Goal: Entertainment & Leisure: Consume media (video, audio)

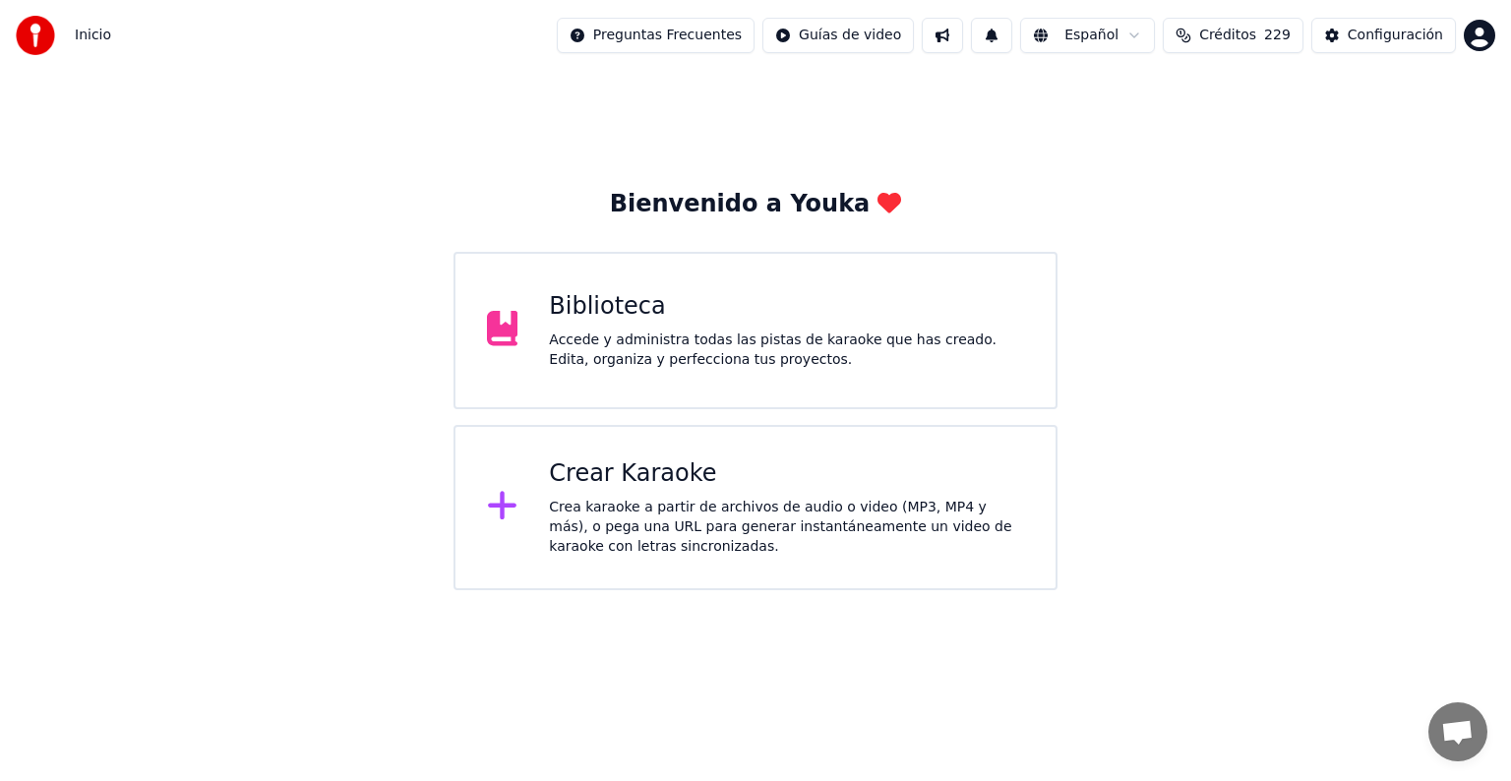
click at [626, 362] on div "Accede y administra todas las pistas de karaoke que has creado. Edita, organiza…" at bounding box center [786, 350] width 475 height 39
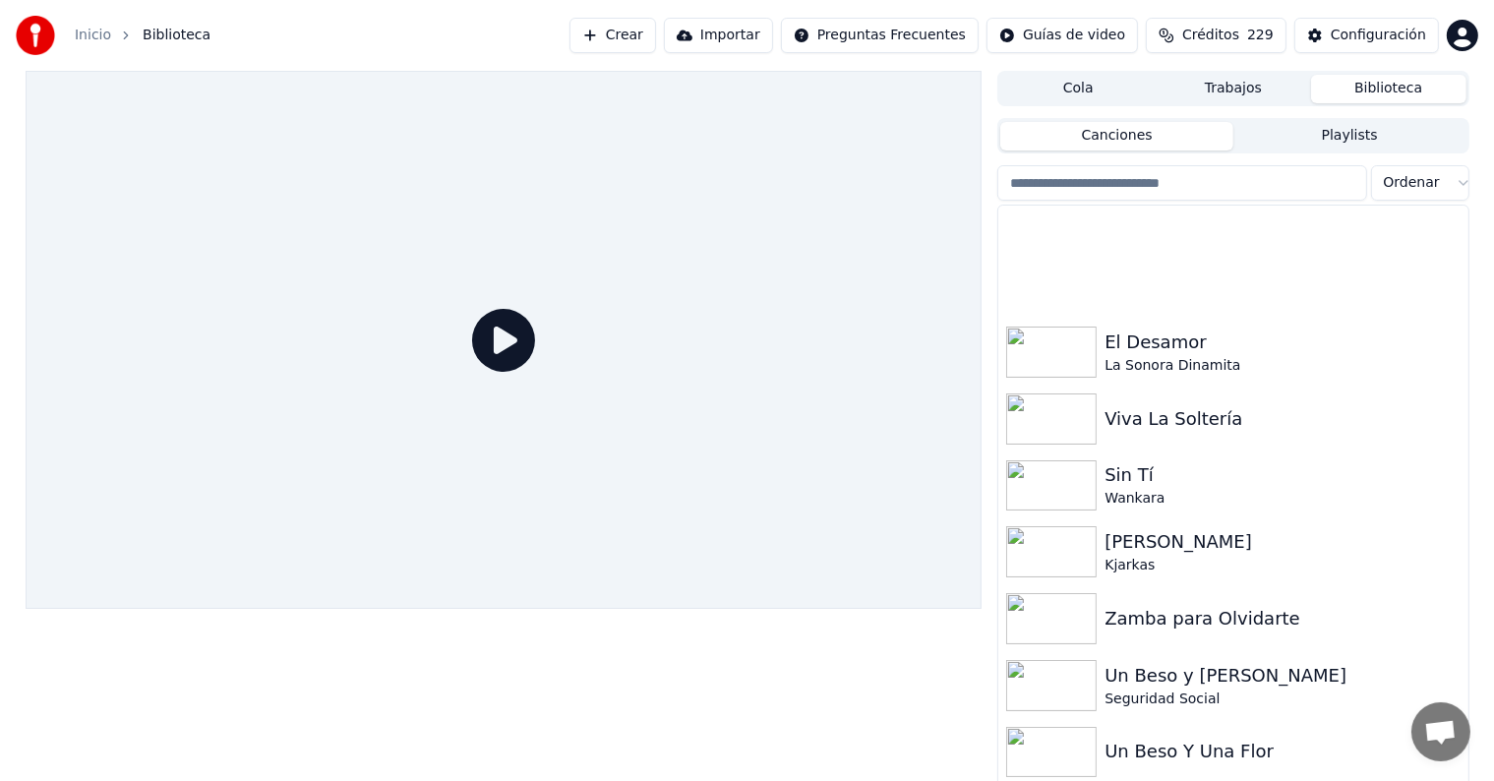
scroll to position [9288, 0]
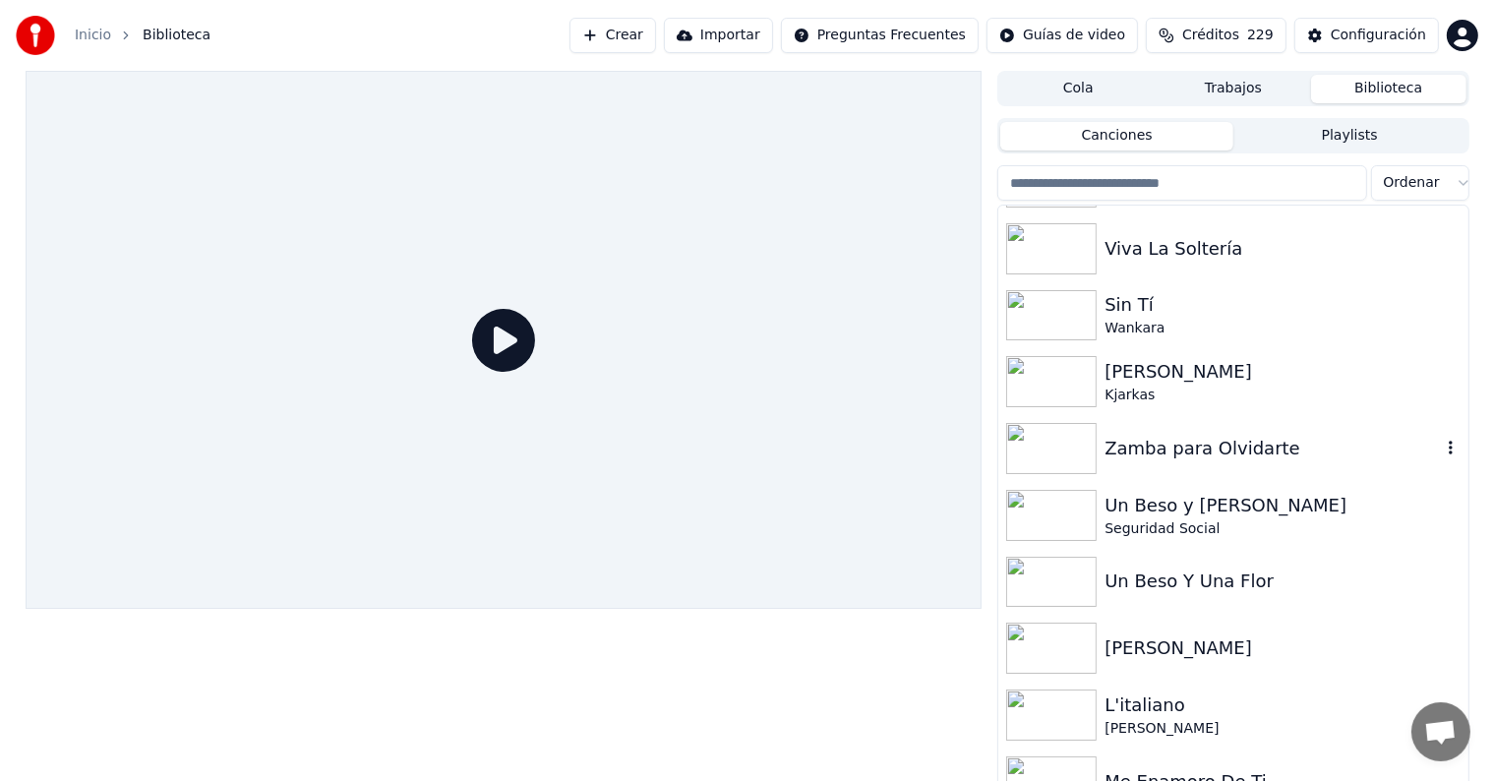
click at [1212, 449] on div "Zamba para Olvidarte" at bounding box center [1272, 449] width 335 height 28
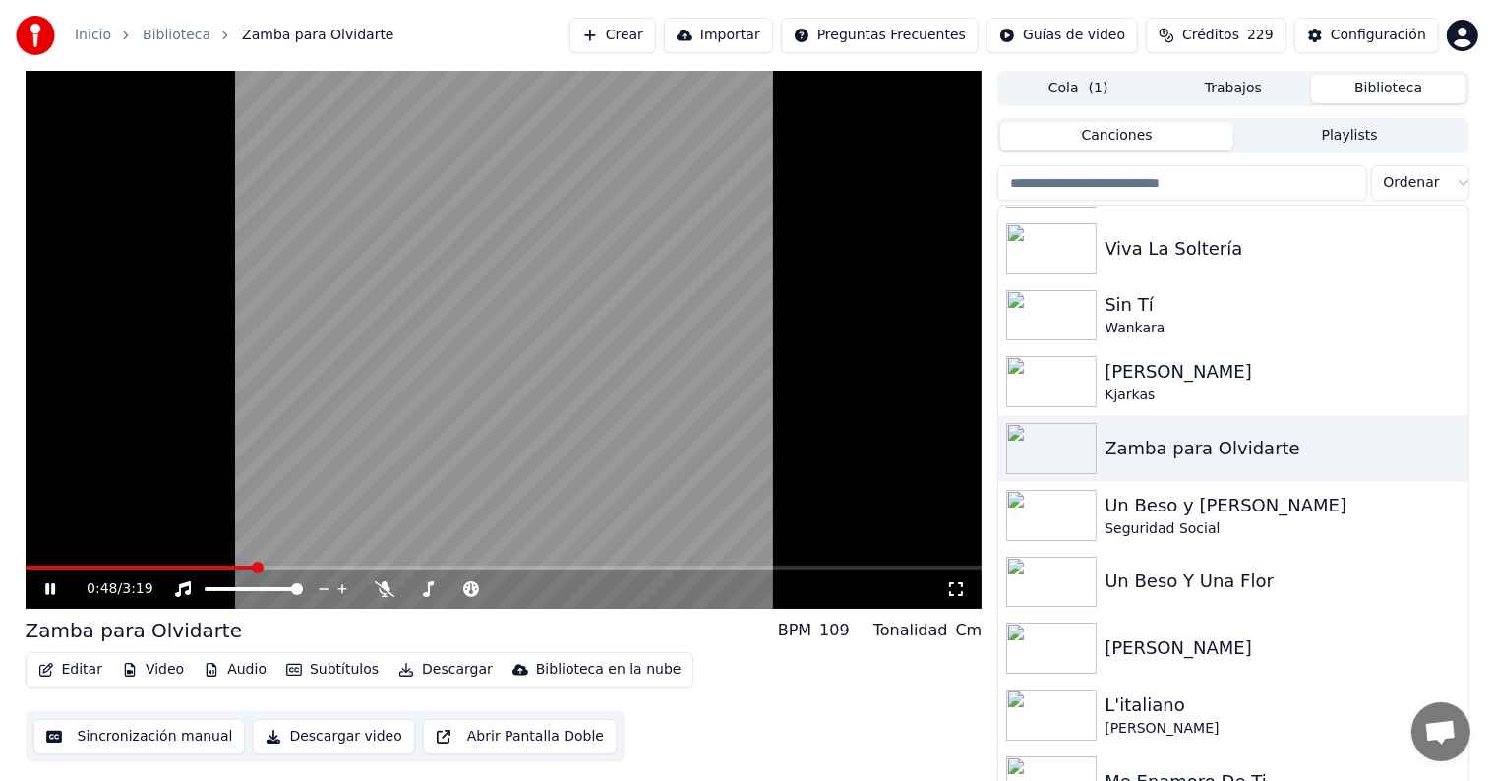
click at [256, 568] on span at bounding box center [504, 568] width 957 height 4
click at [375, 590] on icon at bounding box center [385, 589] width 20 height 16
click at [392, 568] on span at bounding box center [504, 568] width 957 height 4
click at [383, 567] on span at bounding box center [205, 568] width 359 height 4
click at [368, 567] on span at bounding box center [198, 568] width 344 height 4
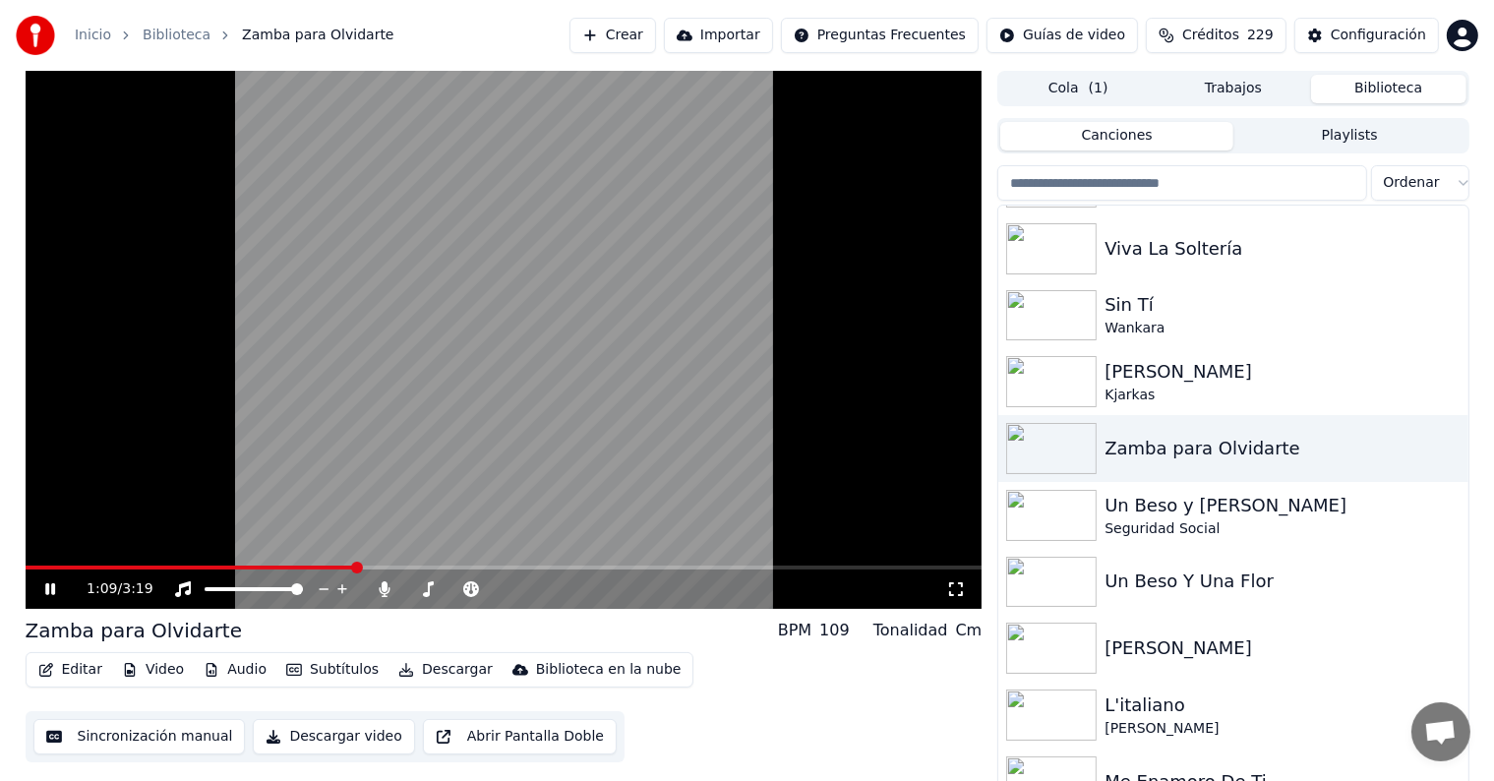
click at [356, 567] on span at bounding box center [191, 568] width 331 height 4
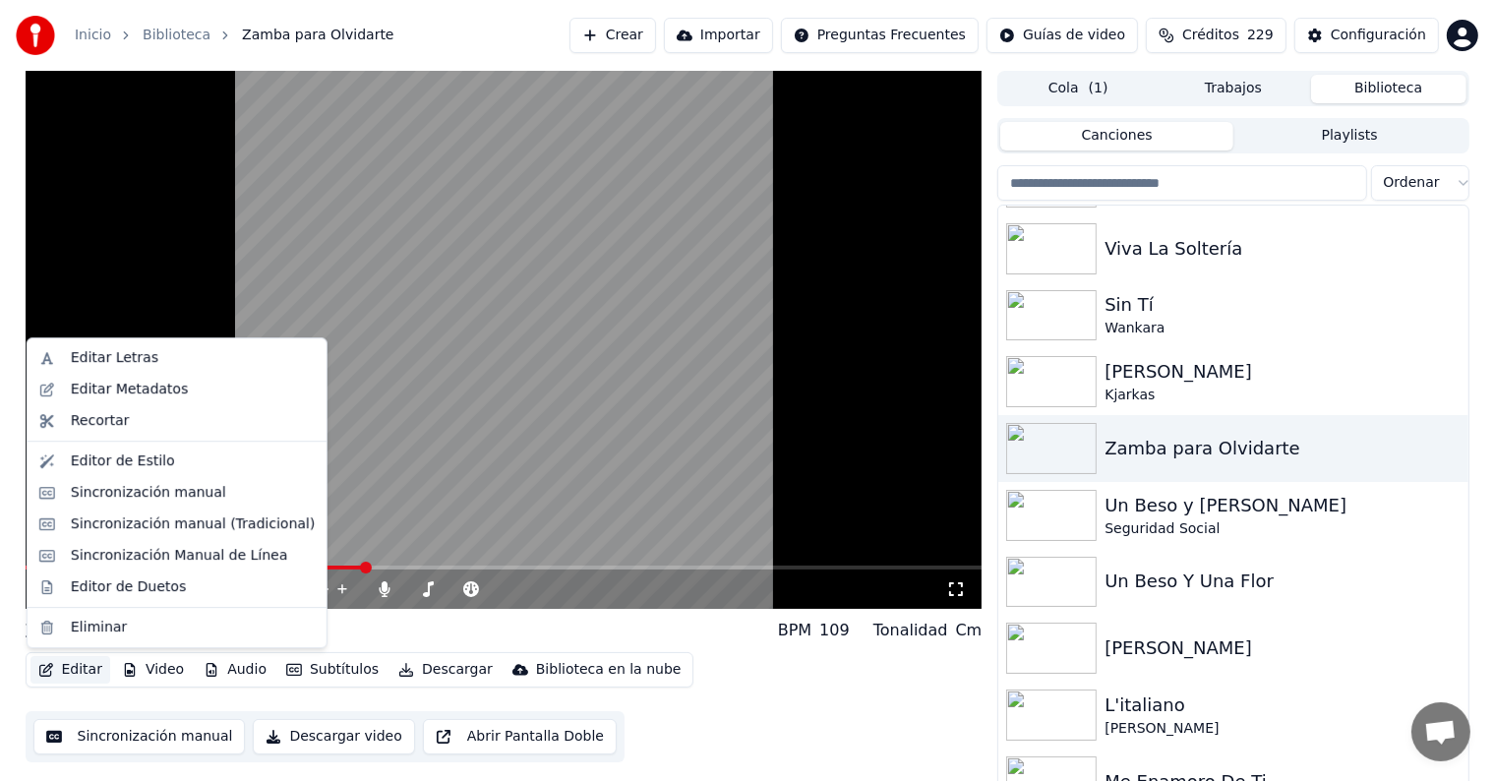
click at [95, 670] on button "Editar" at bounding box center [70, 670] width 80 height 28
click at [132, 589] on div "Editor de Duetos" at bounding box center [128, 587] width 115 height 20
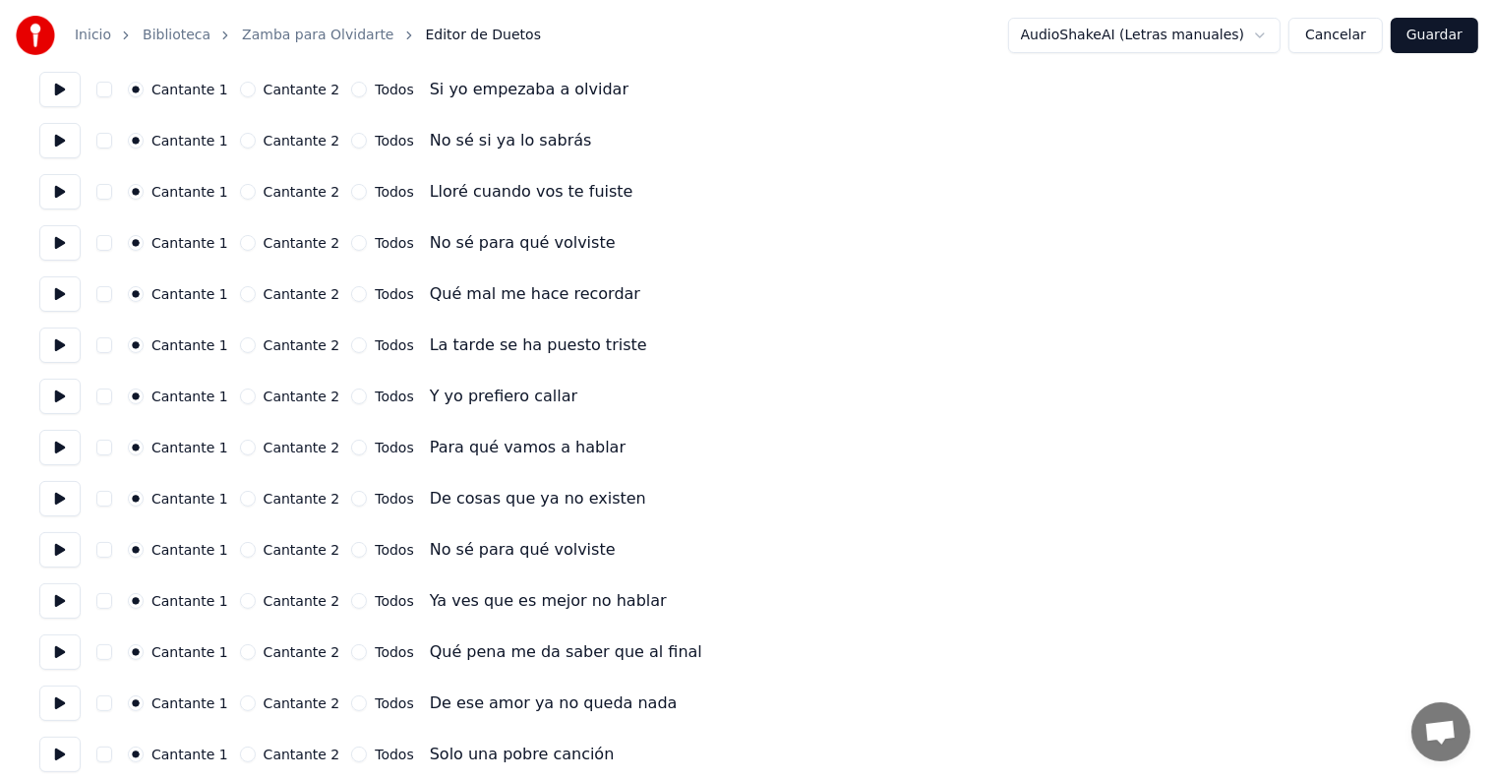
scroll to position [224, 0]
click at [68, 652] on button at bounding box center [59, 651] width 41 height 35
click at [110, 654] on button "button" at bounding box center [104, 651] width 16 height 16
click at [72, 696] on button at bounding box center [59, 702] width 41 height 35
click at [108, 709] on button "button" at bounding box center [104, 703] width 16 height 16
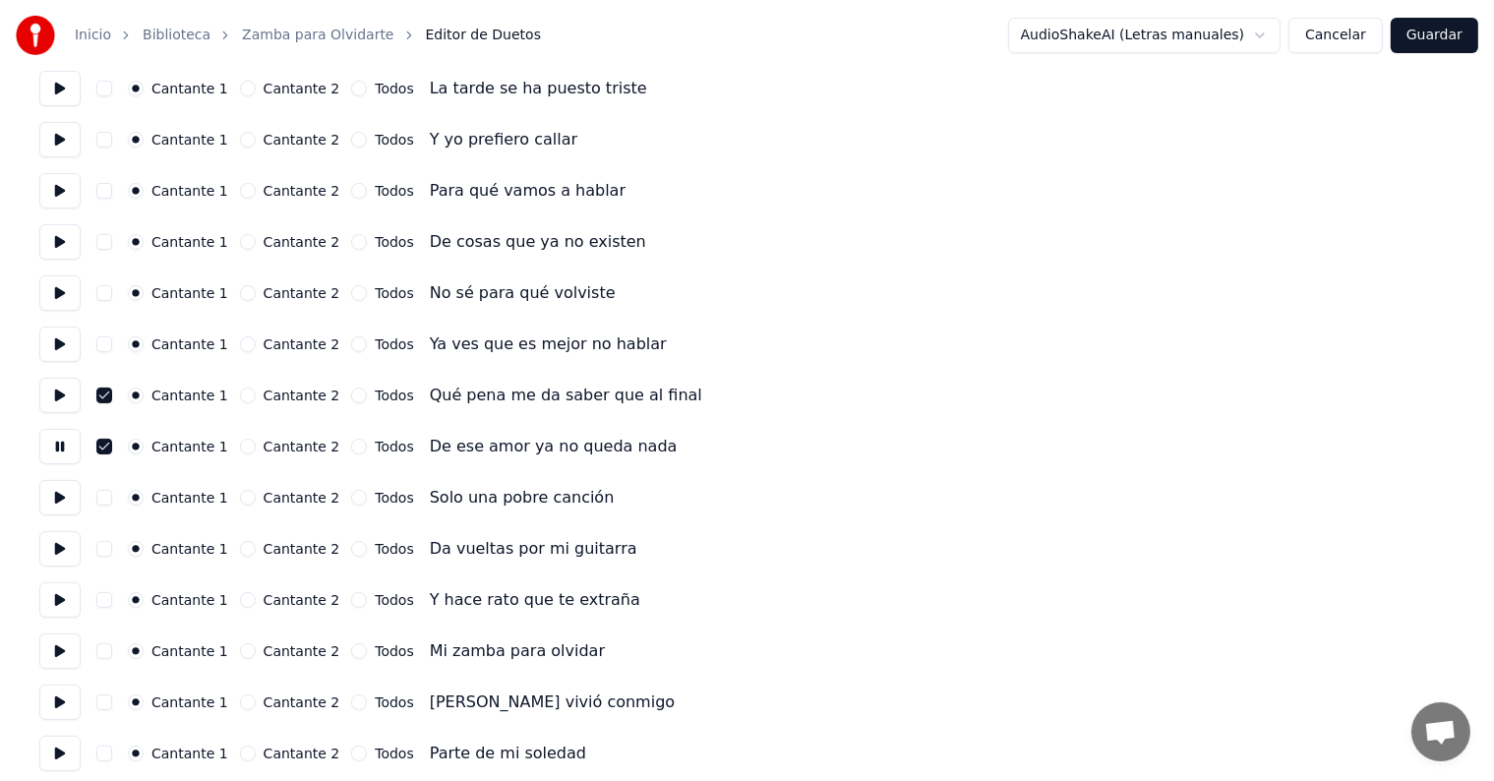
scroll to position [484, 0]
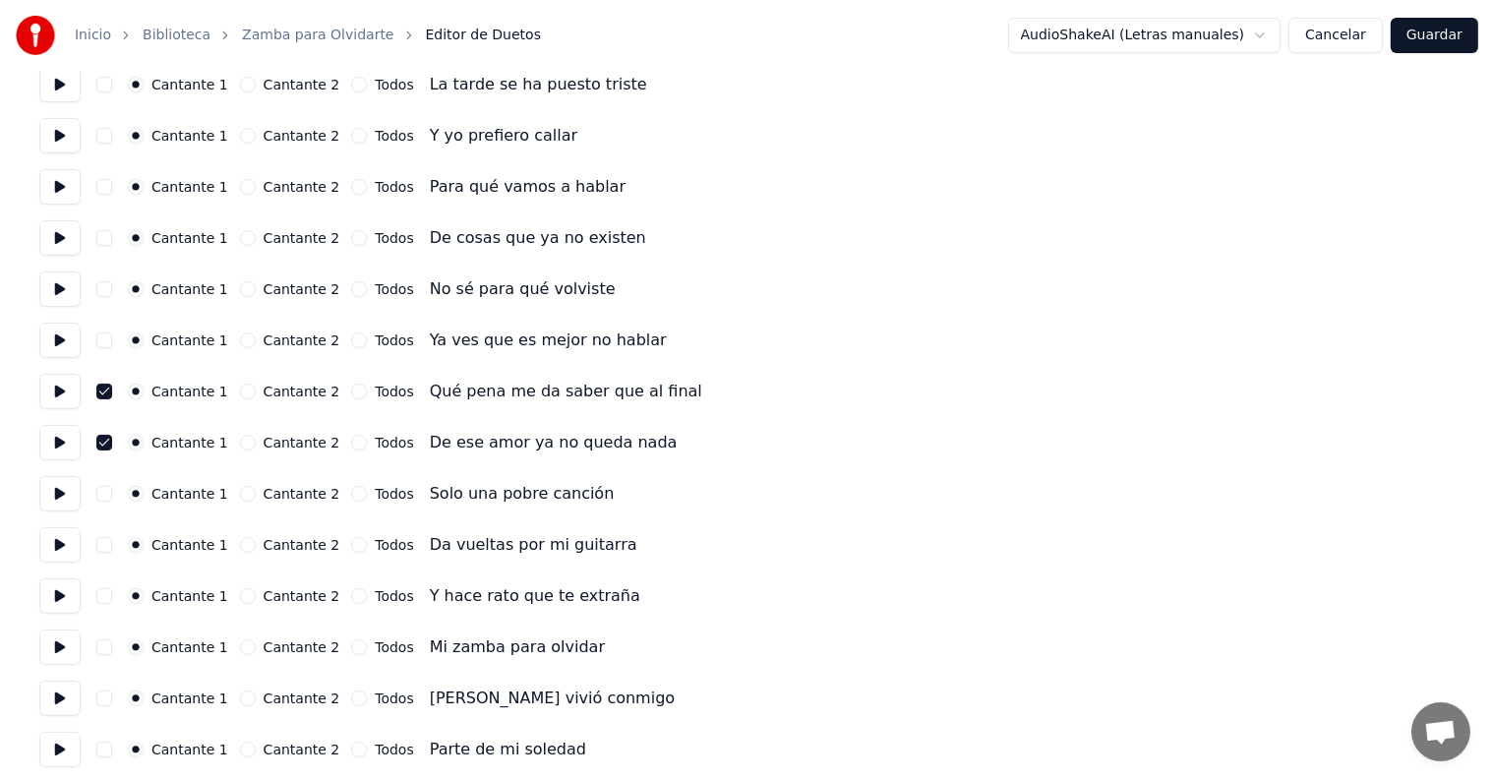
click at [58, 601] on button at bounding box center [59, 595] width 41 height 35
click at [112, 596] on button "button" at bounding box center [104, 596] width 16 height 16
click at [111, 647] on button "button" at bounding box center [104, 647] width 16 height 16
click at [58, 647] on button at bounding box center [59, 647] width 41 height 35
click at [57, 655] on button at bounding box center [59, 647] width 41 height 35
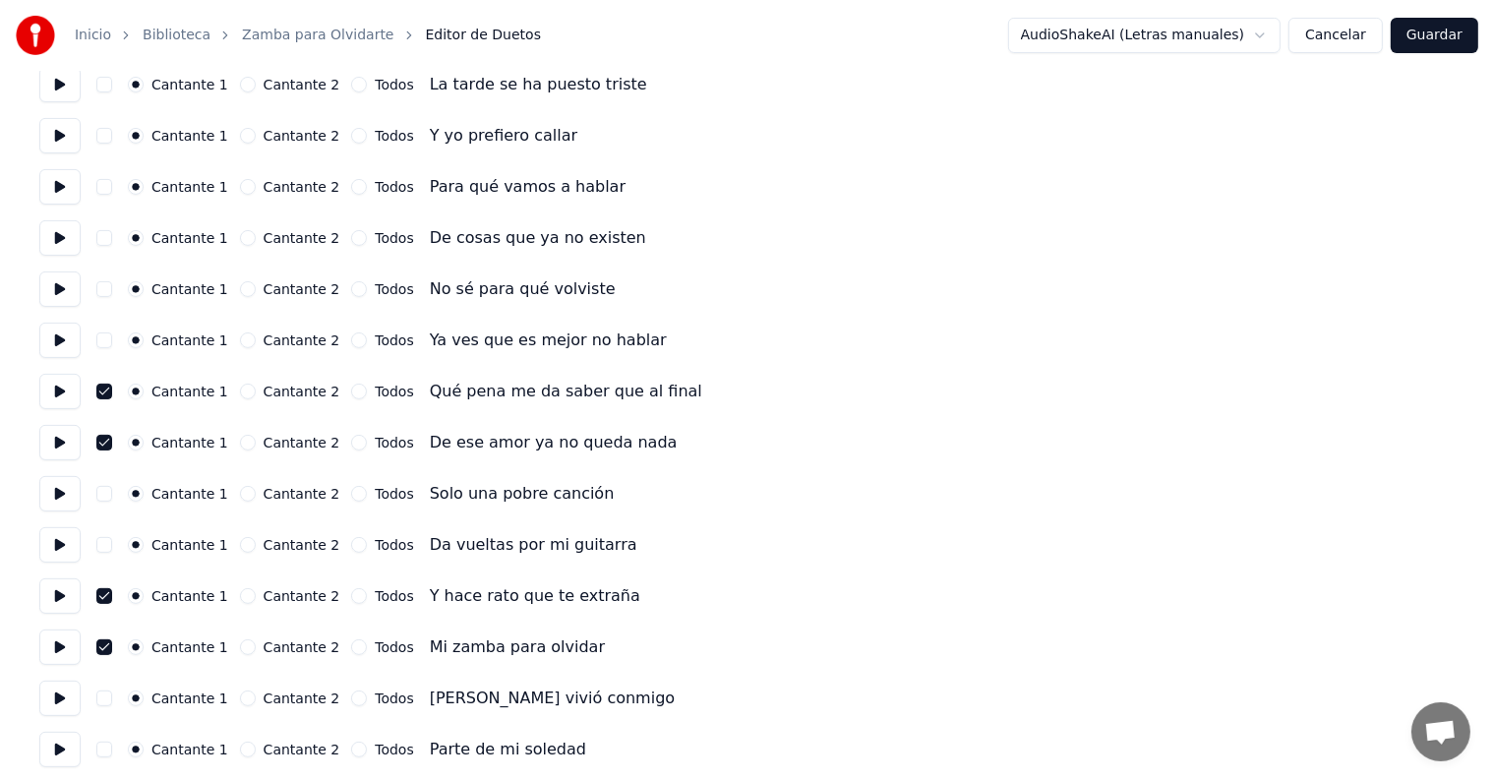
click at [59, 649] on button at bounding box center [59, 647] width 41 height 35
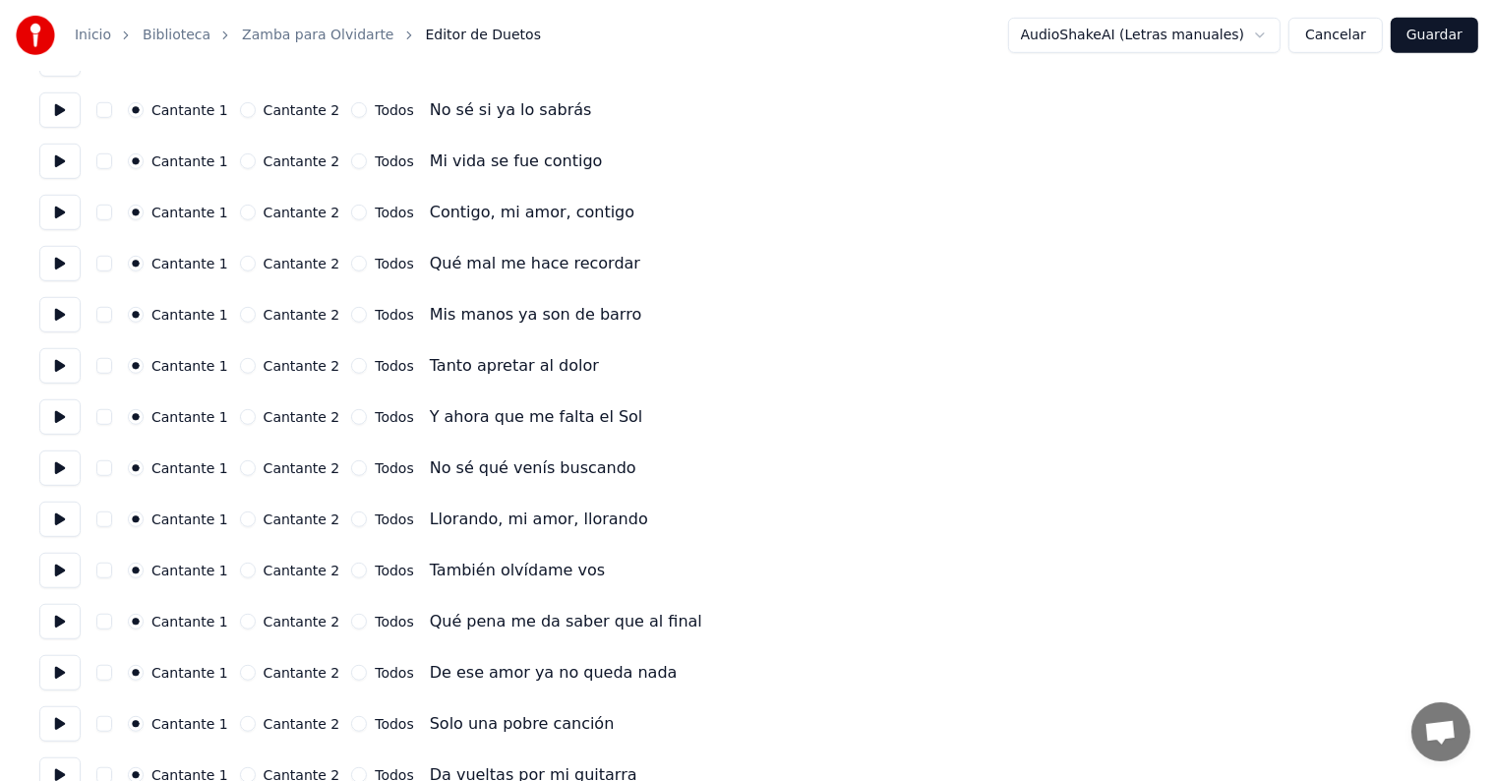
scroll to position [1177, 0]
click at [59, 626] on button at bounding box center [59, 619] width 41 height 35
click at [112, 620] on button "button" at bounding box center [104, 620] width 16 height 16
click at [64, 682] on button at bounding box center [59, 670] width 41 height 35
click at [110, 671] on button "button" at bounding box center [104, 671] width 16 height 16
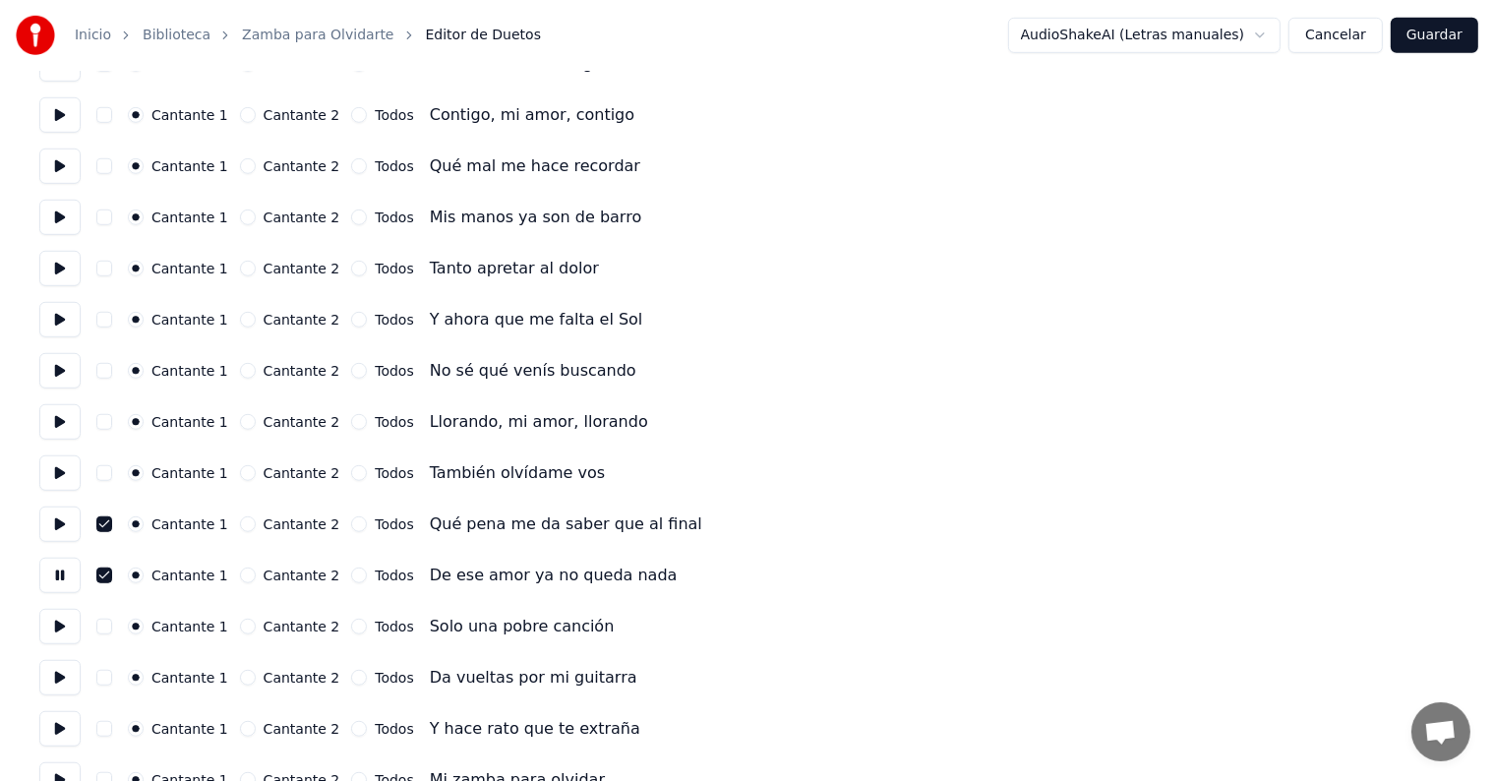
scroll to position [1276, 0]
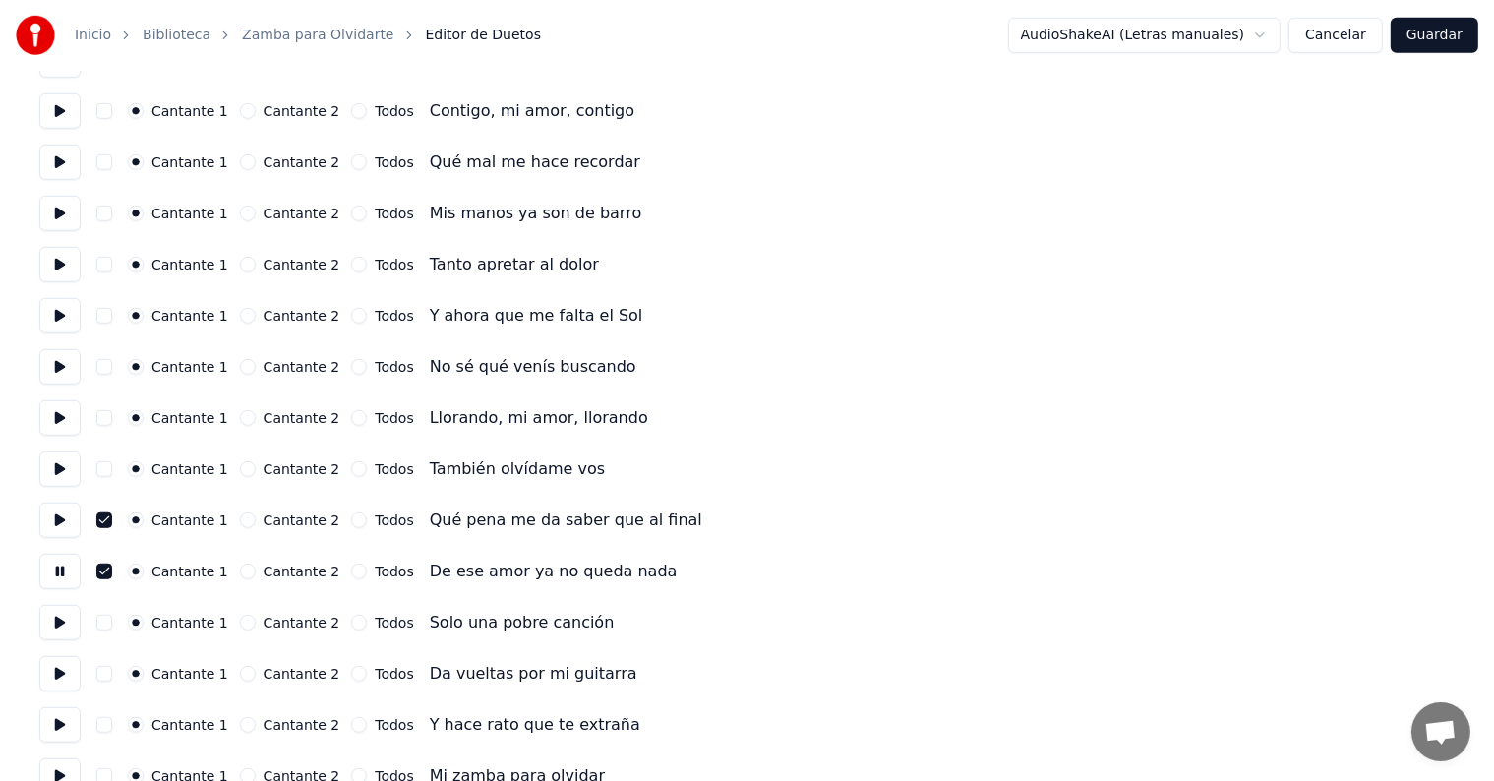
click at [57, 624] on button at bounding box center [59, 622] width 41 height 35
click at [111, 623] on button "button" at bounding box center [104, 623] width 16 height 16
click at [63, 682] on button at bounding box center [59, 673] width 41 height 35
click at [111, 678] on button "button" at bounding box center [104, 674] width 16 height 16
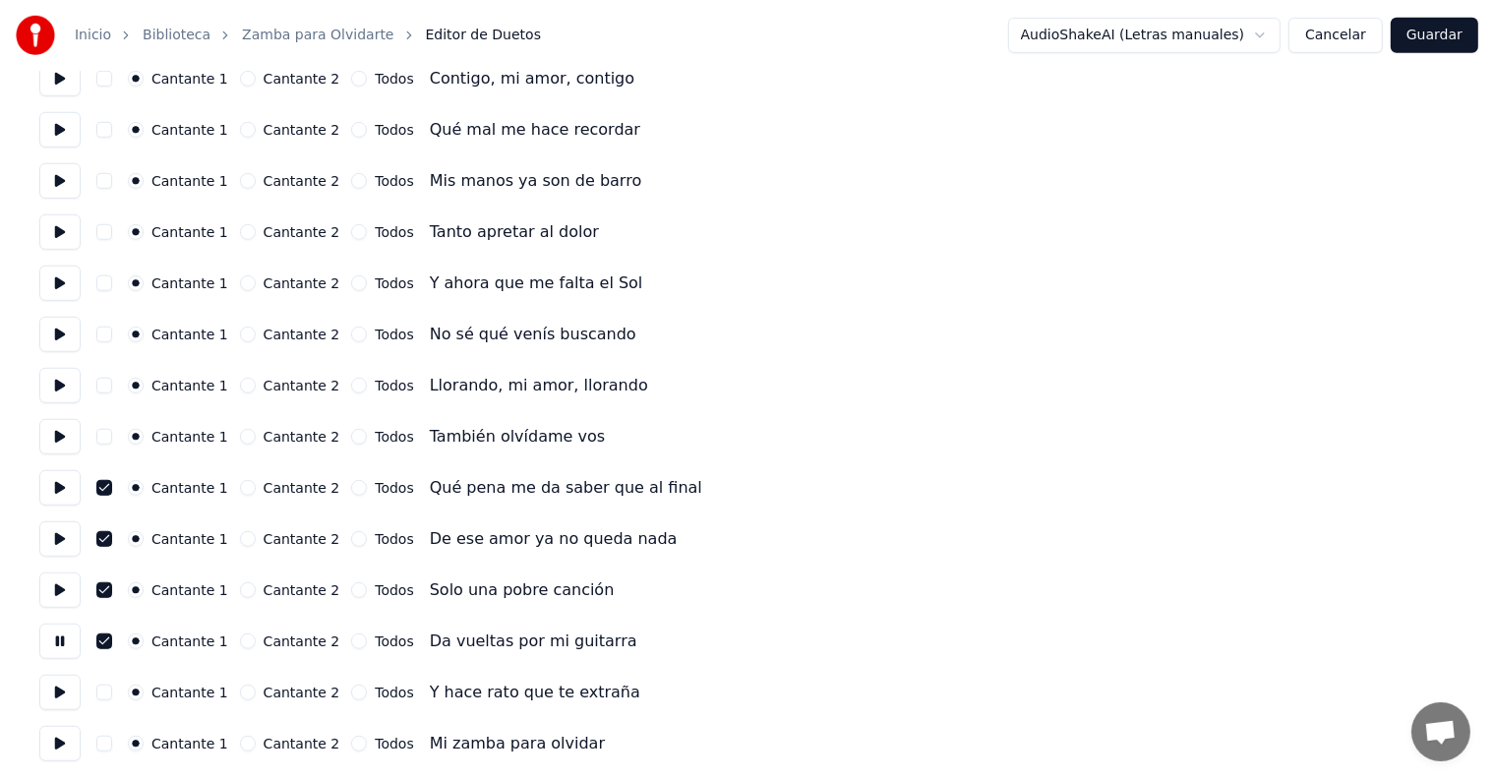
click at [62, 637] on button at bounding box center [59, 641] width 41 height 35
click at [108, 645] on button "button" at bounding box center [104, 642] width 16 height 16
click at [61, 643] on button at bounding box center [59, 641] width 41 height 35
click at [59, 598] on button at bounding box center [59, 590] width 41 height 35
click at [112, 593] on button "button" at bounding box center [104, 590] width 16 height 16
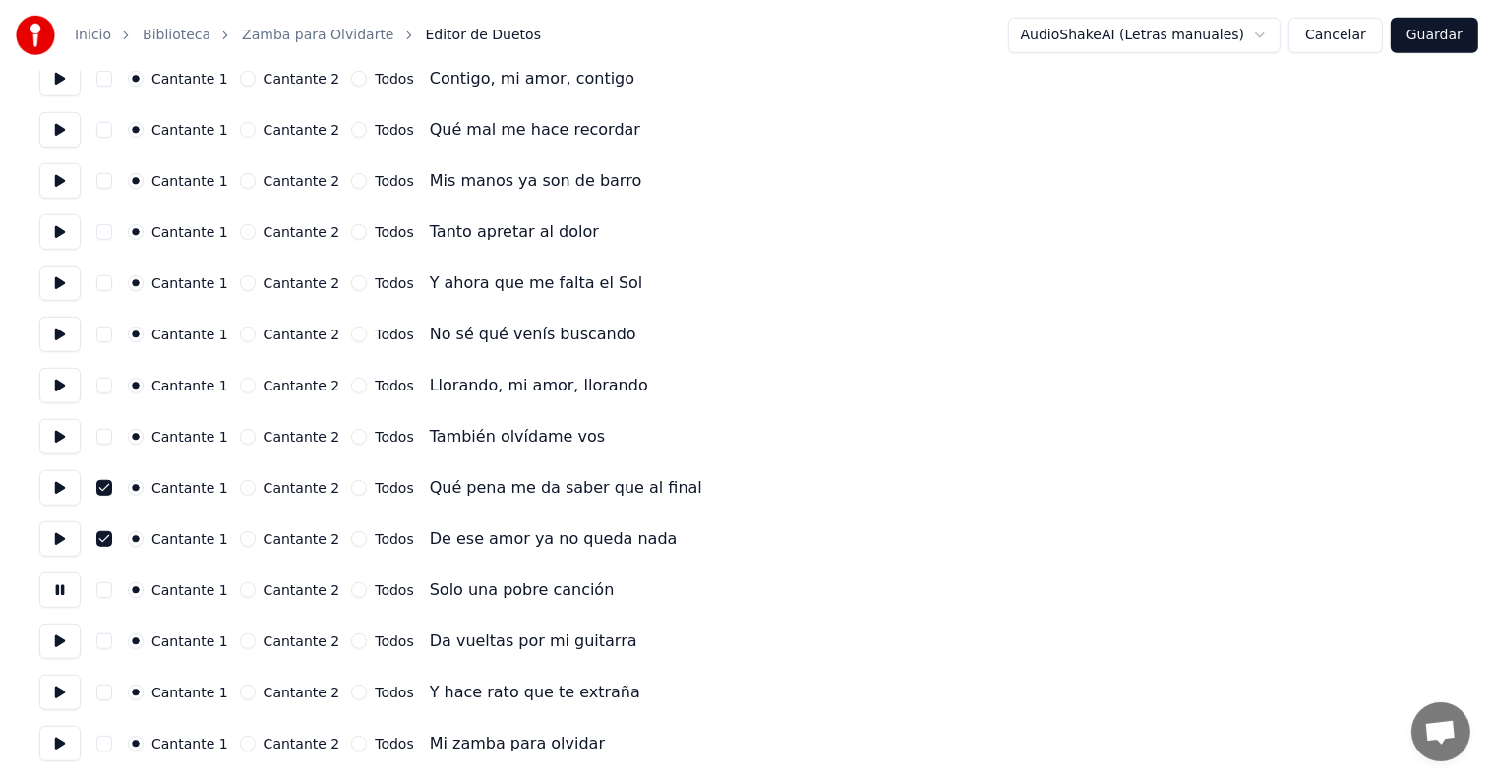
click at [112, 686] on button "button" at bounding box center [104, 693] width 16 height 16
click at [69, 689] on button at bounding box center [59, 692] width 41 height 35
click at [112, 744] on button "button" at bounding box center [104, 744] width 16 height 16
click at [66, 740] on button at bounding box center [59, 743] width 41 height 35
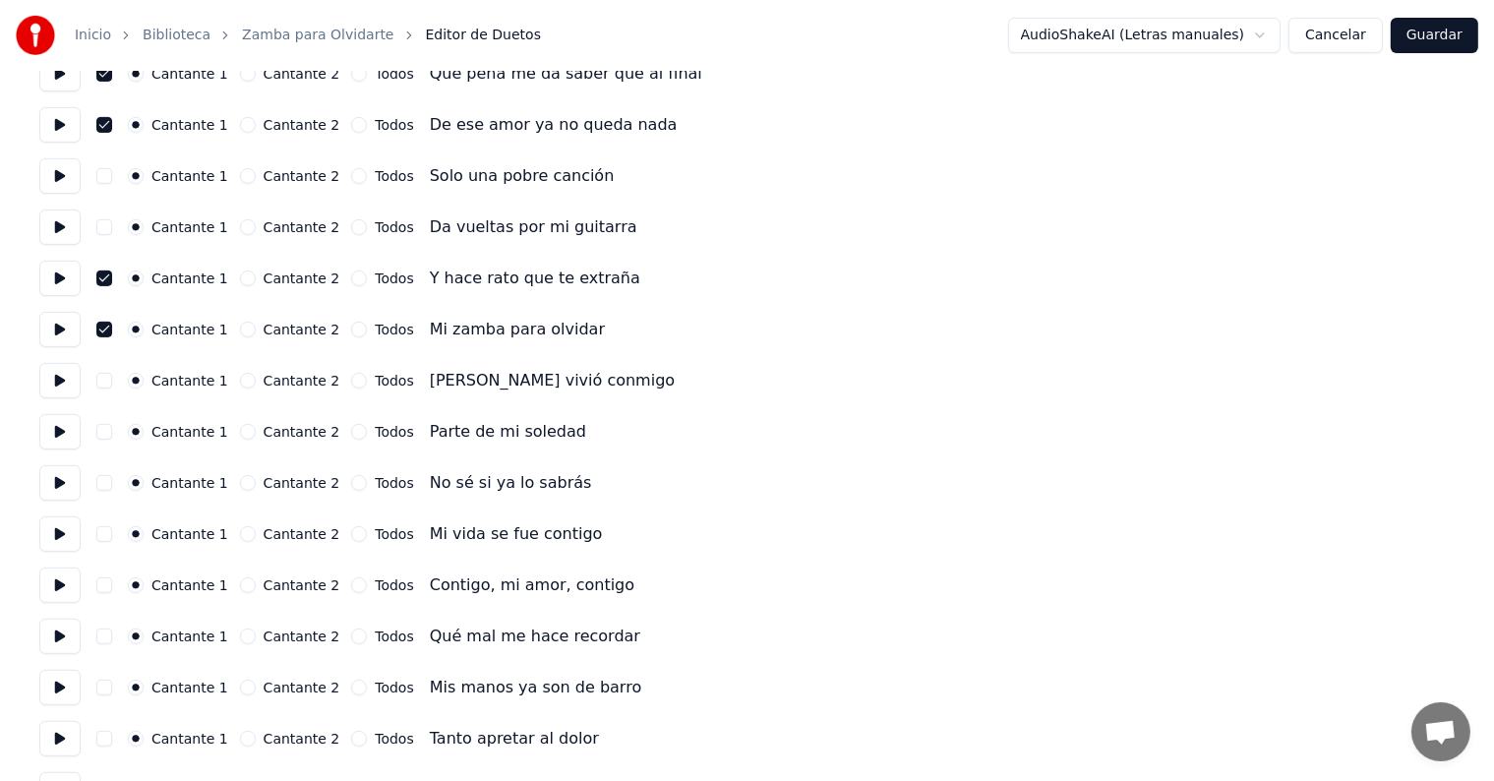
scroll to position [801, 0]
click at [63, 173] on button at bounding box center [59, 176] width 41 height 35
click at [58, 232] on button at bounding box center [59, 228] width 41 height 35
click at [1419, 27] on button "Guardar" at bounding box center [1435, 35] width 88 height 35
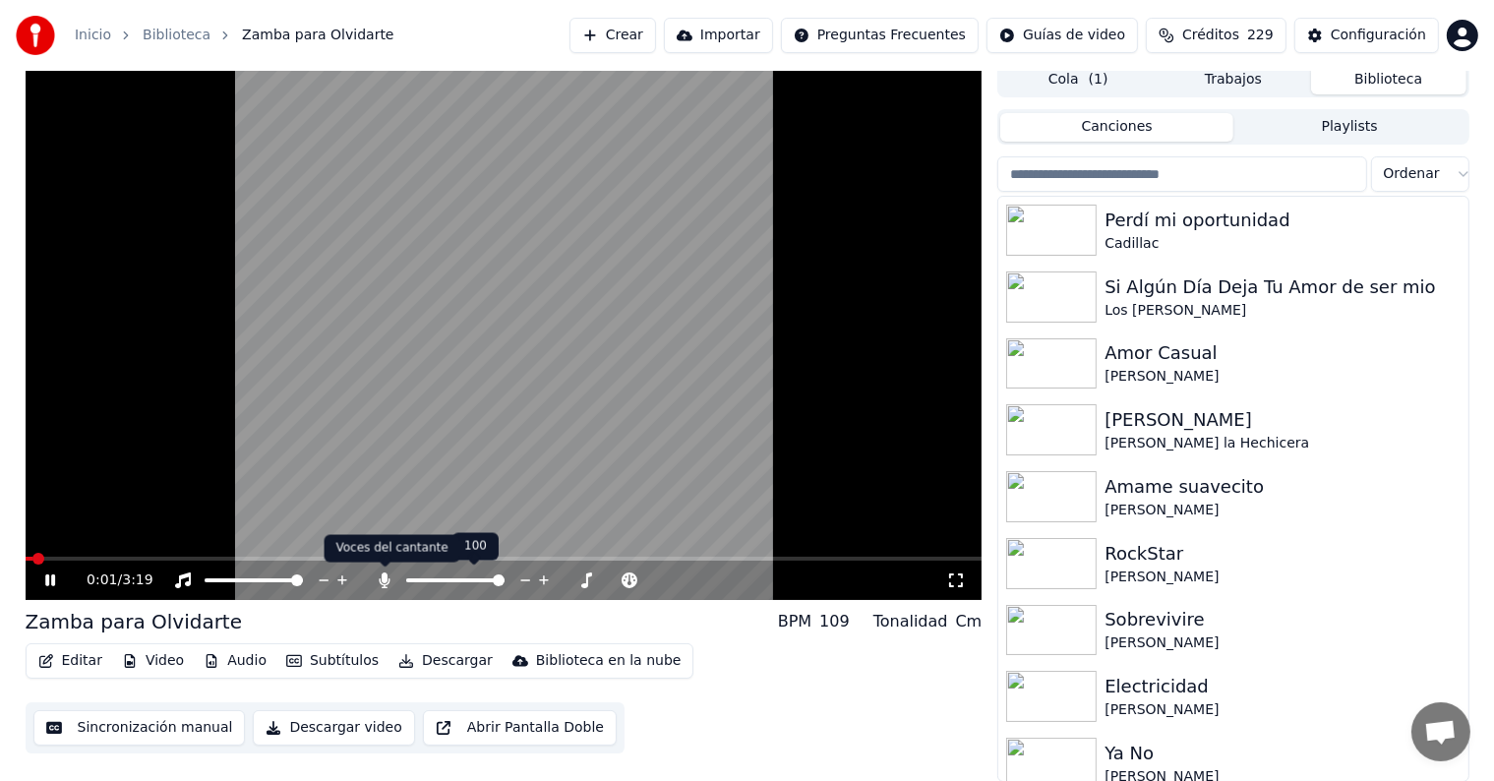
click at [379, 582] on icon at bounding box center [385, 581] width 20 height 16
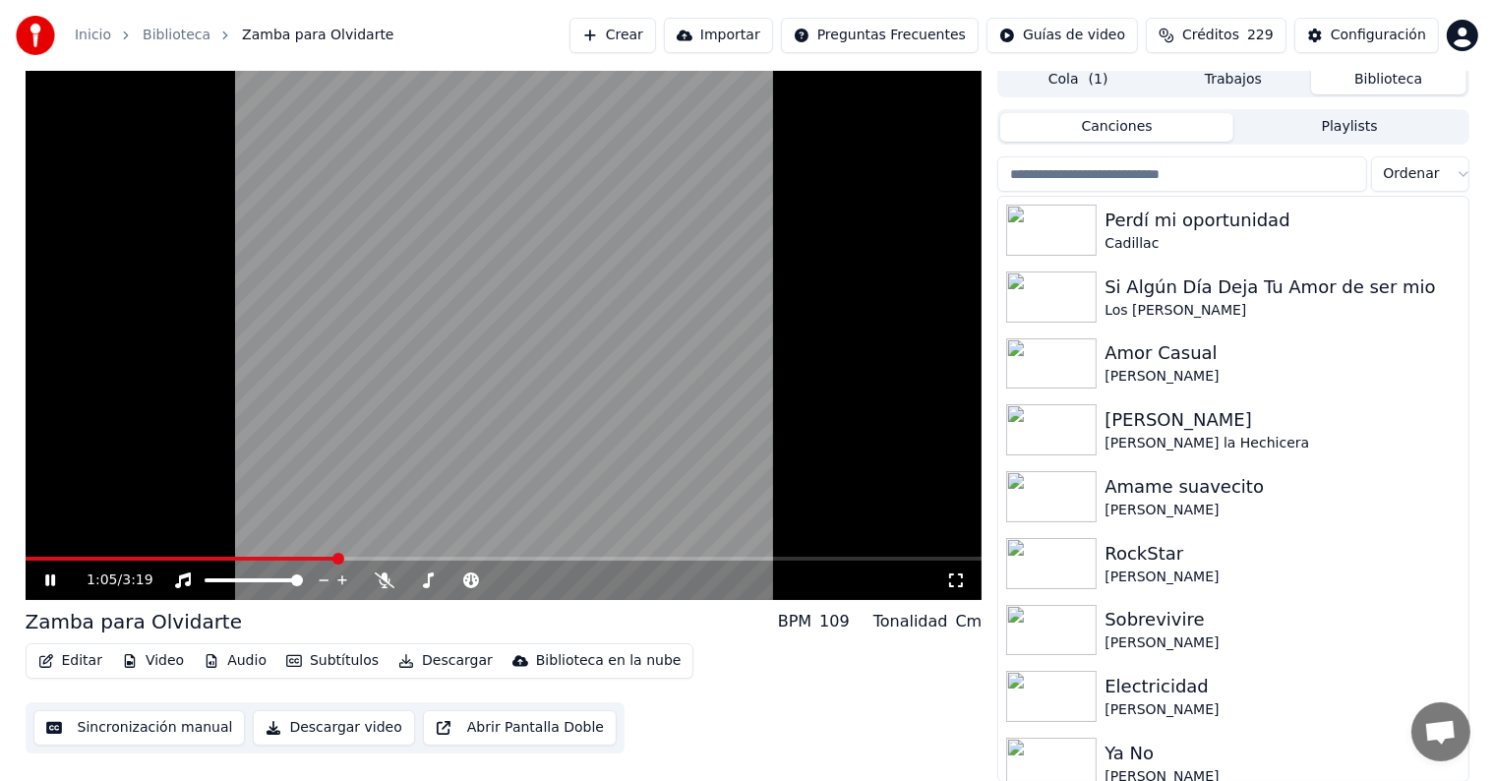
click at [333, 559] on span at bounding box center [504, 559] width 957 height 4
click at [333, 559] on span at bounding box center [185, 559] width 318 height 4
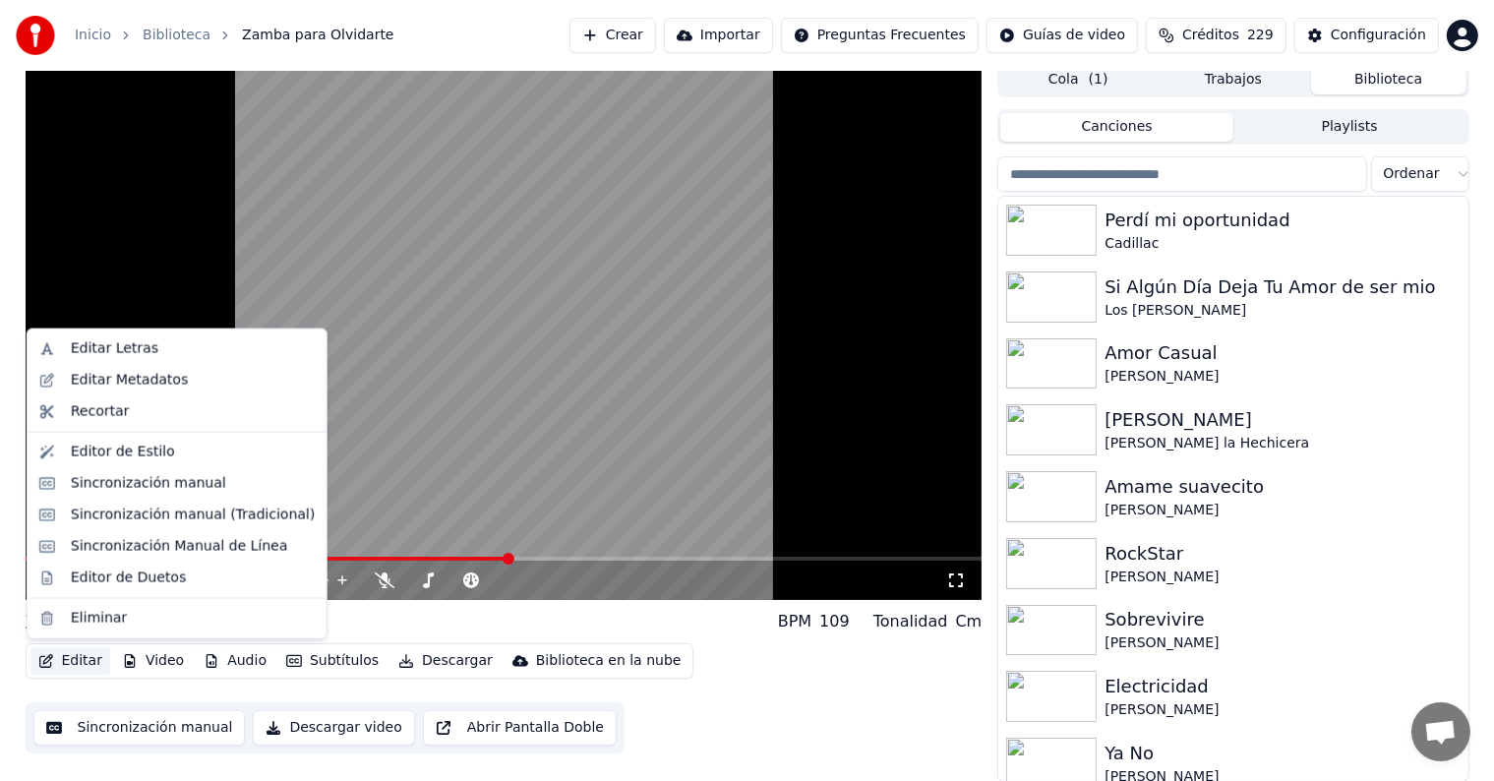
click at [82, 651] on button "Editar" at bounding box center [70, 661] width 80 height 28
click at [150, 514] on div "Sincronización manual (Tradicional)" at bounding box center [193, 516] width 244 height 20
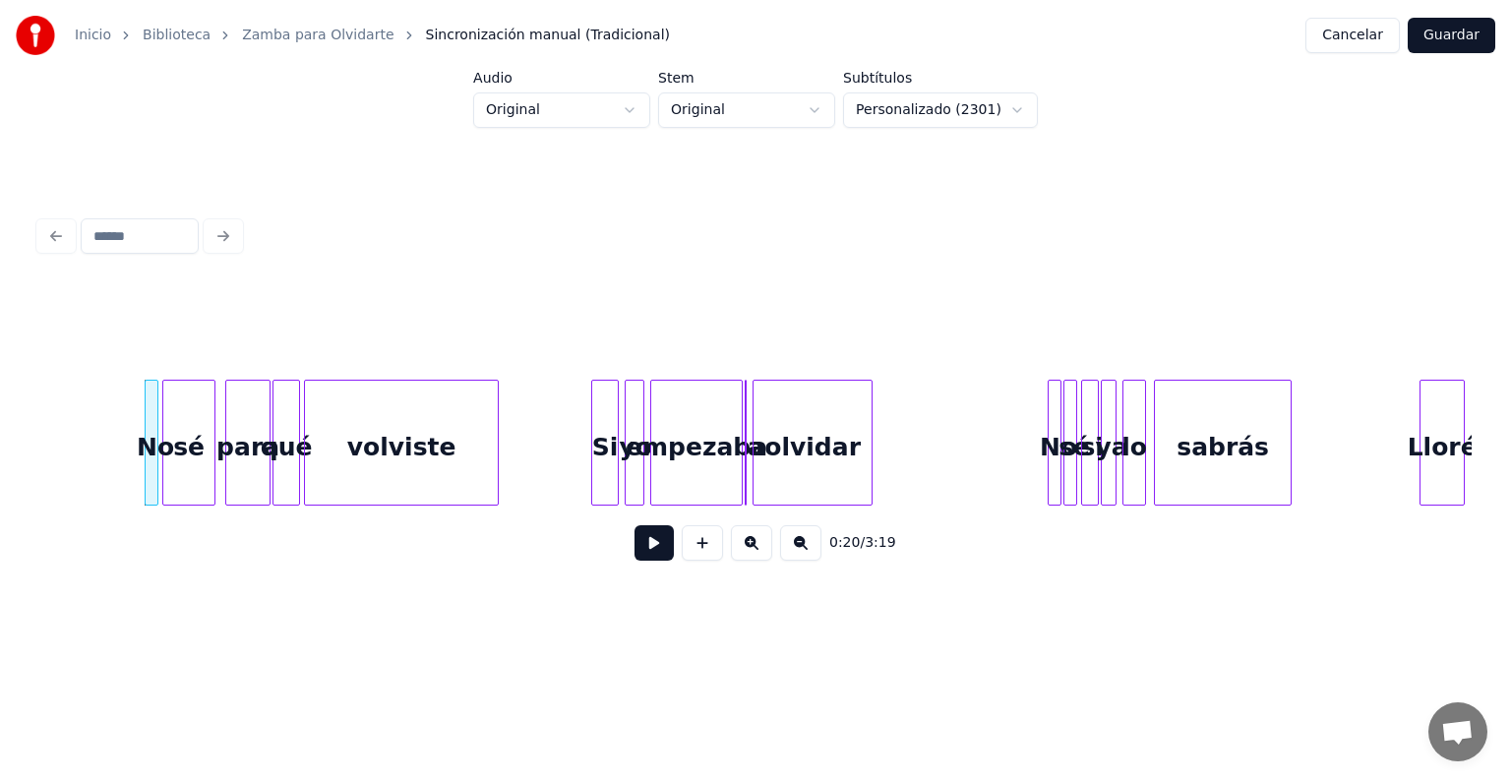
scroll to position [0, 1864]
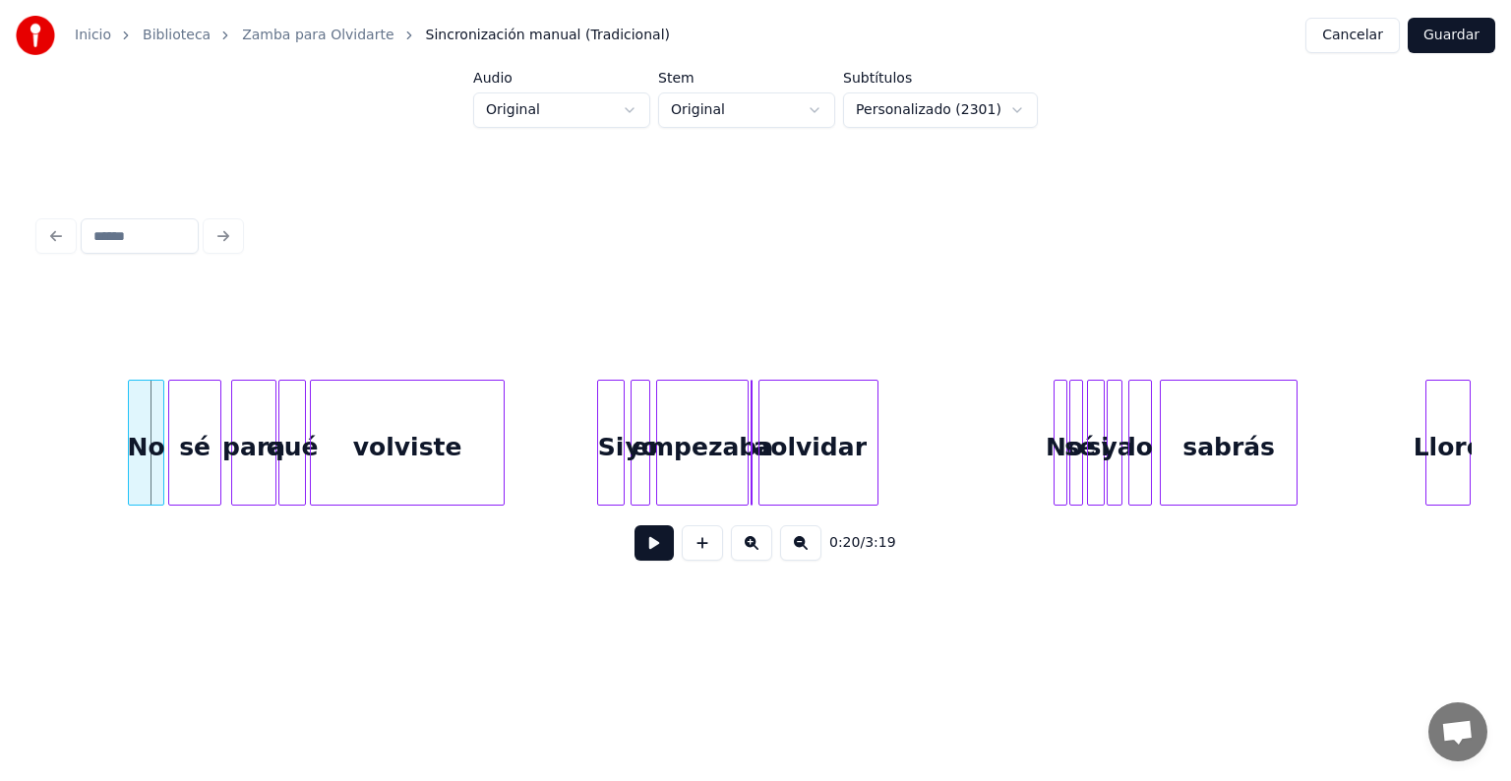
click at [129, 486] on div at bounding box center [132, 443] width 6 height 124
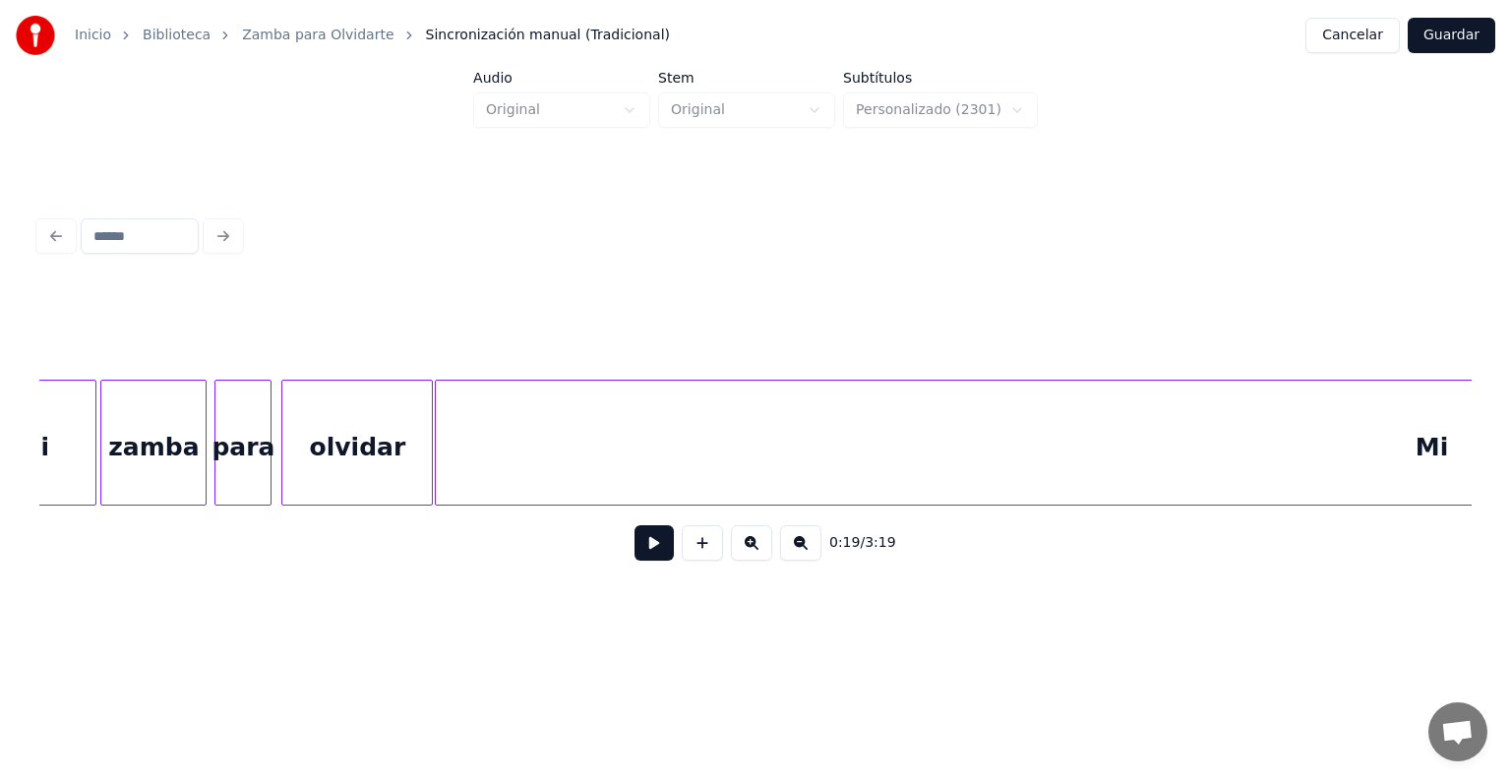
scroll to position [0, 9146]
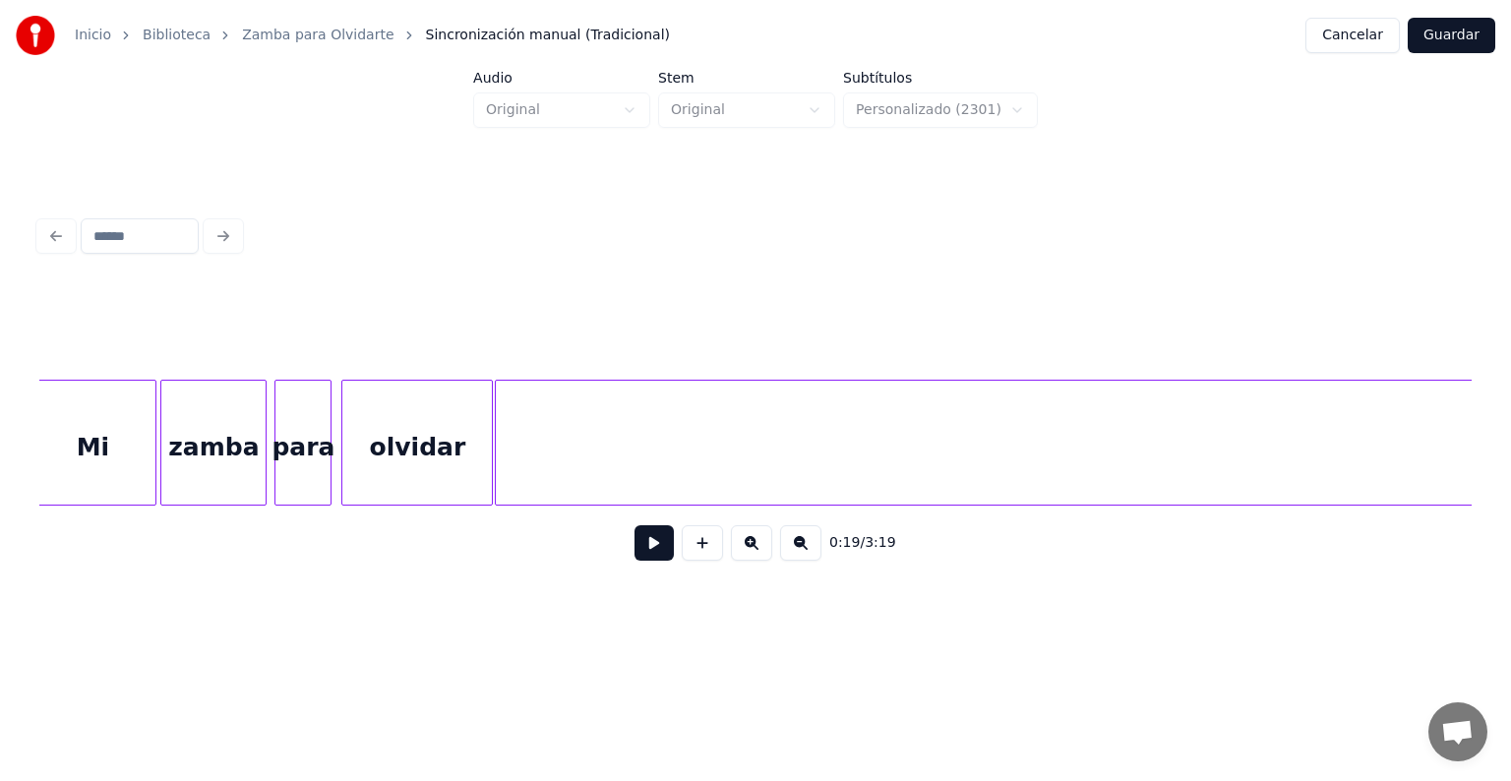
click at [648, 474] on div "Mi" at bounding box center [1491, 448] width 1991 height 134
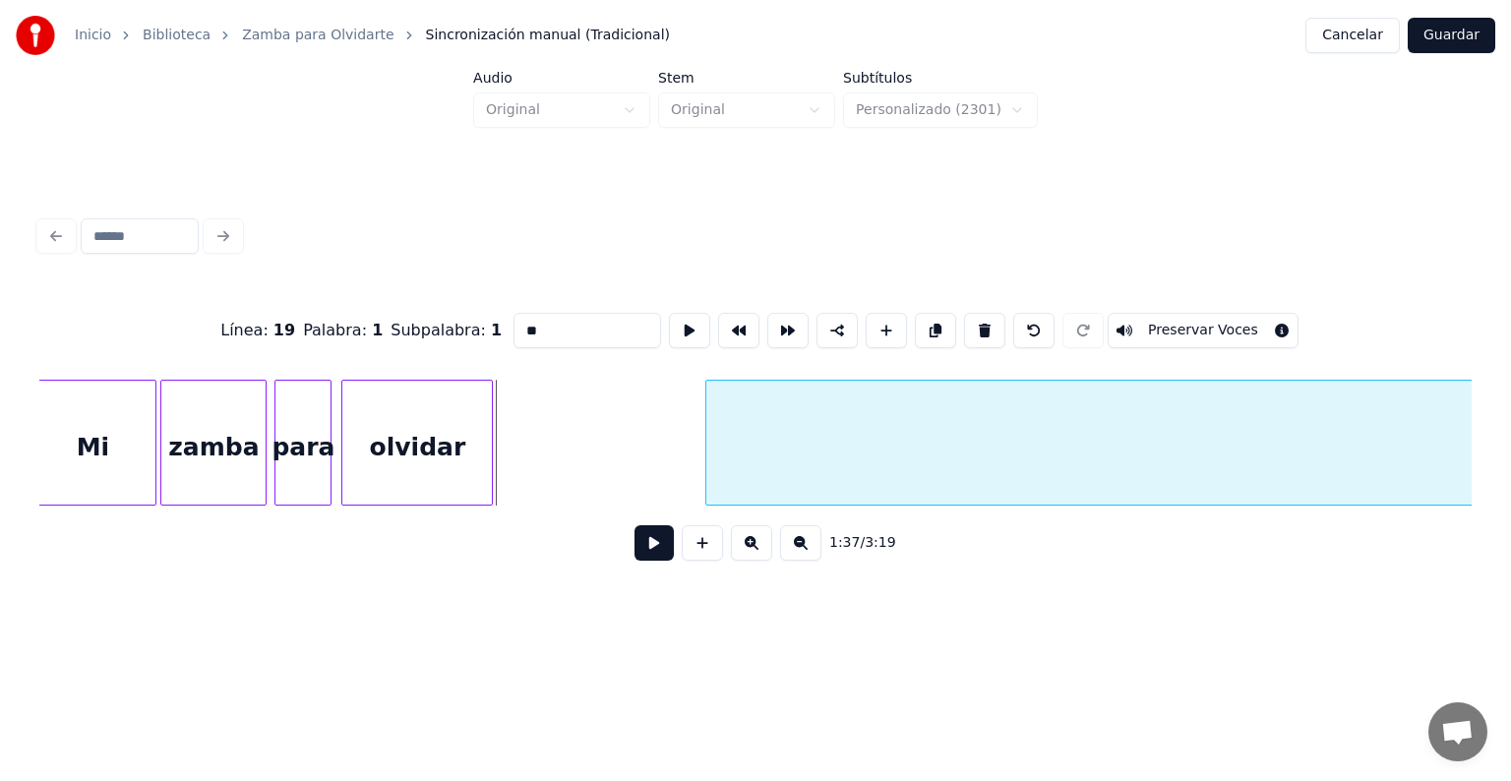
click at [708, 468] on div at bounding box center [709, 443] width 6 height 124
click at [567, 454] on div at bounding box center [566, 443] width 6 height 124
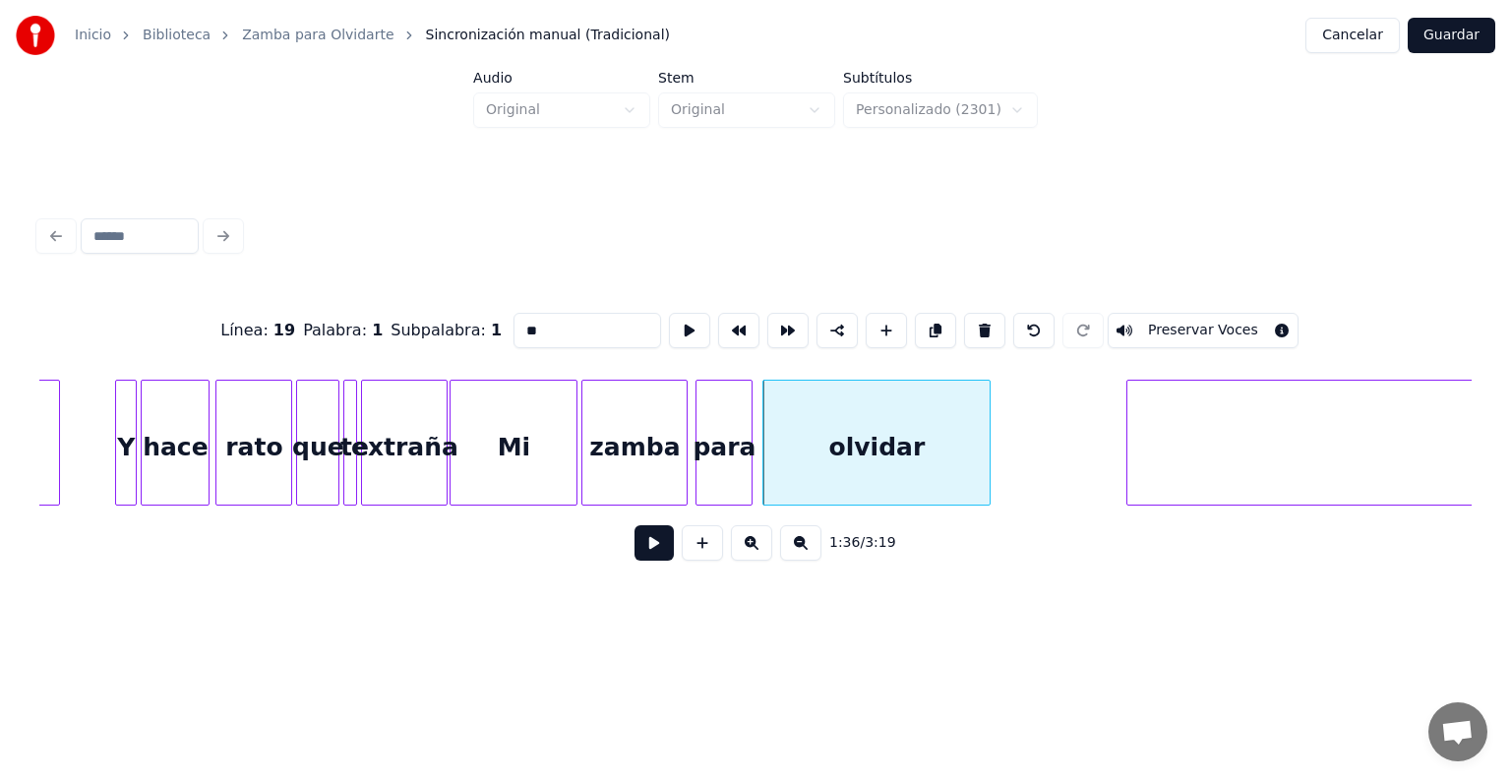
scroll to position [0, 8664]
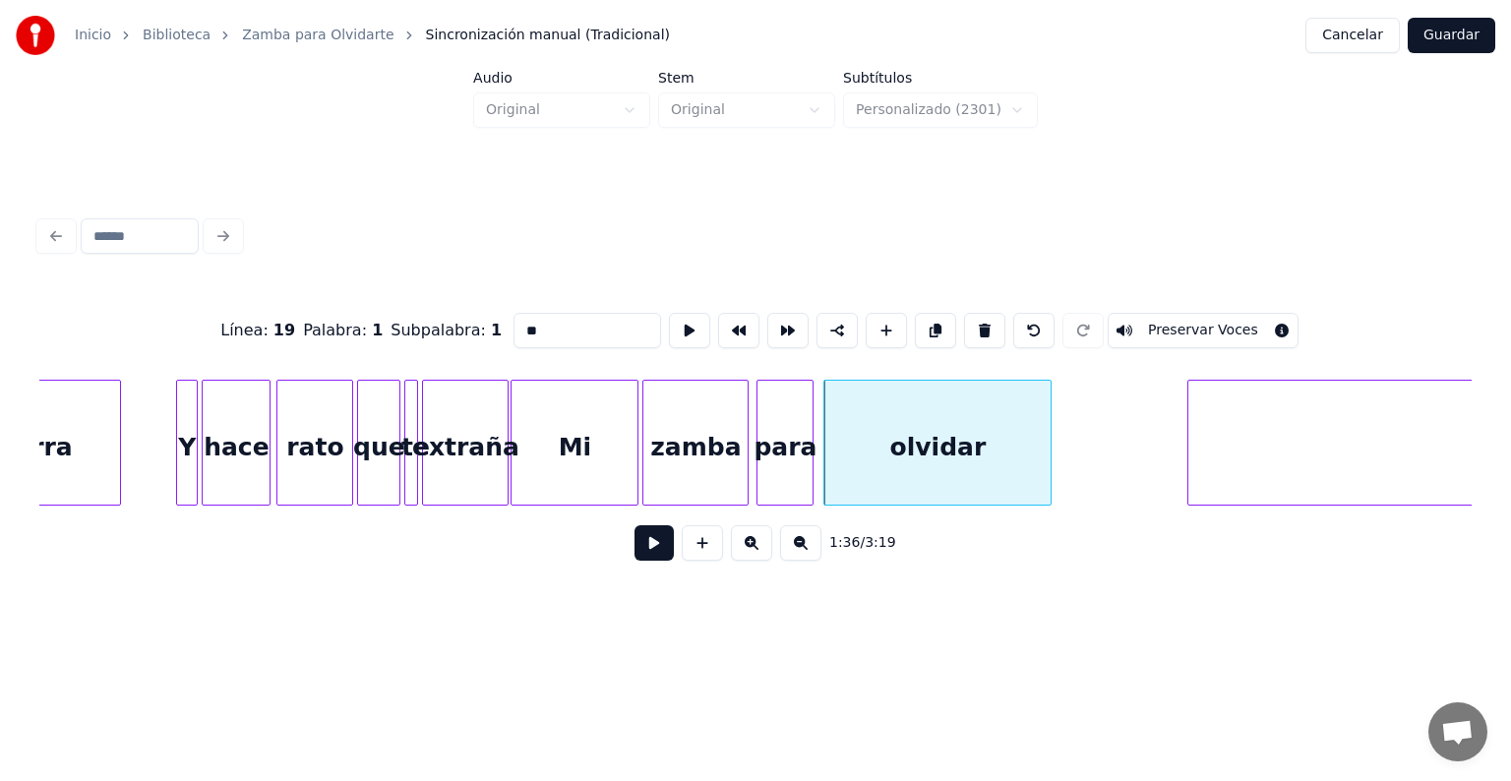
click at [586, 448] on div "Mi" at bounding box center [575, 448] width 126 height 134
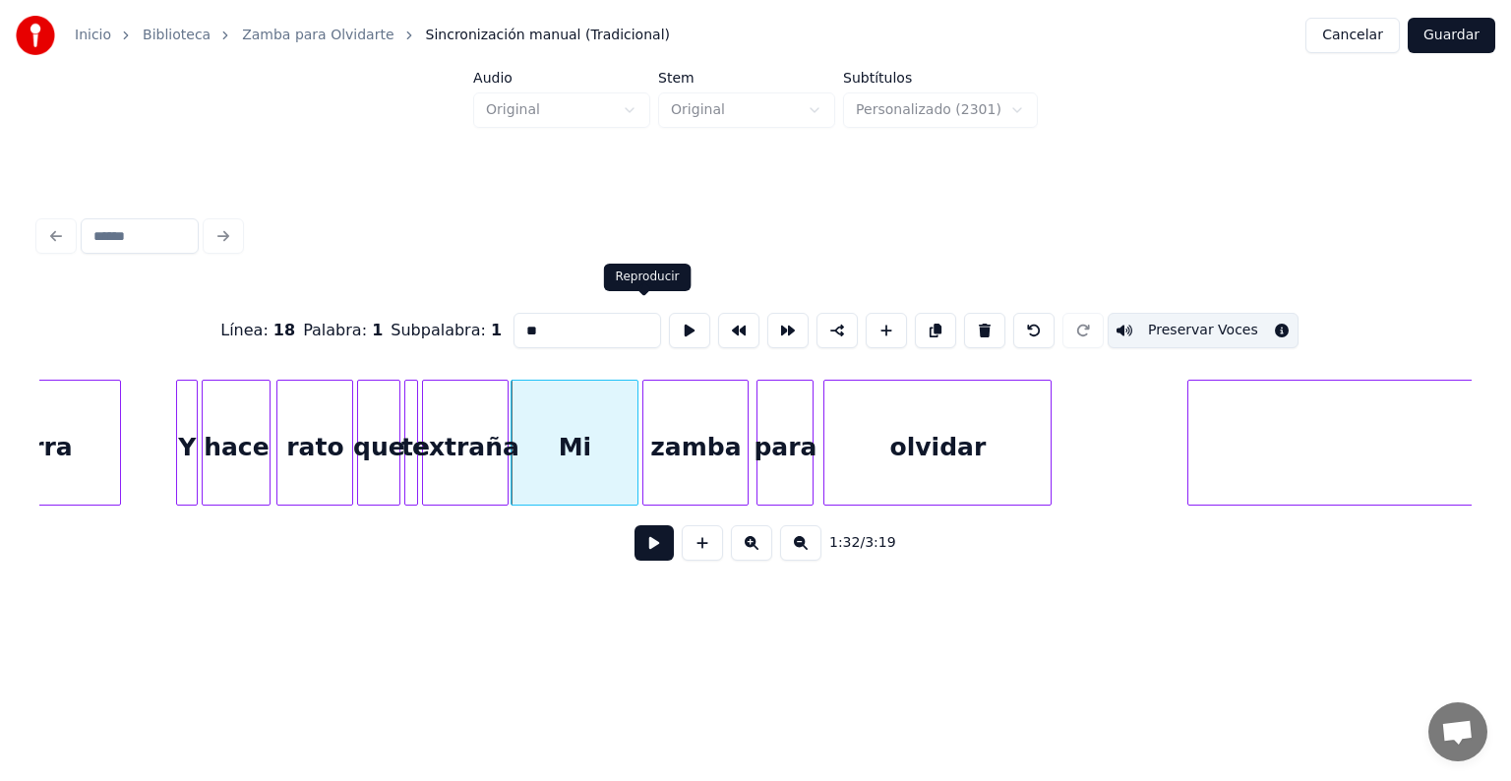
click at [669, 332] on button at bounding box center [689, 330] width 41 height 35
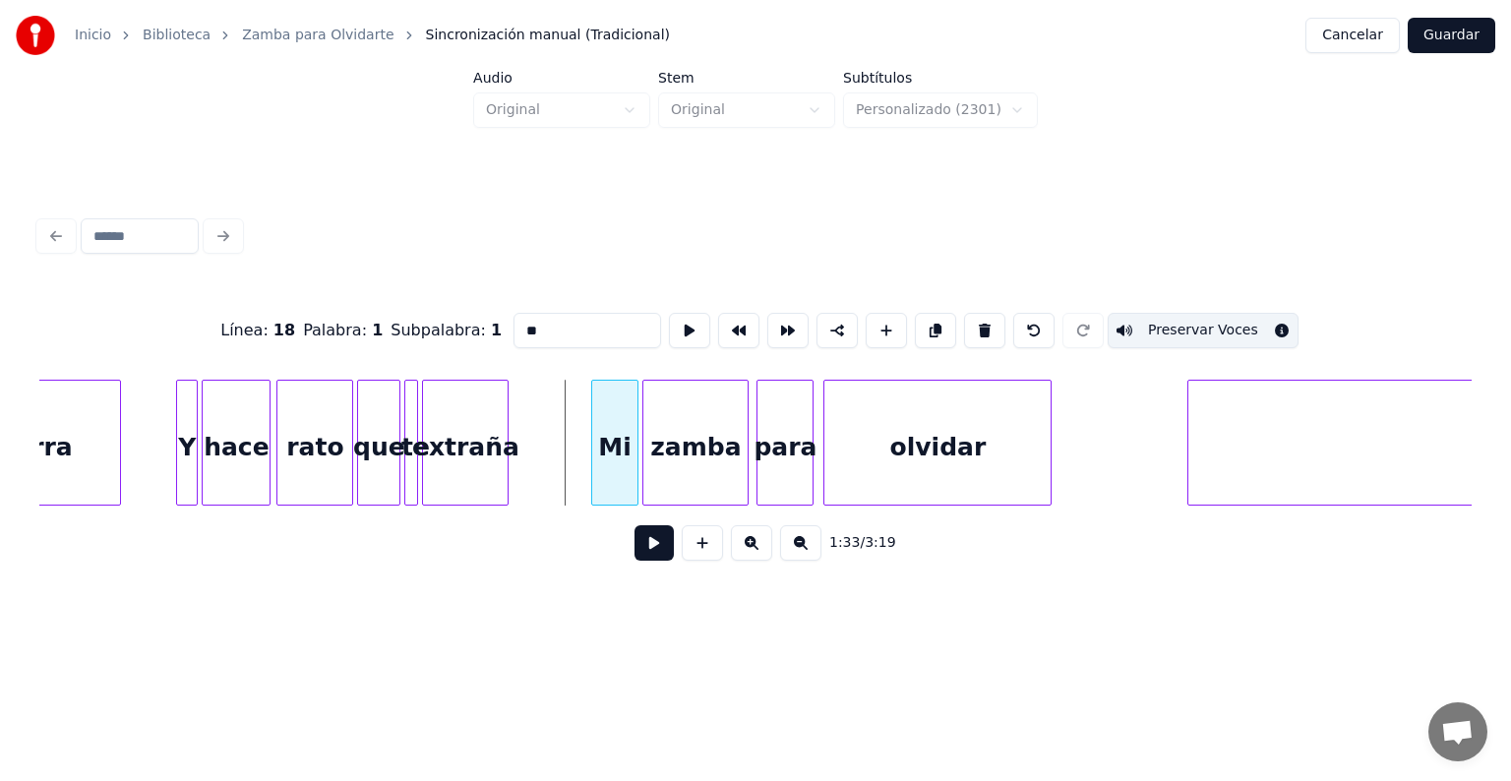
click at [592, 481] on div at bounding box center [595, 443] width 6 height 124
click at [578, 478] on div at bounding box center [578, 443] width 6 height 124
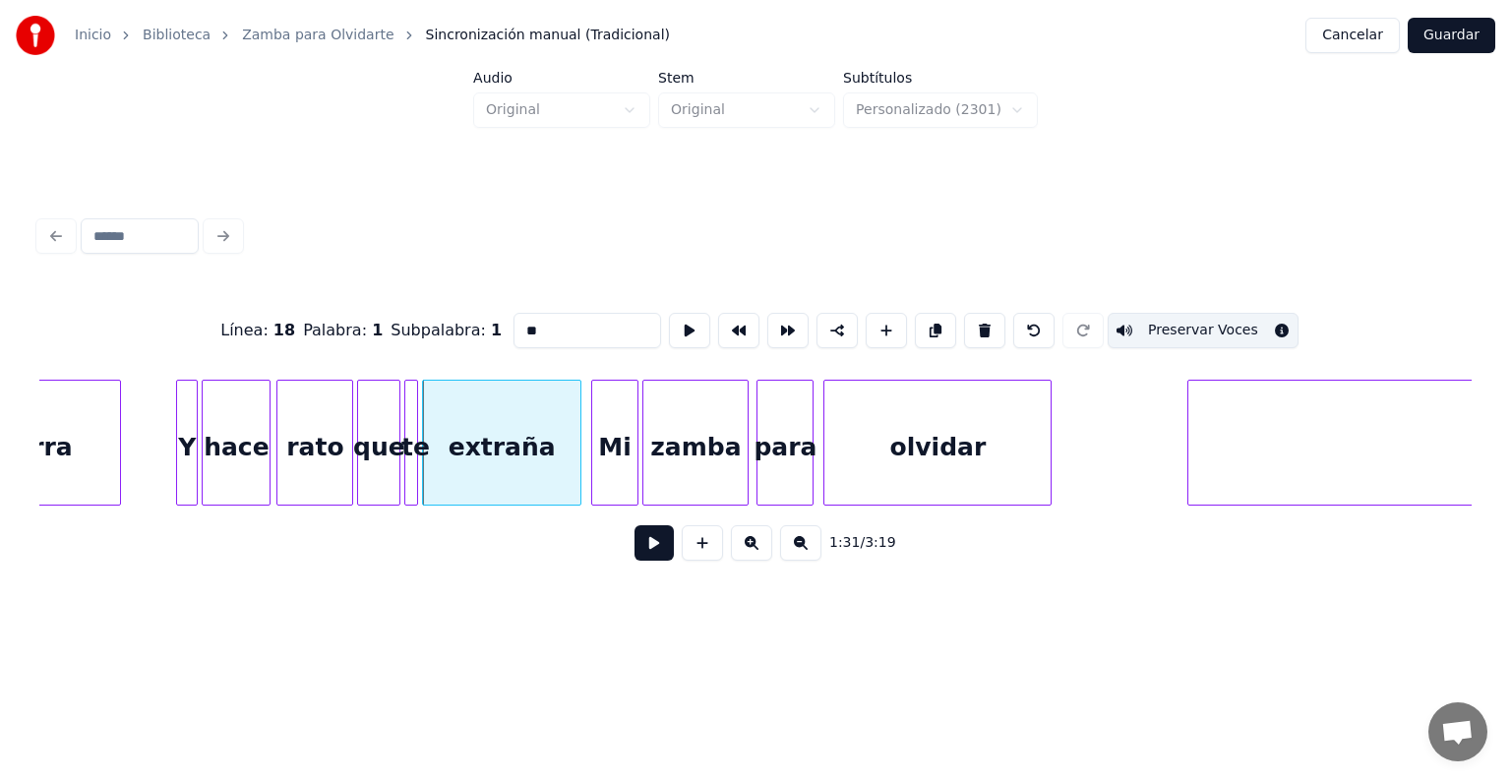
click at [647, 561] on button at bounding box center [654, 542] width 39 height 35
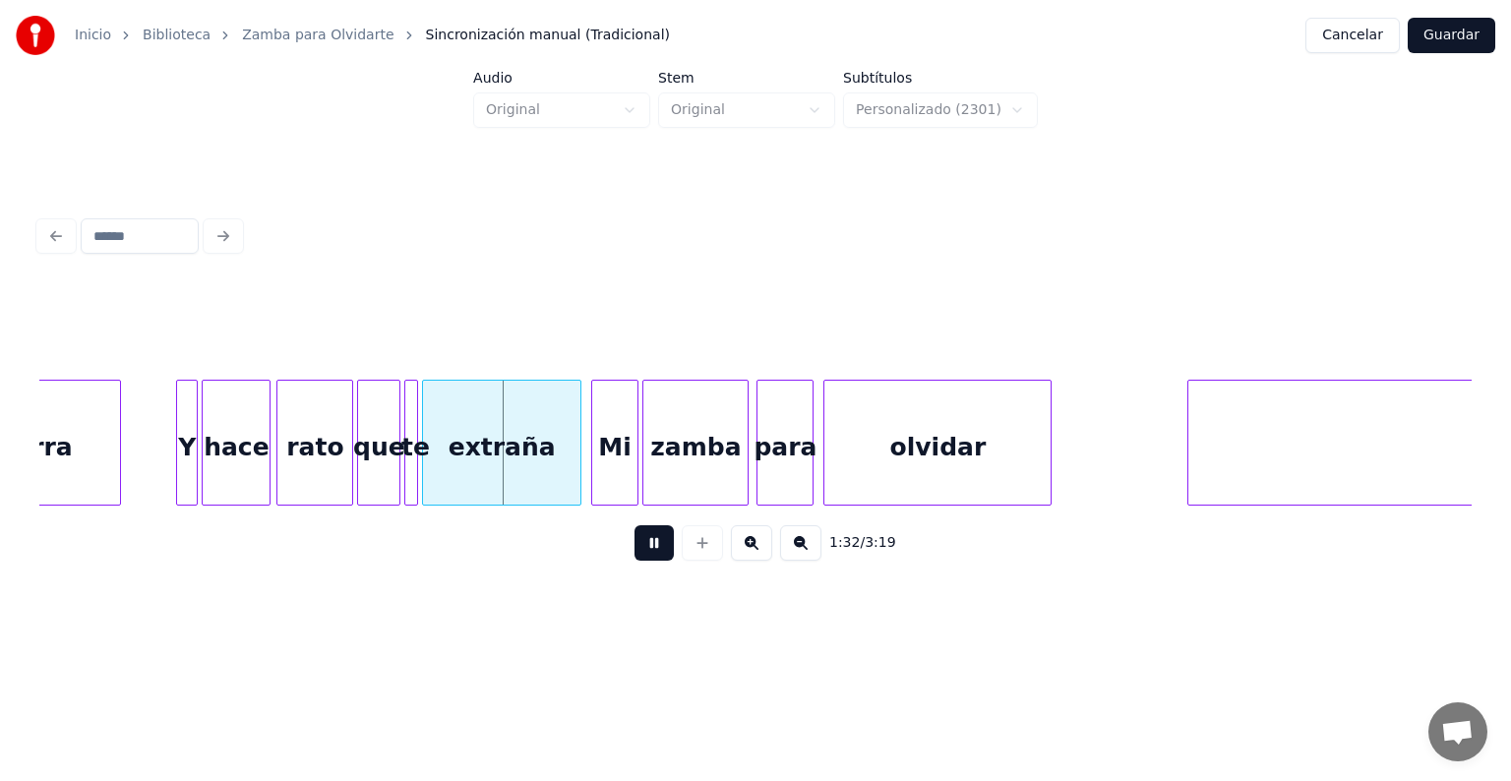
click at [647, 561] on button at bounding box center [654, 542] width 39 height 35
click at [189, 445] on div "Y" at bounding box center [187, 448] width 20 height 134
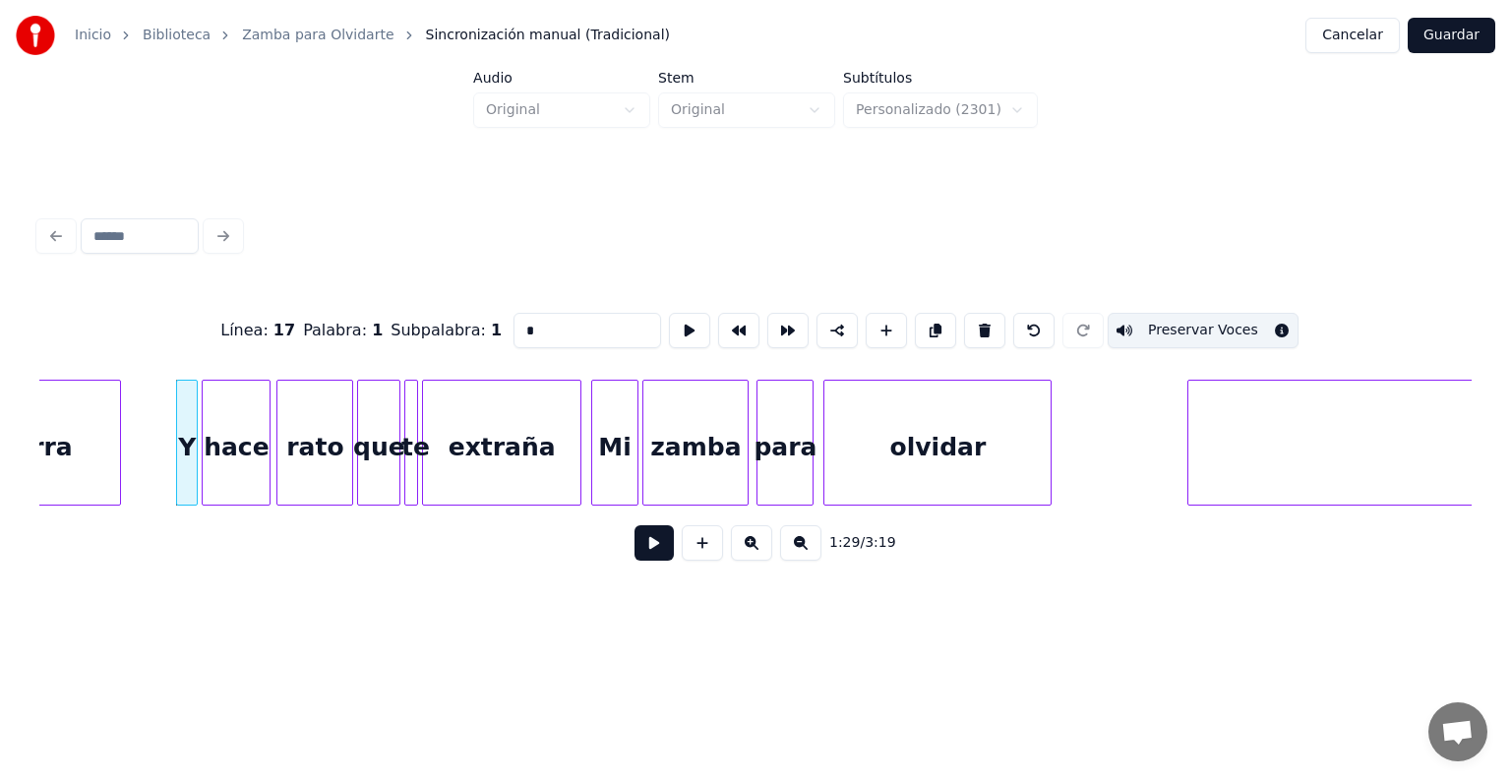
click at [640, 559] on button at bounding box center [654, 542] width 39 height 35
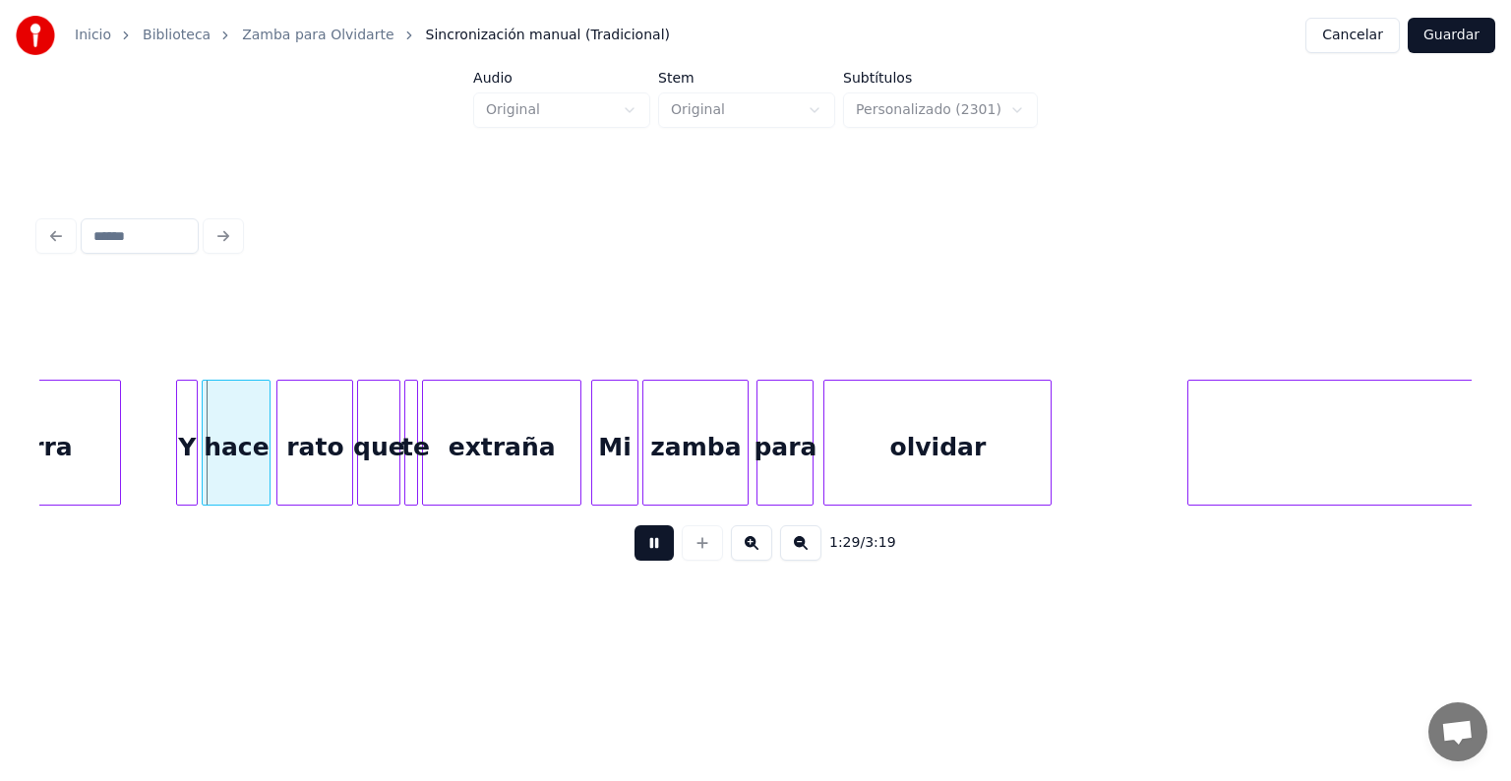
click at [640, 559] on button at bounding box center [654, 542] width 39 height 35
click at [121, 458] on div "Mi zamba para olvidar Mi extraña te que rato hace Y guitarra" at bounding box center [1213, 443] width 19674 height 126
click at [149, 458] on div at bounding box center [152, 443] width 6 height 124
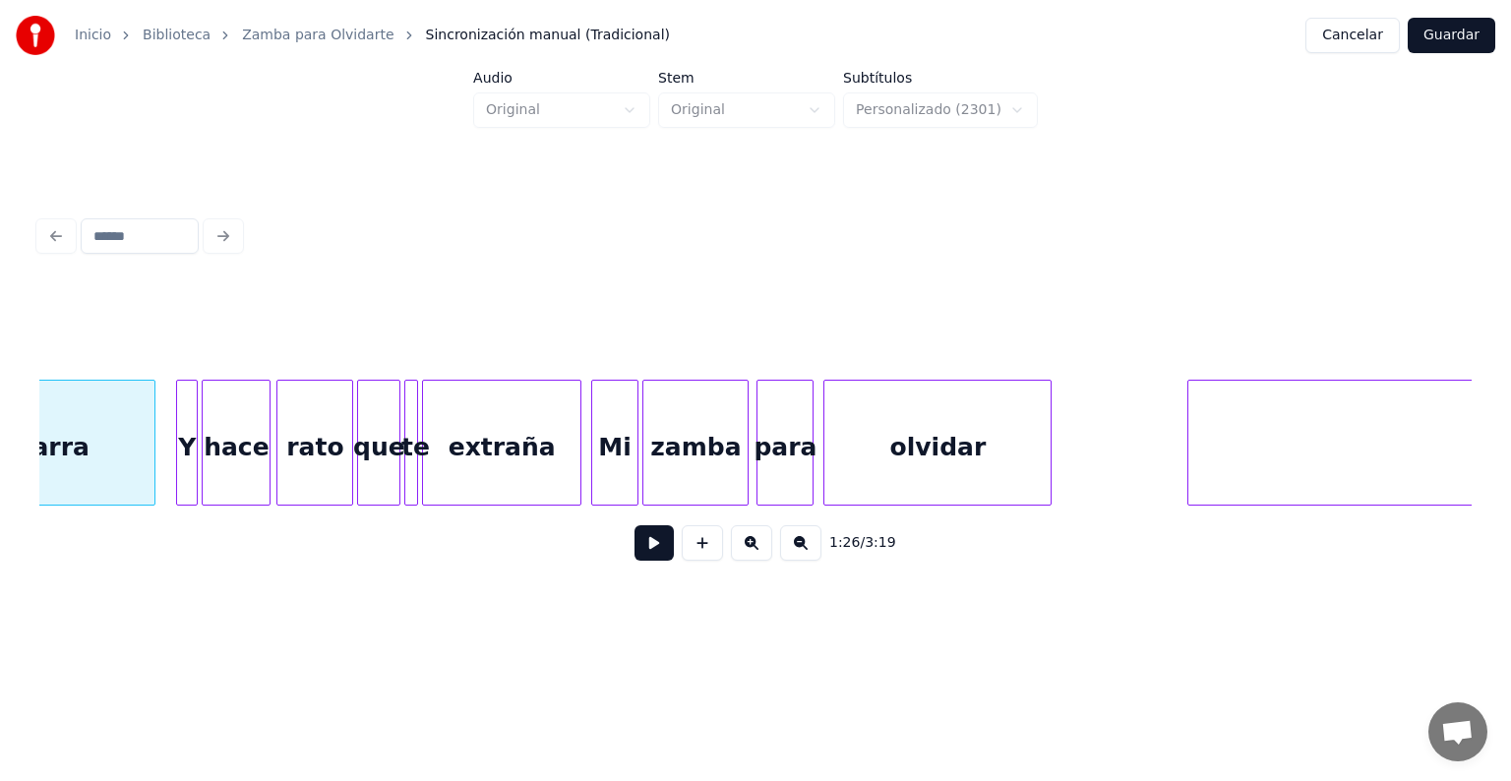
scroll to position [0, 8535]
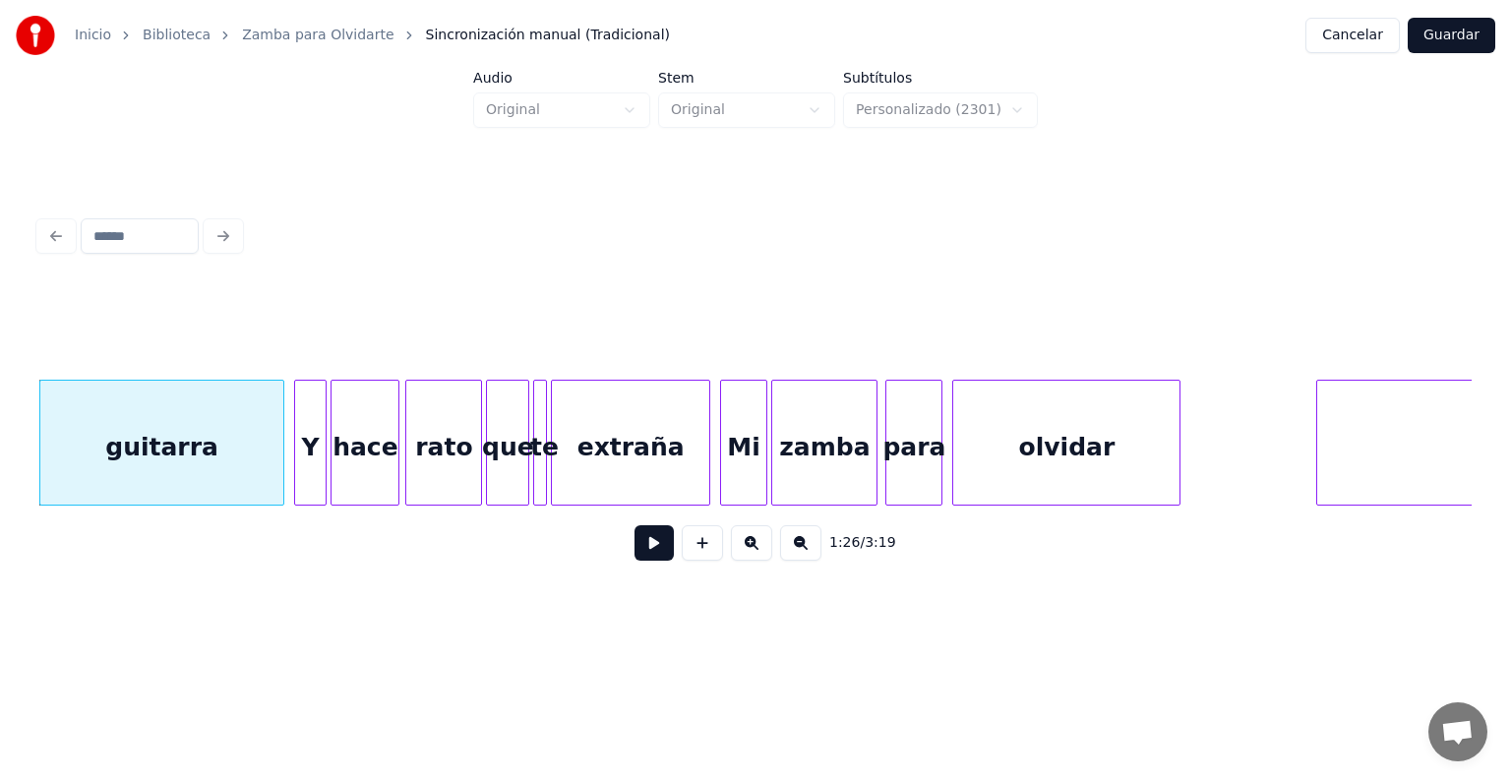
click at [295, 464] on div at bounding box center [298, 443] width 6 height 124
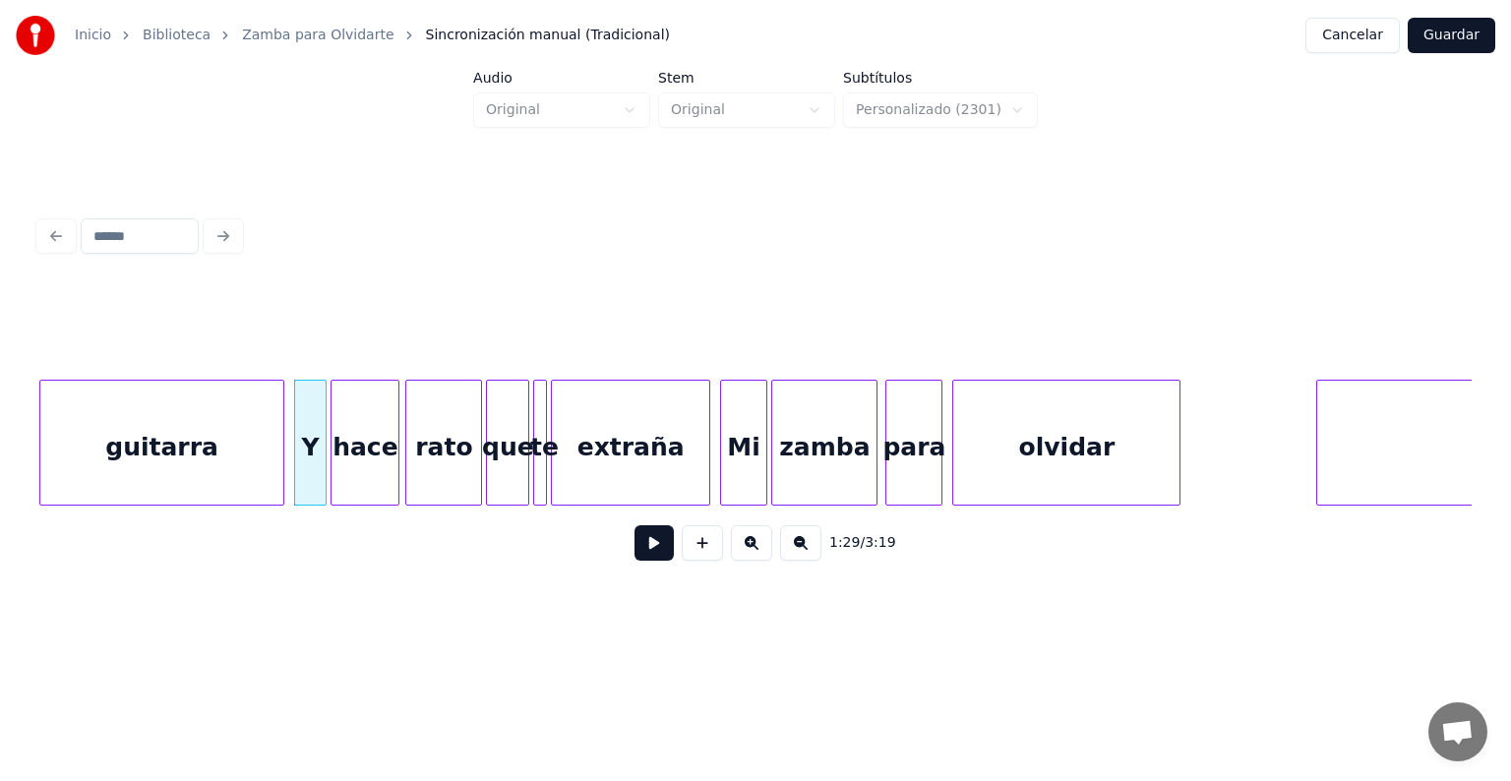
click at [635, 548] on button at bounding box center [654, 542] width 39 height 35
click at [398, 468] on div "hace" at bounding box center [365, 443] width 69 height 126
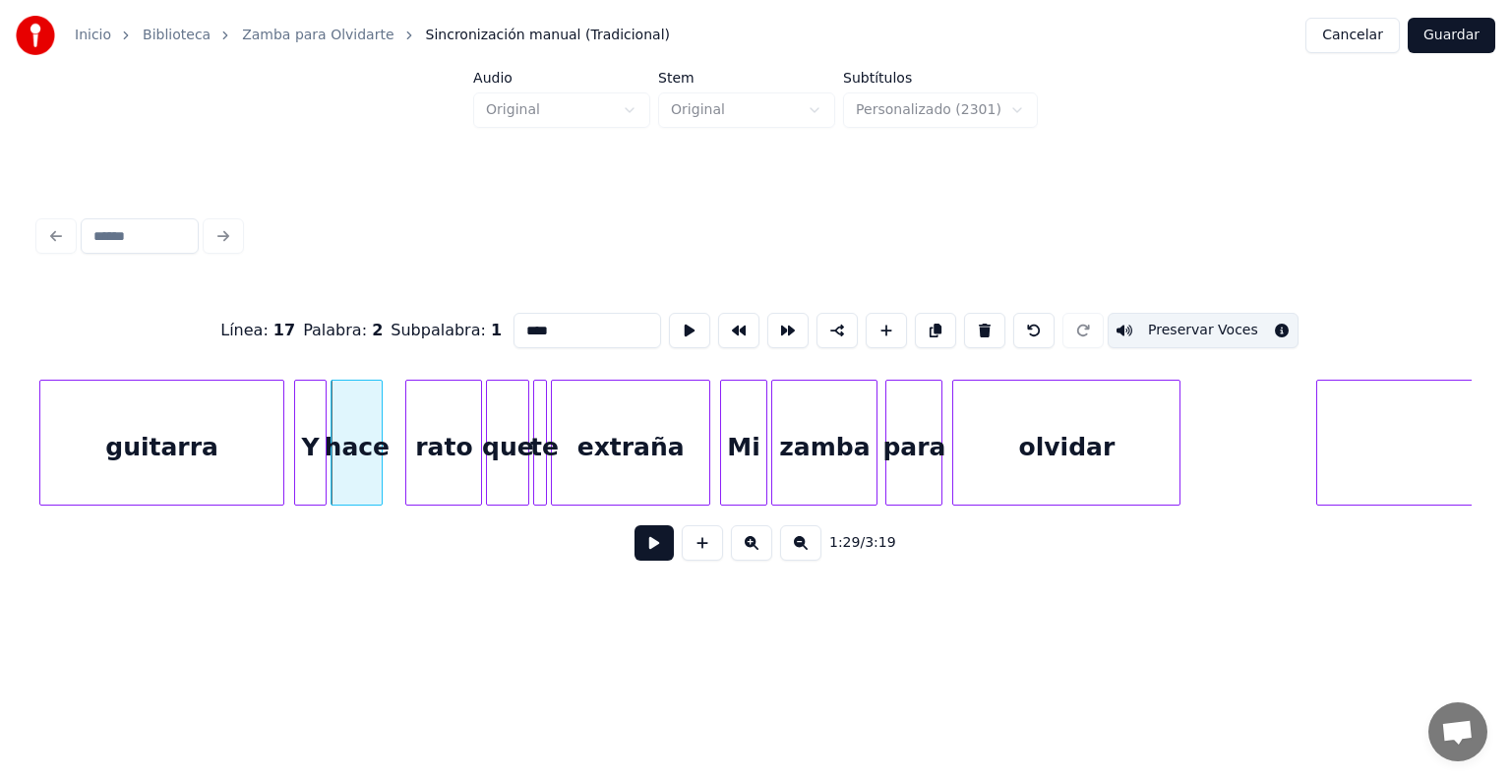
click at [378, 470] on div at bounding box center [379, 443] width 6 height 124
click at [408, 470] on div at bounding box center [409, 443] width 6 height 124
type input "****"
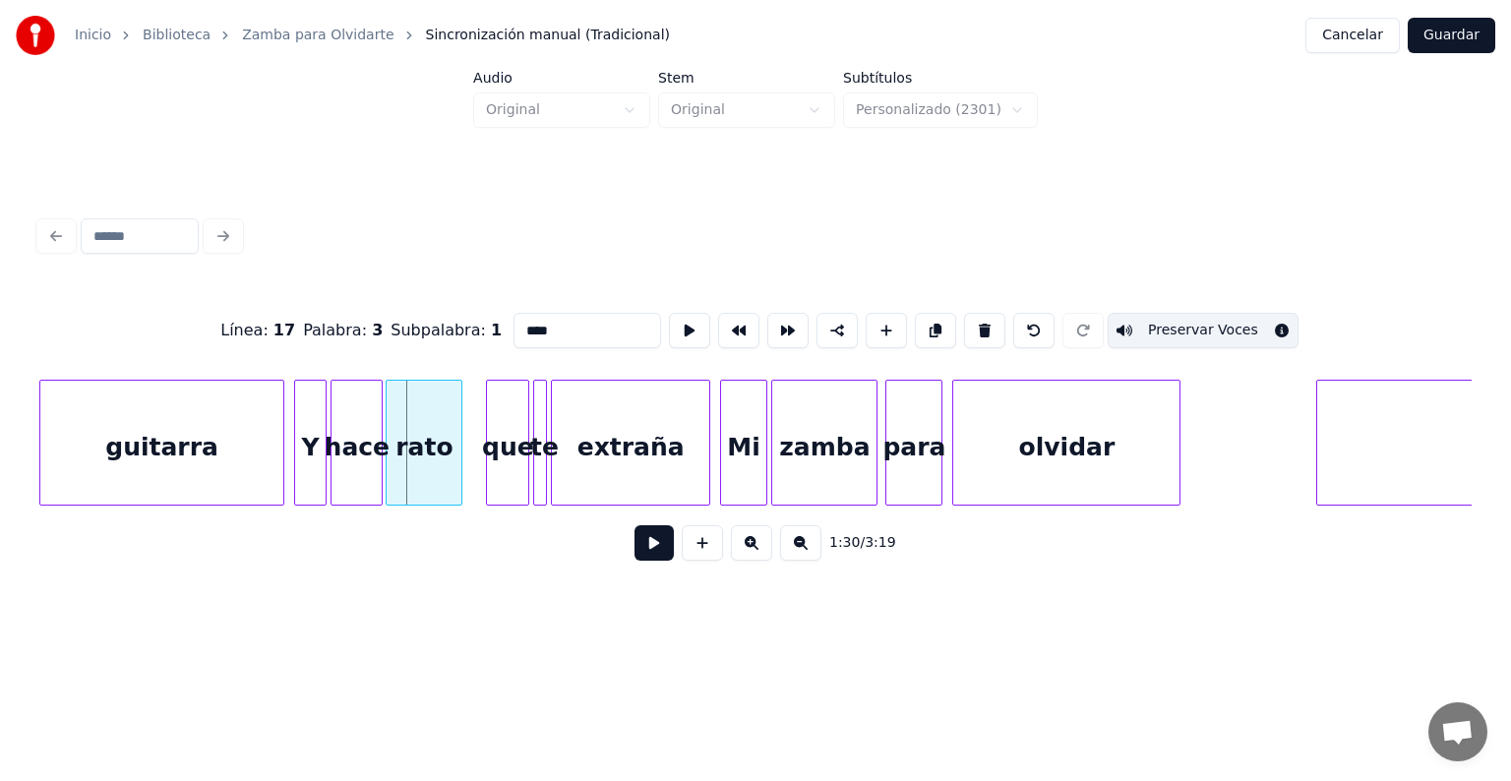
click at [403, 470] on div "rato" at bounding box center [424, 448] width 75 height 134
click at [480, 471] on div "que" at bounding box center [487, 448] width 41 height 134
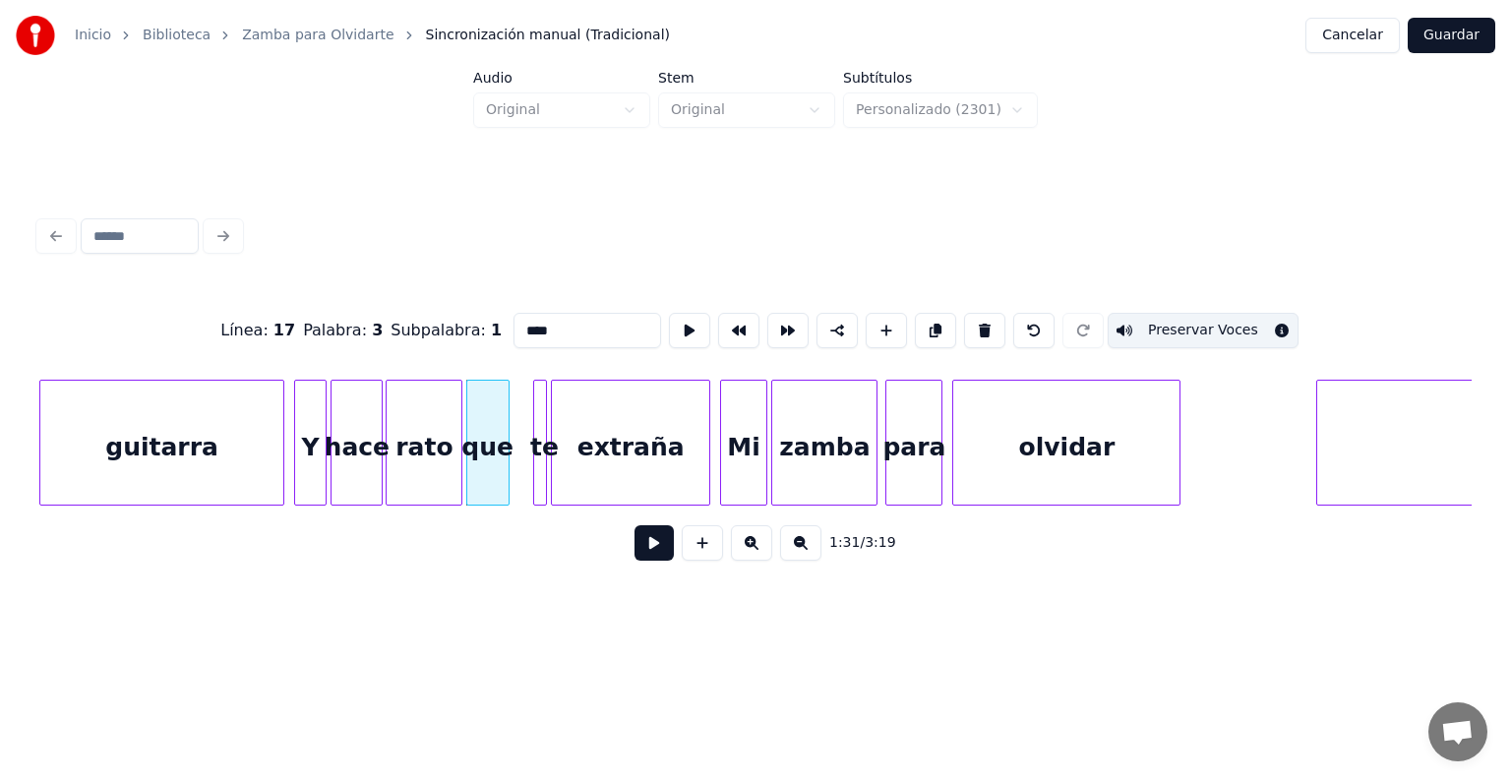
click at [635, 541] on button at bounding box center [654, 542] width 39 height 35
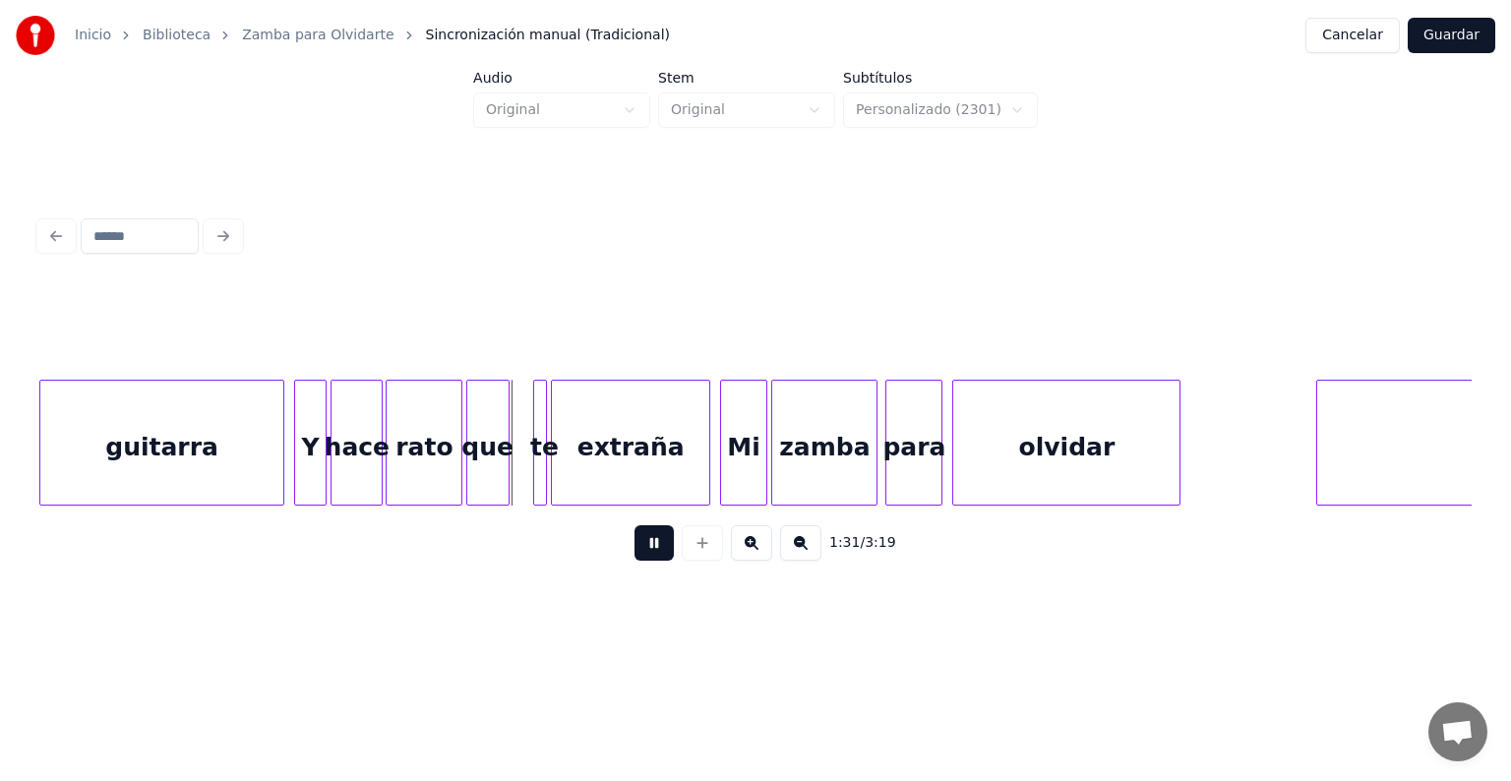
click at [635, 541] on button at bounding box center [654, 542] width 39 height 35
click at [473, 462] on div "que" at bounding box center [487, 448] width 41 height 134
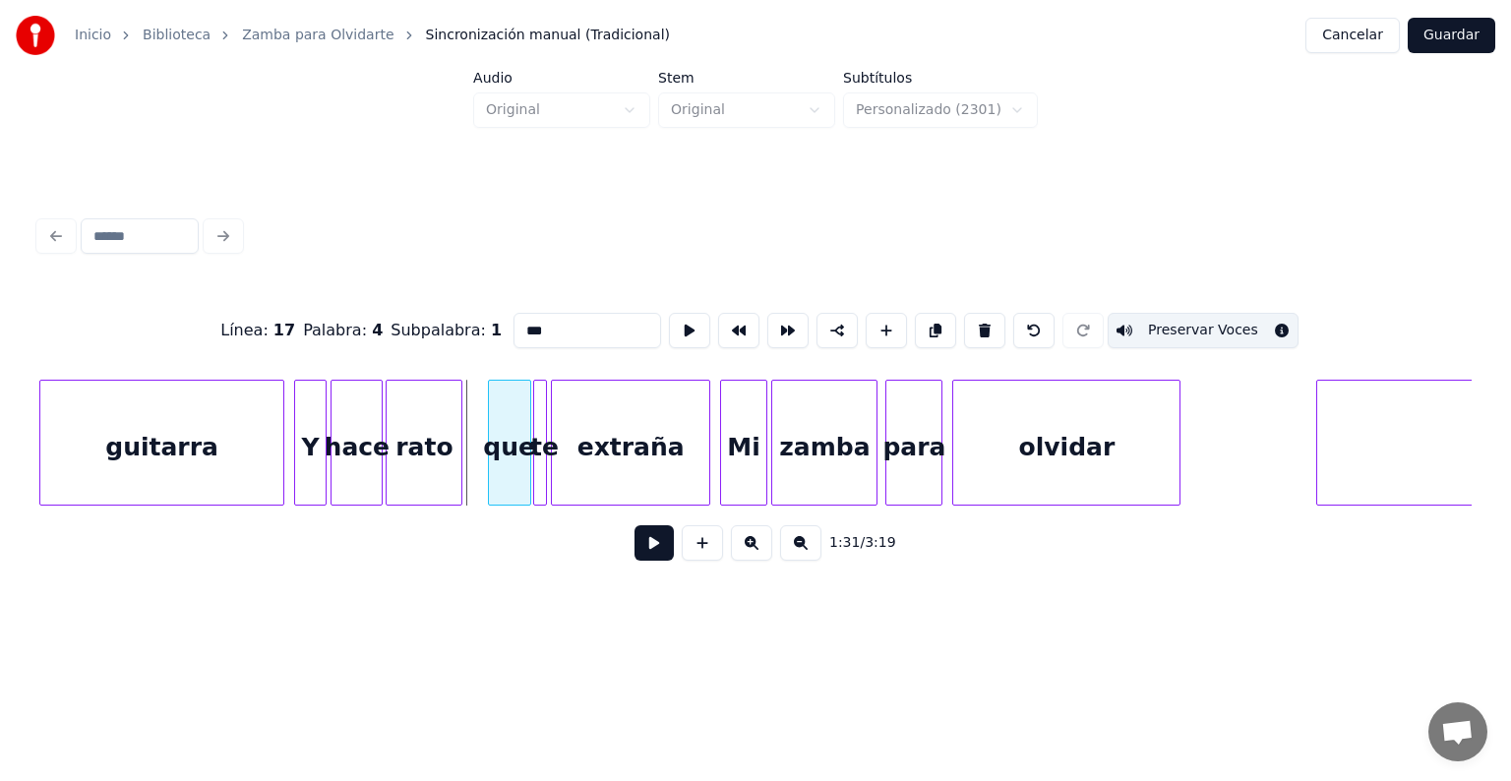
click at [511, 475] on div "que" at bounding box center [509, 448] width 41 height 134
click at [478, 478] on div at bounding box center [477, 443] width 6 height 124
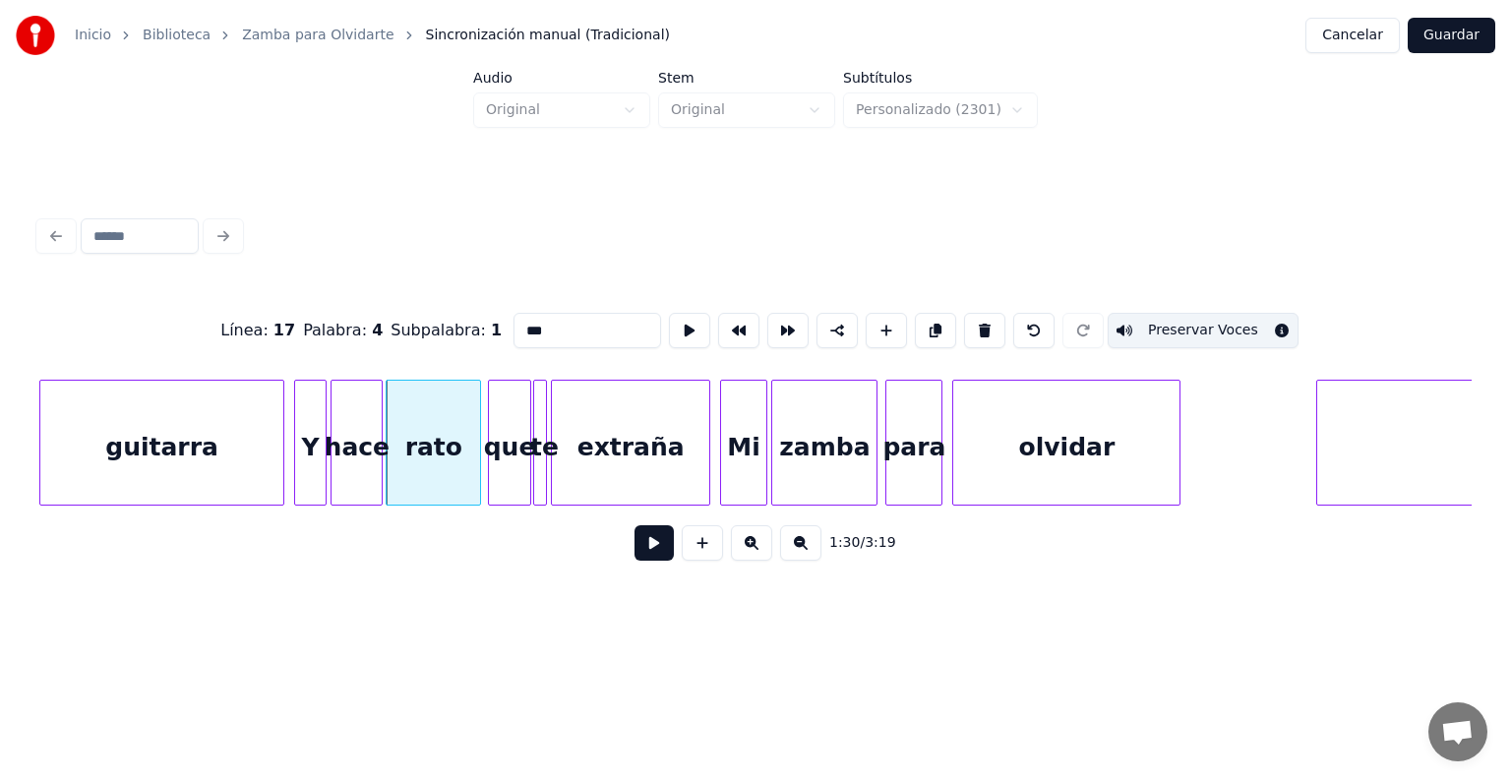
click at [750, 545] on button at bounding box center [751, 542] width 41 height 35
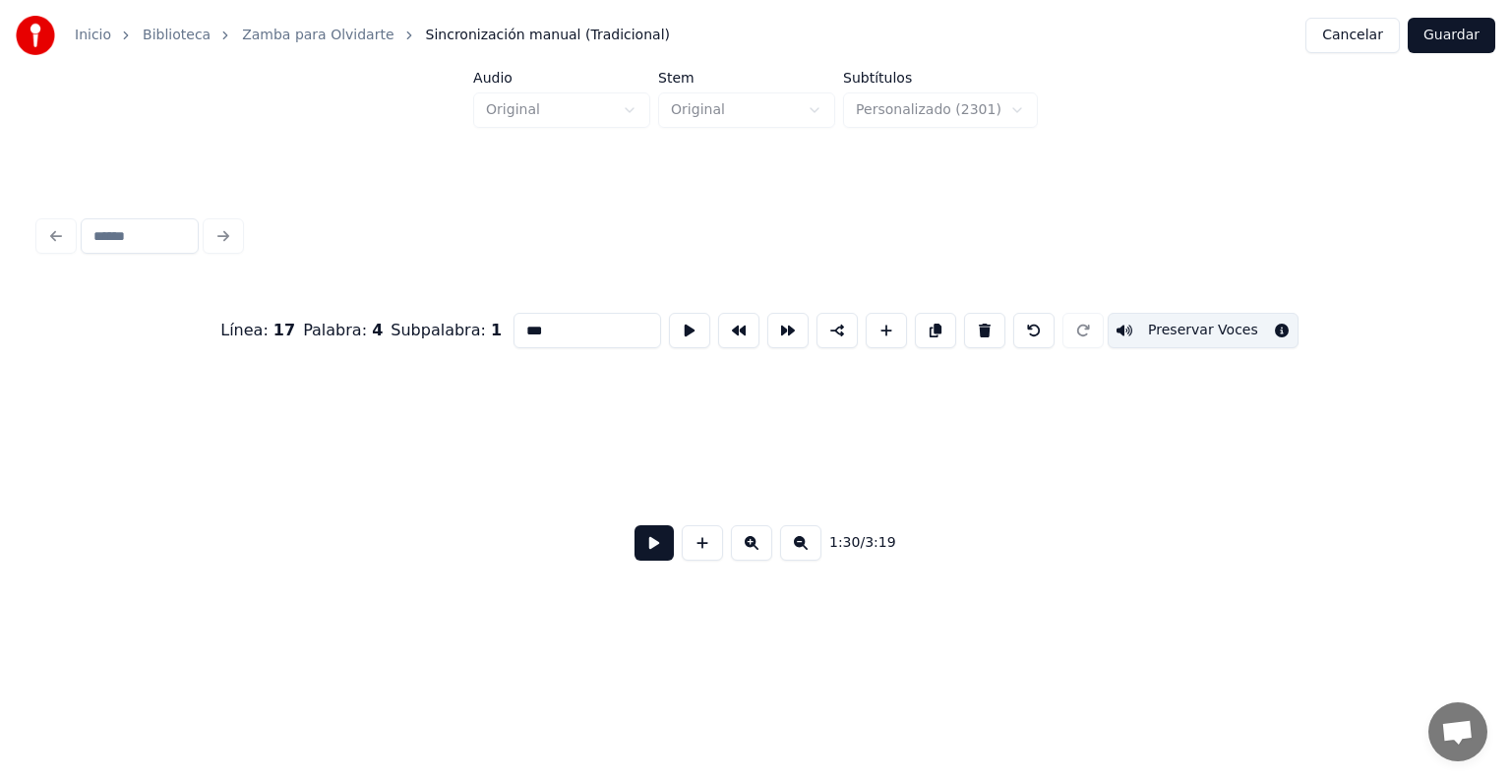
scroll to position [0, 12976]
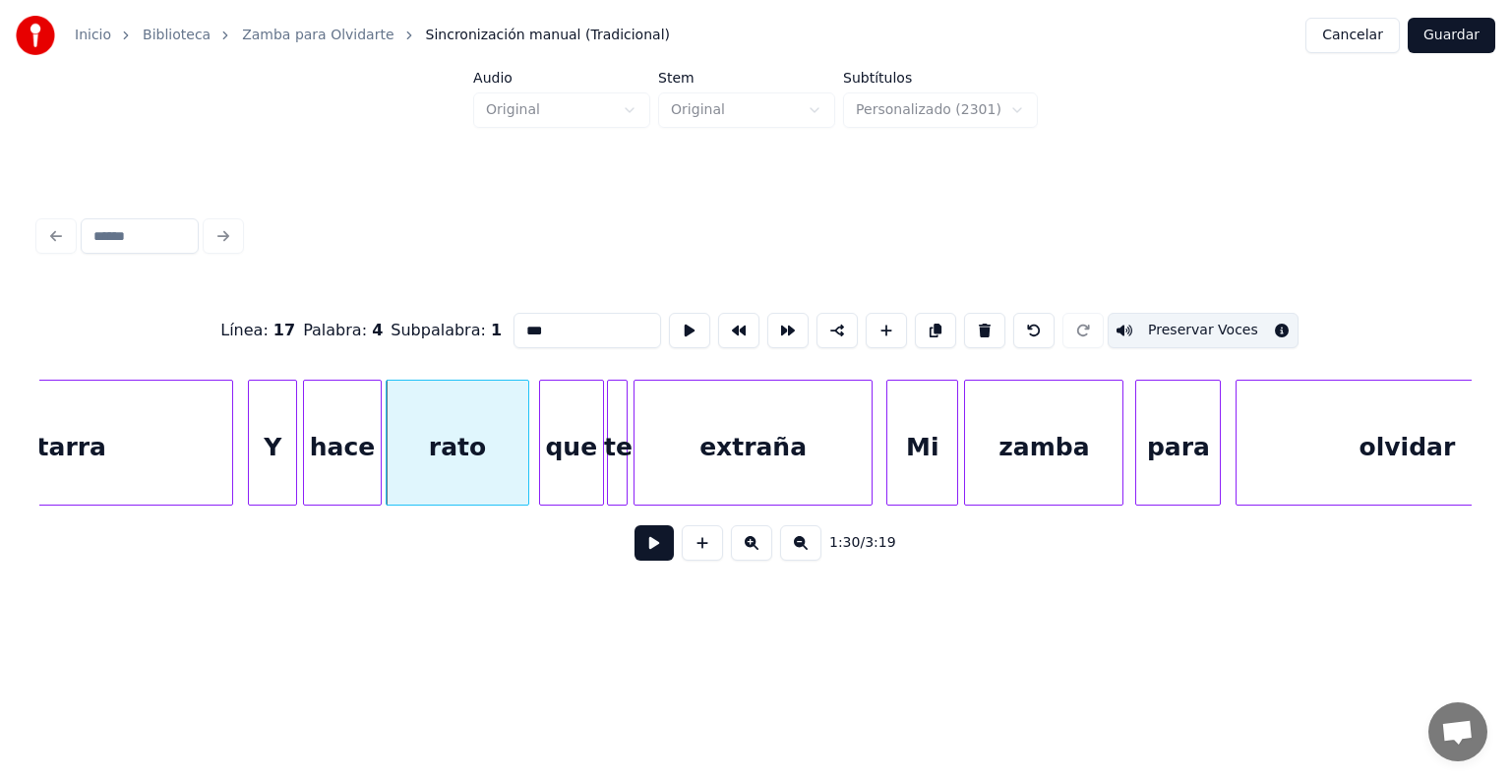
click at [636, 538] on button at bounding box center [654, 542] width 39 height 35
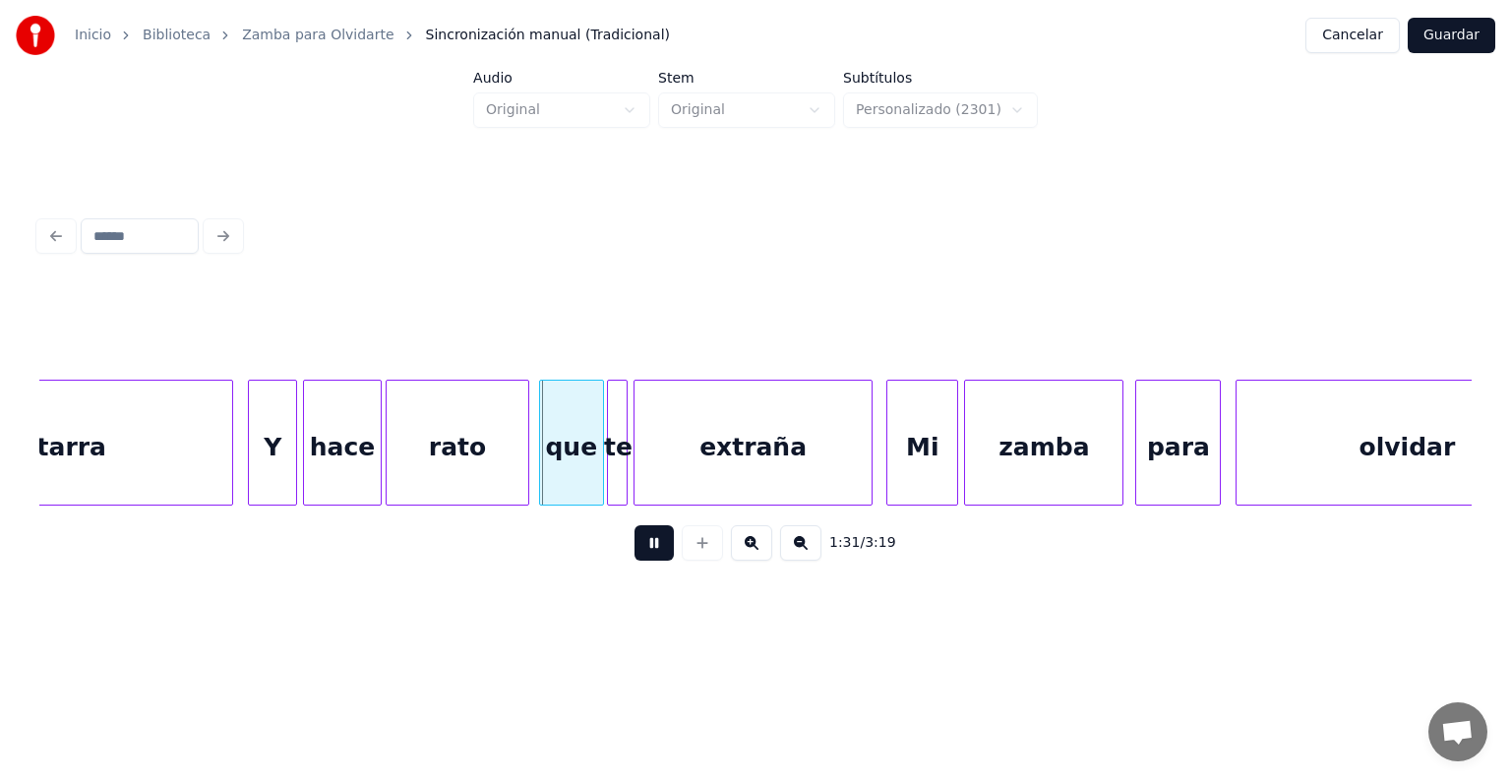
click at [636, 538] on button at bounding box center [654, 542] width 39 height 35
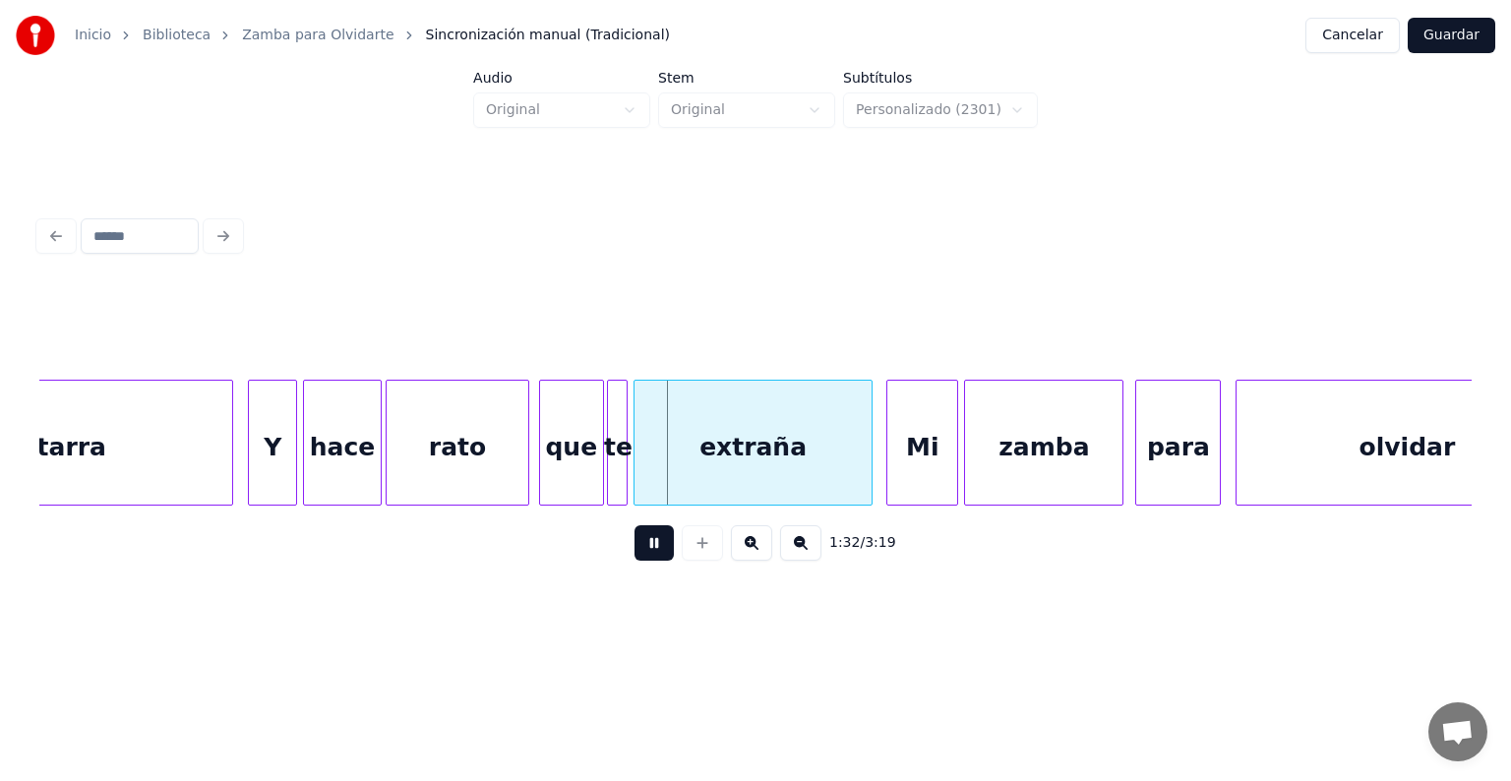
click at [636, 538] on button at bounding box center [654, 542] width 39 height 35
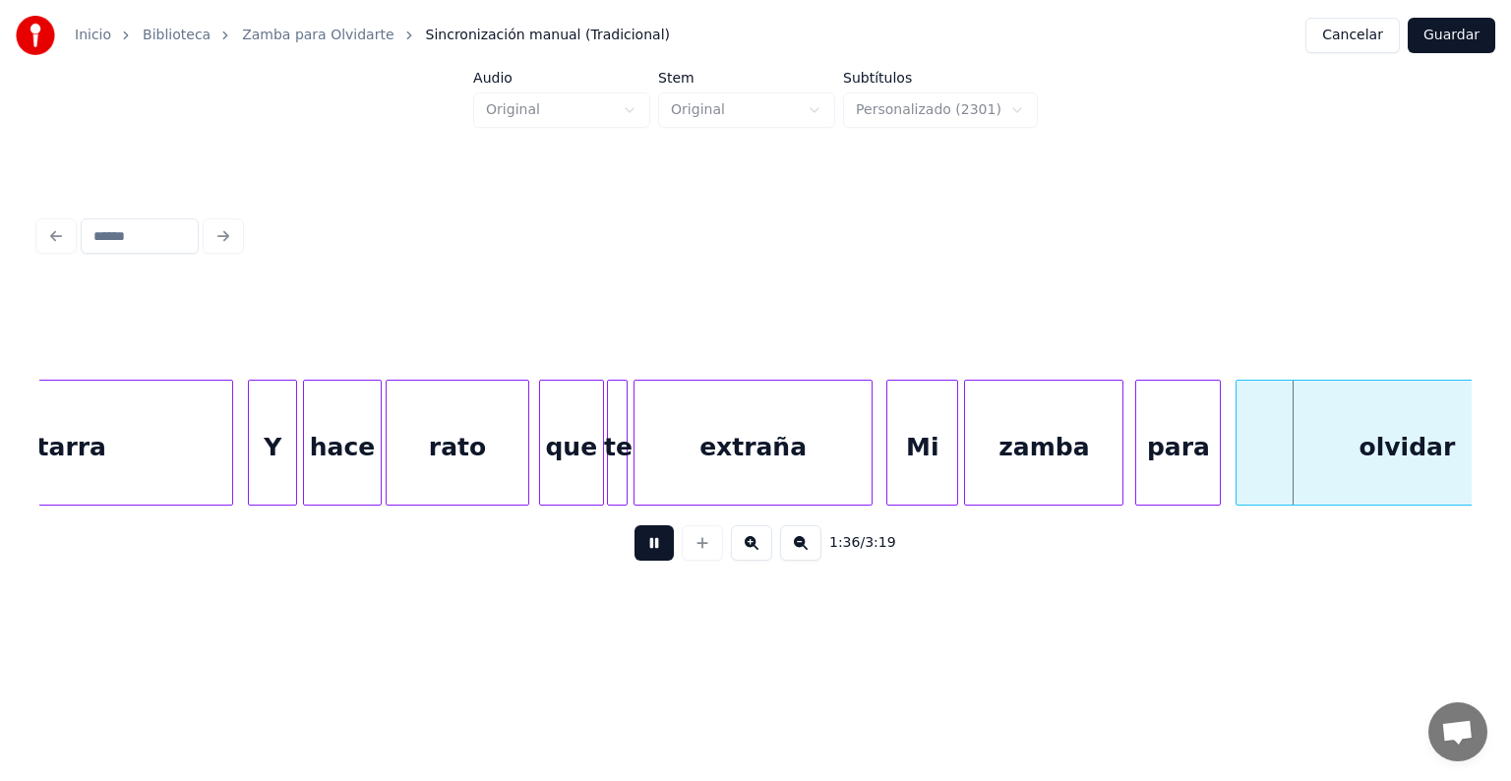
click at [856, 488] on div "extraña" at bounding box center [753, 448] width 236 height 134
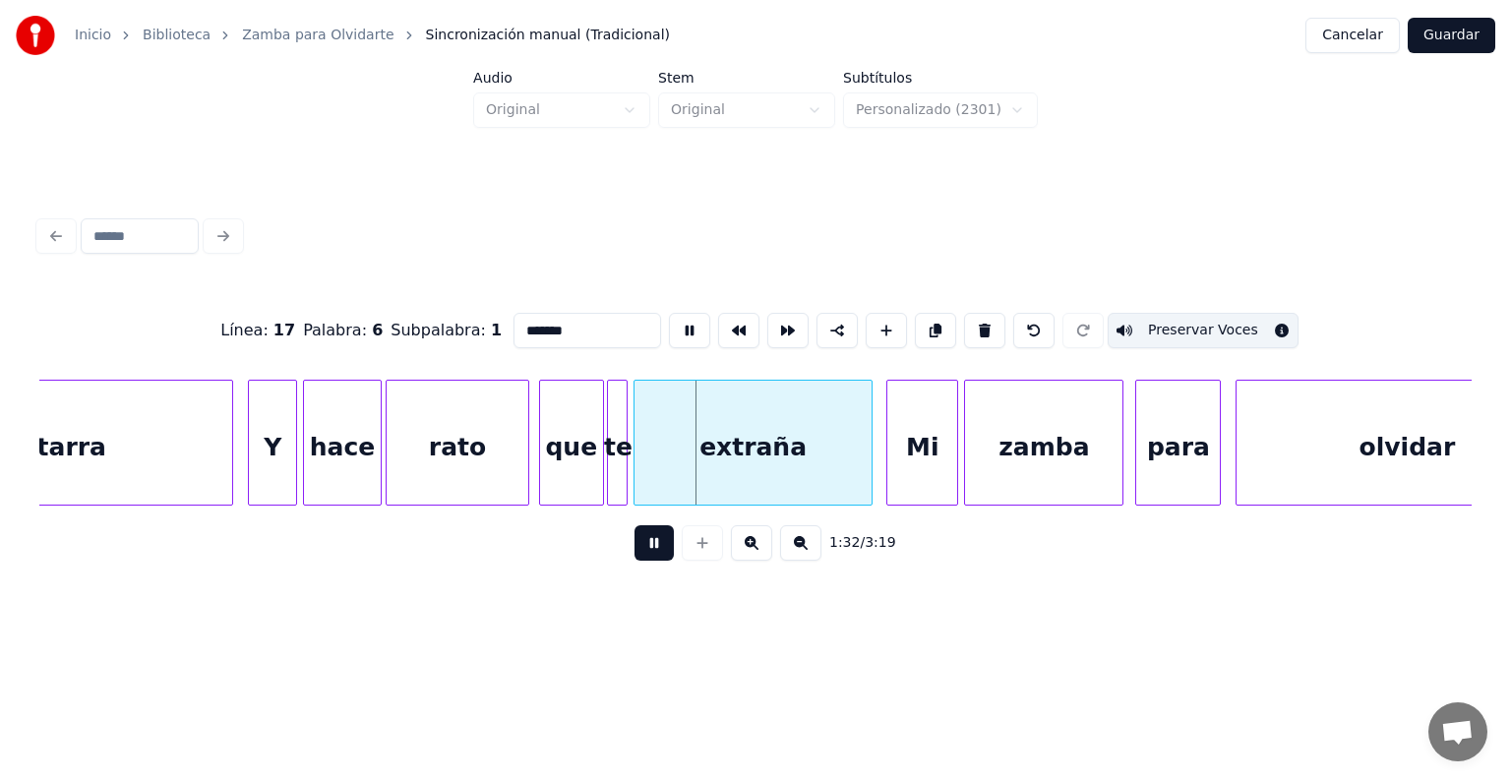
click at [1096, 465] on div "zamba" at bounding box center [1043, 448] width 157 height 134
type input "*****"
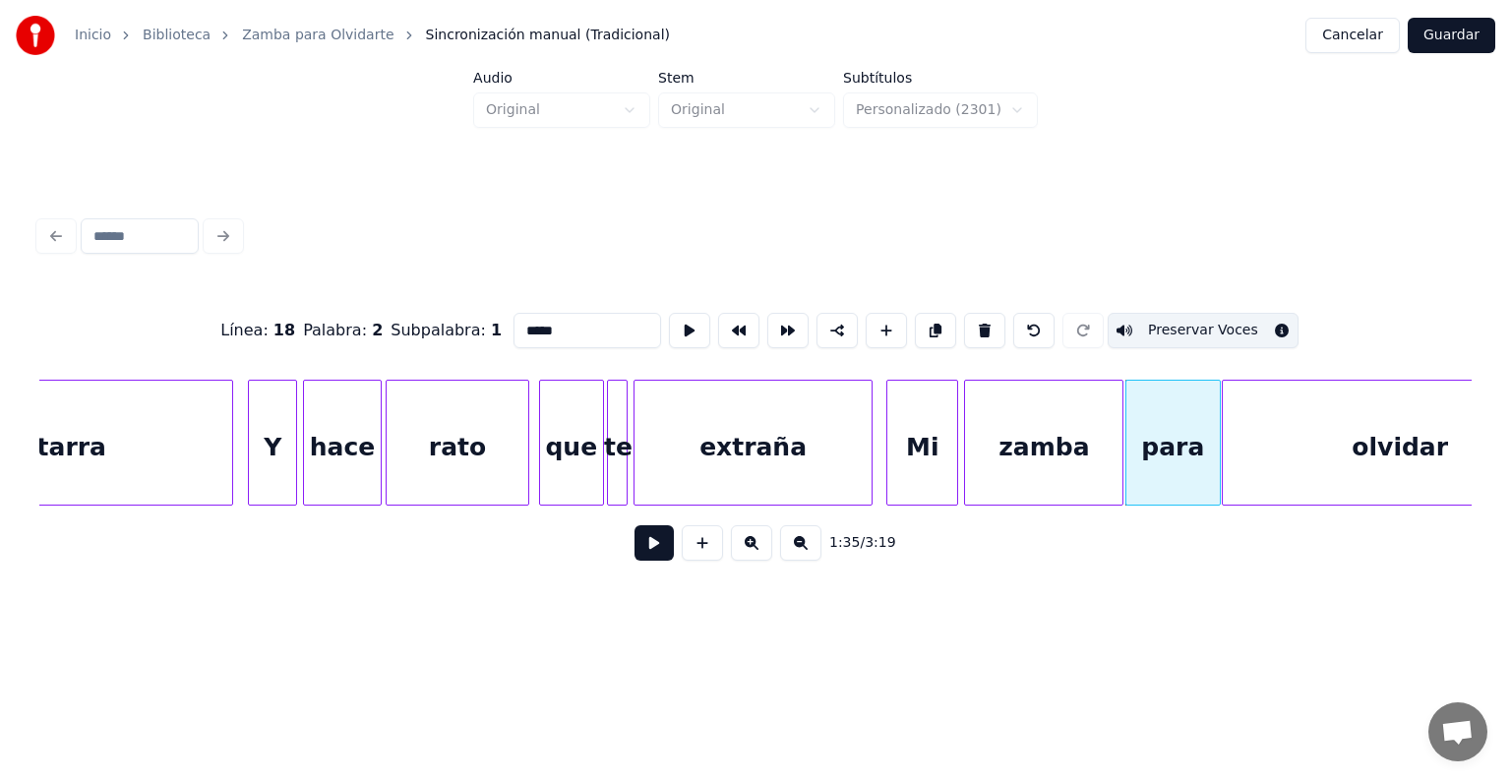
click at [635, 561] on button at bounding box center [654, 542] width 39 height 35
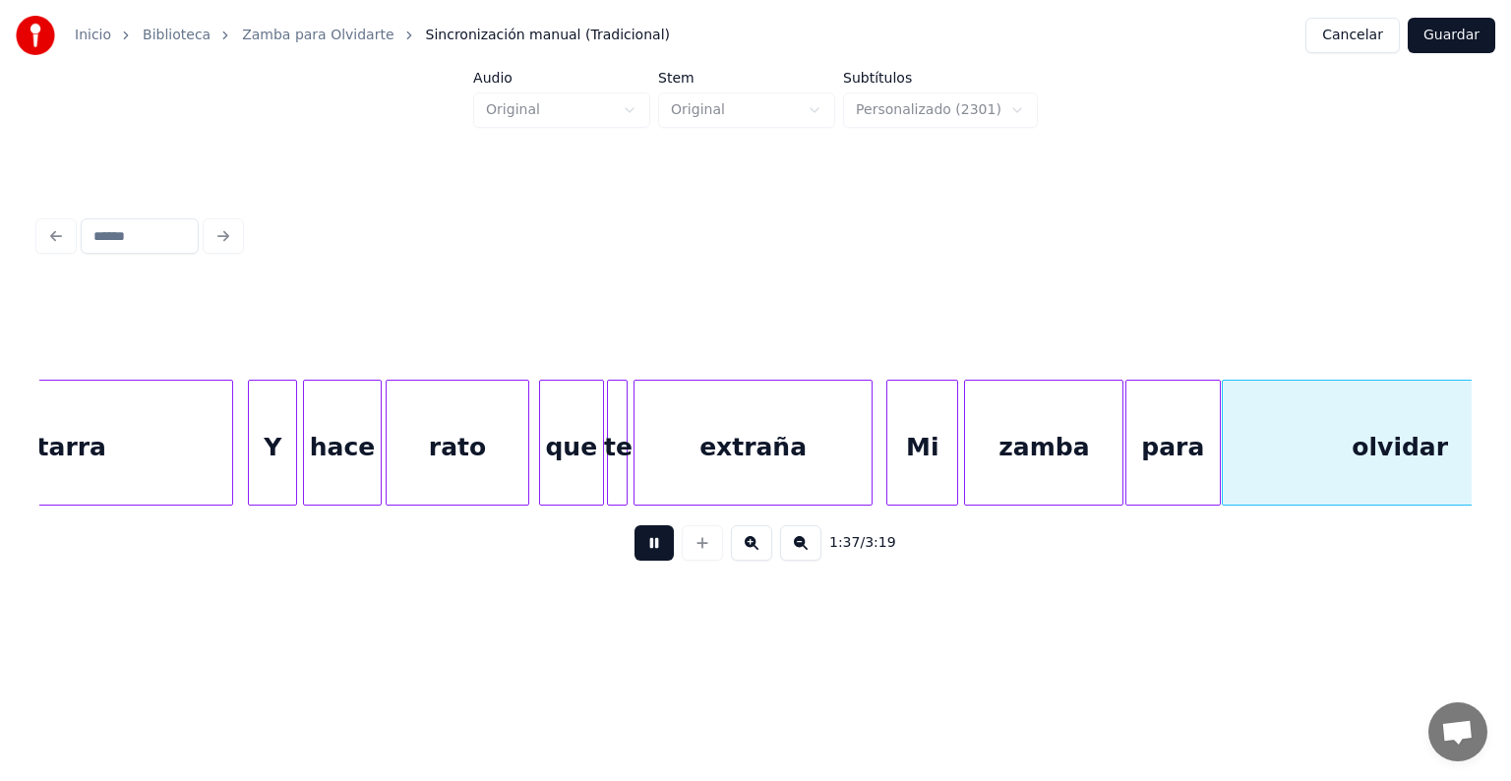
scroll to position [0, 14408]
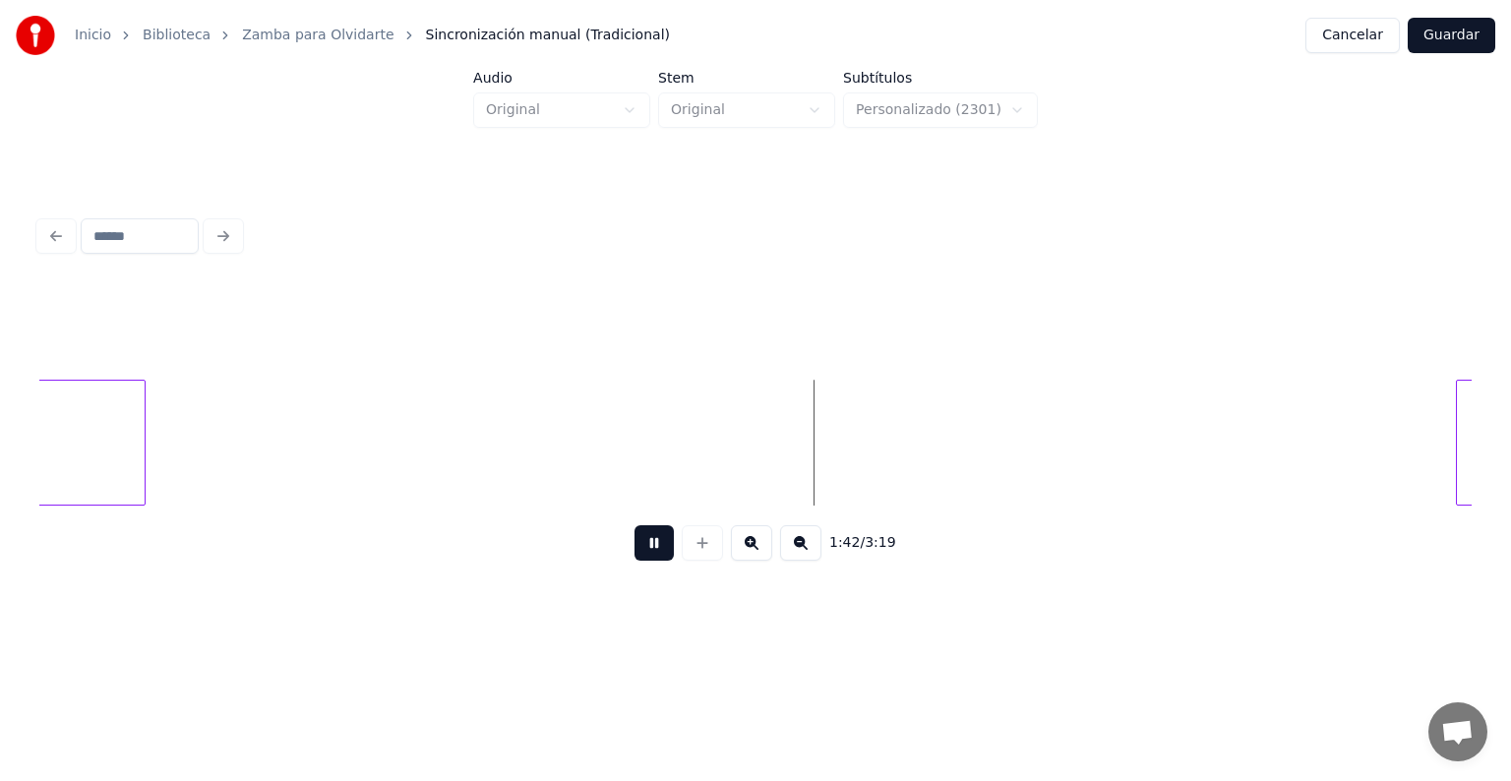
click at [1458, 459] on div at bounding box center [1460, 443] width 6 height 124
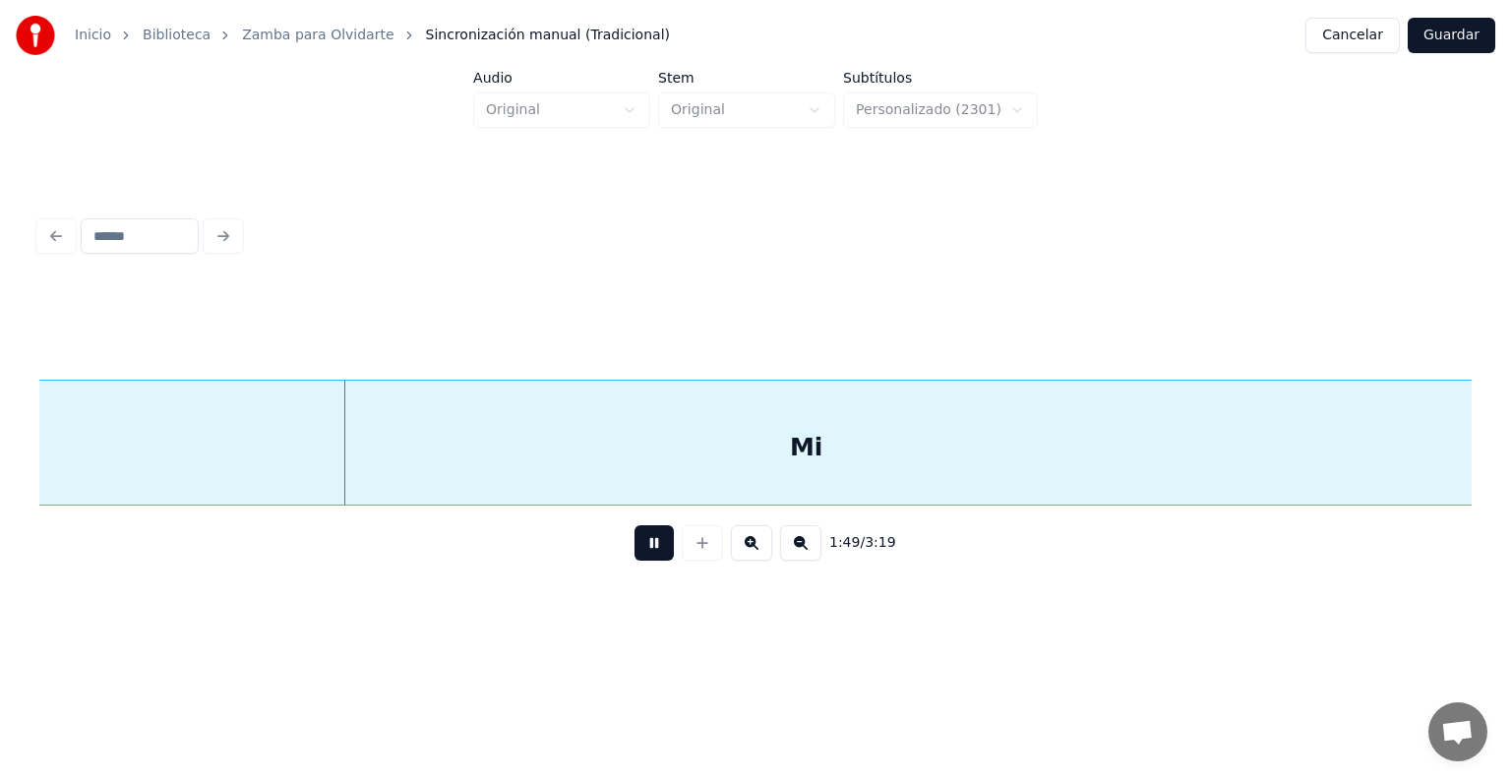
click at [646, 550] on button at bounding box center [654, 542] width 39 height 35
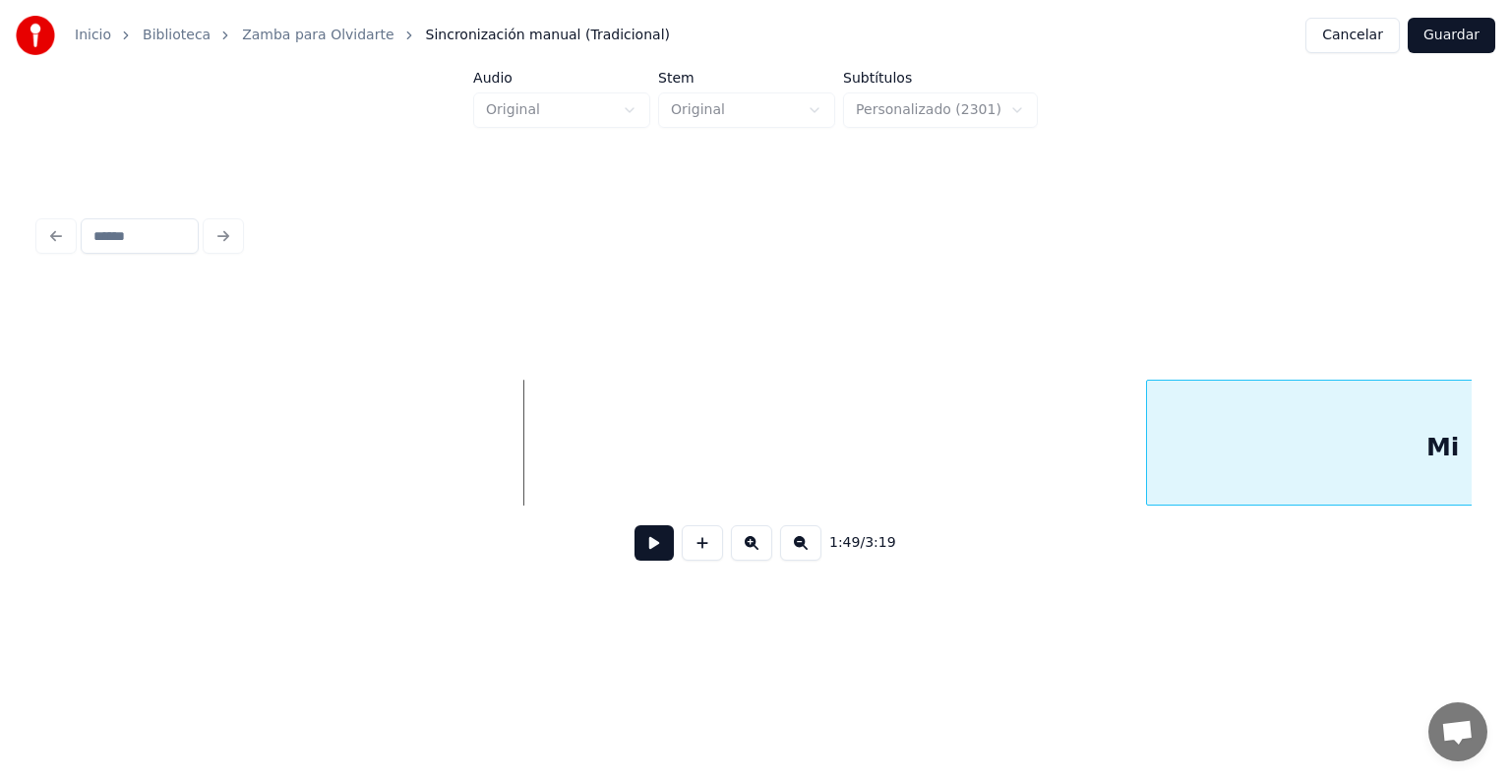
click at [1149, 430] on div at bounding box center [1150, 443] width 6 height 124
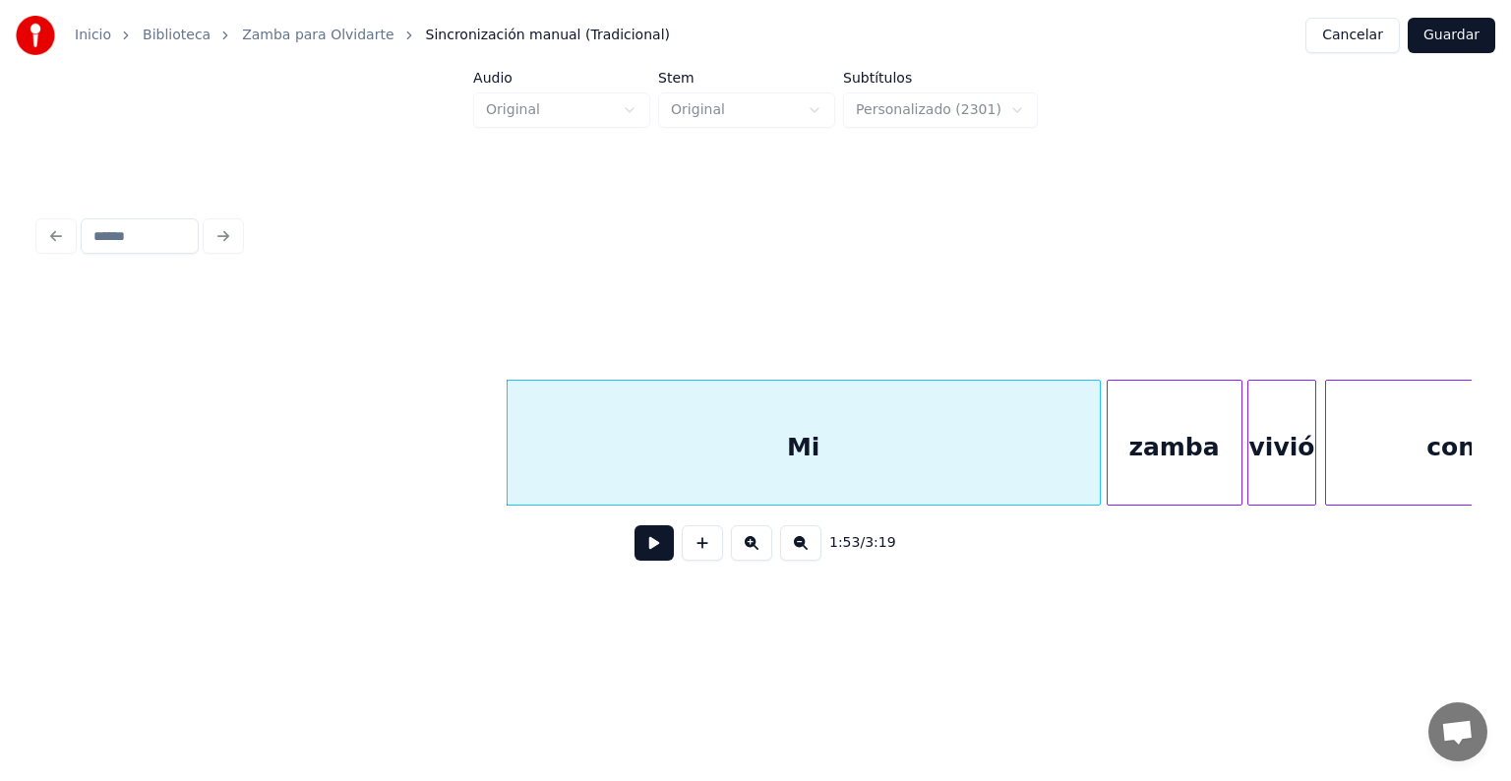
scroll to position [0, 16438]
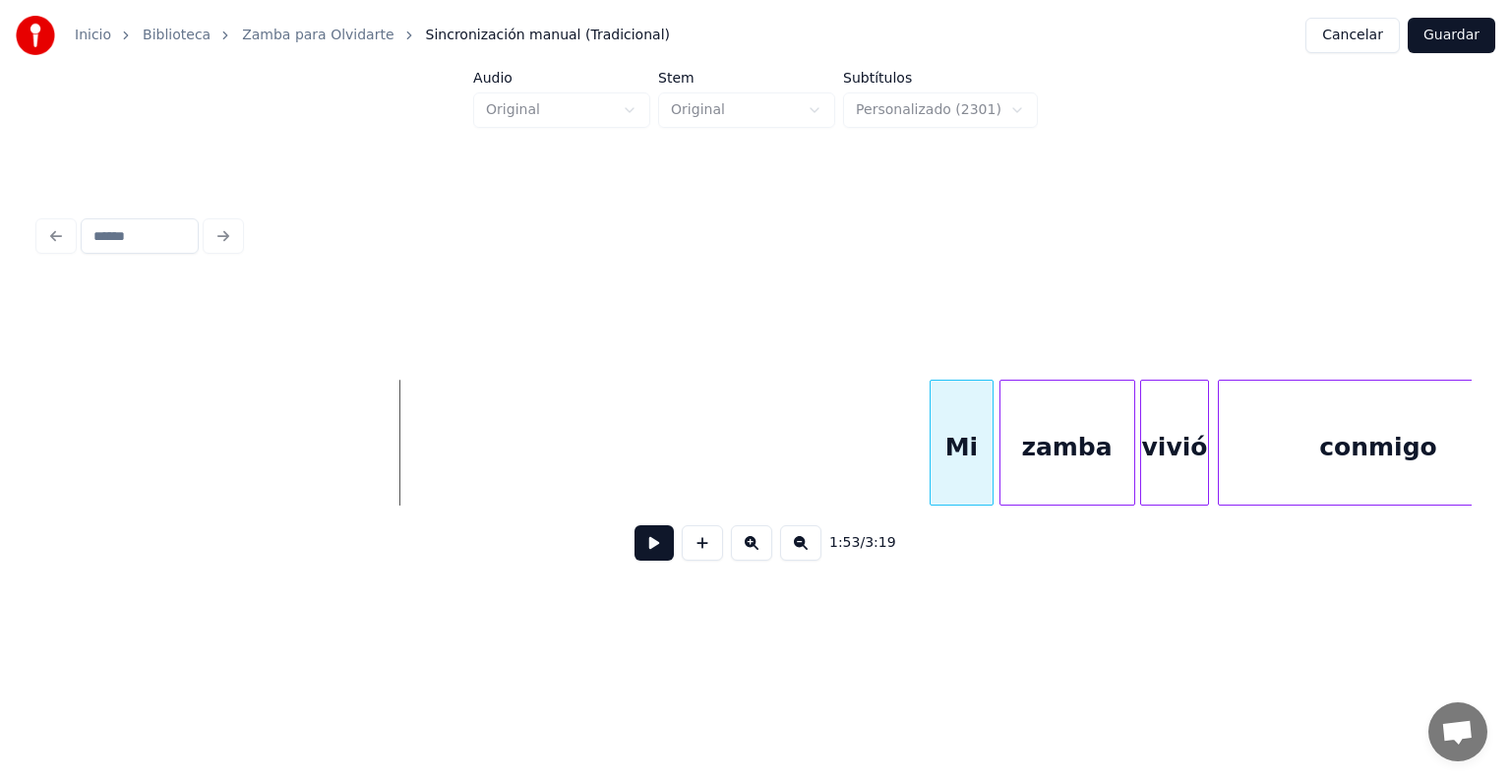
click at [933, 468] on div at bounding box center [934, 443] width 6 height 124
click at [639, 553] on button at bounding box center [654, 542] width 39 height 35
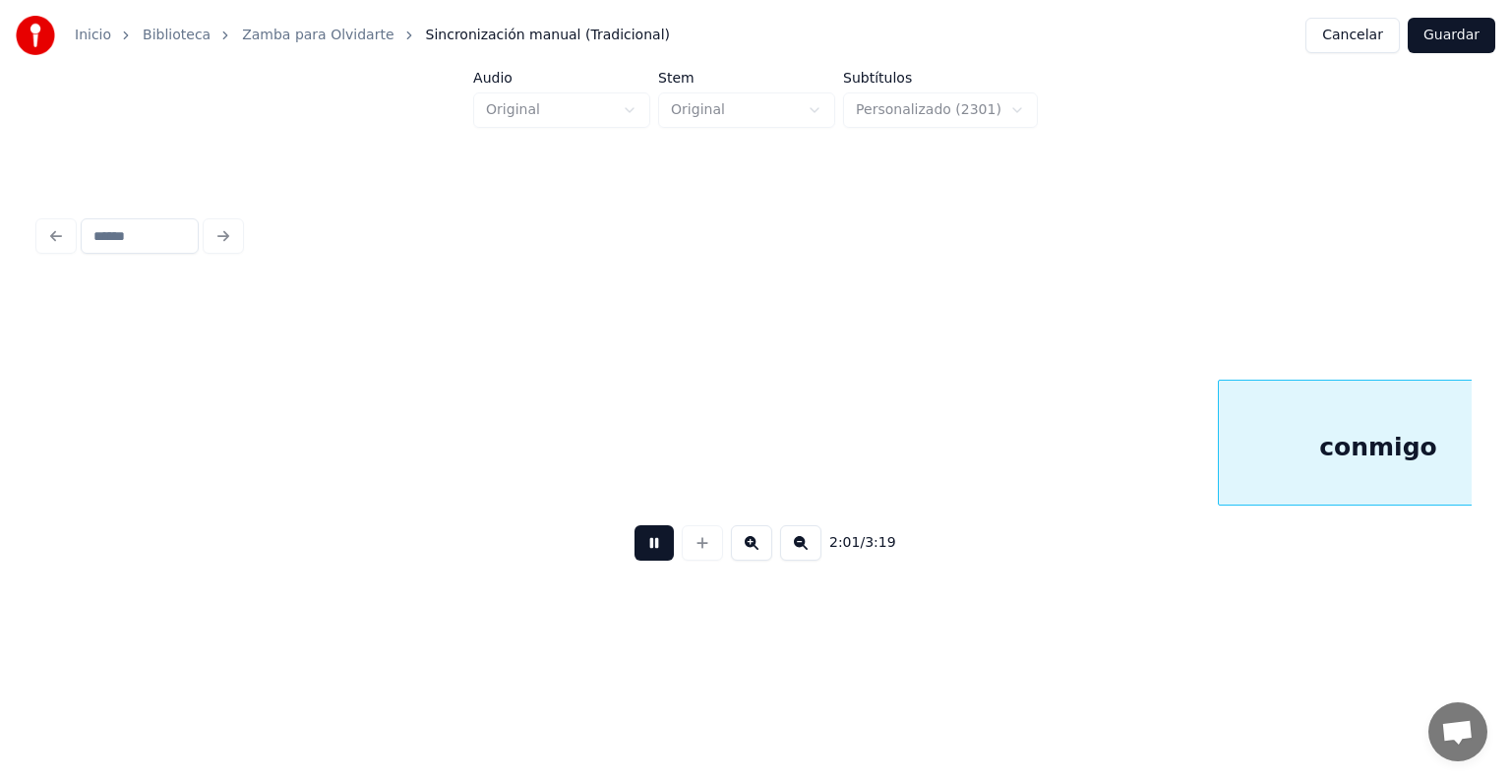
scroll to position [0, 17872]
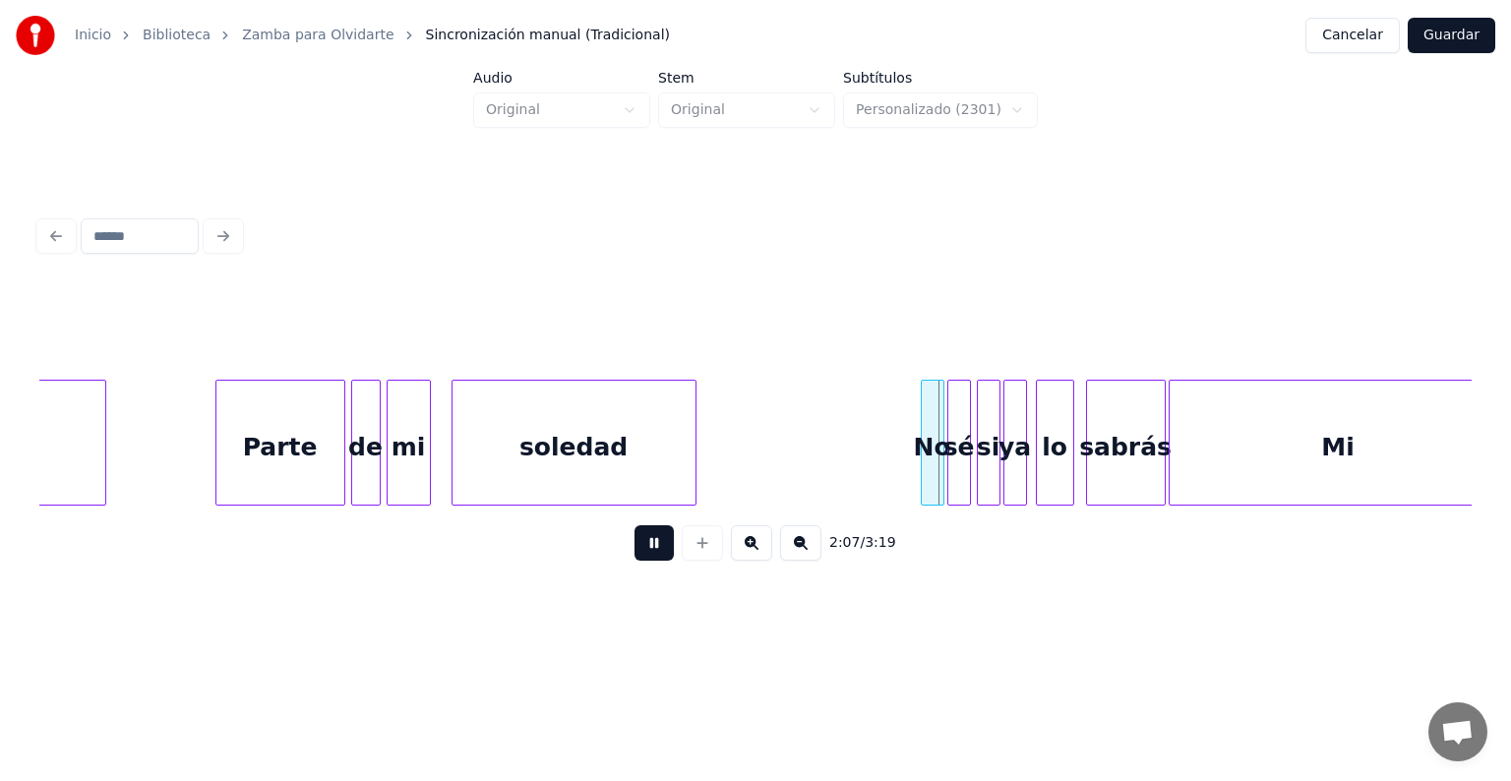
click at [650, 554] on button at bounding box center [654, 542] width 39 height 35
click at [894, 481] on div at bounding box center [897, 443] width 6 height 124
click at [642, 560] on button at bounding box center [654, 542] width 39 height 35
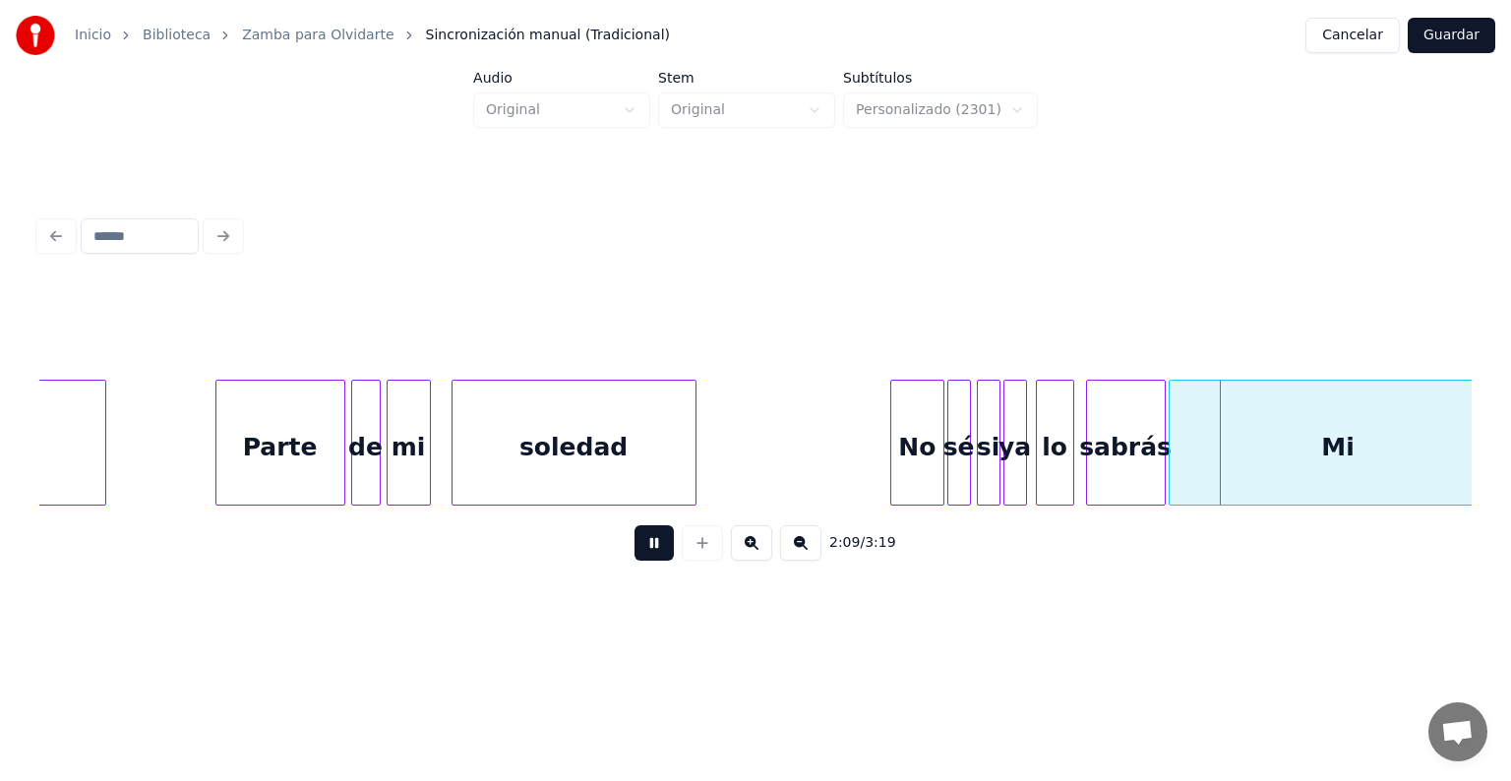
click at [642, 560] on button at bounding box center [654, 542] width 39 height 35
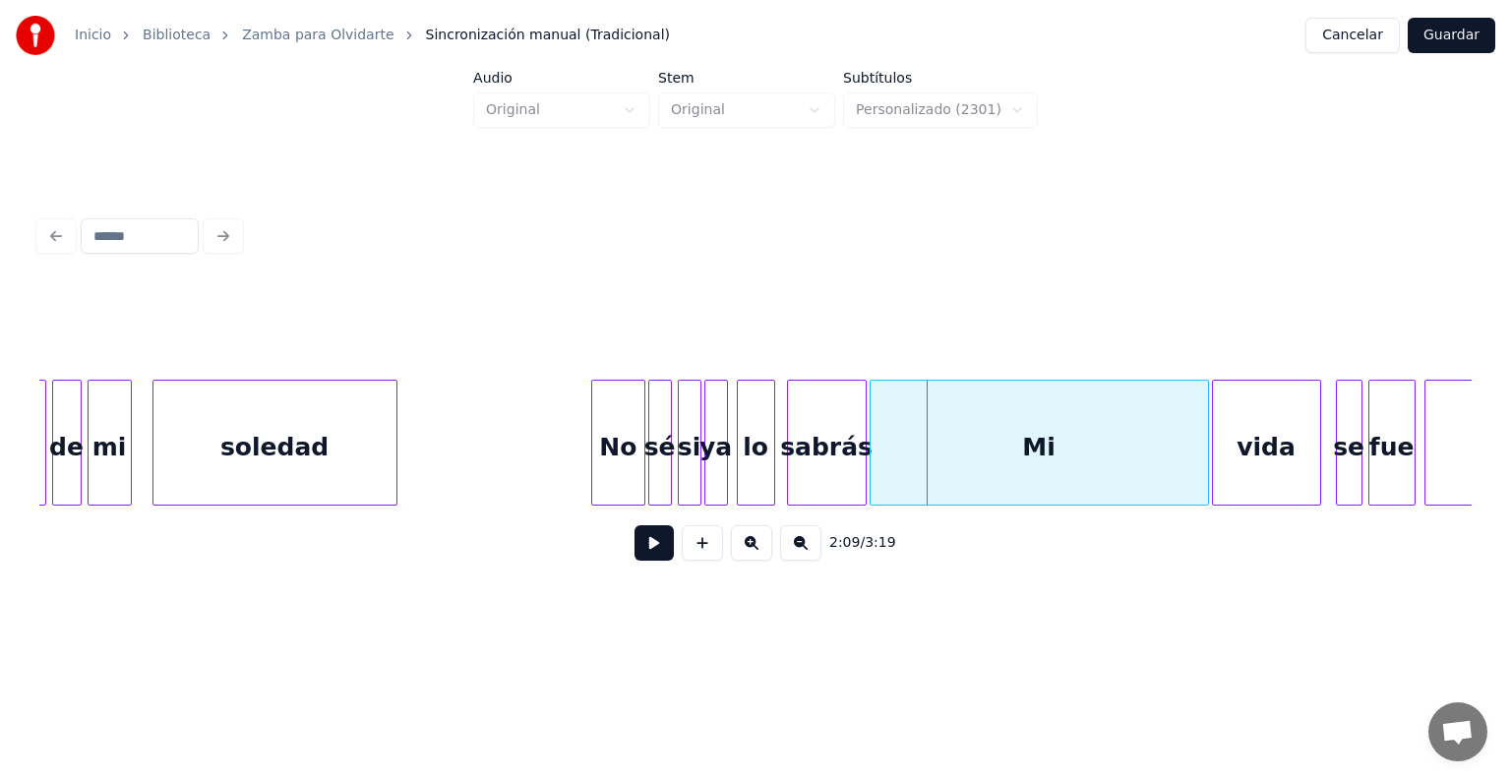
scroll to position [0, 18179]
click at [933, 482] on div "Mi" at bounding box center [1031, 448] width 337 height 134
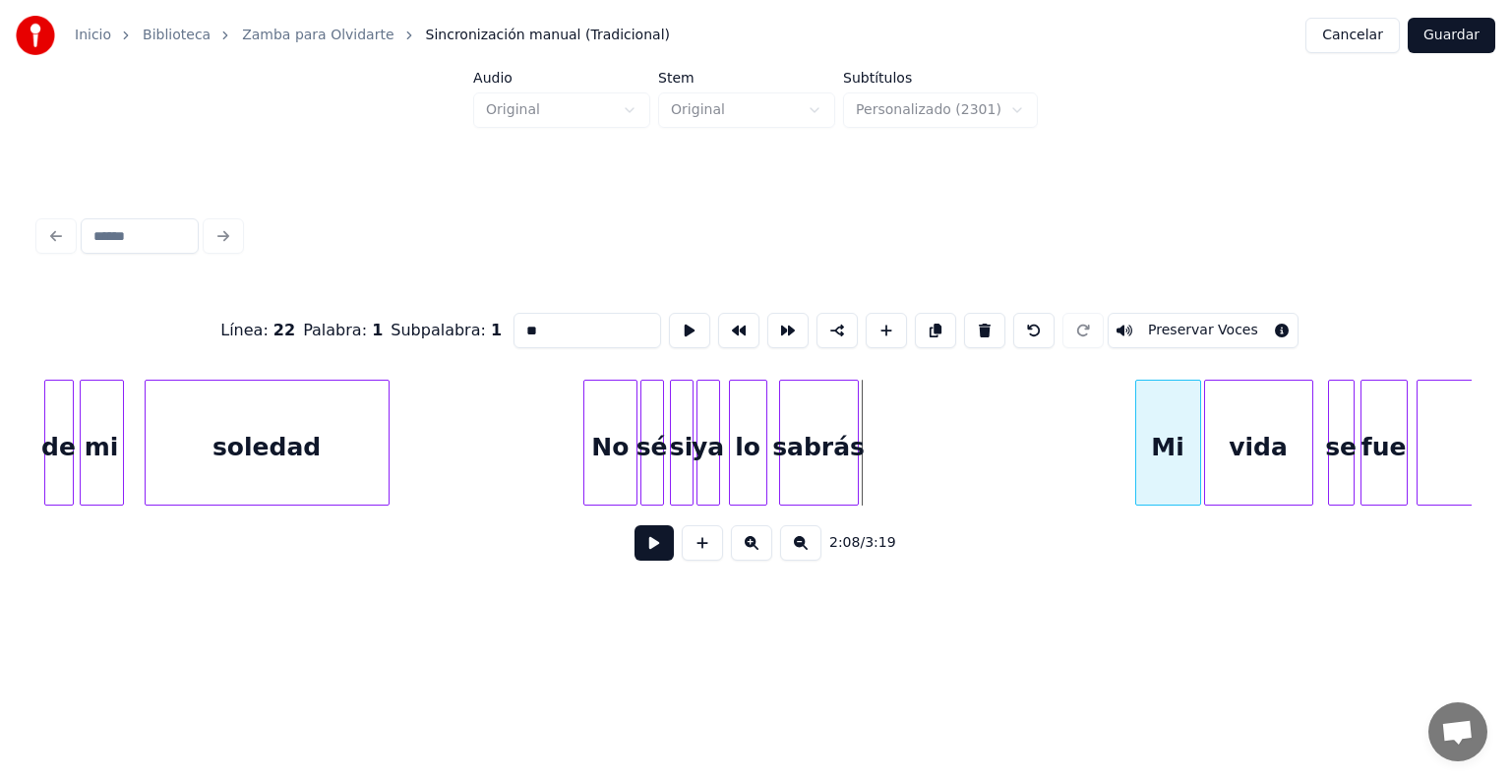
click at [1138, 459] on div at bounding box center [1139, 443] width 6 height 124
click at [1043, 483] on div at bounding box center [1044, 443] width 6 height 124
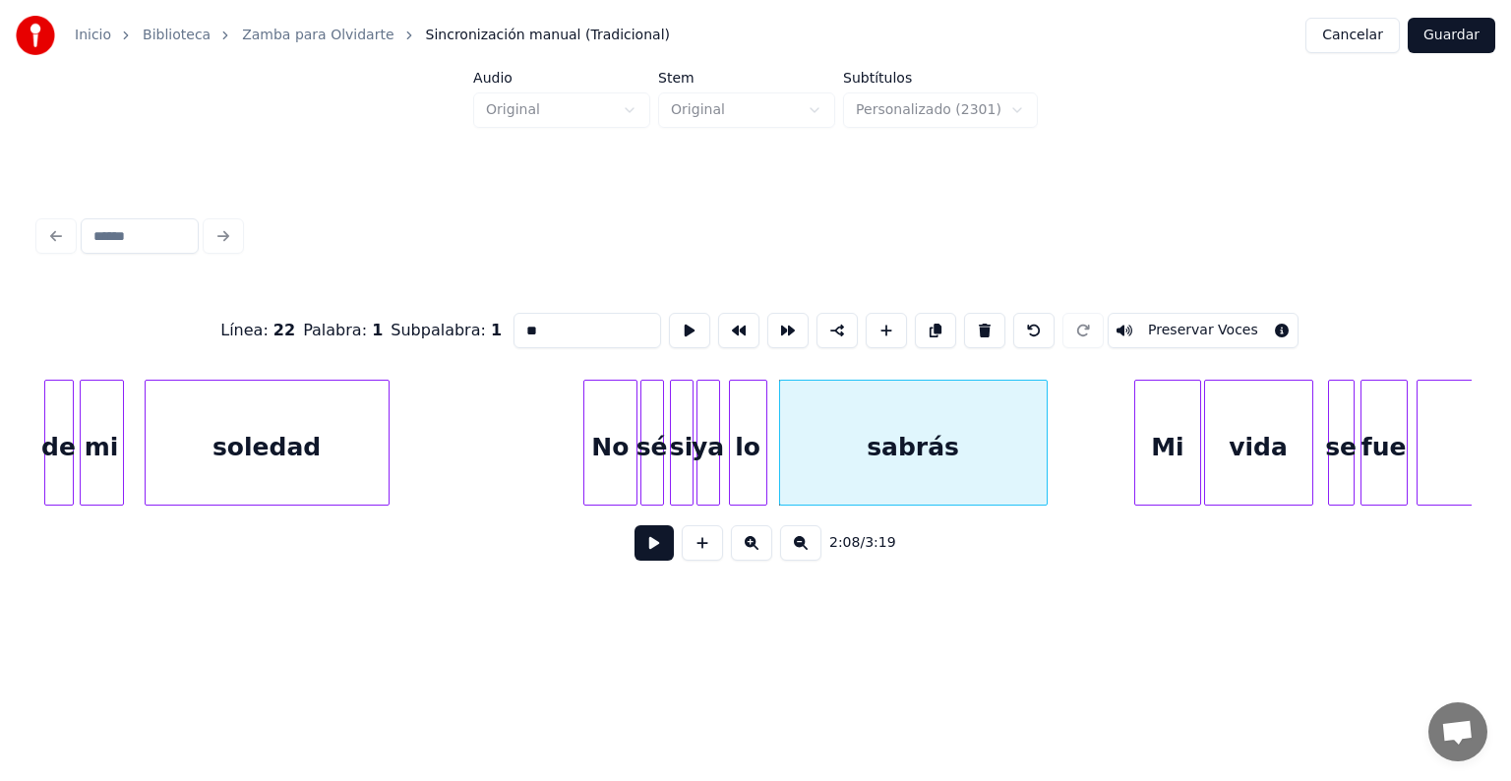
click at [646, 561] on button at bounding box center [654, 542] width 39 height 35
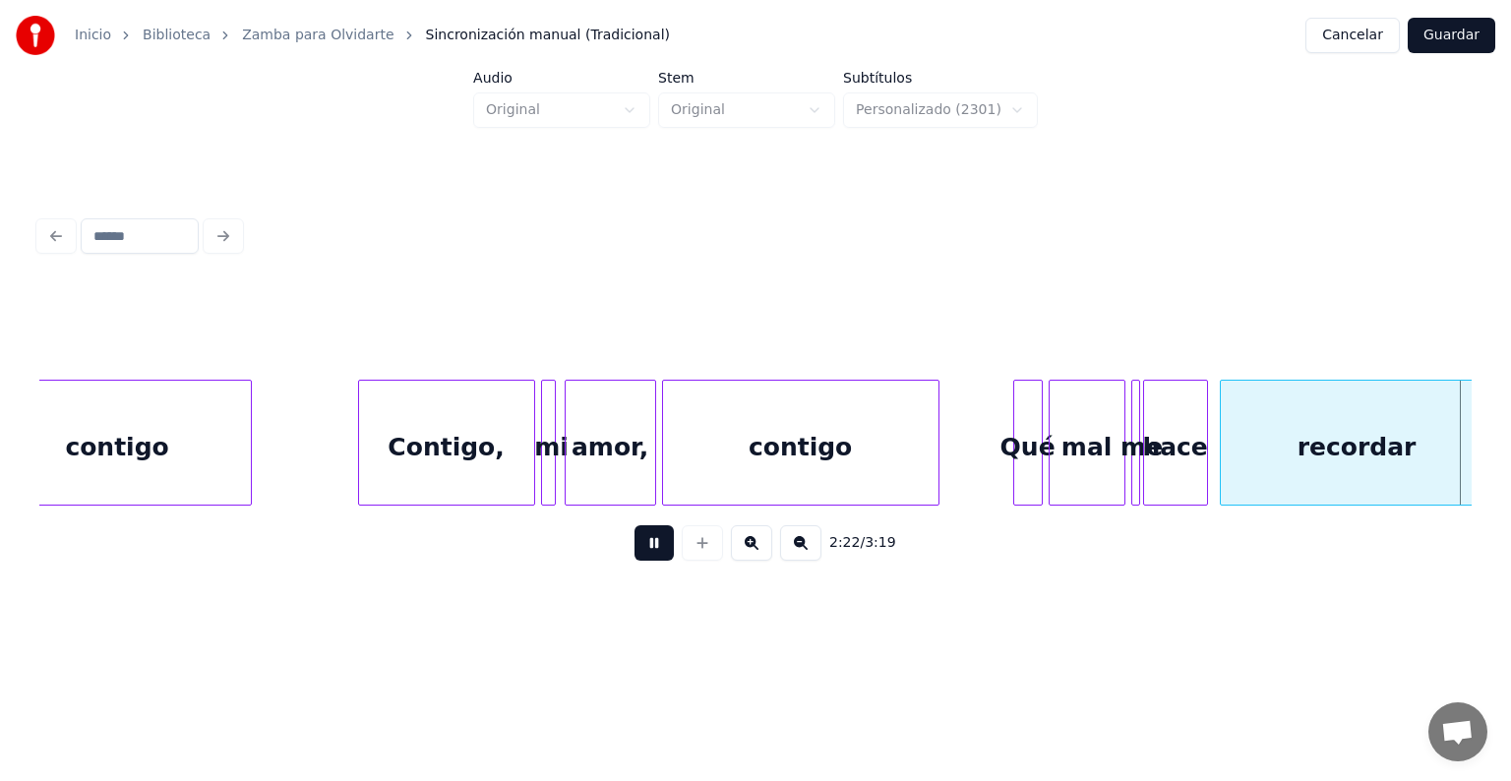
scroll to position [0, 21045]
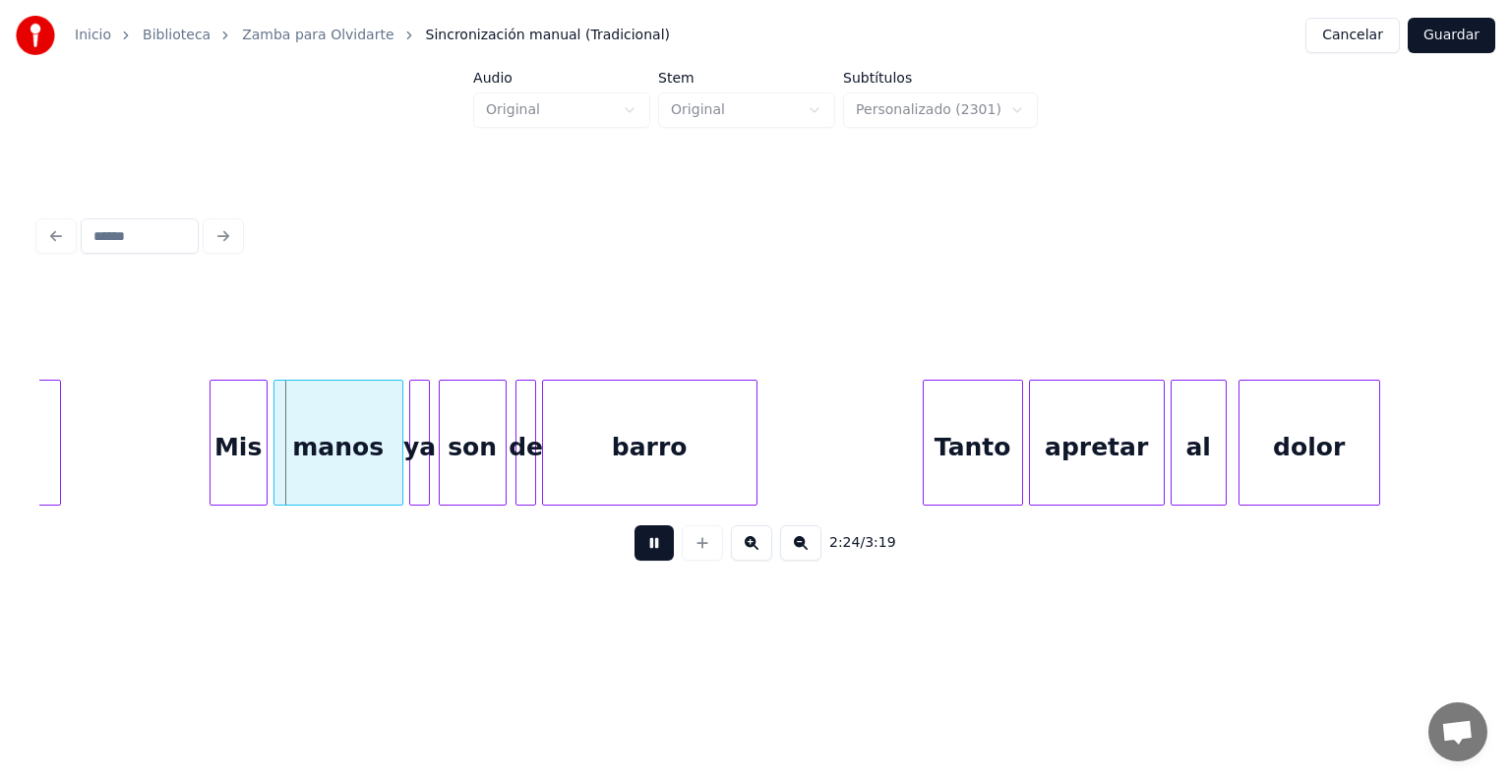
click at [211, 463] on div at bounding box center [214, 443] width 6 height 124
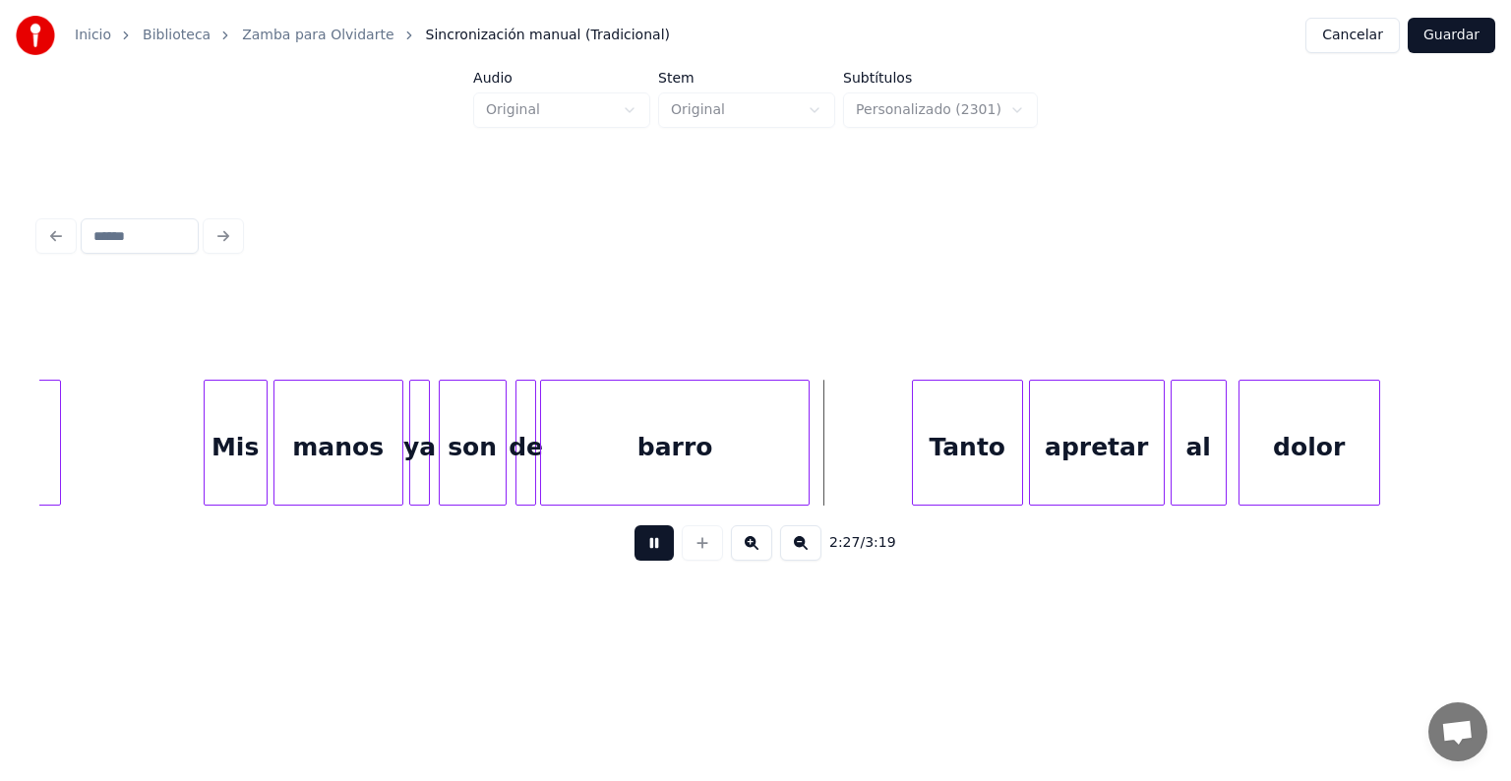
click at [926, 453] on div "Tanto" at bounding box center [967, 448] width 109 height 134
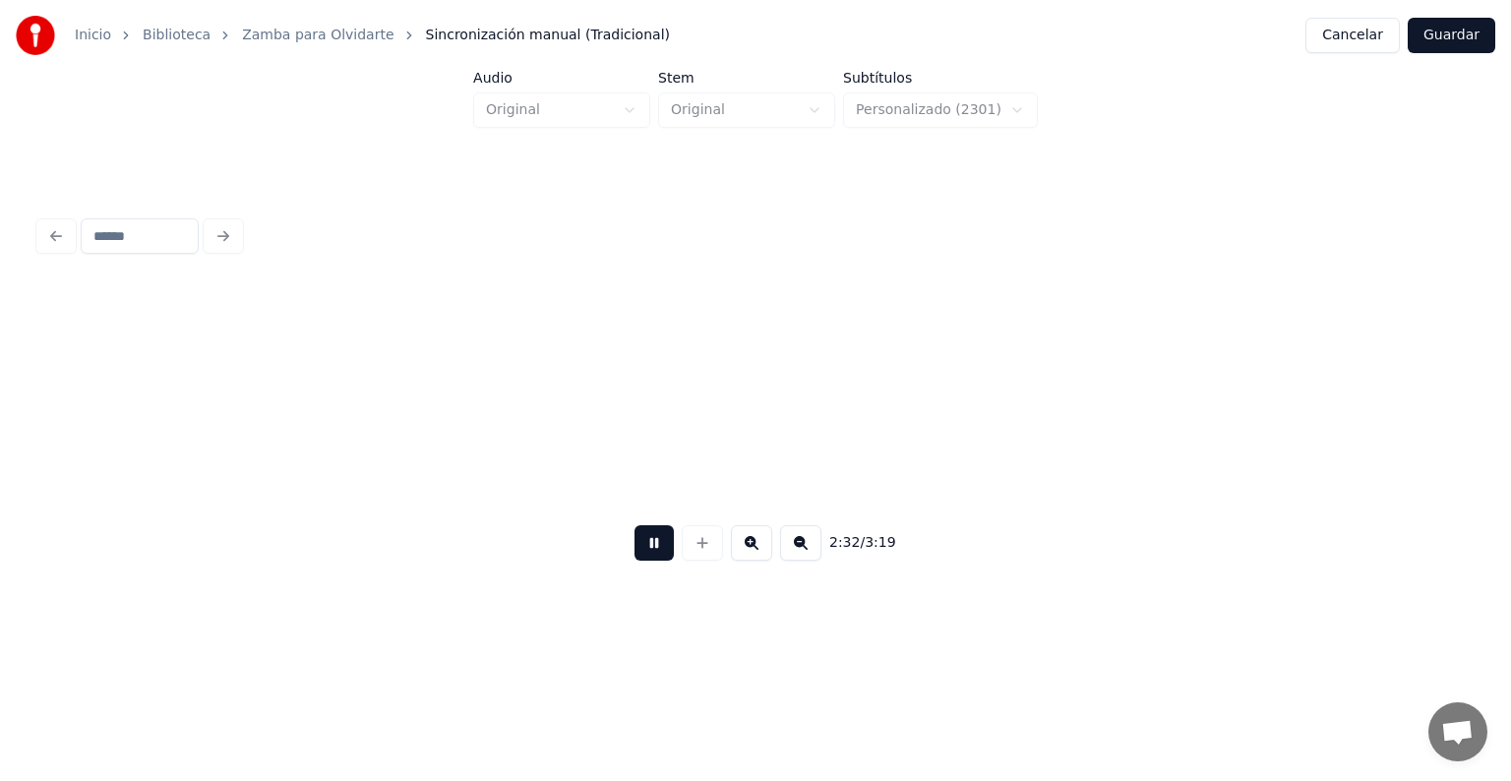
scroll to position [0, 22479]
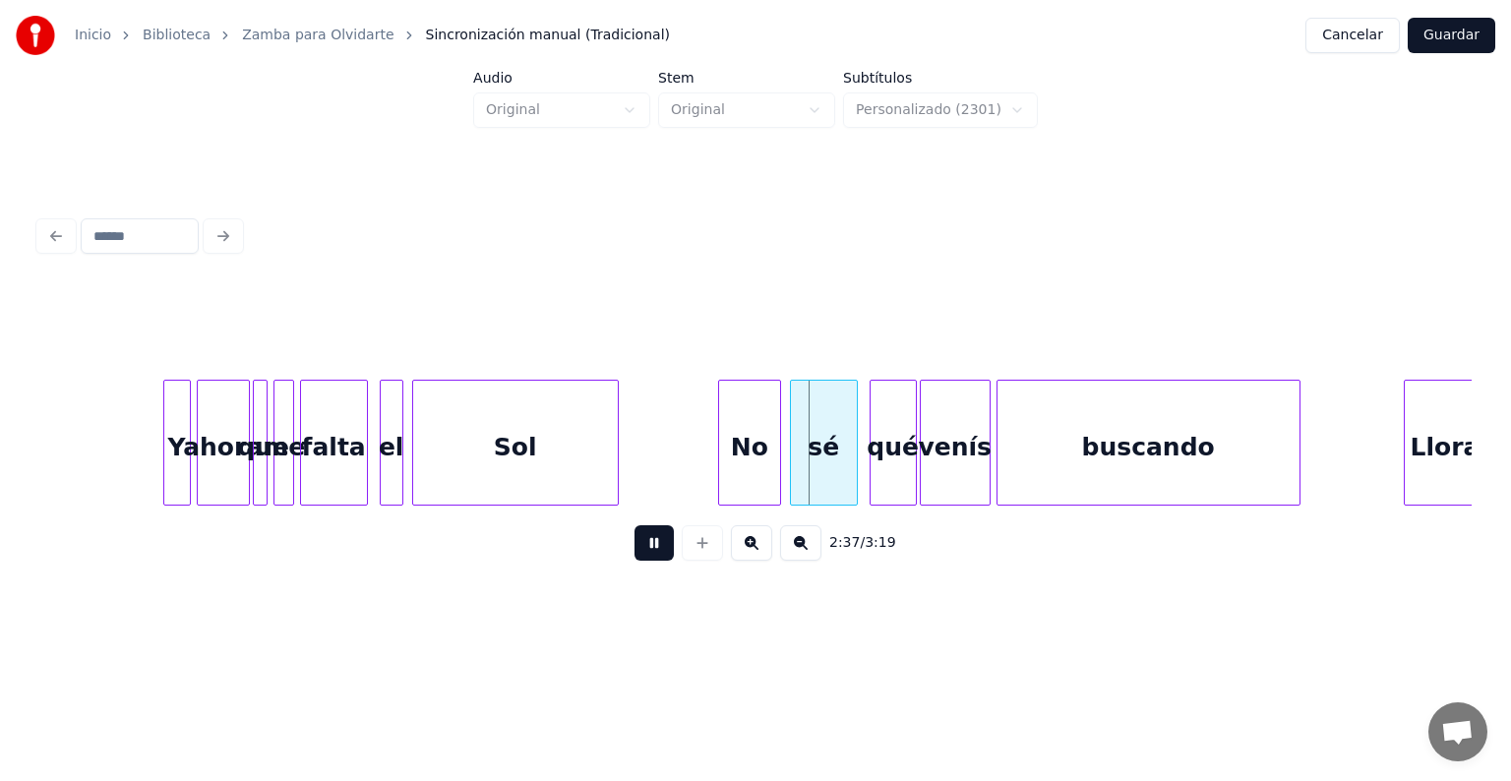
click at [722, 472] on div at bounding box center [722, 443] width 6 height 124
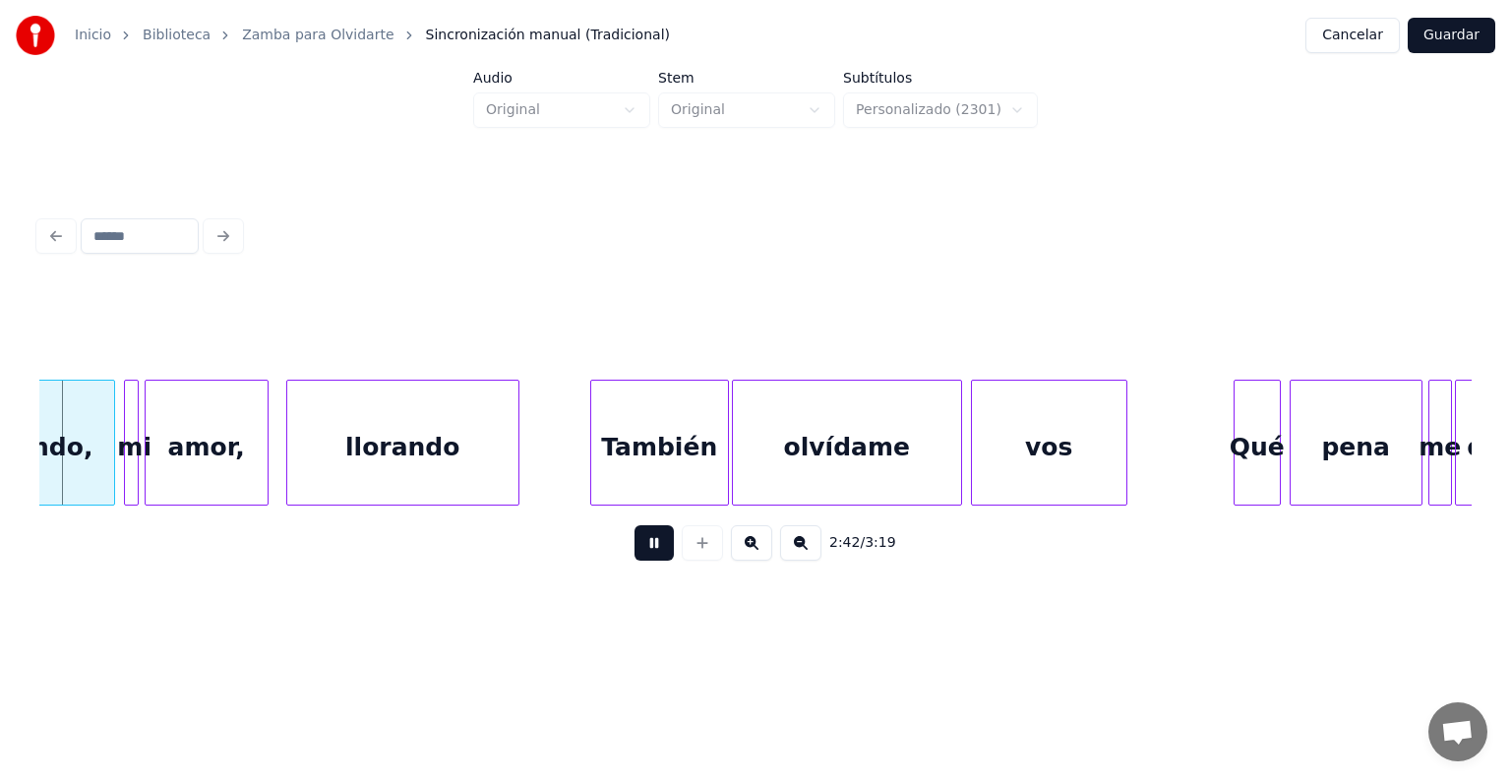
scroll to position [0, 23811]
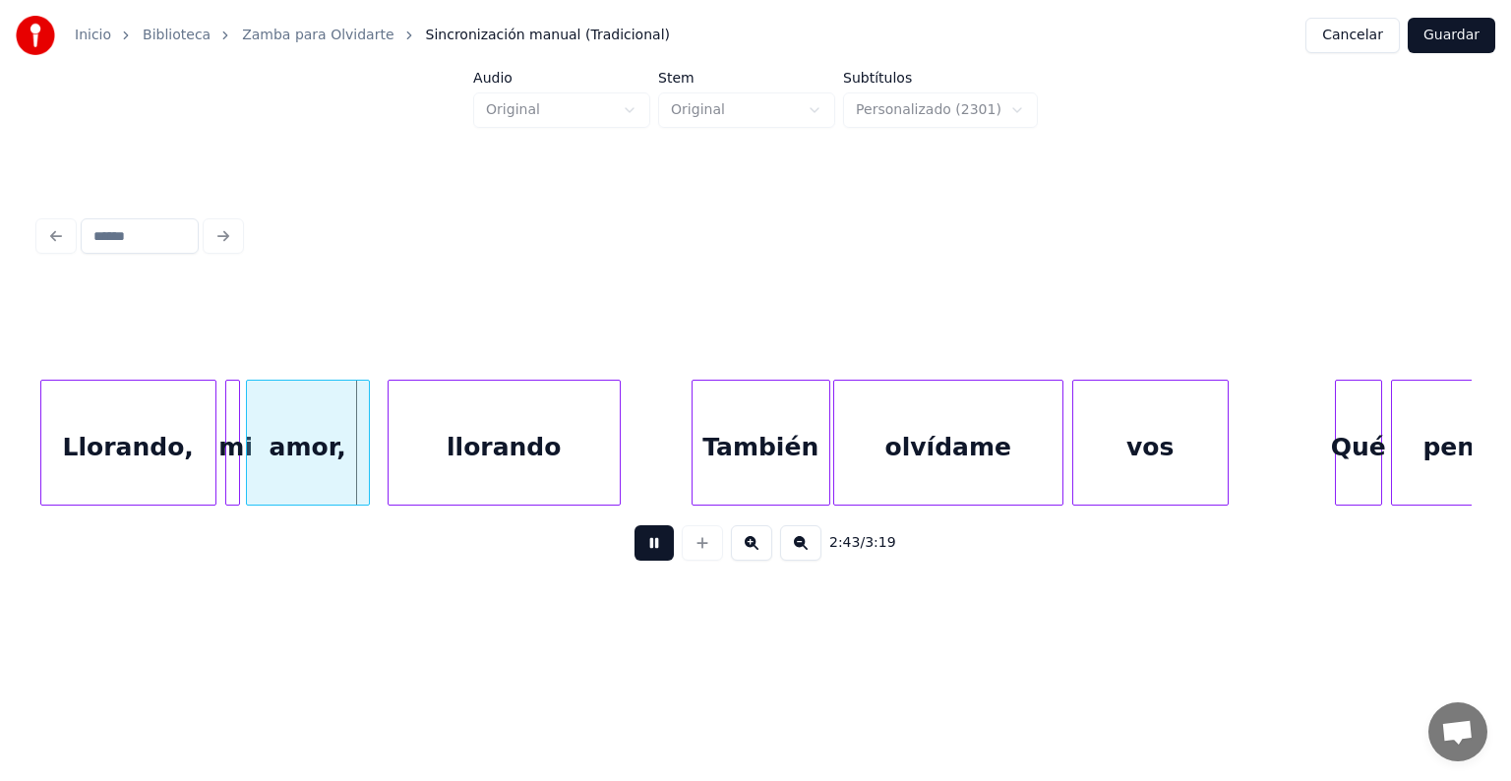
click at [694, 461] on div "También" at bounding box center [761, 448] width 137 height 134
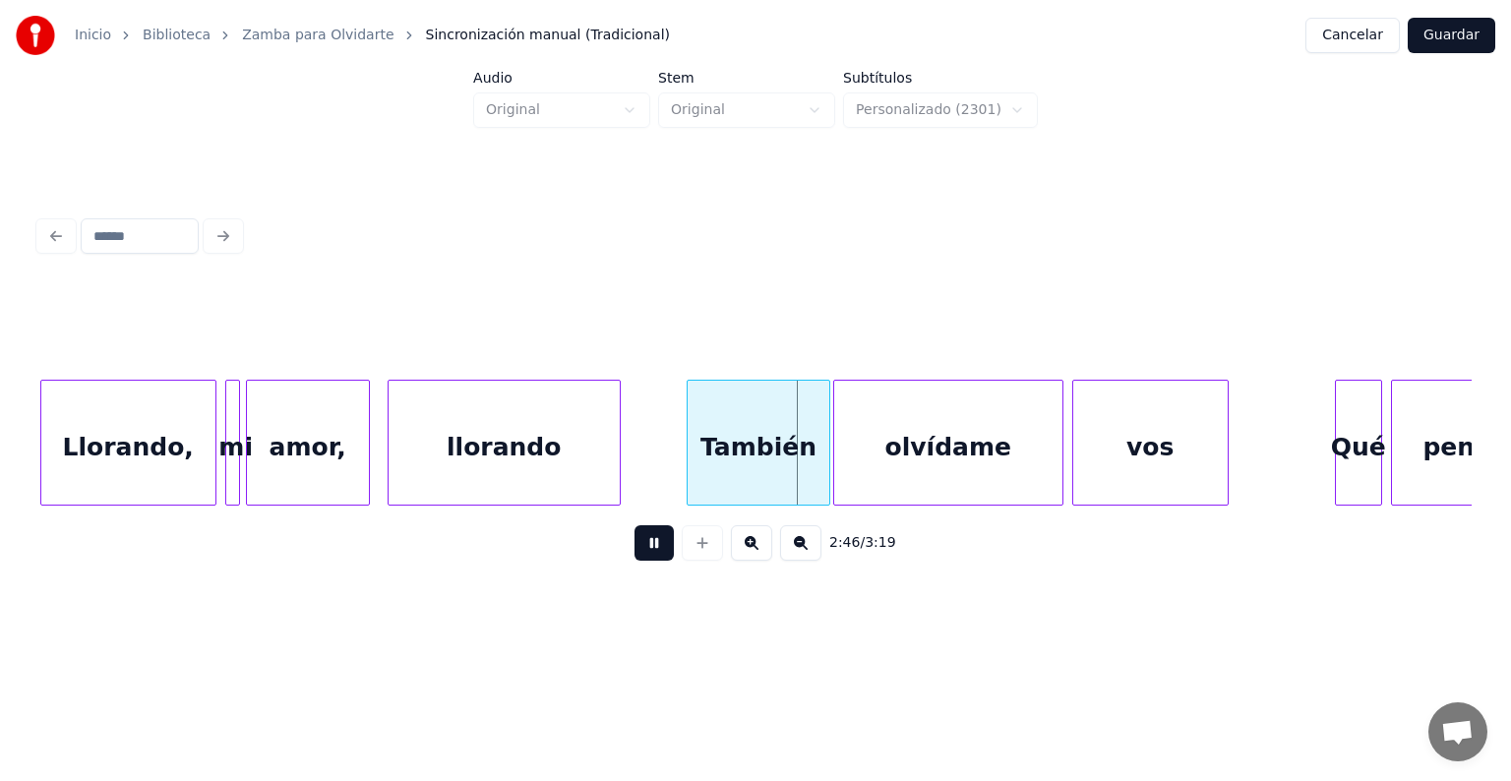
click at [1351, 445] on div "Qué" at bounding box center [1358, 448] width 45 height 134
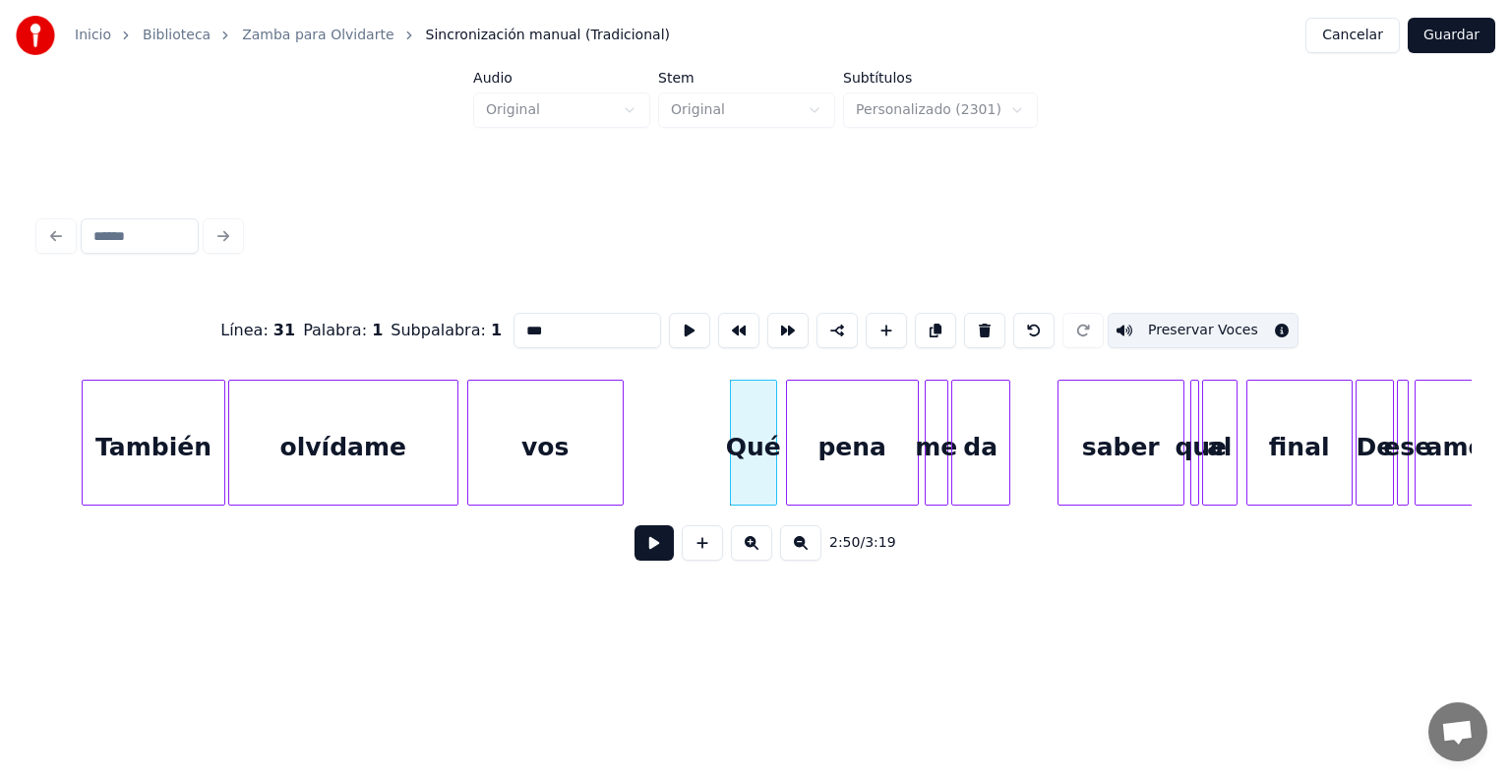
scroll to position [0, 24417]
click at [985, 441] on div "da" at bounding box center [979, 448] width 57 height 134
type input "**"
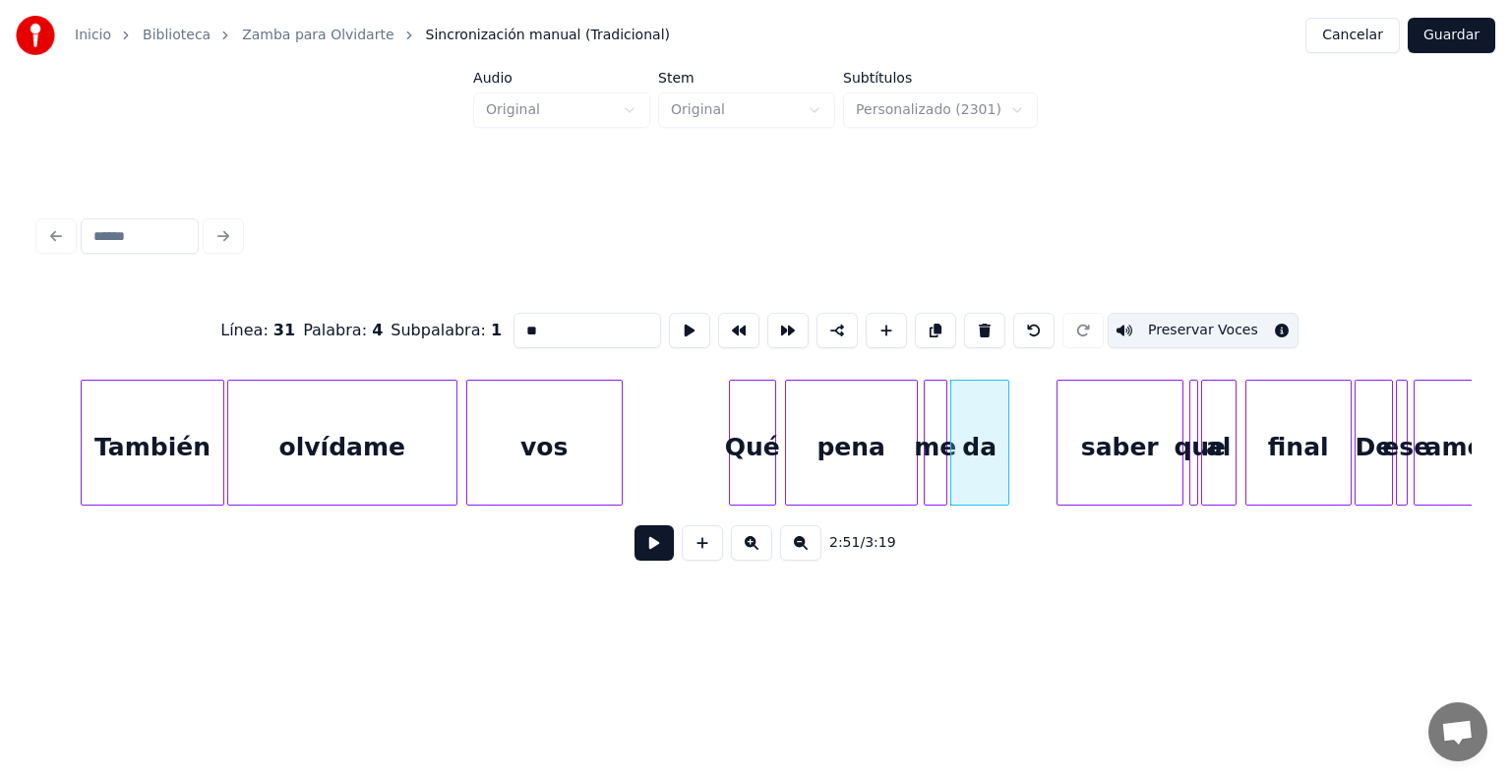
click at [640, 548] on button at bounding box center [654, 542] width 39 height 35
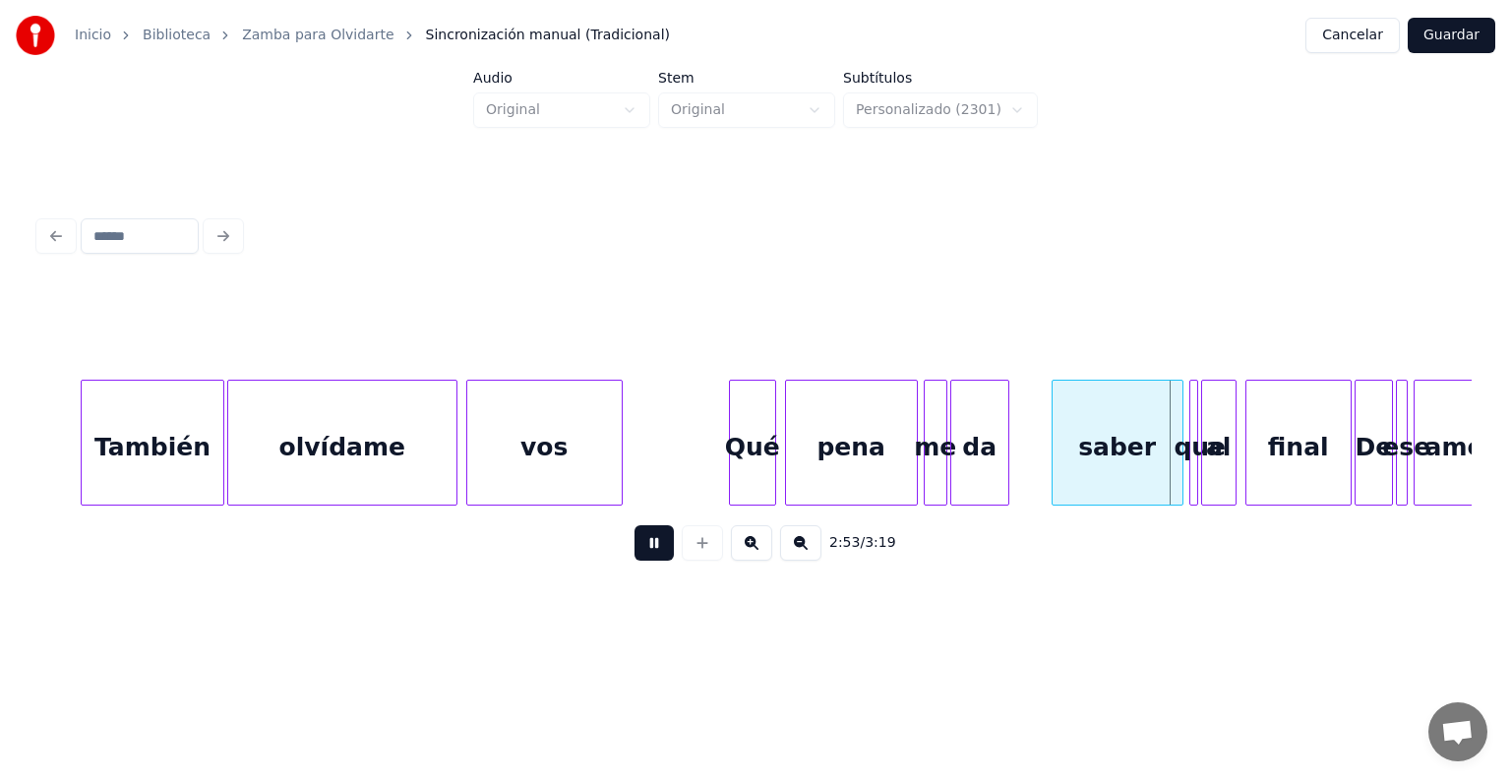
click at [1059, 458] on div "saber" at bounding box center [1118, 448] width 130 height 134
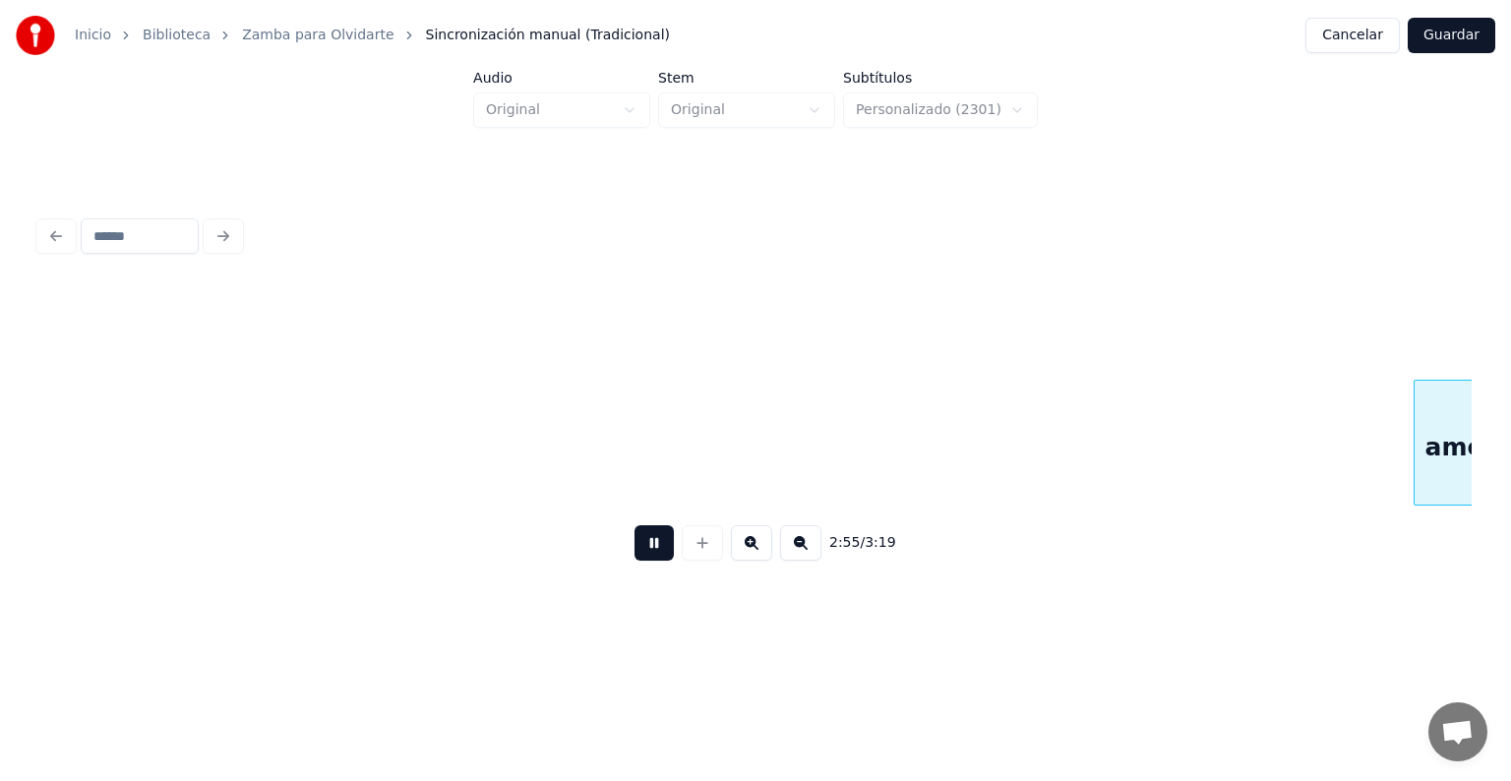
scroll to position [0, 25852]
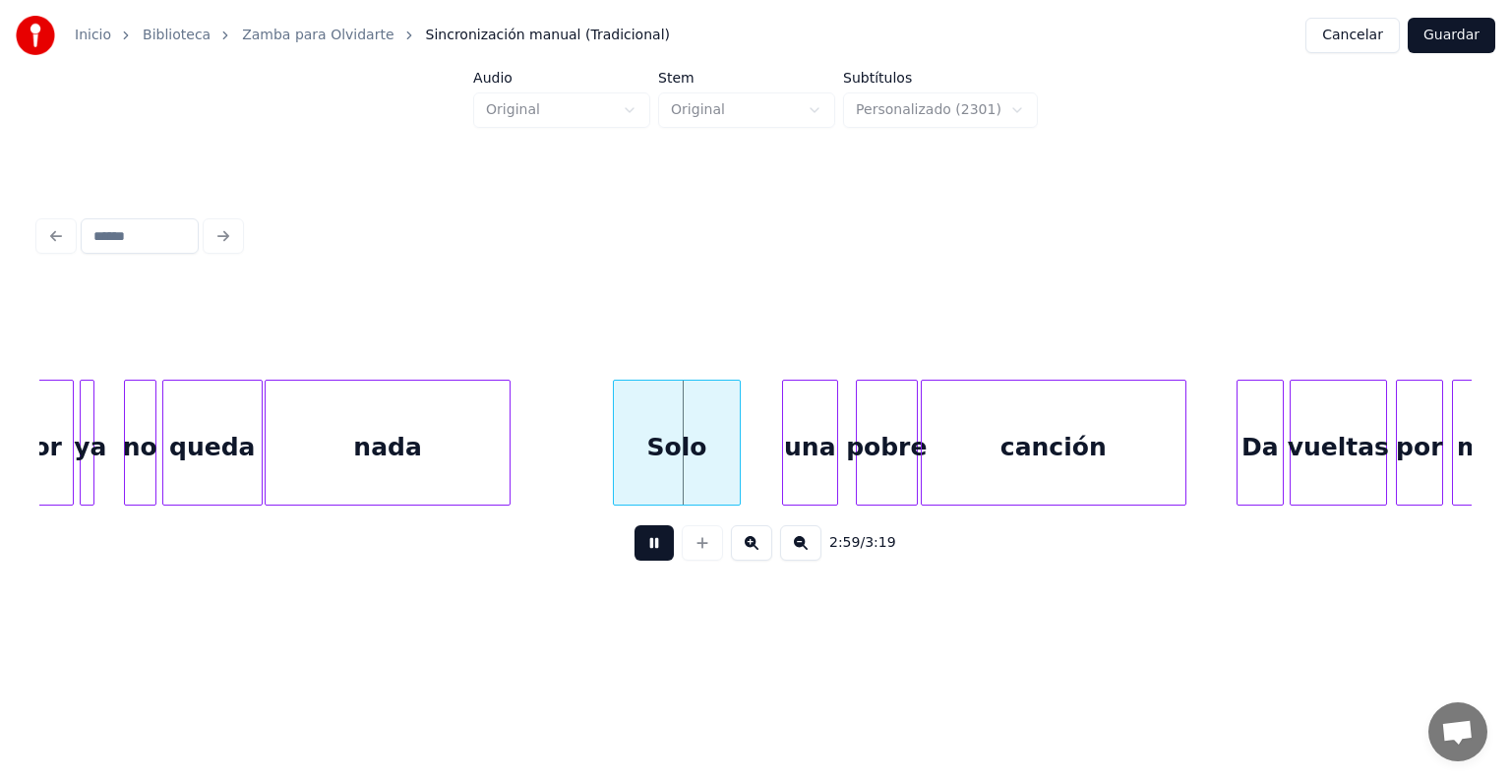
click at [621, 468] on div "Solo" at bounding box center [677, 448] width 127 height 134
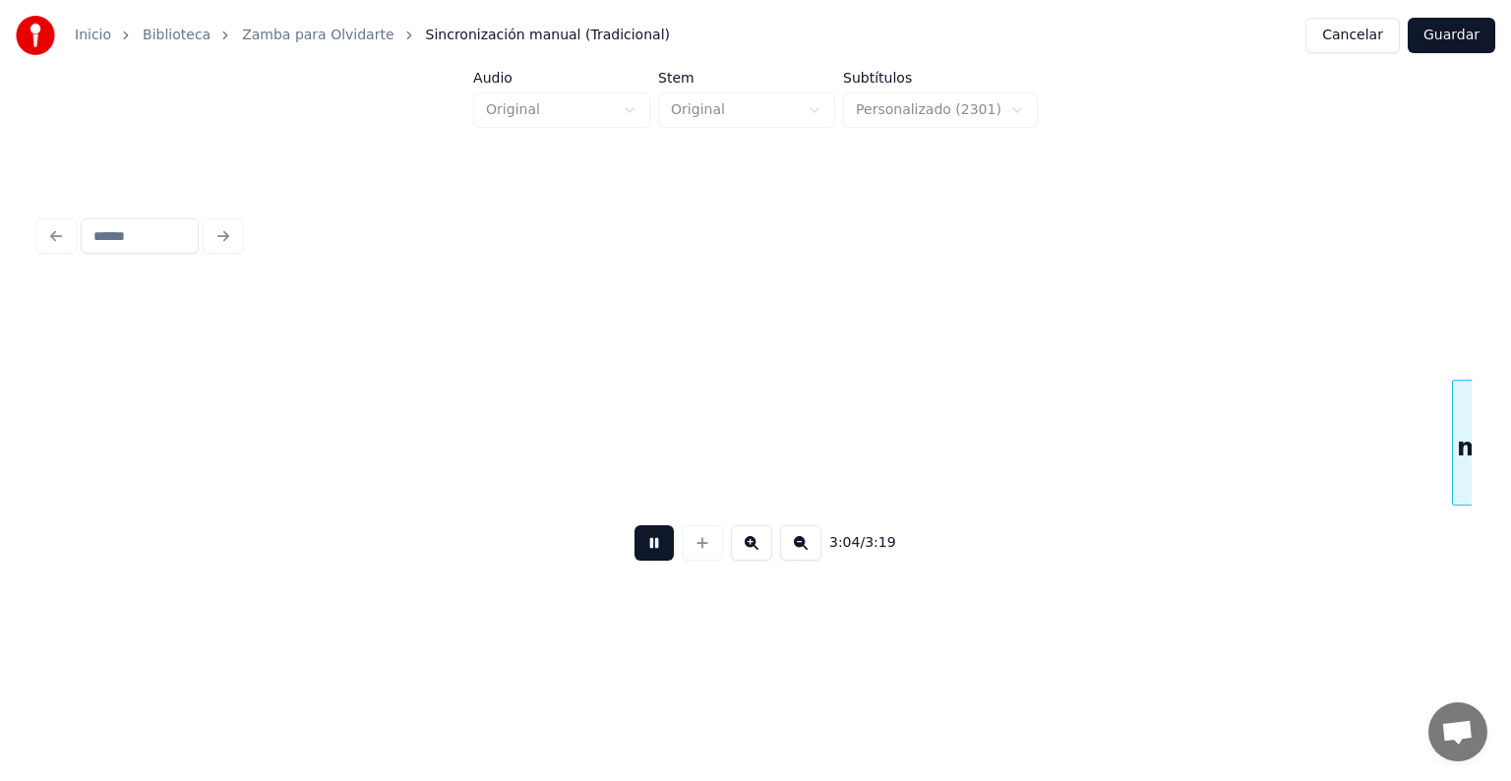
scroll to position [0, 27284]
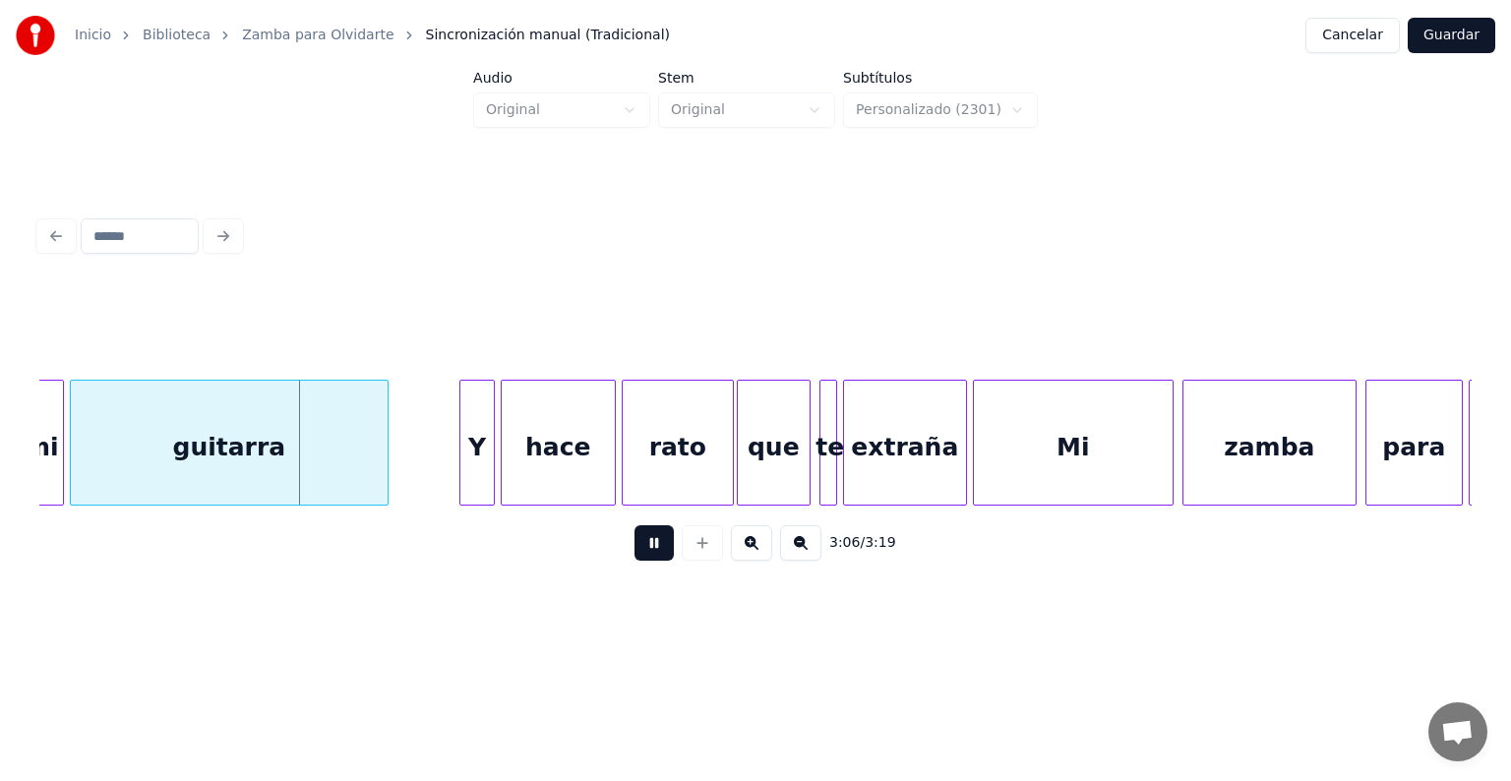
click at [468, 481] on div "Y" at bounding box center [476, 448] width 33 height 134
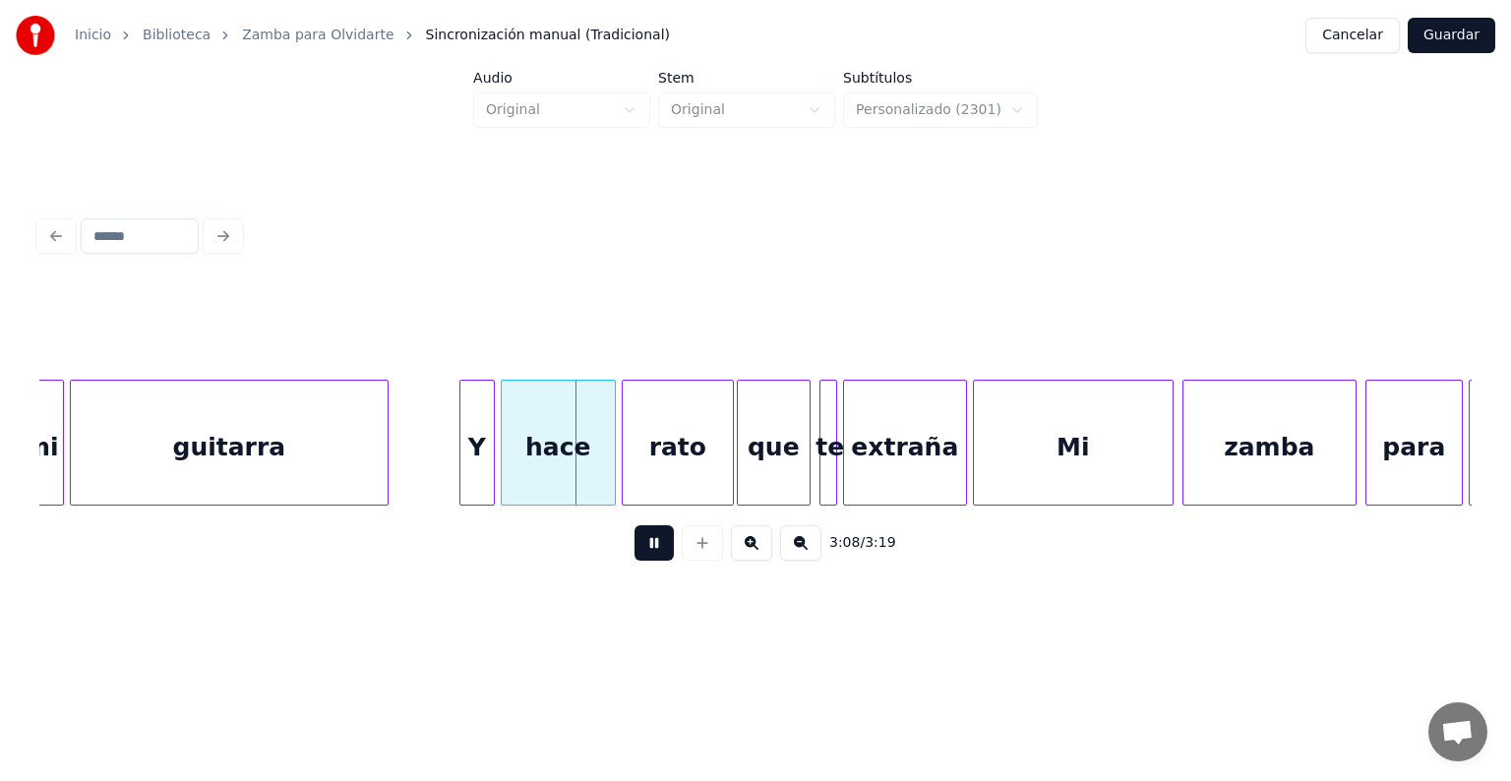
click at [350, 461] on div "guitarra" at bounding box center [229, 448] width 317 height 134
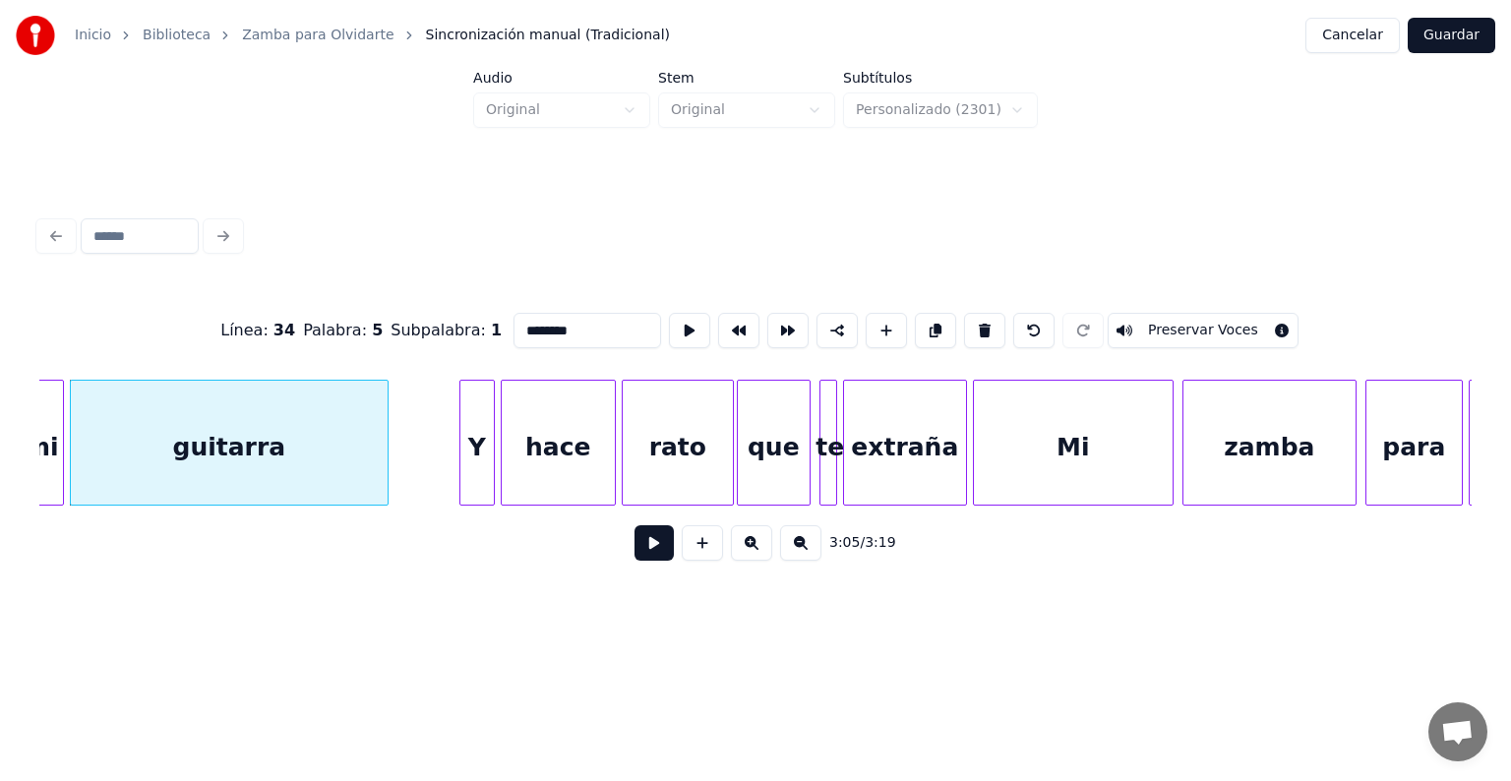
click at [472, 461] on div "Y" at bounding box center [476, 448] width 33 height 134
type input "*"
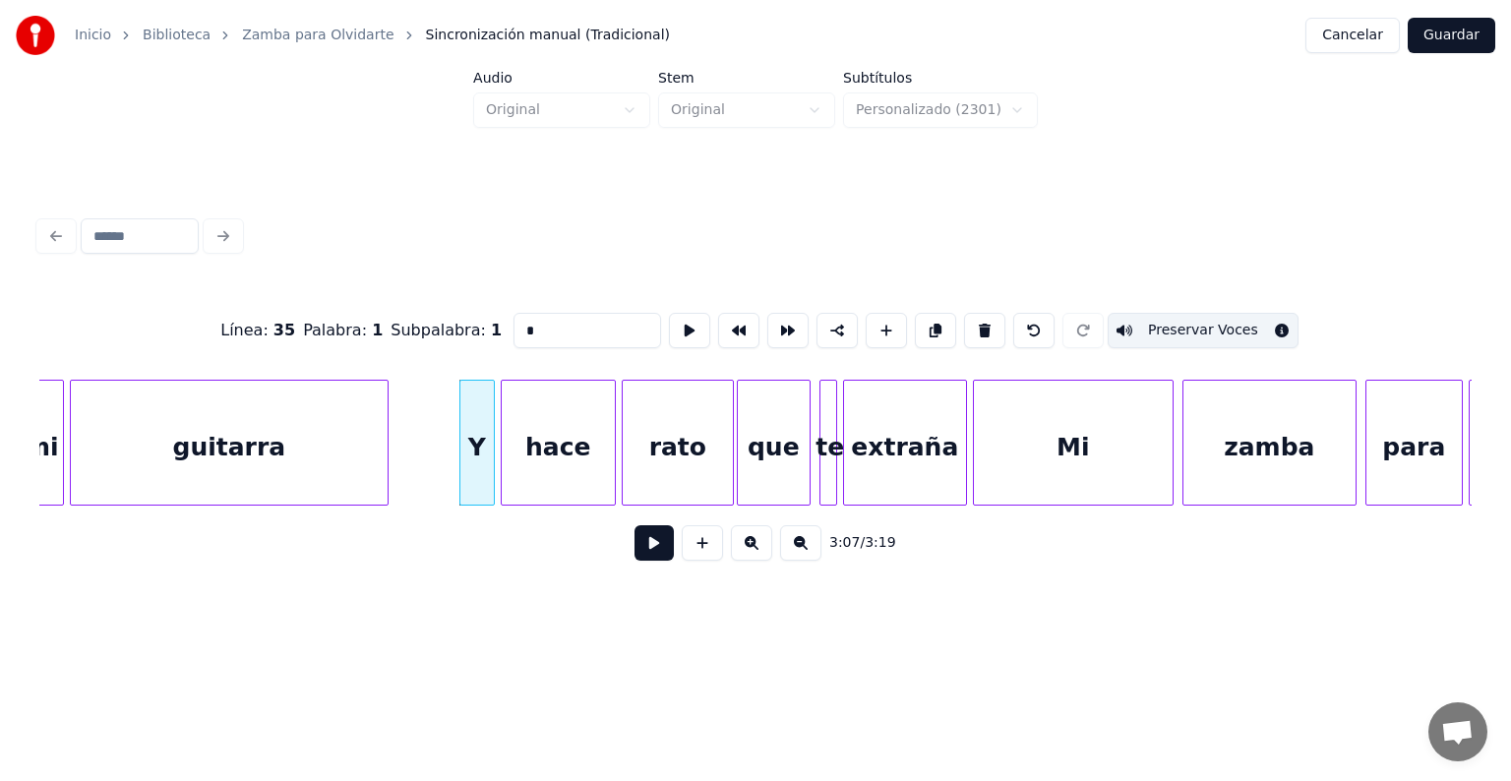
click at [635, 550] on button at bounding box center [654, 542] width 39 height 35
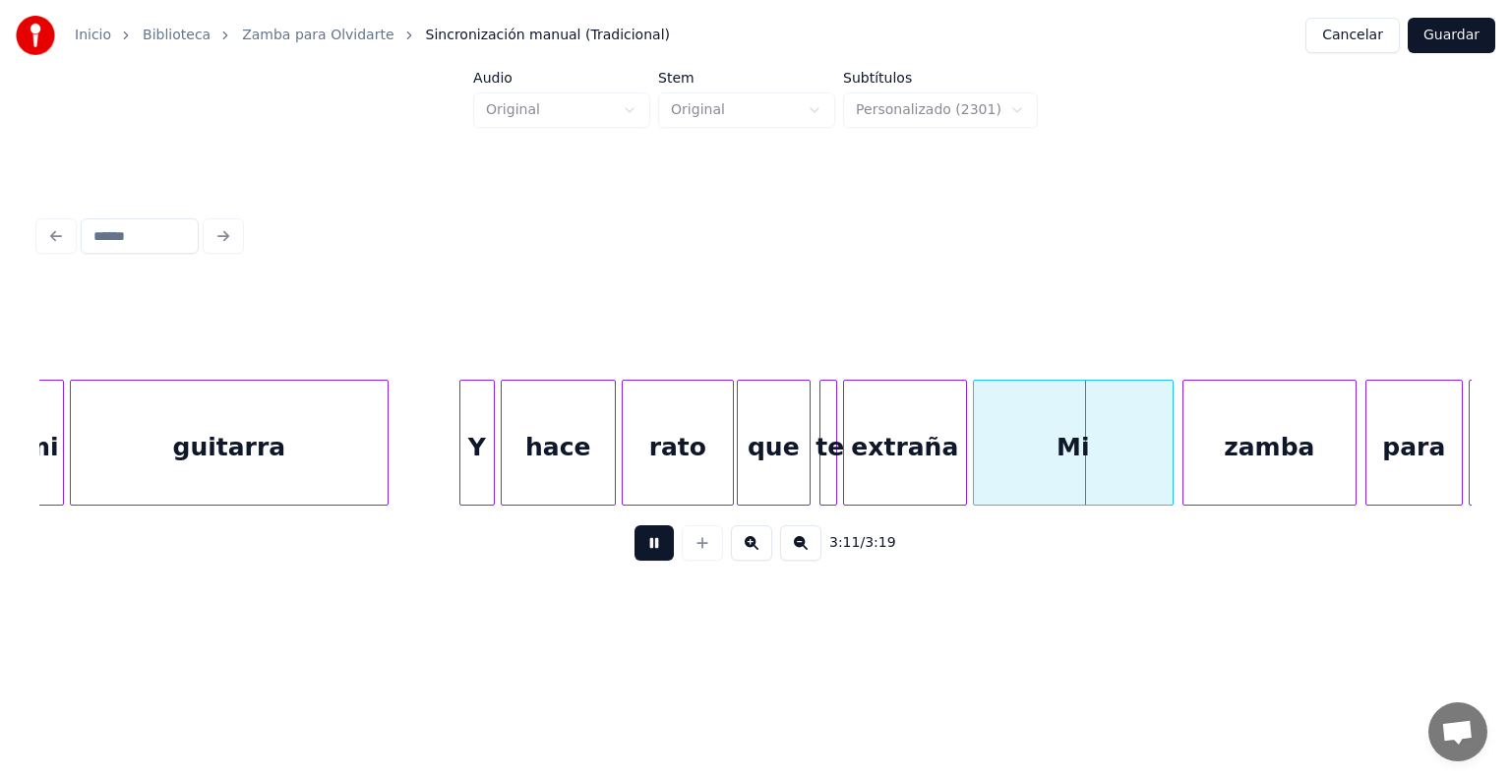
click at [1022, 439] on div "Mi" at bounding box center [1073, 448] width 199 height 134
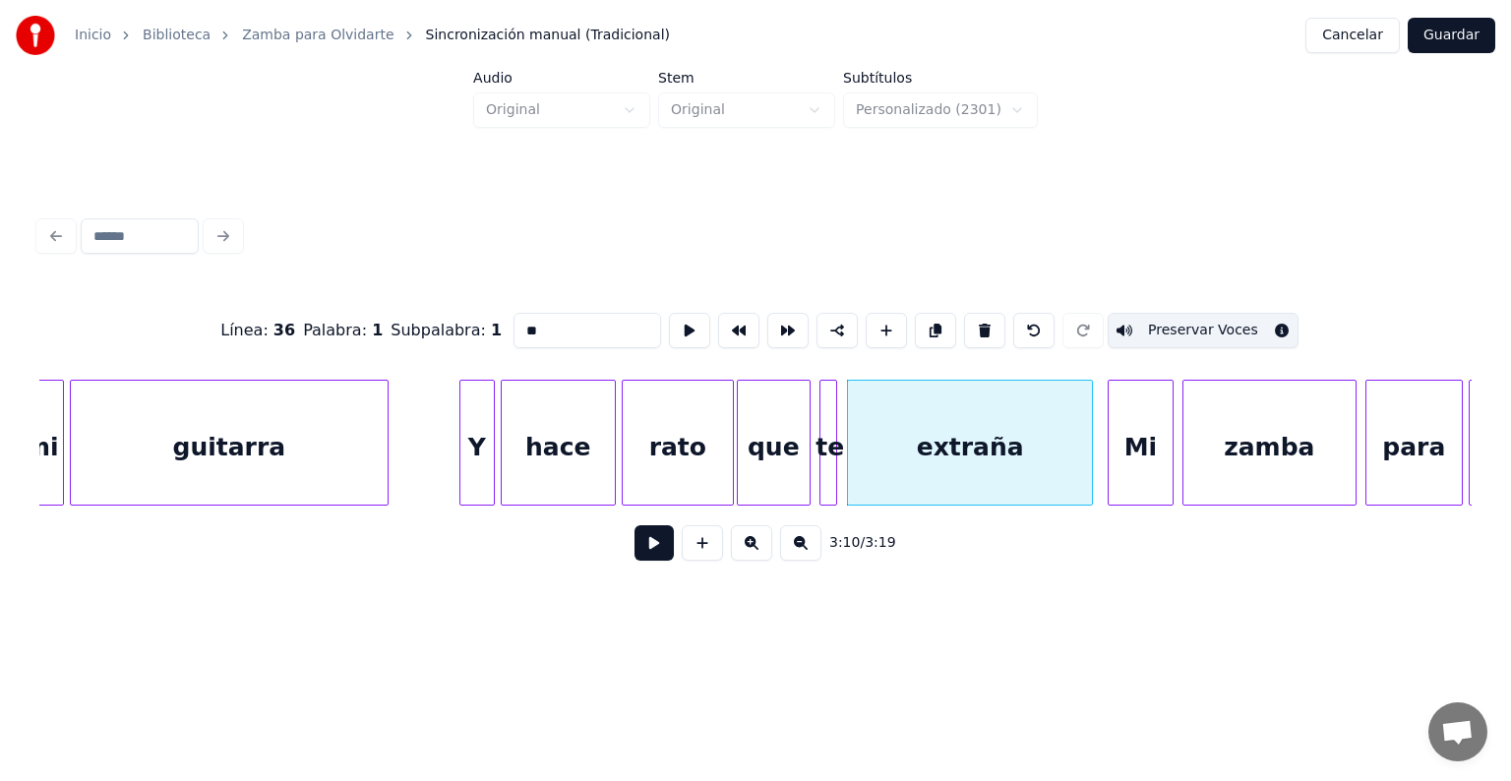
click at [635, 556] on button at bounding box center [654, 542] width 39 height 35
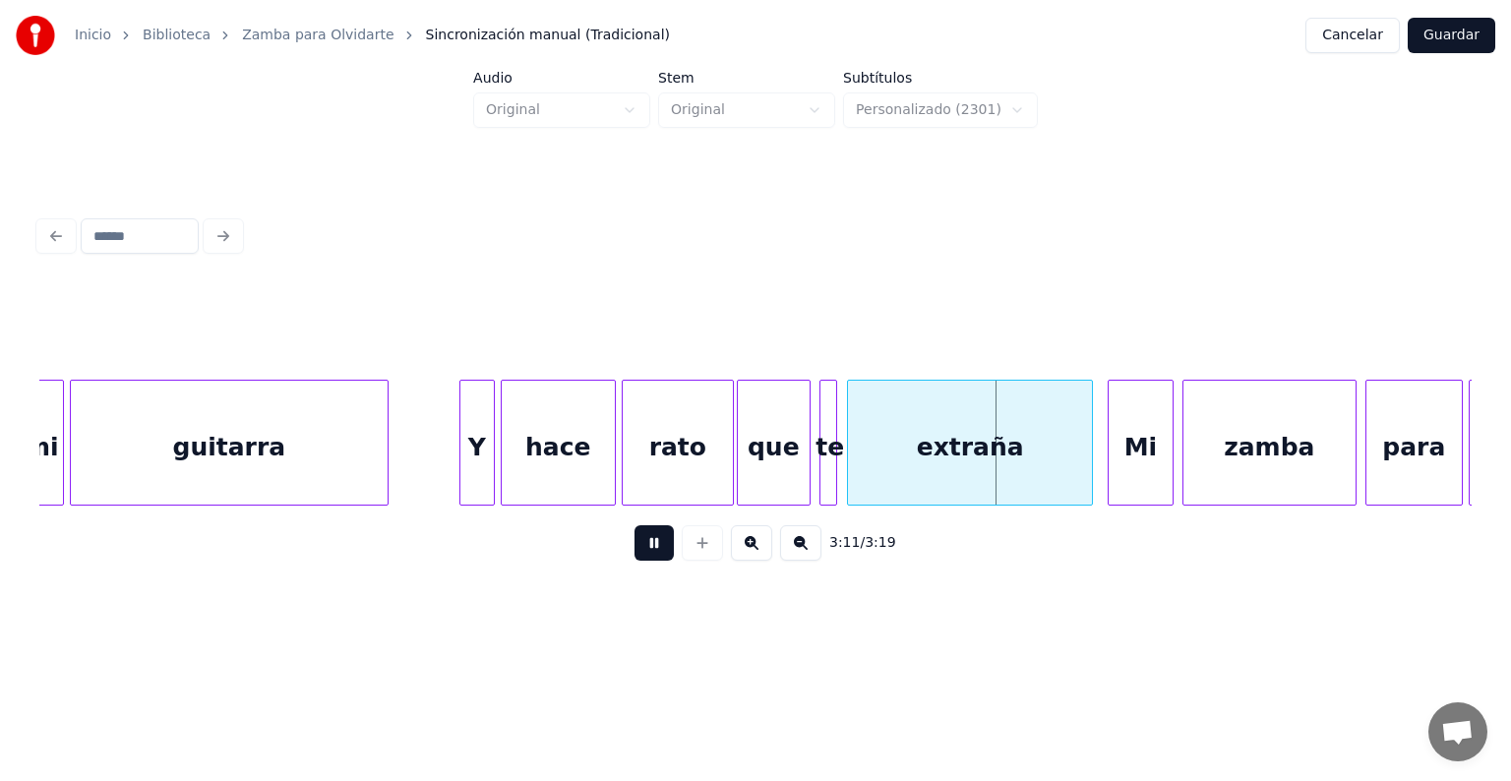
click at [761, 457] on div "que" at bounding box center [774, 448] width 72 height 134
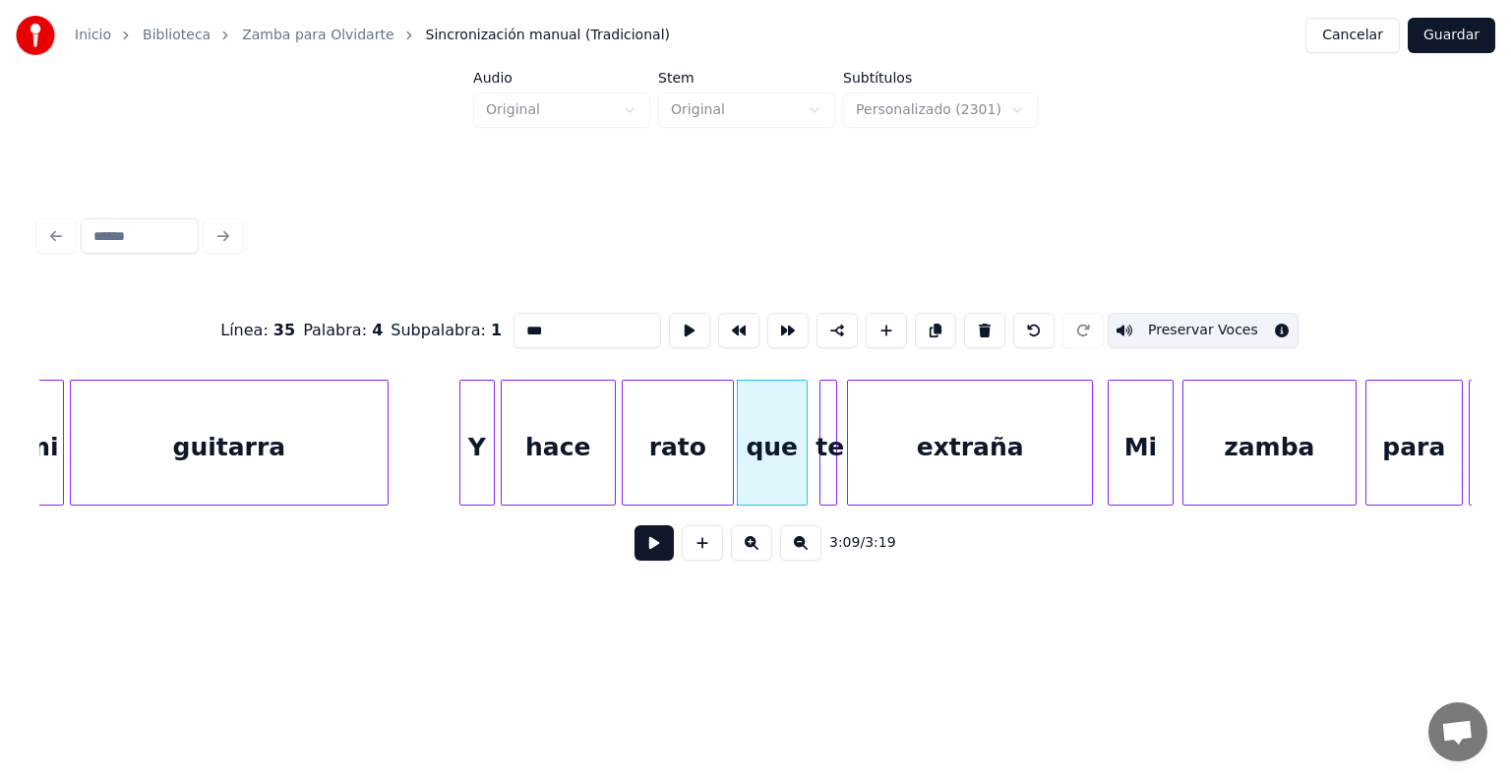
click at [806, 468] on div "que" at bounding box center [772, 443] width 71 height 126
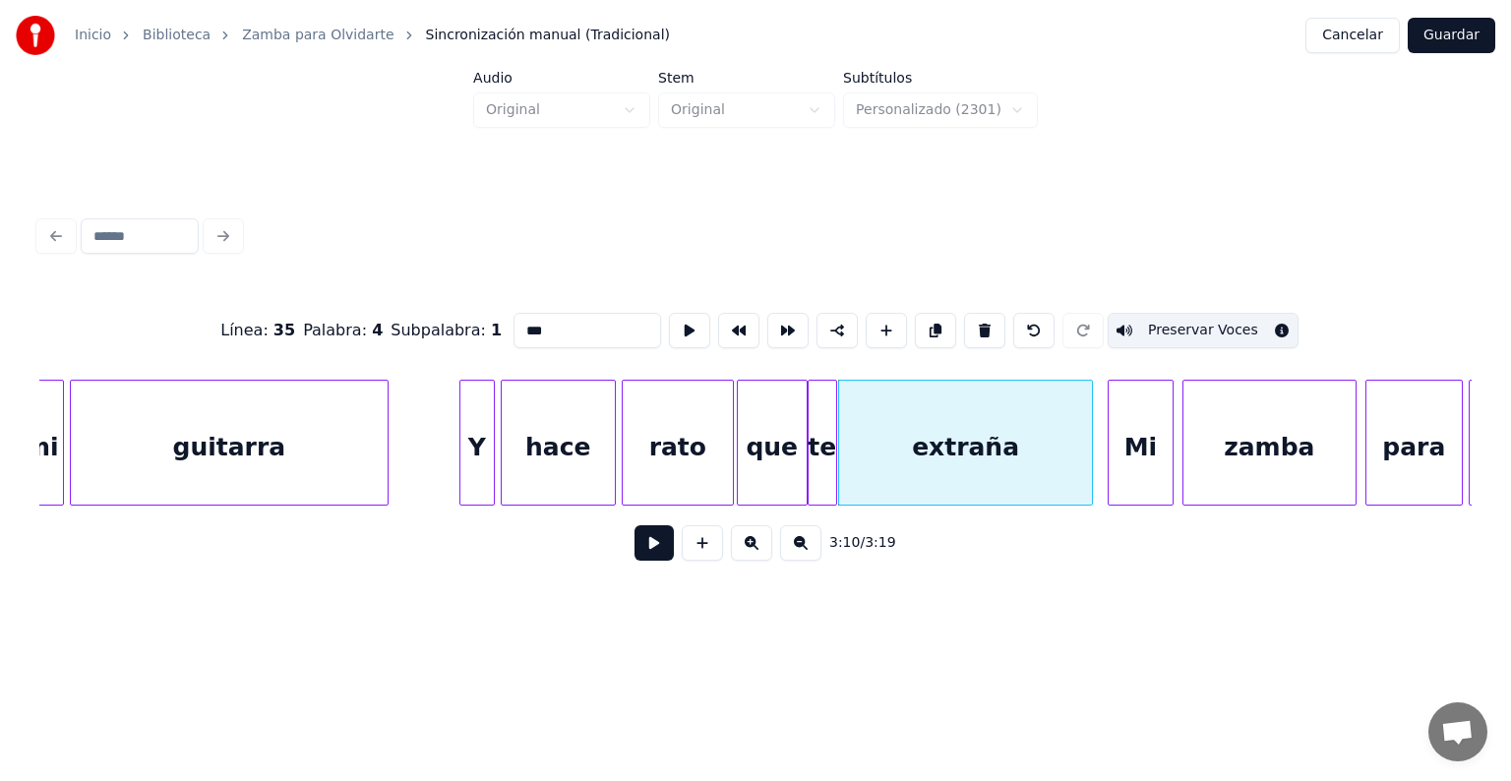
click at [635, 549] on button at bounding box center [654, 542] width 39 height 35
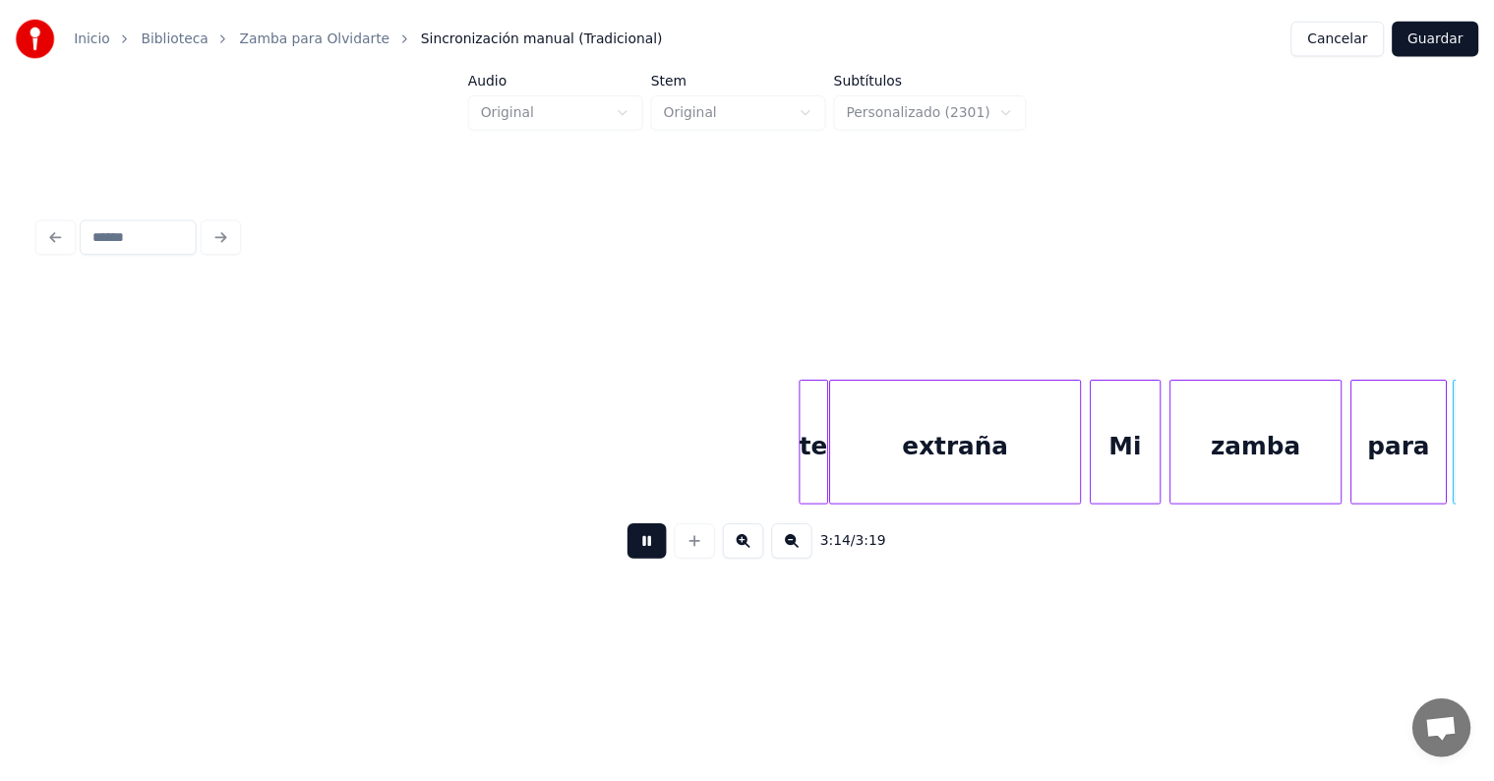
scroll to position [0, 28078]
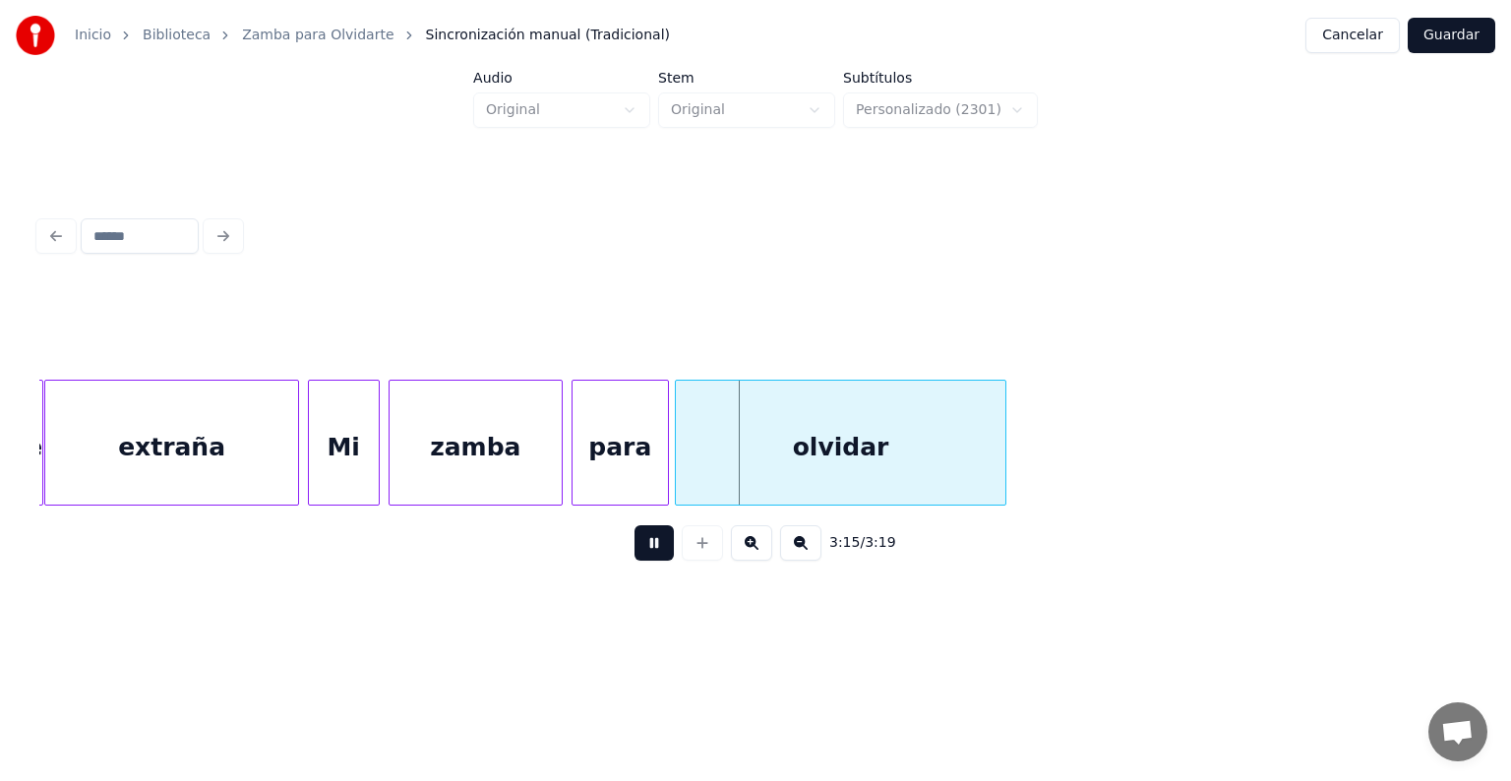
click at [1433, 42] on button "Guardar" at bounding box center [1452, 35] width 88 height 35
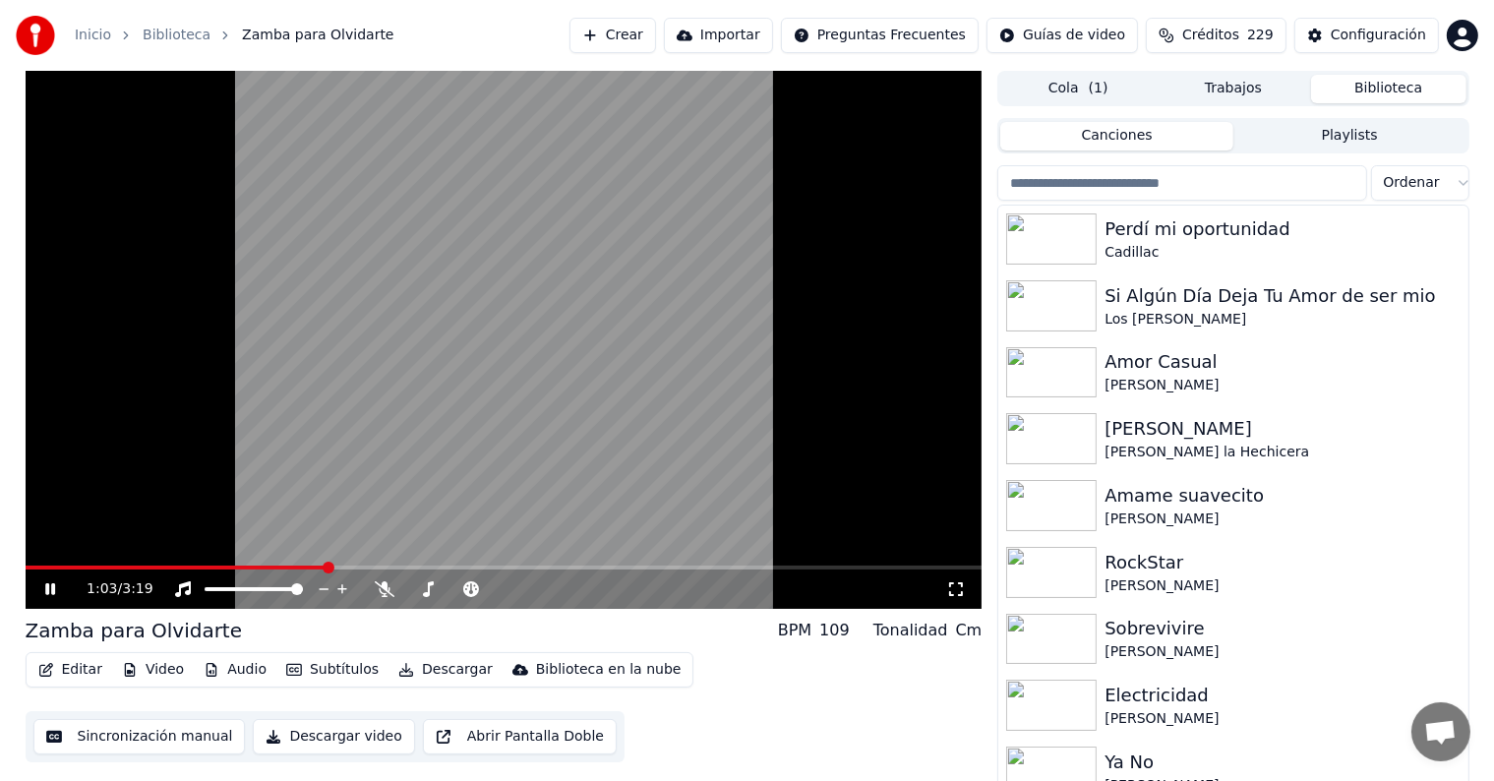
click at [325, 567] on span at bounding box center [504, 568] width 957 height 4
click at [385, 570] on span at bounding box center [205, 568] width 359 height 4
click at [373, 569] on span at bounding box center [209, 568] width 367 height 4
click at [748, 572] on span at bounding box center [745, 568] width 12 height 12
click at [789, 573] on span at bounding box center [783, 568] width 12 height 12
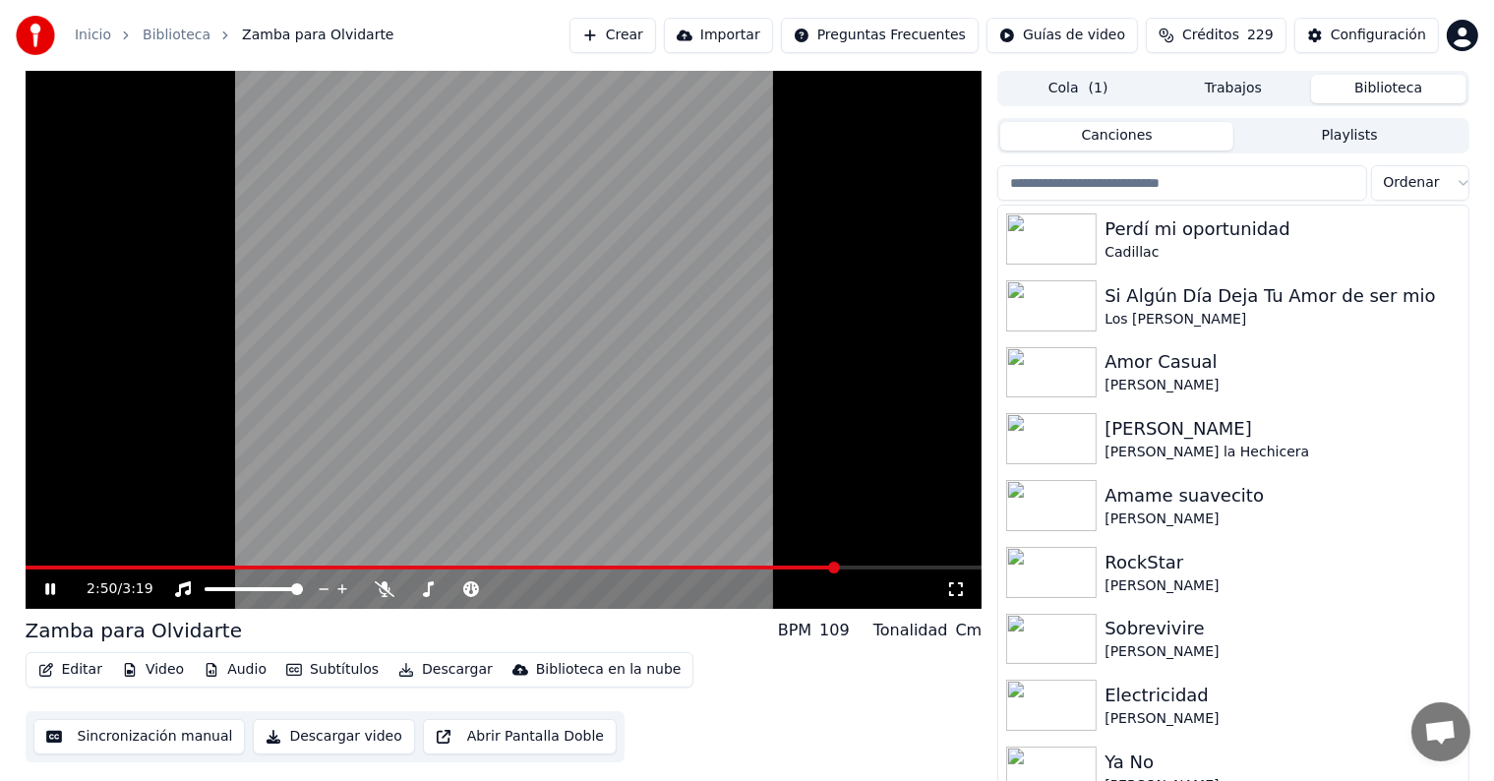
click at [839, 573] on span at bounding box center [834, 568] width 12 height 12
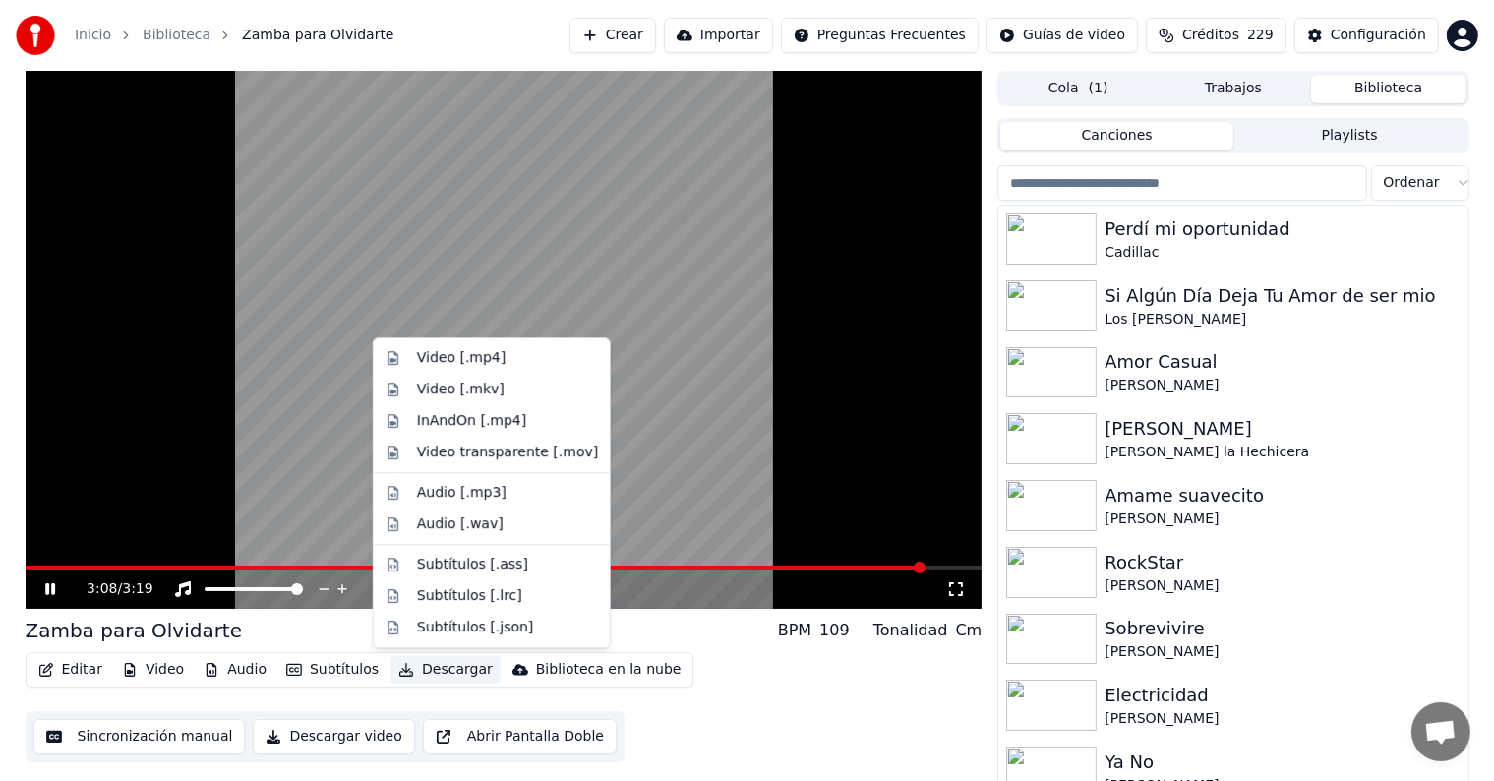
click at [431, 667] on button "Descargar" at bounding box center [446, 670] width 110 height 28
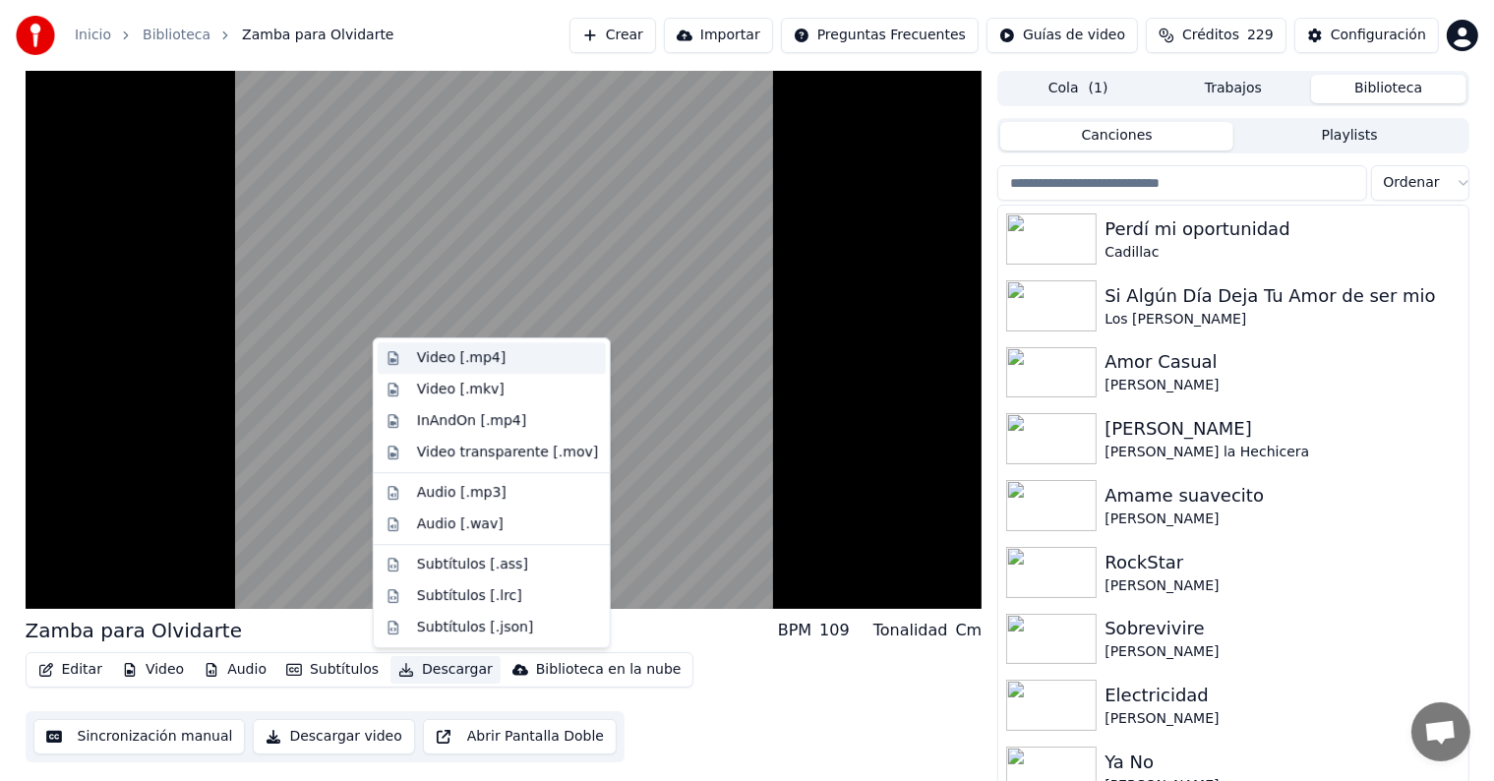
click at [468, 361] on div "Video [.mp4]" at bounding box center [461, 358] width 89 height 20
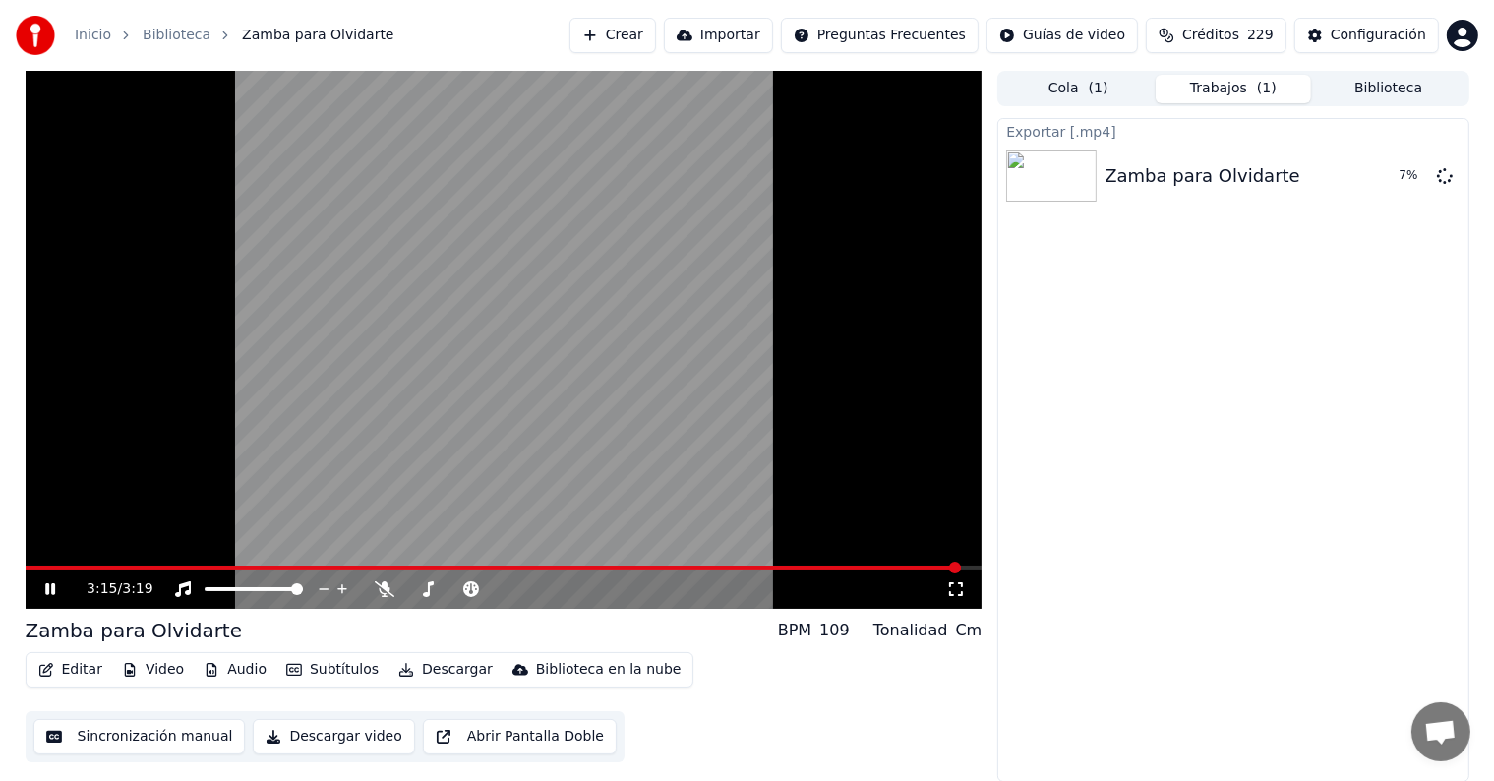
click at [49, 587] on icon at bounding box center [64, 589] width 46 height 16
click at [1349, 91] on button "Biblioteca" at bounding box center [1388, 89] width 155 height 29
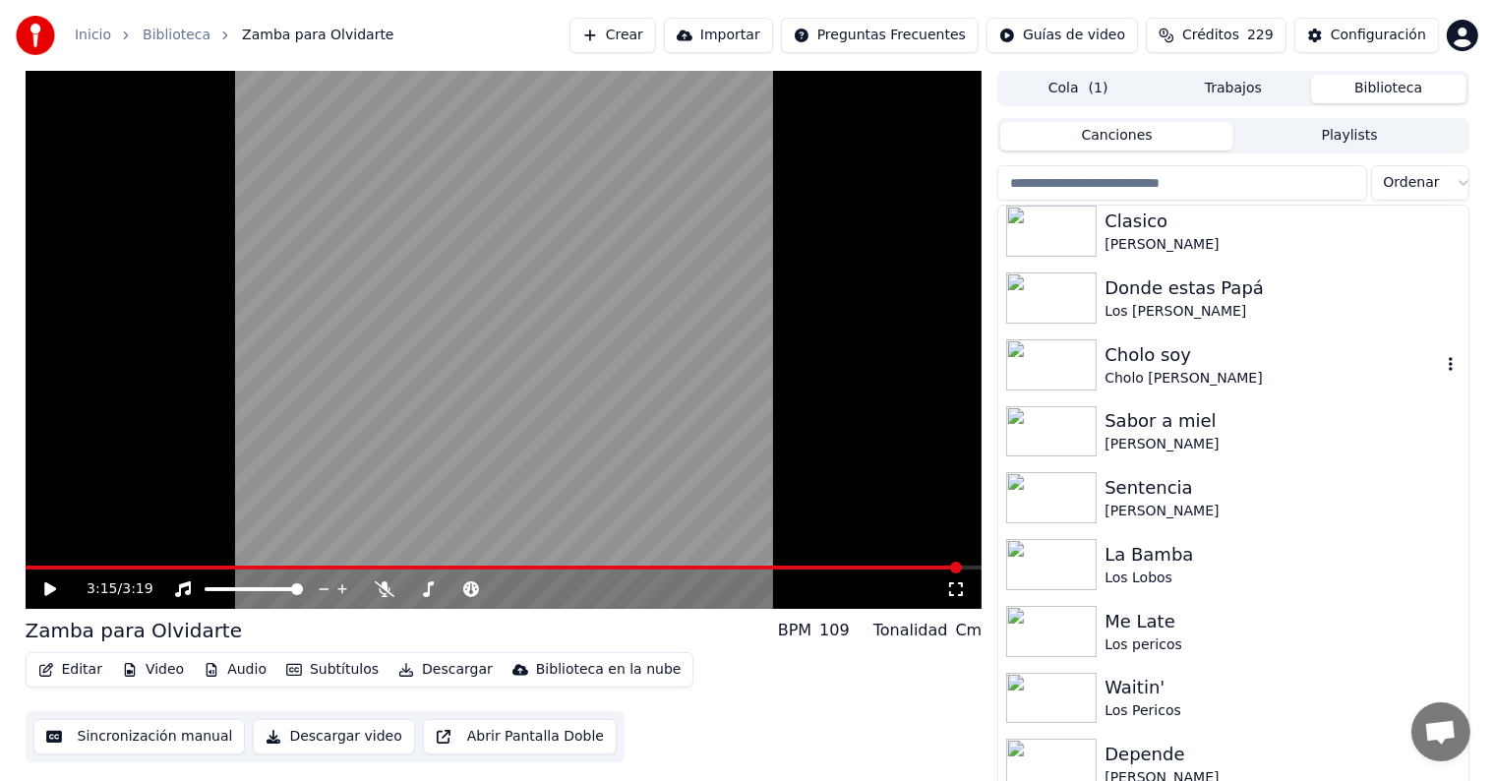
scroll to position [2215, 0]
click at [1194, 289] on div "Donde estas Papá" at bounding box center [1272, 287] width 335 height 28
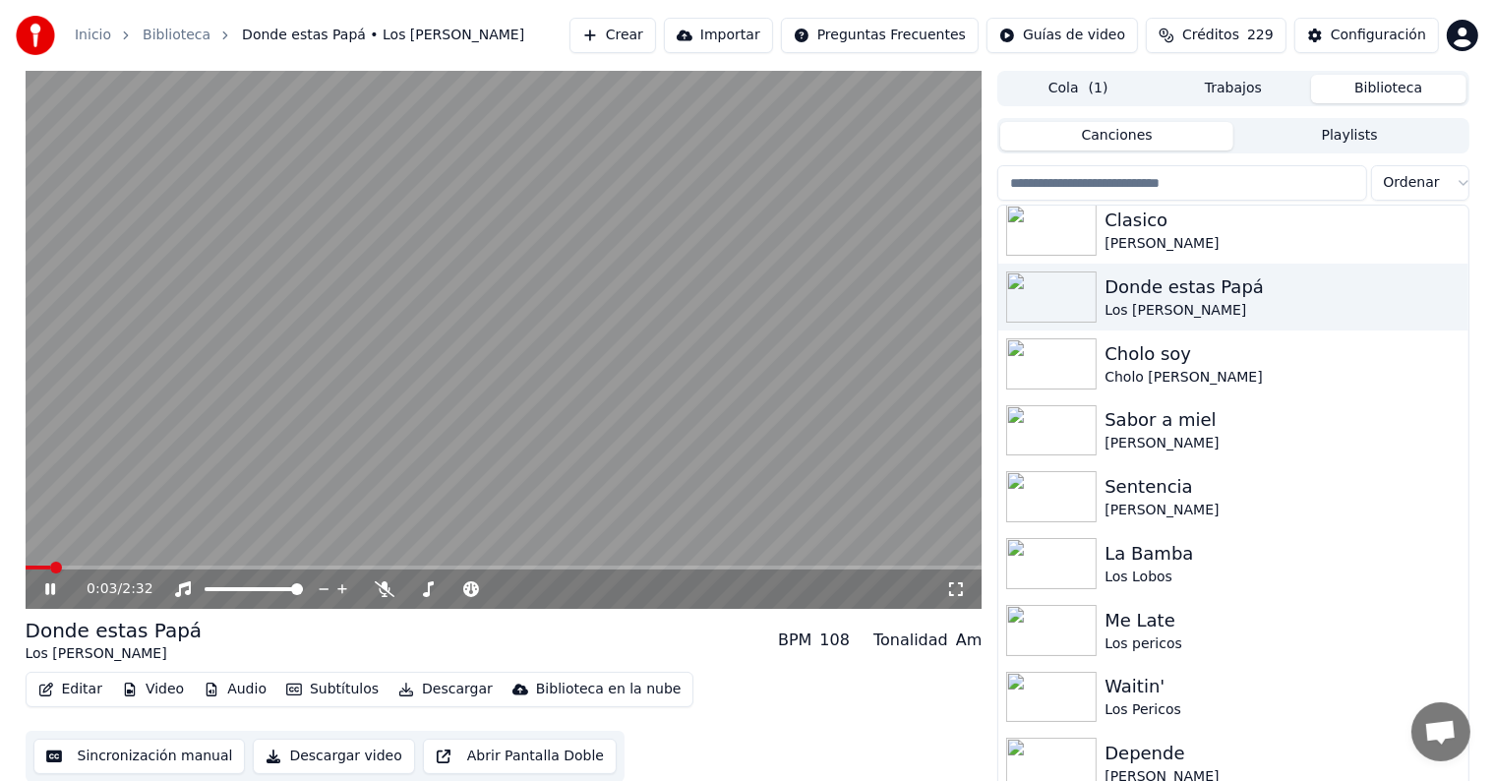
click at [194, 567] on span at bounding box center [504, 568] width 957 height 4
click at [239, 566] on span at bounding box center [132, 568] width 213 height 4
click at [65, 693] on button "Editar" at bounding box center [70, 690] width 80 height 28
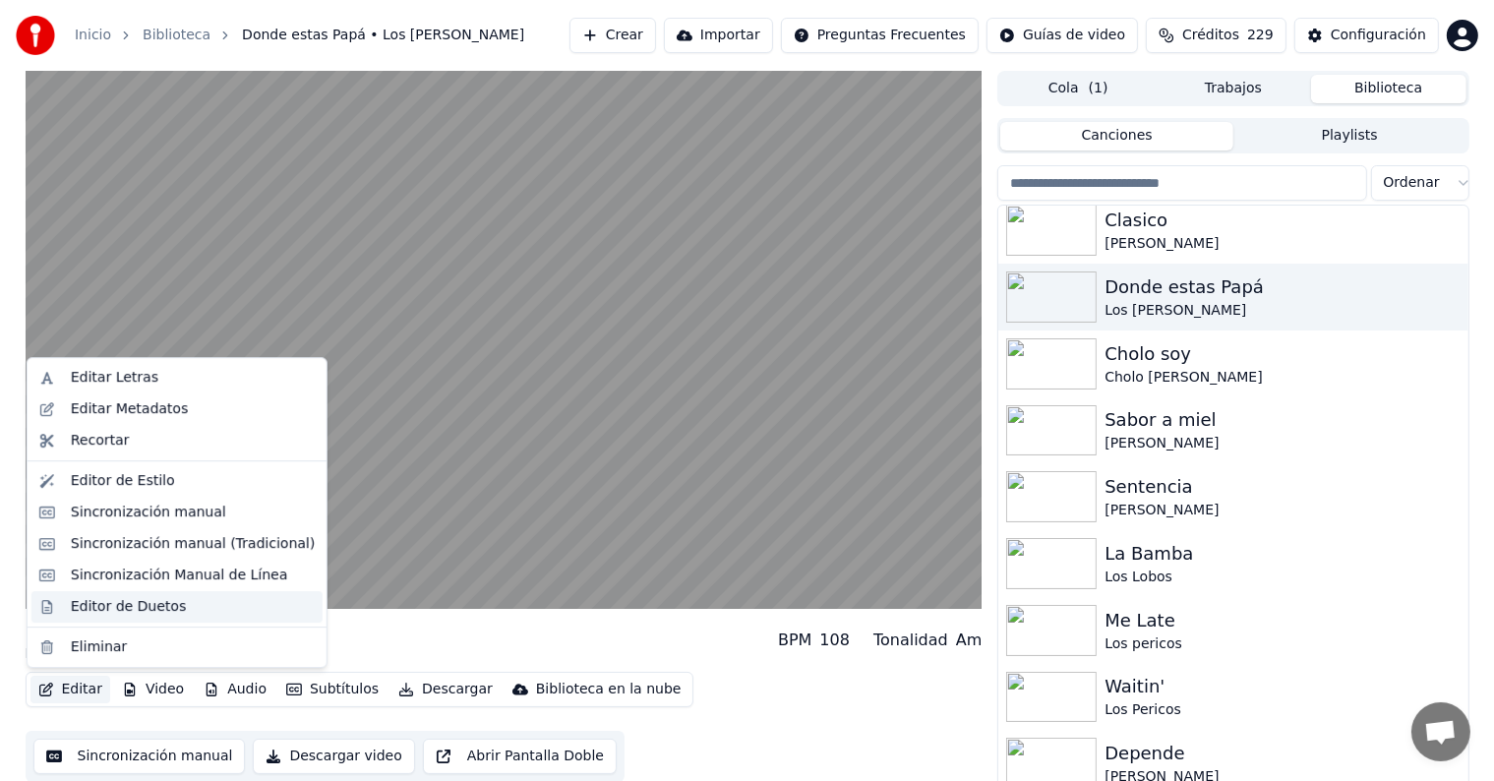
click at [77, 609] on div "Editor de Duetos" at bounding box center [128, 607] width 115 height 20
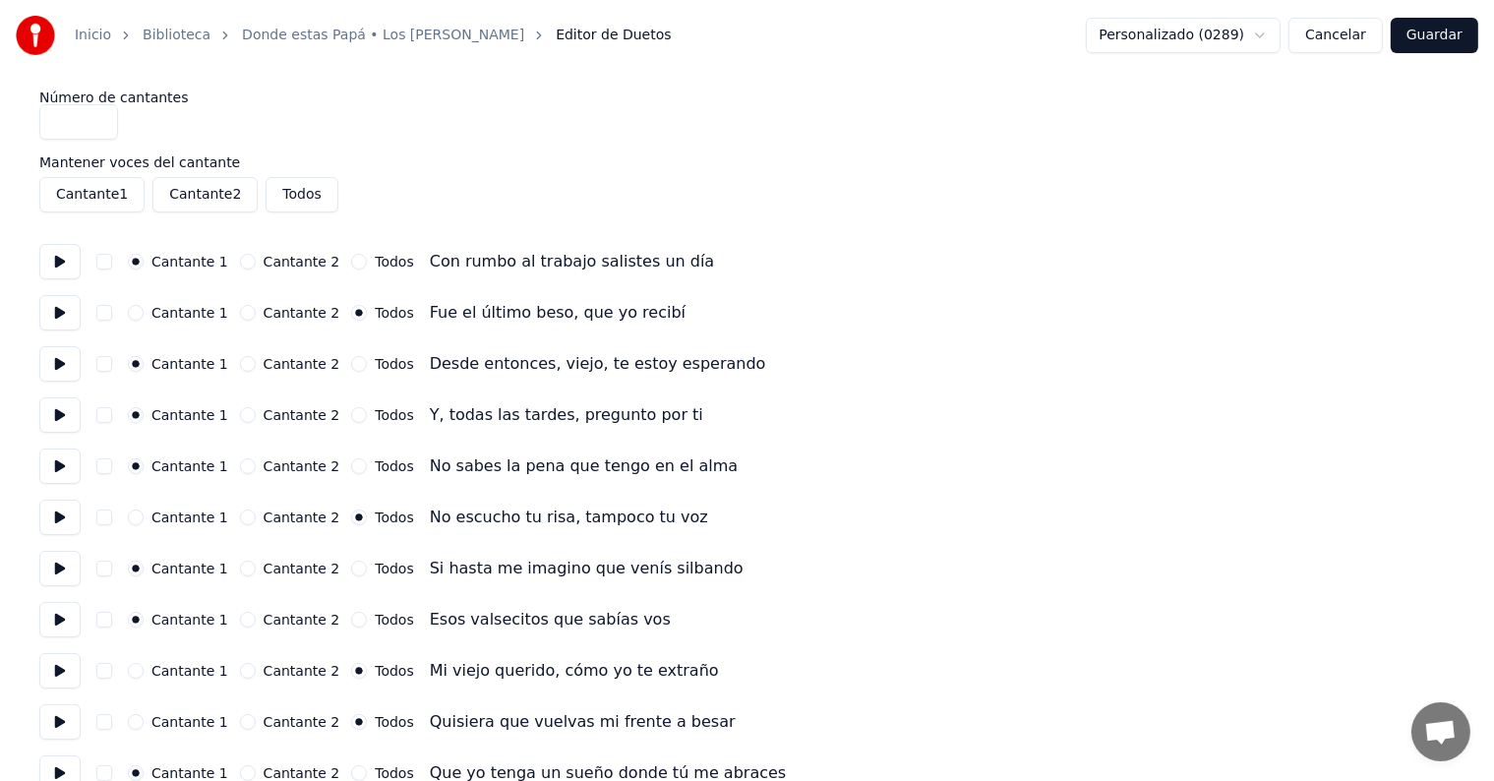
click at [62, 323] on button at bounding box center [59, 312] width 41 height 35
click at [51, 367] on button at bounding box center [59, 363] width 41 height 35
click at [49, 405] on button at bounding box center [59, 414] width 41 height 35
click at [55, 470] on button at bounding box center [59, 466] width 41 height 35
click at [61, 520] on button at bounding box center [59, 517] width 41 height 35
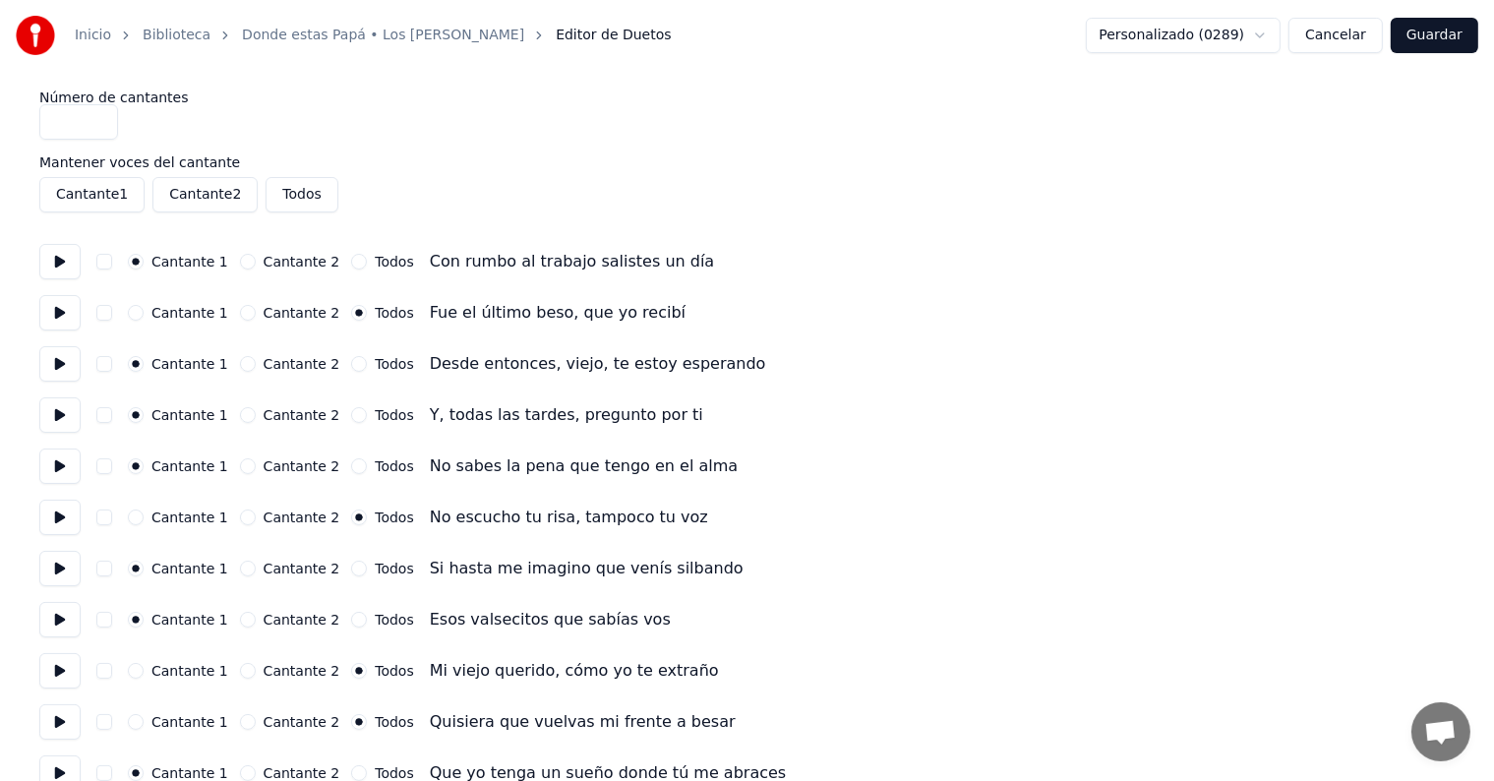
click at [109, 314] on button "button" at bounding box center [104, 313] width 16 height 16
click at [105, 517] on button "button" at bounding box center [104, 518] width 16 height 16
click at [54, 321] on button at bounding box center [59, 312] width 41 height 35
click at [56, 563] on button at bounding box center [59, 568] width 41 height 35
click at [55, 618] on button at bounding box center [59, 619] width 41 height 35
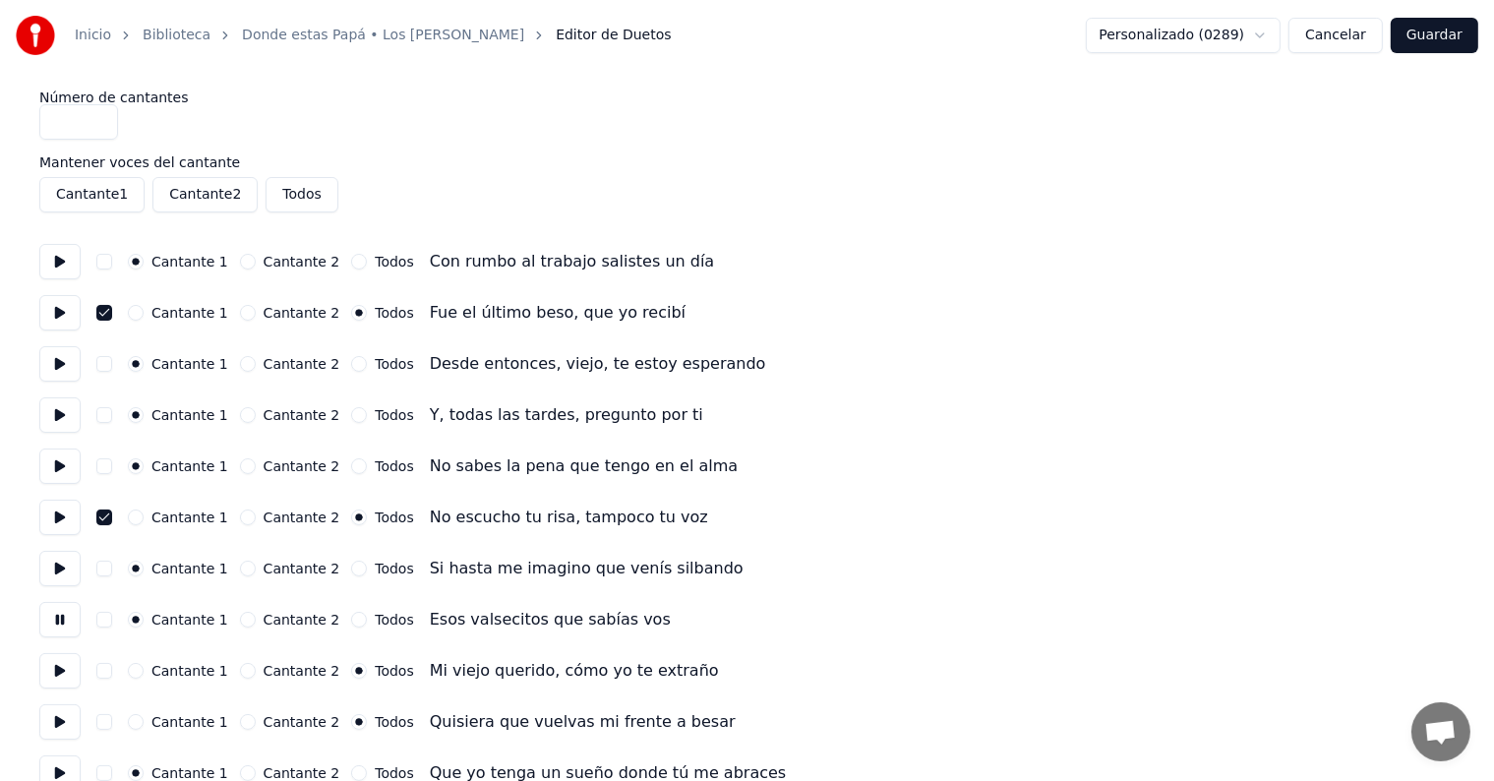
click at [51, 674] on button at bounding box center [59, 670] width 41 height 35
click at [104, 674] on button "button" at bounding box center [104, 671] width 16 height 16
click at [105, 721] on button "button" at bounding box center [104, 722] width 16 height 16
click at [58, 708] on button at bounding box center [59, 721] width 41 height 35
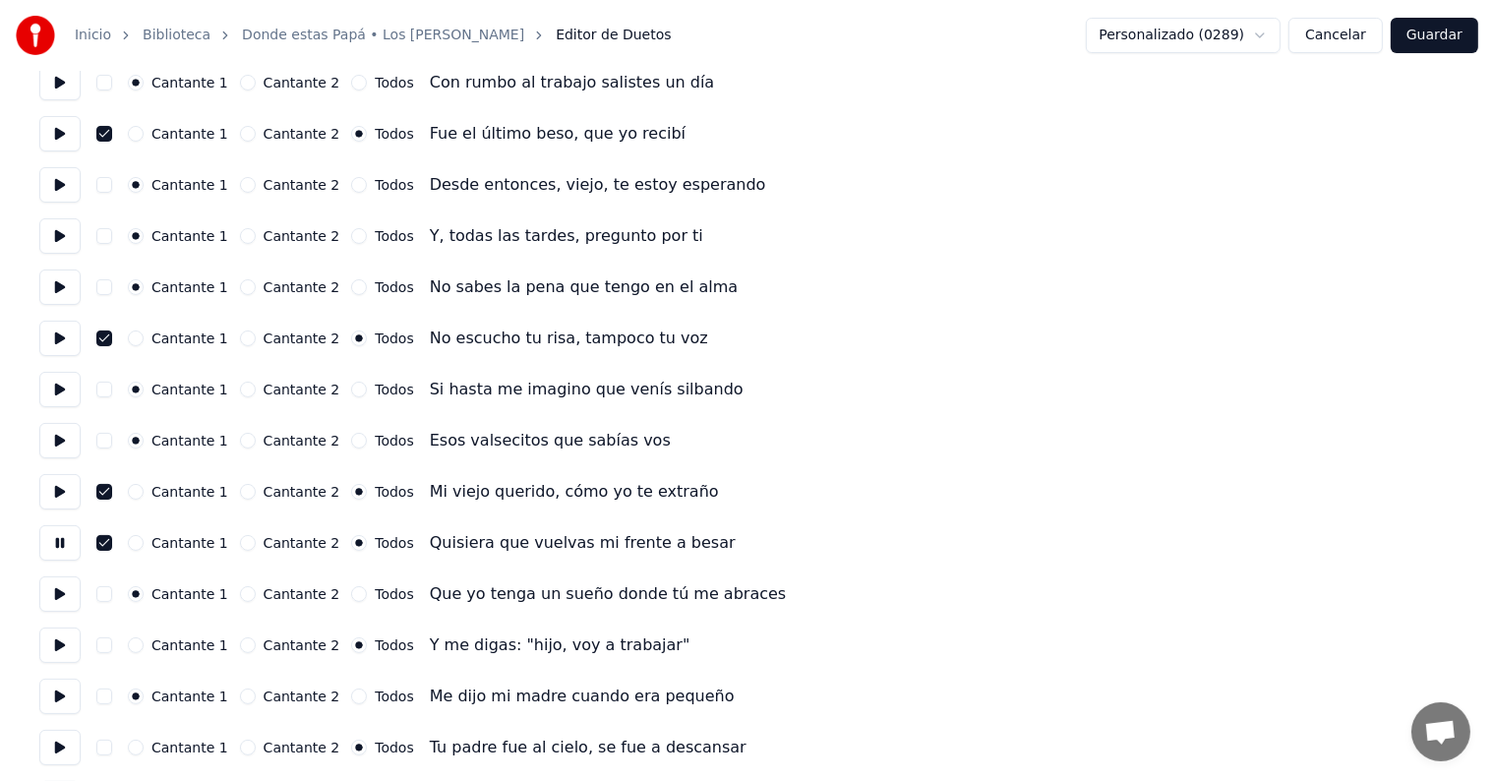
scroll to position [181, 0]
click at [108, 591] on button "button" at bounding box center [104, 592] width 16 height 16
click at [55, 594] on button at bounding box center [59, 592] width 41 height 35
click at [109, 590] on button "button" at bounding box center [104, 592] width 16 height 16
click at [60, 645] on button at bounding box center [59, 643] width 41 height 35
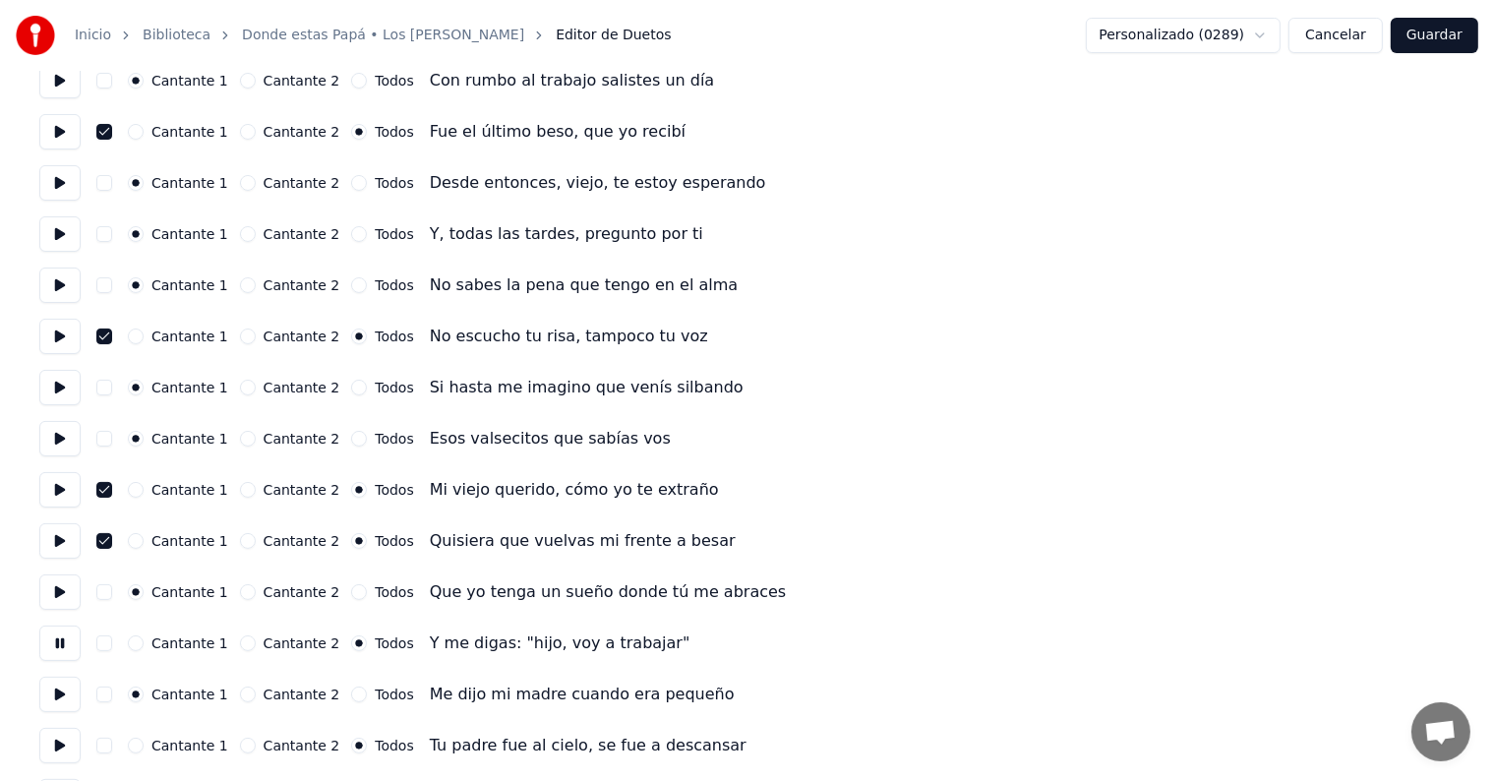
click at [108, 645] on button "button" at bounding box center [104, 643] width 16 height 16
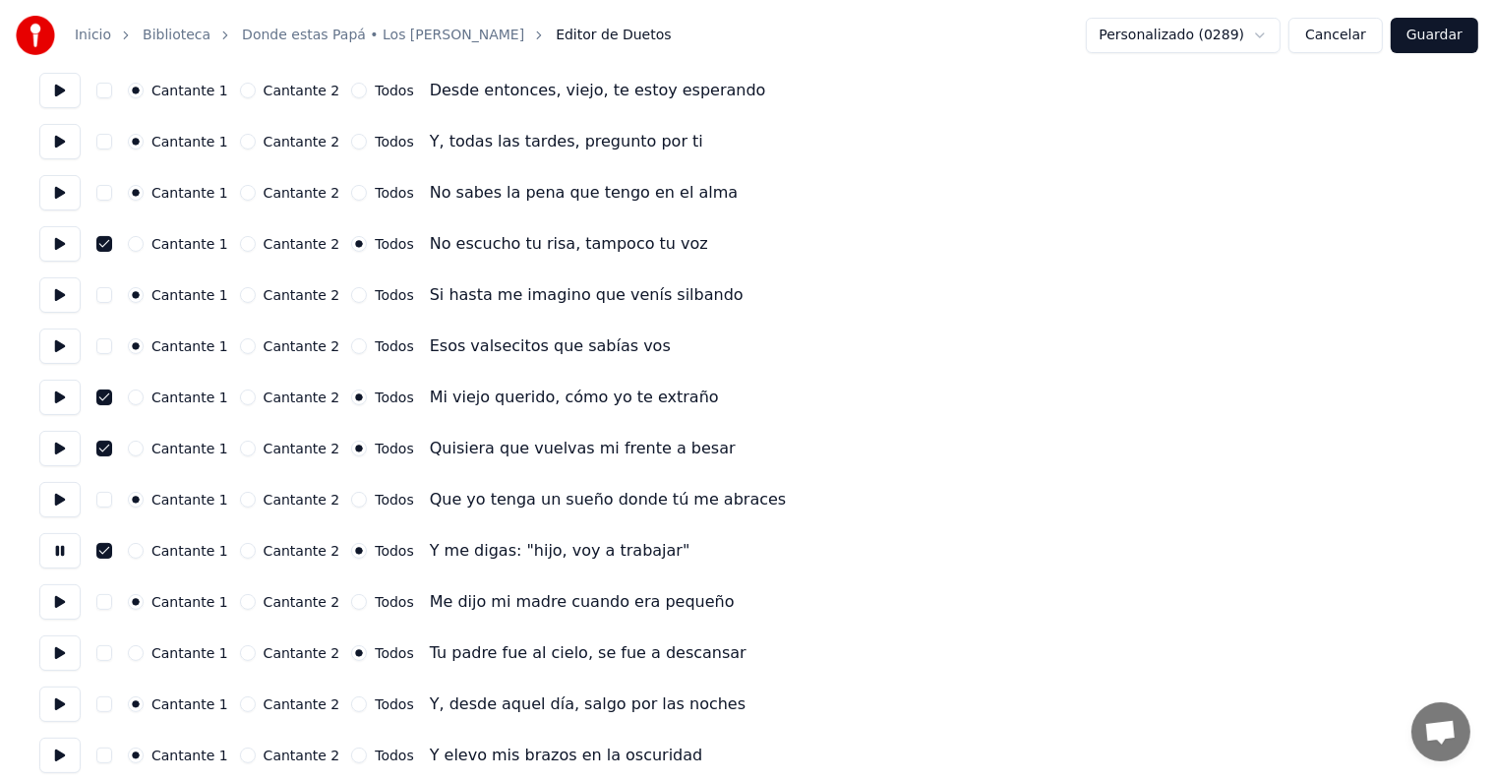
scroll to position [277, 0]
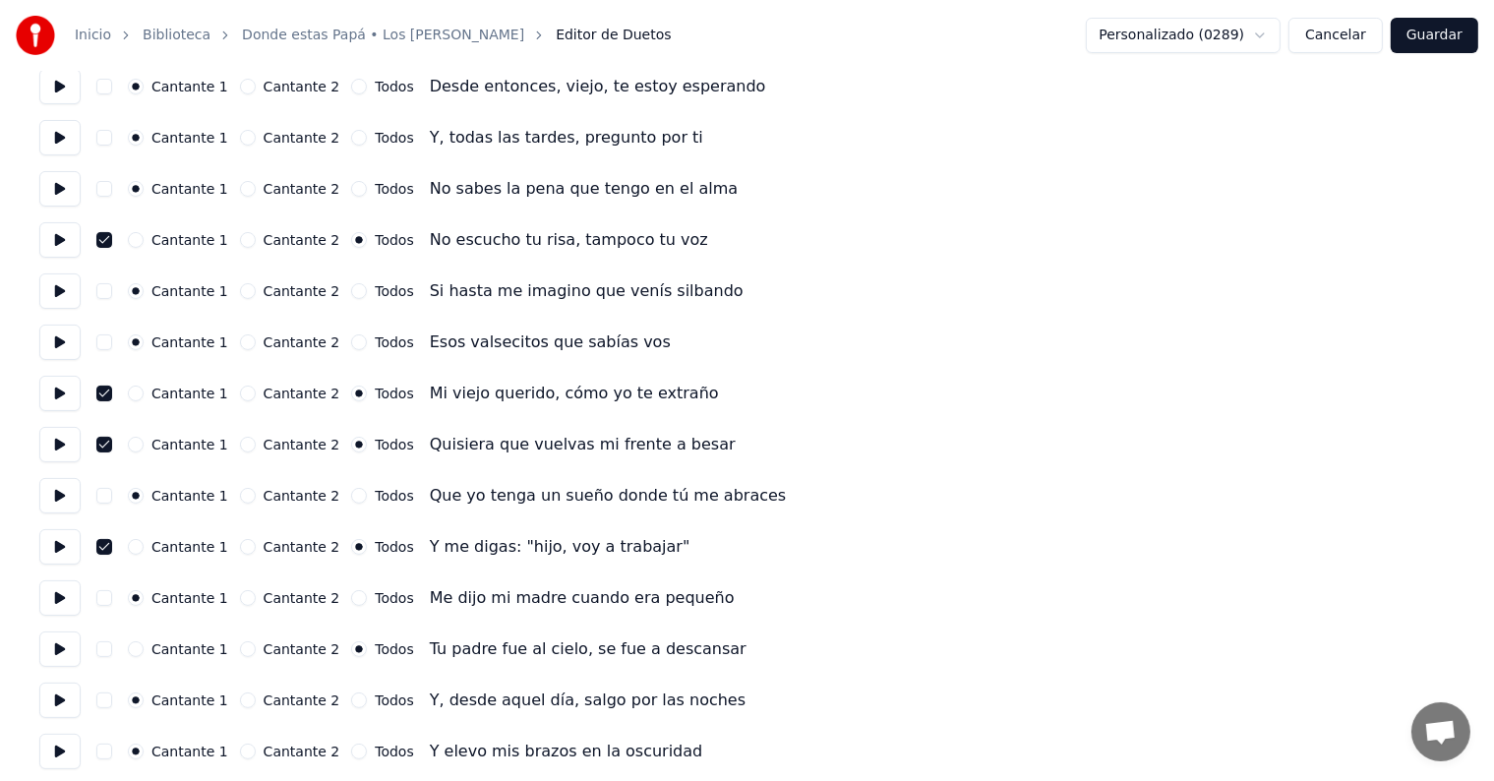
click at [141, 541] on button "Cantante 1" at bounding box center [136, 547] width 16 height 16
click at [143, 450] on button "Cantante 1" at bounding box center [136, 445] width 16 height 16
click at [144, 394] on button "Cantante 1" at bounding box center [136, 394] width 16 height 16
click at [144, 240] on button "Cantante 1" at bounding box center [136, 240] width 16 height 16
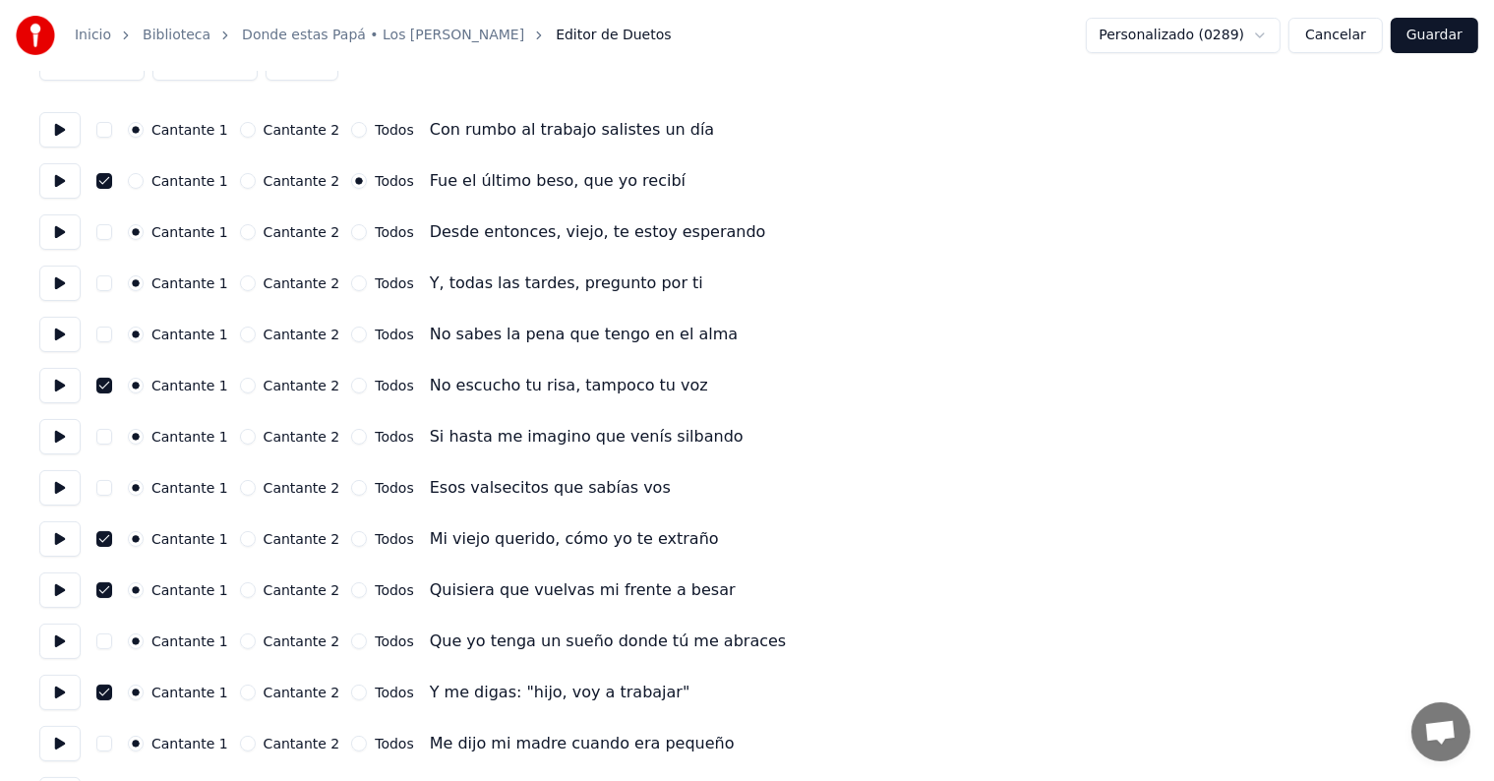
scroll to position [98, 0]
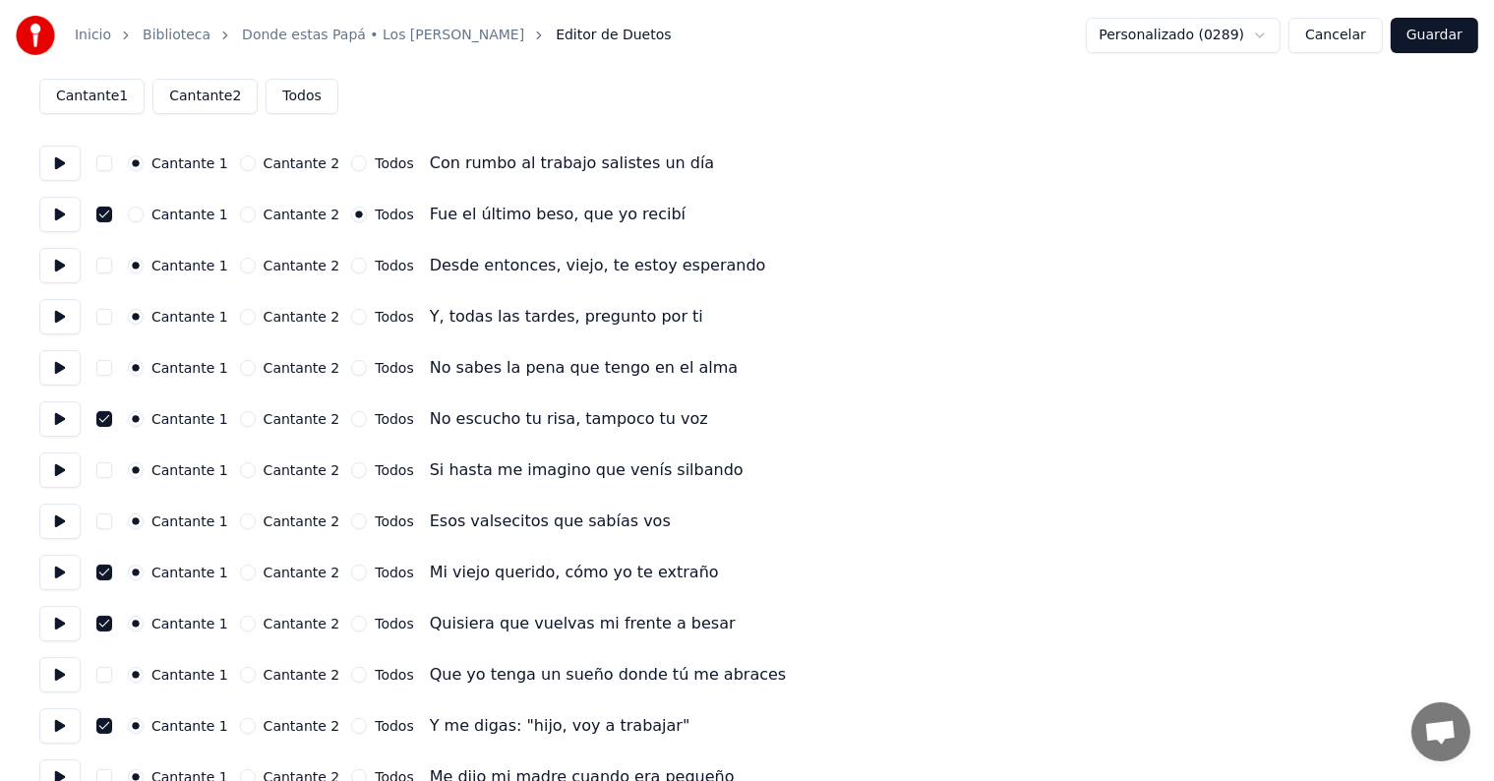
click at [140, 211] on button "Cantante 1" at bounding box center [136, 215] width 16 height 16
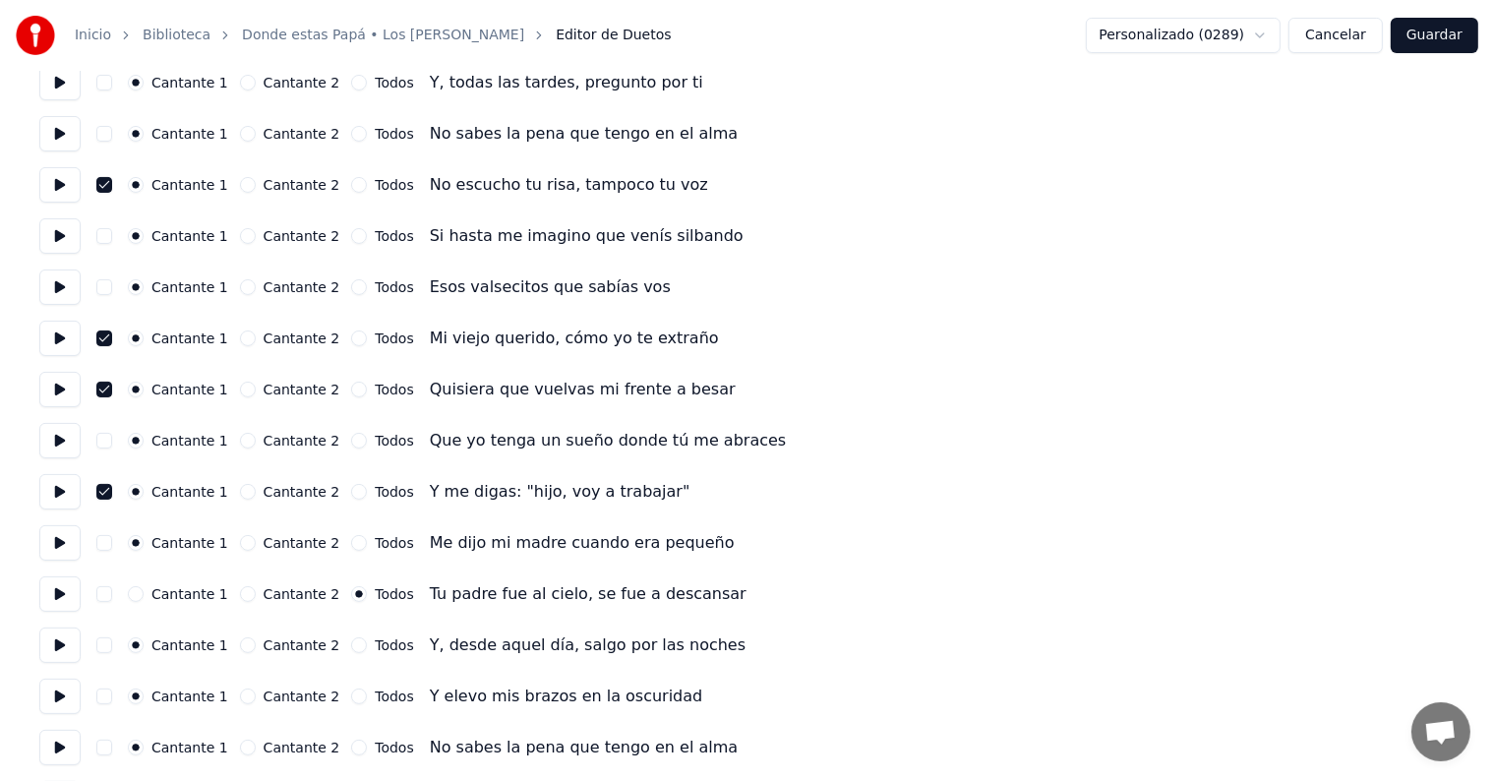
scroll to position [349, 0]
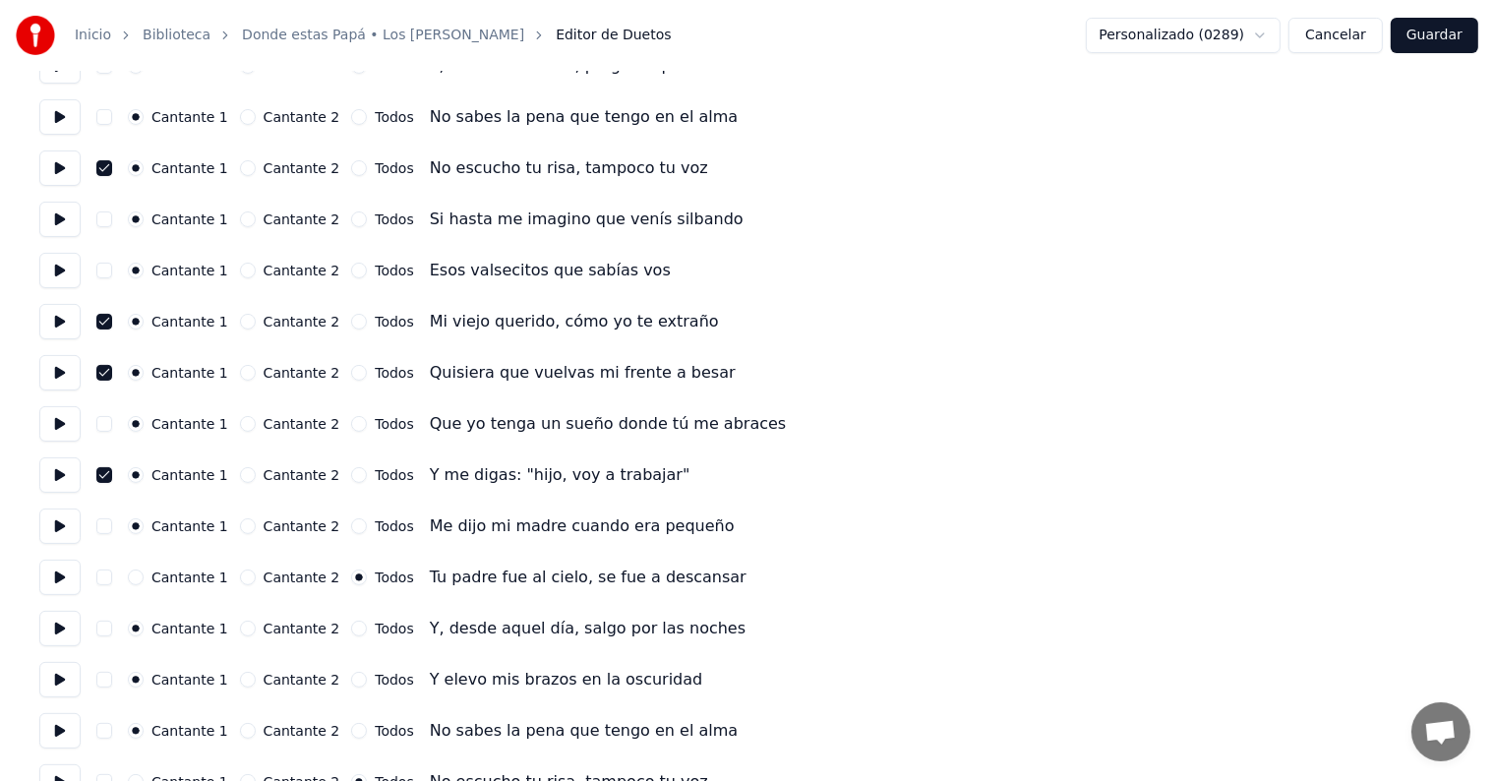
click at [56, 534] on button at bounding box center [59, 526] width 41 height 35
click at [55, 571] on button at bounding box center [59, 577] width 41 height 35
click at [143, 576] on button "Cantante 1" at bounding box center [136, 578] width 16 height 16
click at [111, 584] on button "button" at bounding box center [104, 578] width 16 height 16
click at [64, 626] on button at bounding box center [59, 628] width 41 height 35
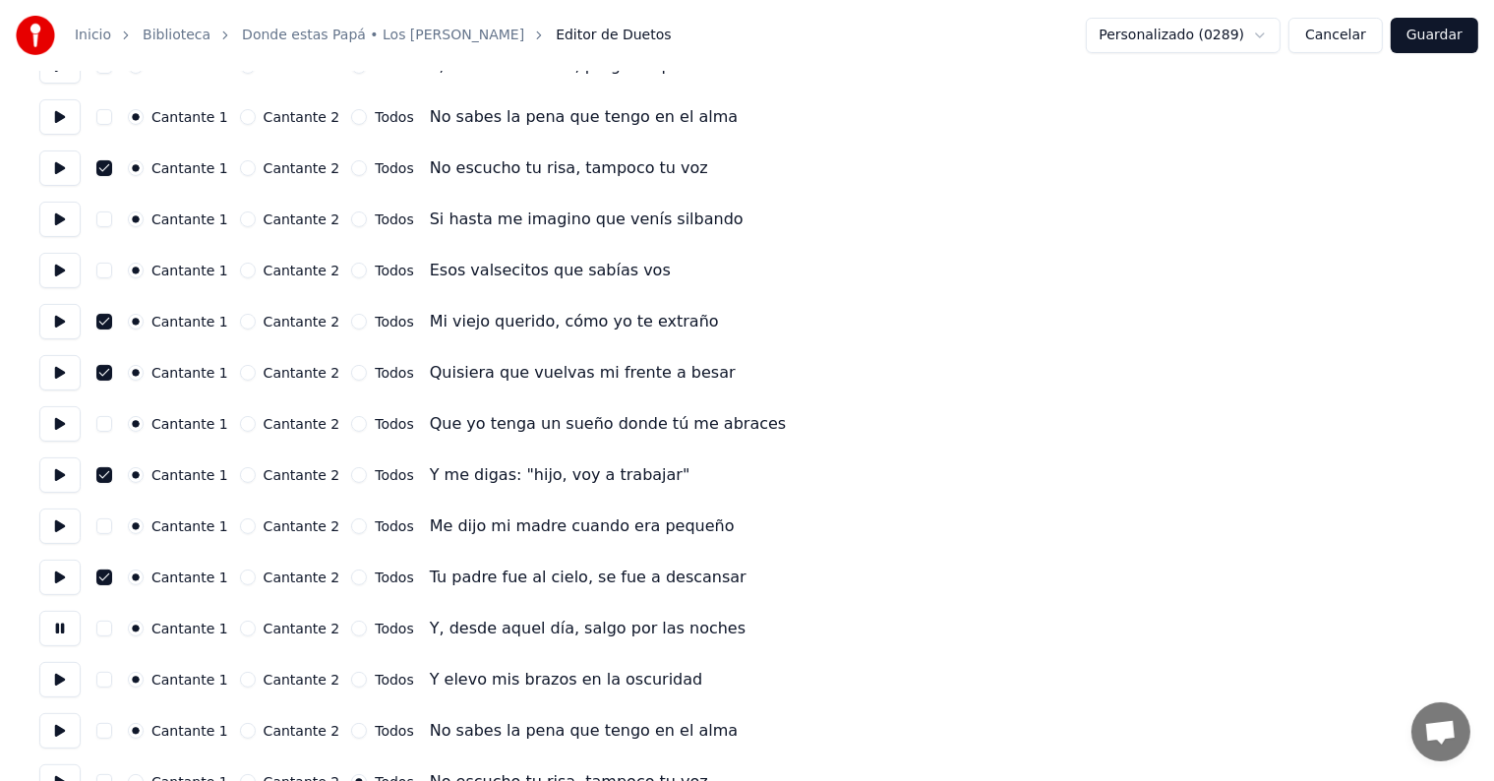
click at [63, 669] on button at bounding box center [59, 679] width 41 height 35
click at [110, 684] on button "button" at bounding box center [104, 680] width 16 height 16
click at [53, 679] on button at bounding box center [59, 679] width 41 height 35
click at [108, 679] on button "button" at bounding box center [104, 680] width 16 height 16
click at [62, 687] on button at bounding box center [59, 679] width 41 height 35
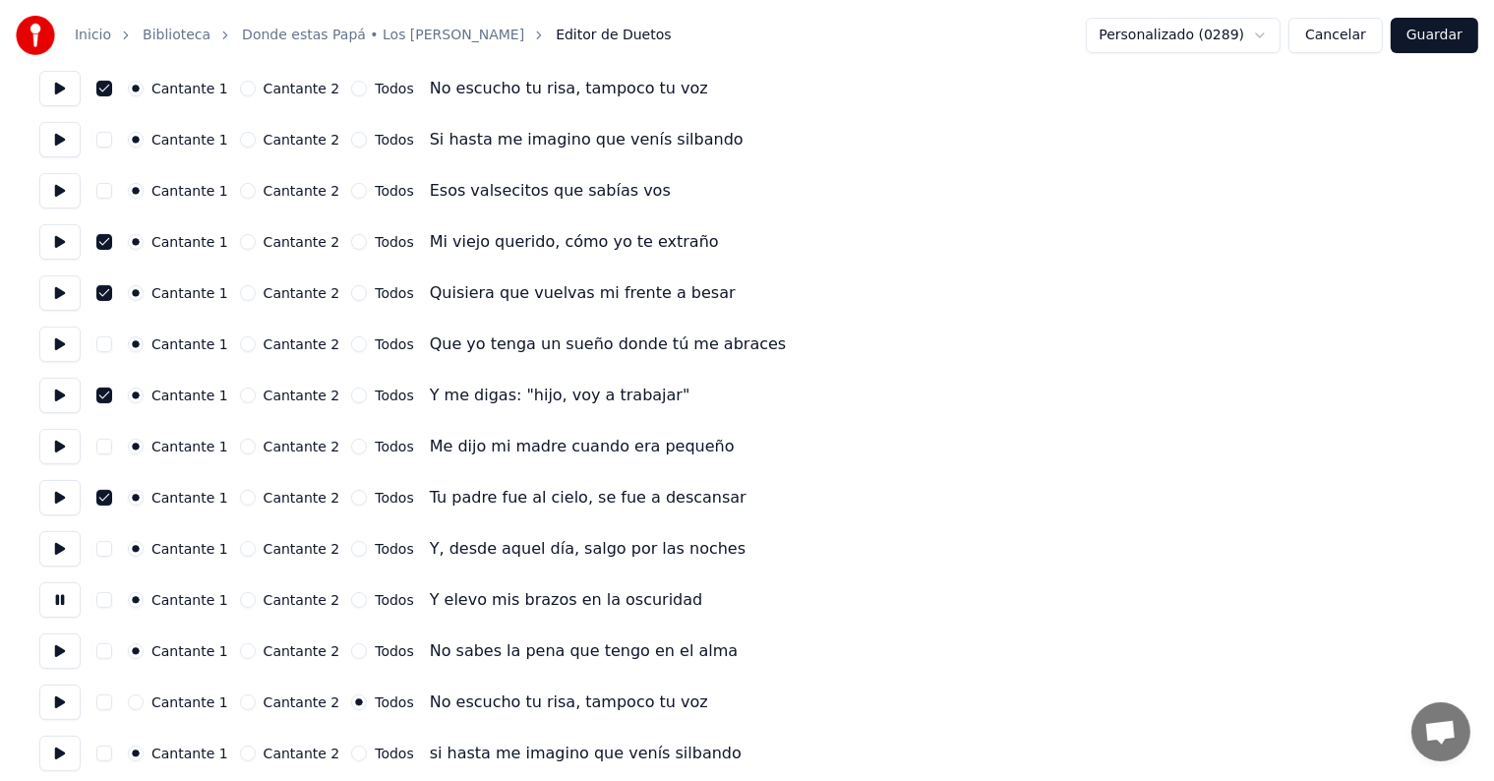
scroll to position [431, 0]
click at [70, 651] on button at bounding box center [59, 649] width 41 height 35
click at [106, 705] on button "button" at bounding box center [104, 701] width 16 height 16
click at [58, 707] on button at bounding box center [59, 700] width 41 height 35
click at [144, 699] on button "Cantante 1" at bounding box center [136, 701] width 16 height 16
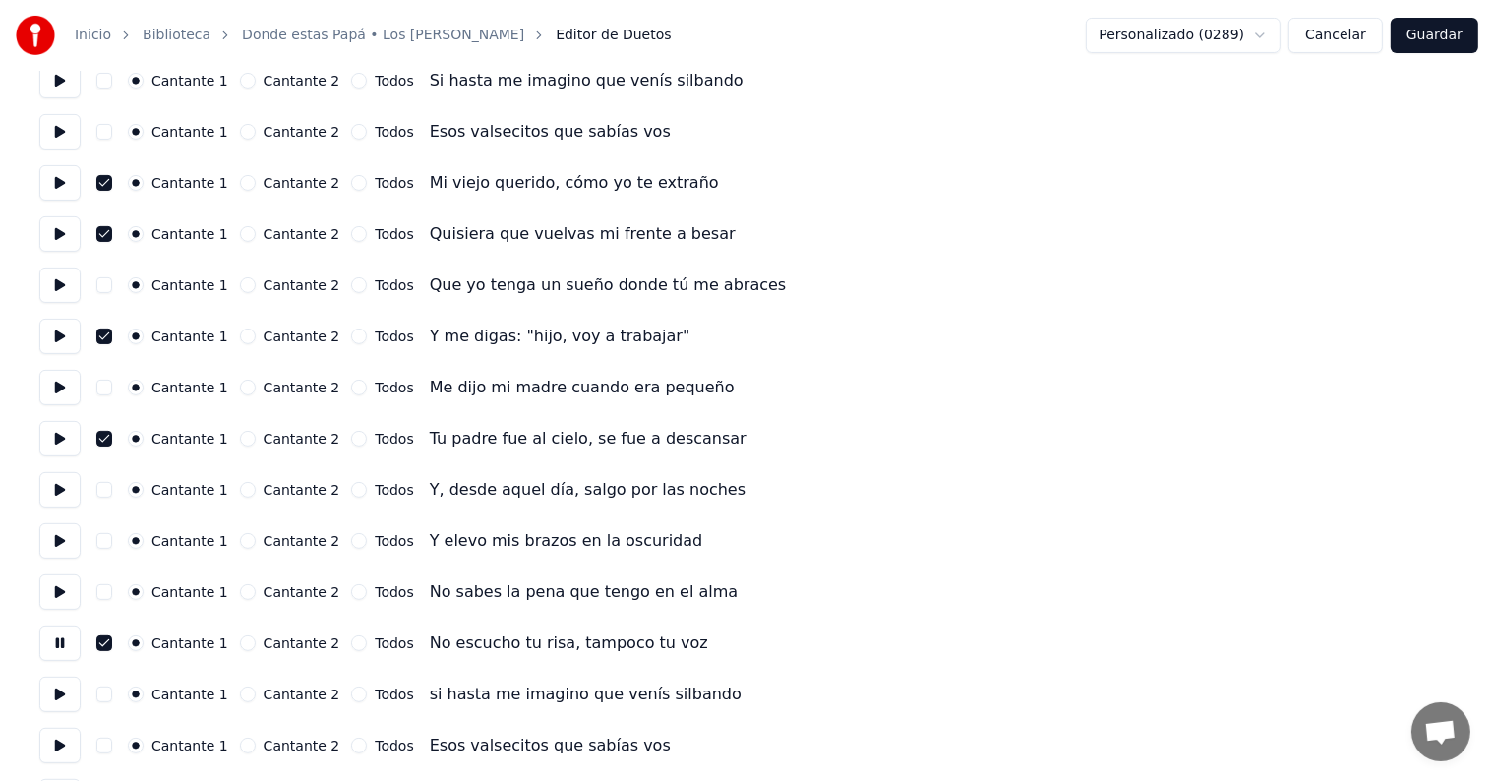
scroll to position [501, 0]
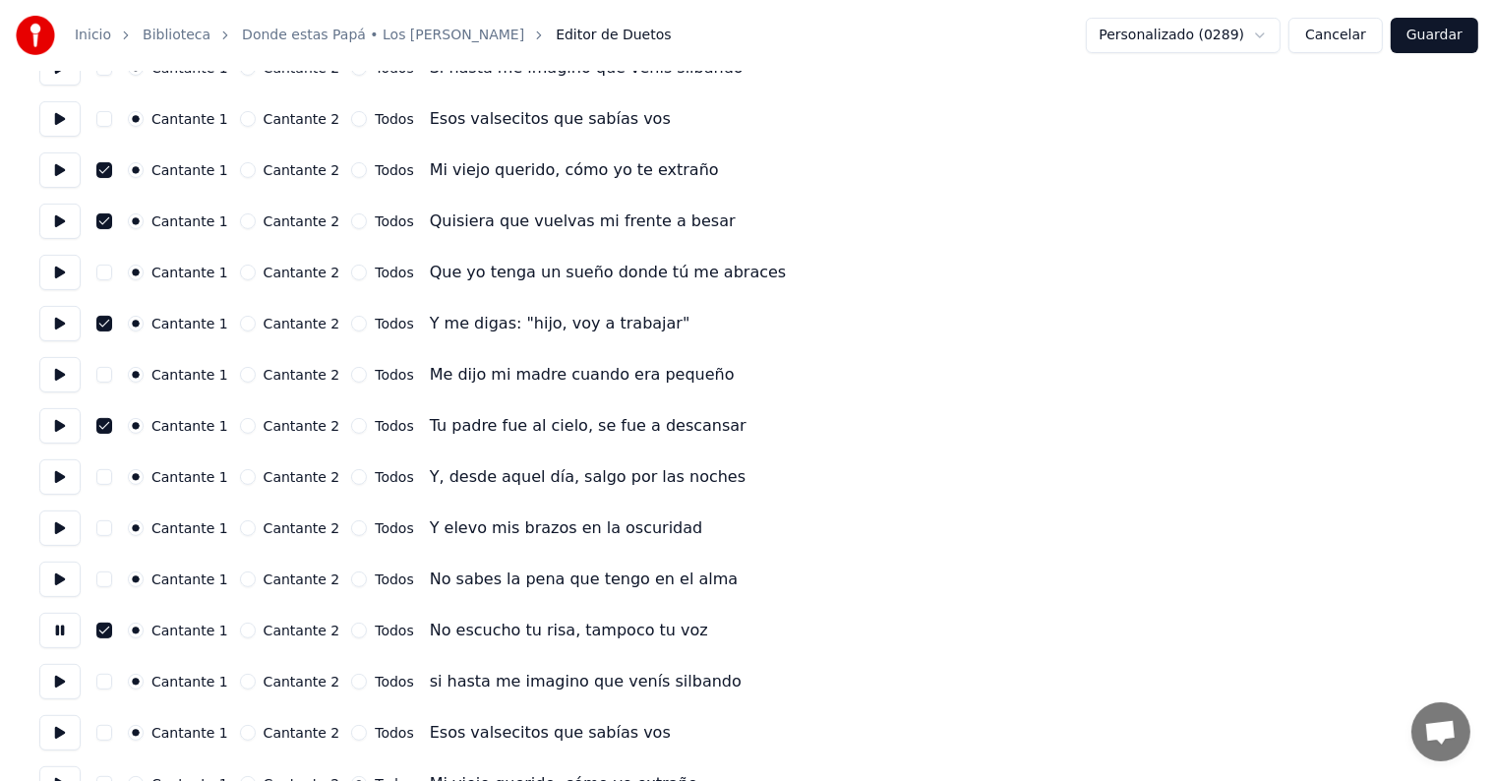
click at [66, 685] on button at bounding box center [59, 681] width 41 height 35
click at [107, 681] on button "button" at bounding box center [104, 682] width 16 height 16
click at [57, 686] on button at bounding box center [59, 681] width 41 height 35
click at [104, 686] on button "button" at bounding box center [104, 682] width 16 height 16
click at [63, 681] on button at bounding box center [59, 681] width 41 height 35
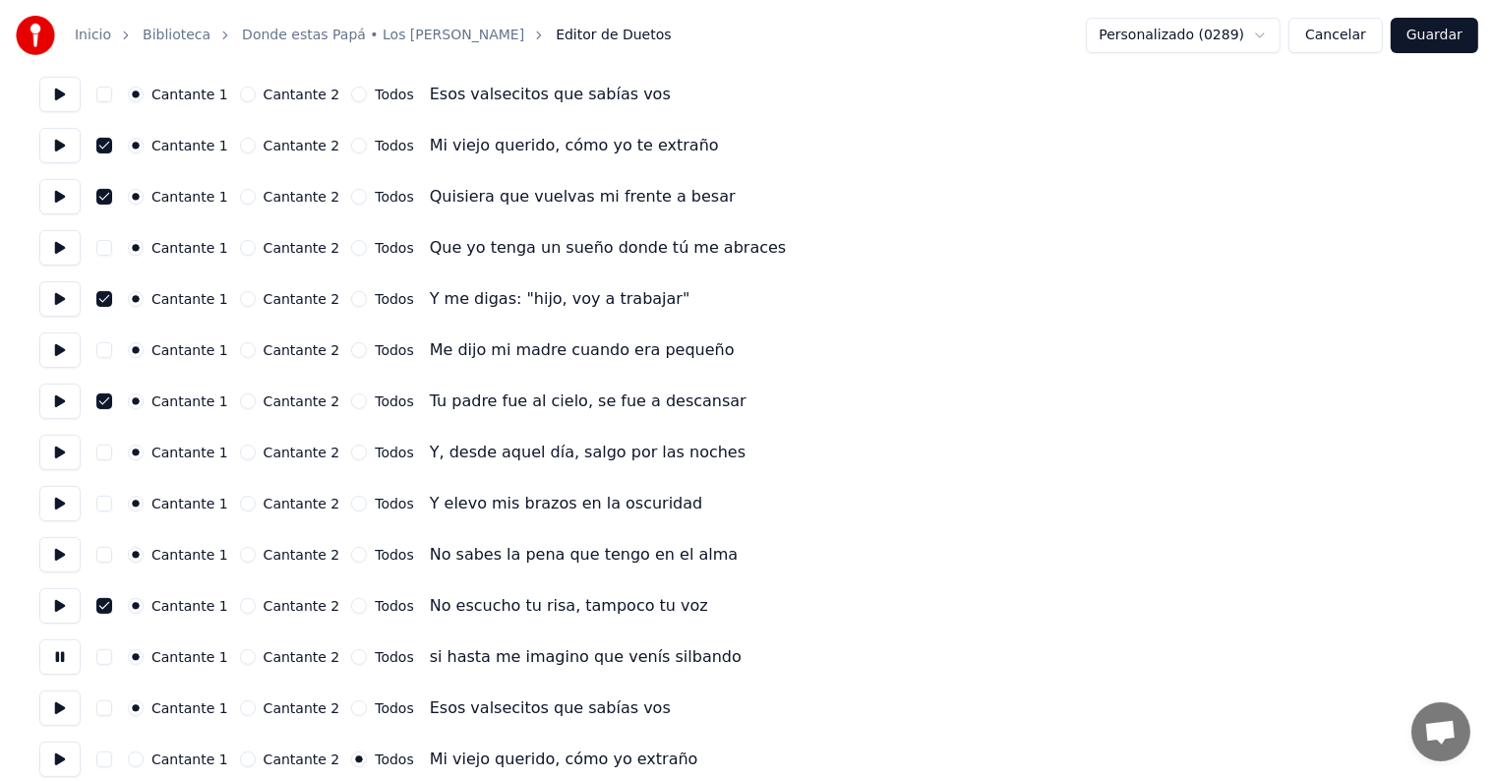
scroll to position [567, 0]
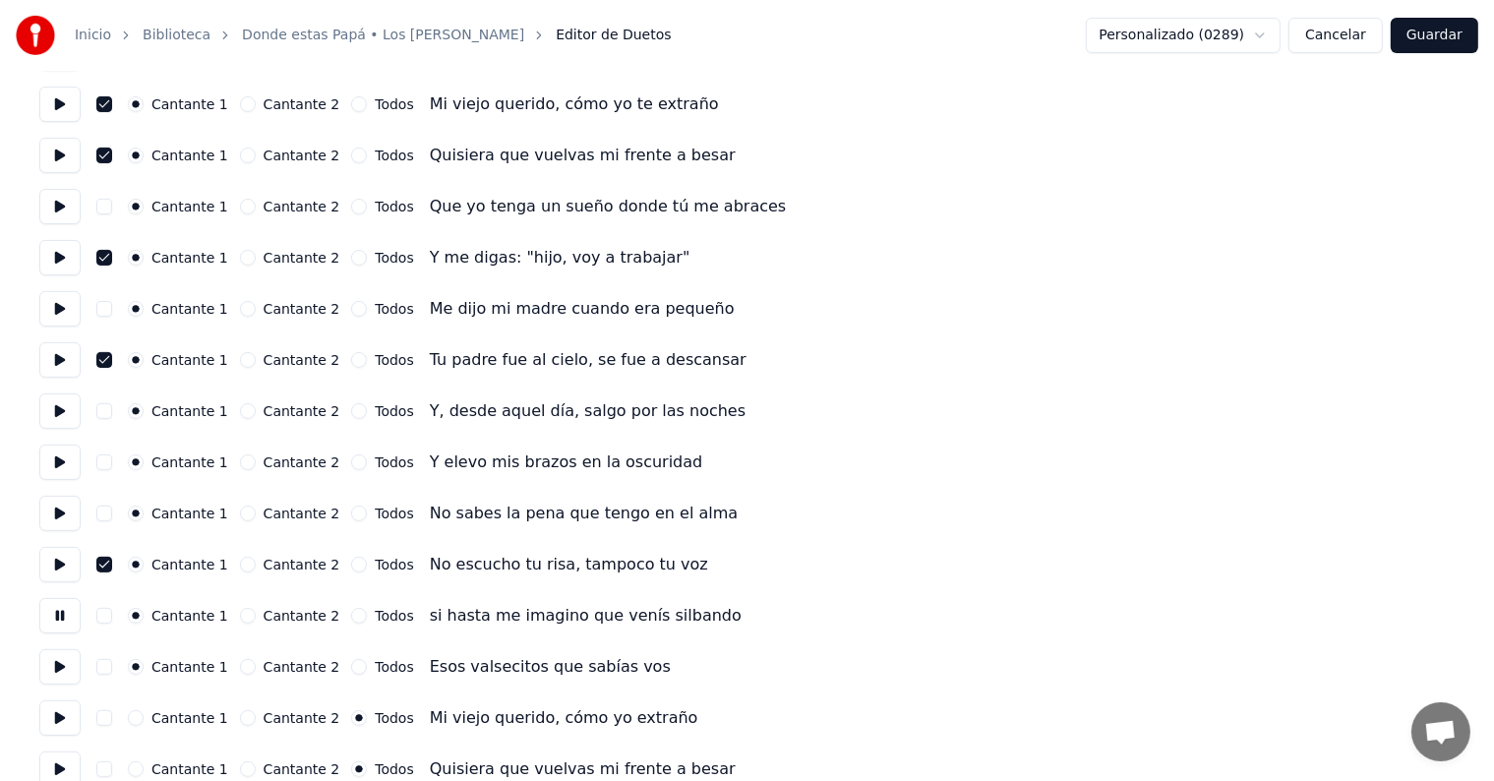
click at [61, 662] on button at bounding box center [59, 666] width 41 height 35
click at [61, 667] on button at bounding box center [59, 666] width 41 height 35
click at [62, 708] on button at bounding box center [59, 717] width 41 height 35
click at [110, 717] on button "button" at bounding box center [104, 718] width 16 height 16
click at [139, 719] on button "Cantante 1" at bounding box center [136, 718] width 16 height 16
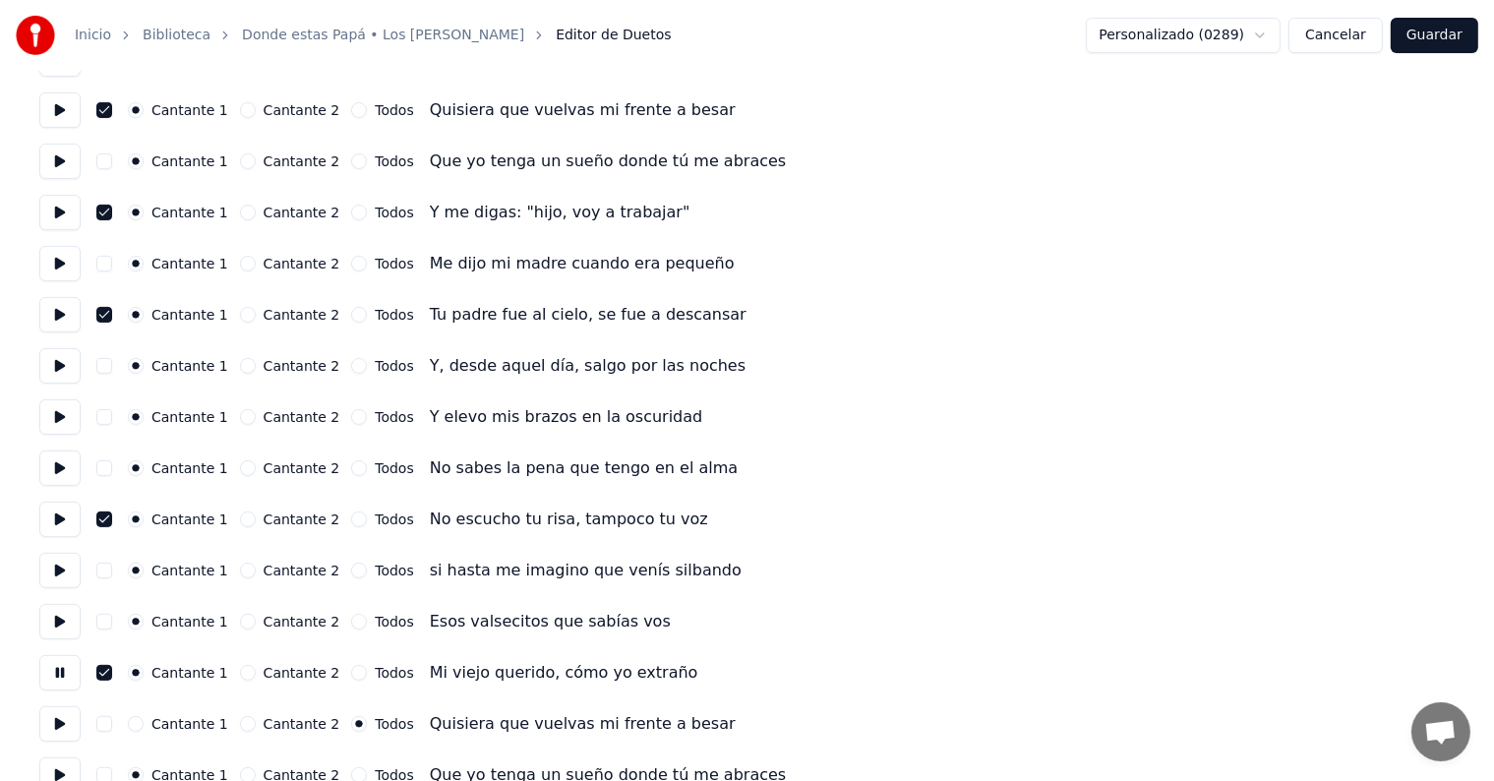
scroll to position [634, 0]
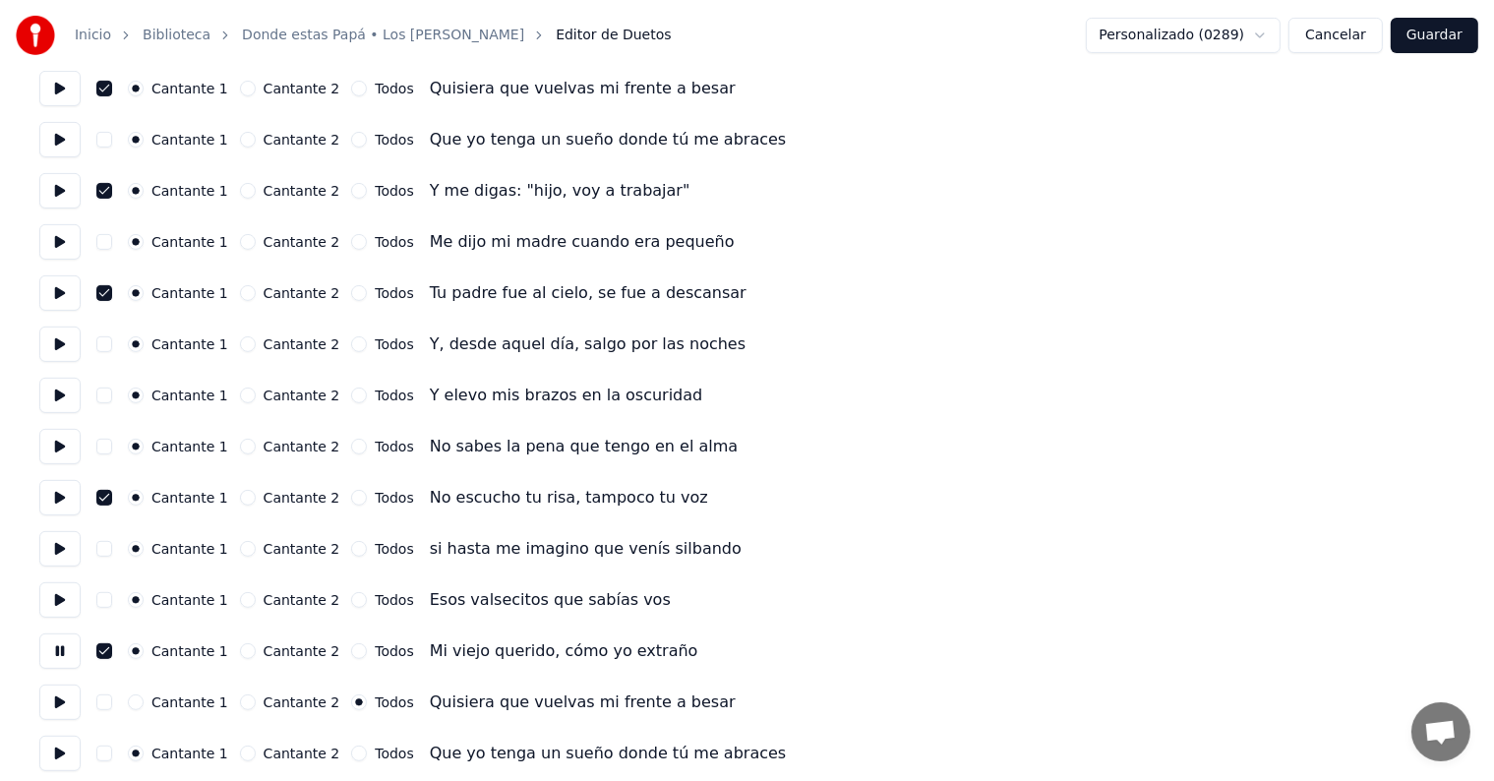
click at [112, 698] on button "button" at bounding box center [104, 703] width 16 height 16
click at [63, 704] on button at bounding box center [59, 702] width 41 height 35
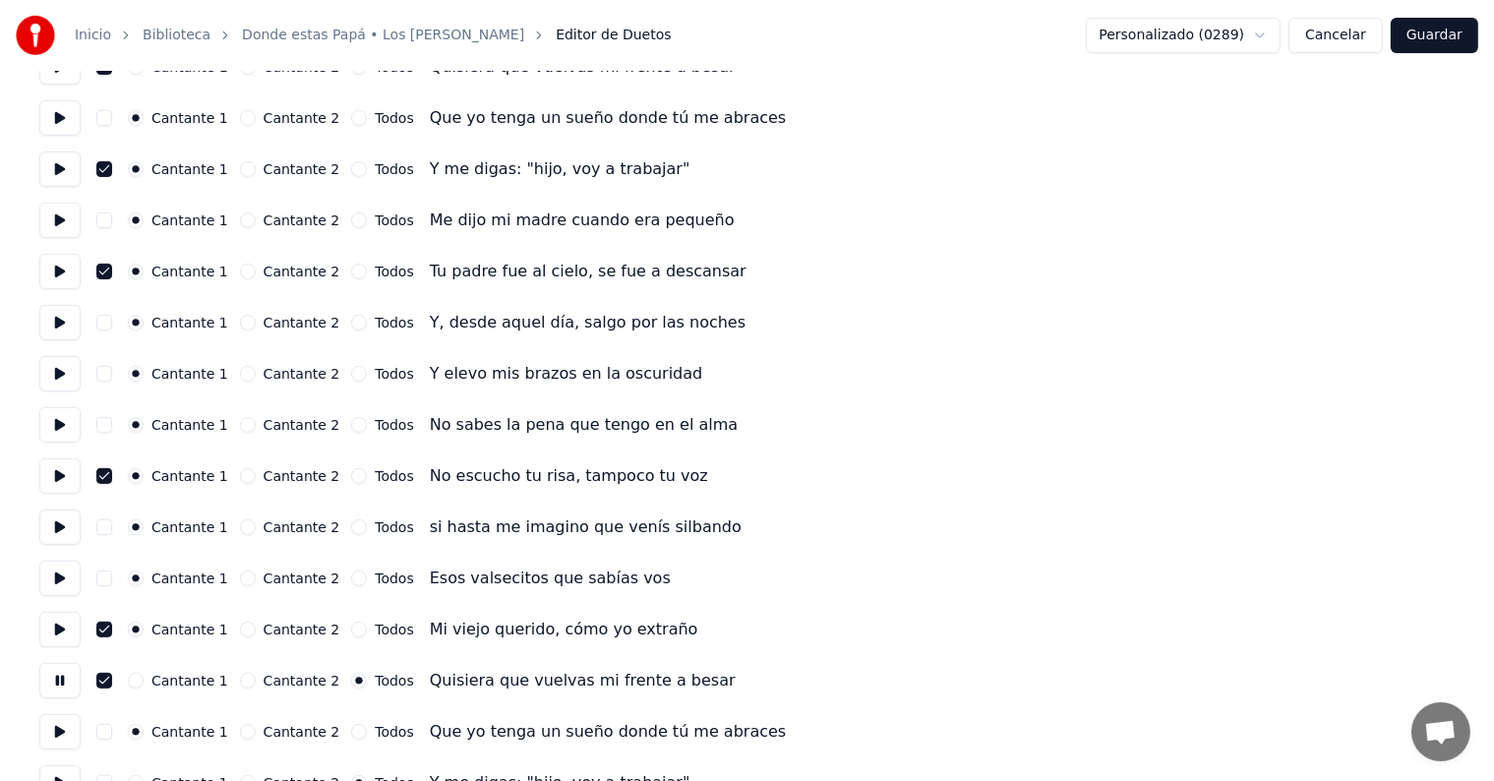
scroll to position [695, 0]
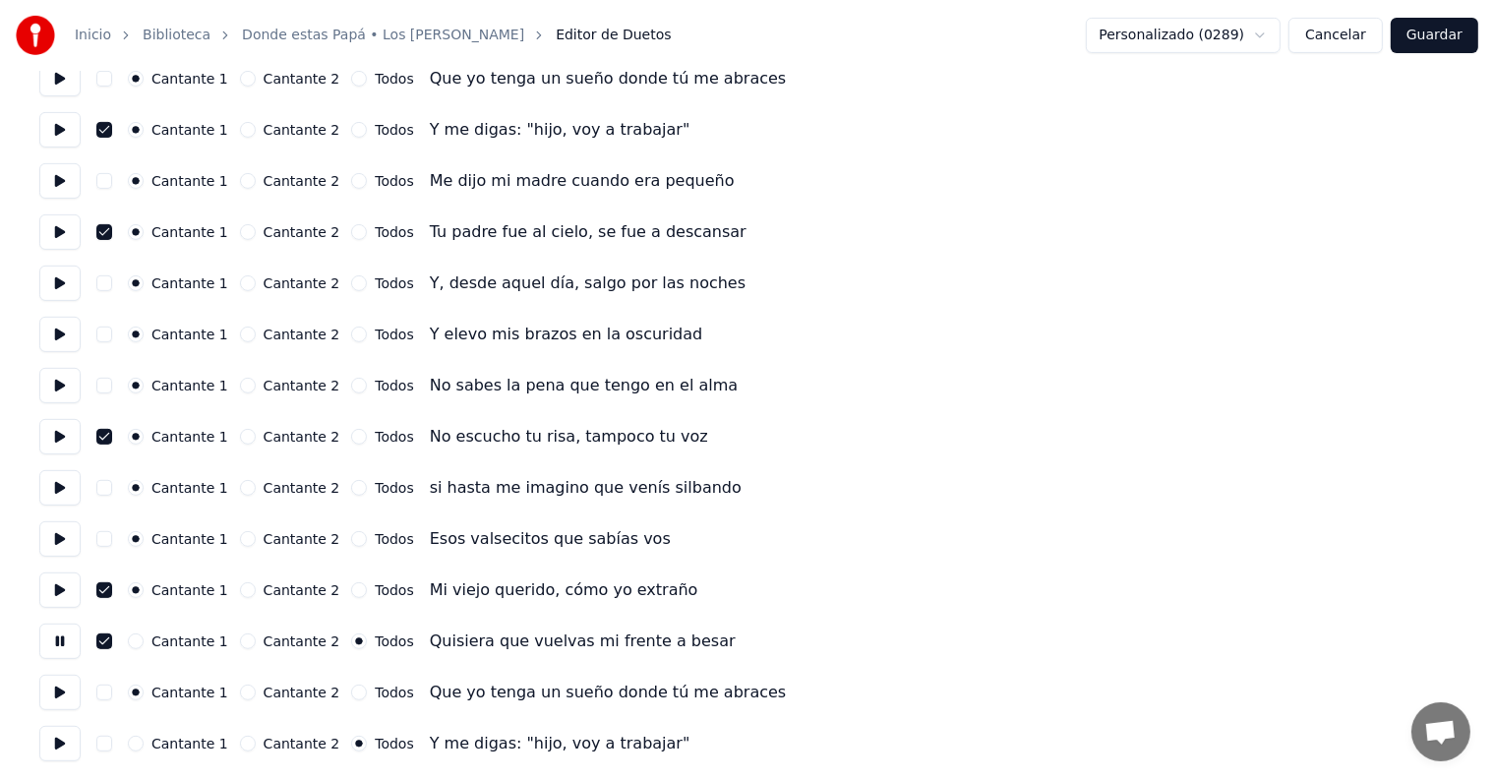
click at [65, 696] on button at bounding box center [59, 692] width 41 height 35
click at [64, 746] on button at bounding box center [59, 743] width 41 height 35
click at [109, 746] on button "button" at bounding box center [104, 744] width 16 height 16
click at [1458, 27] on button "Guardar" at bounding box center [1435, 35] width 88 height 35
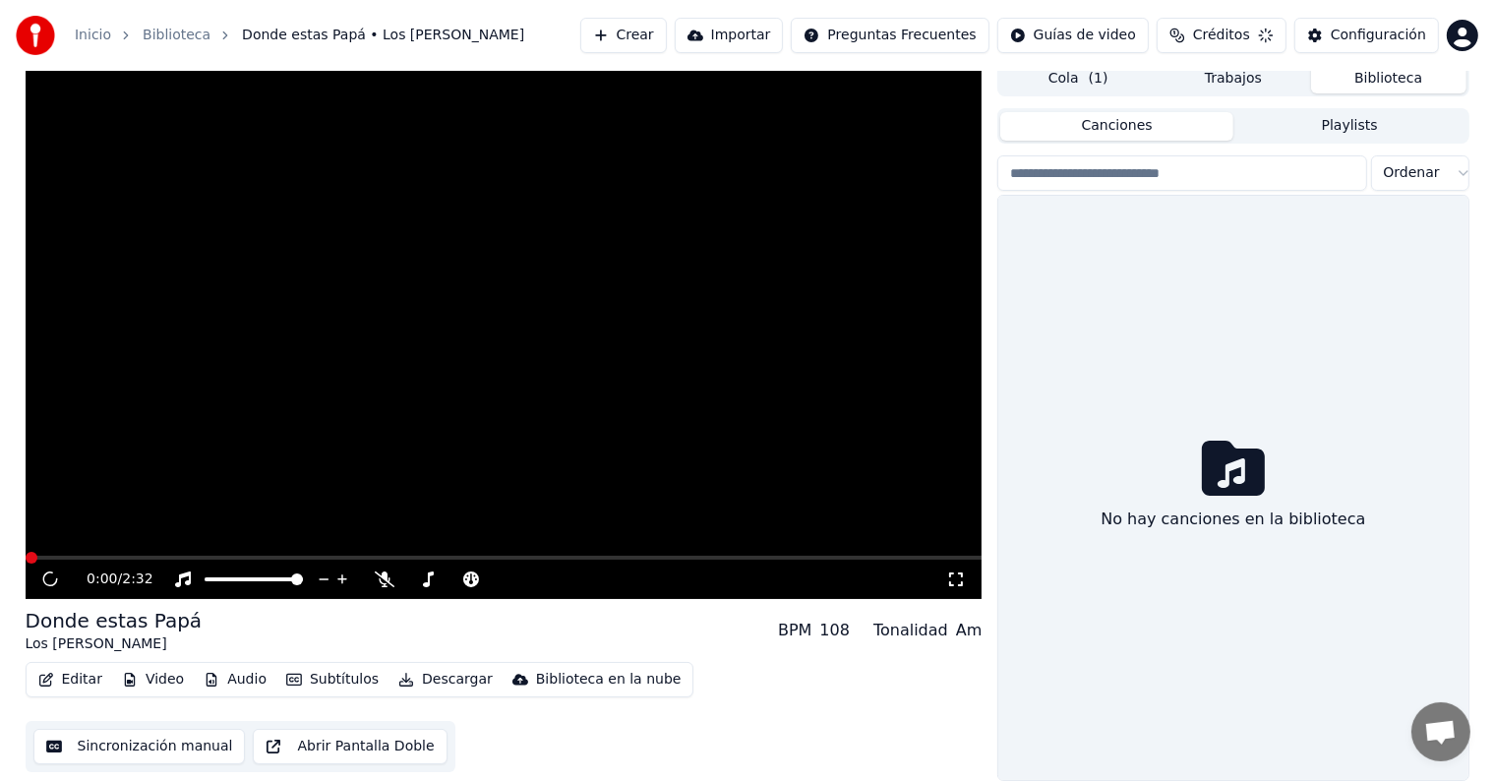
scroll to position [9, 0]
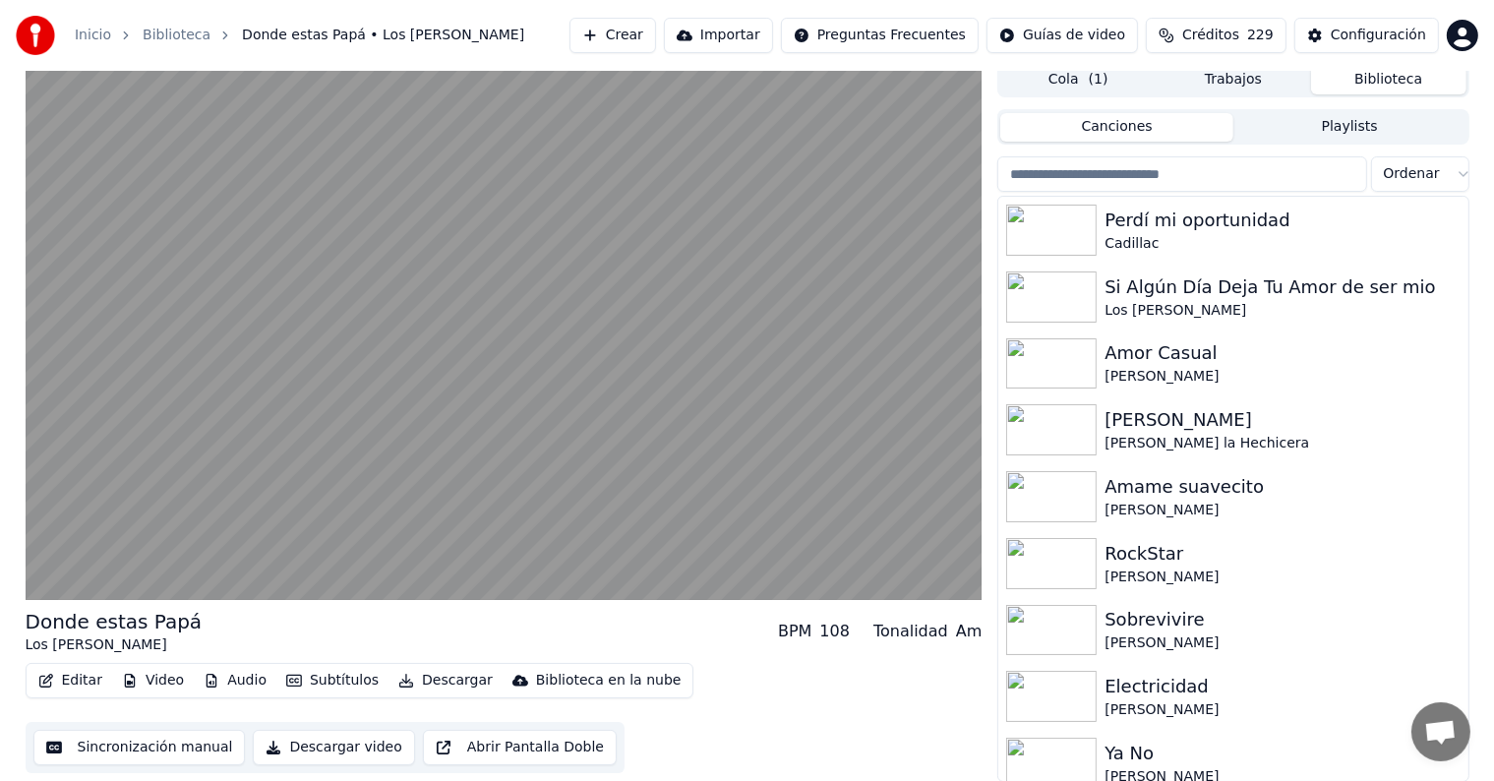
click at [67, 680] on button "Editar" at bounding box center [70, 681] width 80 height 28
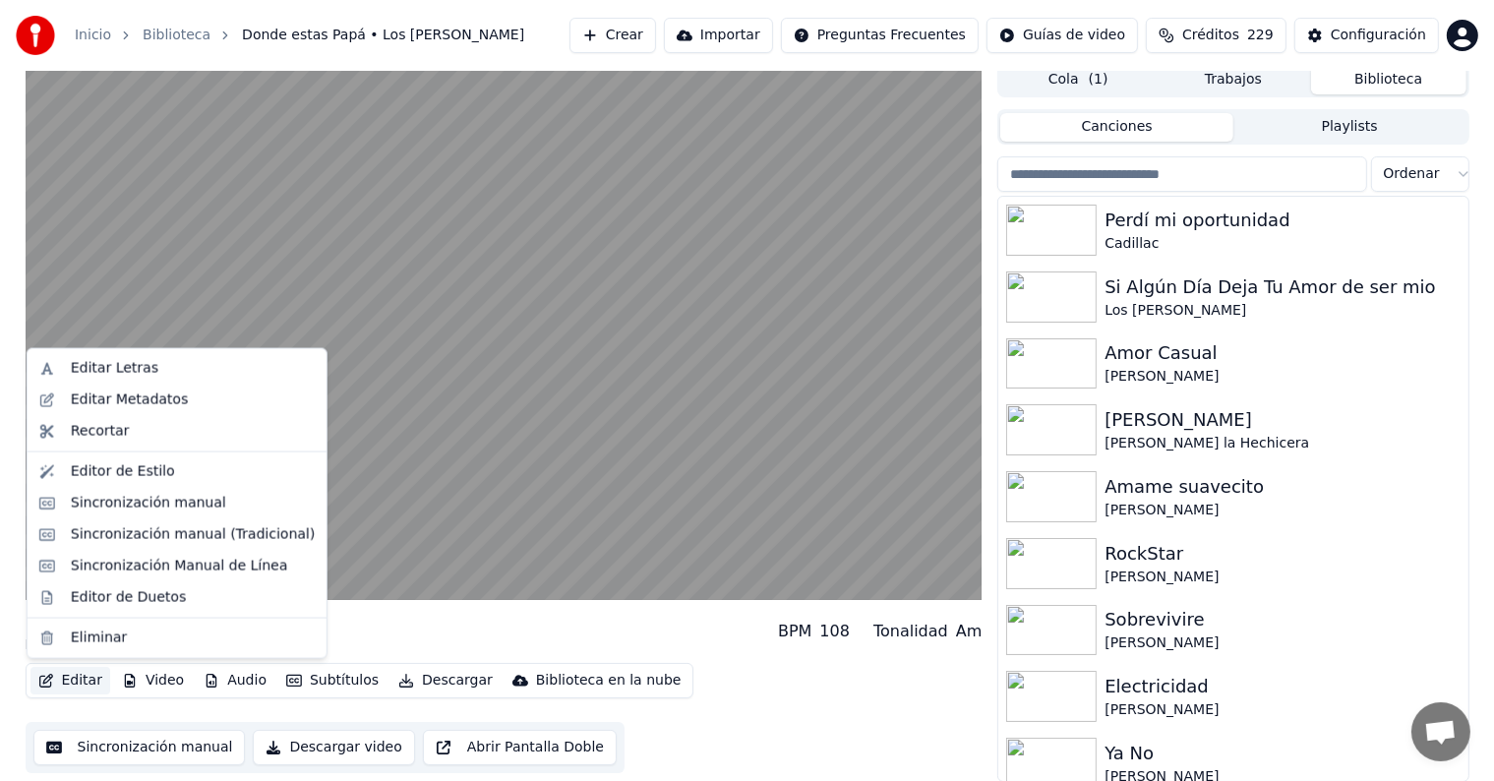
click at [80, 531] on div "Sincronización manual (Tradicional)" at bounding box center [193, 535] width 244 height 20
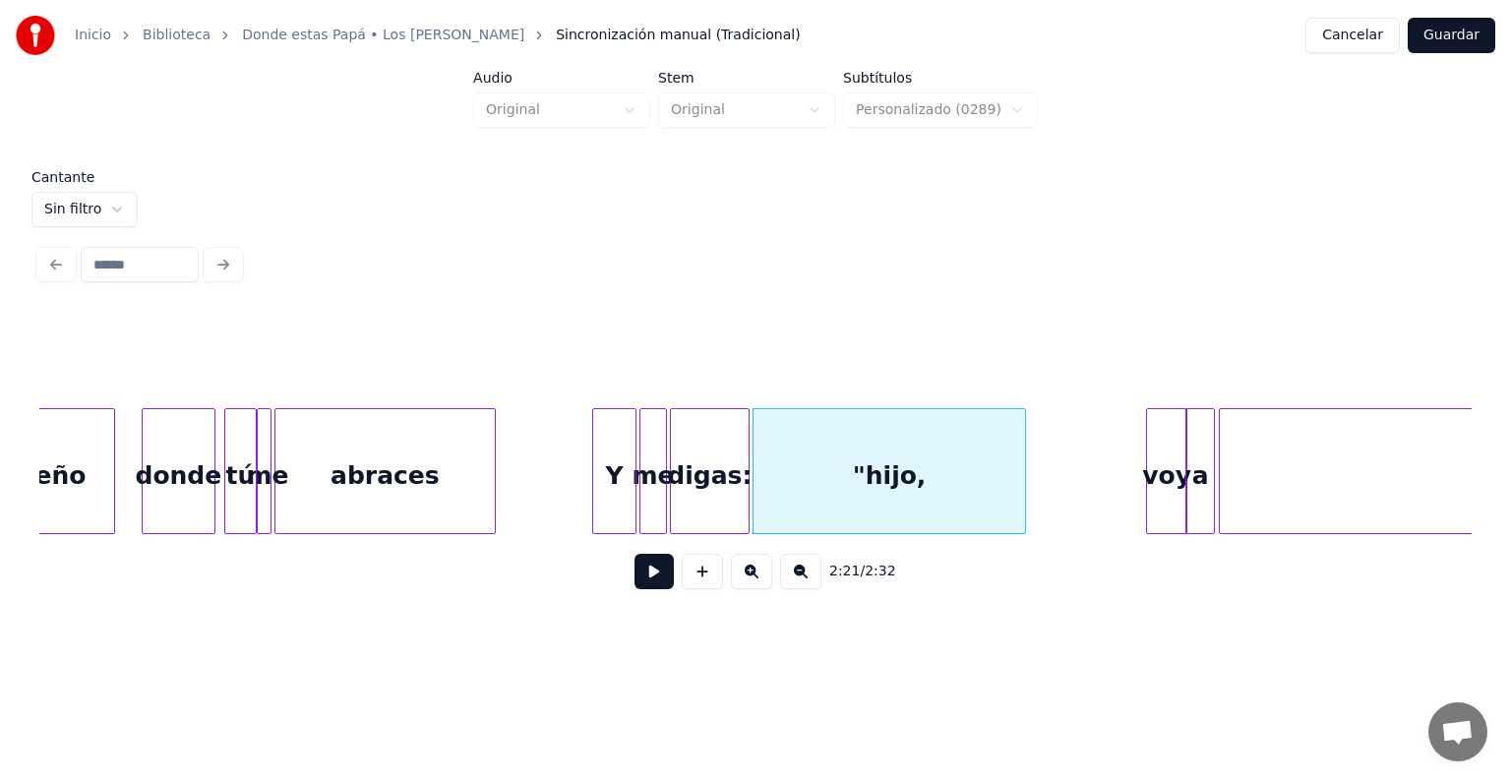
scroll to position [0, 20210]
click at [596, 492] on div "Y" at bounding box center [615, 476] width 42 height 134
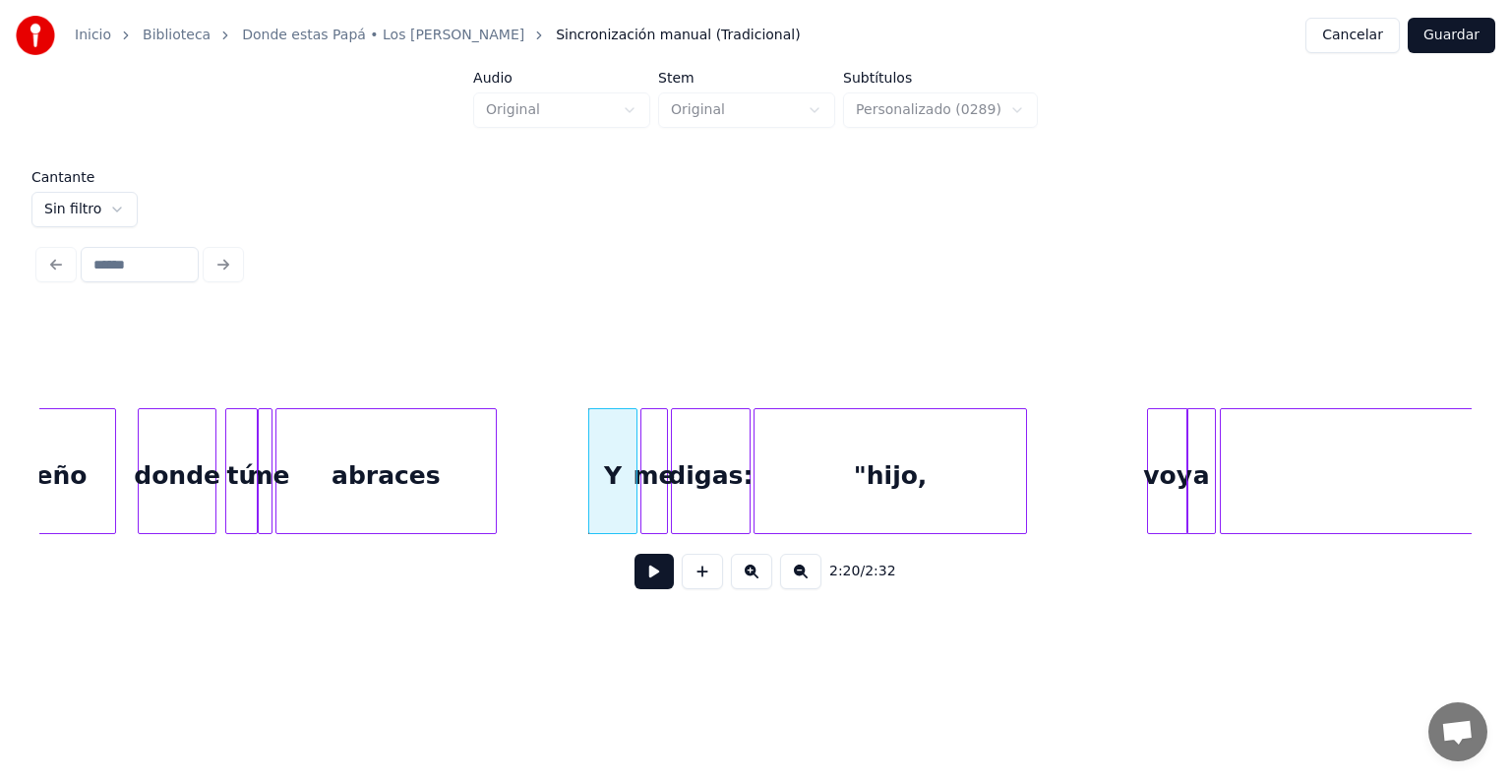
click at [144, 496] on div "donde" at bounding box center [177, 476] width 76 height 134
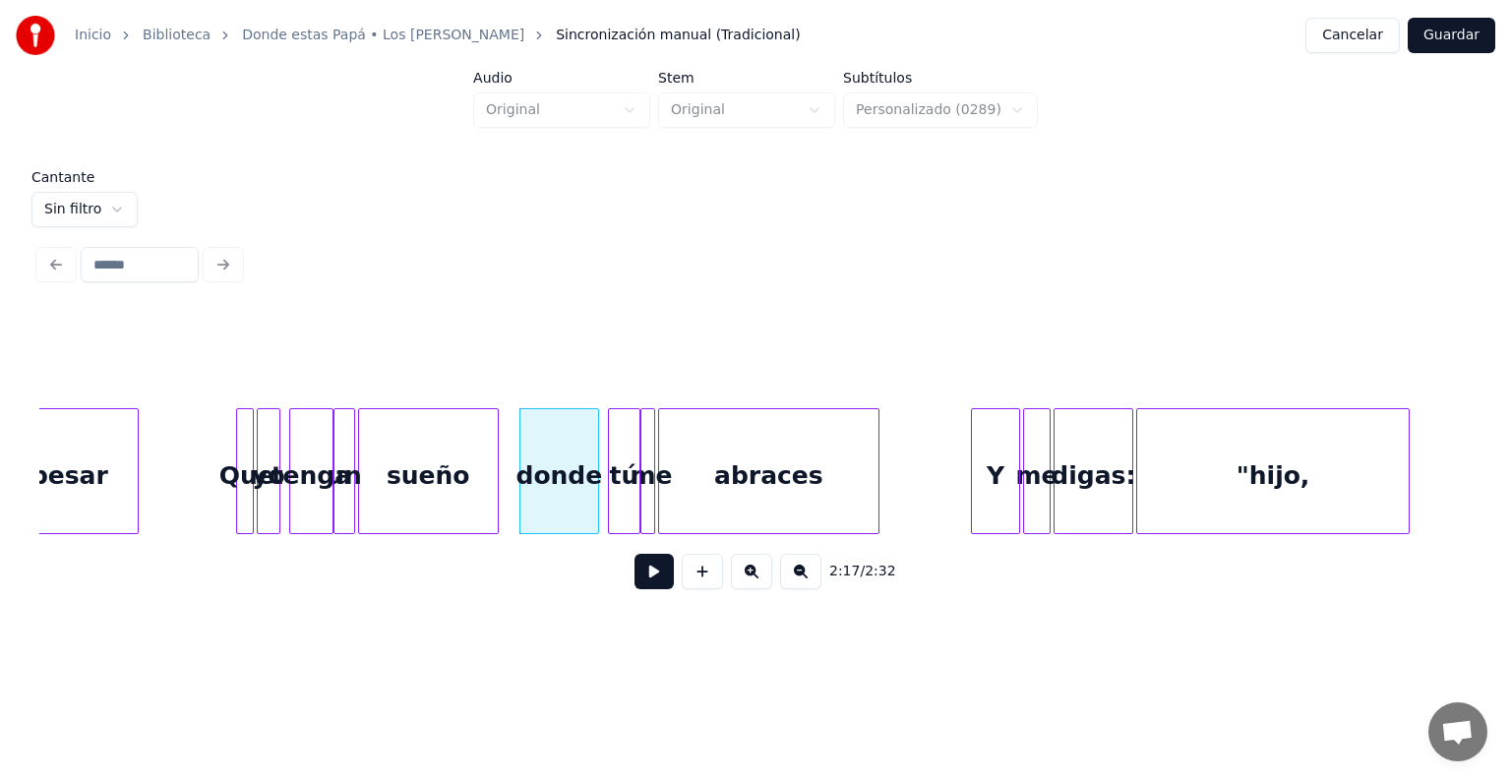
scroll to position [0, 19826]
click at [240, 505] on div "Que" at bounding box center [245, 476] width 20 height 134
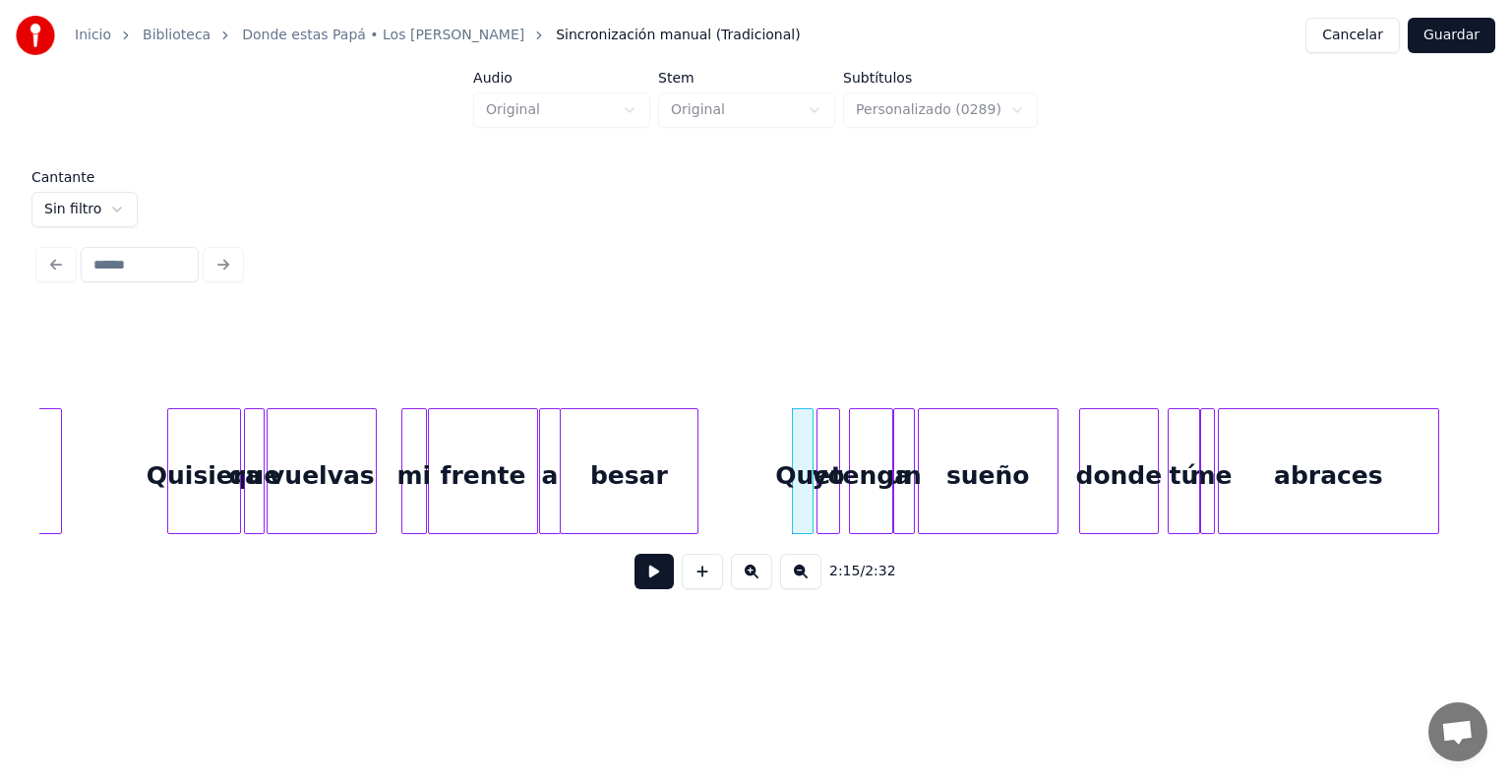
scroll to position [0, 19267]
click at [403, 507] on div "mi" at bounding box center [412, 476] width 29 height 134
click at [1435, 34] on button "Guardar" at bounding box center [1452, 35] width 88 height 35
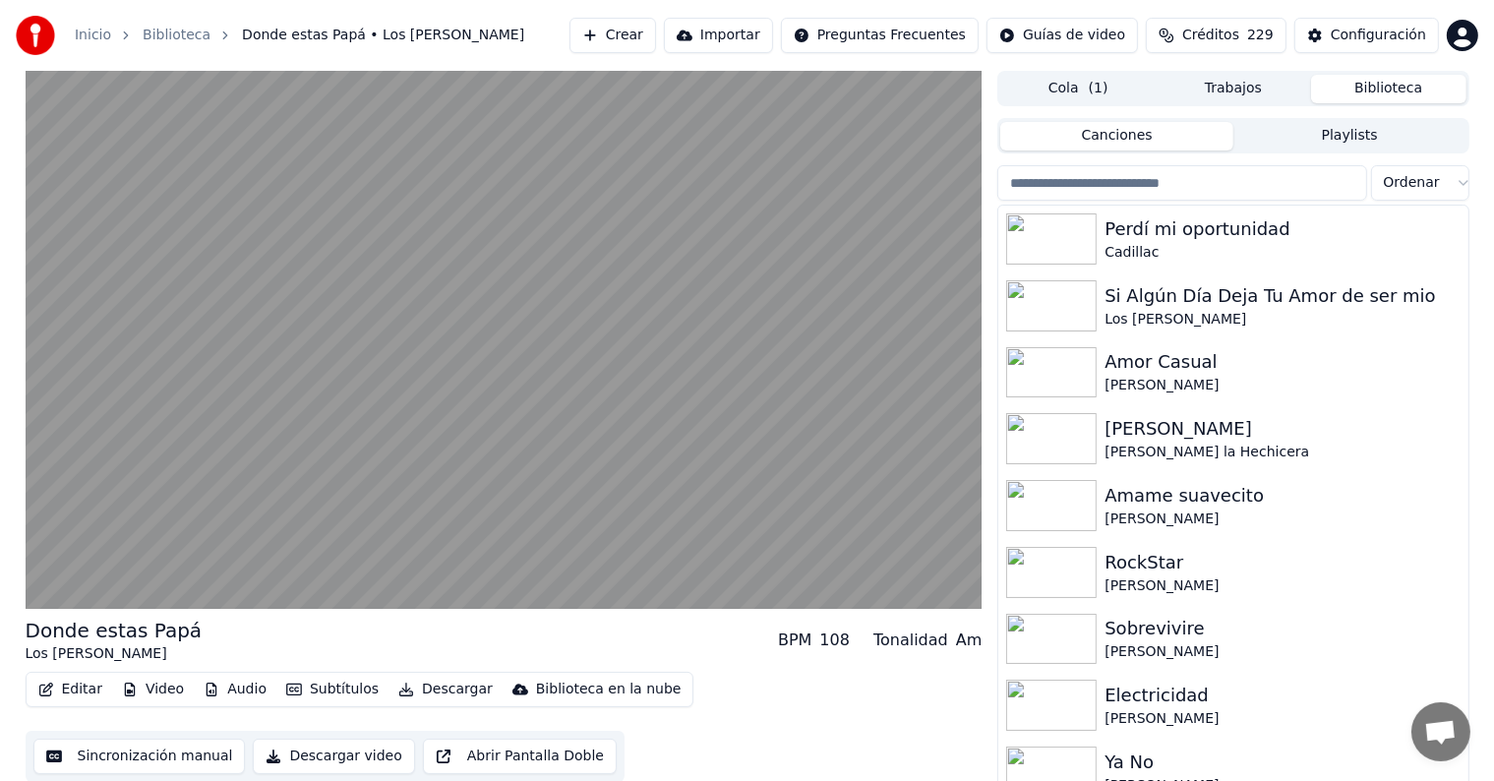
click at [38, 684] on icon "button" at bounding box center [46, 690] width 16 height 14
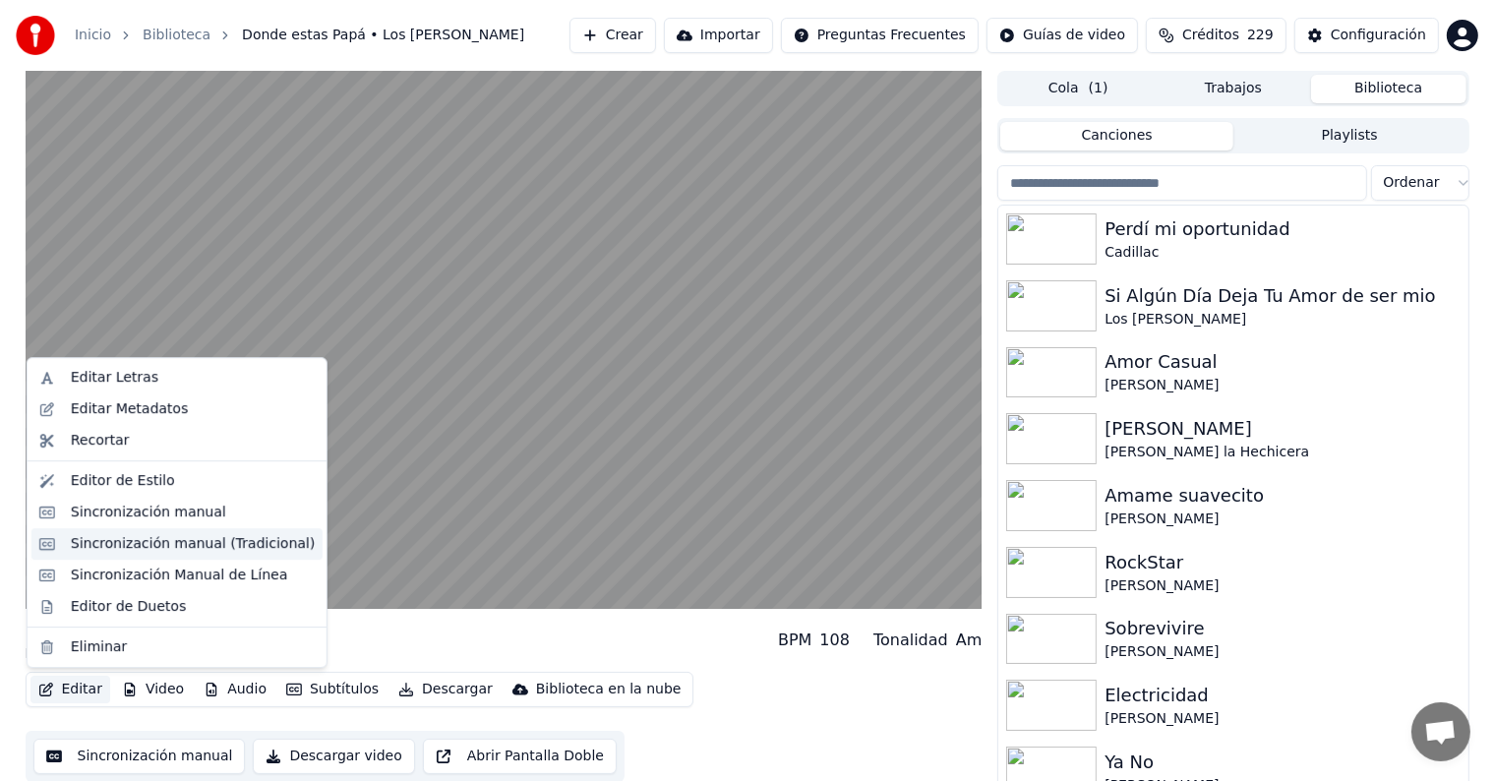
click at [74, 536] on div "Sincronización manual (Tradicional)" at bounding box center [193, 544] width 244 height 20
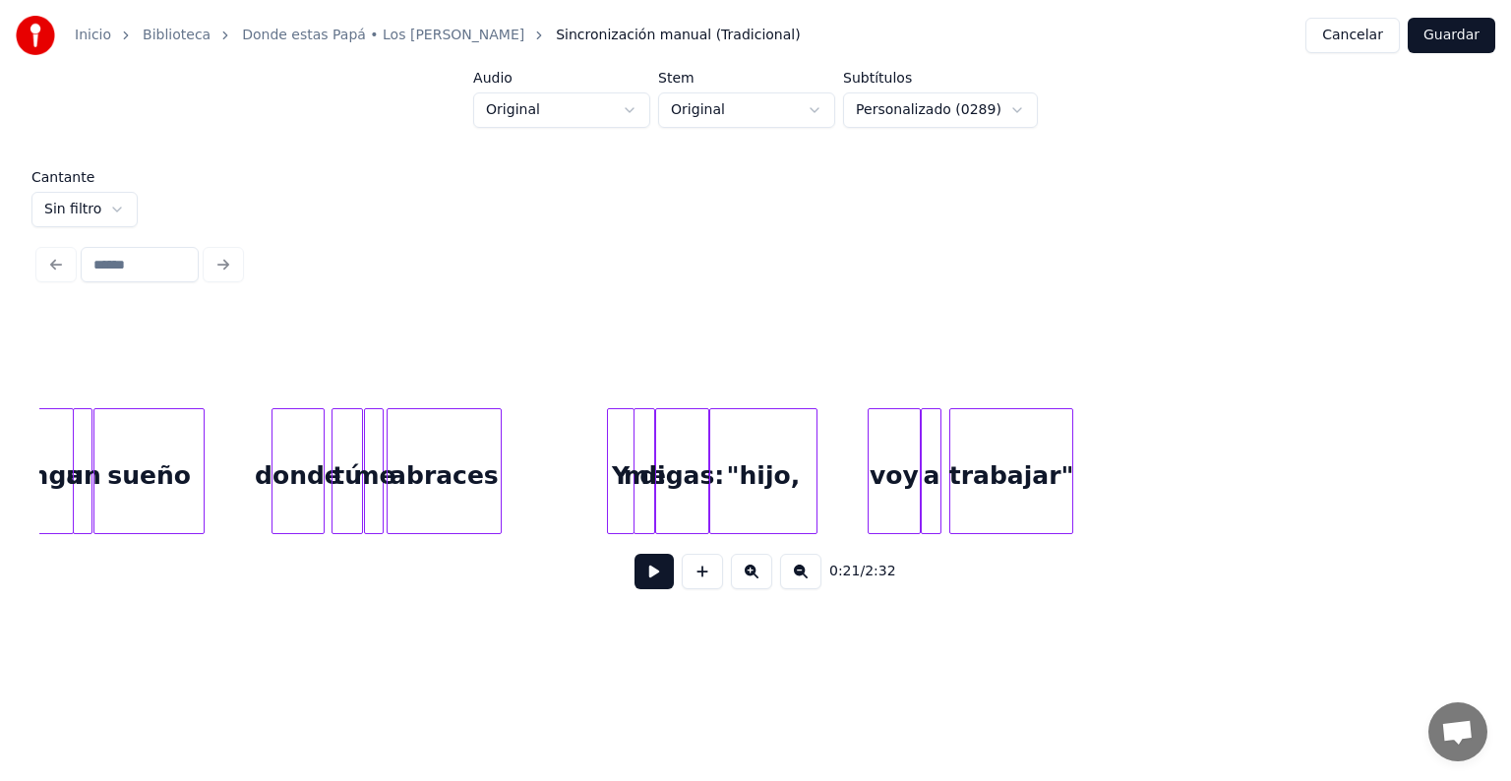
scroll to position [0, 9812]
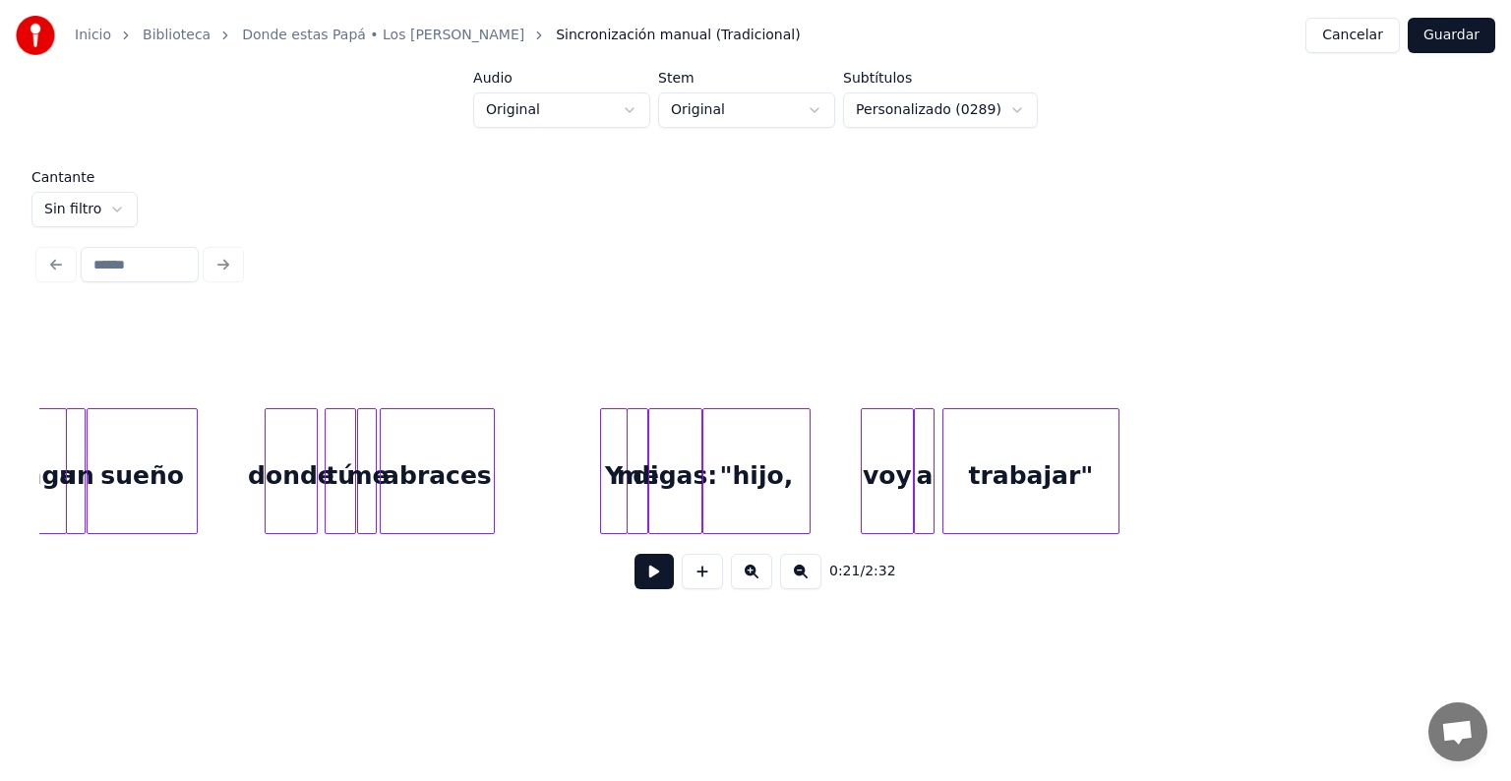
click at [1114, 480] on div at bounding box center [1116, 471] width 6 height 124
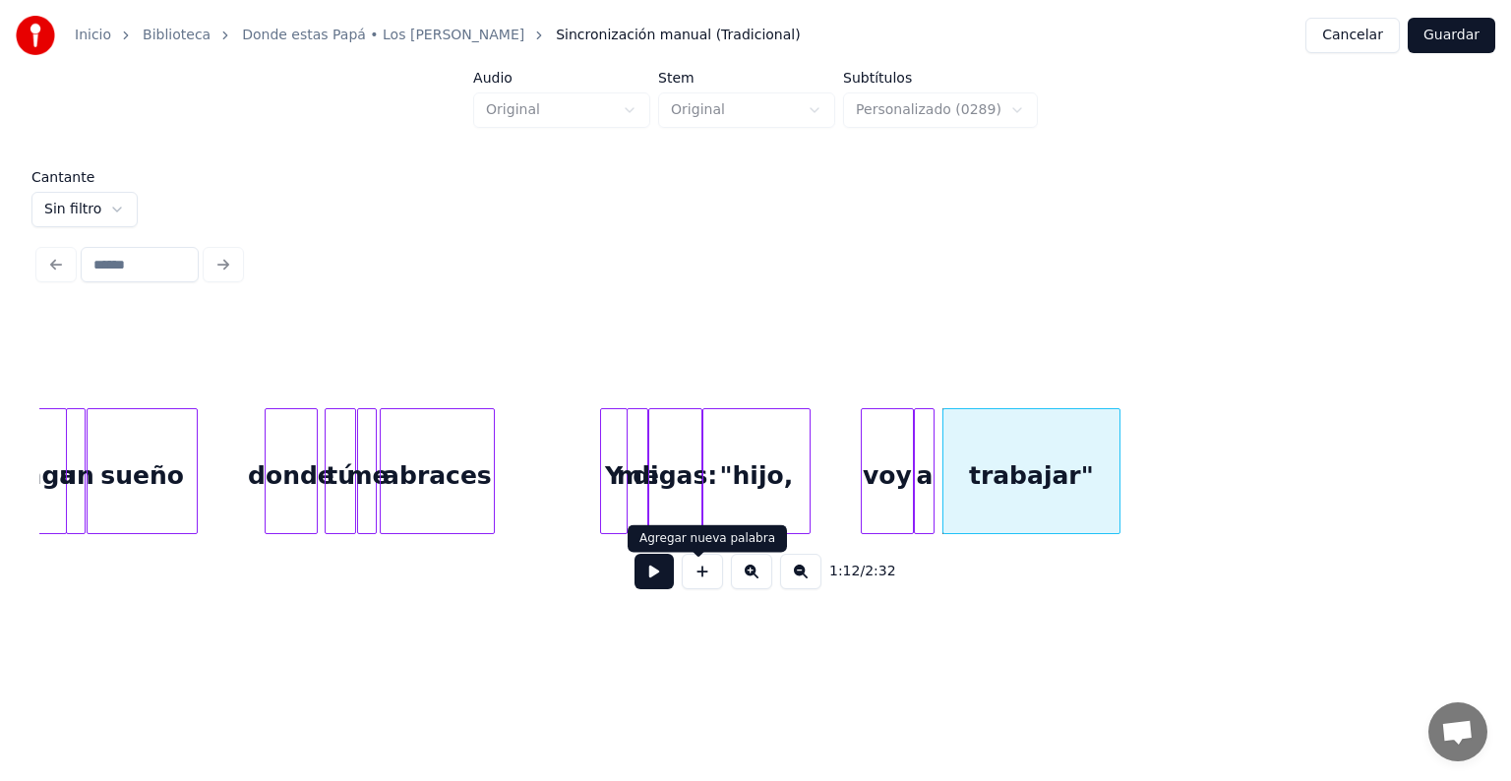
click at [643, 577] on button at bounding box center [654, 571] width 39 height 35
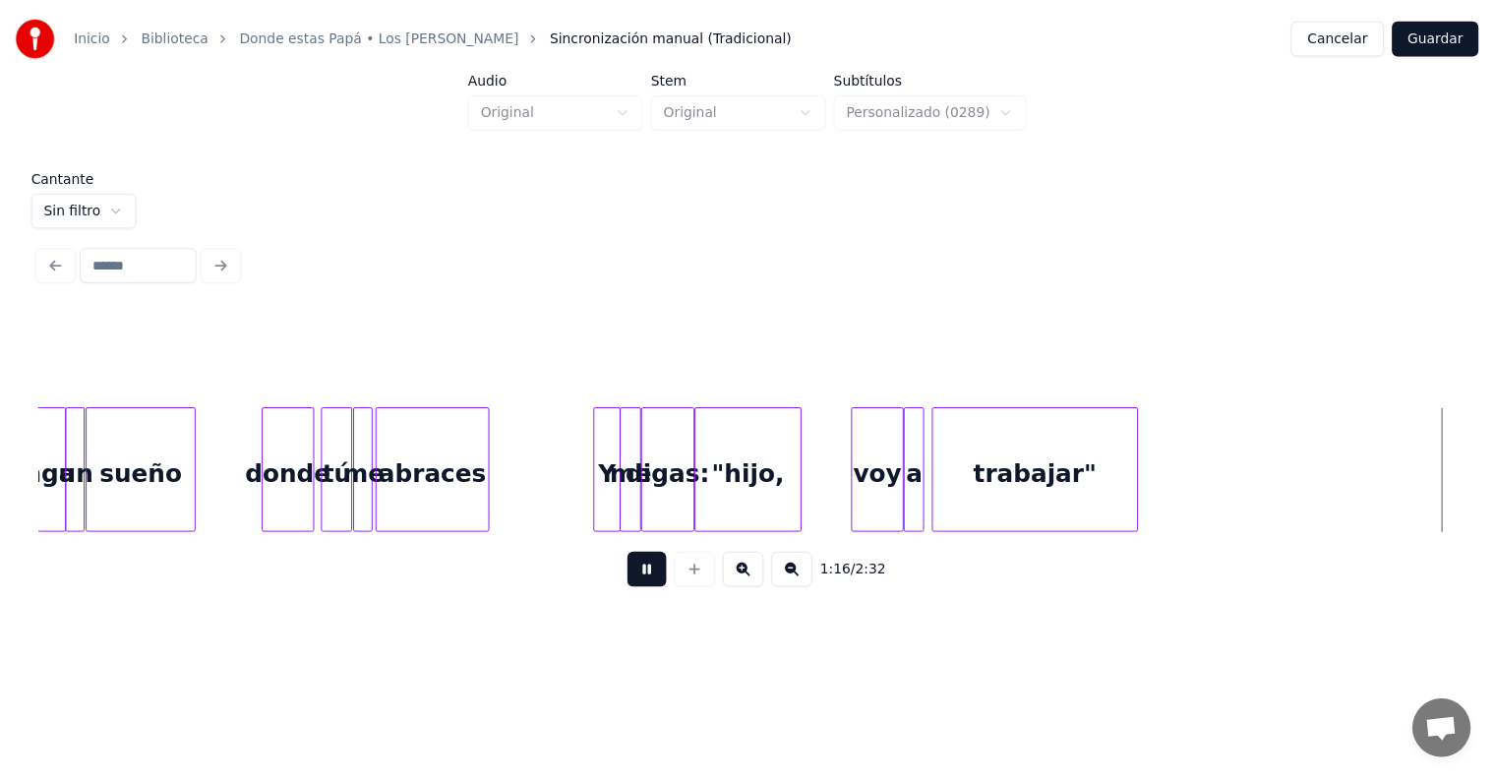
scroll to position [0, 10714]
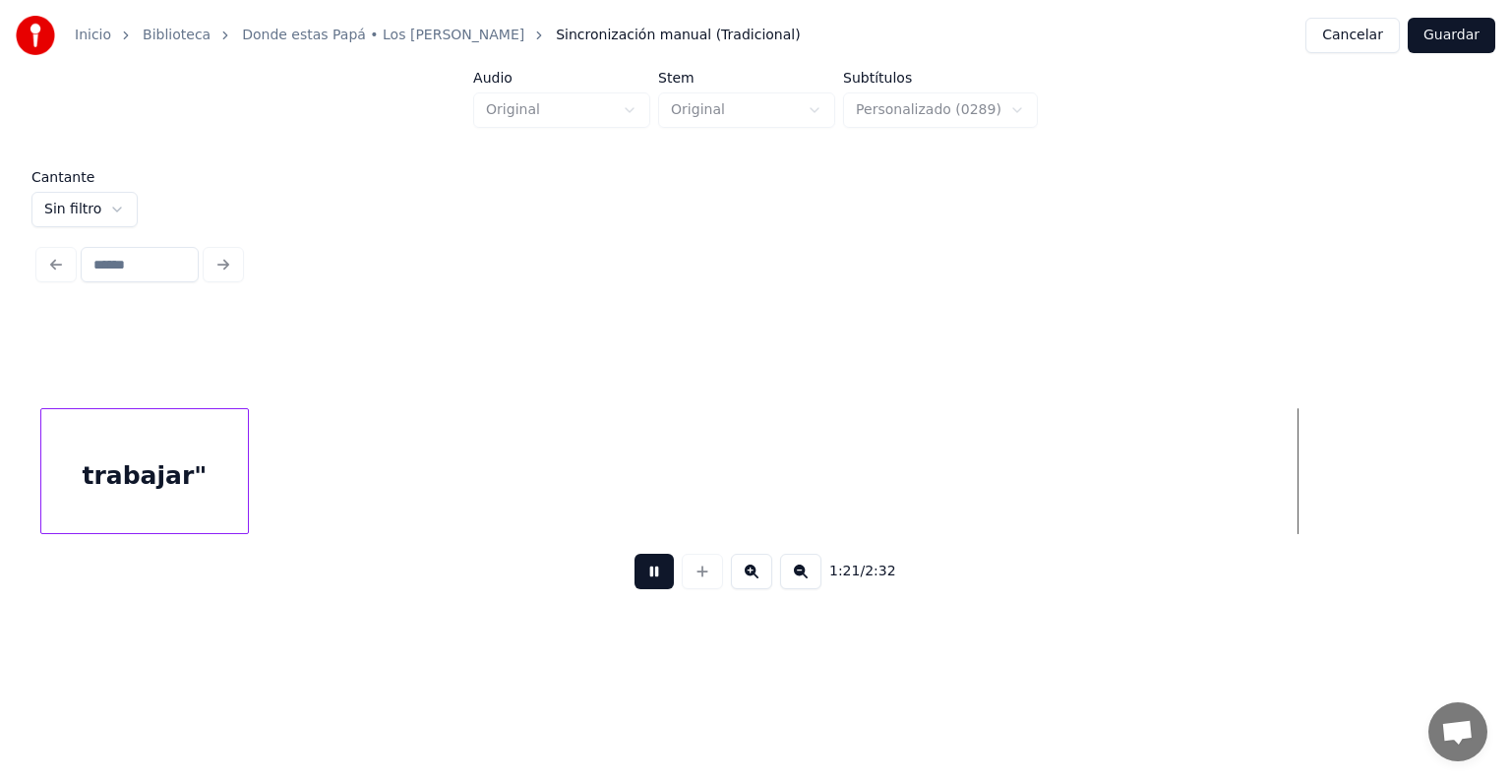
click at [1425, 54] on div "Inicio Biblioteca Donde estas Papá • Los [PERSON_NAME] Sincronización manual (T…" at bounding box center [755, 35] width 1511 height 71
click at [1426, 46] on button "Guardar" at bounding box center [1452, 35] width 88 height 35
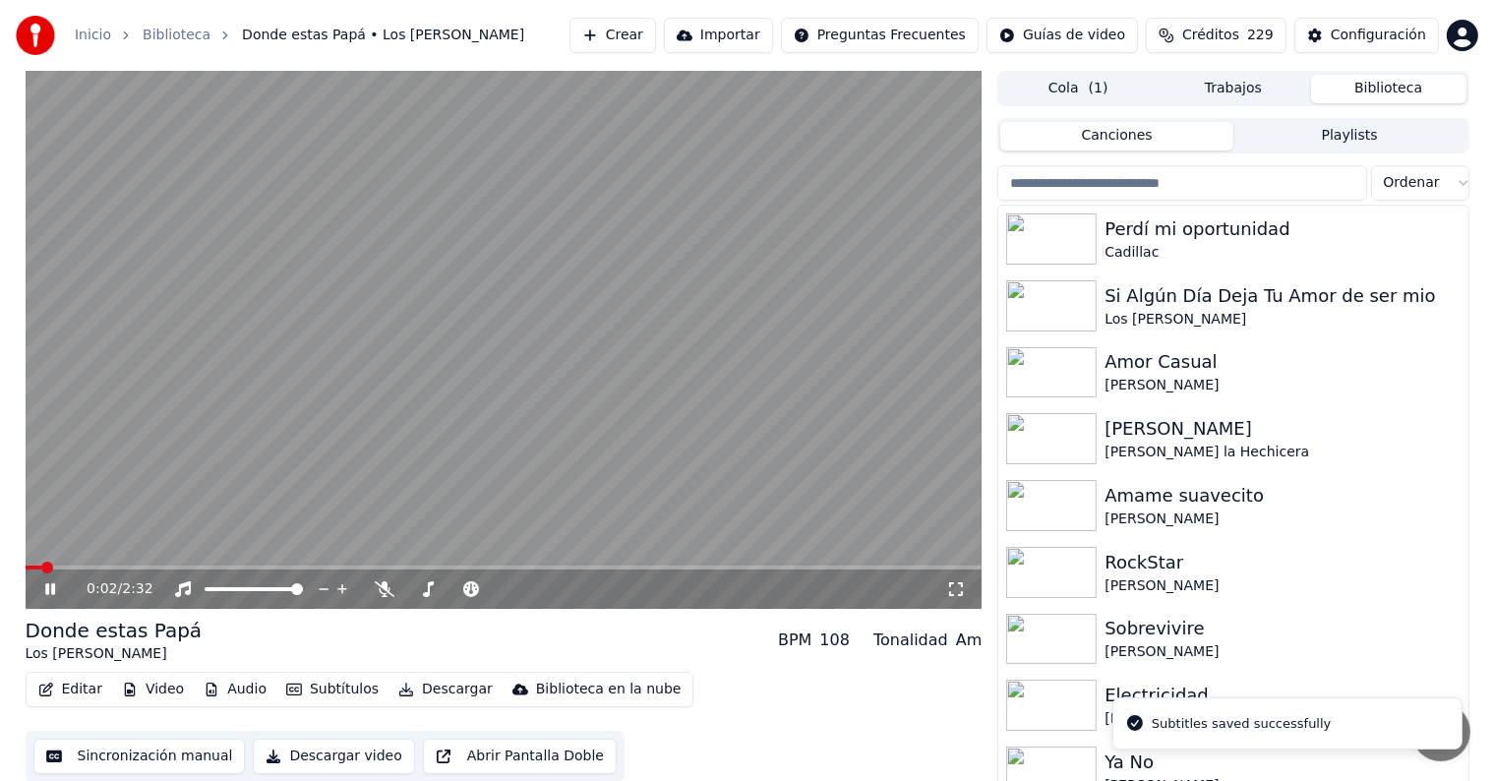
click at [454, 570] on span at bounding box center [504, 568] width 957 height 4
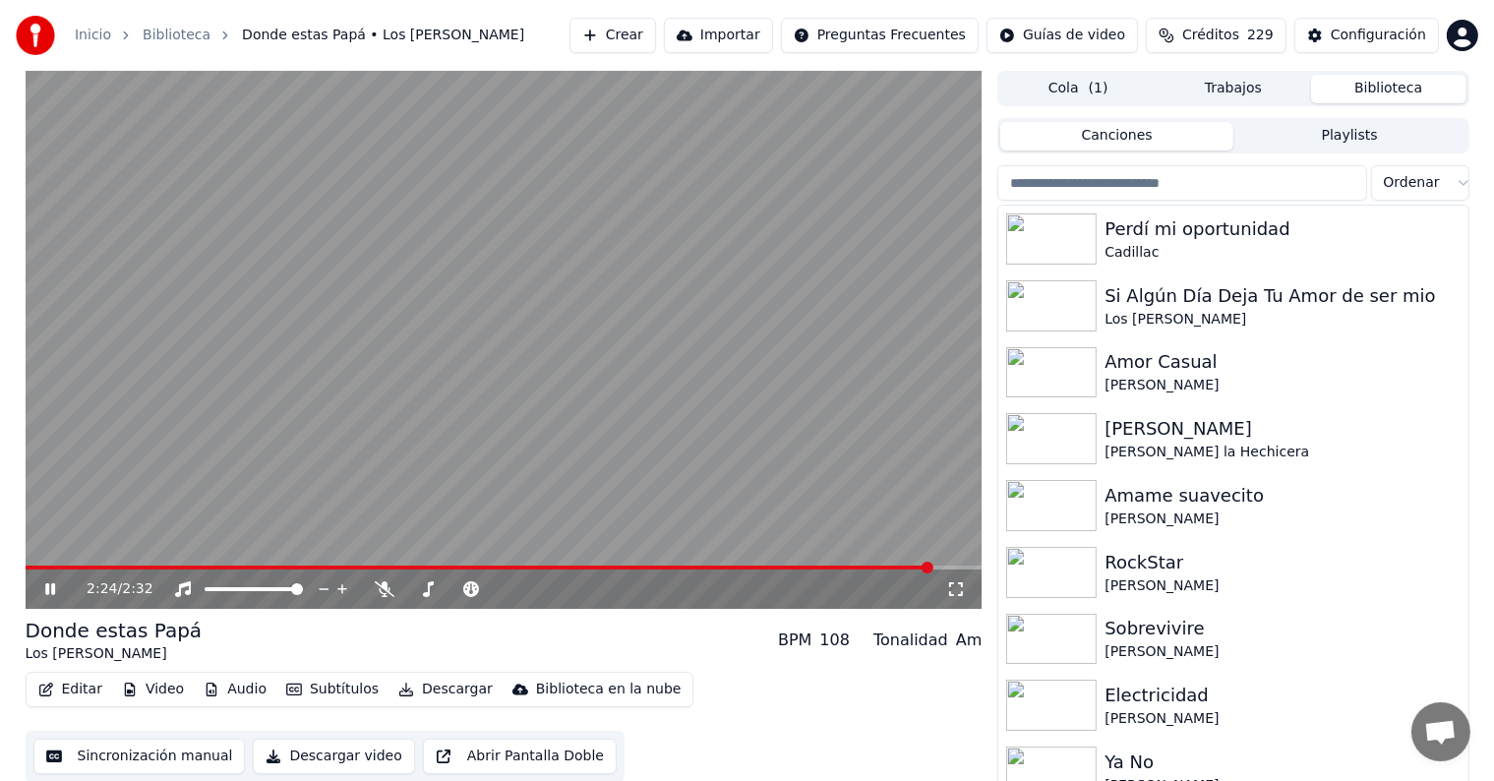
click at [63, 694] on button "Editar" at bounding box center [70, 690] width 80 height 28
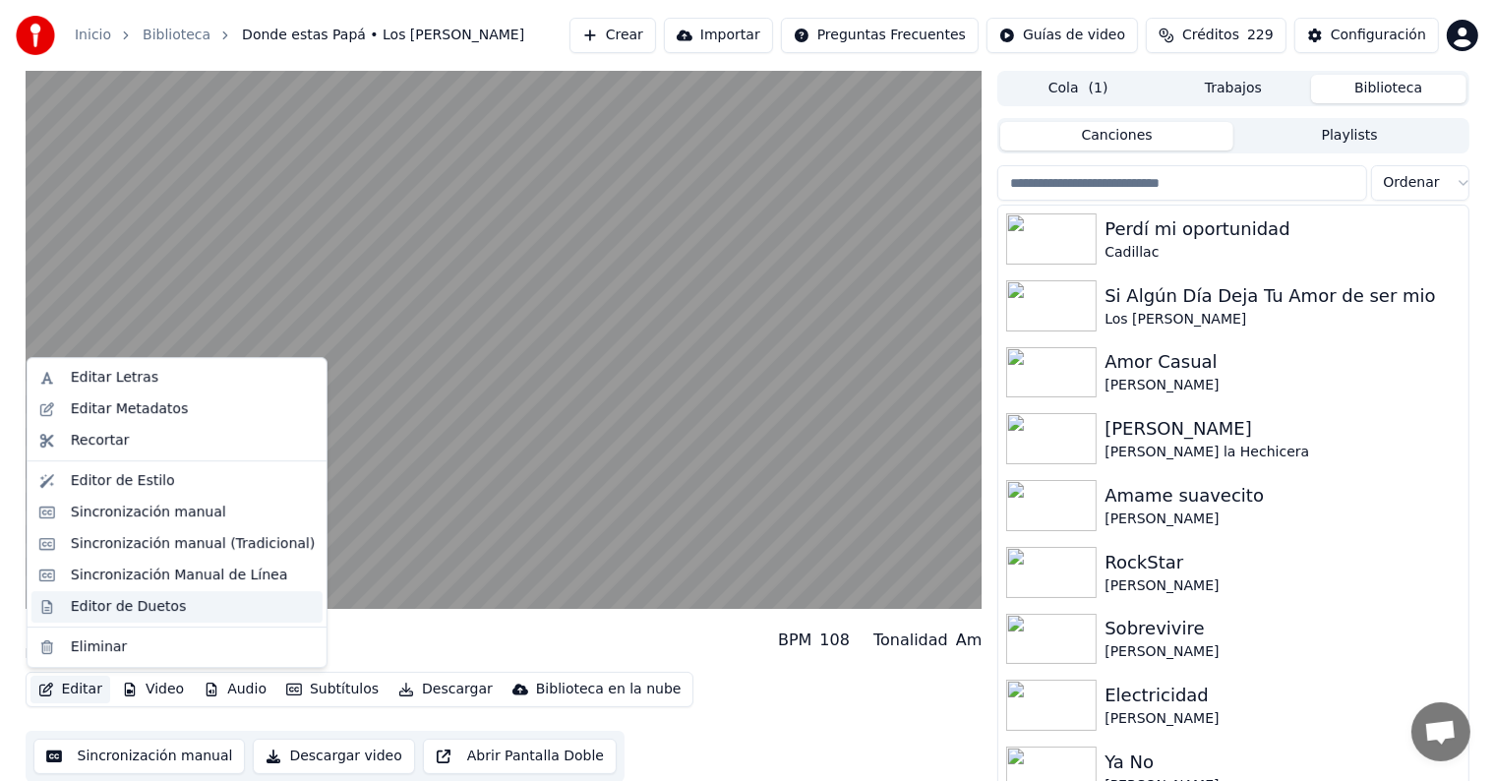
click at [65, 610] on div "Editor de Duetos" at bounding box center [176, 606] width 291 height 31
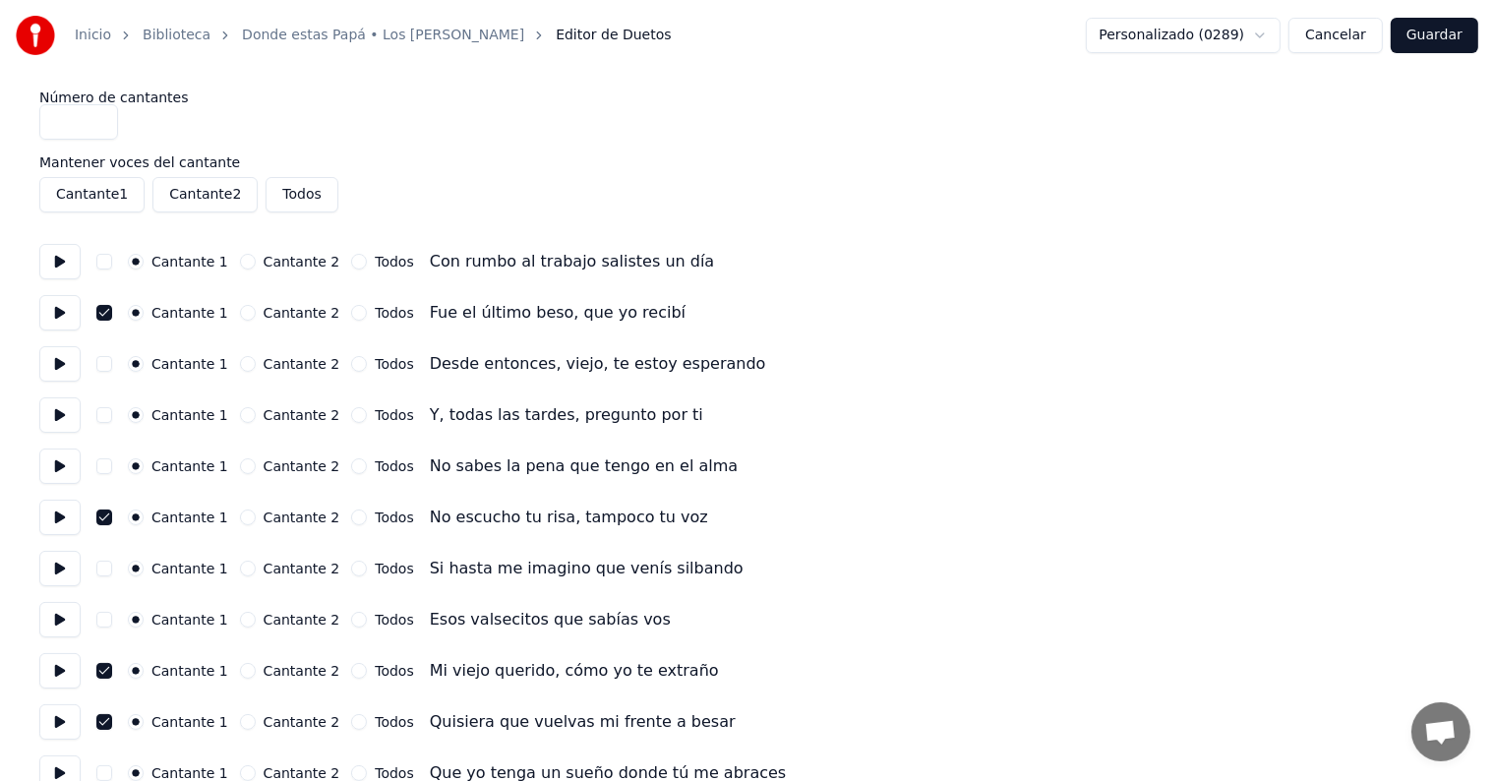
scroll to position [695, 0]
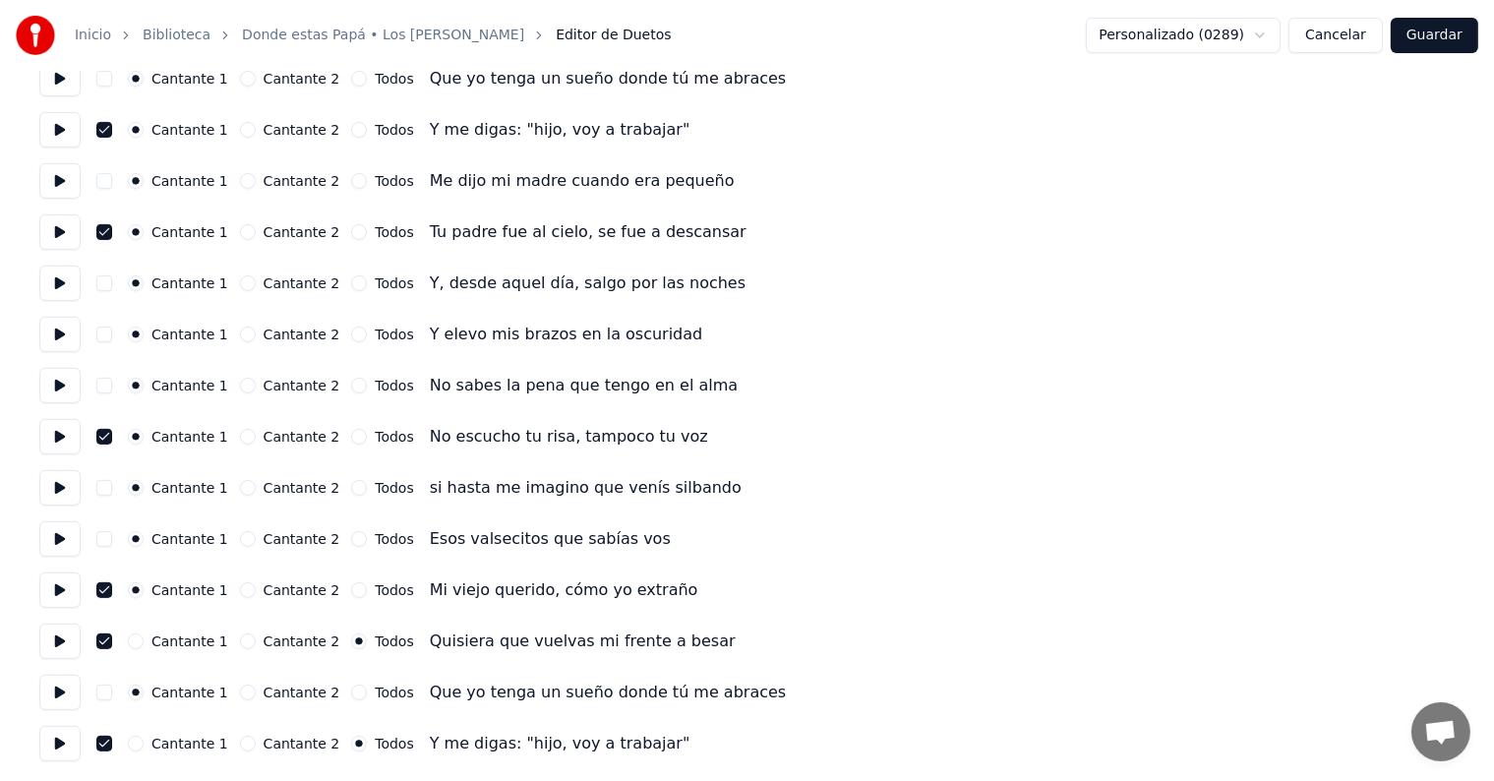
click at [144, 740] on button "Cantante 1" at bounding box center [136, 744] width 16 height 16
click at [141, 642] on button "Cantante 1" at bounding box center [136, 642] width 16 height 16
click at [1454, 30] on button "Guardar" at bounding box center [1435, 35] width 88 height 35
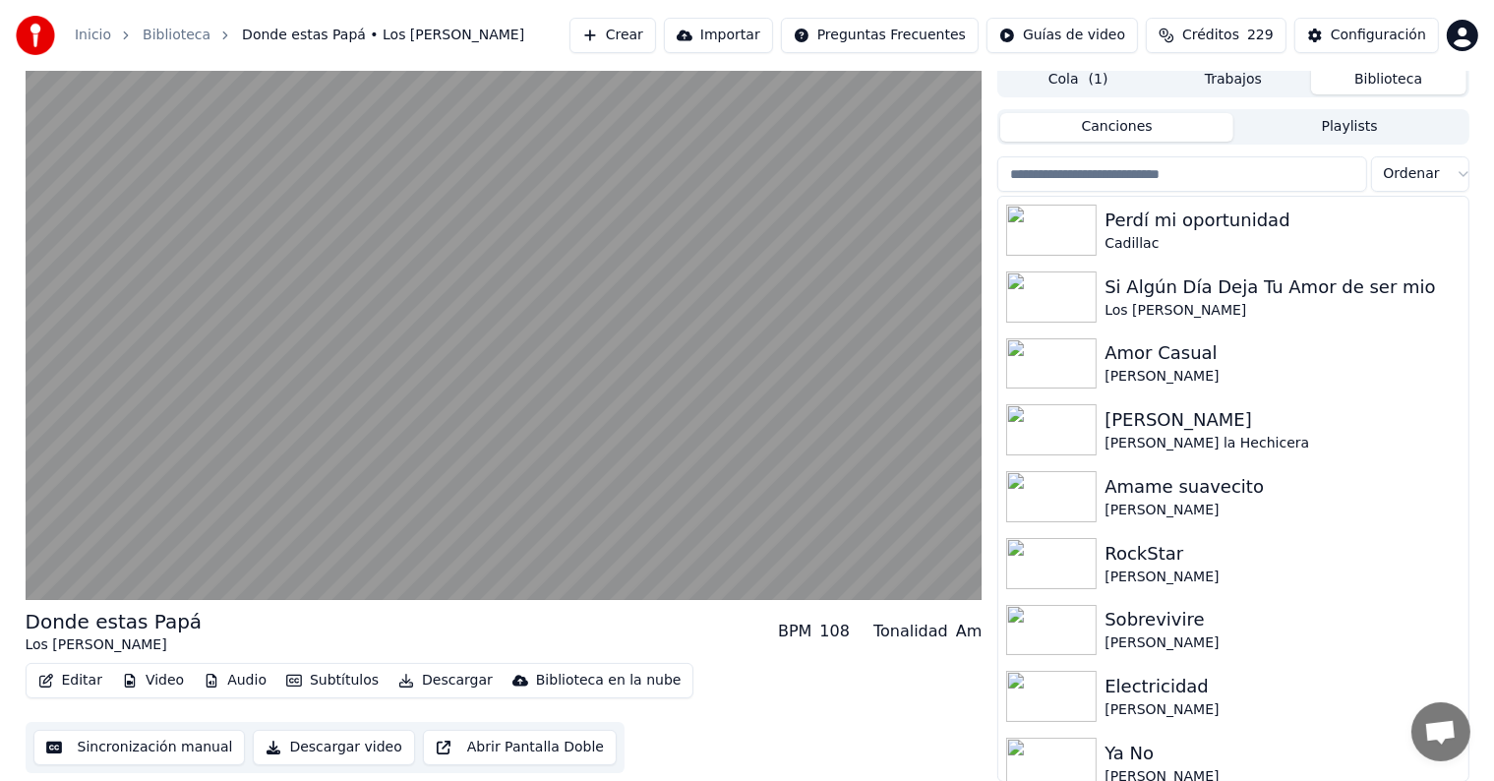
click at [70, 531] on video at bounding box center [504, 331] width 957 height 538
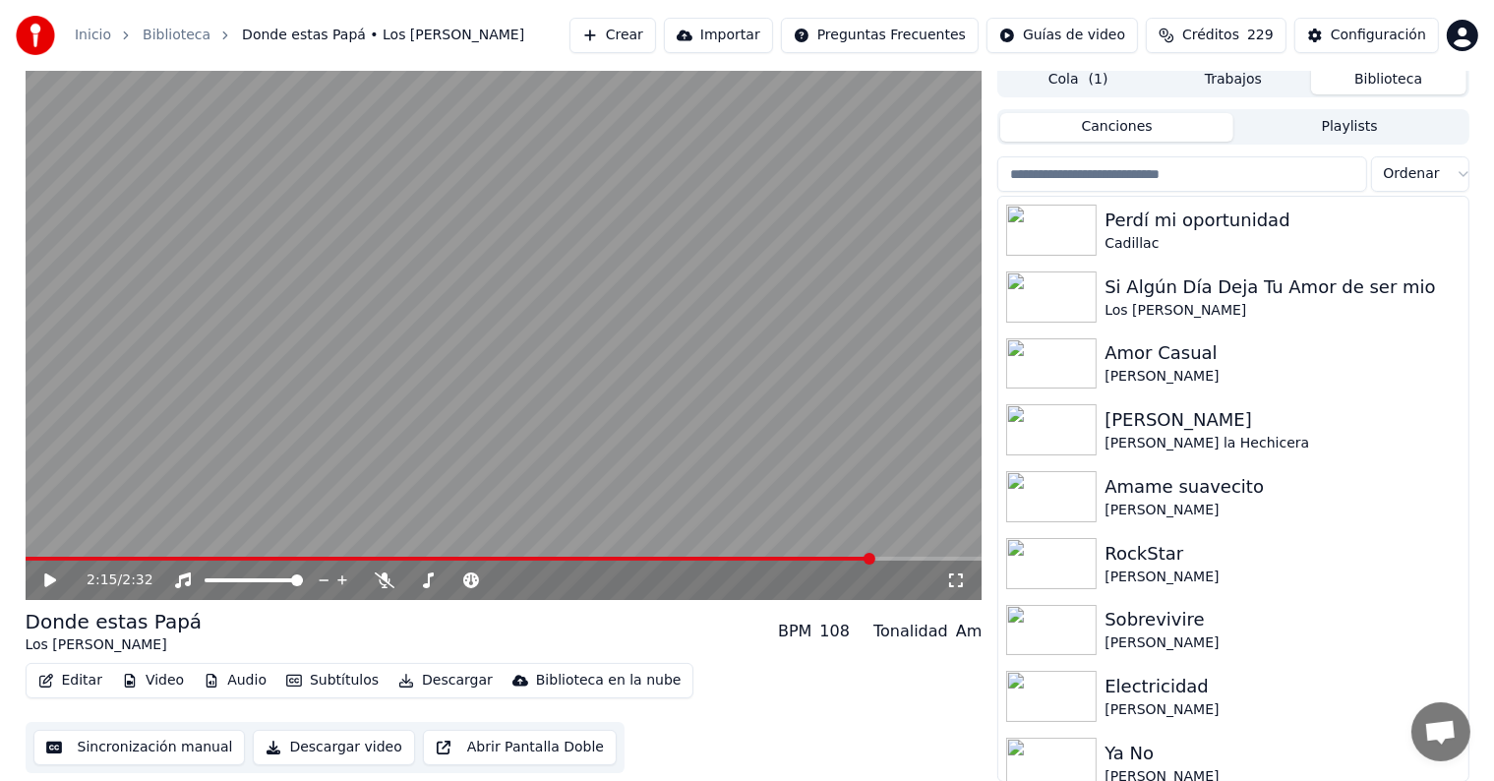
click at [42, 585] on icon at bounding box center [64, 581] width 46 height 16
click at [411, 680] on button "Descargar" at bounding box center [446, 681] width 110 height 28
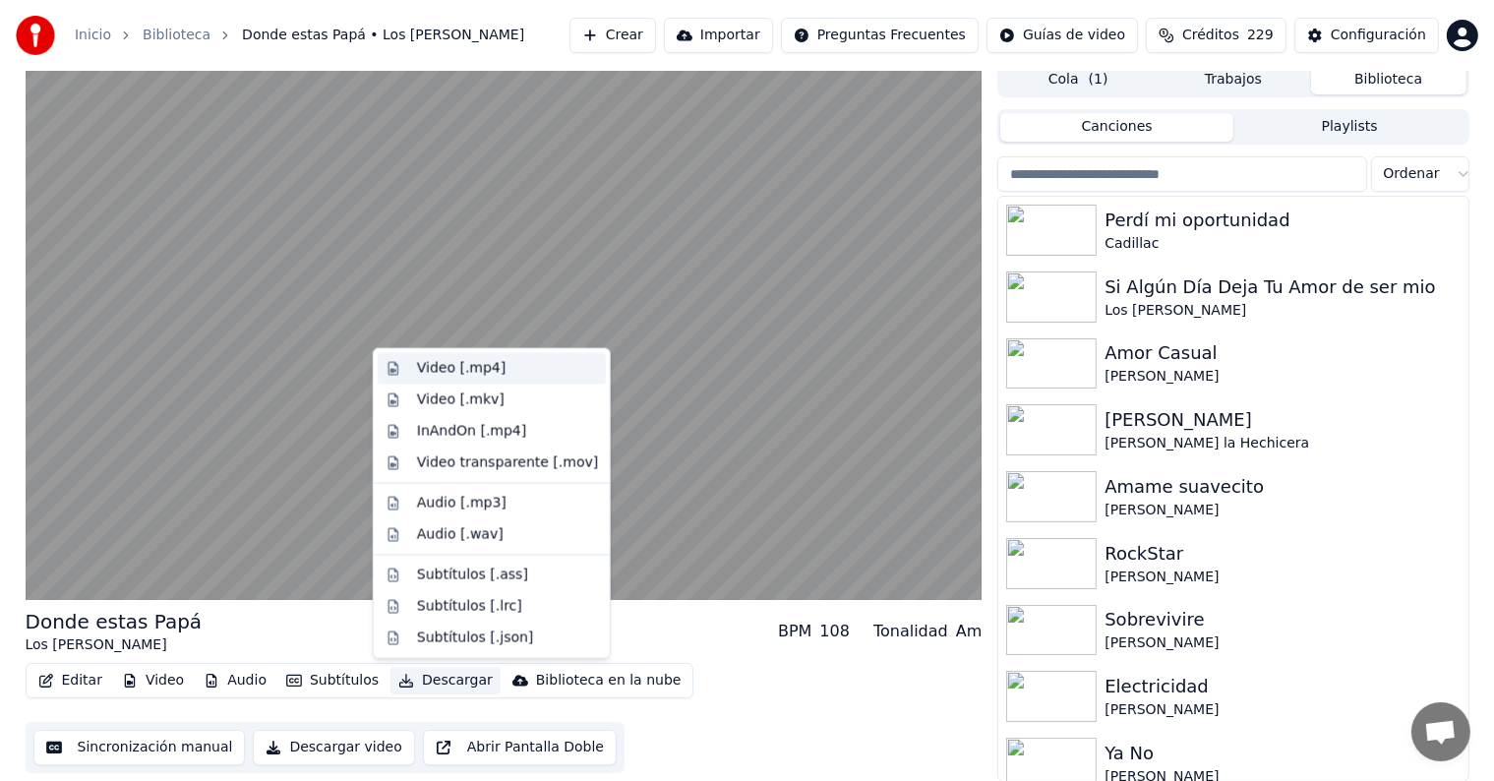
click at [437, 368] on div "Video [.mp4]" at bounding box center [461, 369] width 89 height 20
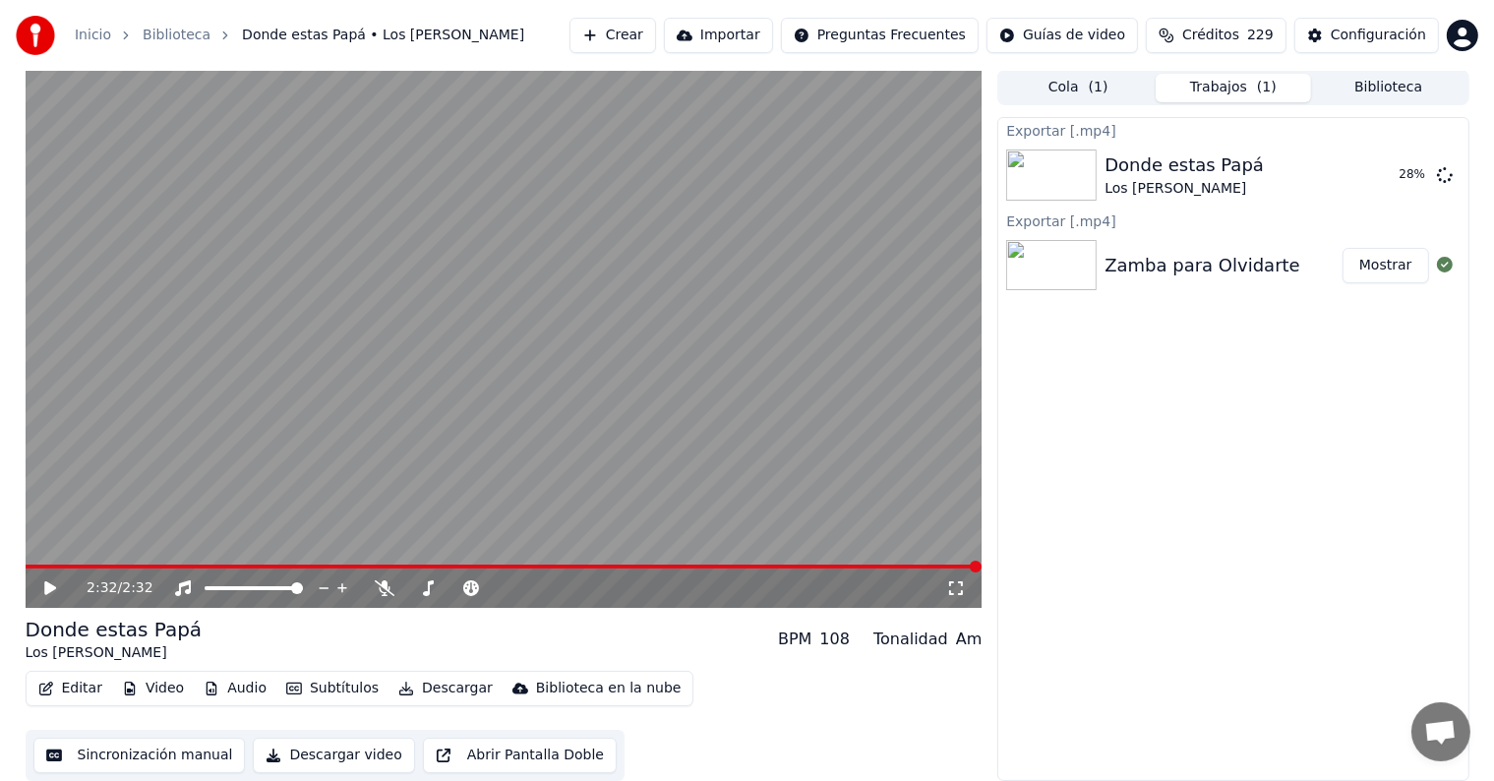
click at [1377, 82] on button "Biblioteca" at bounding box center [1388, 88] width 155 height 29
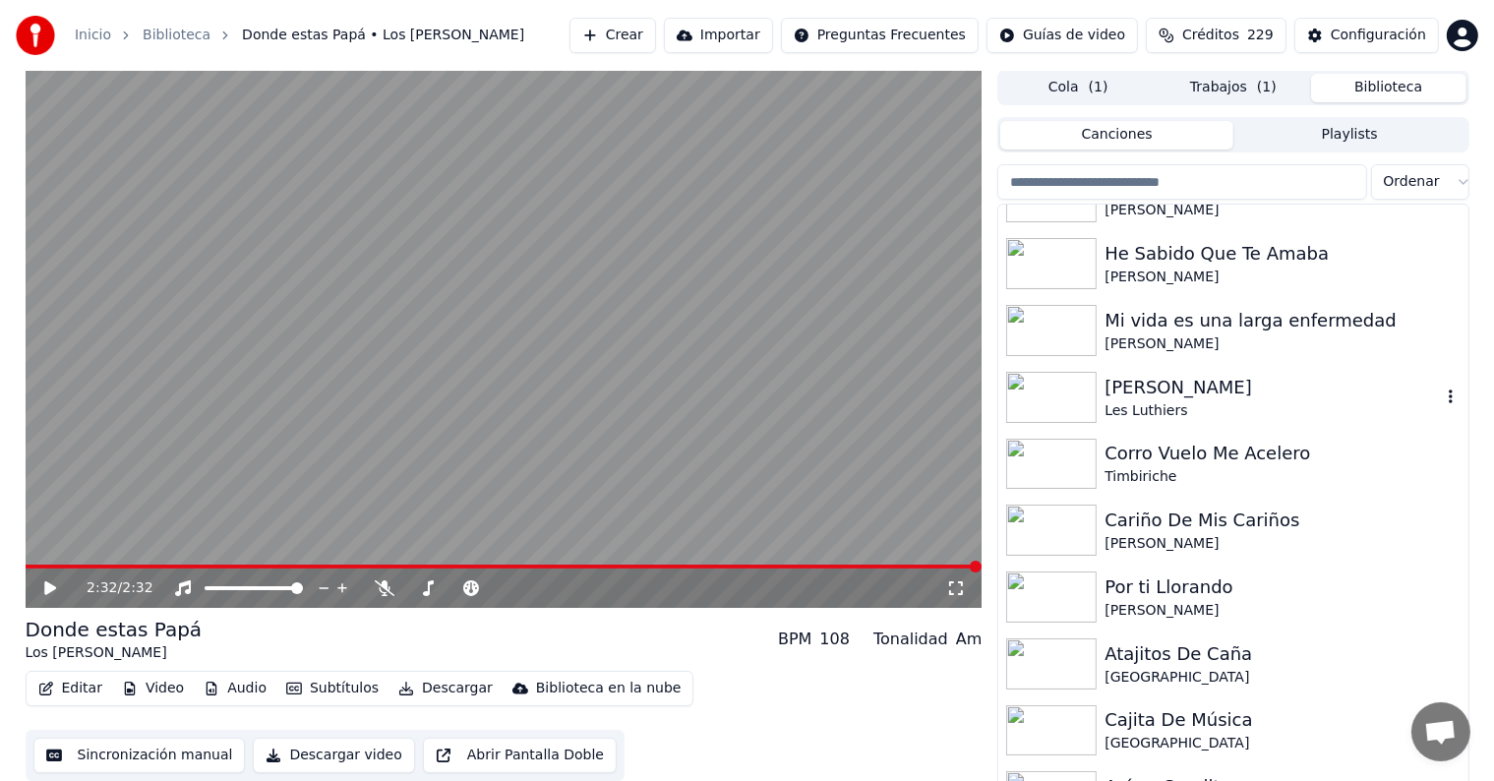
scroll to position [4054, 0]
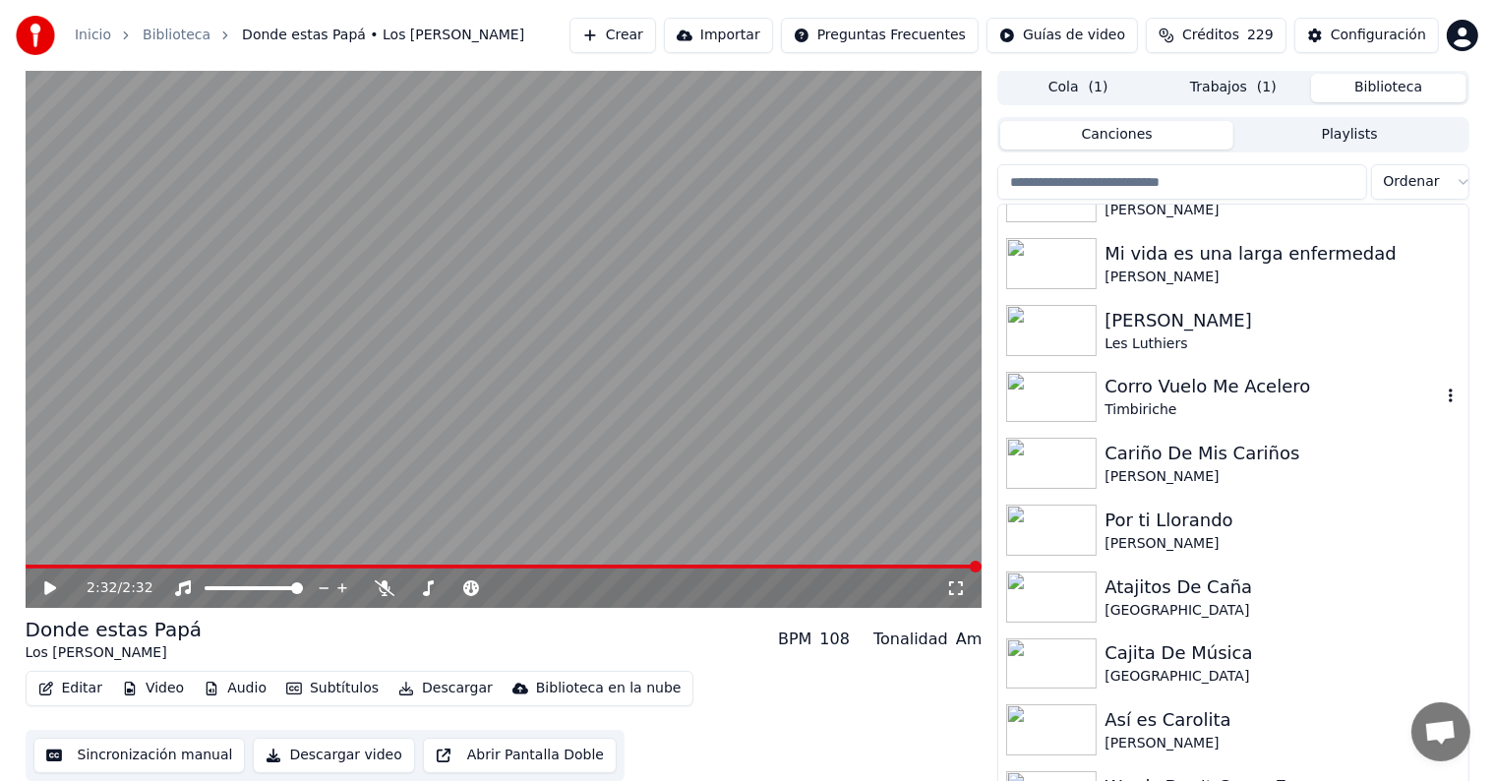
click at [1167, 403] on div "Timbiriche" at bounding box center [1272, 410] width 335 height 20
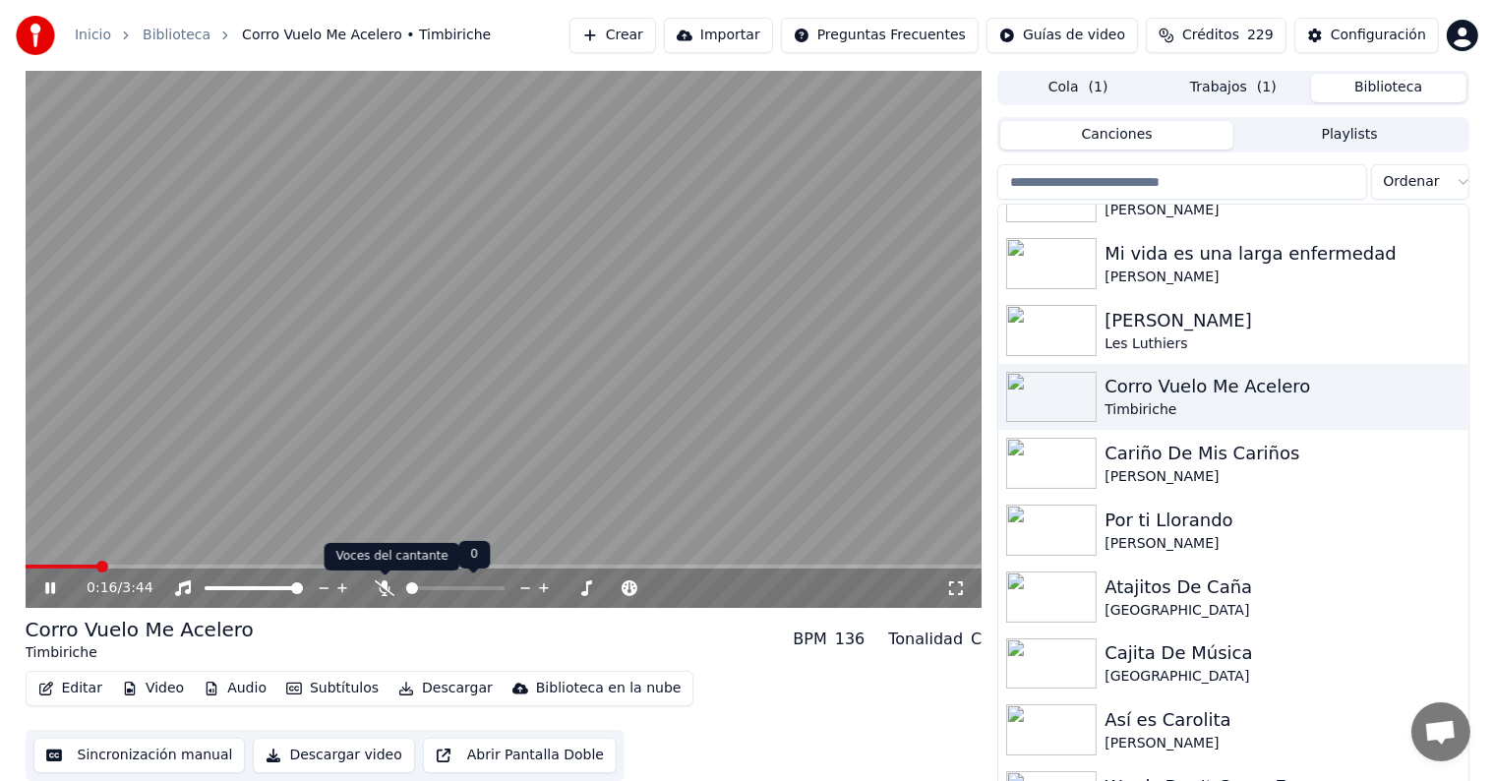
click at [380, 586] on icon at bounding box center [385, 588] width 20 height 16
click at [78, 691] on button "Editar" at bounding box center [70, 689] width 80 height 28
click at [534, 192] on video at bounding box center [504, 339] width 957 height 538
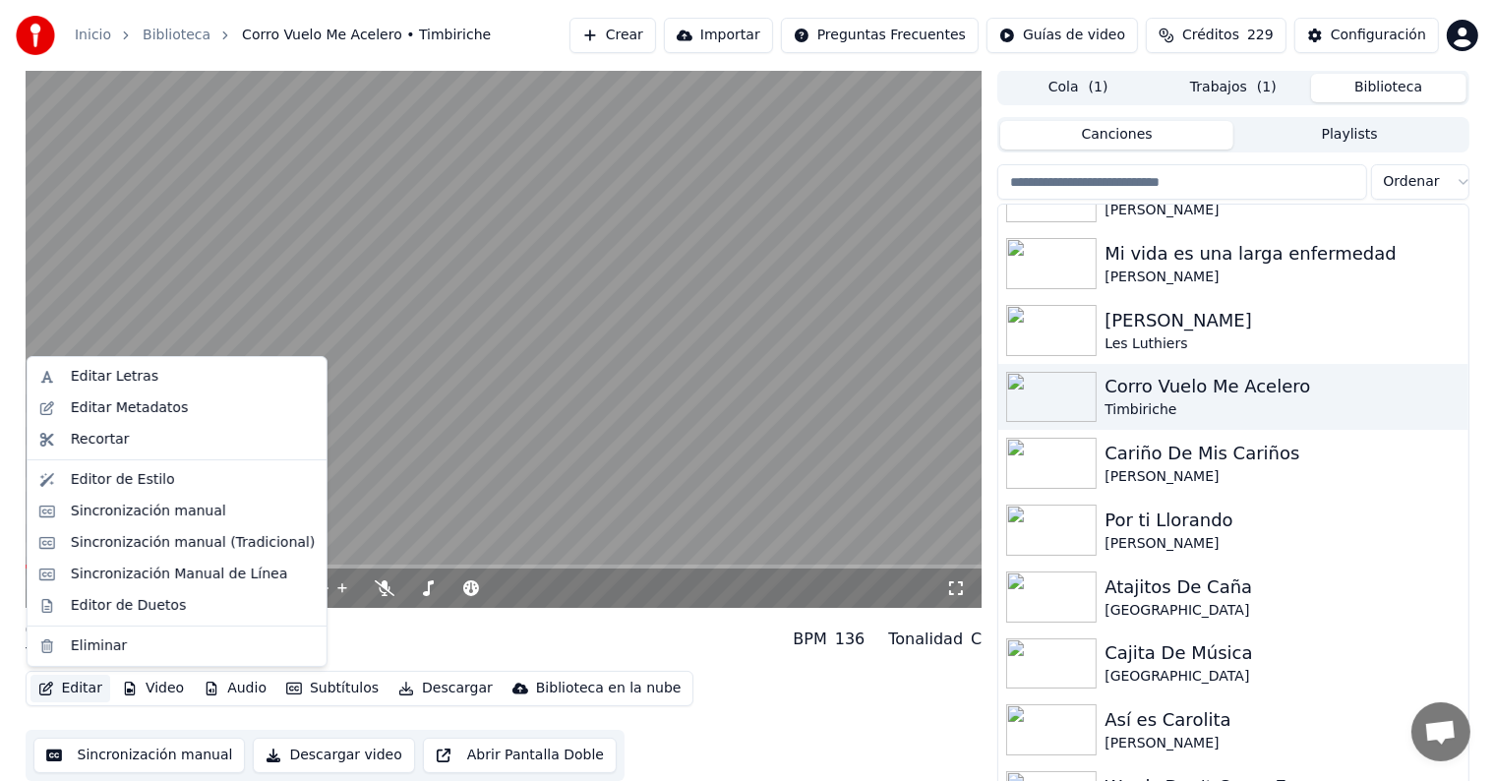
click at [91, 686] on button "Editar" at bounding box center [70, 689] width 80 height 28
click at [117, 593] on div "Editor de Duetos" at bounding box center [176, 605] width 291 height 31
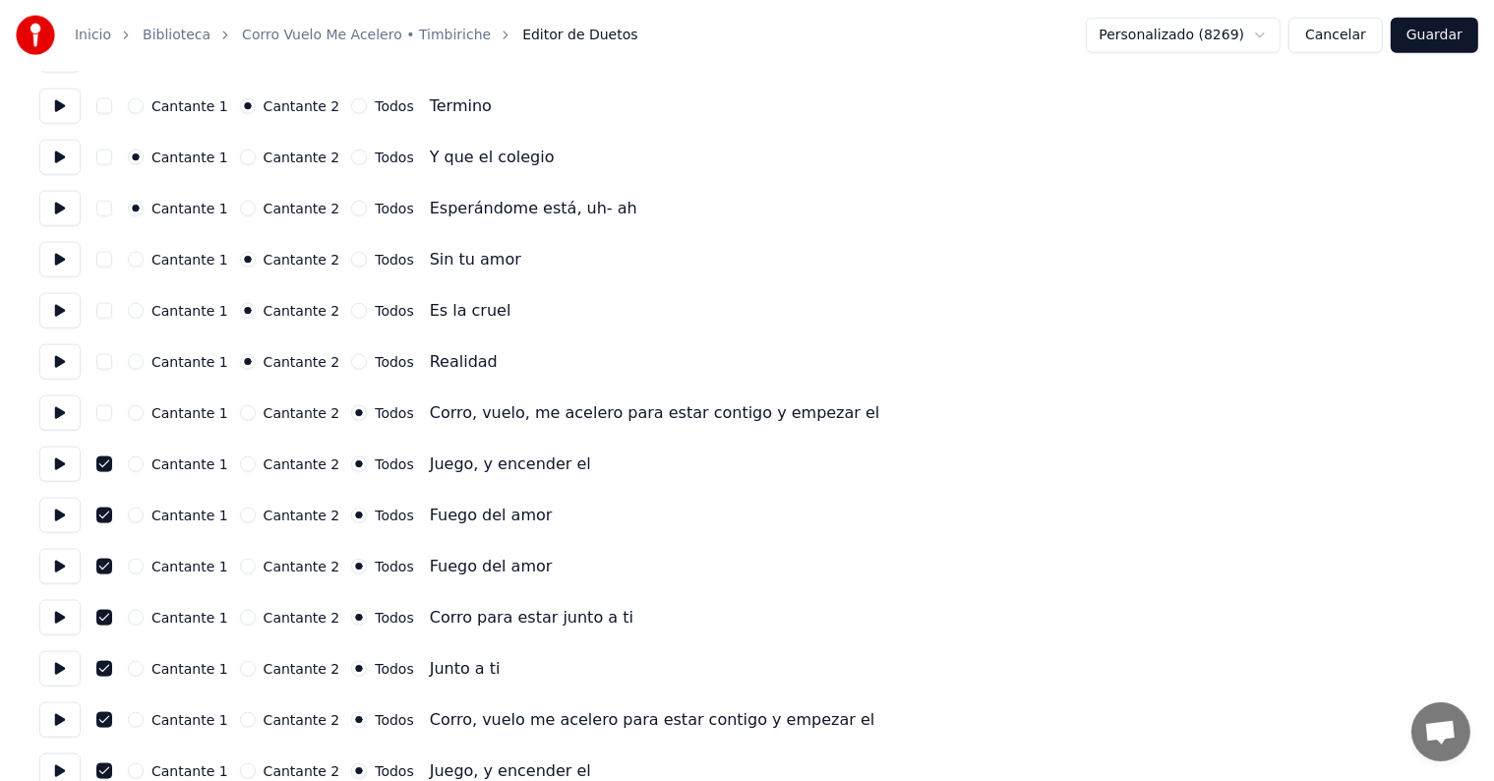
scroll to position [2792, 0]
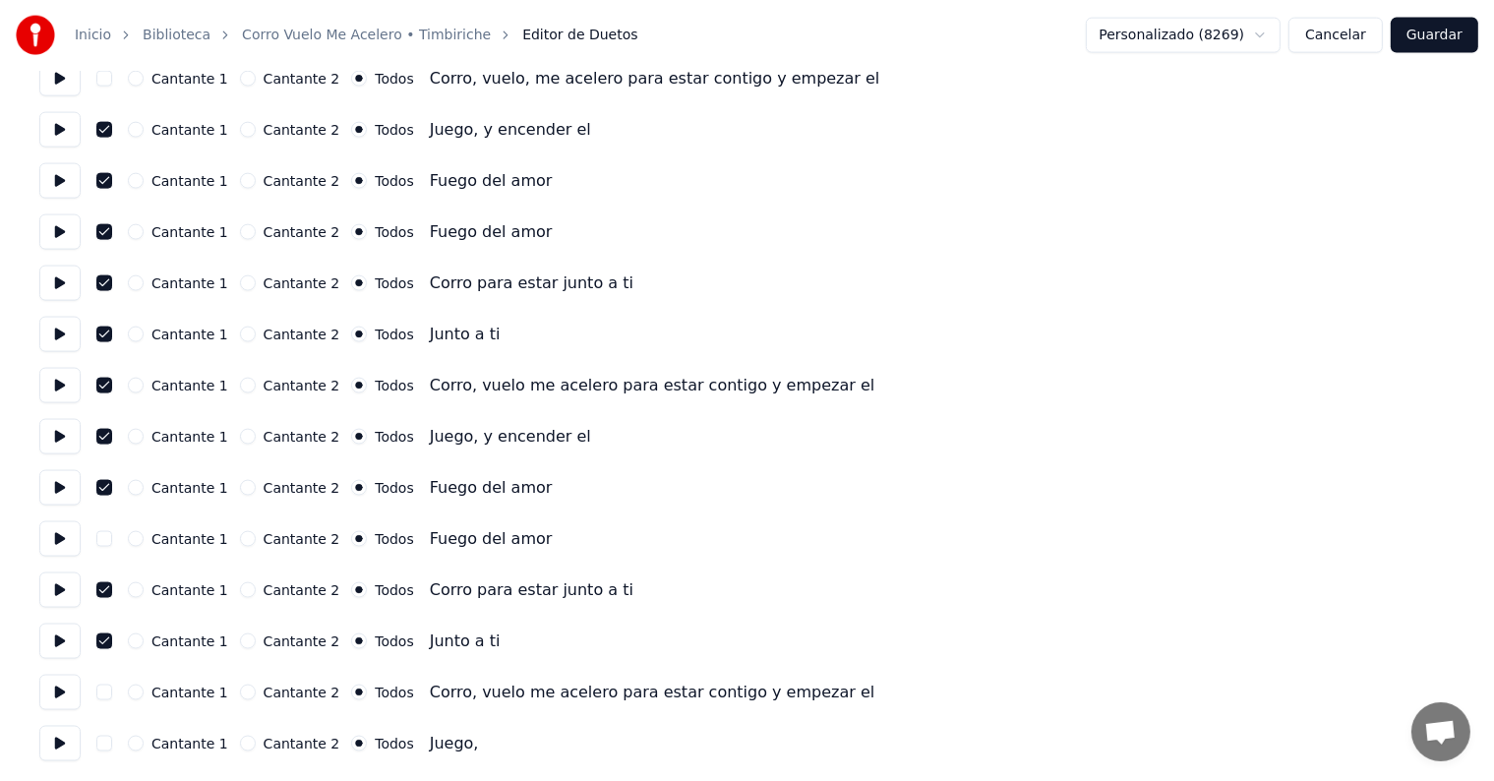
click at [65, 689] on button at bounding box center [59, 692] width 41 height 35
click at [109, 695] on button "button" at bounding box center [104, 693] width 16 height 16
click at [112, 743] on button "button" at bounding box center [104, 744] width 16 height 16
click at [58, 739] on button at bounding box center [59, 743] width 41 height 35
click at [64, 745] on button at bounding box center [59, 743] width 41 height 35
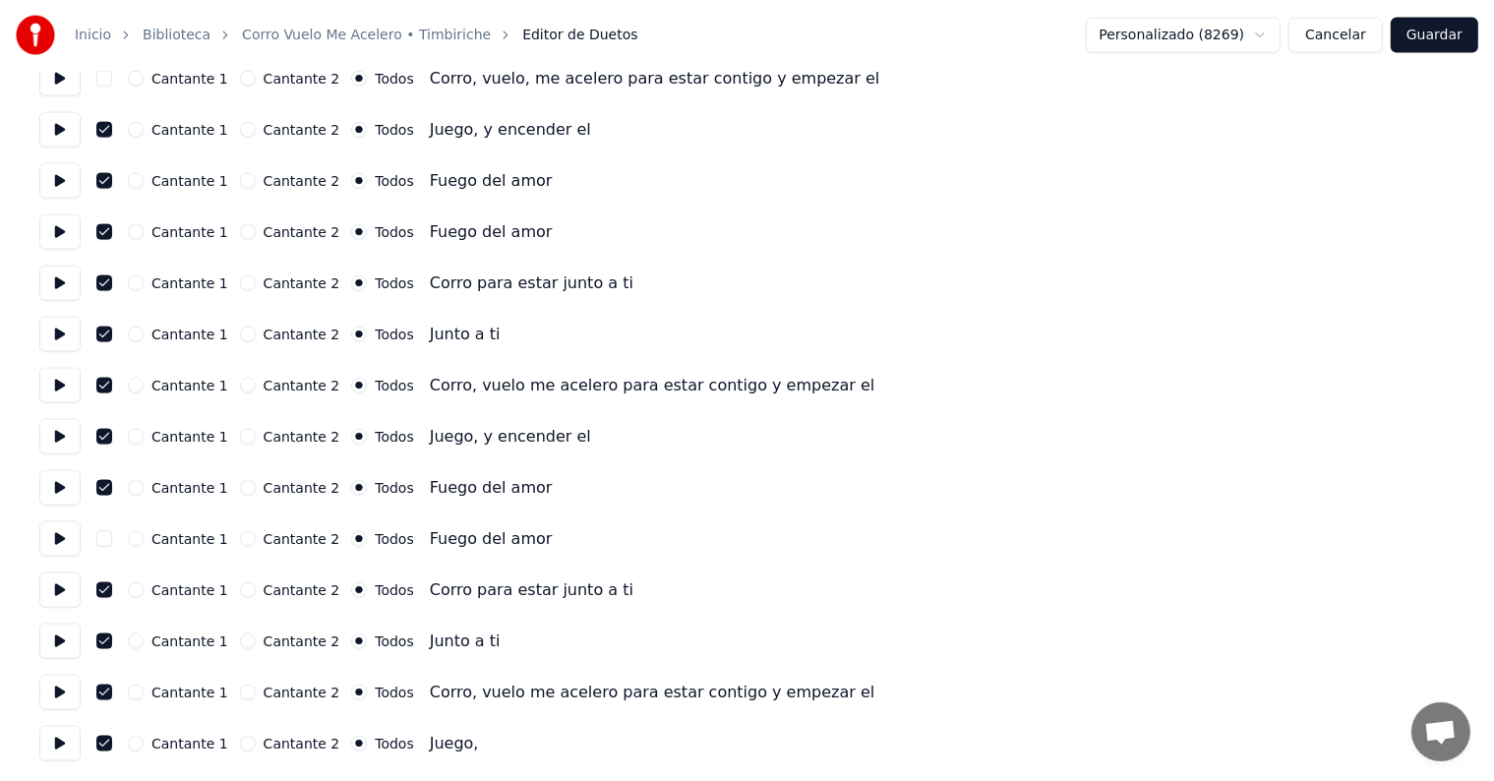
click at [68, 545] on button at bounding box center [59, 538] width 41 height 35
click at [108, 543] on button "button" at bounding box center [104, 539] width 16 height 16
click at [55, 492] on button at bounding box center [59, 487] width 41 height 35
click at [63, 584] on button at bounding box center [59, 590] width 41 height 35
click at [144, 746] on button "Cantante 1" at bounding box center [136, 744] width 16 height 16
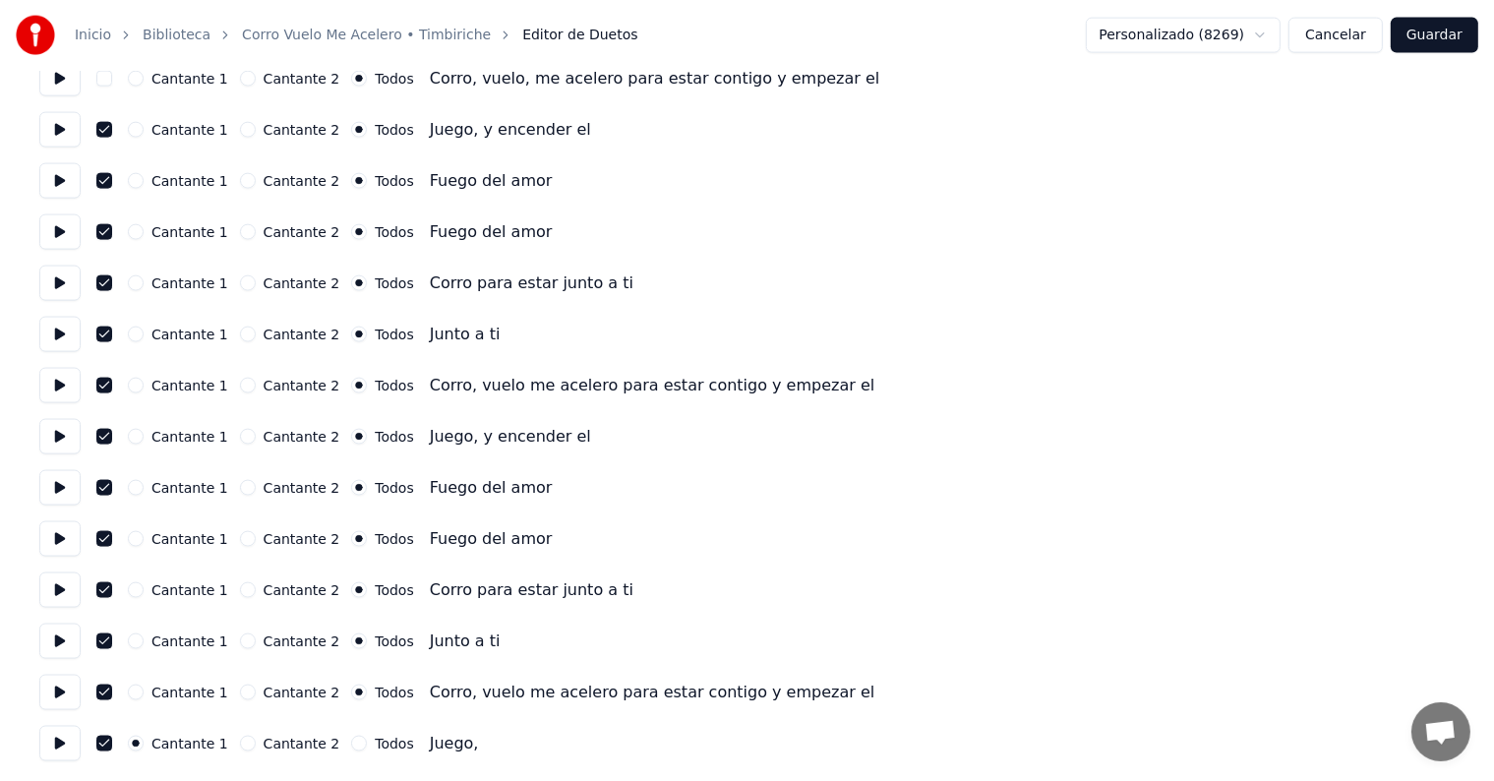
click at [144, 690] on button "Cantante 1" at bounding box center [136, 693] width 16 height 16
click at [144, 639] on button "Cantante 1" at bounding box center [136, 642] width 16 height 16
click at [144, 588] on button "Cantante 1" at bounding box center [136, 590] width 16 height 16
click at [144, 537] on button "Cantante 1" at bounding box center [136, 539] width 16 height 16
click at [144, 489] on button "Cantante 1" at bounding box center [136, 488] width 16 height 16
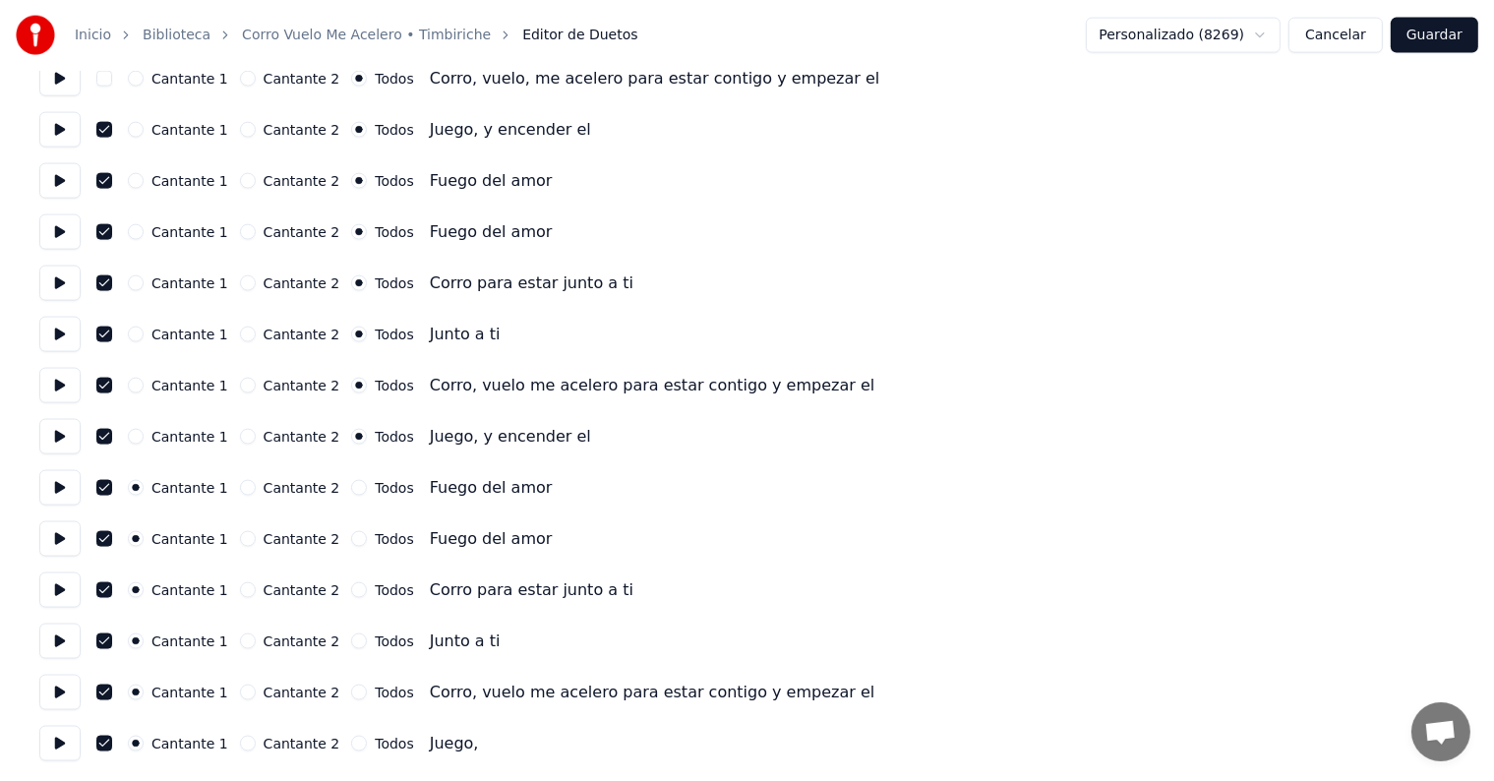
click at [144, 441] on button "Cantante 1" at bounding box center [136, 437] width 16 height 16
click at [148, 393] on div "Cantante 1" at bounding box center [178, 386] width 100 height 16
click at [139, 338] on button "Cantante 1" at bounding box center [136, 335] width 16 height 16
click at [144, 281] on button "Cantante 1" at bounding box center [136, 283] width 16 height 16
click at [144, 231] on button "Cantante 1" at bounding box center [136, 232] width 16 height 16
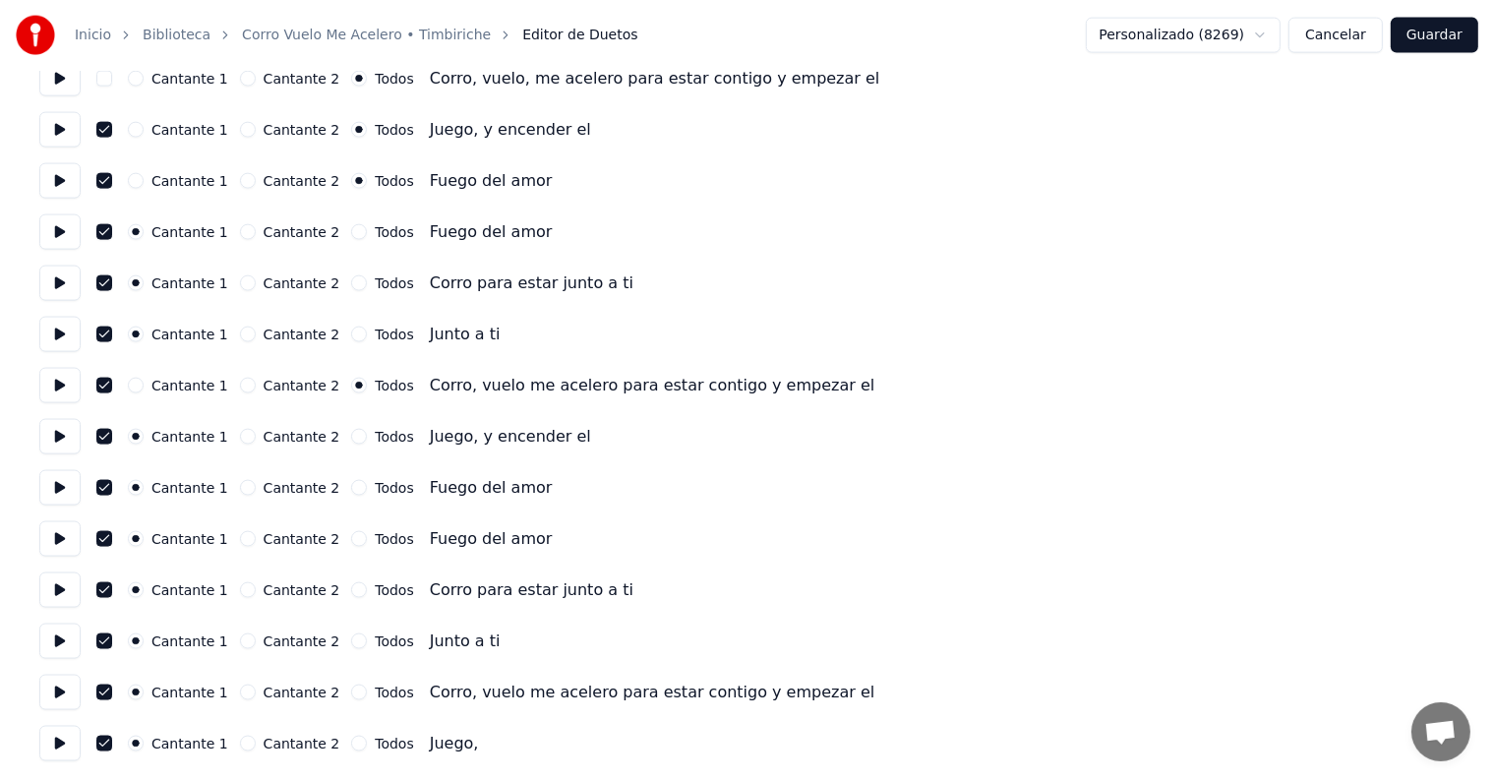
click at [144, 188] on button "Cantante 1" at bounding box center [136, 181] width 16 height 16
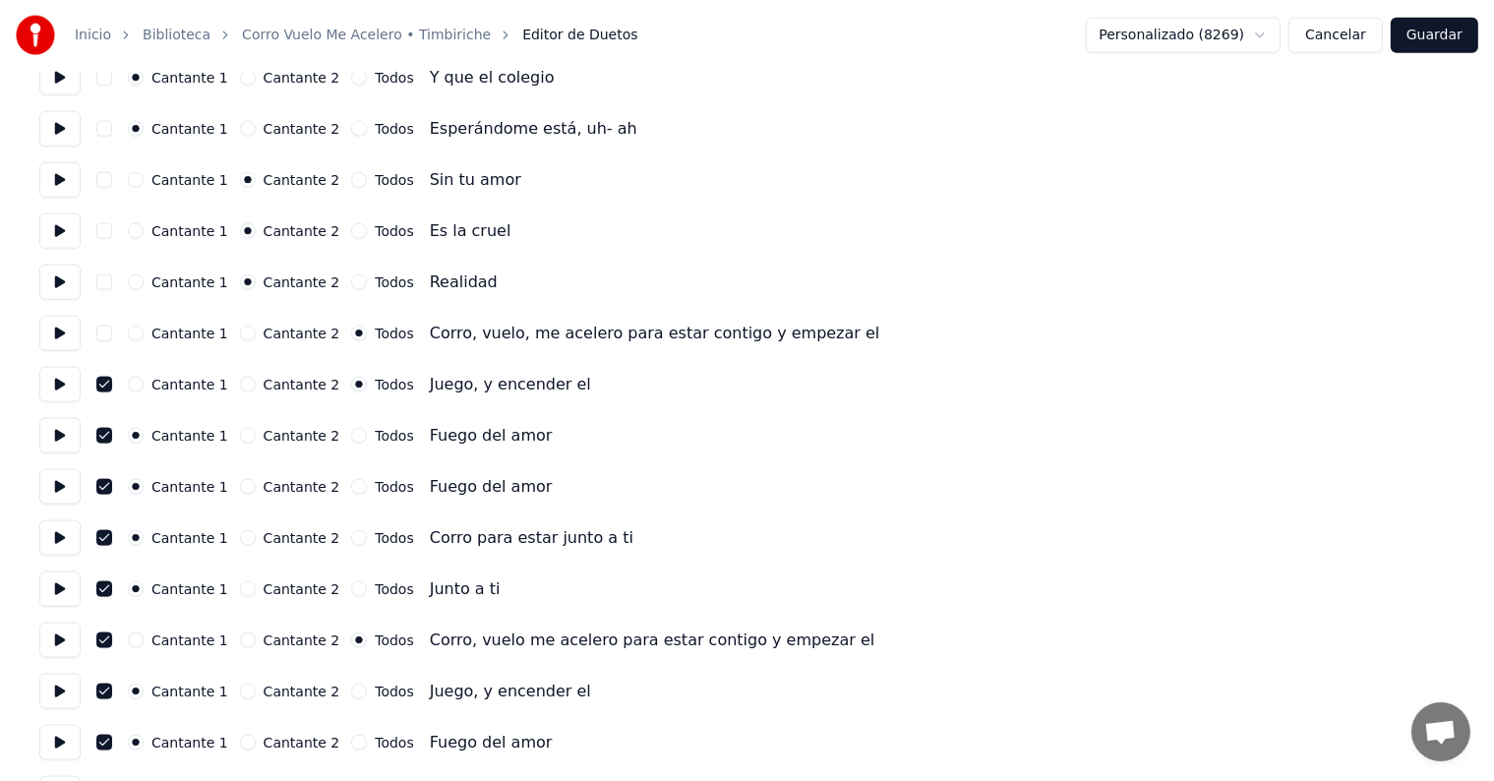
scroll to position [2528, 0]
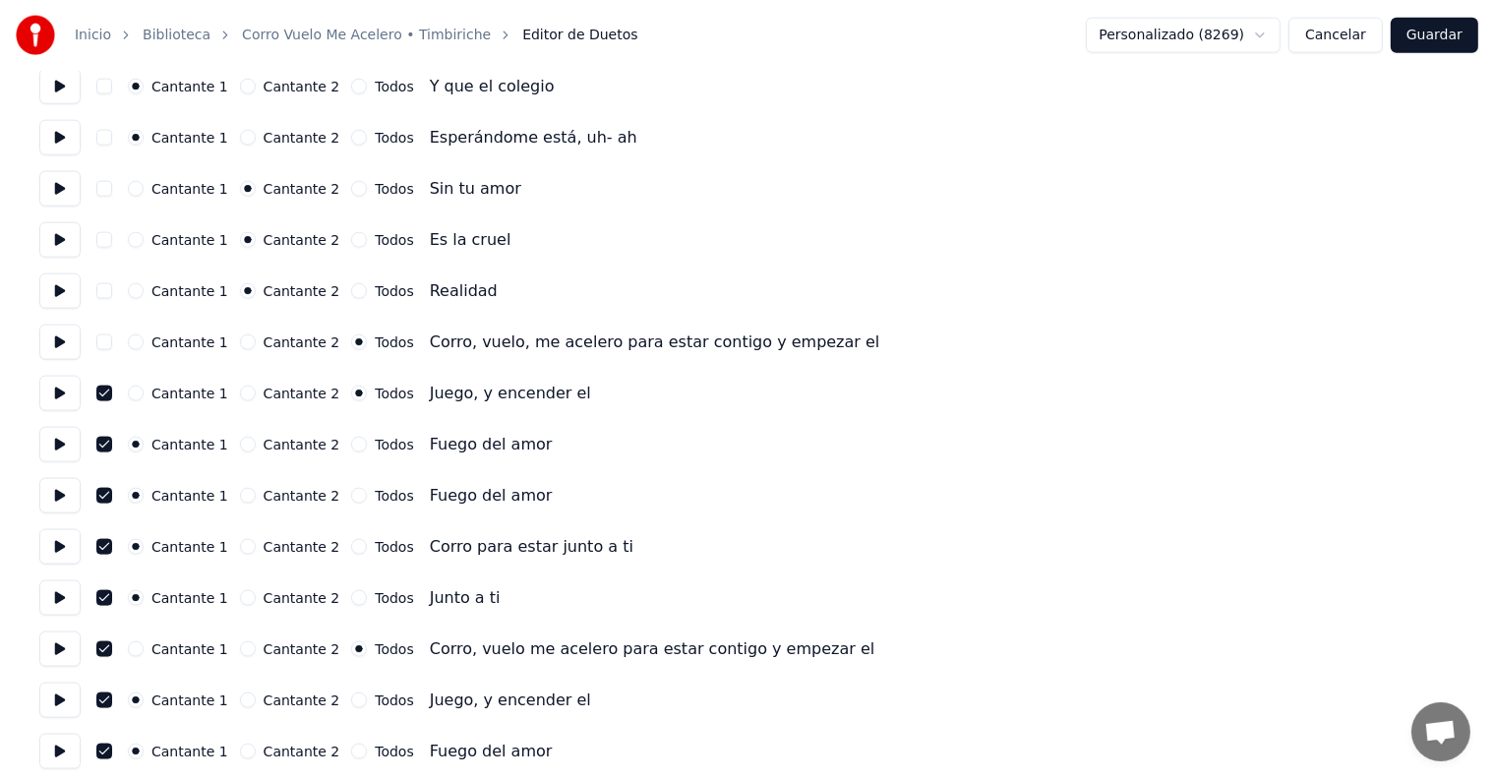
click at [141, 396] on button "Cantante 1" at bounding box center [136, 394] width 16 height 16
click at [72, 344] on button at bounding box center [59, 342] width 41 height 35
click at [144, 347] on button "Cantante 1" at bounding box center [136, 342] width 16 height 16
click at [112, 349] on button "button" at bounding box center [104, 342] width 16 height 16
click at [60, 295] on button at bounding box center [59, 290] width 41 height 35
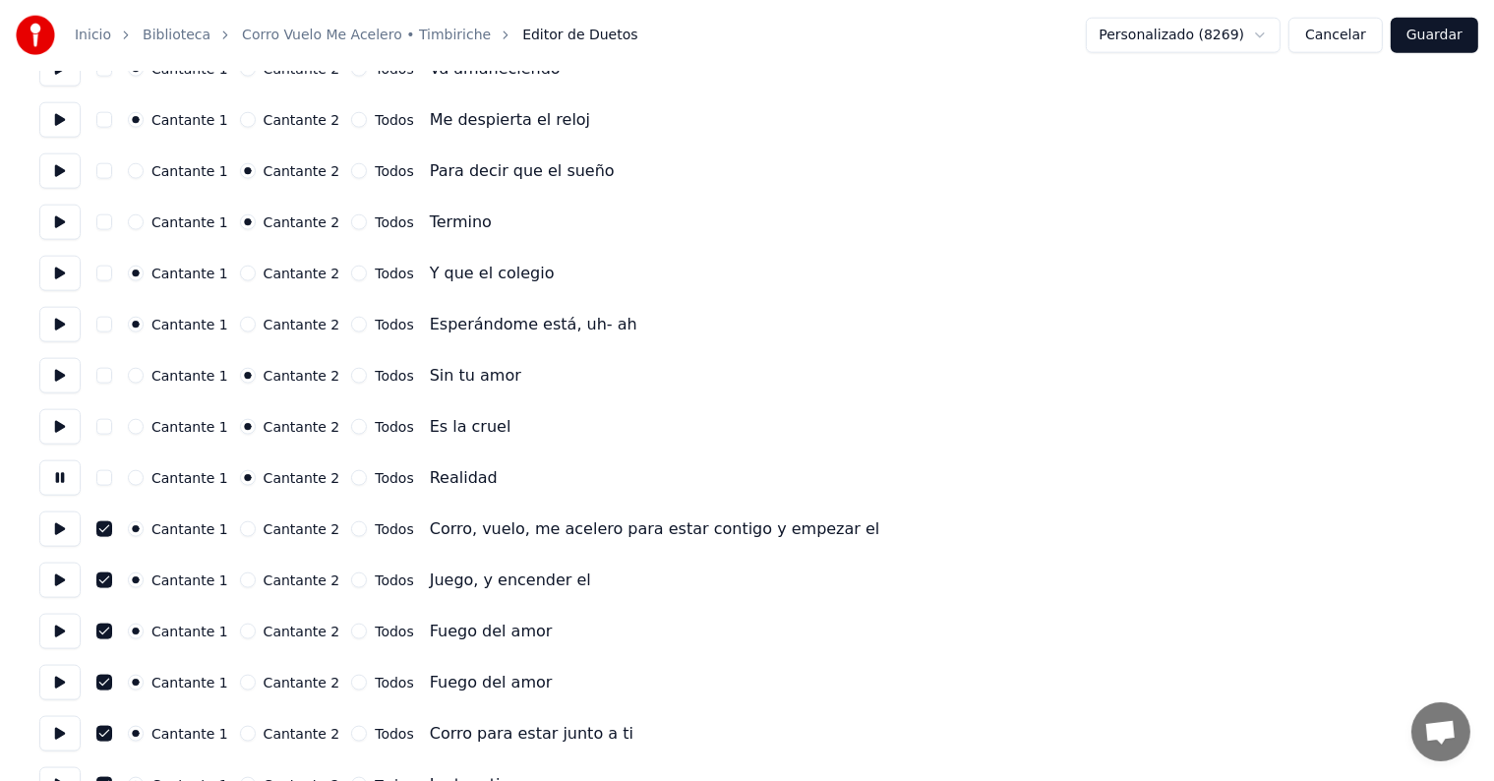
scroll to position [2341, 0]
click at [63, 326] on button at bounding box center [59, 324] width 41 height 35
click at [112, 382] on button "button" at bounding box center [104, 376] width 16 height 16
click at [110, 376] on button "button" at bounding box center [104, 376] width 16 height 16
click at [144, 382] on button "Cantante 1" at bounding box center [136, 376] width 16 height 16
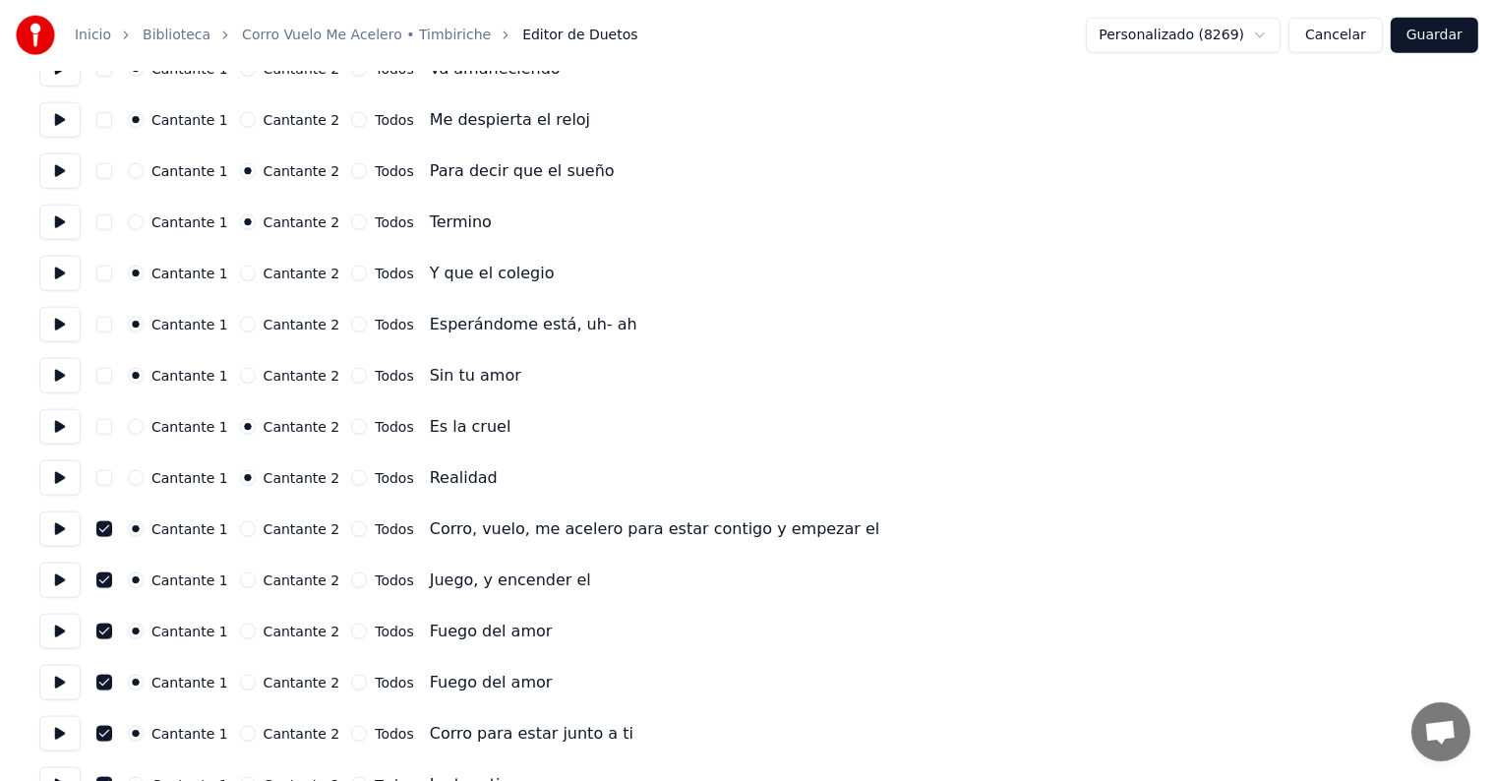
click at [144, 427] on button "Cantante 1" at bounding box center [136, 427] width 16 height 16
click at [144, 478] on button "Cantante 1" at bounding box center [136, 478] width 16 height 16
click at [143, 222] on button "Cantante 1" at bounding box center [136, 222] width 16 height 16
click at [138, 172] on button "Cantante 1" at bounding box center [136, 171] width 16 height 16
click at [67, 171] on button at bounding box center [59, 170] width 41 height 35
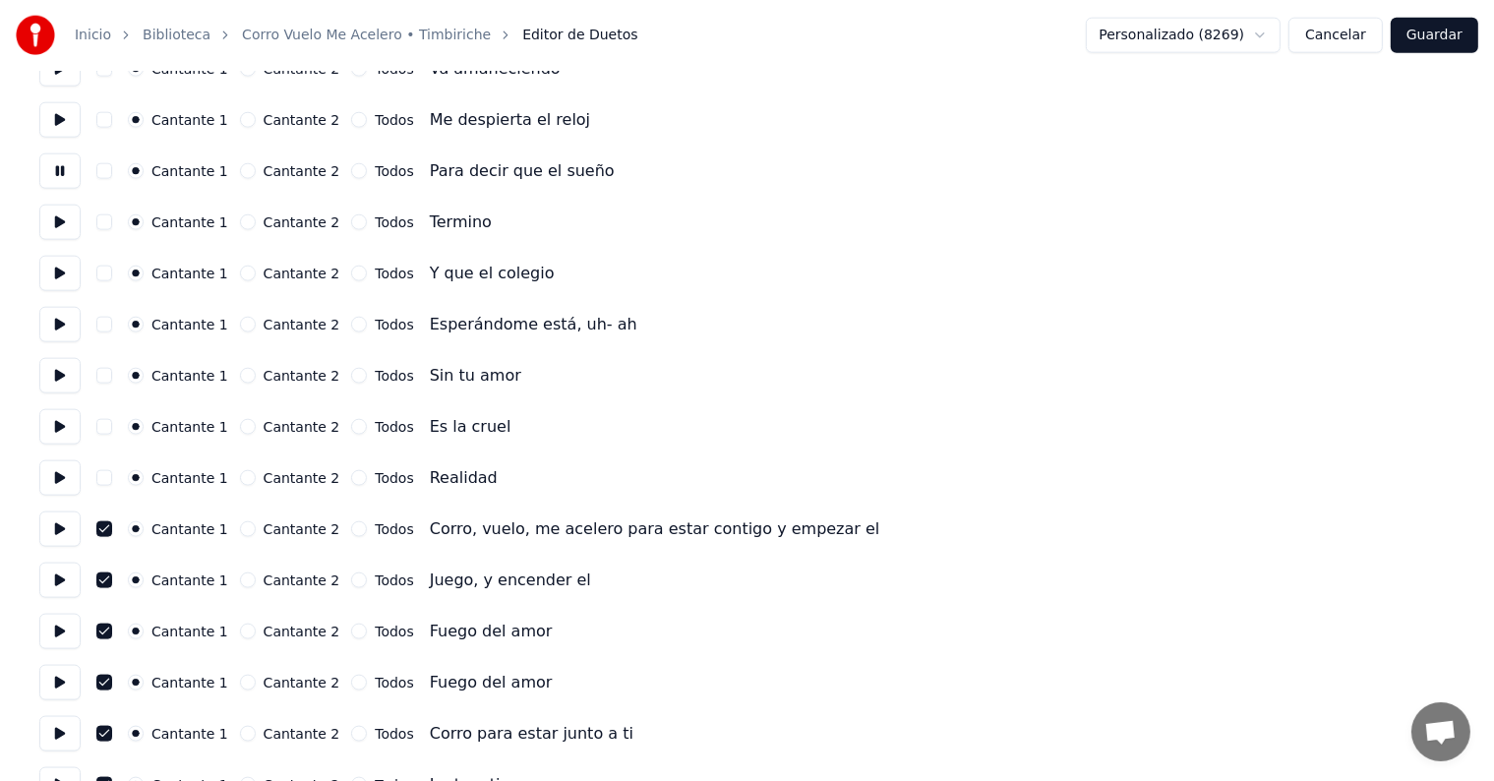
click at [71, 230] on button at bounding box center [59, 222] width 41 height 35
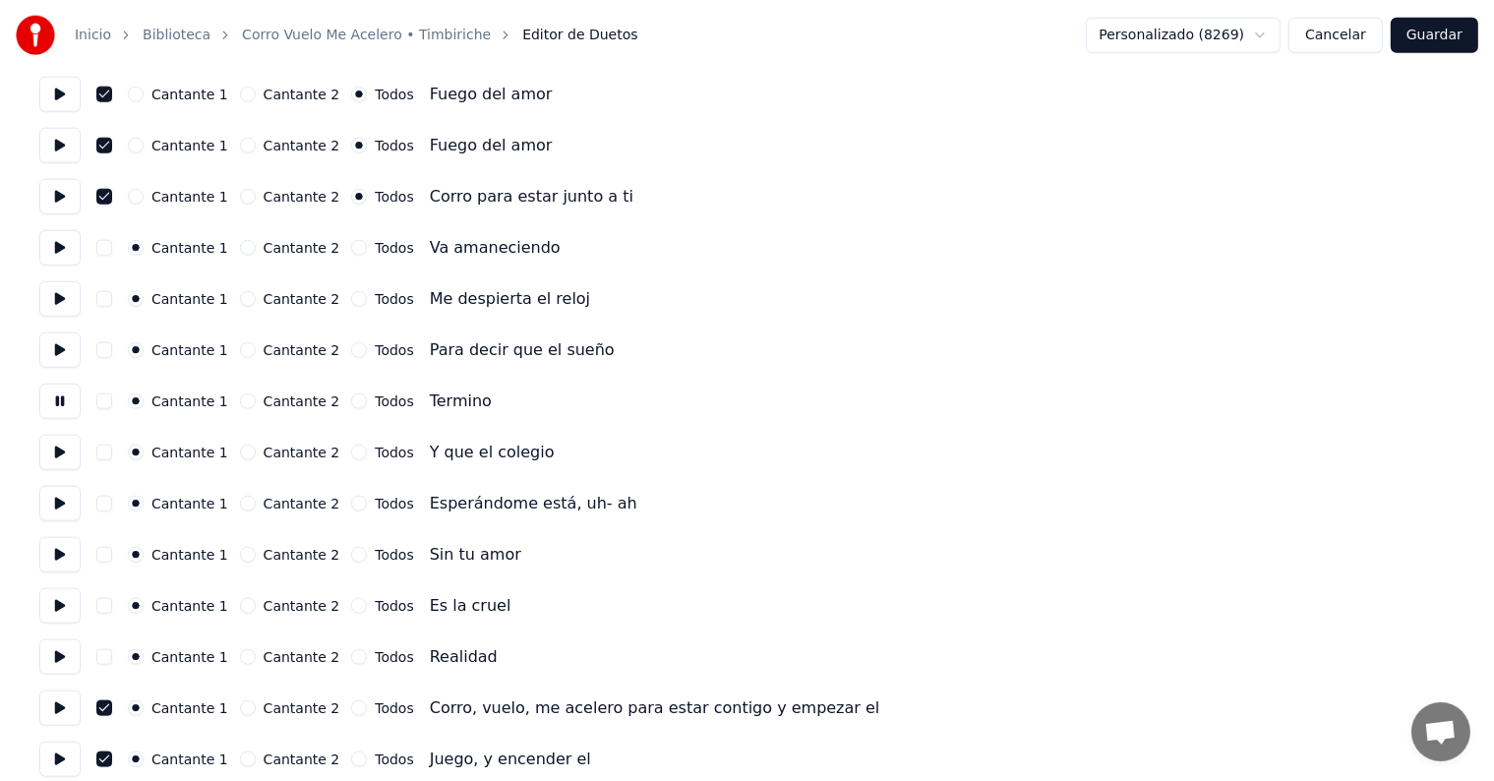
scroll to position [2156, 0]
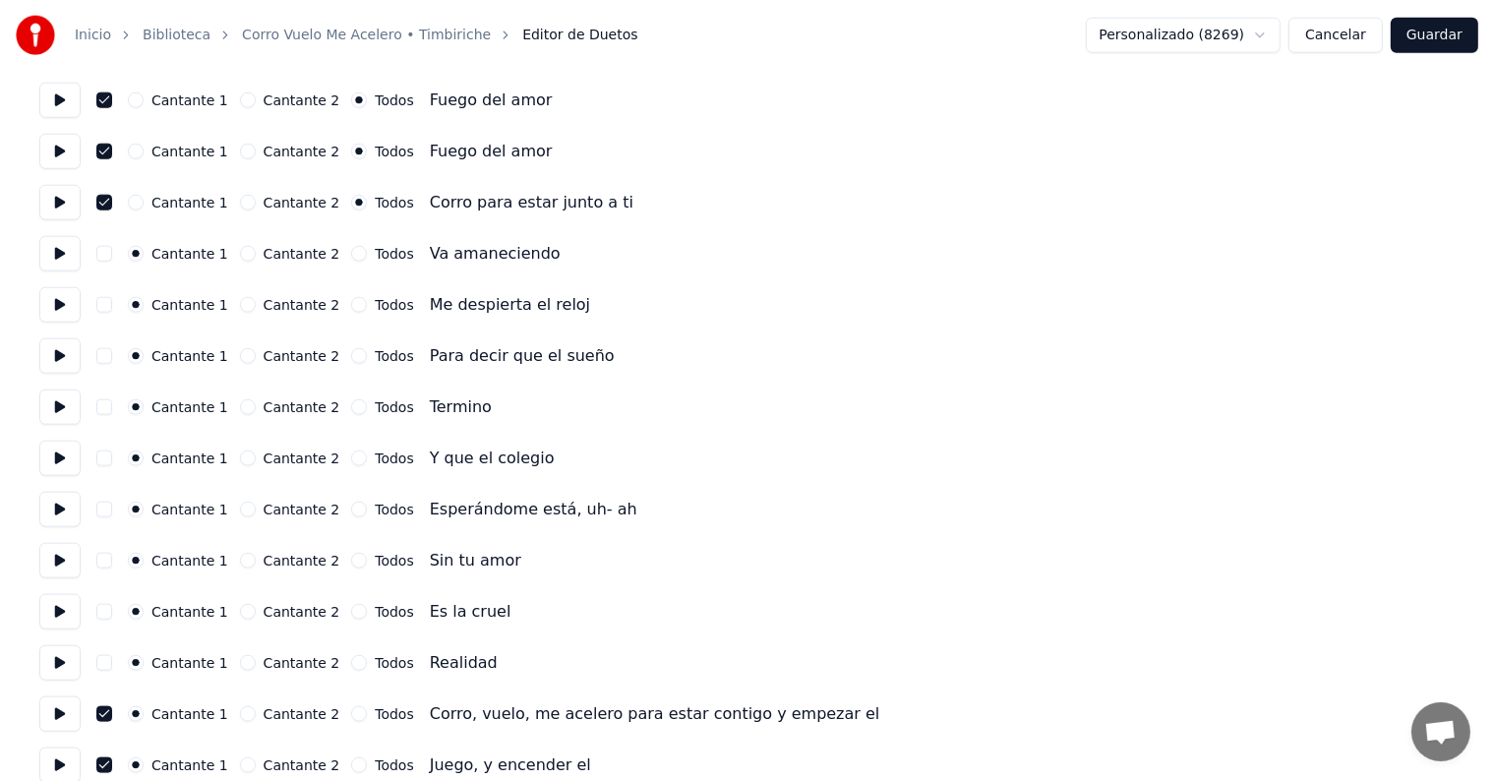
click at [50, 253] on button at bounding box center [59, 253] width 41 height 35
click at [61, 249] on button at bounding box center [59, 253] width 41 height 35
click at [64, 209] on button at bounding box center [59, 202] width 41 height 35
click at [56, 157] on button at bounding box center [59, 151] width 41 height 35
click at [55, 116] on button at bounding box center [59, 100] width 41 height 35
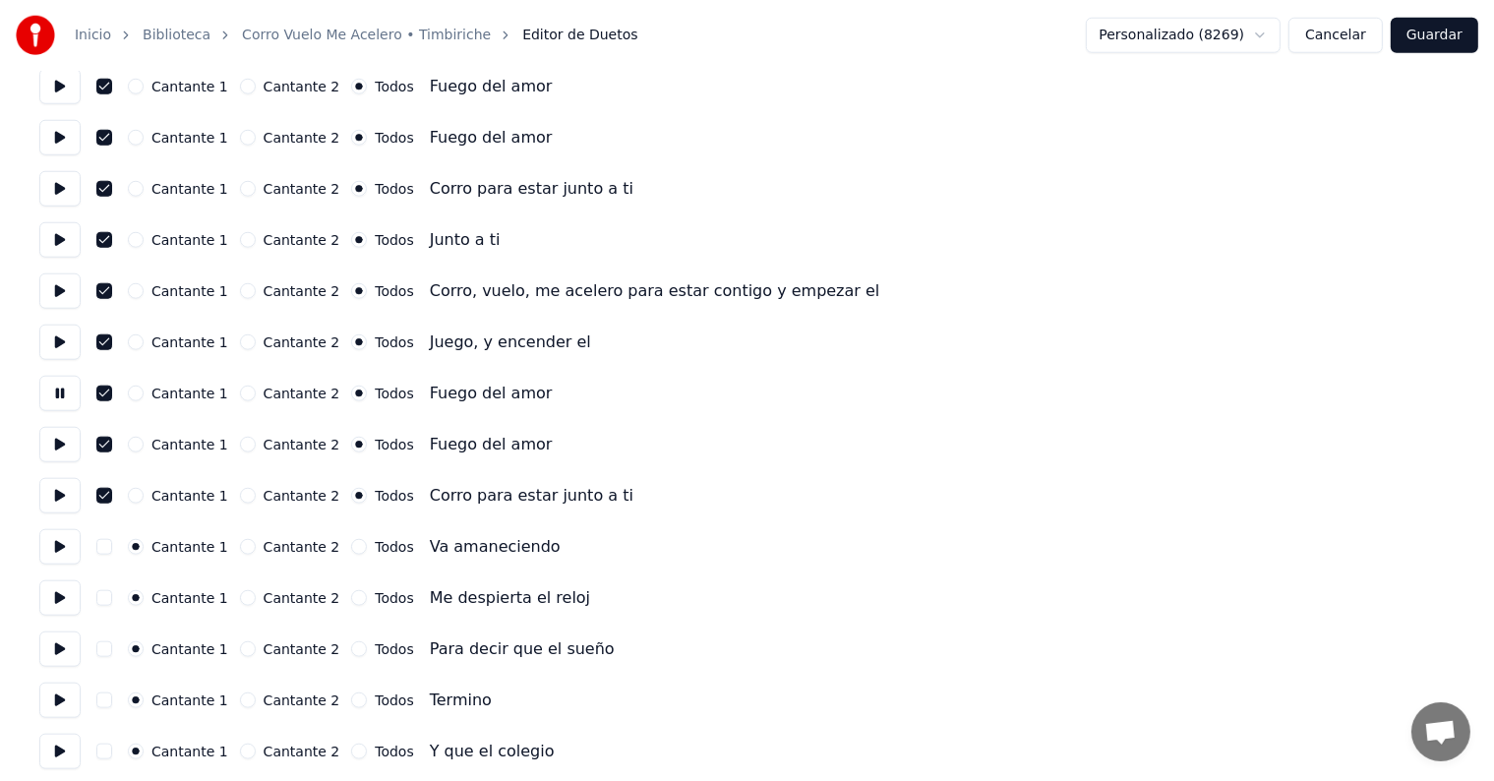
scroll to position [1859, 0]
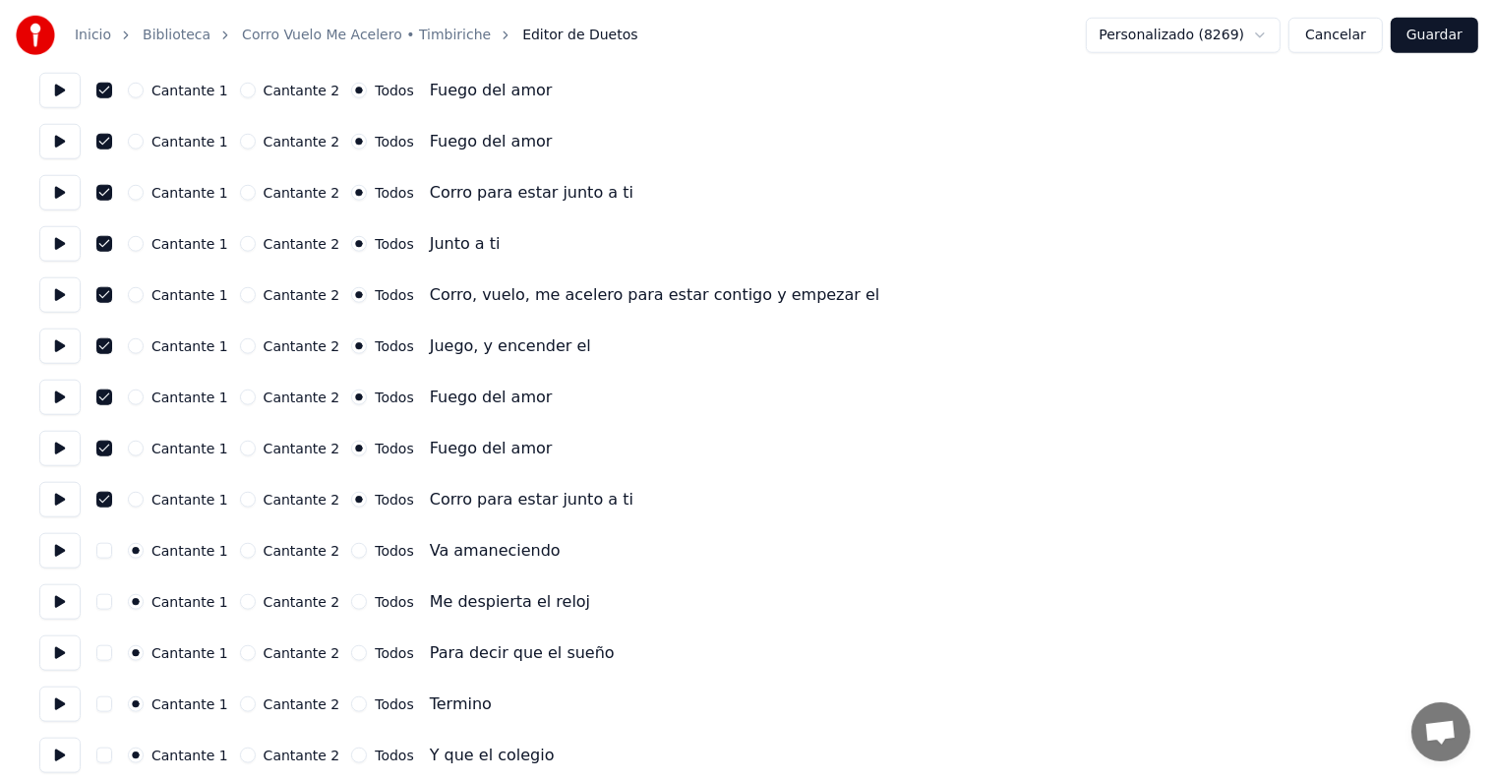
click at [144, 496] on button "Cantante 1" at bounding box center [136, 500] width 16 height 16
click at [143, 448] on button "Cantante 1" at bounding box center [136, 449] width 16 height 16
click at [137, 401] on button "Cantante 1" at bounding box center [136, 398] width 16 height 16
click at [142, 345] on button "Cantante 1" at bounding box center [136, 346] width 16 height 16
click at [144, 294] on button "Cantante 1" at bounding box center [136, 295] width 16 height 16
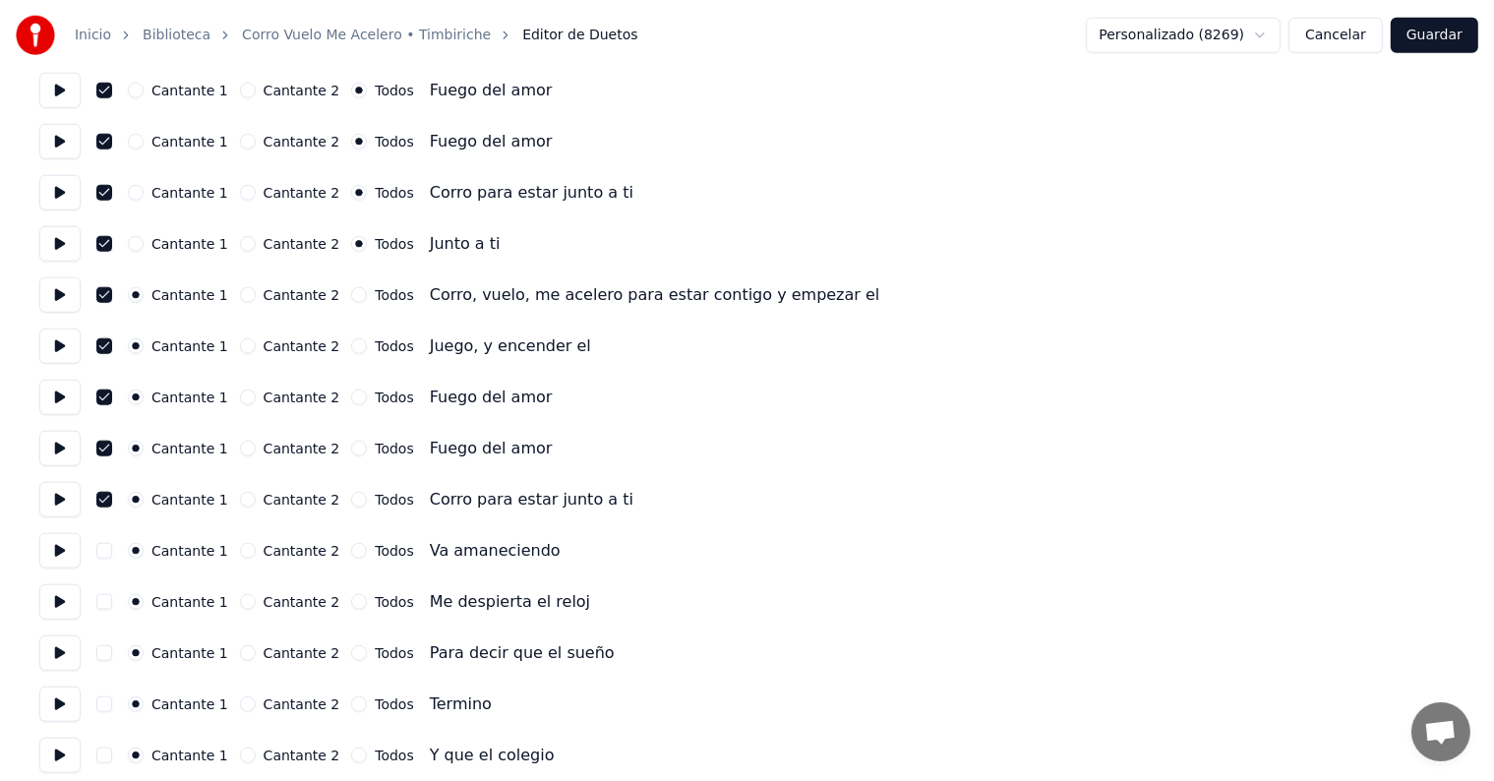
click at [138, 249] on button "Cantante 1" at bounding box center [136, 244] width 16 height 16
click at [143, 192] on button "Cantante 1" at bounding box center [136, 193] width 16 height 16
click at [144, 142] on button "Cantante 1" at bounding box center [136, 142] width 16 height 16
click at [144, 94] on button "Cantante 1" at bounding box center [136, 91] width 16 height 16
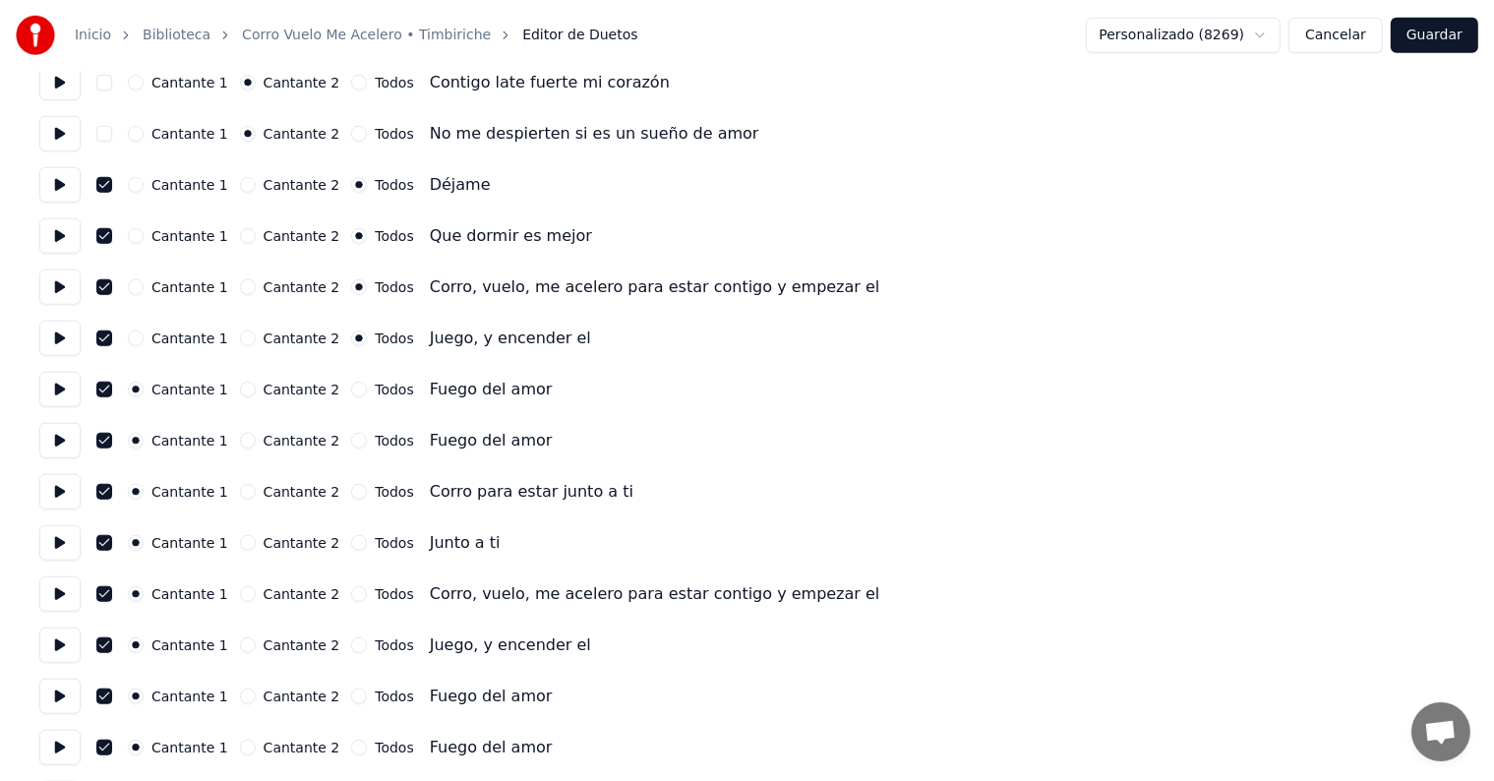
scroll to position [1558, 0]
click at [140, 337] on button "Cantante 1" at bounding box center [136, 341] width 16 height 16
click at [144, 291] on button "Cantante 1" at bounding box center [136, 289] width 16 height 16
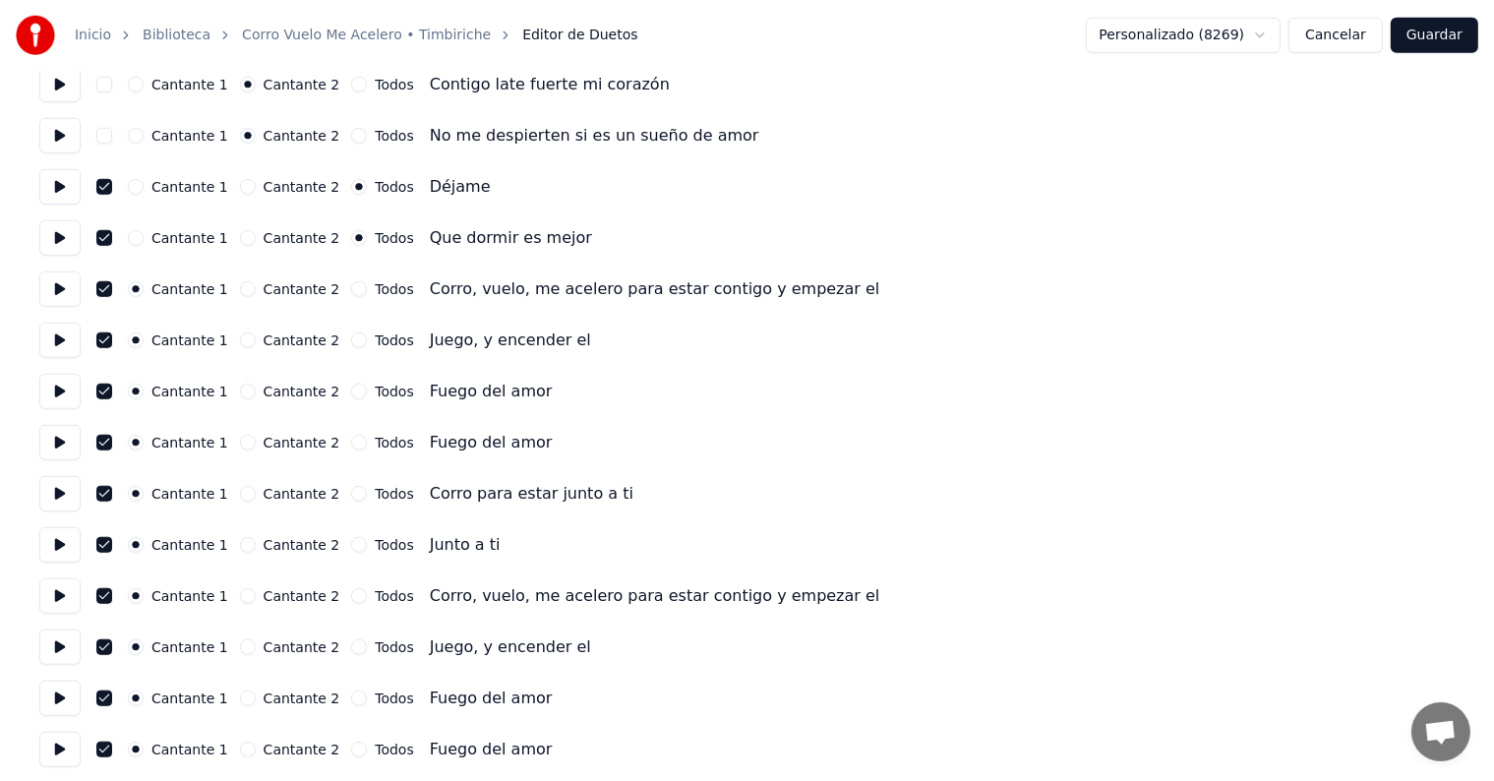
click at [144, 243] on button "Cantante 1" at bounding box center [136, 238] width 16 height 16
click at [140, 187] on button "Cantante 1" at bounding box center [136, 187] width 16 height 16
click at [144, 140] on button "Cantante 1" at bounding box center [136, 136] width 16 height 16
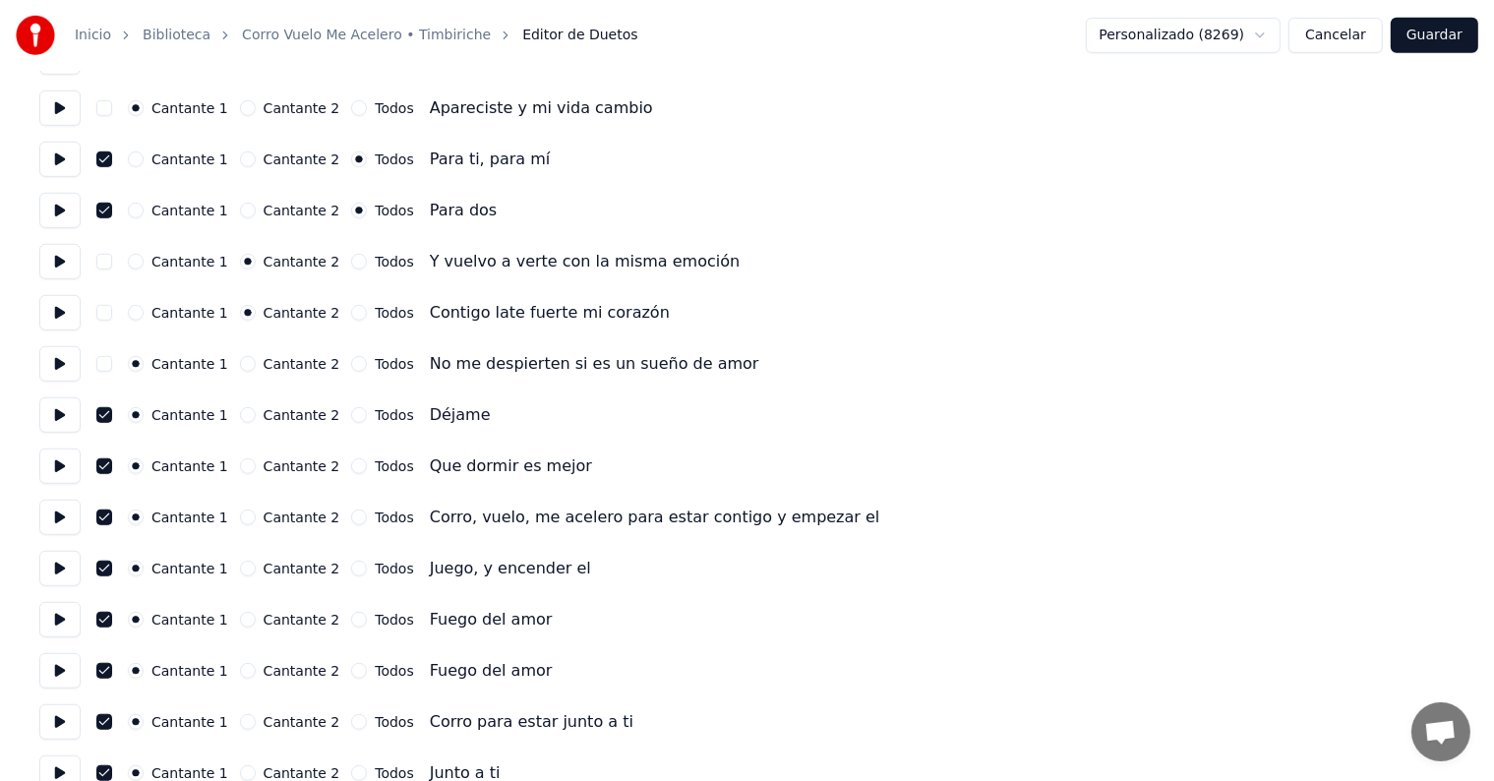
scroll to position [1328, 0]
click at [137, 313] on button "Cantante 1" at bounding box center [136, 315] width 16 height 16
click at [144, 263] on button "Cantante 1" at bounding box center [136, 264] width 16 height 16
click at [65, 219] on button at bounding box center [59, 212] width 41 height 35
click at [60, 161] on button at bounding box center [59, 161] width 41 height 35
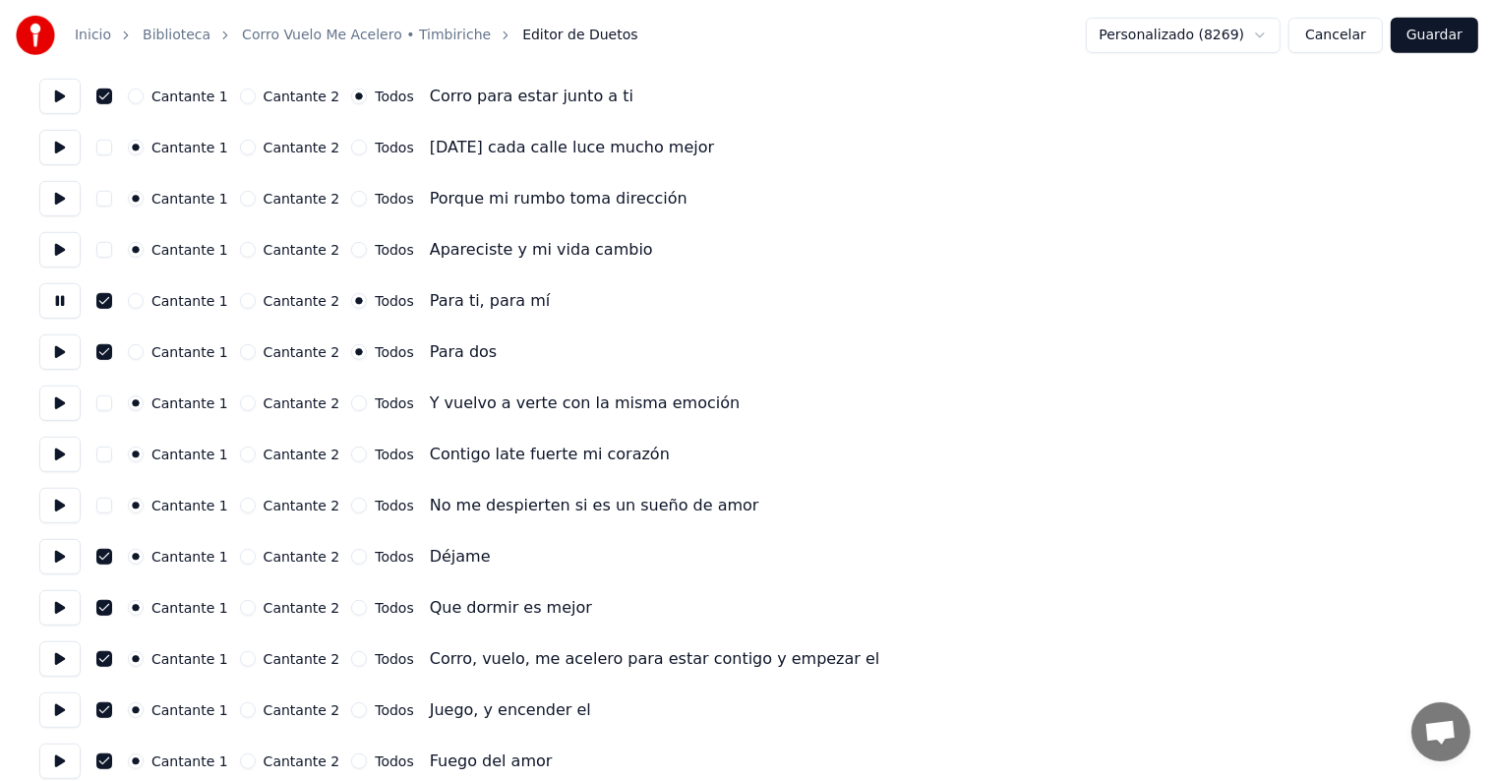
scroll to position [1182, 0]
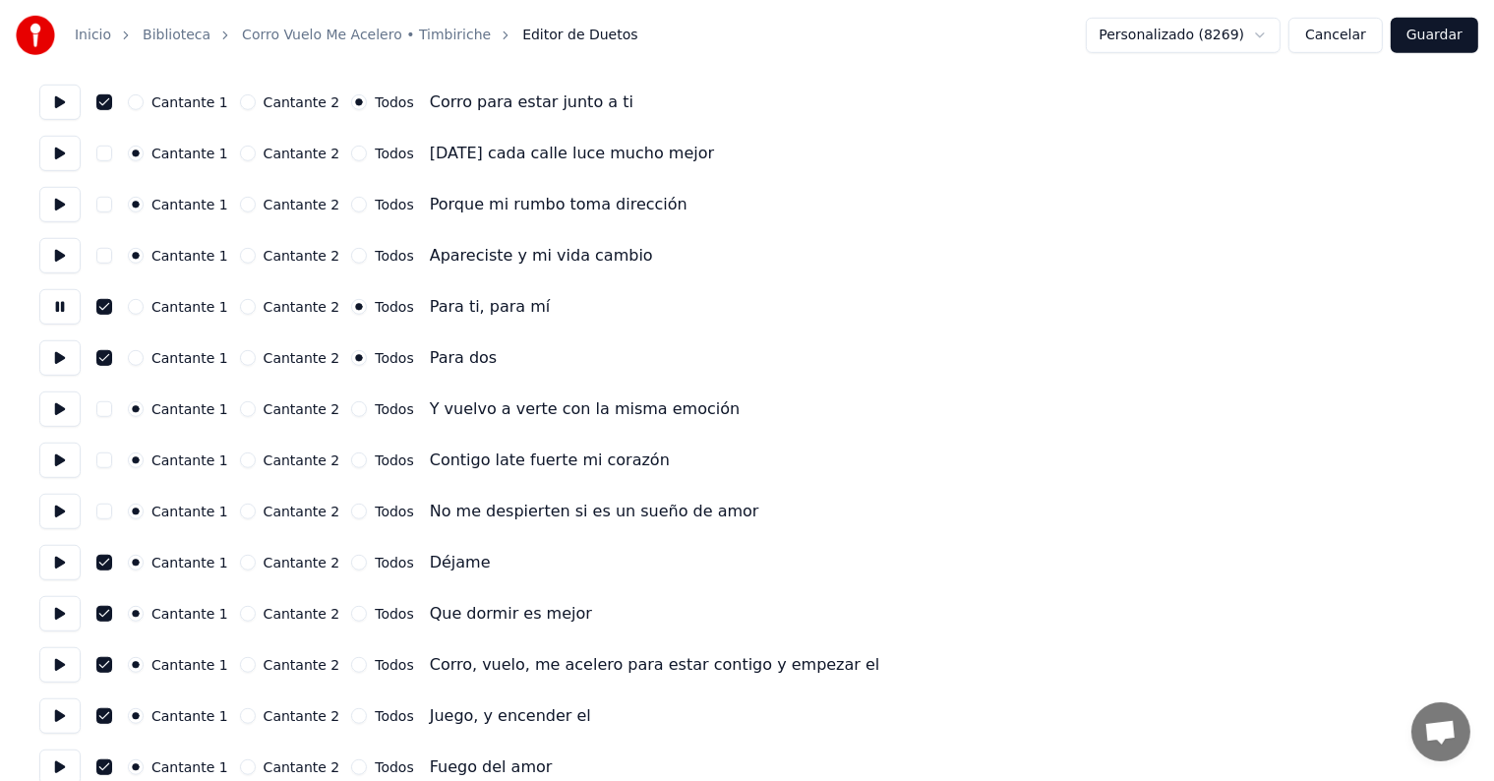
click at [138, 300] on button "Cantante 1" at bounding box center [136, 307] width 16 height 16
click at [144, 359] on button "Cantante 1" at bounding box center [136, 358] width 16 height 16
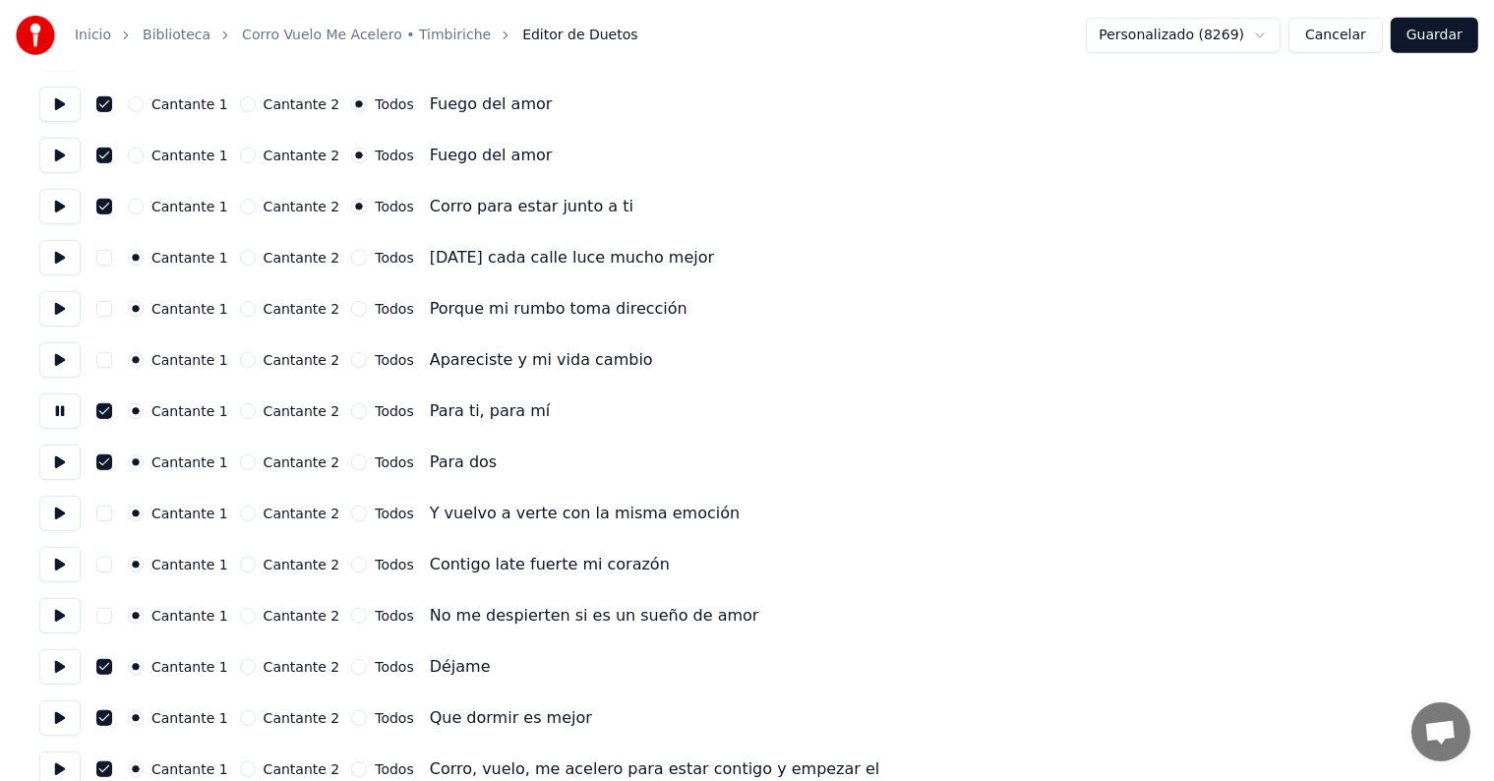
scroll to position [1078, 0]
click at [144, 208] on button "Cantante 1" at bounding box center [136, 207] width 16 height 16
click at [144, 155] on button "Cantante 1" at bounding box center [136, 156] width 16 height 16
click at [144, 106] on button "Cantante 1" at bounding box center [136, 104] width 16 height 16
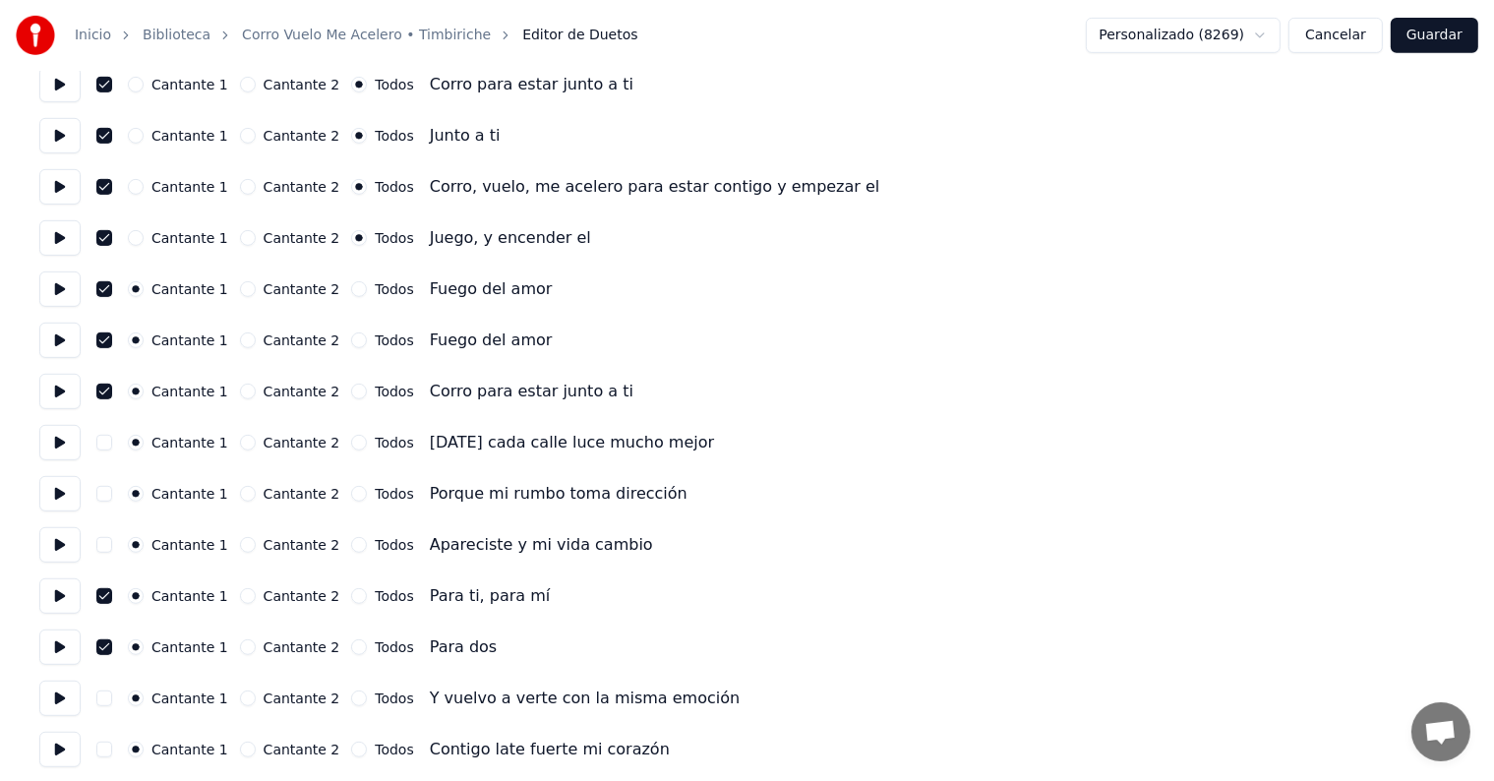
scroll to position [893, 0]
click at [150, 245] on div "Cantante 1" at bounding box center [178, 238] width 100 height 16
click at [144, 189] on button "Cantante 1" at bounding box center [136, 187] width 16 height 16
click at [144, 142] on button "Cantante 1" at bounding box center [136, 136] width 16 height 16
click at [144, 91] on button "Cantante 1" at bounding box center [136, 85] width 16 height 16
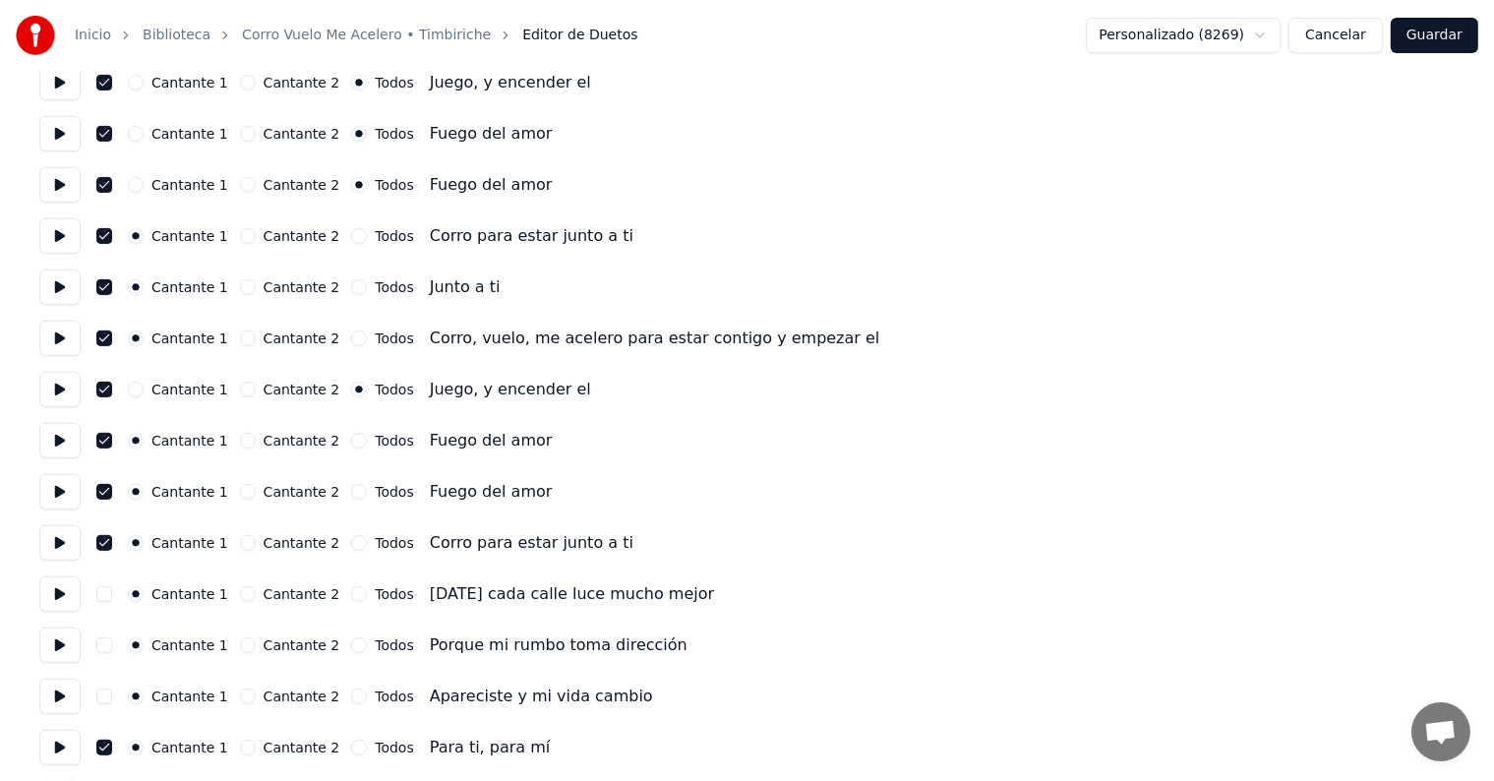
scroll to position [740, 0]
click at [144, 187] on button "Cantante 1" at bounding box center [136, 187] width 16 height 16
click at [139, 135] on button "Cantante 1" at bounding box center [136, 136] width 16 height 16
click at [144, 392] on button "Cantante 1" at bounding box center [136, 392] width 16 height 16
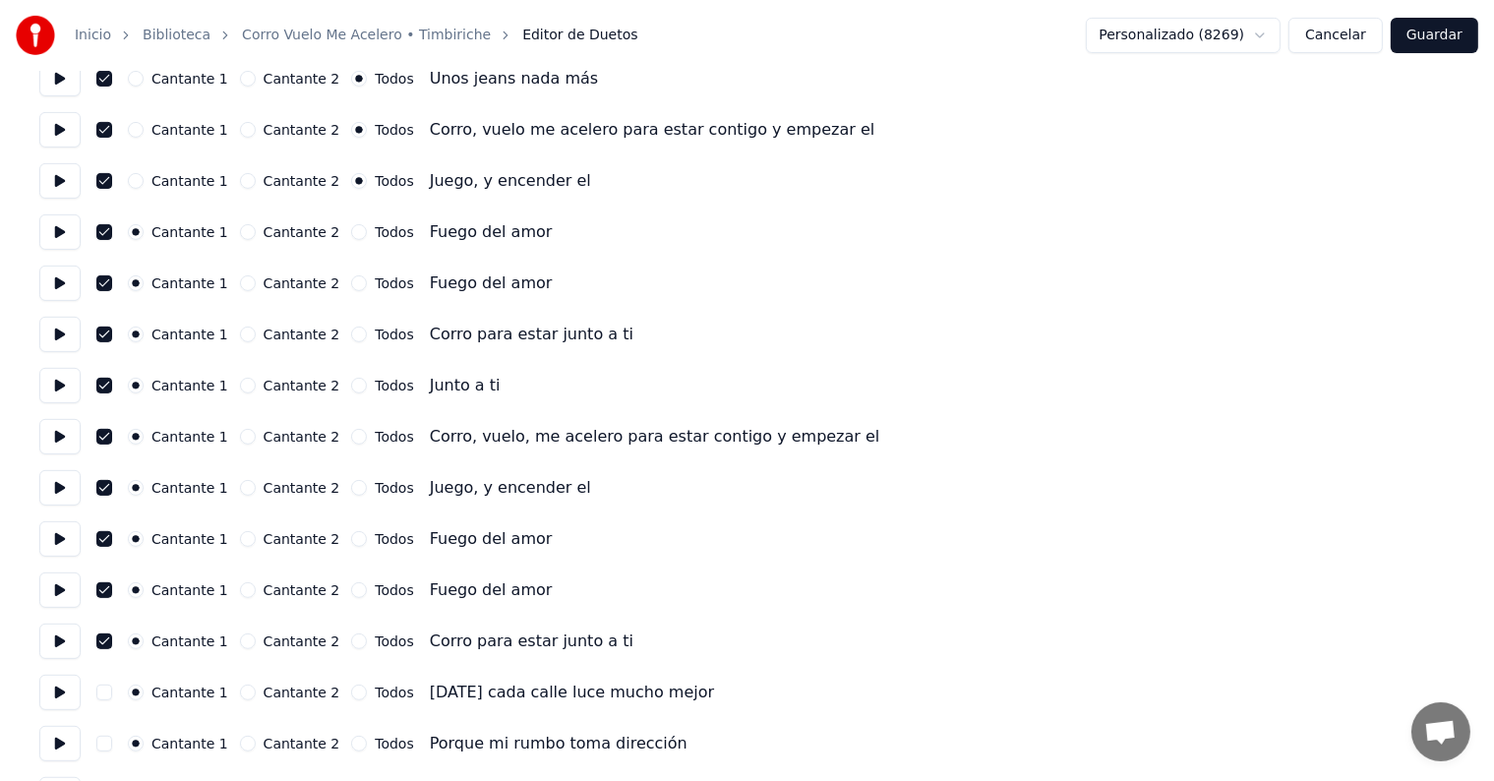
scroll to position [622, 0]
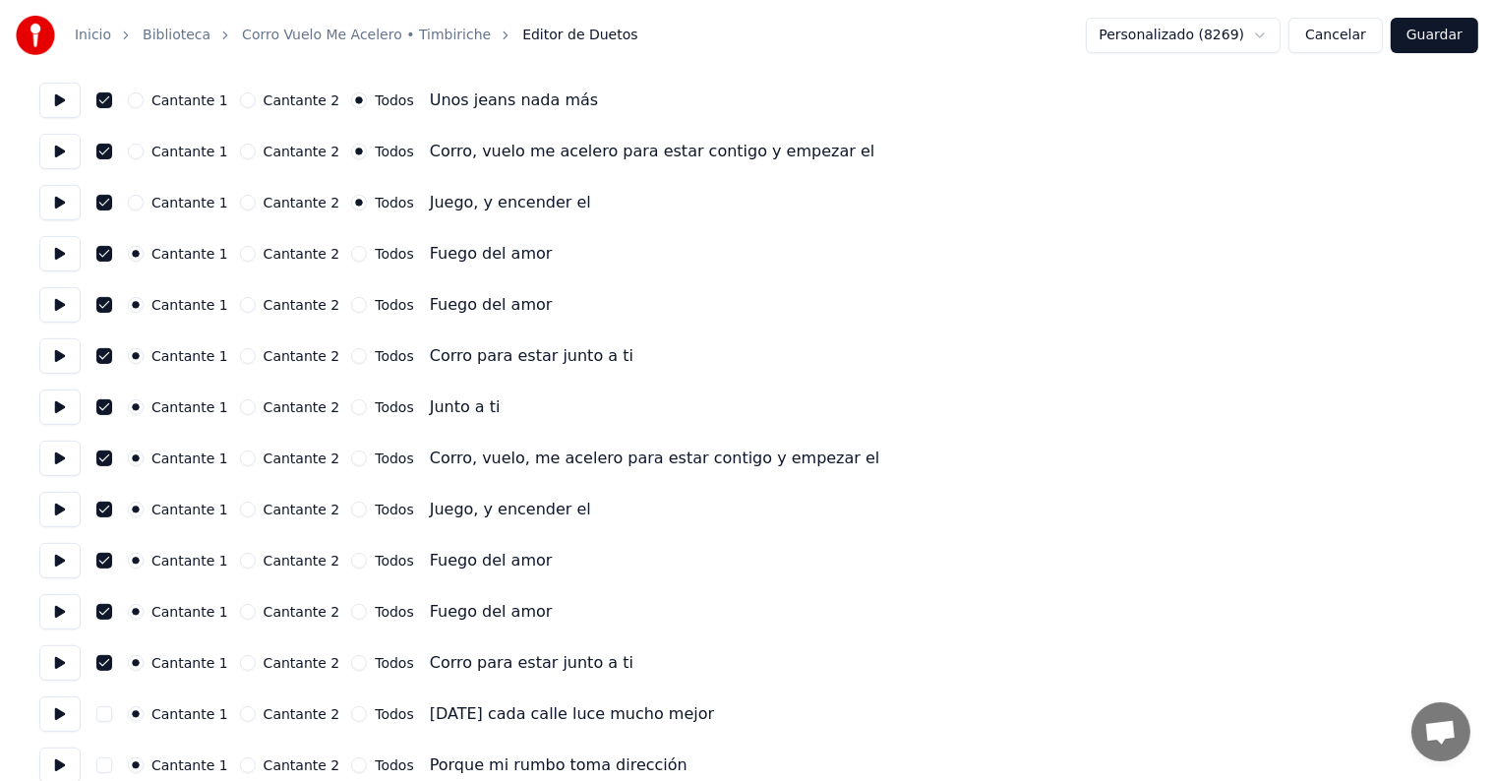
click at [144, 203] on button "Cantante 1" at bounding box center [136, 203] width 16 height 16
click at [138, 153] on button "Cantante 1" at bounding box center [136, 152] width 16 height 16
click at [44, 149] on button at bounding box center [59, 151] width 41 height 35
click at [142, 103] on button "Cantante 1" at bounding box center [136, 100] width 16 height 16
click at [58, 104] on button at bounding box center [59, 100] width 41 height 35
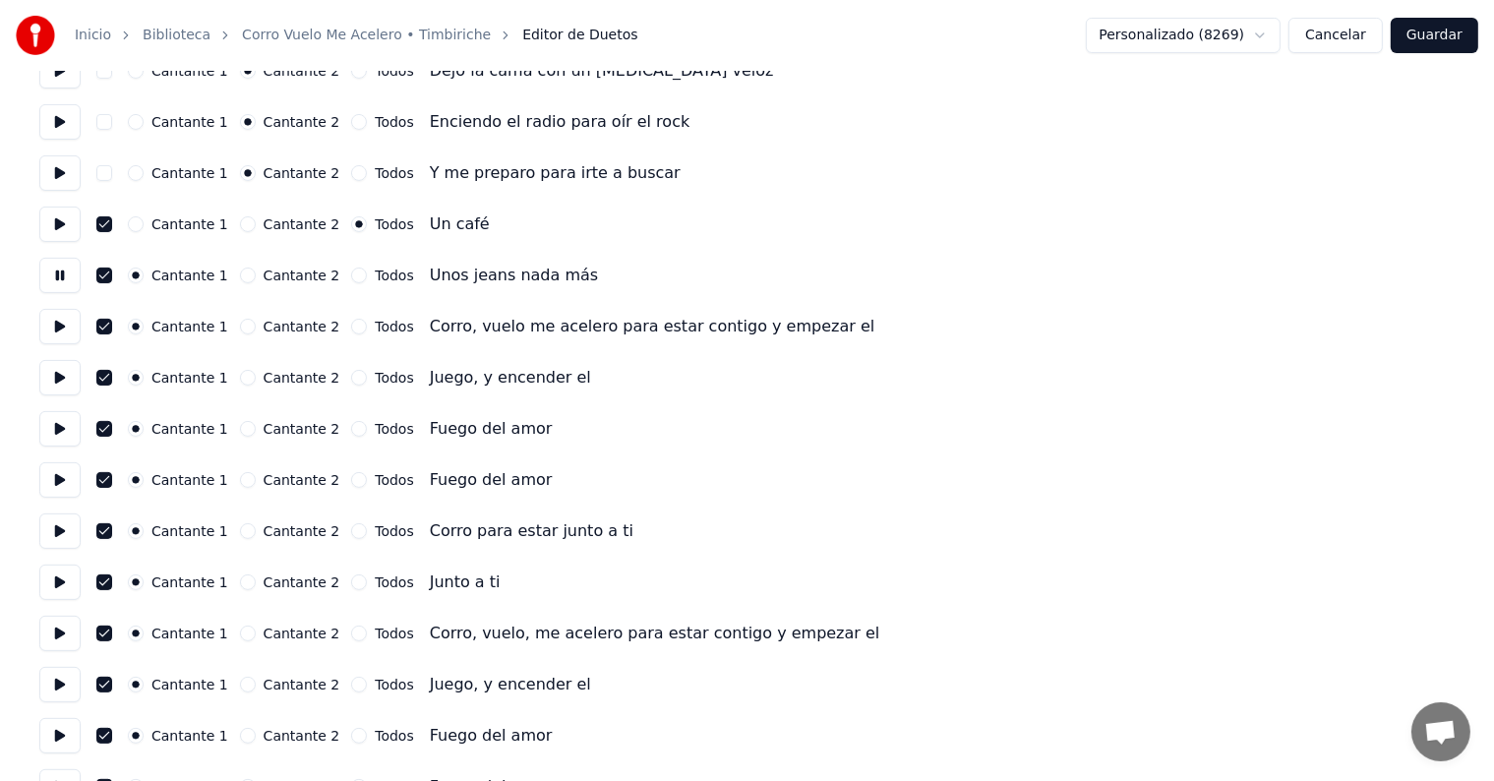
scroll to position [445, 0]
click at [148, 232] on div "Cantante 1" at bounding box center [178, 226] width 100 height 16
click at [63, 177] on button at bounding box center [59, 174] width 41 height 35
click at [142, 224] on button "Cantante 1" at bounding box center [136, 226] width 16 height 16
click at [58, 128] on button at bounding box center [59, 123] width 41 height 35
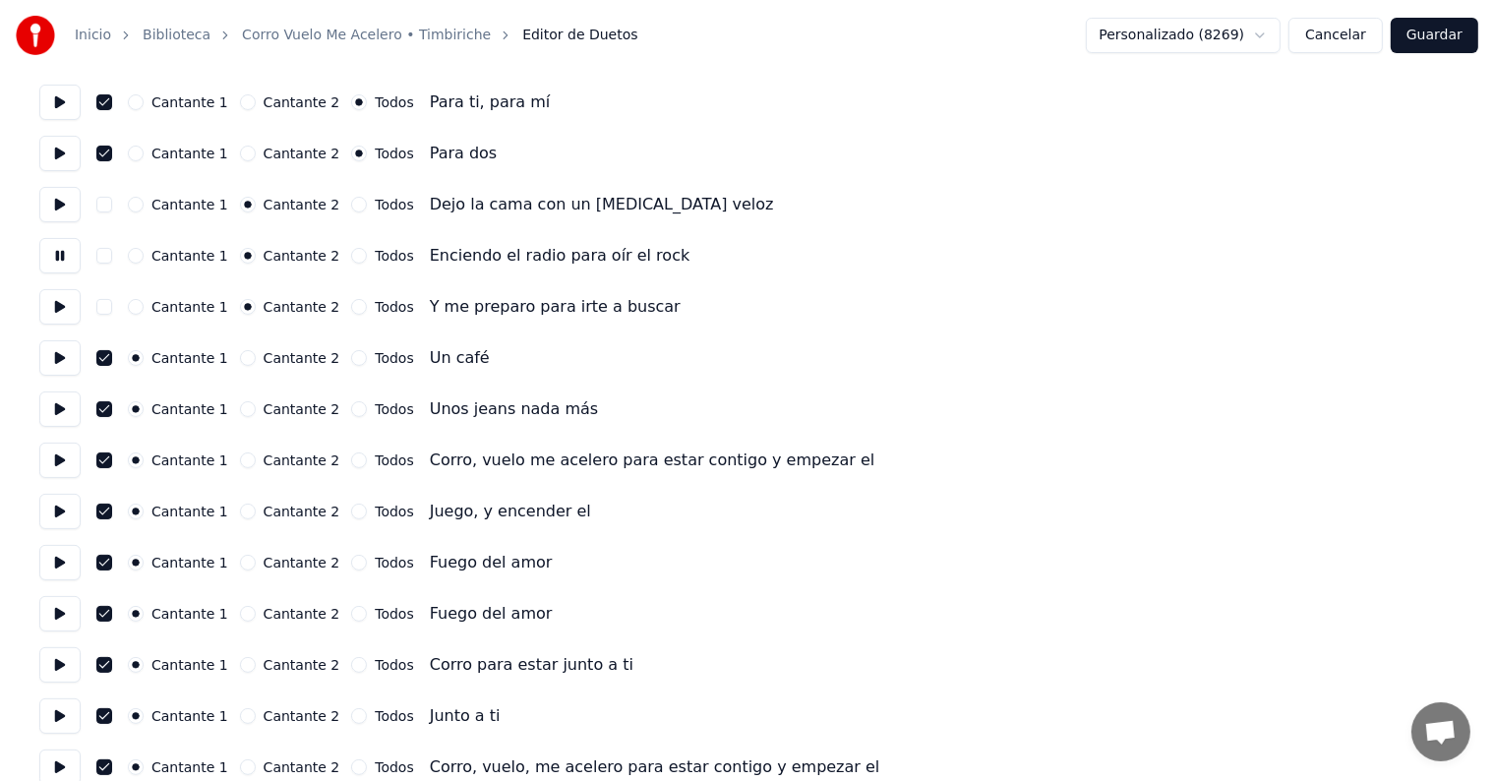
scroll to position [307, 0]
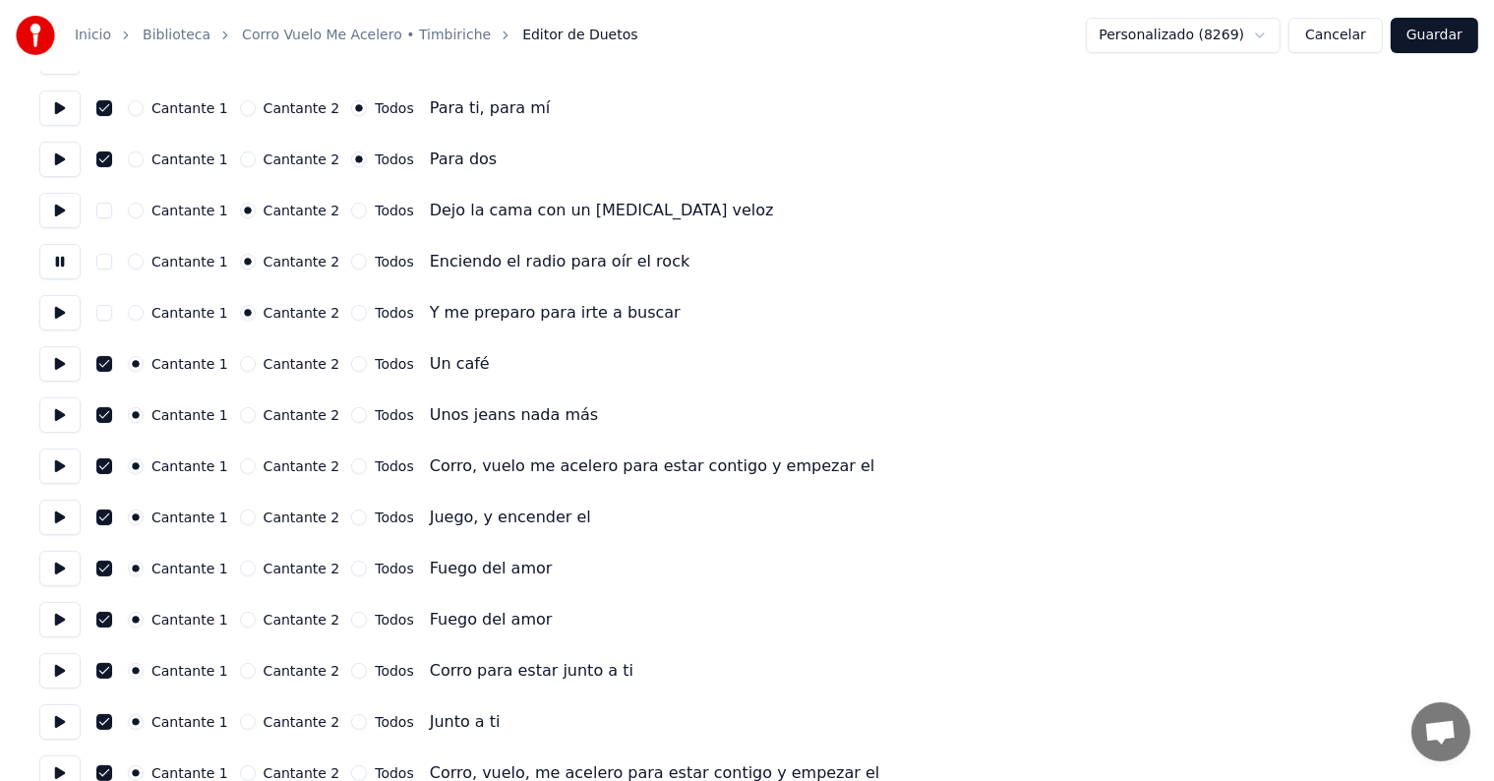
click at [67, 214] on button at bounding box center [59, 210] width 41 height 35
click at [58, 164] on button at bounding box center [59, 159] width 41 height 35
click at [53, 122] on button at bounding box center [59, 108] width 41 height 35
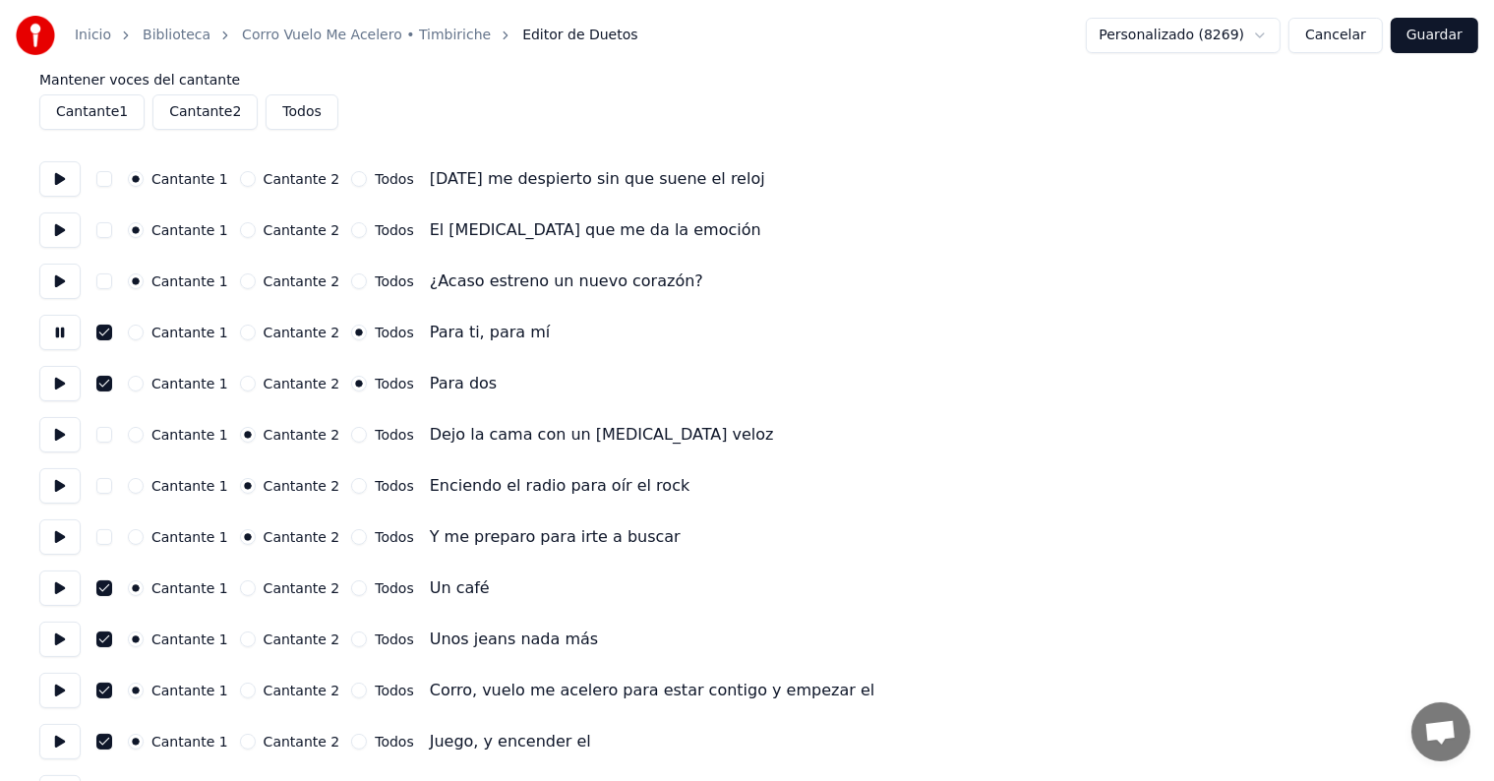
scroll to position [79, 0]
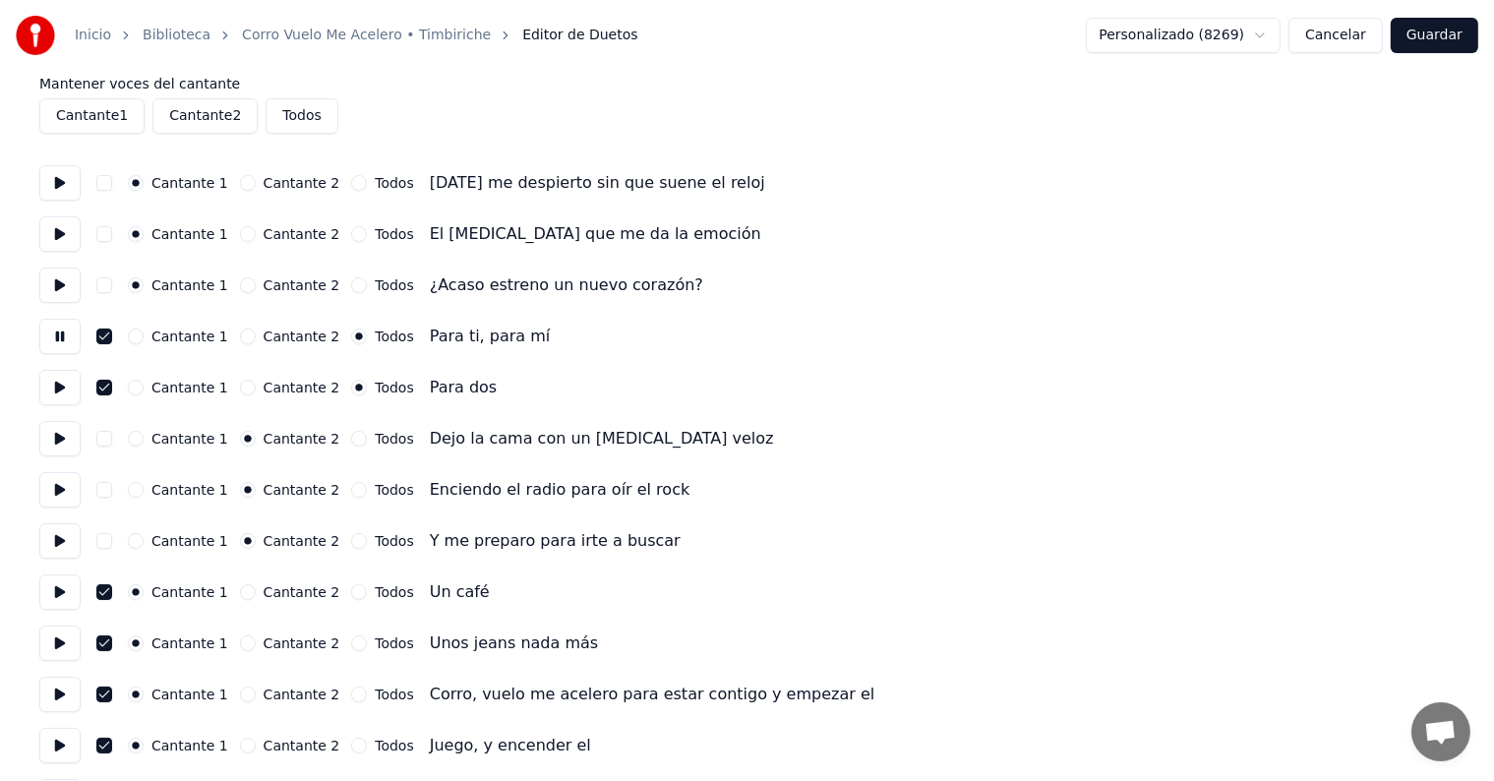
click at [144, 333] on button "Cantante 1" at bounding box center [136, 337] width 16 height 16
click at [140, 386] on button "Cantante 1" at bounding box center [136, 388] width 16 height 16
click at [144, 439] on button "Cantante 1" at bounding box center [136, 439] width 16 height 16
click at [144, 489] on button "Cantante 1" at bounding box center [136, 490] width 16 height 16
click at [163, 497] on label "Cantante 1" at bounding box center [189, 490] width 77 height 14
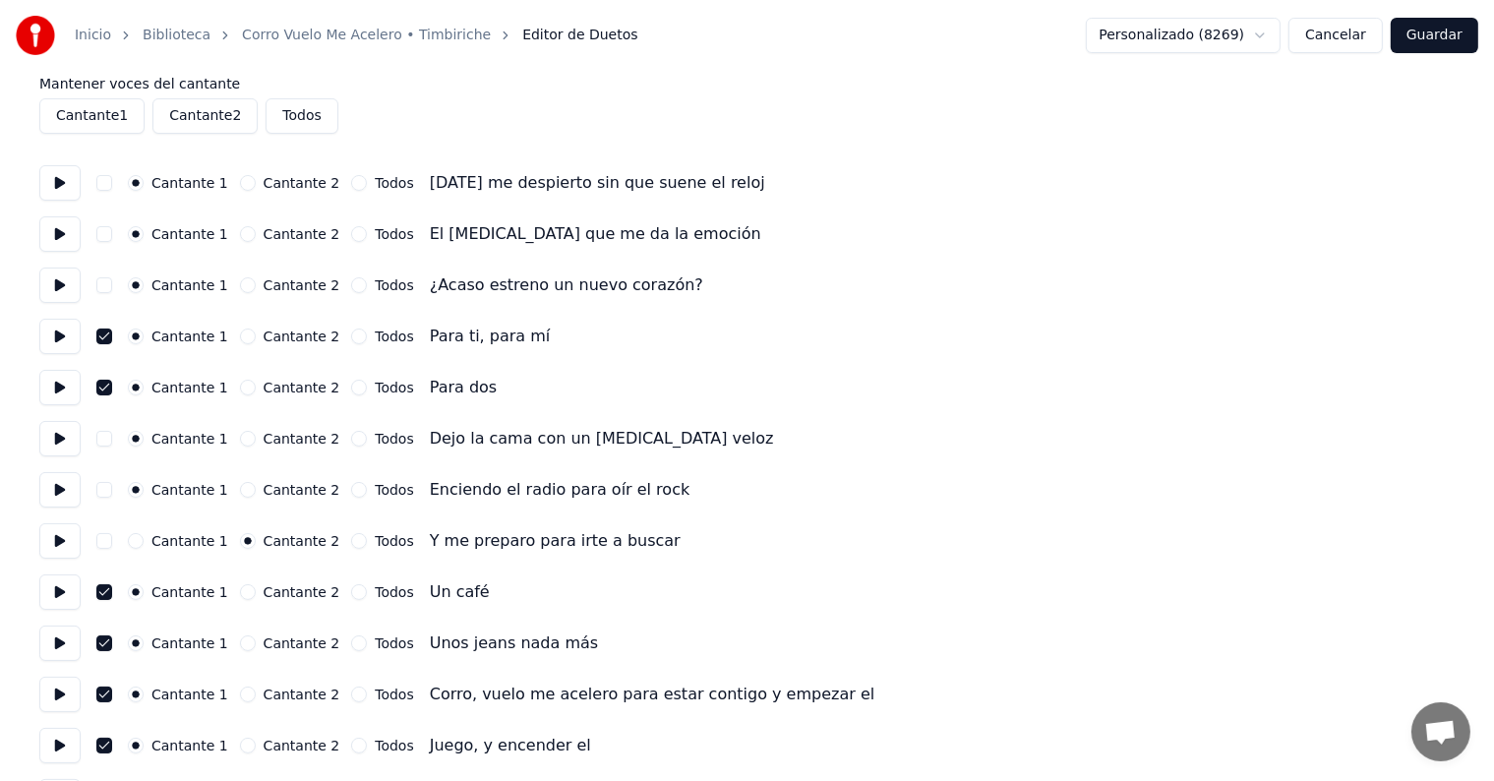
click at [144, 498] on button "Cantante 1" at bounding box center [136, 490] width 16 height 16
click at [144, 546] on button "Cantante 1" at bounding box center [136, 541] width 16 height 16
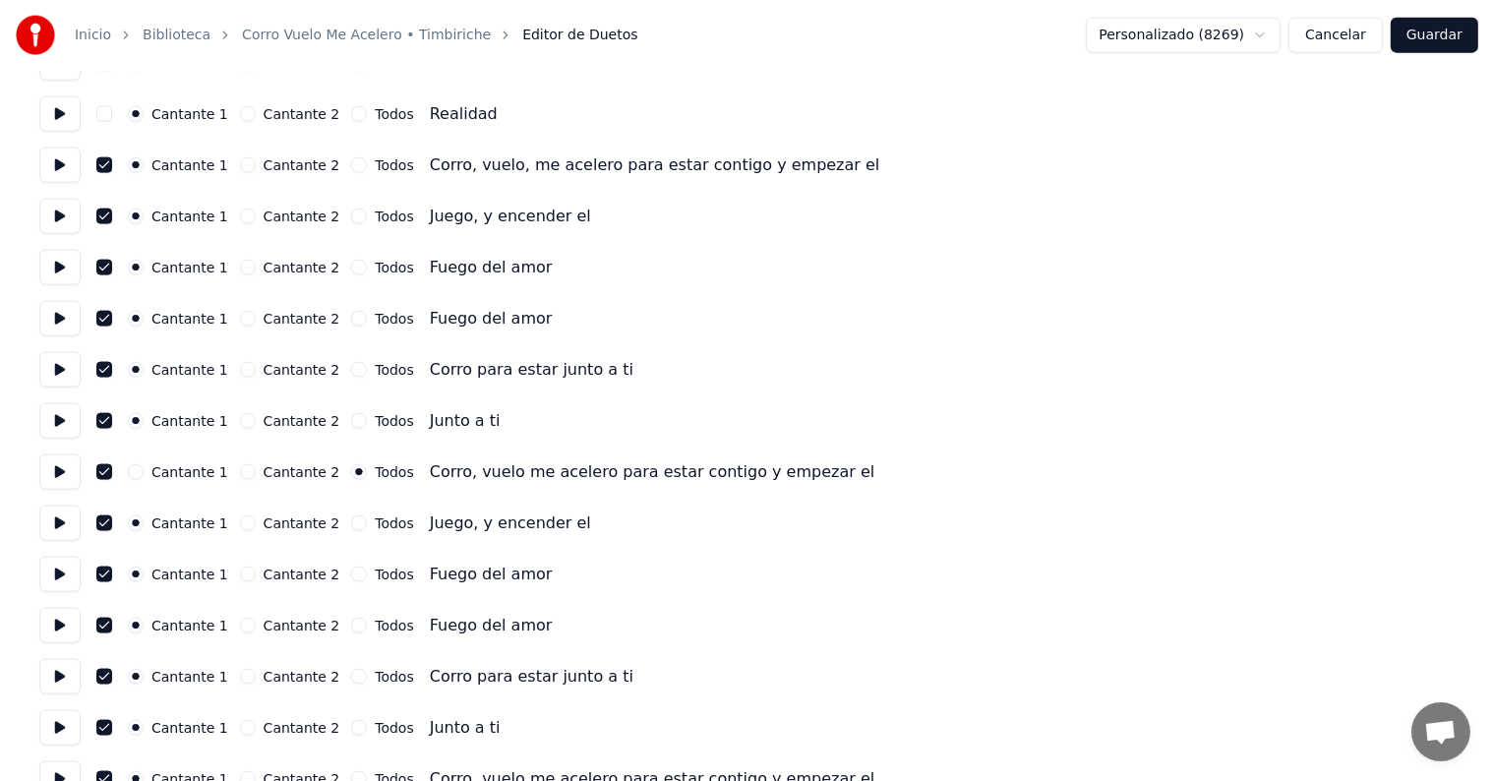
scroll to position [2760, 0]
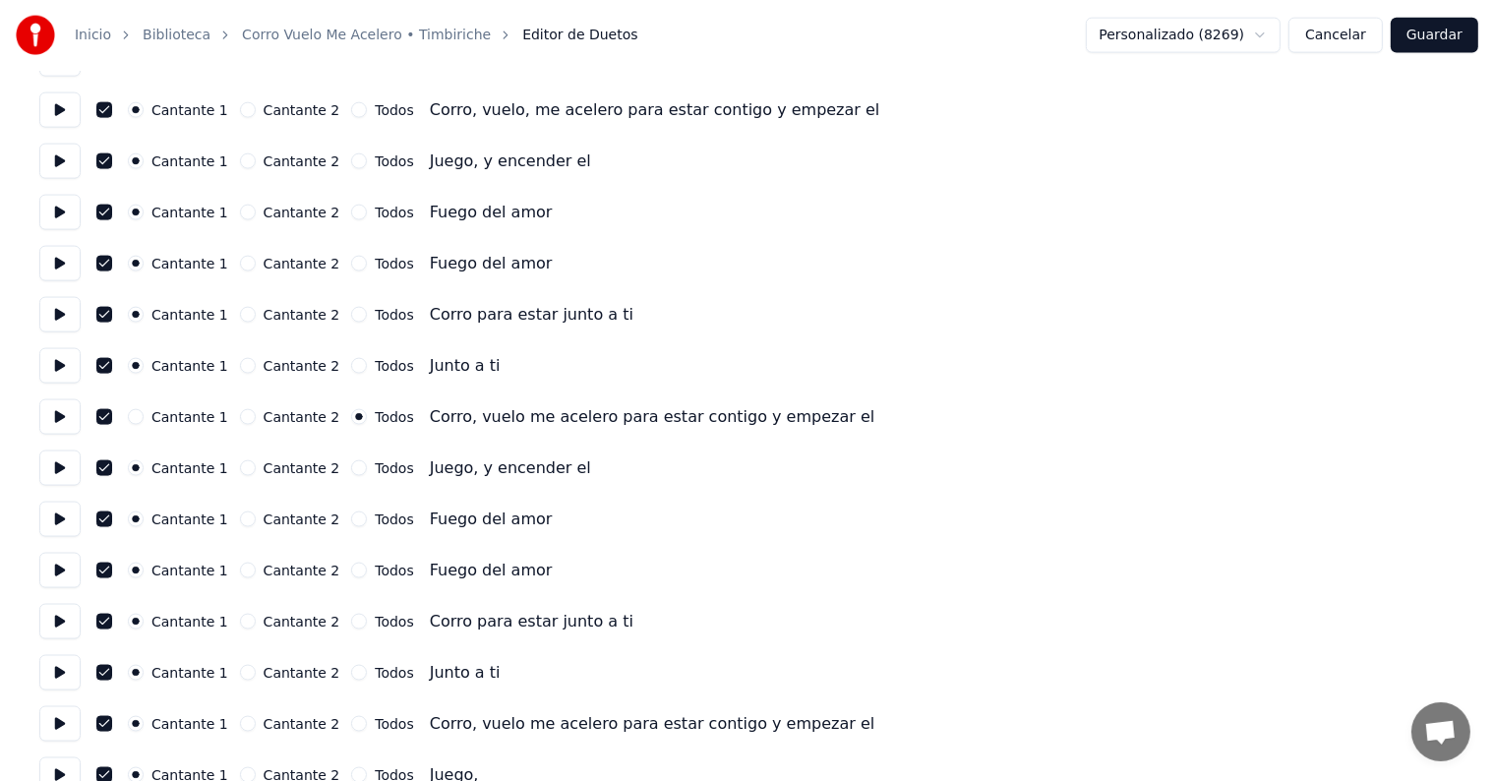
click at [140, 418] on button "Cantante 1" at bounding box center [136, 417] width 16 height 16
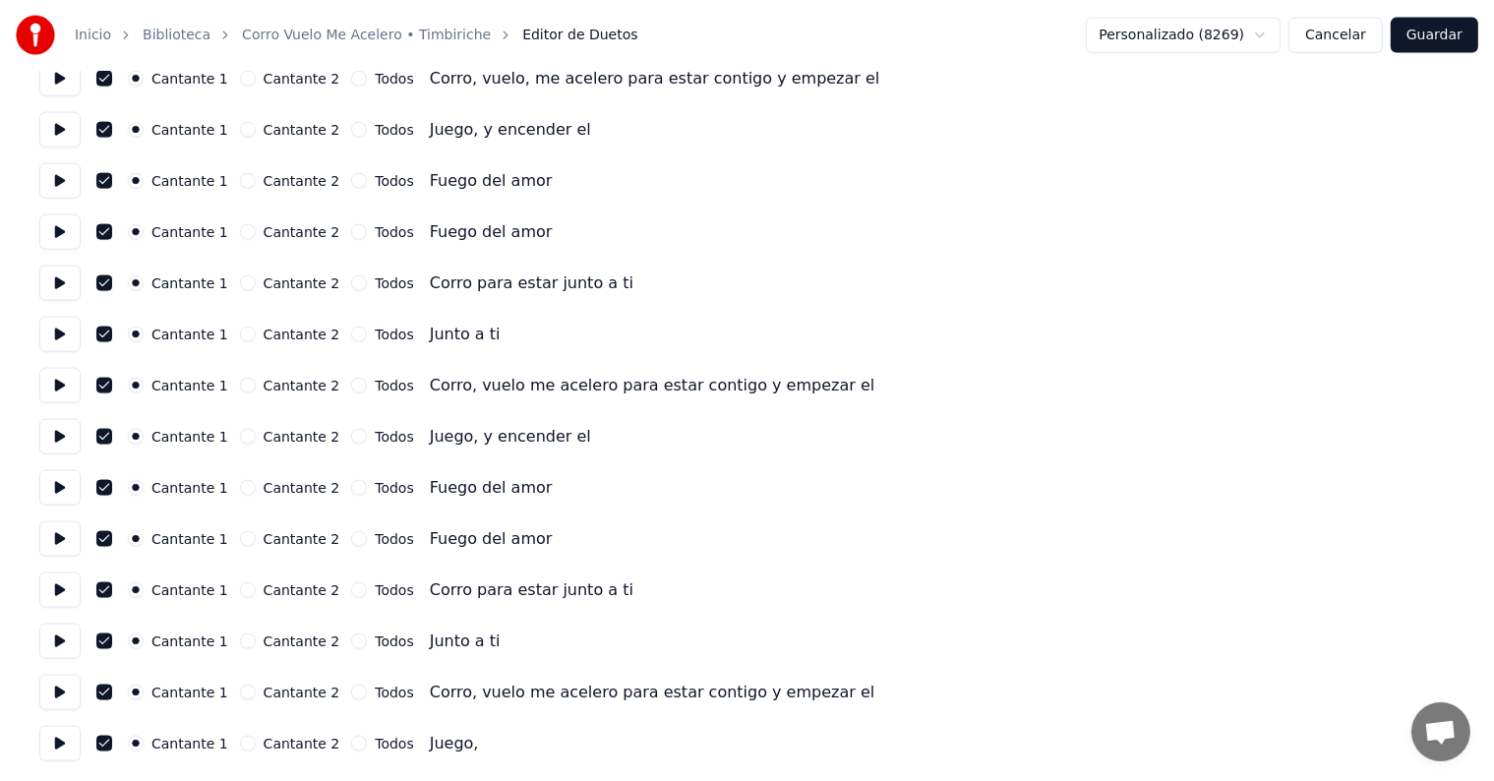
click at [1450, 42] on button "Guardar" at bounding box center [1435, 35] width 88 height 35
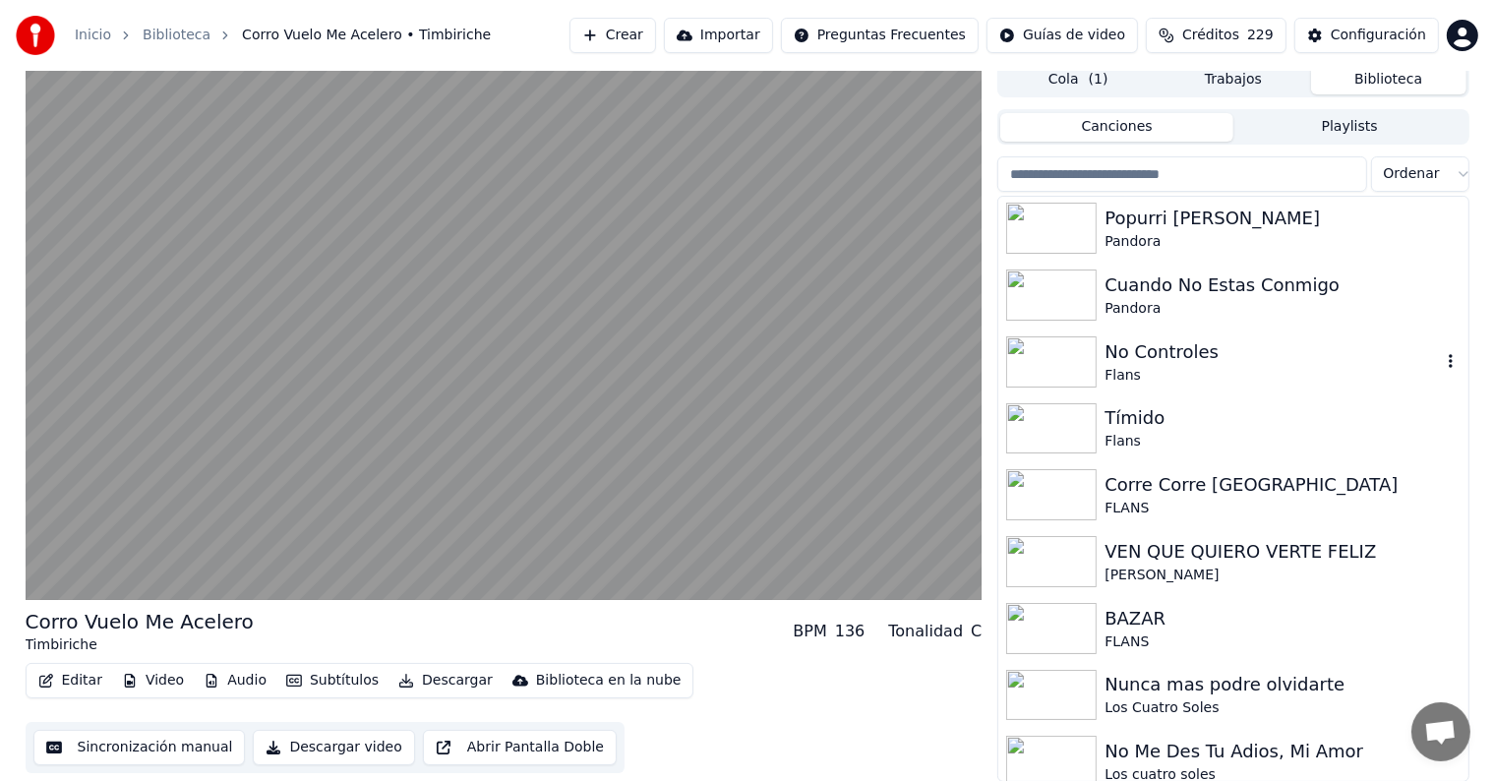
scroll to position [926, 0]
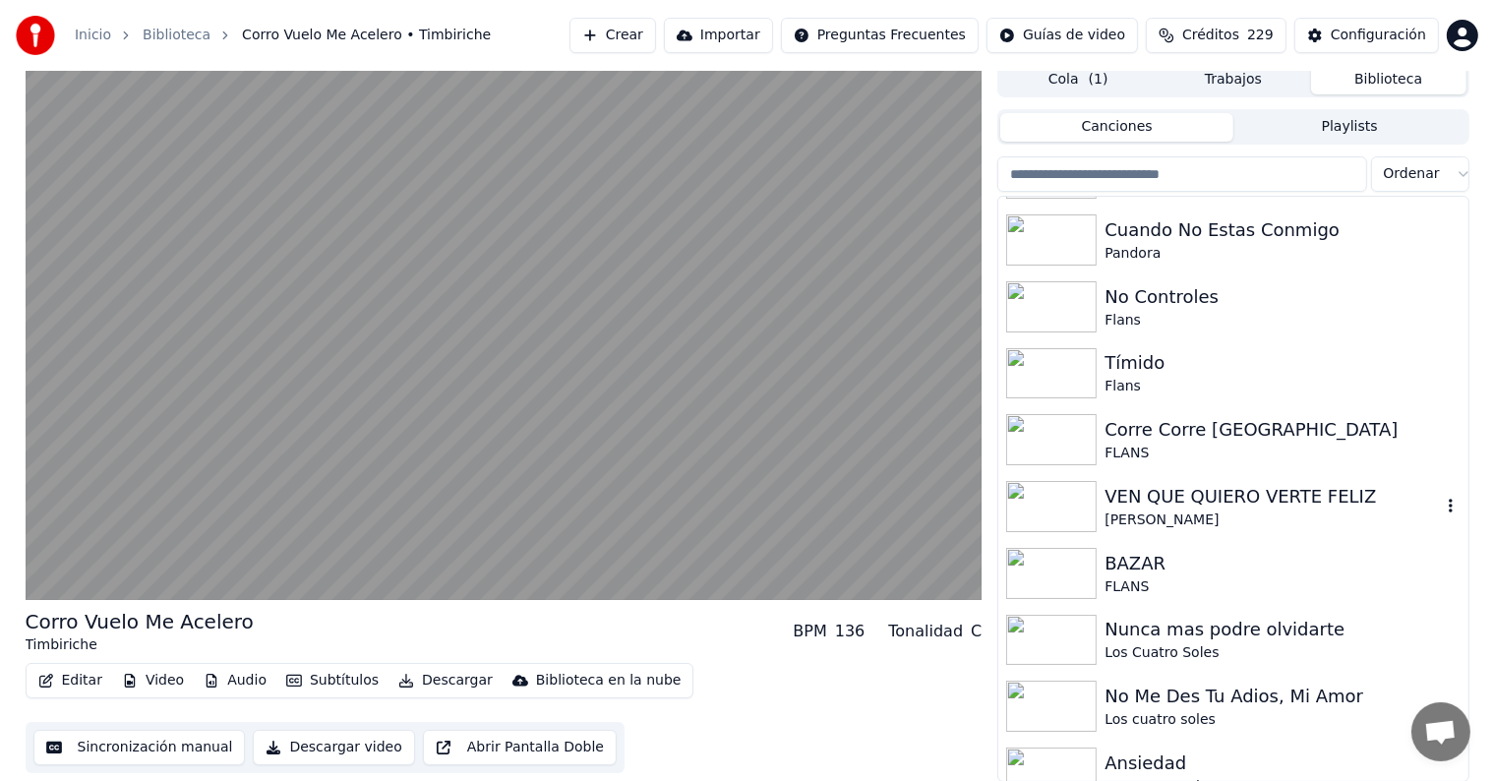
click at [1141, 486] on div "VEN QUE QUIERO VERTE FELIZ" at bounding box center [1272, 497] width 335 height 28
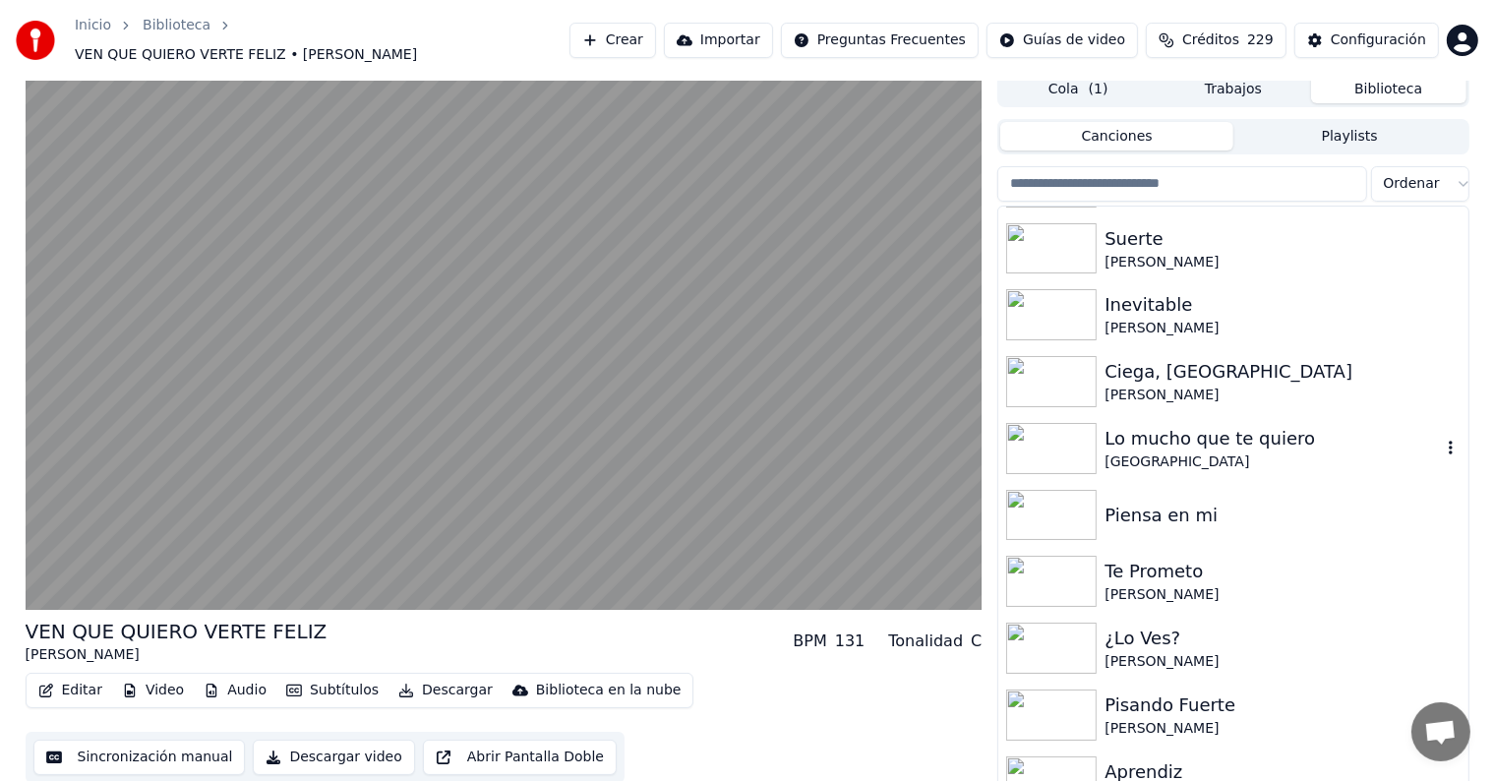
scroll to position [2952, 0]
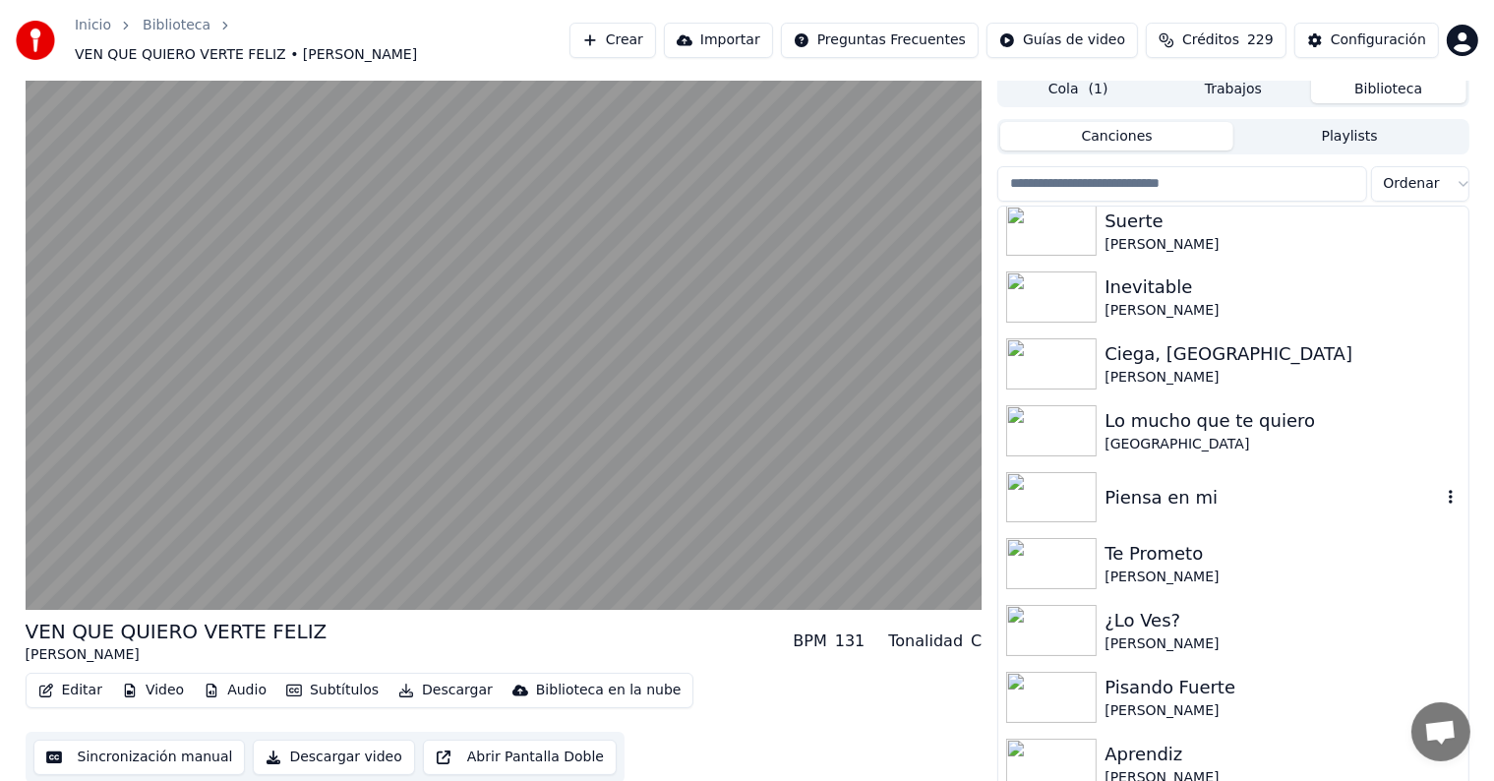
click at [1141, 486] on div "Piensa en mi" at bounding box center [1272, 498] width 335 height 28
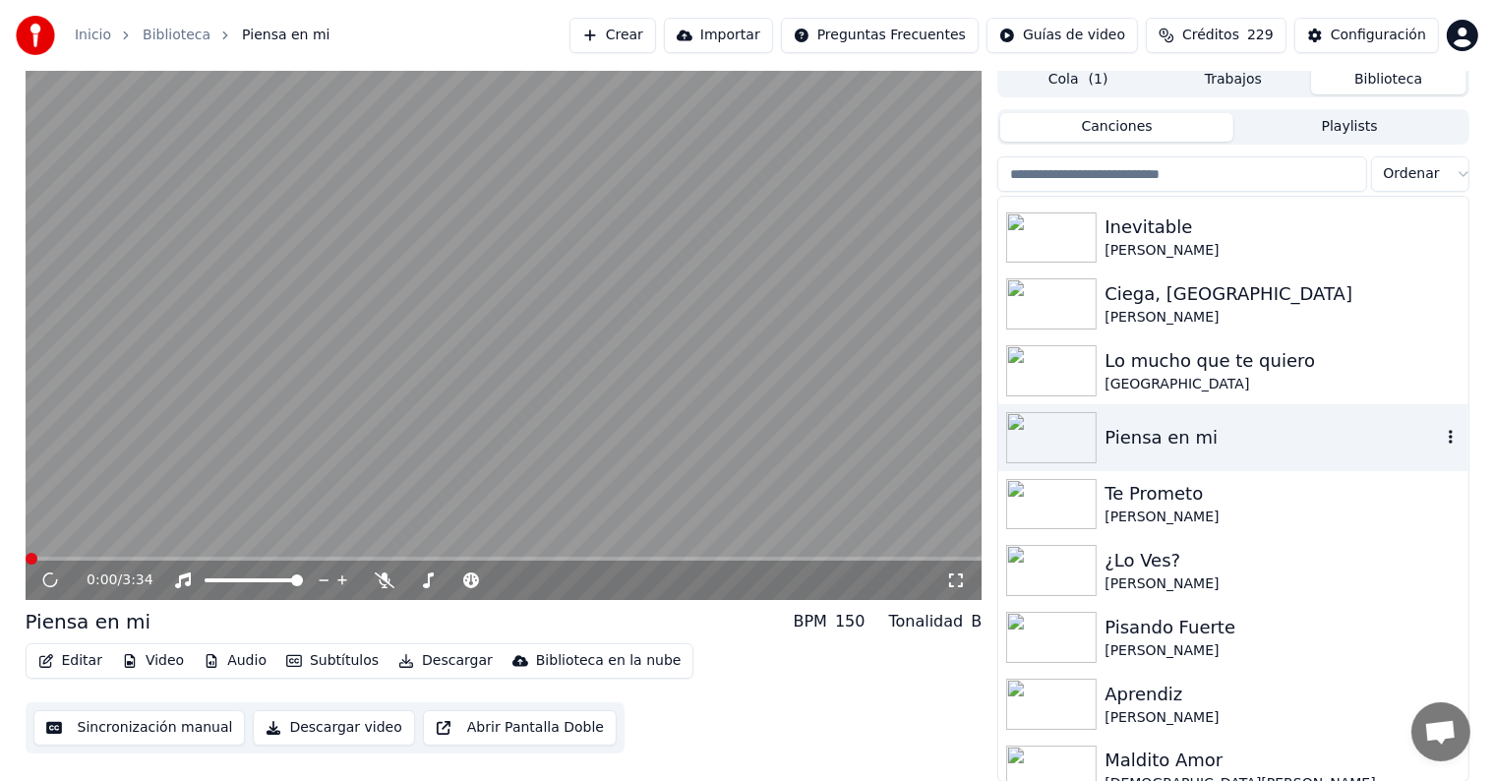
scroll to position [3017, 0]
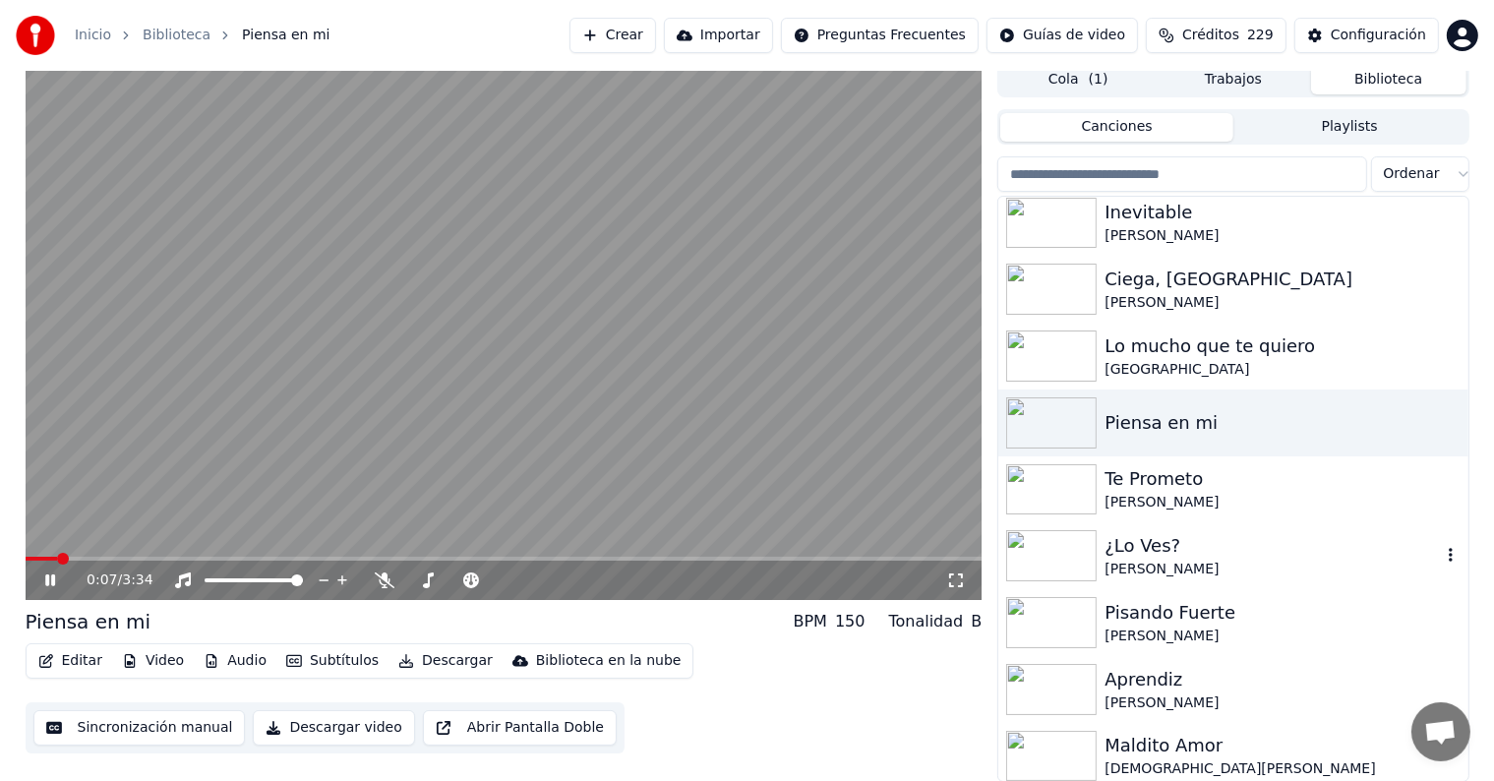
click at [1039, 555] on img at bounding box center [1051, 555] width 91 height 51
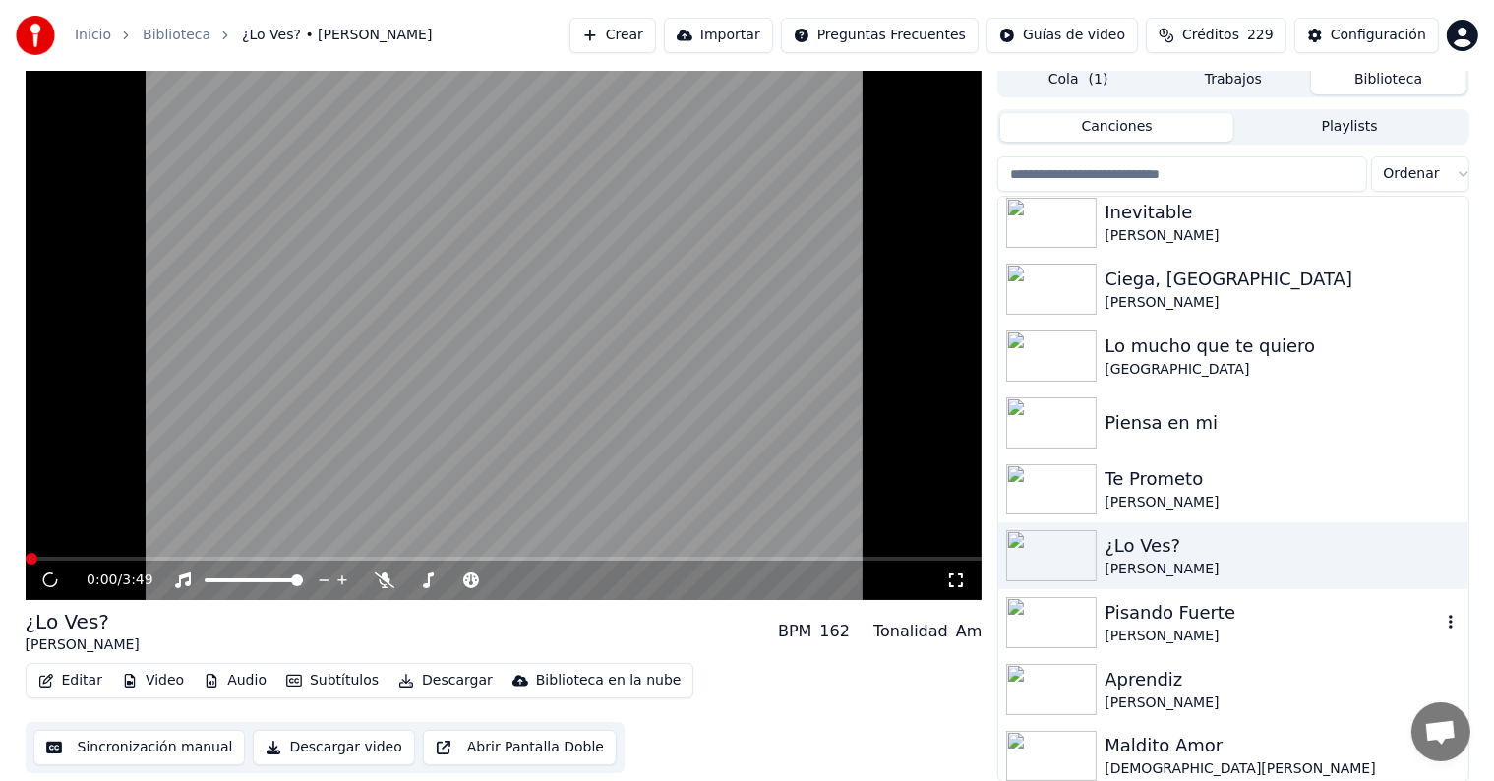
click at [1059, 604] on img at bounding box center [1051, 622] width 91 height 51
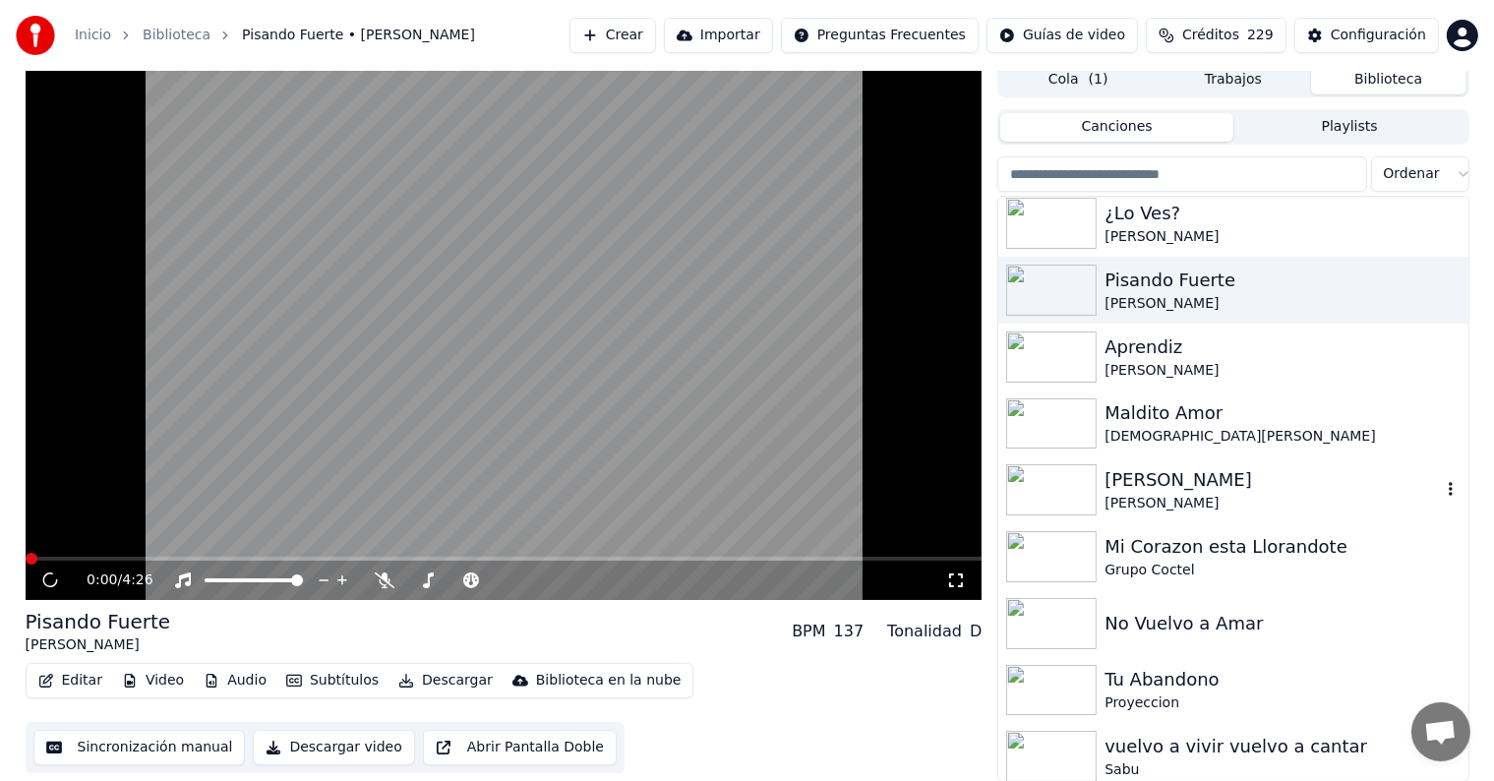
scroll to position [3372, 0]
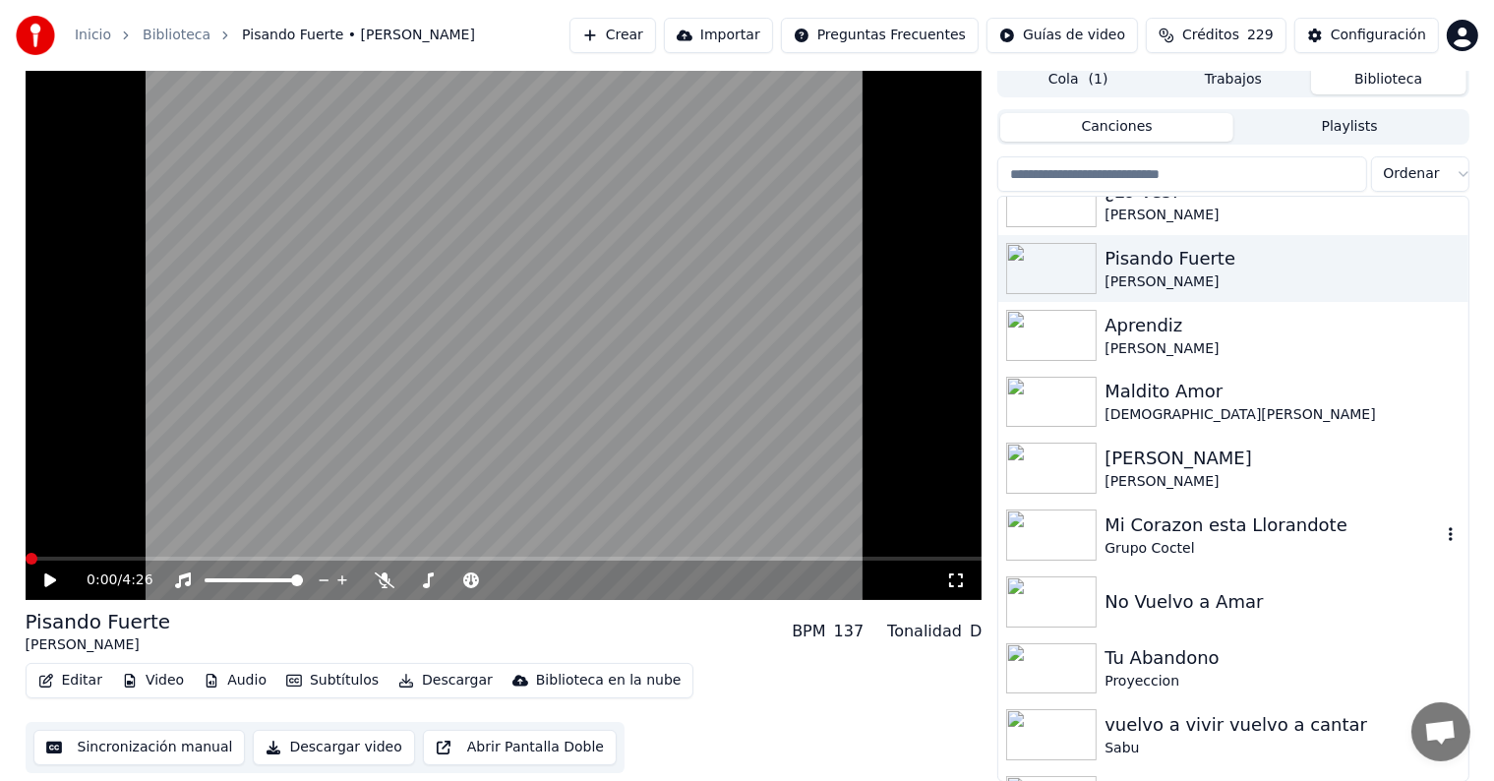
click at [1069, 525] on img at bounding box center [1051, 535] width 91 height 51
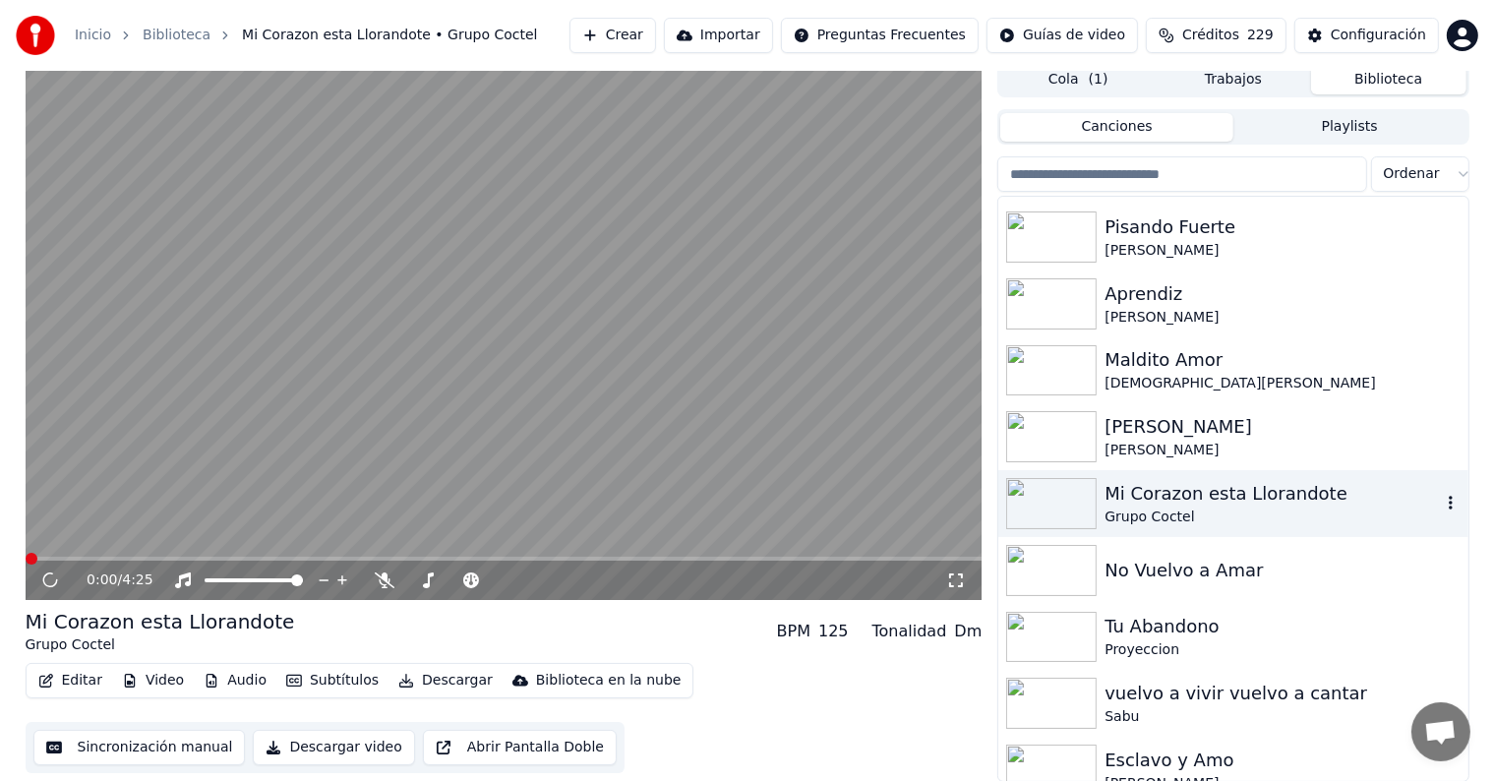
scroll to position [3405, 0]
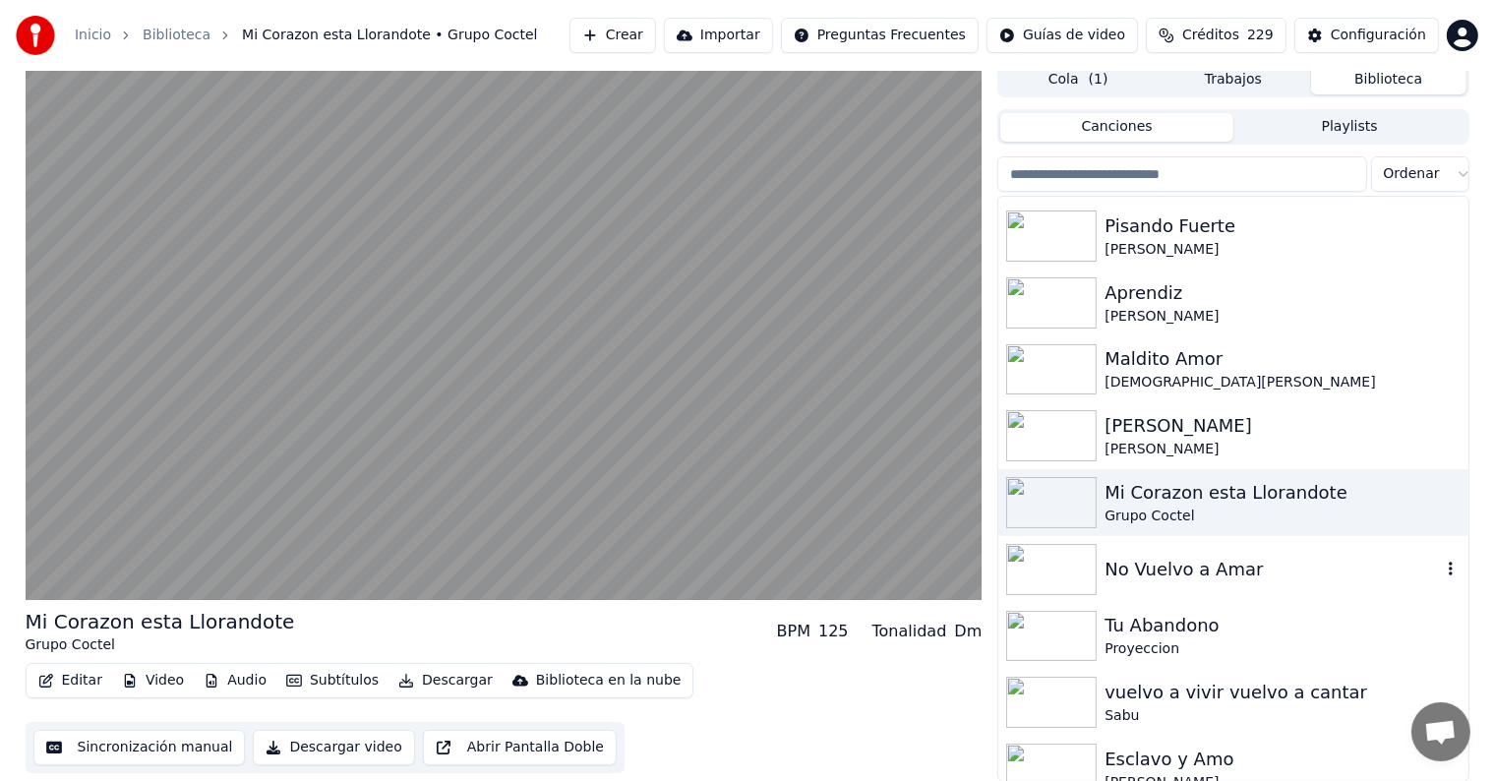
click at [1074, 566] on img at bounding box center [1051, 569] width 91 height 51
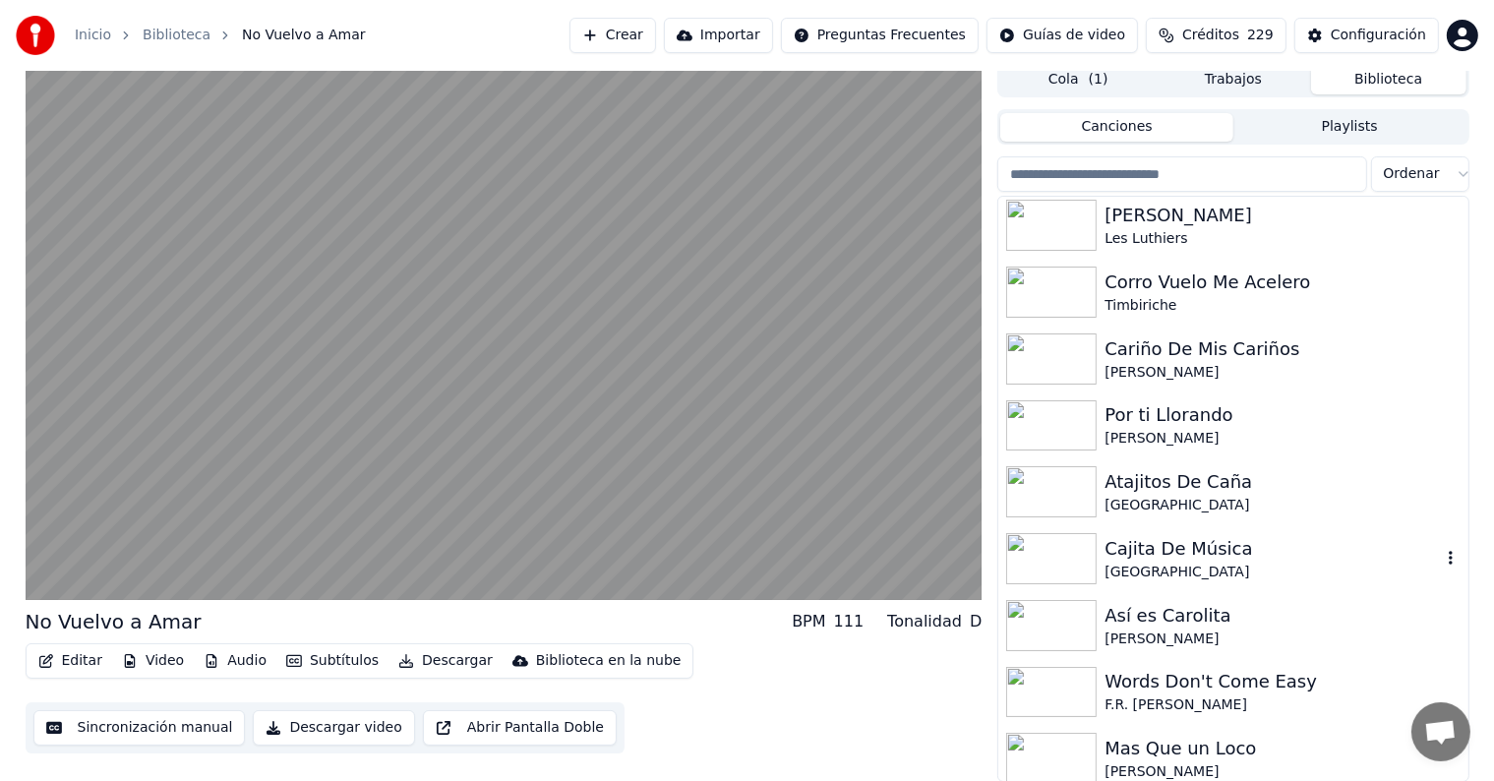
scroll to position [4150, 0]
click at [1060, 281] on img at bounding box center [1051, 293] width 91 height 51
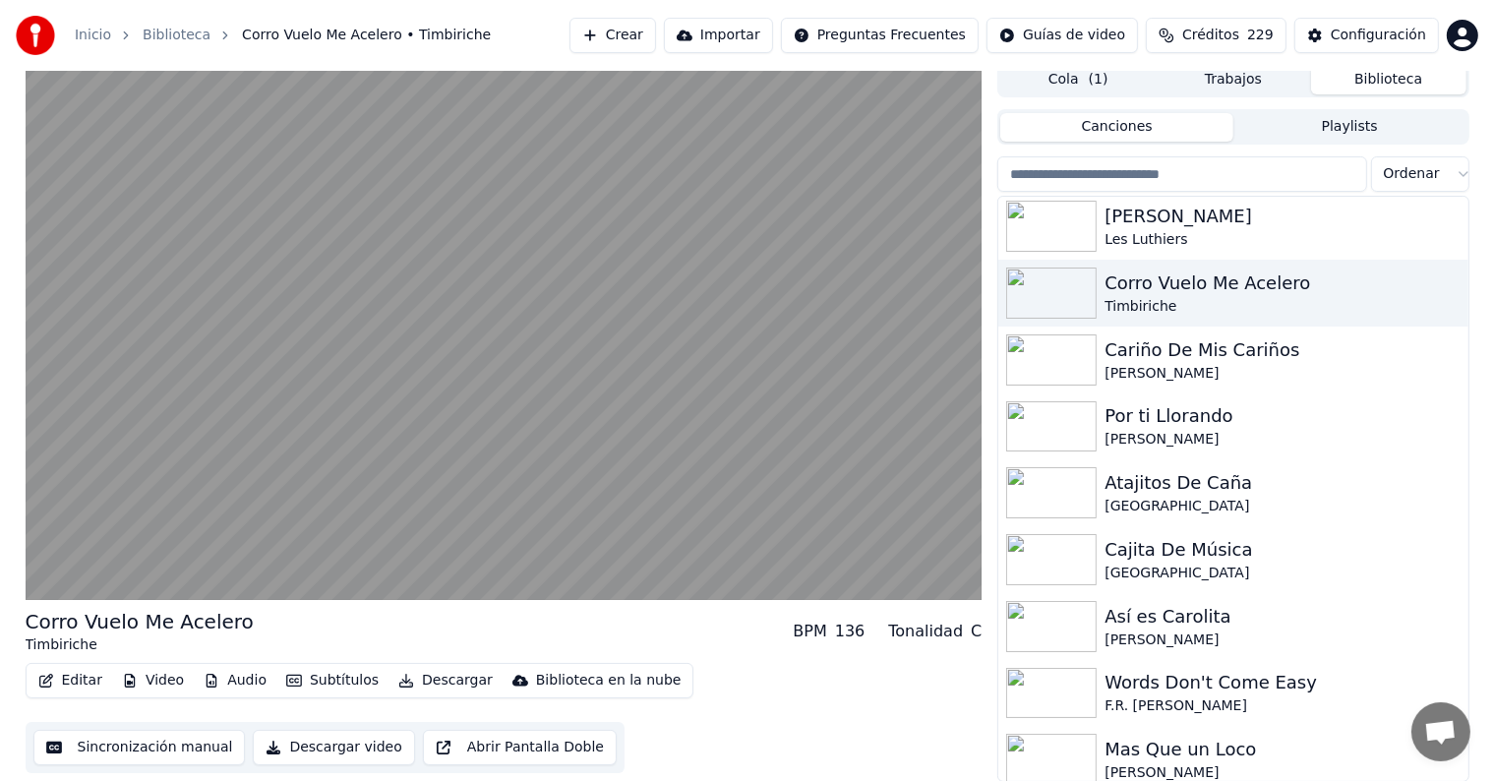
click at [1088, 183] on input "search" at bounding box center [1182, 173] width 369 height 35
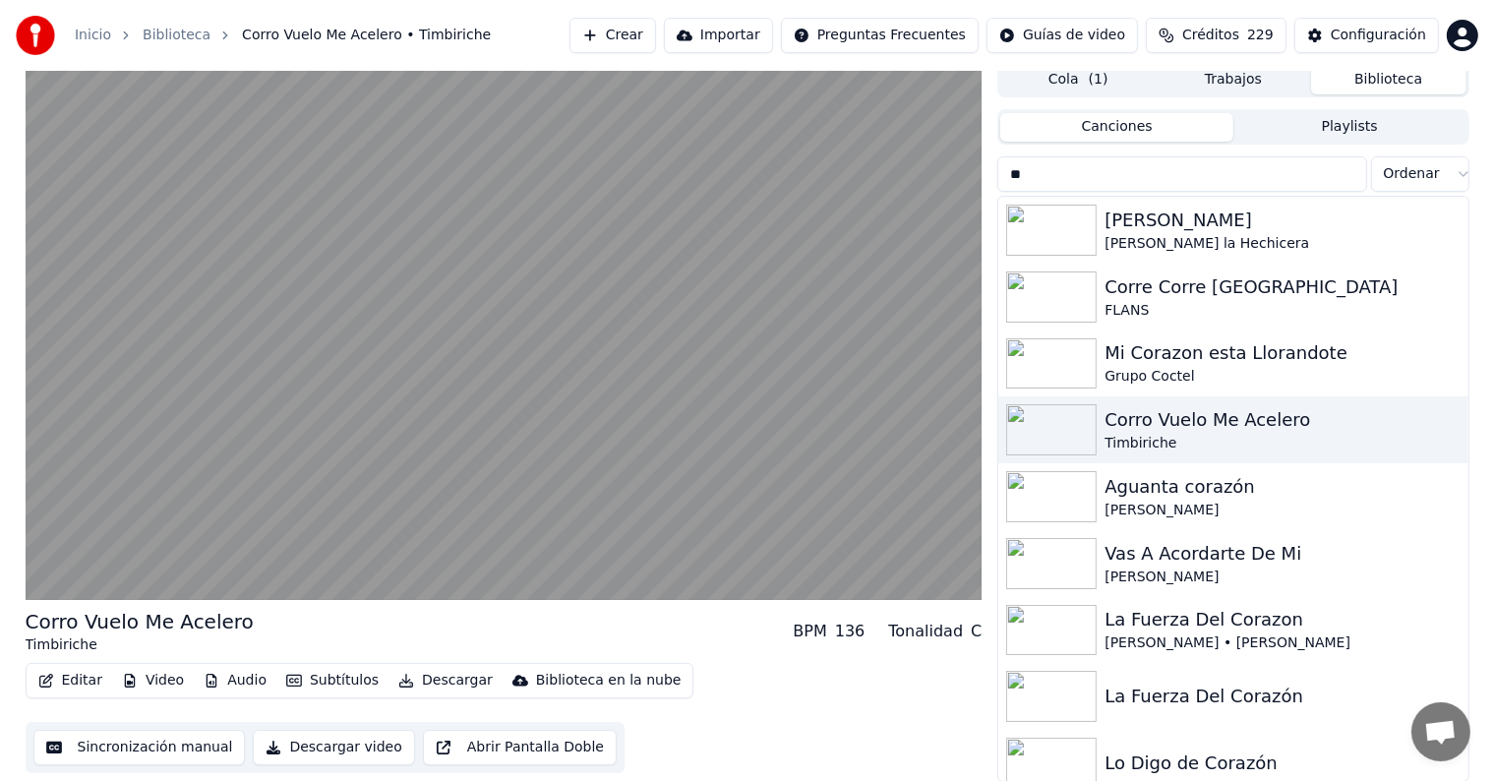
type input "*"
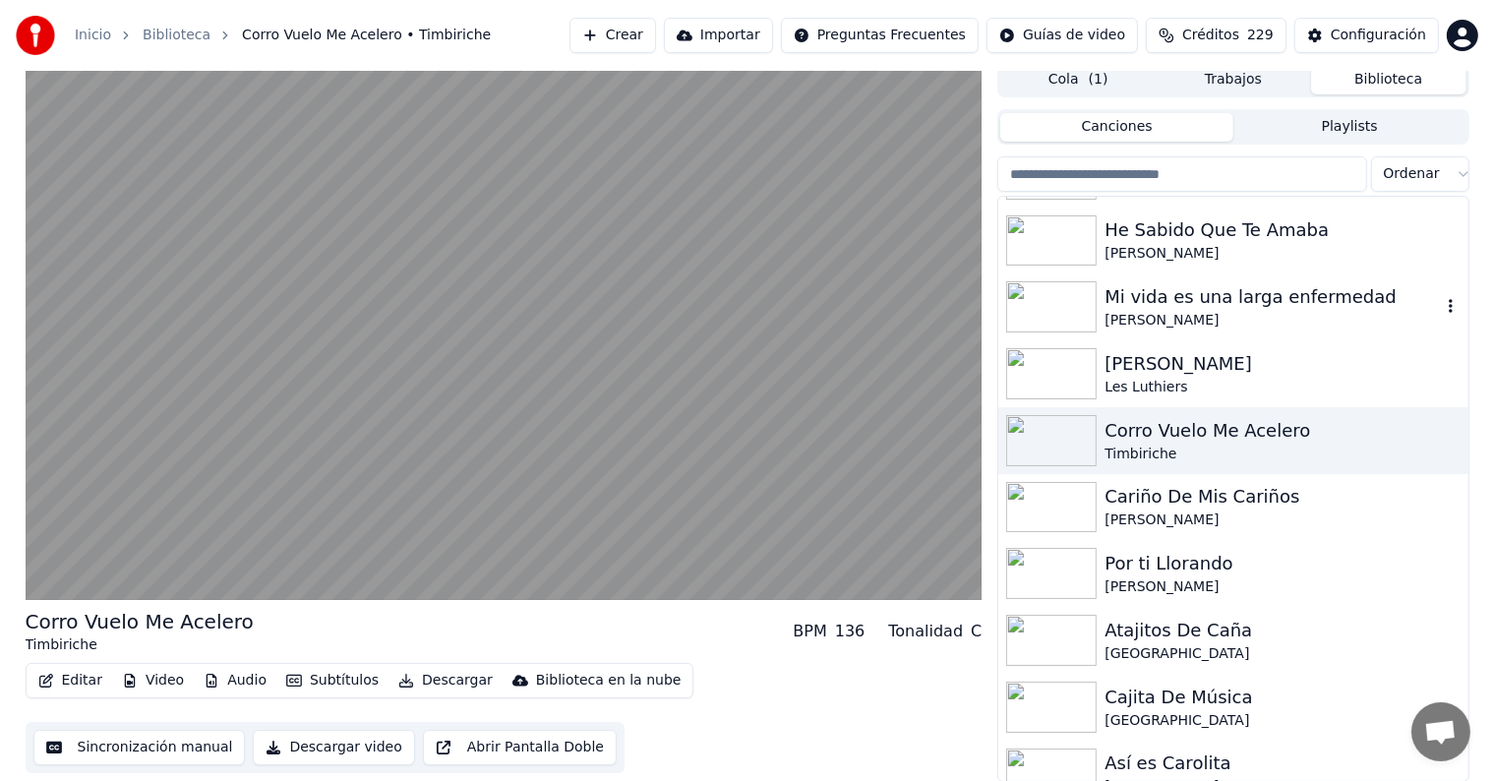
scroll to position [4004, 0]
click at [1164, 523] on div "[PERSON_NAME]" at bounding box center [1272, 520] width 335 height 20
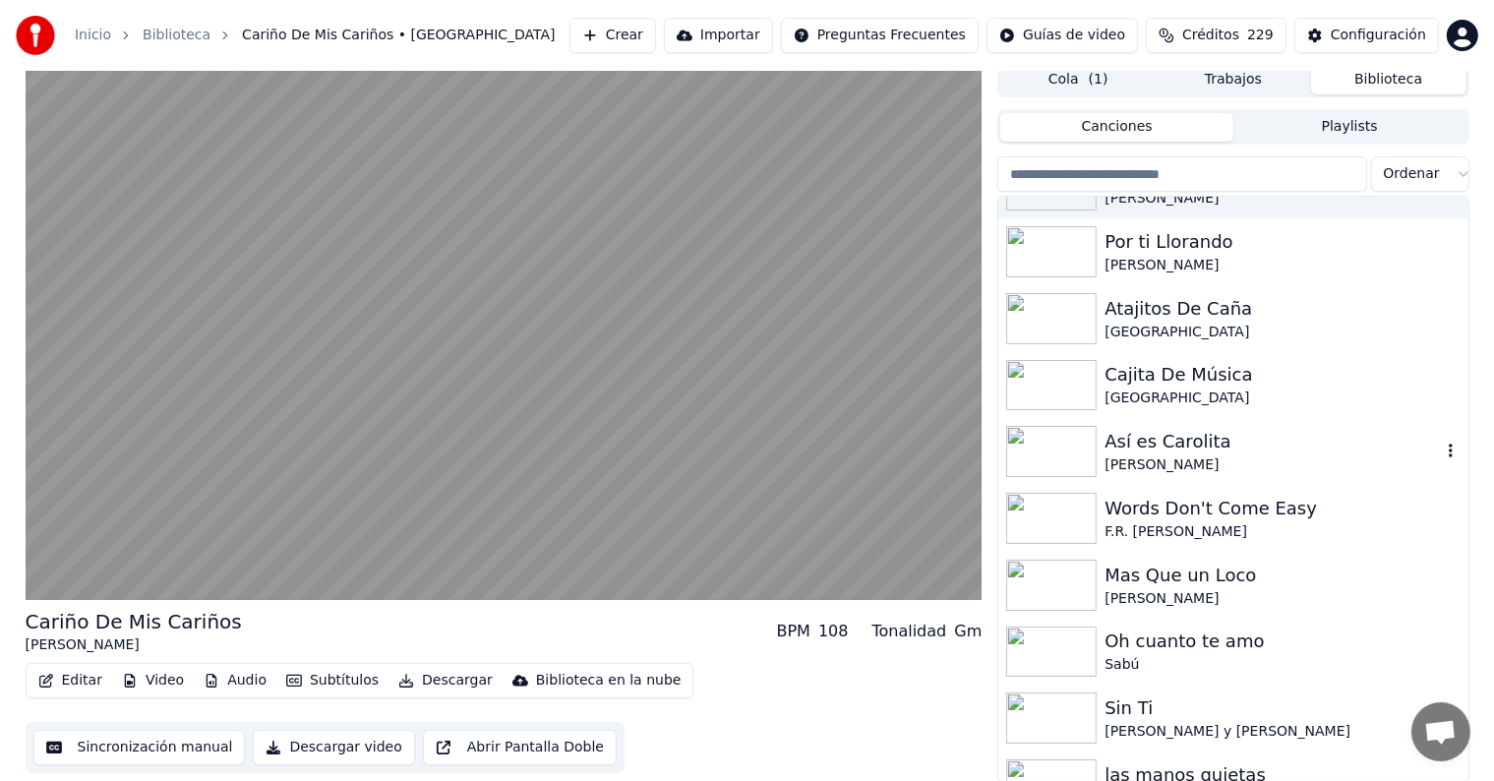
scroll to position [4326, 0]
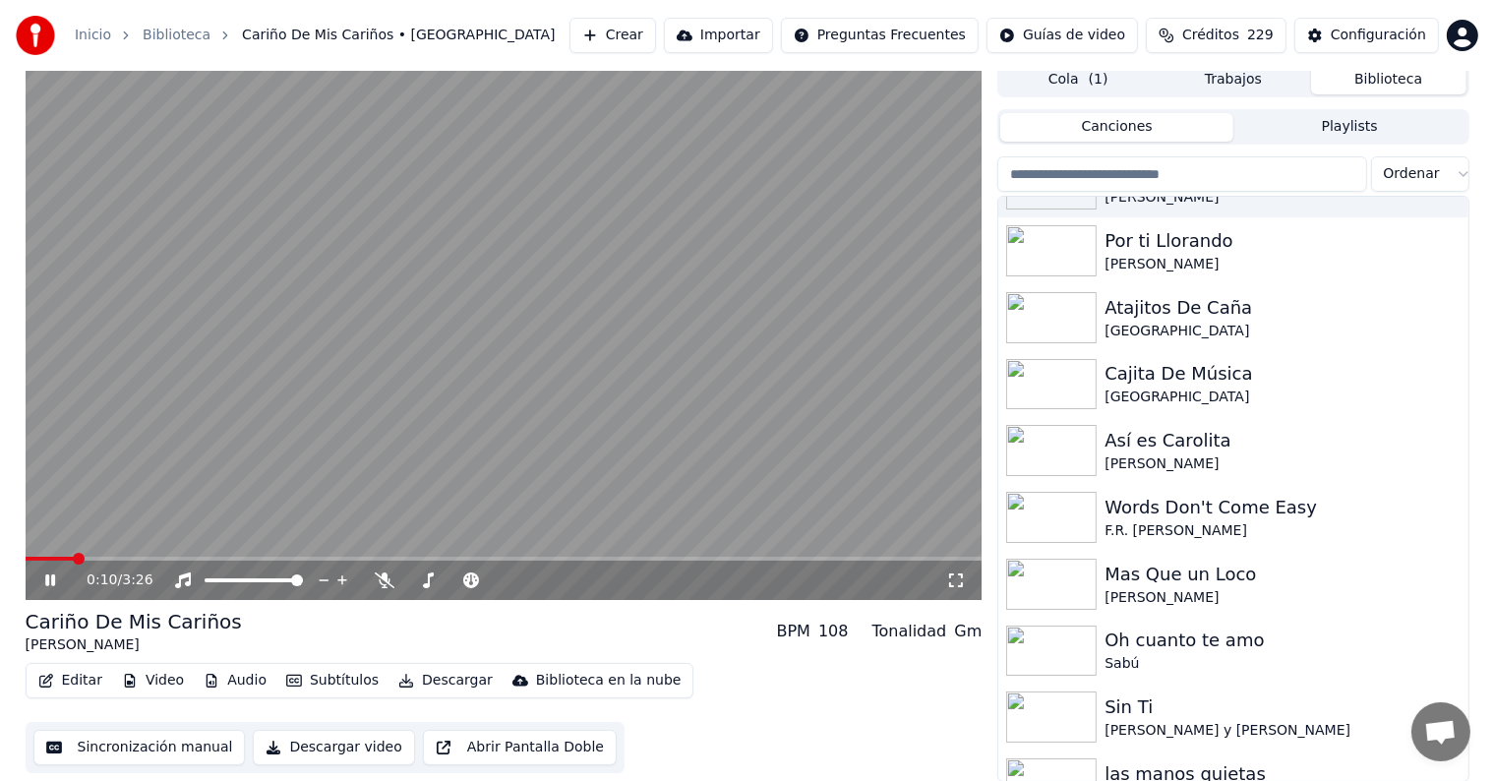
click at [775, 423] on video at bounding box center [504, 331] width 957 height 538
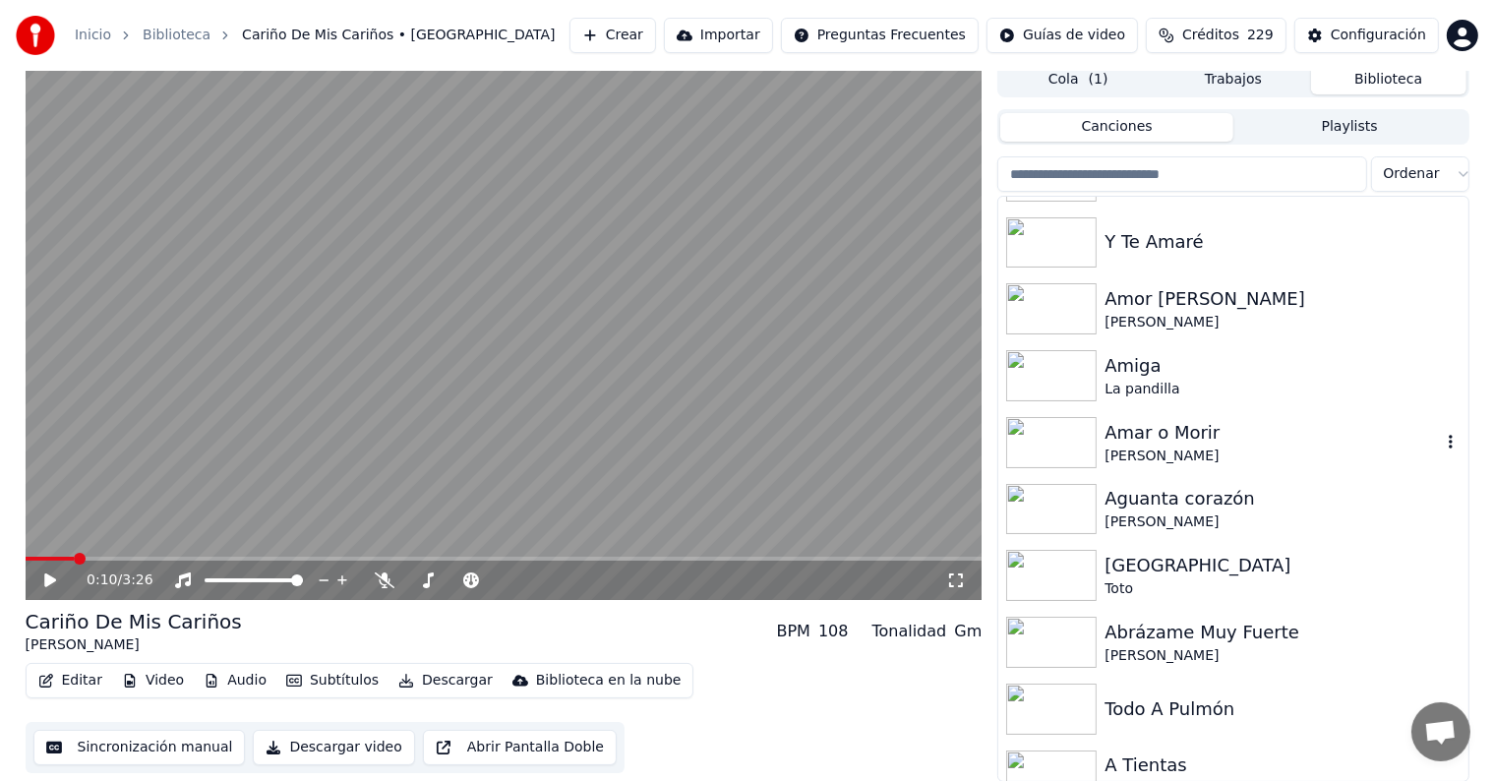
scroll to position [5016, 0]
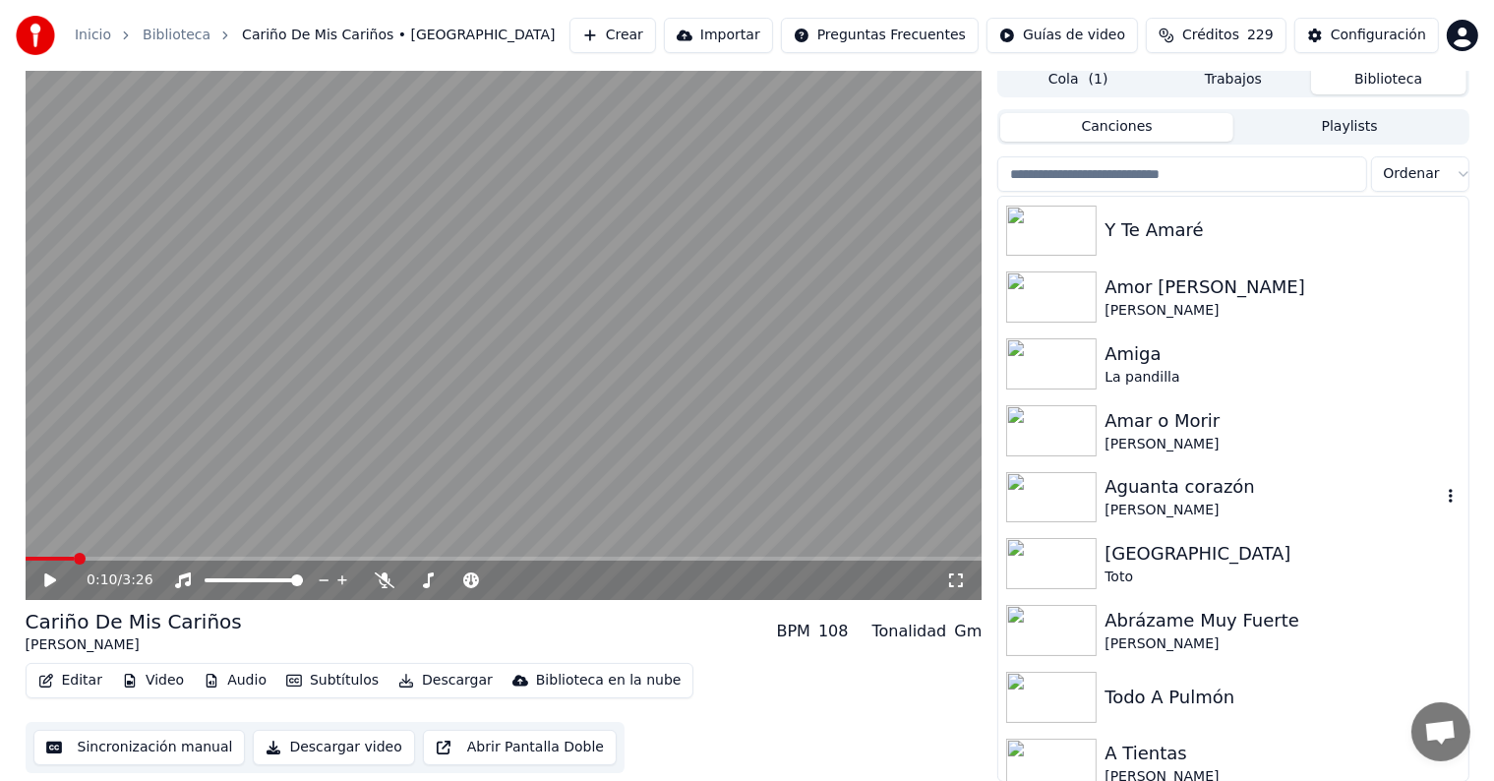
click at [1082, 474] on img at bounding box center [1051, 497] width 91 height 51
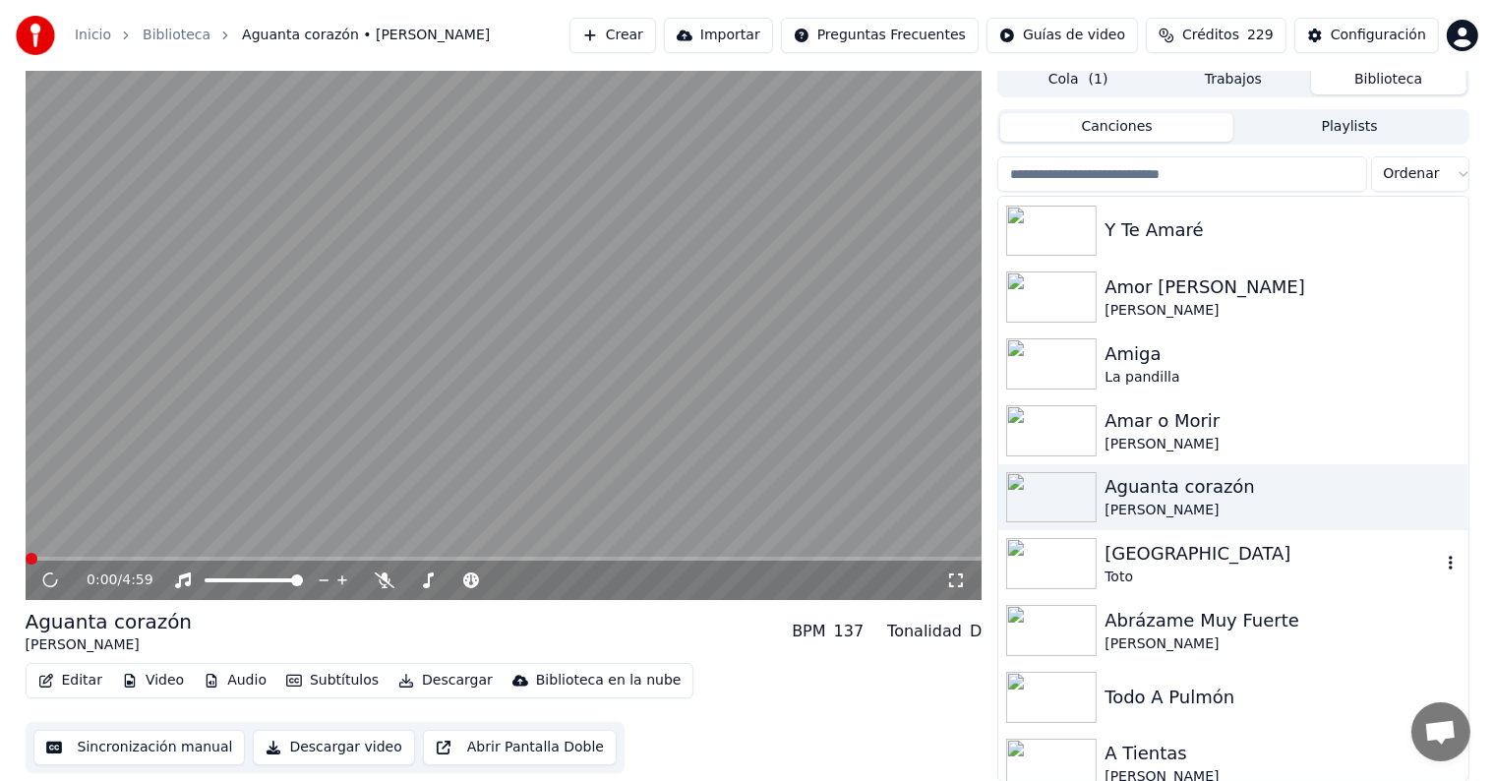
click at [1081, 563] on img at bounding box center [1051, 563] width 91 height 51
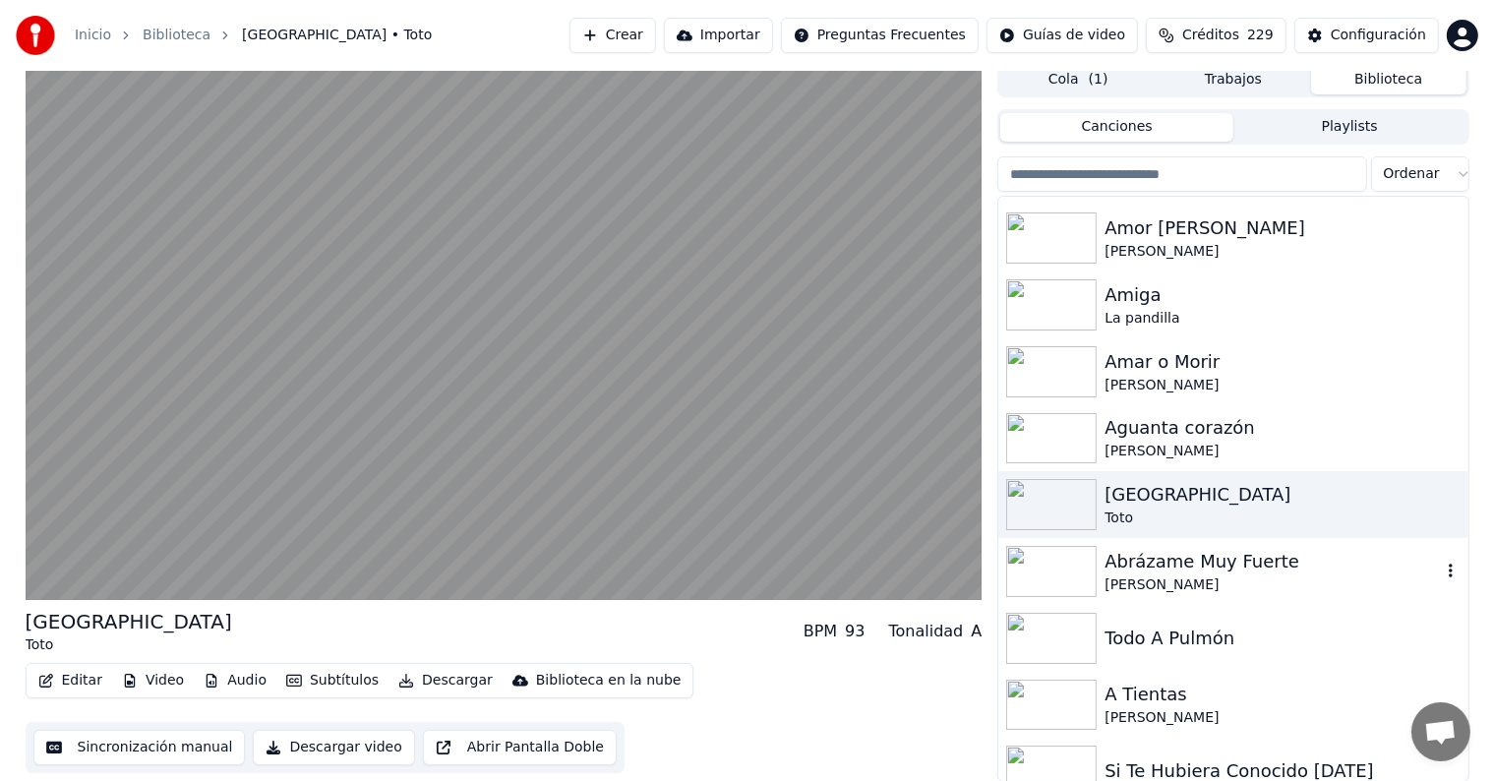
scroll to position [5126, 0]
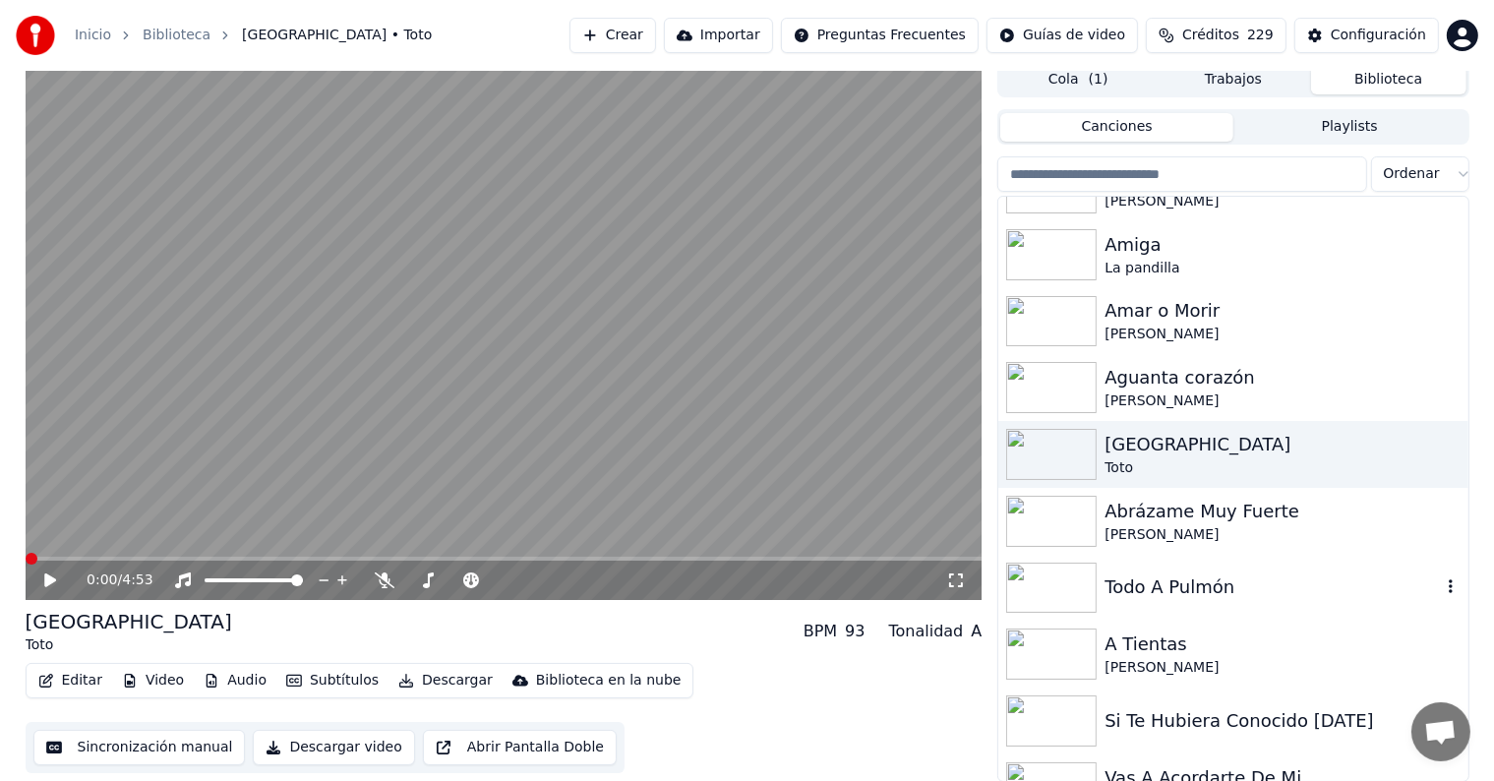
click at [1082, 600] on img at bounding box center [1051, 588] width 91 height 51
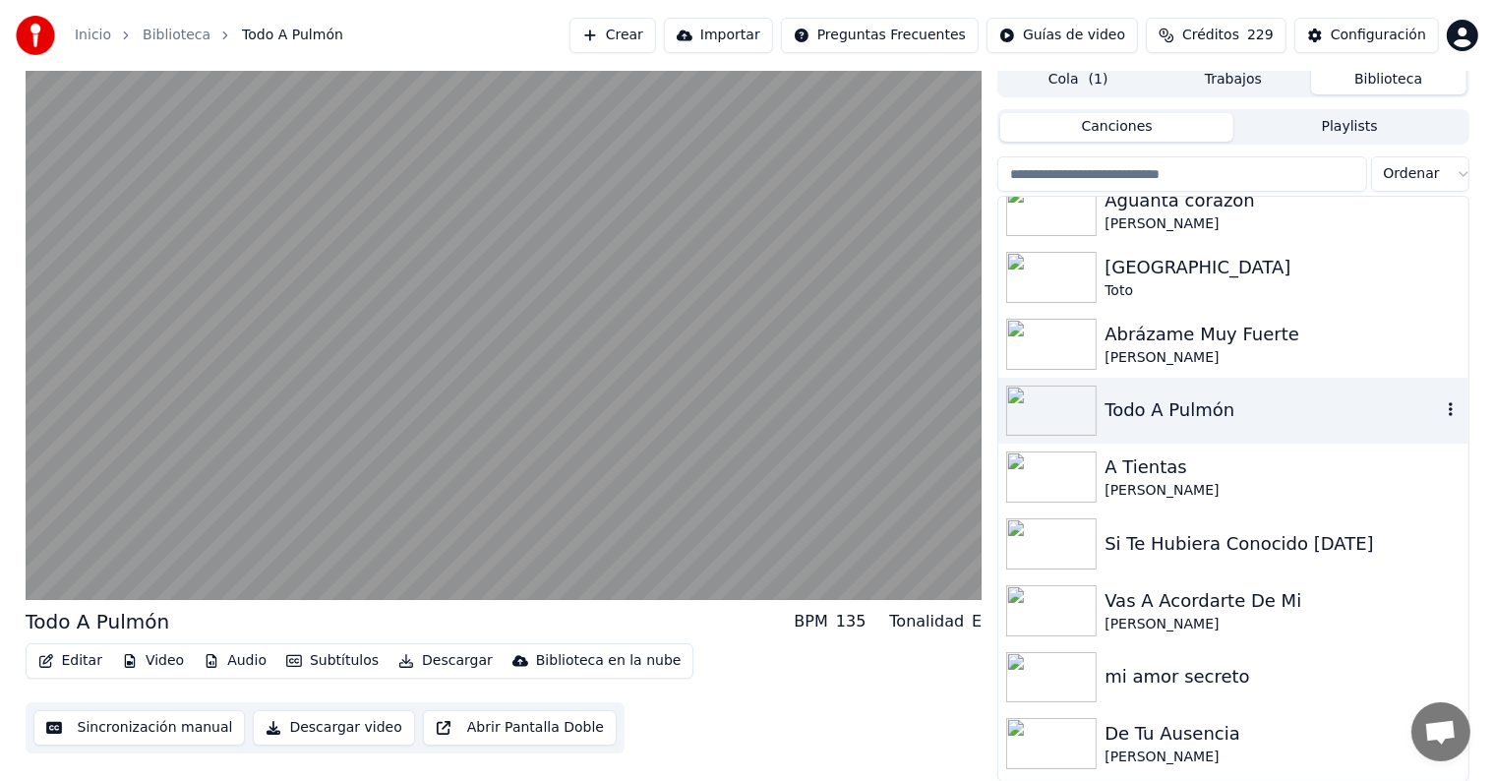
scroll to position [5307, 0]
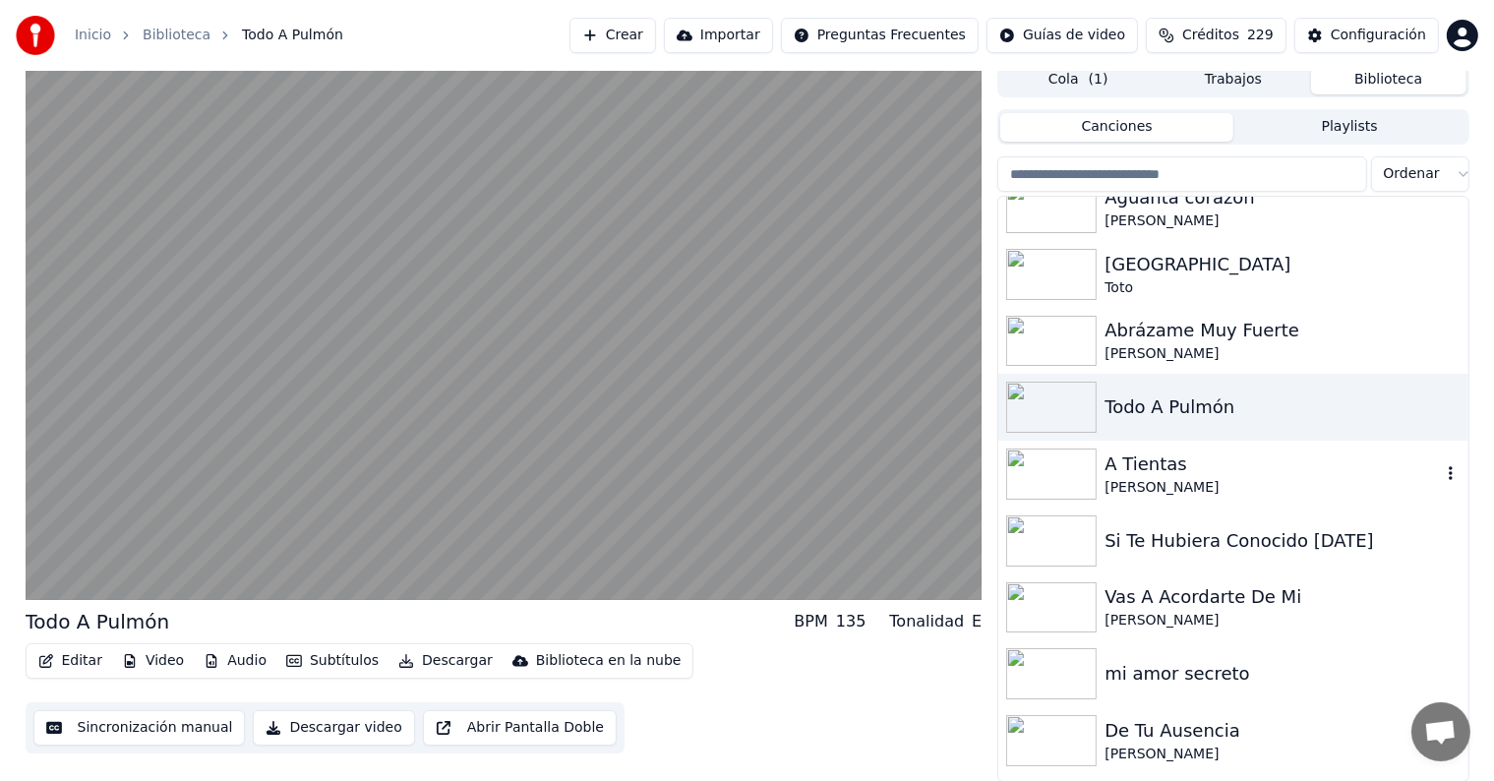
click at [1060, 472] on img at bounding box center [1051, 474] width 91 height 51
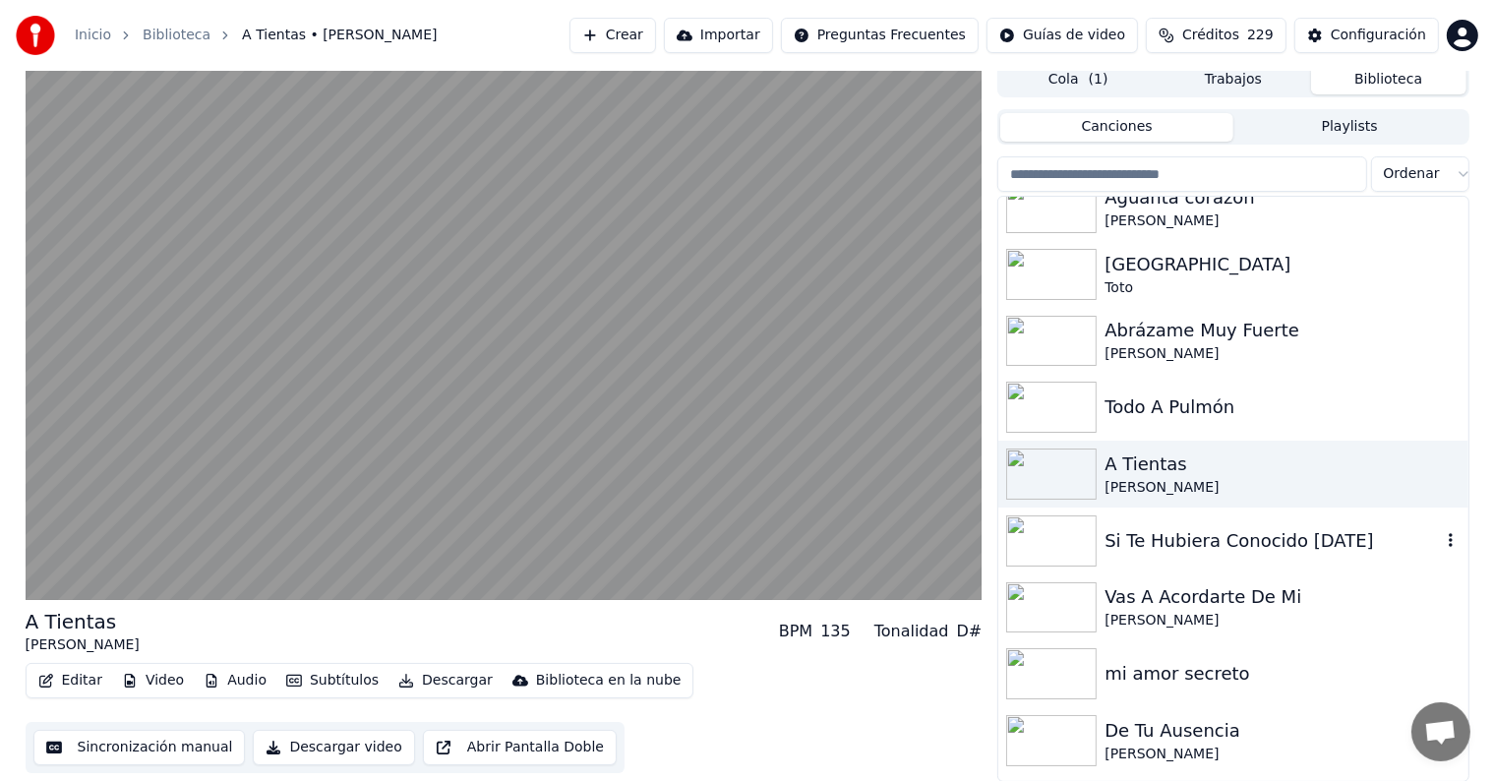
click at [1061, 533] on img at bounding box center [1051, 540] width 91 height 51
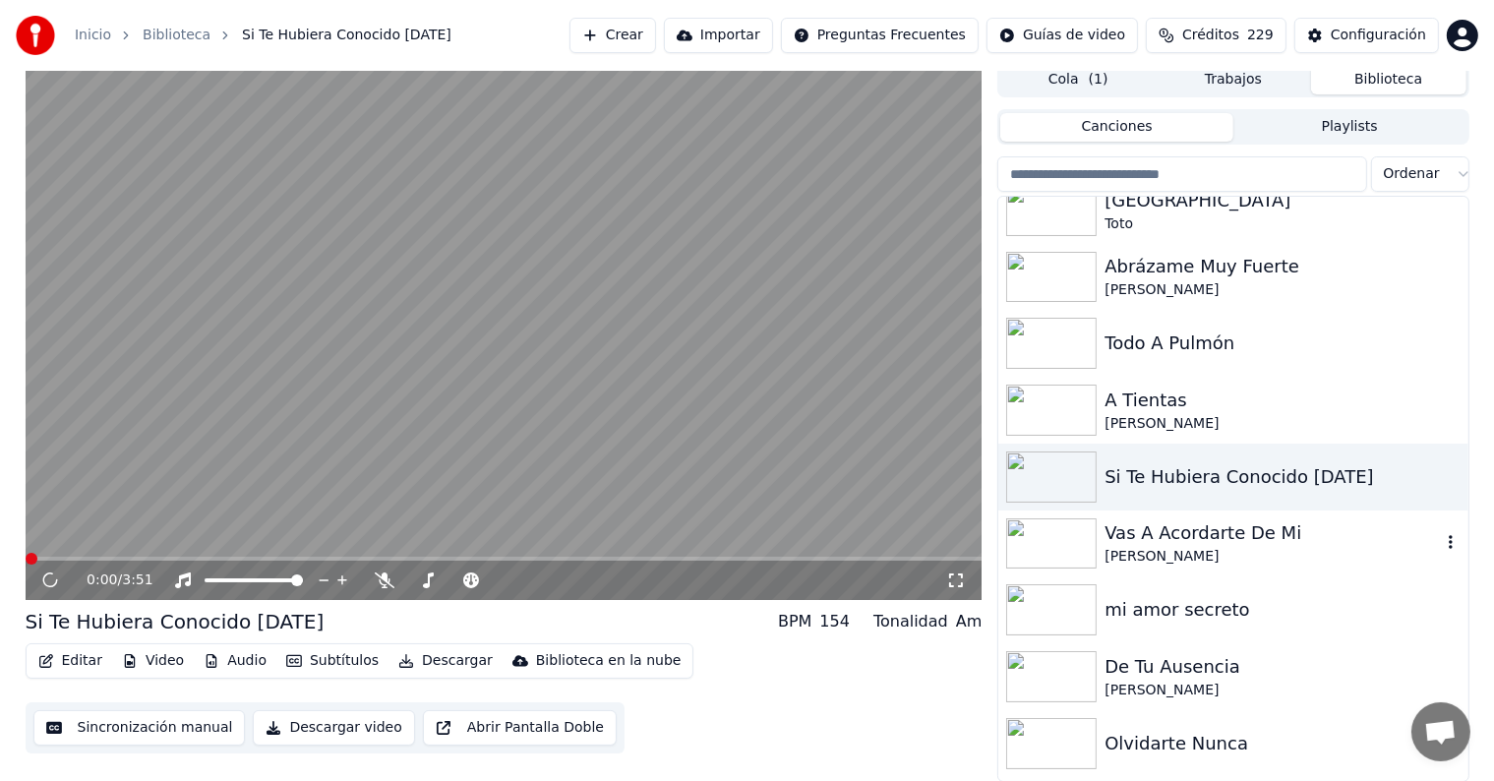
scroll to position [5372, 0]
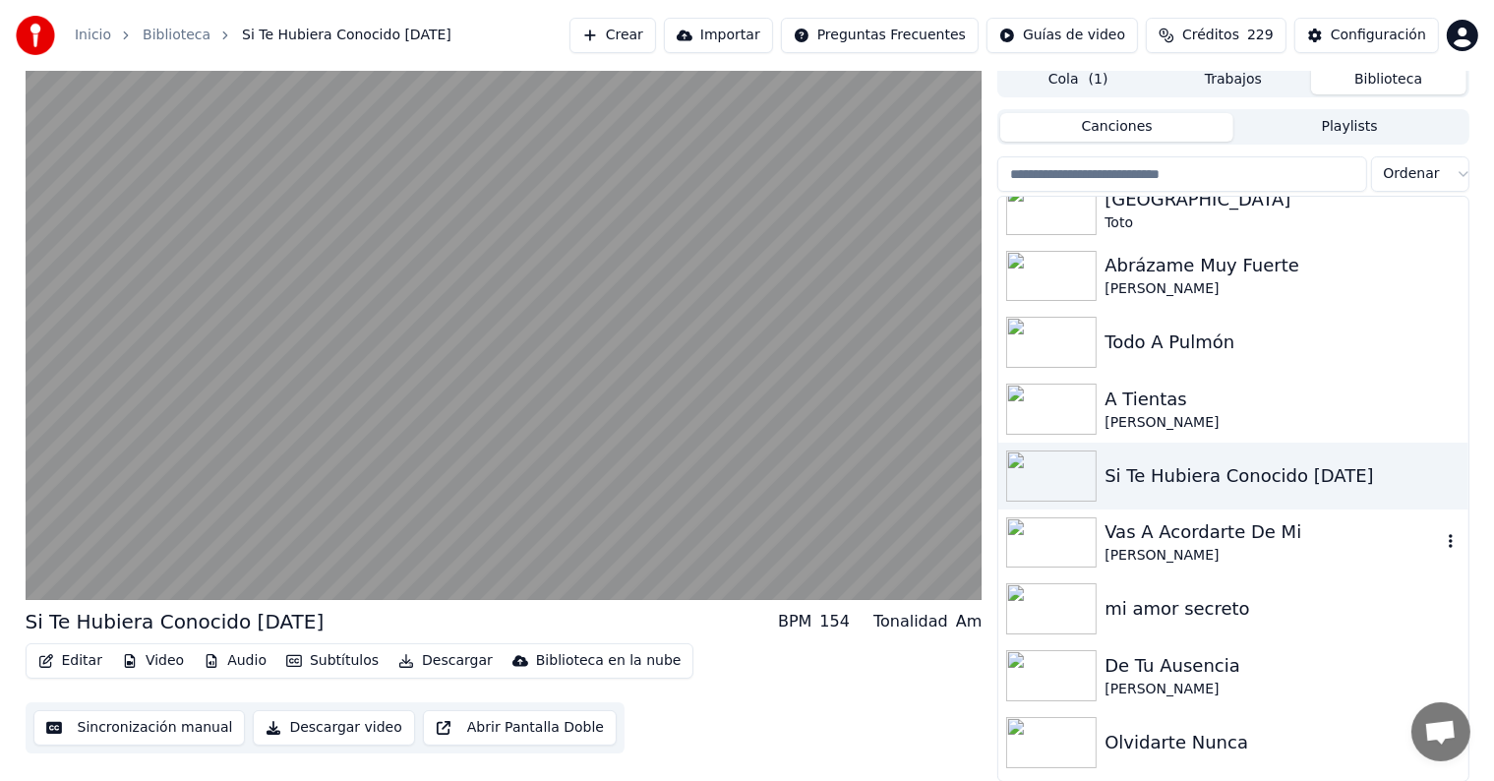
click at [1061, 533] on img at bounding box center [1051, 542] width 91 height 51
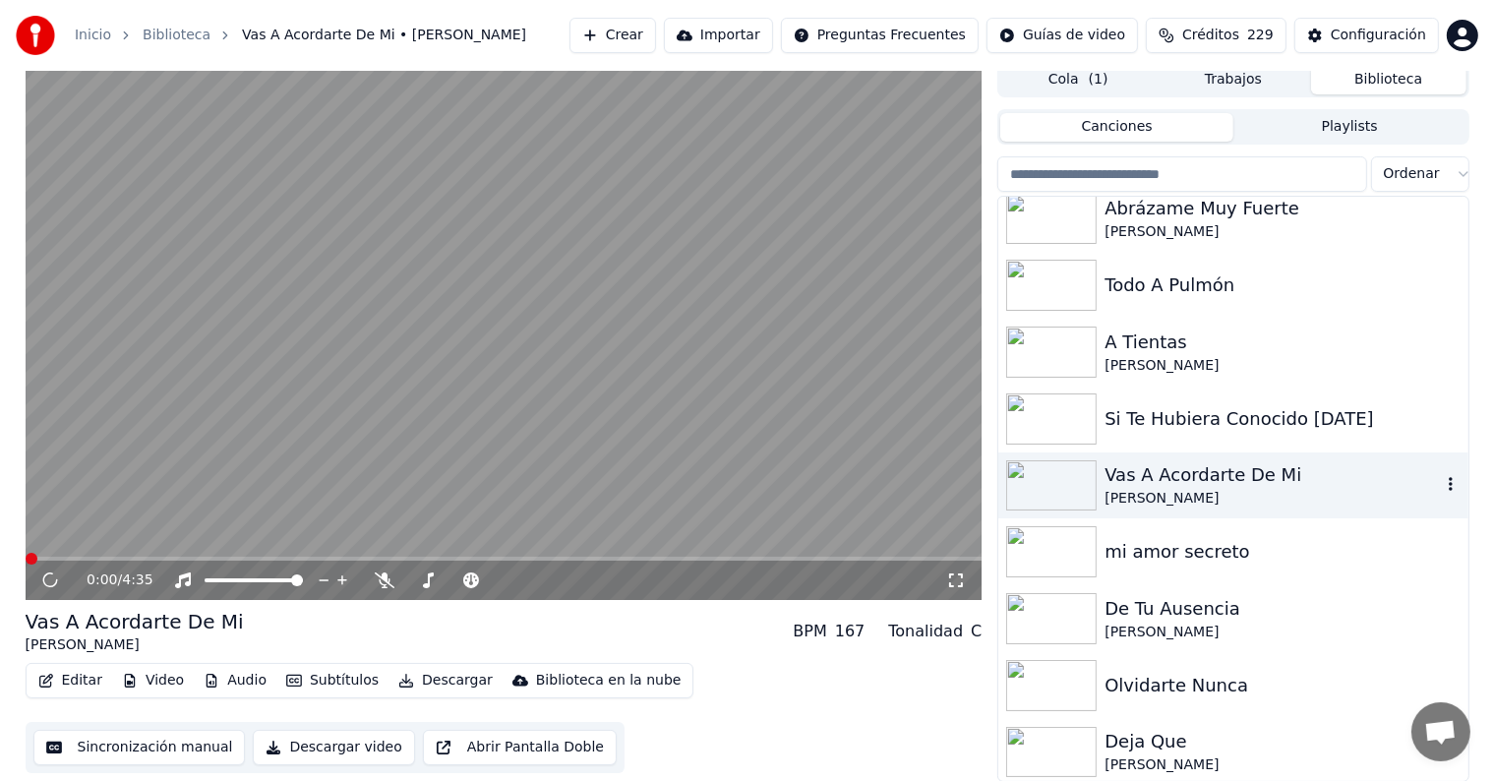
scroll to position [5435, 0]
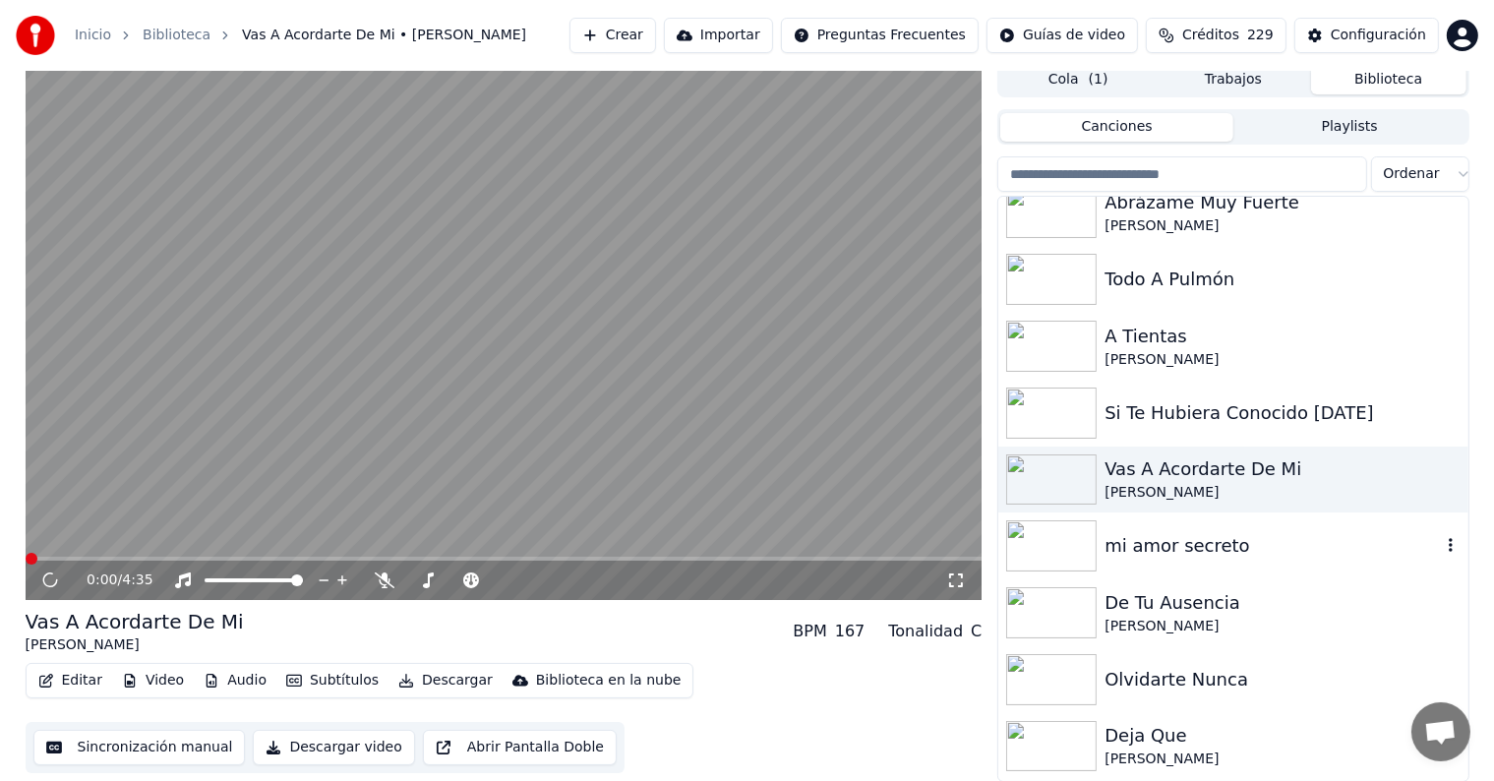
click at [1061, 533] on img at bounding box center [1051, 545] width 91 height 51
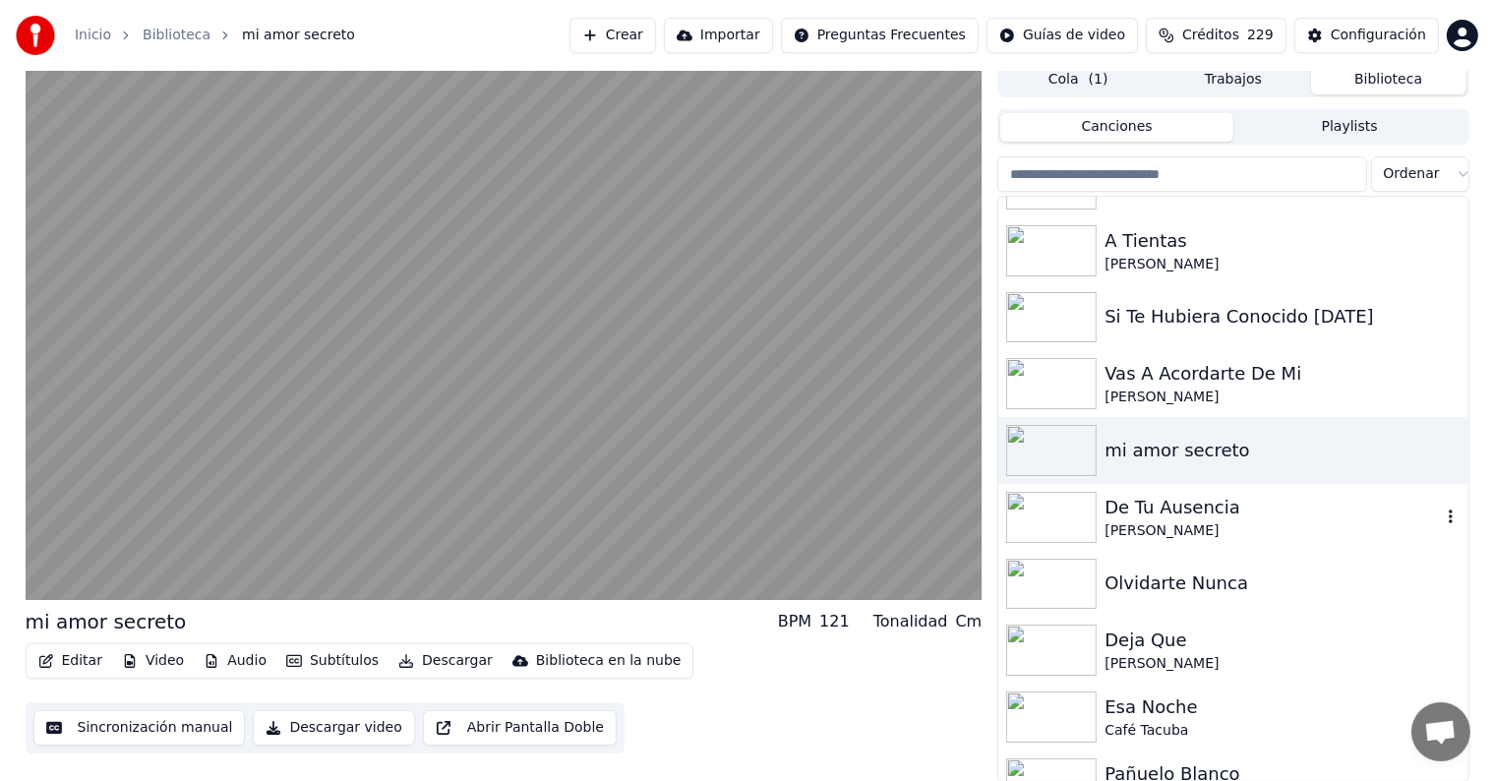
scroll to position [5534, 0]
click at [1070, 575] on img at bounding box center [1051, 582] width 91 height 51
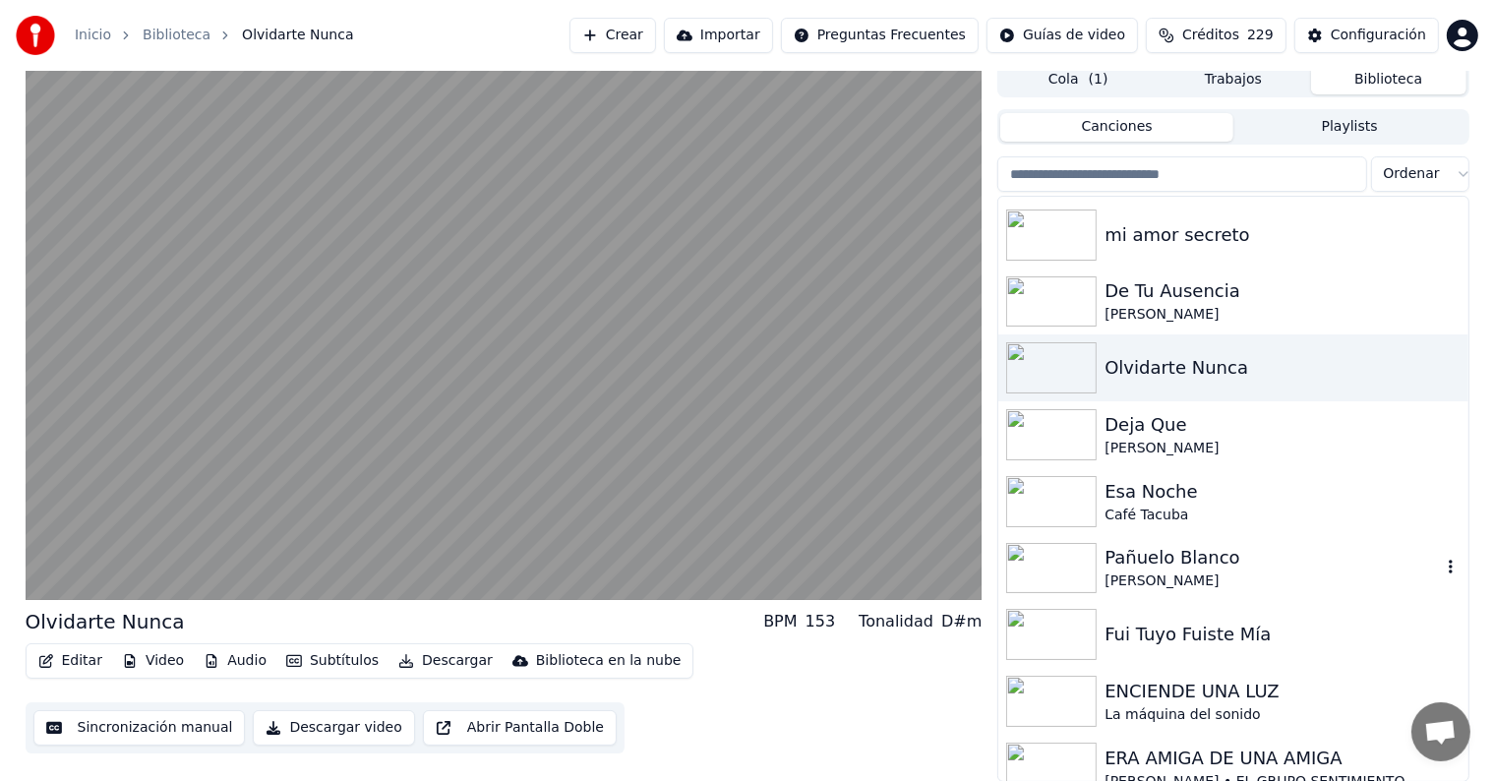
scroll to position [5760, 0]
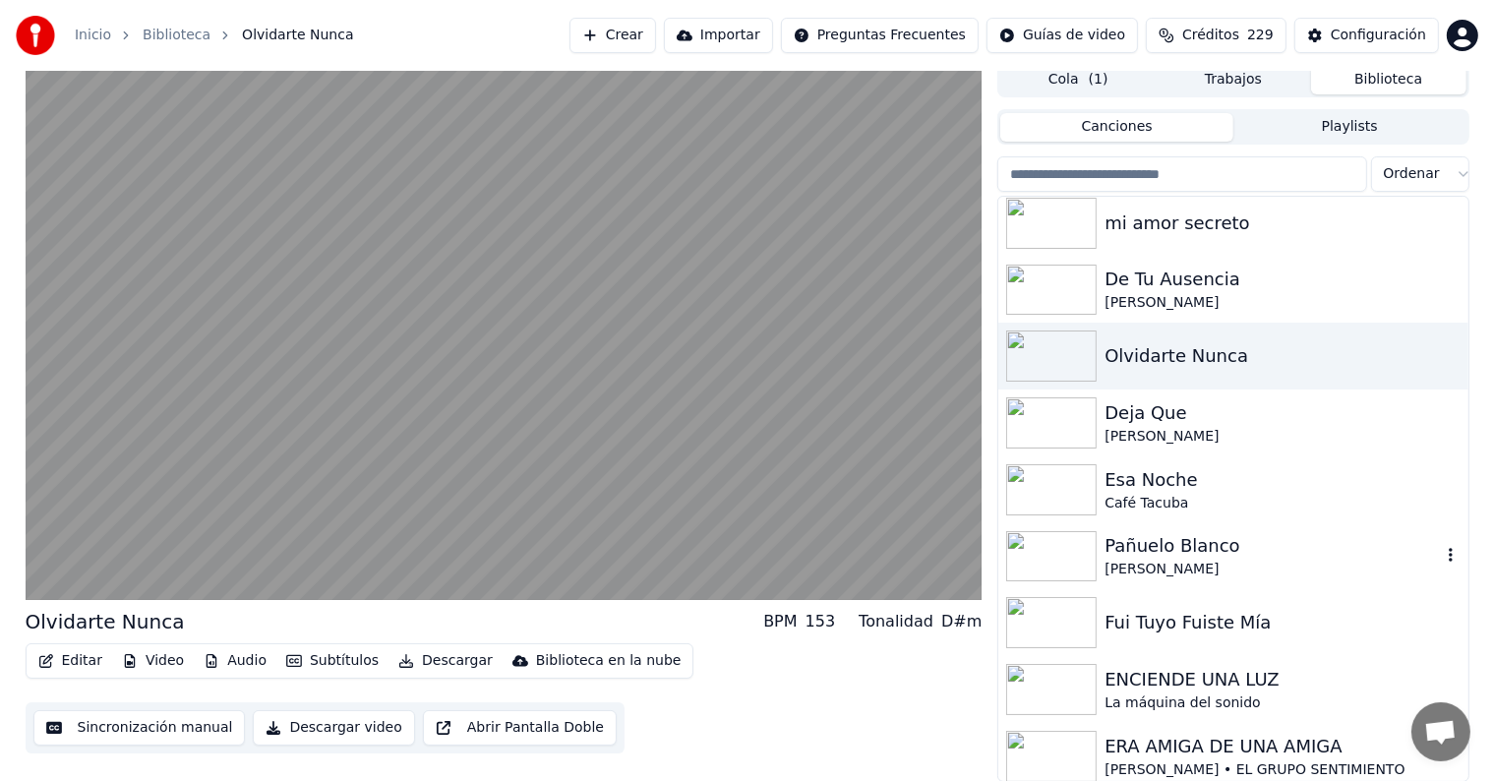
click at [1070, 565] on img at bounding box center [1051, 556] width 91 height 51
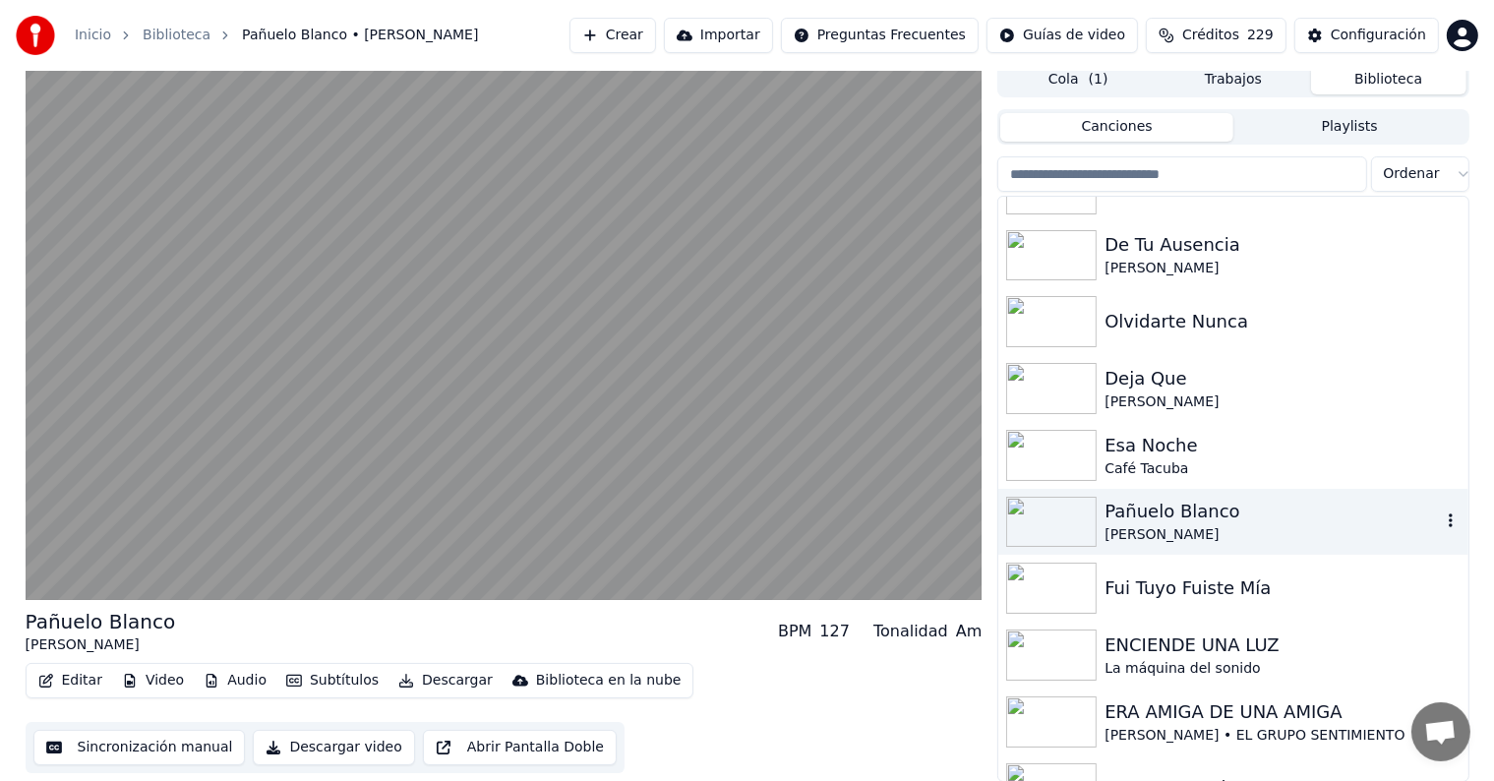
scroll to position [5795, 0]
click at [1070, 565] on img at bounding box center [1051, 587] width 91 height 51
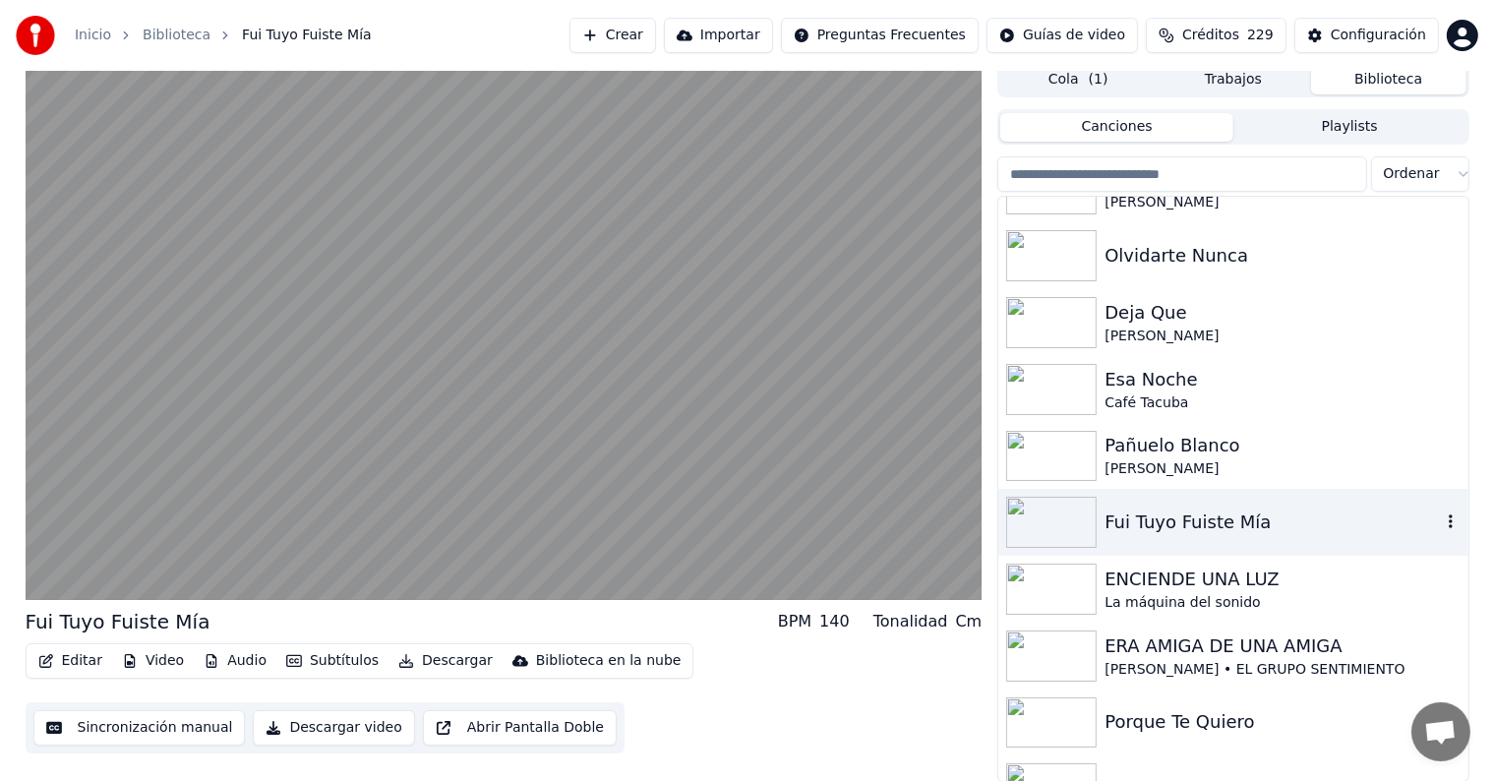
scroll to position [5880, 0]
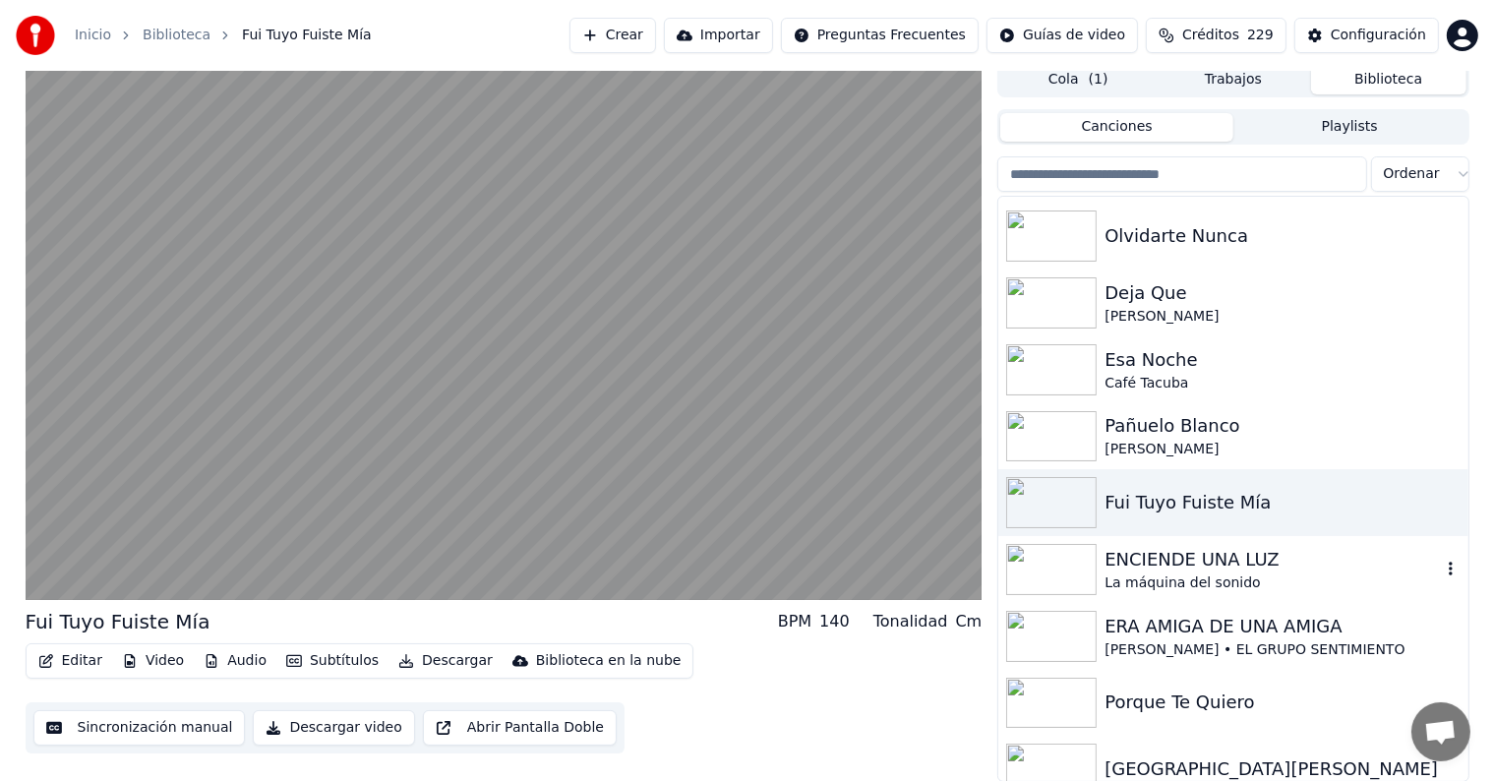
click at [1070, 565] on img at bounding box center [1051, 569] width 91 height 51
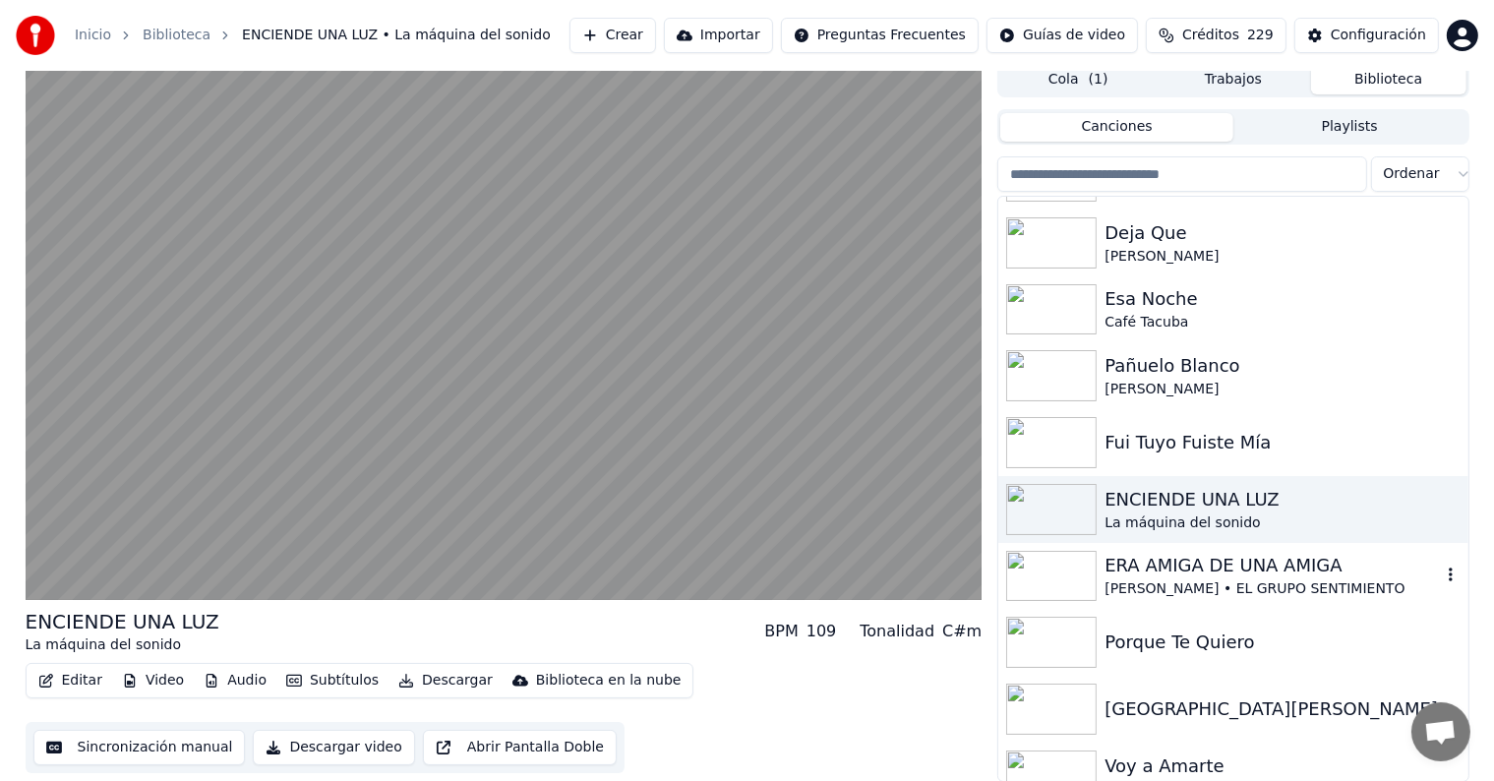
scroll to position [5957, 0]
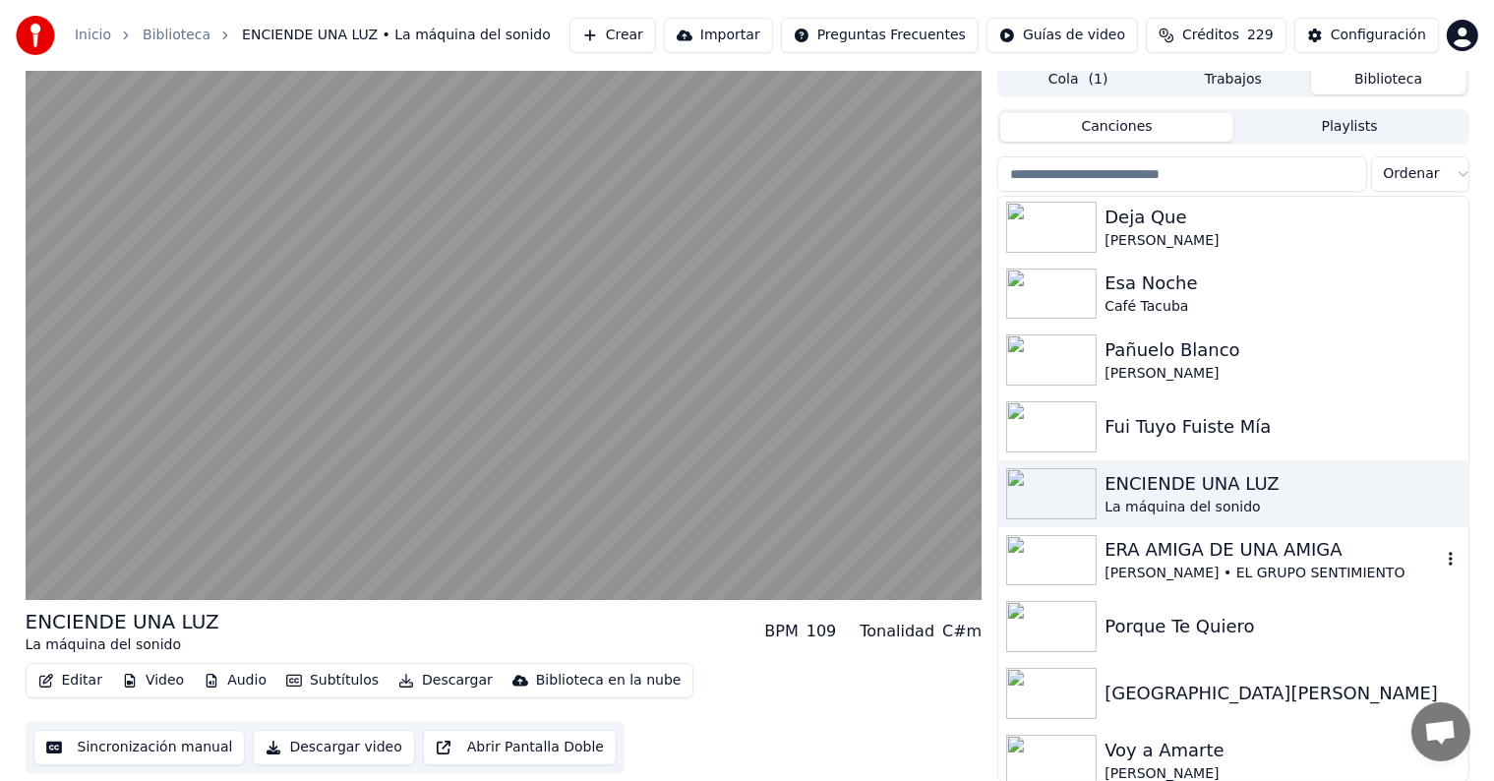
click at [1070, 565] on img at bounding box center [1051, 560] width 91 height 51
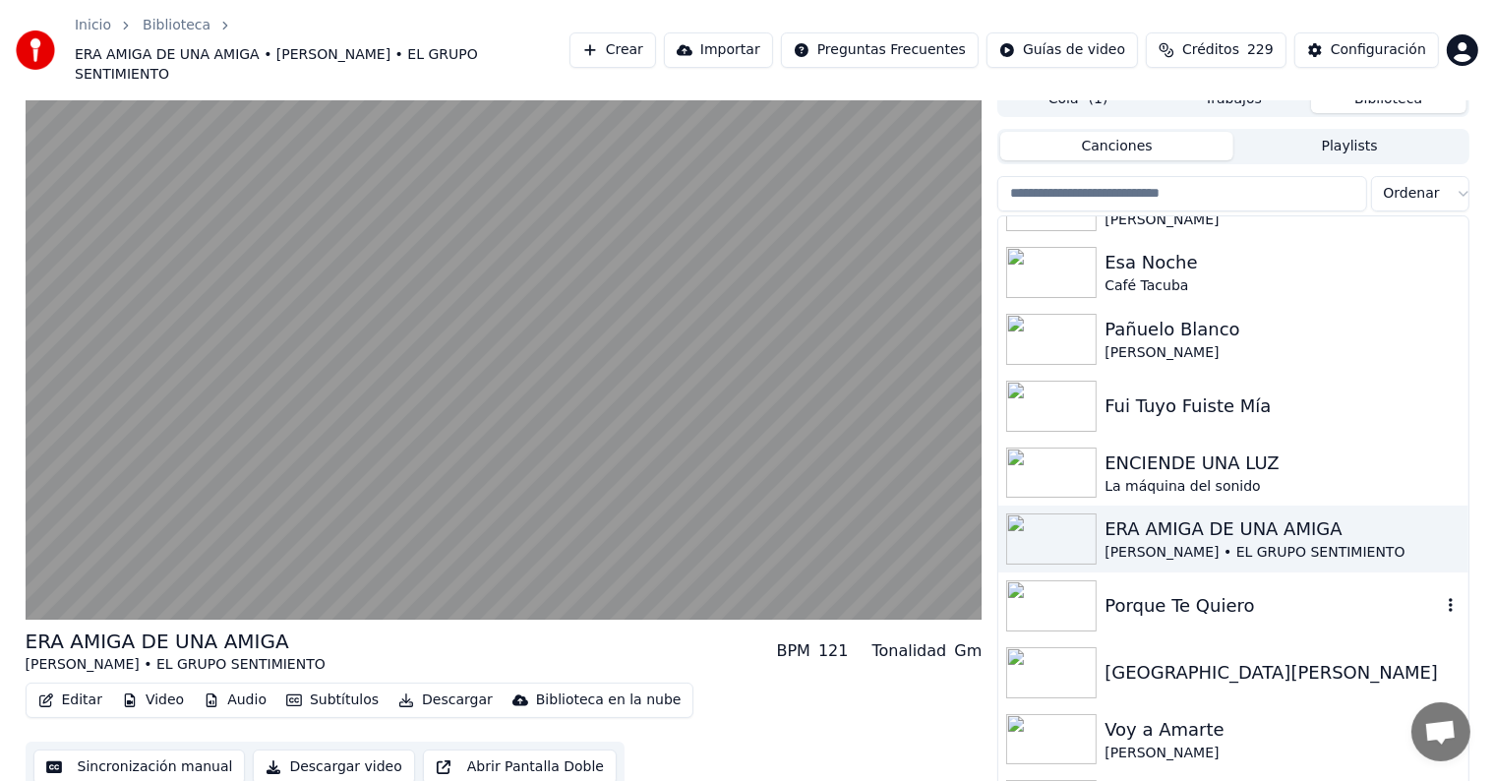
scroll to position [5998, 0]
click at [1070, 579] on img at bounding box center [1051, 604] width 91 height 51
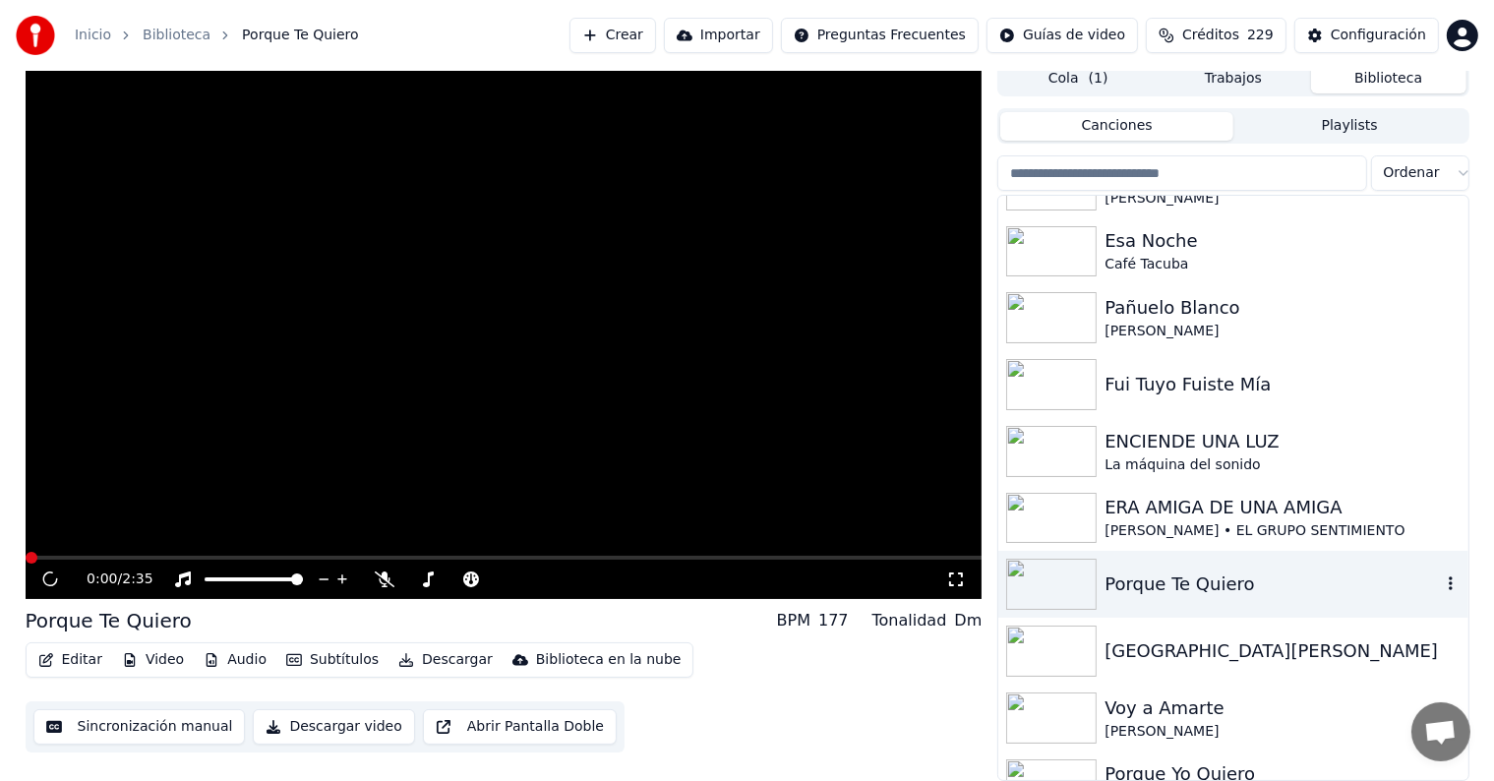
scroll to position [9, 0]
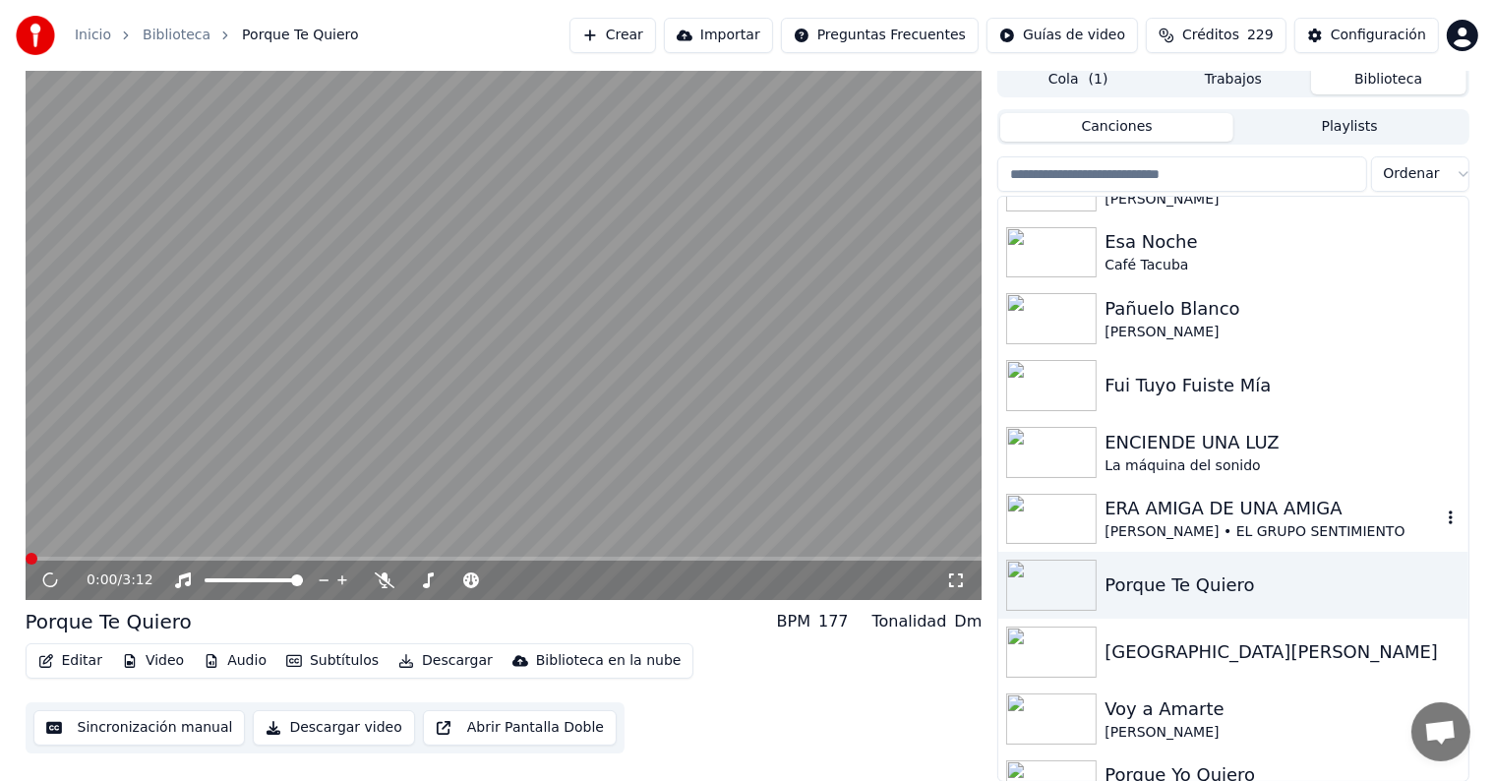
click at [1070, 528] on img at bounding box center [1051, 519] width 91 height 51
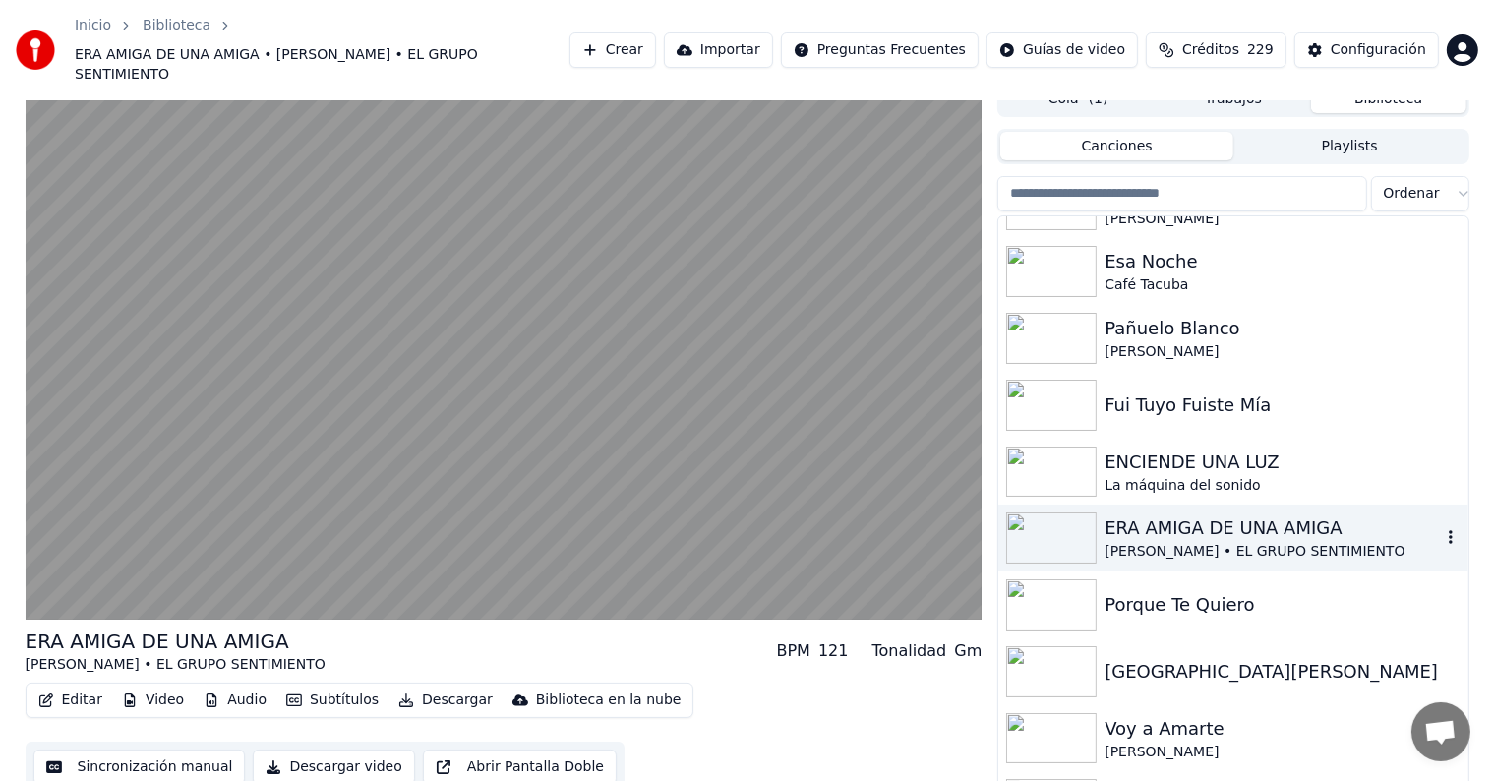
click at [79, 687] on button "Editar" at bounding box center [70, 701] width 80 height 28
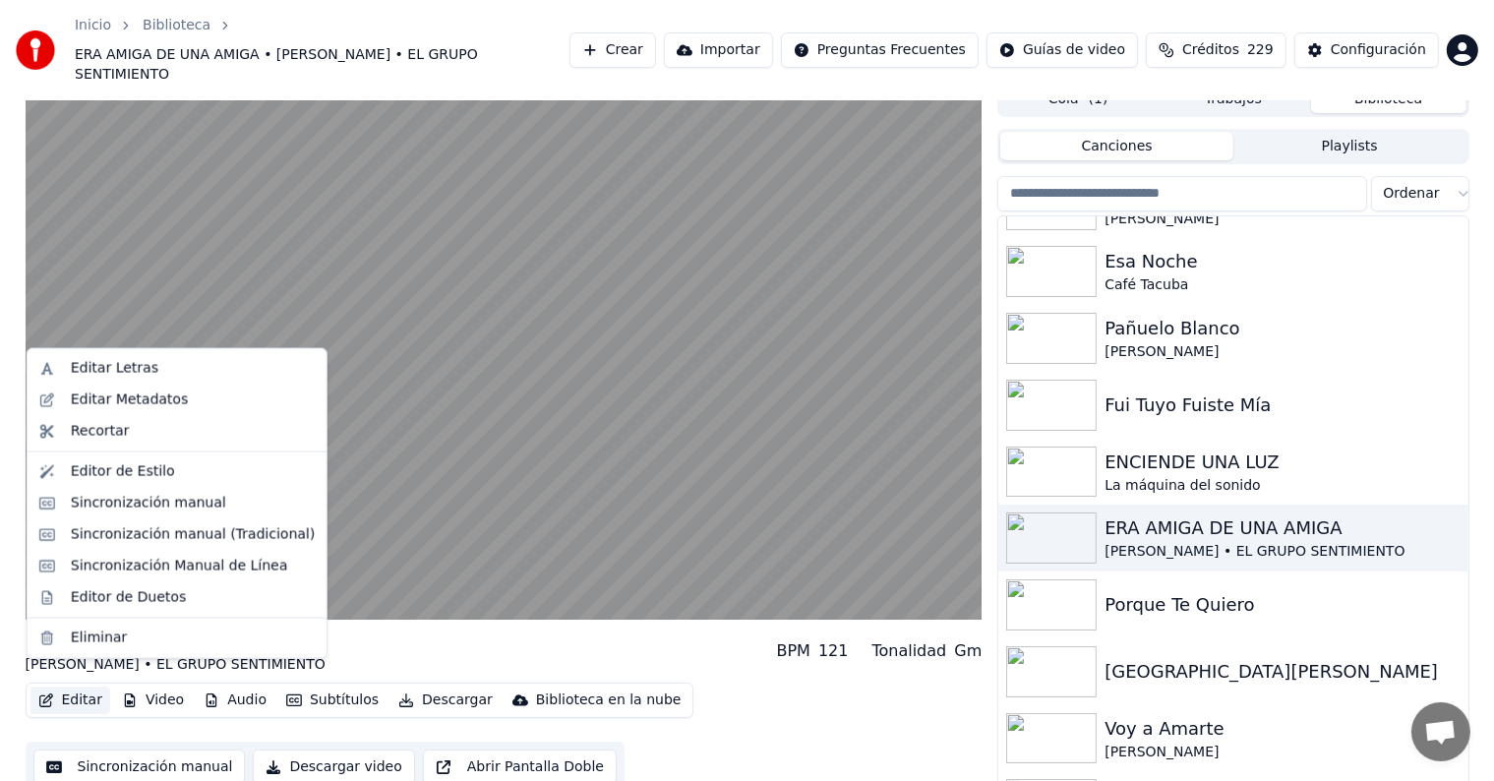
click at [73, 594] on div "Editor de Duetos" at bounding box center [128, 597] width 115 height 20
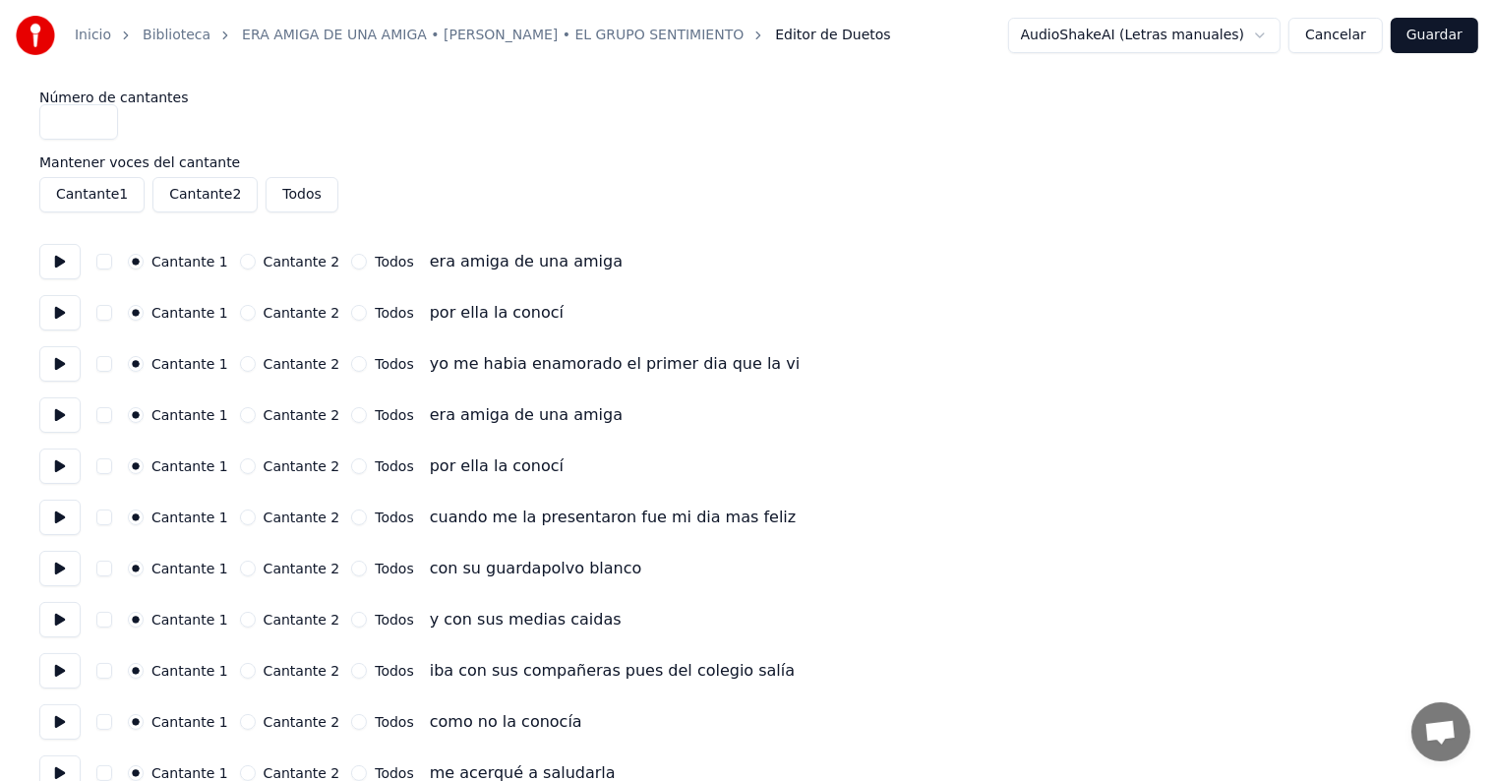
click at [71, 267] on button at bounding box center [59, 261] width 41 height 35
click at [112, 257] on button "button" at bounding box center [104, 262] width 16 height 16
click at [62, 307] on button at bounding box center [59, 312] width 41 height 35
click at [112, 315] on button "button" at bounding box center [104, 313] width 16 height 16
click at [57, 417] on button at bounding box center [59, 414] width 41 height 35
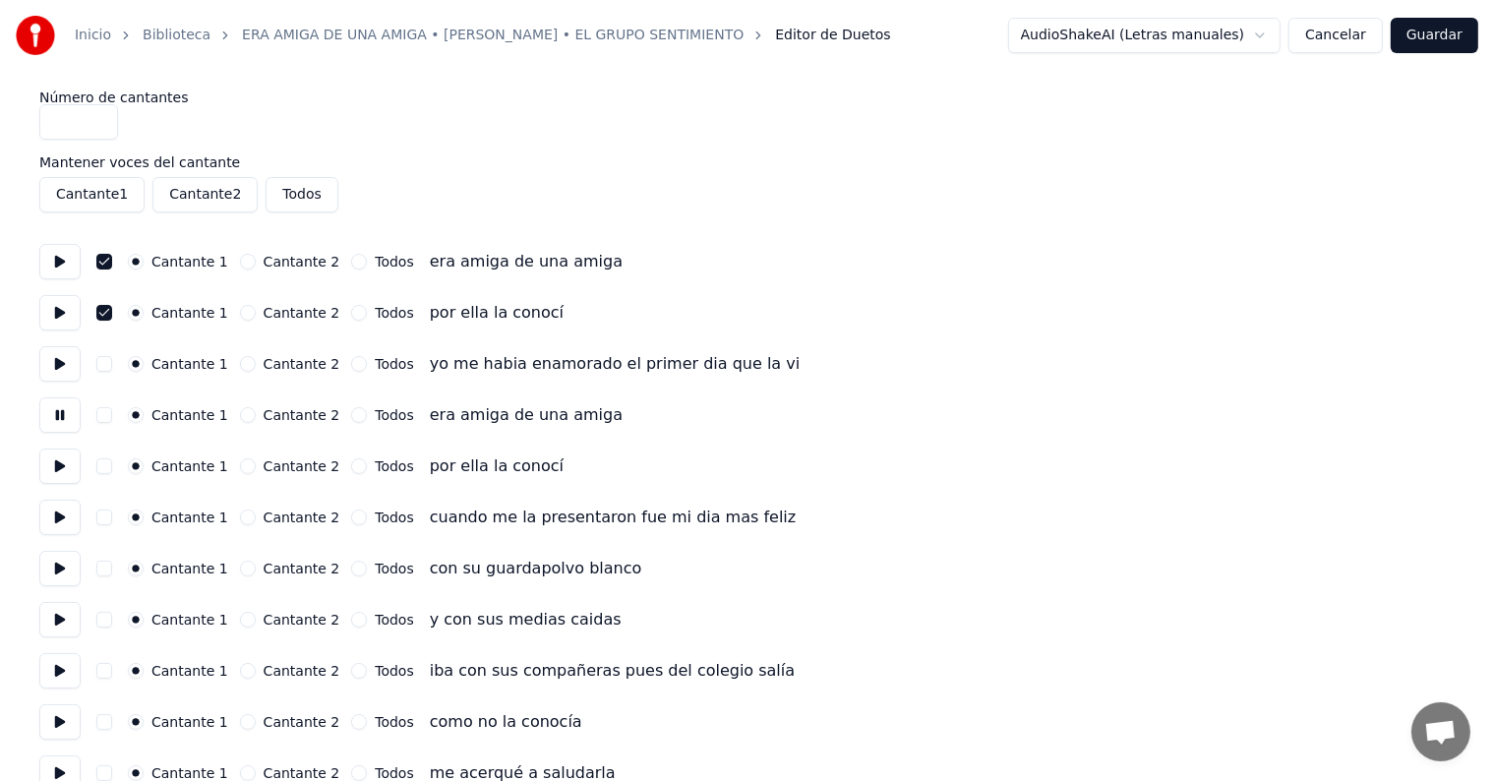
click at [112, 411] on button "button" at bounding box center [104, 415] width 16 height 16
click at [60, 465] on button at bounding box center [59, 466] width 41 height 35
click at [108, 468] on button "button" at bounding box center [104, 466] width 16 height 16
click at [61, 570] on button at bounding box center [59, 568] width 41 height 35
click at [55, 604] on button at bounding box center [59, 619] width 41 height 35
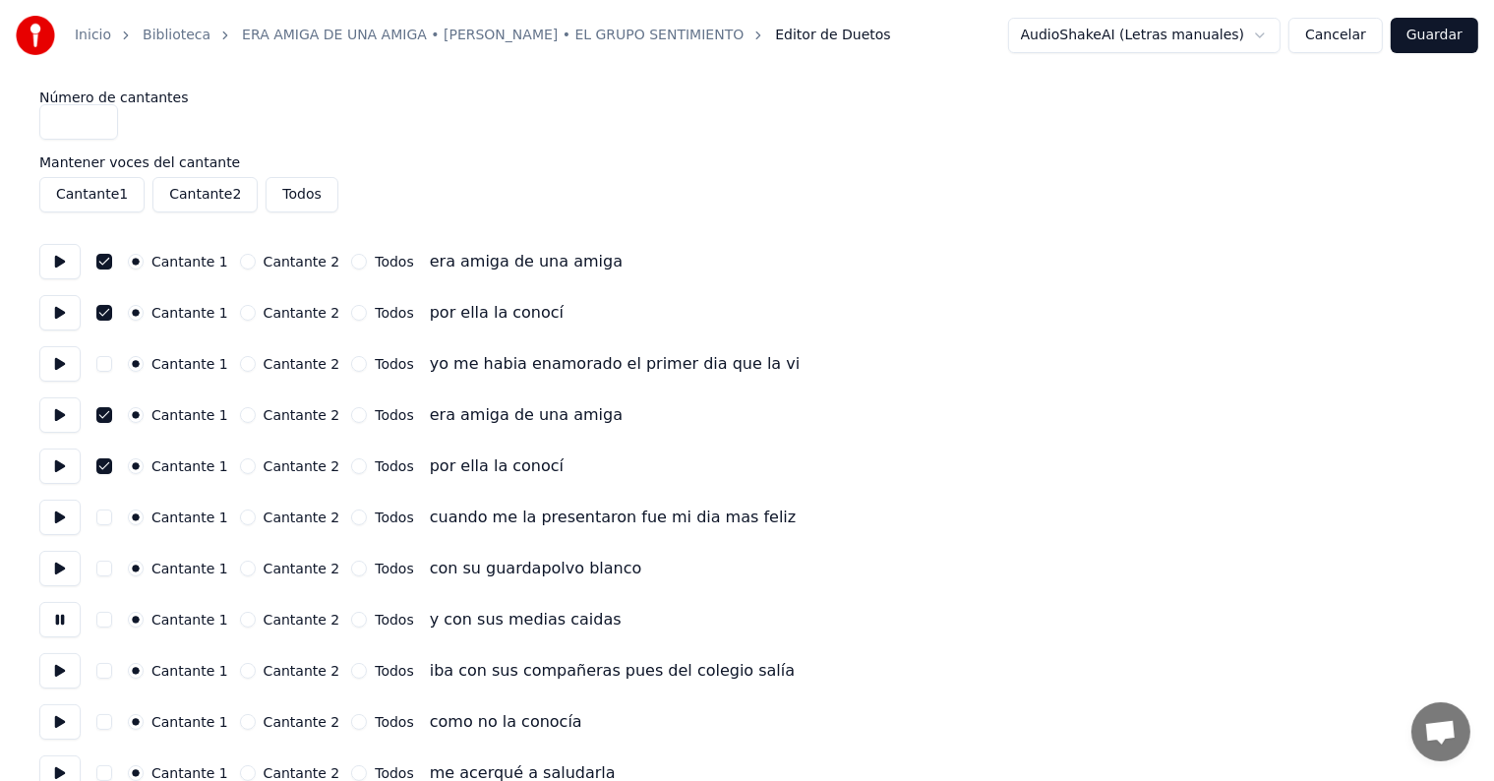
click at [49, 662] on button at bounding box center [59, 670] width 41 height 35
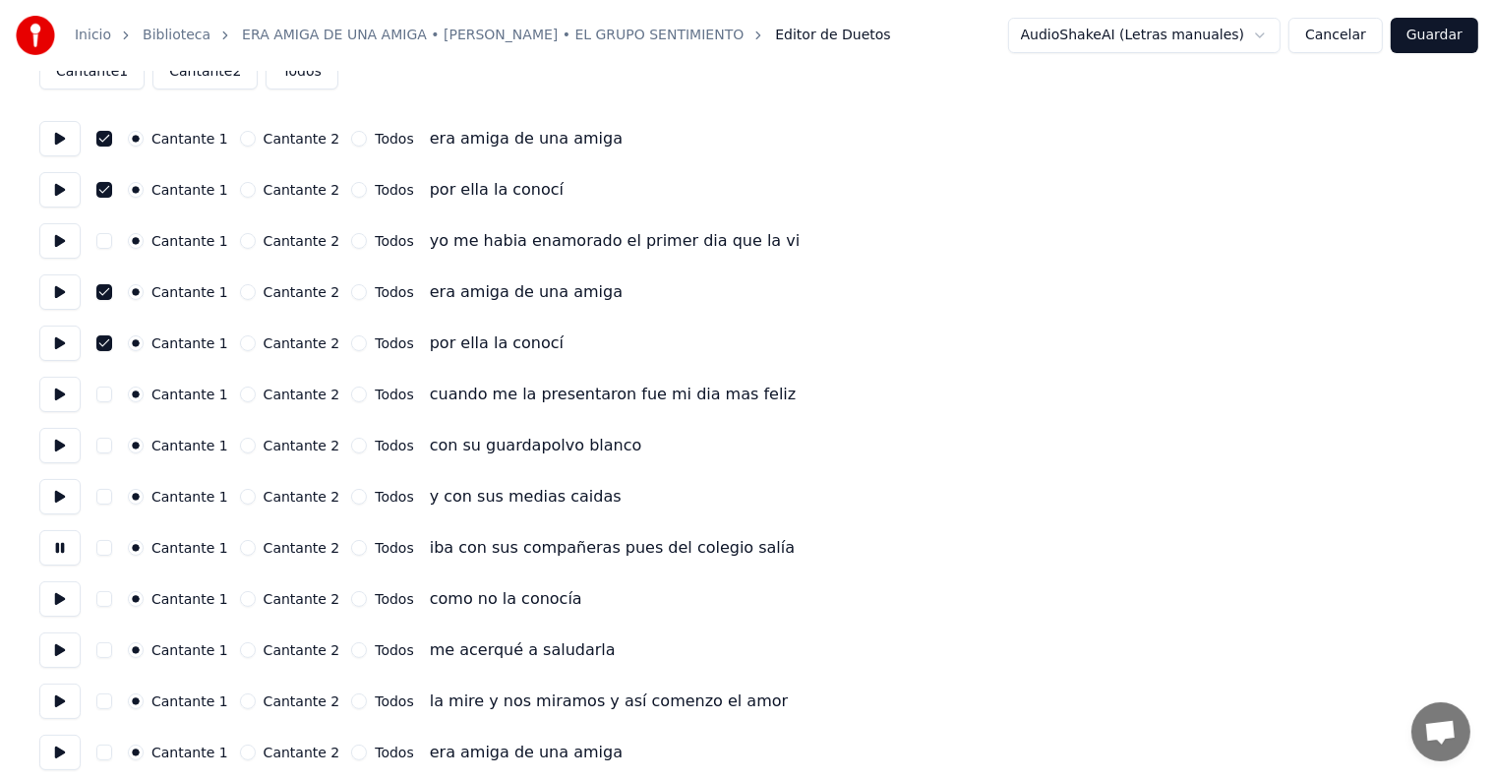
scroll to position [134, 0]
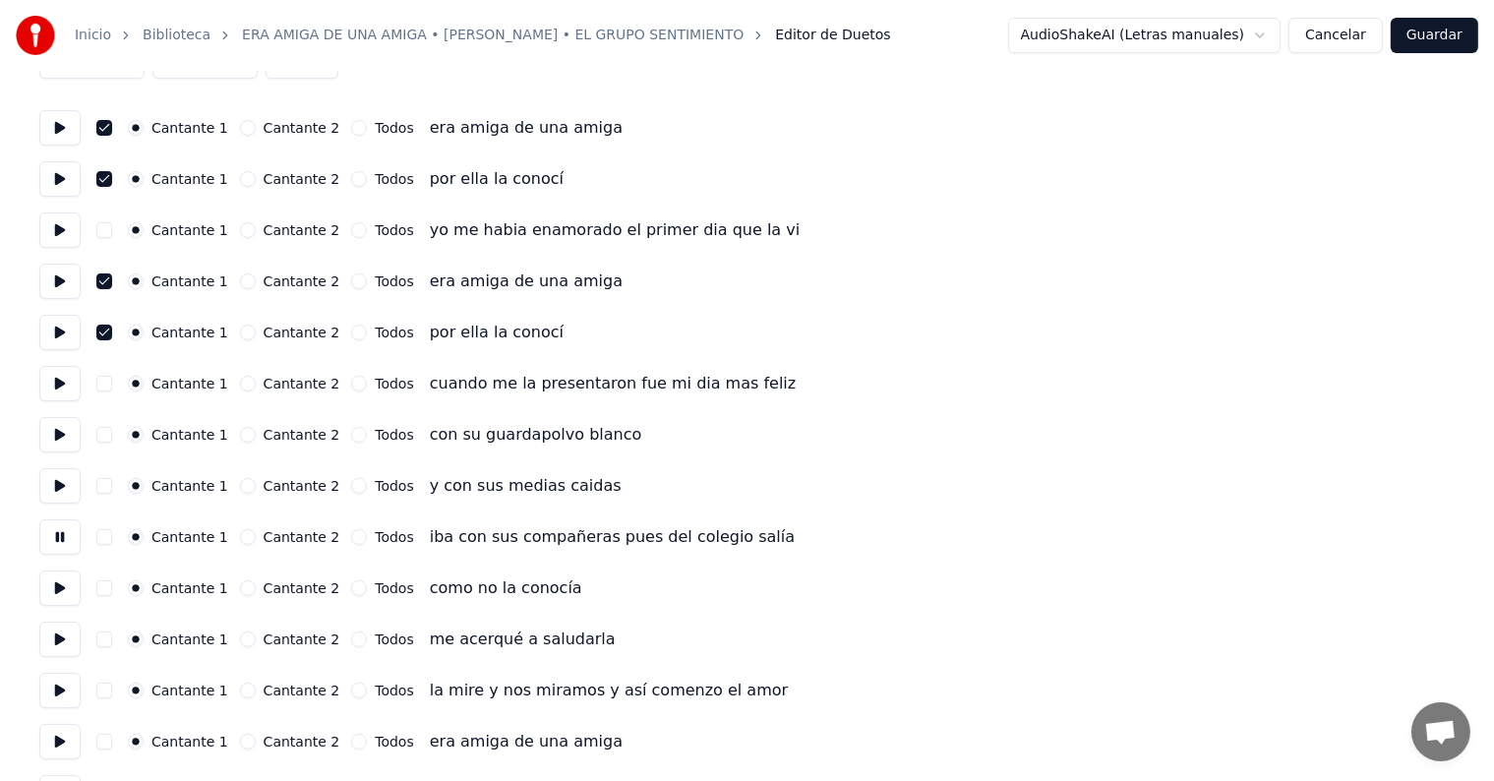
click at [58, 589] on button at bounding box center [59, 588] width 41 height 35
click at [53, 626] on button at bounding box center [59, 639] width 41 height 35
click at [52, 674] on button at bounding box center [59, 690] width 41 height 35
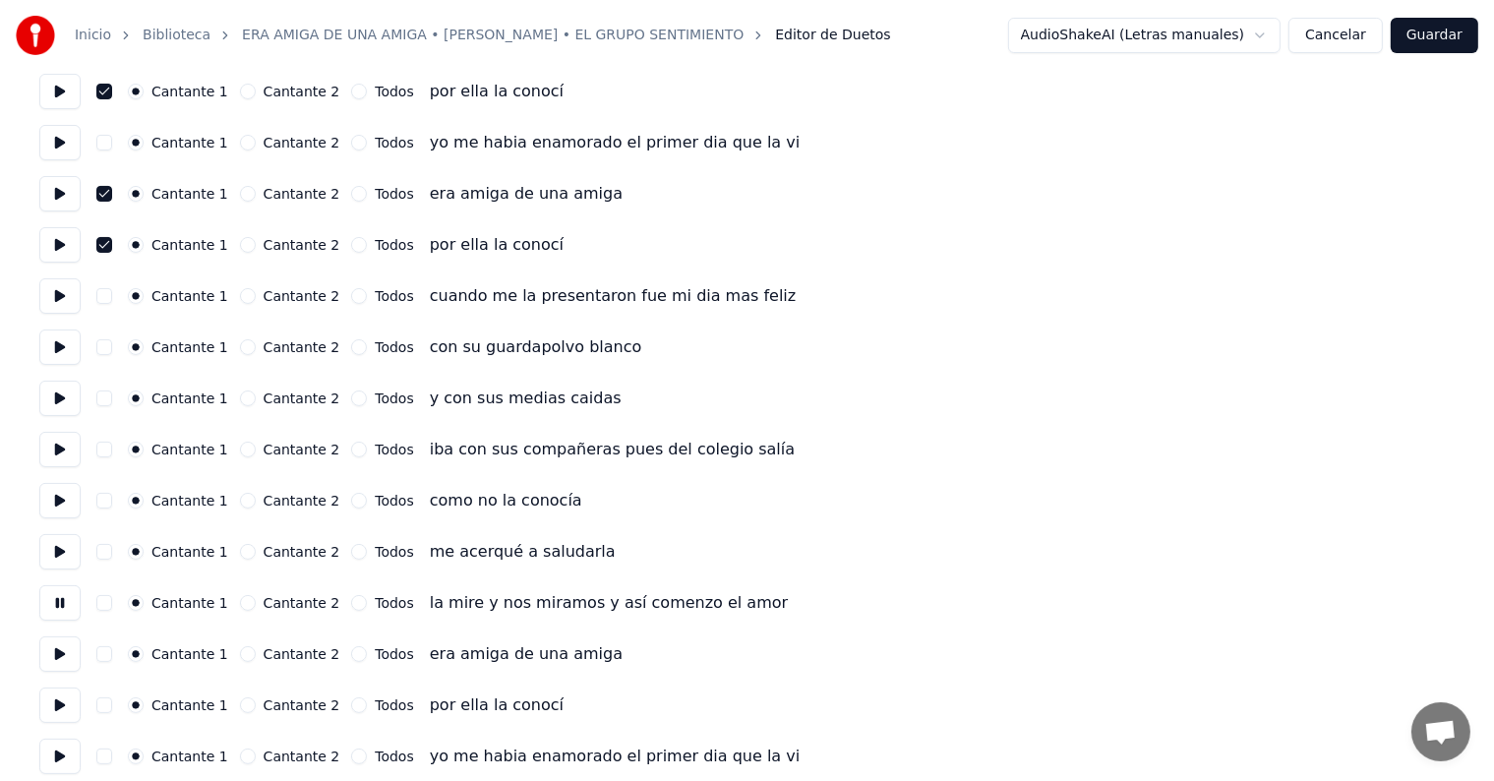
scroll to position [235, 0]
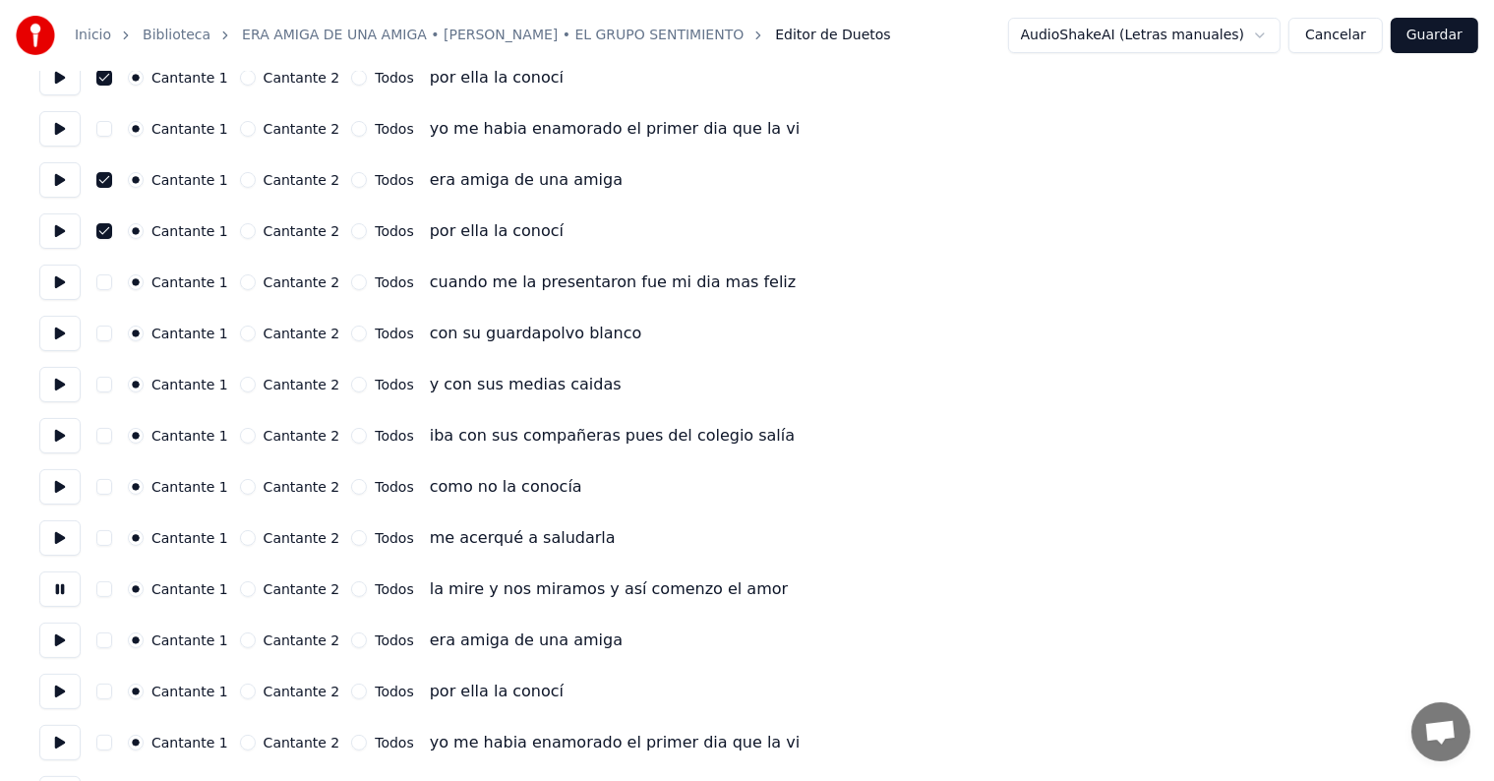
click at [109, 641] on button "button" at bounding box center [104, 641] width 16 height 16
click at [59, 645] on button at bounding box center [59, 640] width 41 height 35
click at [112, 684] on button "button" at bounding box center [104, 692] width 16 height 16
click at [68, 700] on button at bounding box center [59, 691] width 41 height 35
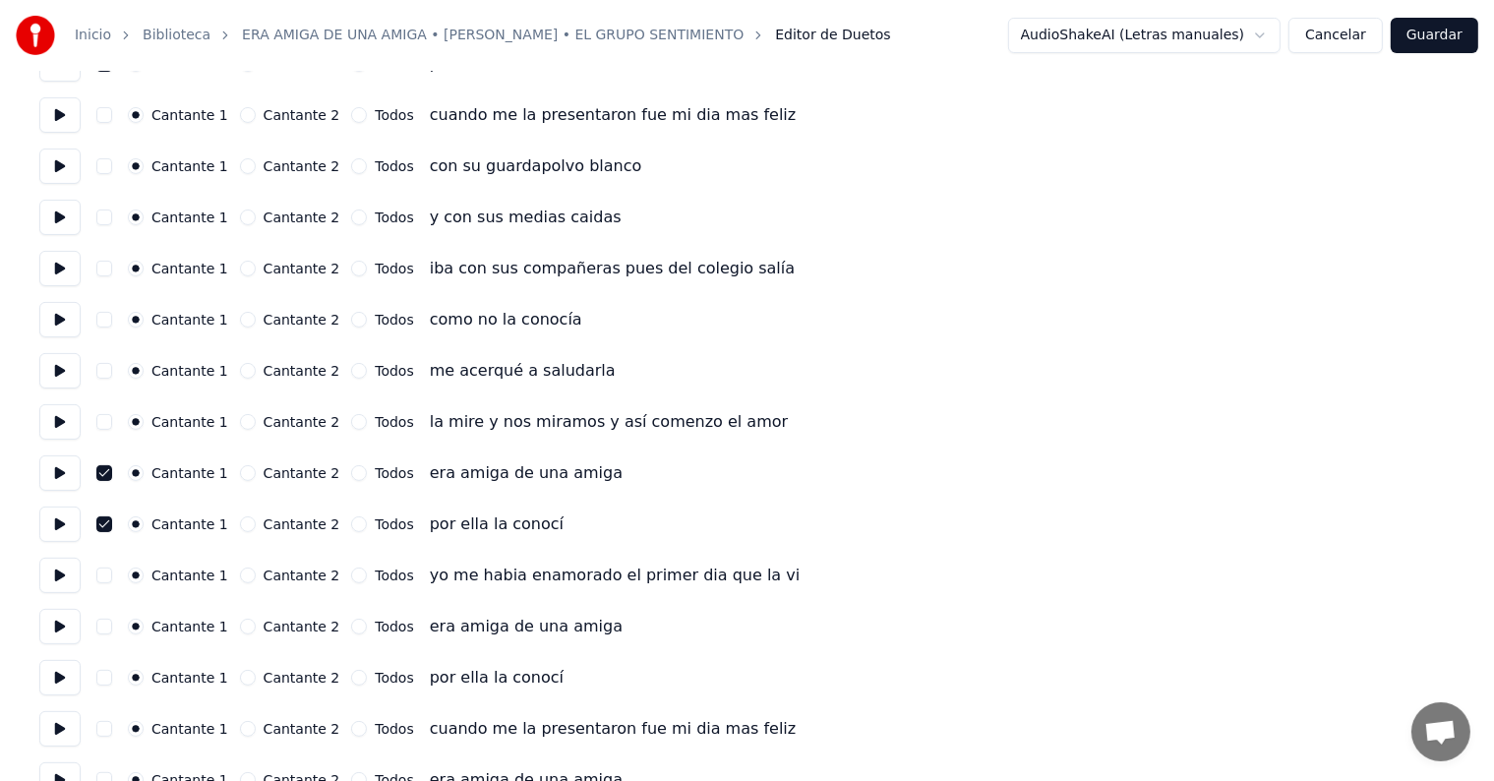
scroll to position [416, 0]
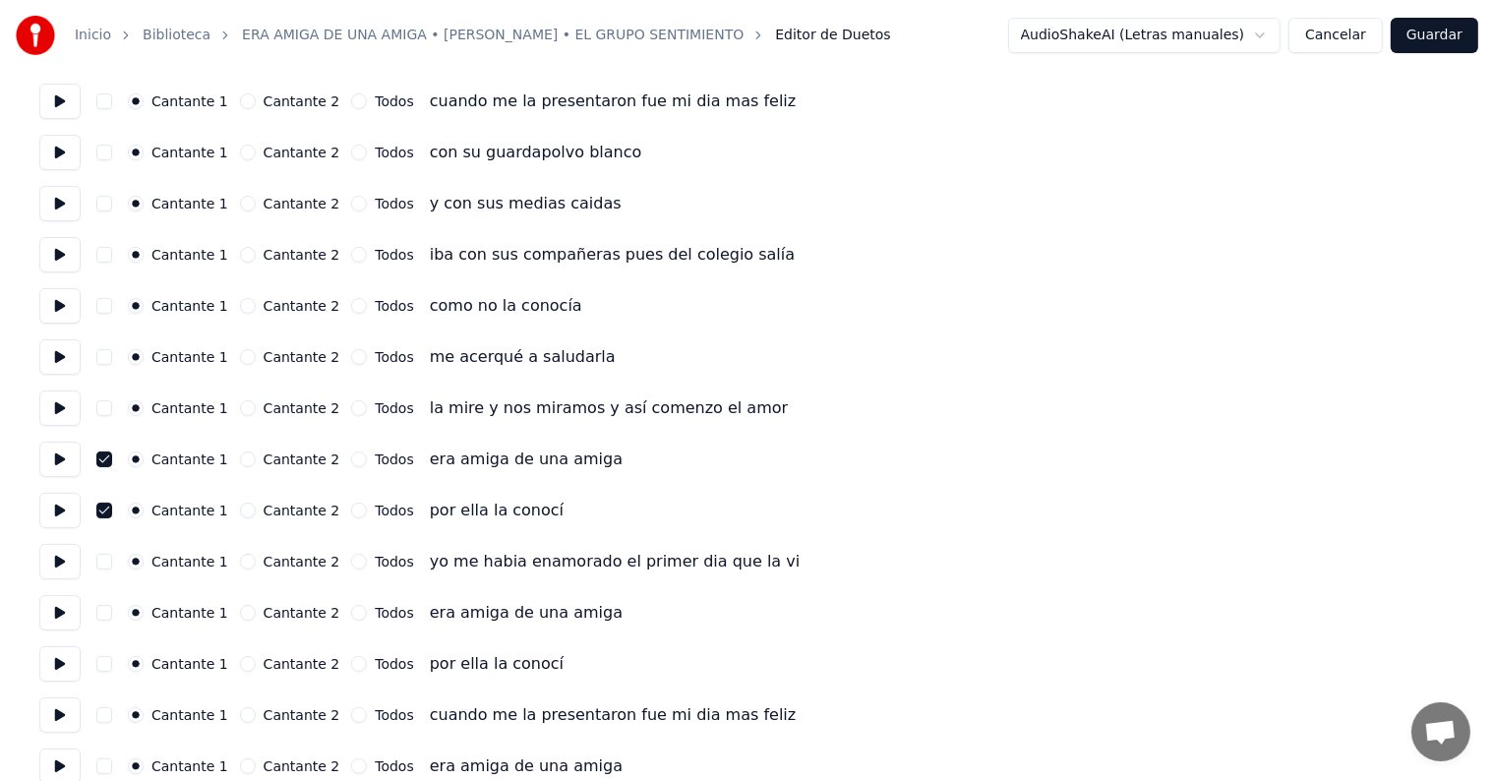
click at [69, 559] on button at bounding box center [59, 561] width 41 height 35
click at [71, 621] on button at bounding box center [59, 612] width 41 height 35
click at [112, 612] on button "button" at bounding box center [104, 613] width 16 height 16
click at [112, 665] on button "button" at bounding box center [104, 664] width 16 height 16
click at [53, 626] on button at bounding box center [59, 612] width 41 height 35
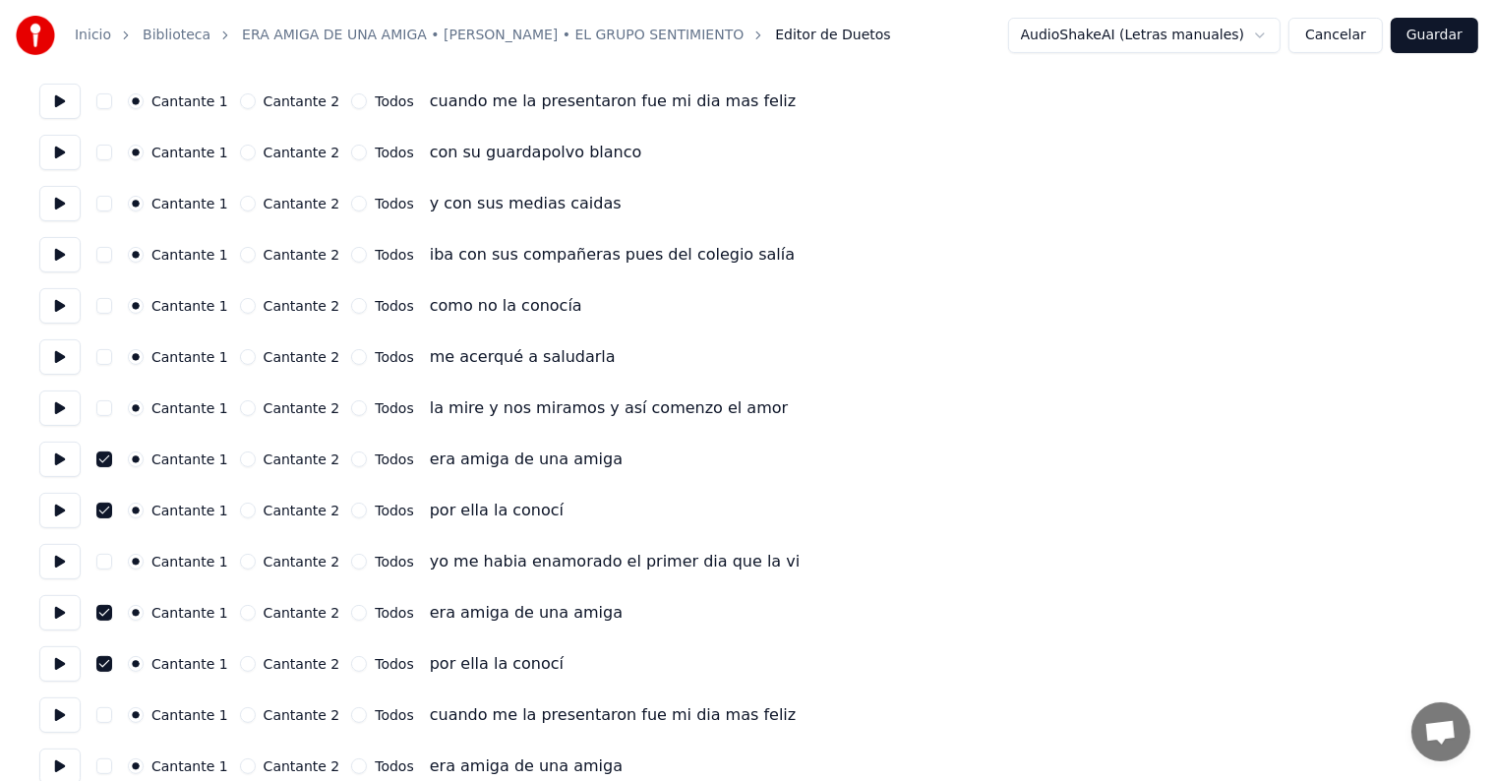
click at [59, 658] on button at bounding box center [59, 663] width 41 height 35
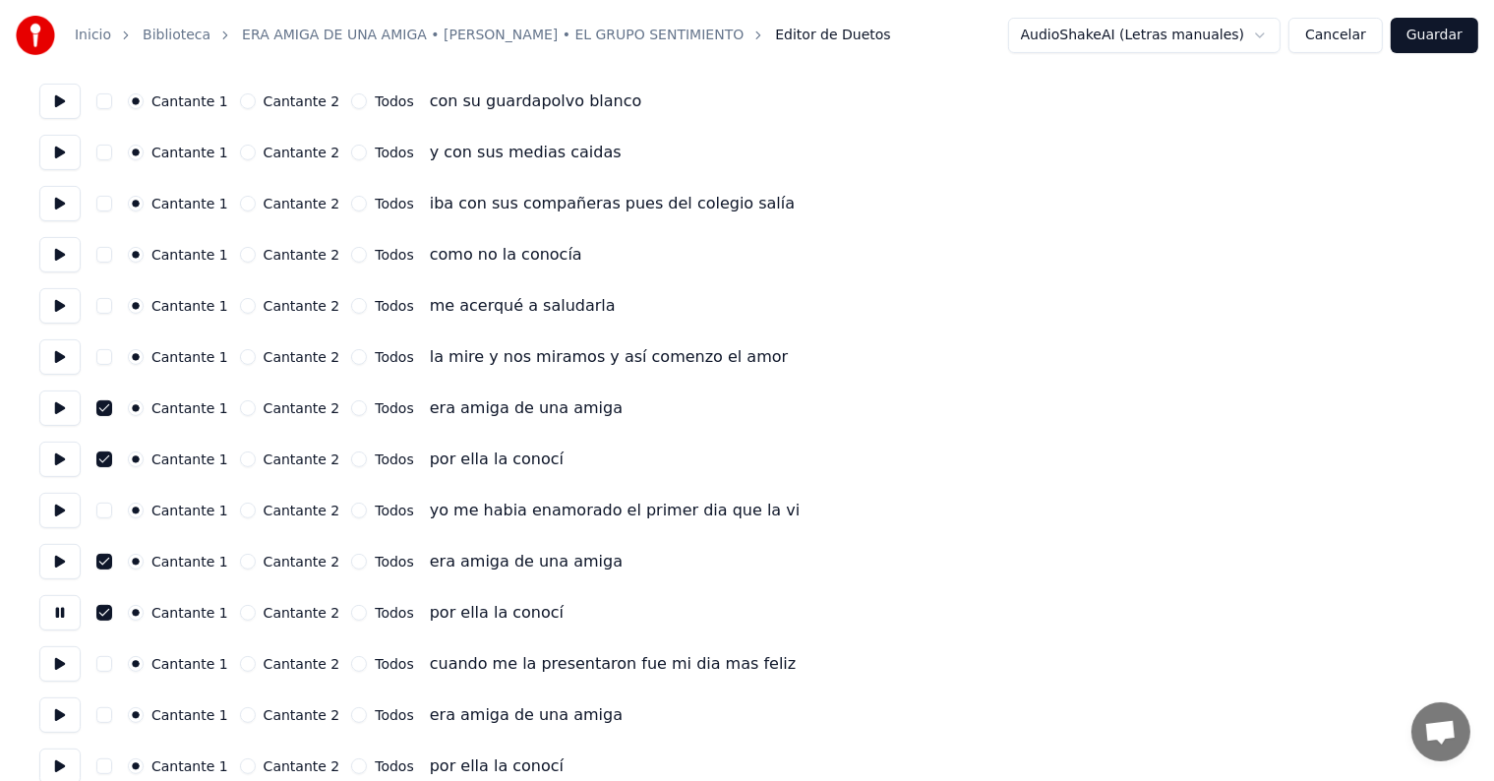
scroll to position [494, 0]
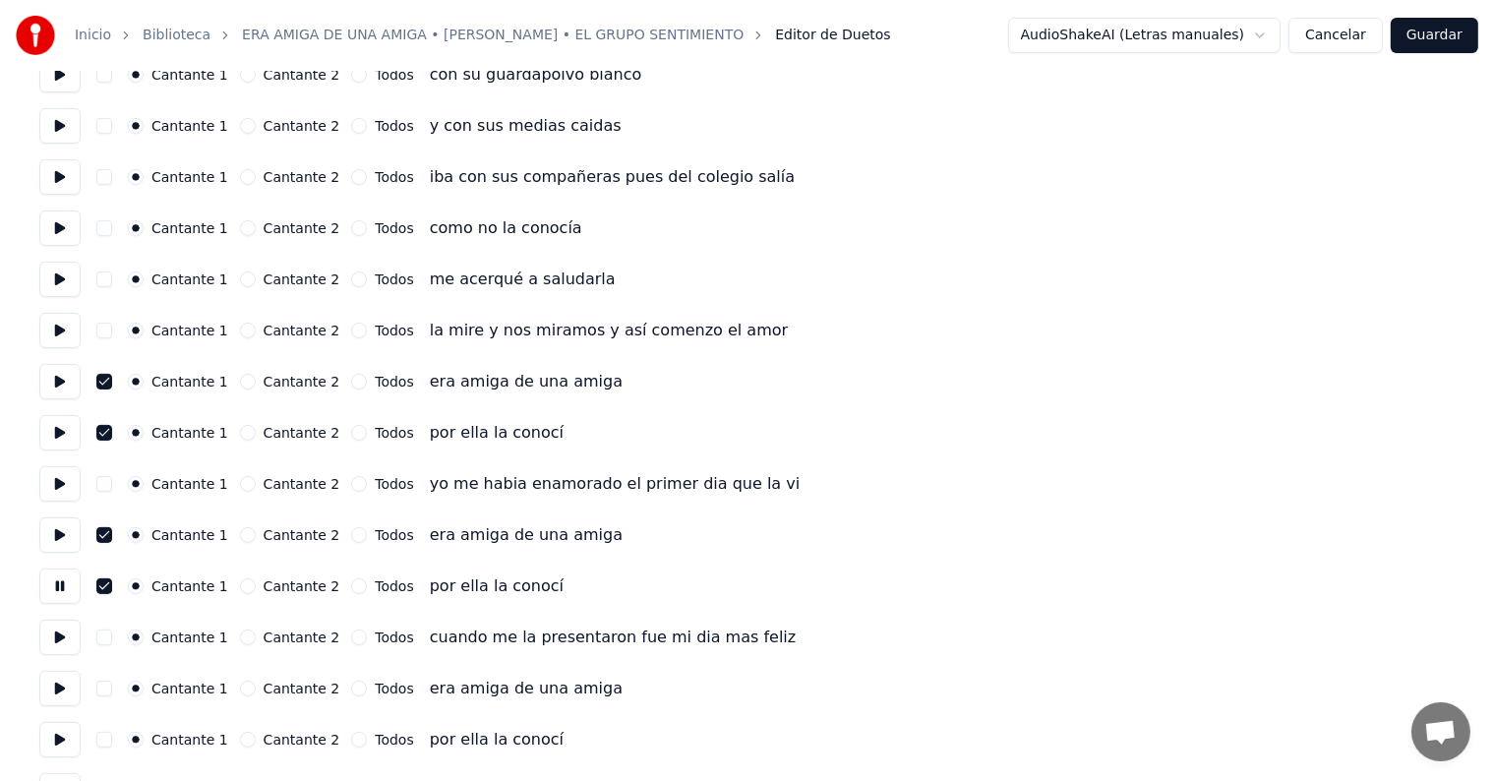
click at [55, 630] on button at bounding box center [59, 637] width 41 height 35
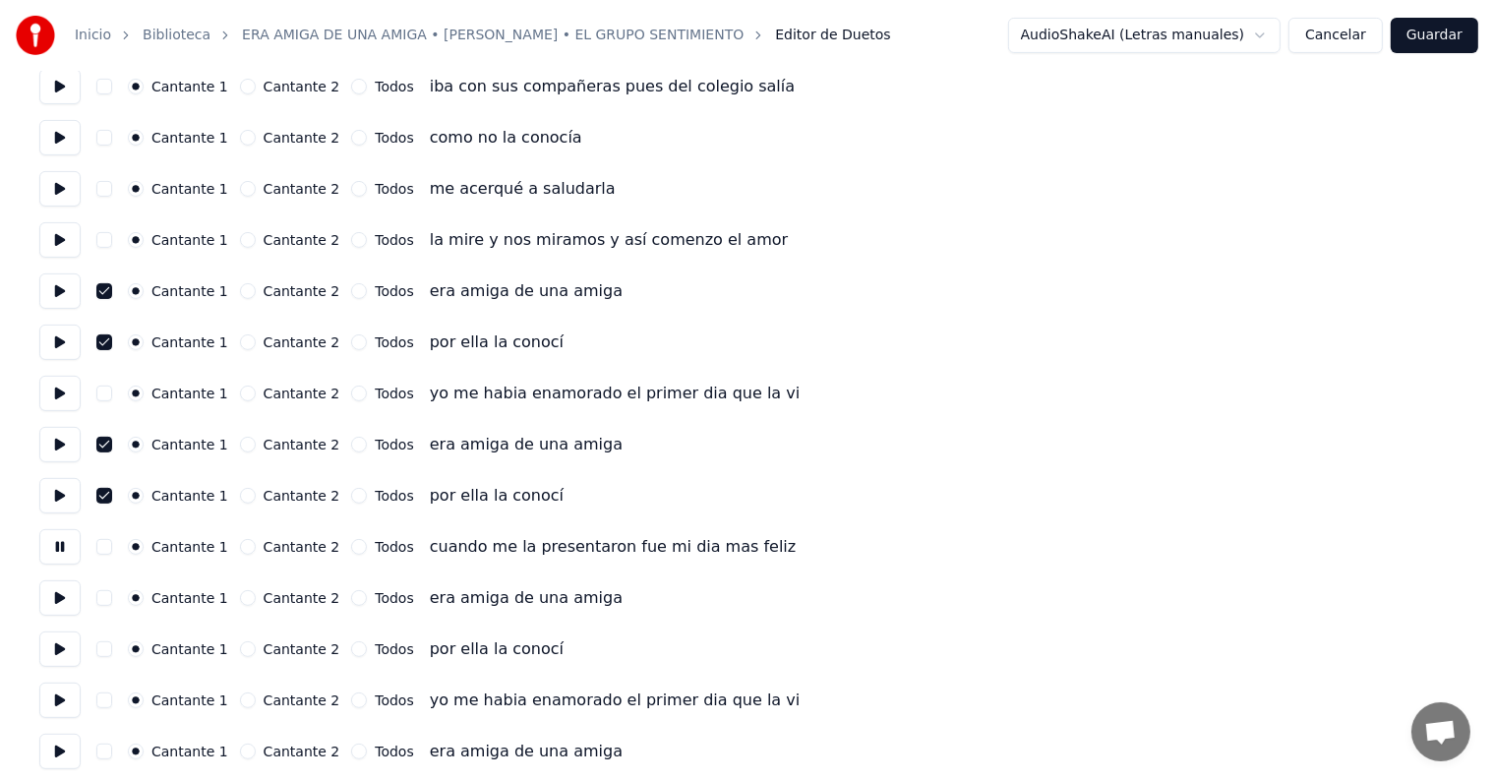
scroll to position [593, 0]
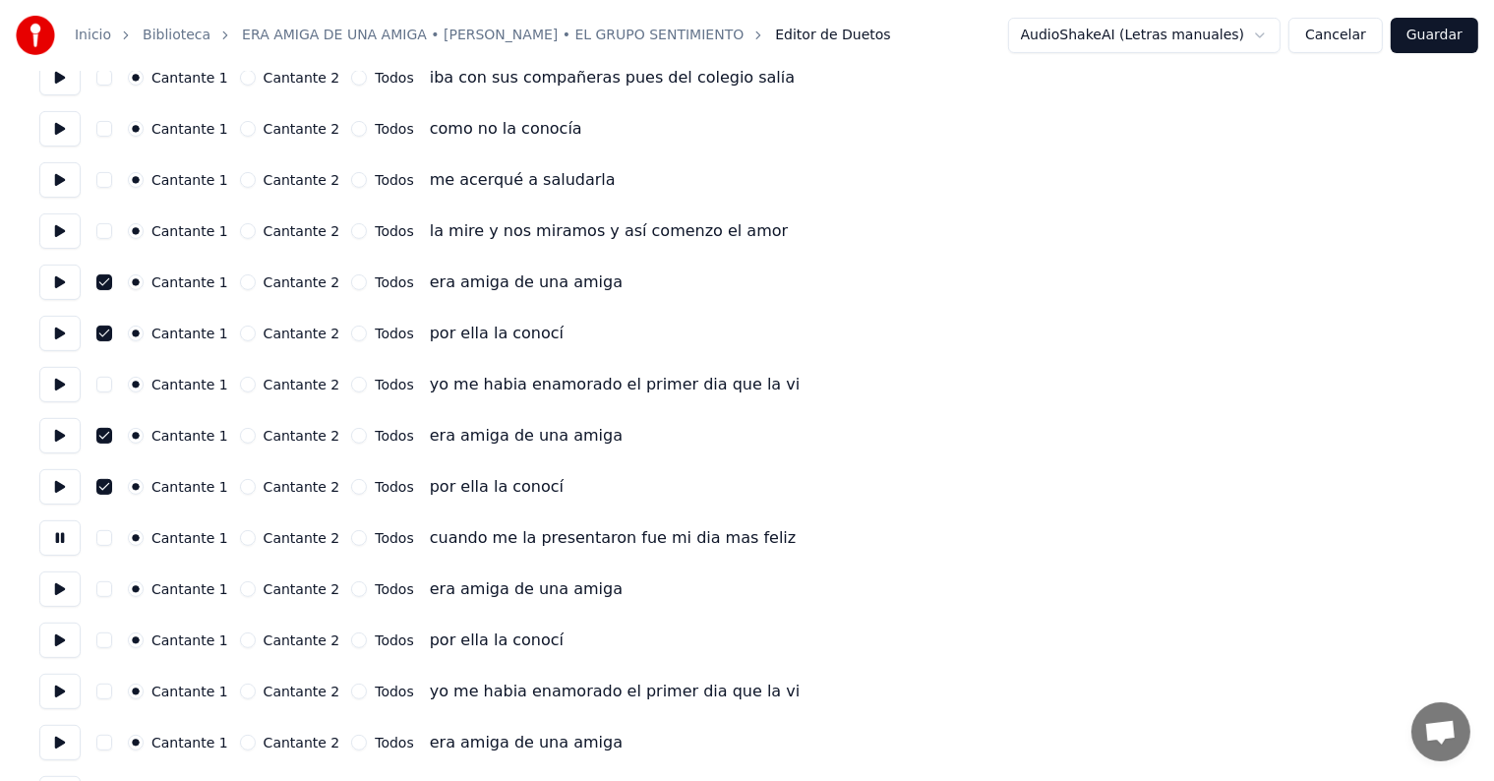
click at [60, 598] on button at bounding box center [59, 589] width 41 height 35
click at [112, 588] on button "button" at bounding box center [104, 589] width 16 height 16
click at [112, 639] on button "button" at bounding box center [104, 641] width 16 height 16
click at [55, 642] on button at bounding box center [59, 640] width 41 height 35
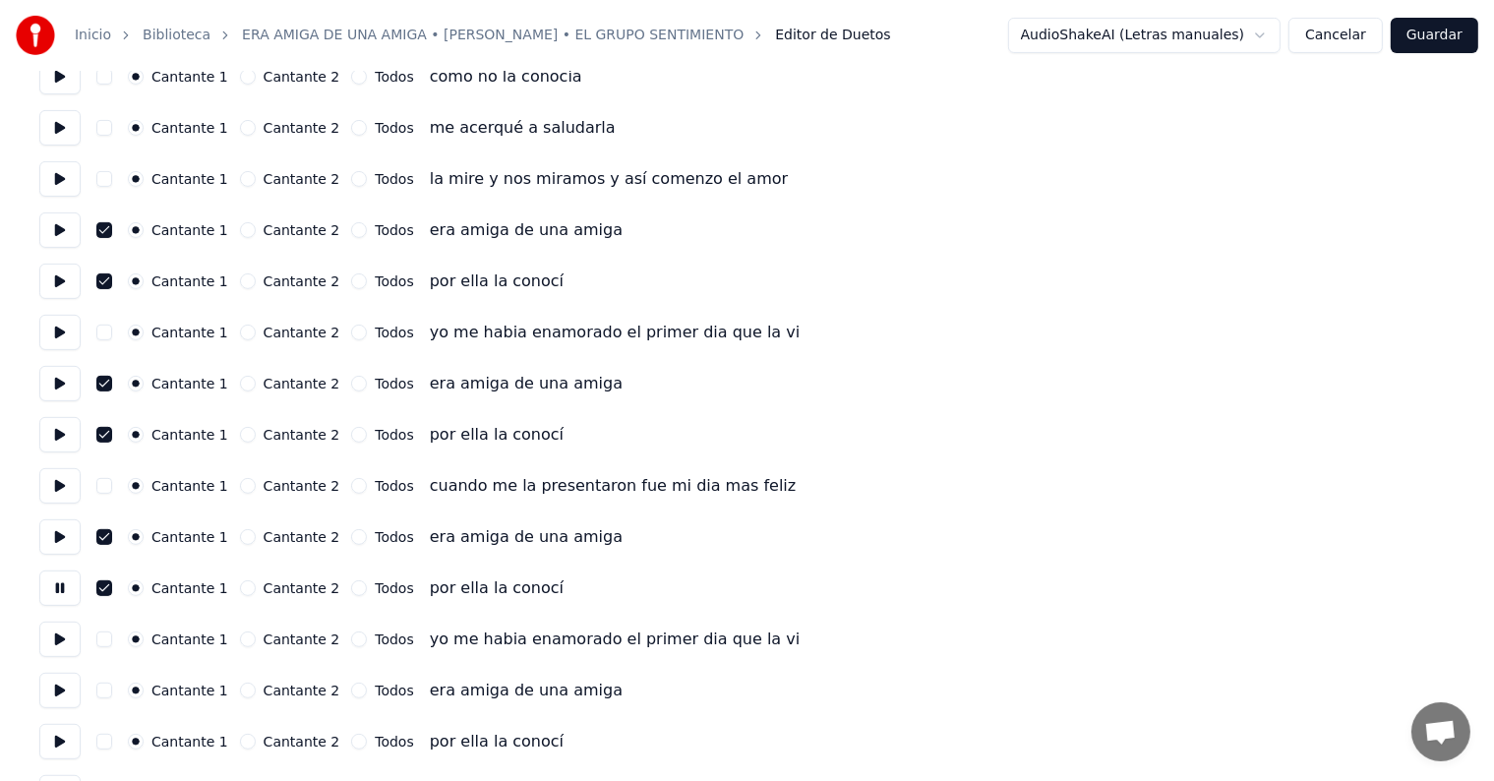
scroll to position [680, 0]
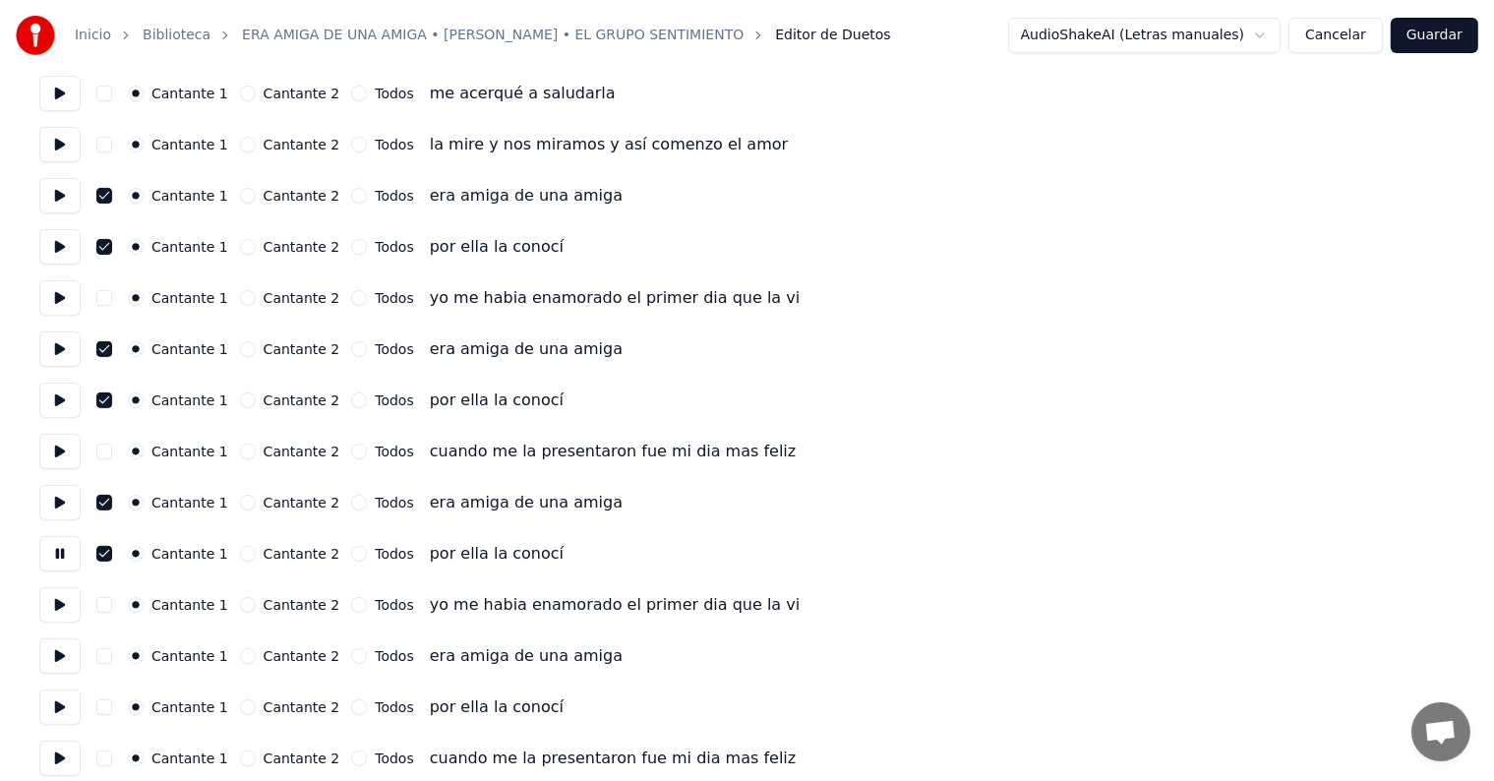
click at [66, 611] on button at bounding box center [59, 604] width 41 height 35
click at [112, 663] on button "button" at bounding box center [104, 656] width 16 height 16
click at [59, 660] on button at bounding box center [59, 655] width 41 height 35
click at [107, 702] on button "button" at bounding box center [104, 707] width 16 height 16
click at [60, 702] on button at bounding box center [59, 707] width 41 height 35
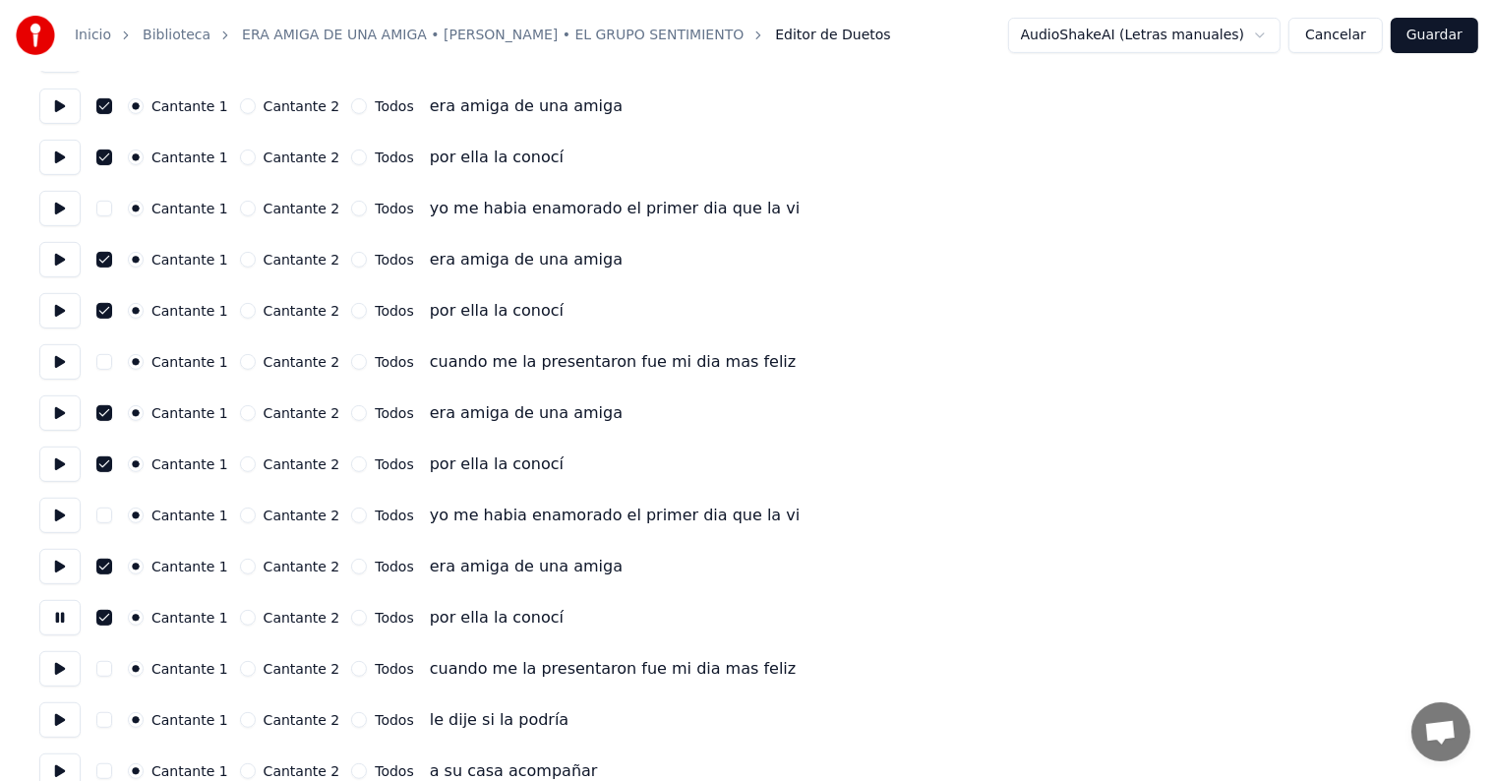
scroll to position [782, 0]
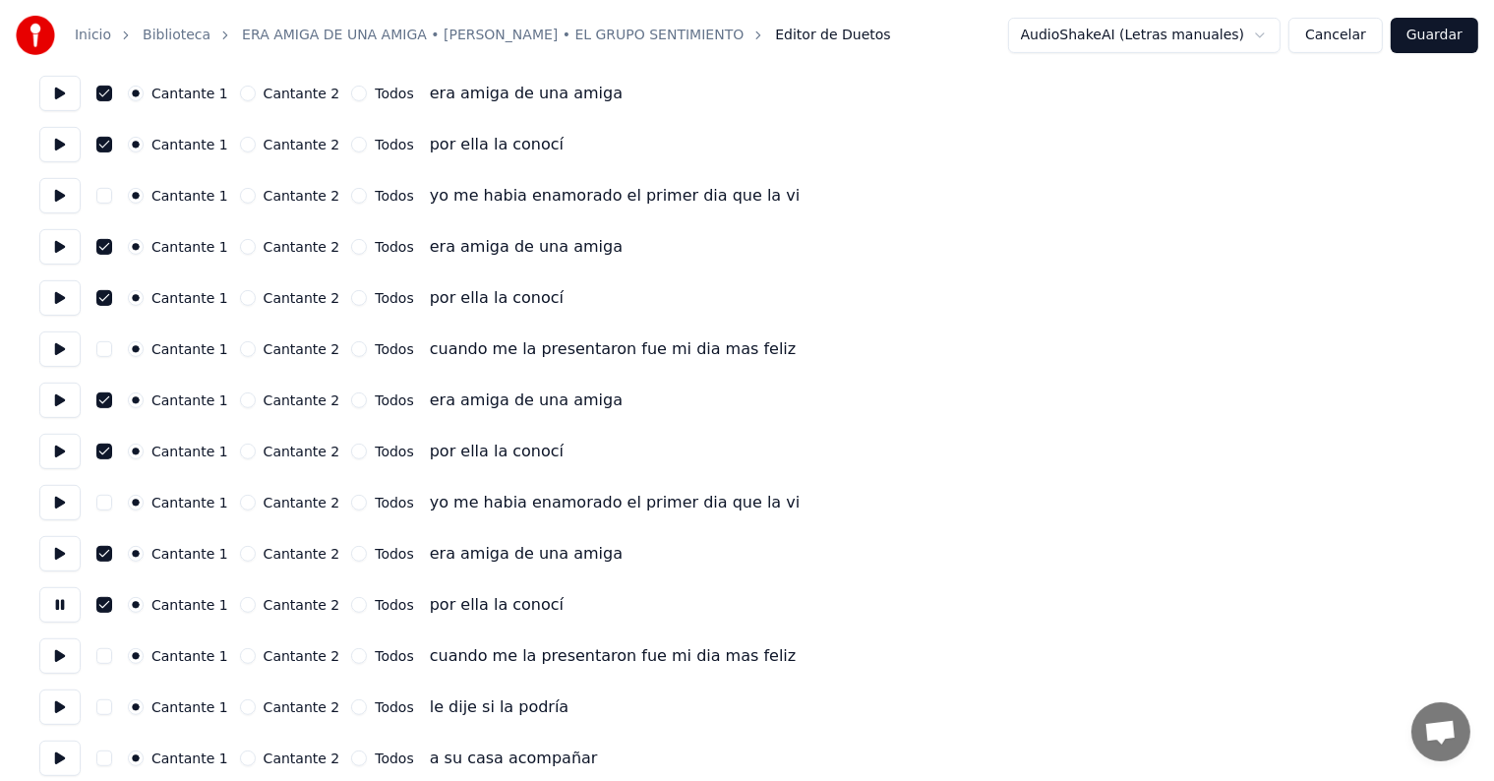
click at [62, 662] on button at bounding box center [59, 655] width 41 height 35
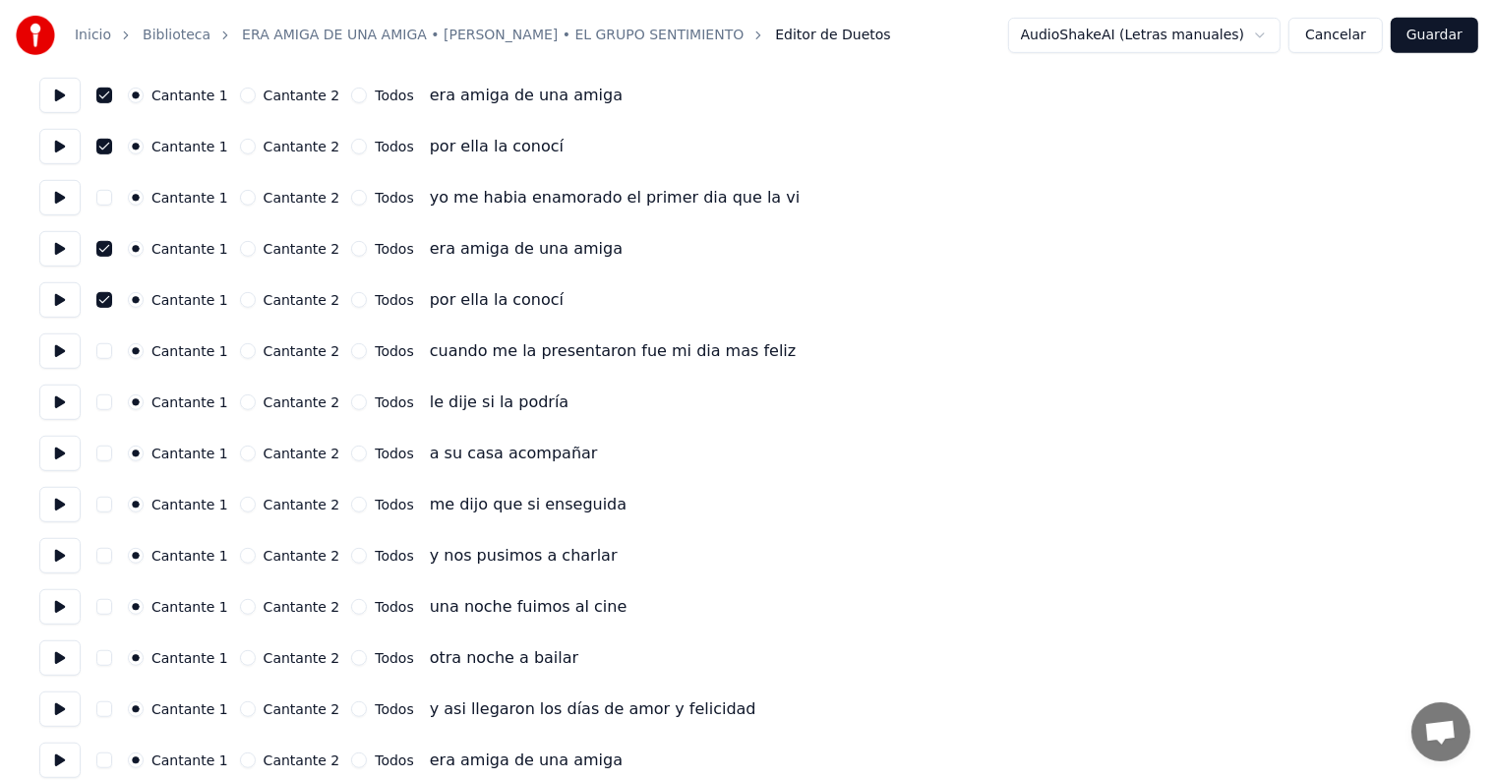
scroll to position [1088, 0]
click at [51, 390] on button at bounding box center [59, 401] width 41 height 35
click at [59, 449] on button at bounding box center [59, 452] width 41 height 35
click at [61, 505] on button at bounding box center [59, 503] width 41 height 35
click at [65, 567] on button at bounding box center [59, 554] width 41 height 35
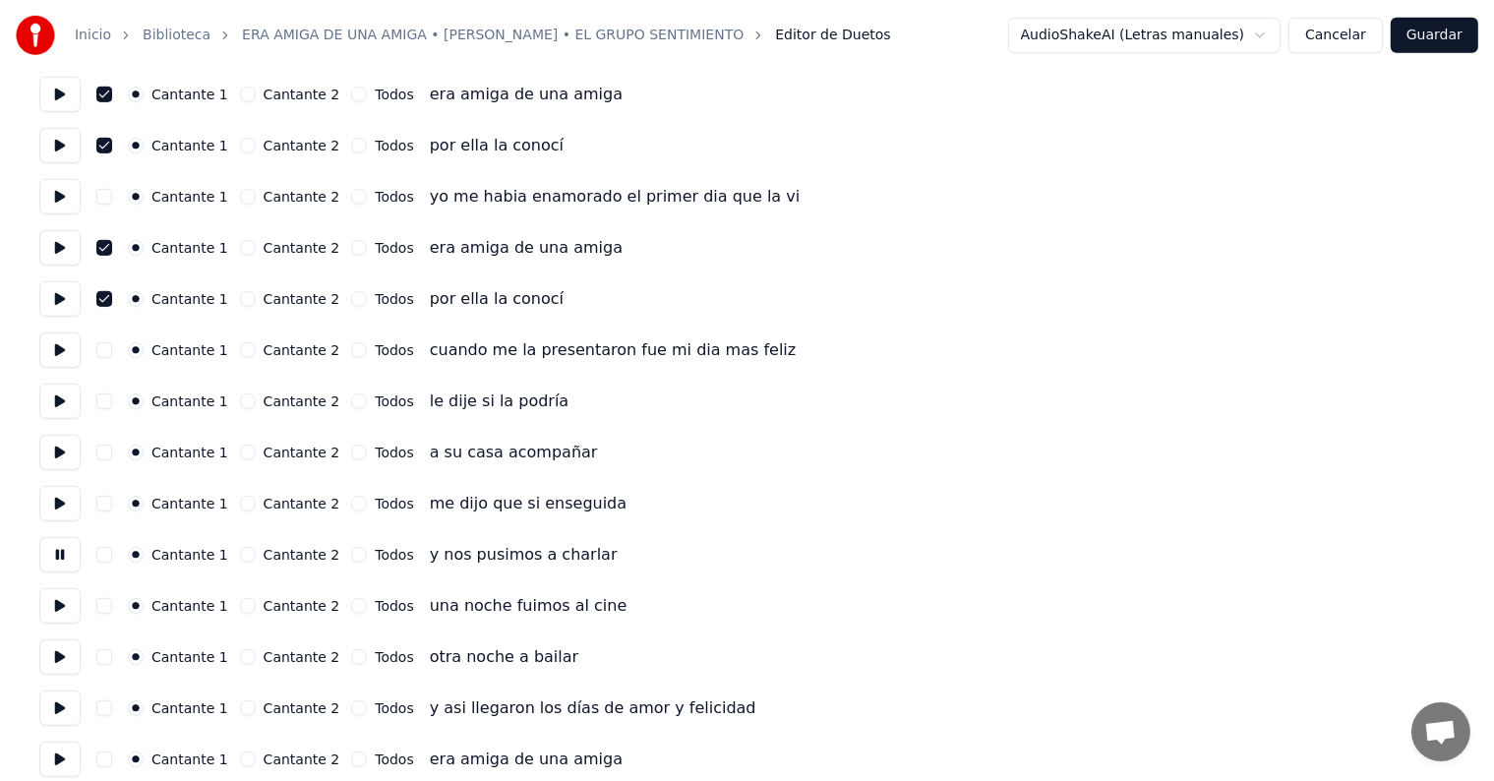
click at [69, 662] on button at bounding box center [59, 656] width 41 height 35
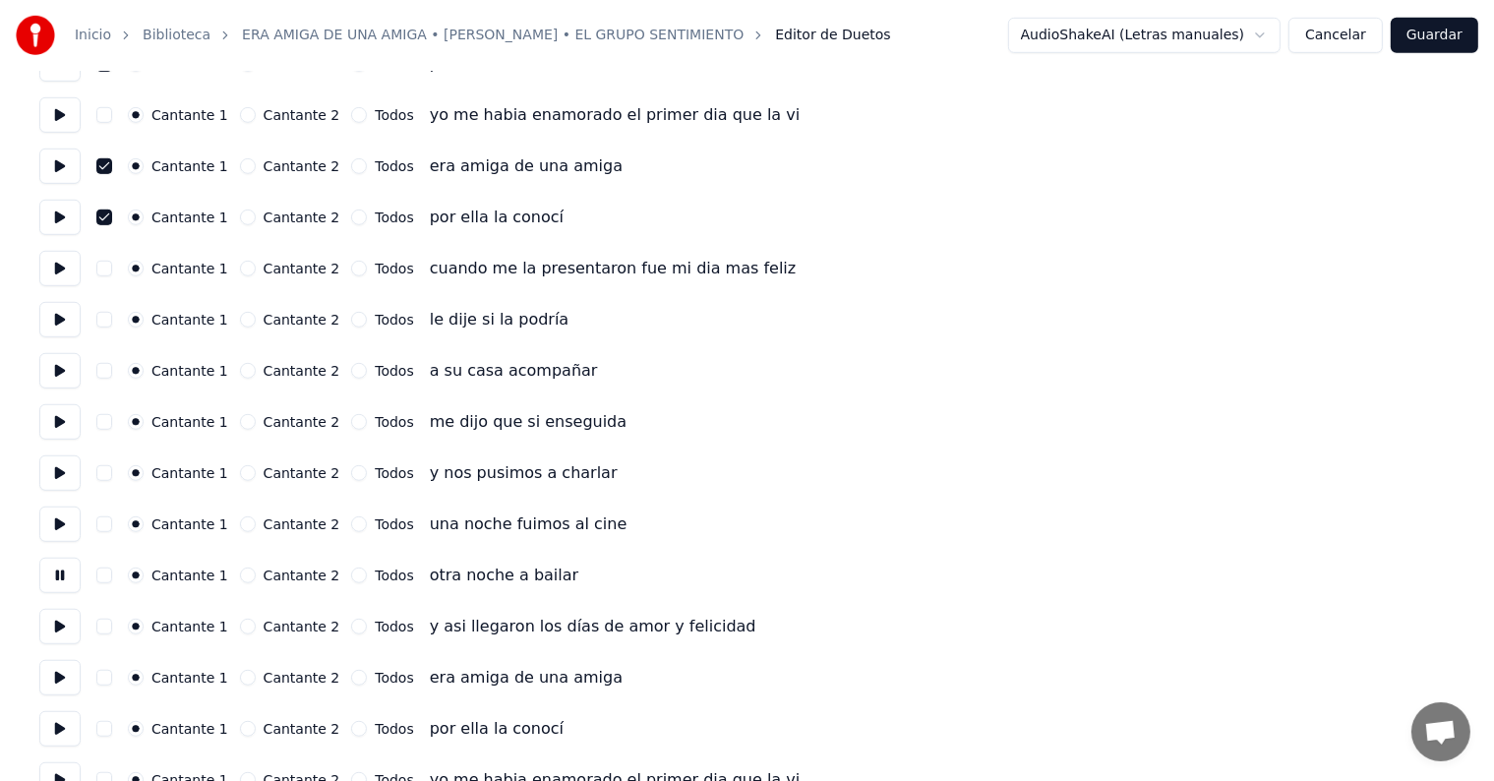
scroll to position [1171, 0]
click at [55, 635] on button at bounding box center [59, 625] width 41 height 35
click at [110, 677] on button "button" at bounding box center [104, 677] width 16 height 16
click at [61, 683] on button at bounding box center [59, 676] width 41 height 35
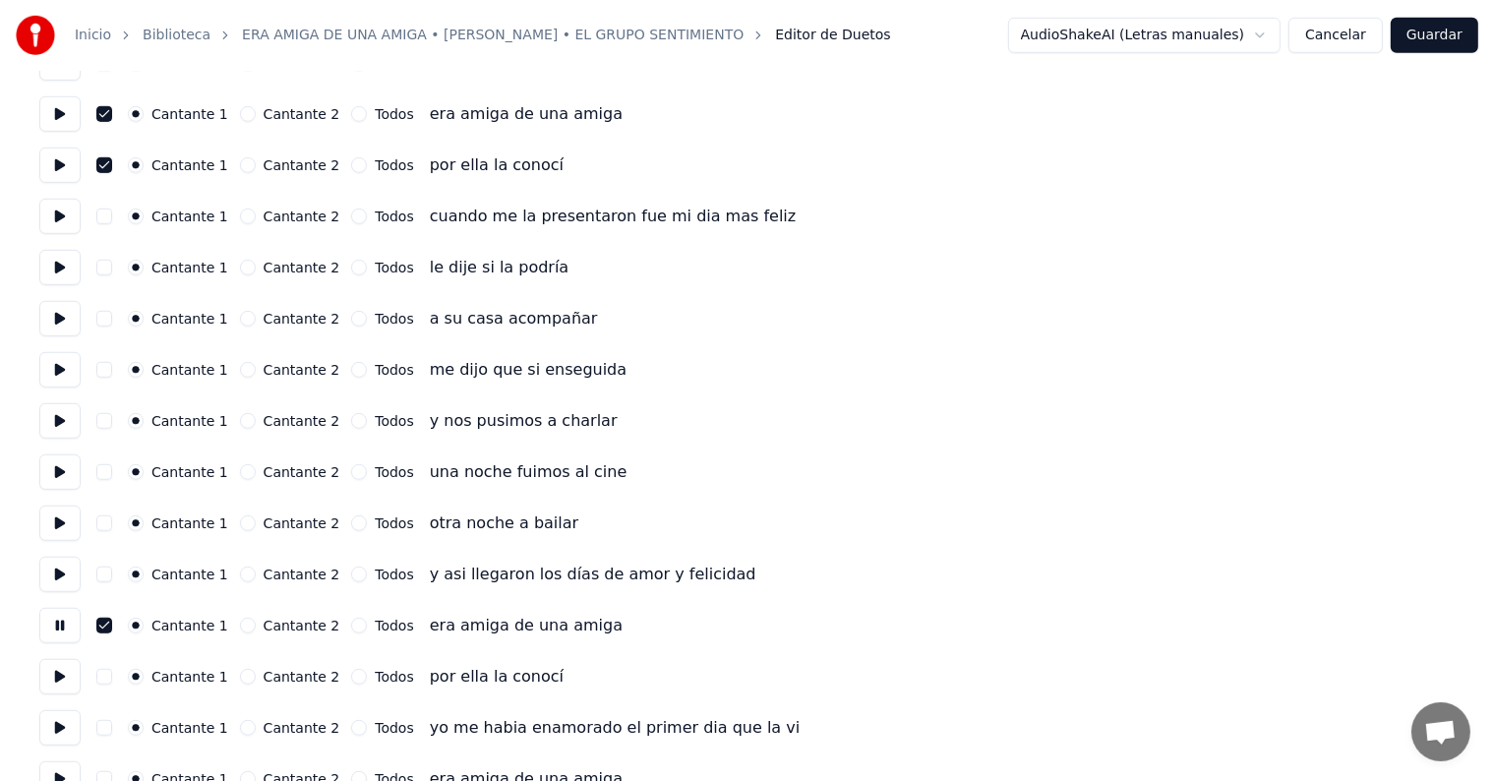
scroll to position [1230, 0]
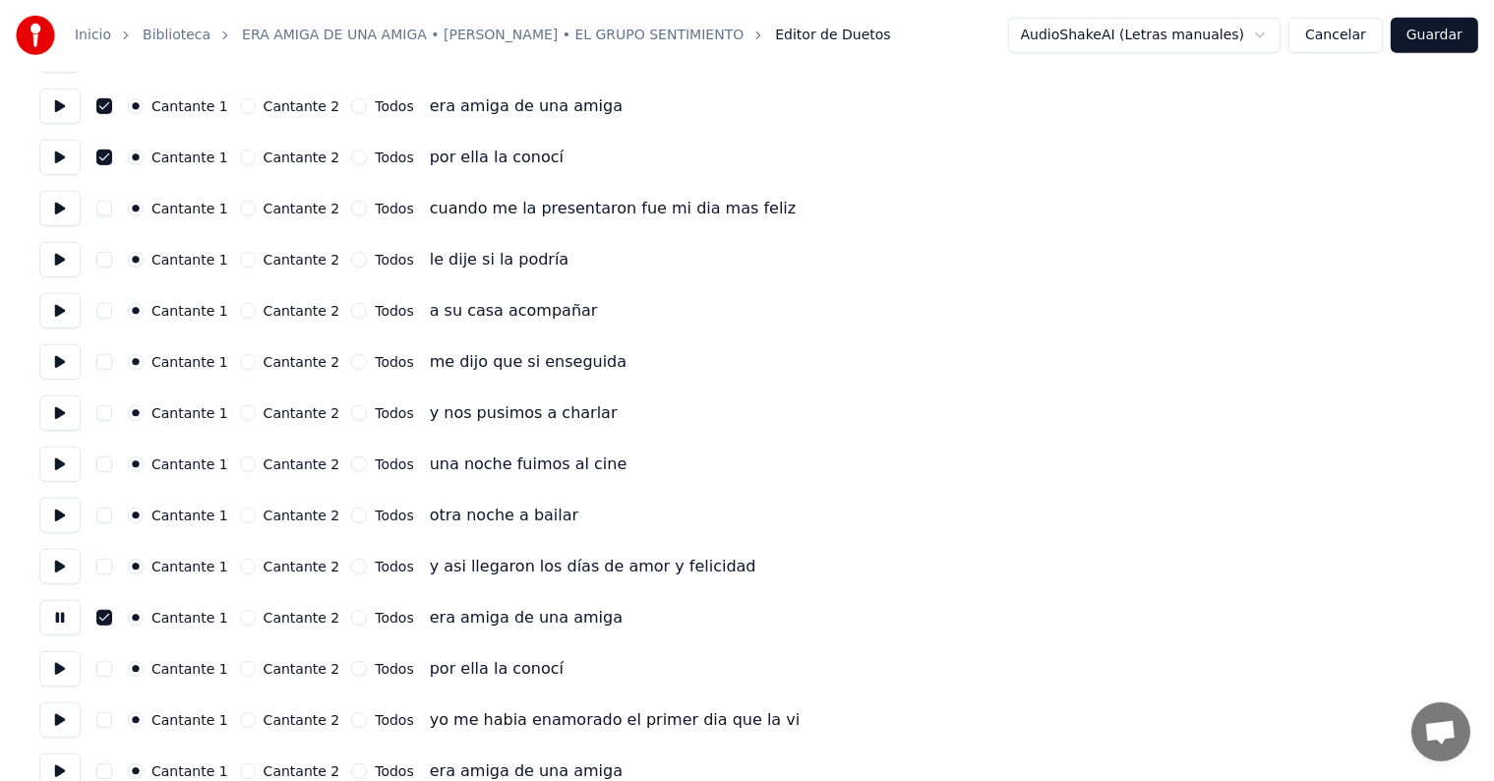
click at [110, 668] on button "button" at bounding box center [104, 669] width 16 height 16
click at [63, 675] on button at bounding box center [59, 668] width 41 height 35
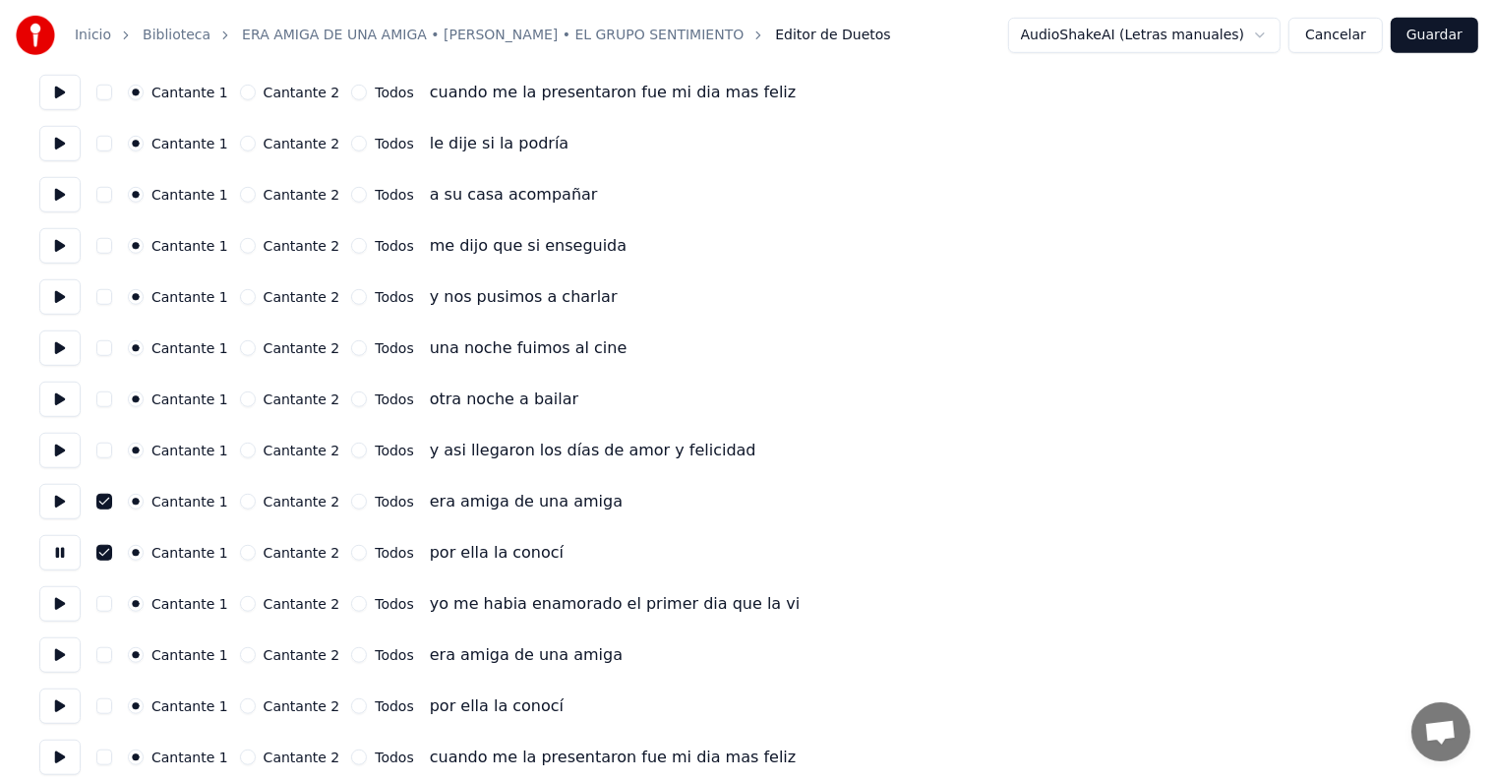
scroll to position [1360, 0]
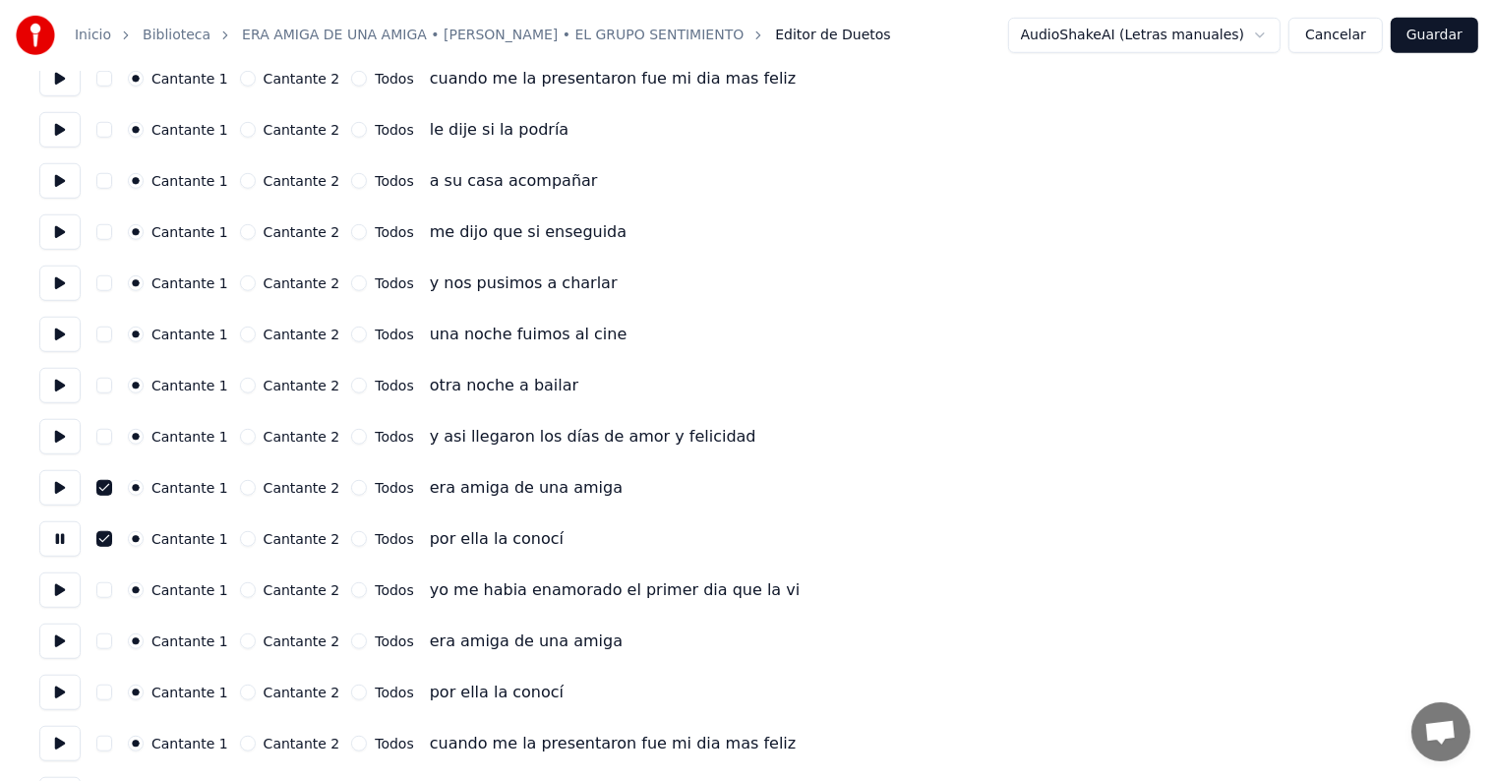
click at [109, 644] on button "button" at bounding box center [104, 642] width 16 height 16
click at [61, 648] on button at bounding box center [59, 641] width 41 height 35
click at [107, 691] on button "button" at bounding box center [104, 693] width 16 height 16
click at [56, 692] on button at bounding box center [59, 692] width 41 height 35
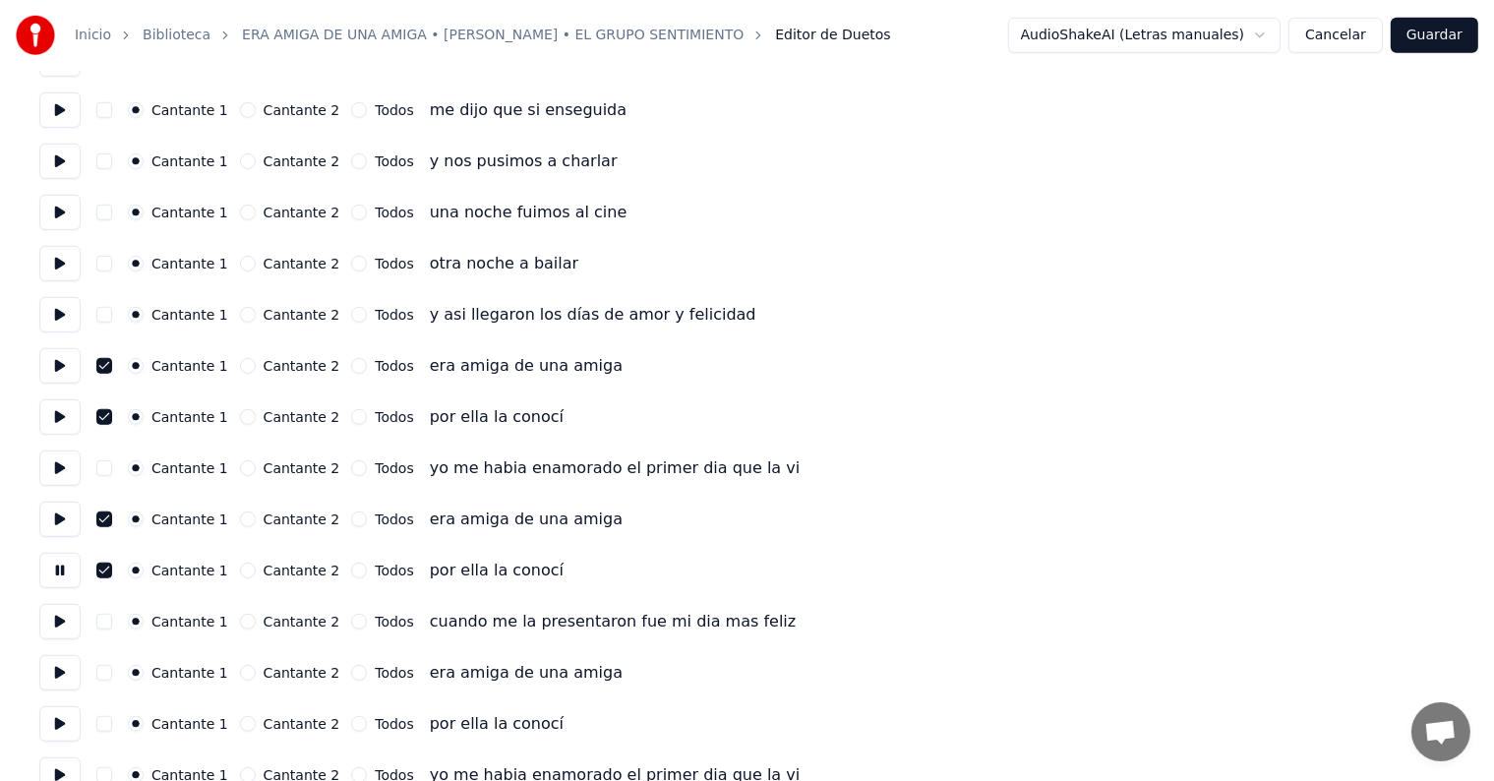
scroll to position [1493, 0]
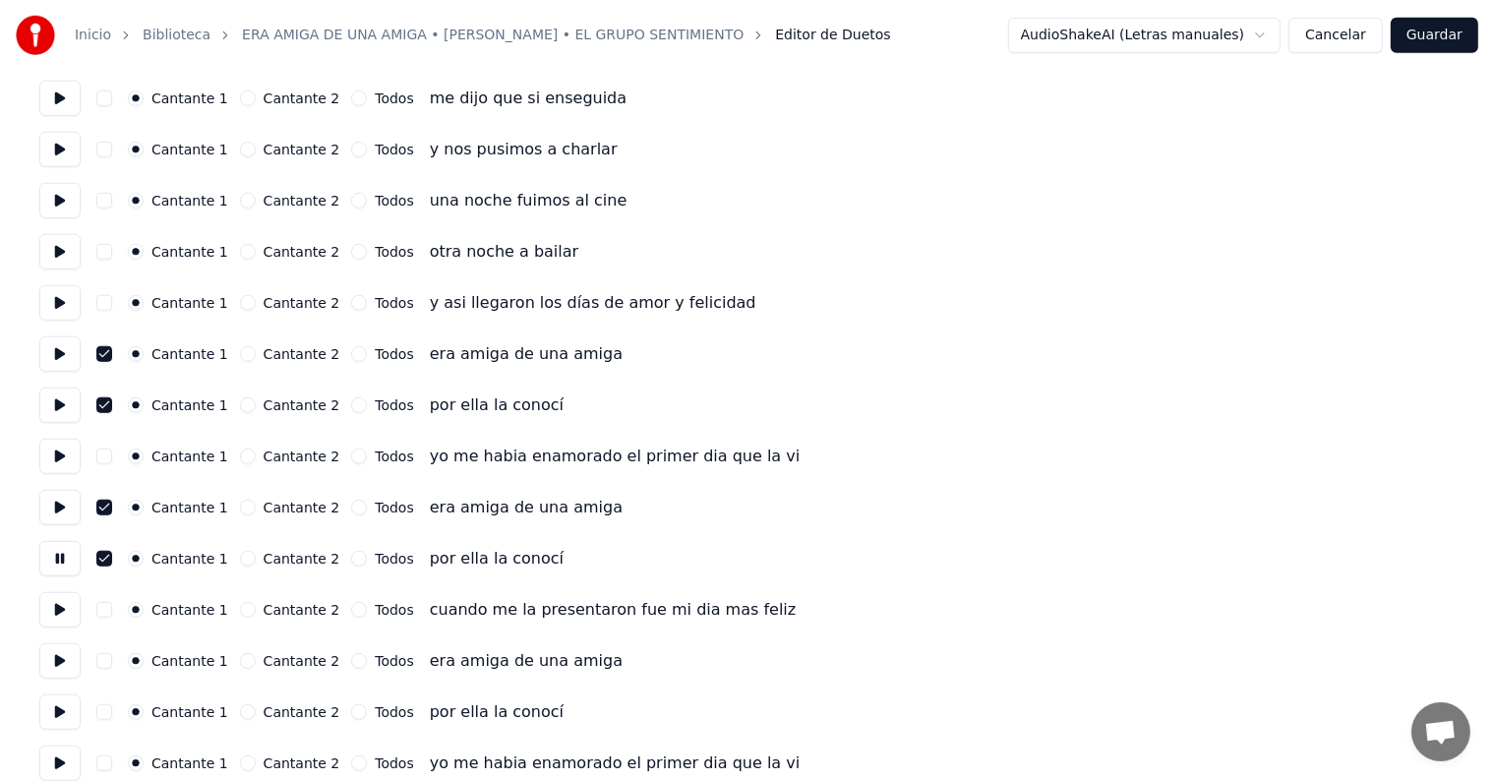
click at [62, 609] on button at bounding box center [59, 609] width 41 height 35
click at [112, 667] on button "button" at bounding box center [104, 661] width 16 height 16
click at [55, 663] on button at bounding box center [59, 660] width 41 height 35
click at [61, 702] on button at bounding box center [59, 712] width 41 height 35
click at [108, 710] on button "button" at bounding box center [104, 712] width 16 height 16
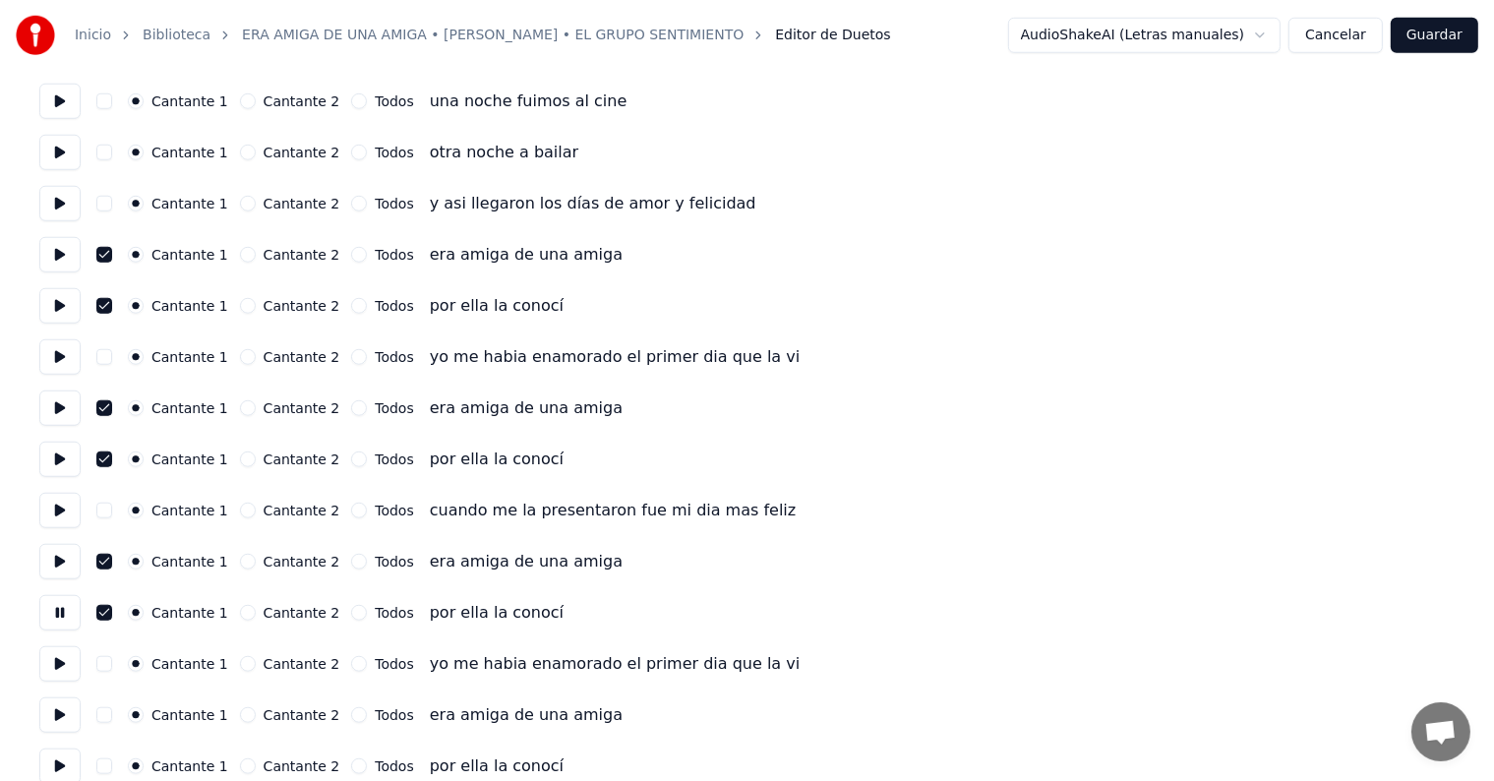
scroll to position [1603, 0]
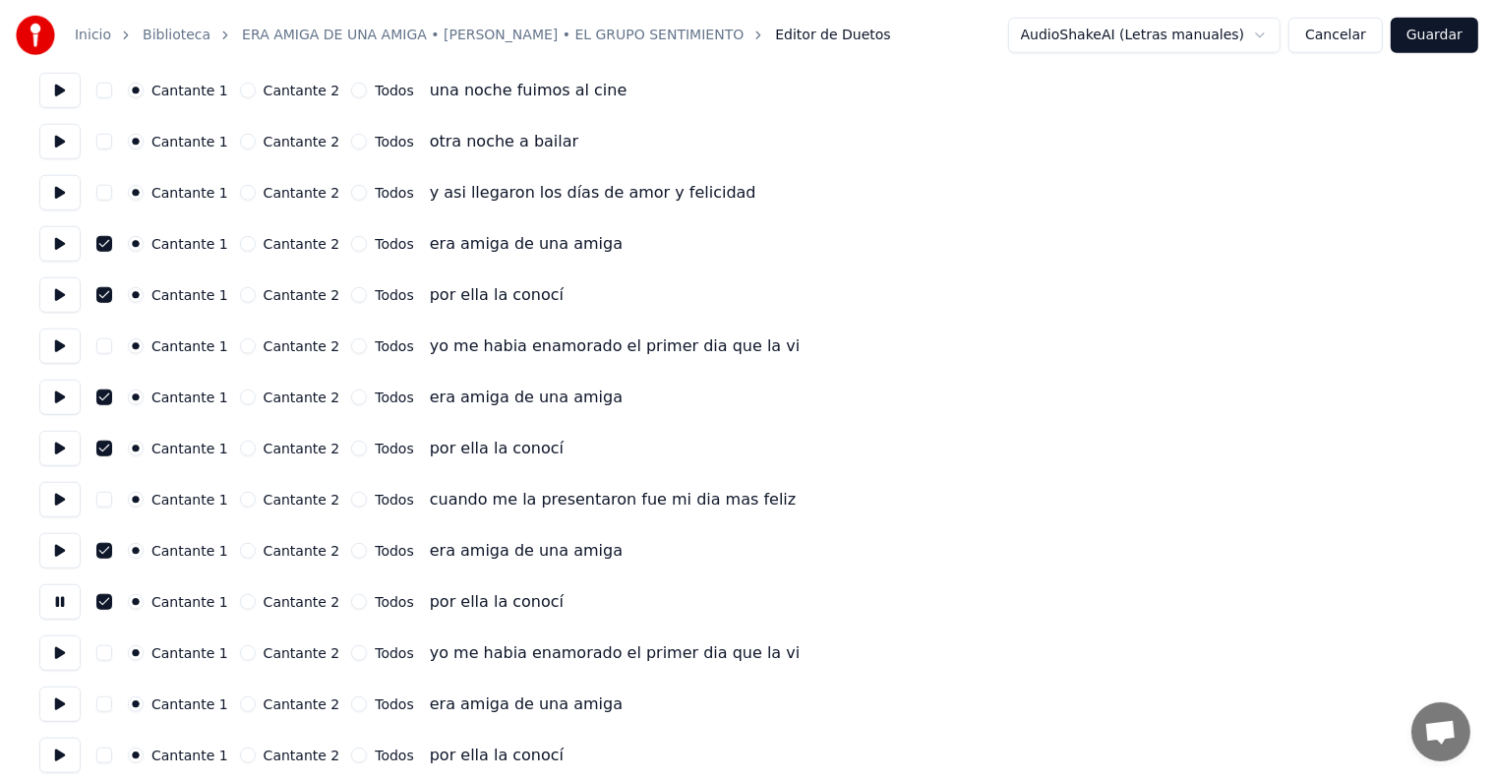
click at [56, 639] on button at bounding box center [59, 652] width 41 height 35
click at [109, 659] on button "button" at bounding box center [104, 653] width 16 height 16
click at [67, 706] on button at bounding box center [59, 704] width 41 height 35
click at [111, 702] on button "button" at bounding box center [104, 704] width 16 height 16
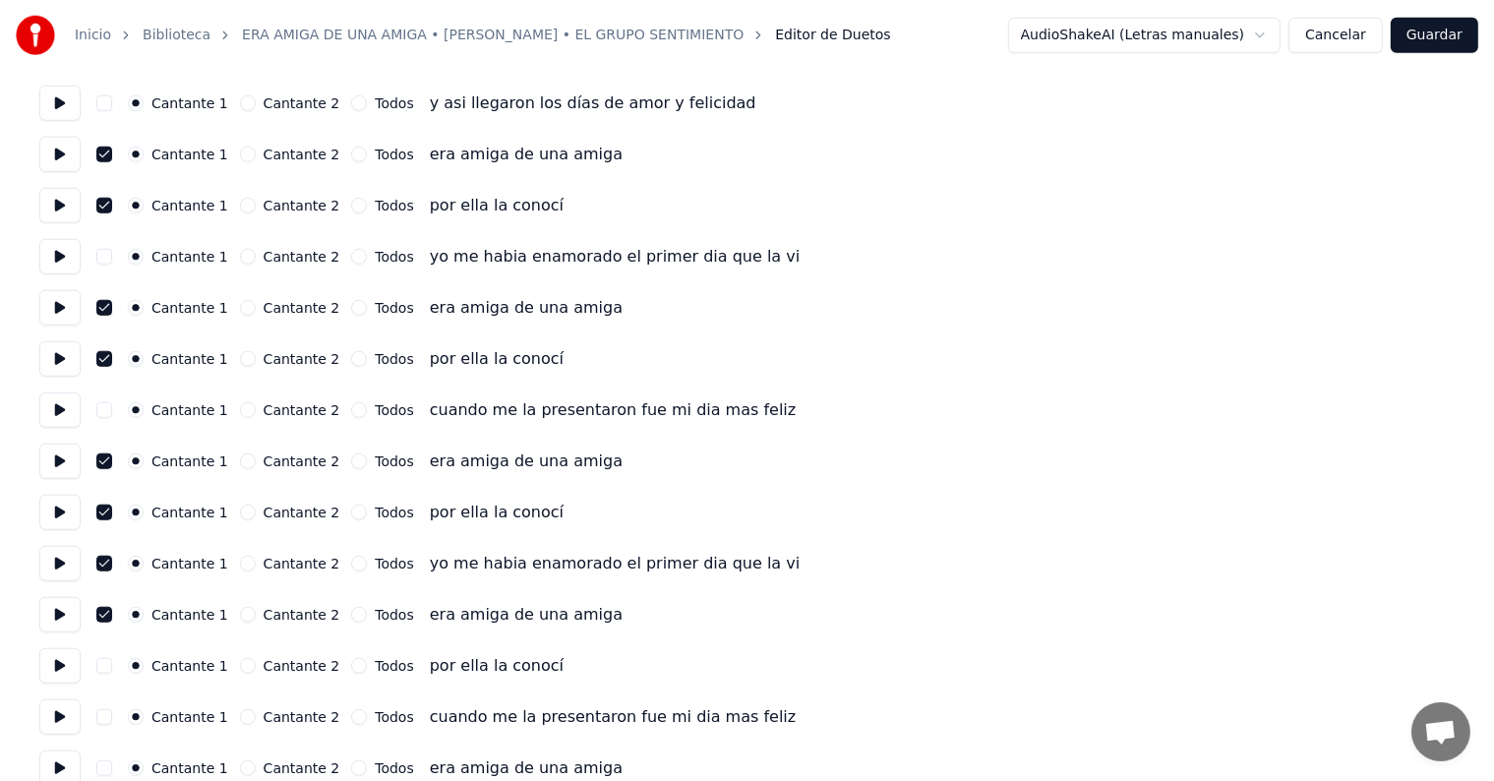
scroll to position [1695, 0]
click at [63, 660] on button at bounding box center [59, 663] width 41 height 35
click at [112, 667] on button "button" at bounding box center [104, 664] width 16 height 16
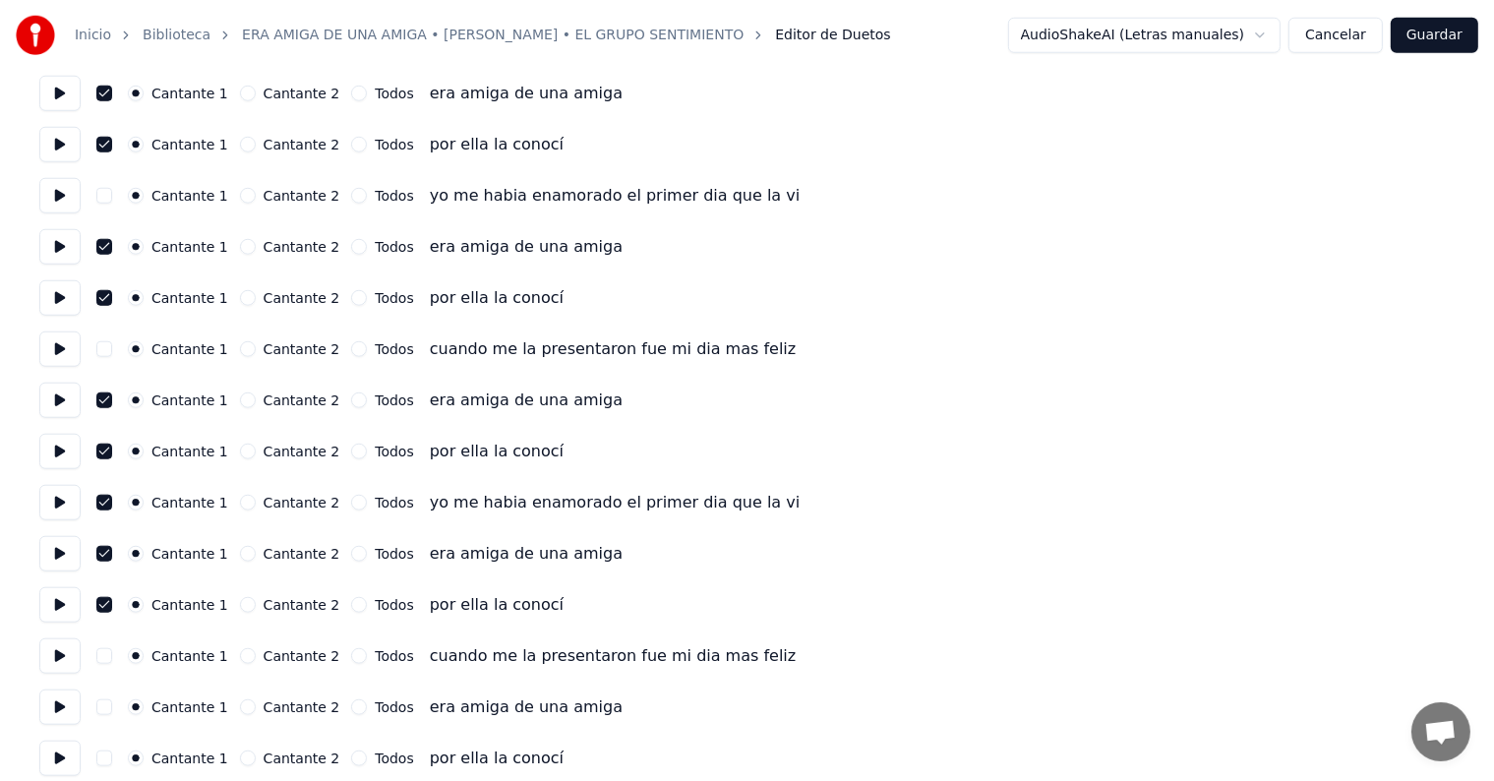
scroll to position [1760, 0]
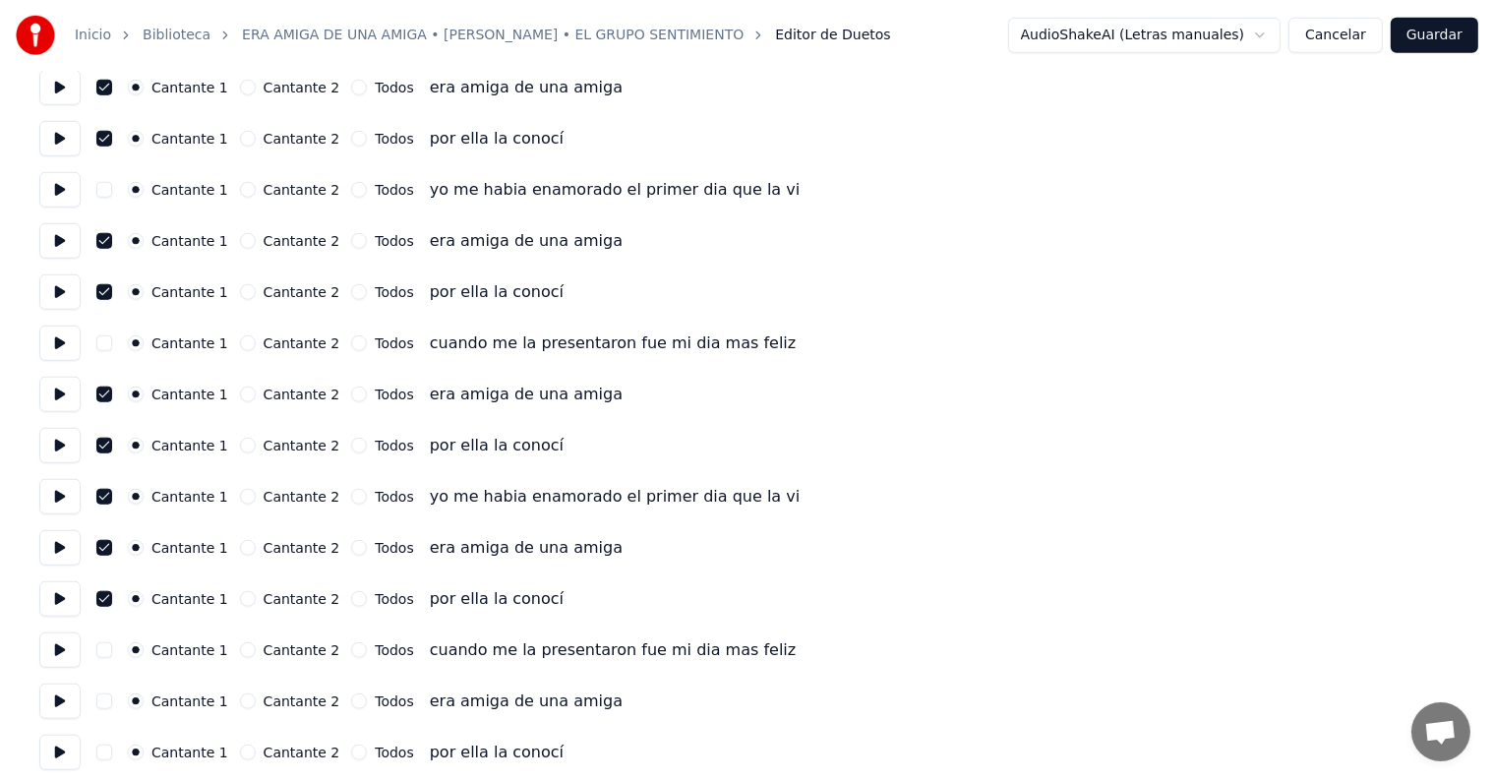
click at [66, 656] on button at bounding box center [59, 650] width 41 height 35
click at [107, 650] on button "button" at bounding box center [104, 650] width 16 height 16
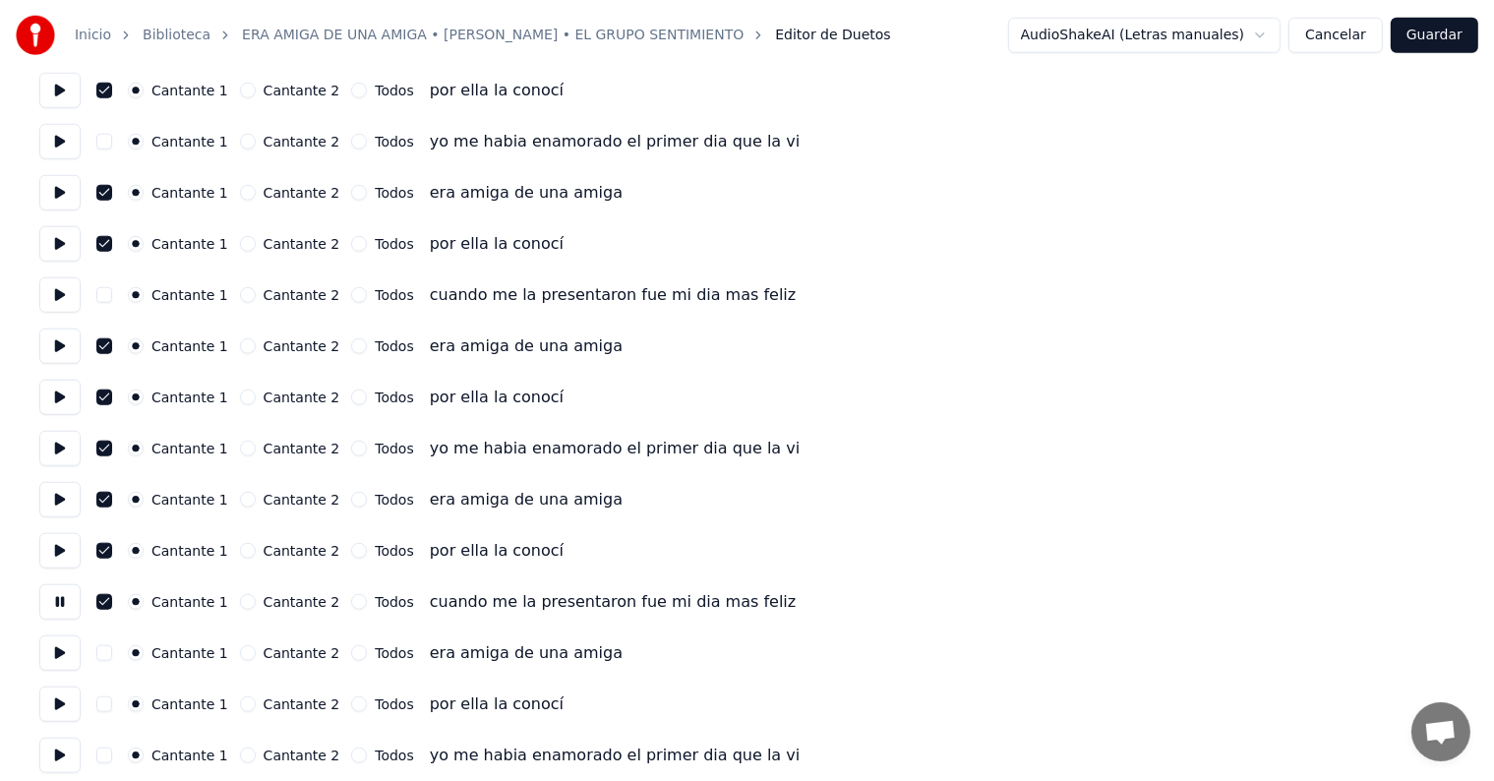
scroll to position [1820, 0]
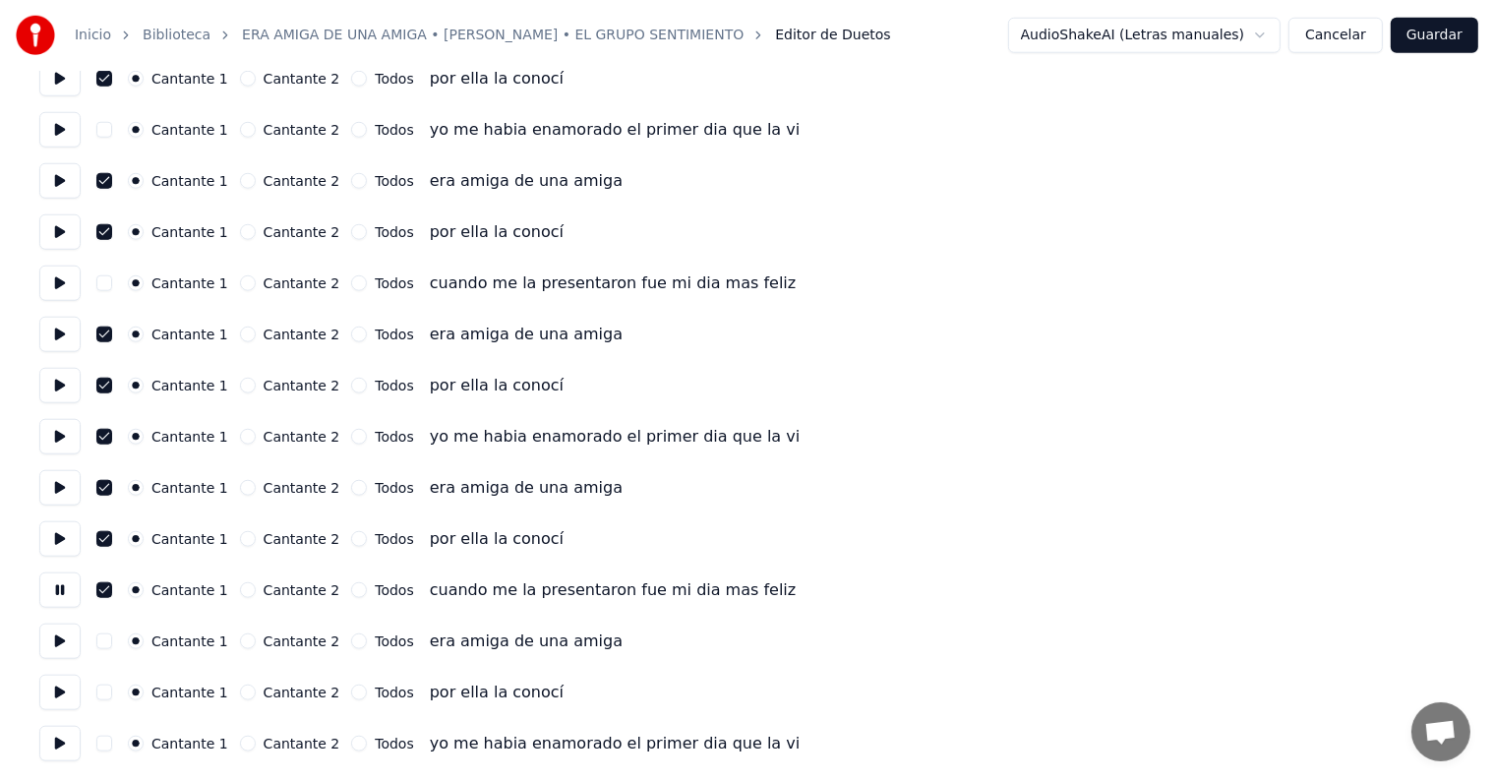
click at [59, 646] on button at bounding box center [59, 641] width 41 height 35
click at [59, 696] on button at bounding box center [59, 692] width 41 height 35
click at [53, 740] on button at bounding box center [59, 743] width 41 height 35
click at [1438, 37] on button "Guardar" at bounding box center [1435, 35] width 88 height 35
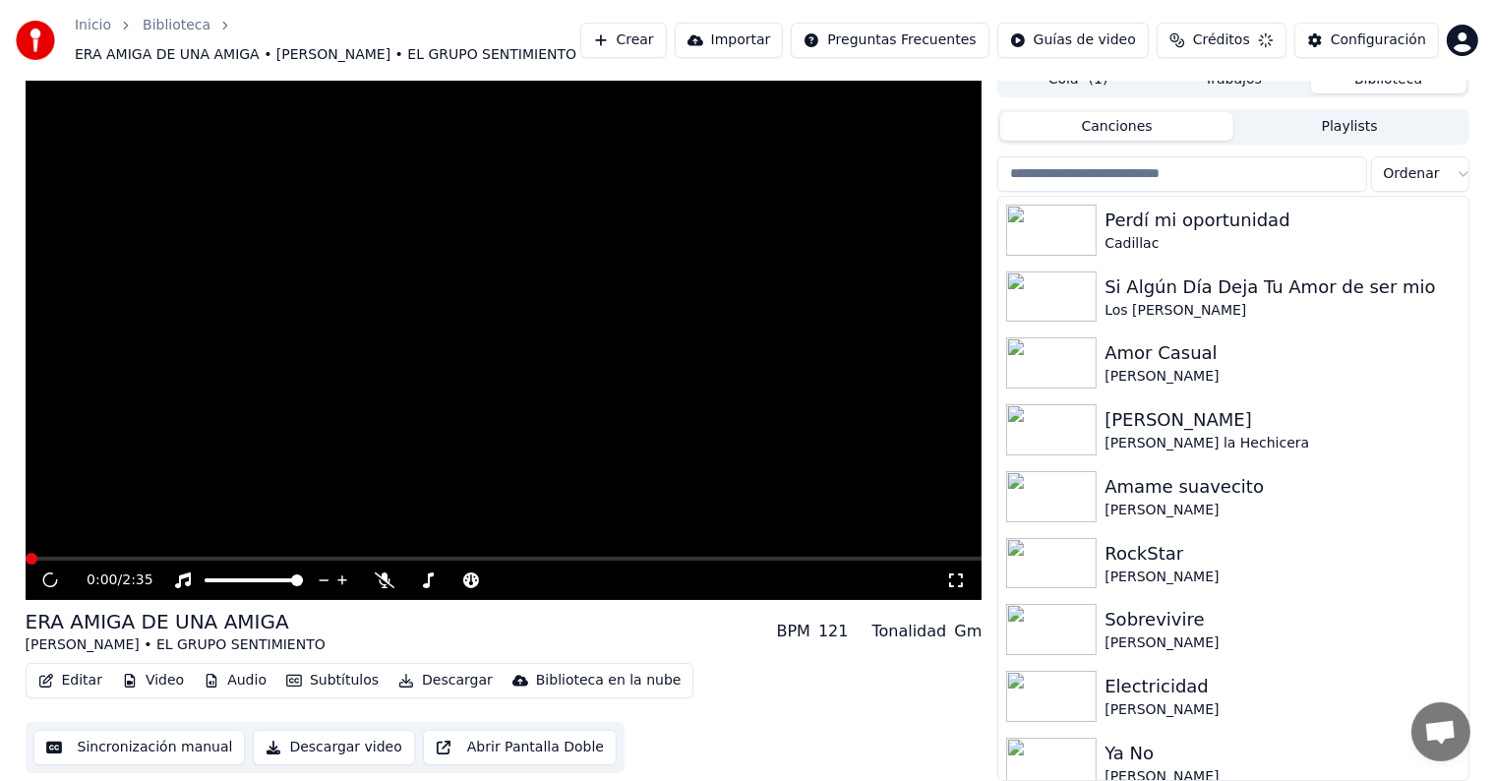
scroll to position [19, 0]
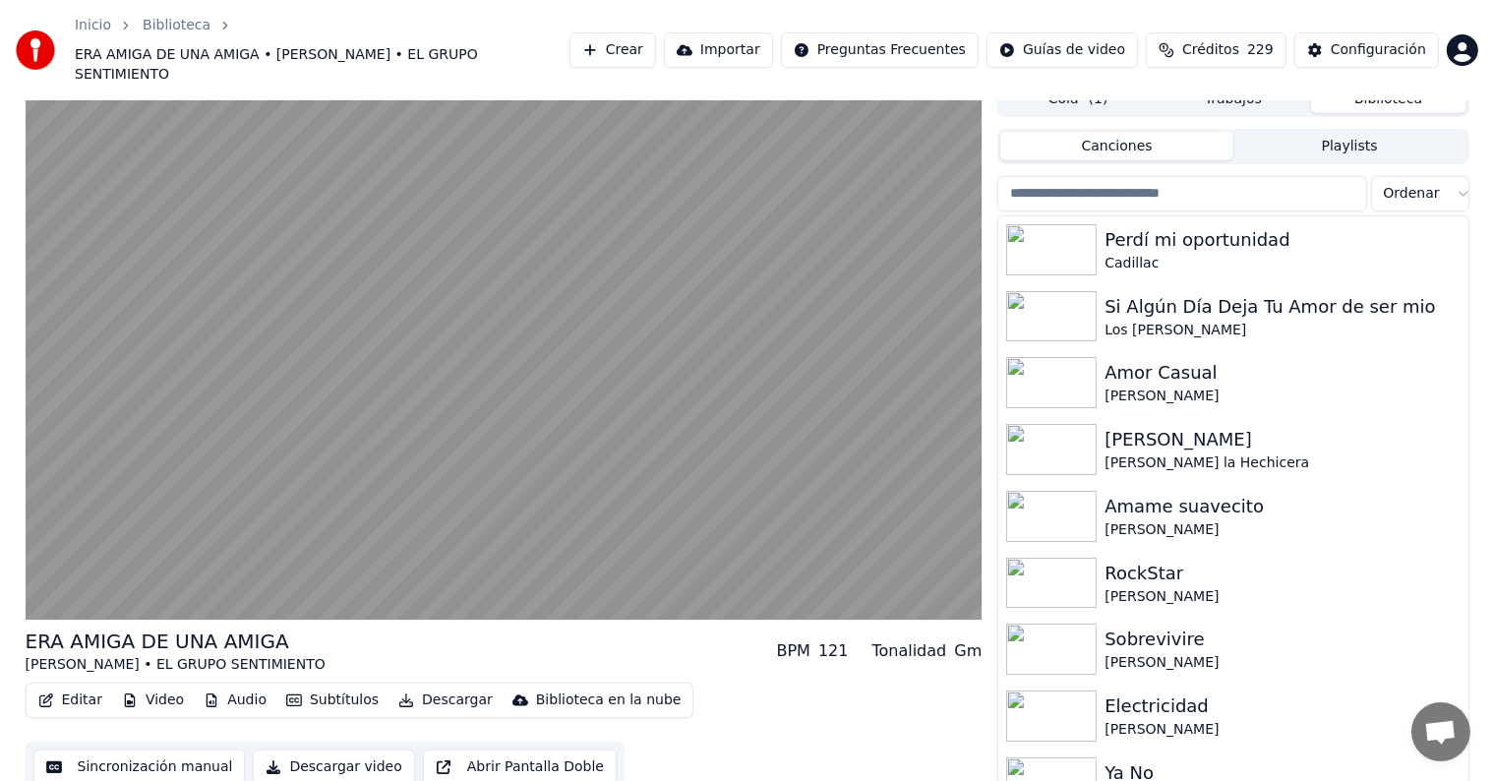
click at [70, 527] on video at bounding box center [504, 351] width 957 height 538
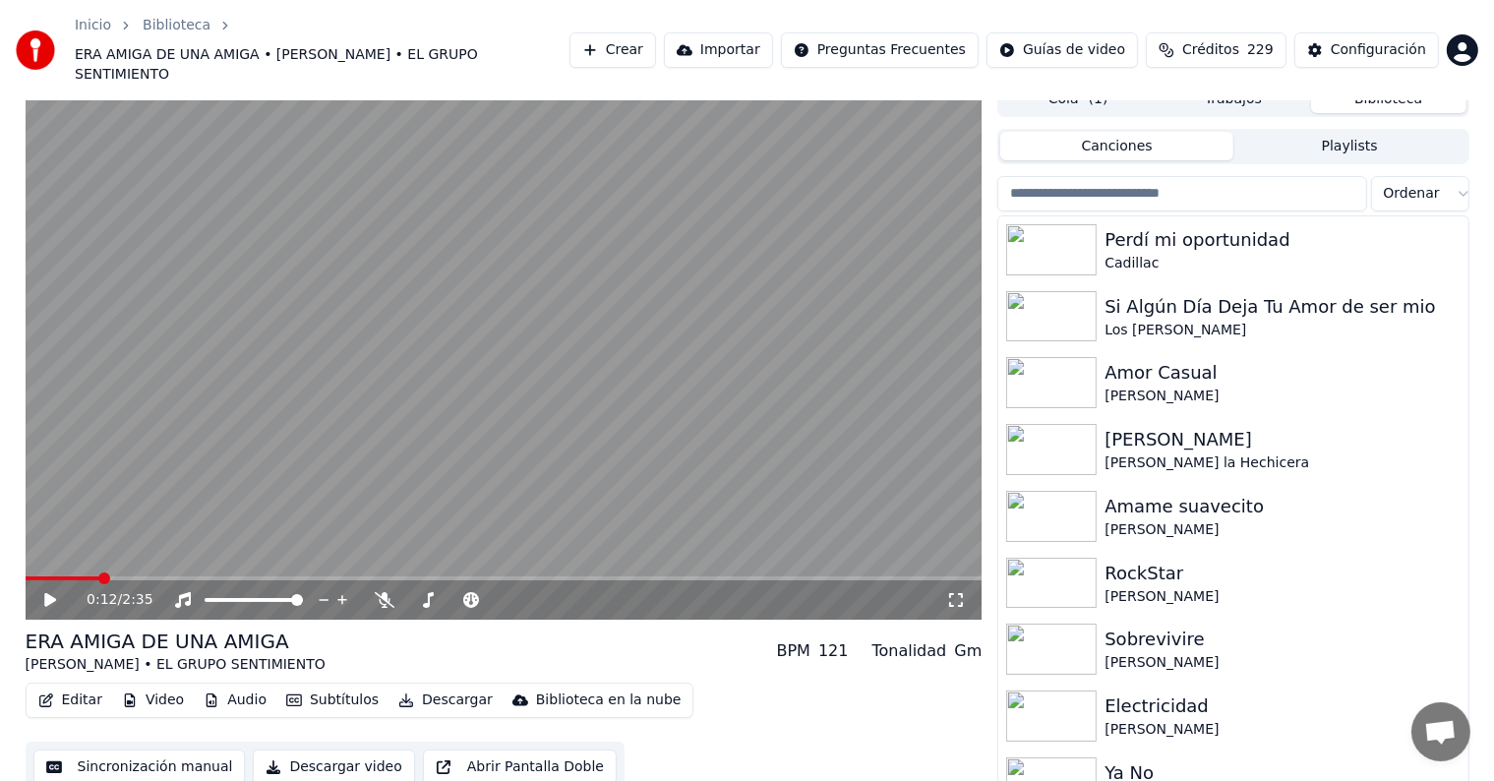
click at [49, 593] on icon at bounding box center [50, 600] width 12 height 14
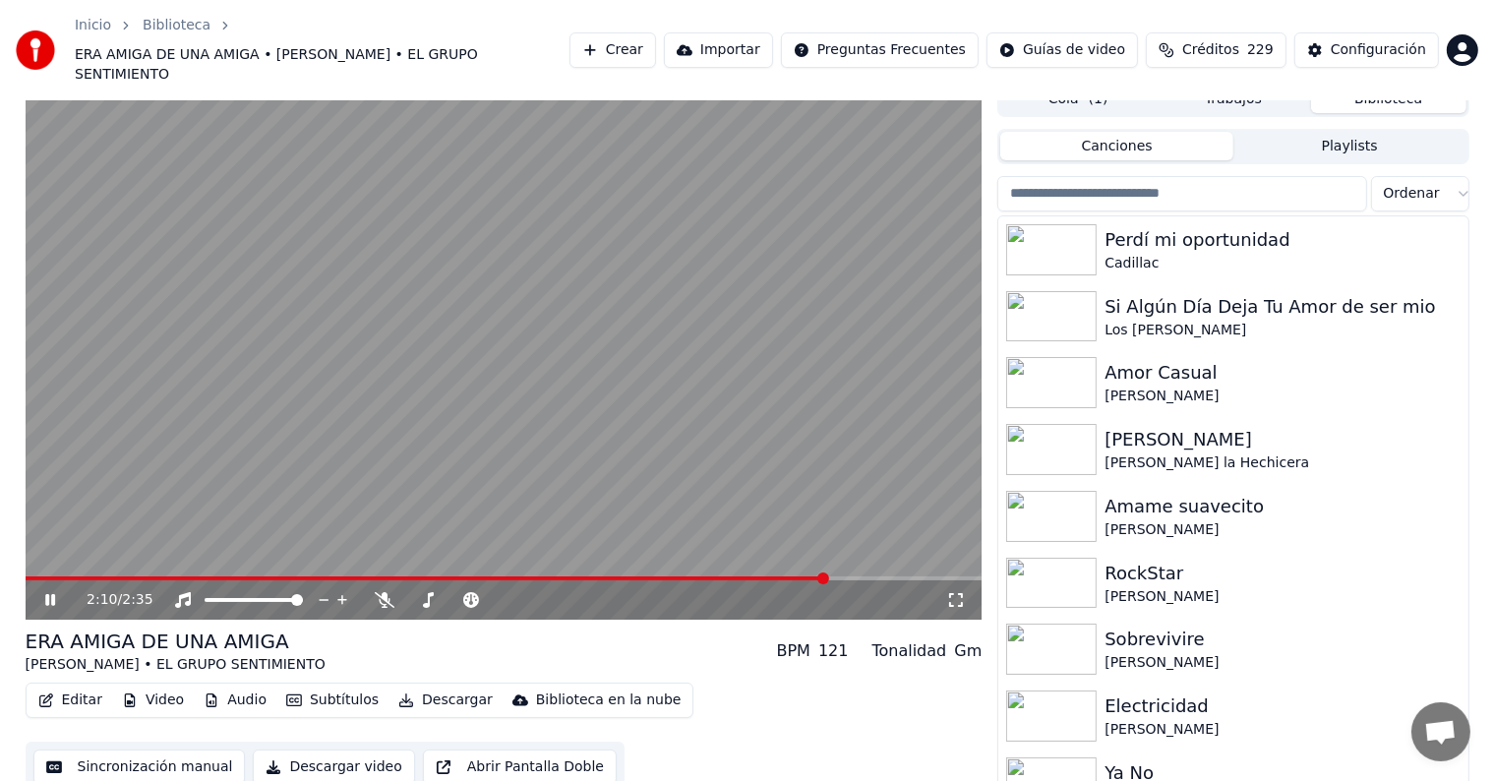
click at [828, 576] on span at bounding box center [427, 578] width 803 height 4
click at [418, 695] on div "Editar Video Audio Subtítulos Descargar Biblioteca en la nube" at bounding box center [360, 700] width 669 height 35
click at [423, 687] on button "Descargar" at bounding box center [446, 701] width 110 height 28
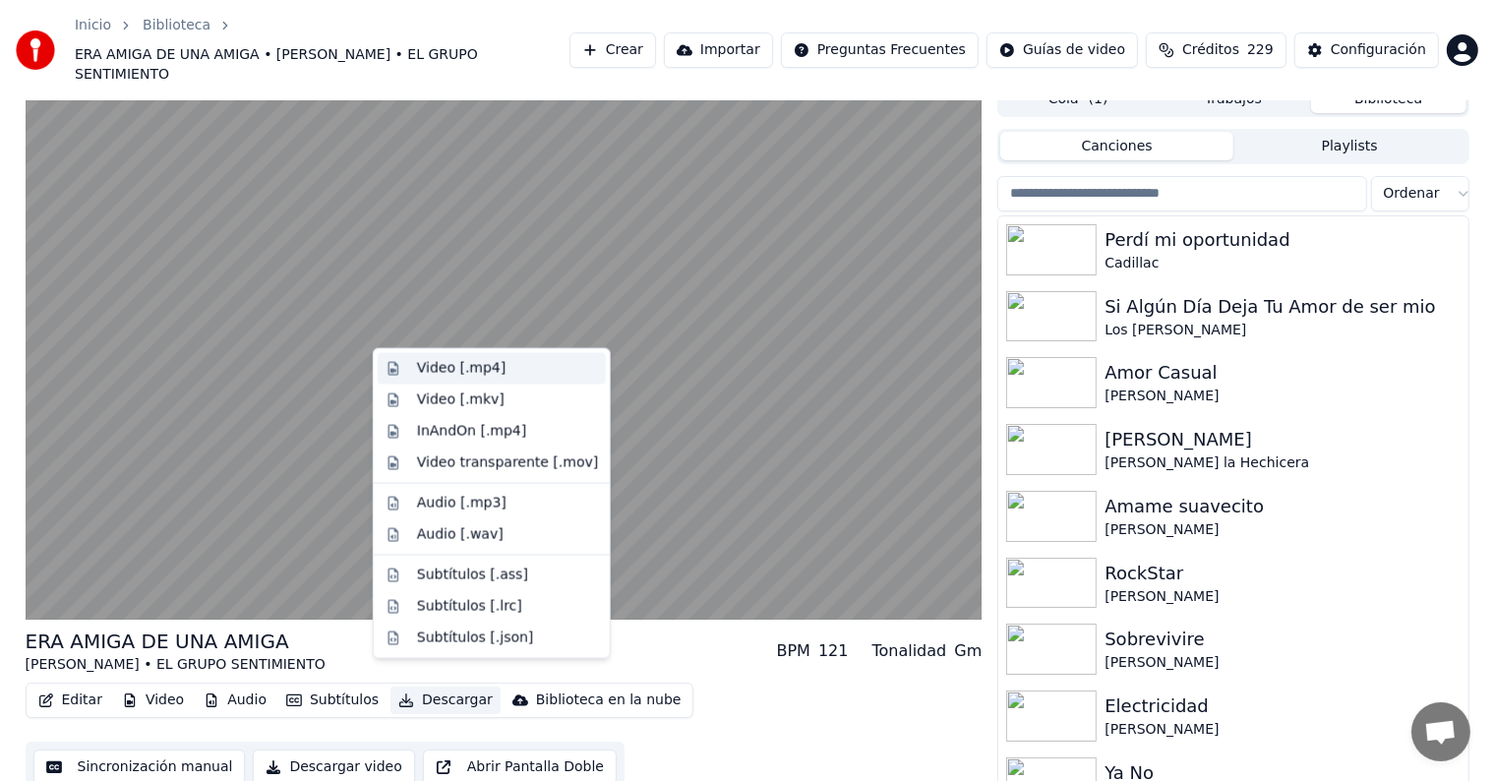
click at [447, 362] on div "Video [.mp4]" at bounding box center [461, 369] width 89 height 20
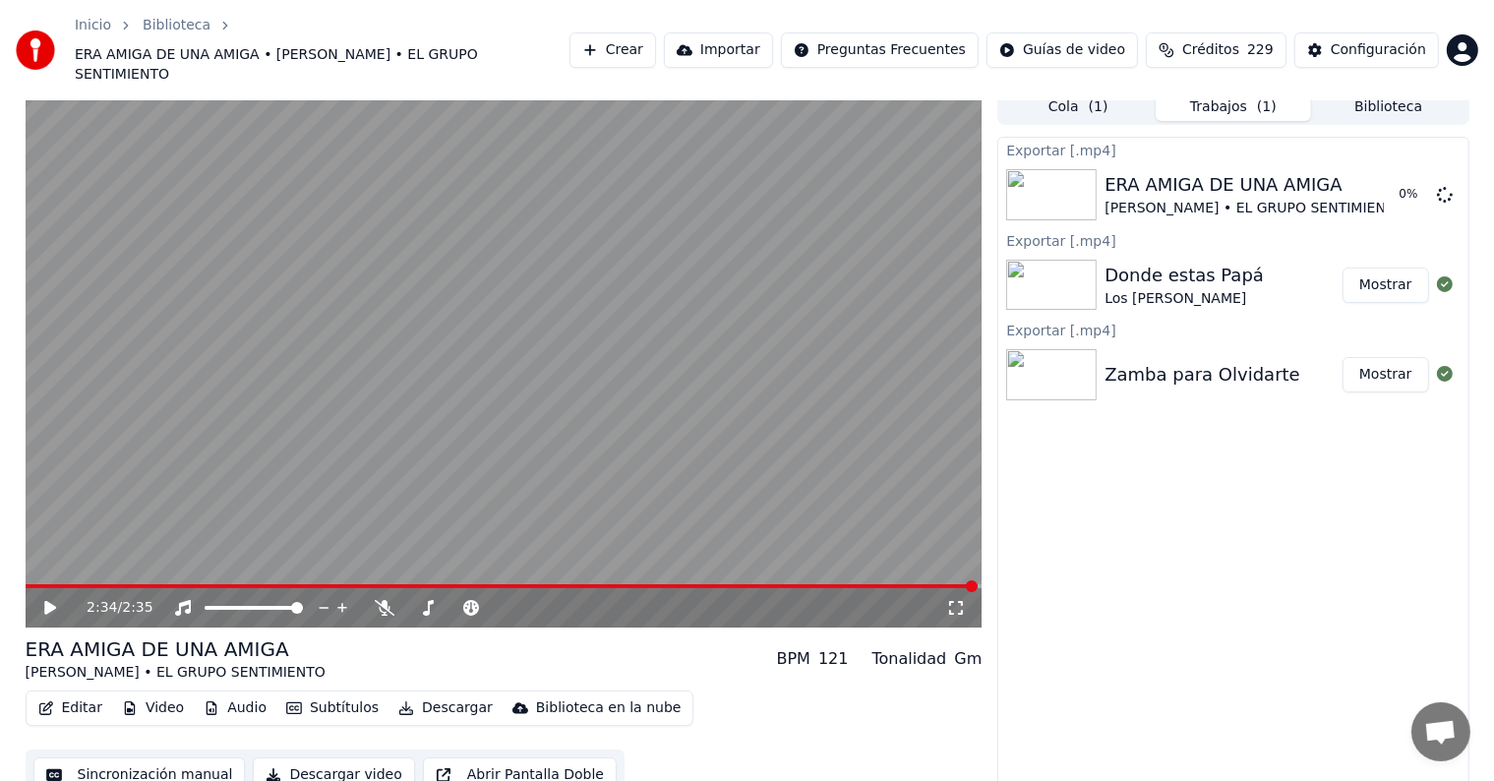
click at [1387, 92] on button "Biblioteca" at bounding box center [1388, 106] width 155 height 29
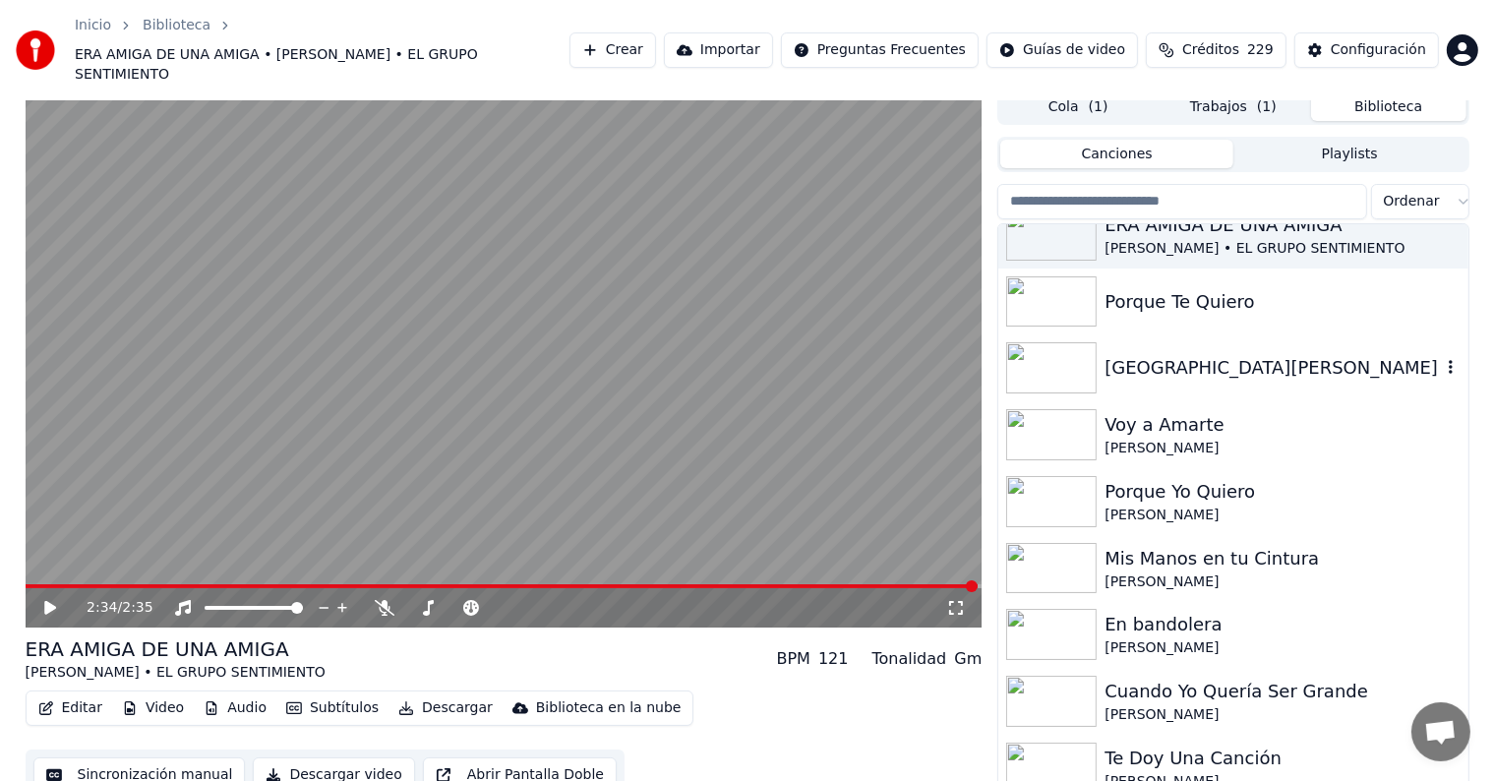
scroll to position [6310, 0]
click at [1240, 289] on div "Porque Te Quiero" at bounding box center [1272, 303] width 335 height 28
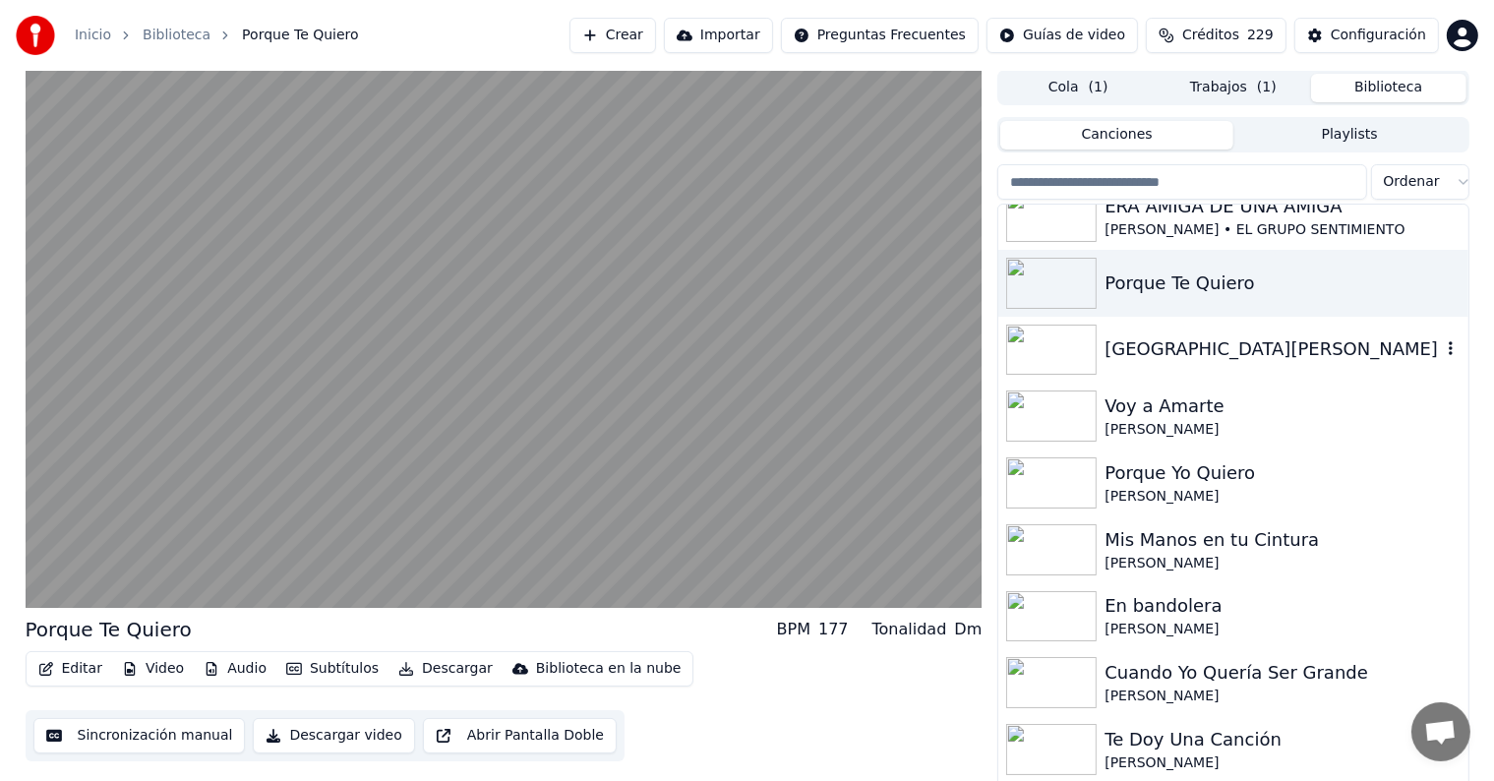
click at [1207, 344] on div "[GEOGRAPHIC_DATA][PERSON_NAME]" at bounding box center [1272, 349] width 335 height 28
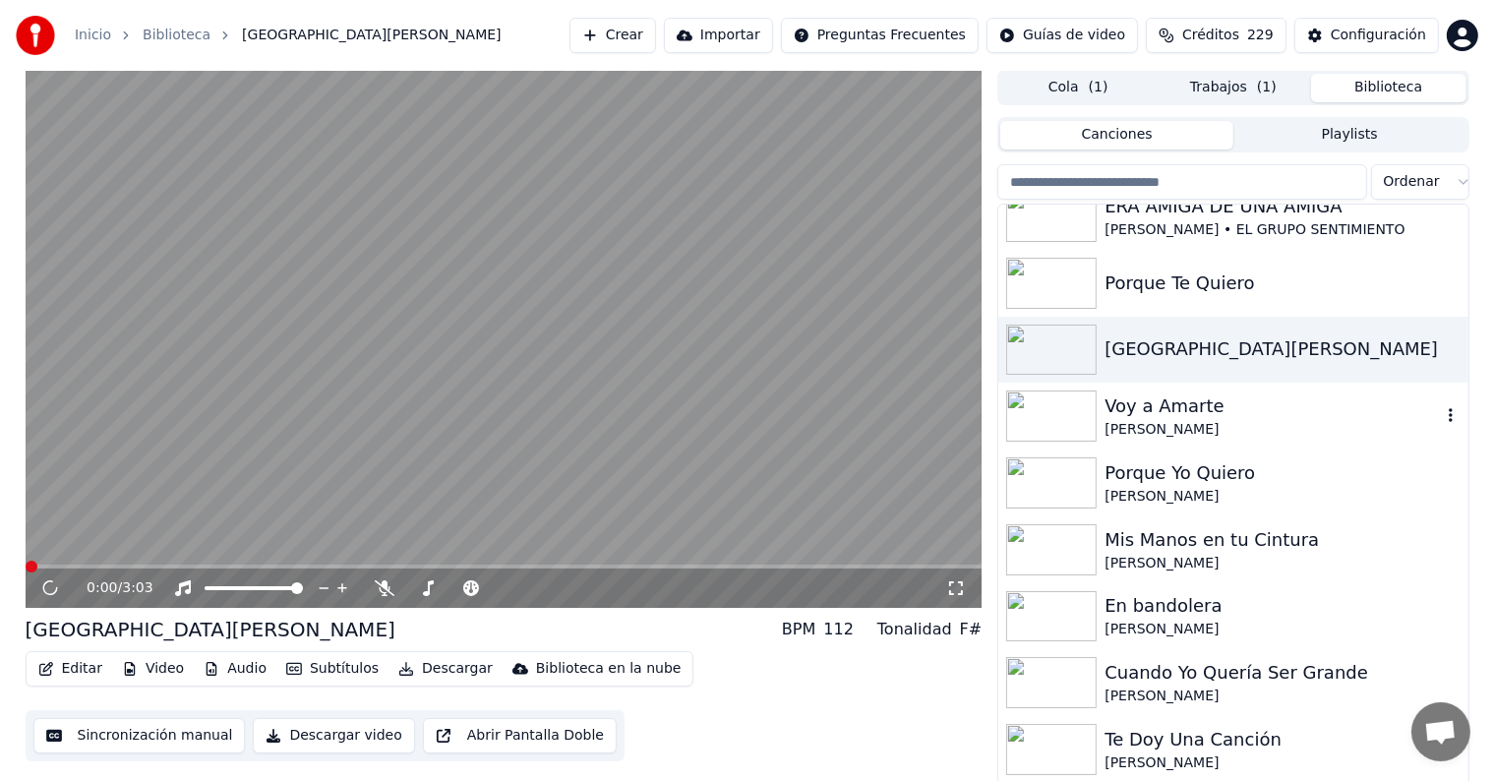
click at [1173, 405] on div "Voy a Amarte" at bounding box center [1272, 407] width 335 height 28
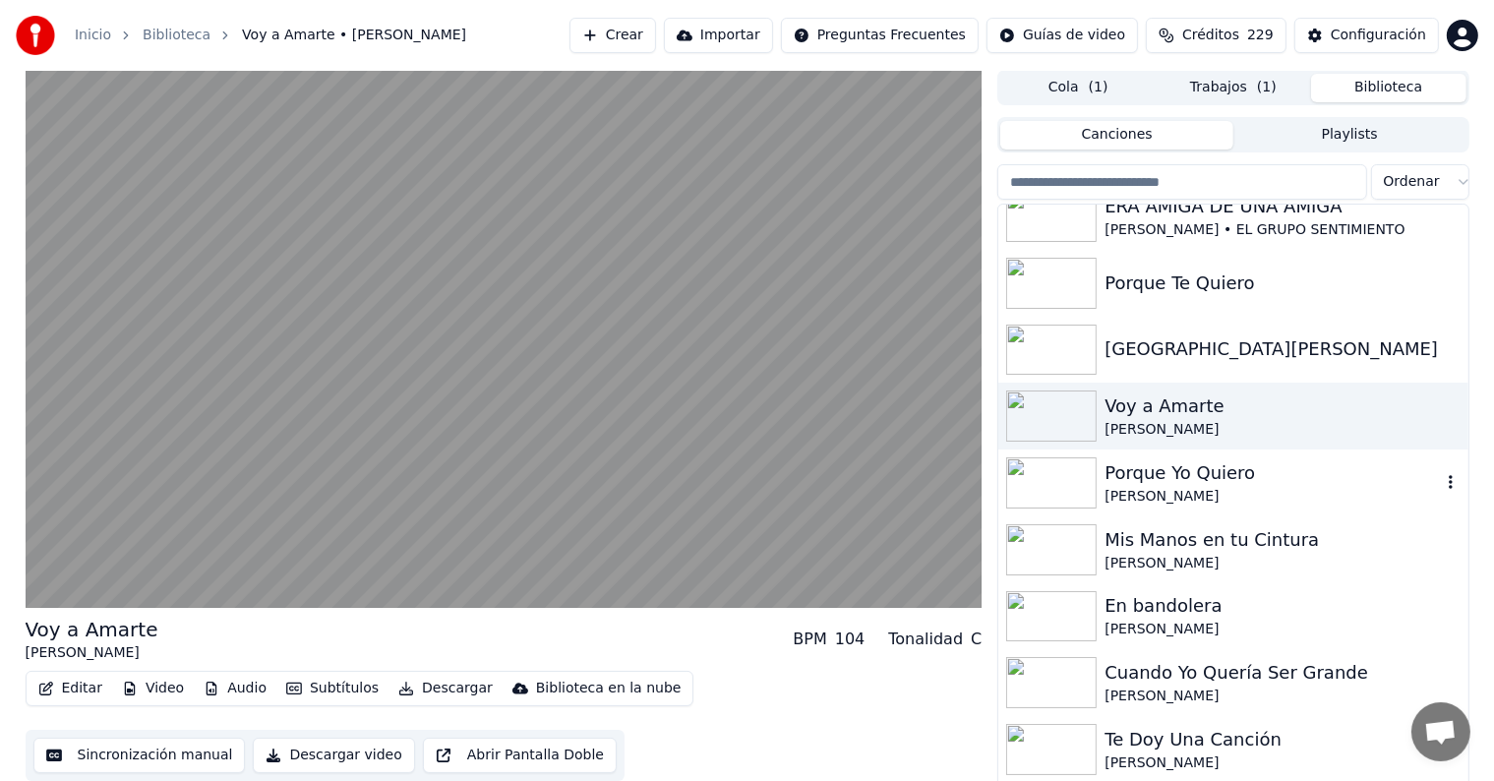
click at [1170, 470] on div "Porque Yo Quiero" at bounding box center [1272, 473] width 335 height 28
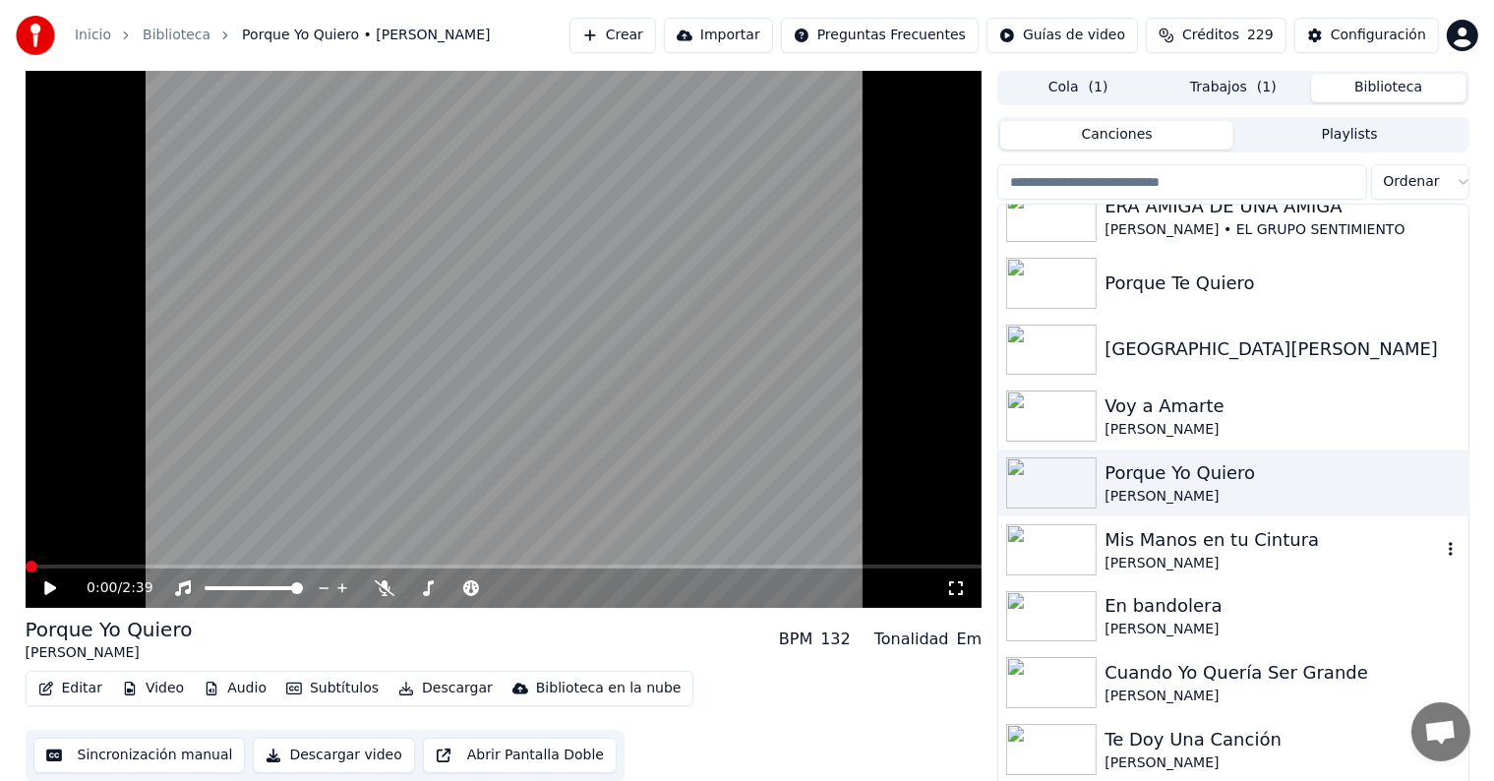
click at [1171, 532] on div "Mis Manos en tu Cintura" at bounding box center [1272, 540] width 335 height 28
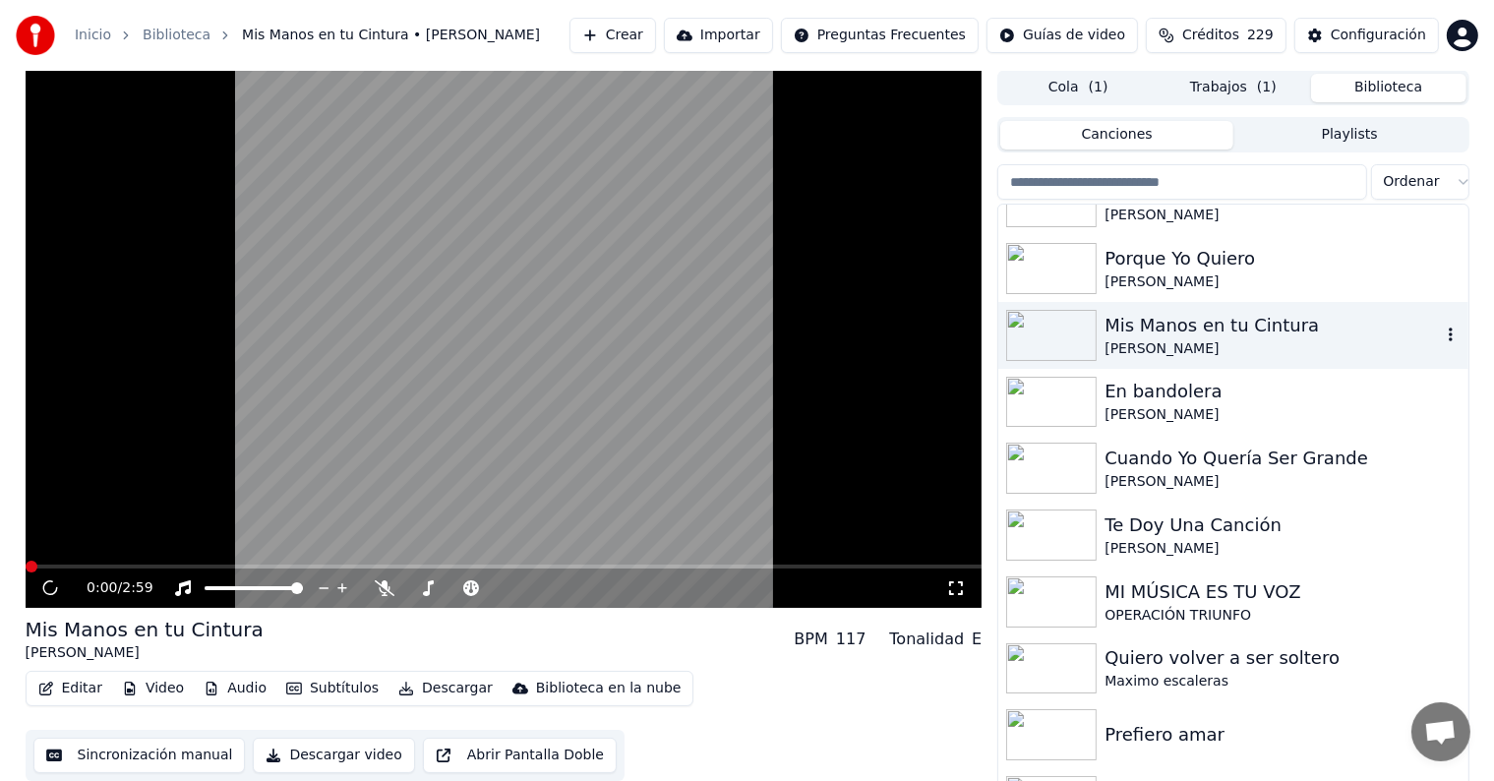
scroll to position [6525, 0]
click at [1171, 532] on div "Te Doy Una Canción" at bounding box center [1272, 525] width 335 height 28
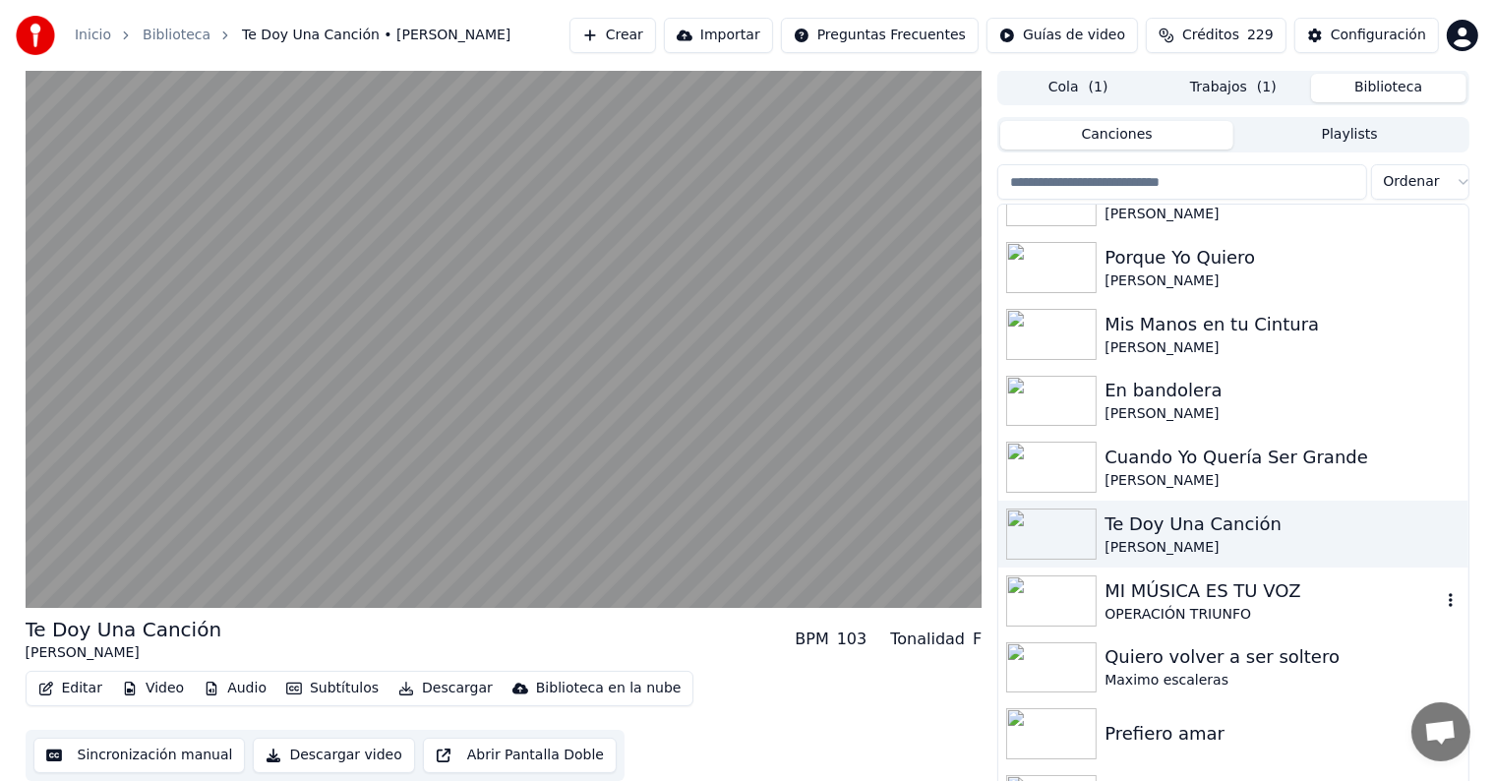
click at [1174, 596] on div "MI MÚSICA ES TU VOZ" at bounding box center [1272, 591] width 335 height 28
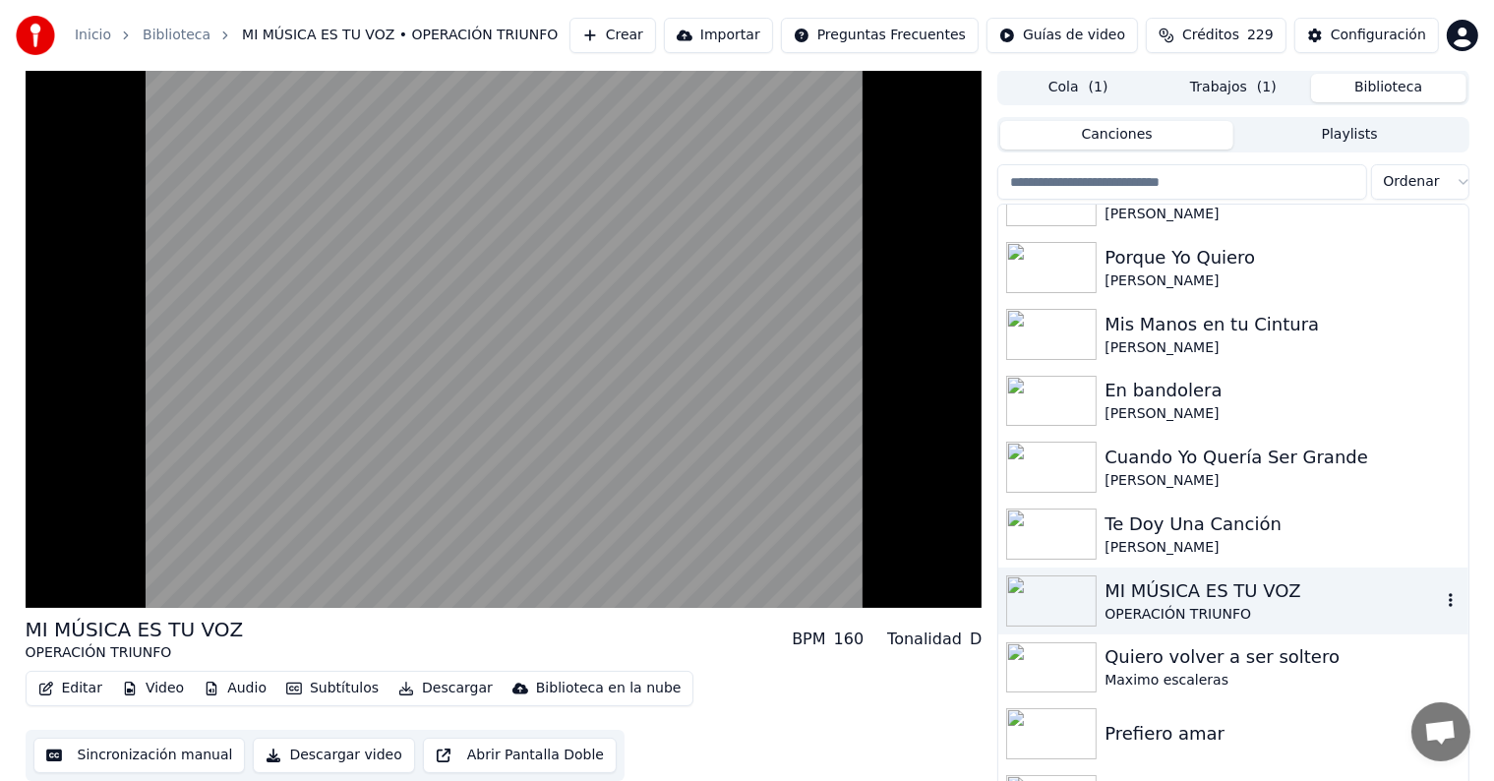
click at [1174, 596] on div "MI MÚSICA ES TU VOZ" at bounding box center [1272, 591] width 335 height 28
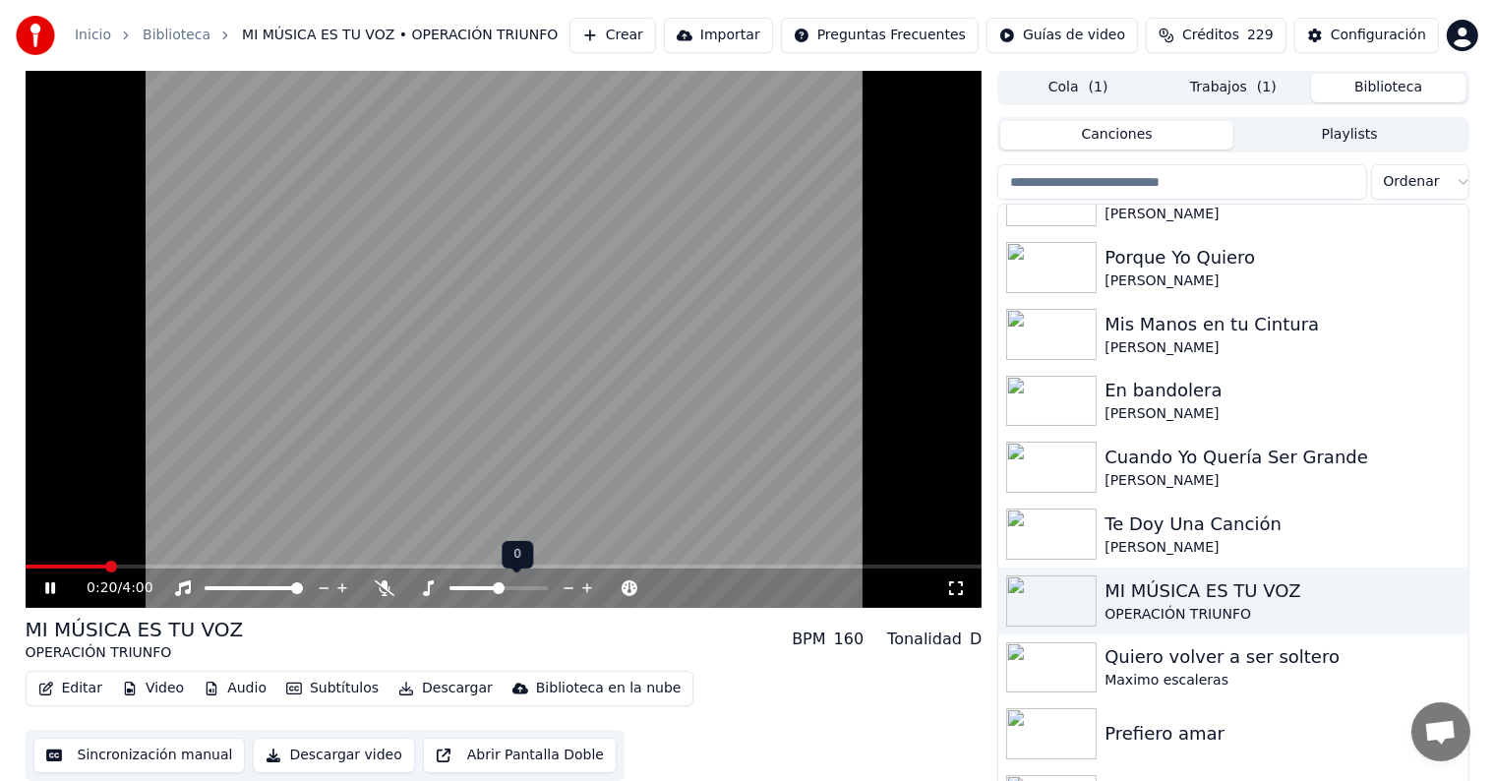
click at [494, 588] on span at bounding box center [499, 588] width 12 height 12
click at [490, 588] on span at bounding box center [470, 588] width 41 height 4
click at [52, 586] on icon at bounding box center [50, 588] width 10 height 12
click at [1089, 687] on img at bounding box center [1051, 667] width 91 height 51
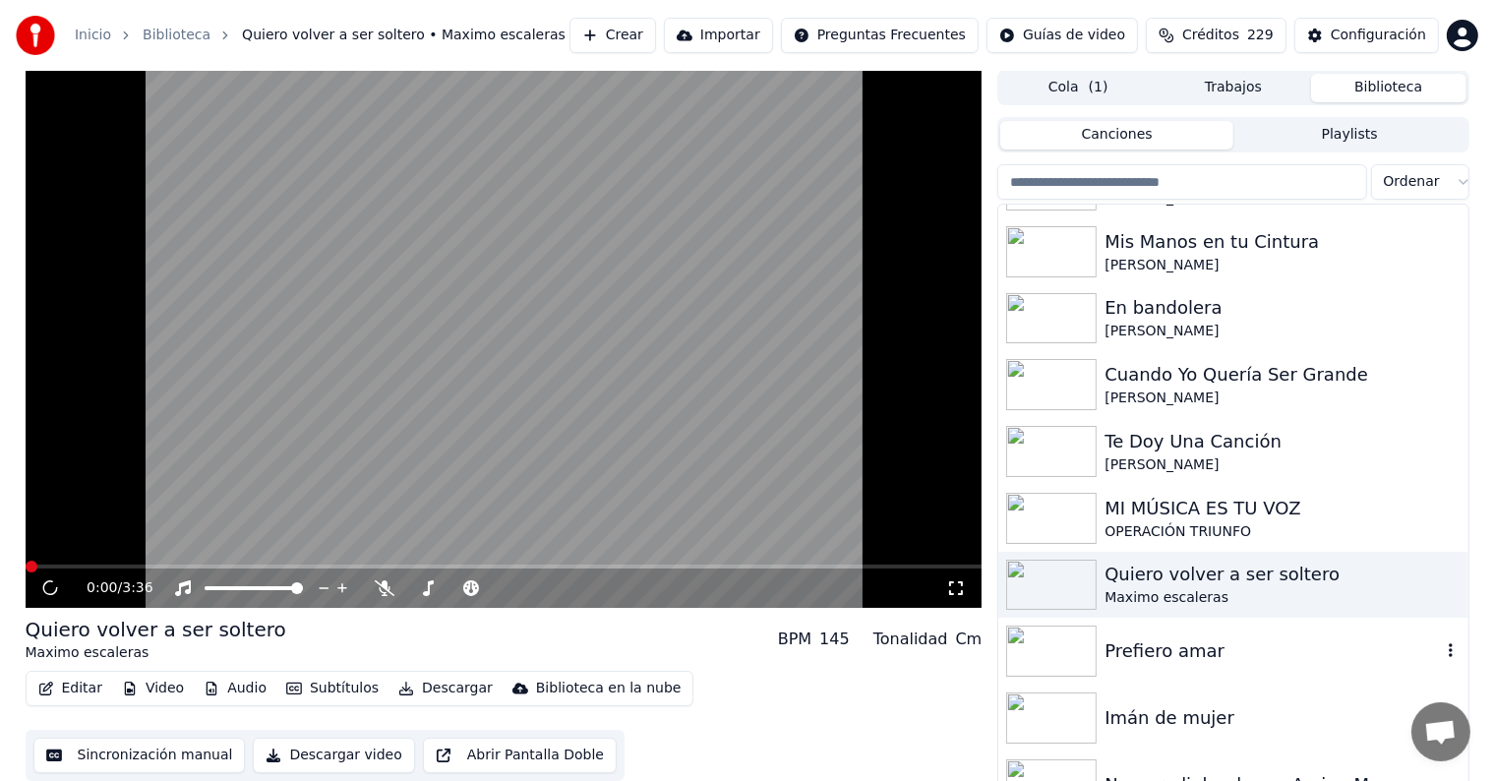
scroll to position [6621, 0]
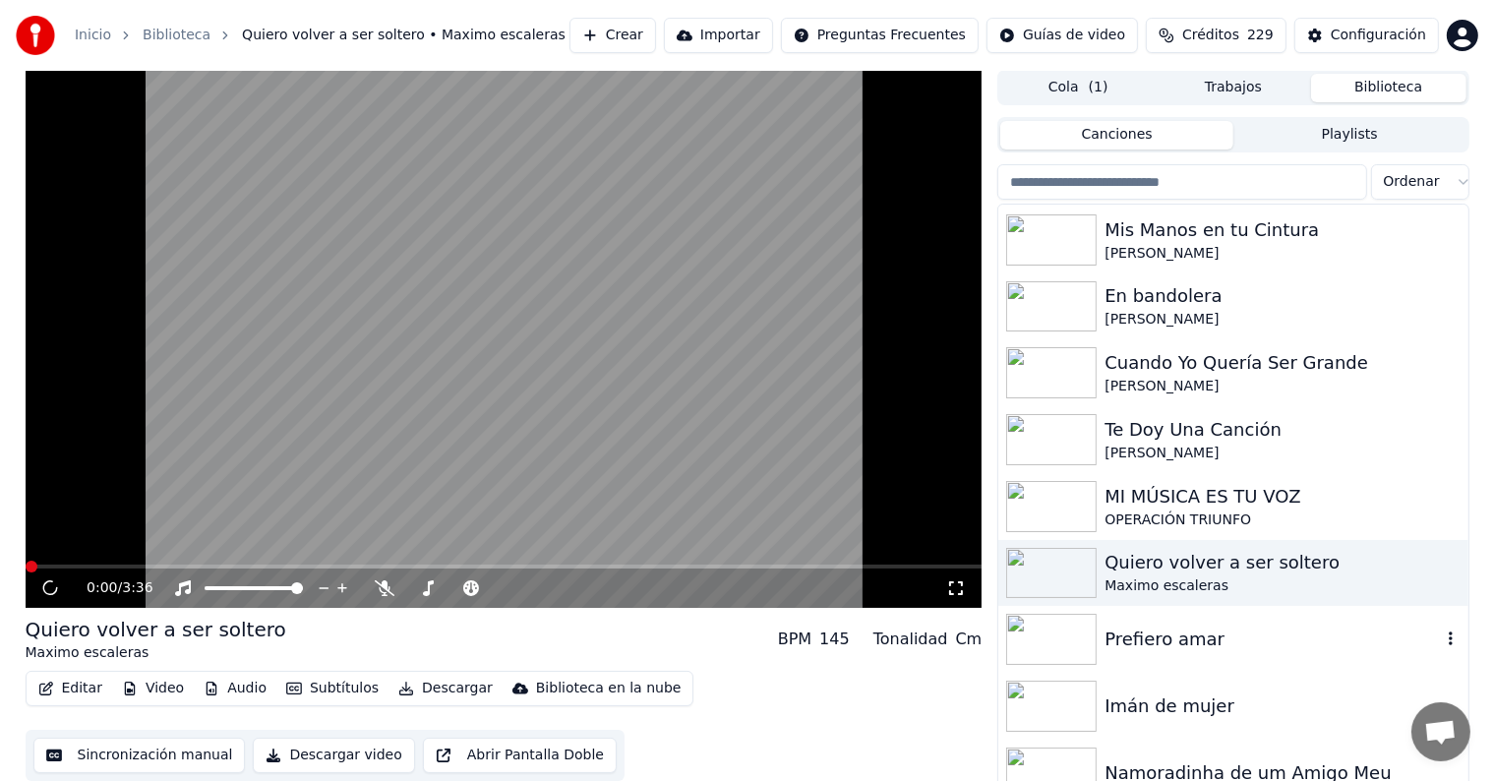
click at [1093, 657] on img at bounding box center [1051, 639] width 91 height 51
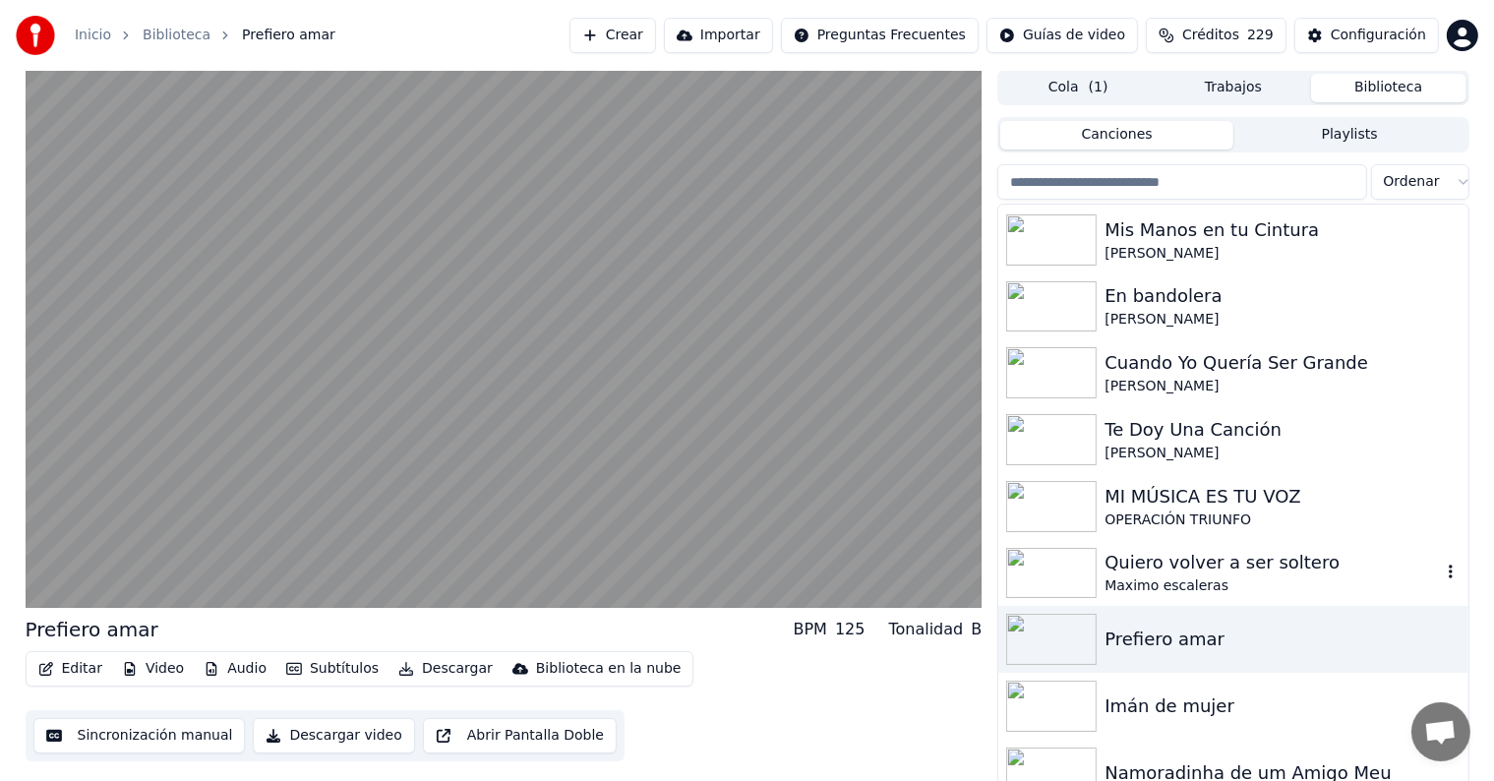
click at [1074, 576] on img at bounding box center [1051, 573] width 91 height 51
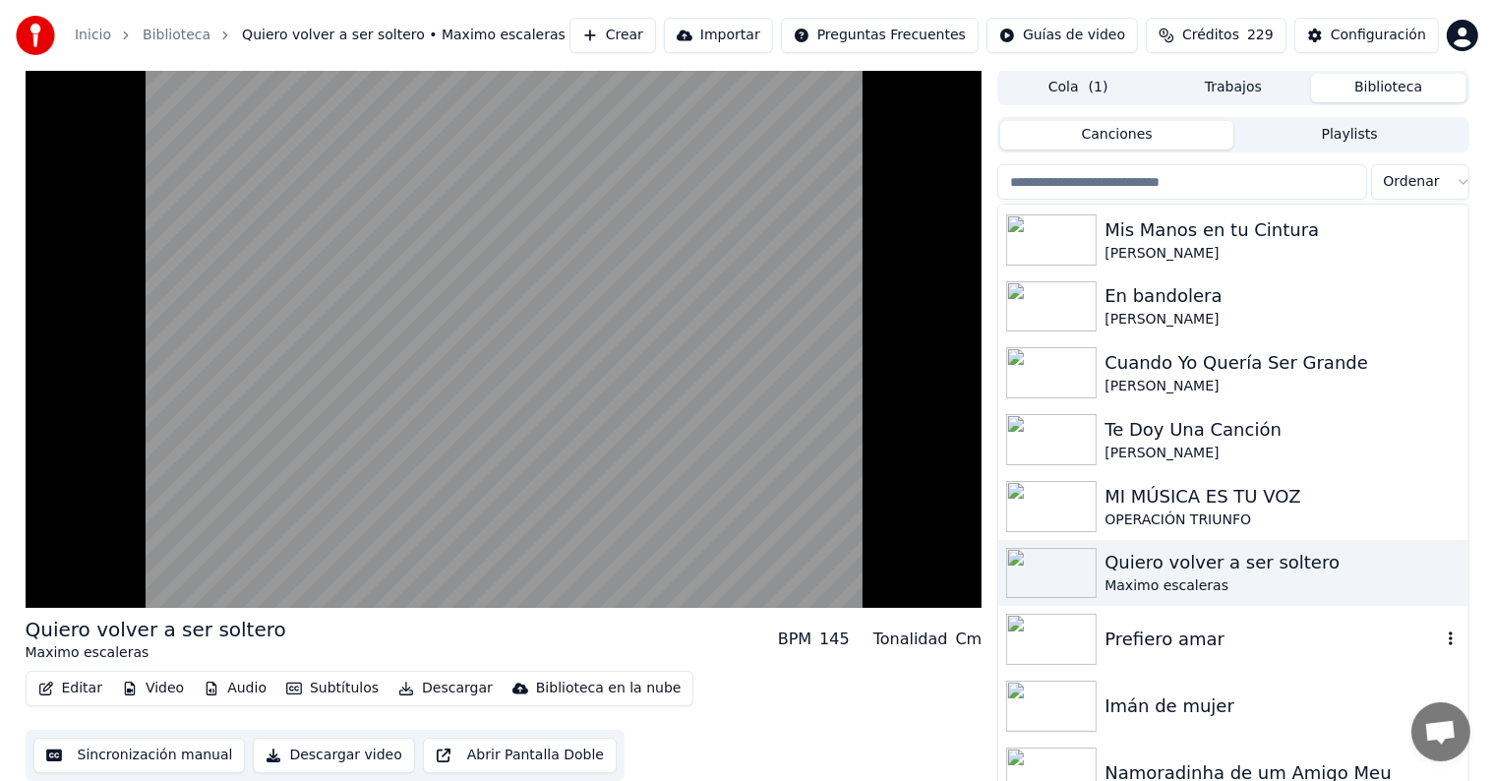
click at [1118, 629] on div "Prefiero amar" at bounding box center [1272, 640] width 335 height 28
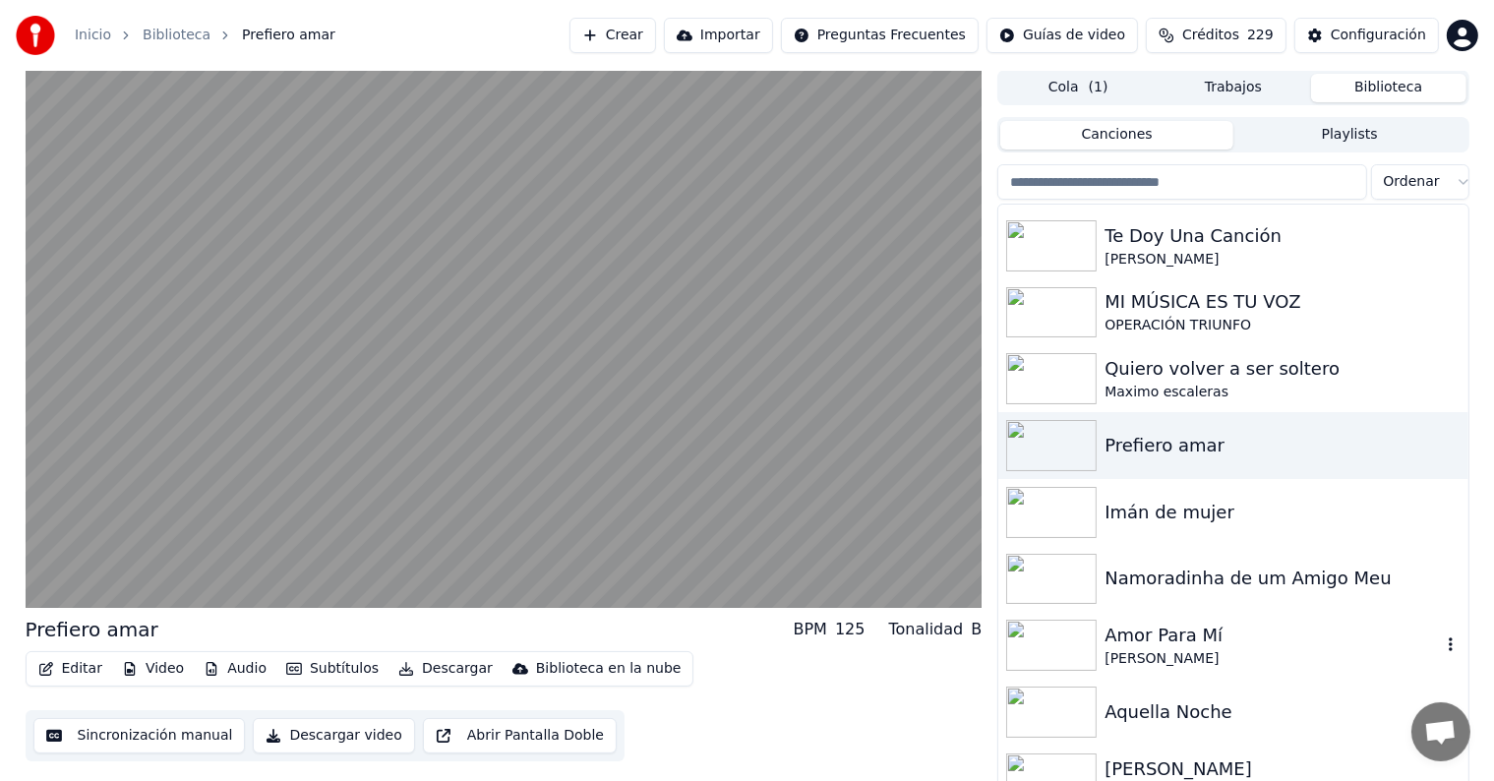
scroll to position [6834, 0]
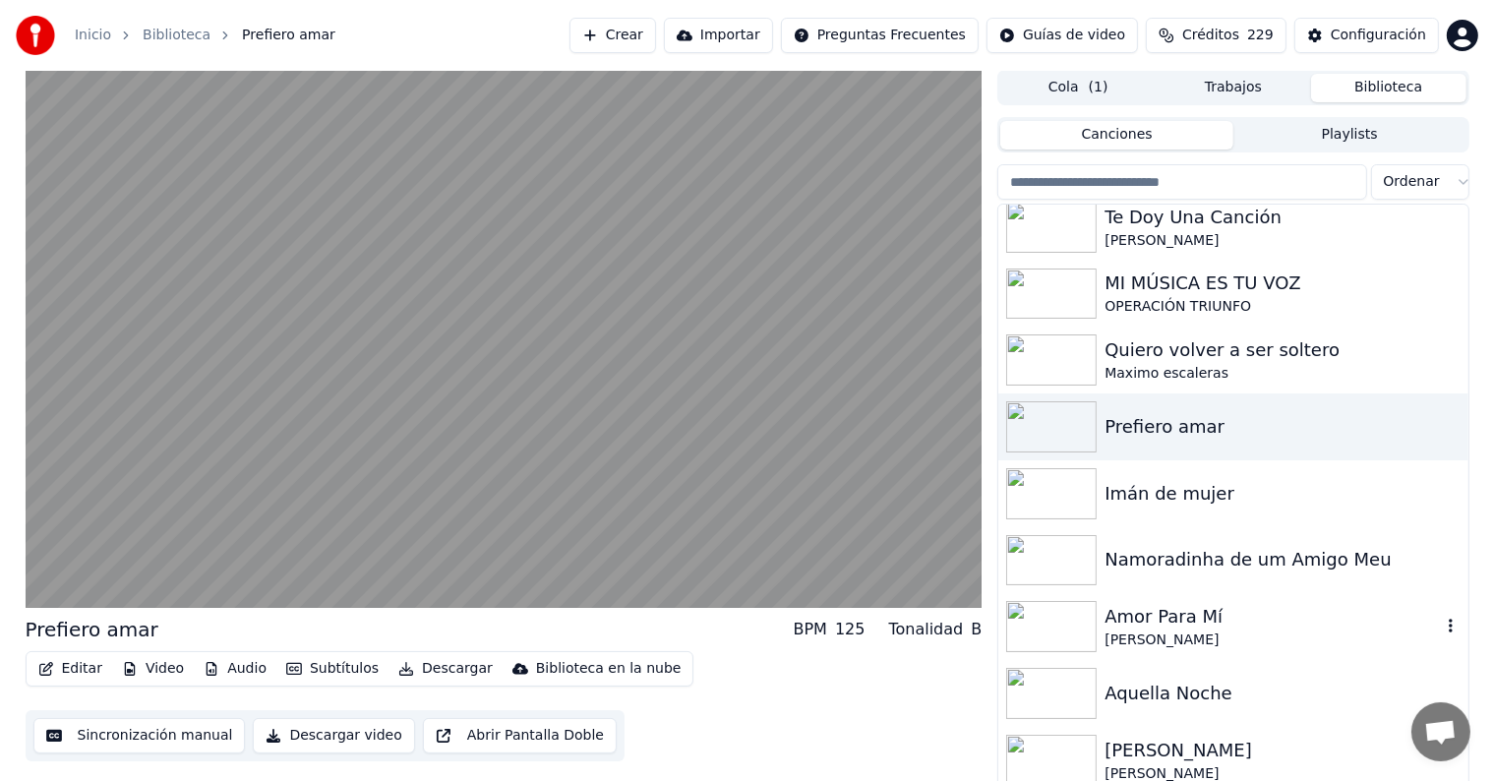
click at [1118, 629] on div "Amor Para Mí" at bounding box center [1272, 617] width 335 height 28
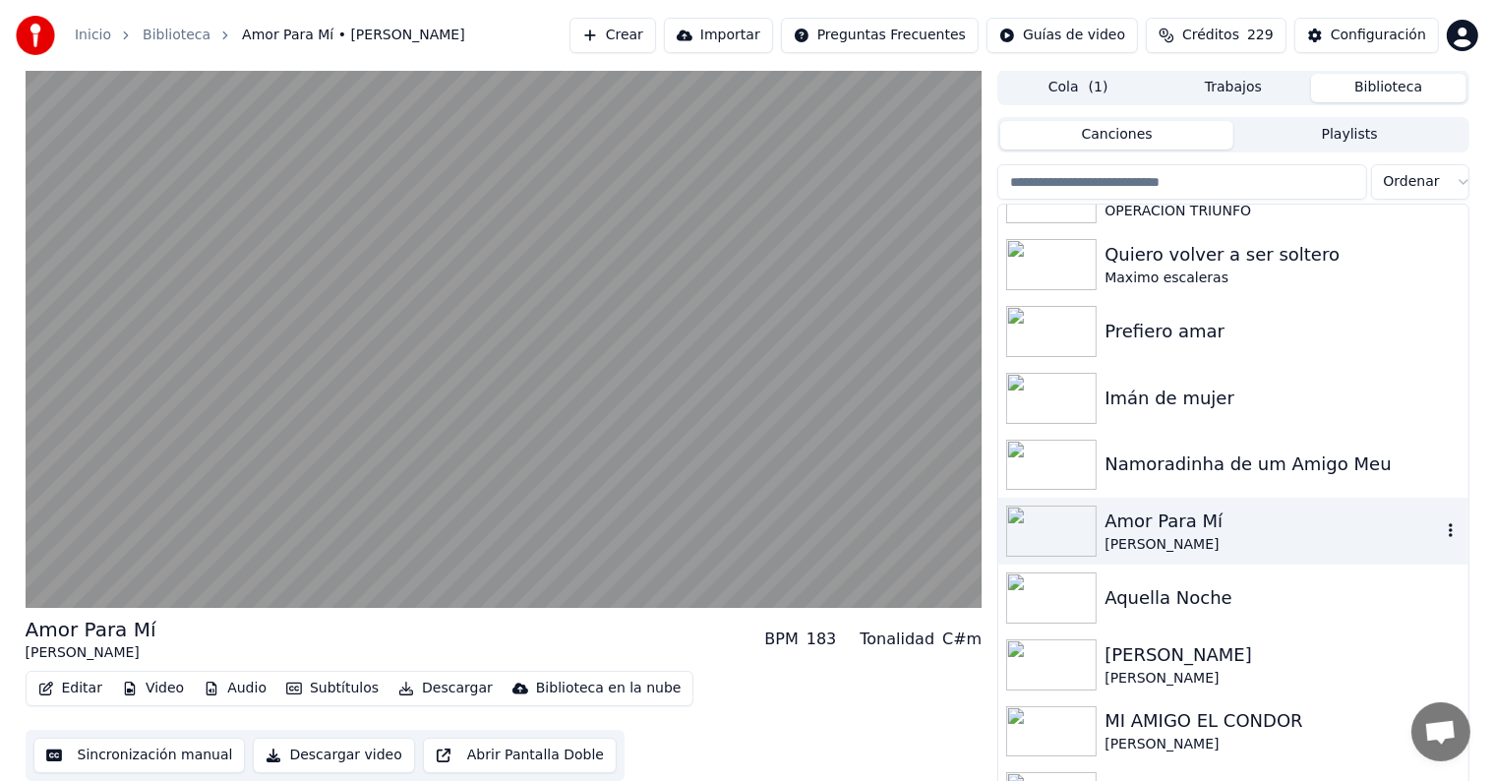
scroll to position [6931, 0]
click at [1118, 645] on div "[PERSON_NAME]" at bounding box center [1272, 653] width 335 height 28
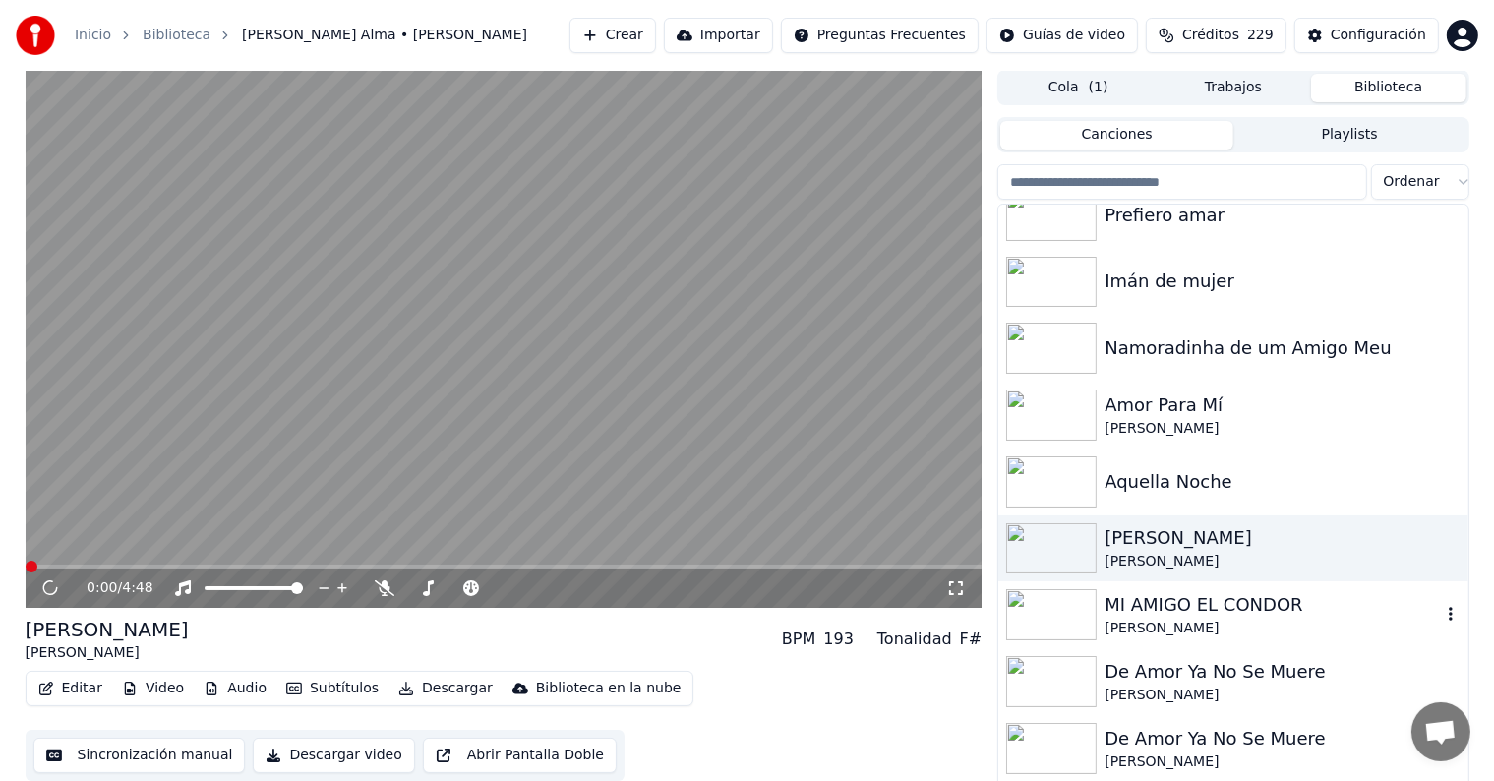
scroll to position [7051, 0]
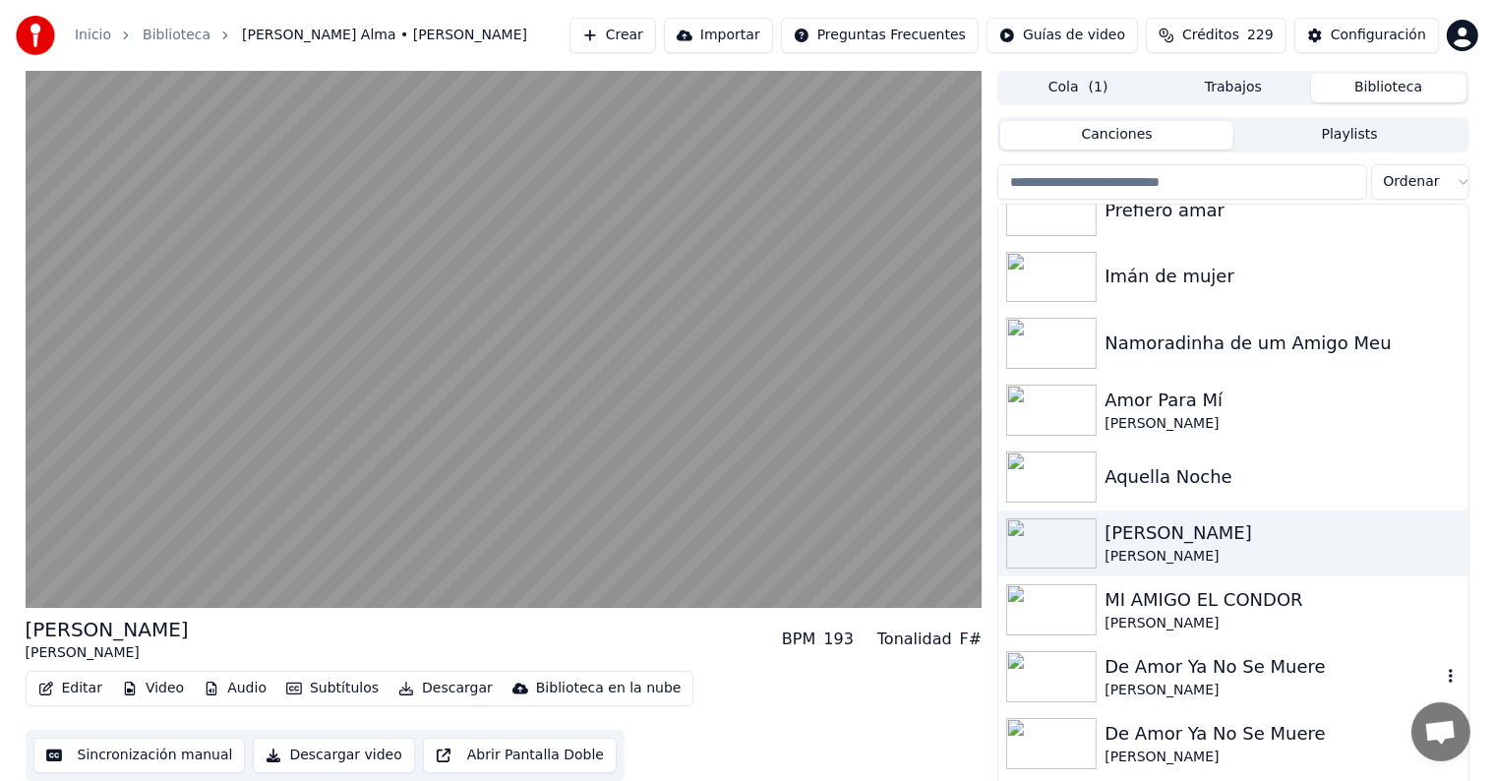
click at [1171, 657] on div "De Amor Ya No Se Muere" at bounding box center [1272, 667] width 335 height 28
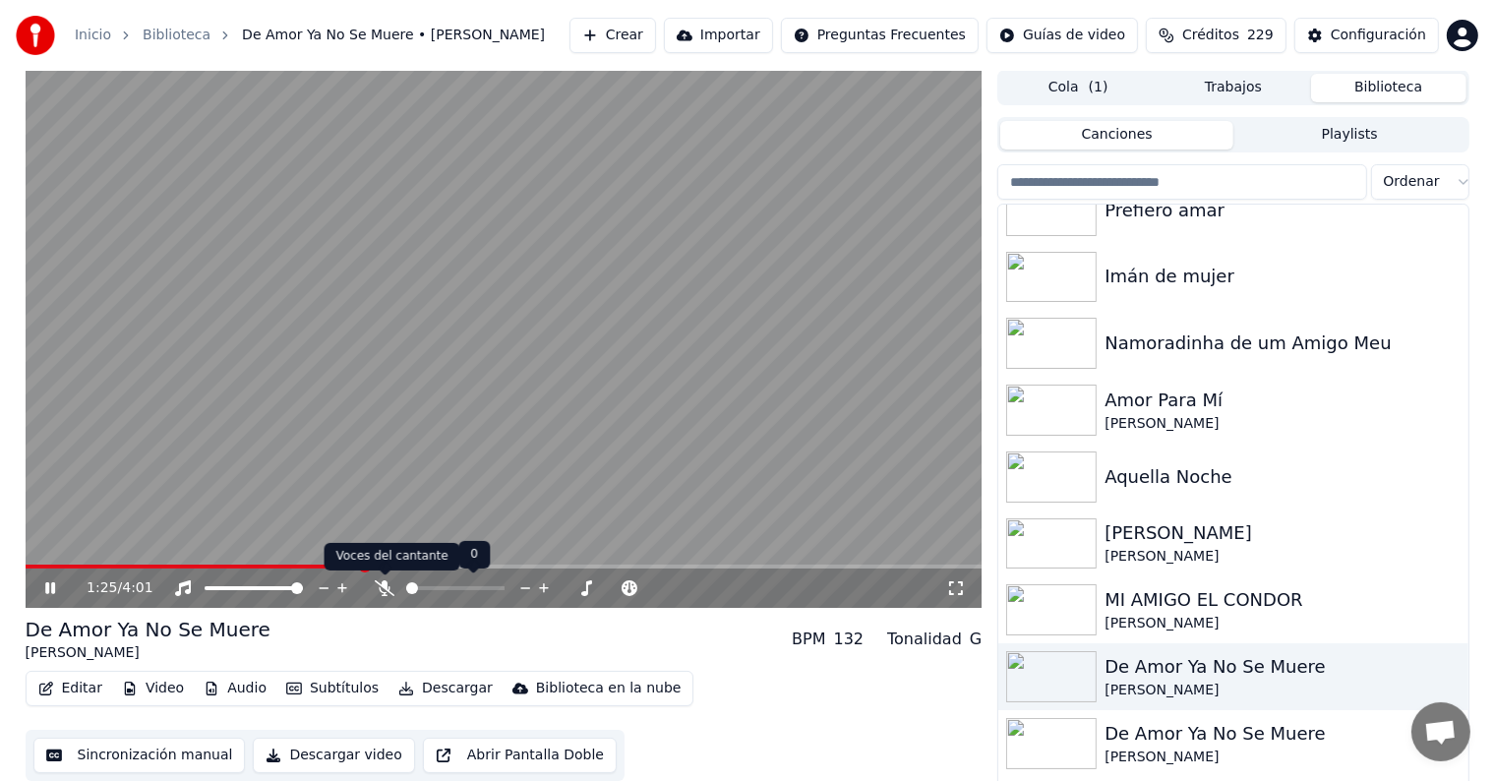
click at [382, 587] on icon at bounding box center [385, 588] width 20 height 16
click at [427, 567] on span at bounding box center [504, 567] width 957 height 4
click at [379, 592] on icon at bounding box center [385, 588] width 20 height 16
click at [386, 592] on icon at bounding box center [385, 588] width 11 height 16
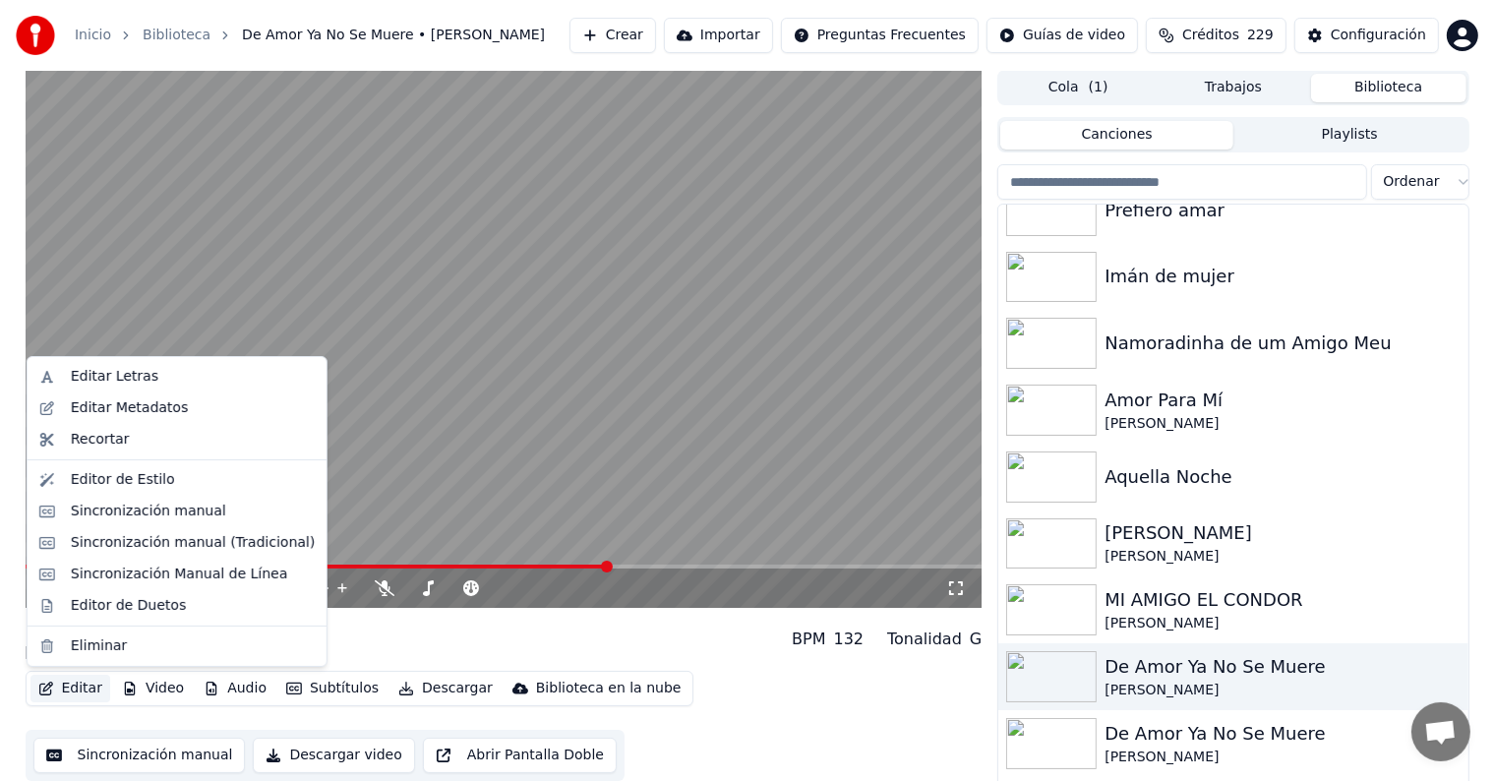
click at [77, 693] on button "Editar" at bounding box center [70, 689] width 80 height 28
click at [104, 599] on div "Editor de Duetos" at bounding box center [128, 606] width 115 height 20
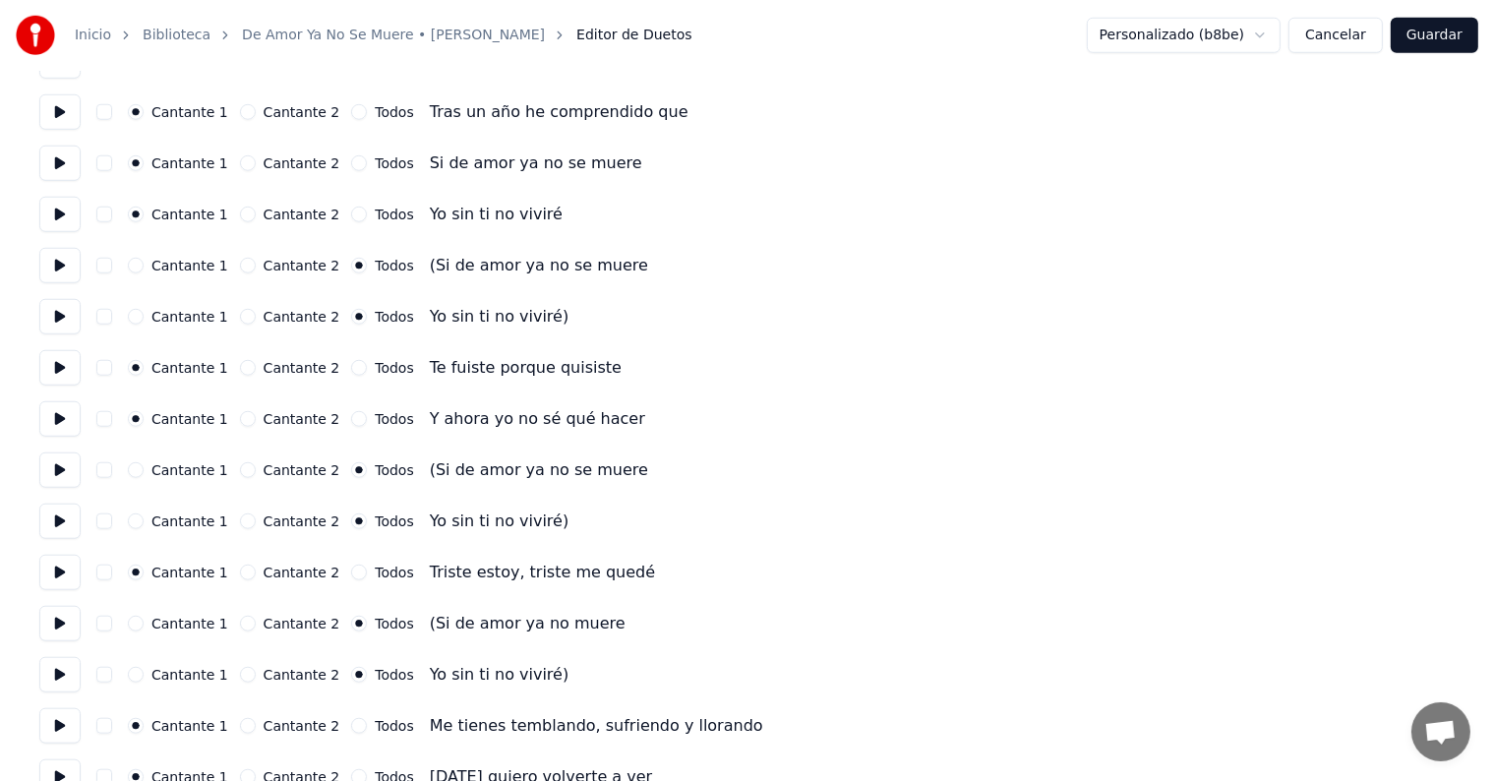
scroll to position [1673, 0]
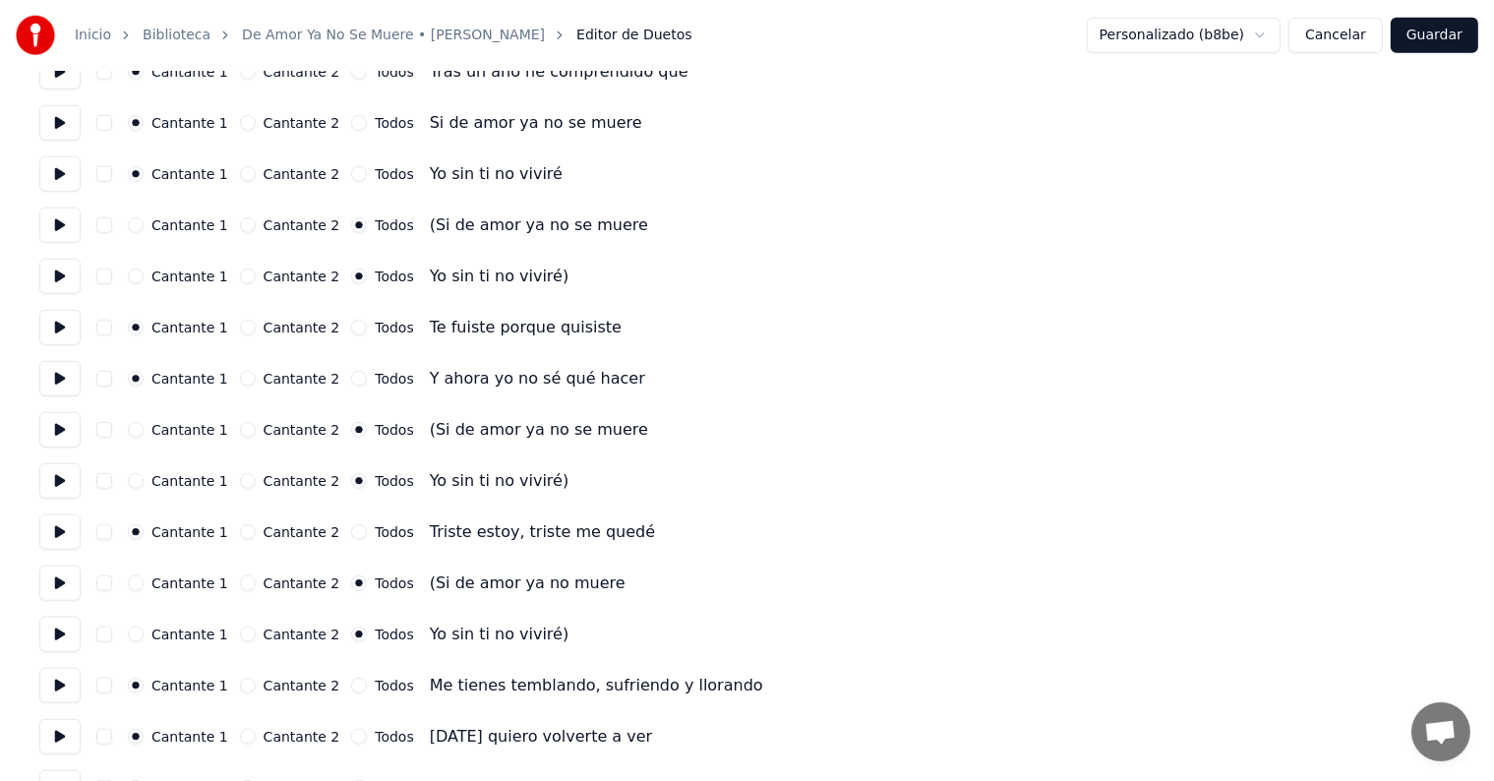
click at [59, 433] on button at bounding box center [59, 429] width 41 height 35
click at [109, 432] on button "button" at bounding box center [104, 430] width 16 height 16
click at [51, 479] on button at bounding box center [59, 480] width 41 height 35
click at [110, 485] on button "button" at bounding box center [104, 481] width 16 height 16
click at [56, 534] on button at bounding box center [59, 531] width 41 height 35
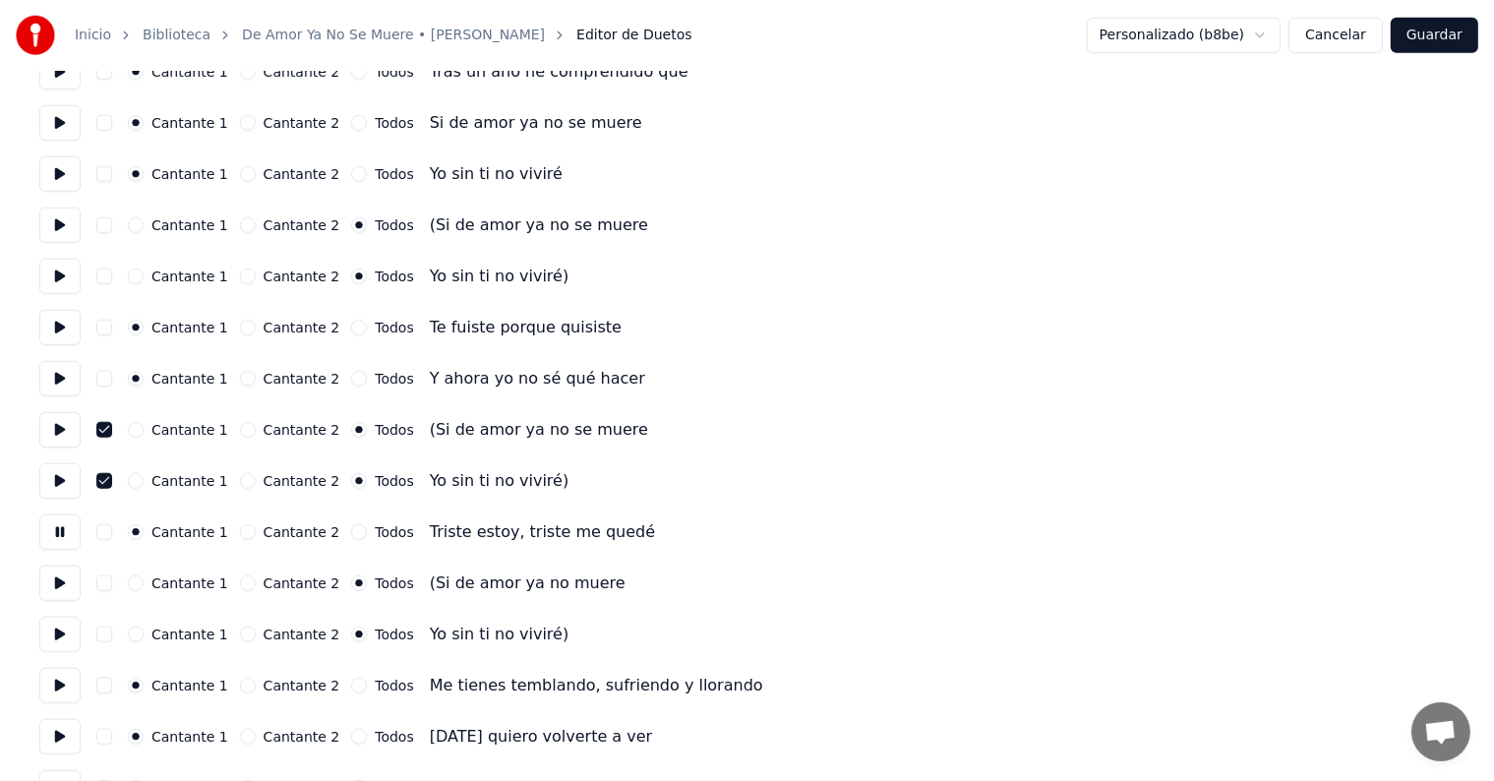
click at [144, 435] on button "Cantante 1" at bounding box center [136, 430] width 16 height 16
click at [351, 432] on button "Todos" at bounding box center [359, 430] width 16 height 16
click at [61, 591] on button at bounding box center [59, 583] width 41 height 35
click at [144, 589] on button "Cantante 1" at bounding box center [136, 583] width 16 height 16
click at [351, 587] on button "Todos" at bounding box center [359, 583] width 16 height 16
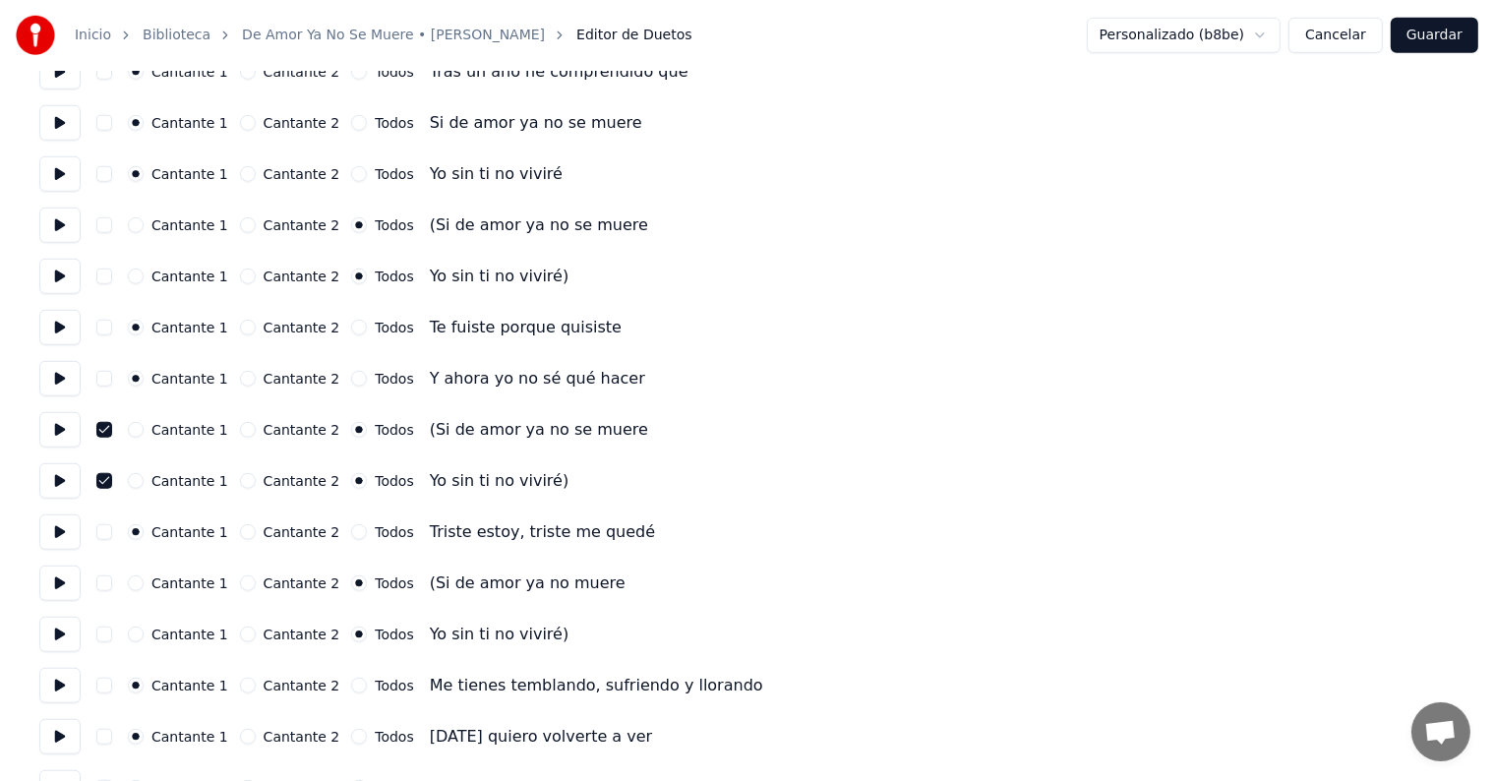
click at [106, 580] on button "button" at bounding box center [104, 583] width 16 height 16
click at [110, 638] on button "button" at bounding box center [104, 635] width 16 height 16
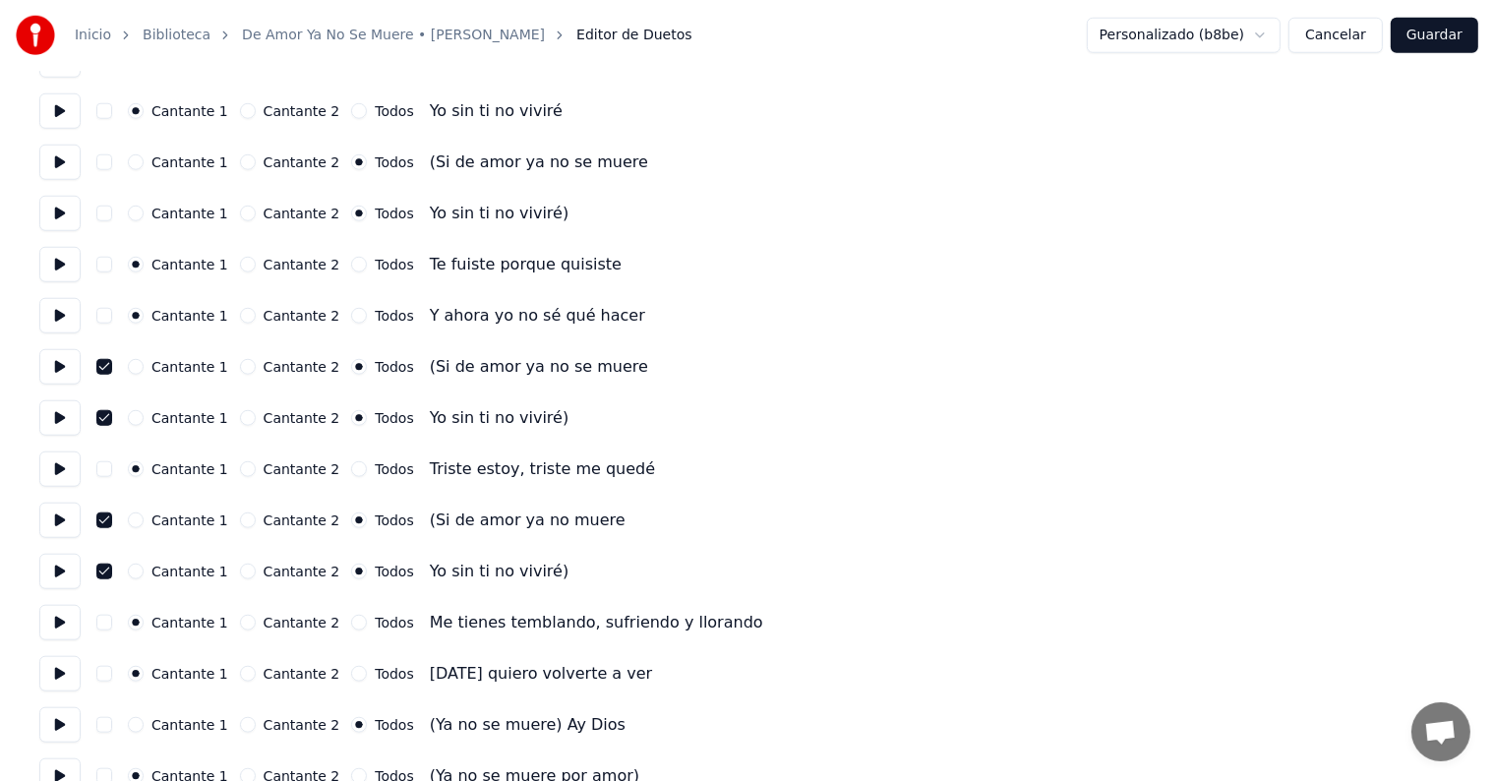
scroll to position [1748, 0]
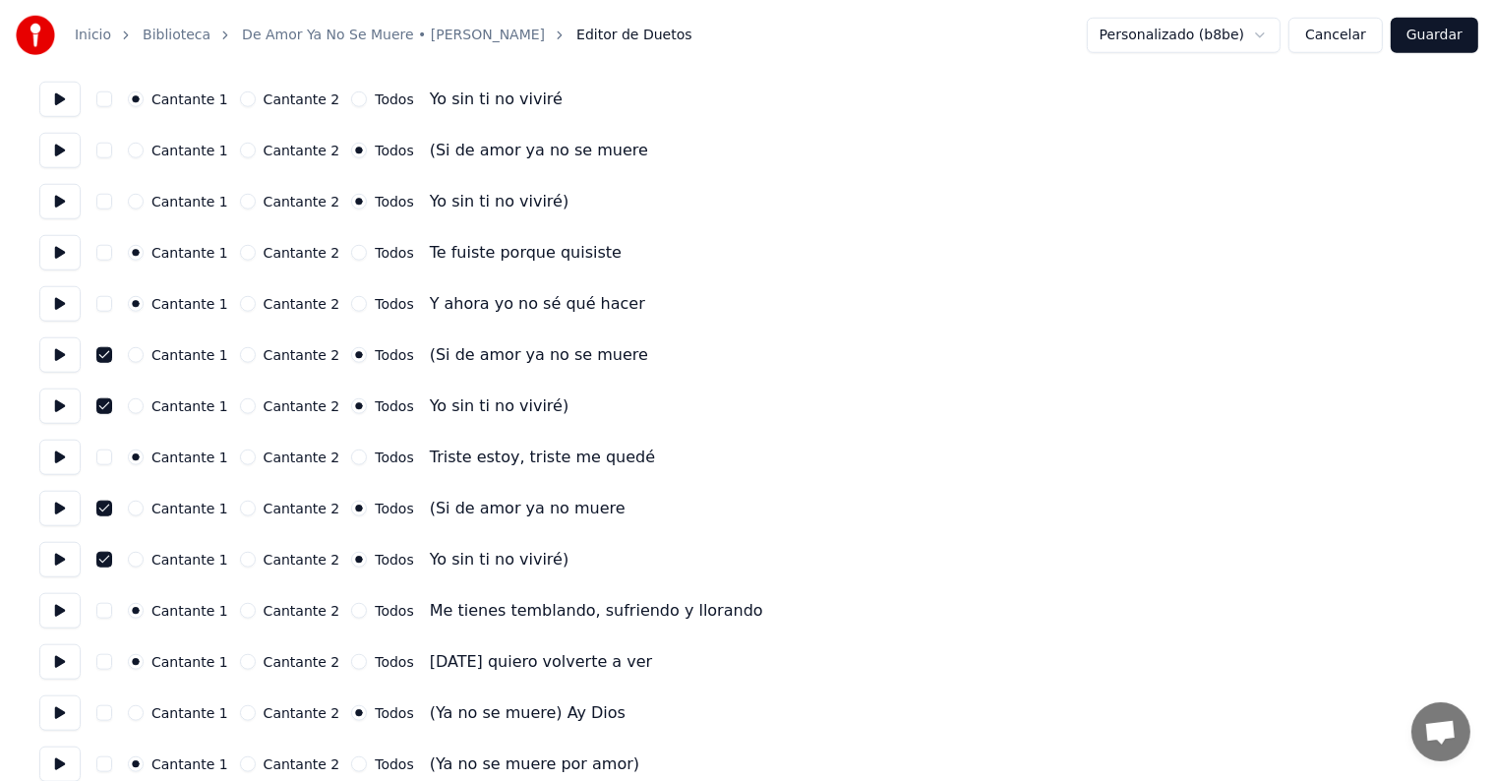
click at [66, 612] on button at bounding box center [59, 610] width 41 height 35
click at [58, 665] on button at bounding box center [59, 661] width 41 height 35
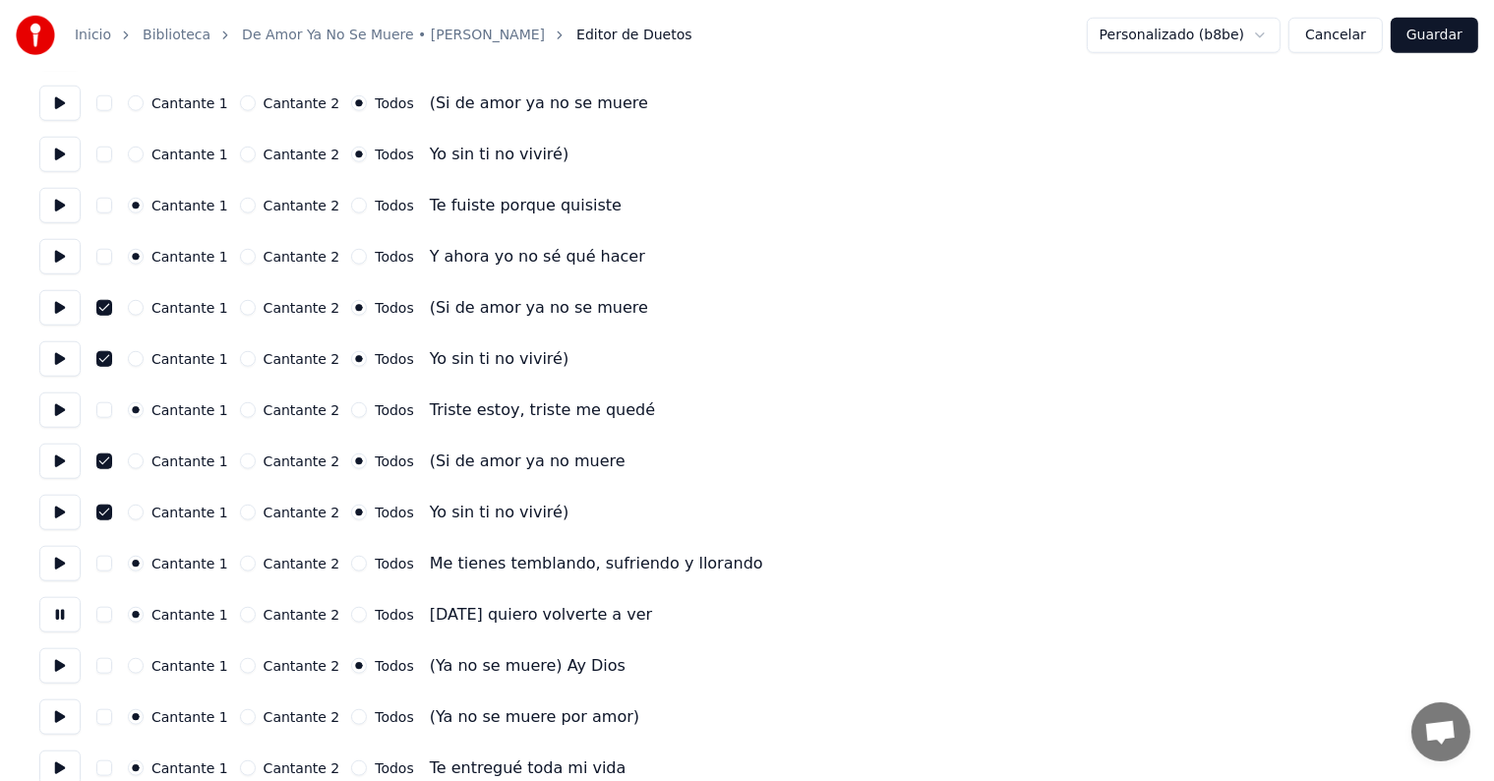
scroll to position [1811, 0]
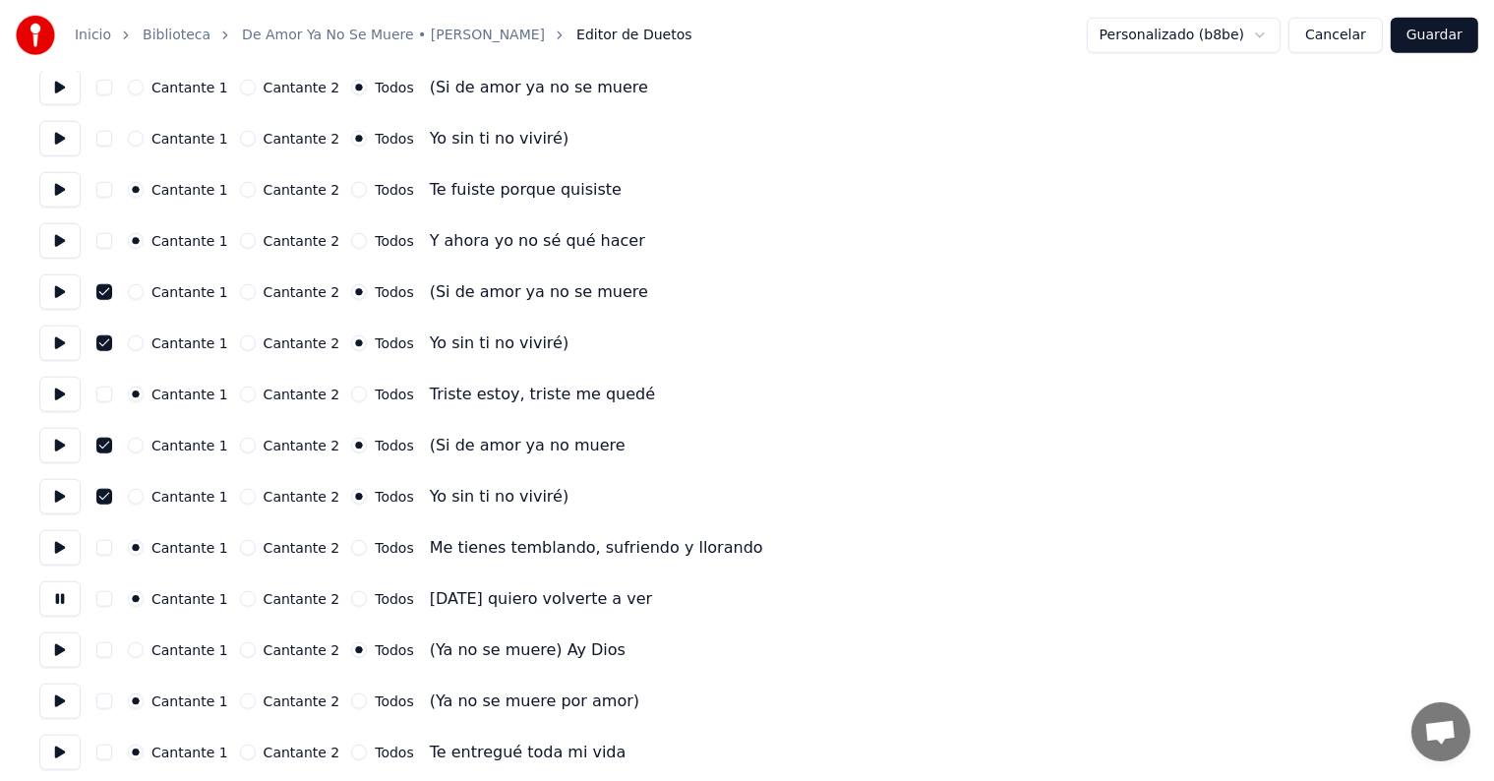
click at [61, 647] on button at bounding box center [59, 650] width 41 height 35
click at [57, 696] on button at bounding box center [59, 701] width 41 height 35
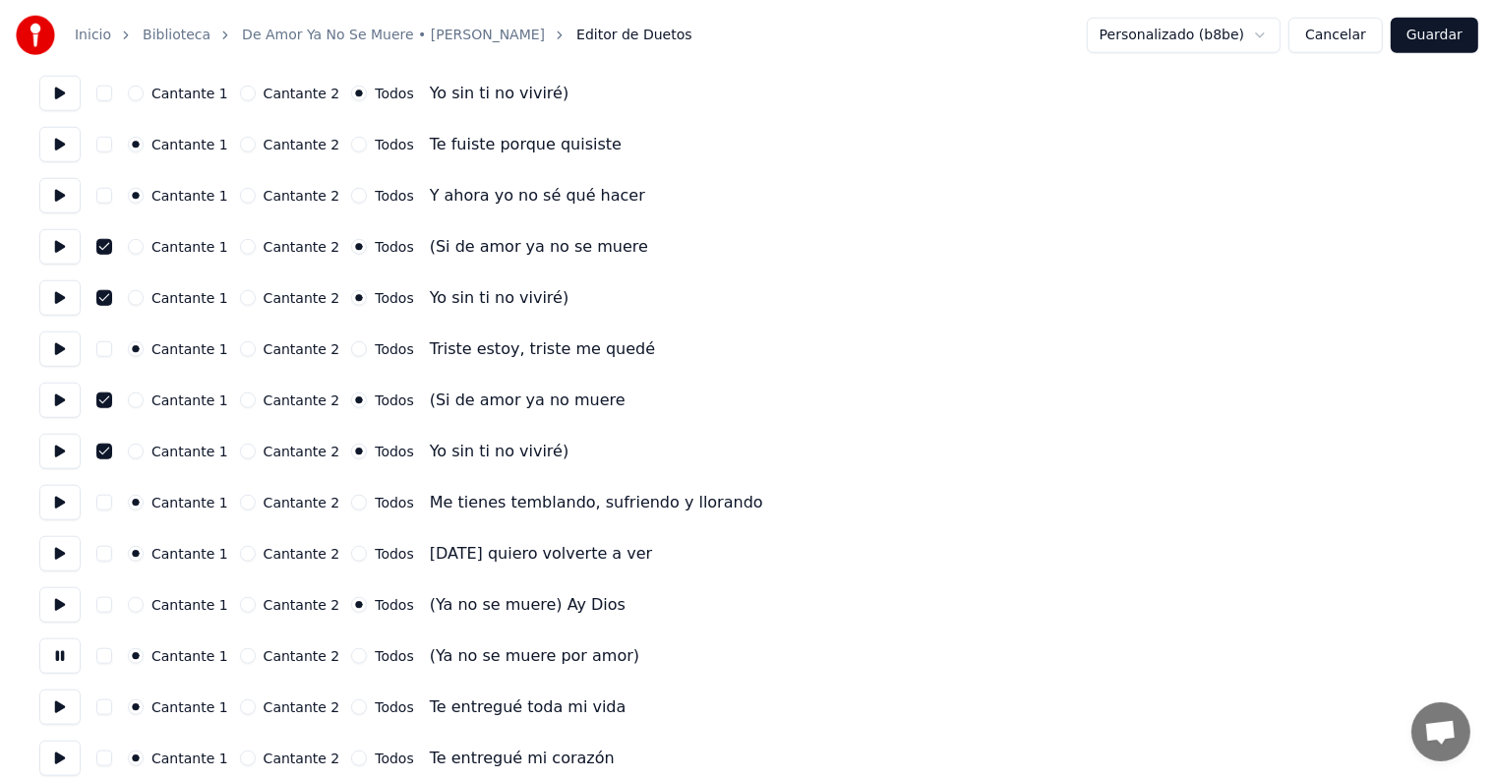
scroll to position [1863, 0]
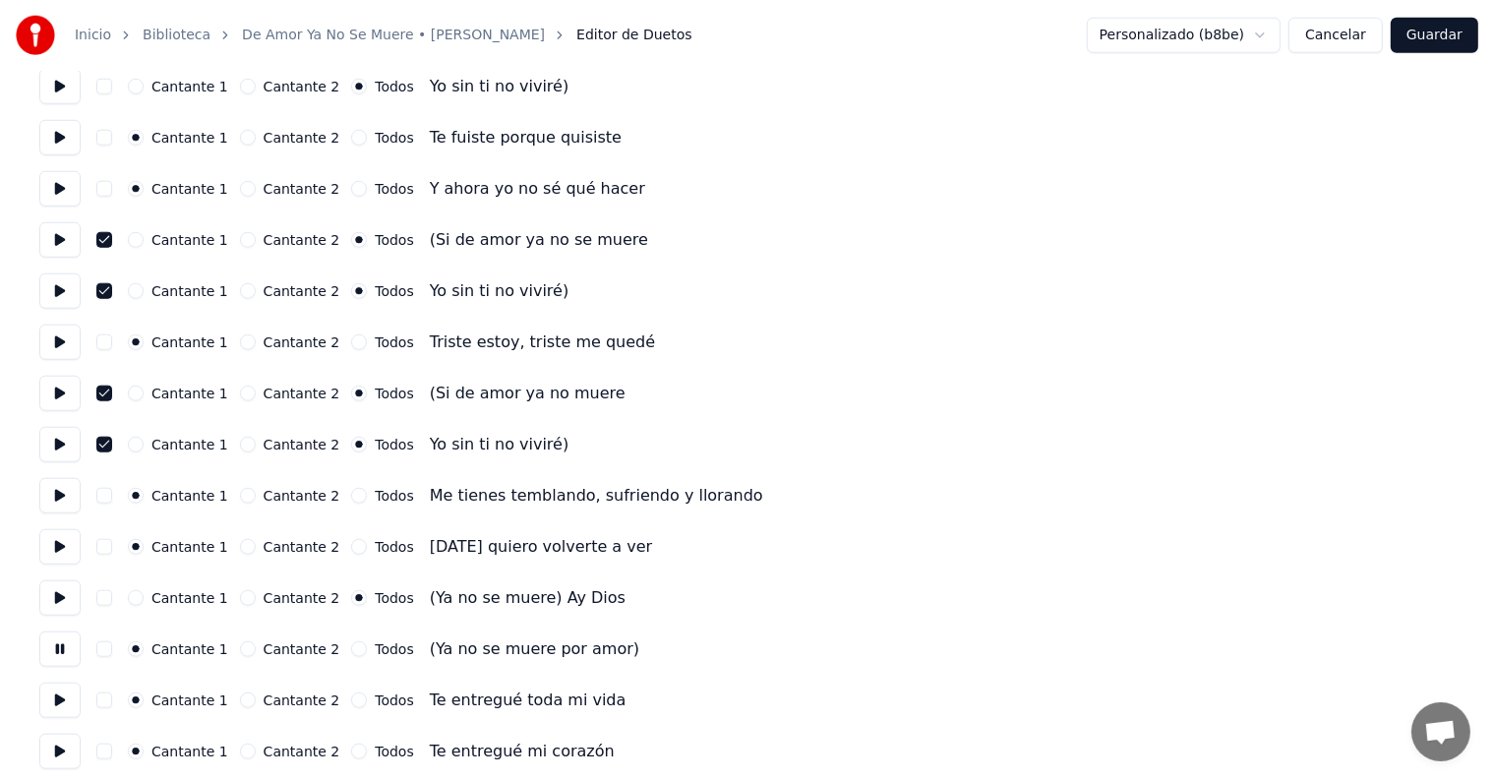
click at [112, 650] on button "button" at bounding box center [104, 649] width 16 height 16
click at [112, 598] on button "button" at bounding box center [104, 598] width 16 height 16
click at [47, 604] on button at bounding box center [59, 597] width 41 height 35
click at [56, 647] on button at bounding box center [59, 649] width 41 height 35
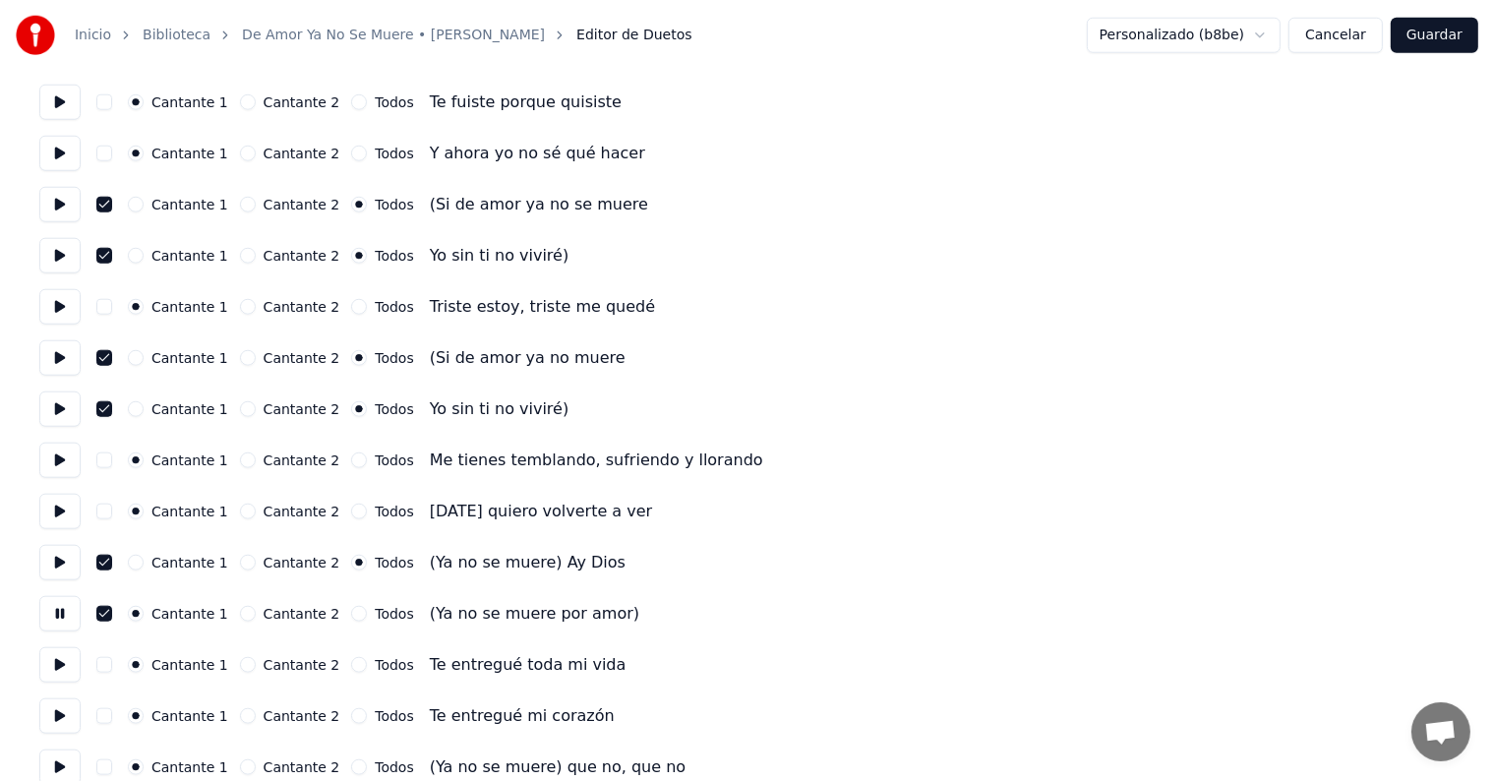
scroll to position [1925, 0]
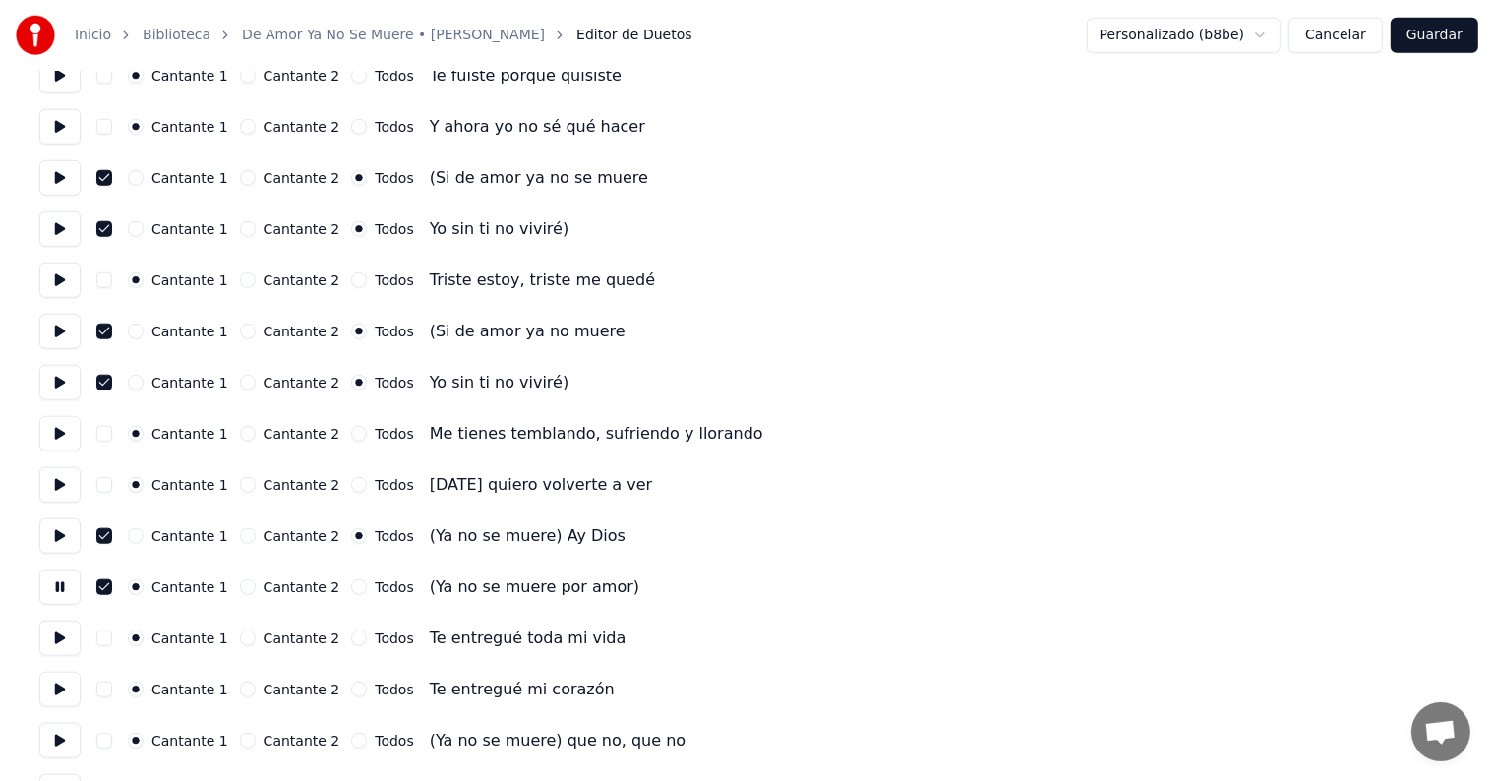
click at [53, 635] on button at bounding box center [59, 638] width 41 height 35
click at [56, 692] on button at bounding box center [59, 689] width 41 height 35
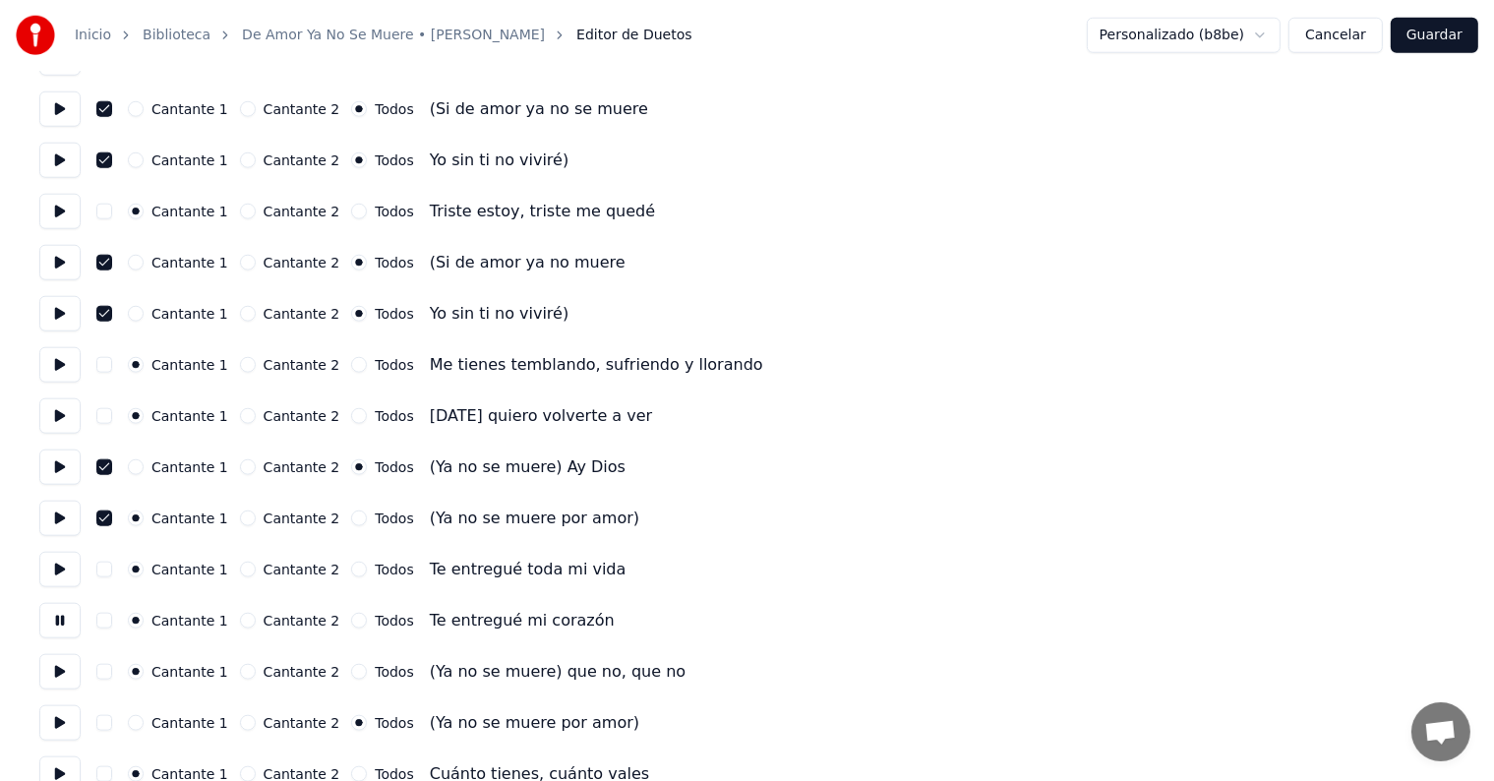
scroll to position [1996, 0]
click at [58, 673] on button at bounding box center [59, 669] width 41 height 35
click at [112, 668] on button "button" at bounding box center [104, 670] width 16 height 16
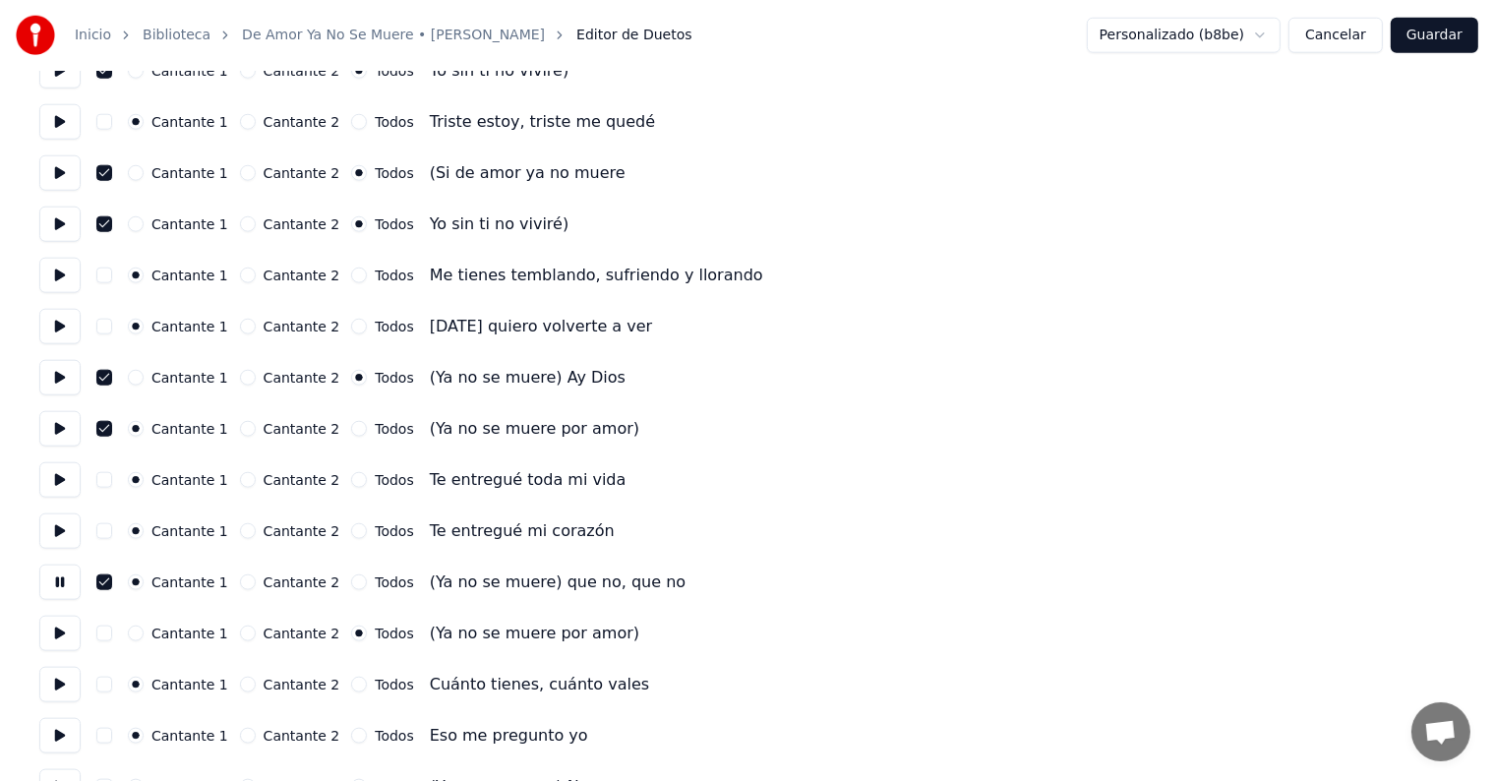
scroll to position [2089, 0]
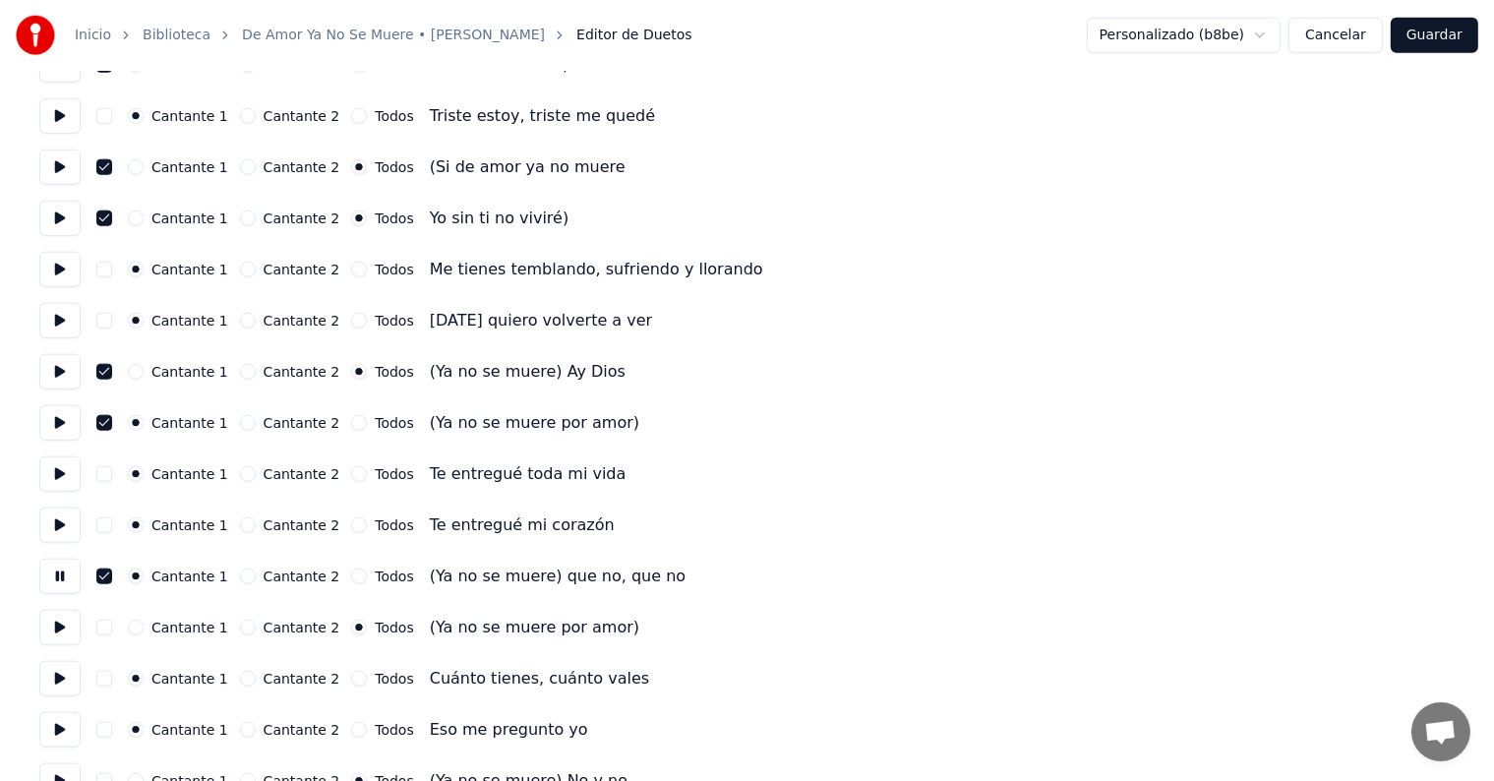
click at [68, 634] on button at bounding box center [59, 627] width 41 height 35
click at [112, 630] on button "button" at bounding box center [104, 628] width 16 height 16
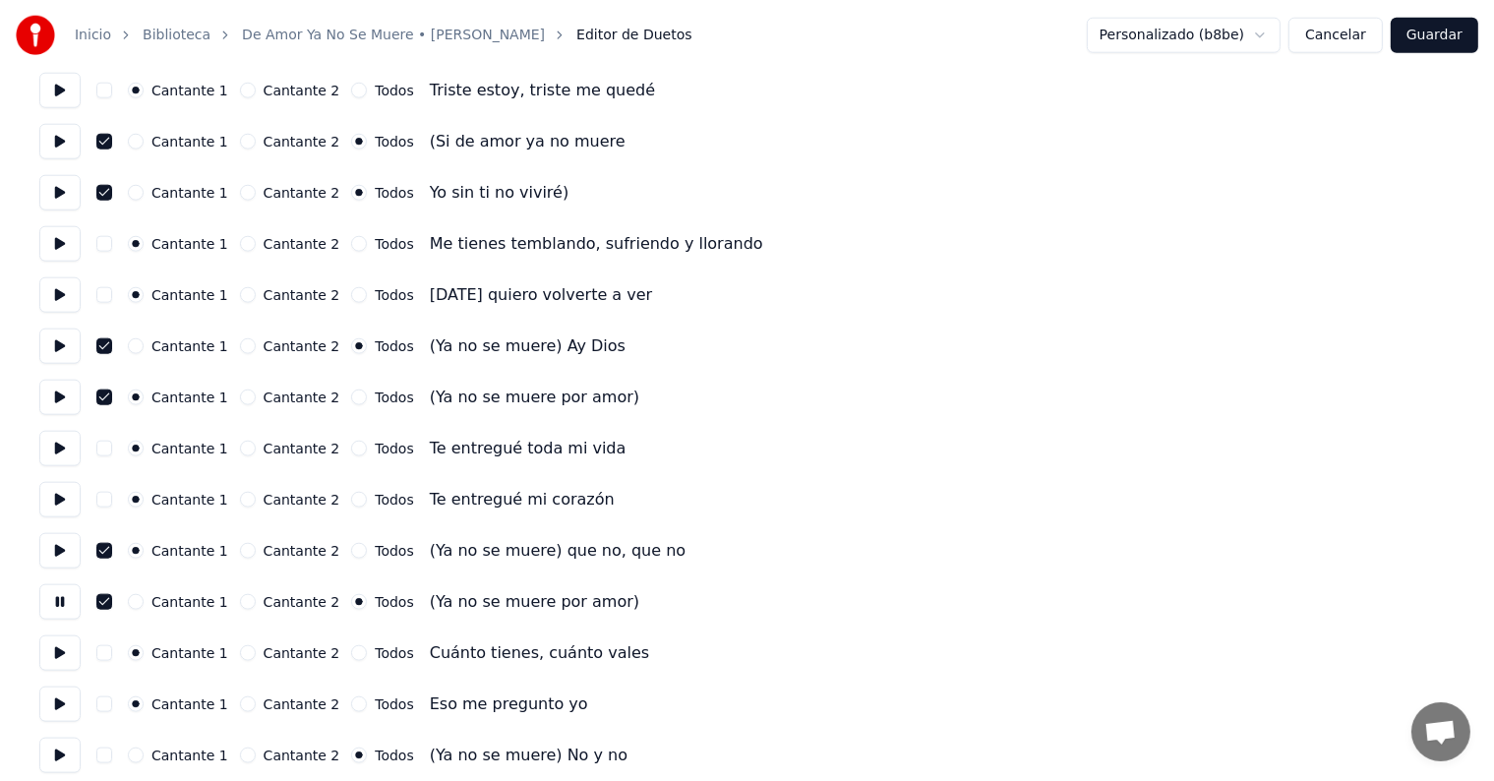
scroll to position [2131, 0]
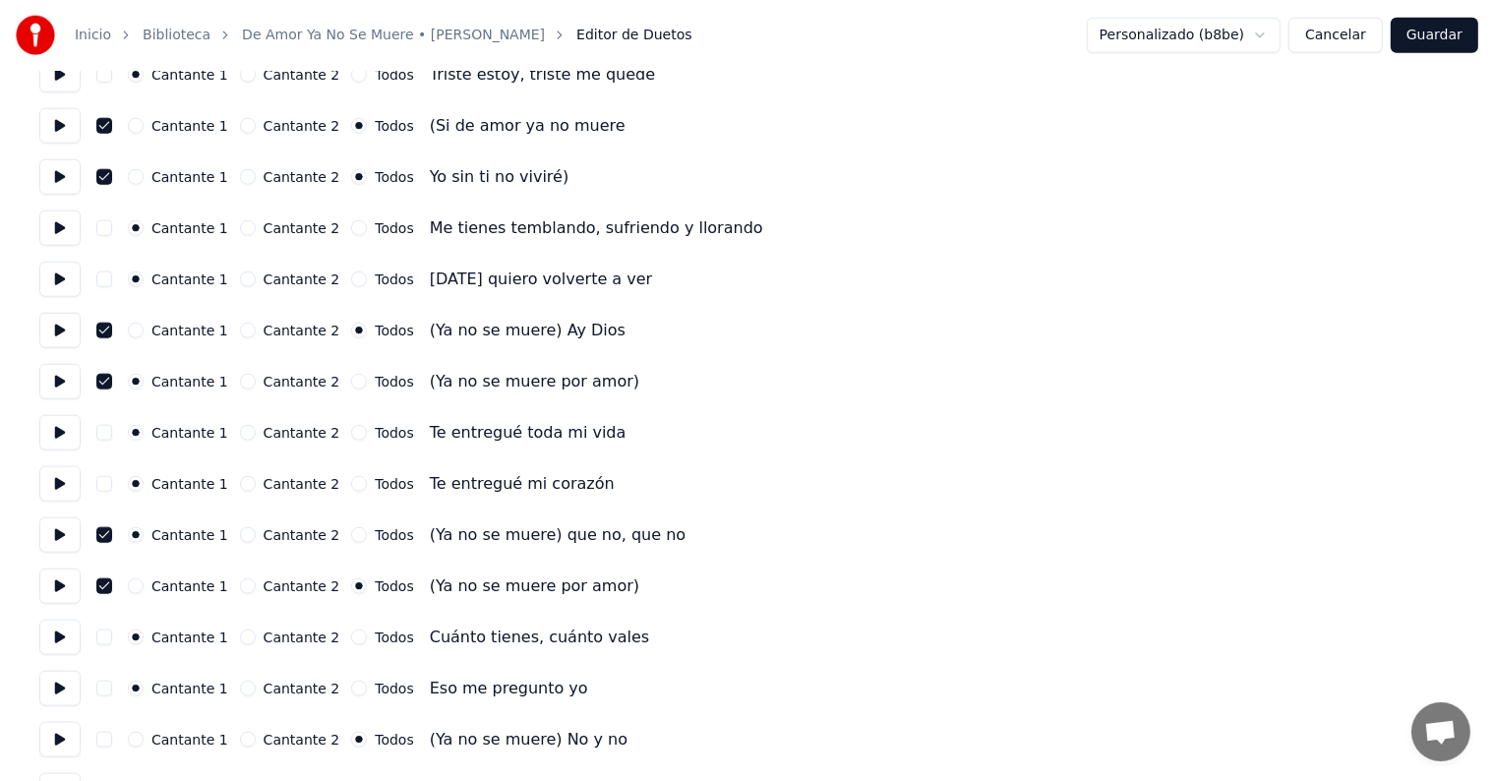
click at [63, 645] on button at bounding box center [59, 637] width 41 height 35
click at [59, 686] on button at bounding box center [59, 688] width 41 height 35
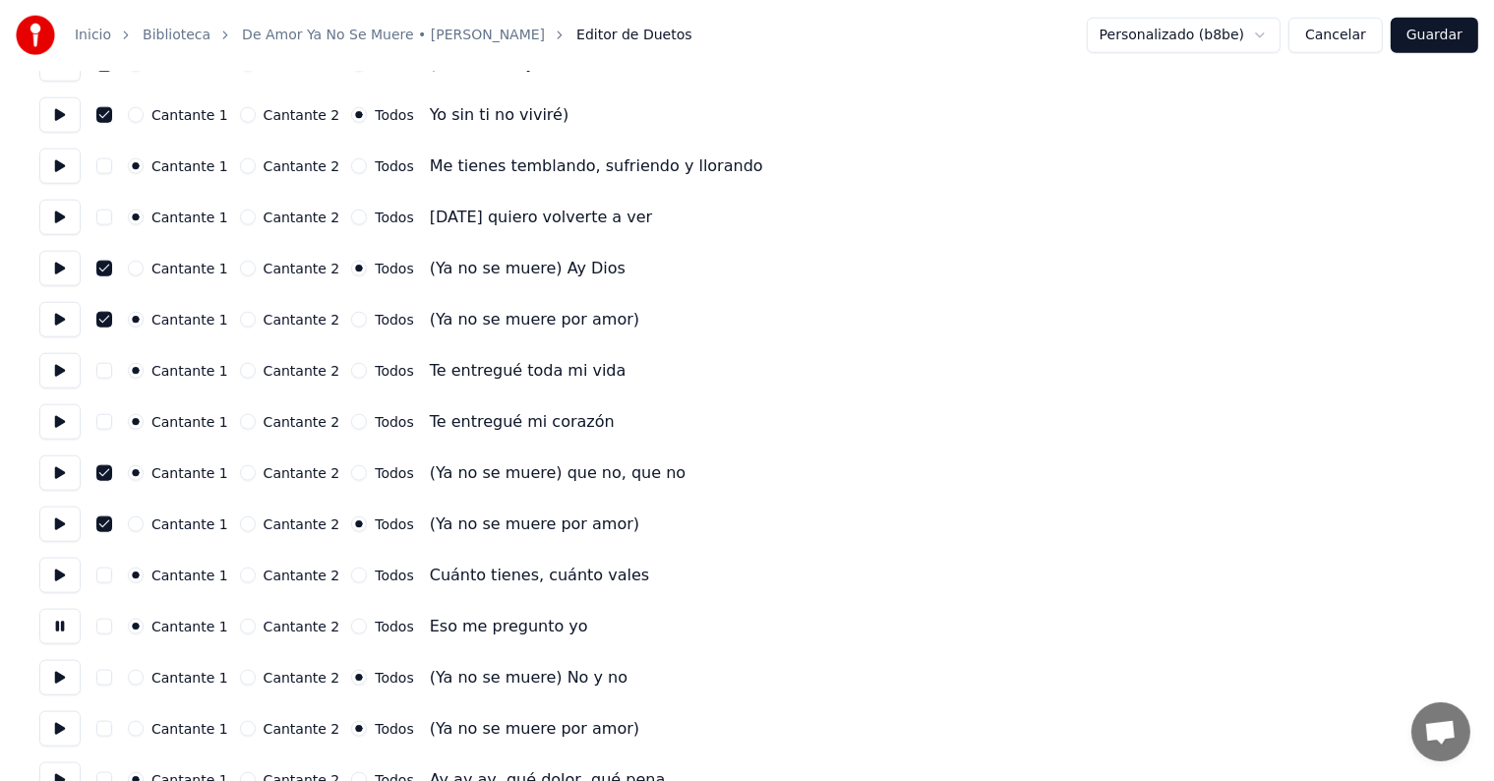
scroll to position [2208, 0]
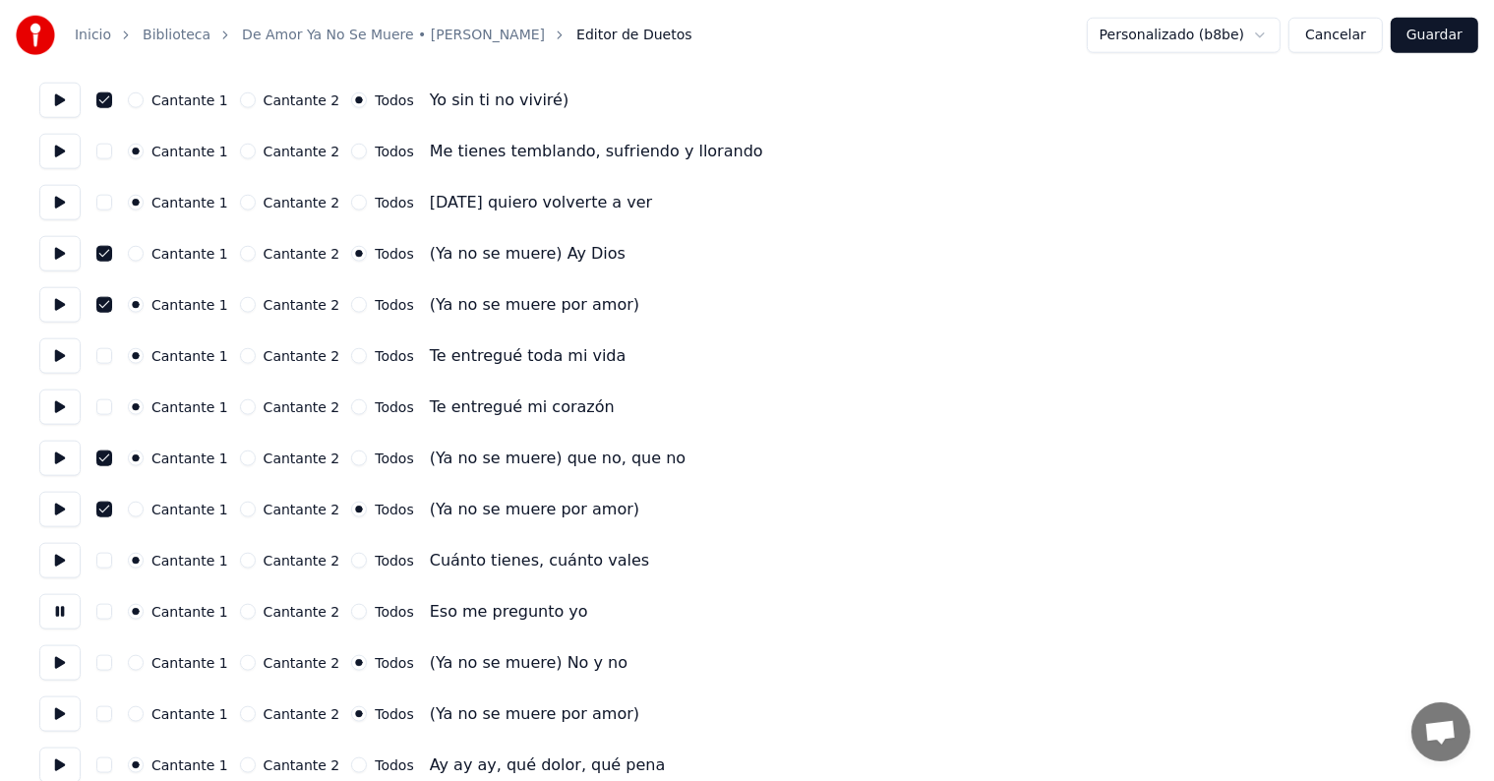
click at [53, 659] on button at bounding box center [59, 662] width 41 height 35
click at [112, 662] on button "button" at bounding box center [104, 663] width 16 height 16
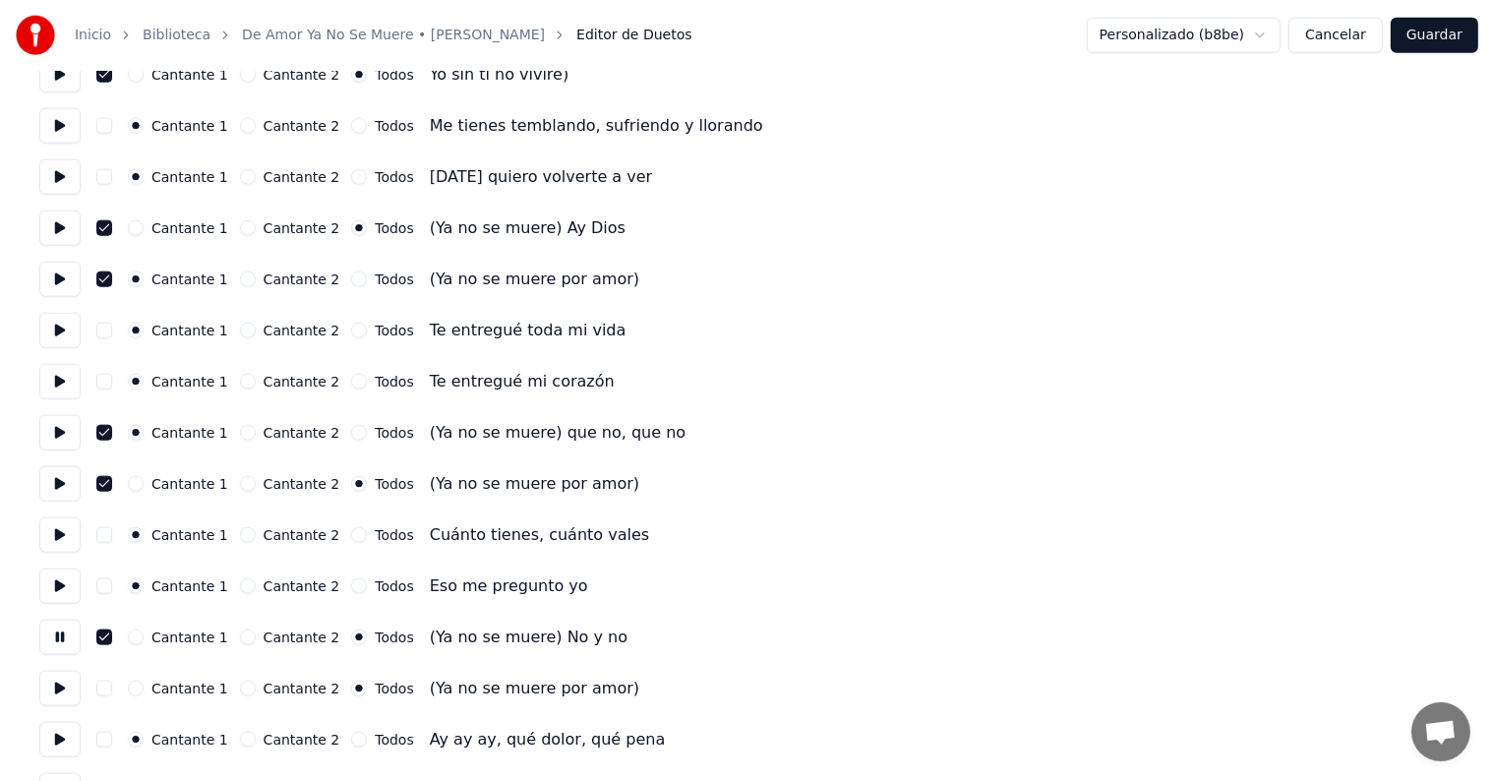
scroll to position [2273, 0]
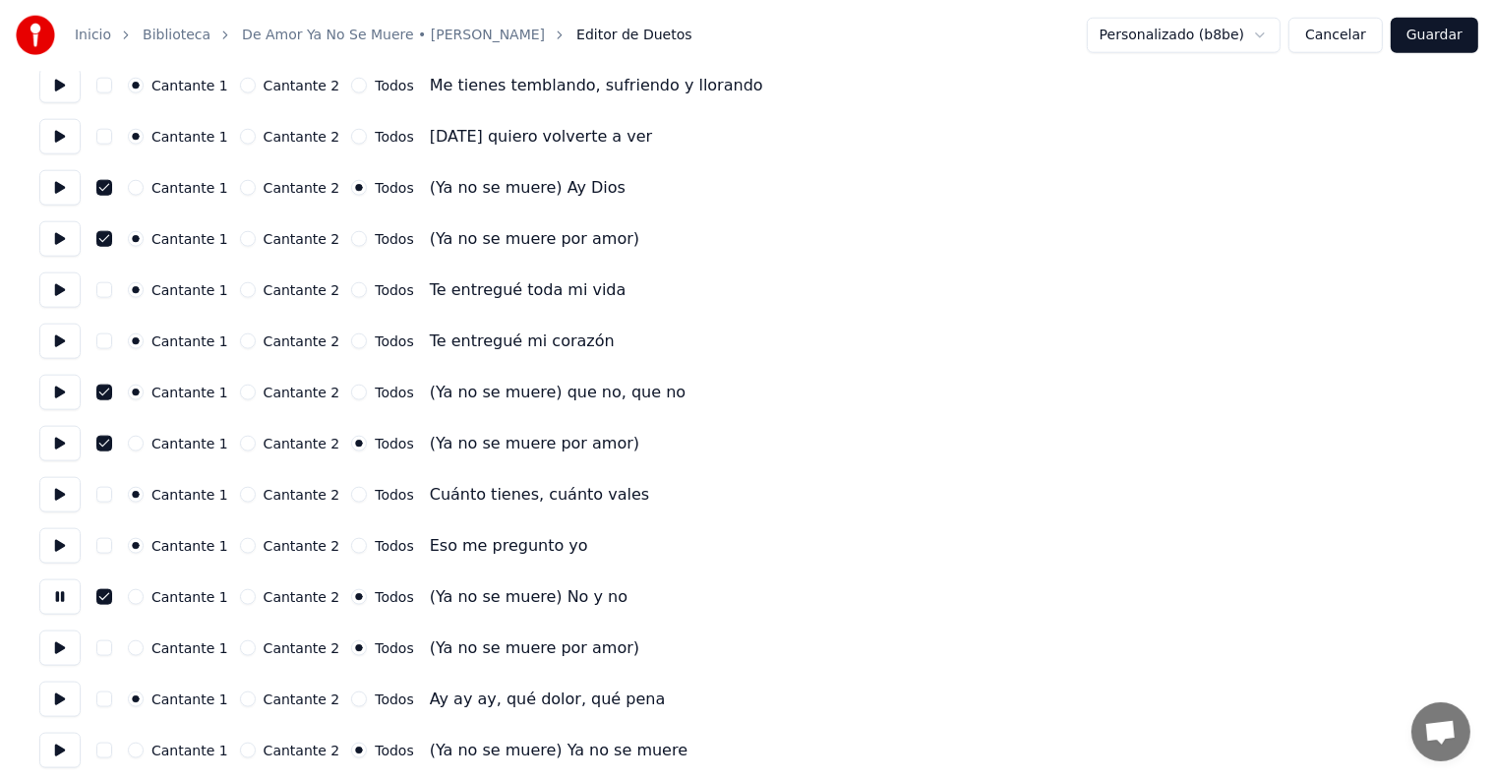
click at [57, 650] on button at bounding box center [59, 648] width 41 height 35
click at [112, 653] on button "button" at bounding box center [104, 648] width 16 height 16
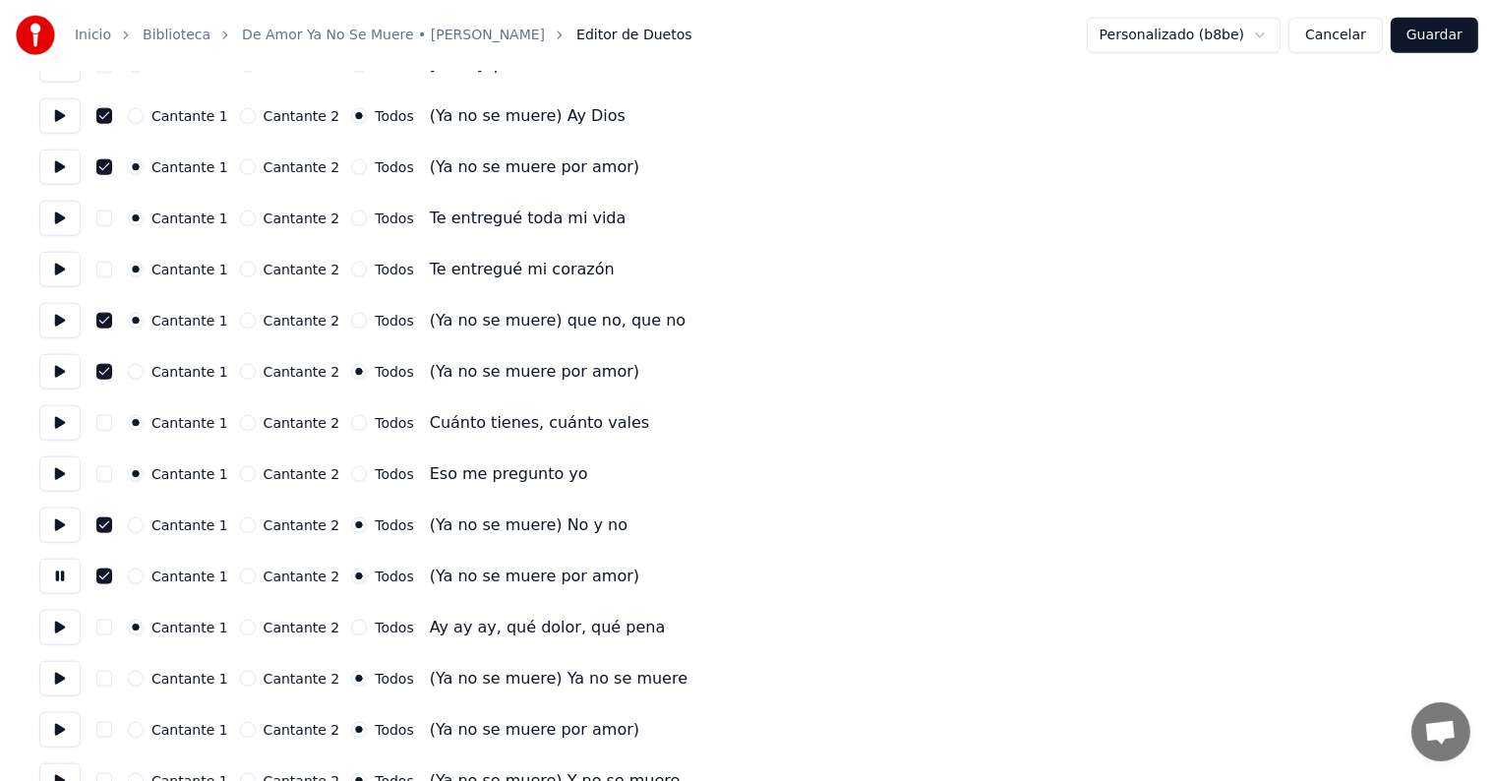
scroll to position [2345, 0]
click at [60, 683] on button at bounding box center [59, 678] width 41 height 35
click at [112, 683] on button "button" at bounding box center [104, 679] width 16 height 16
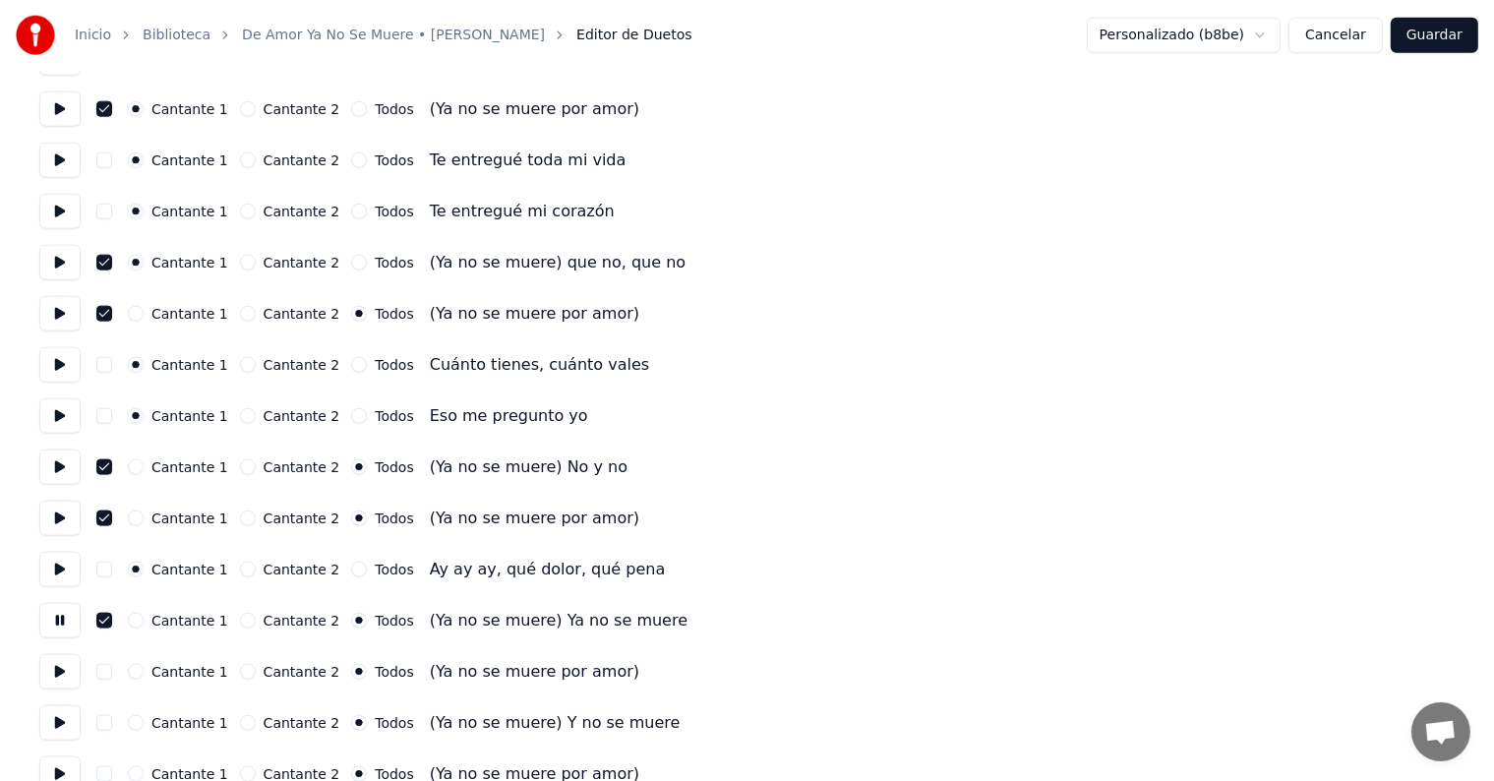
scroll to position [2404, 0]
click at [63, 671] on button at bounding box center [59, 670] width 41 height 35
click at [111, 674] on button "button" at bounding box center [104, 671] width 16 height 16
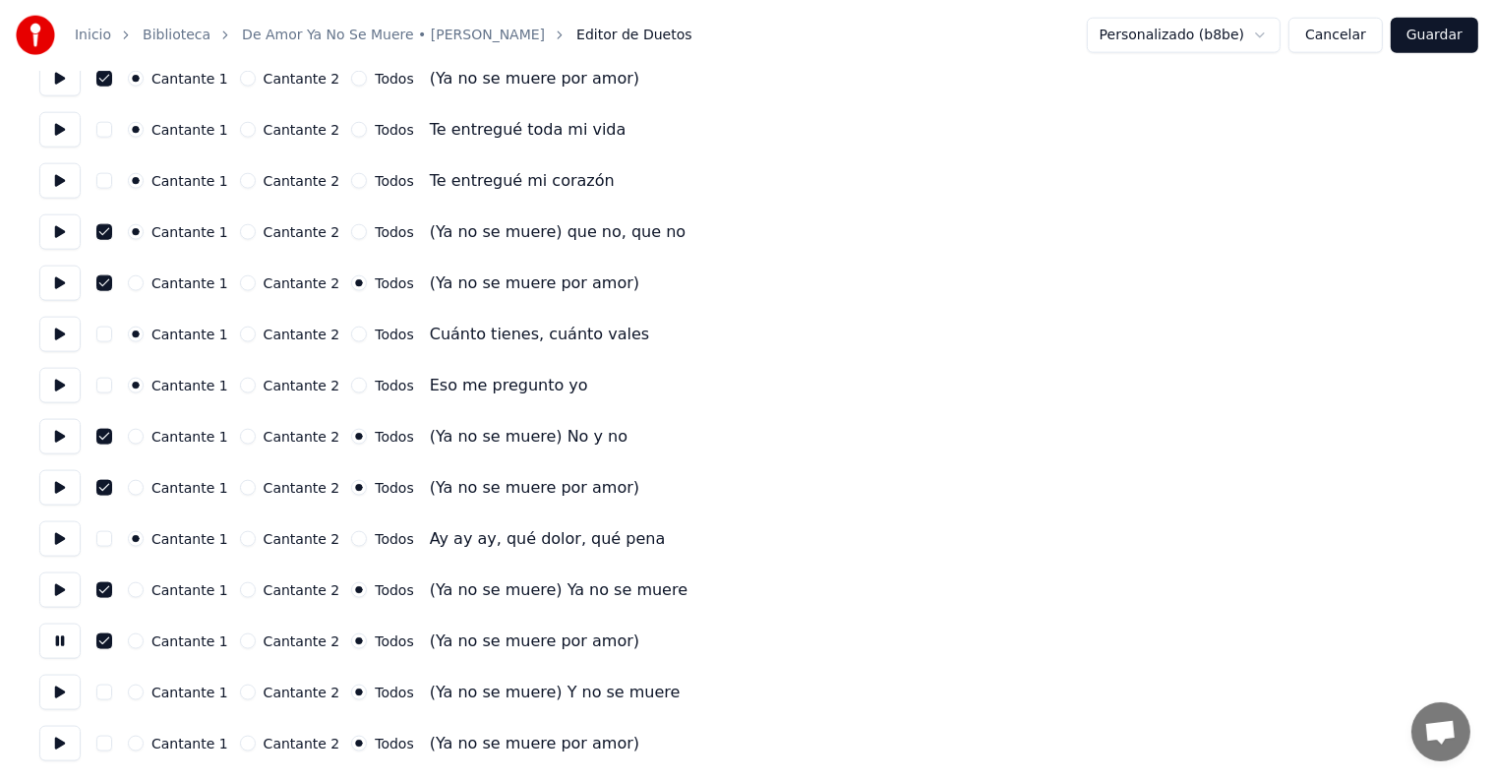
click at [65, 687] on button at bounding box center [59, 692] width 41 height 35
click at [105, 693] on button "button" at bounding box center [104, 693] width 16 height 16
click at [52, 732] on button at bounding box center [59, 743] width 41 height 35
click at [112, 739] on button "button" at bounding box center [104, 744] width 16 height 16
click at [1443, 36] on button "Guardar" at bounding box center [1435, 35] width 88 height 35
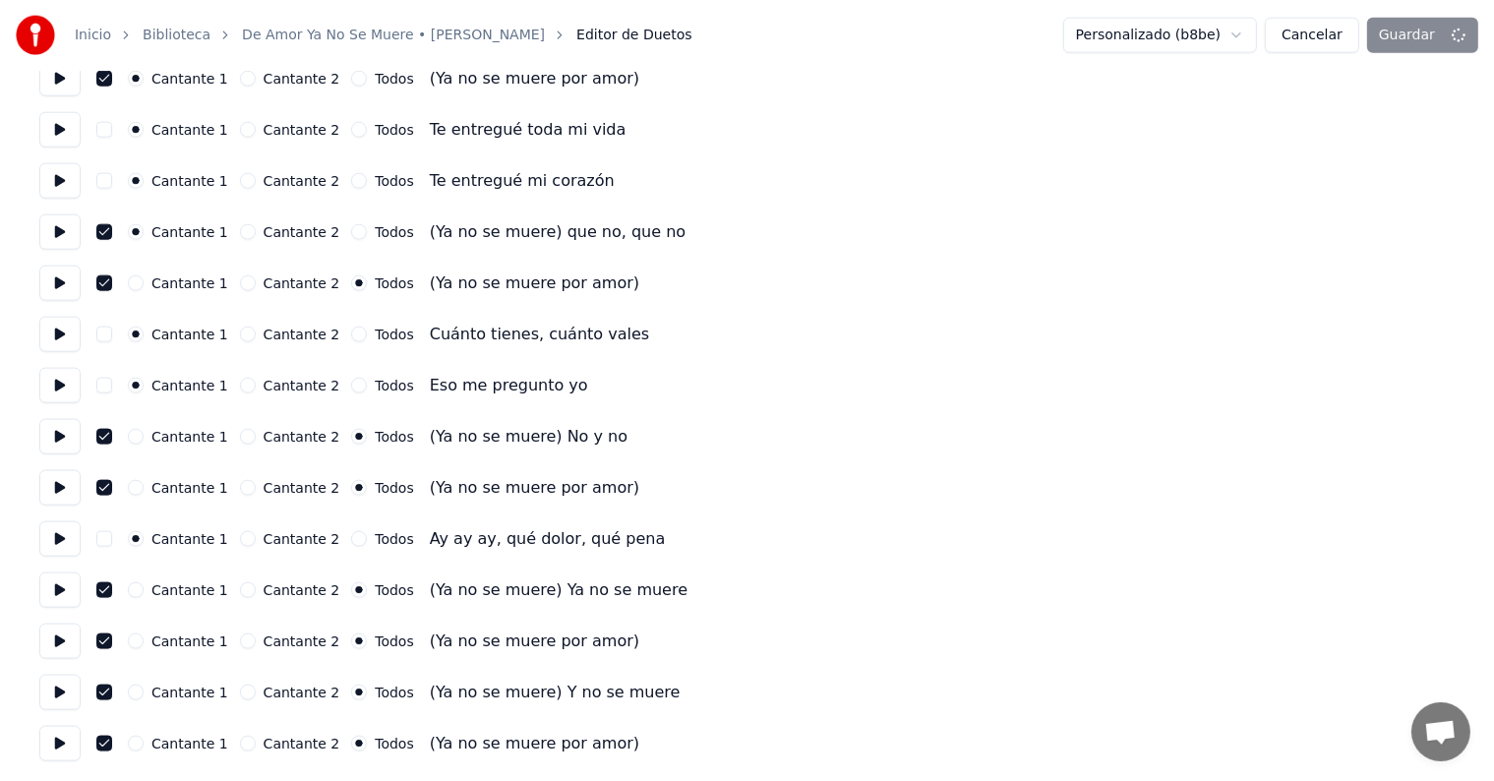
scroll to position [9, 0]
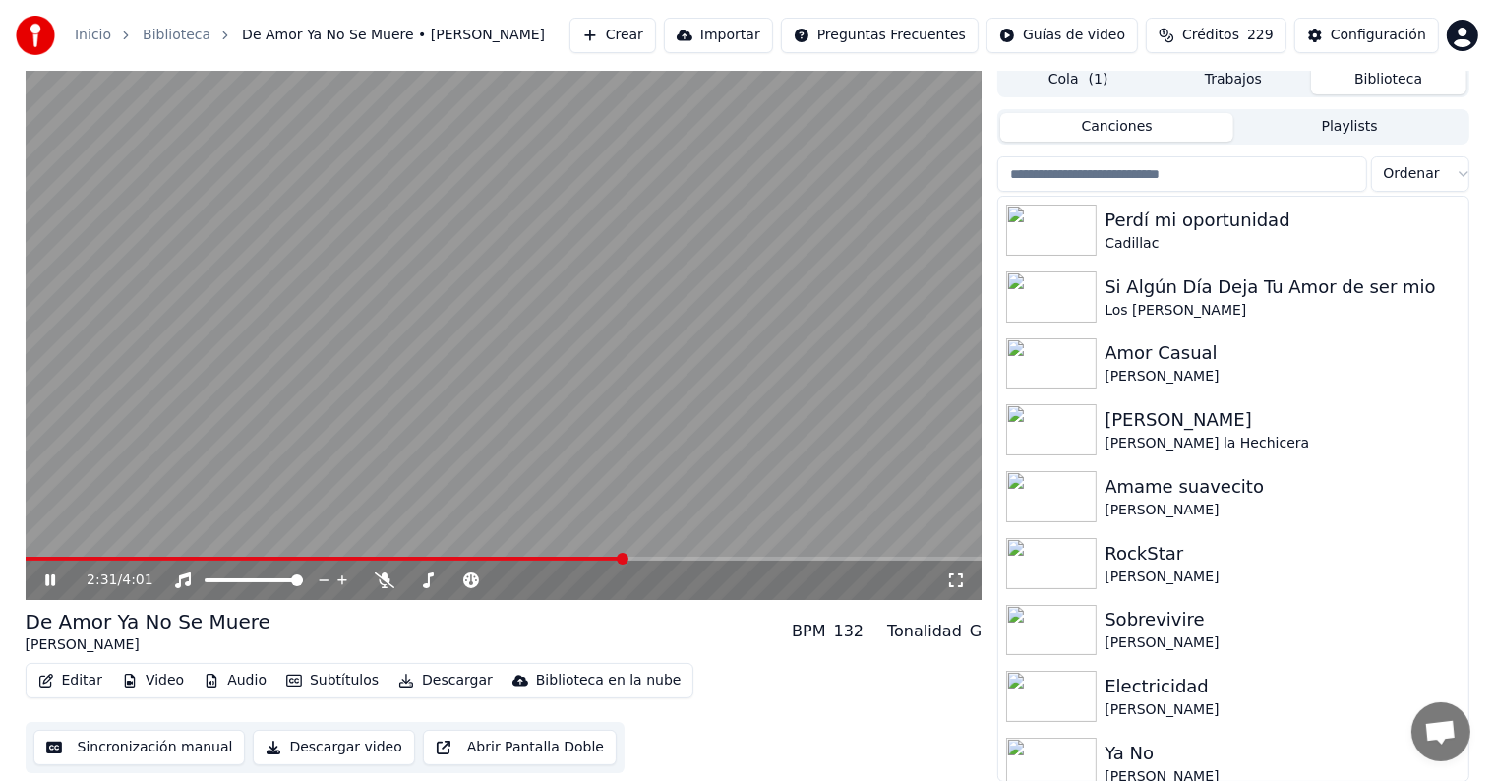
click at [625, 560] on span at bounding box center [504, 559] width 957 height 4
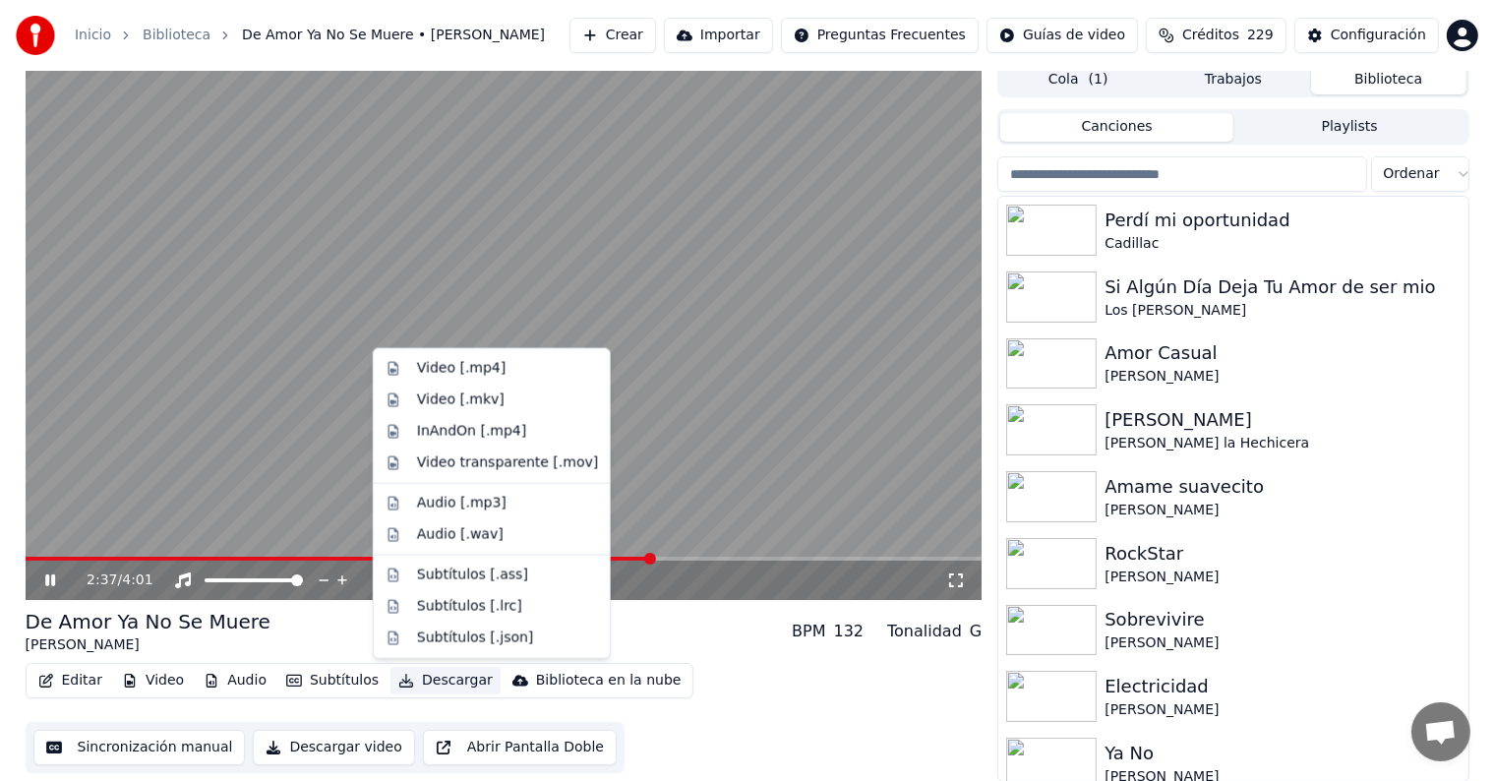
click at [435, 682] on button "Descargar" at bounding box center [446, 681] width 110 height 28
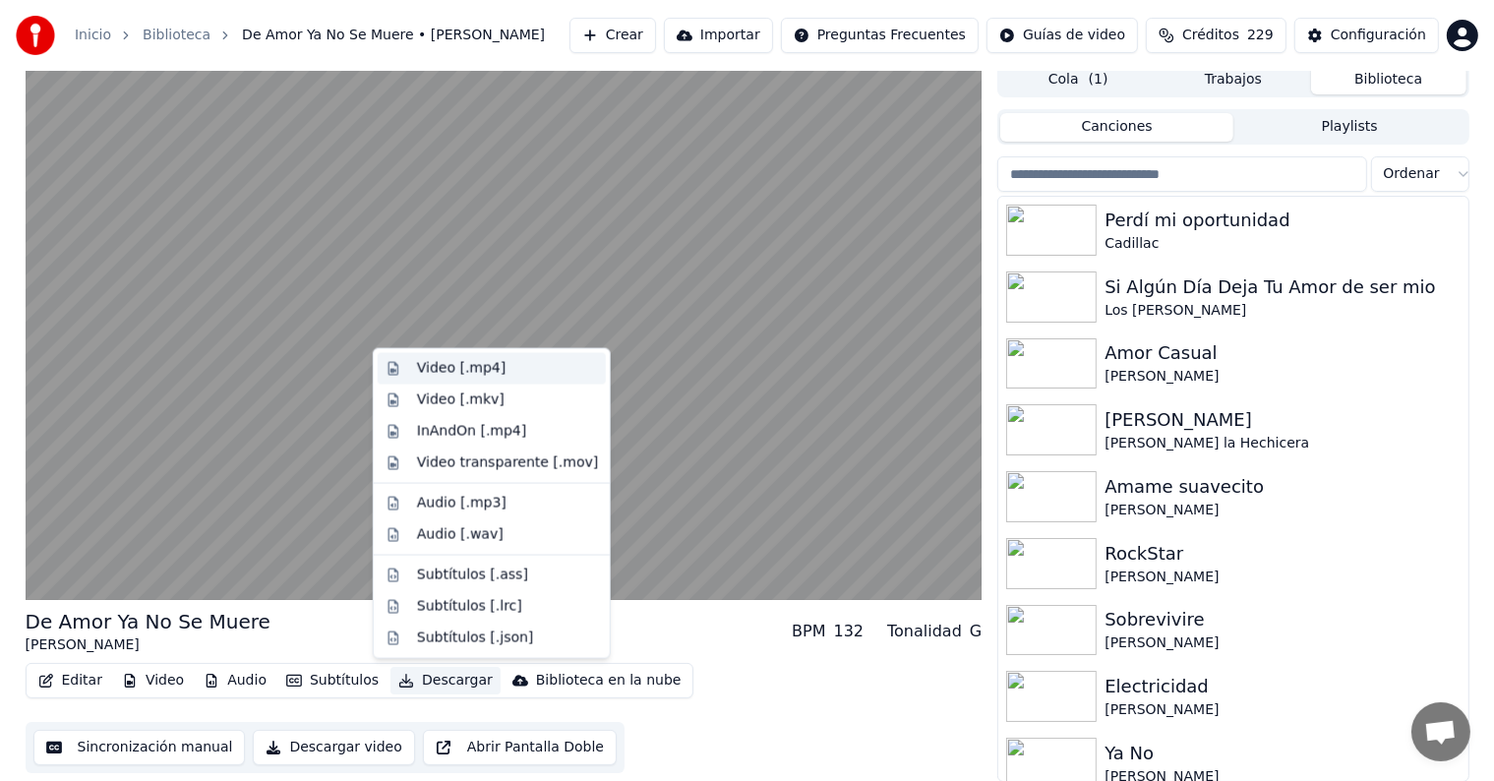
click at [457, 379] on div "Video [.mp4]" at bounding box center [492, 368] width 228 height 31
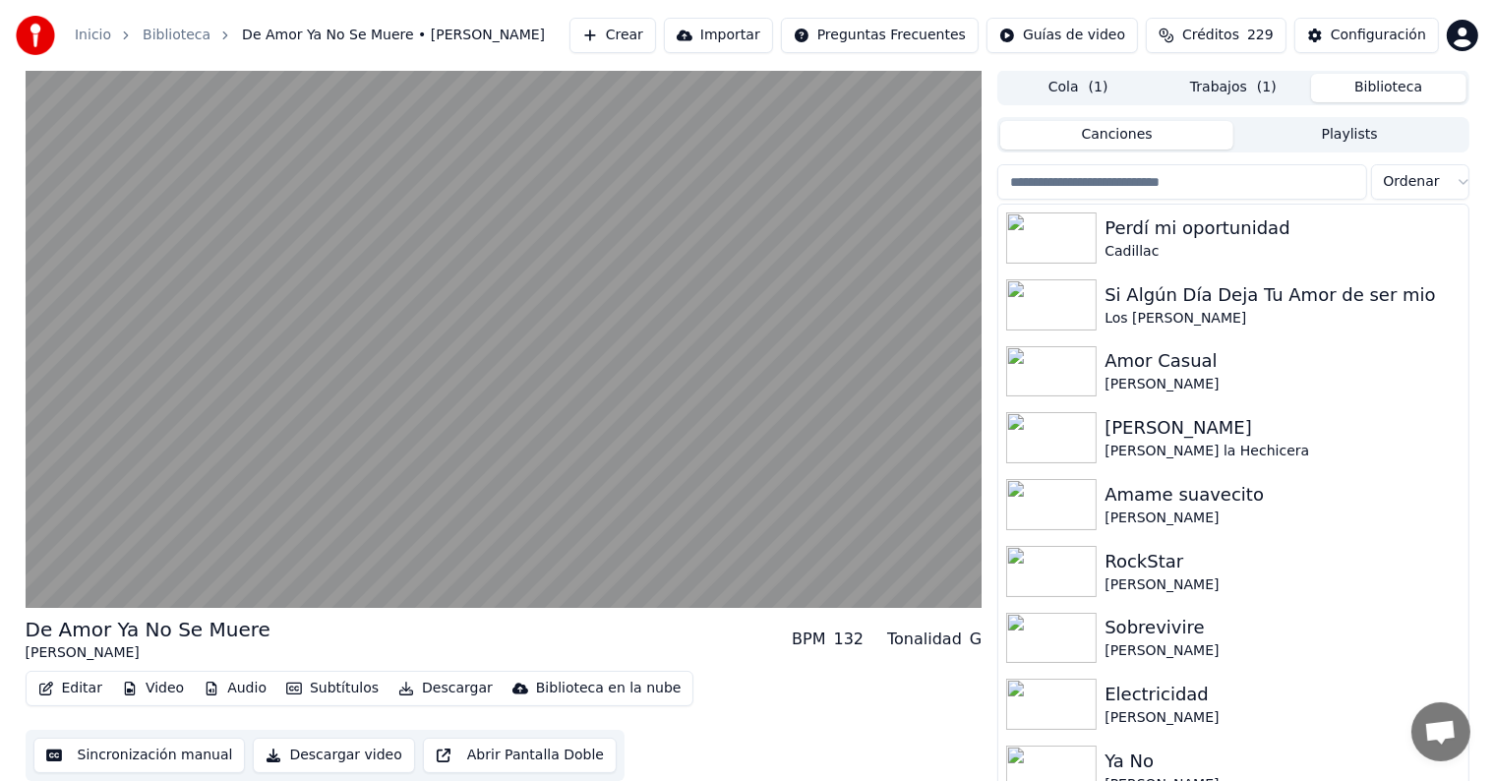
click at [1384, 100] on button "Biblioteca" at bounding box center [1388, 88] width 155 height 29
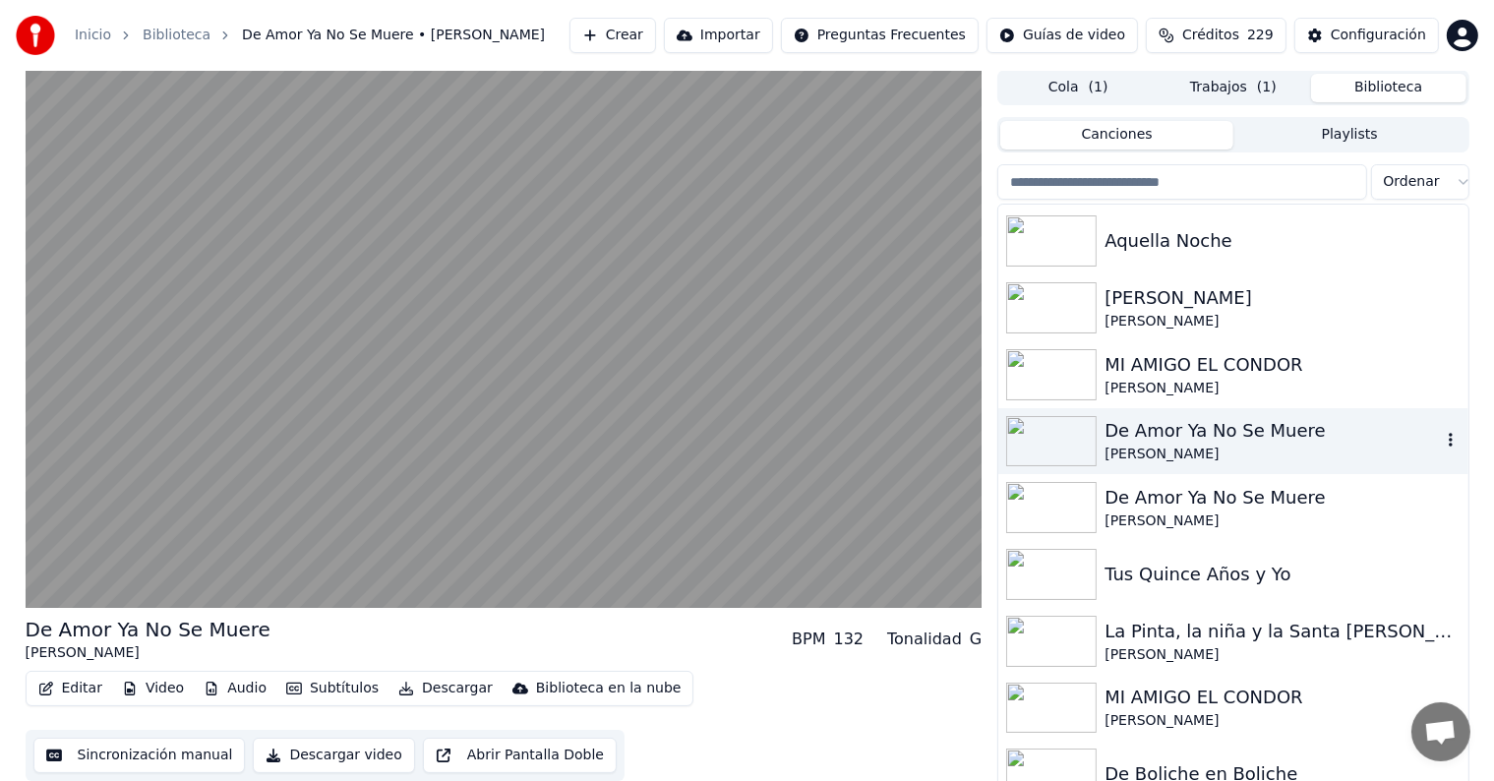
scroll to position [7290, 0]
click at [1181, 515] on div "[PERSON_NAME]" at bounding box center [1272, 520] width 335 height 20
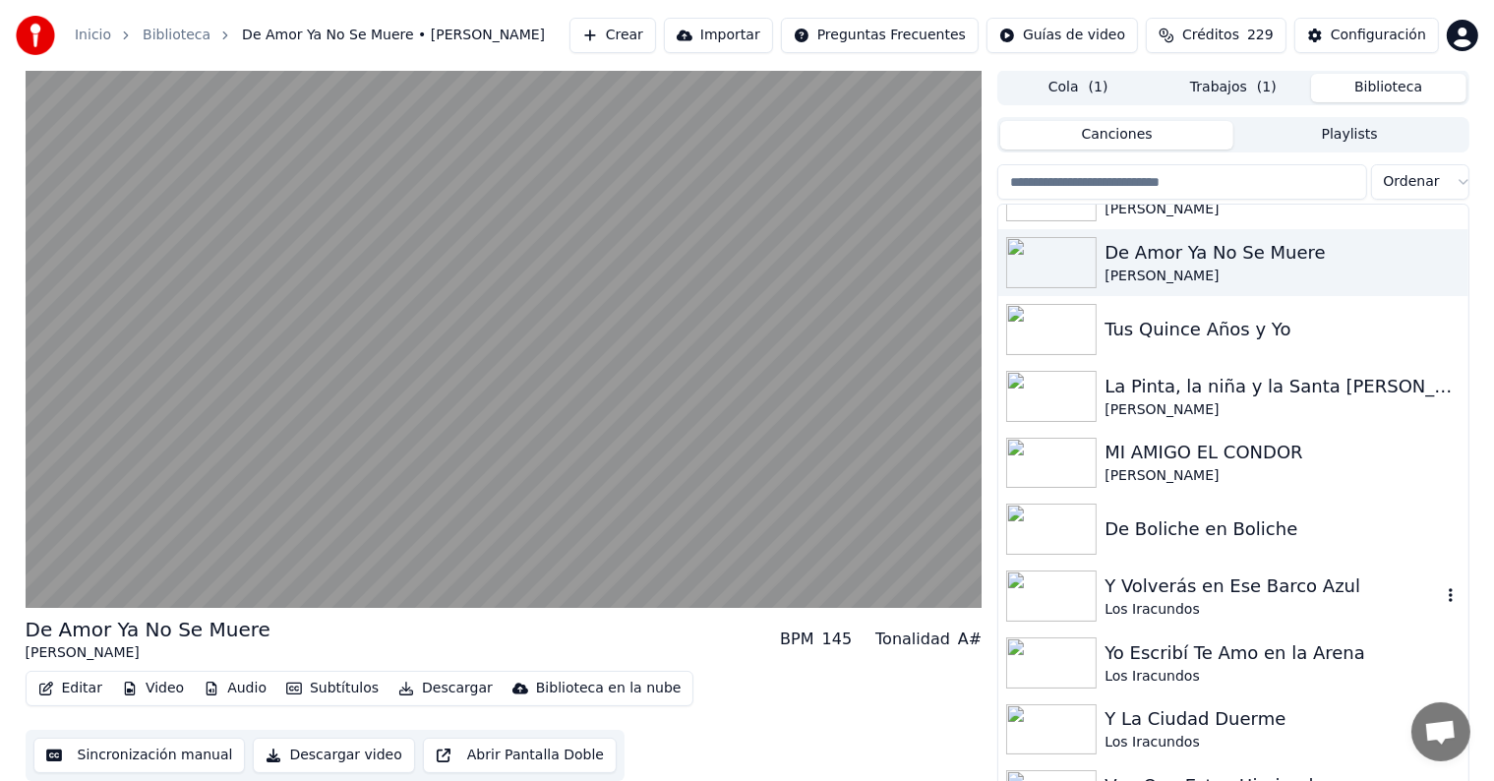
scroll to position [7535, 0]
click at [1187, 640] on div "Yo Escribí Te Amo en la Arena" at bounding box center [1272, 651] width 335 height 28
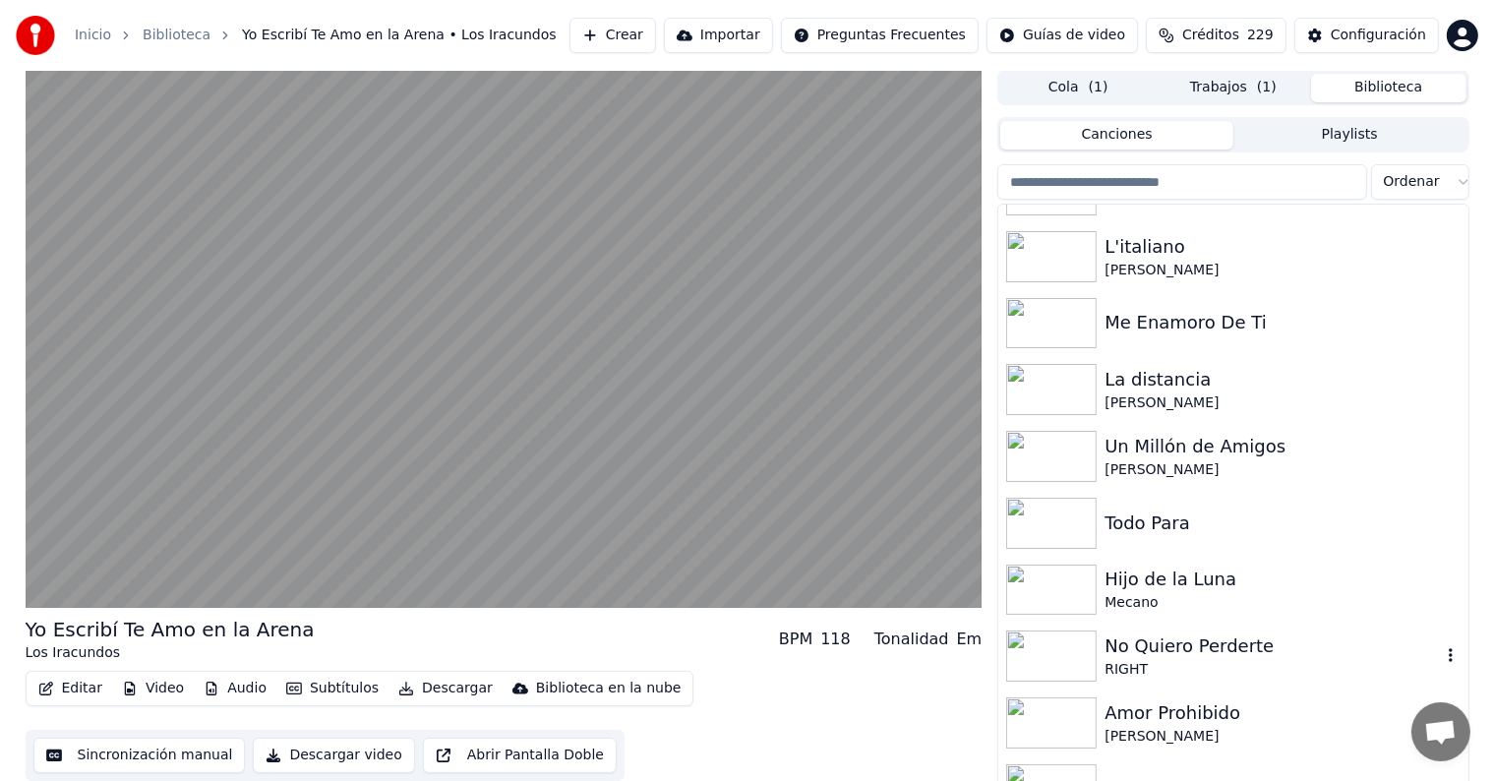
scroll to position [9772, 0]
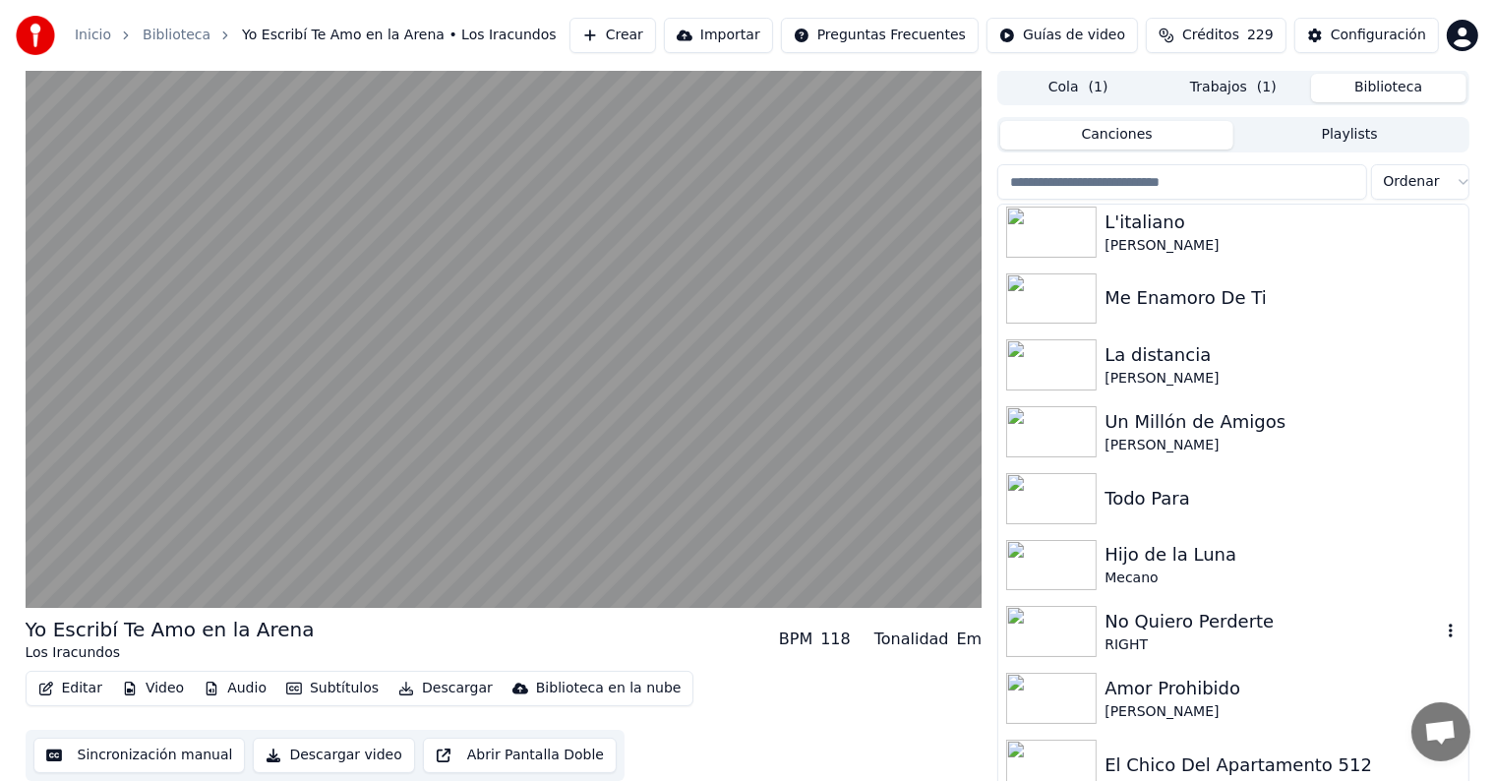
click at [1228, 633] on div "No Quiero Perderte" at bounding box center [1272, 622] width 335 height 28
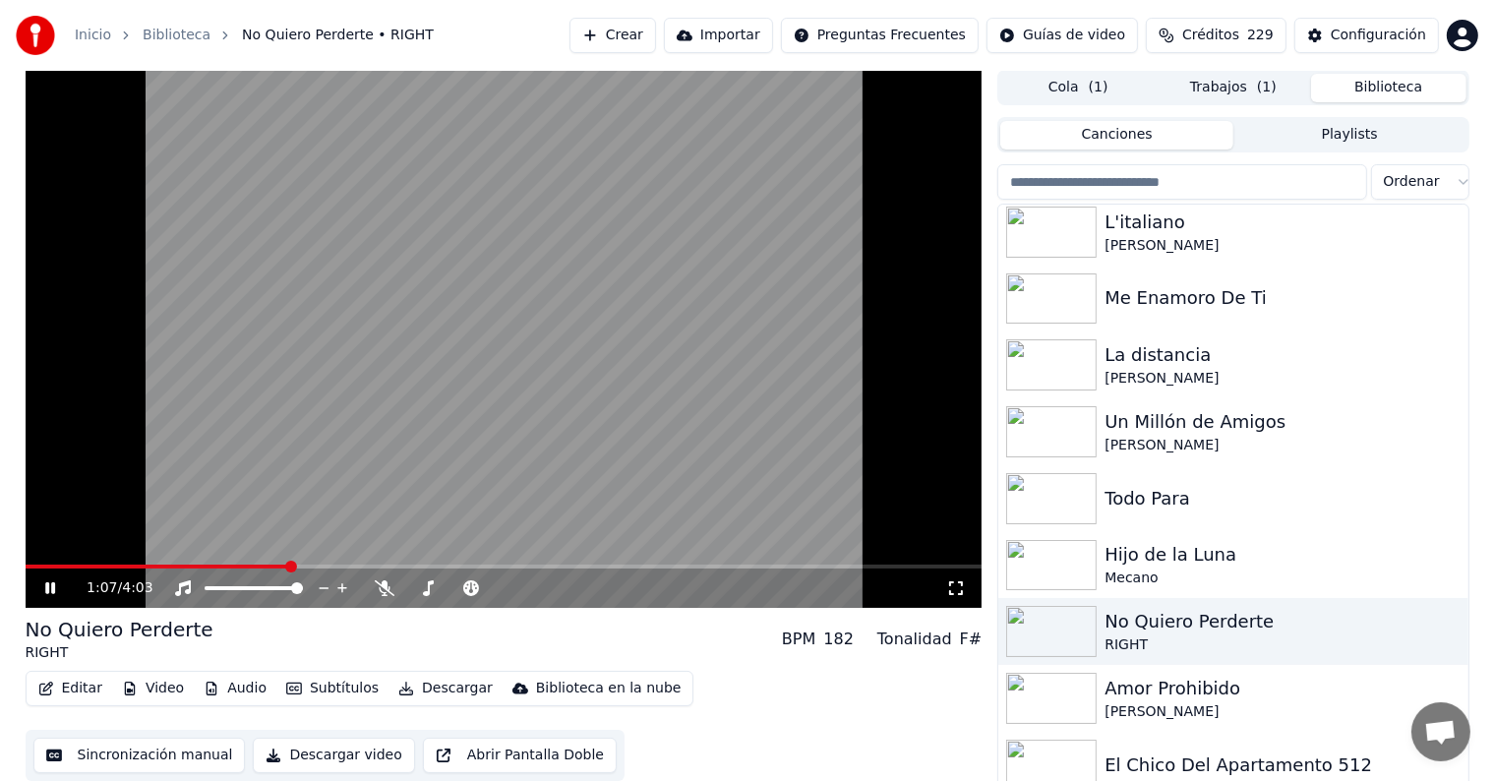
click at [290, 567] on span at bounding box center [504, 567] width 957 height 4
click at [383, 582] on icon at bounding box center [385, 588] width 20 height 16
click at [254, 565] on span at bounding box center [140, 567] width 228 height 4
click at [369, 566] on span at bounding box center [504, 567] width 957 height 4
click at [338, 565] on span at bounding box center [183, 567] width 315 height 4
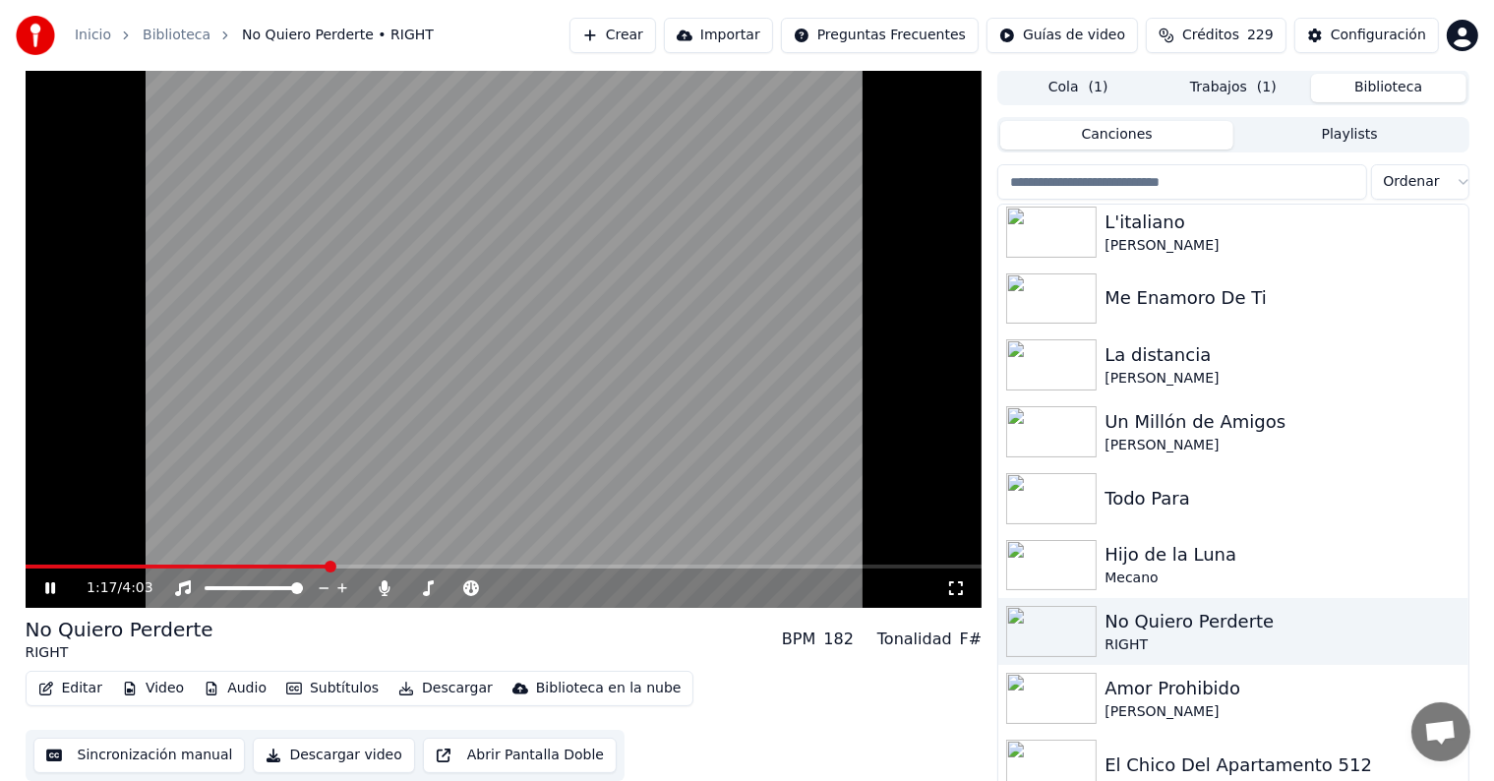
click at [329, 566] on span at bounding box center [177, 567] width 303 height 4
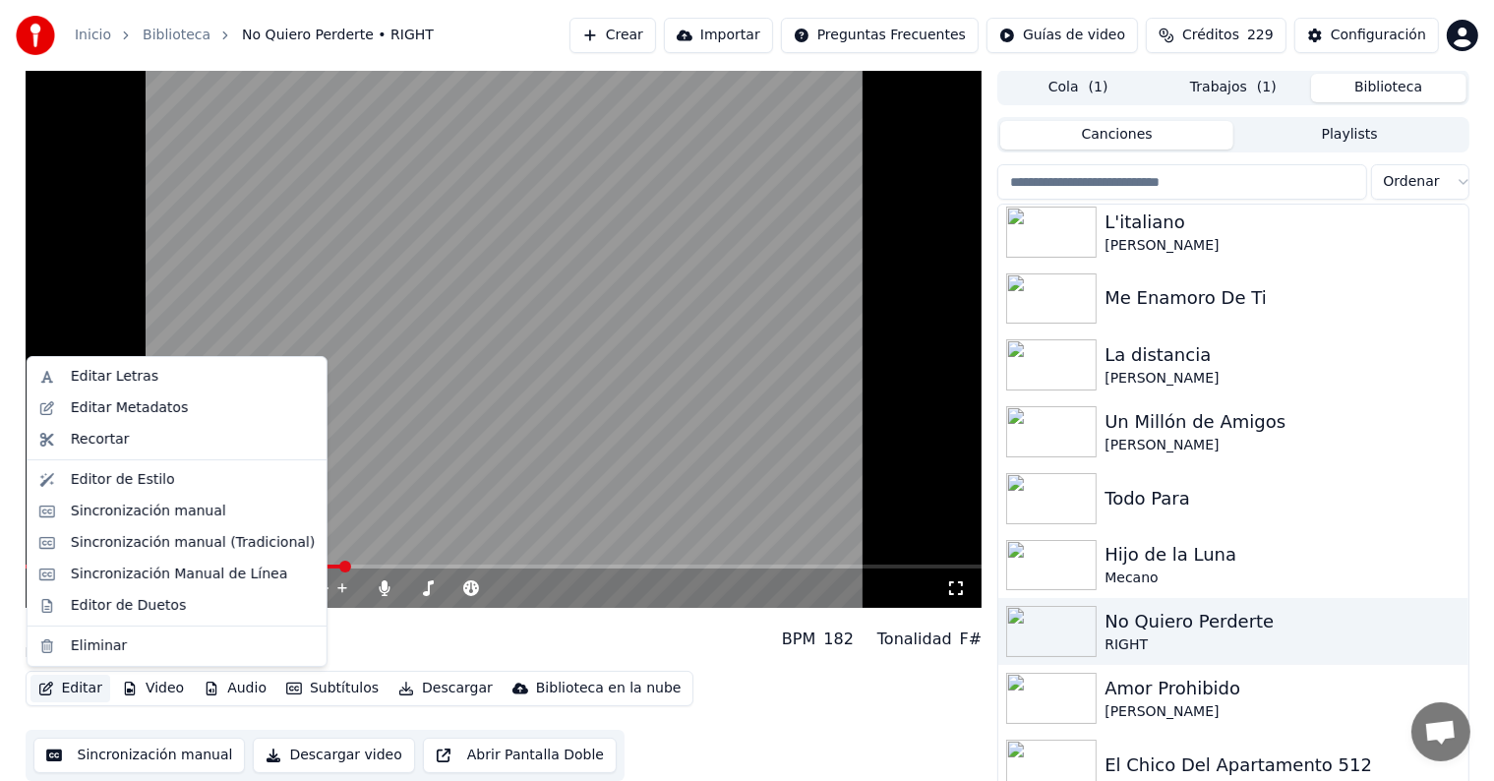
click at [86, 691] on button "Editar" at bounding box center [70, 689] width 80 height 28
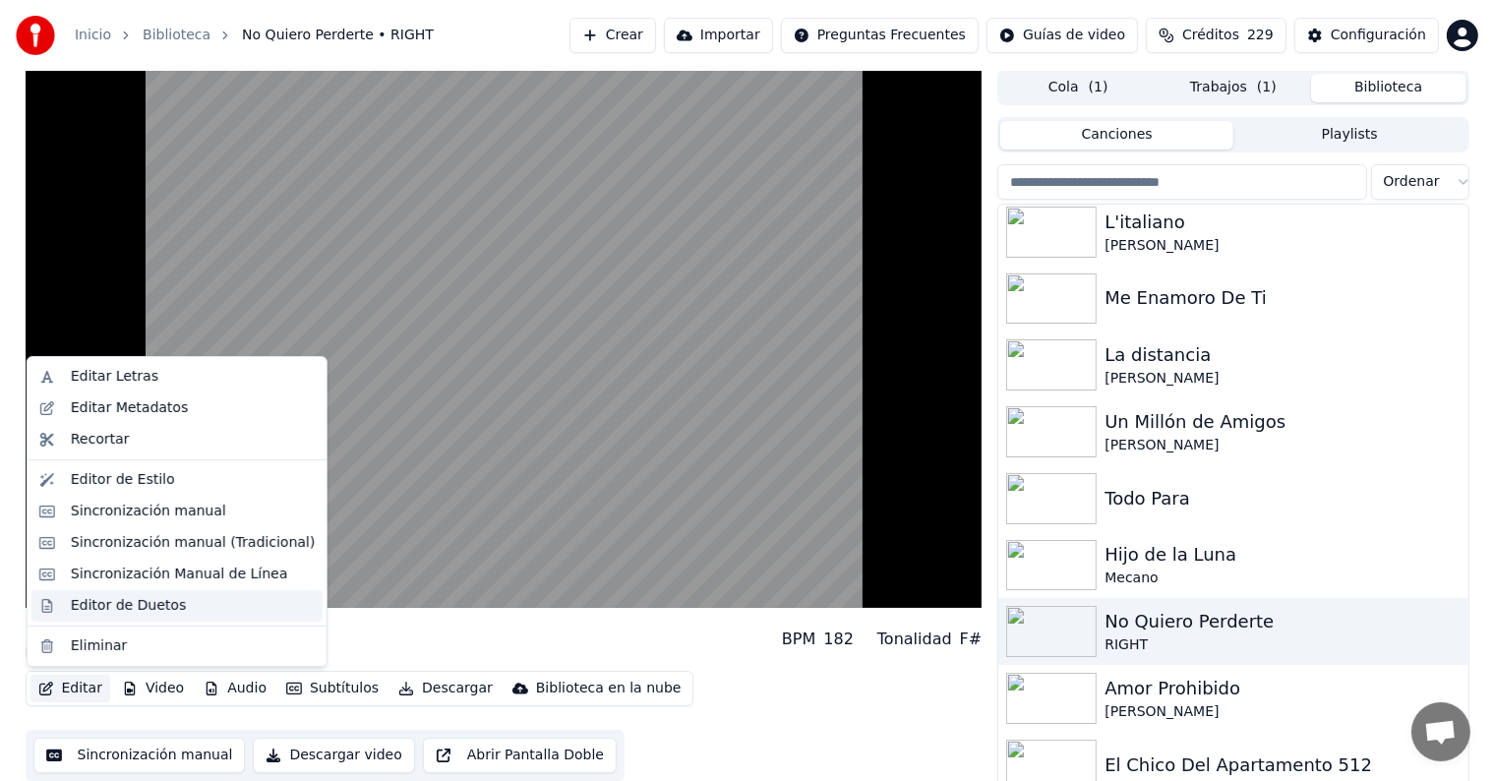
click at [139, 598] on div "Editor de Duetos" at bounding box center [128, 606] width 115 height 20
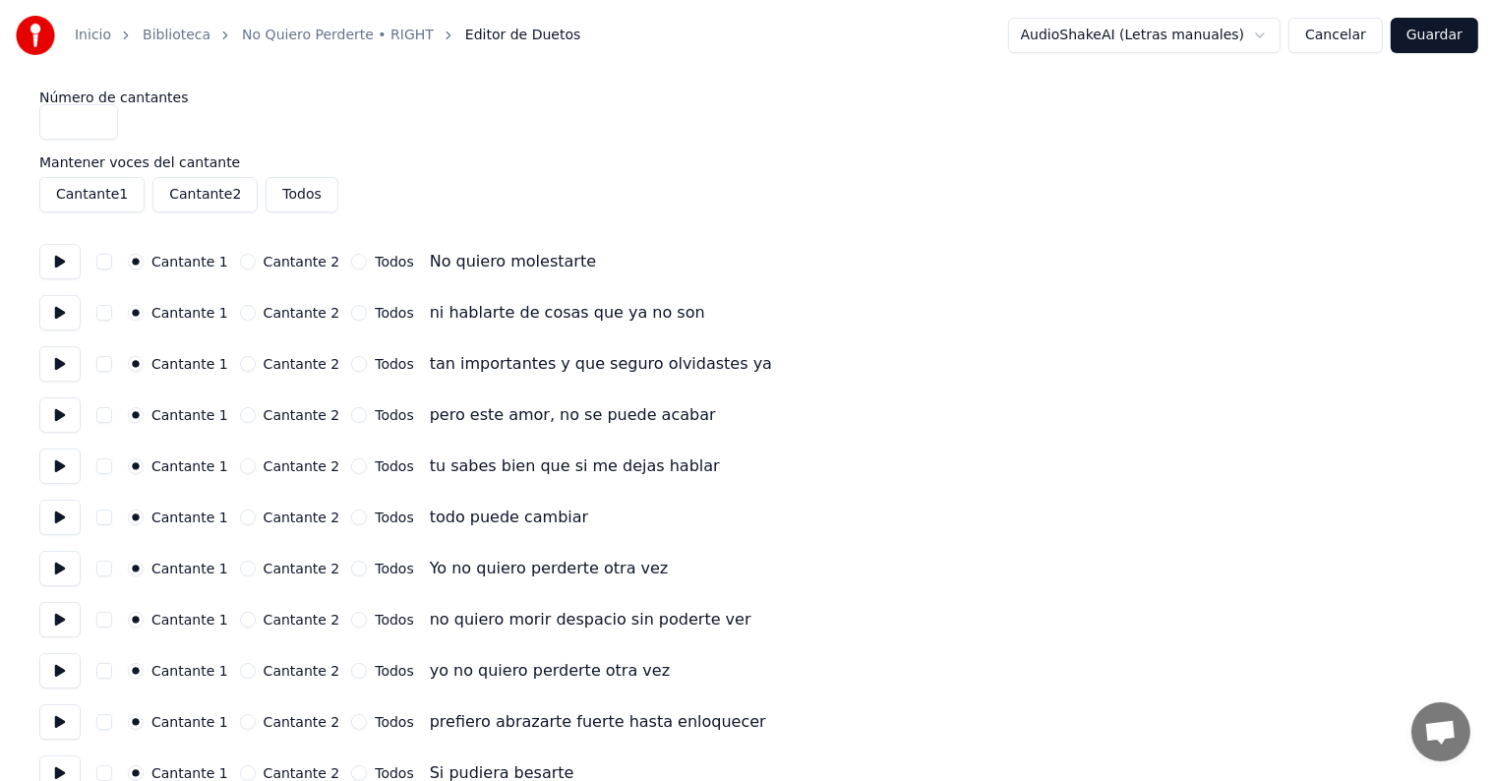
click at [58, 575] on button at bounding box center [59, 568] width 41 height 35
click at [47, 626] on button at bounding box center [59, 619] width 41 height 35
click at [53, 676] on button at bounding box center [59, 670] width 41 height 35
click at [108, 672] on button "button" at bounding box center [104, 671] width 16 height 16
click at [55, 713] on button at bounding box center [59, 721] width 41 height 35
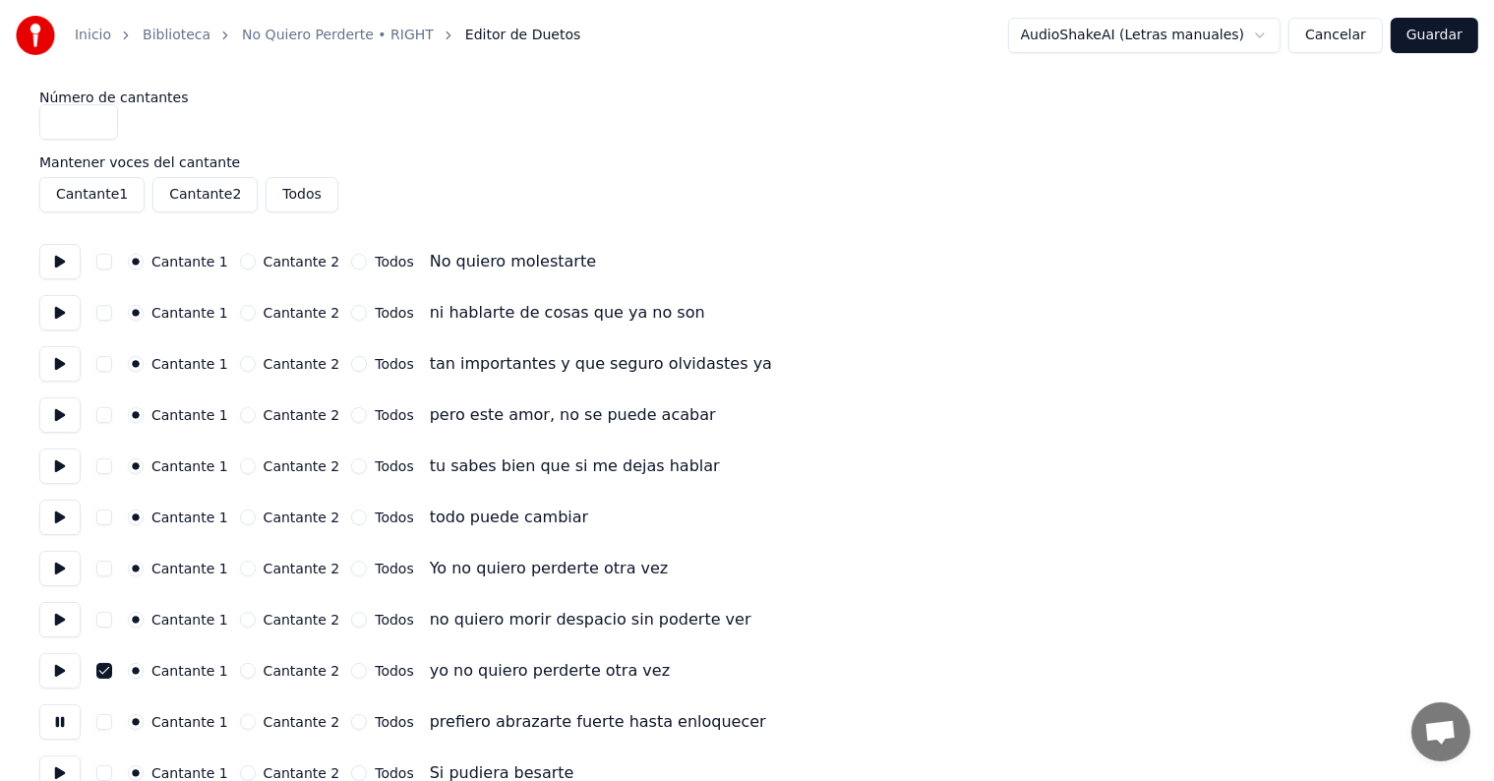
click at [106, 720] on button "button" at bounding box center [104, 722] width 16 height 16
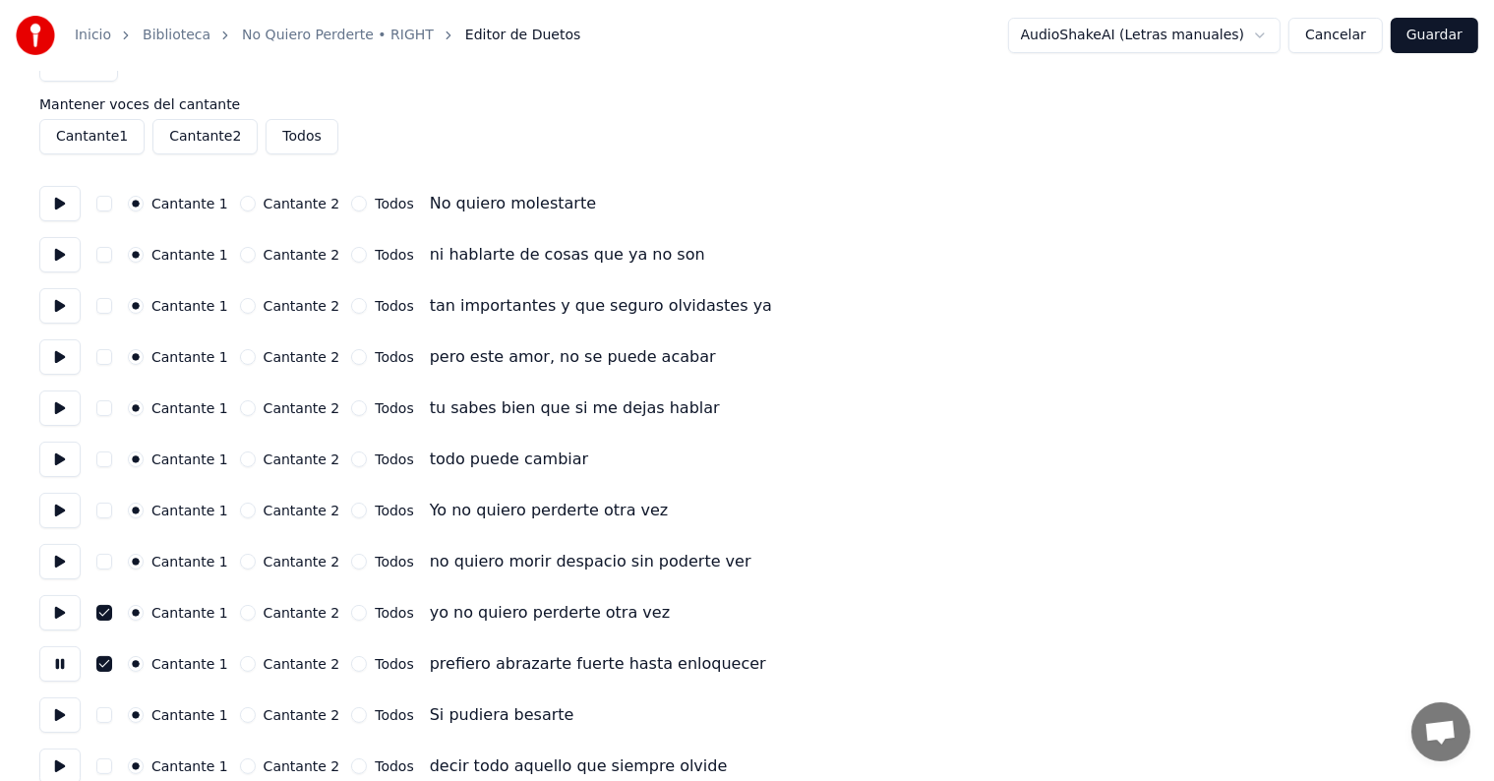
scroll to position [89, 0]
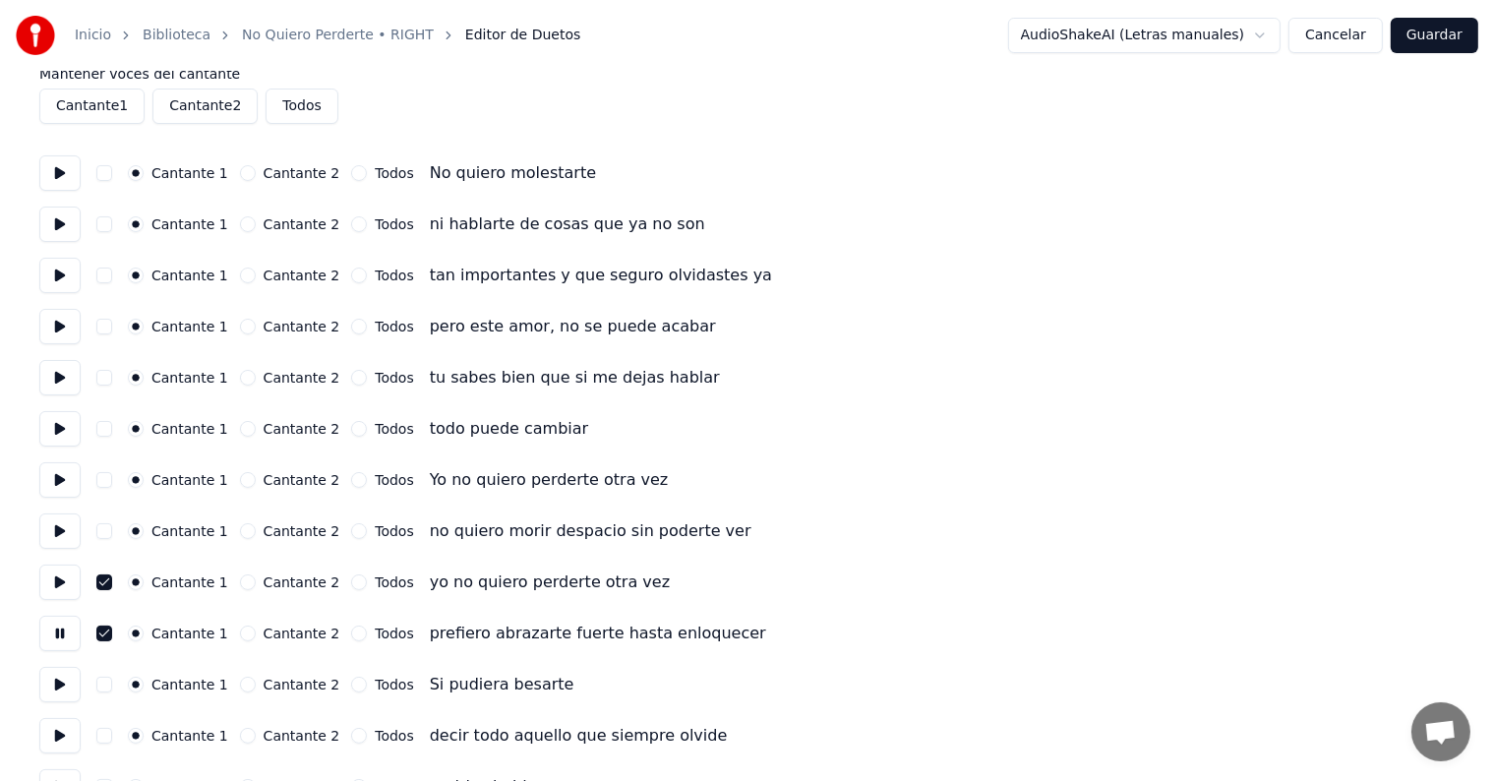
click at [112, 636] on button "button" at bounding box center [104, 634] width 16 height 16
click at [61, 687] on button at bounding box center [59, 684] width 41 height 35
click at [63, 641] on button at bounding box center [59, 633] width 41 height 35
click at [67, 584] on button at bounding box center [59, 582] width 41 height 35
click at [73, 535] on button at bounding box center [59, 531] width 41 height 35
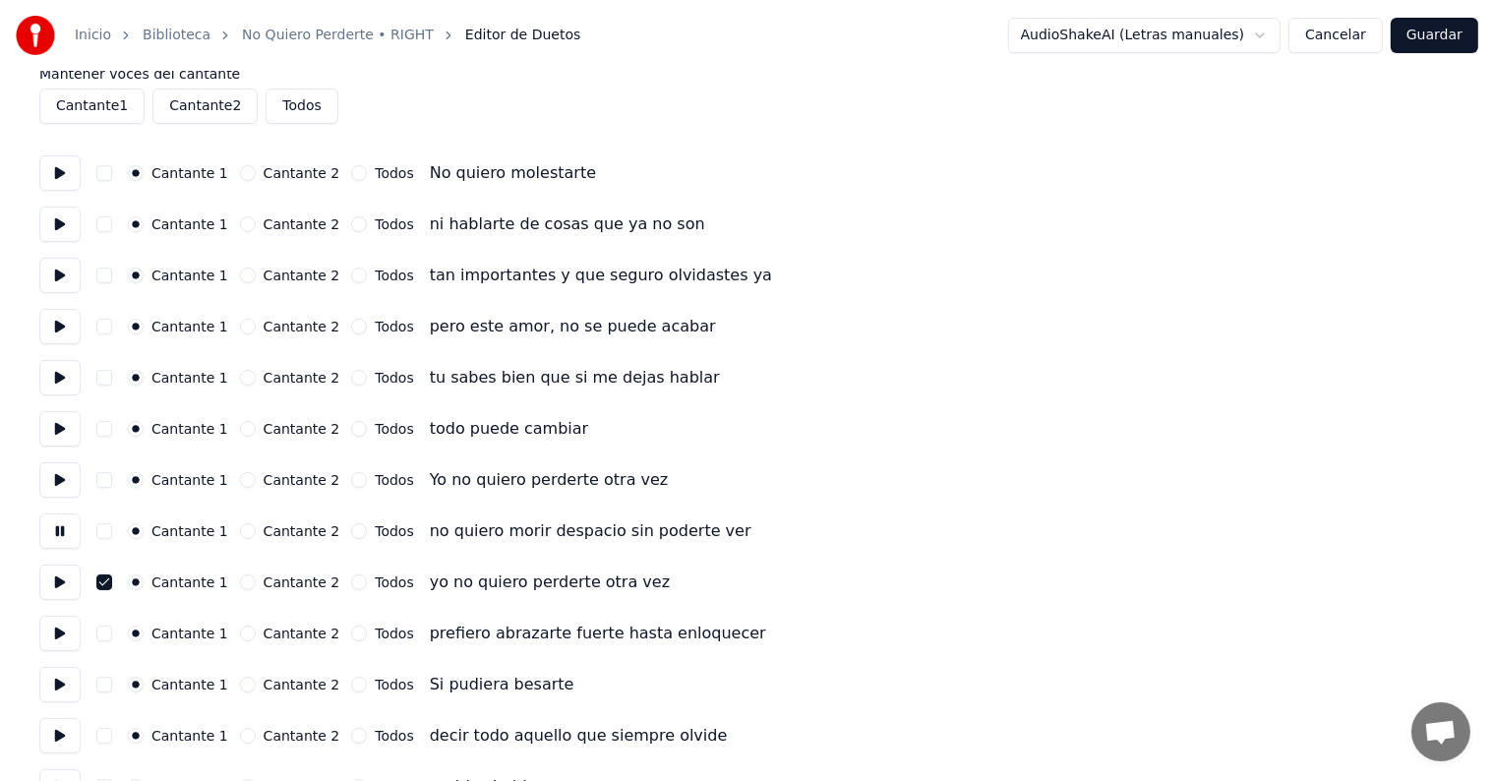
click at [71, 481] on button at bounding box center [59, 479] width 41 height 35
click at [67, 541] on button at bounding box center [59, 531] width 41 height 35
click at [63, 580] on button at bounding box center [59, 582] width 41 height 35
click at [62, 623] on button at bounding box center [59, 633] width 41 height 35
click at [54, 680] on button at bounding box center [59, 684] width 41 height 35
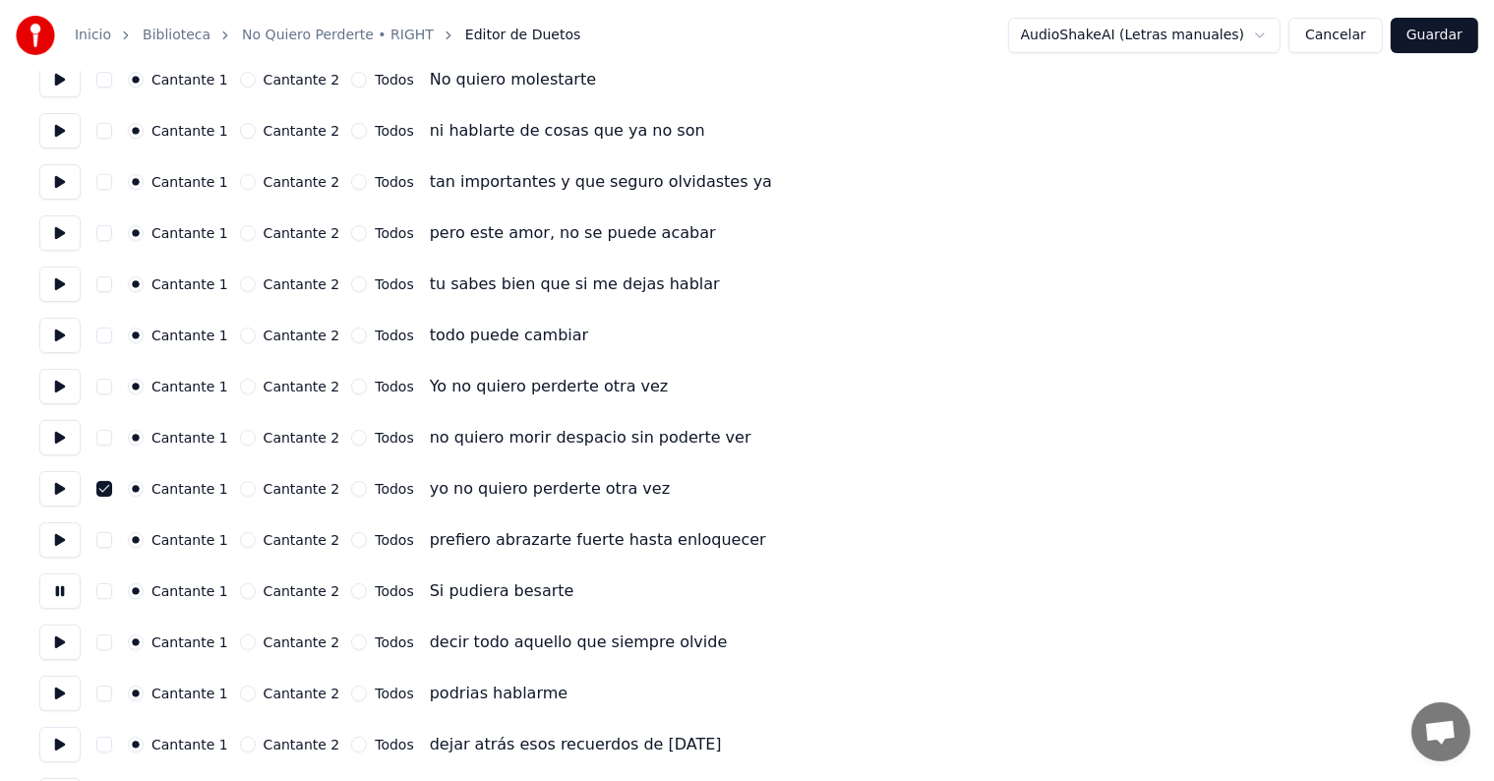
scroll to position [190, 0]
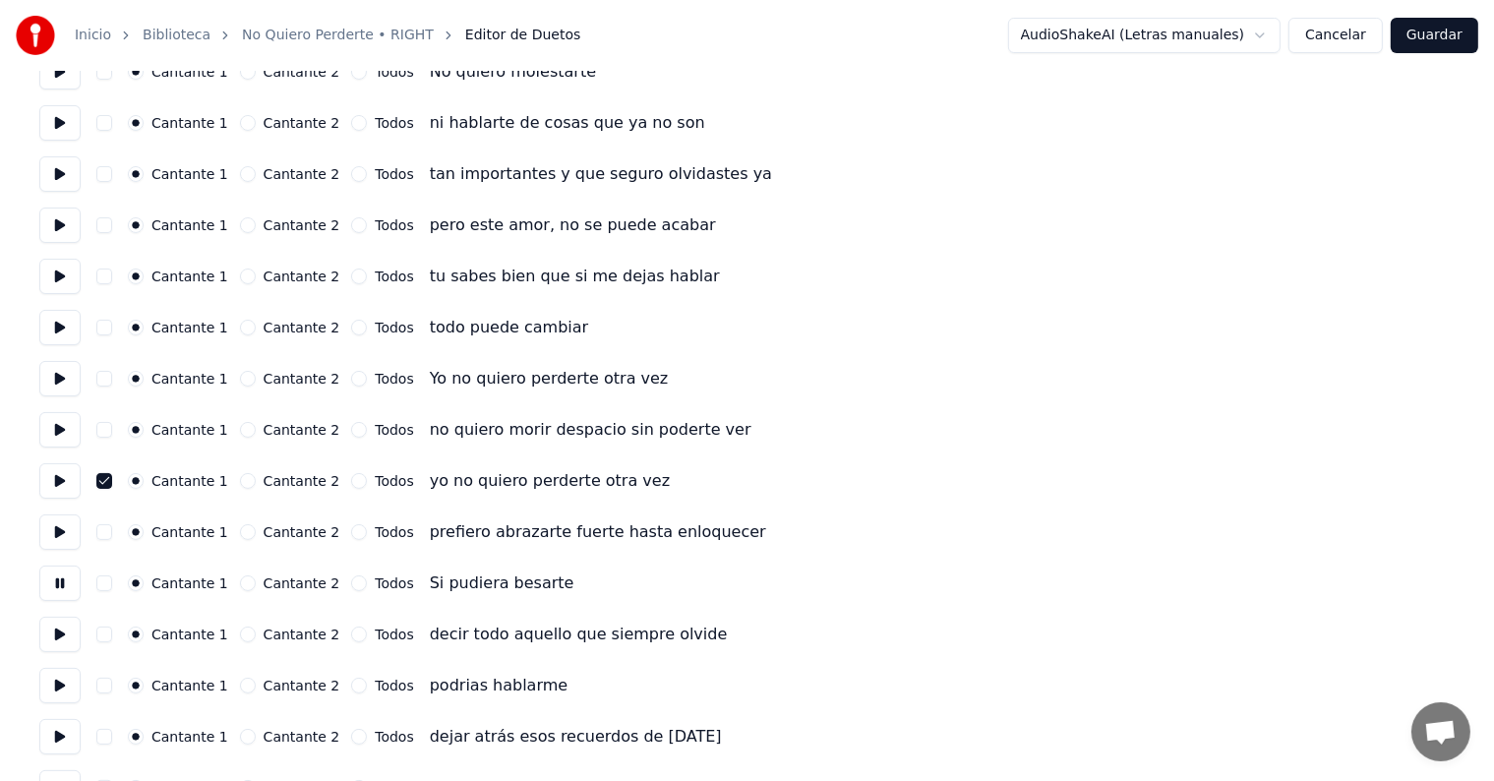
click at [69, 640] on button at bounding box center [59, 634] width 41 height 35
click at [60, 689] on button at bounding box center [59, 685] width 41 height 35
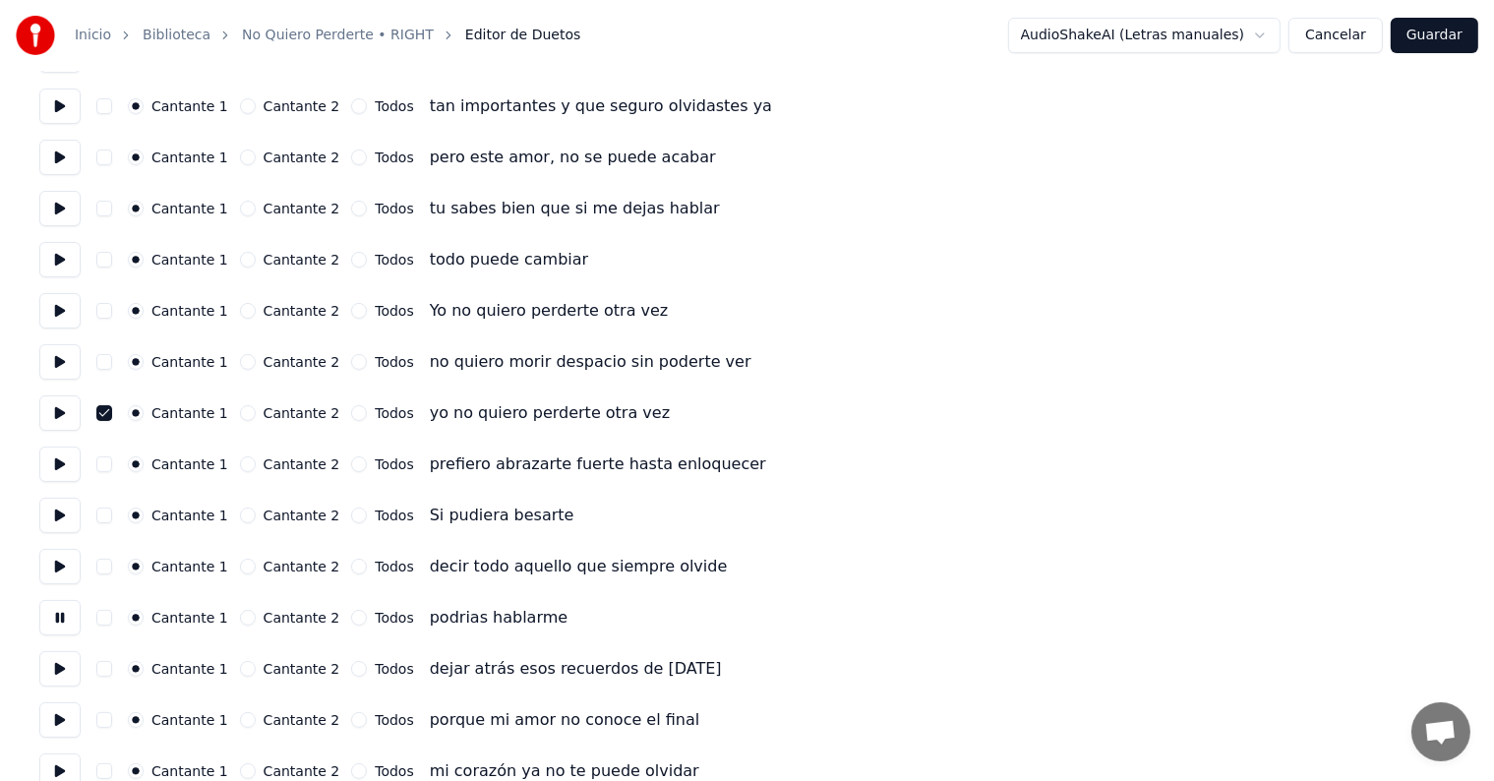
scroll to position [273, 0]
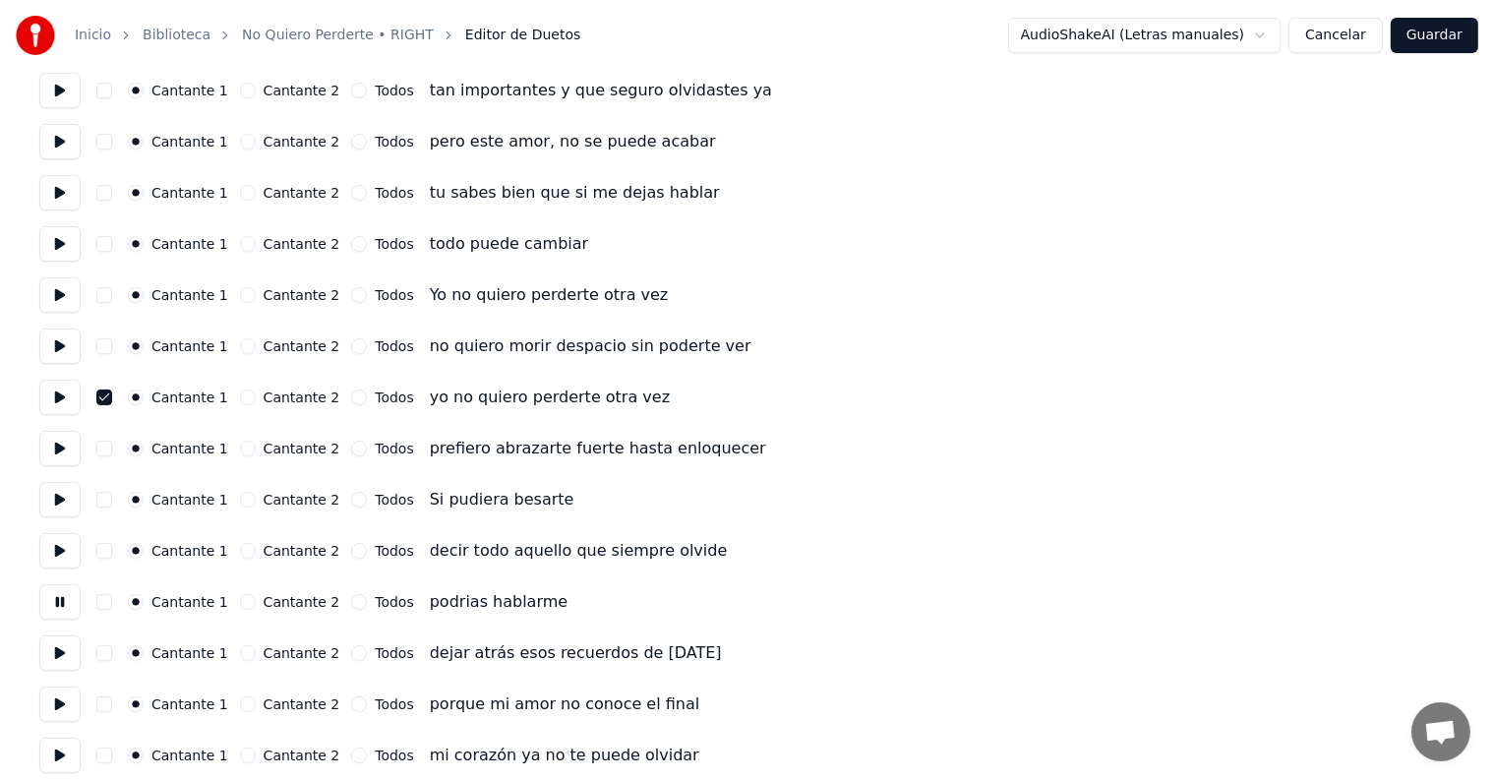
click at [57, 653] on button at bounding box center [59, 652] width 41 height 35
click at [57, 706] on button at bounding box center [59, 704] width 41 height 35
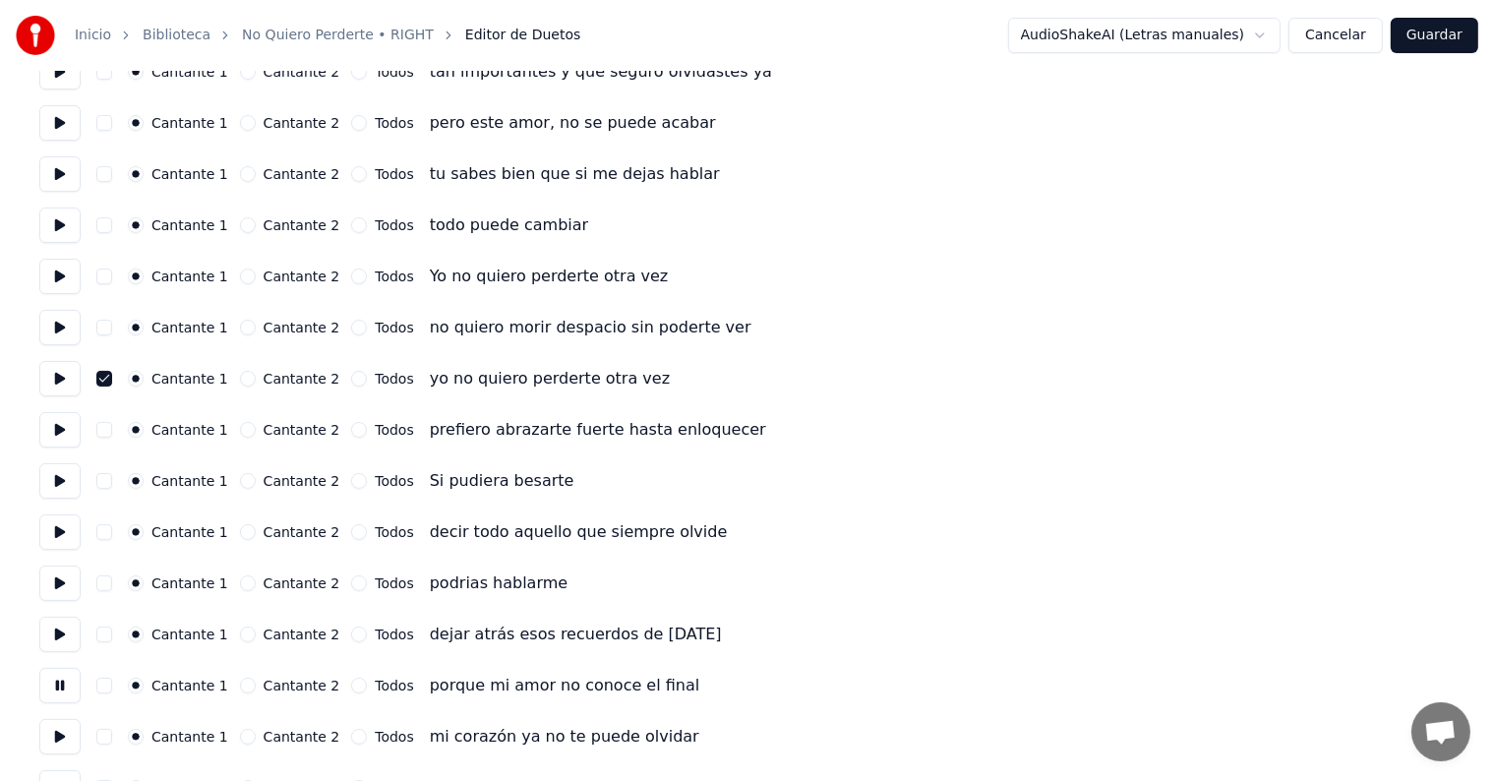
scroll to position [340, 0]
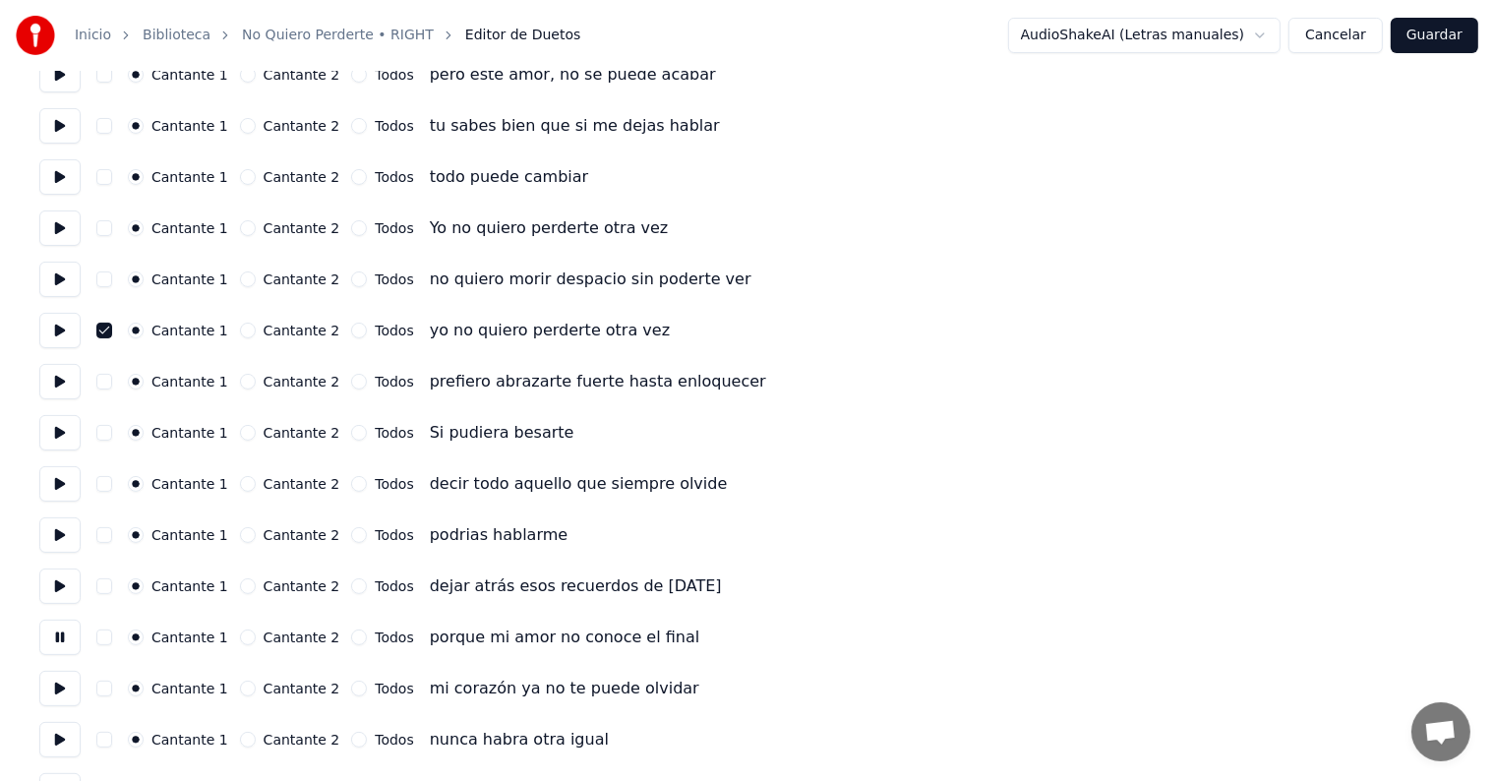
click at [59, 689] on button at bounding box center [59, 688] width 41 height 35
click at [58, 737] on button at bounding box center [59, 739] width 41 height 35
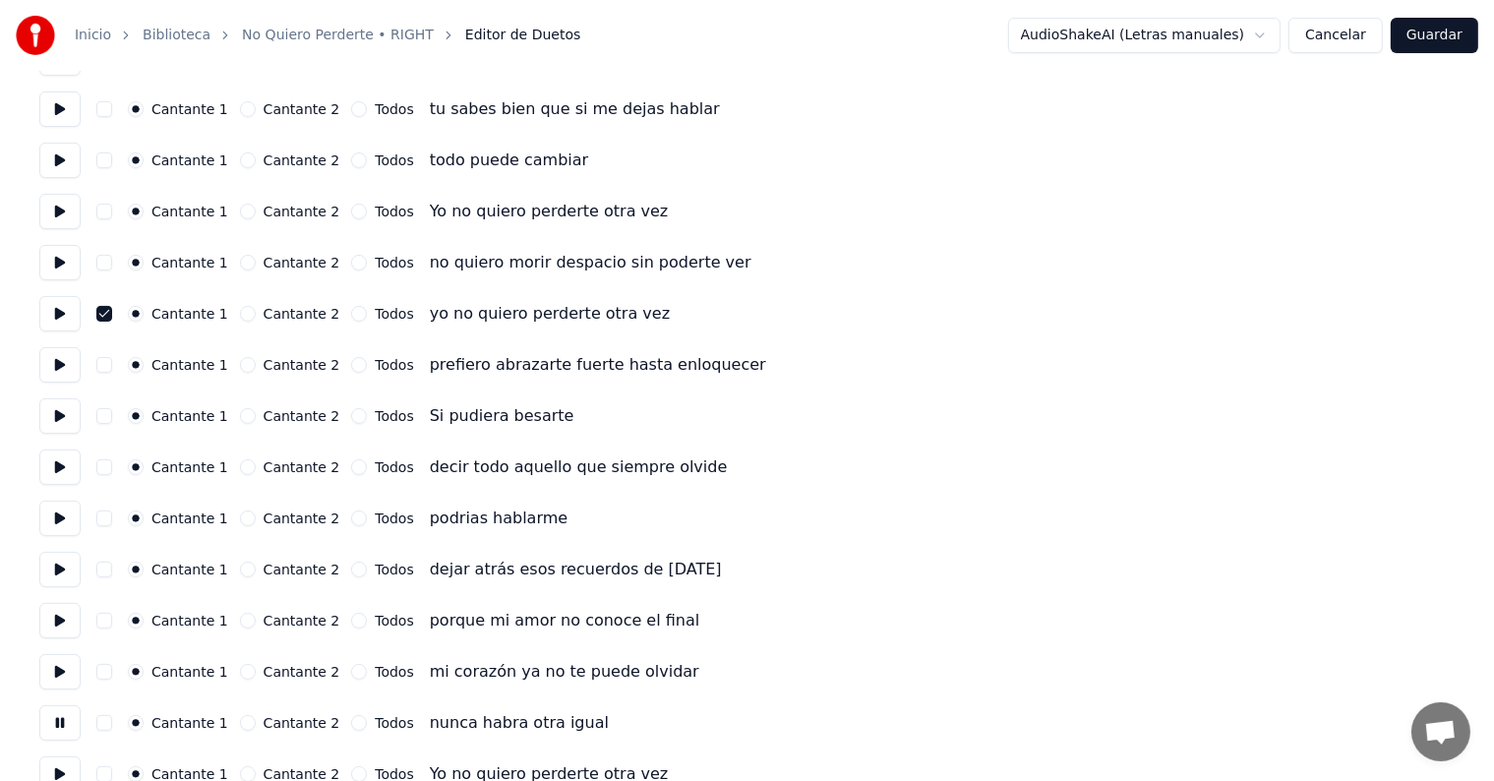
scroll to position [431, 0]
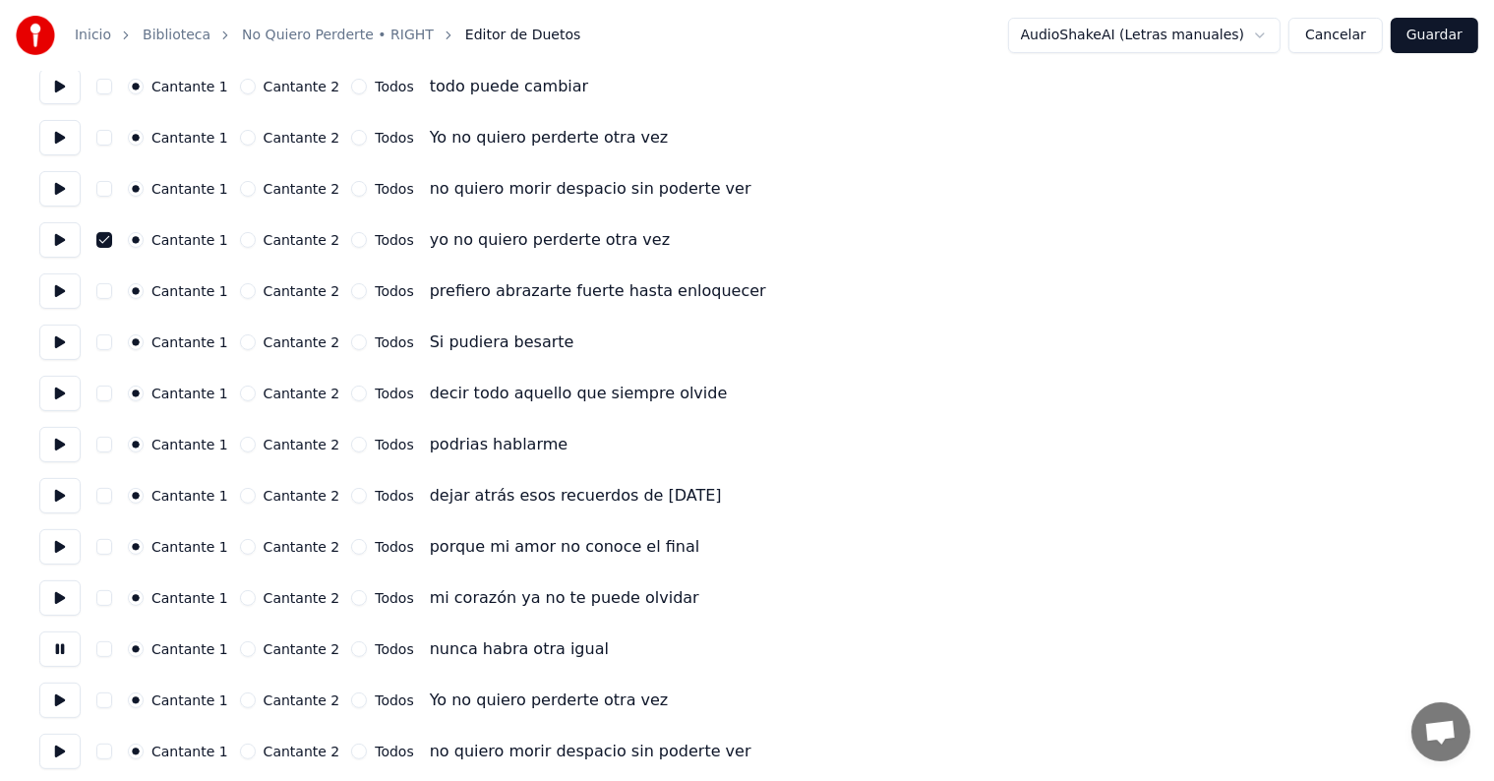
click at [57, 701] on button at bounding box center [59, 700] width 41 height 35
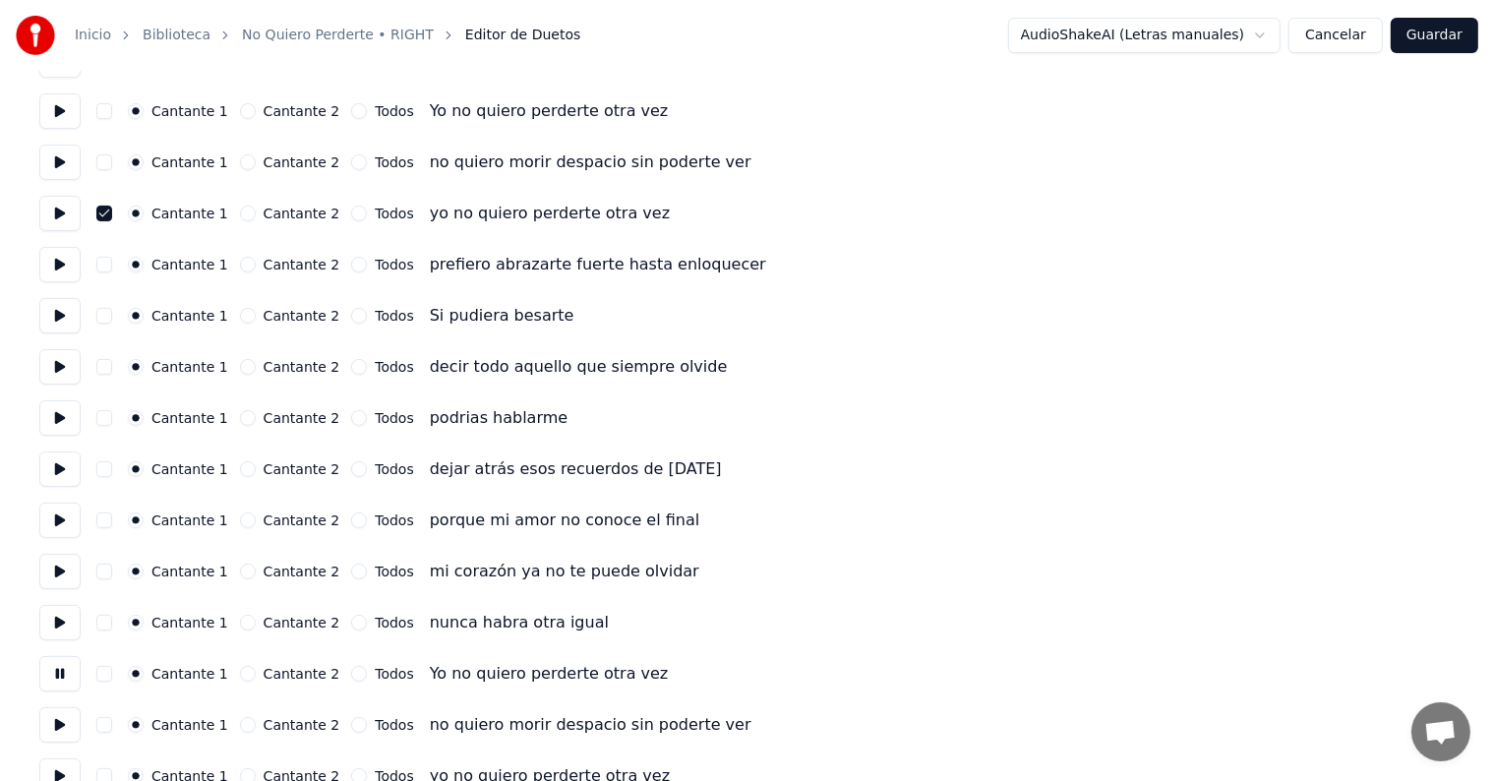
scroll to position [467, 0]
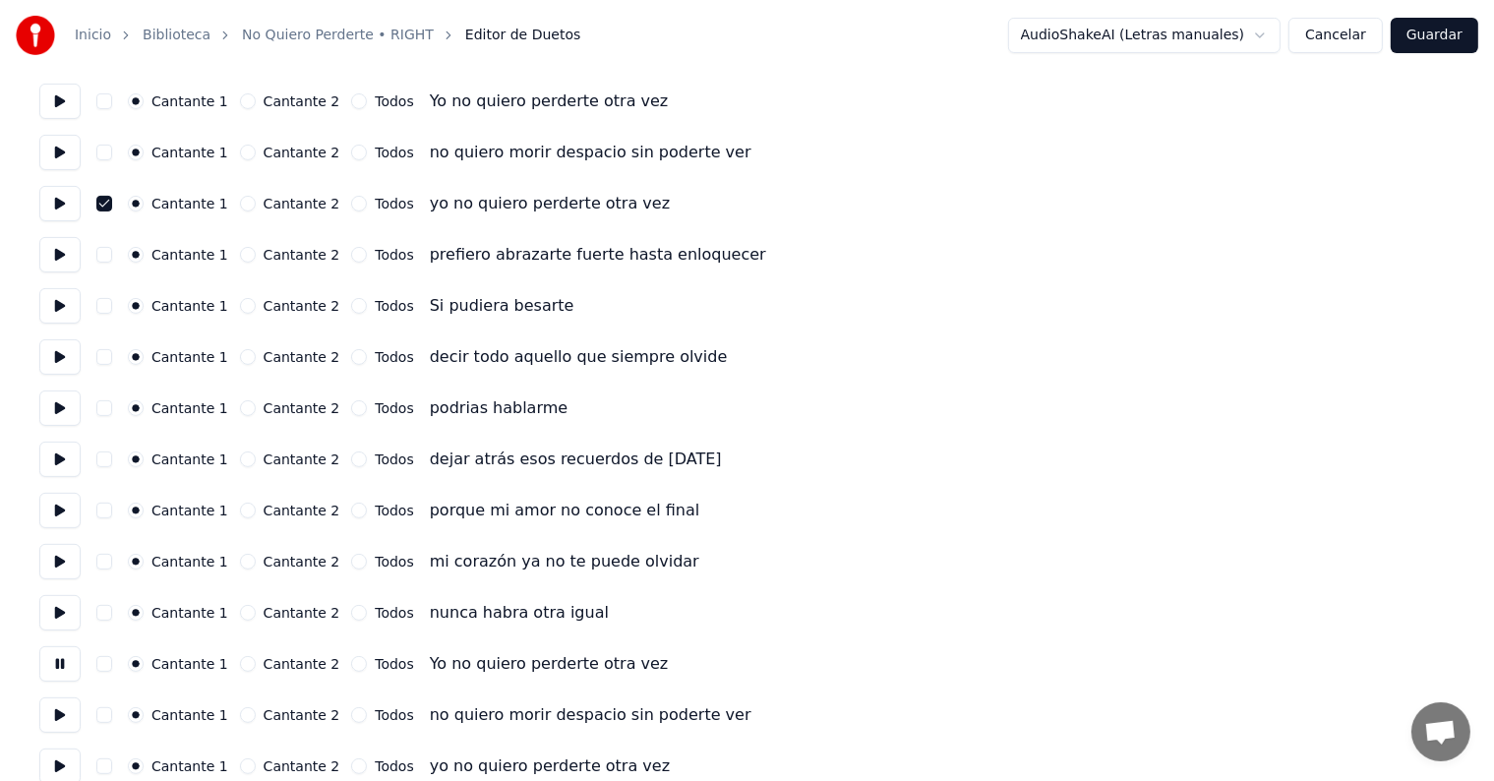
click at [109, 667] on button "button" at bounding box center [104, 664] width 16 height 16
click at [56, 712] on button at bounding box center [59, 714] width 41 height 35
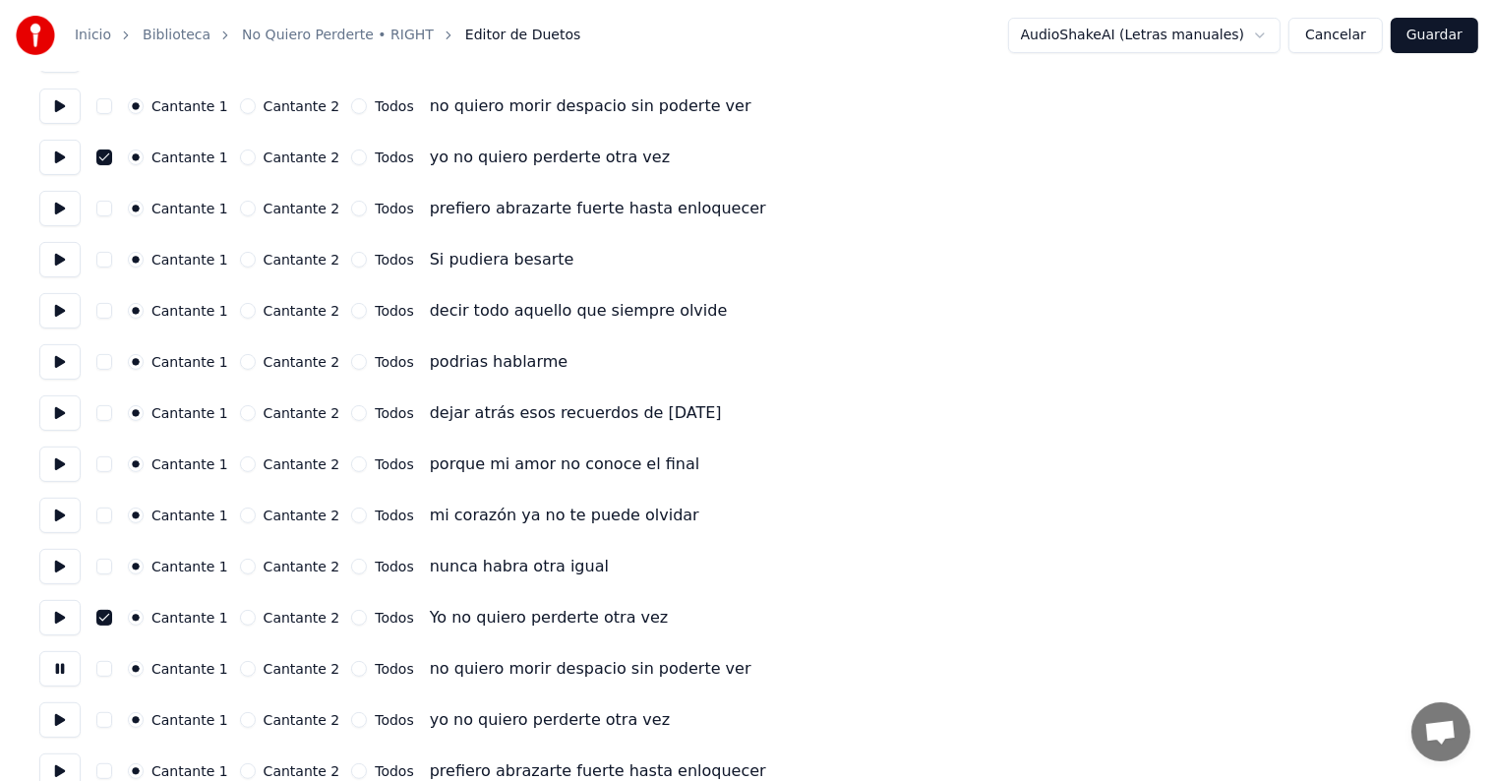
scroll to position [521, 0]
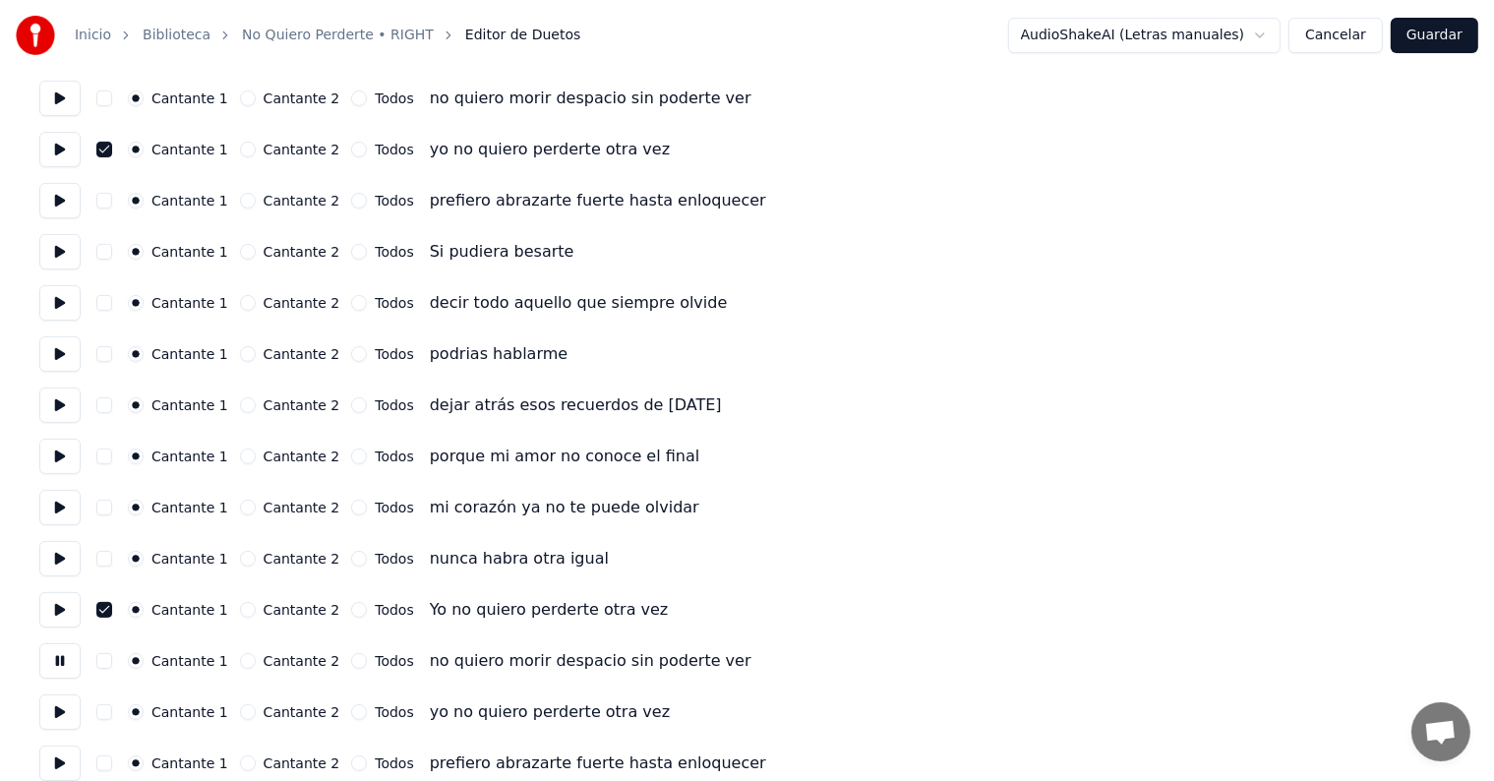
click at [110, 712] on button "button" at bounding box center [104, 712] width 16 height 16
click at [50, 717] on button at bounding box center [59, 712] width 41 height 35
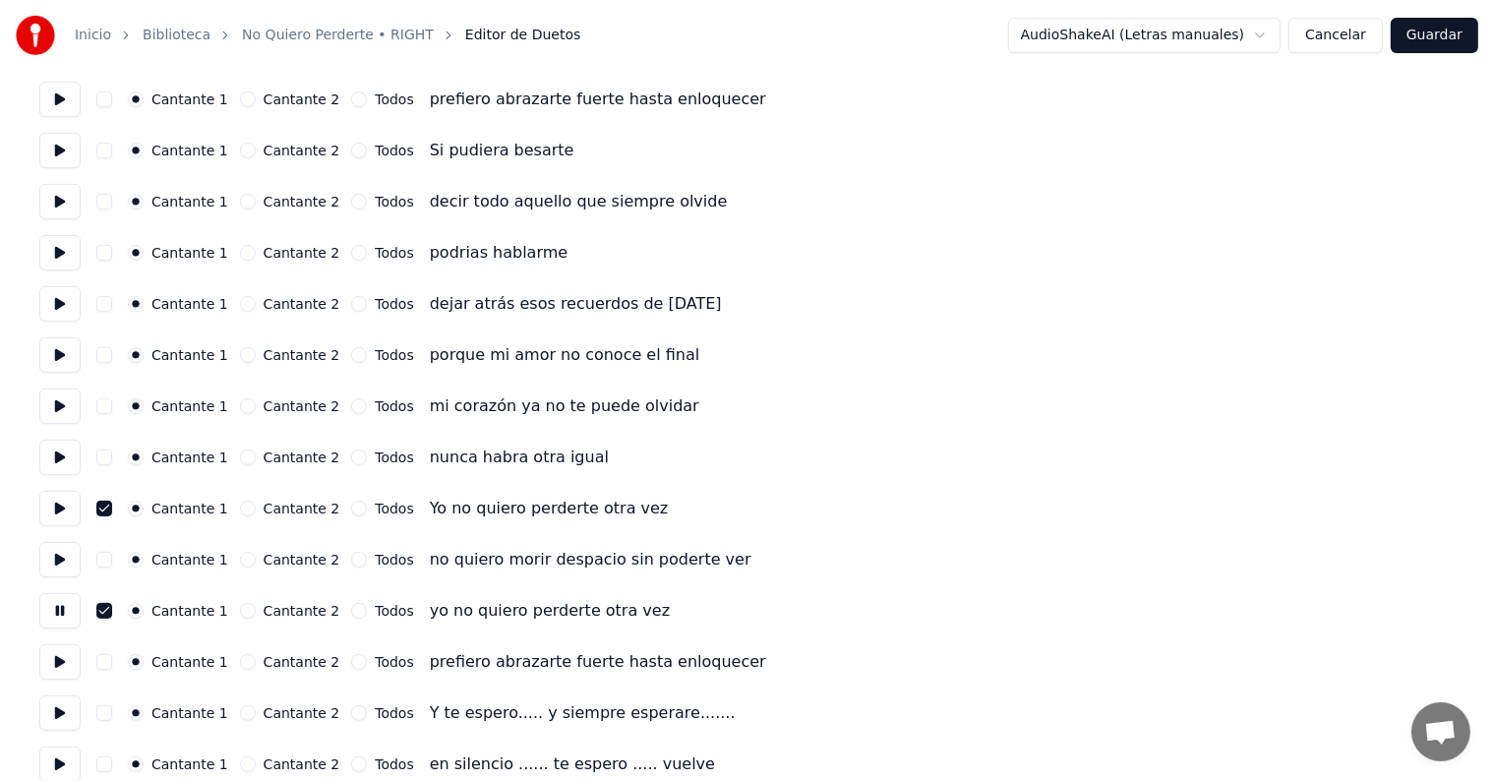
scroll to position [633, 0]
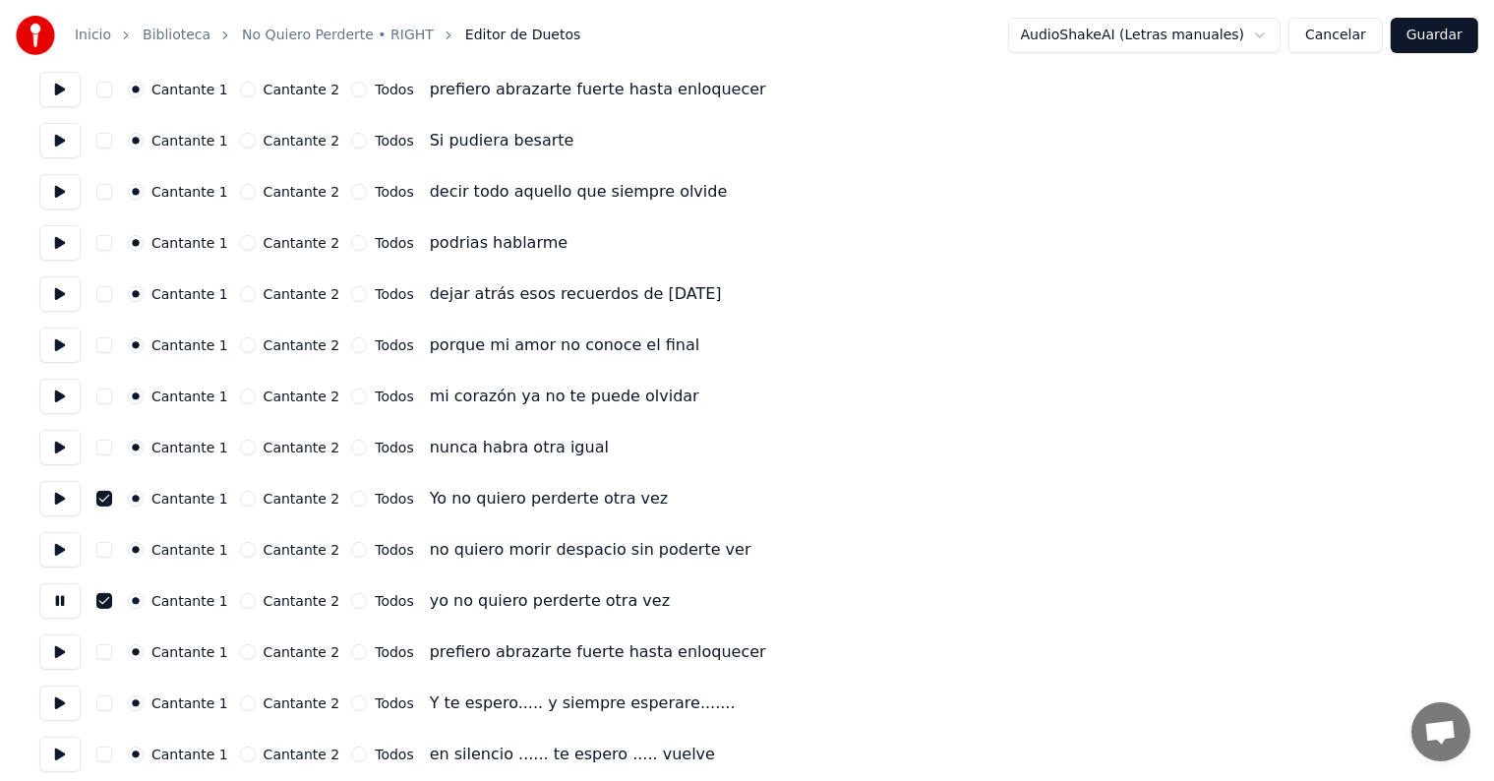
click at [63, 704] on button at bounding box center [59, 703] width 41 height 35
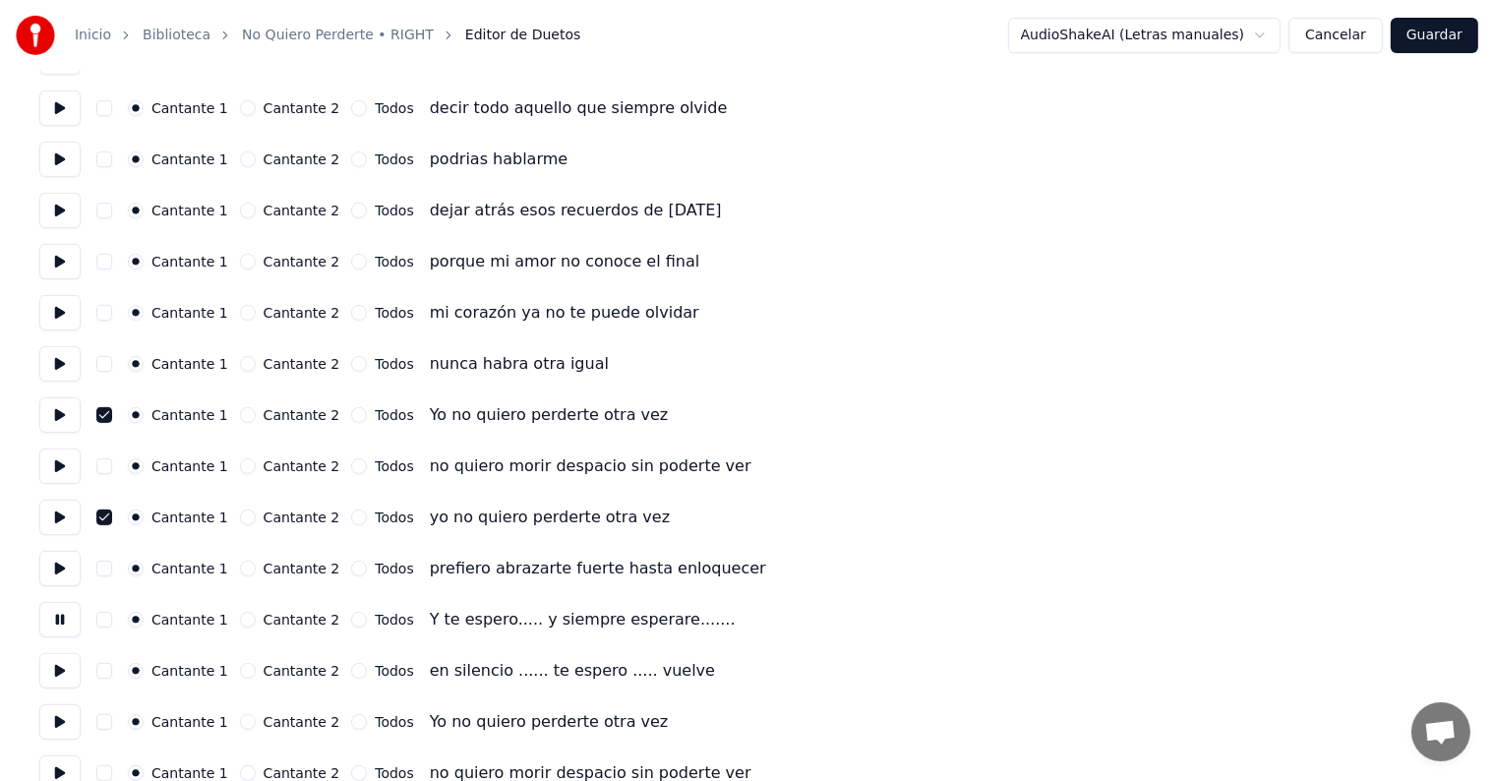
scroll to position [738, 0]
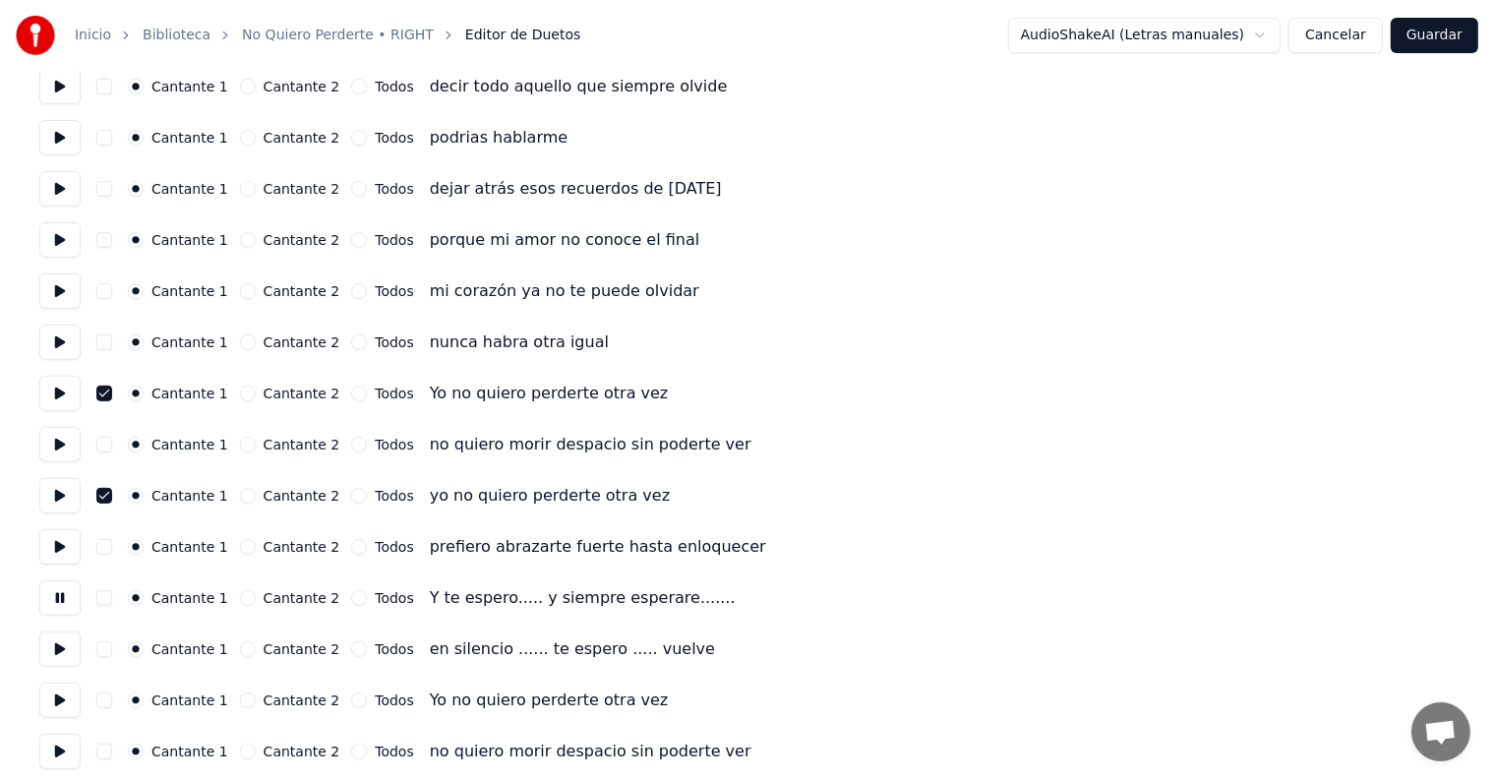
click at [56, 665] on button at bounding box center [59, 649] width 41 height 35
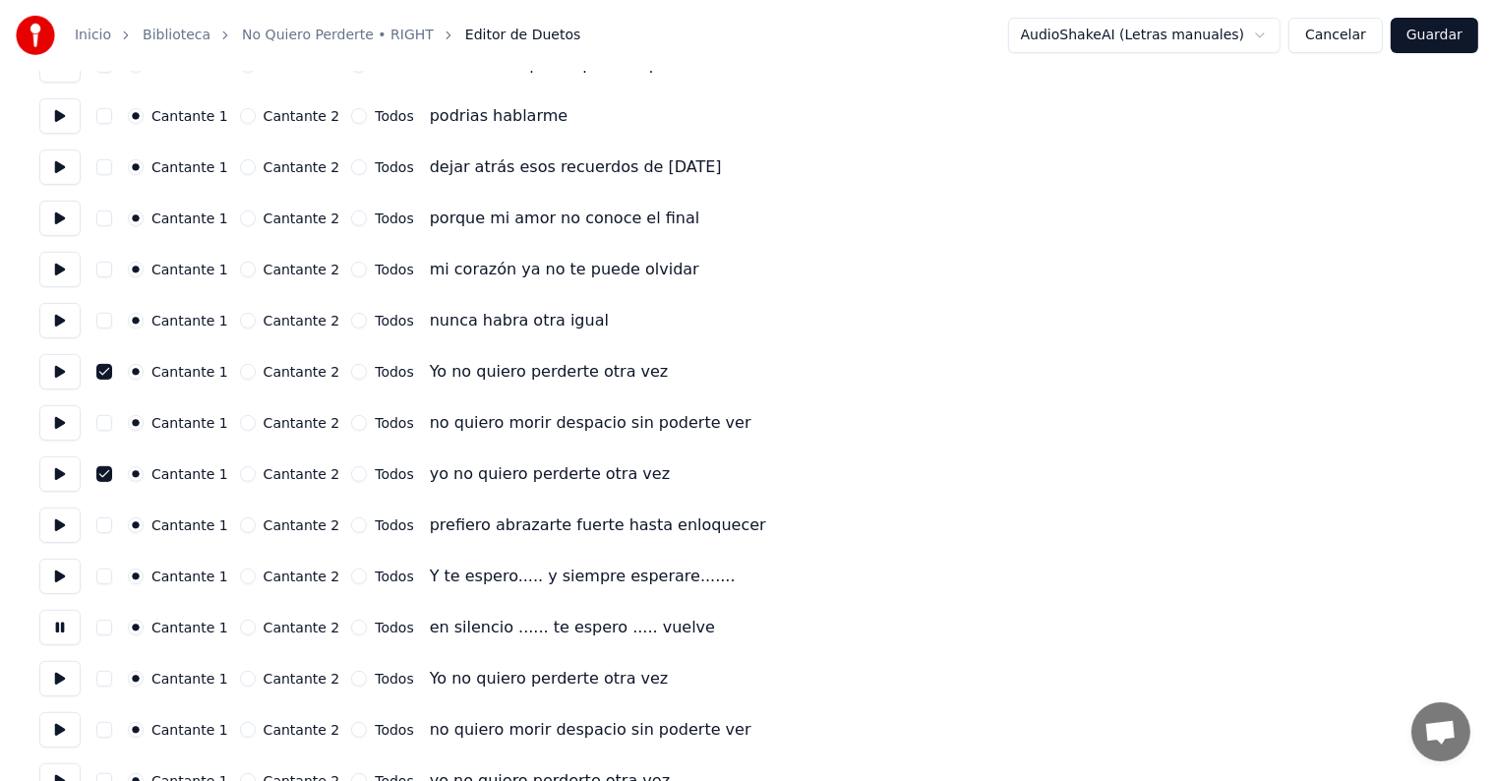
click at [67, 687] on button at bounding box center [59, 678] width 41 height 35
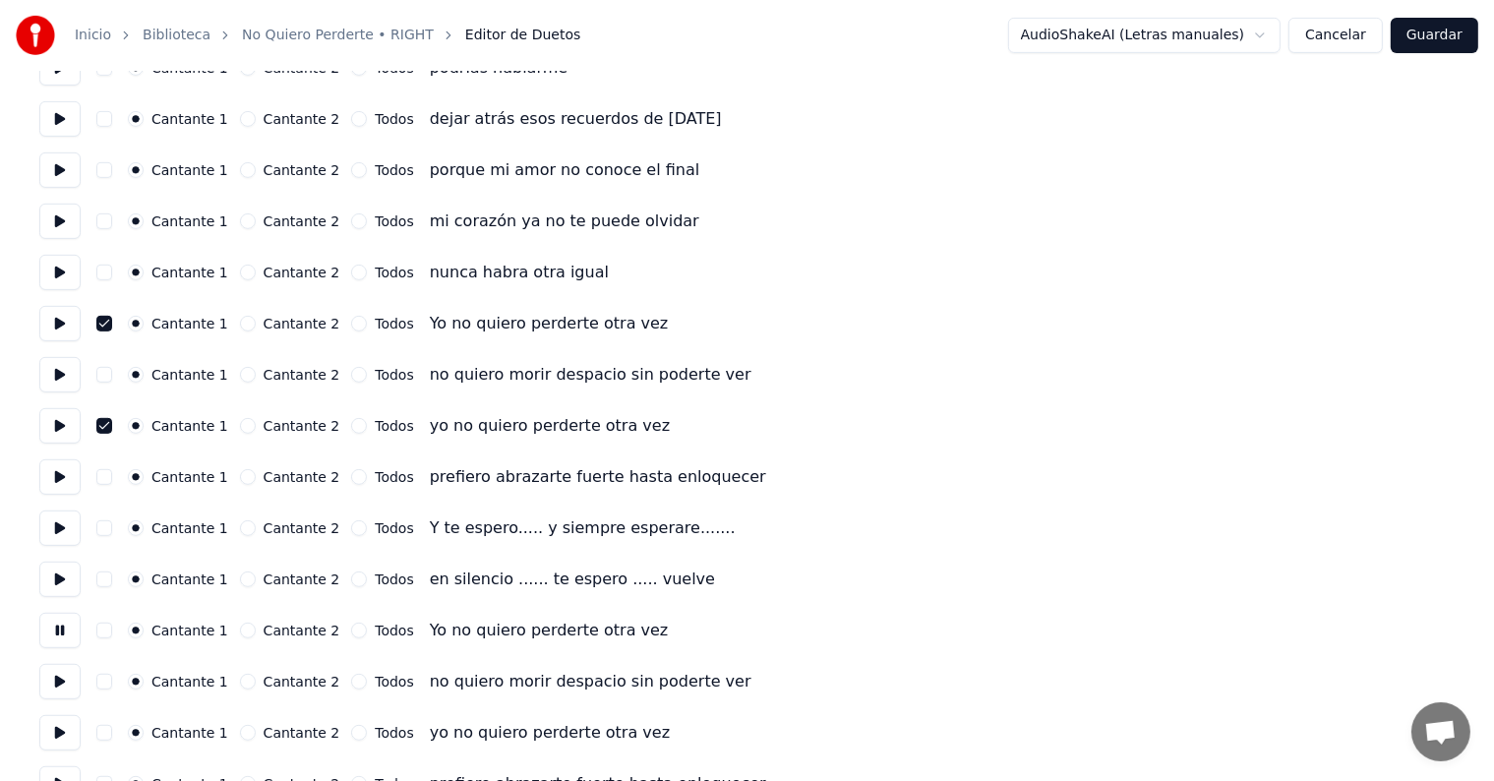
scroll to position [812, 0]
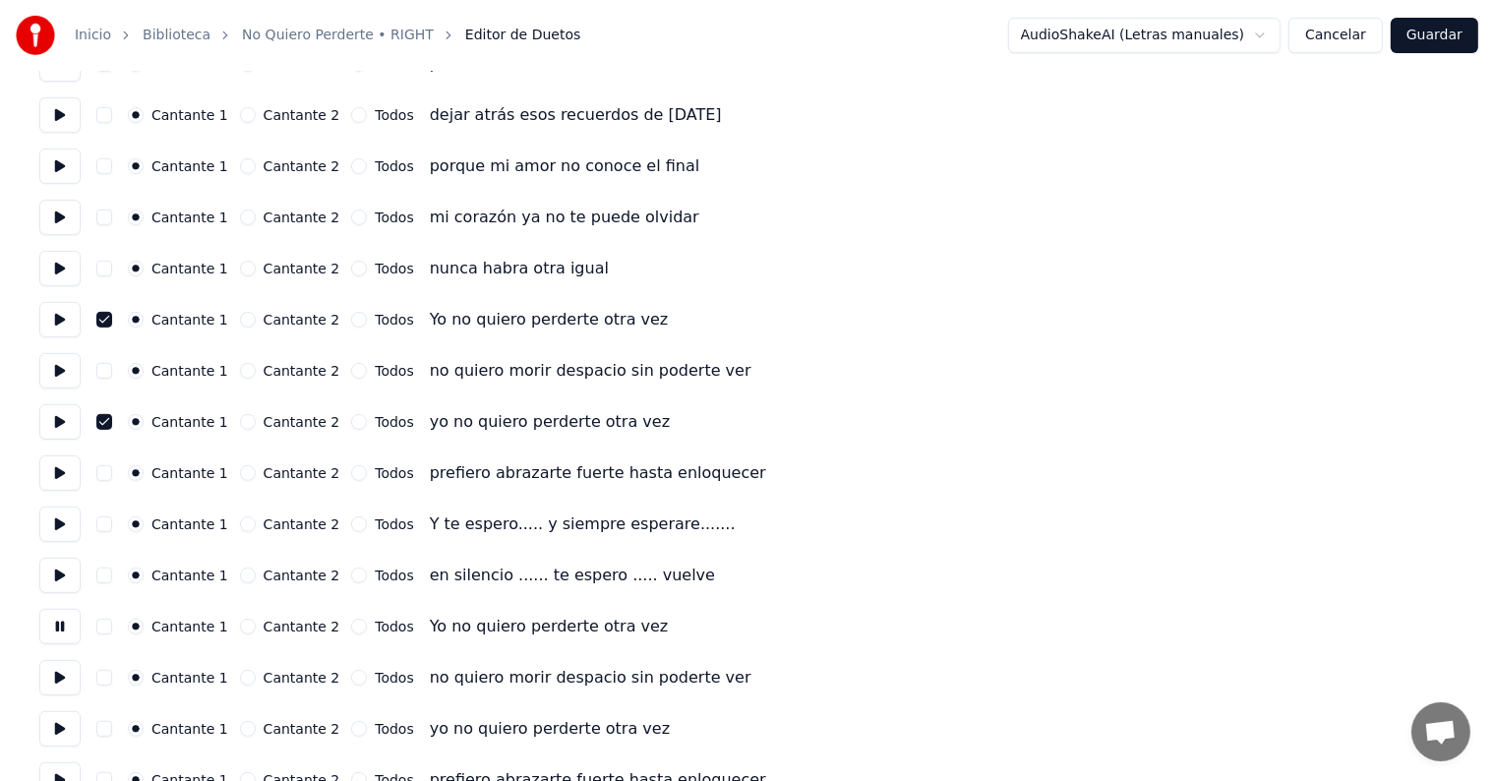
click at [112, 628] on button "button" at bounding box center [104, 627] width 16 height 16
click at [62, 686] on button at bounding box center [59, 677] width 41 height 35
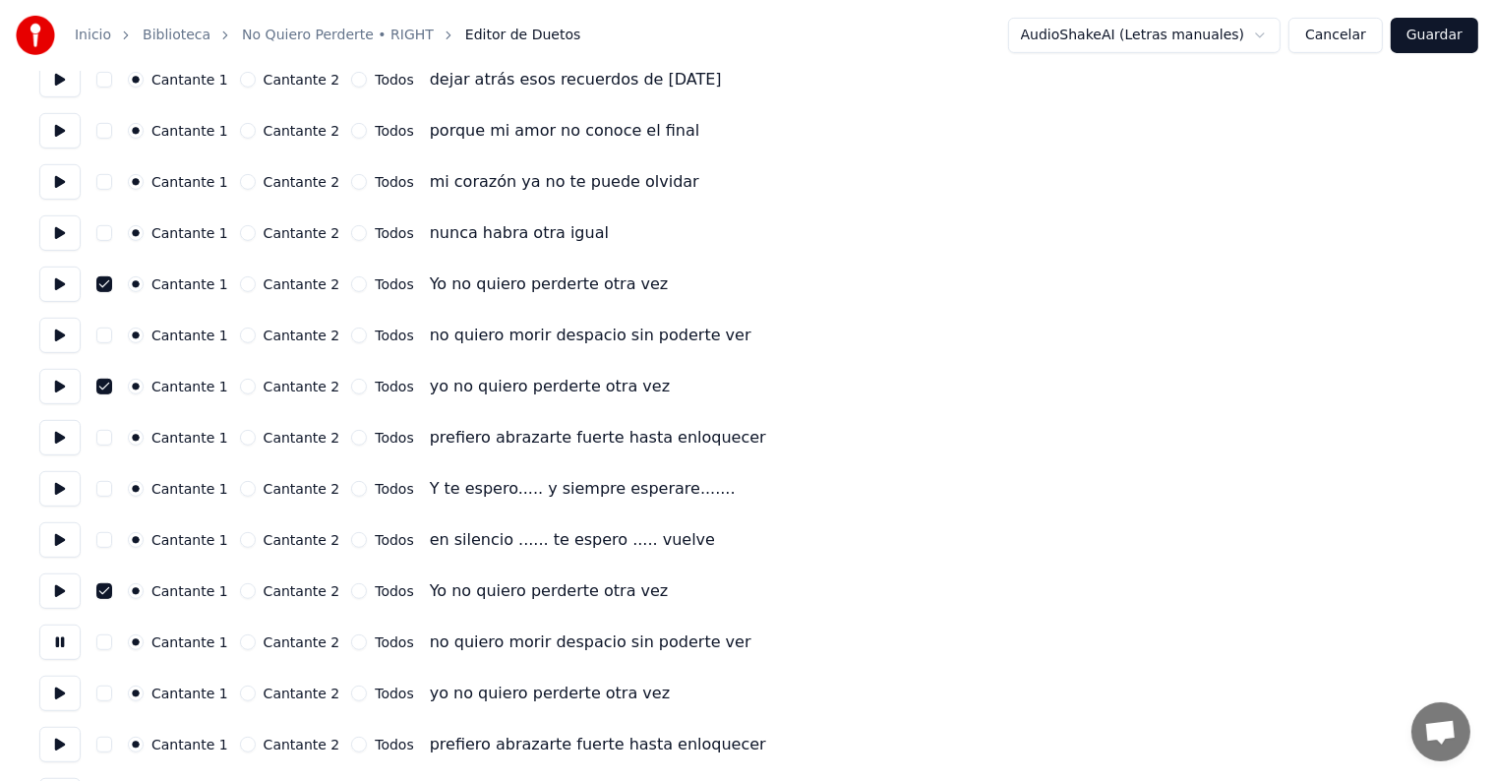
scroll to position [858, 0]
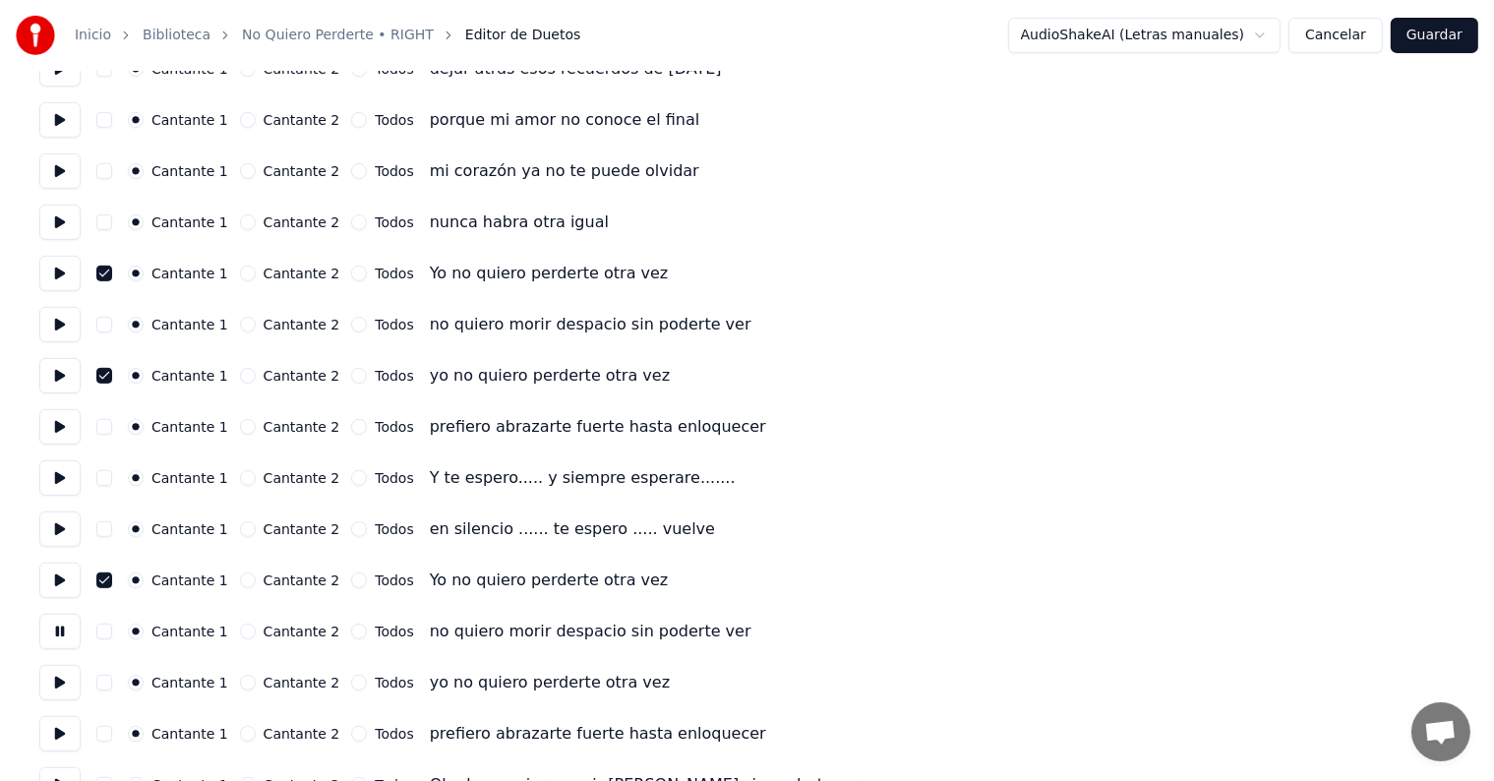
click at [65, 694] on button at bounding box center [59, 682] width 41 height 35
click at [108, 687] on button "button" at bounding box center [104, 683] width 16 height 16
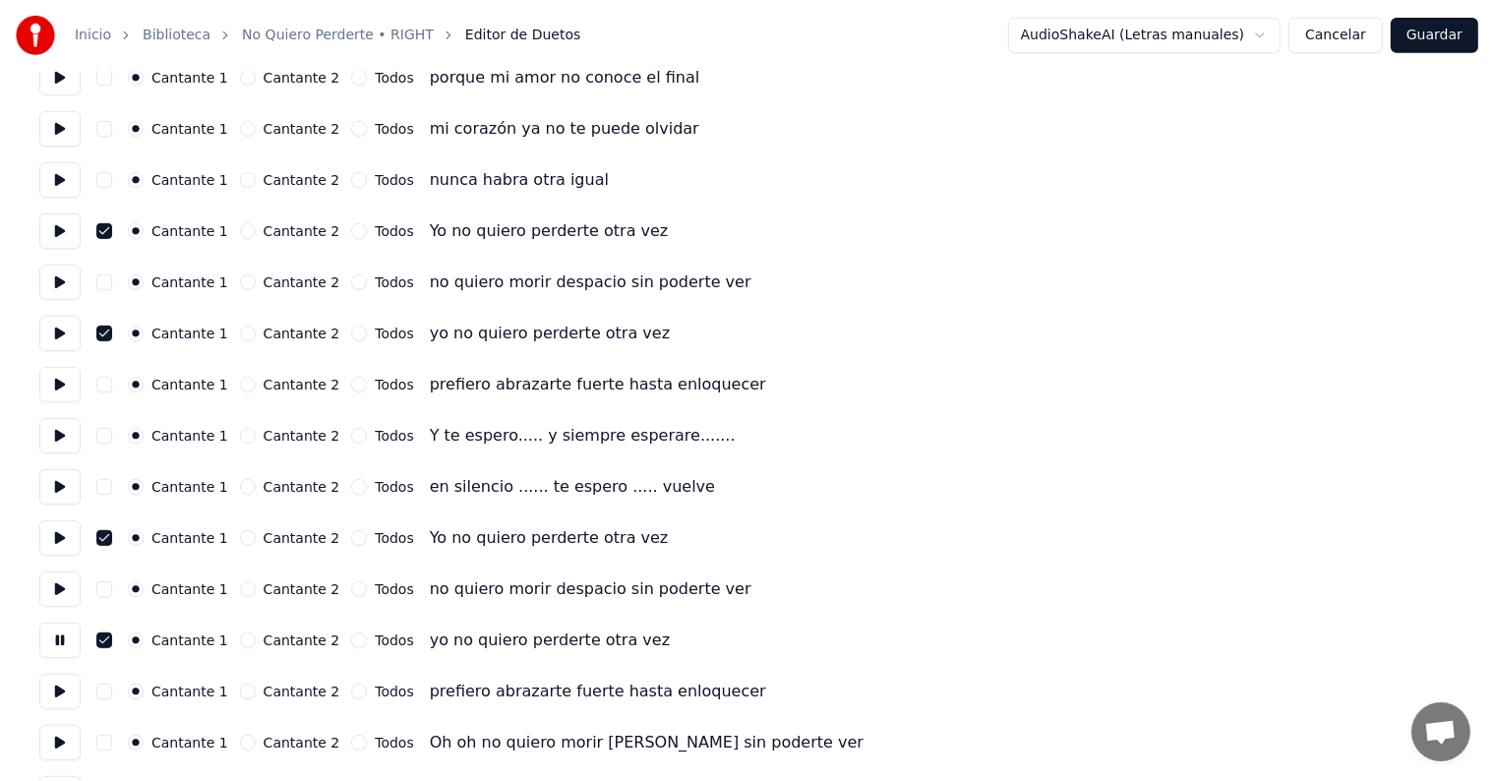
scroll to position [912, 0]
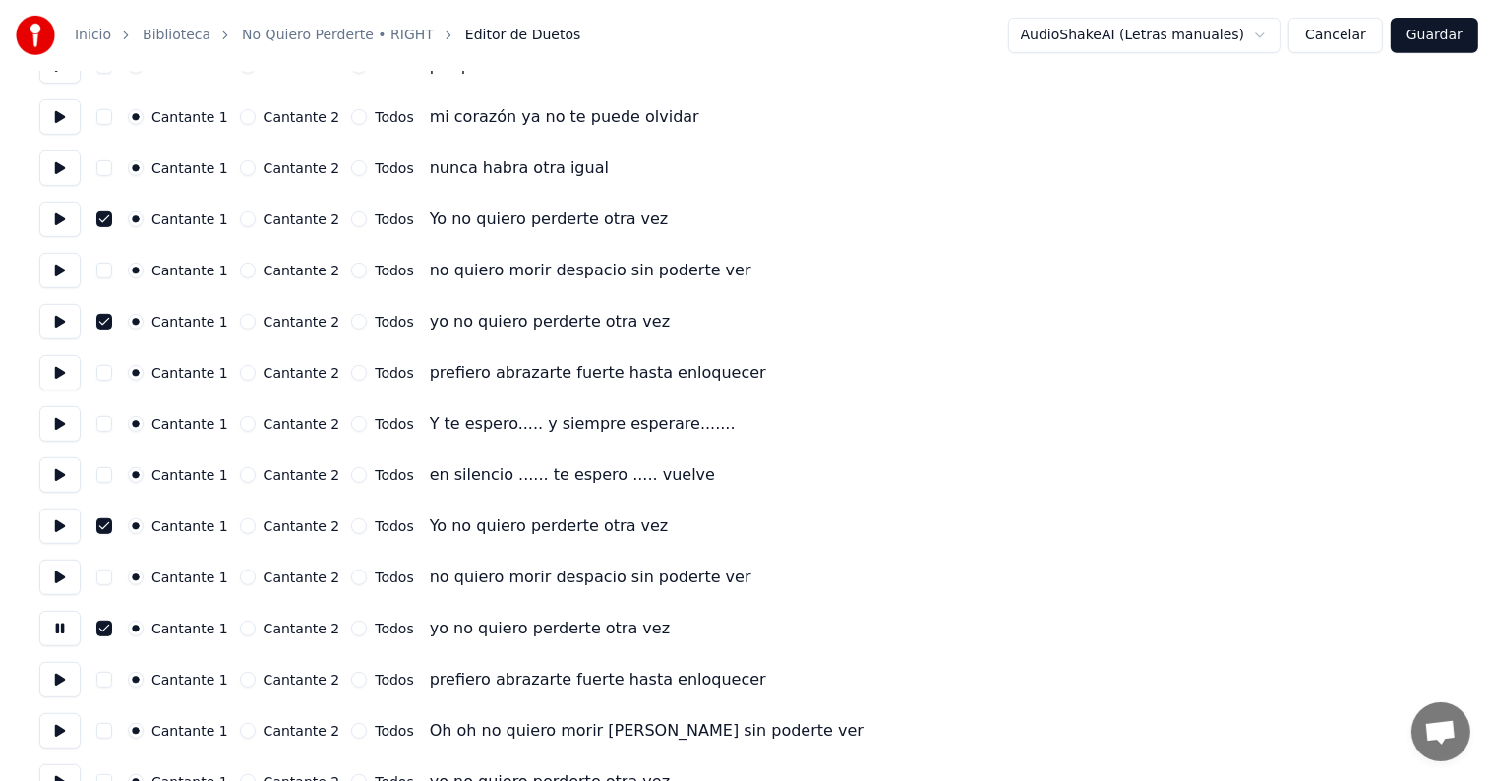
click at [62, 691] on button at bounding box center [59, 679] width 41 height 35
click at [66, 733] on button at bounding box center [59, 730] width 41 height 35
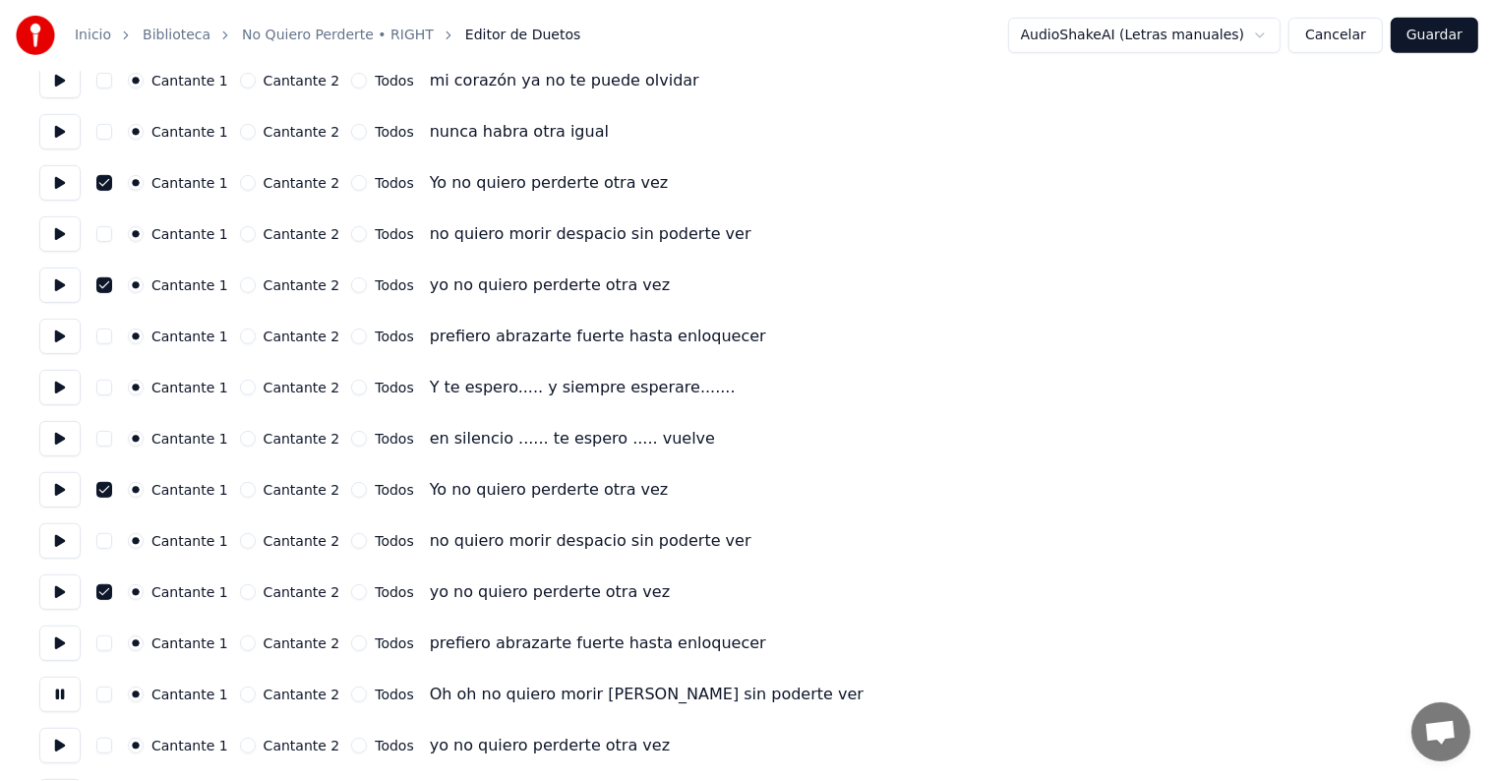
scroll to position [1001, 0]
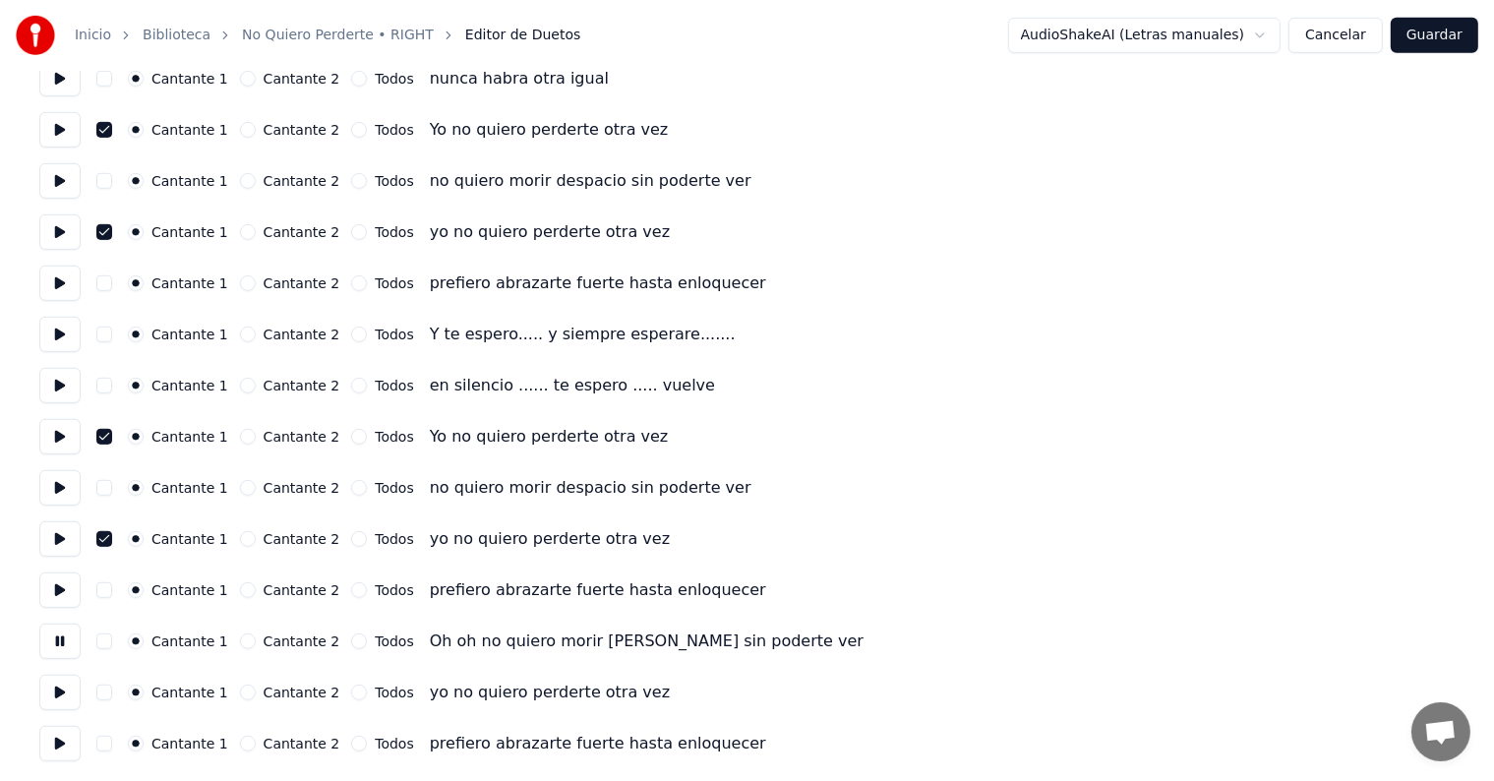
click at [67, 691] on button at bounding box center [59, 692] width 41 height 35
click at [112, 698] on button "button" at bounding box center [104, 693] width 16 height 16
click at [59, 742] on button at bounding box center [59, 743] width 41 height 35
click at [1456, 38] on button "Guardar" at bounding box center [1435, 35] width 88 height 35
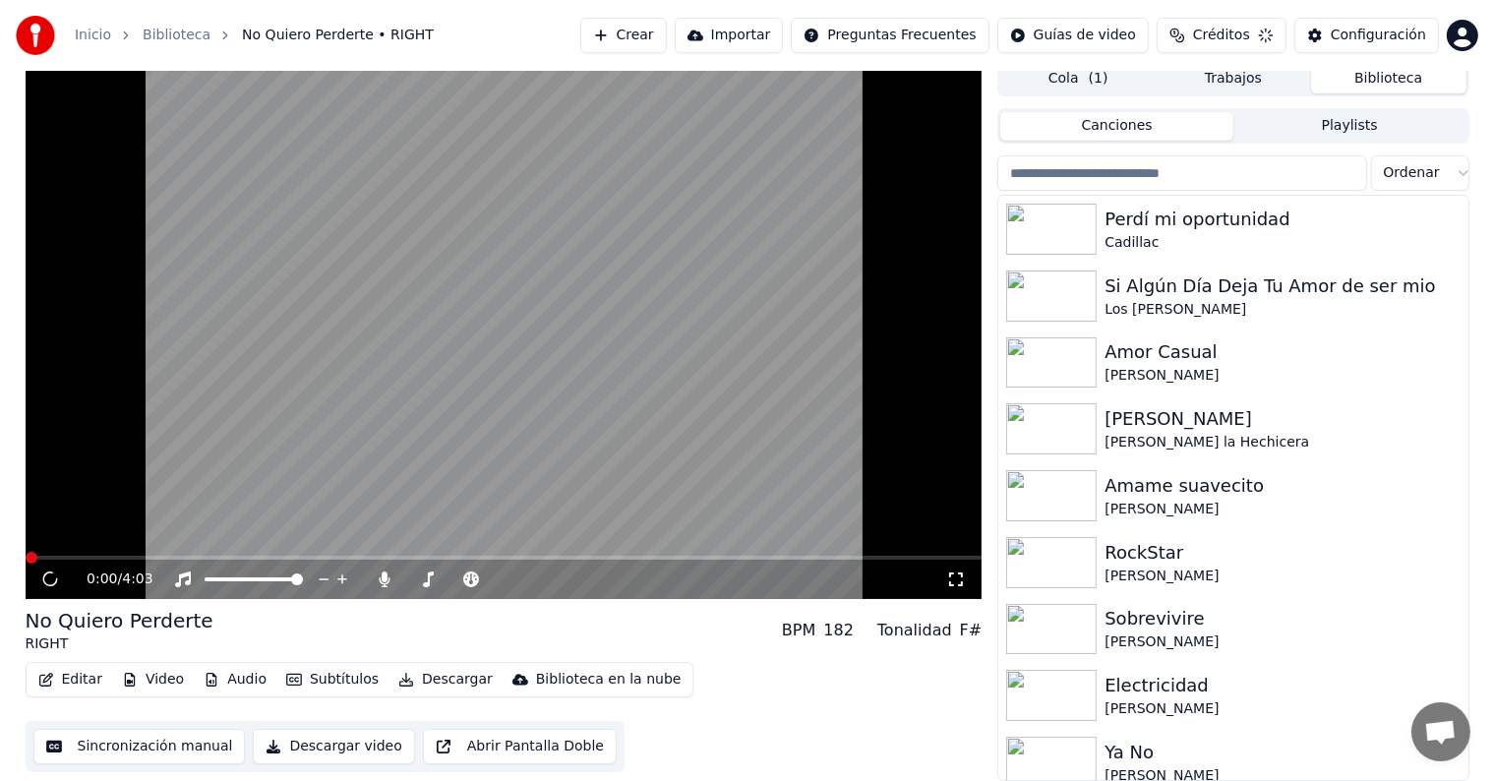
scroll to position [9, 0]
click at [264, 556] on video at bounding box center [504, 331] width 957 height 538
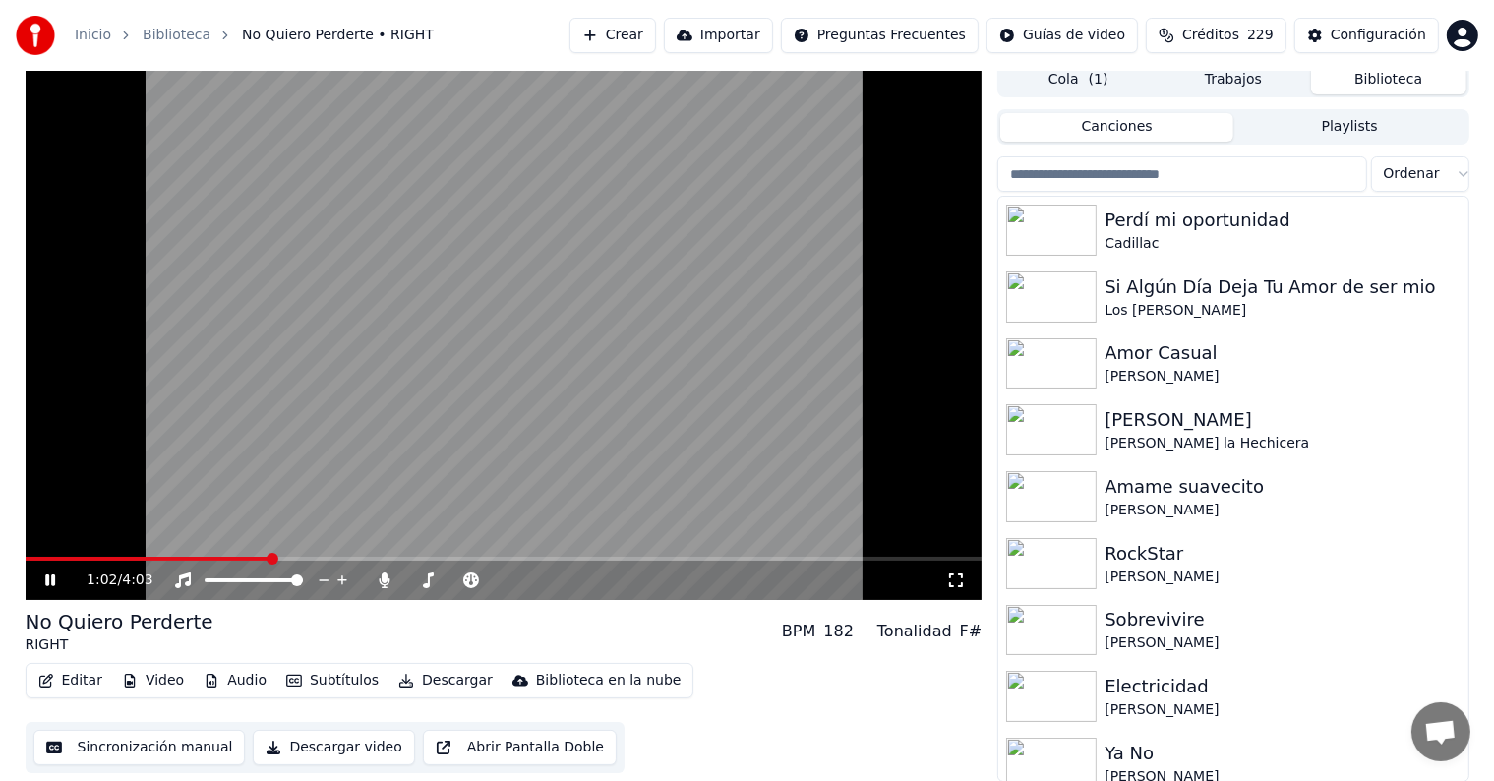
click at [270, 557] on span at bounding box center [504, 559] width 957 height 4
click at [311, 557] on span at bounding box center [504, 559] width 957 height 4
click at [336, 557] on span at bounding box center [504, 559] width 957 height 4
click at [328, 557] on span at bounding box center [177, 559] width 303 height 4
click at [323, 557] on span at bounding box center [175, 559] width 299 height 4
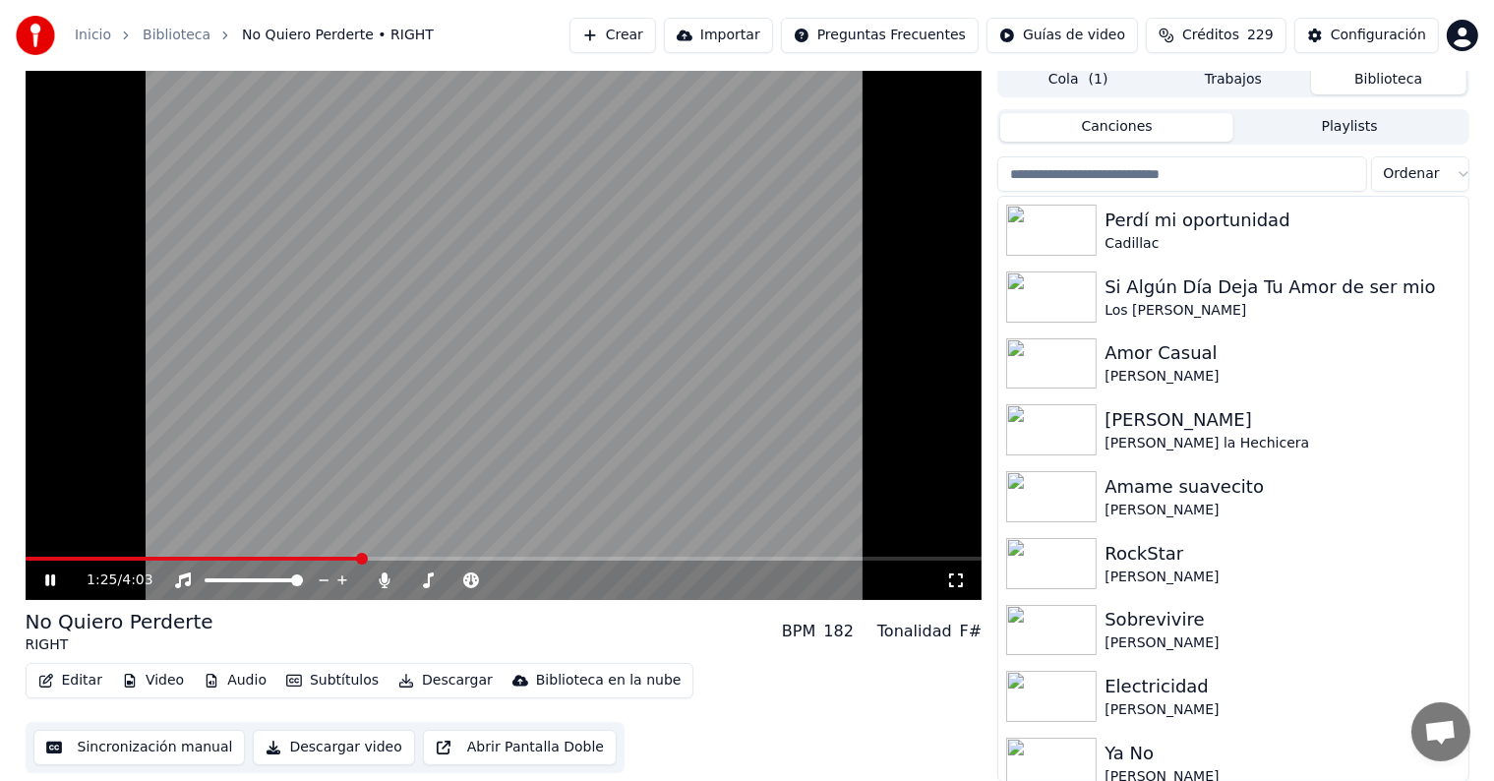
click at [68, 680] on button "Editar" at bounding box center [70, 681] width 80 height 28
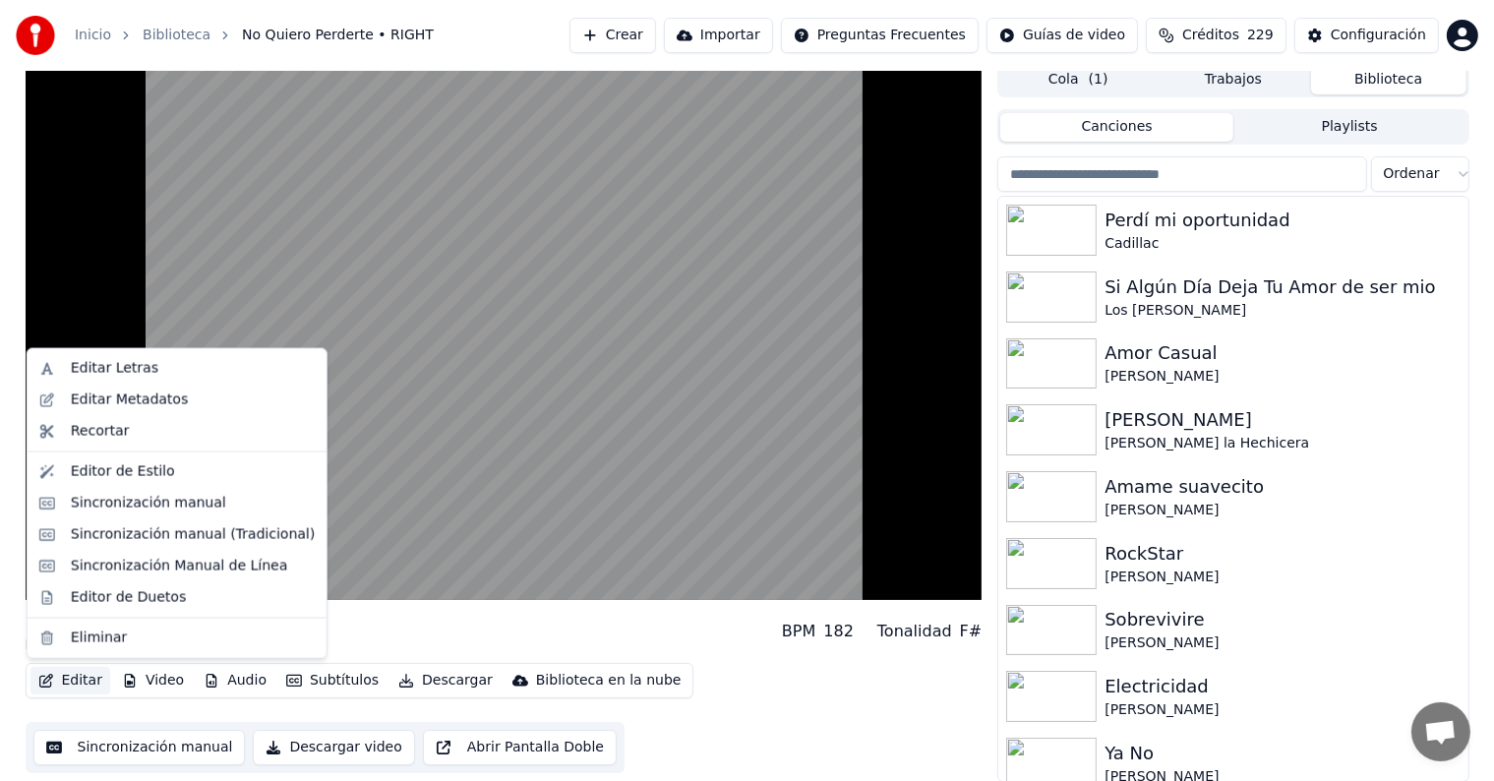
click at [71, 597] on div "Editor de Duetos" at bounding box center [128, 597] width 115 height 20
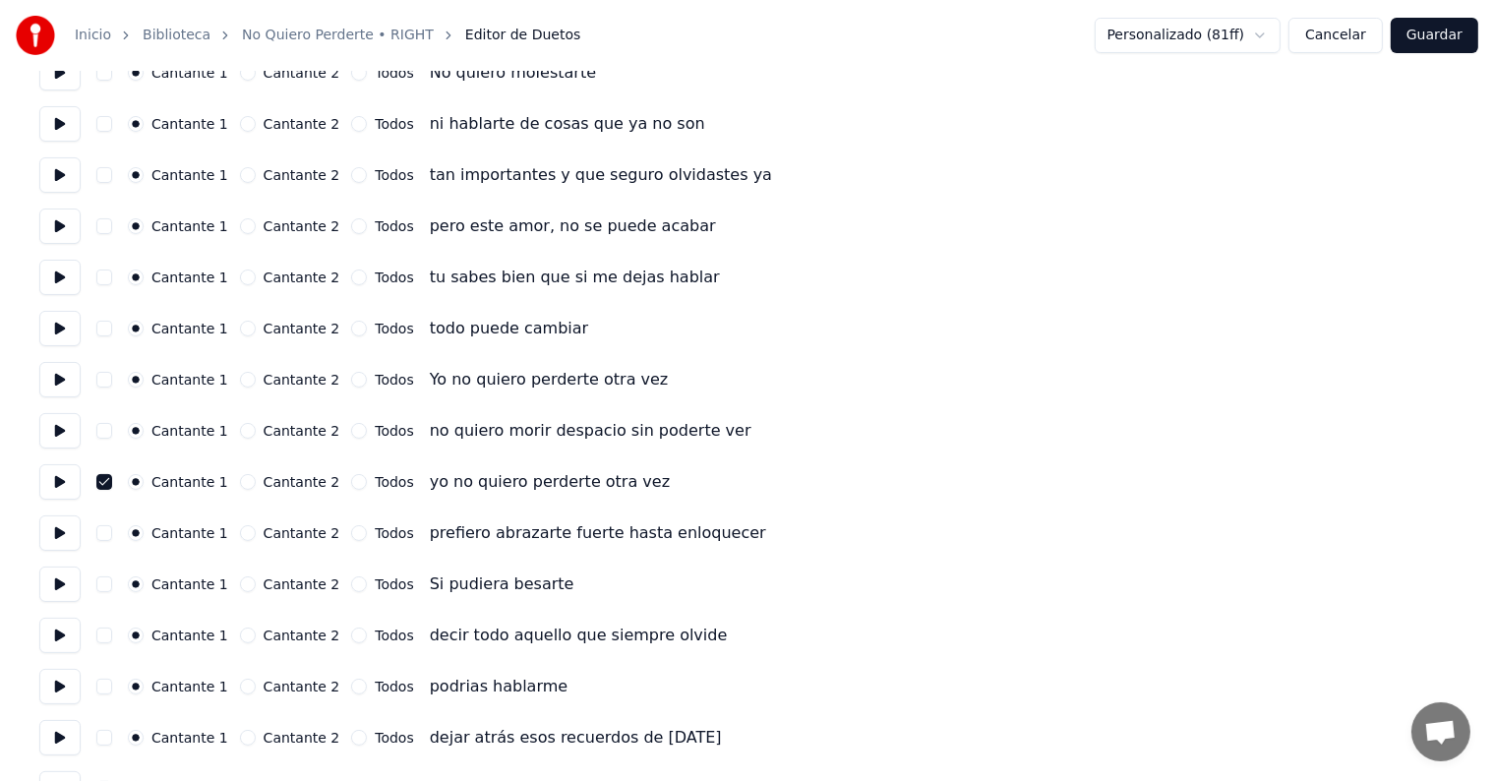
scroll to position [190, 0]
click at [65, 523] on button at bounding box center [59, 531] width 41 height 35
click at [57, 570] on button at bounding box center [59, 583] width 41 height 35
click at [59, 628] on button at bounding box center [59, 634] width 41 height 35
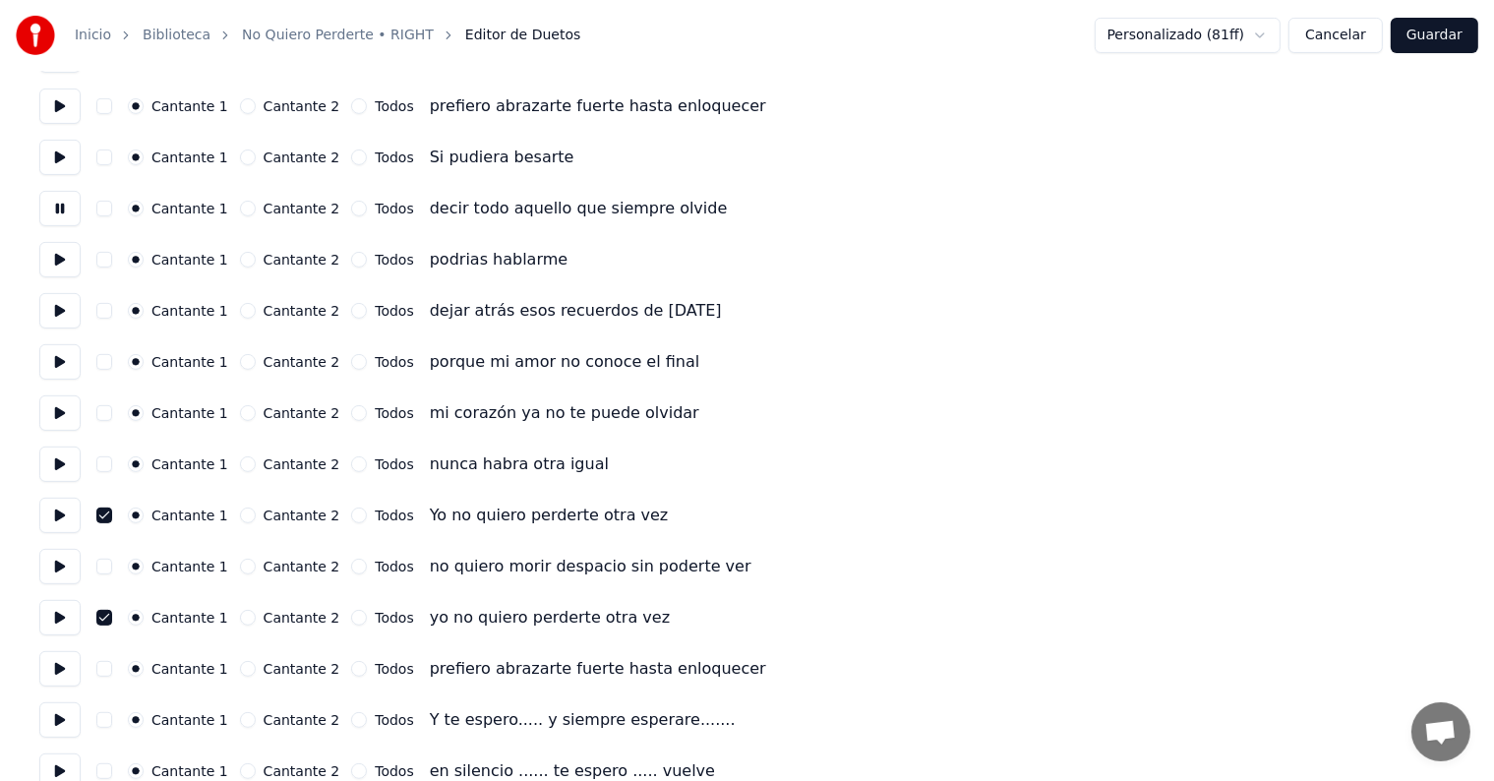
scroll to position [616, 0]
click at [67, 502] on button at bounding box center [59, 515] width 41 height 35
click at [55, 565] on button at bounding box center [59, 566] width 41 height 35
click at [63, 573] on button at bounding box center [59, 566] width 41 height 35
click at [58, 526] on button at bounding box center [59, 515] width 41 height 35
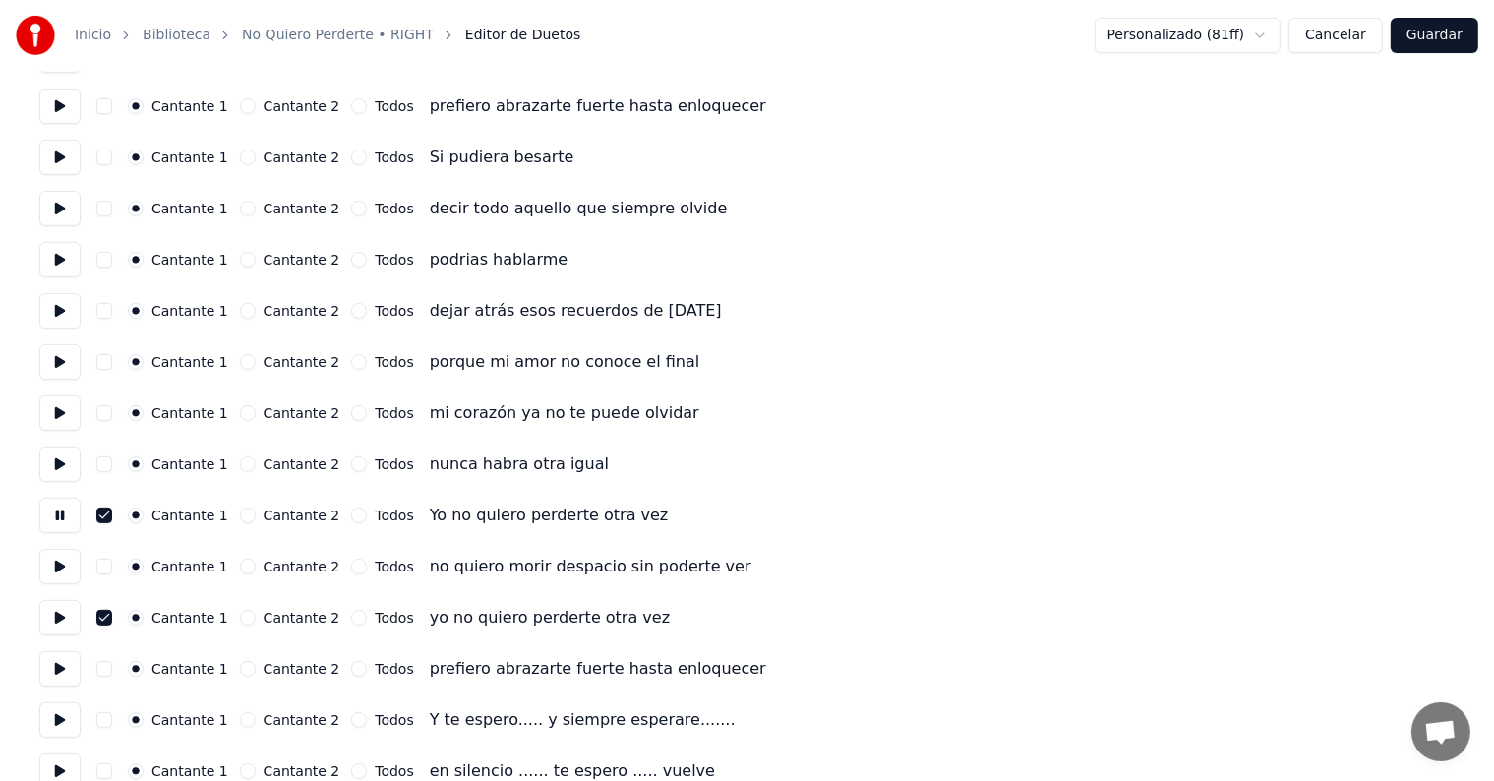
click at [53, 519] on button at bounding box center [59, 515] width 41 height 35
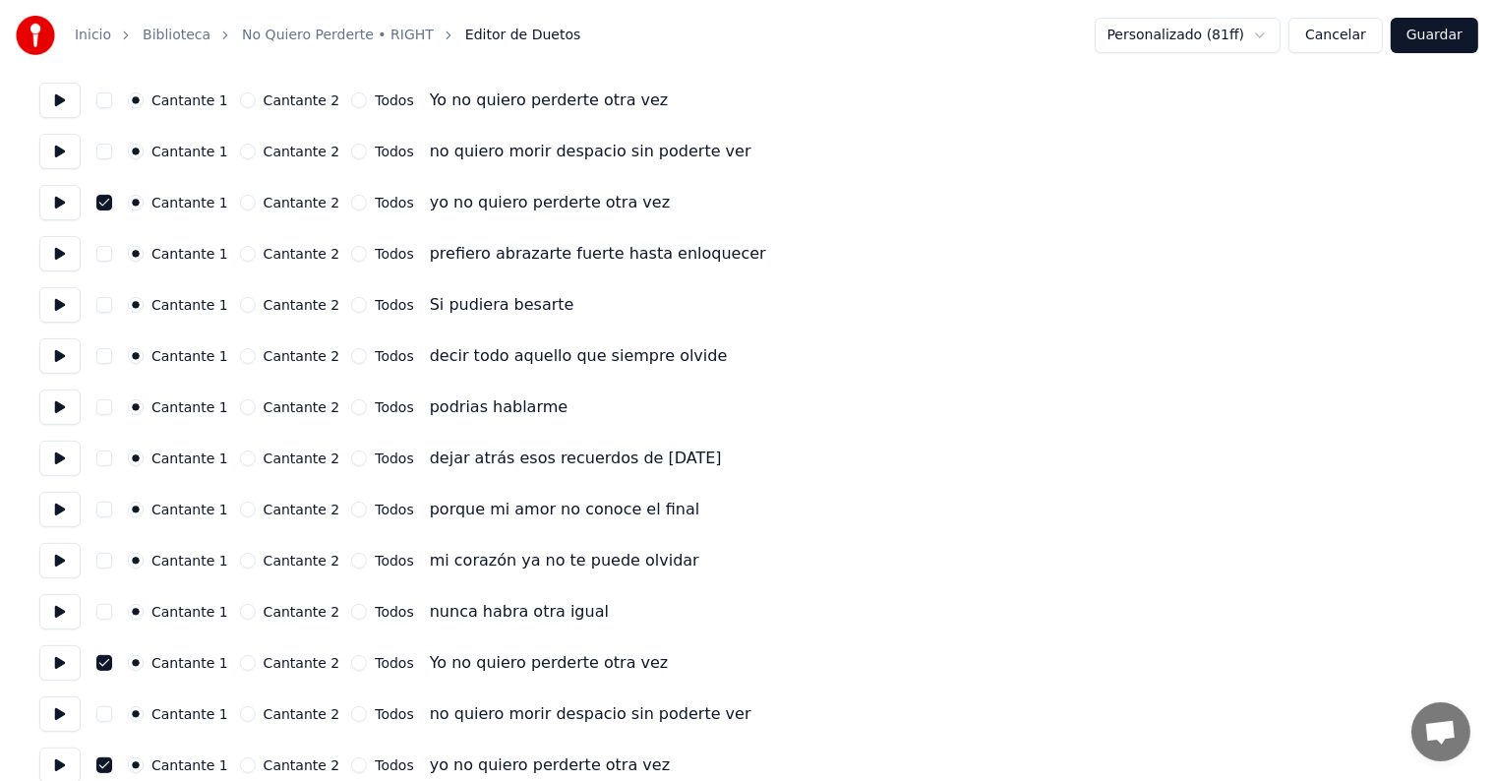
scroll to position [463, 0]
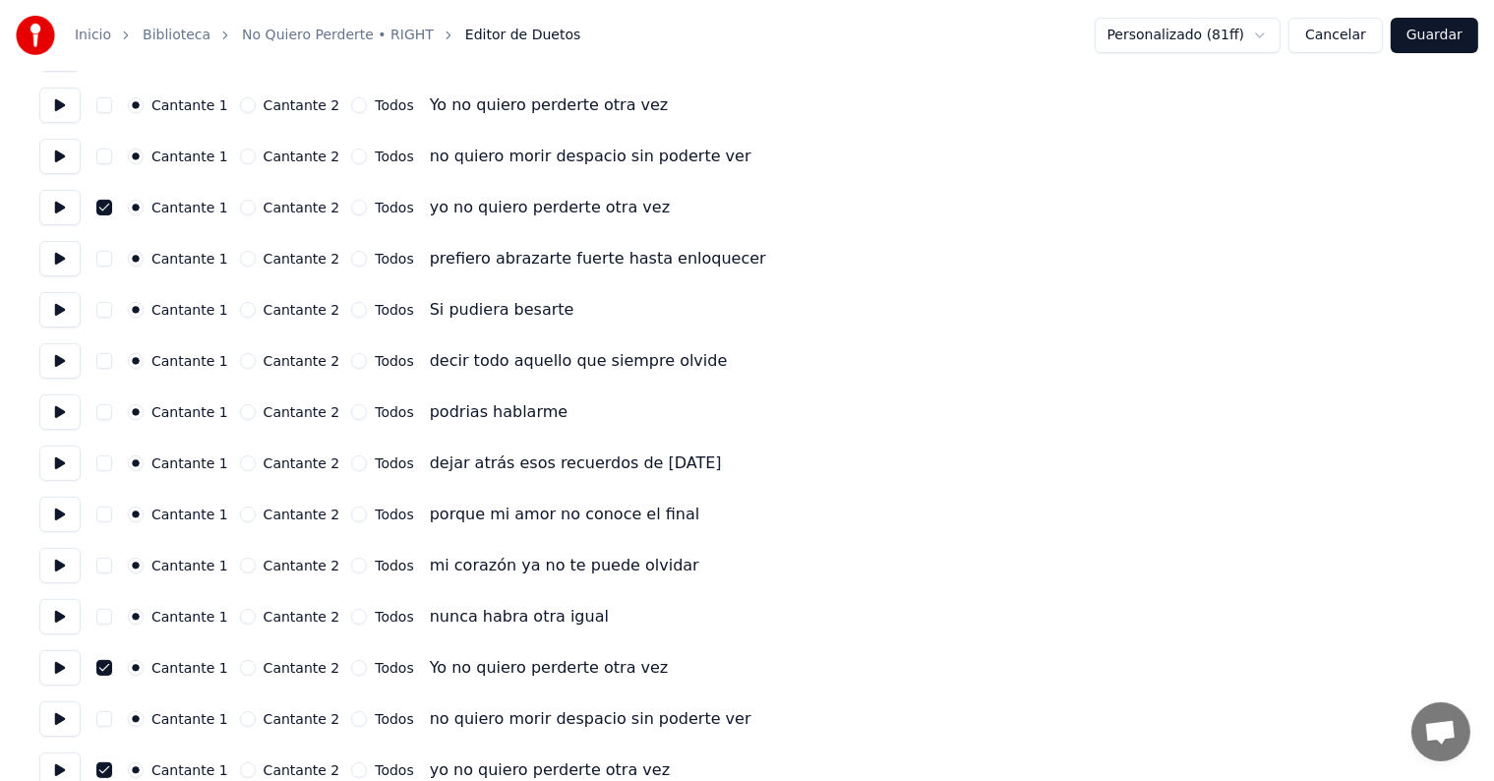
click at [74, 209] on button at bounding box center [59, 207] width 41 height 35
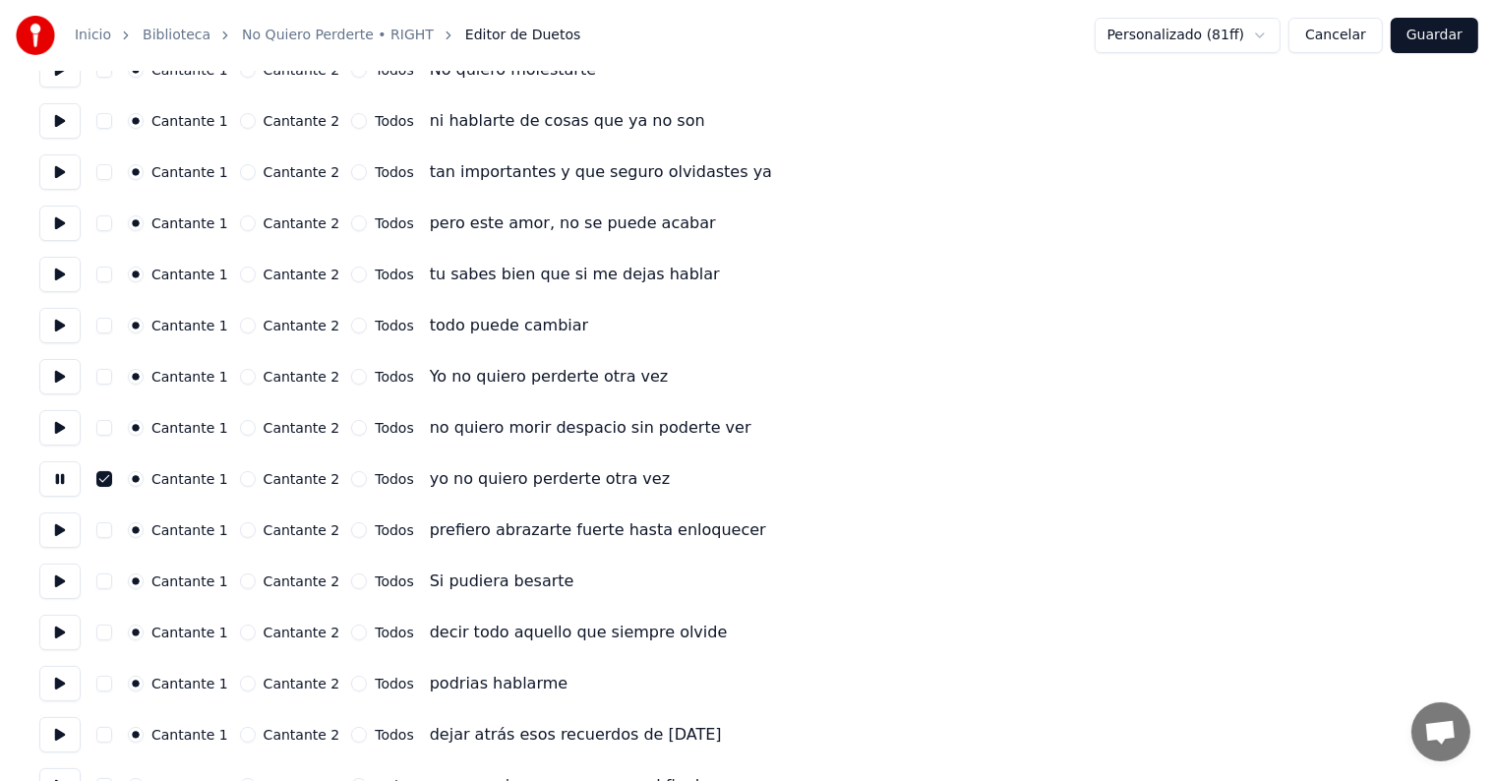
scroll to position [190, 0]
click at [64, 534] on button at bounding box center [59, 531] width 41 height 35
click at [54, 584] on button at bounding box center [59, 583] width 41 height 35
click at [57, 617] on button at bounding box center [59, 634] width 41 height 35
click at [62, 668] on button at bounding box center [59, 685] width 41 height 35
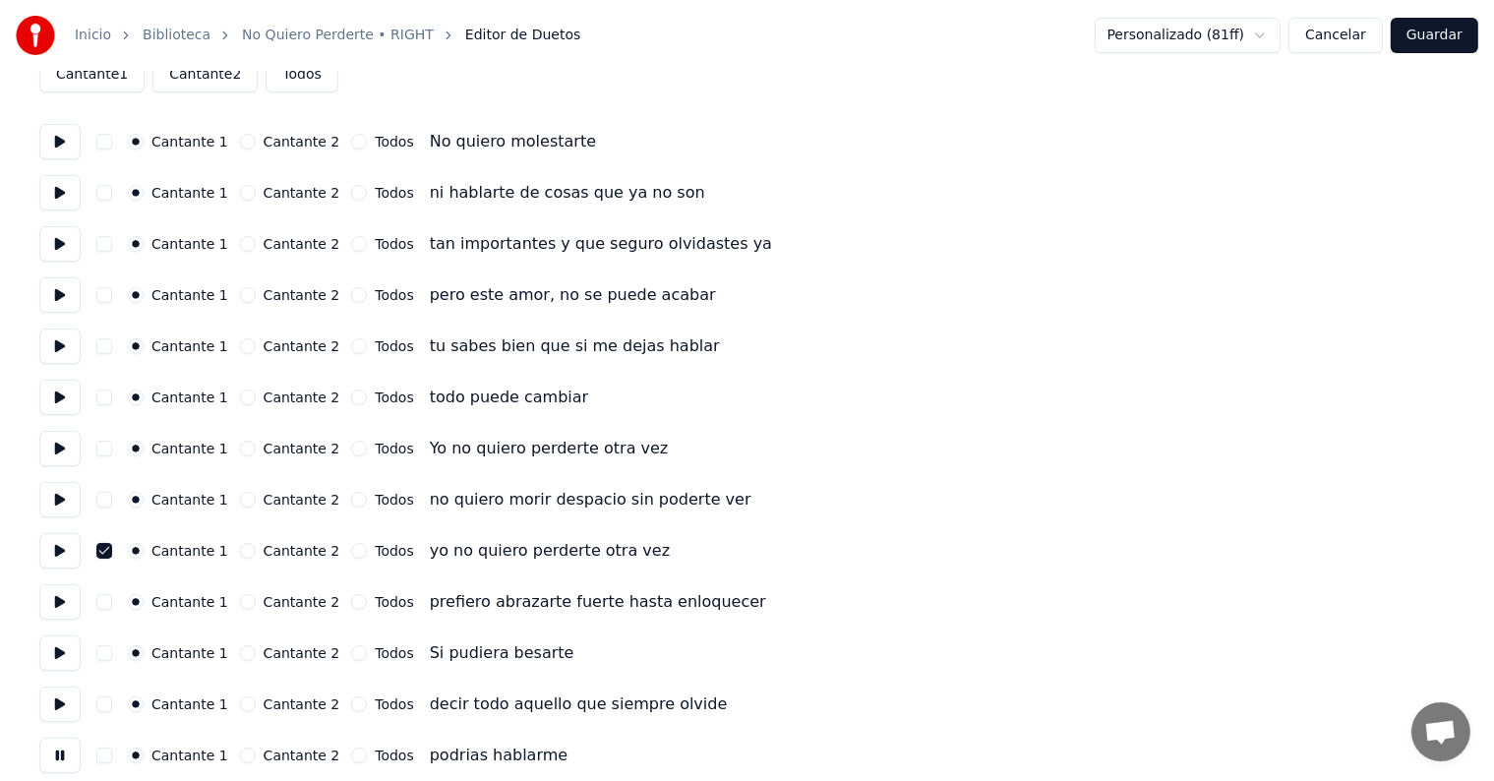
scroll to position [0, 0]
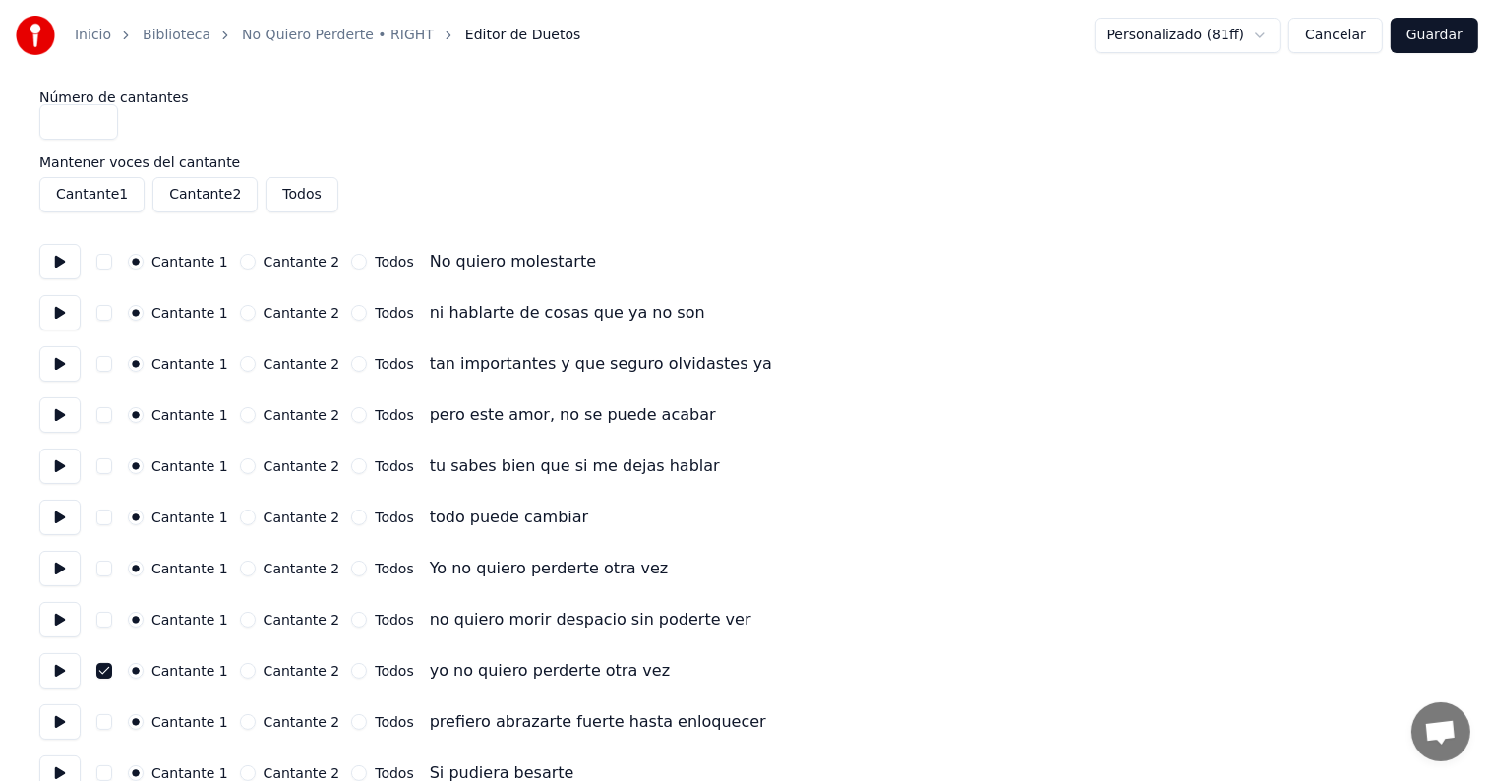
click at [61, 566] on button at bounding box center [59, 568] width 41 height 35
click at [60, 612] on button at bounding box center [59, 619] width 41 height 35
click at [53, 661] on button at bounding box center [59, 670] width 41 height 35
click at [1430, 32] on button "Guardar" at bounding box center [1435, 35] width 88 height 35
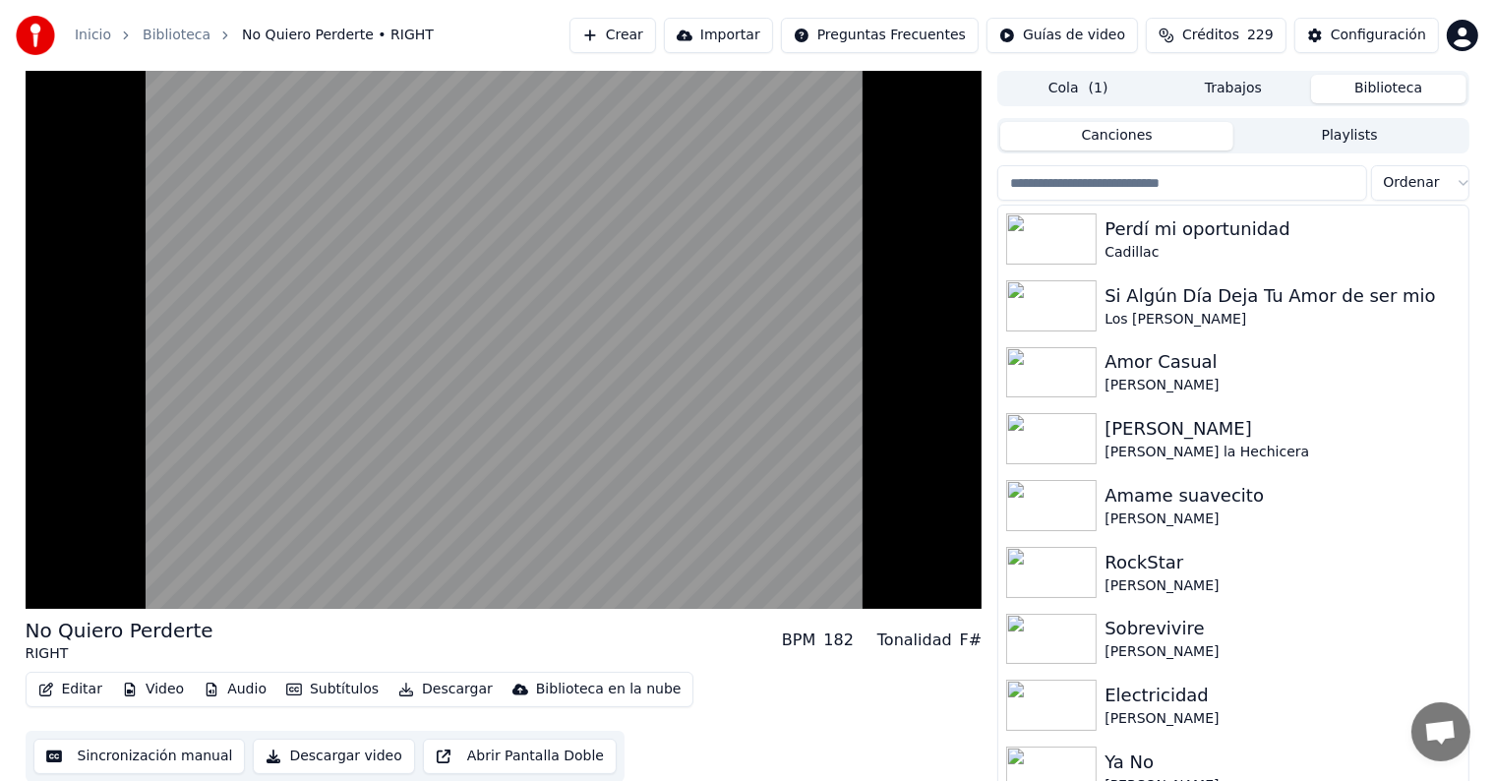
click at [71, 494] on video at bounding box center [504, 340] width 957 height 538
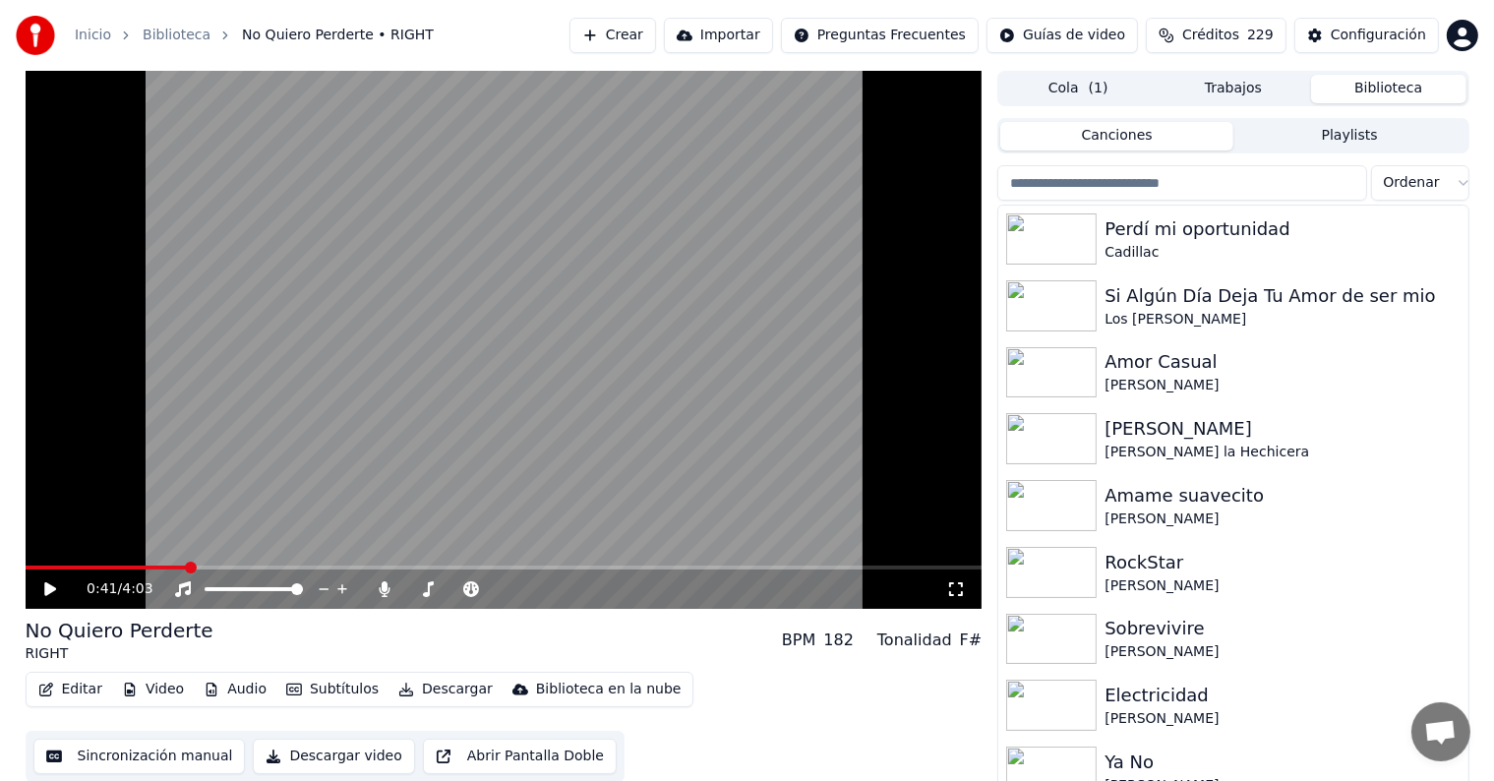
click at [39, 601] on div "0:41 / 4:03" at bounding box center [504, 589] width 957 height 39
click at [42, 592] on icon at bounding box center [64, 589] width 46 height 16
click at [383, 594] on icon at bounding box center [385, 589] width 20 height 16
click at [322, 565] on video at bounding box center [504, 340] width 957 height 538
click at [45, 592] on icon at bounding box center [50, 589] width 12 height 14
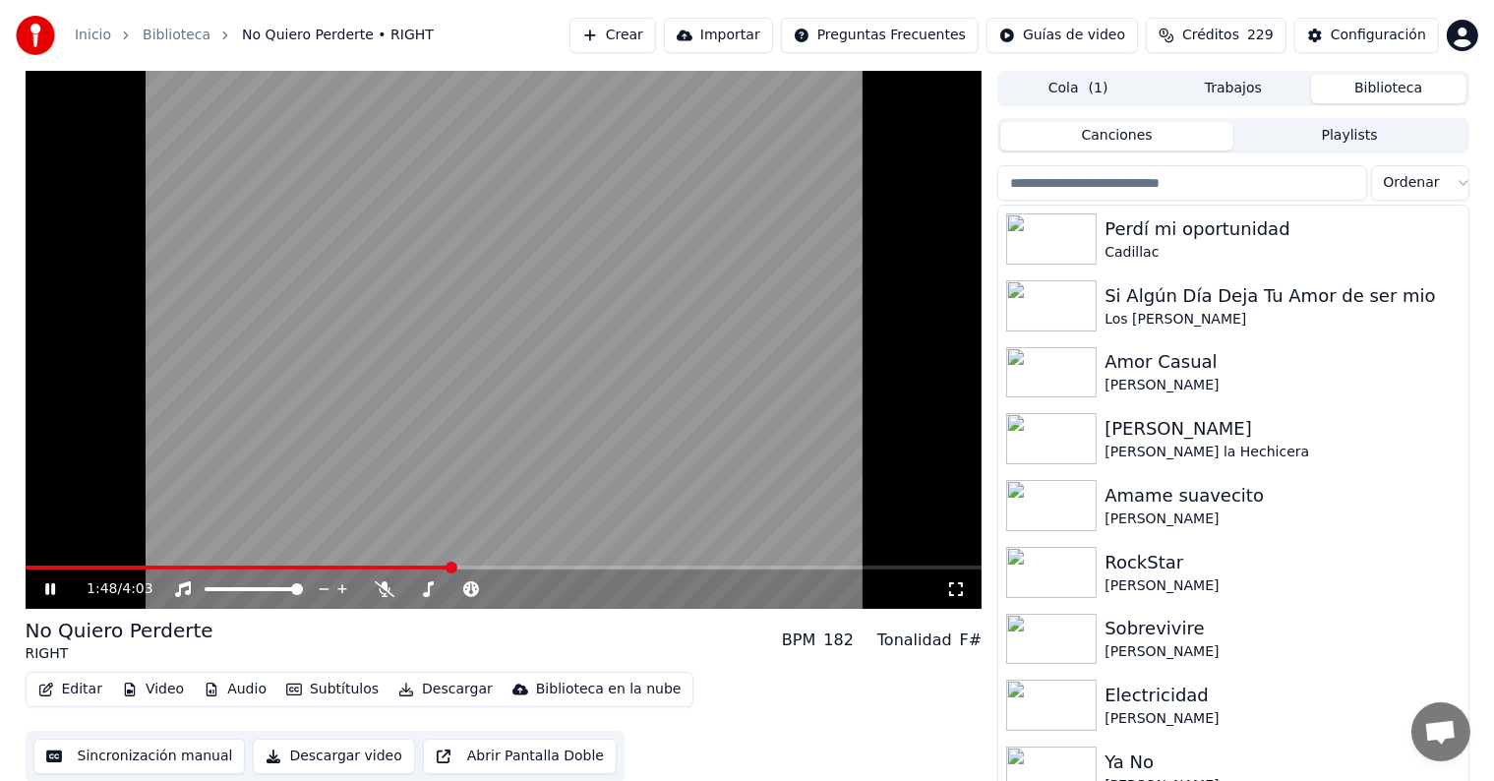
click at [451, 567] on span at bounding box center [452, 568] width 12 height 12
click at [478, 563] on span at bounding box center [478, 568] width 12 height 12
click at [530, 563] on span at bounding box center [529, 568] width 12 height 12
click at [543, 565] on span at bounding box center [544, 568] width 12 height 12
click at [707, 567] on span at bounding box center [504, 568] width 957 height 4
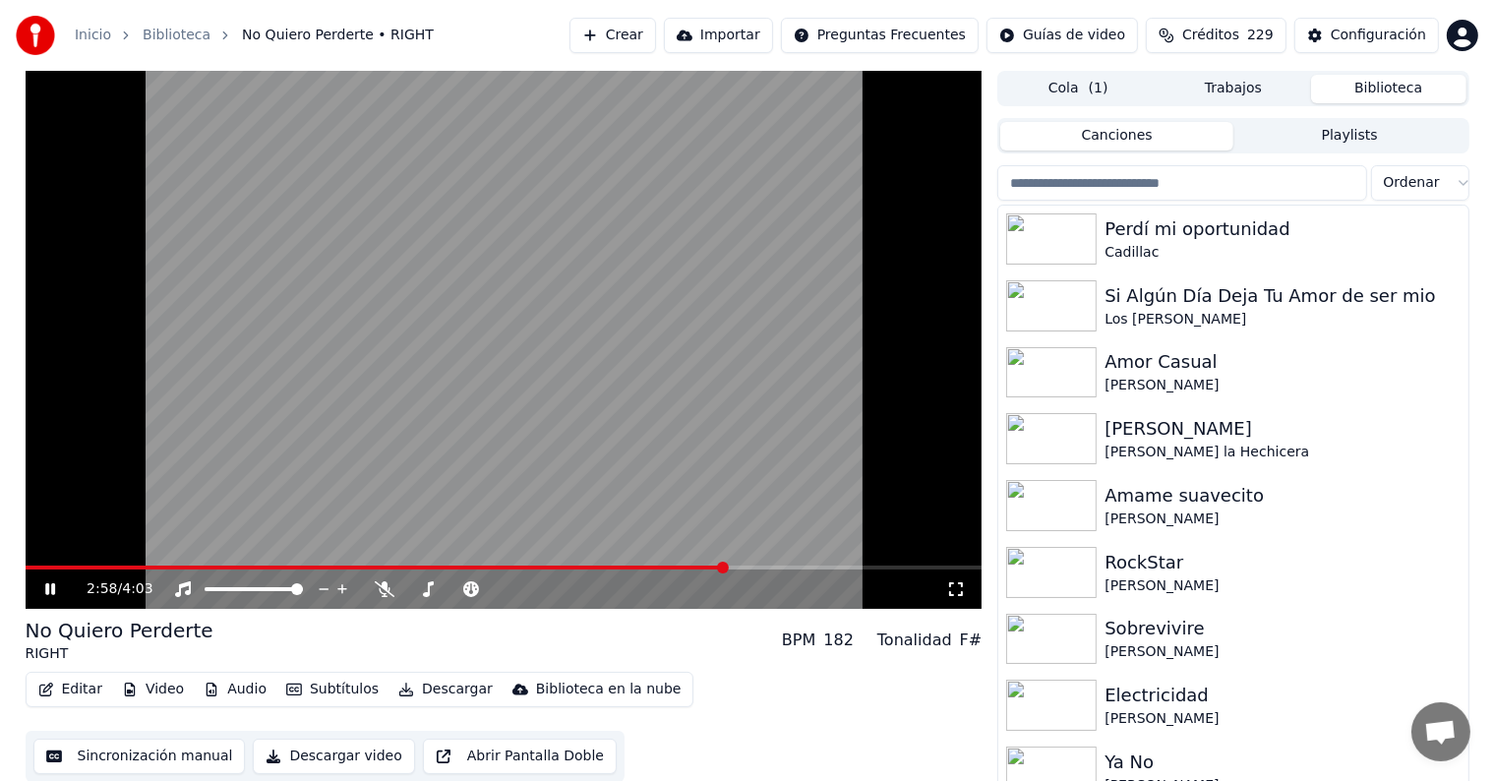
click at [726, 567] on span at bounding box center [504, 568] width 957 height 4
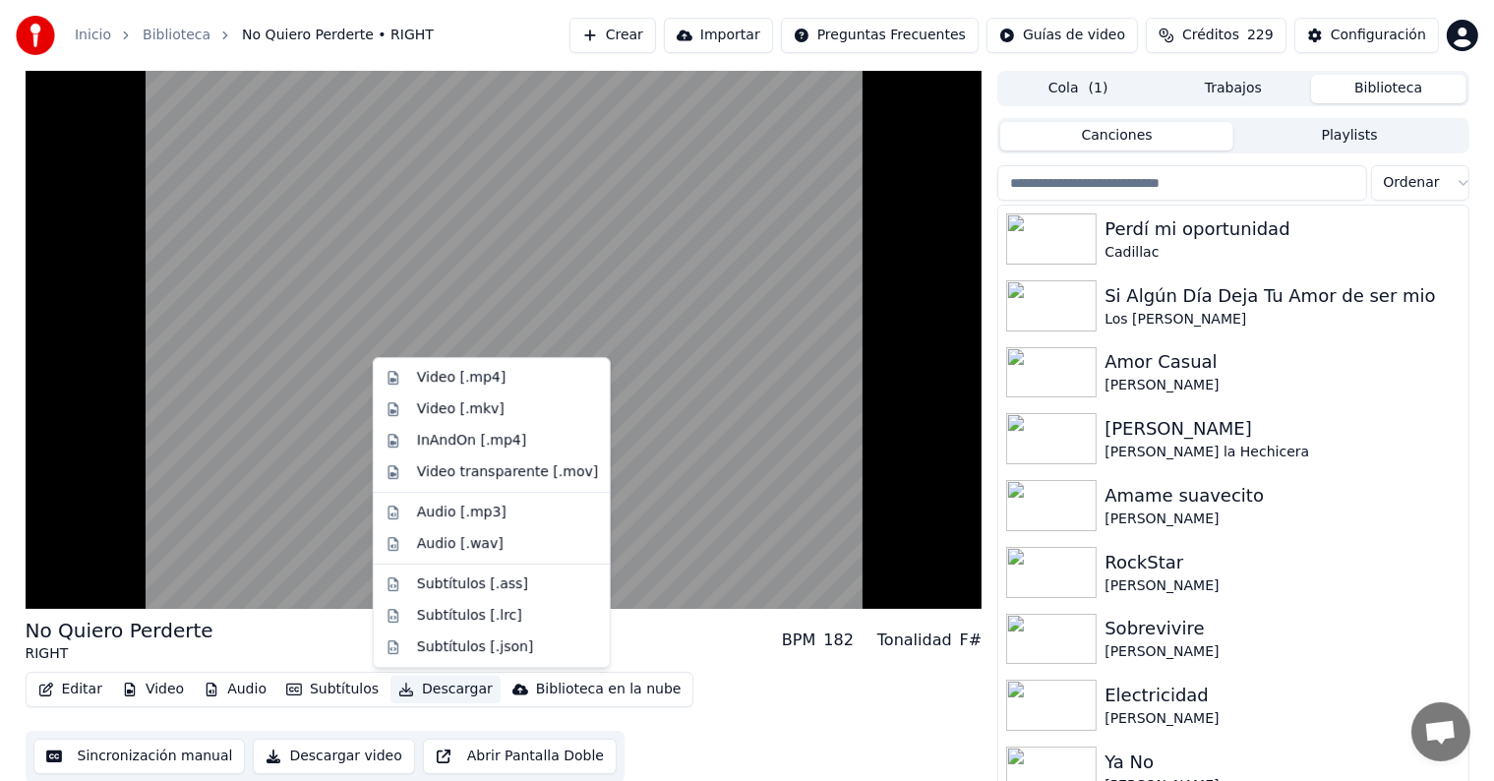
click at [408, 695] on button "Descargar" at bounding box center [446, 690] width 110 height 28
click at [471, 384] on div "Video [.mp4]" at bounding box center [461, 378] width 89 height 20
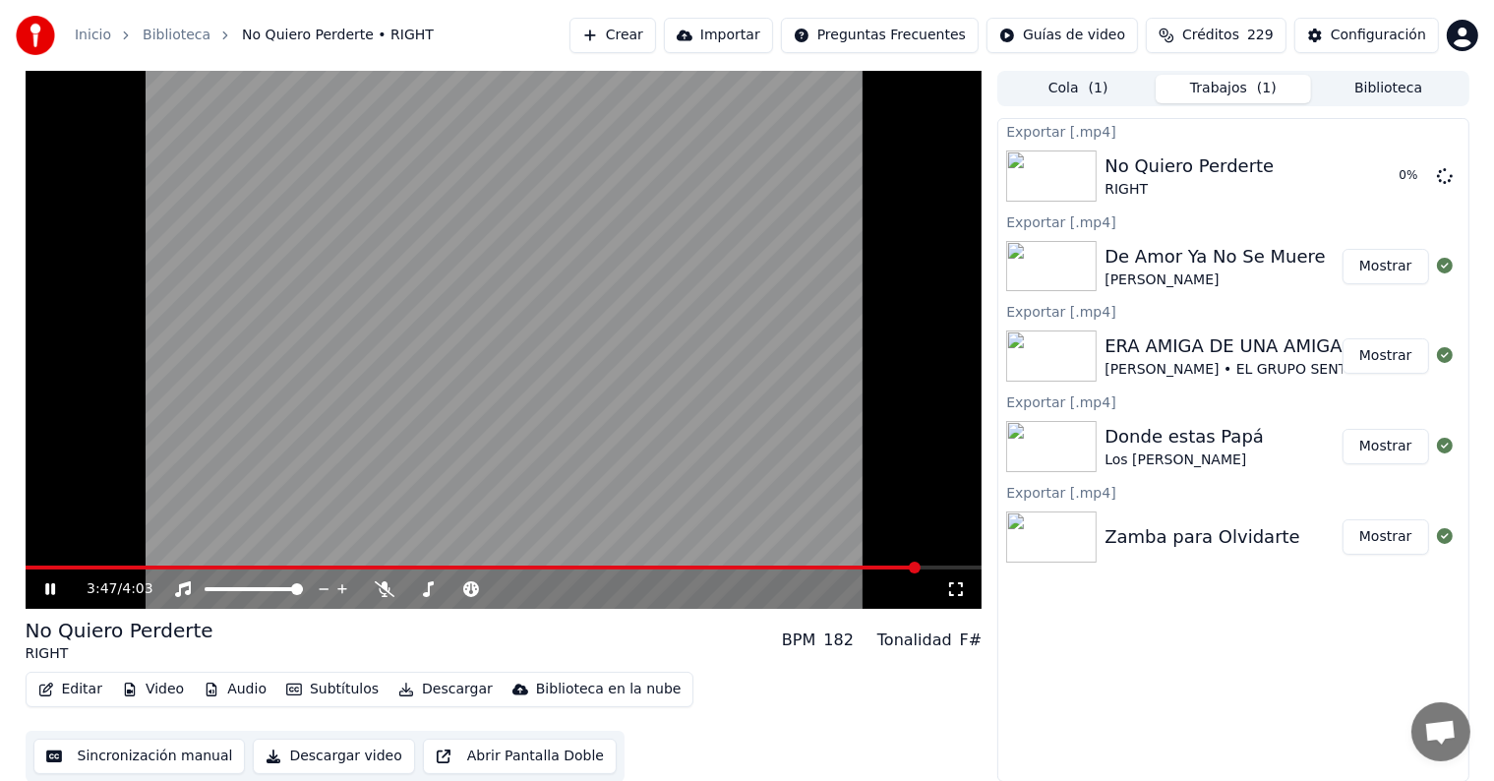
click at [1352, 85] on button "Biblioteca" at bounding box center [1388, 89] width 155 height 29
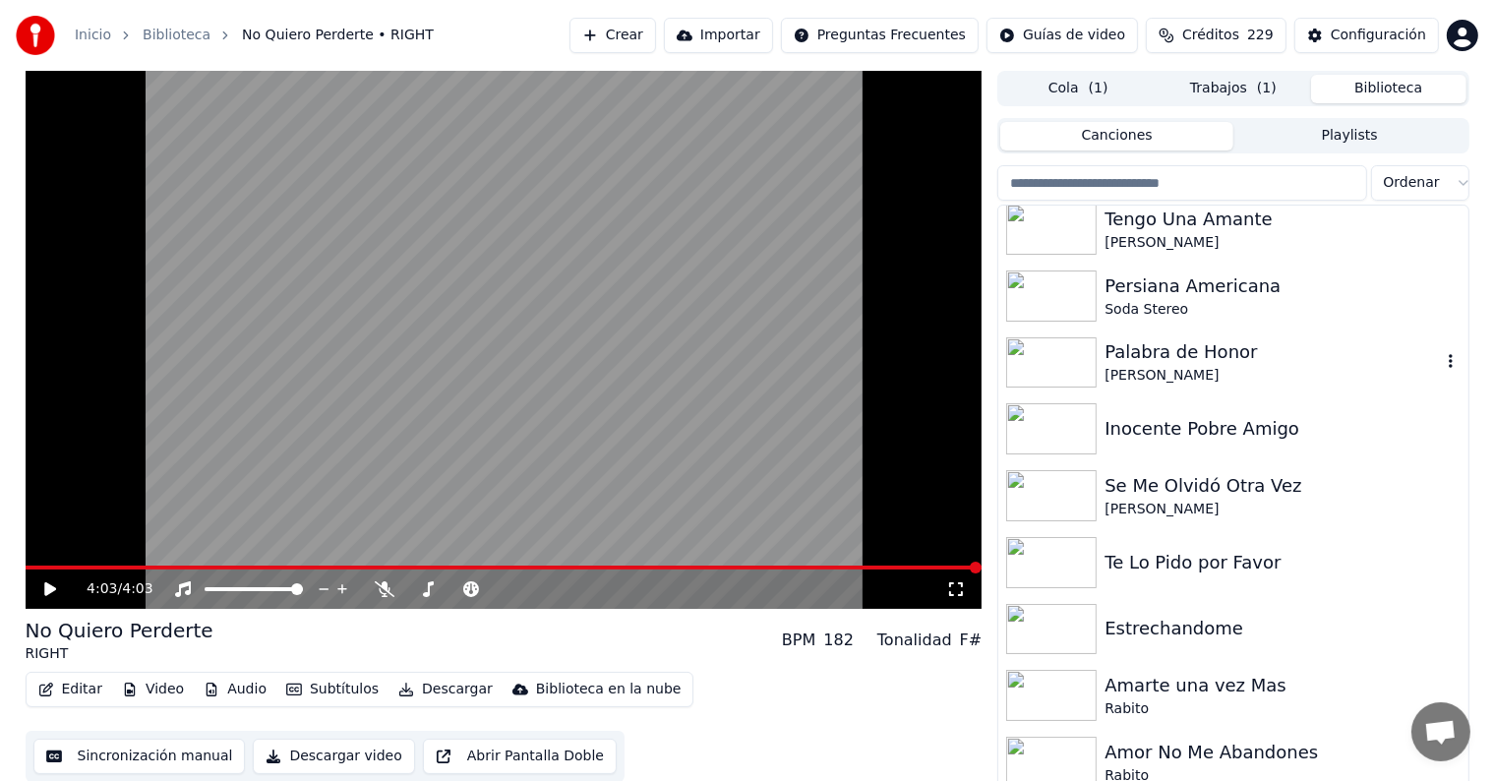
scroll to position [14129, 0]
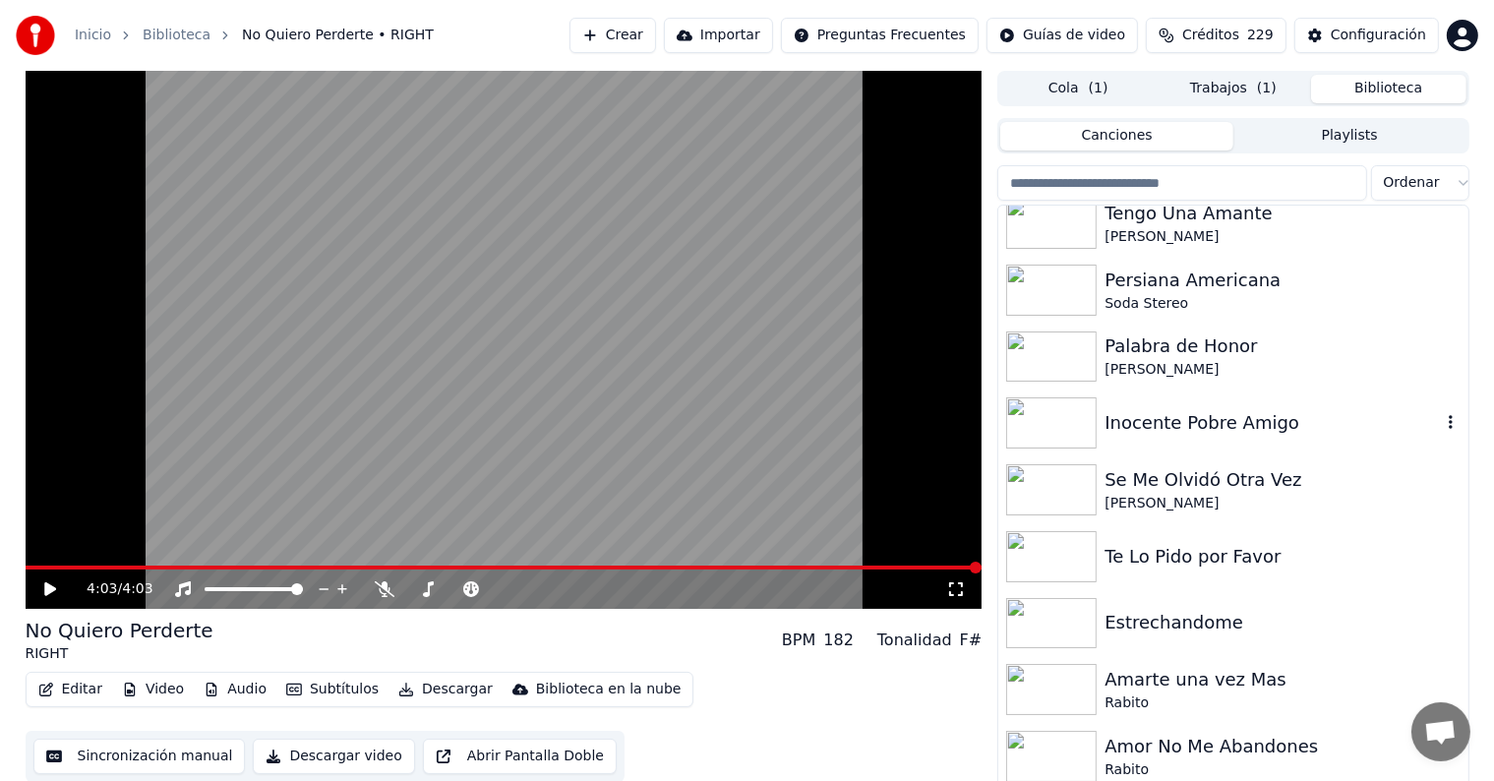
click at [1176, 426] on div "Inocente Pobre Amigo" at bounding box center [1272, 423] width 335 height 28
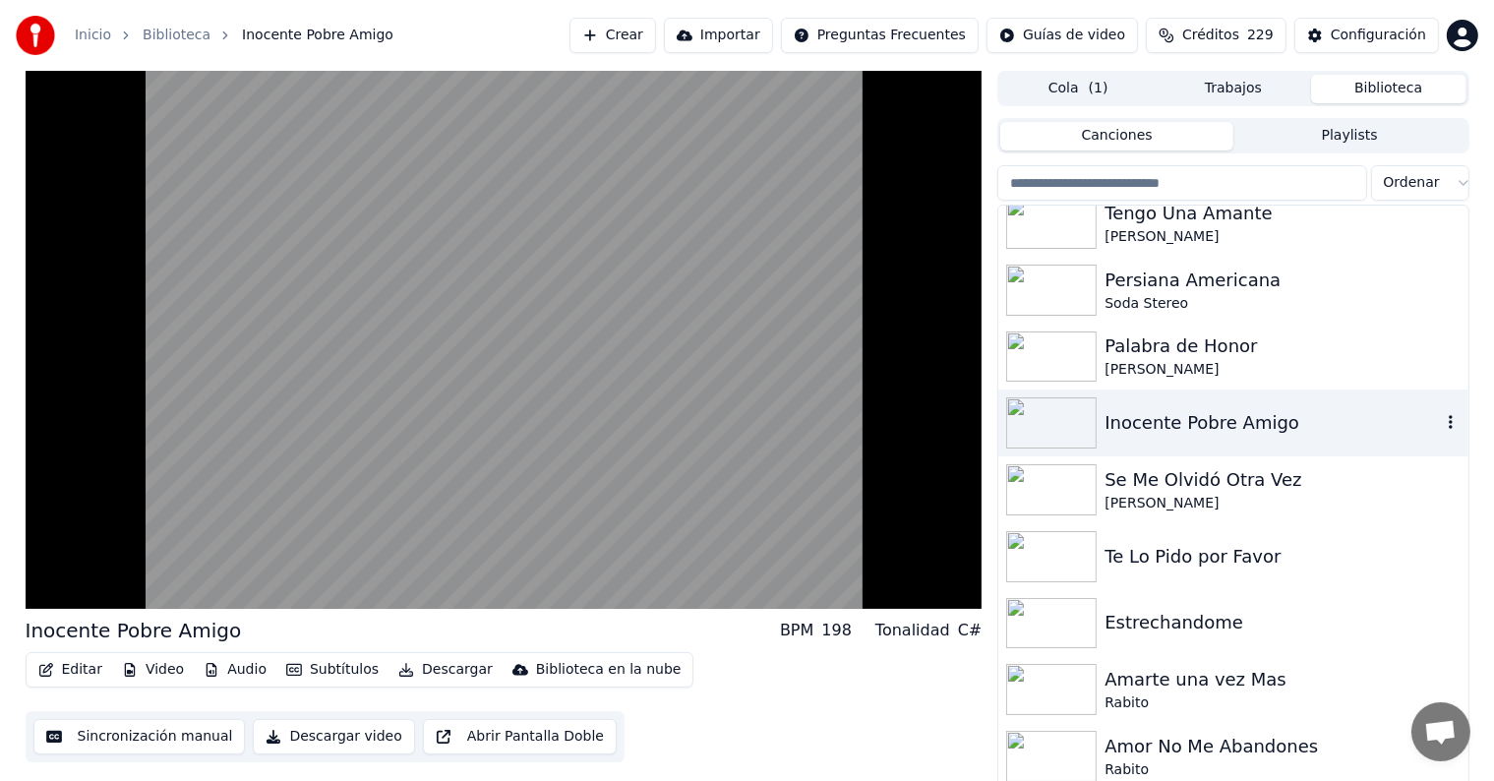
click at [388, 488] on video at bounding box center [504, 340] width 957 height 538
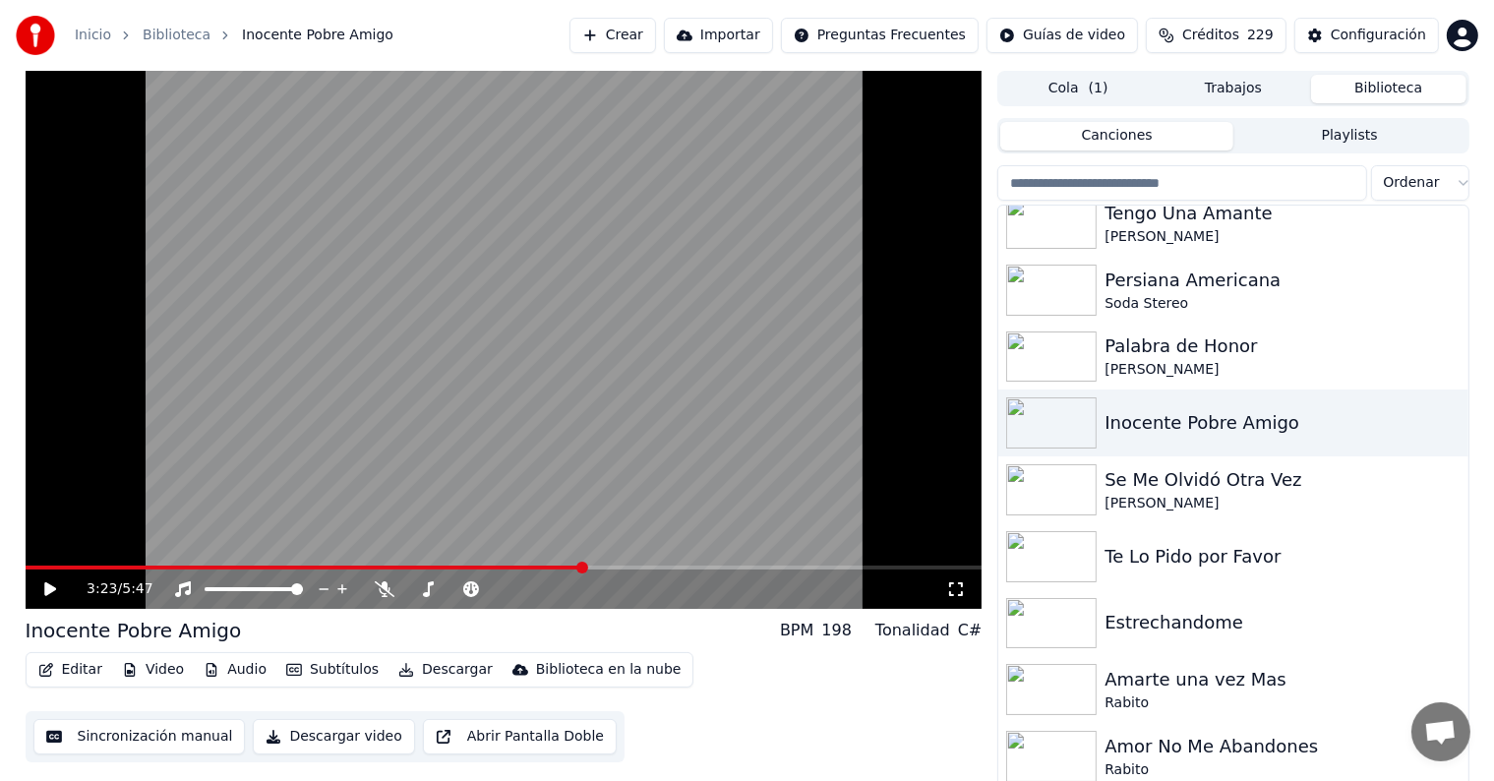
click at [391, 590] on icon at bounding box center [385, 589] width 20 height 16
click at [55, 602] on div "3:23 / 5:47" at bounding box center [504, 589] width 957 height 39
click at [45, 592] on icon at bounding box center [50, 589] width 12 height 14
click at [380, 595] on icon at bounding box center [385, 589] width 20 height 16
click at [1161, 493] on div "Se Me Olvidó Otra Vez" at bounding box center [1272, 480] width 335 height 28
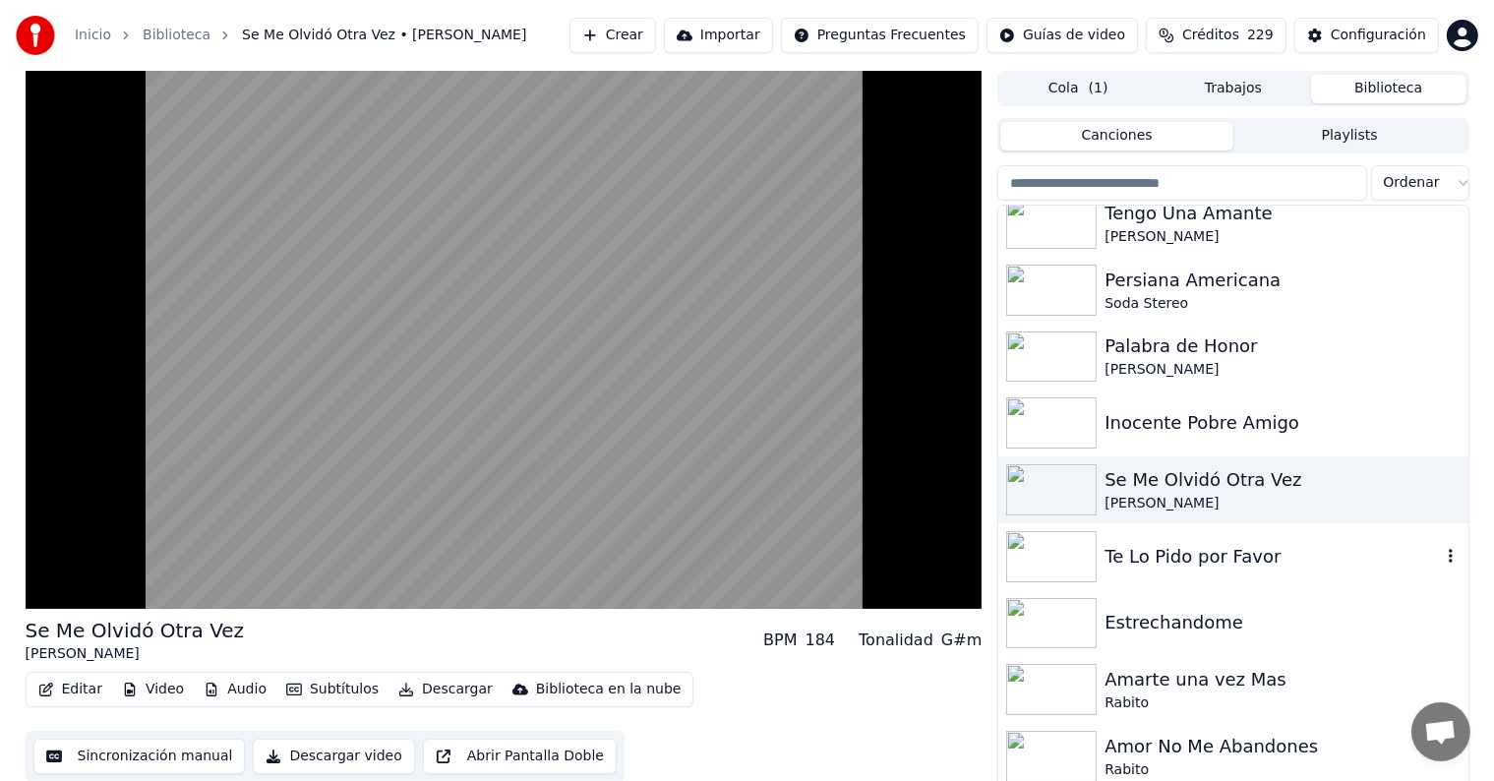
click at [1208, 572] on div "Te Lo Pido por Favor" at bounding box center [1232, 556] width 469 height 67
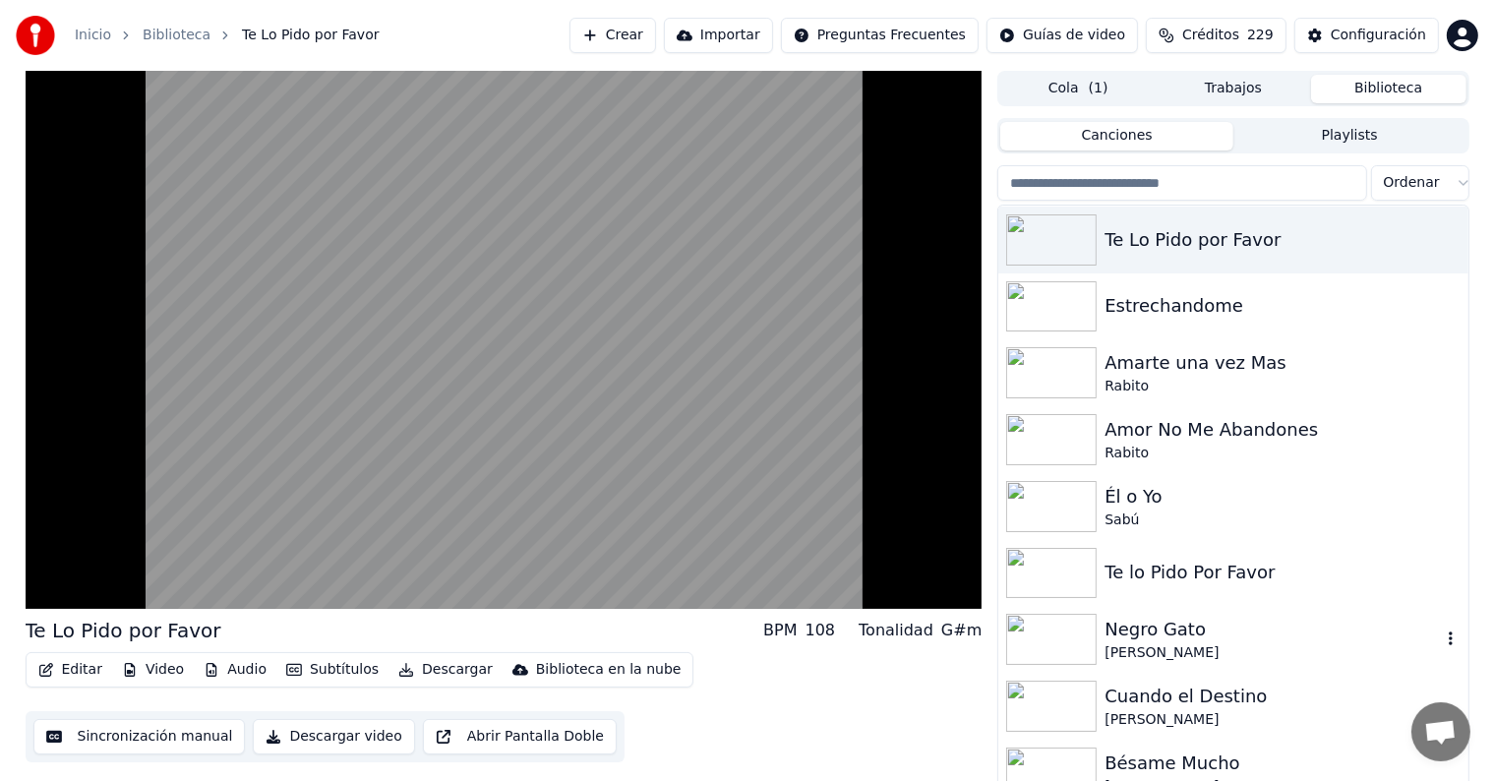
scroll to position [14470, 0]
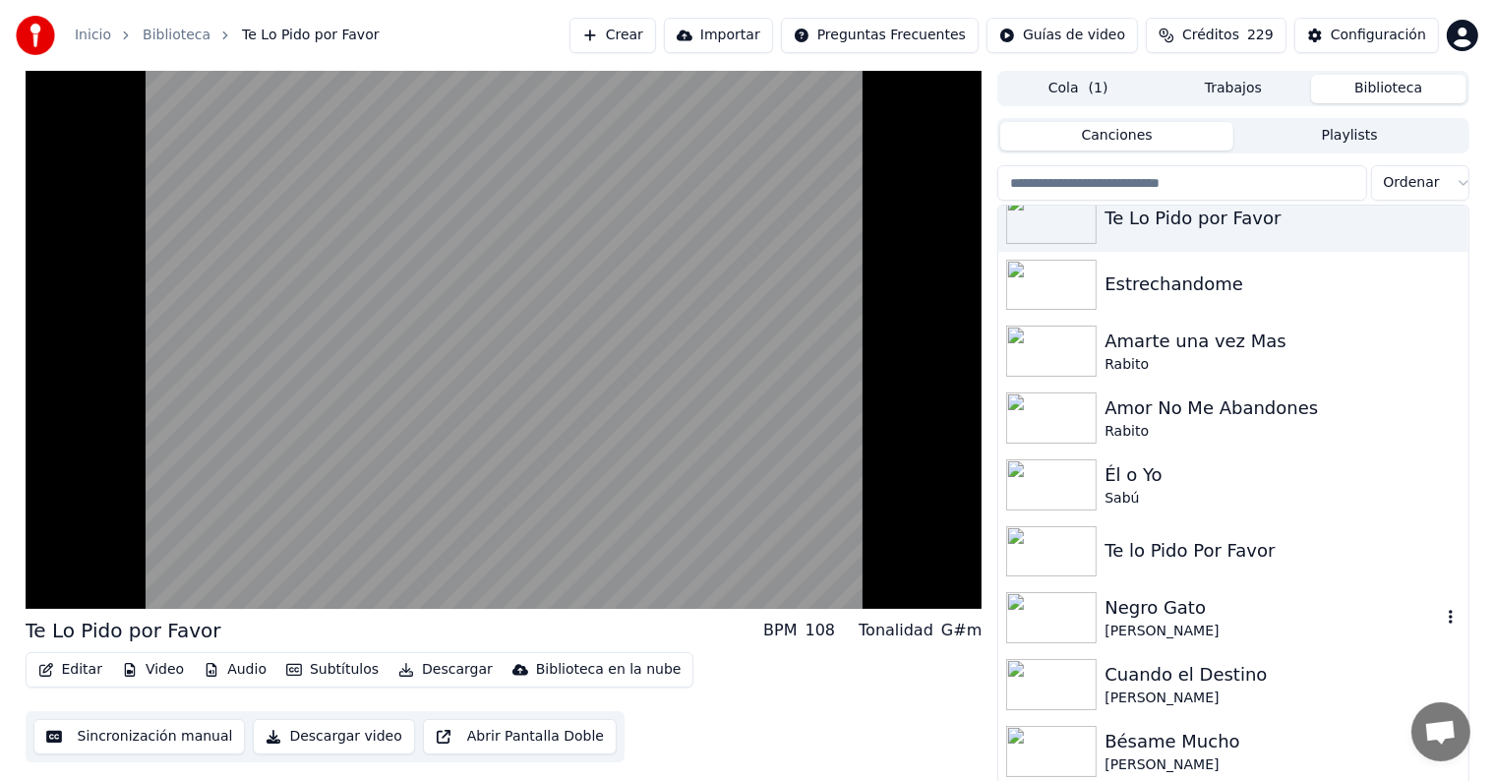
click at [1164, 621] on div "Negro Gato" at bounding box center [1272, 608] width 335 height 28
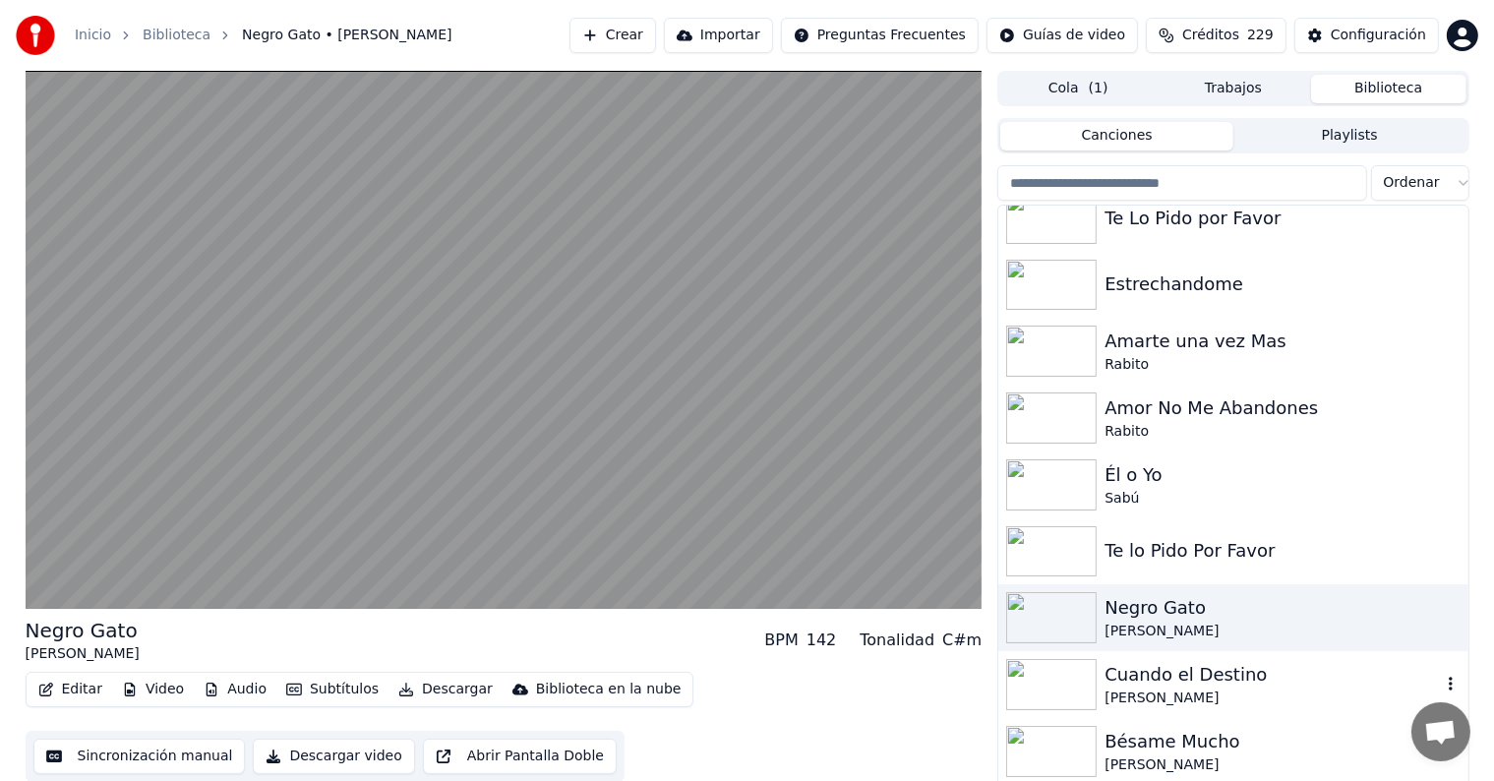
click at [1164, 676] on div "Cuando el Destino" at bounding box center [1272, 675] width 335 height 28
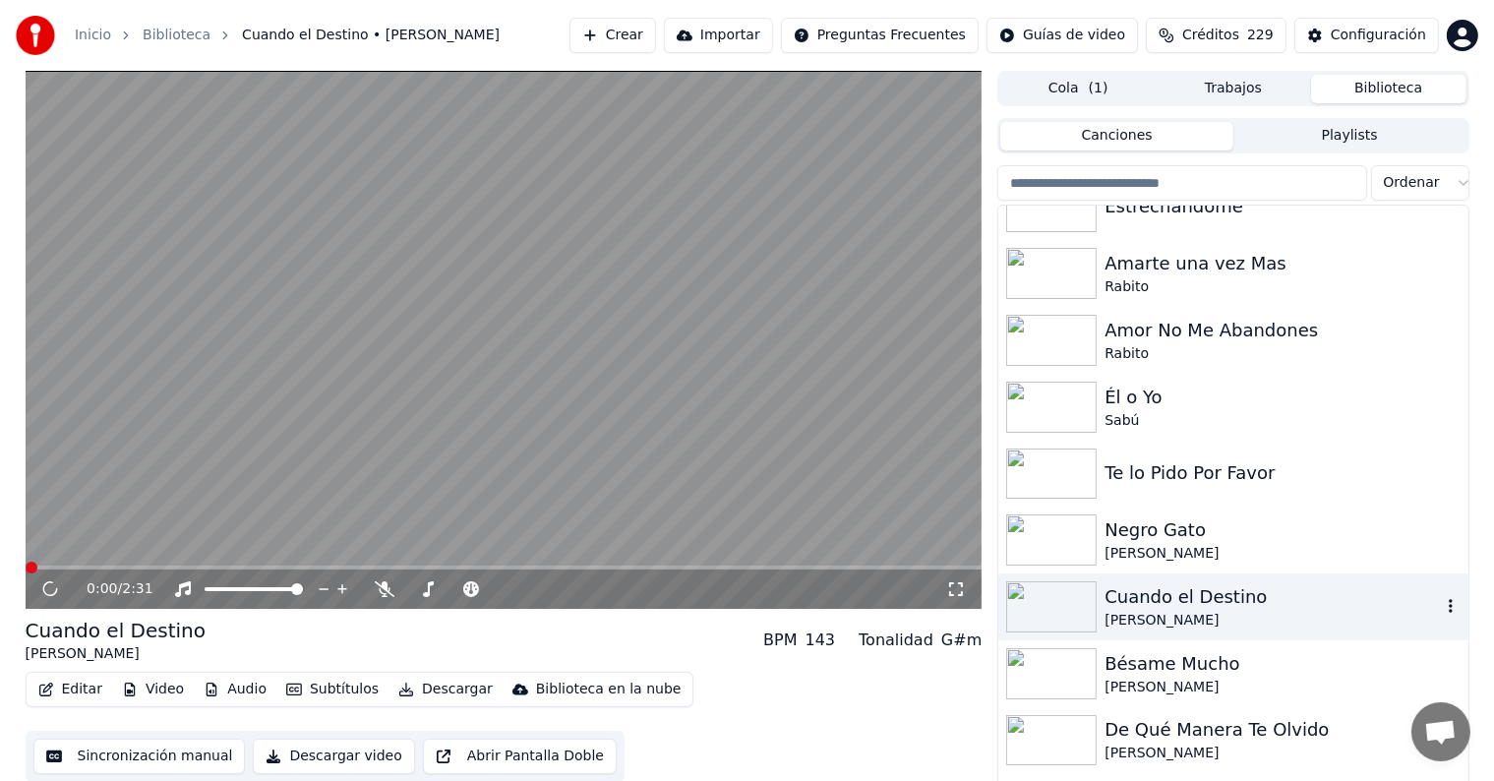
scroll to position [14562, 0]
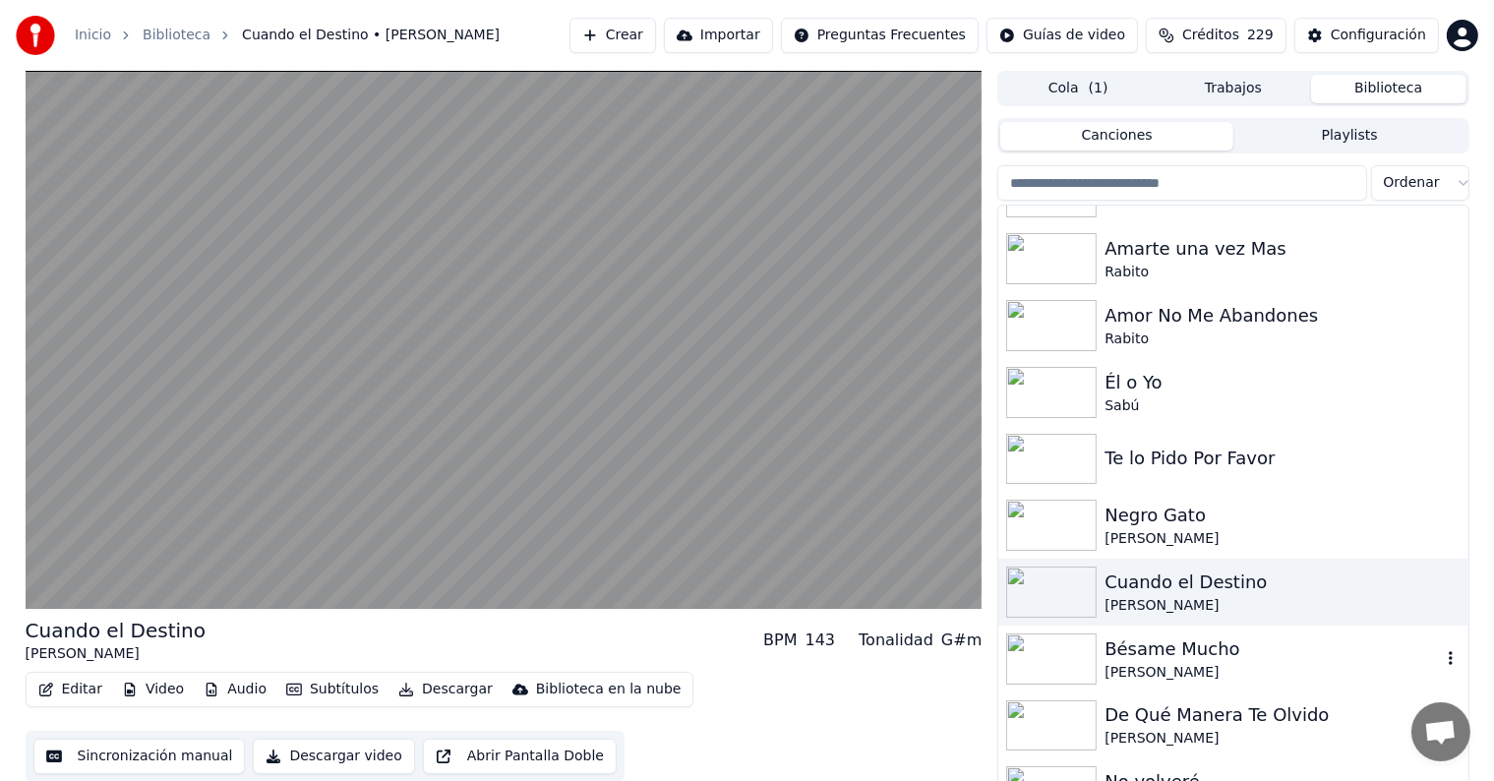
click at [1162, 667] on div "[PERSON_NAME]" at bounding box center [1272, 673] width 335 height 20
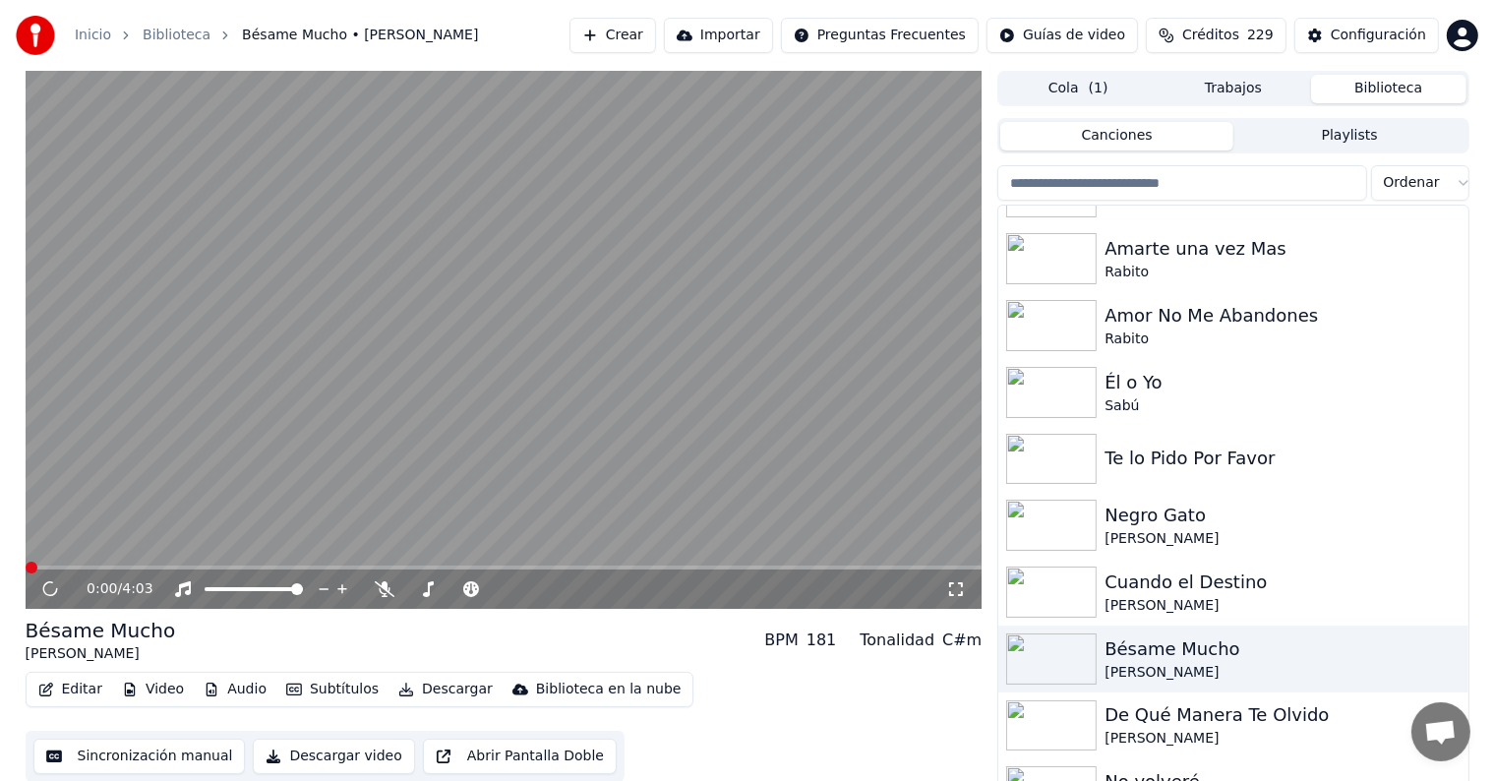
click at [1162, 709] on div "De Qué Manera Te Olvido" at bounding box center [1272, 715] width 335 height 28
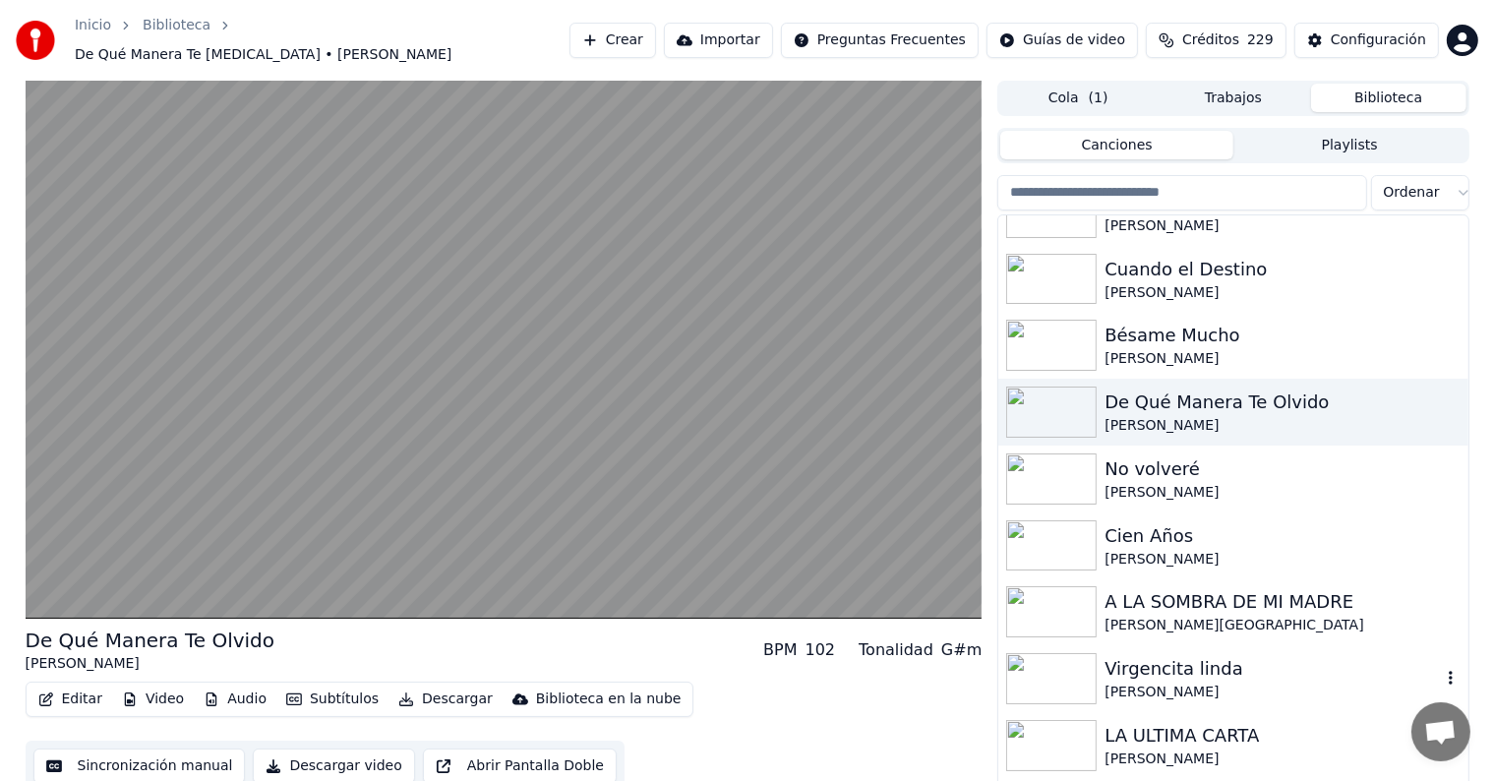
scroll to position [14929, 0]
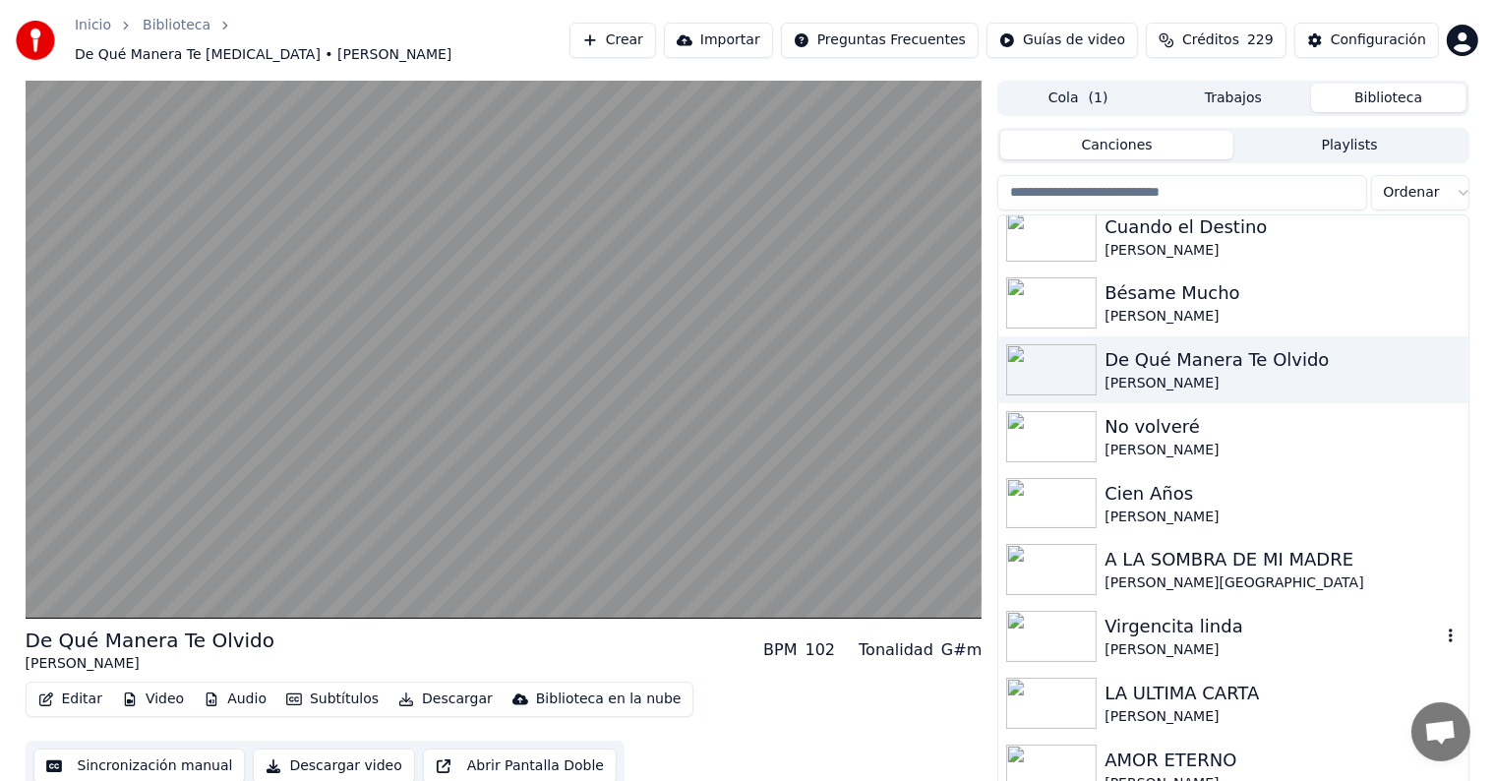
click at [1167, 649] on div "[PERSON_NAME]" at bounding box center [1272, 650] width 335 height 20
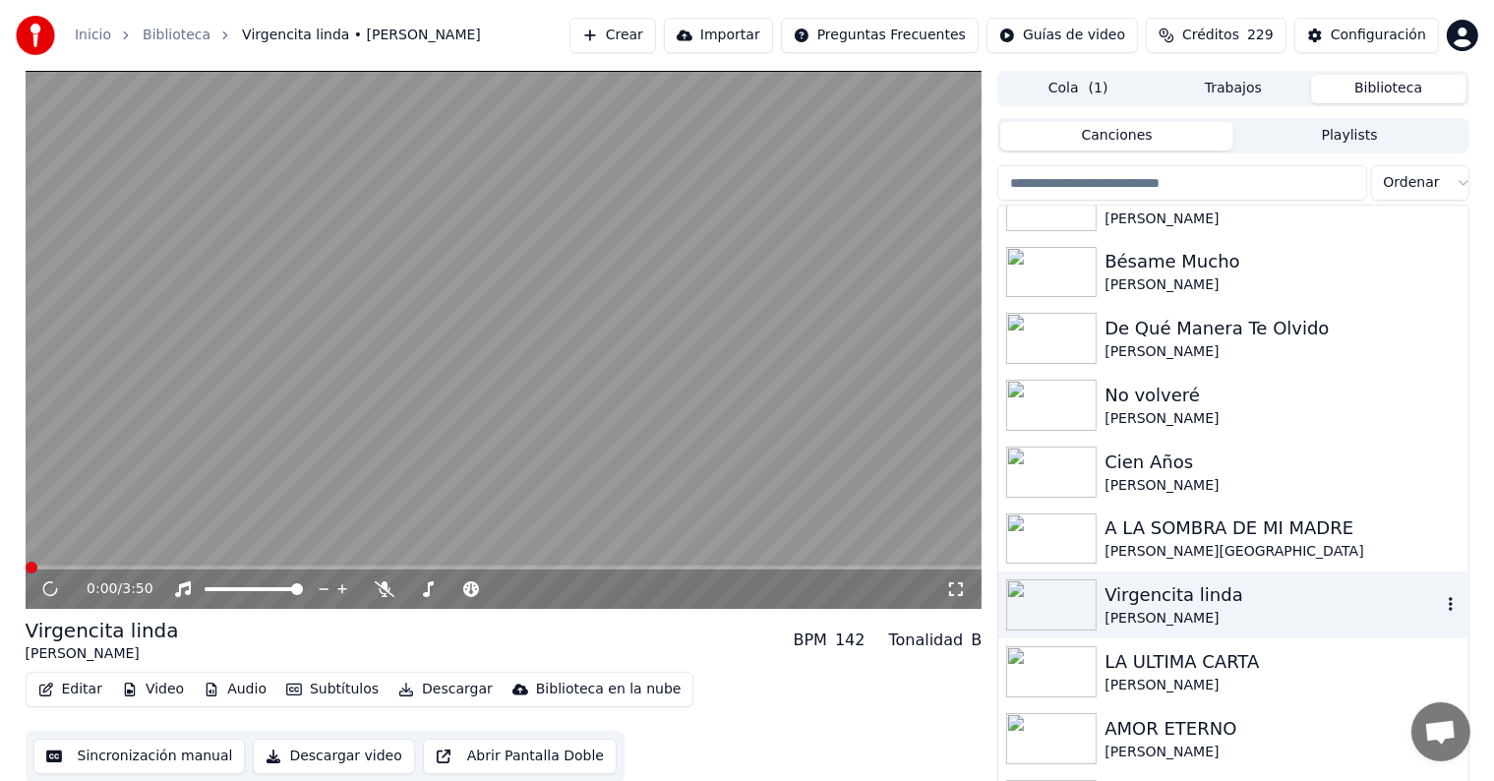
scroll to position [14958, 0]
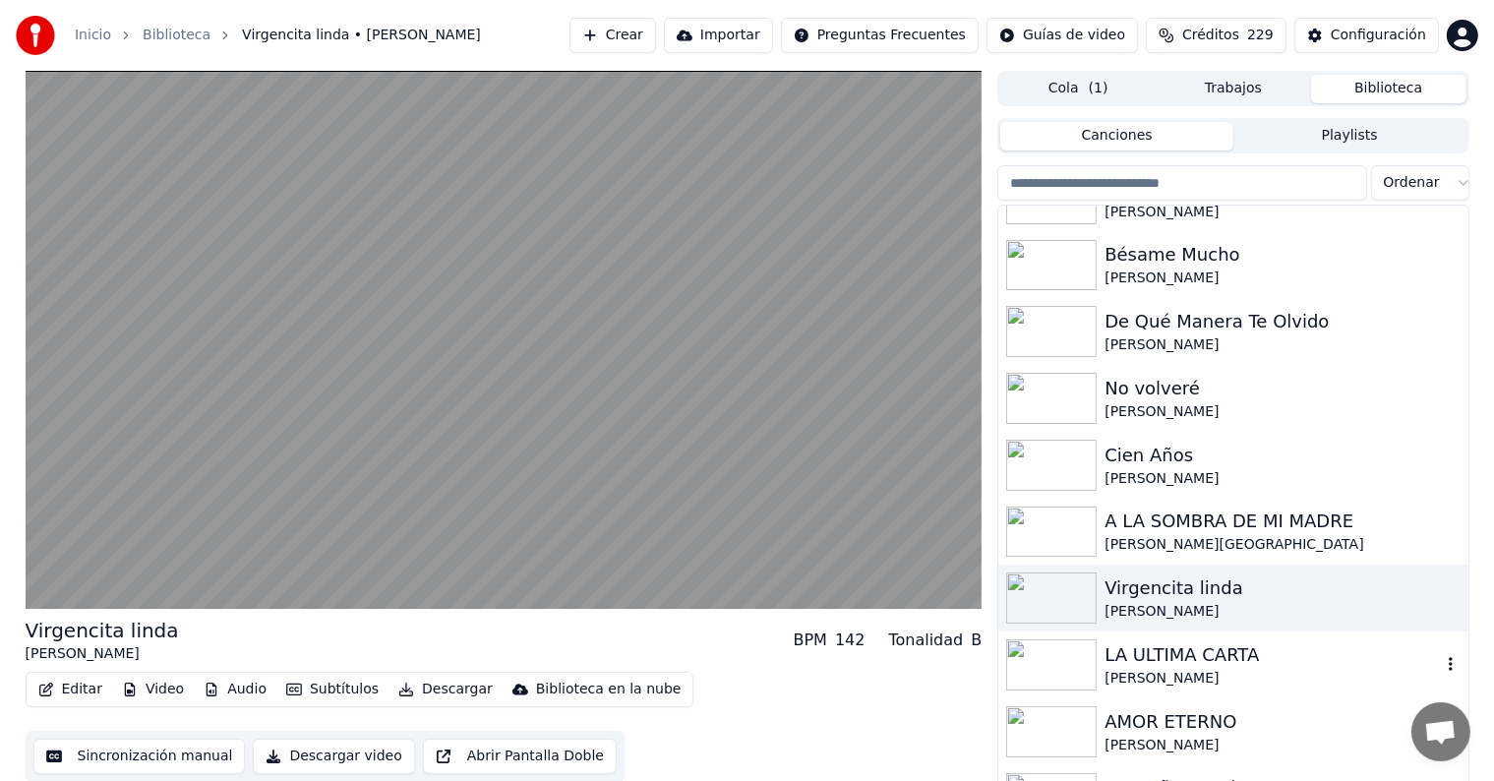
click at [1167, 649] on div "LA ULTIMA CARTA" at bounding box center [1272, 655] width 335 height 28
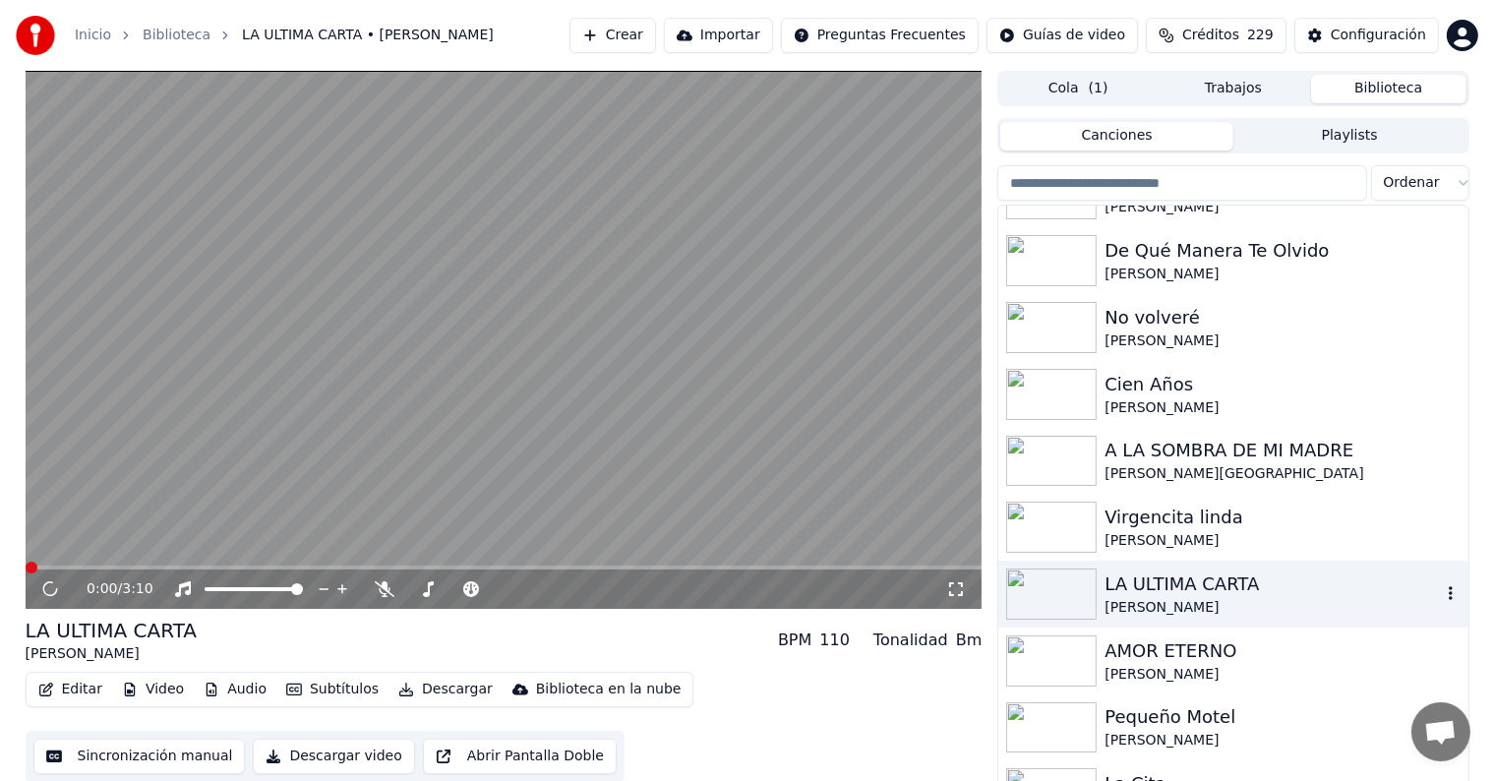
scroll to position [15043, 0]
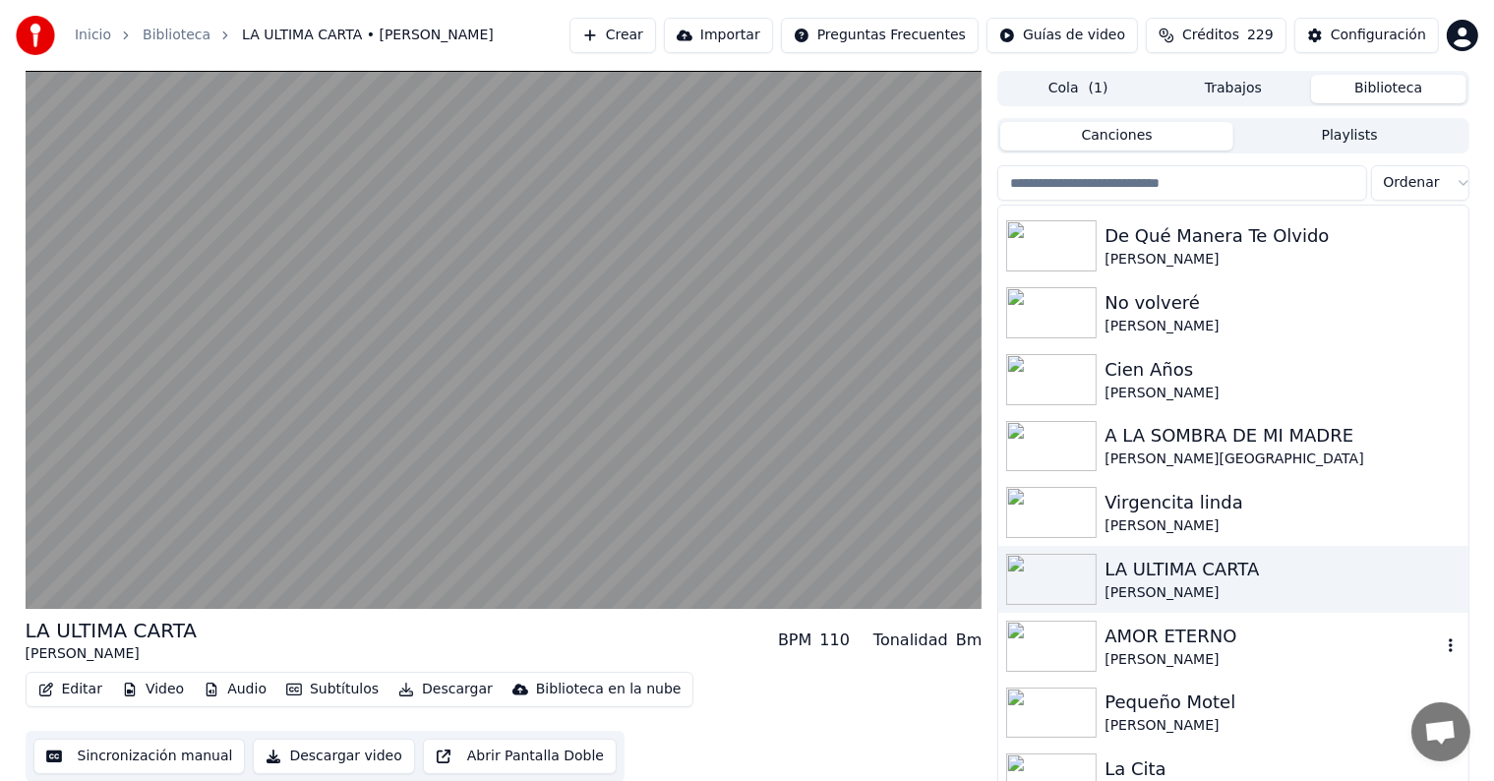
click at [1167, 650] on div "[PERSON_NAME]" at bounding box center [1272, 660] width 335 height 20
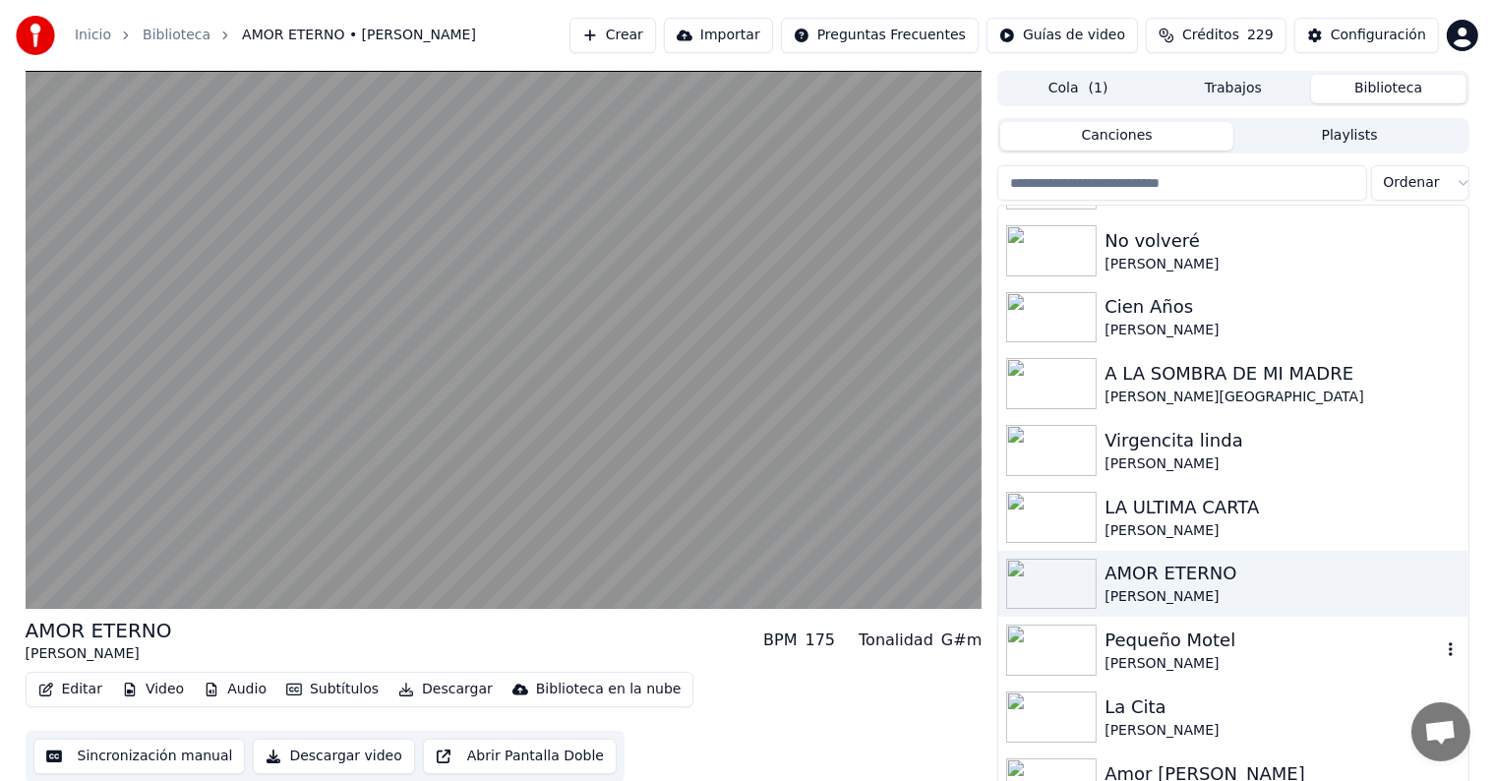
scroll to position [15207, 0]
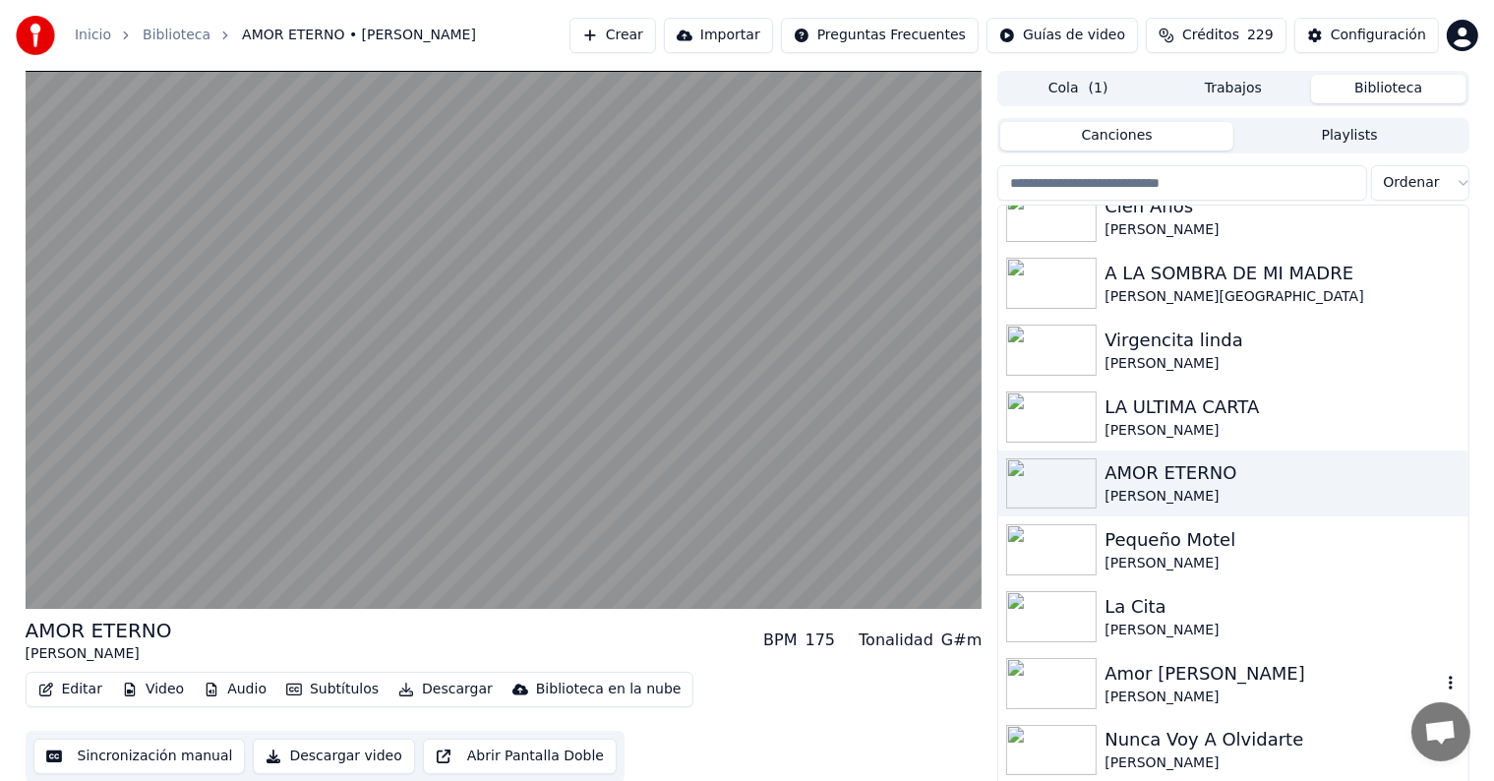
click at [1167, 650] on div "Amor [PERSON_NAME] [PERSON_NAME]" at bounding box center [1232, 683] width 469 height 67
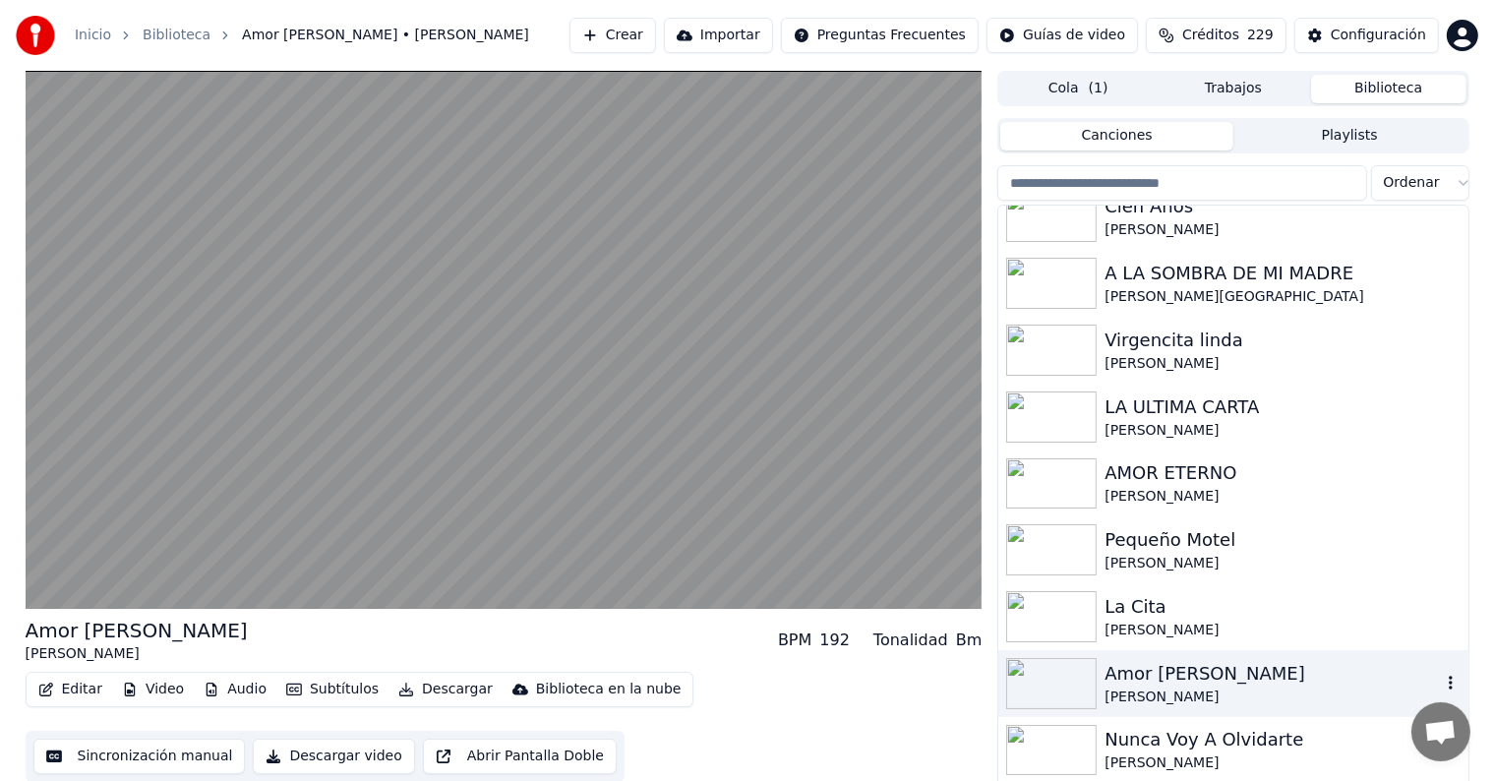
click at [1167, 681] on div "Amor [PERSON_NAME]" at bounding box center [1272, 674] width 335 height 28
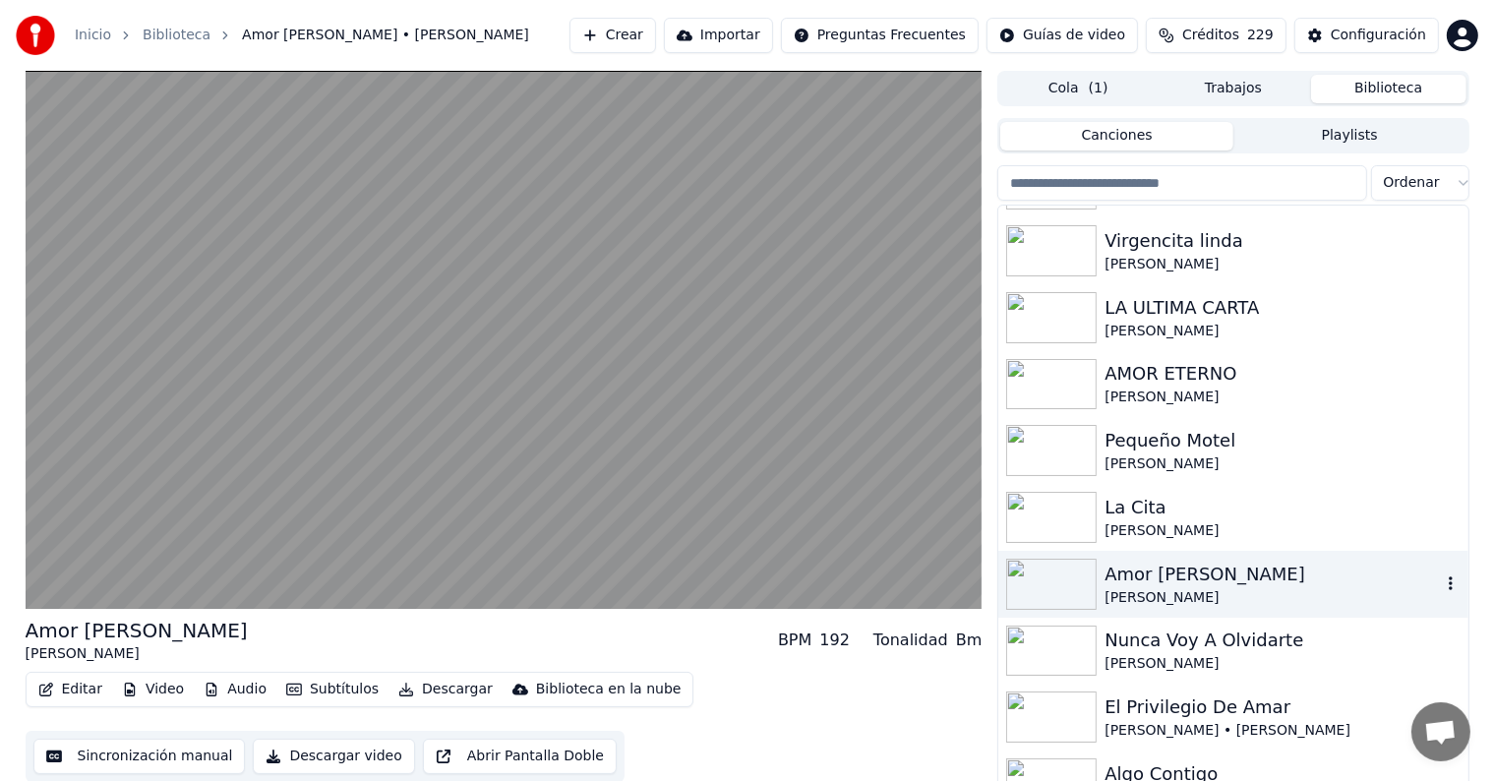
scroll to position [15307, 0]
click at [1167, 681] on div "Nunca Voy A Olvidarte [PERSON_NAME]" at bounding box center [1232, 650] width 469 height 67
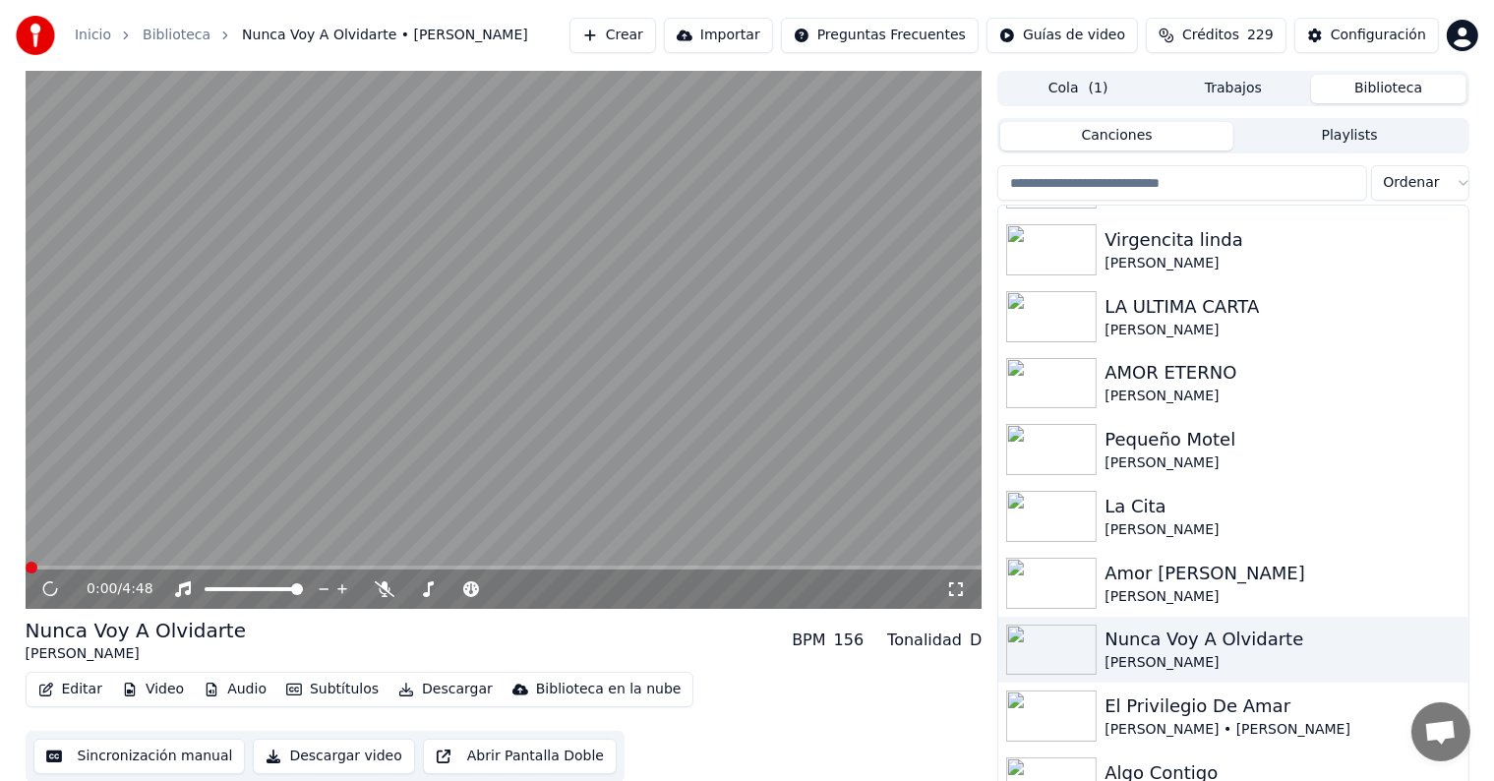
click at [1167, 707] on div "El Privilegio De Amar" at bounding box center [1272, 707] width 335 height 28
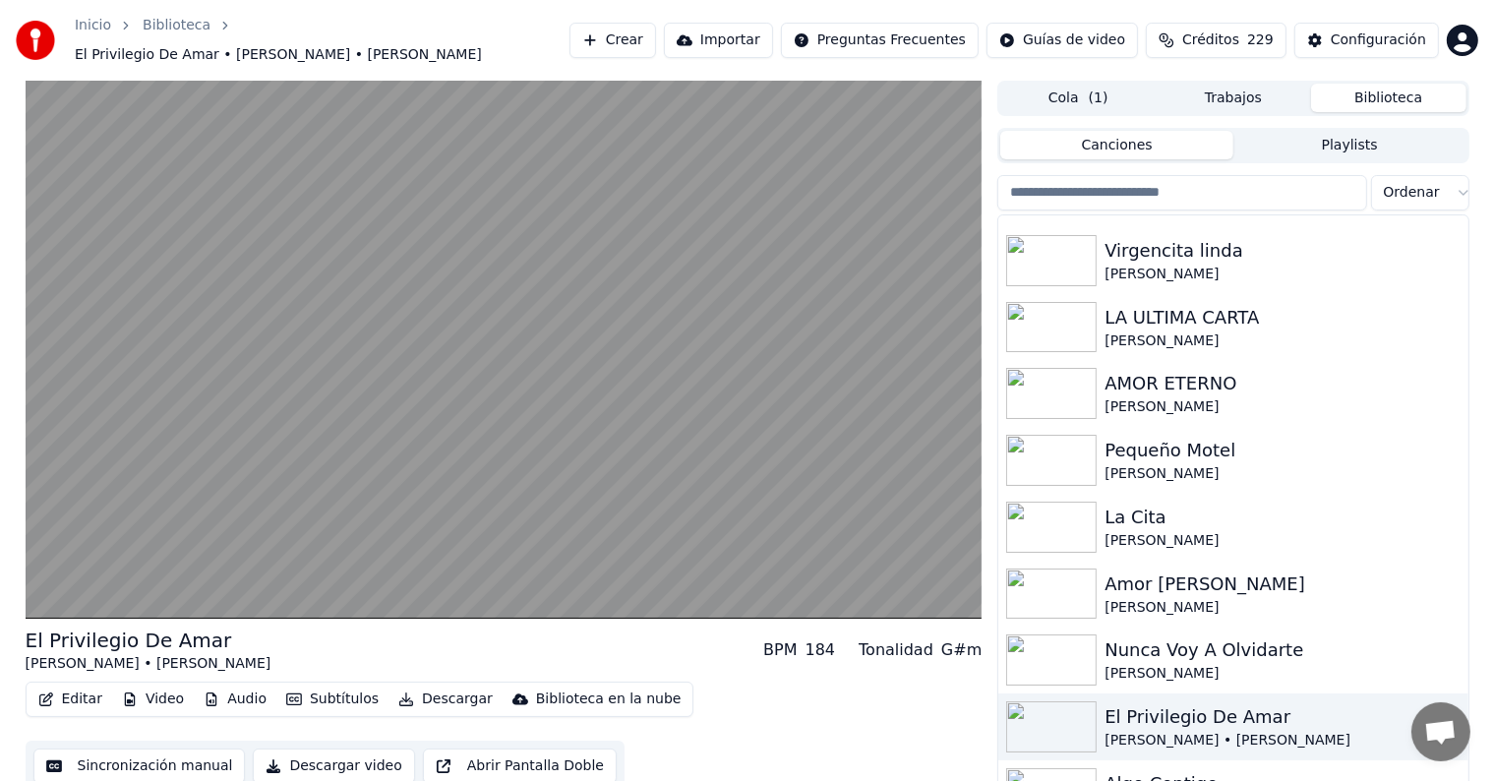
scroll to position [15409, 0]
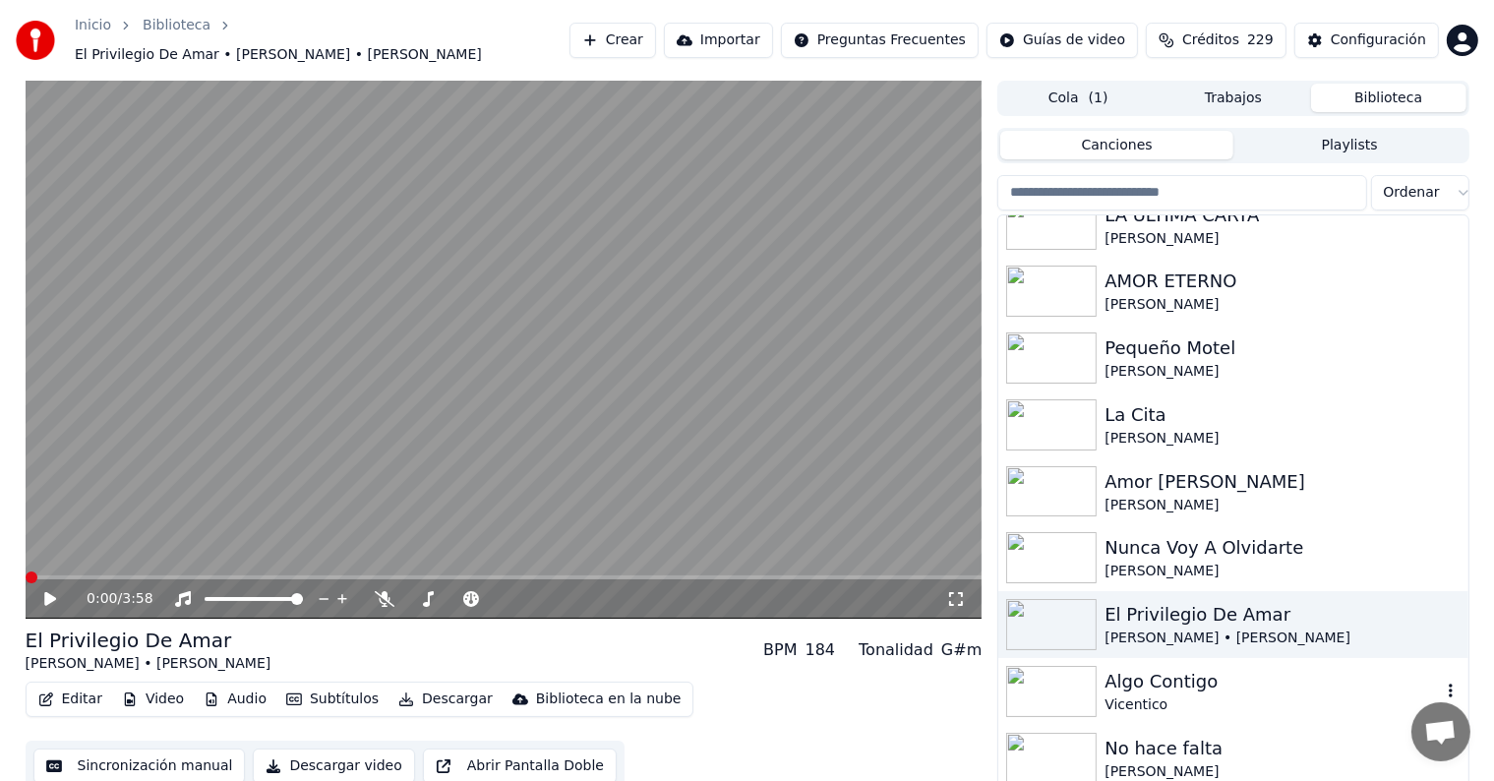
click at [1166, 679] on div "Algo Contigo" at bounding box center [1272, 682] width 335 height 28
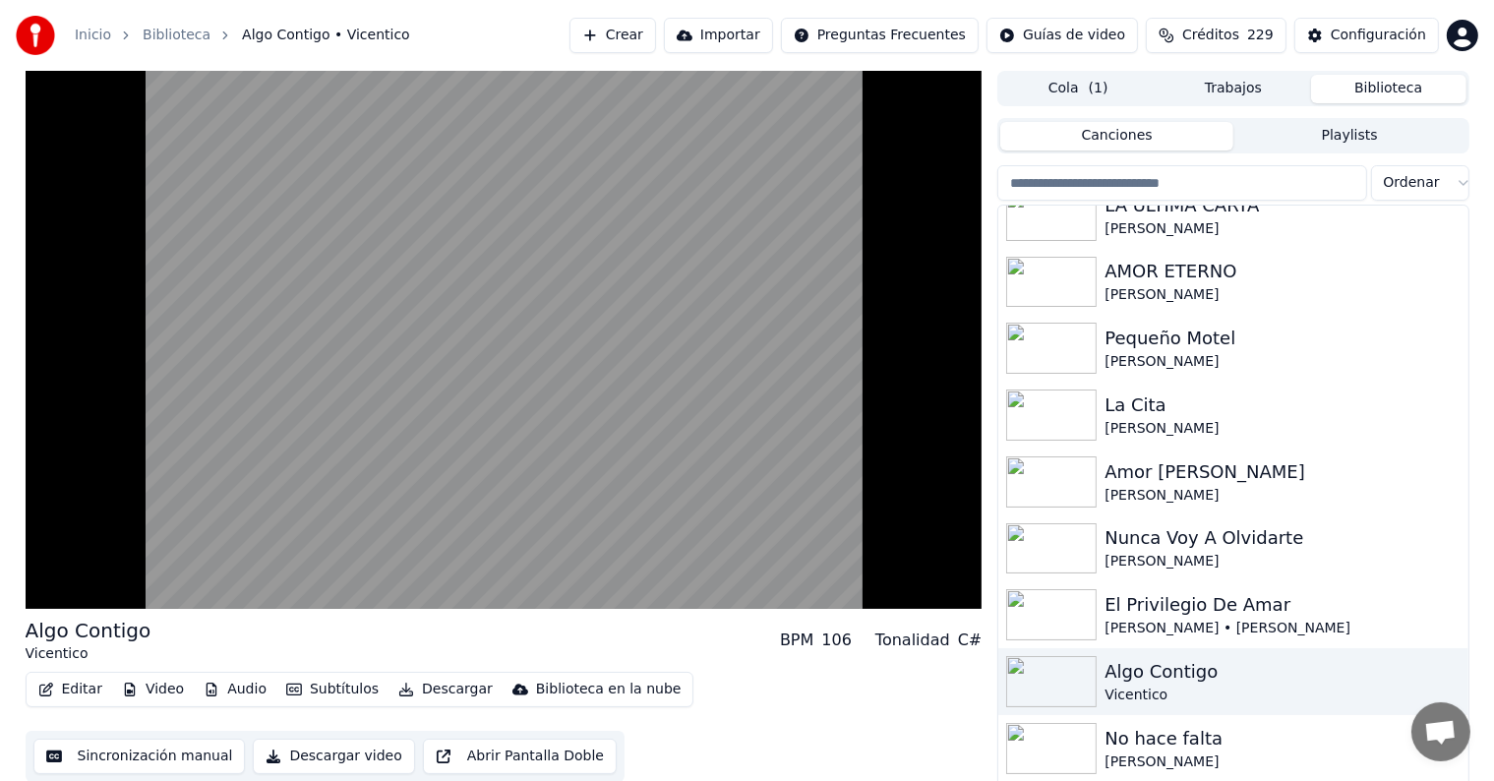
click at [1160, 738] on div "No hace falta" at bounding box center [1272, 739] width 335 height 28
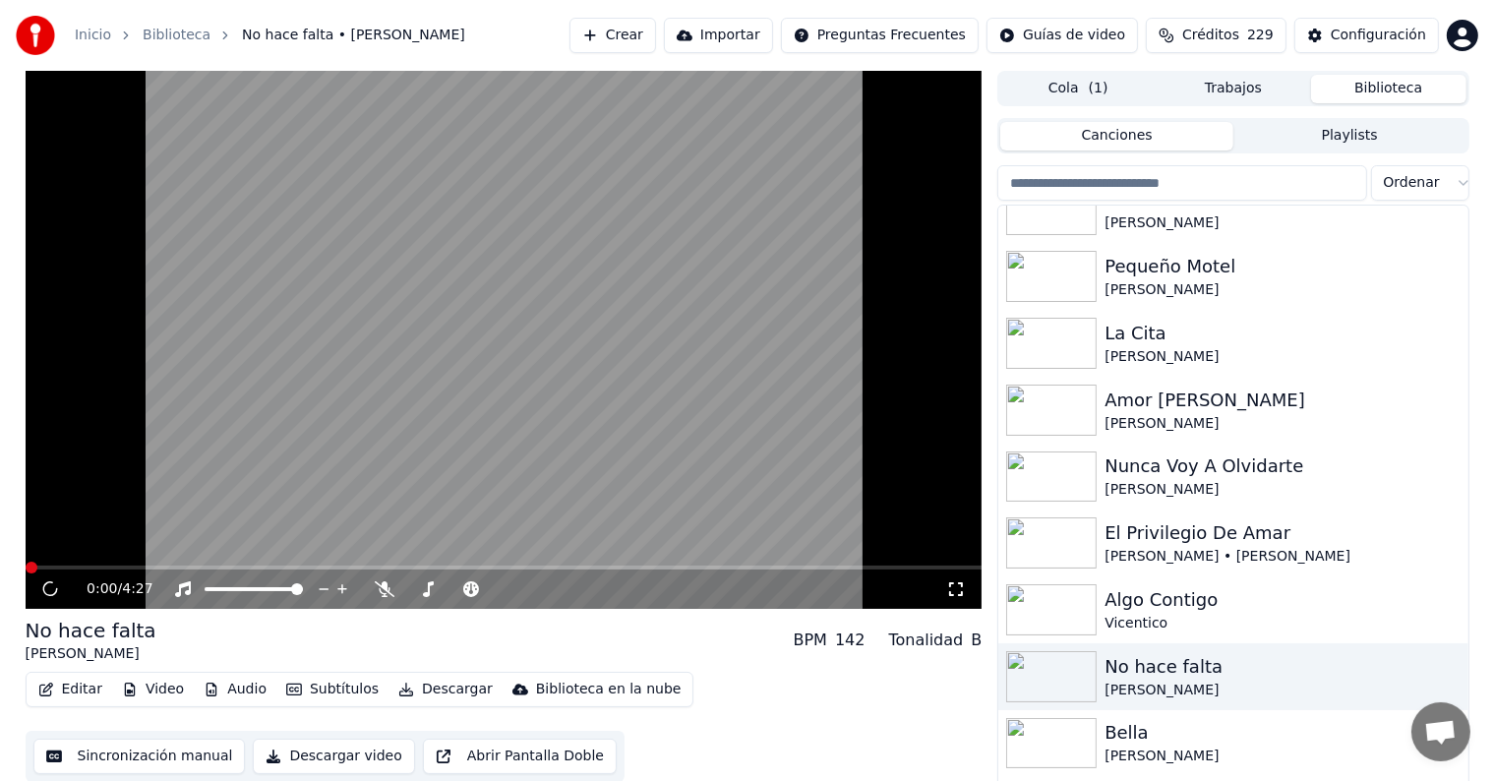
scroll to position [15482, 0]
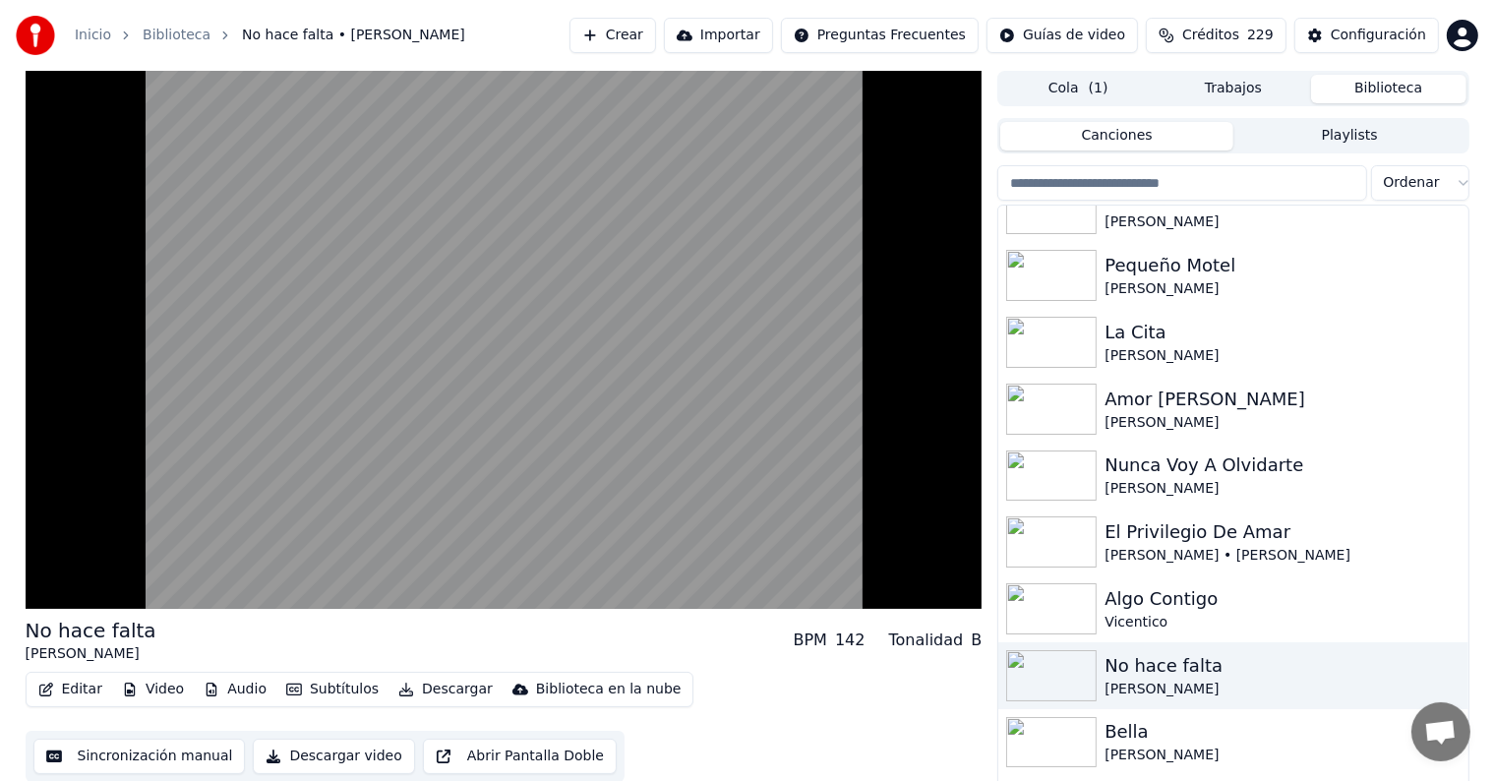
click at [1160, 738] on div "Bella" at bounding box center [1272, 732] width 335 height 28
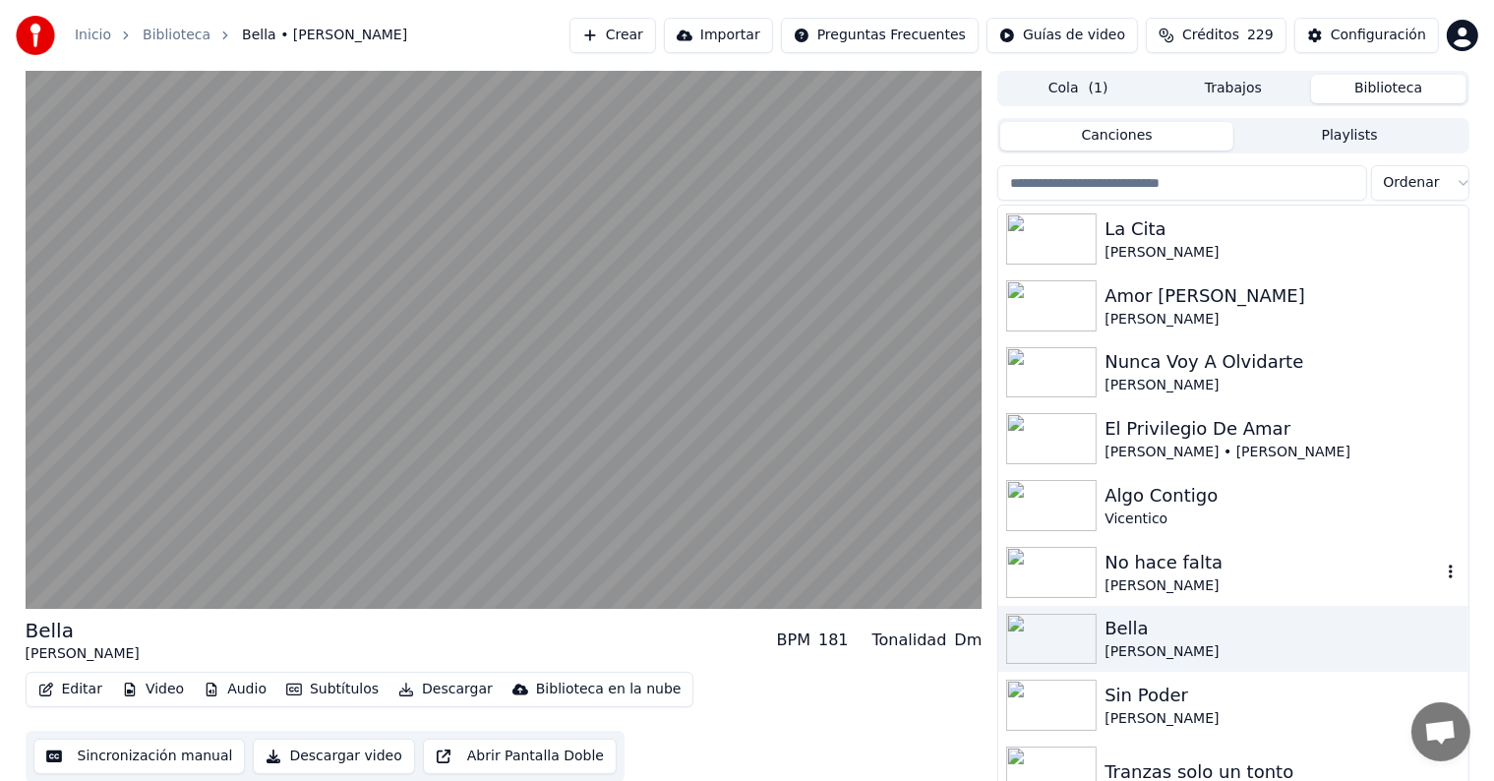
scroll to position [15589, 0]
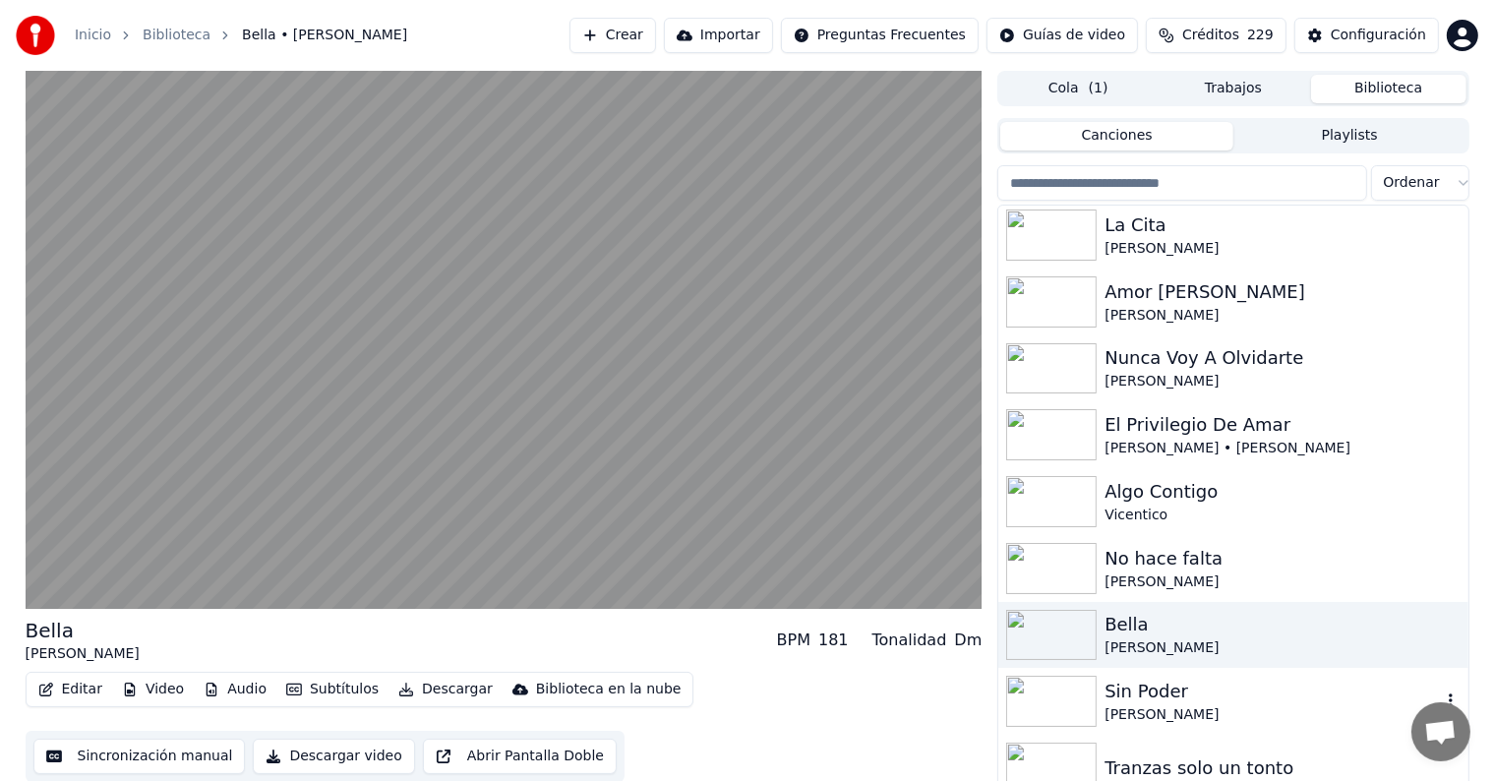
click at [1159, 694] on div "Sin Poder" at bounding box center [1272, 692] width 335 height 28
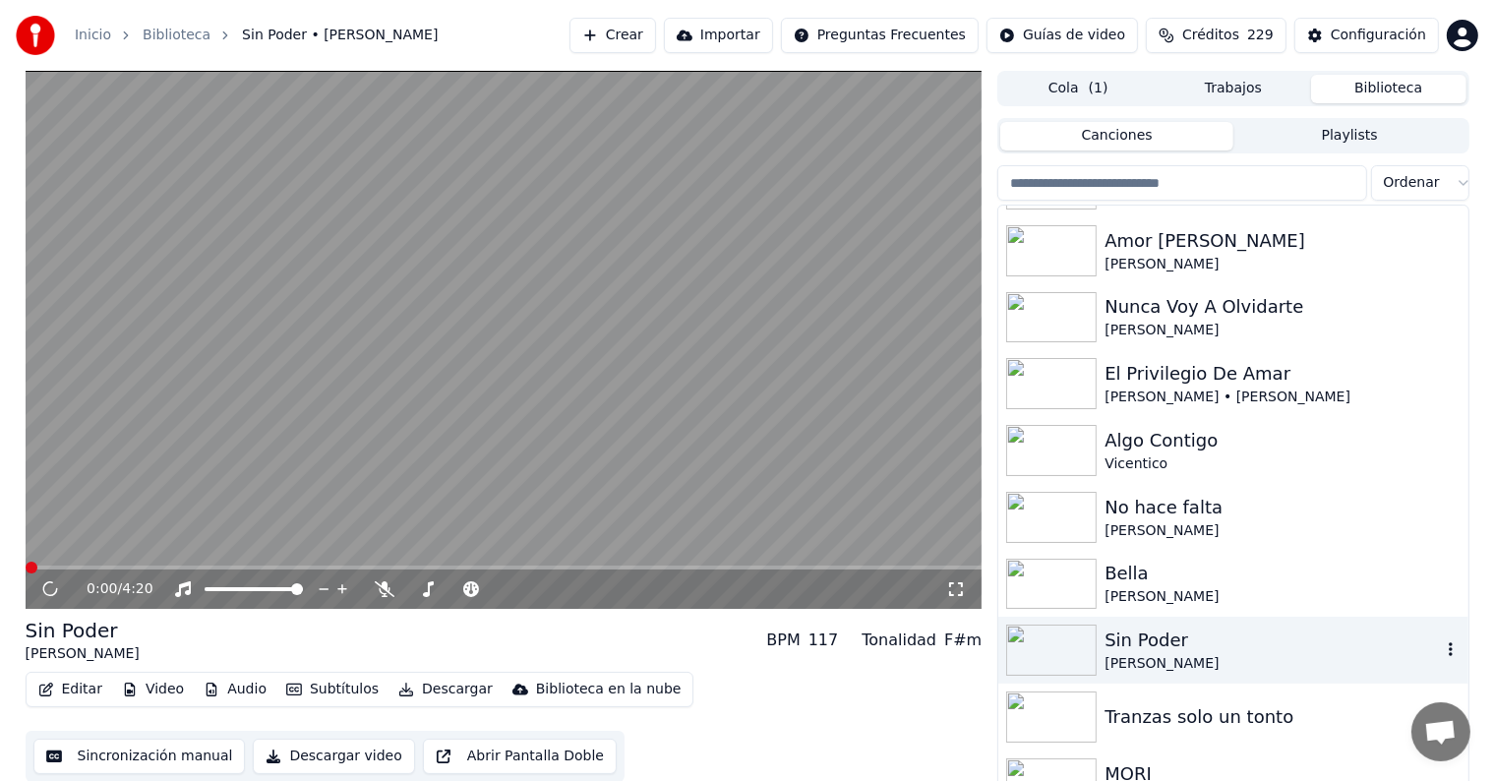
scroll to position [15651, 0]
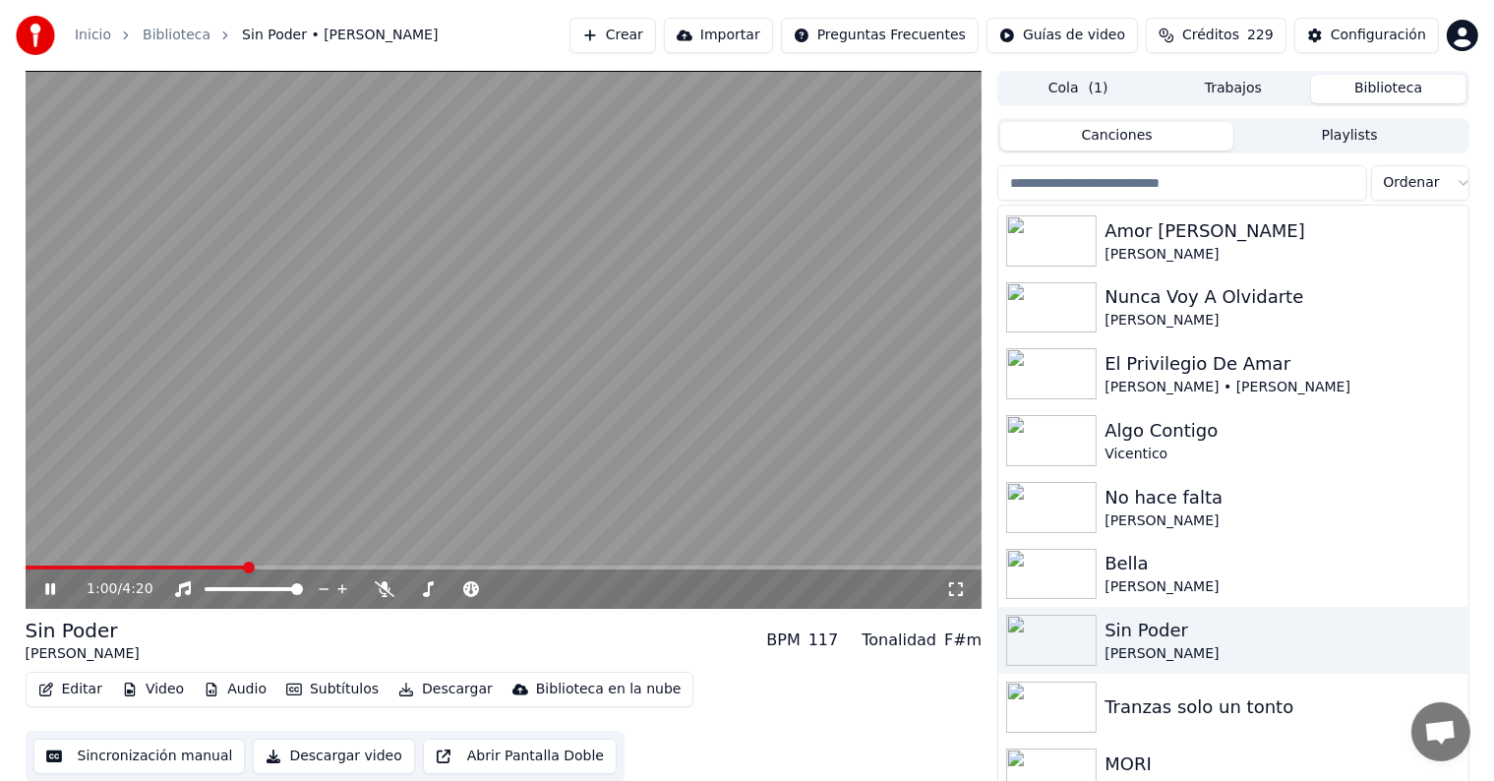
click at [244, 567] on span at bounding box center [504, 568] width 957 height 4
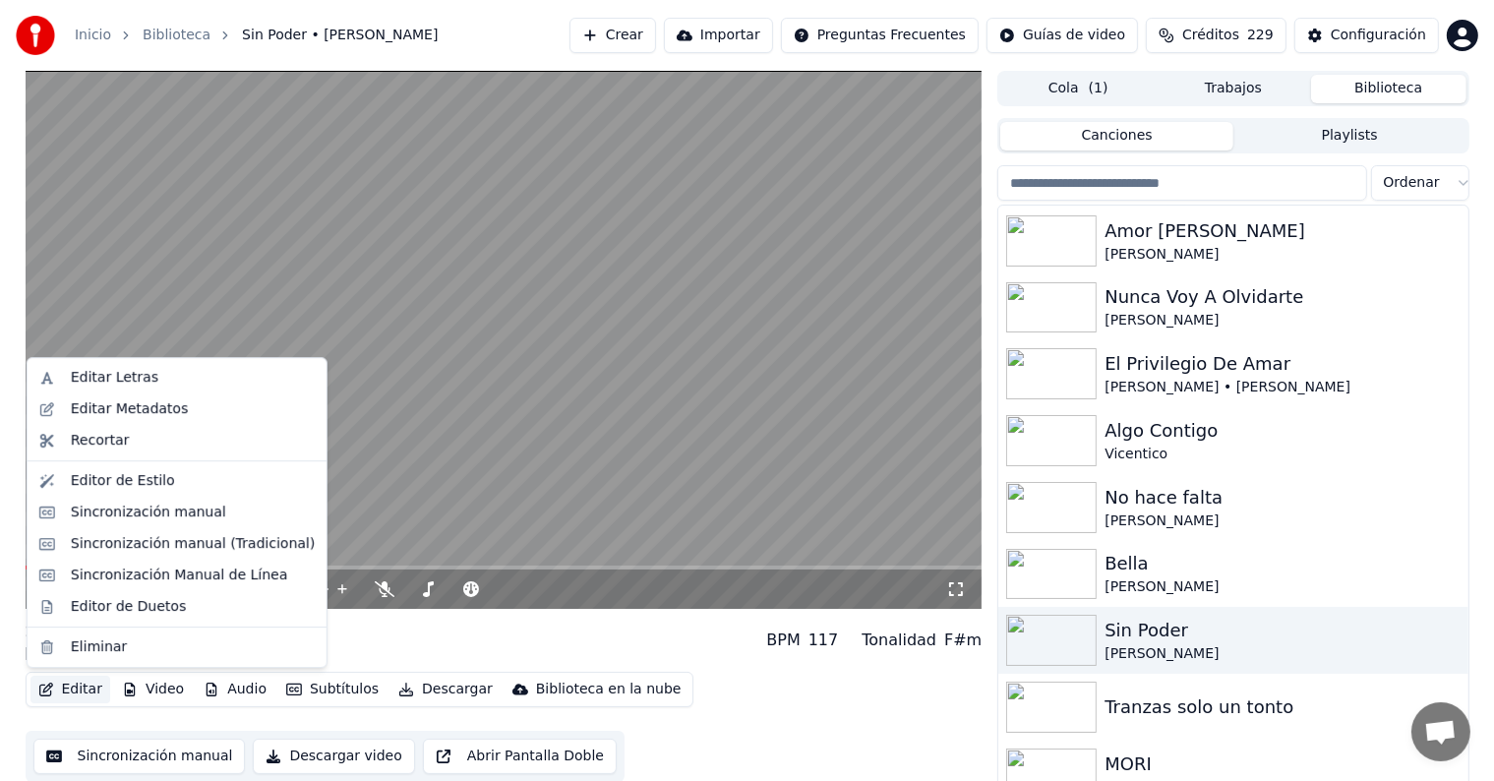
click at [77, 691] on button "Editar" at bounding box center [70, 690] width 80 height 28
click at [91, 618] on div "Editor de Duetos" at bounding box center [176, 606] width 291 height 31
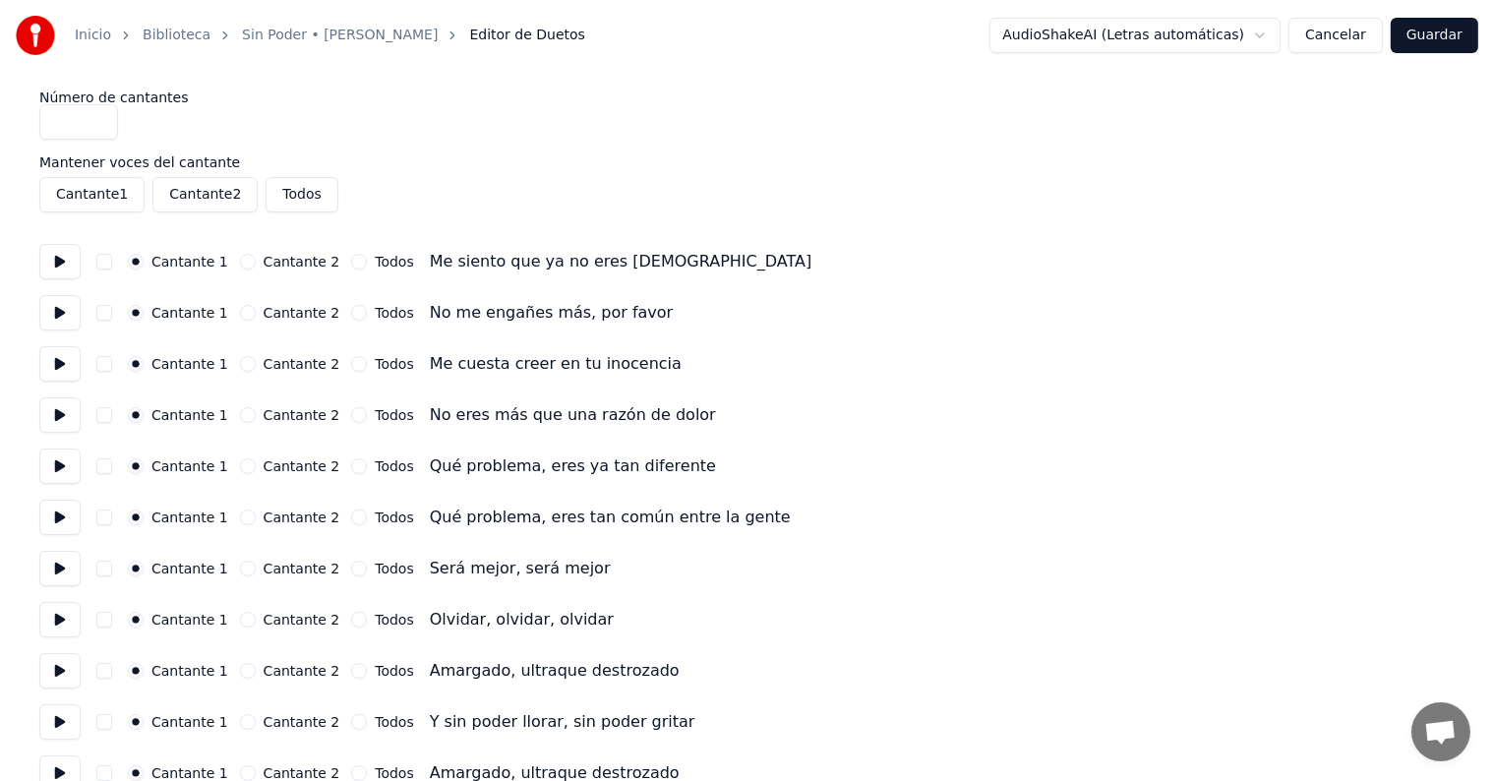
click at [51, 367] on button at bounding box center [59, 363] width 41 height 35
click at [46, 411] on button at bounding box center [59, 414] width 41 height 35
click at [43, 460] on button at bounding box center [59, 466] width 41 height 35
click at [53, 513] on button at bounding box center [59, 517] width 41 height 35
click at [59, 566] on button at bounding box center [59, 568] width 41 height 35
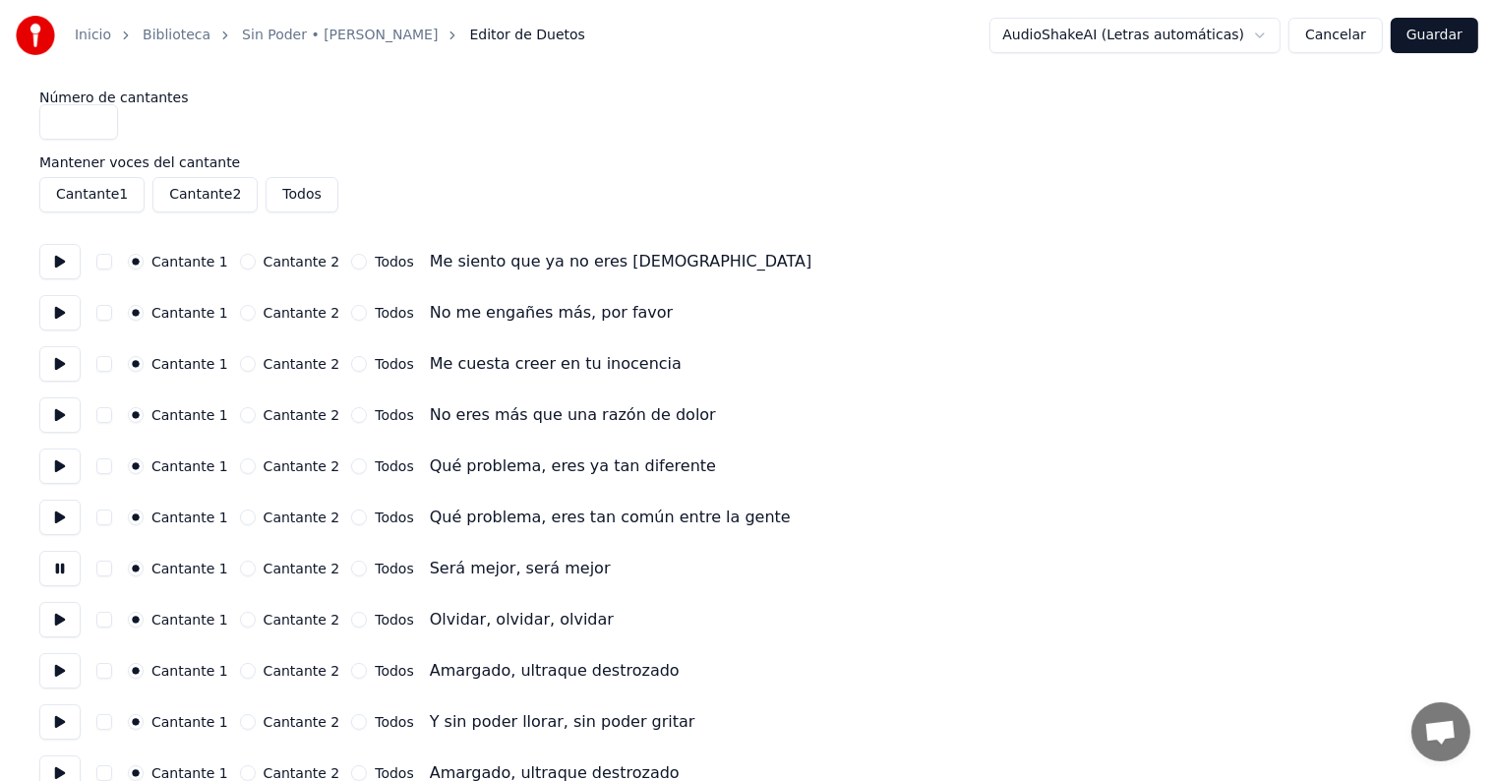
click at [62, 621] on button at bounding box center [59, 619] width 41 height 35
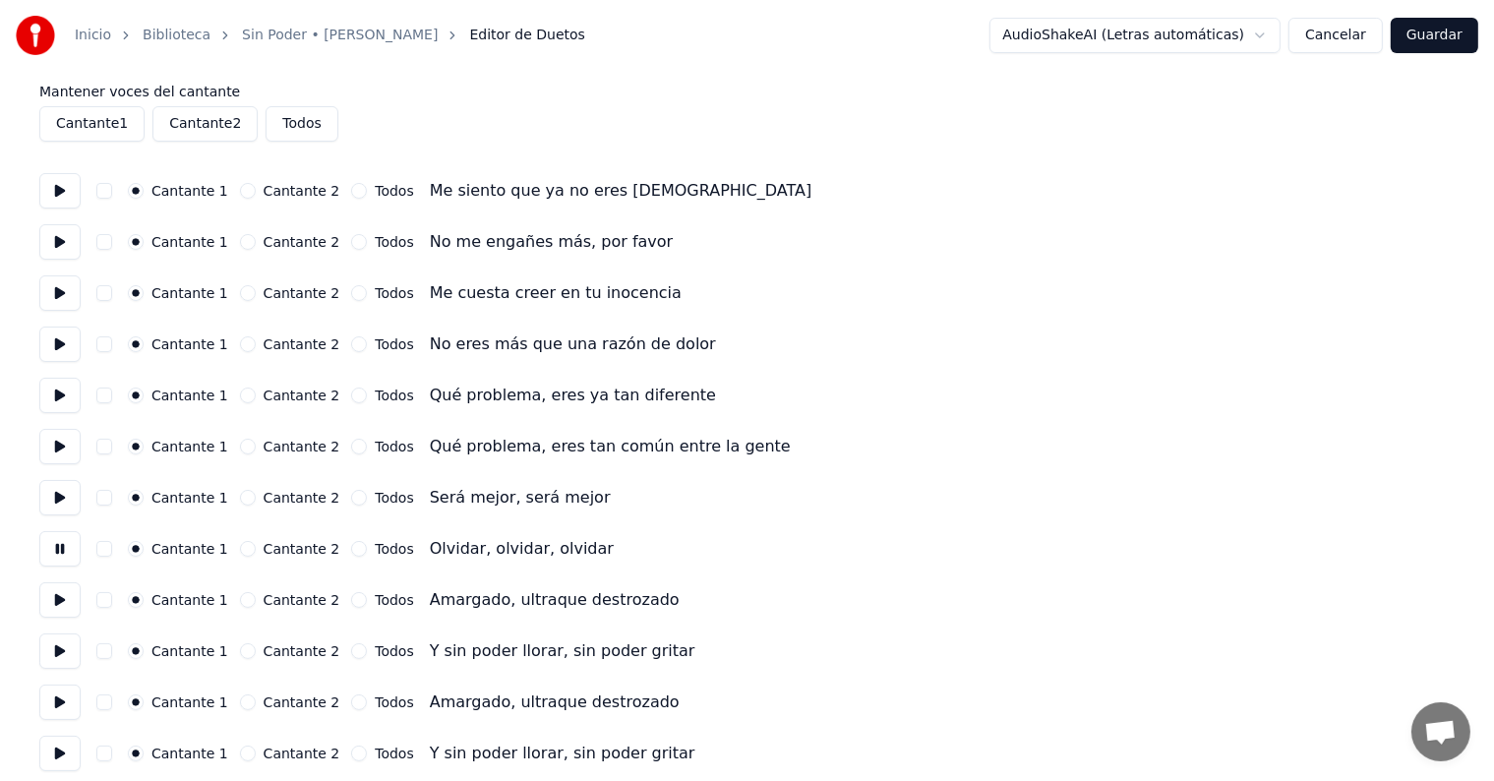
scroll to position [78, 0]
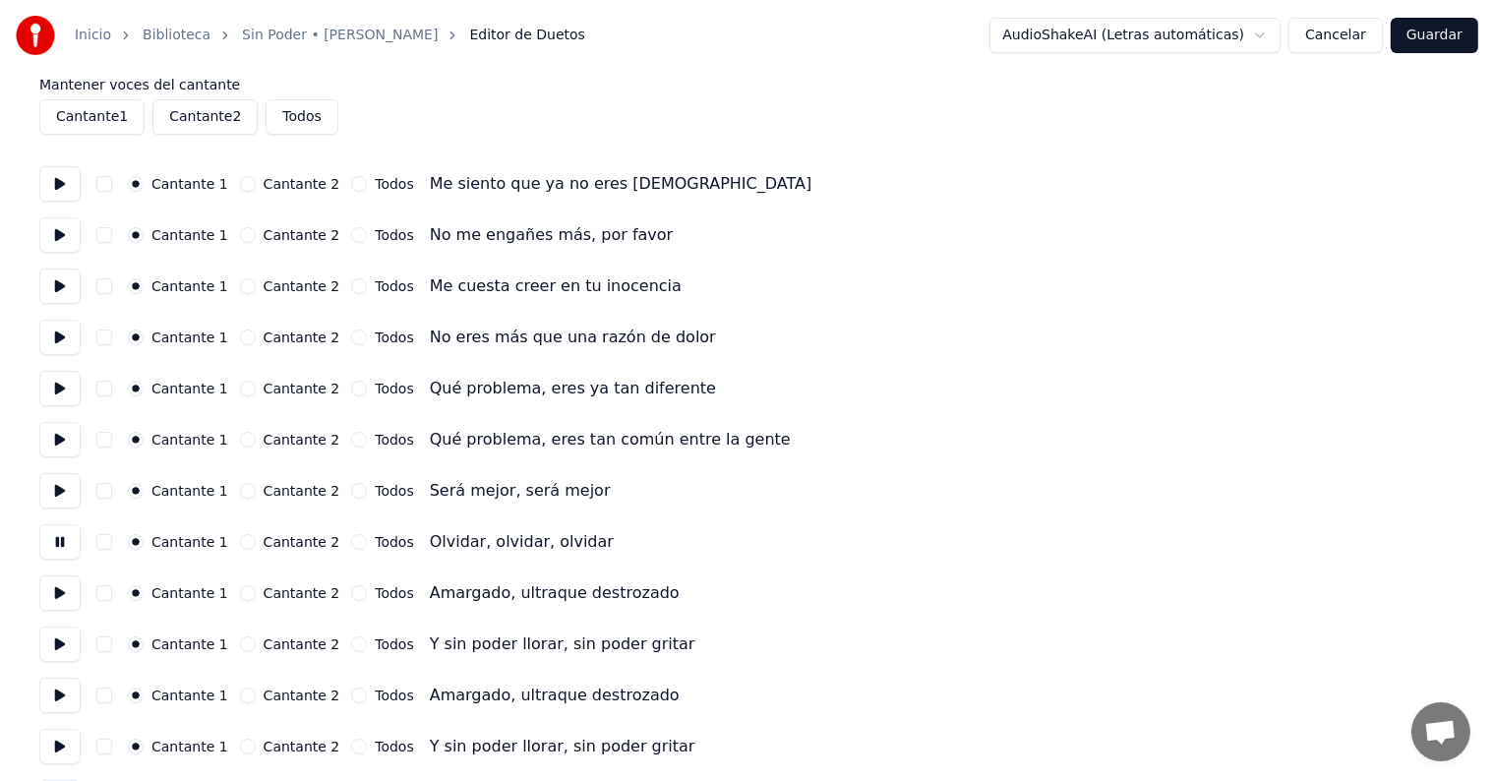
click at [61, 492] on button at bounding box center [59, 490] width 41 height 35
click at [64, 450] on button at bounding box center [59, 439] width 41 height 35
click at [63, 494] on button at bounding box center [59, 490] width 41 height 35
click at [67, 546] on button at bounding box center [59, 541] width 41 height 35
click at [66, 592] on button at bounding box center [59, 592] width 41 height 35
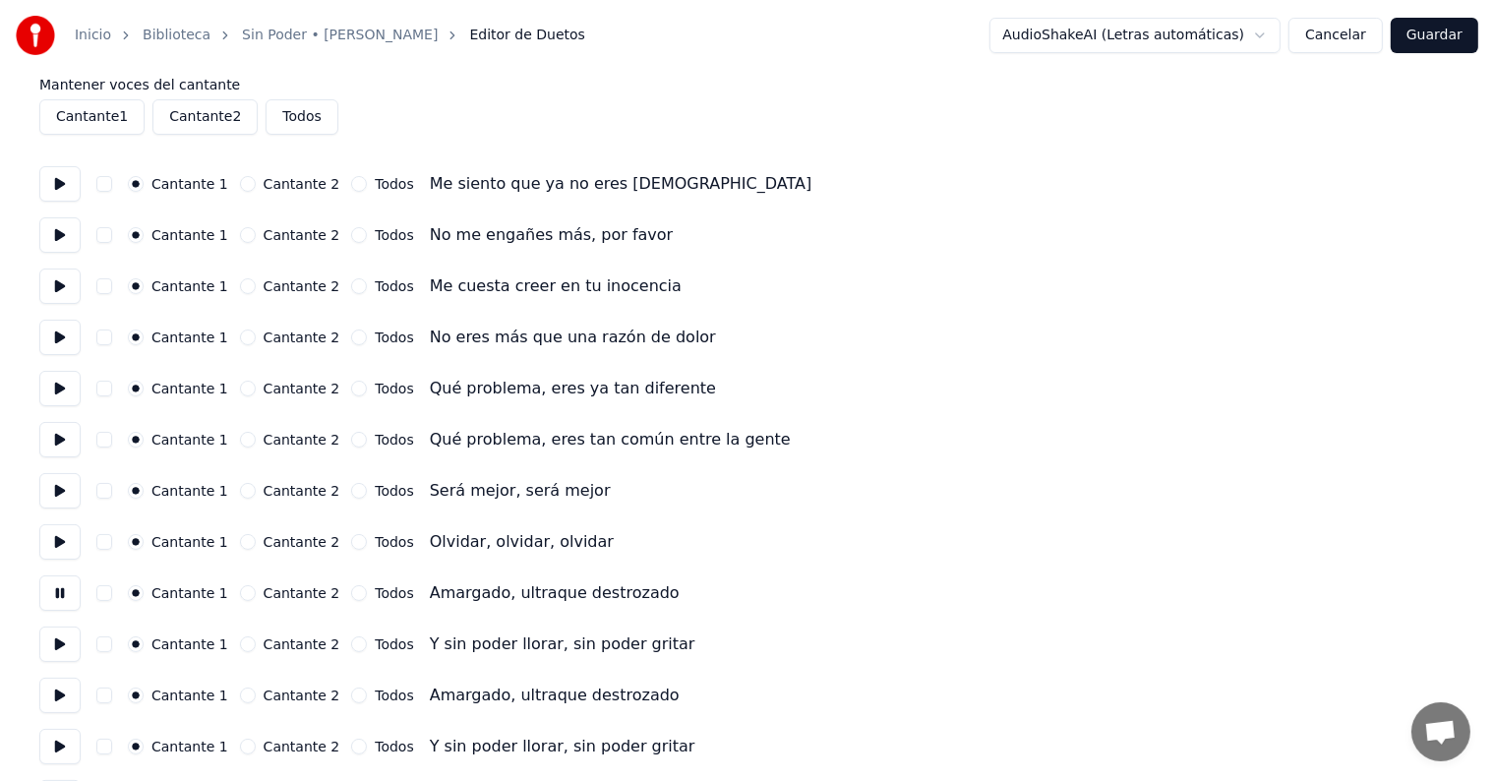
click at [64, 628] on button at bounding box center [59, 644] width 41 height 35
click at [62, 698] on button at bounding box center [59, 695] width 41 height 35
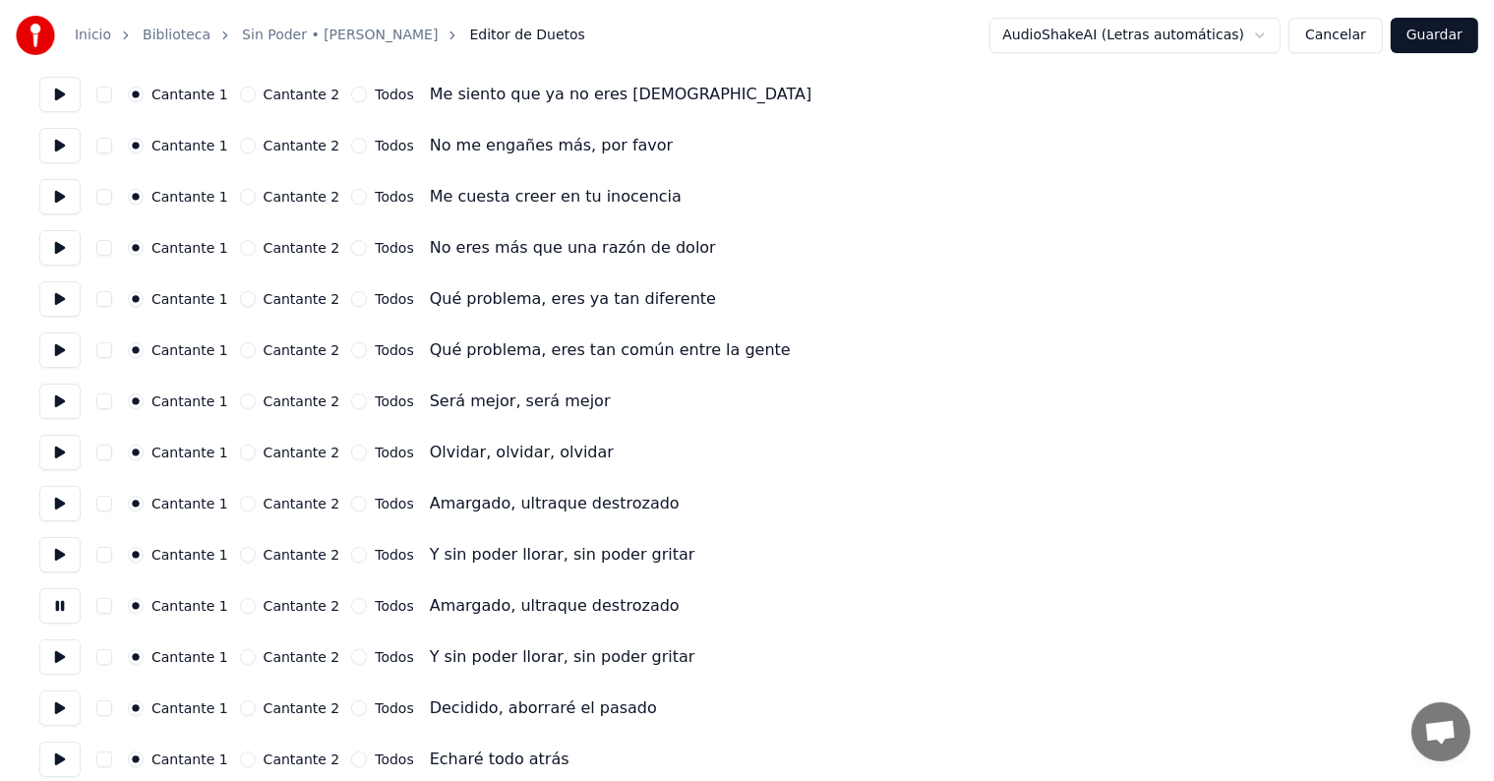
scroll to position [177, 0]
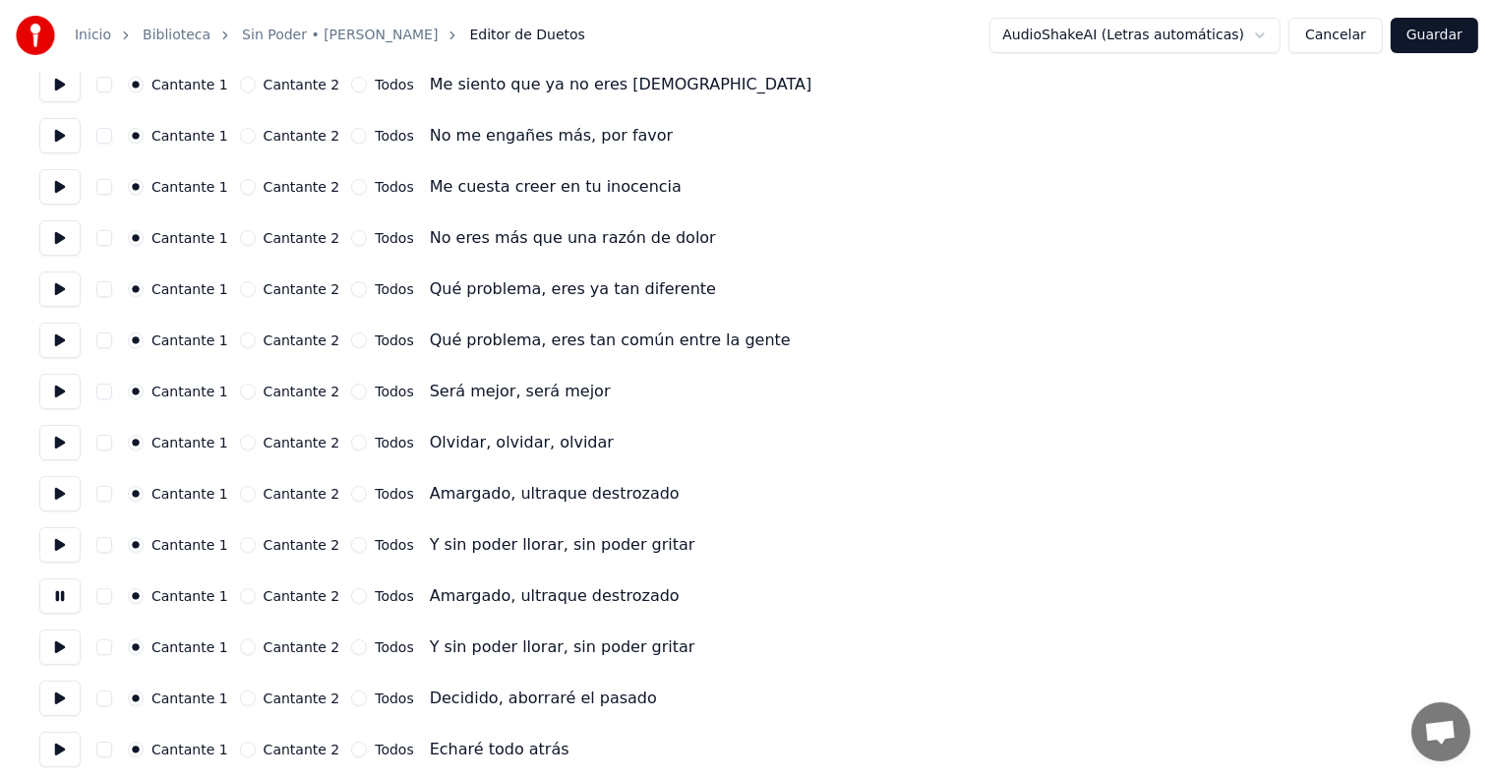
click at [59, 650] on button at bounding box center [59, 647] width 41 height 35
click at [56, 696] on button at bounding box center [59, 698] width 41 height 35
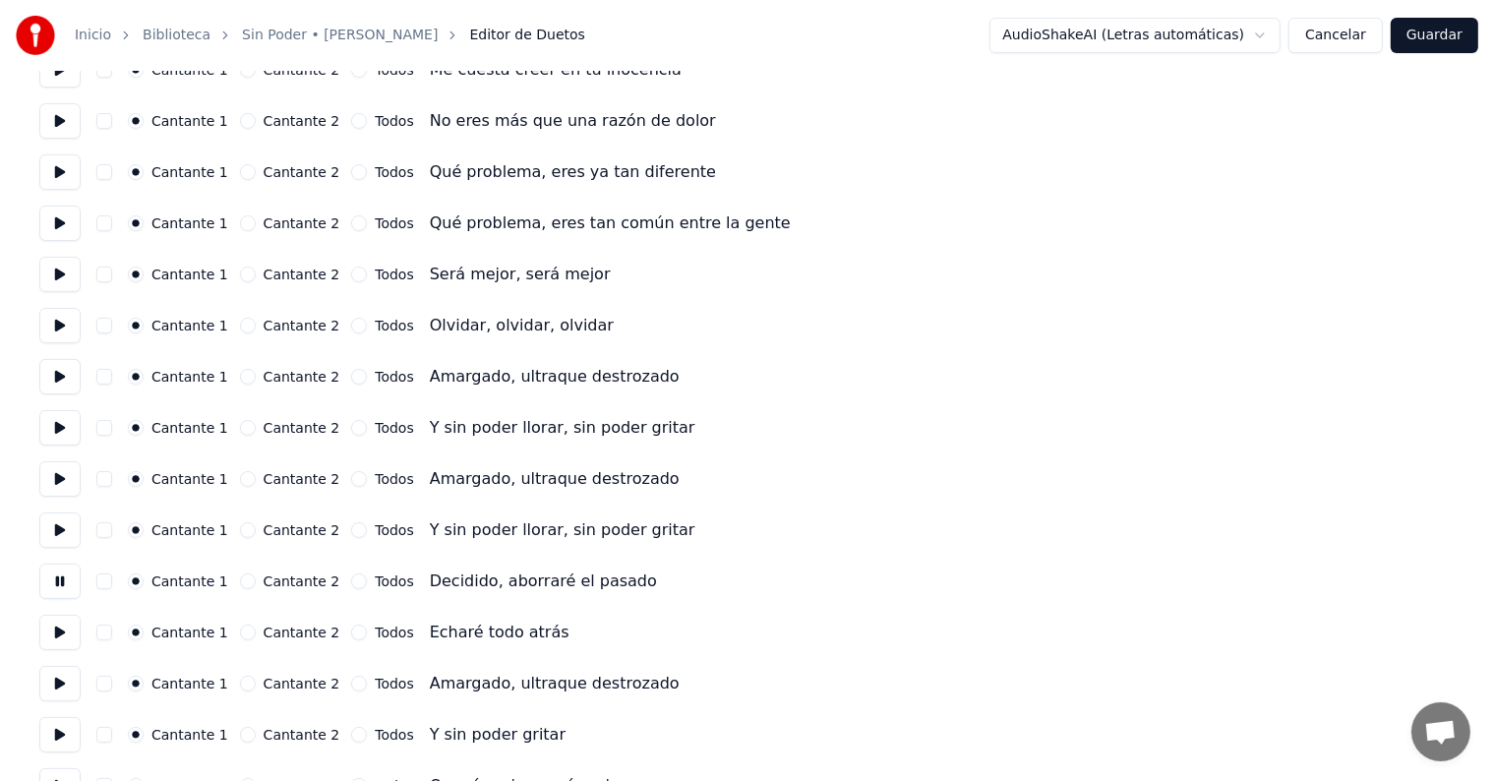
scroll to position [295, 0]
click at [60, 639] on button at bounding box center [59, 631] width 41 height 35
click at [53, 692] on button at bounding box center [59, 682] width 41 height 35
click at [55, 729] on button at bounding box center [59, 733] width 41 height 35
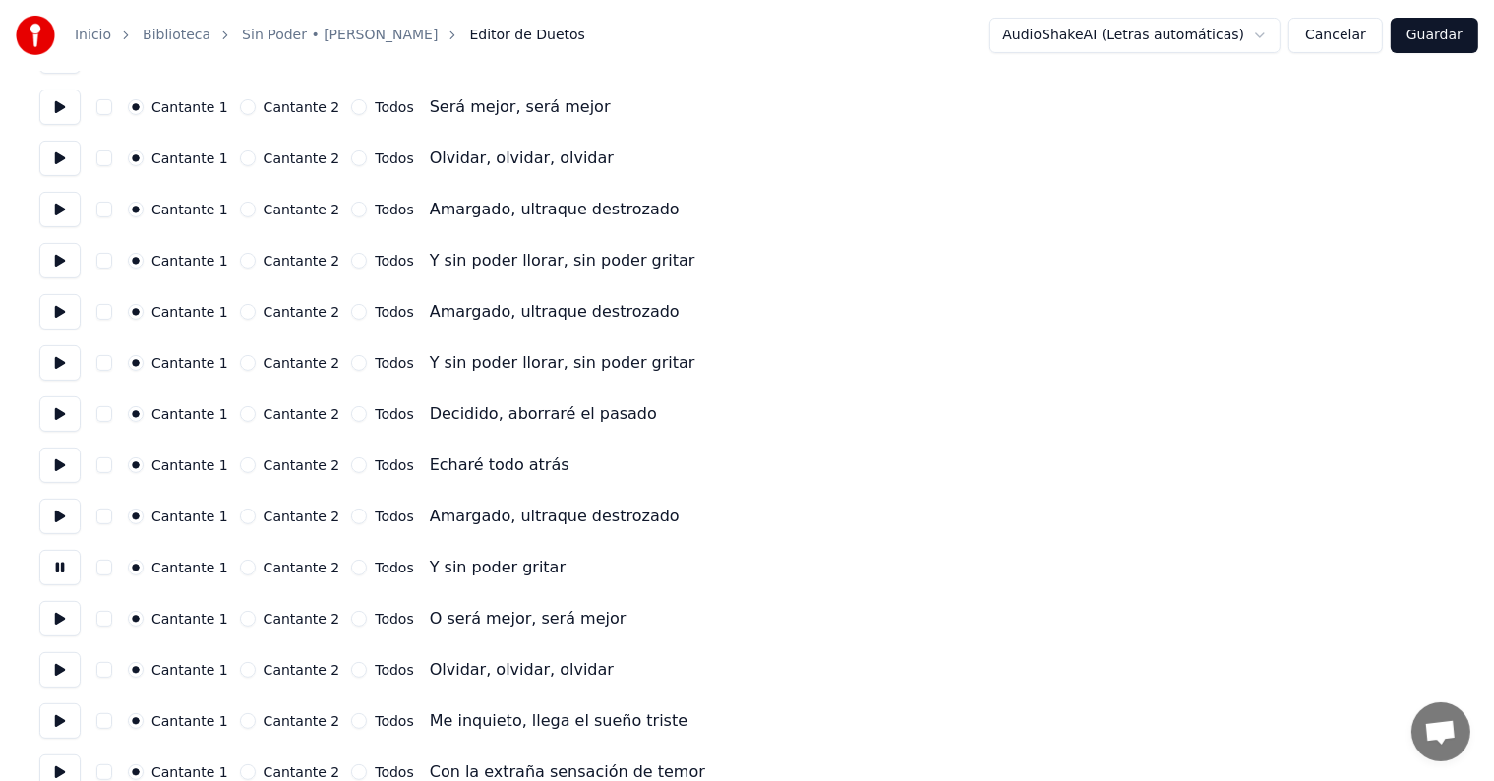
scroll to position [462, 0]
click at [56, 625] on button at bounding box center [59, 617] width 41 height 35
click at [53, 674] on button at bounding box center [59, 668] width 41 height 35
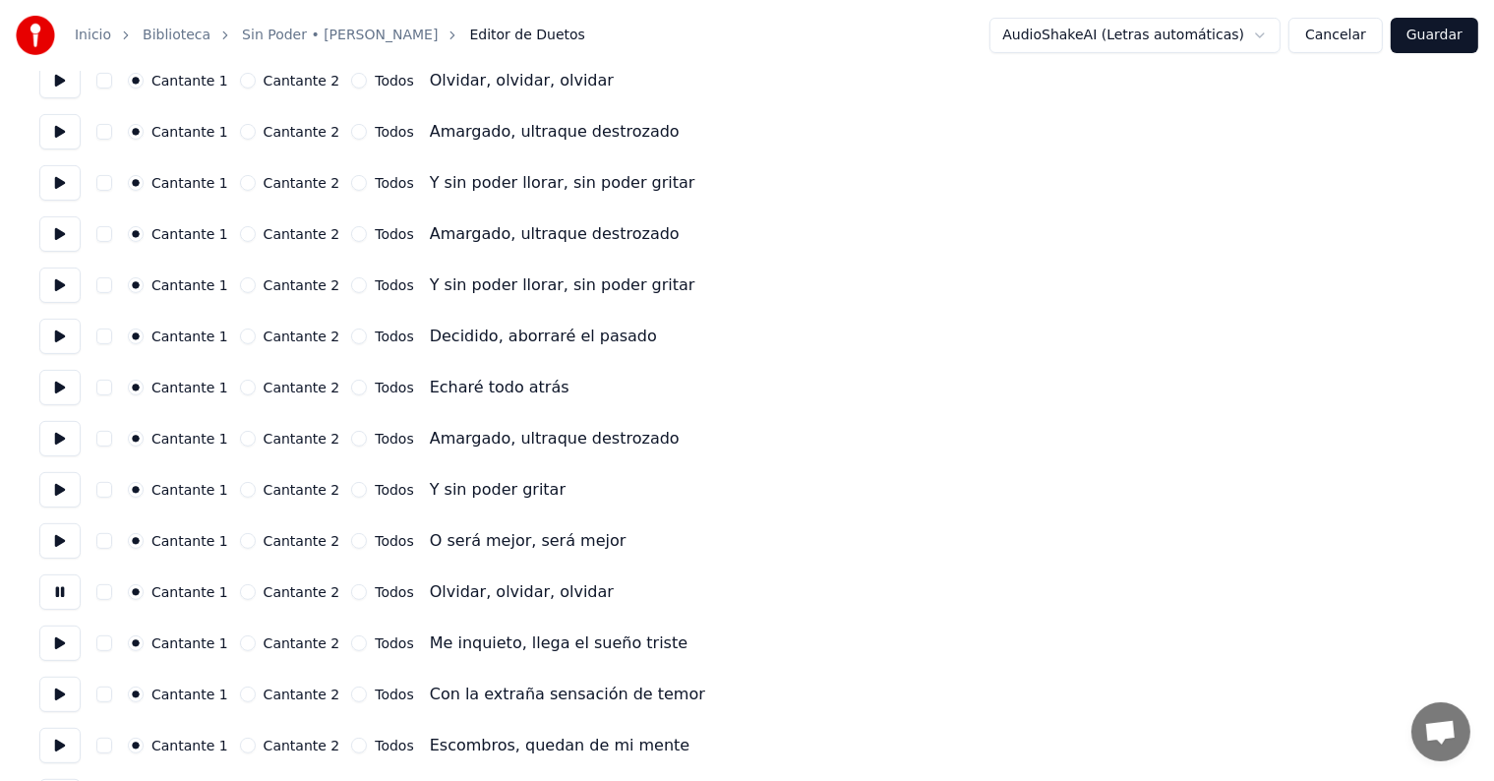
scroll to position [540, 0]
click at [108, 594] on button "button" at bounding box center [104, 591] width 16 height 16
click at [112, 87] on button "button" at bounding box center [104, 80] width 16 height 16
click at [70, 94] on button at bounding box center [59, 79] width 41 height 35
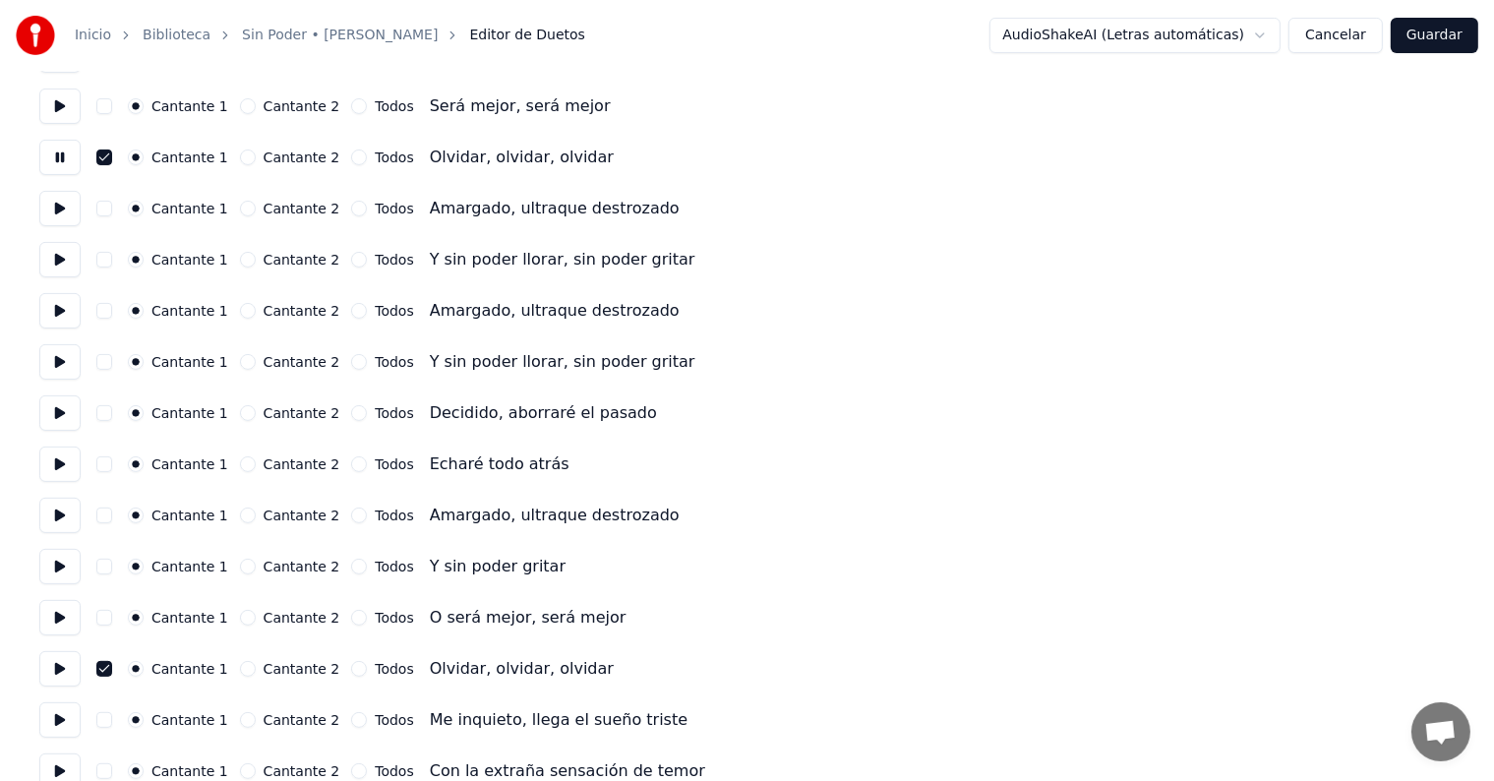
scroll to position [458, 0]
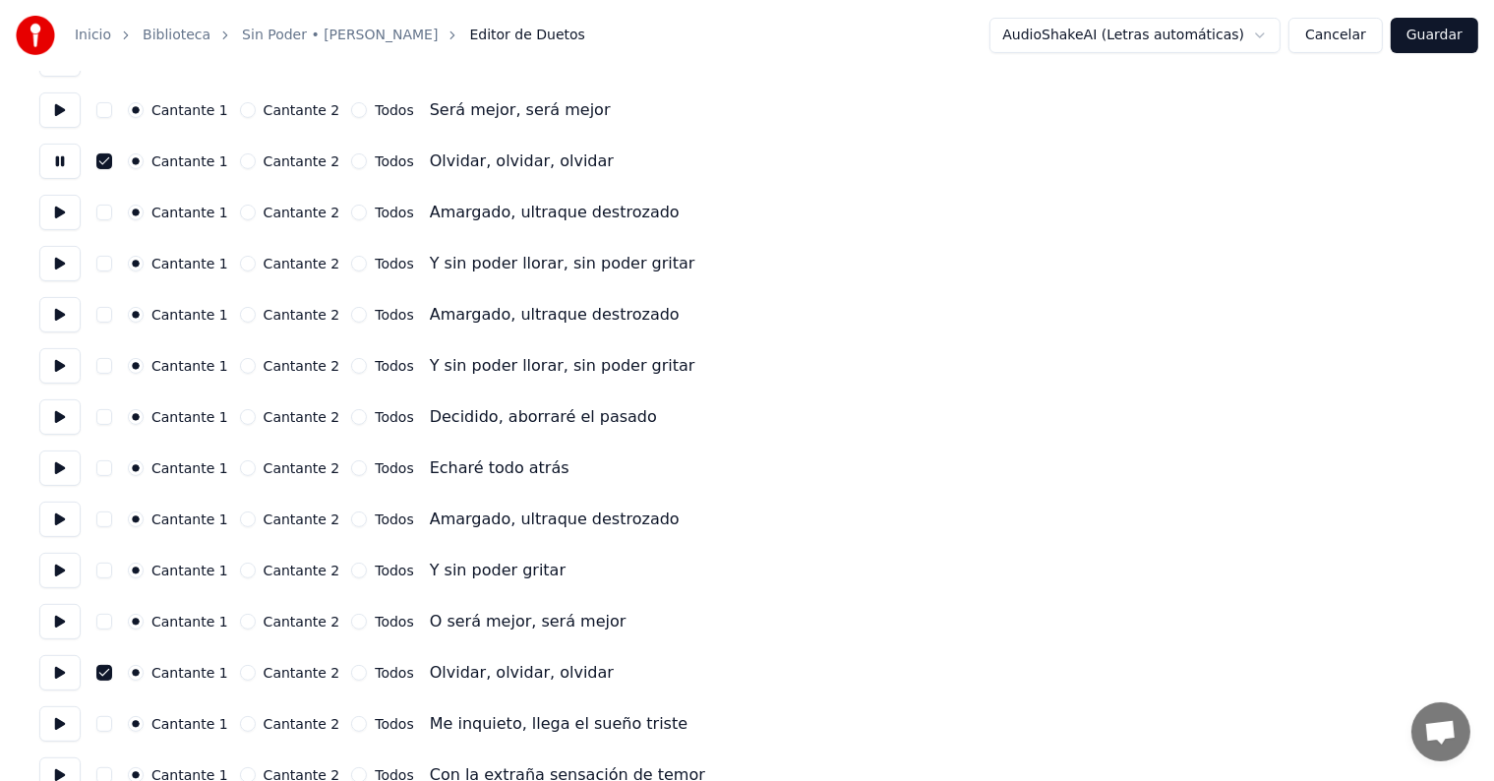
click at [48, 110] on button at bounding box center [59, 109] width 41 height 35
click at [108, 108] on button "button" at bounding box center [104, 110] width 16 height 16
click at [81, 716] on button at bounding box center [59, 723] width 41 height 35
click at [107, 624] on button "button" at bounding box center [104, 622] width 16 height 16
click at [61, 628] on button at bounding box center [59, 621] width 41 height 35
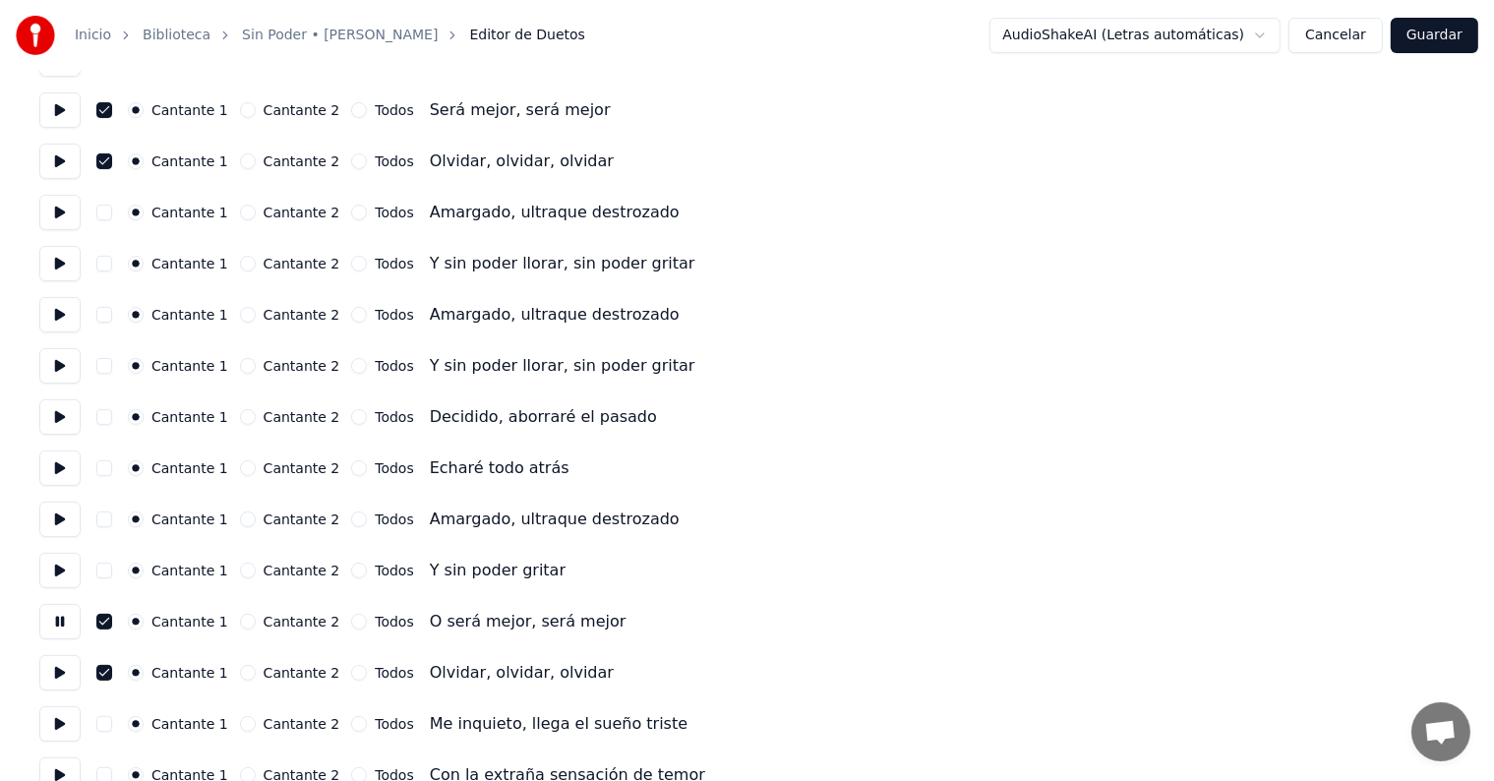
click at [55, 517] on button at bounding box center [59, 519] width 41 height 35
click at [52, 464] on button at bounding box center [59, 468] width 41 height 35
click at [53, 524] on button at bounding box center [59, 519] width 41 height 35
click at [110, 520] on button "button" at bounding box center [104, 520] width 16 height 16
click at [104, 518] on button "button" at bounding box center [104, 520] width 16 height 16
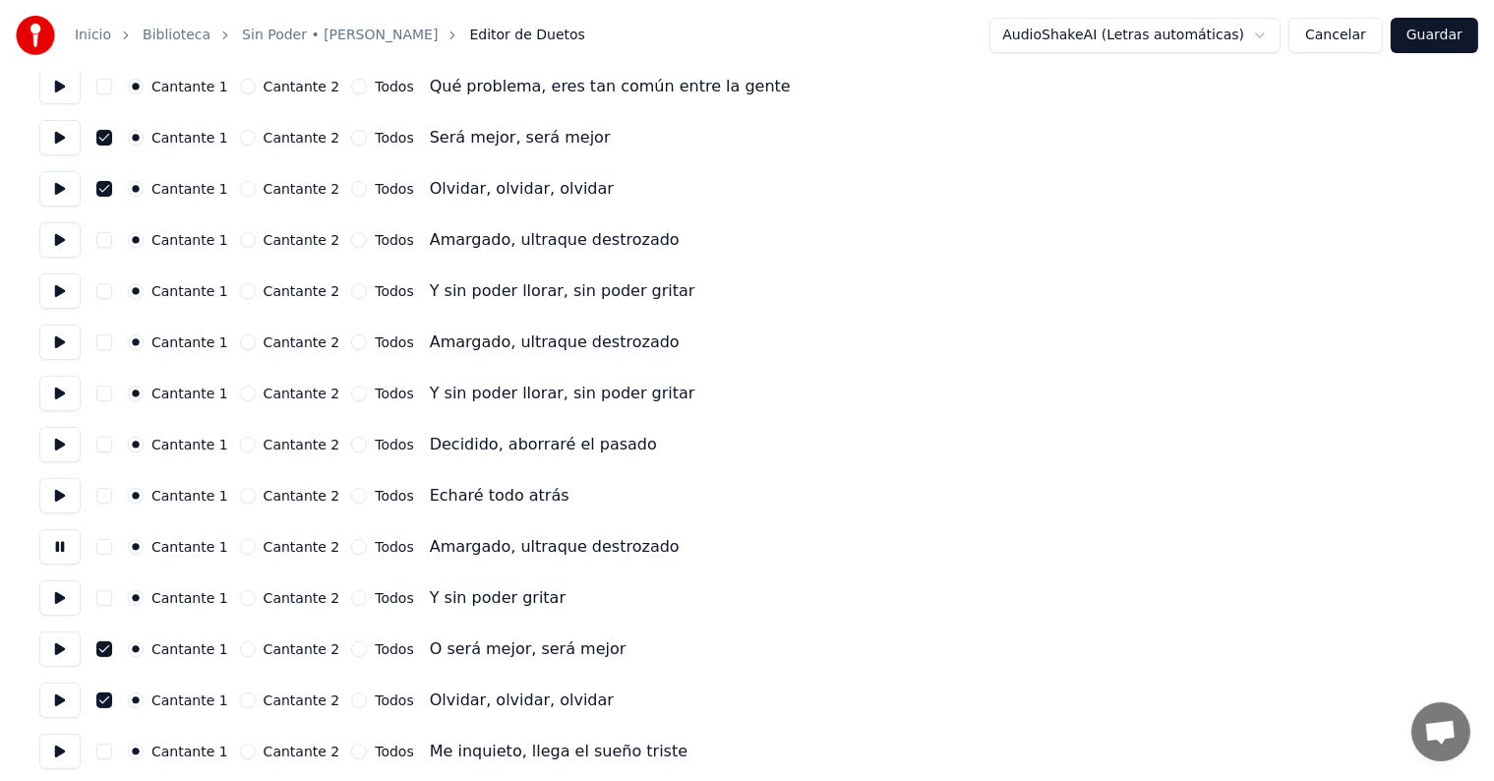
scroll to position [429, 0]
click at [62, 350] on button at bounding box center [59, 344] width 41 height 35
click at [112, 343] on button "button" at bounding box center [104, 344] width 16 height 16
click at [73, 301] on button at bounding box center [59, 292] width 41 height 35
click at [69, 251] on button at bounding box center [59, 241] width 41 height 35
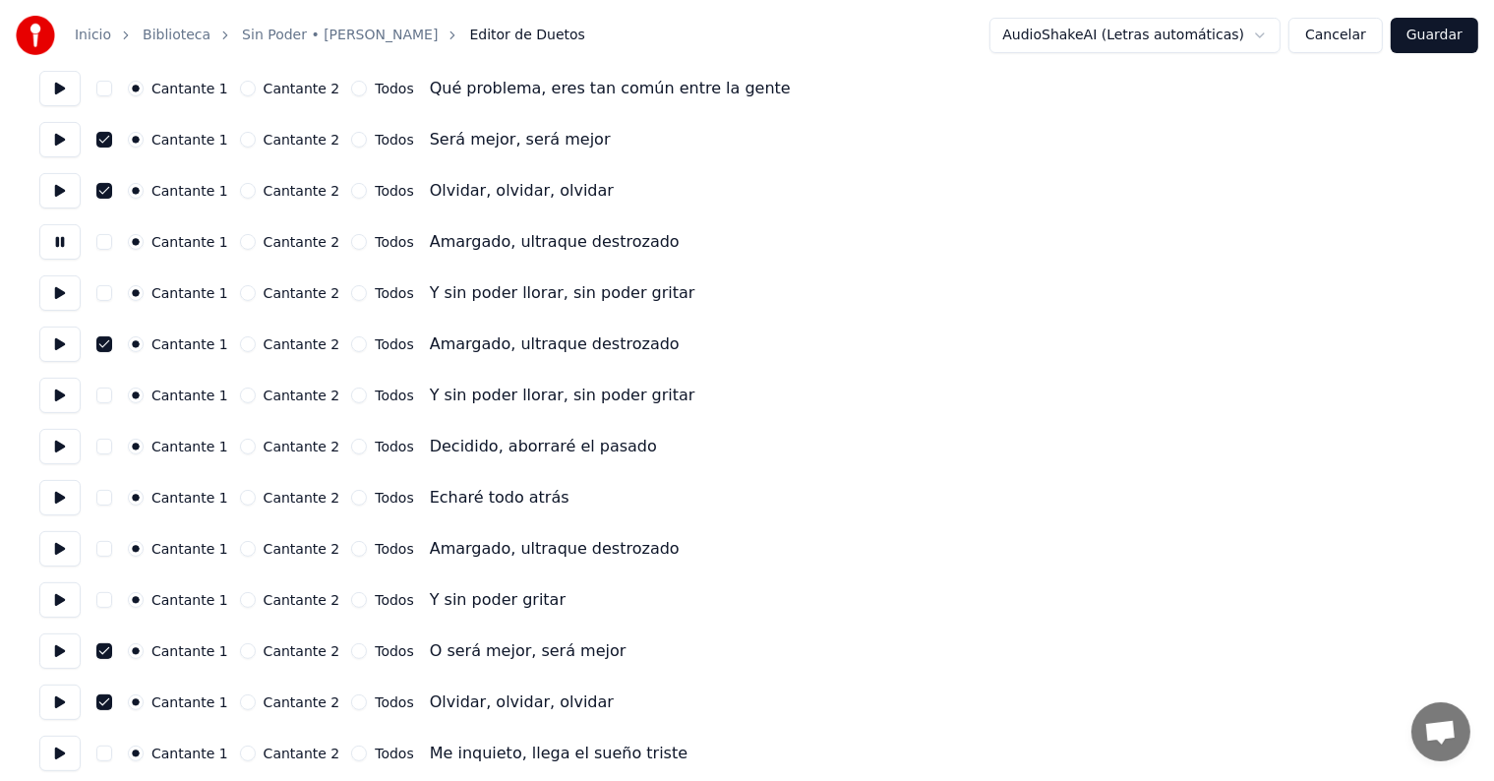
click at [105, 241] on button "button" at bounding box center [104, 242] width 16 height 16
click at [67, 555] on button at bounding box center [59, 548] width 41 height 35
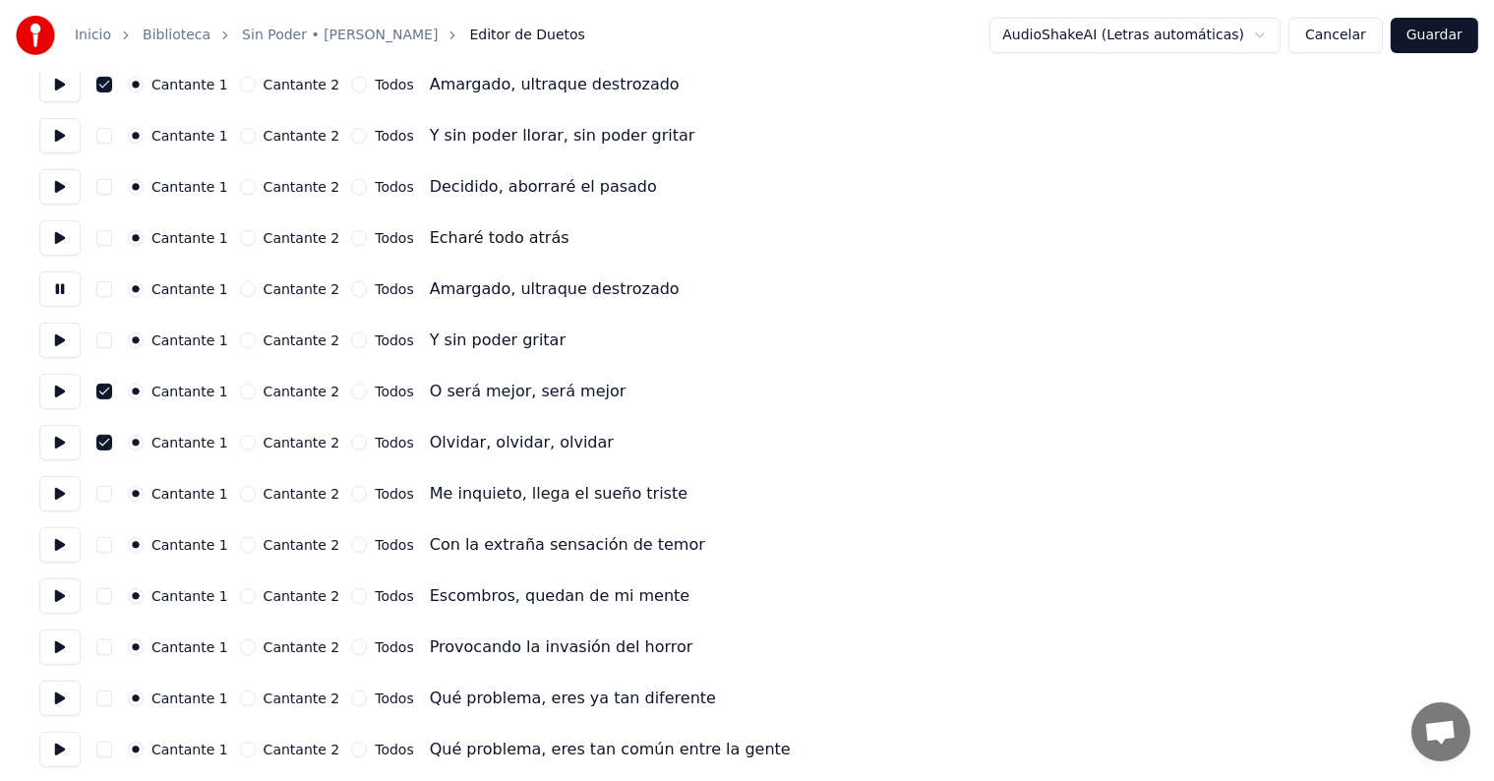
scroll to position [694, 0]
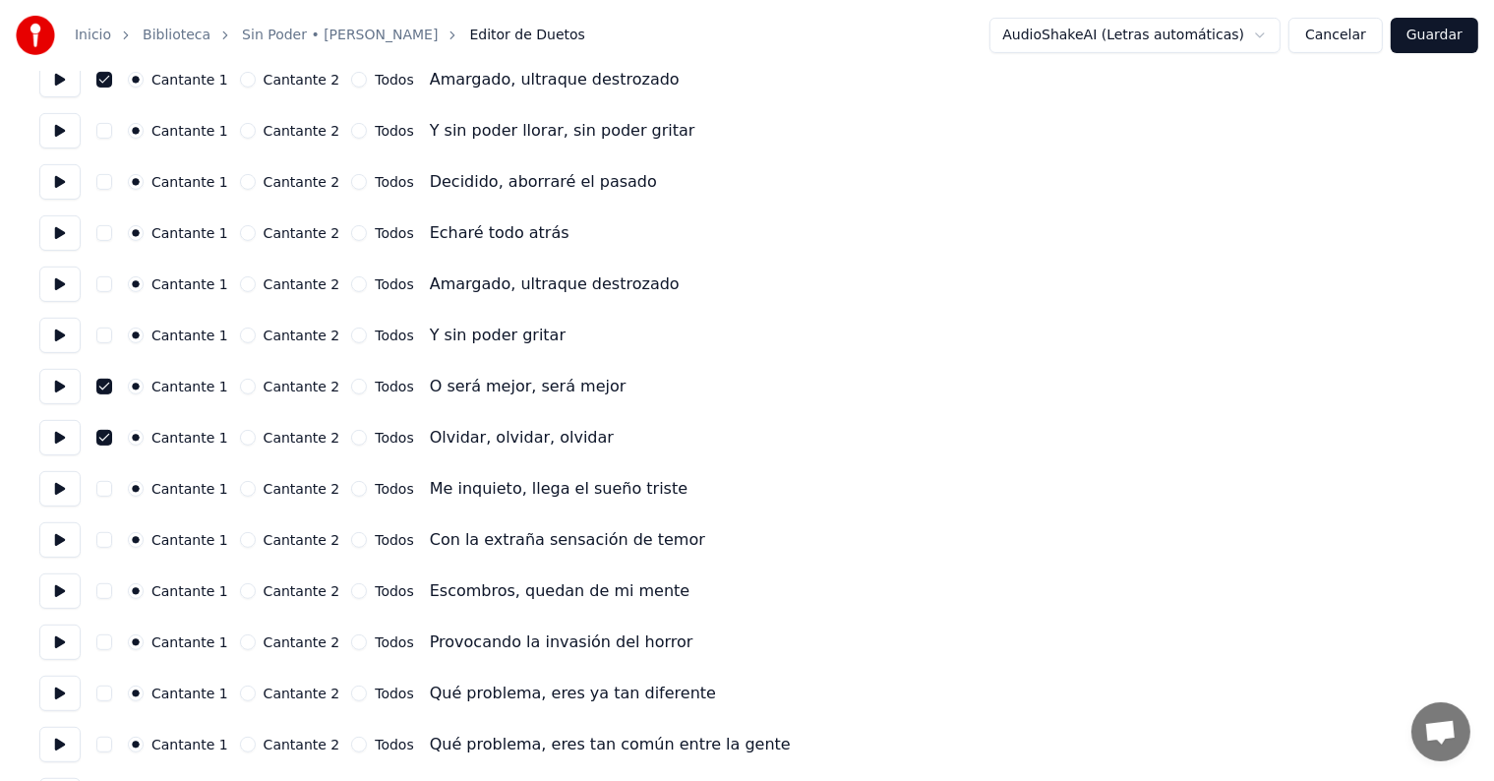
click at [59, 641] on button at bounding box center [59, 642] width 41 height 35
click at [47, 590] on button at bounding box center [59, 591] width 41 height 35
click at [58, 683] on button at bounding box center [59, 693] width 41 height 35
click at [57, 756] on button at bounding box center [59, 744] width 41 height 35
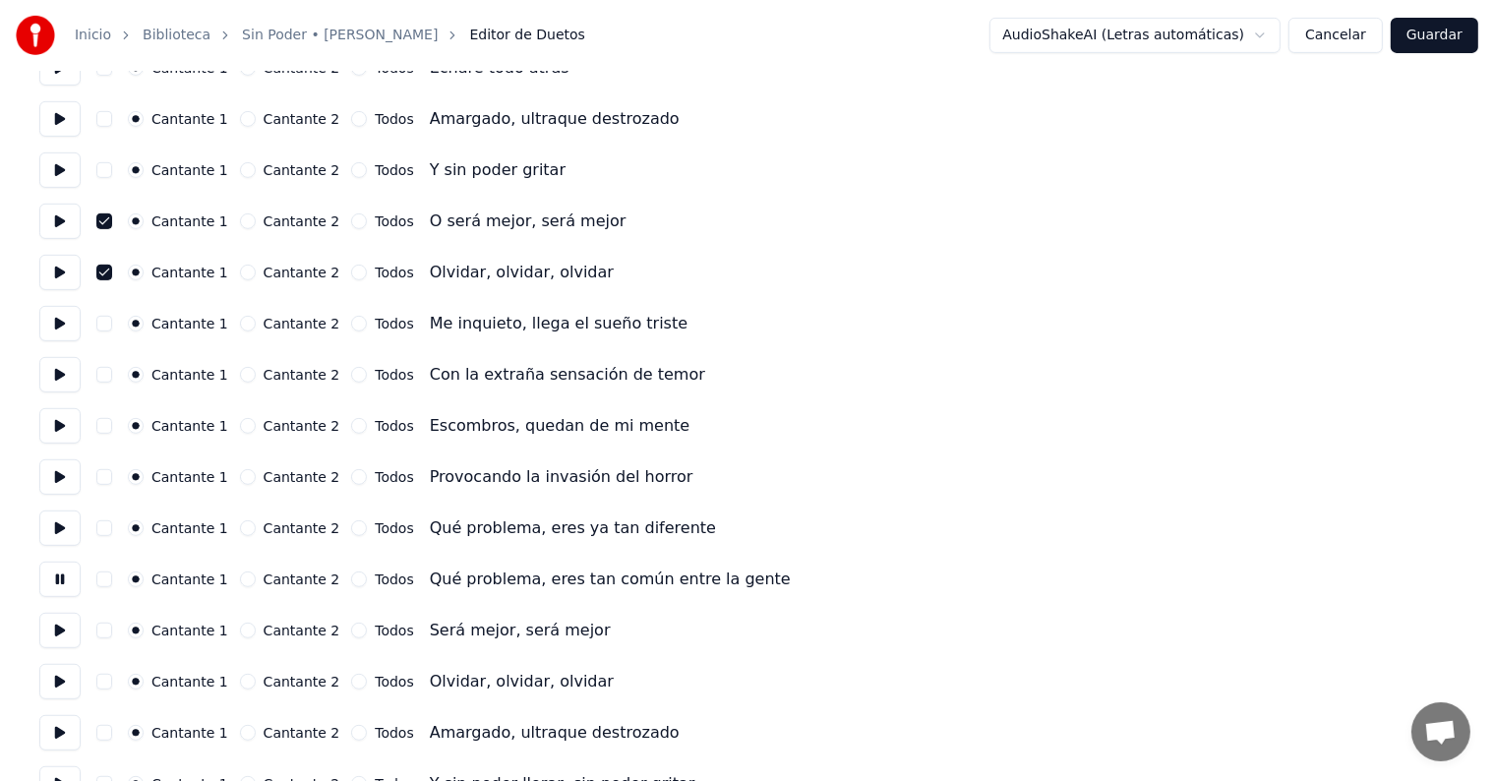
scroll to position [860, 0]
click at [56, 630] on button at bounding box center [59, 629] width 41 height 35
click at [110, 629] on button "button" at bounding box center [104, 630] width 16 height 16
click at [62, 689] on button at bounding box center [59, 680] width 41 height 35
click at [104, 685] on button "button" at bounding box center [104, 681] width 16 height 16
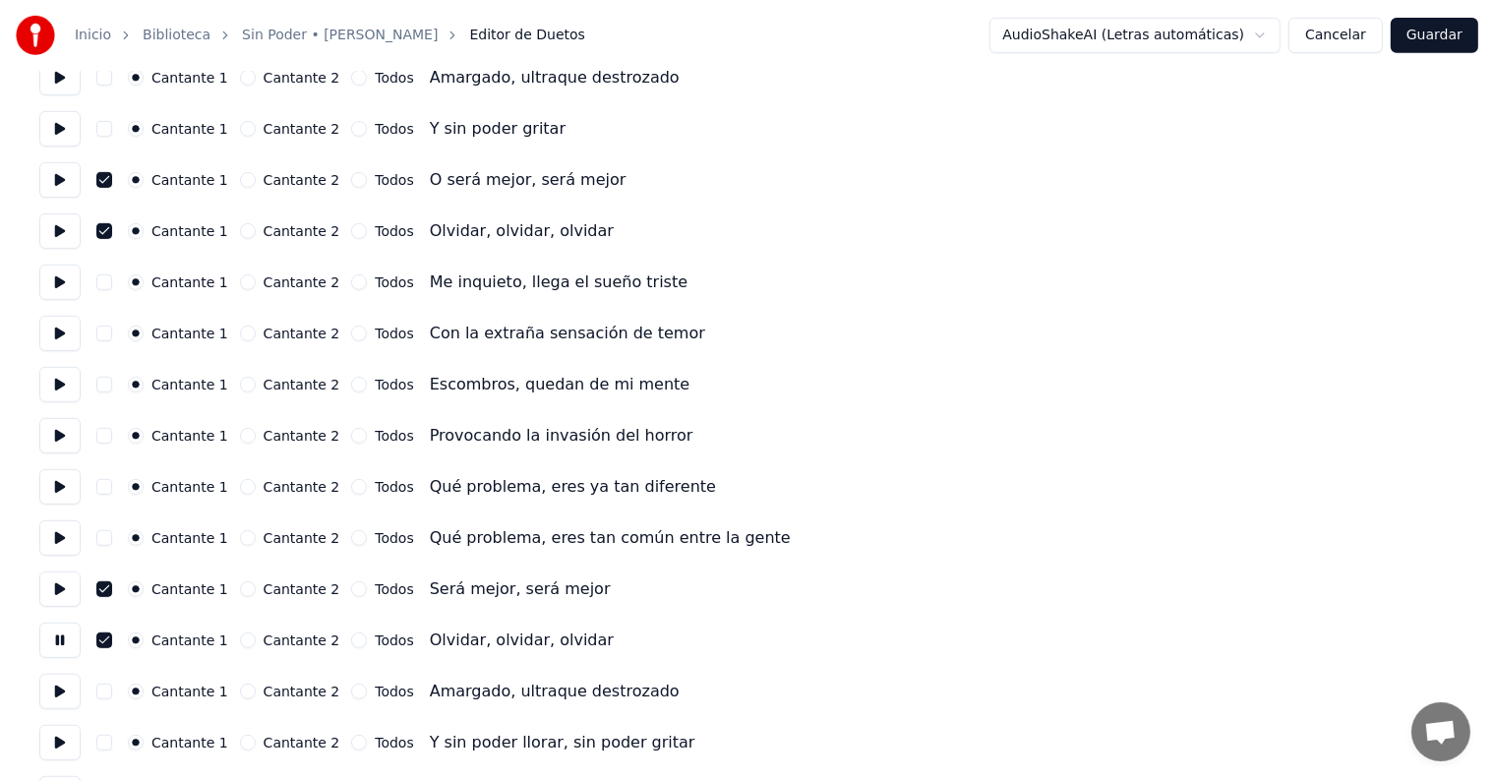
scroll to position [918, 0]
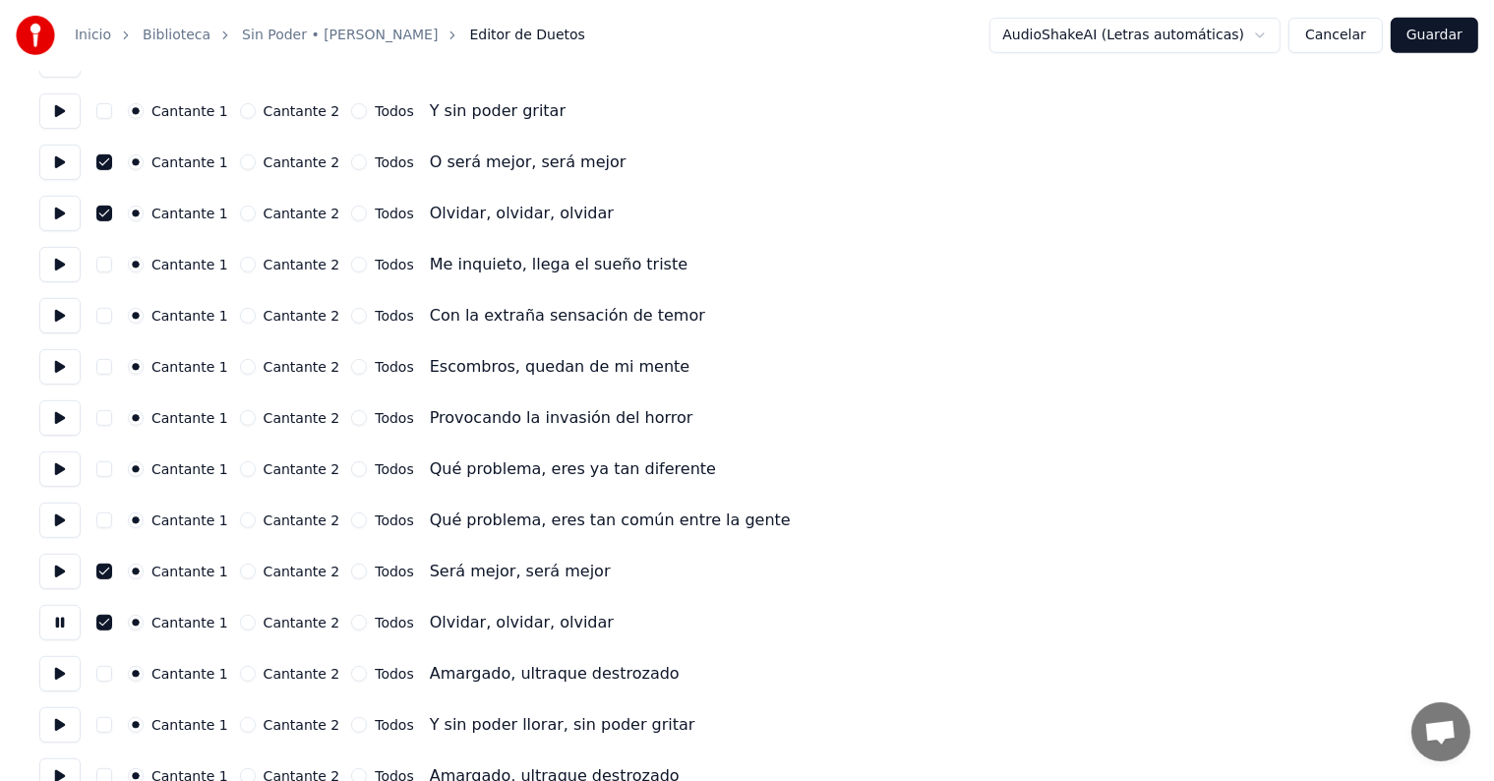
click at [110, 672] on button "button" at bounding box center [104, 674] width 16 height 16
click at [69, 679] on button at bounding box center [59, 673] width 41 height 35
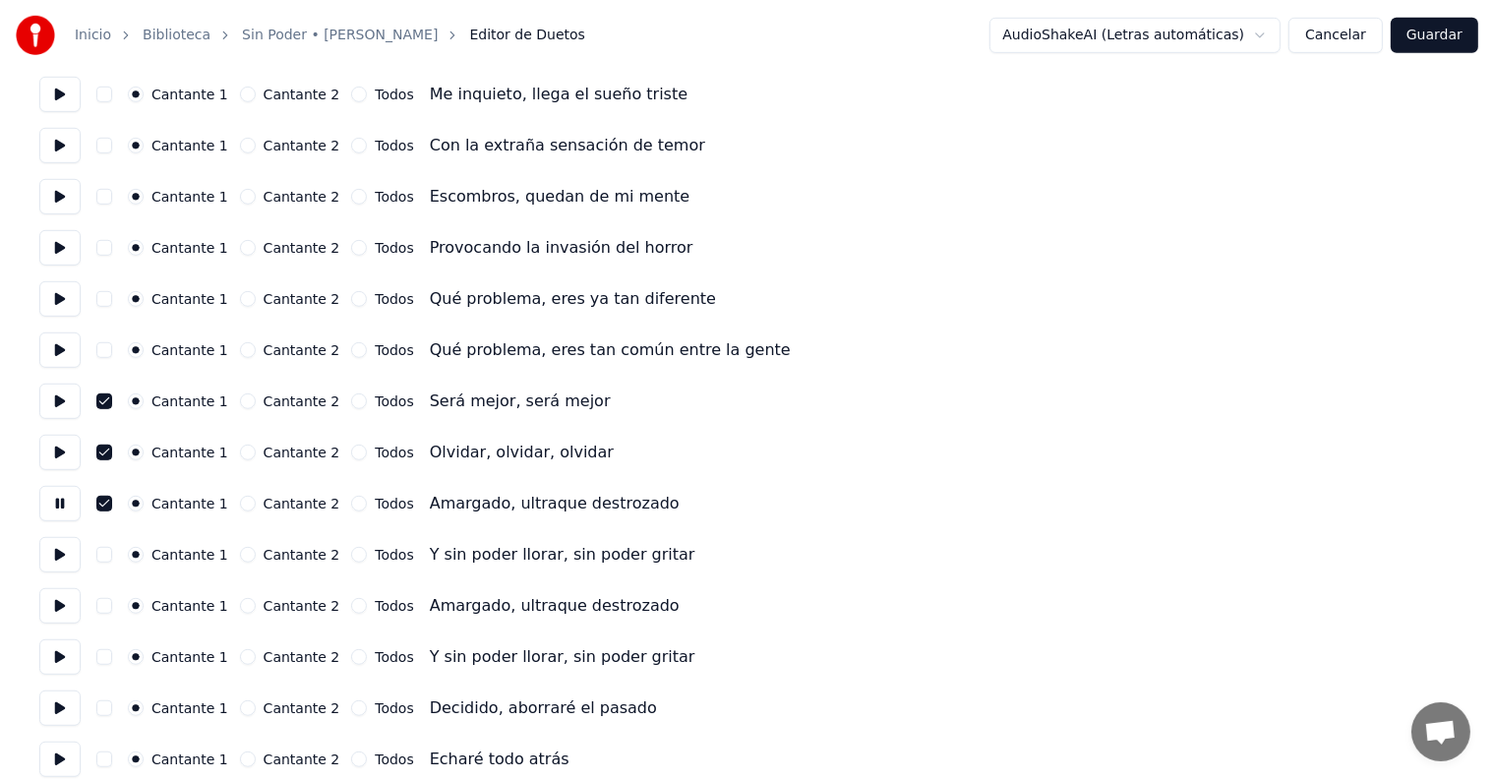
scroll to position [1089, 0]
click at [73, 612] on button at bounding box center [59, 604] width 41 height 35
click at [110, 612] on button "button" at bounding box center [104, 605] width 16 height 16
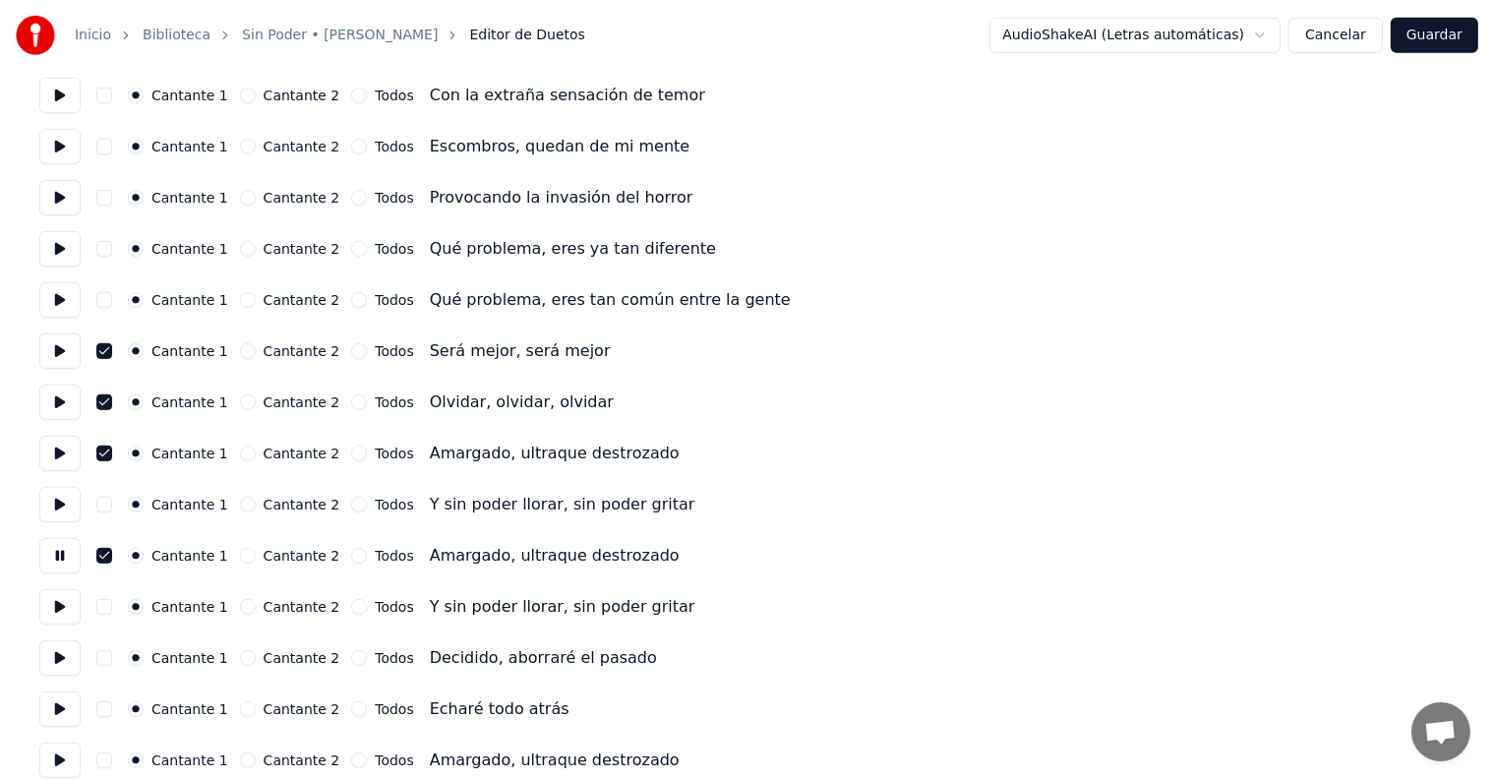
scroll to position [1145, 0]
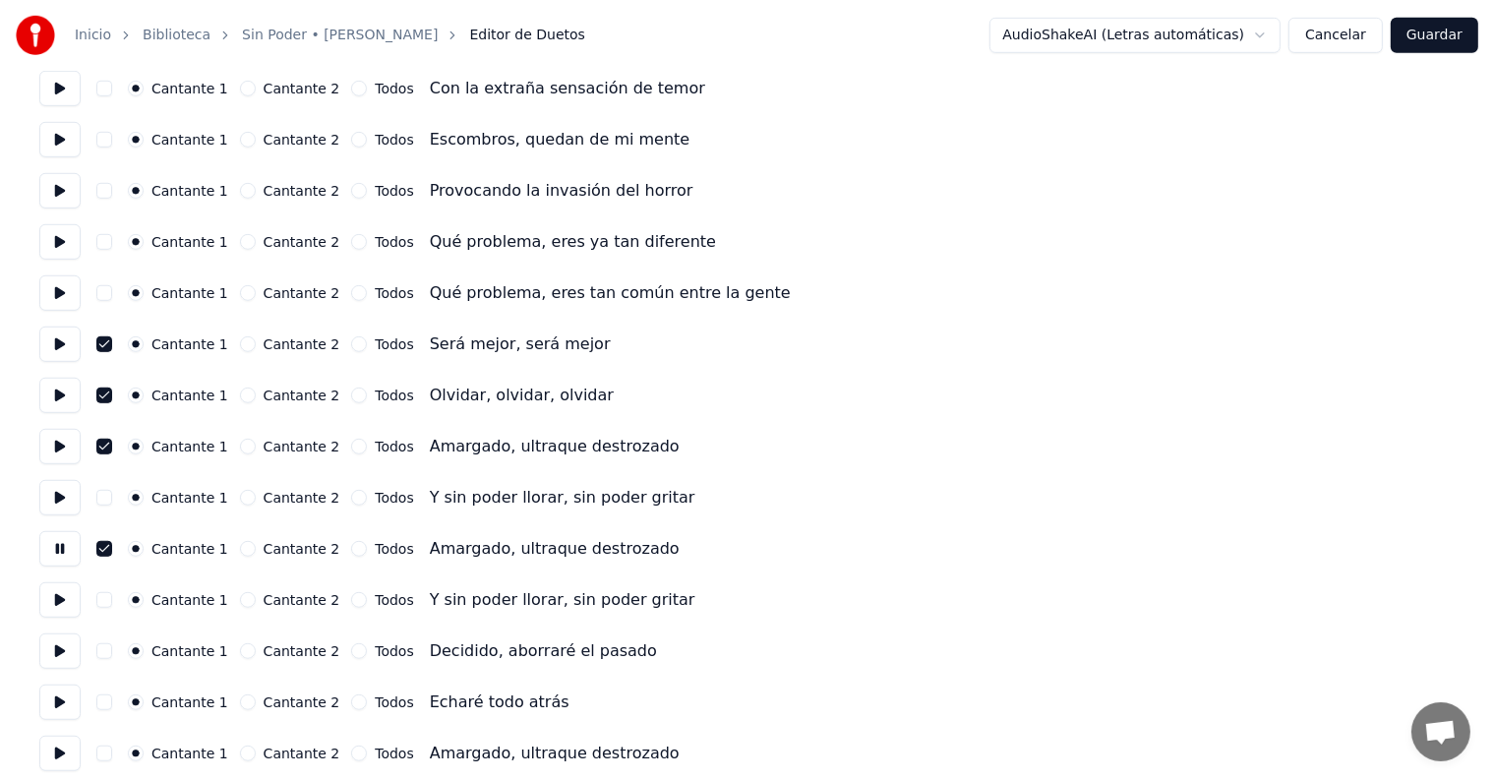
click at [58, 609] on button at bounding box center [59, 599] width 41 height 35
click at [110, 605] on button "button" at bounding box center [104, 600] width 16 height 16
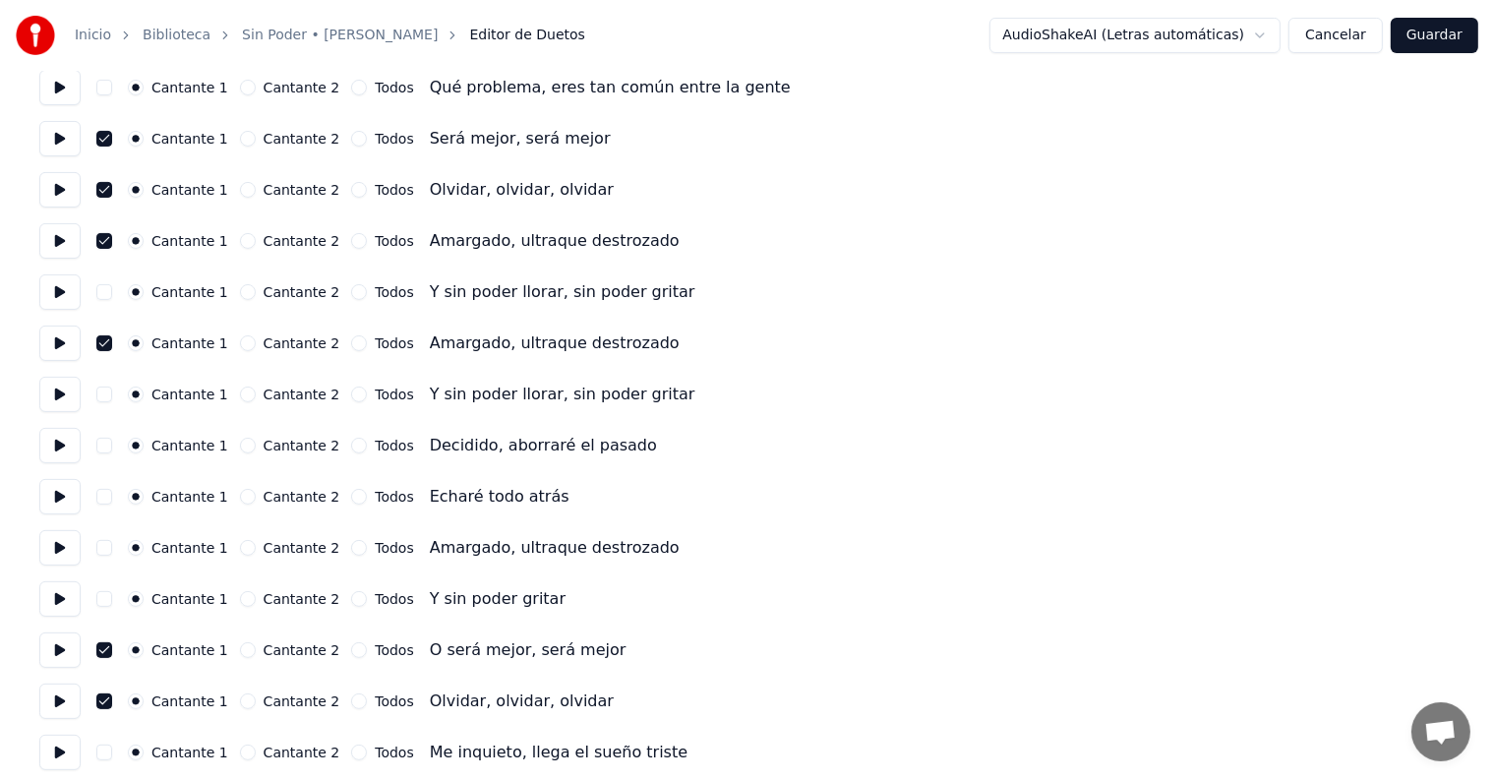
scroll to position [429, 0]
click at [79, 287] on button at bounding box center [59, 292] width 41 height 35
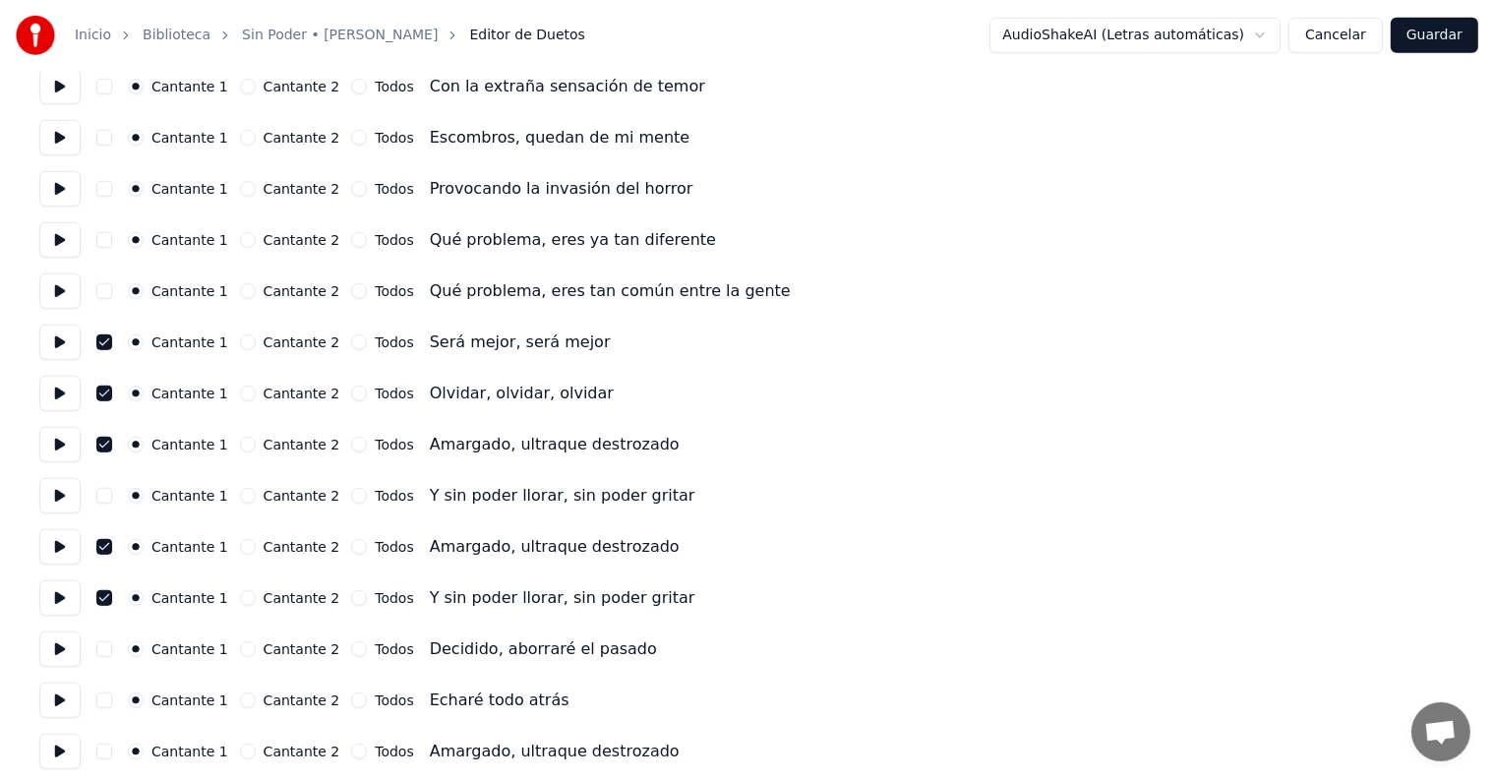
scroll to position [1149, 0]
click at [70, 601] on button at bounding box center [59, 595] width 41 height 35
click at [110, 601] on button "button" at bounding box center [104, 596] width 16 height 16
click at [70, 492] on button at bounding box center [59, 493] width 41 height 35
click at [67, 554] on button at bounding box center [59, 544] width 41 height 35
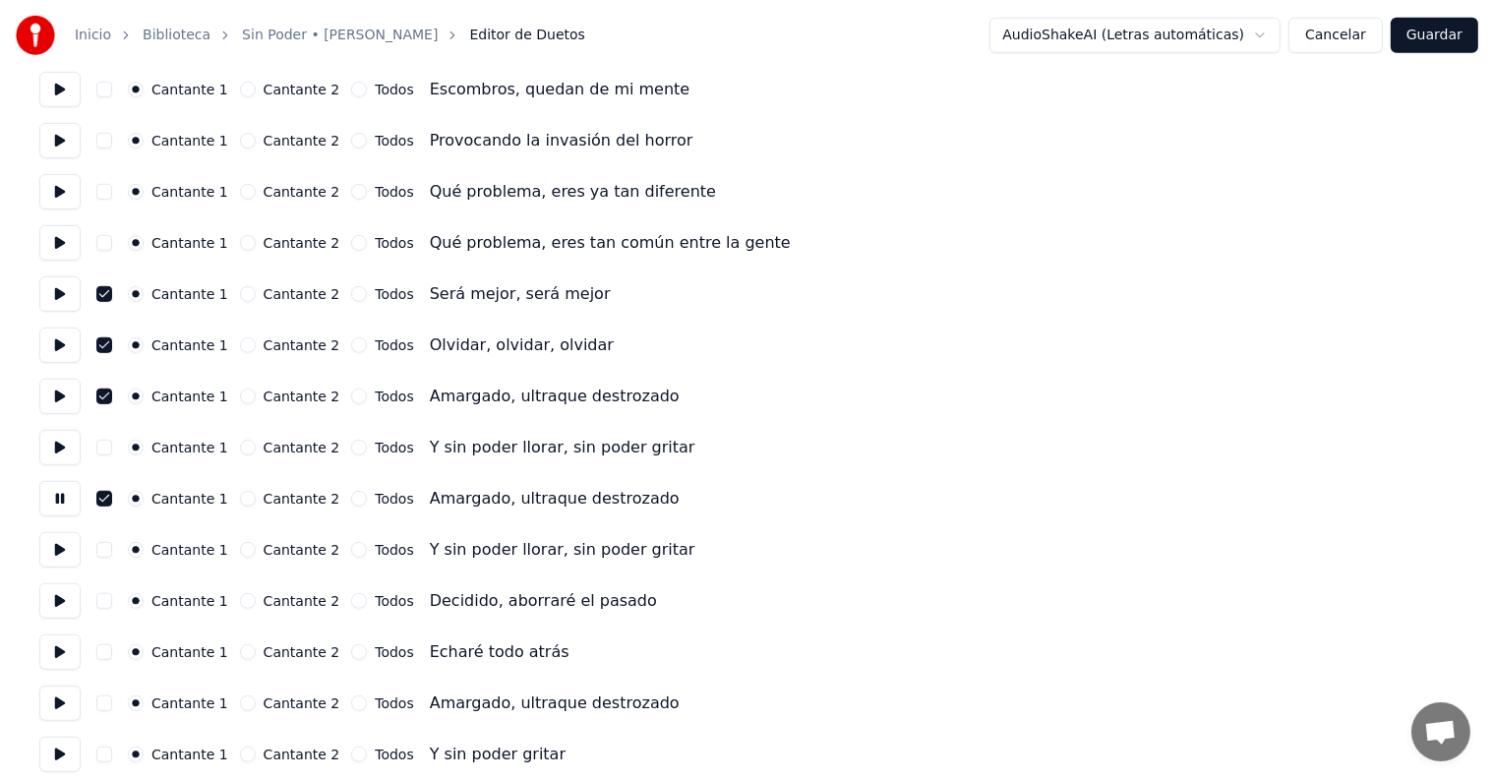
scroll to position [1225, 0]
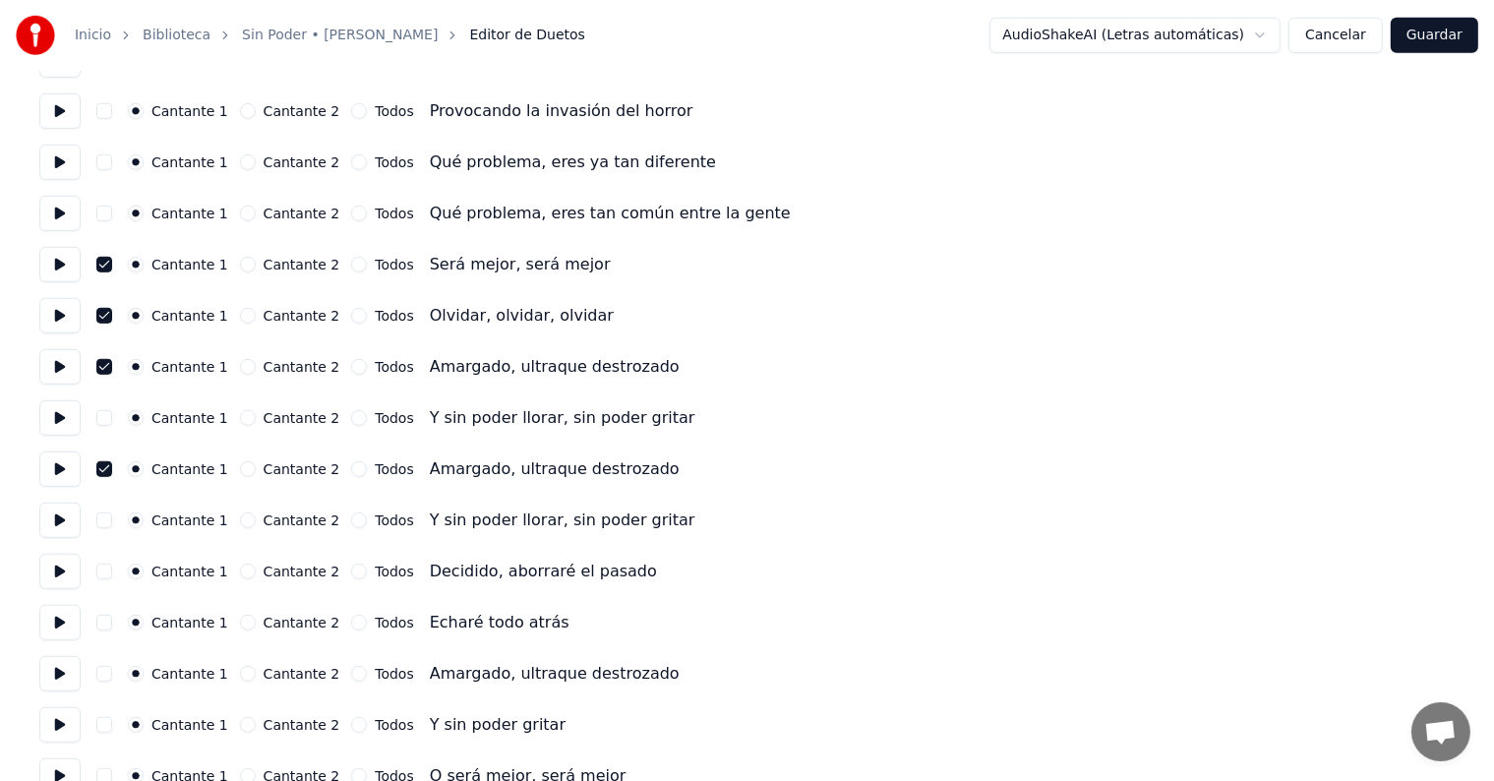
click at [74, 581] on button at bounding box center [59, 571] width 41 height 35
click at [66, 630] on button at bounding box center [59, 622] width 41 height 35
click at [65, 681] on button at bounding box center [59, 673] width 41 height 35
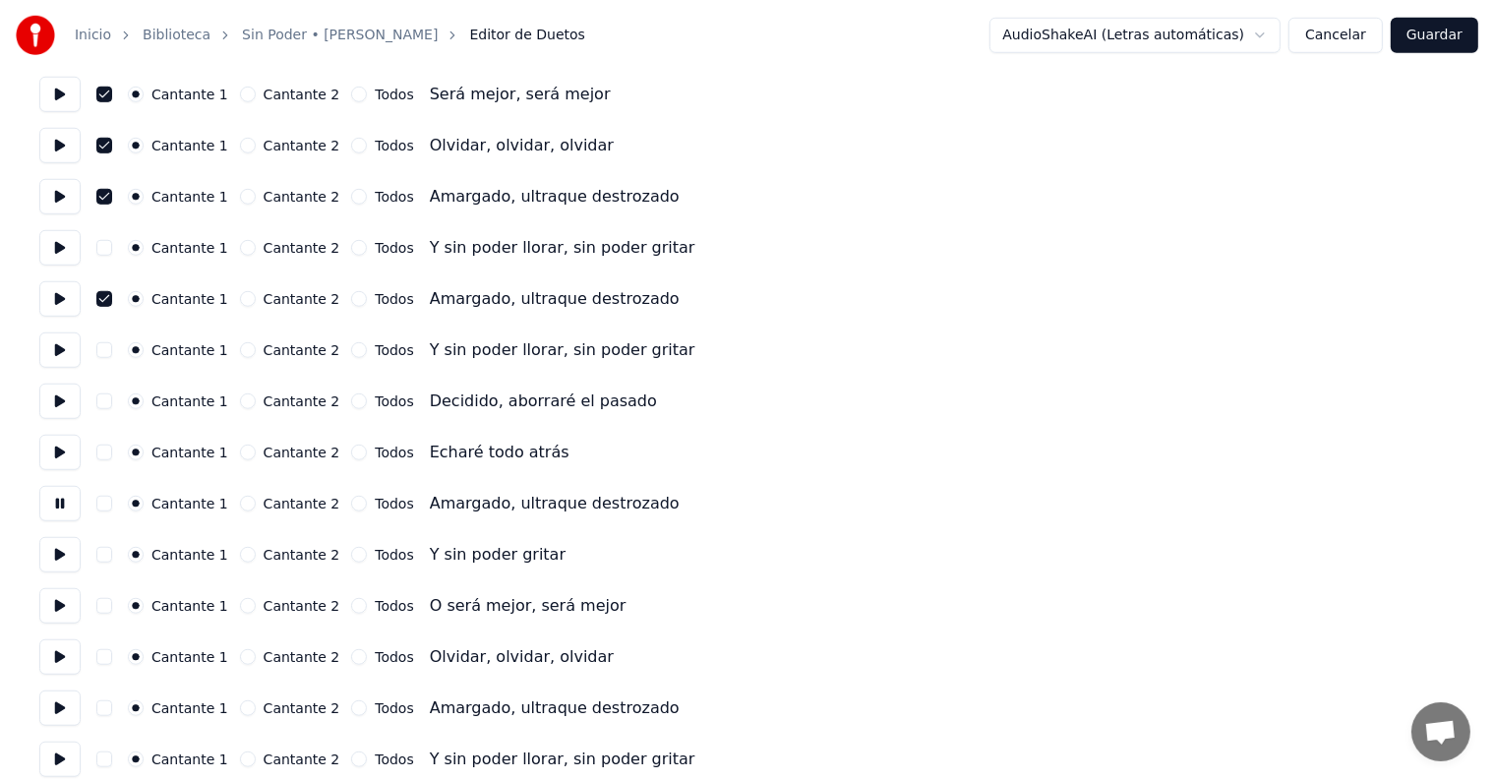
scroll to position [1411, 0]
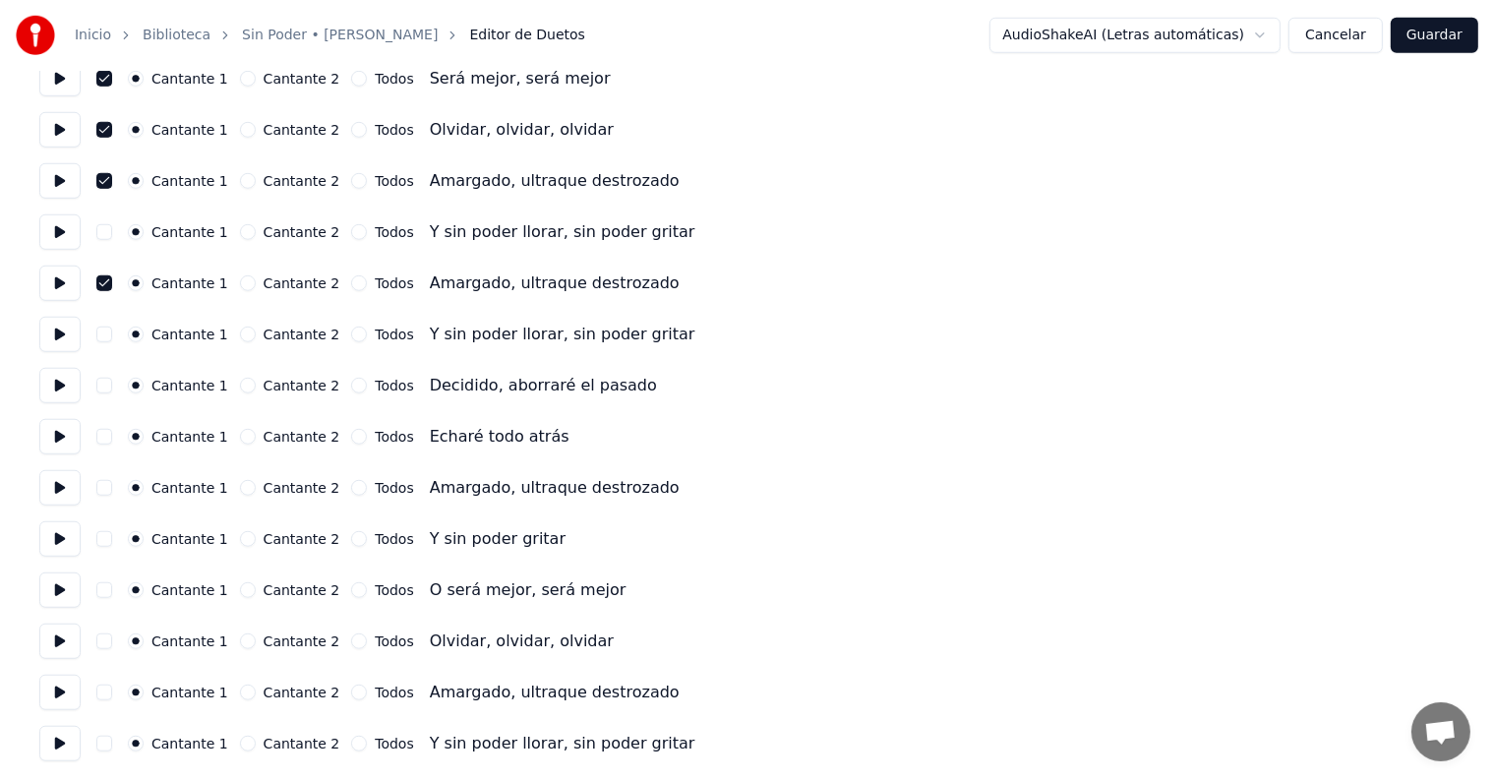
click at [140, 488] on icon "button" at bounding box center [136, 488] width 8 height 8
click at [65, 594] on button at bounding box center [59, 590] width 41 height 35
click at [112, 588] on button "button" at bounding box center [104, 590] width 16 height 16
click at [66, 643] on button at bounding box center [59, 641] width 41 height 35
click at [112, 642] on button "button" at bounding box center [104, 642] width 16 height 16
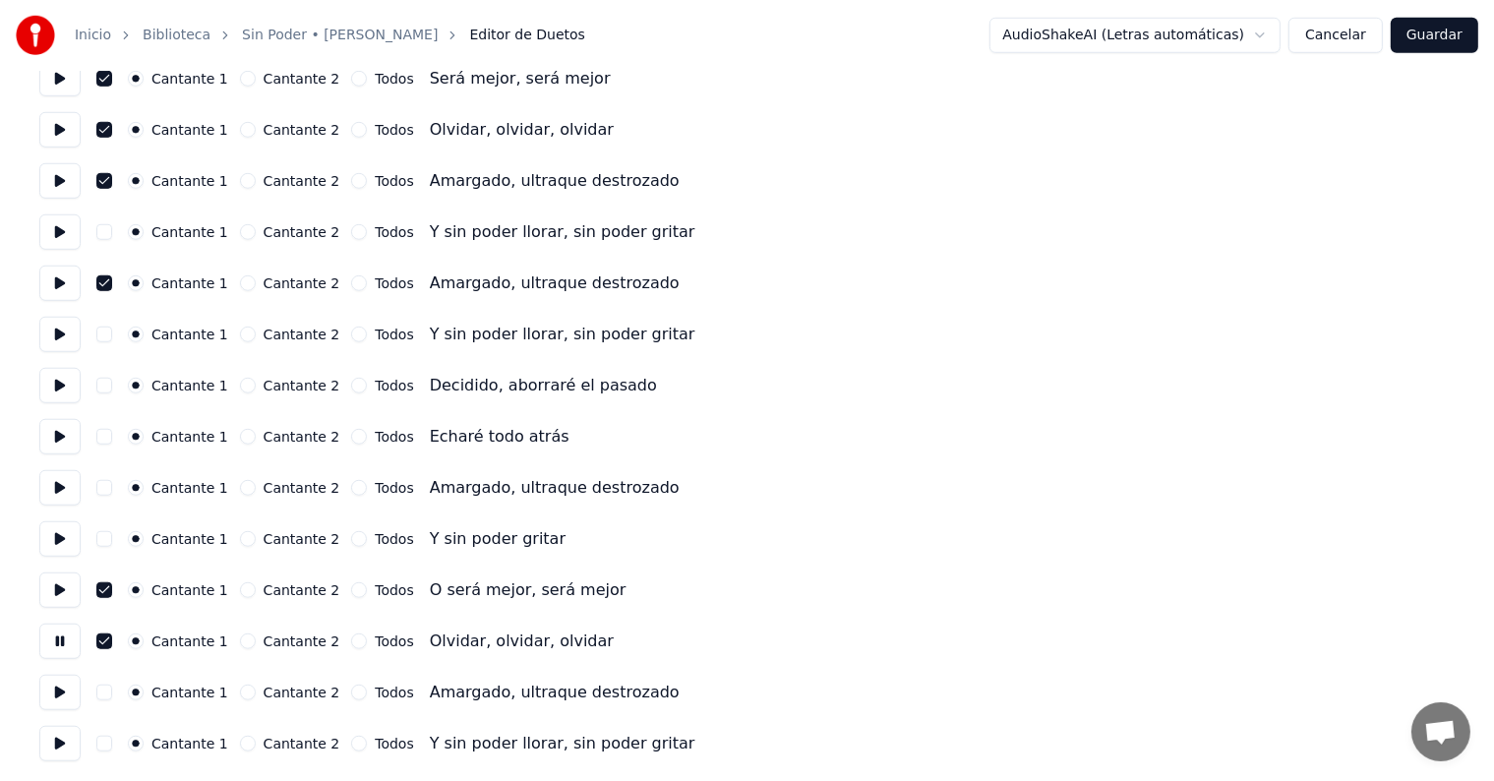
click at [59, 705] on button at bounding box center [59, 692] width 41 height 35
click at [112, 689] on button "button" at bounding box center [104, 693] width 16 height 16
click at [1426, 41] on button "Guardar" at bounding box center [1435, 35] width 88 height 35
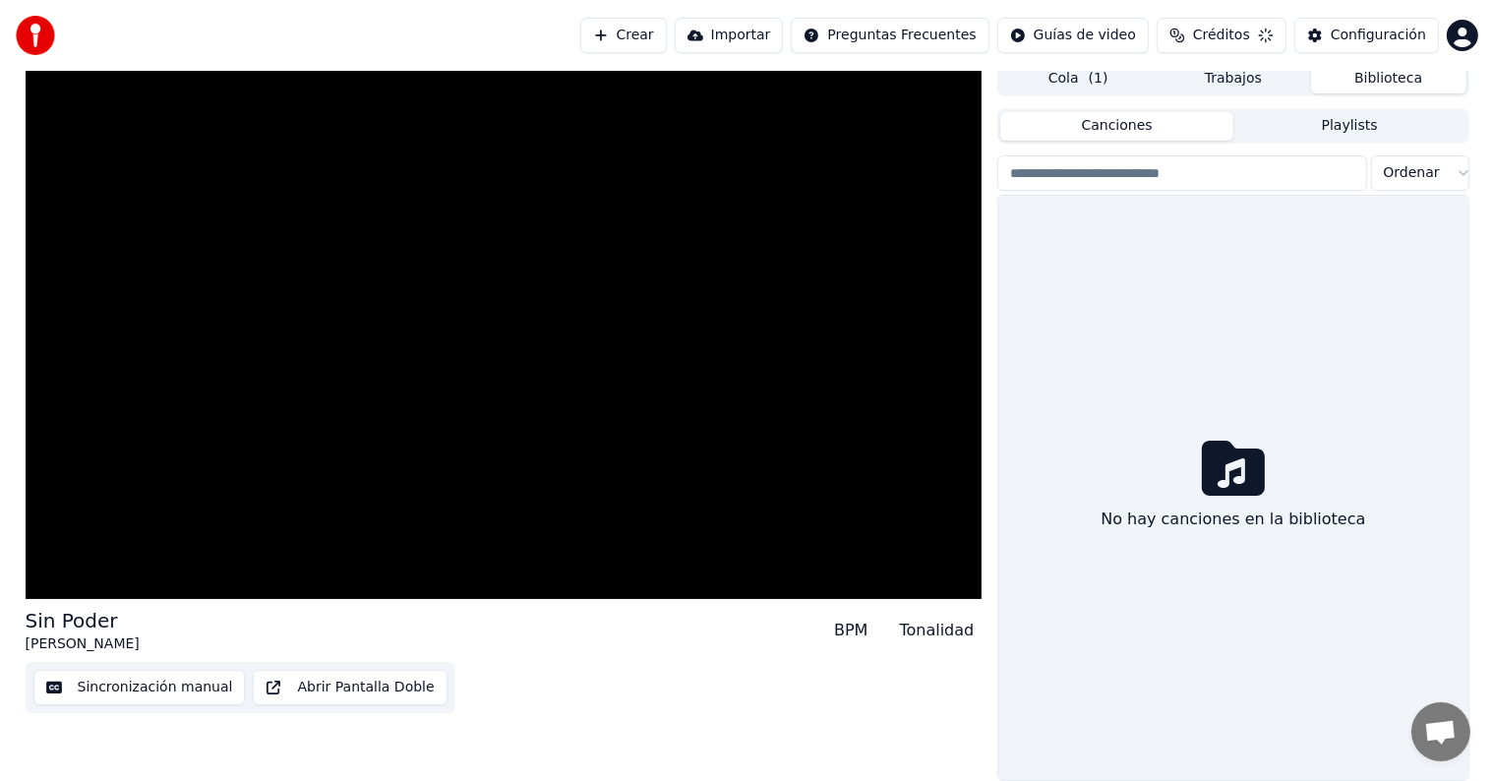
scroll to position [9, 0]
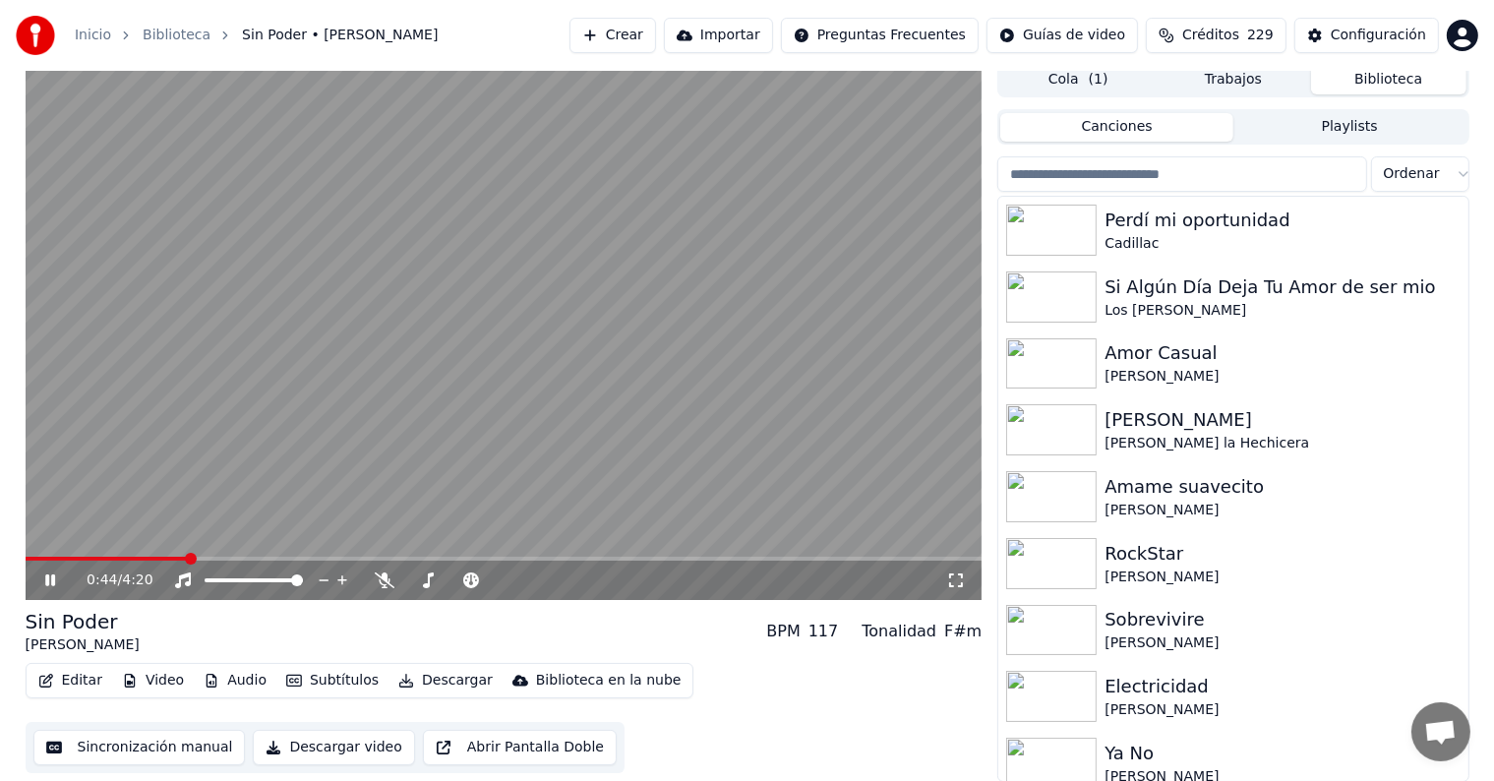
click at [187, 557] on span at bounding box center [504, 559] width 957 height 4
click at [239, 557] on span at bounding box center [242, 559] width 12 height 12
click at [239, 557] on span at bounding box center [132, 559] width 213 height 4
click at [383, 585] on icon at bounding box center [385, 581] width 20 height 16
click at [383, 573] on icon at bounding box center [385, 581] width 20 height 16
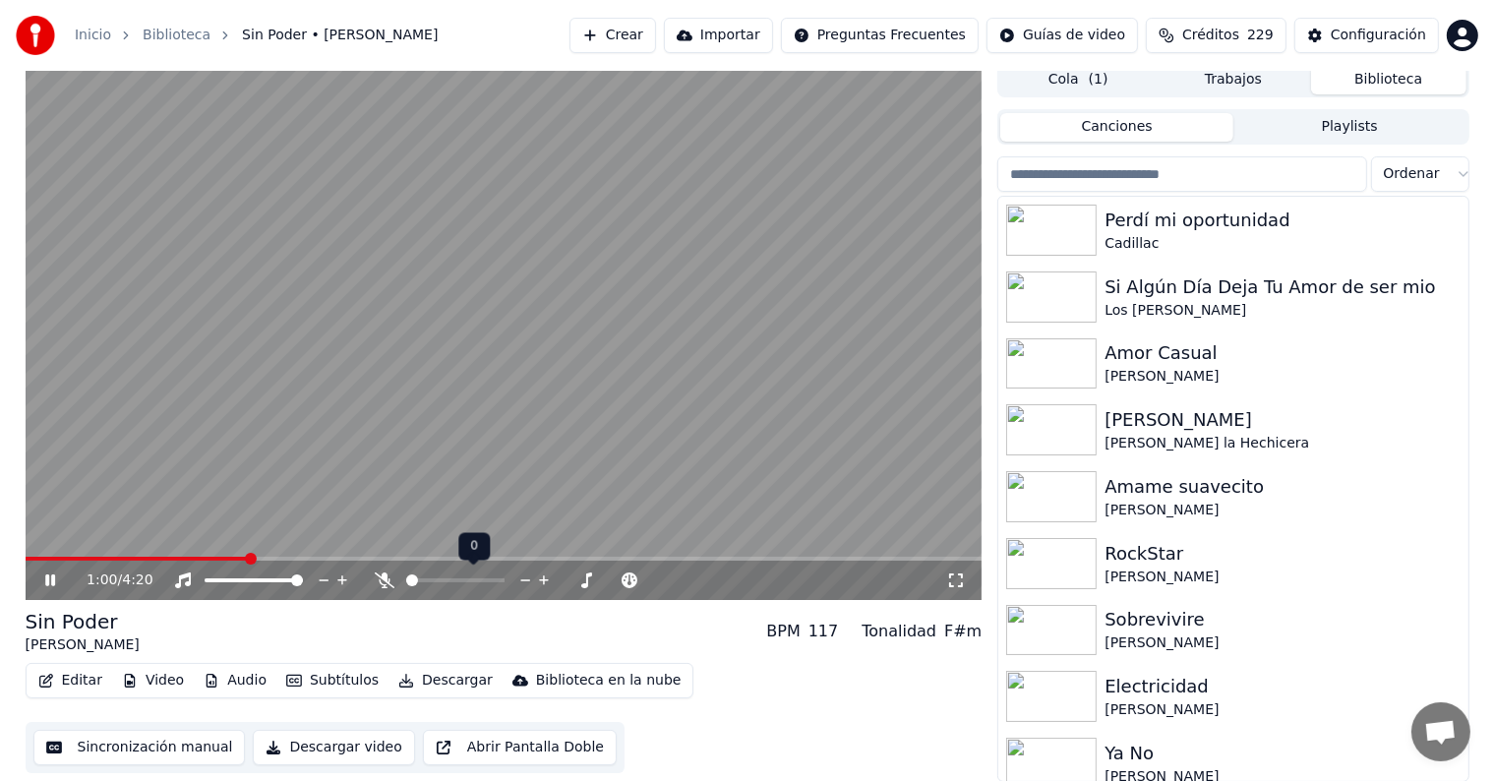
click at [383, 573] on icon at bounding box center [385, 581] width 20 height 16
click at [431, 579] on icon at bounding box center [428, 581] width 20 height 16
click at [490, 578] on span at bounding box center [474, 580] width 49 height 4
click at [420, 687] on button "Descargar" at bounding box center [446, 681] width 110 height 28
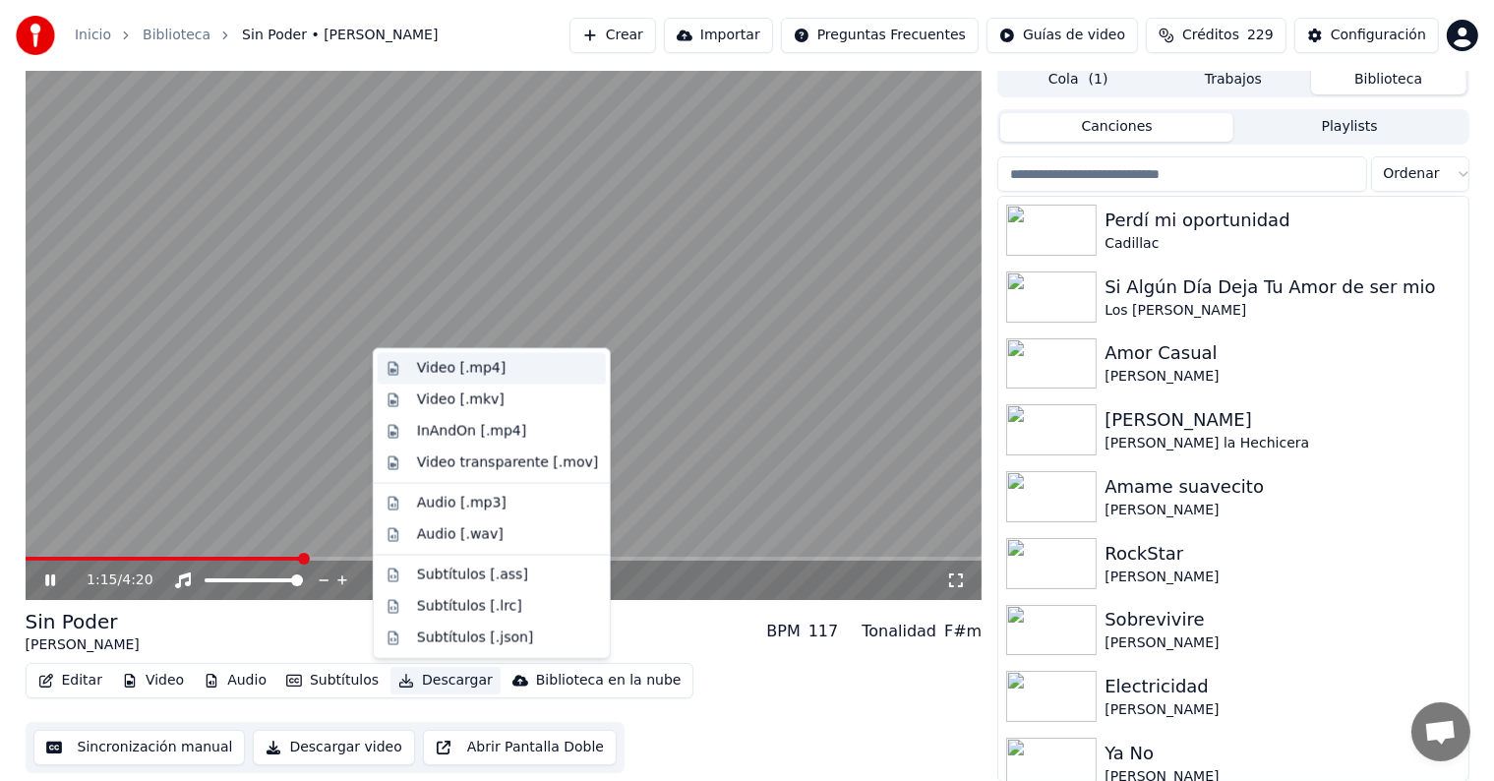
click at [458, 372] on div "Video [.mp4]" at bounding box center [461, 369] width 89 height 20
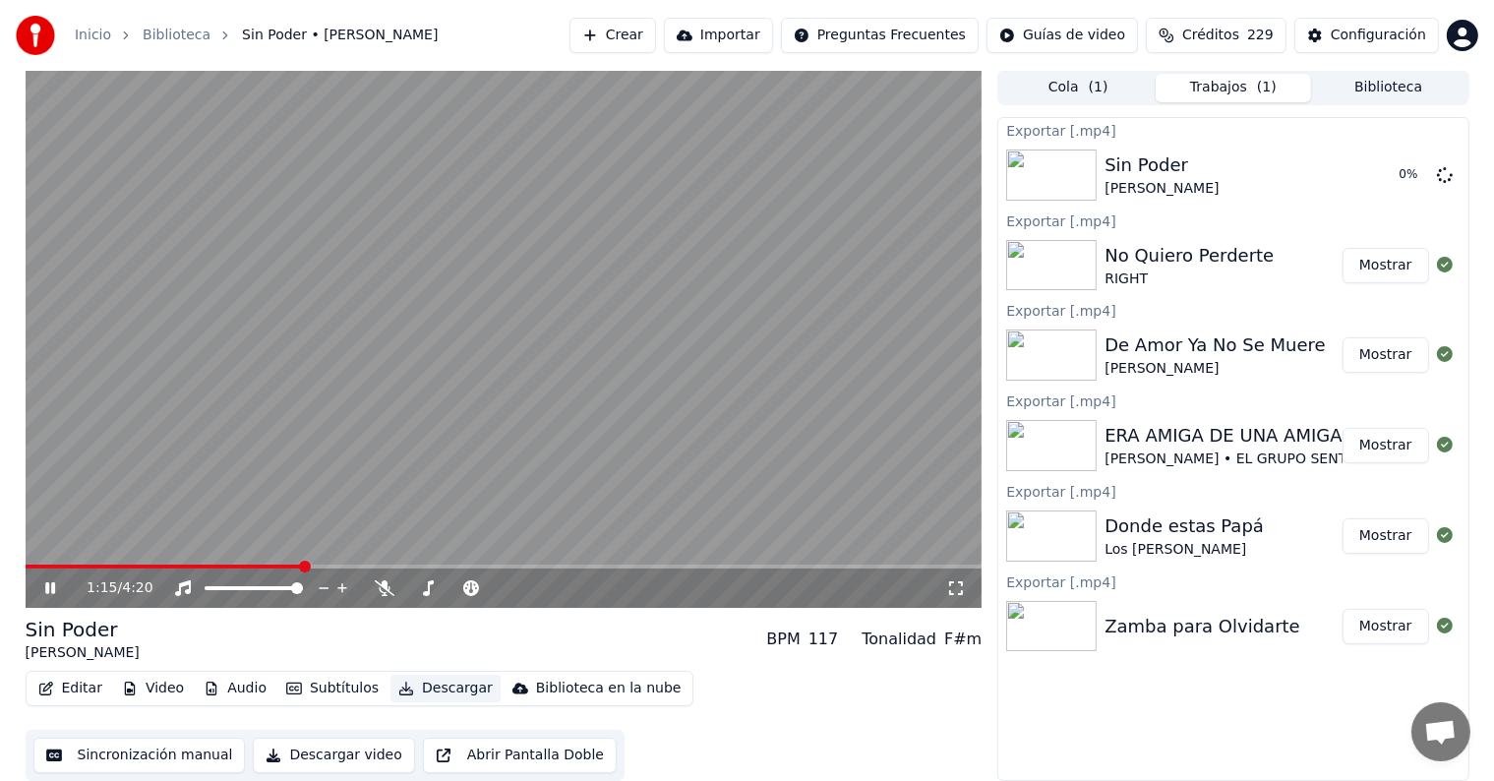
scroll to position [1, 0]
click at [52, 588] on icon at bounding box center [50, 588] width 10 height 12
click at [1387, 101] on button "Biblioteca" at bounding box center [1388, 88] width 155 height 29
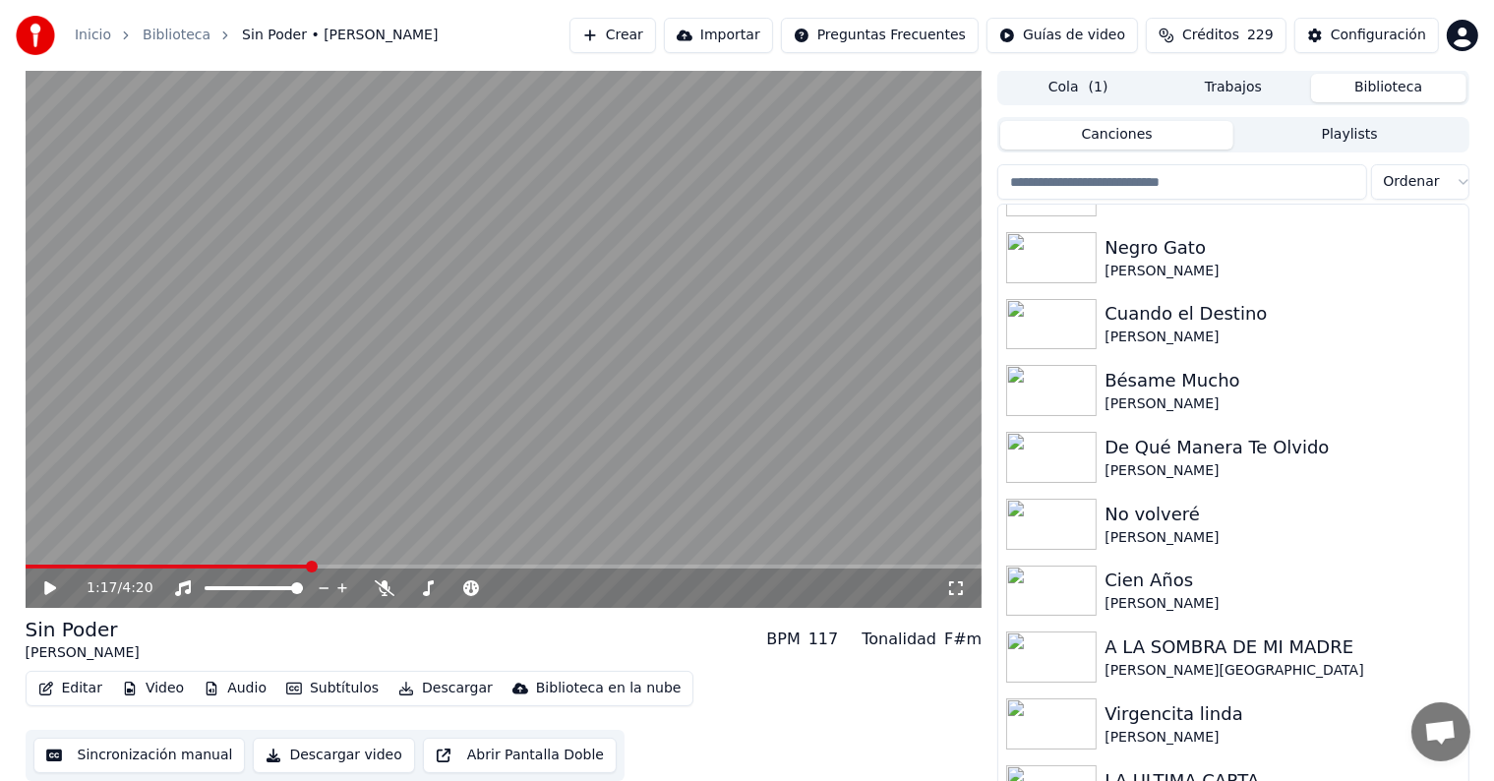
scroll to position [15856, 0]
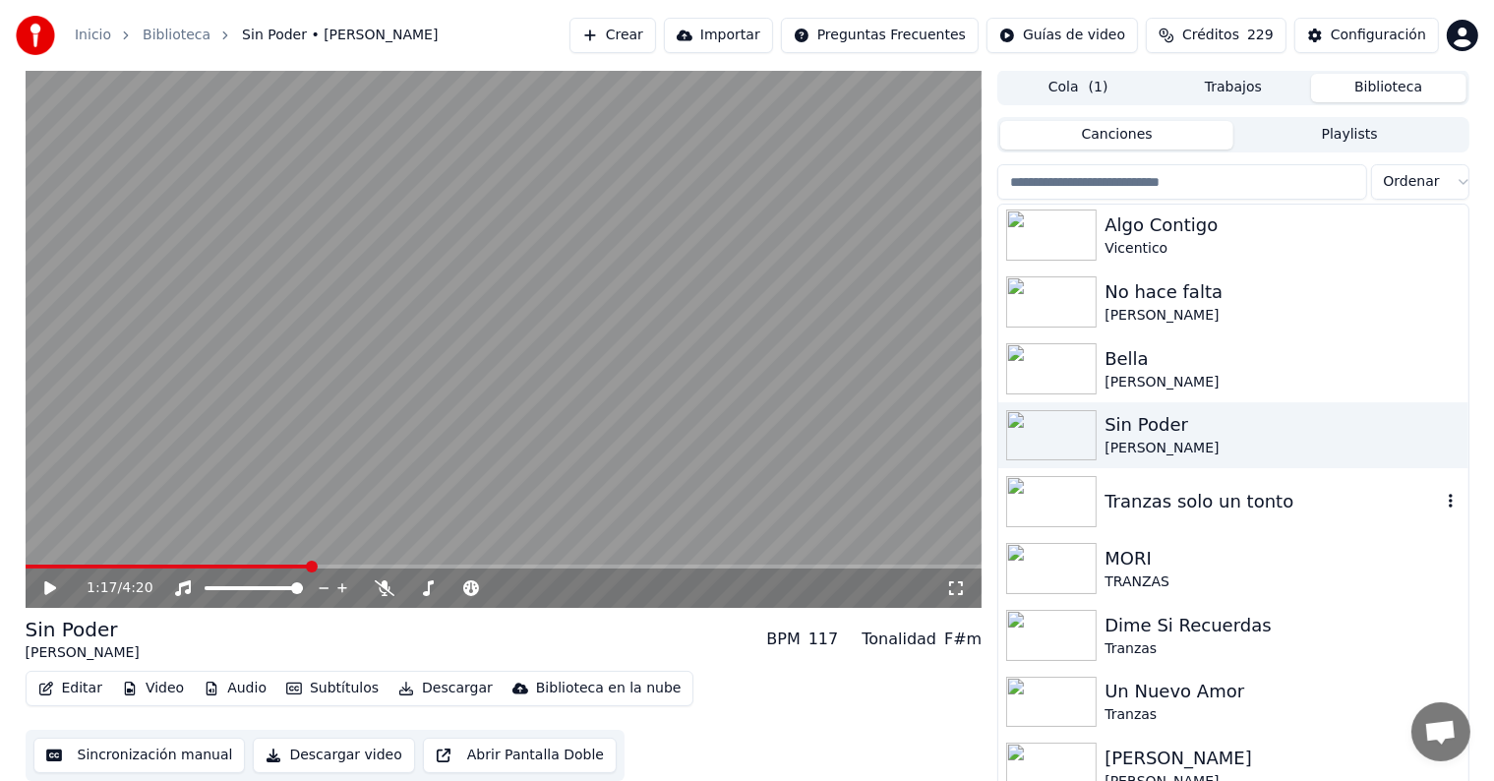
click at [1198, 512] on div "Tranzas solo un tonto" at bounding box center [1272, 502] width 335 height 28
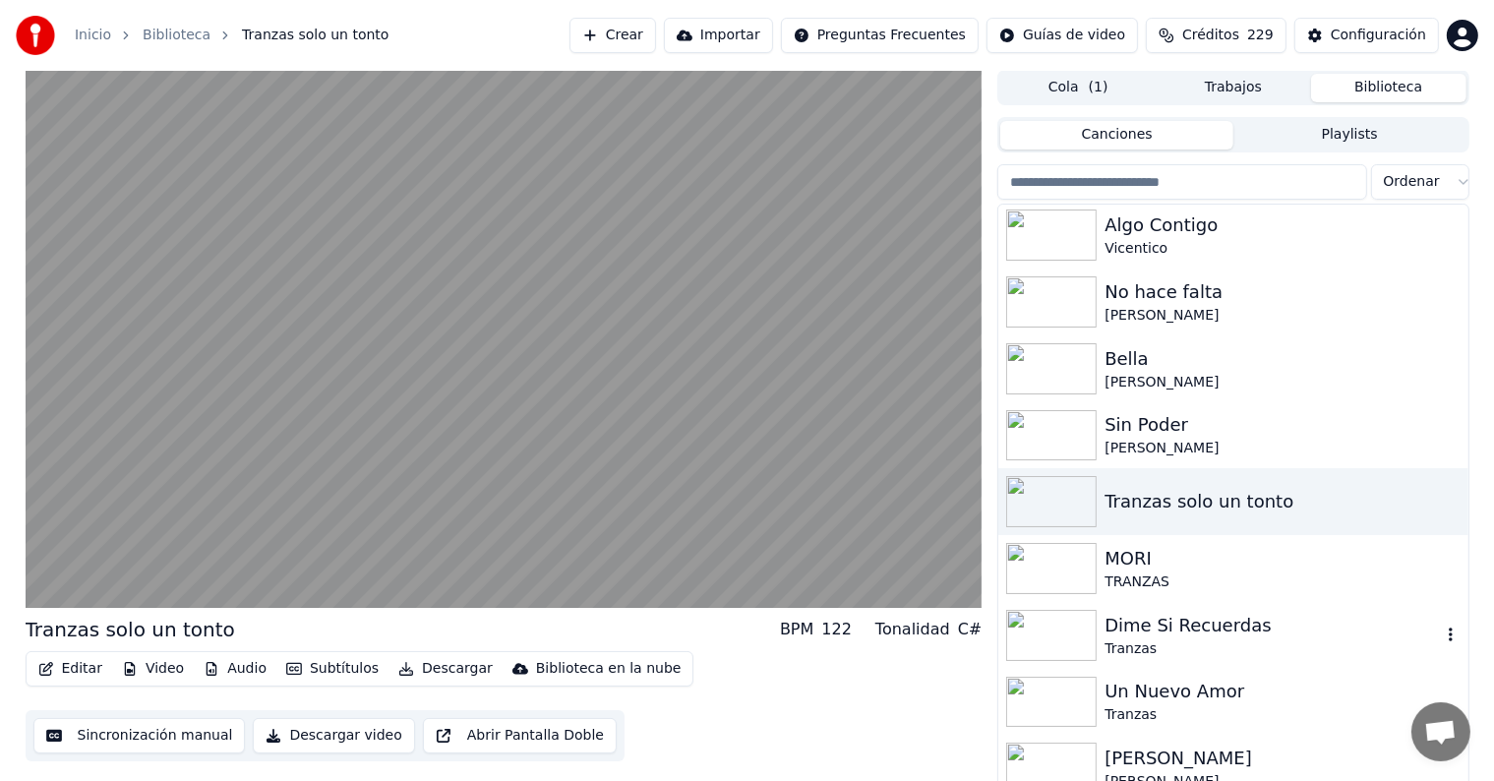
click at [1171, 624] on div "Dime Si Recuerdas" at bounding box center [1272, 626] width 335 height 28
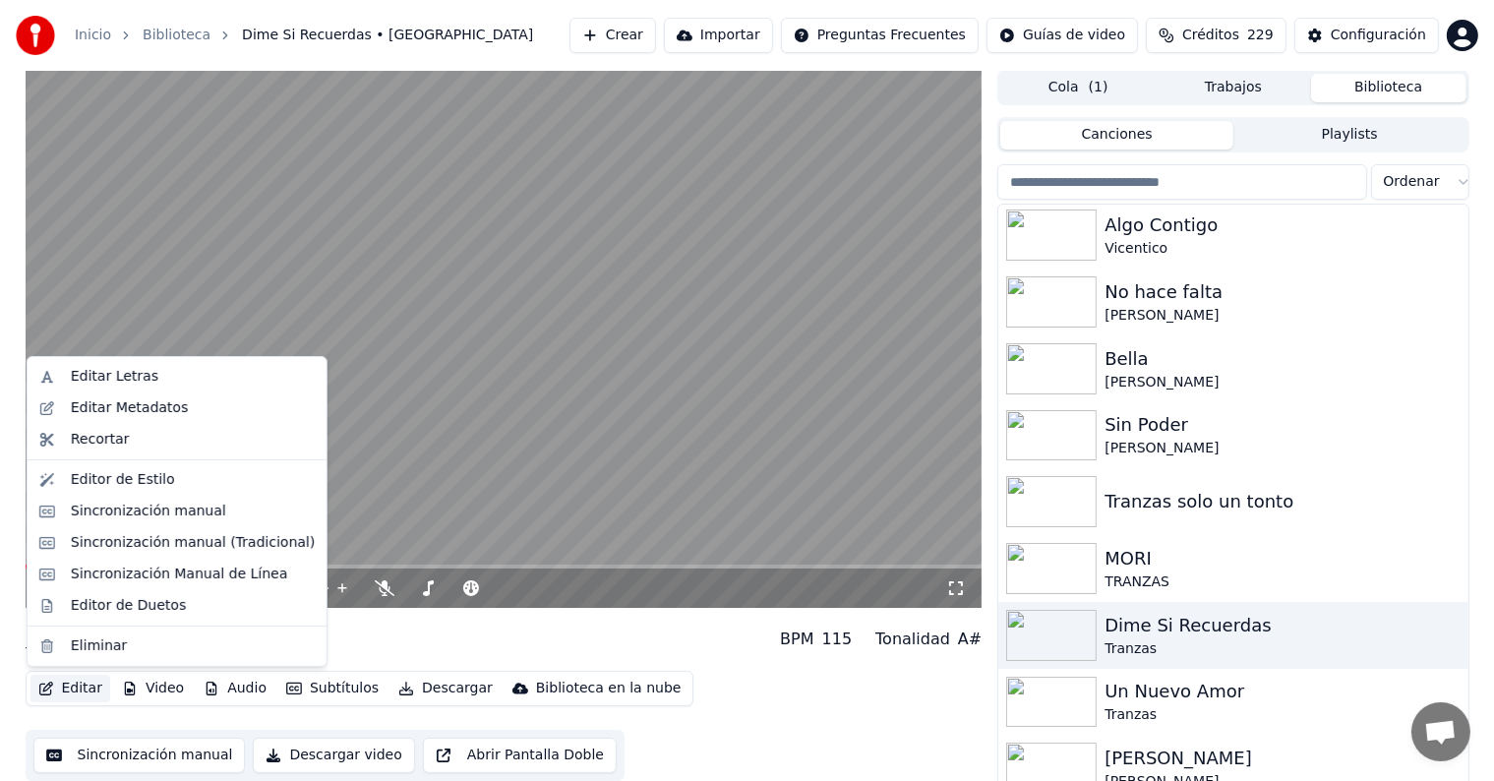
click at [81, 682] on button "Editar" at bounding box center [70, 689] width 80 height 28
click at [100, 600] on div "Editor de Duetos" at bounding box center [128, 606] width 115 height 20
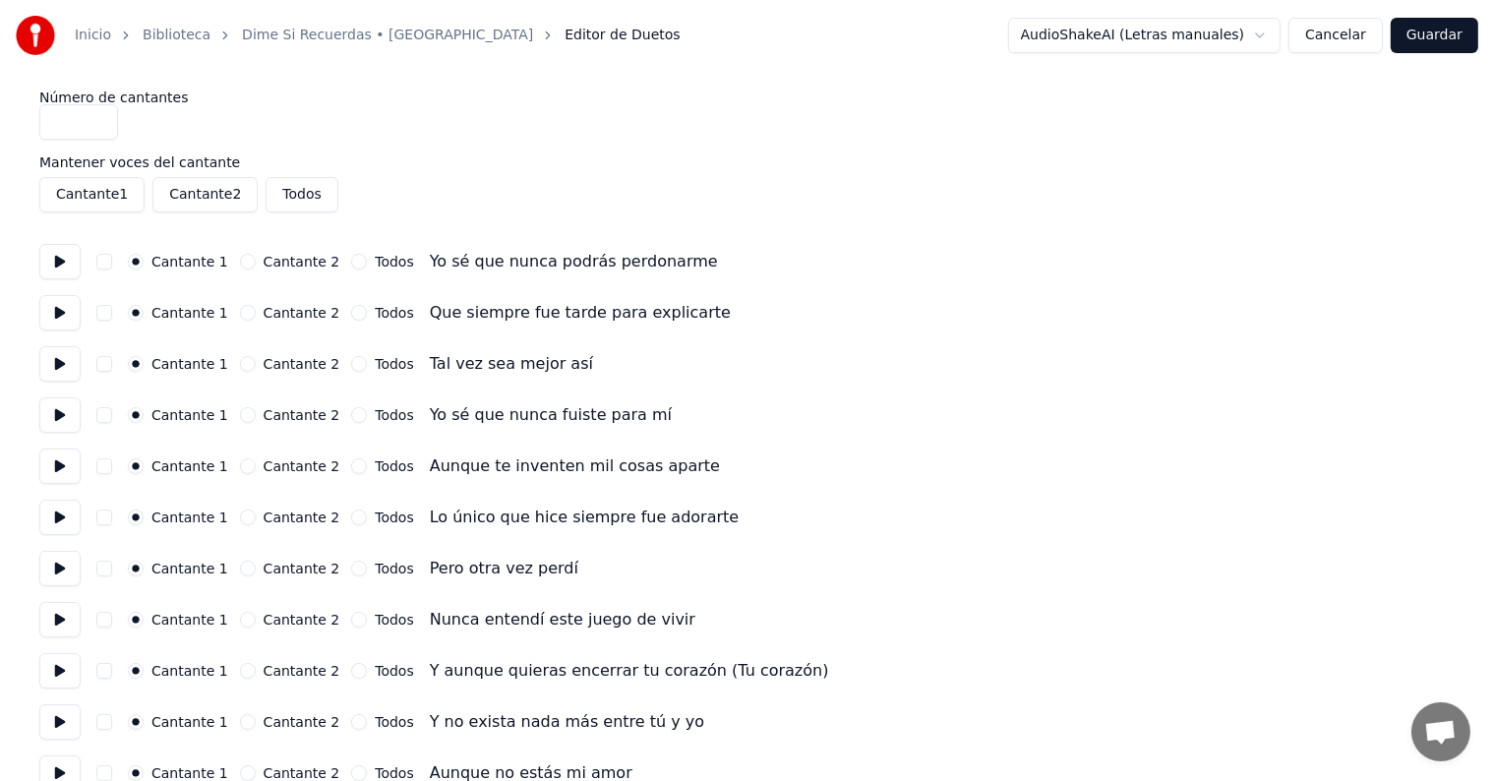
click at [53, 465] on button at bounding box center [59, 466] width 41 height 35
click at [48, 517] on button at bounding box center [59, 517] width 41 height 35
click at [52, 580] on button at bounding box center [59, 568] width 41 height 35
click at [59, 634] on button at bounding box center [59, 619] width 41 height 35
click at [59, 681] on button at bounding box center [59, 670] width 41 height 35
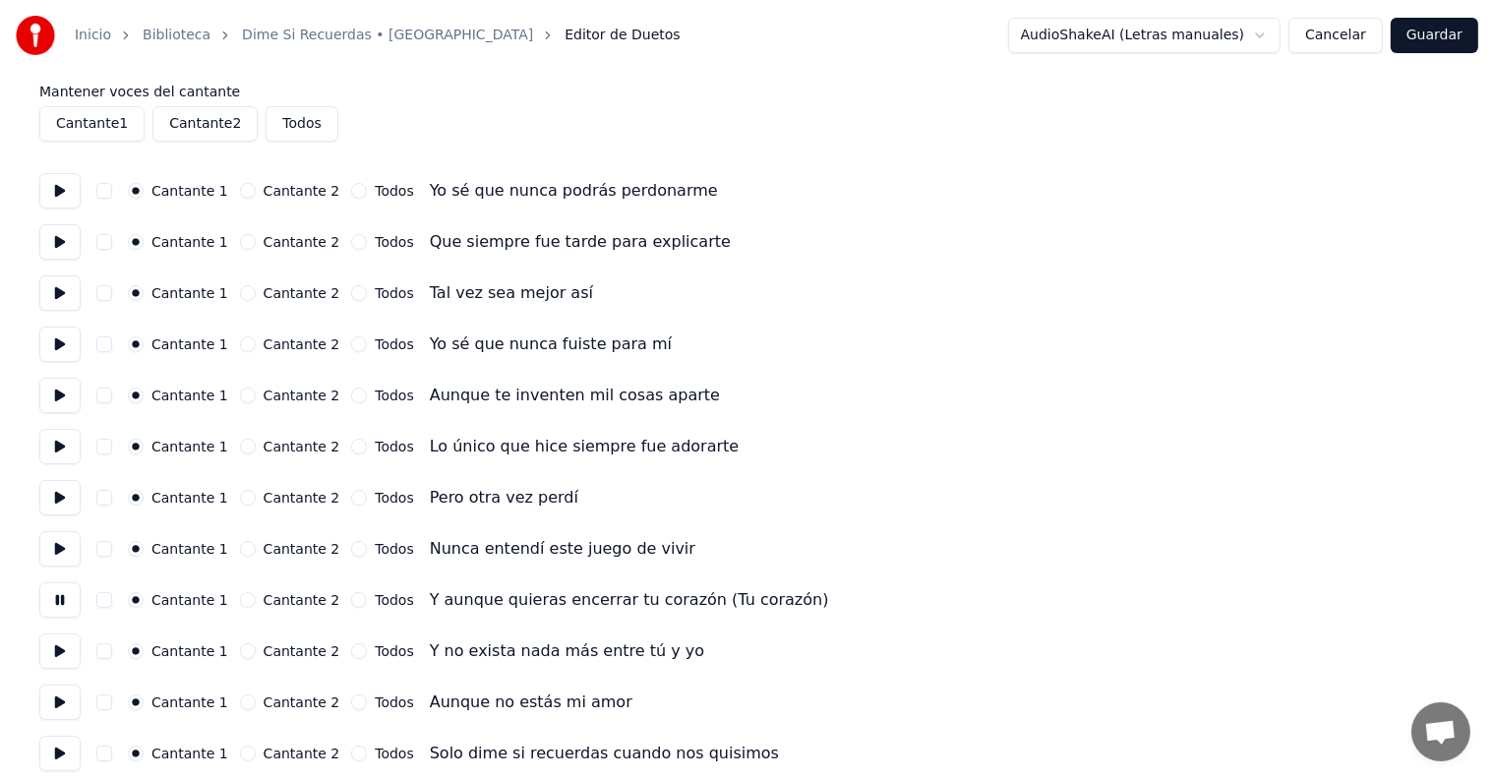
scroll to position [82, 0]
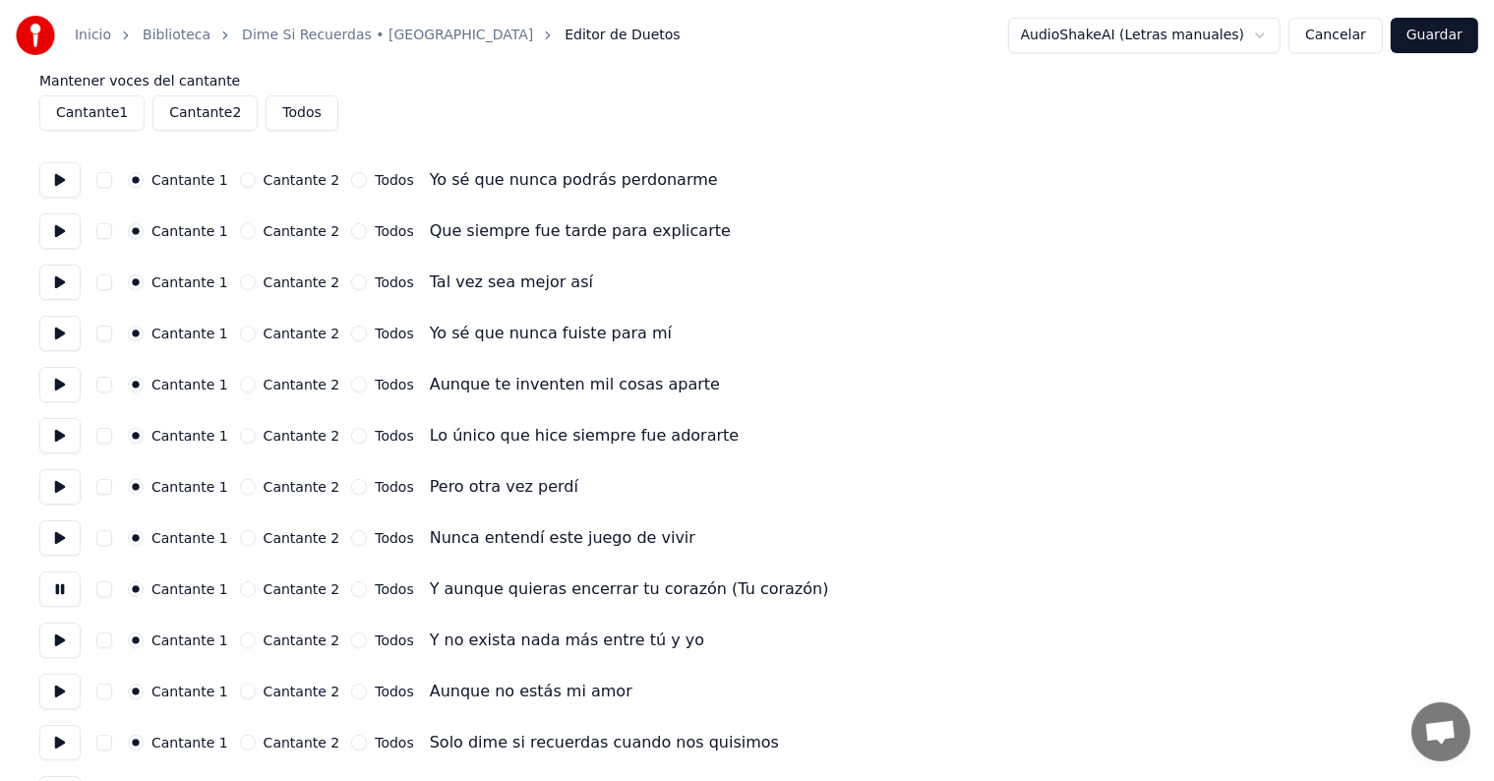
click at [54, 626] on button at bounding box center [59, 640] width 41 height 35
click at [53, 651] on button at bounding box center [59, 640] width 41 height 35
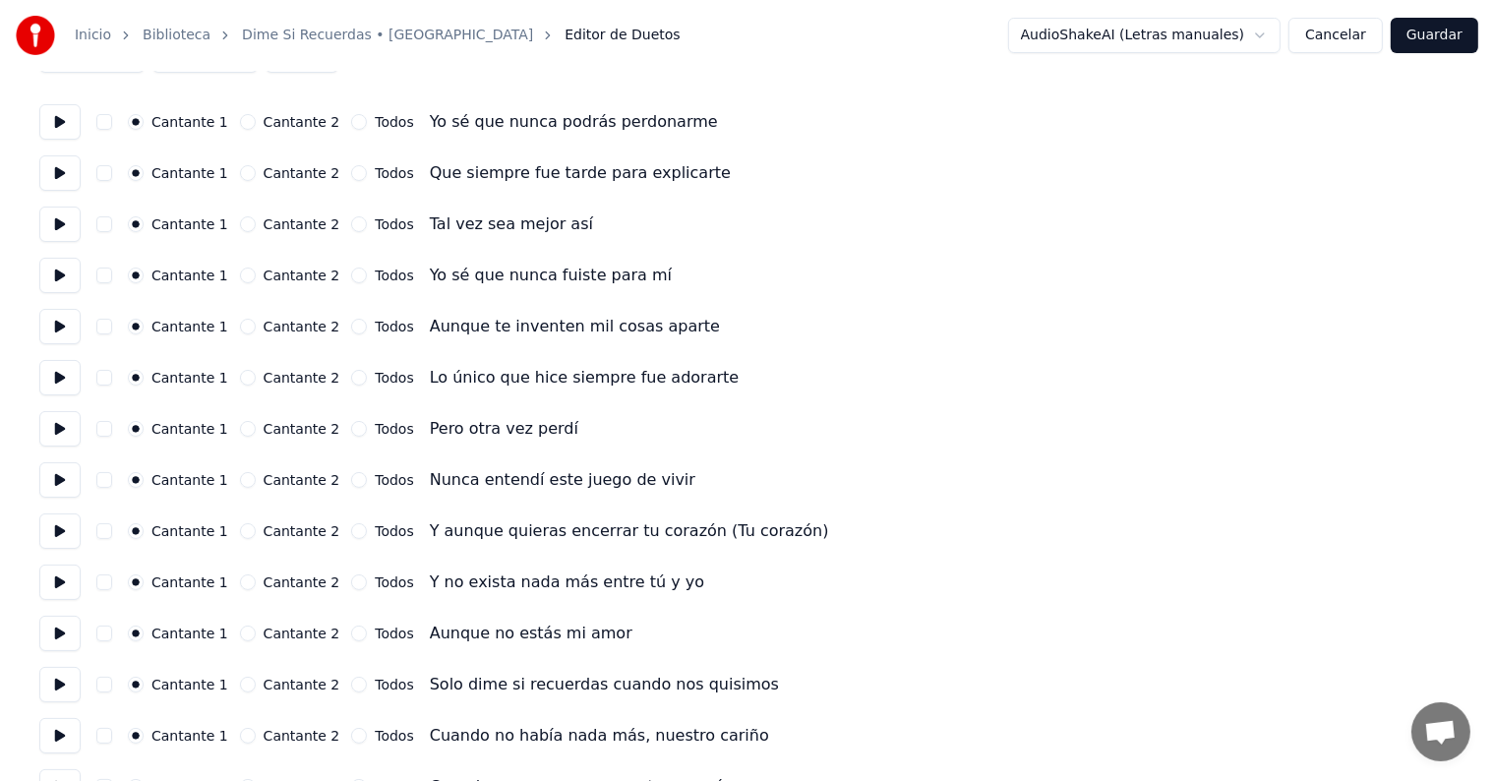
scroll to position [147, 0]
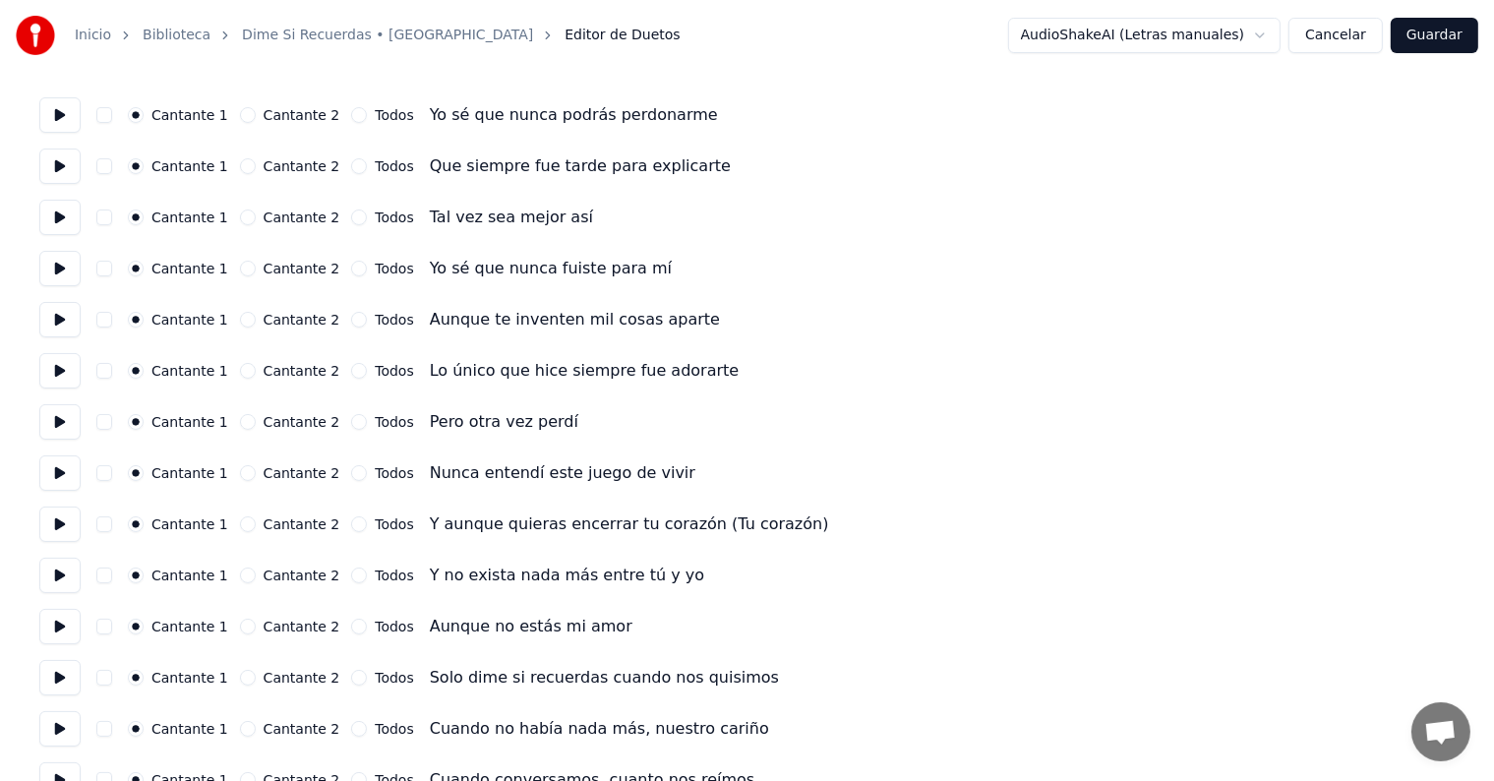
click at [49, 673] on button at bounding box center [59, 677] width 41 height 35
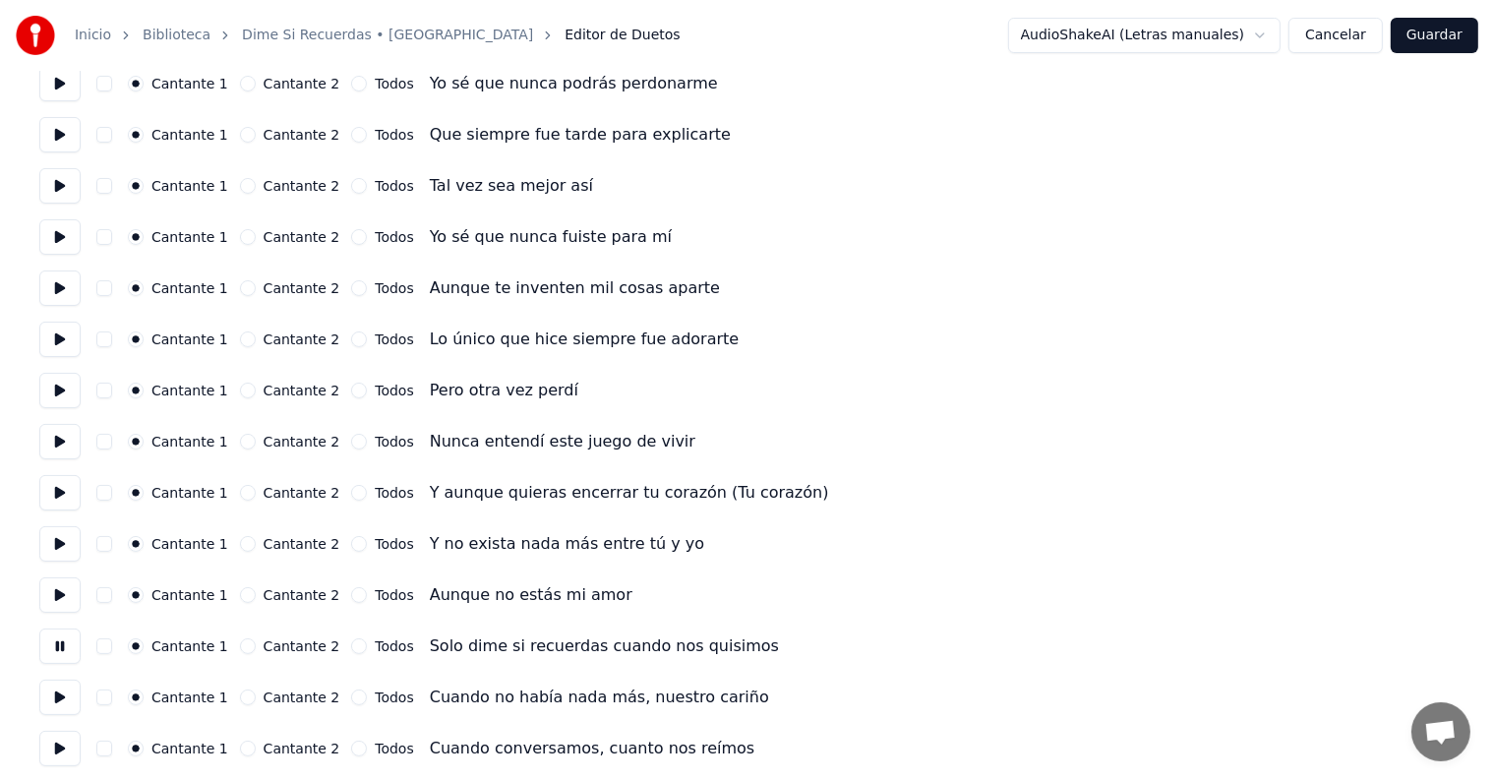
scroll to position [191, 0]
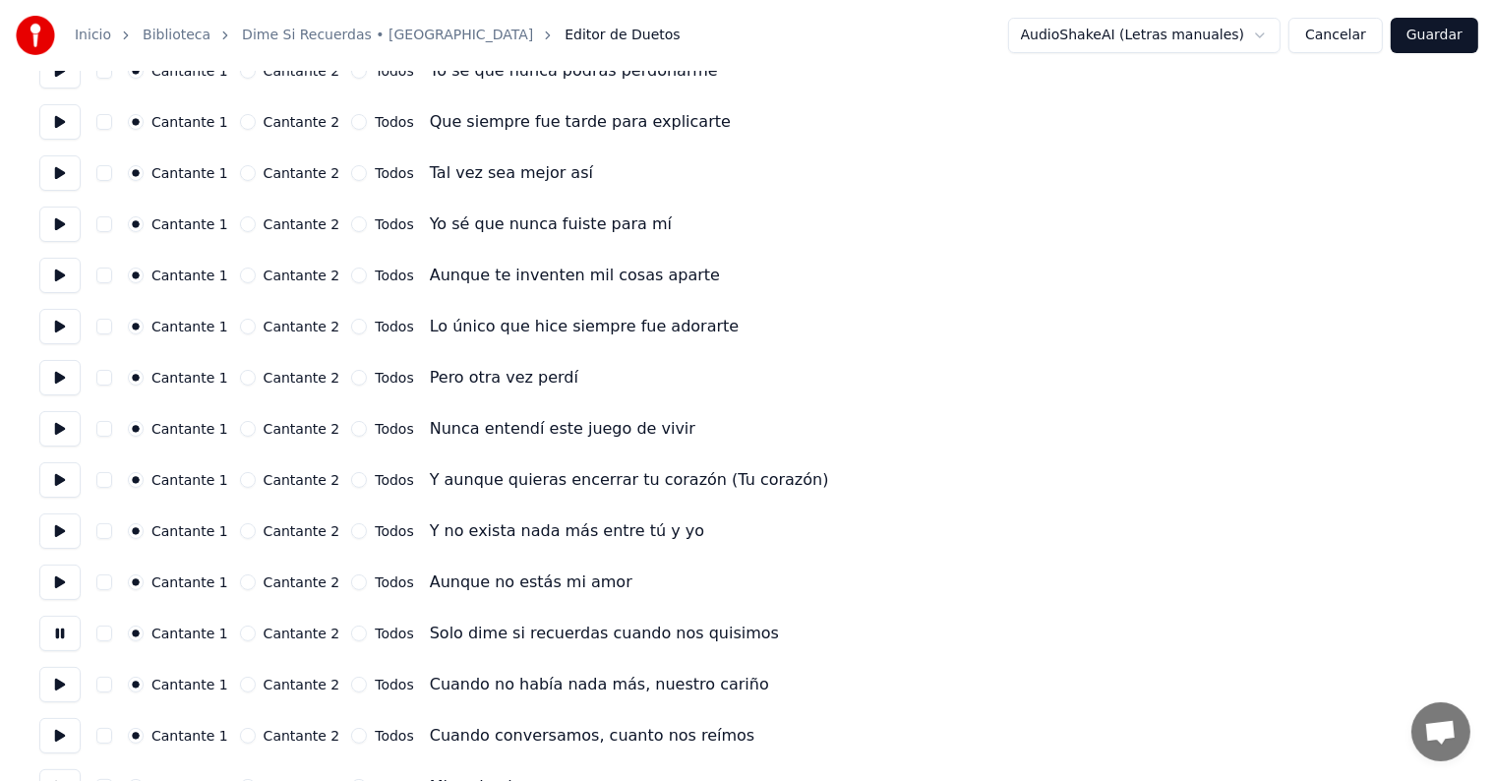
click at [62, 685] on button at bounding box center [59, 684] width 41 height 35
click at [67, 637] on button at bounding box center [59, 633] width 41 height 35
click at [63, 687] on button at bounding box center [59, 684] width 41 height 35
click at [106, 687] on button "button" at bounding box center [104, 685] width 16 height 16
click at [58, 729] on button at bounding box center [59, 735] width 41 height 35
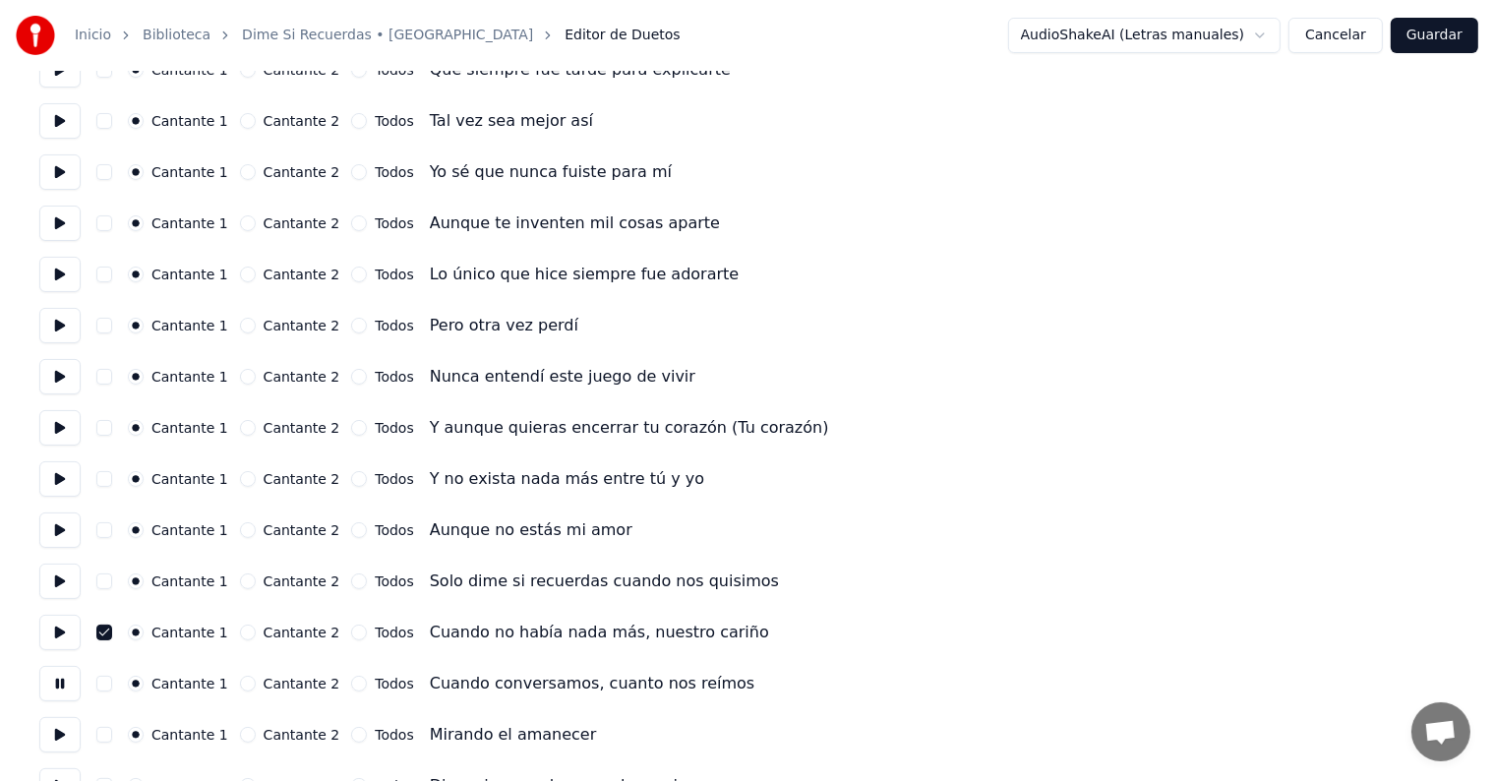
scroll to position [285, 0]
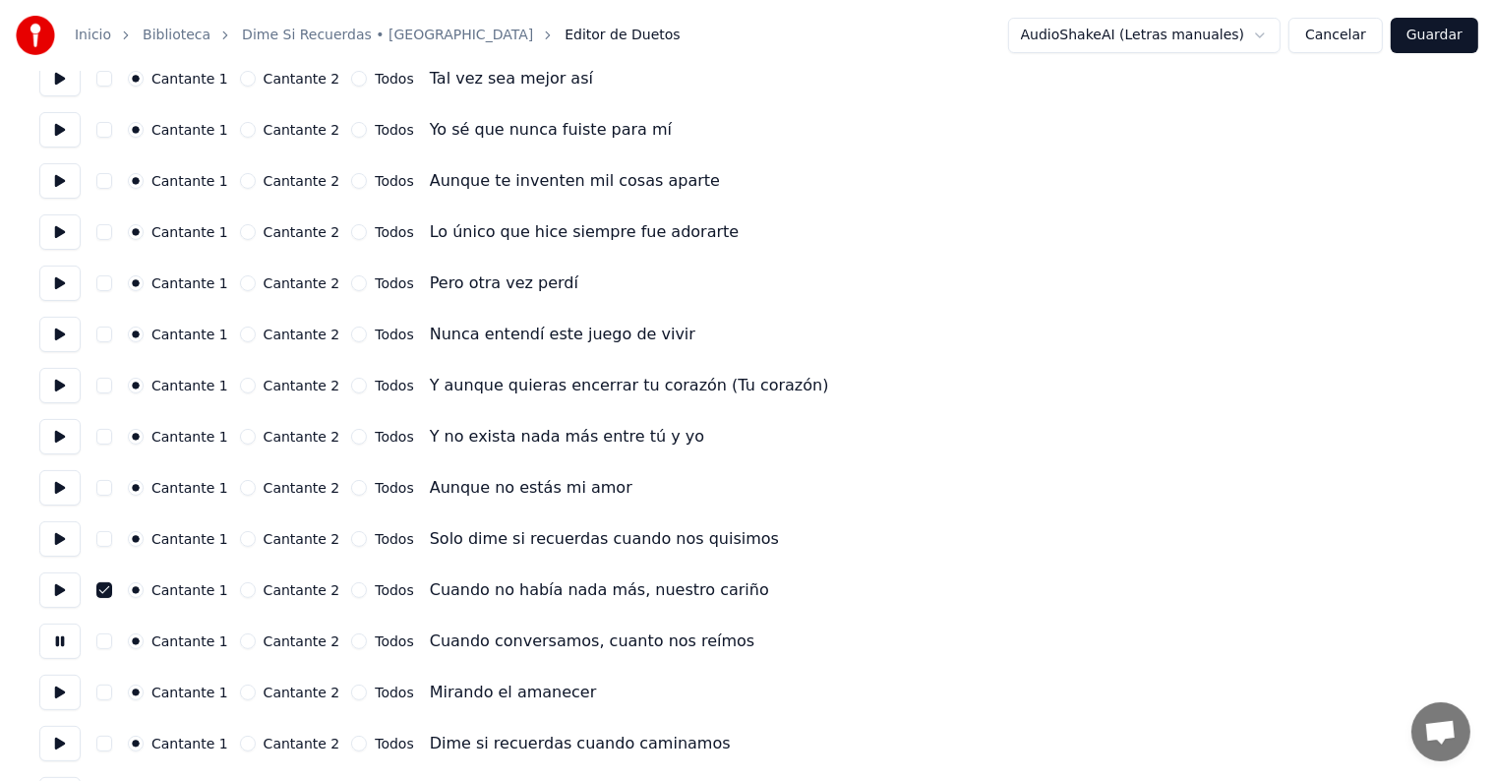
click at [106, 638] on button "button" at bounding box center [104, 642] width 16 height 16
click at [54, 692] on button at bounding box center [59, 692] width 41 height 35
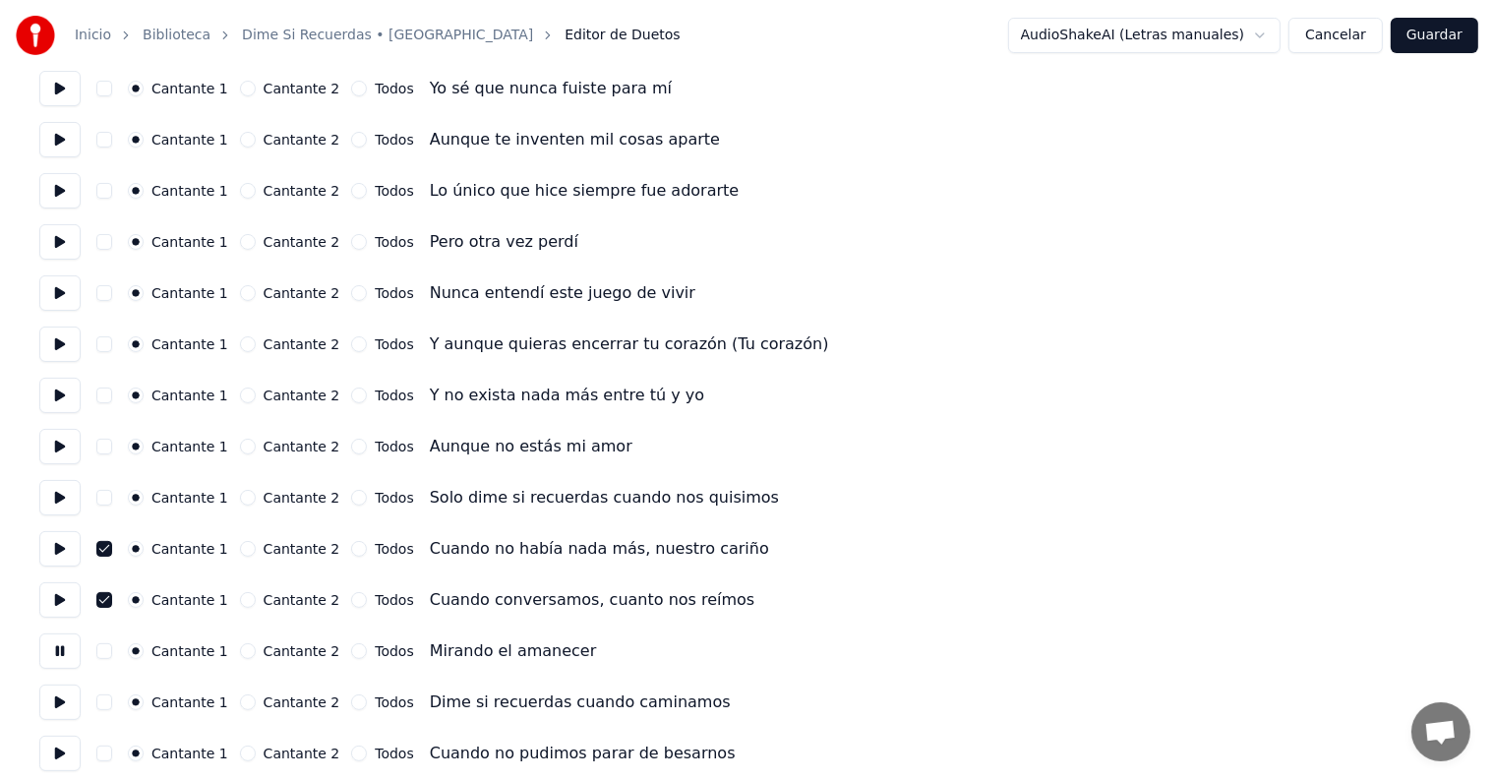
scroll to position [333, 0]
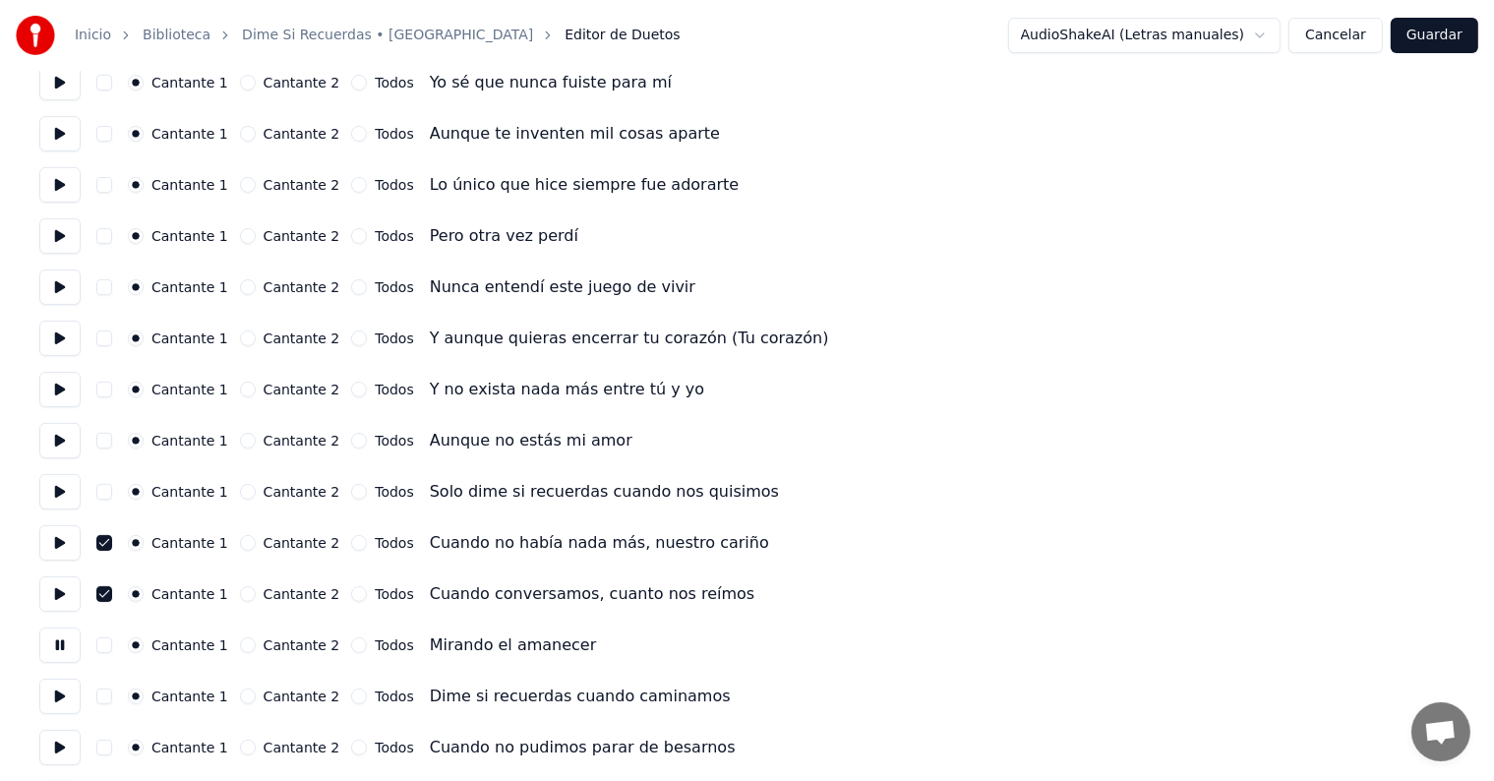
click at [109, 644] on button "button" at bounding box center [104, 645] width 16 height 16
click at [59, 691] on button at bounding box center [59, 696] width 41 height 35
click at [112, 696] on button "button" at bounding box center [104, 697] width 16 height 16
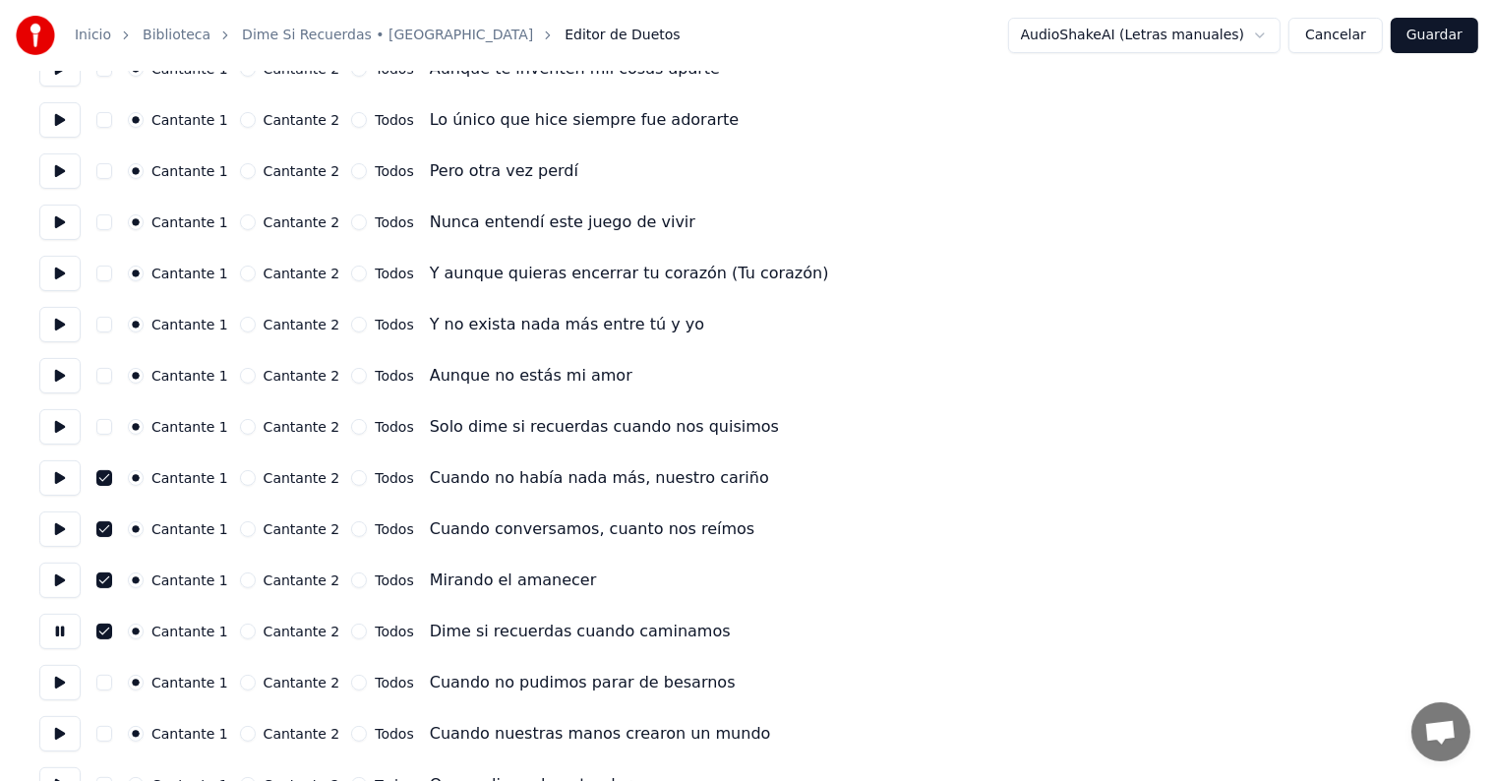
scroll to position [401, 0]
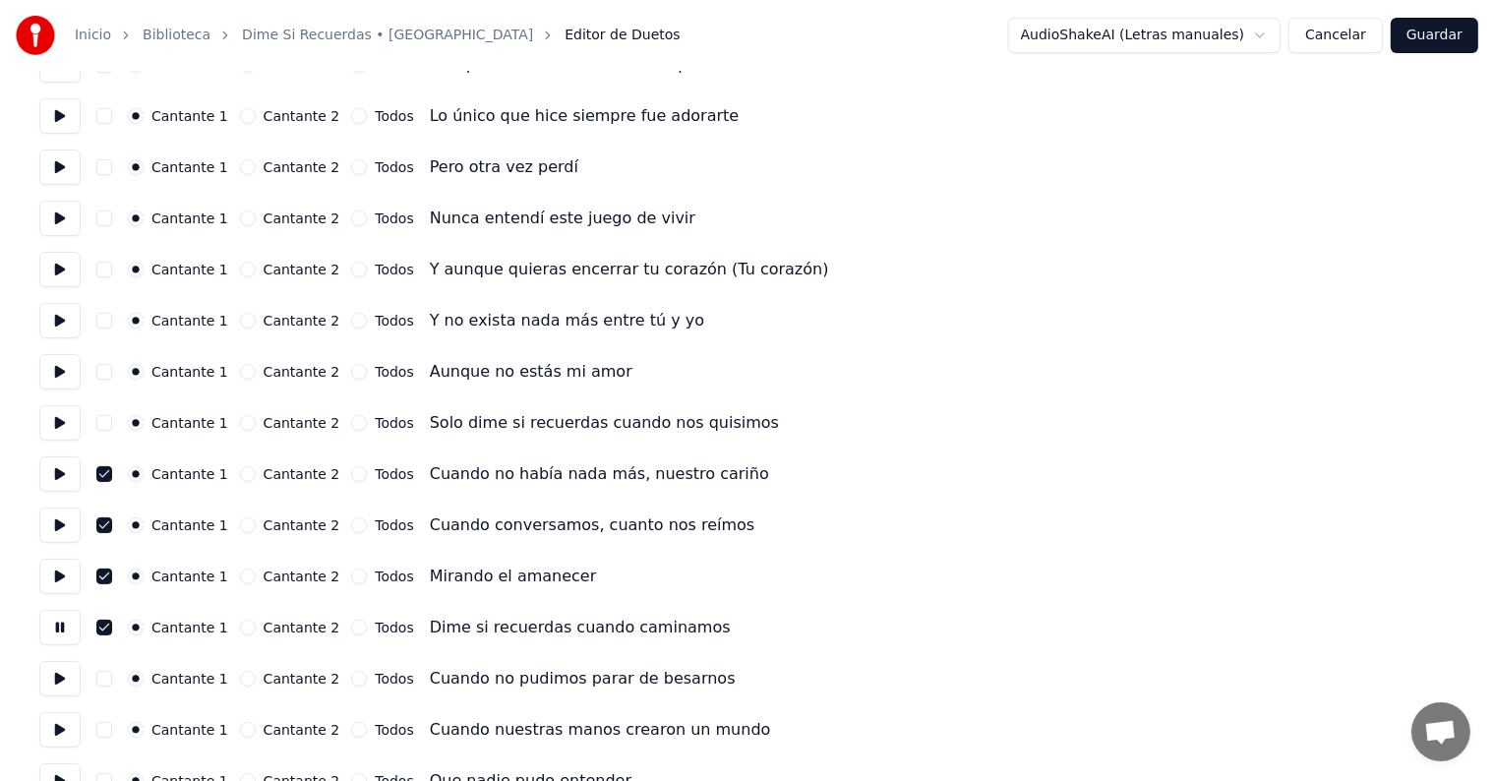
click at [108, 678] on button "button" at bounding box center [104, 679] width 16 height 16
click at [52, 675] on button at bounding box center [59, 678] width 41 height 35
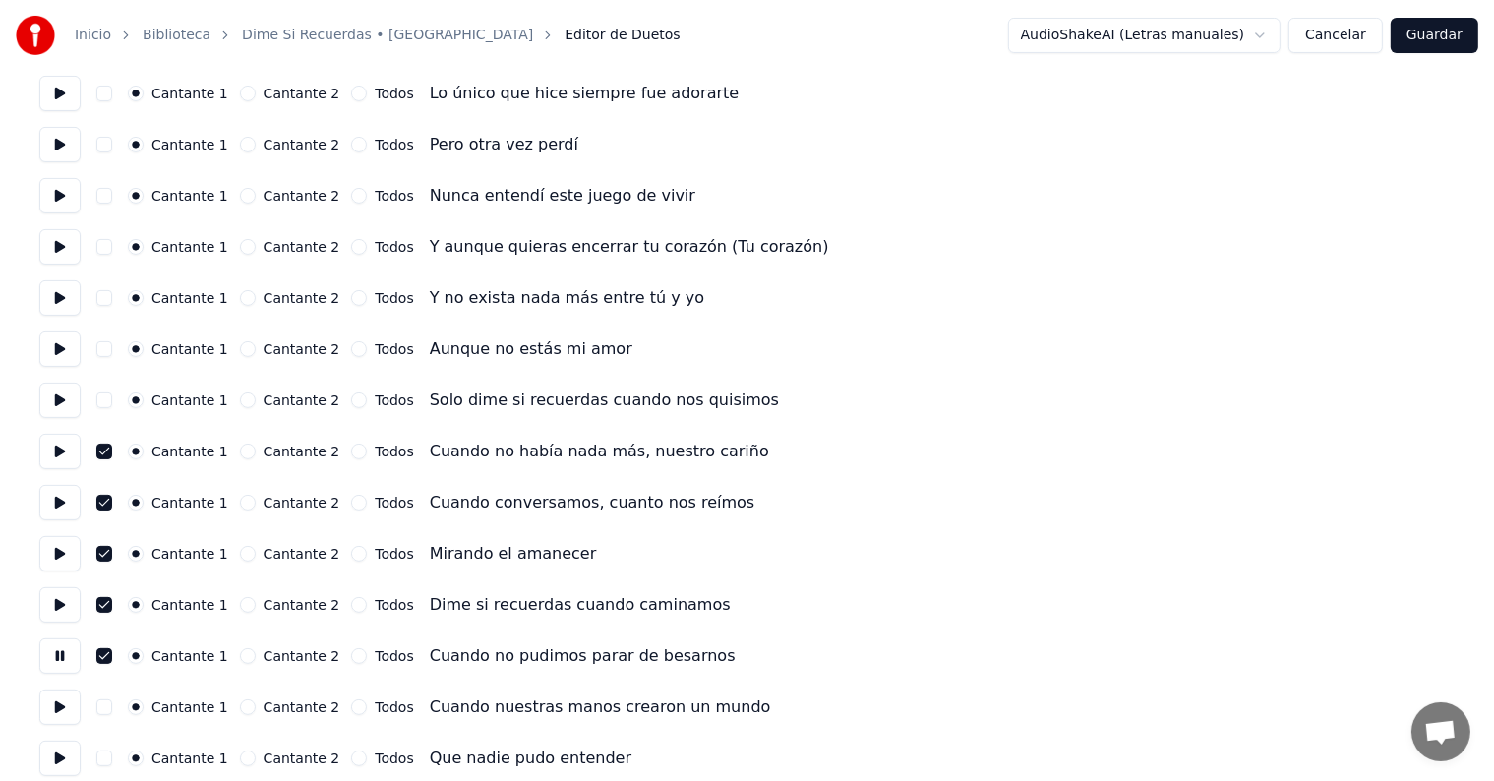
scroll to position [472, 0]
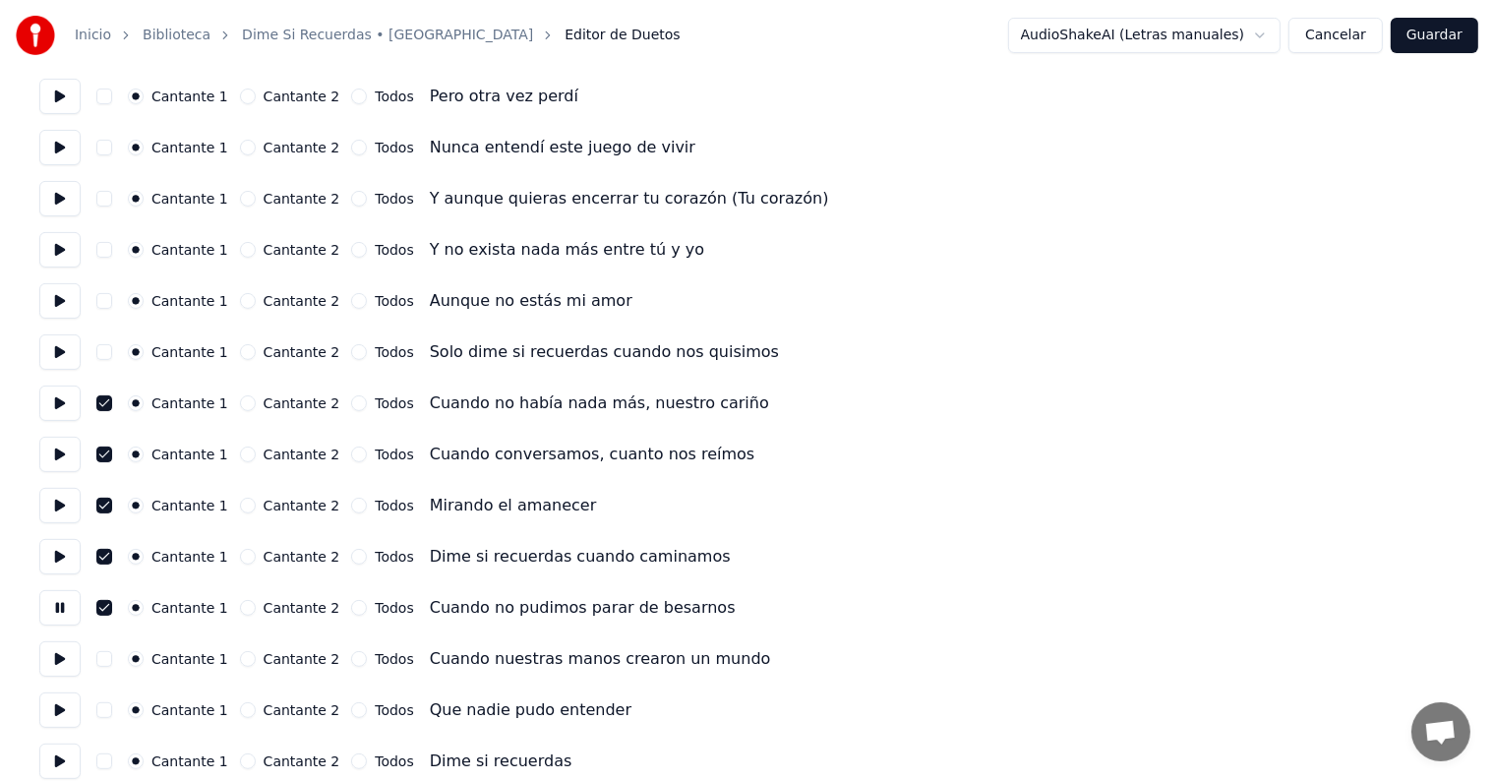
click at [106, 660] on button "button" at bounding box center [104, 659] width 16 height 16
click at [63, 665] on button at bounding box center [59, 658] width 41 height 35
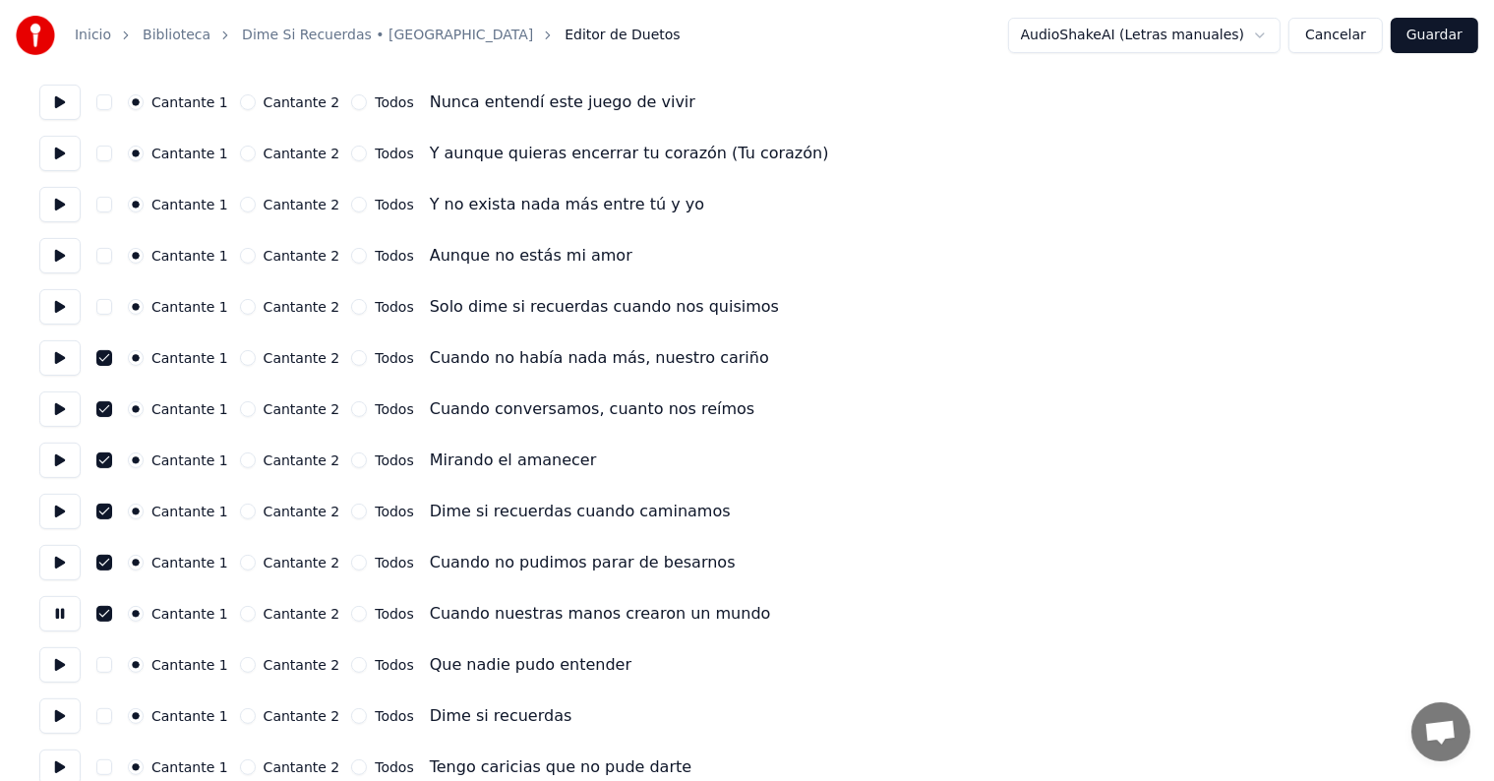
scroll to position [521, 0]
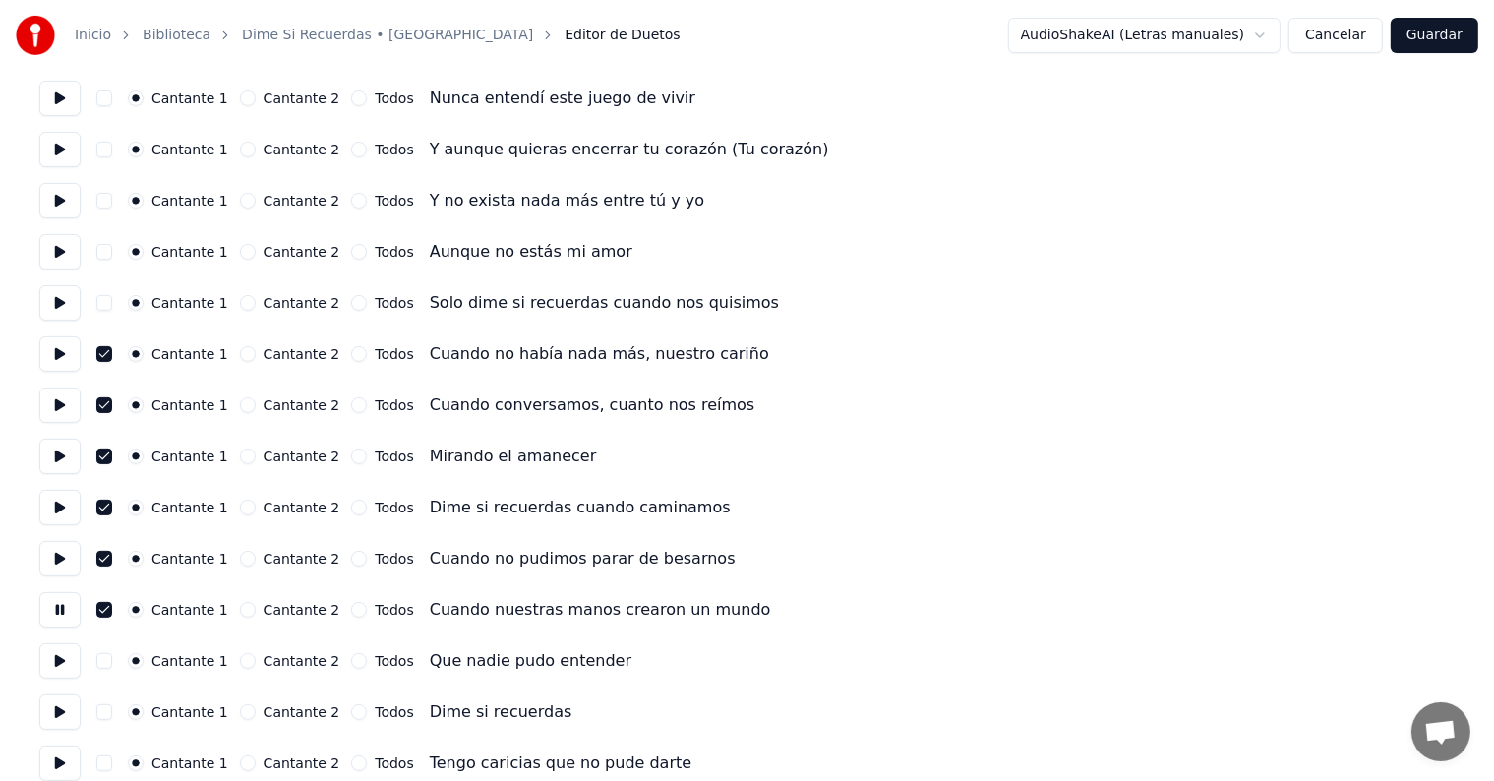
click at [59, 660] on button at bounding box center [59, 660] width 41 height 35
click at [108, 665] on button "button" at bounding box center [104, 661] width 16 height 16
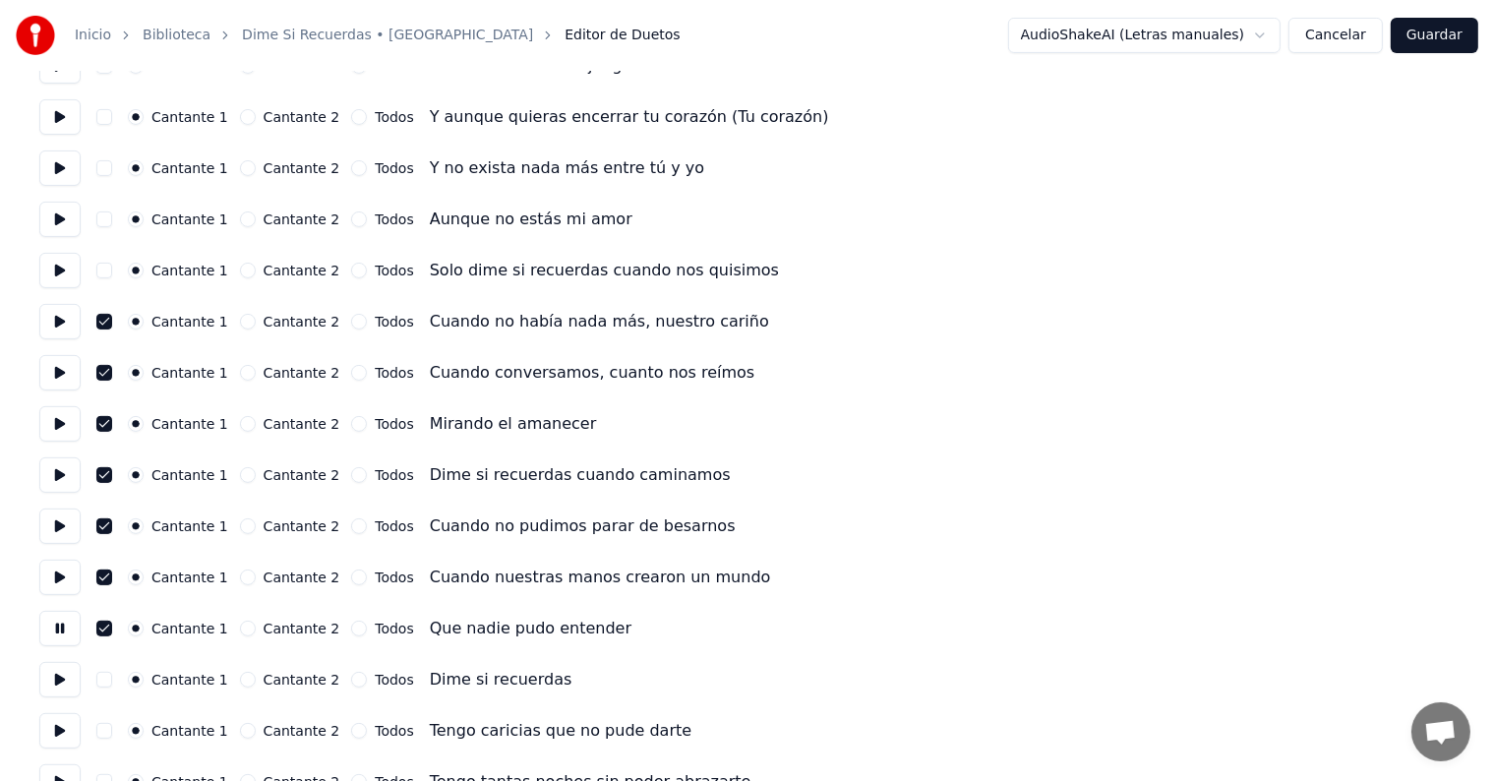
scroll to position [557, 0]
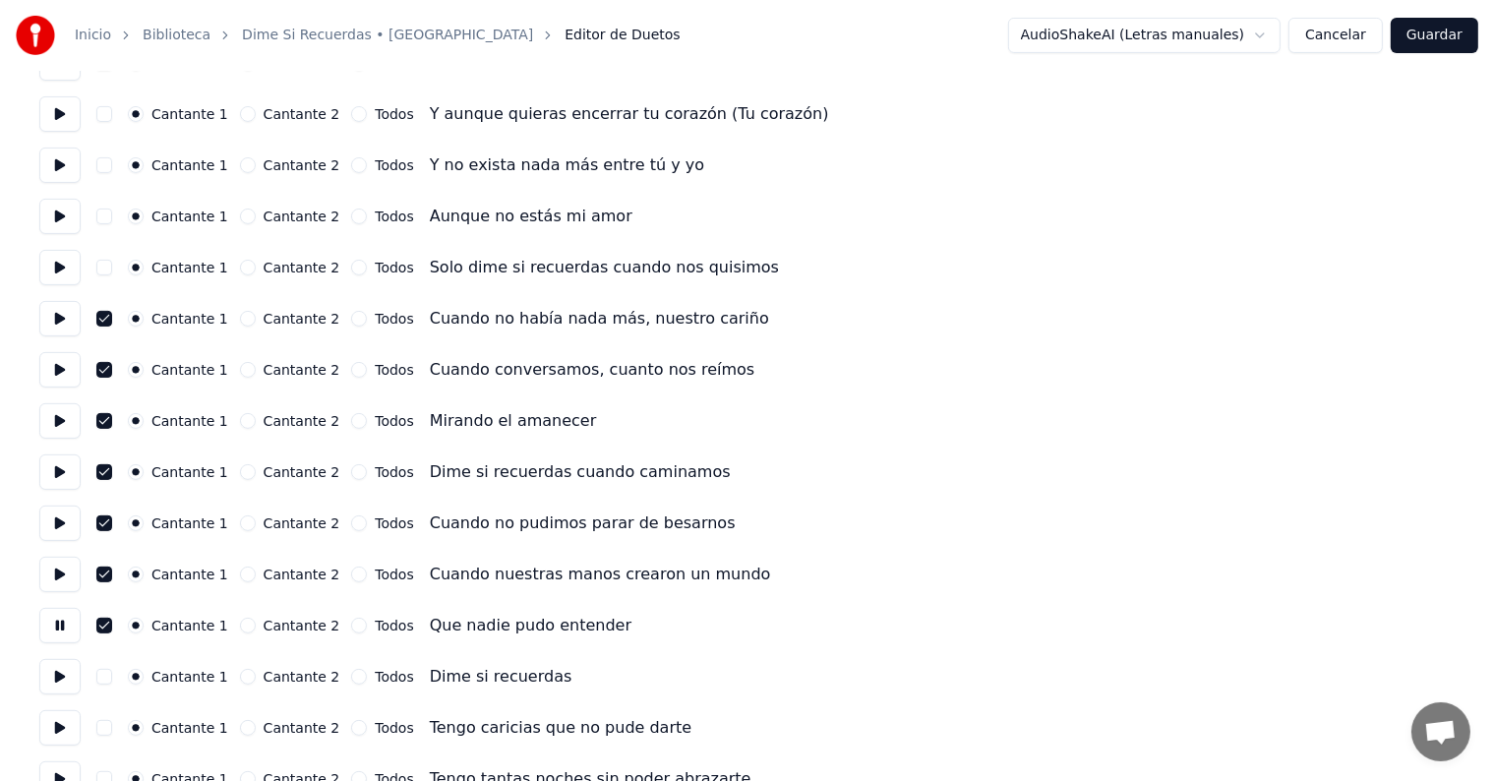
click at [55, 673] on button at bounding box center [59, 676] width 41 height 35
click at [57, 717] on button at bounding box center [59, 727] width 41 height 35
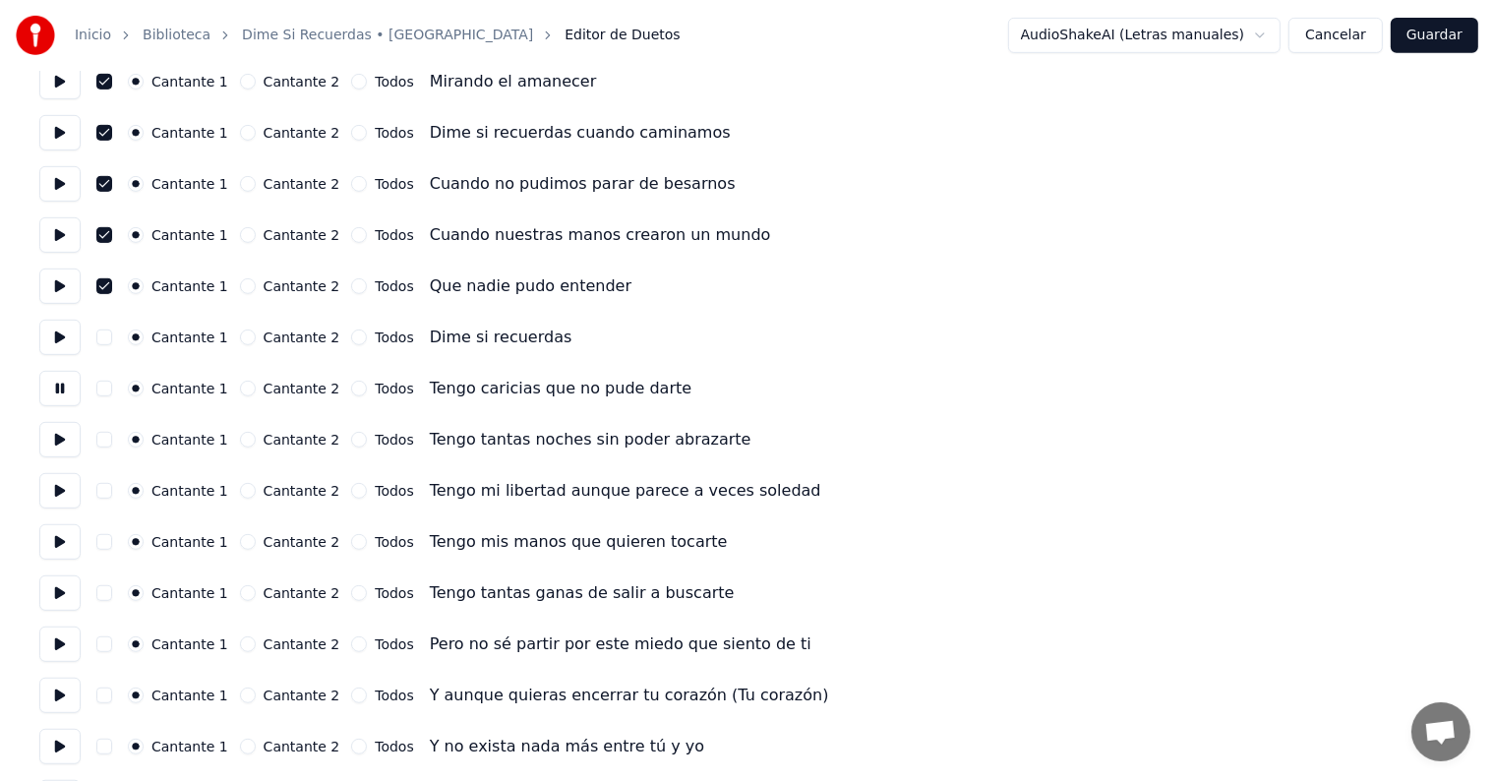
scroll to position [929, 0]
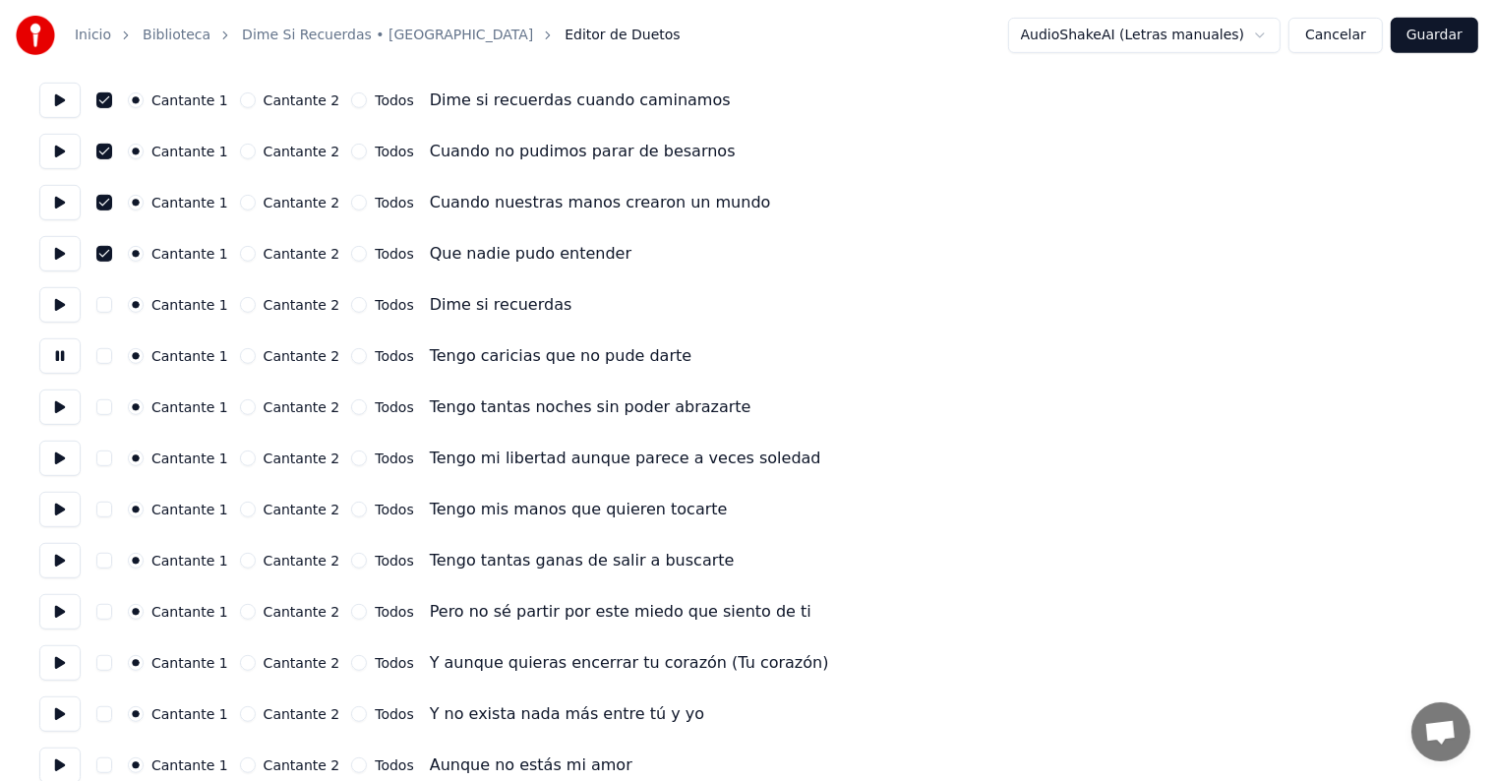
click at [48, 609] on button at bounding box center [59, 611] width 41 height 35
click at [59, 666] on button at bounding box center [59, 662] width 41 height 35
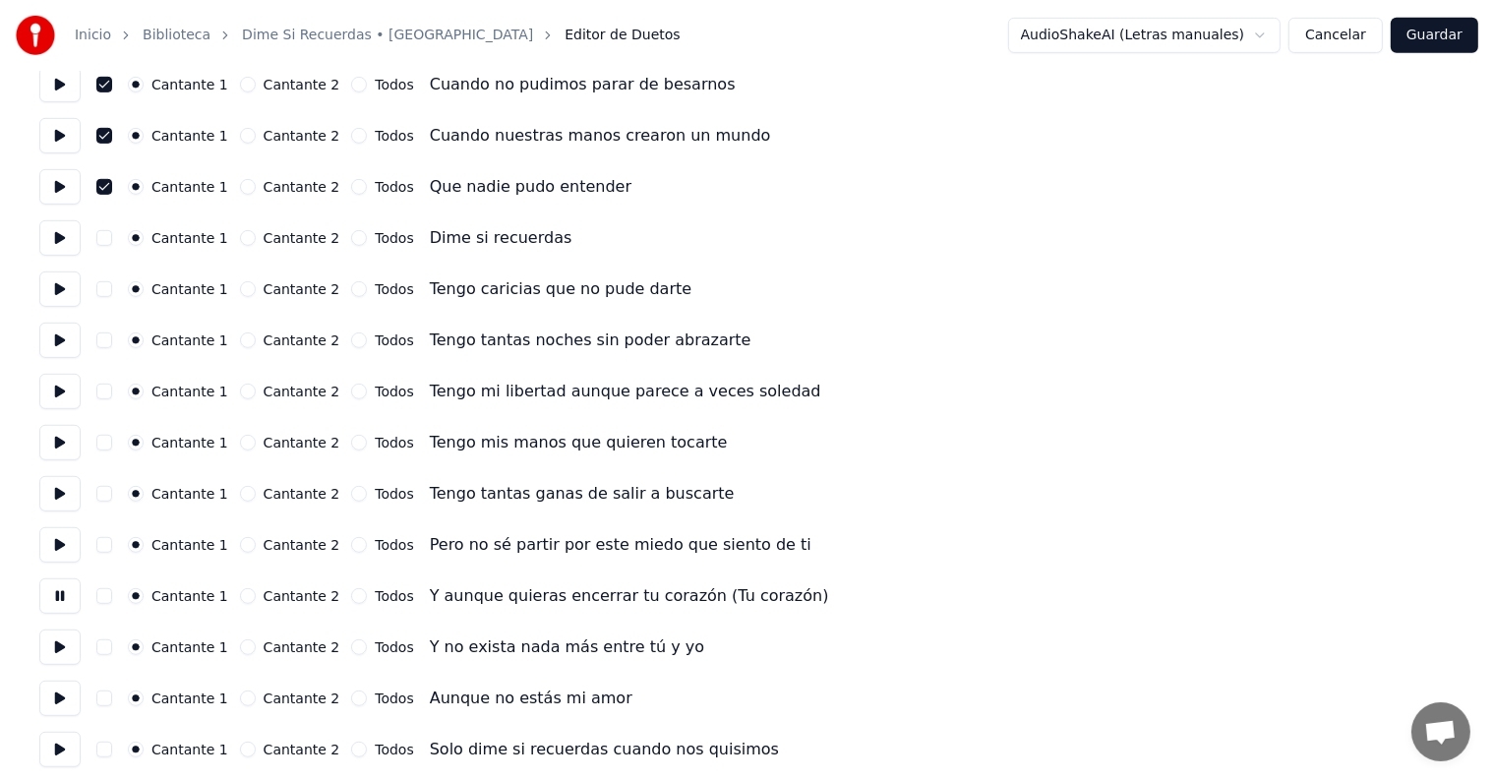
scroll to position [997, 0]
click at [57, 647] on button at bounding box center [59, 646] width 41 height 35
click at [56, 702] on button at bounding box center [59, 697] width 41 height 35
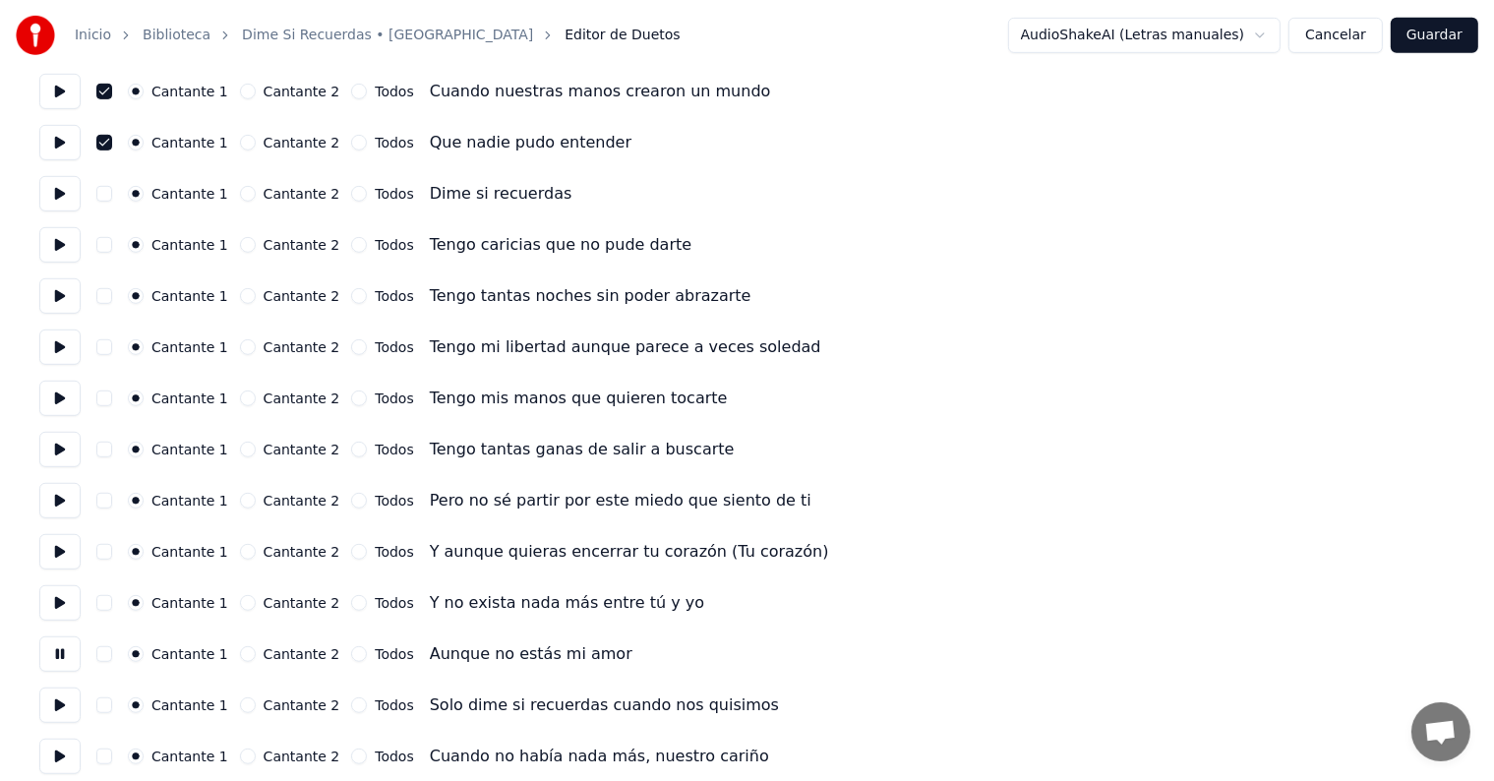
scroll to position [1078, 0]
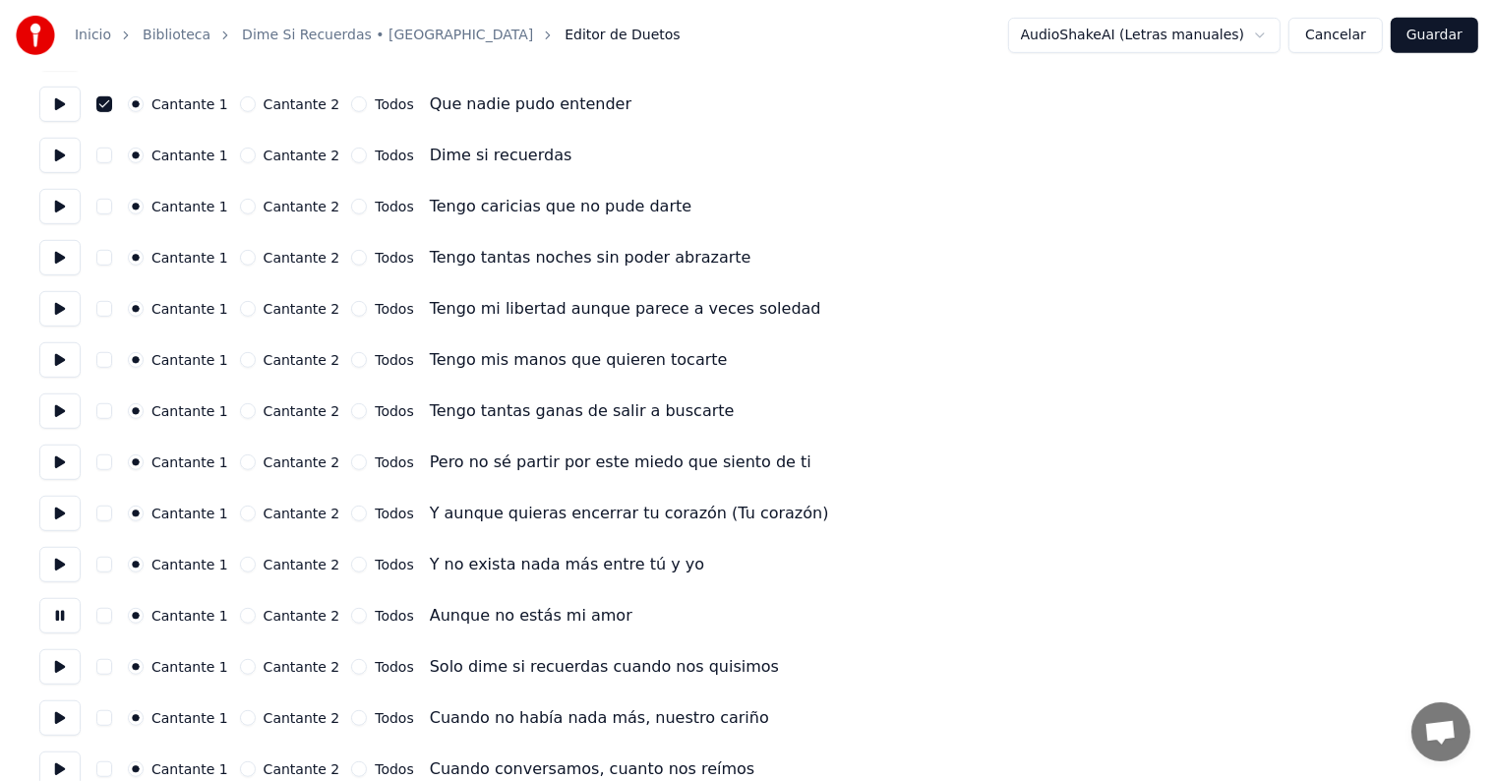
click at [56, 663] on button at bounding box center [59, 666] width 41 height 35
click at [112, 667] on button "button" at bounding box center [104, 667] width 16 height 16
click at [110, 667] on button "button" at bounding box center [104, 667] width 16 height 16
click at [63, 713] on button at bounding box center [59, 717] width 41 height 35
click at [112, 721] on button "button" at bounding box center [104, 718] width 16 height 16
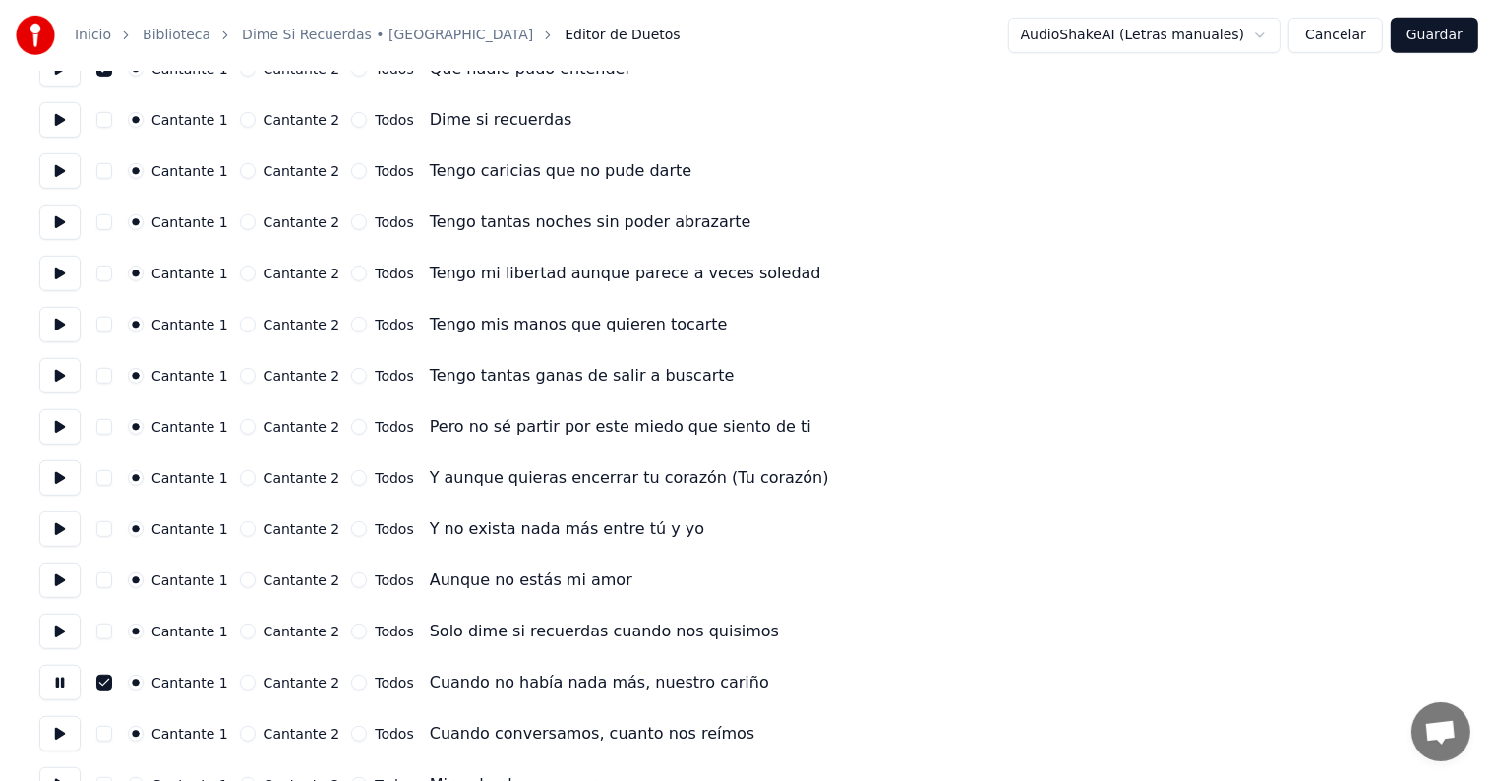
scroll to position [1184, 0]
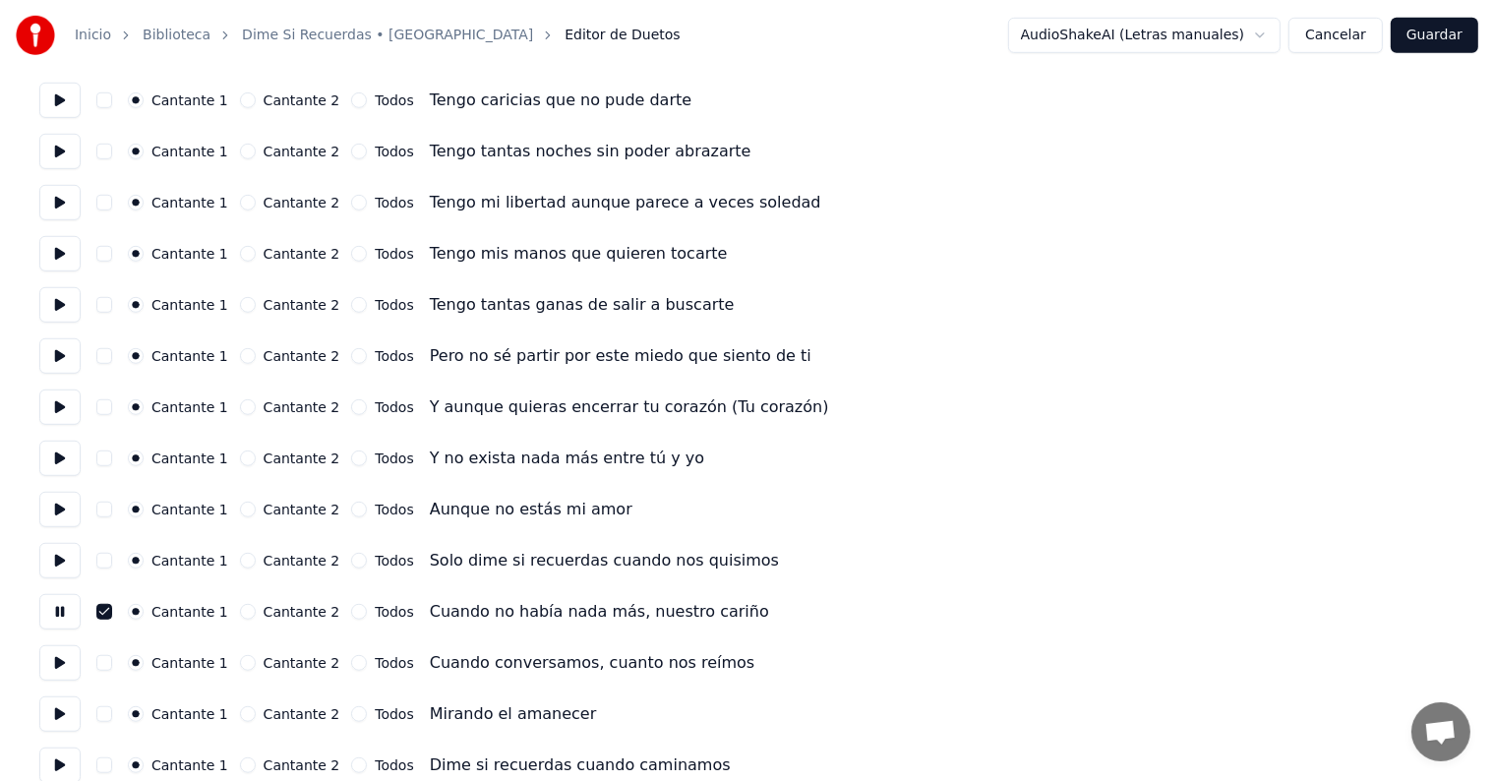
click at [61, 668] on button at bounding box center [59, 662] width 41 height 35
click at [107, 662] on button "button" at bounding box center [104, 663] width 16 height 16
click at [60, 708] on button at bounding box center [59, 713] width 41 height 35
click at [107, 713] on button "button" at bounding box center [104, 714] width 16 height 16
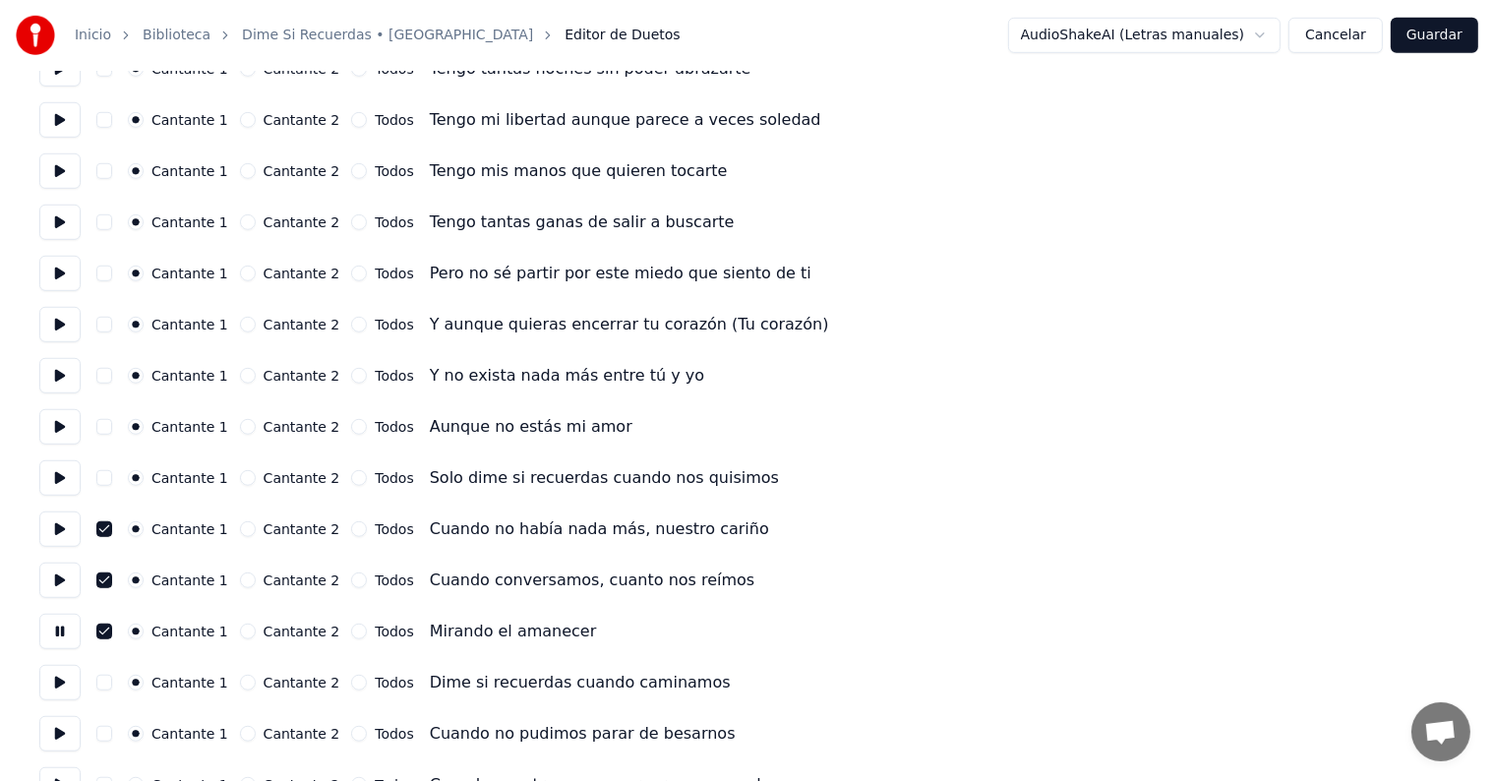
scroll to position [1279, 0]
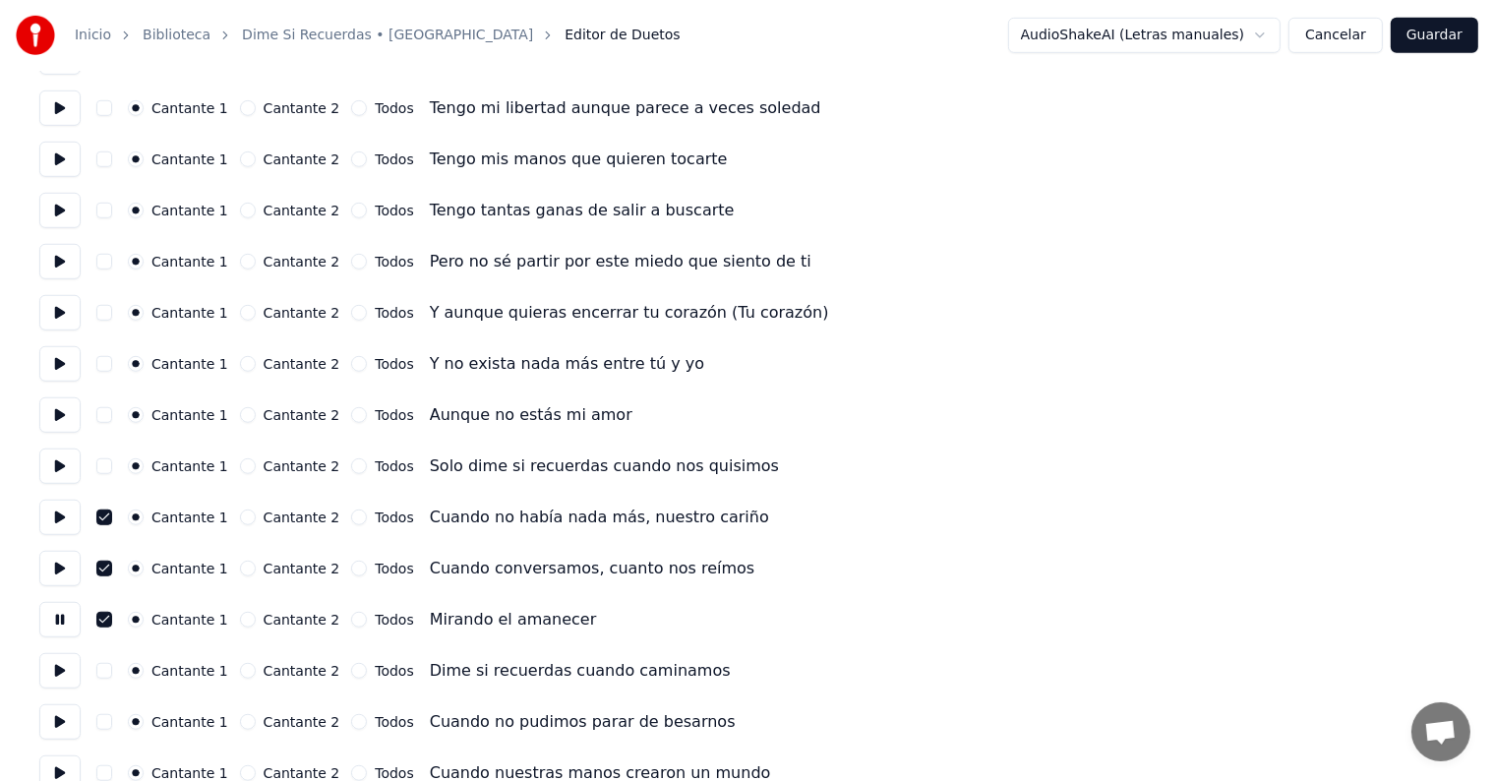
click at [65, 665] on button at bounding box center [59, 670] width 41 height 35
click at [108, 669] on button "button" at bounding box center [104, 671] width 16 height 16
click at [112, 677] on button "button" at bounding box center [104, 671] width 16 height 16
click at [112, 674] on button "button" at bounding box center [104, 671] width 16 height 16
click at [73, 720] on button at bounding box center [59, 721] width 41 height 35
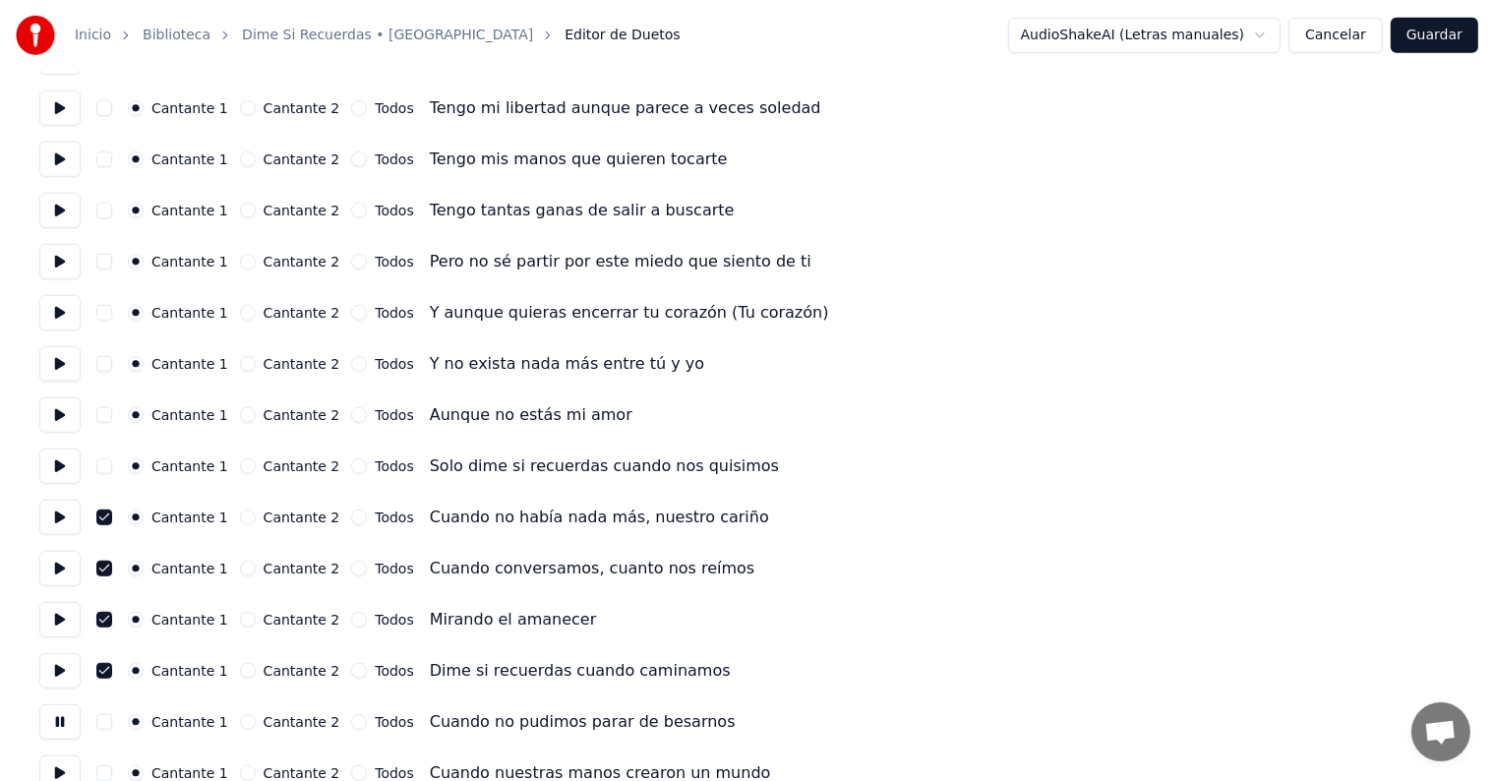
click at [108, 728] on button "button" at bounding box center [104, 722] width 16 height 16
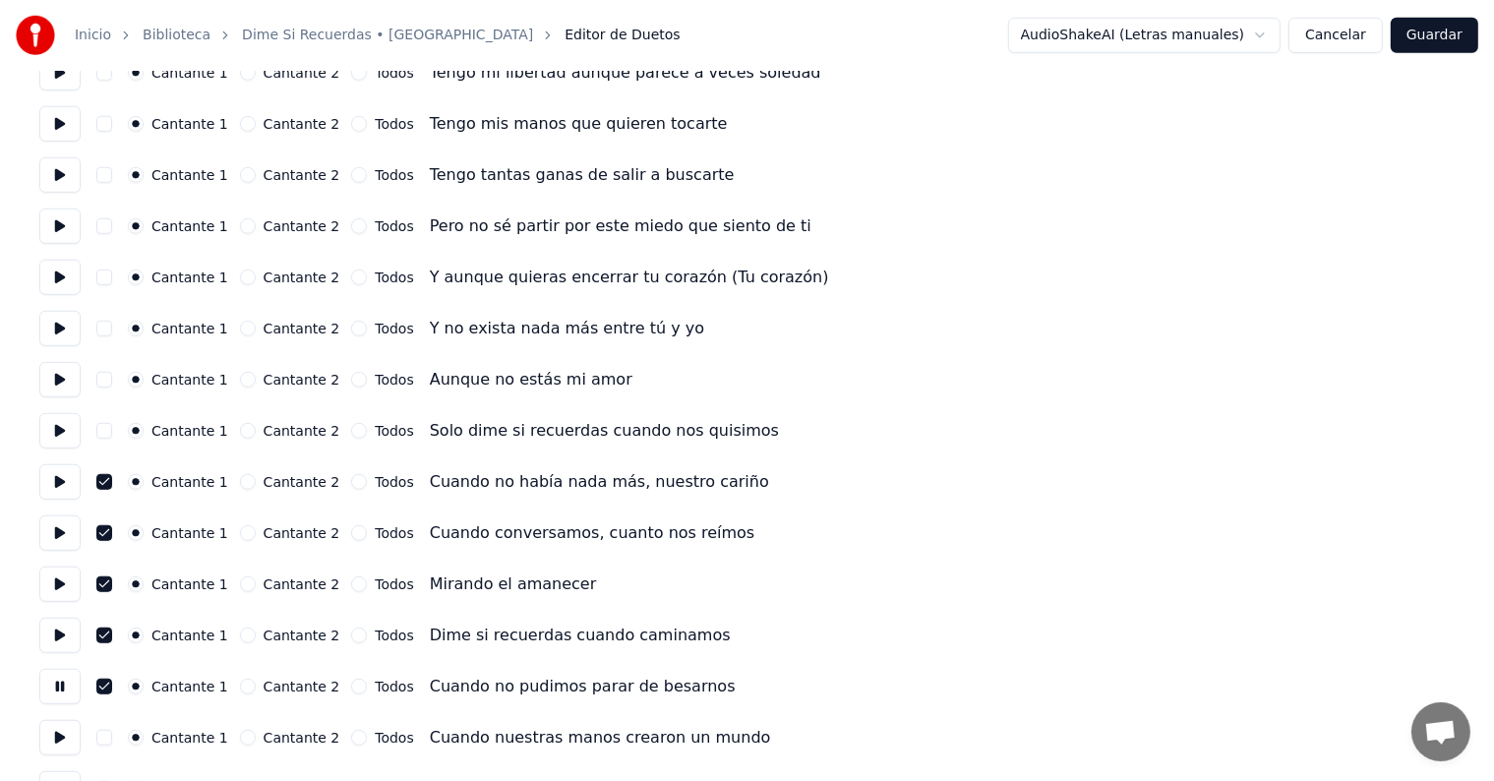
scroll to position [1369, 0]
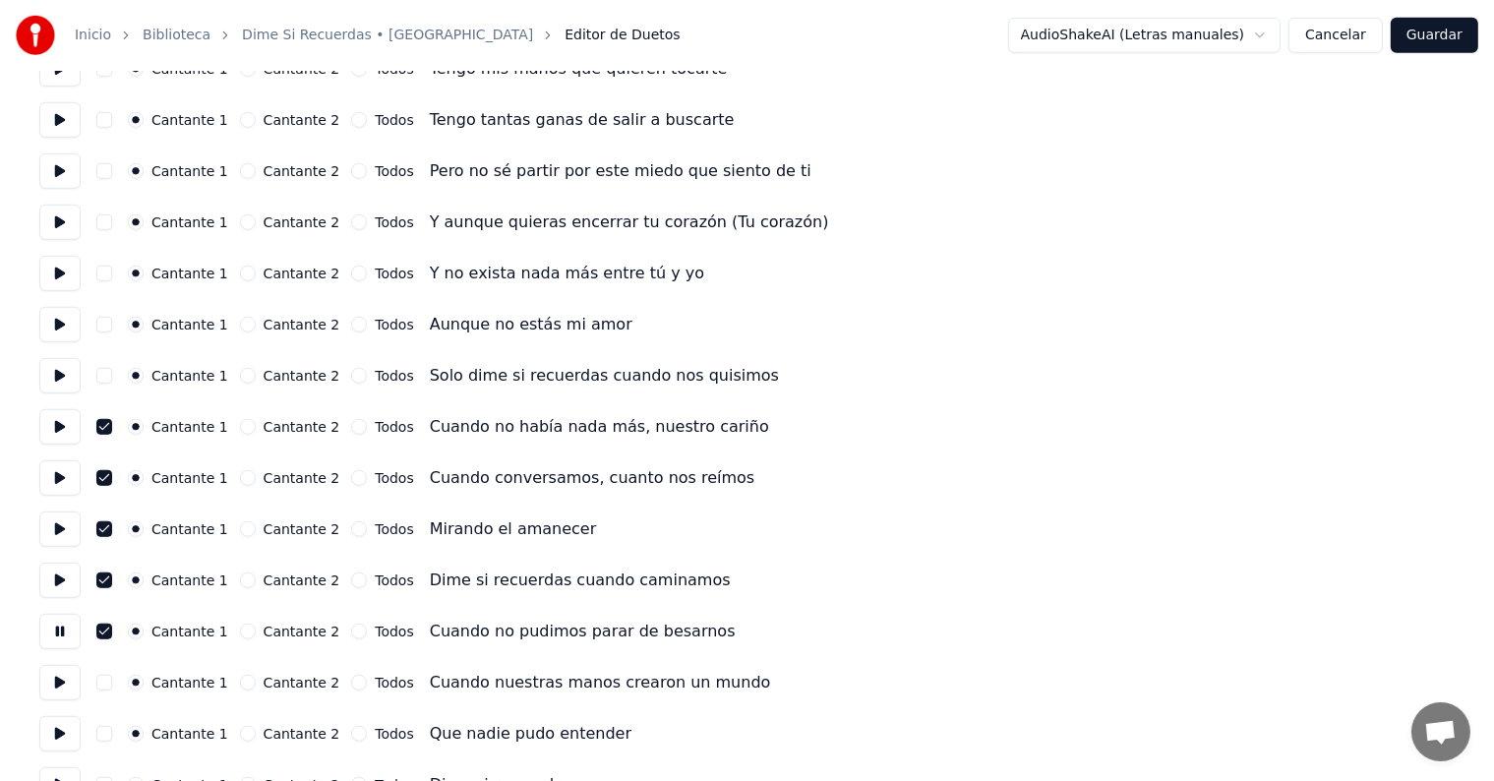
click at [60, 682] on button at bounding box center [59, 682] width 41 height 35
click at [112, 689] on button "button" at bounding box center [104, 683] width 16 height 16
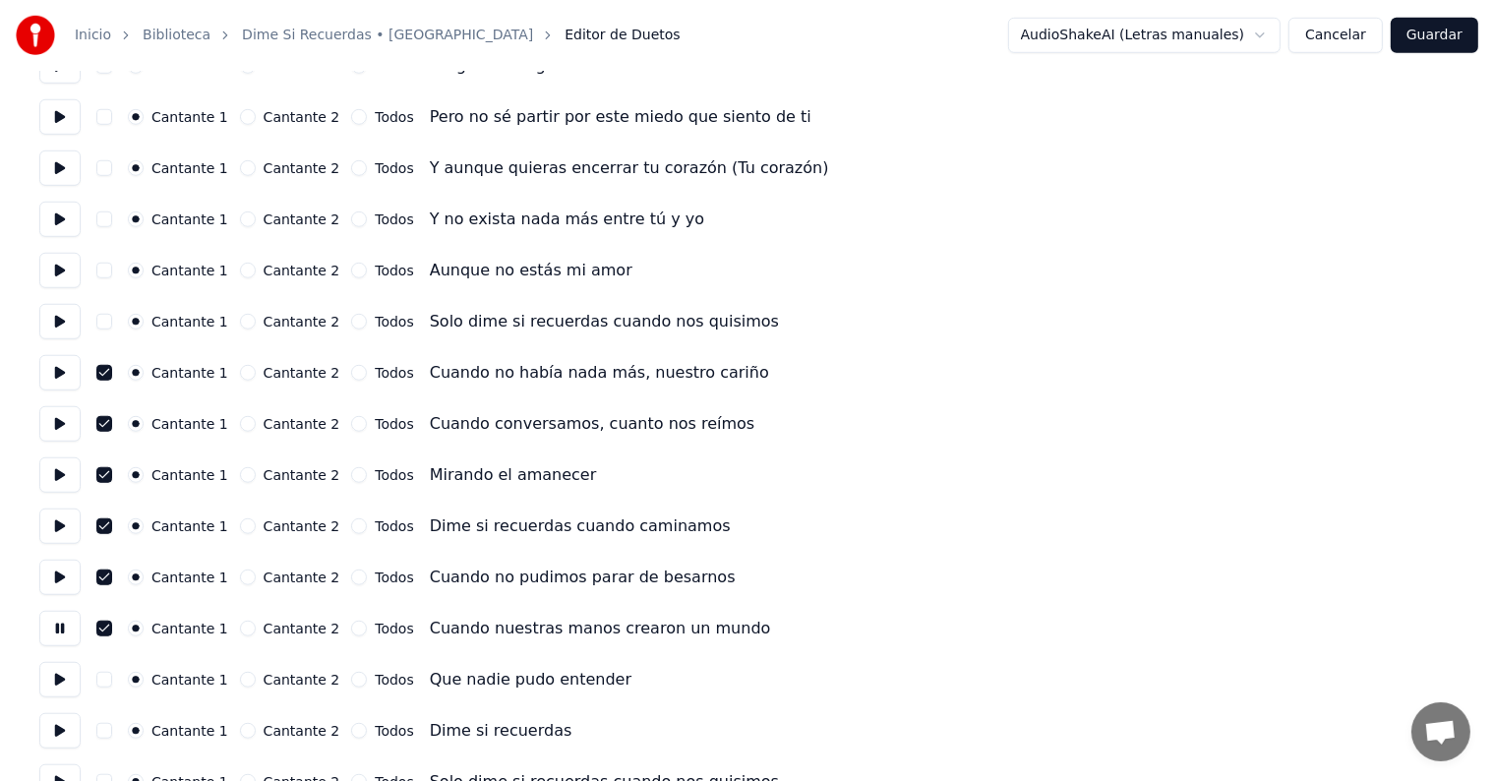
scroll to position [1424, 0]
click at [64, 680] on button at bounding box center [59, 678] width 41 height 35
click at [106, 681] on button "button" at bounding box center [104, 679] width 16 height 16
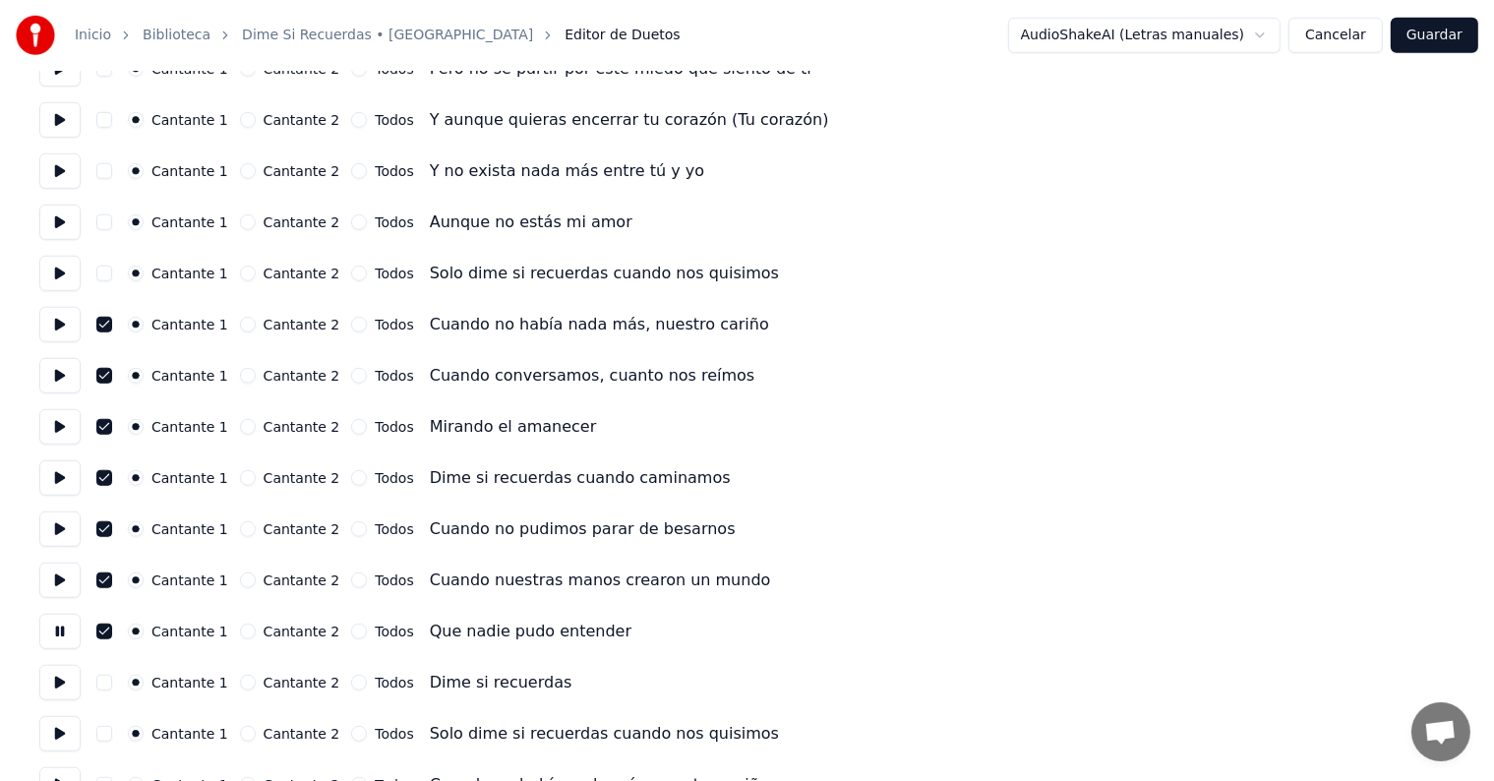
click at [57, 681] on button at bounding box center [59, 682] width 41 height 35
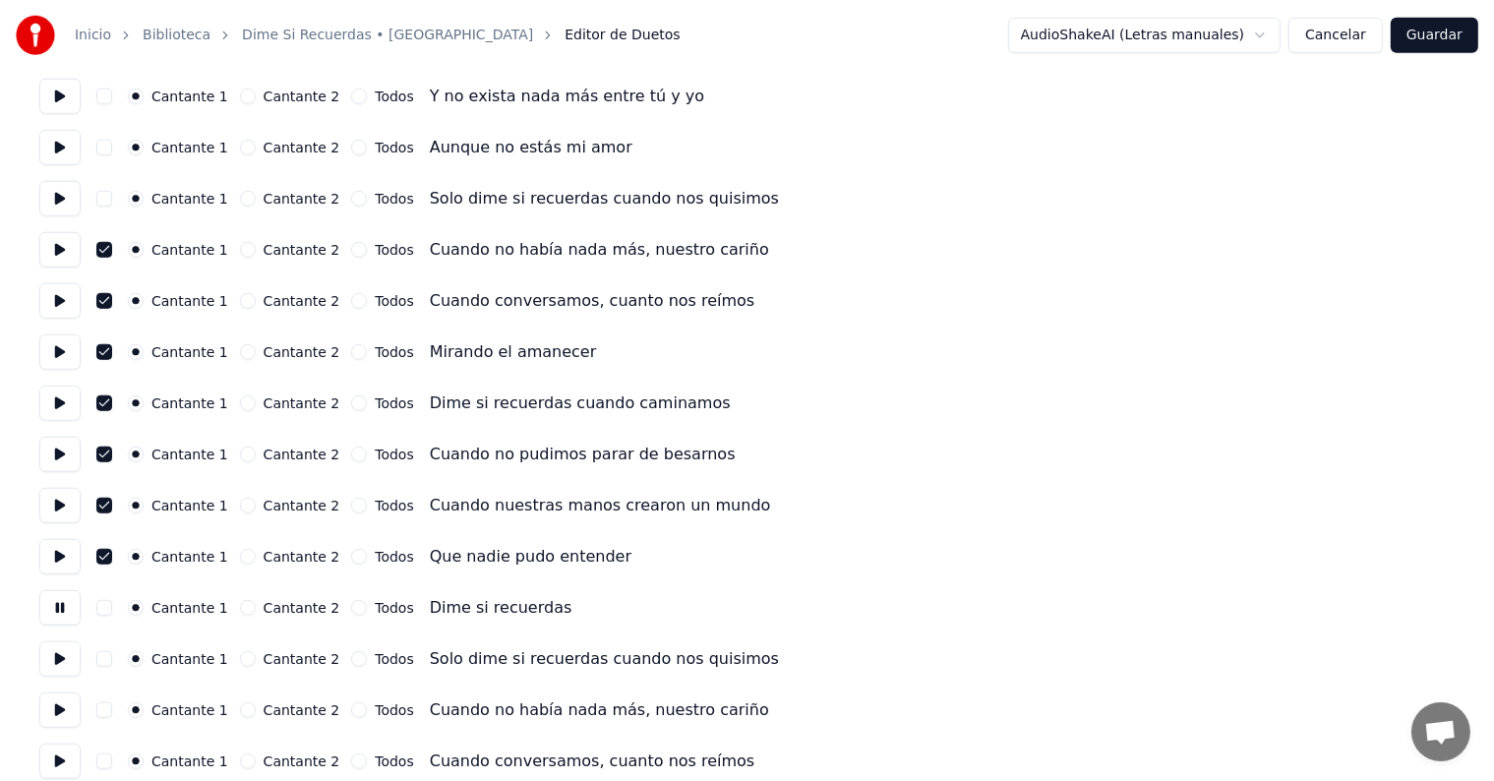
scroll to position [1549, 0]
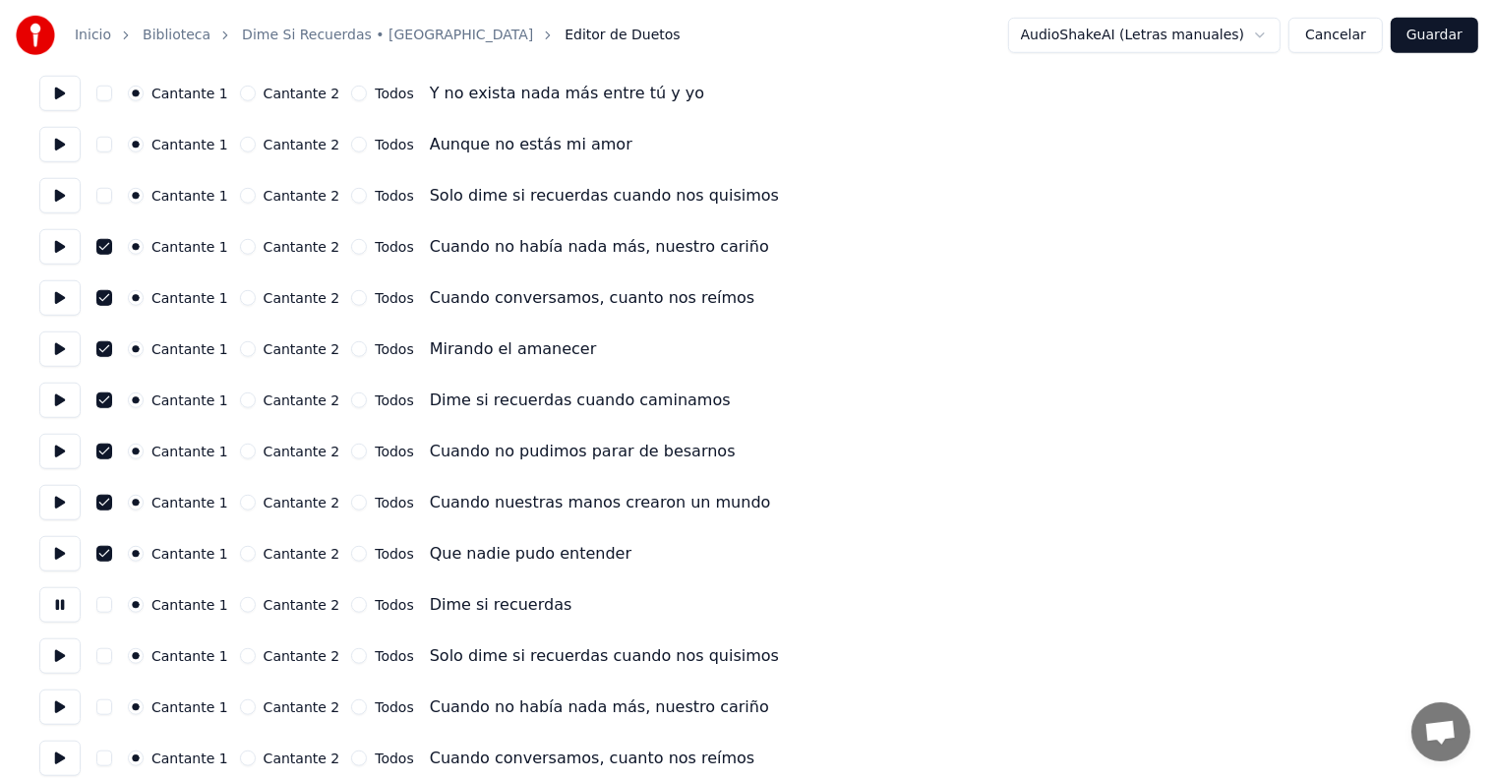
click at [57, 655] on button at bounding box center [59, 655] width 41 height 35
click at [60, 704] on button at bounding box center [59, 707] width 41 height 35
click at [112, 707] on button "button" at bounding box center [104, 707] width 16 height 16
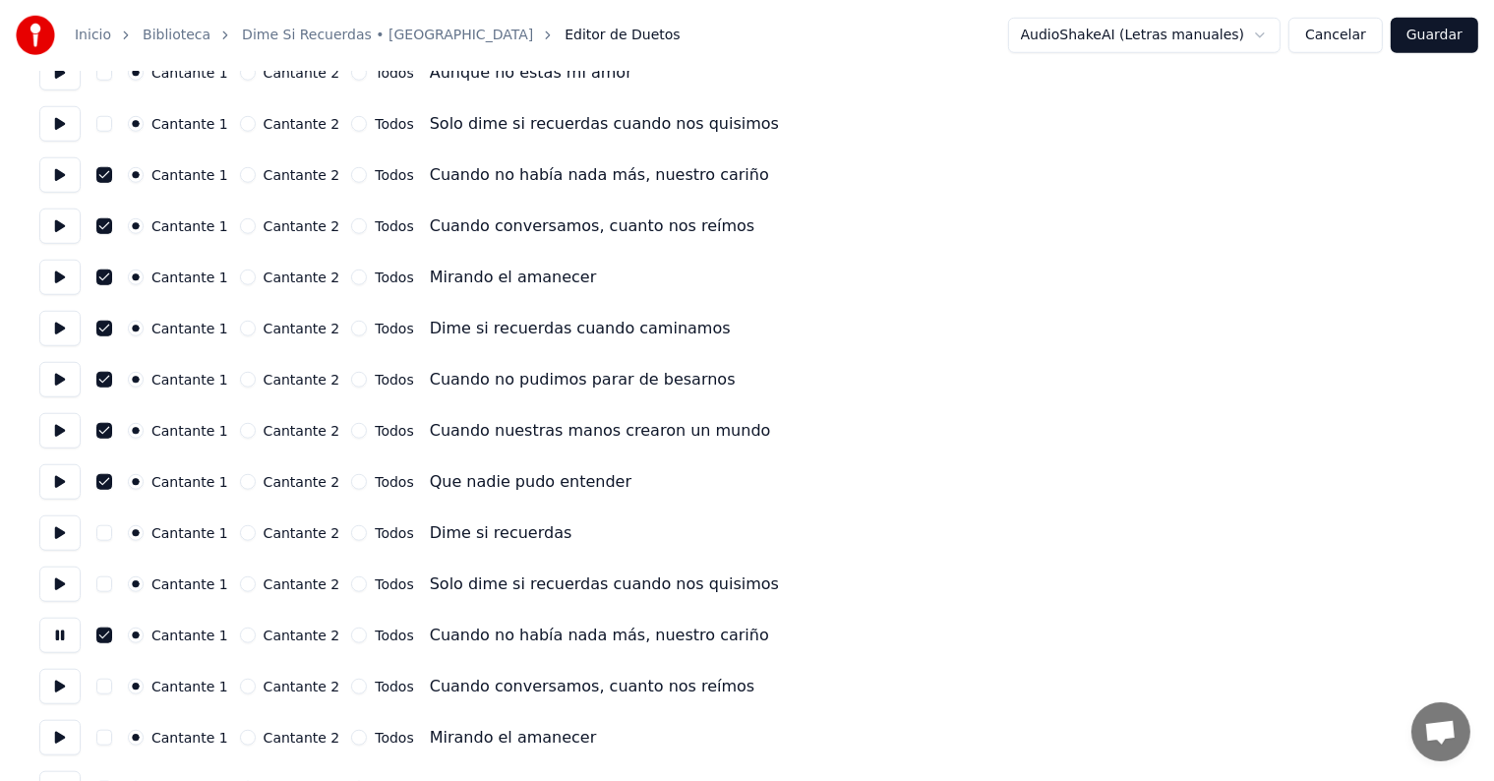
scroll to position [1623, 0]
click at [63, 695] on button at bounding box center [59, 684] width 41 height 35
click at [112, 687] on button "button" at bounding box center [104, 685] width 16 height 16
click at [63, 739] on button at bounding box center [59, 735] width 41 height 35
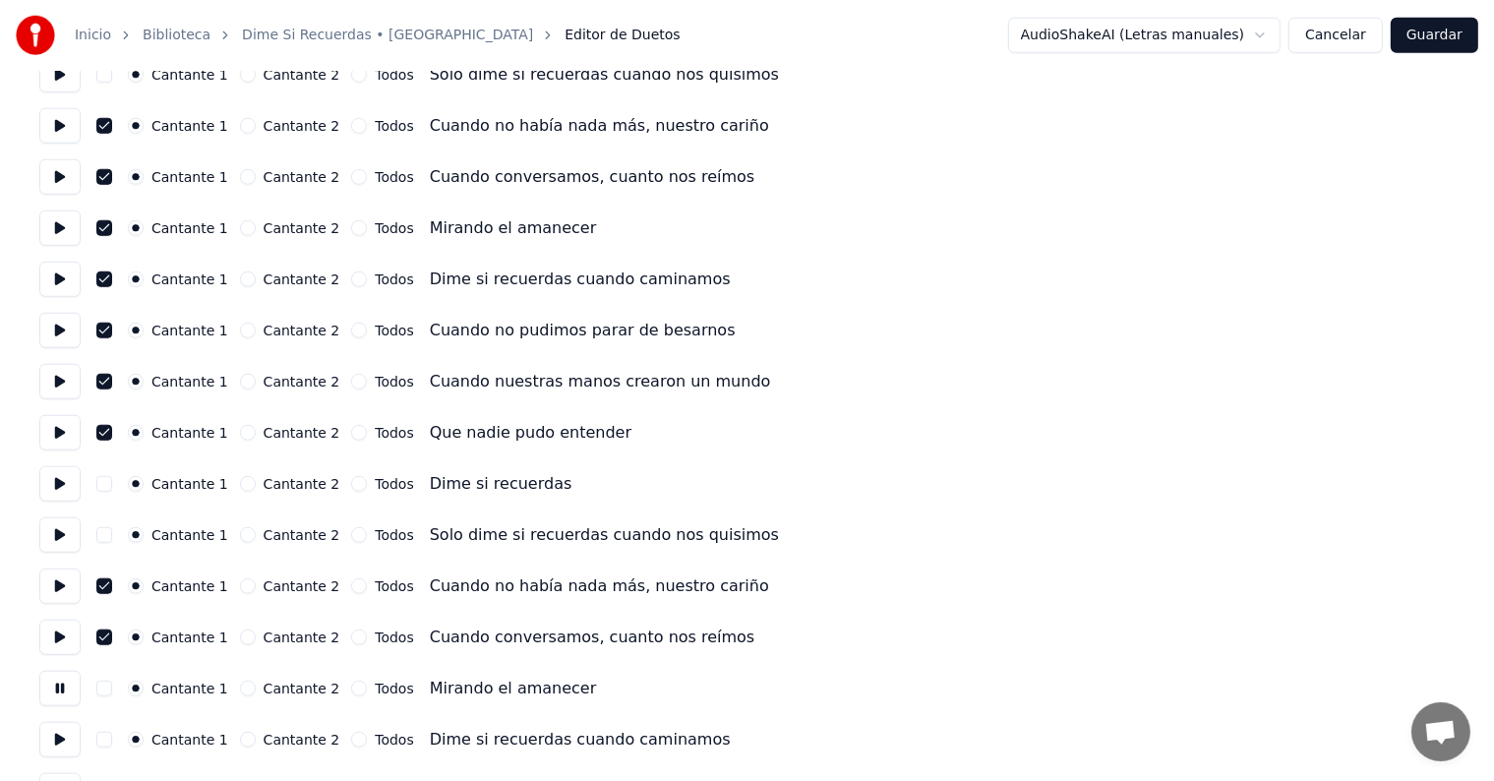
scroll to position [1701, 0]
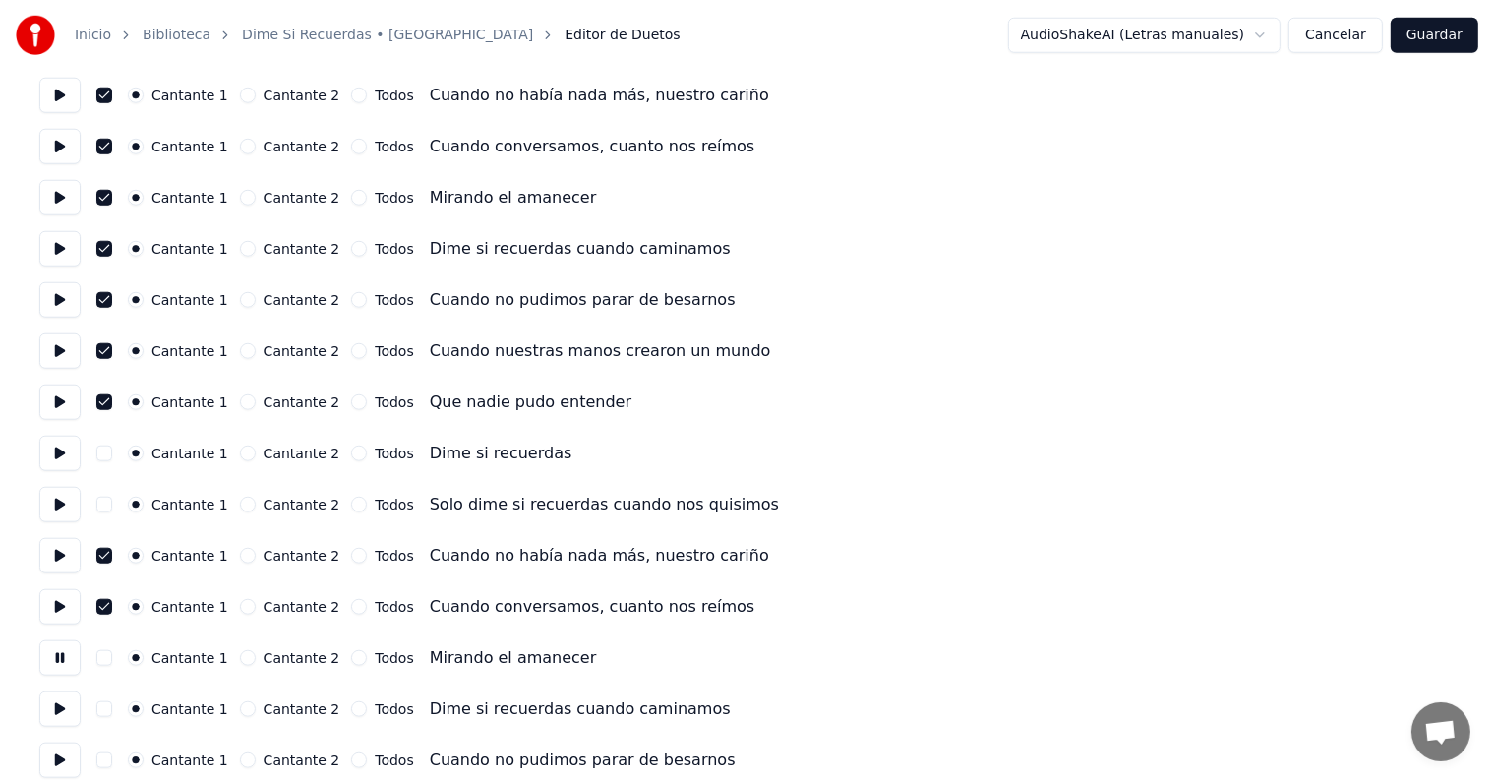
click at [106, 656] on button "button" at bounding box center [104, 658] width 16 height 16
click at [62, 700] on button at bounding box center [59, 709] width 41 height 35
click at [112, 709] on button "button" at bounding box center [104, 709] width 16 height 16
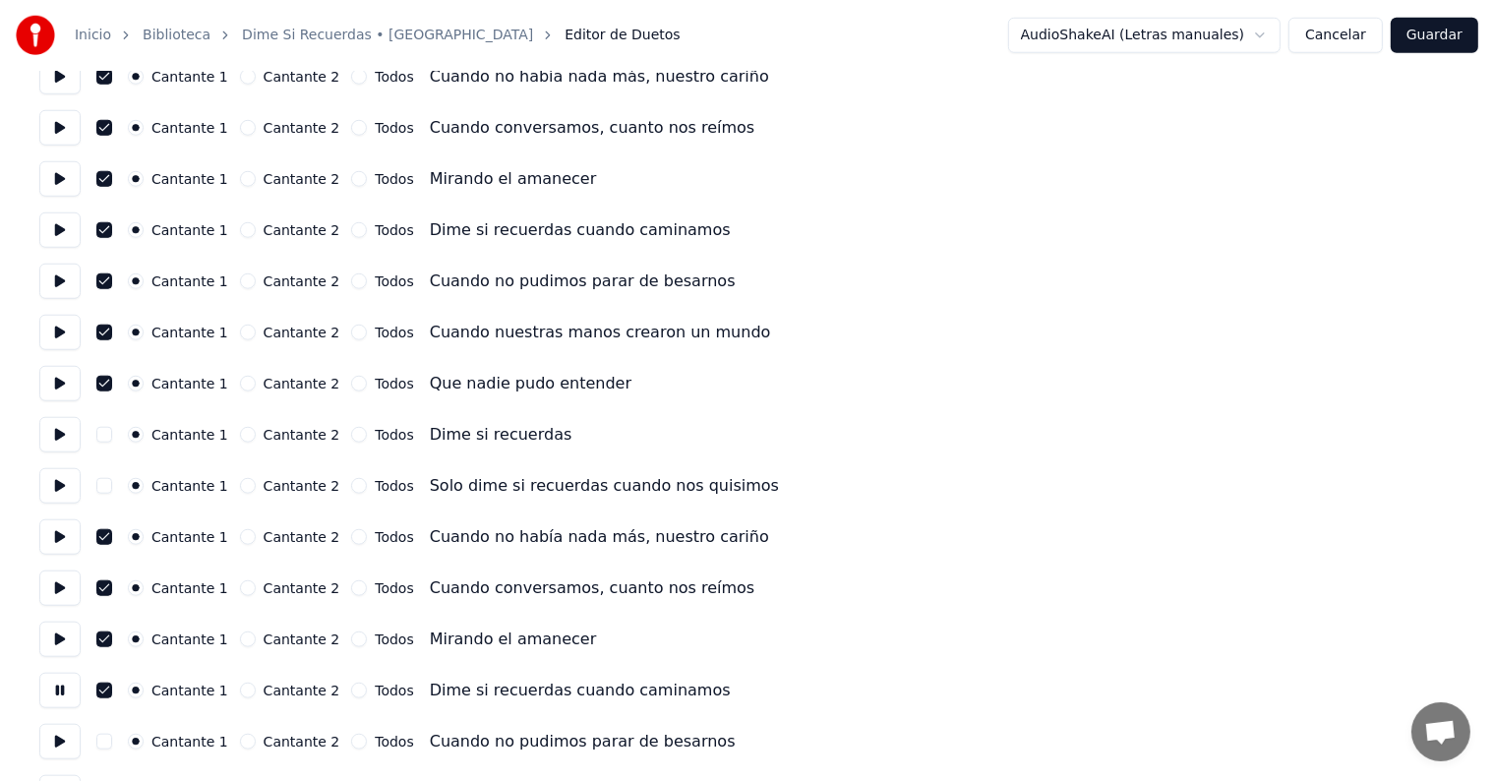
scroll to position [1750, 0]
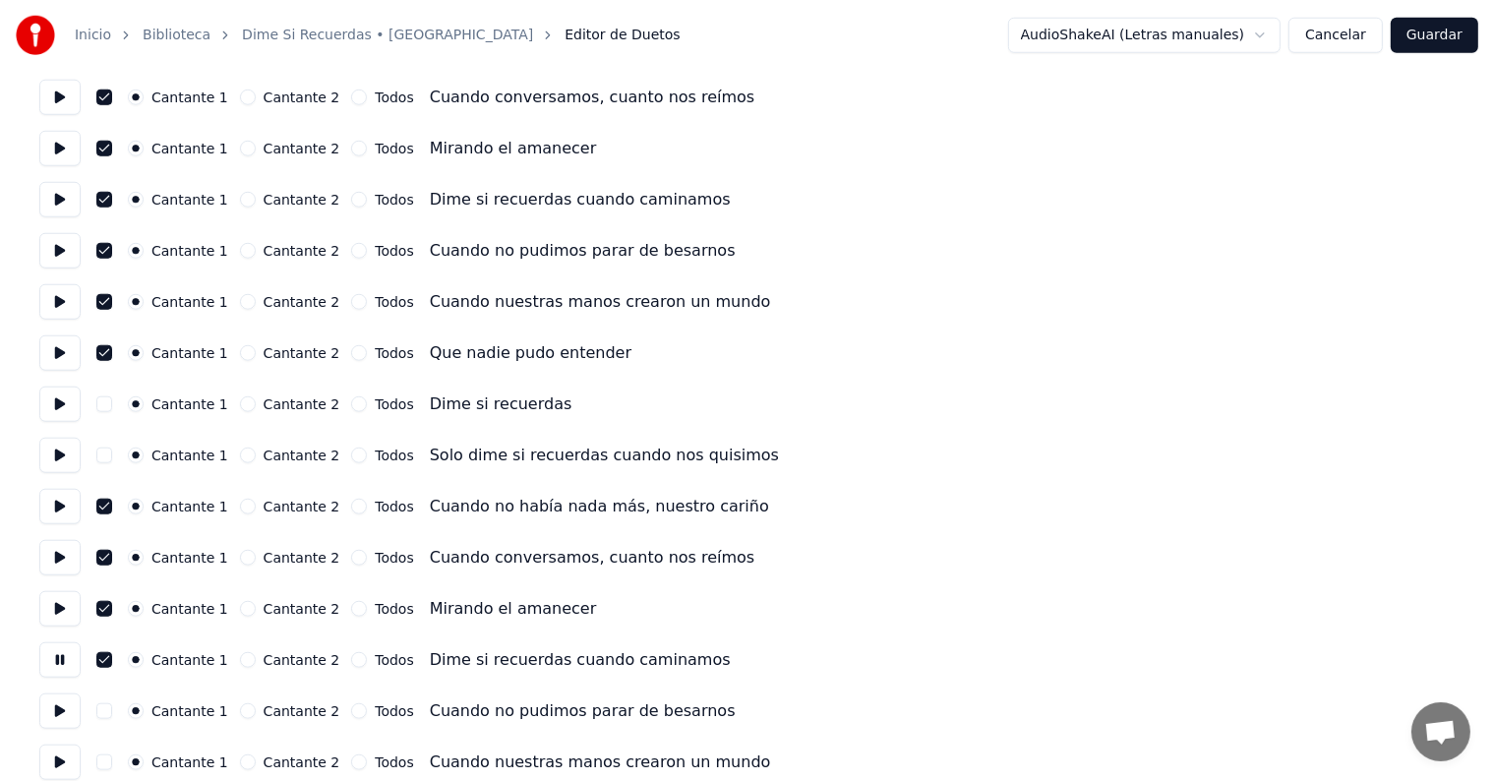
click at [61, 705] on button at bounding box center [59, 711] width 41 height 35
click at [112, 710] on button "button" at bounding box center [104, 711] width 16 height 16
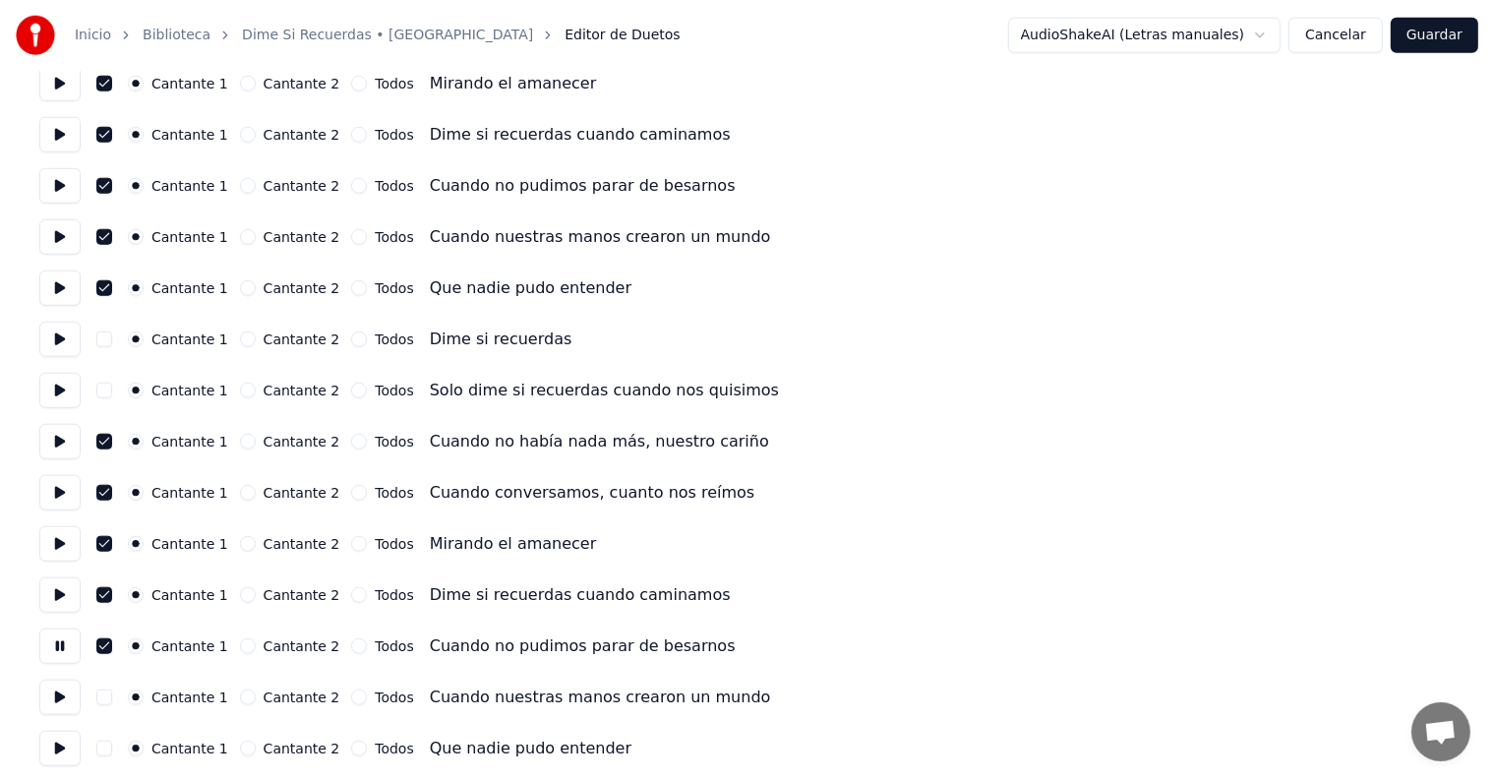
scroll to position [1833, 0]
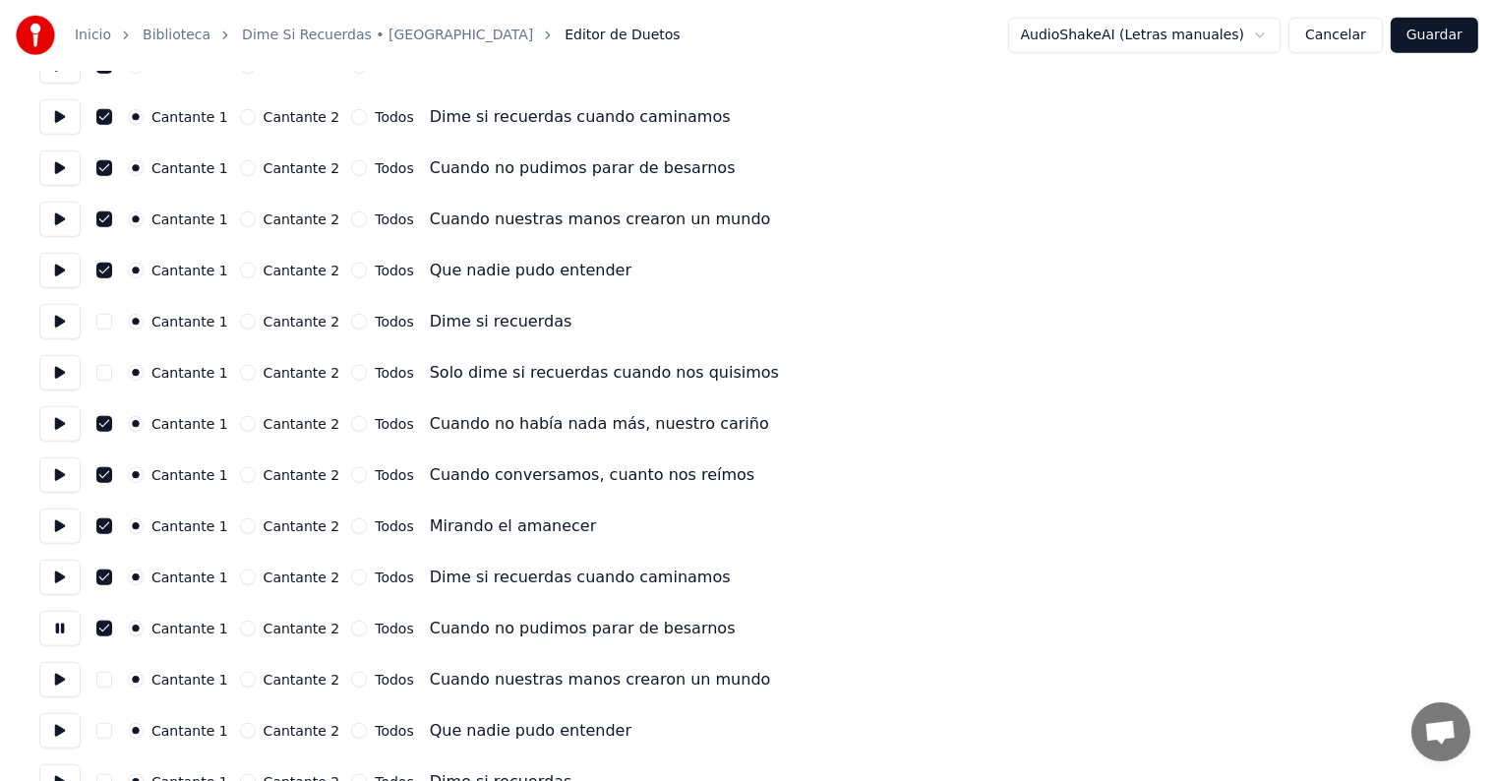
click at [67, 682] on button at bounding box center [59, 679] width 41 height 35
click at [112, 679] on button "button" at bounding box center [104, 680] width 16 height 16
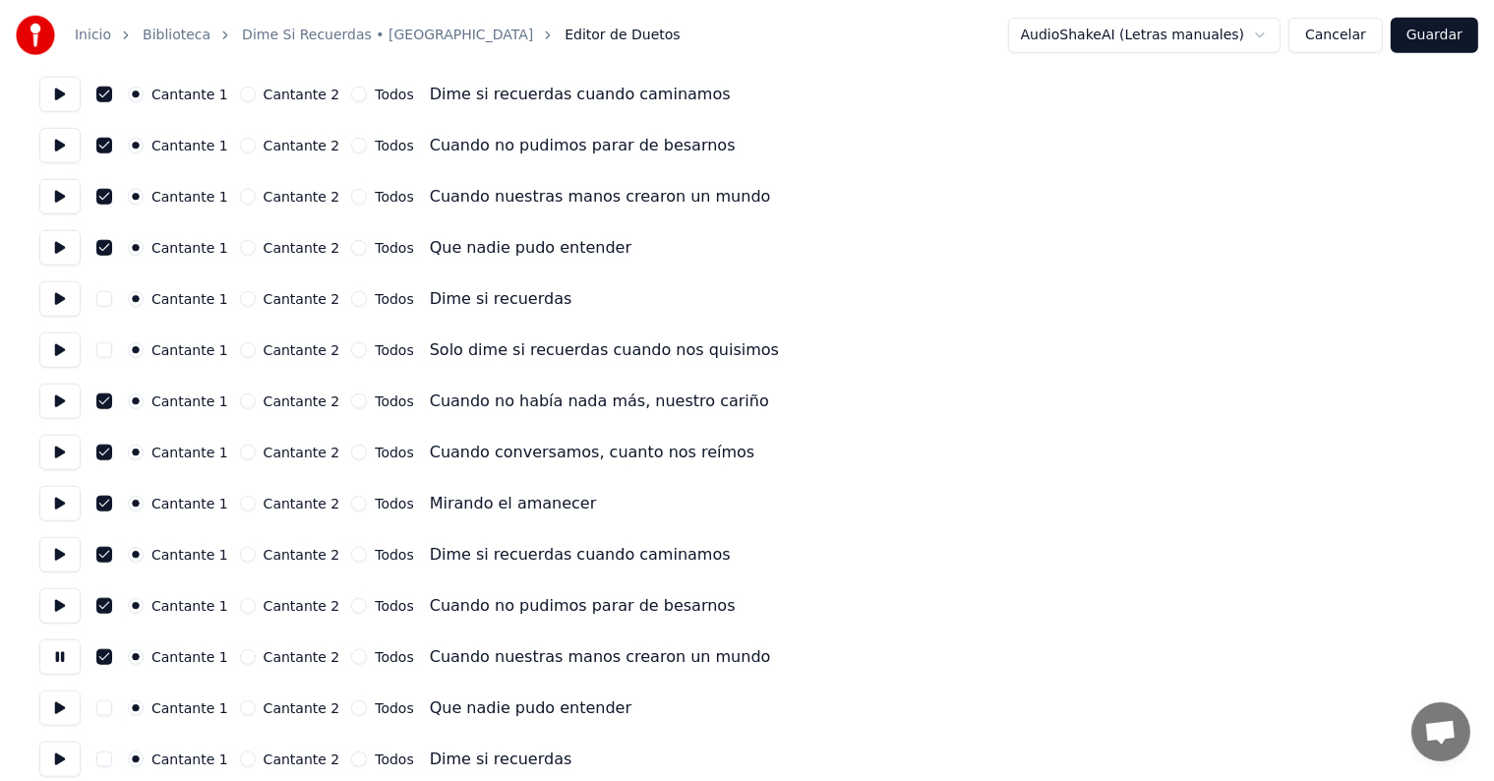
scroll to position [1871, 0]
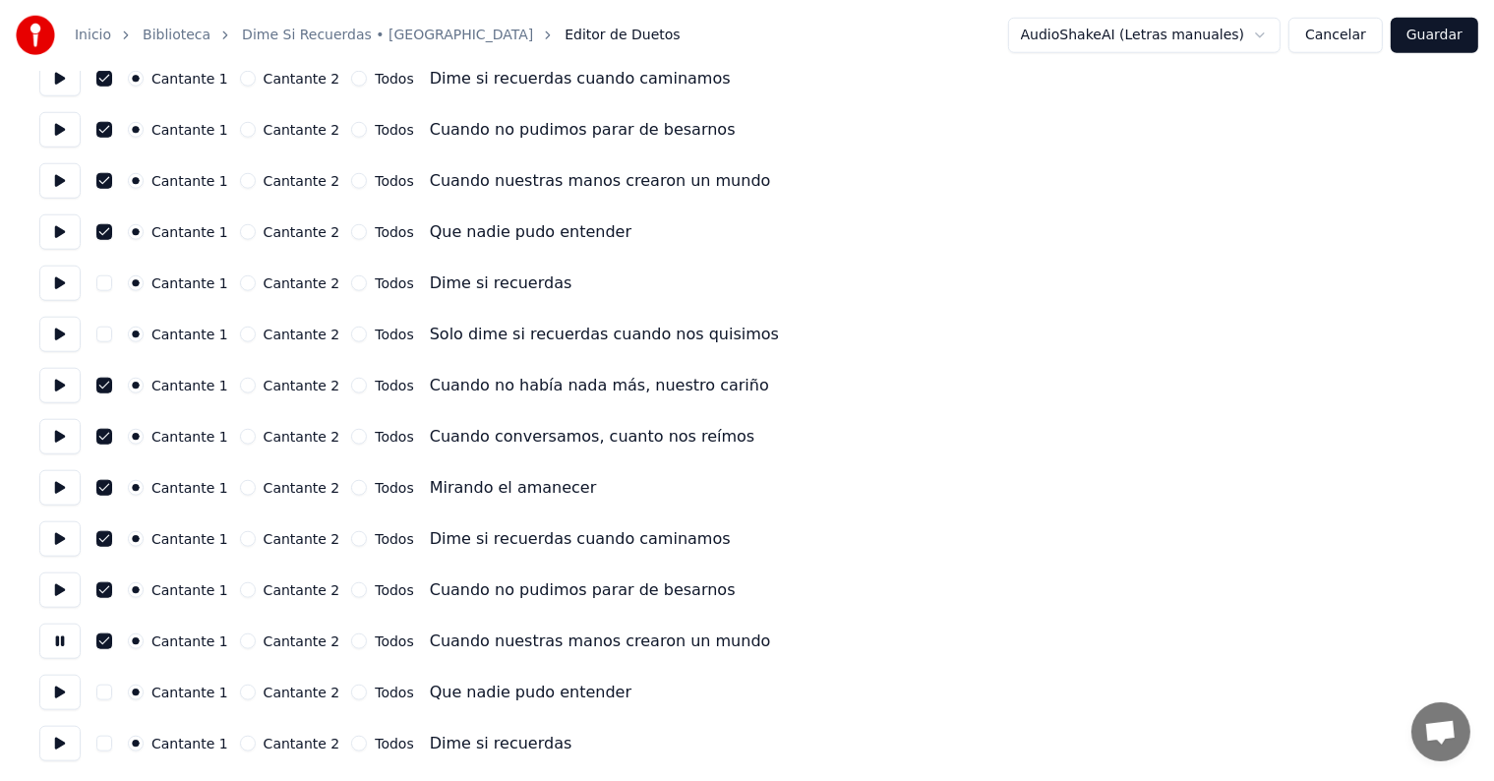
click at [63, 689] on button at bounding box center [59, 692] width 41 height 35
click at [112, 697] on button "button" at bounding box center [104, 693] width 16 height 16
click at [57, 749] on button at bounding box center [59, 743] width 41 height 35
click at [112, 744] on button "button" at bounding box center [104, 744] width 16 height 16
click at [1429, 39] on button "Guardar" at bounding box center [1435, 35] width 88 height 35
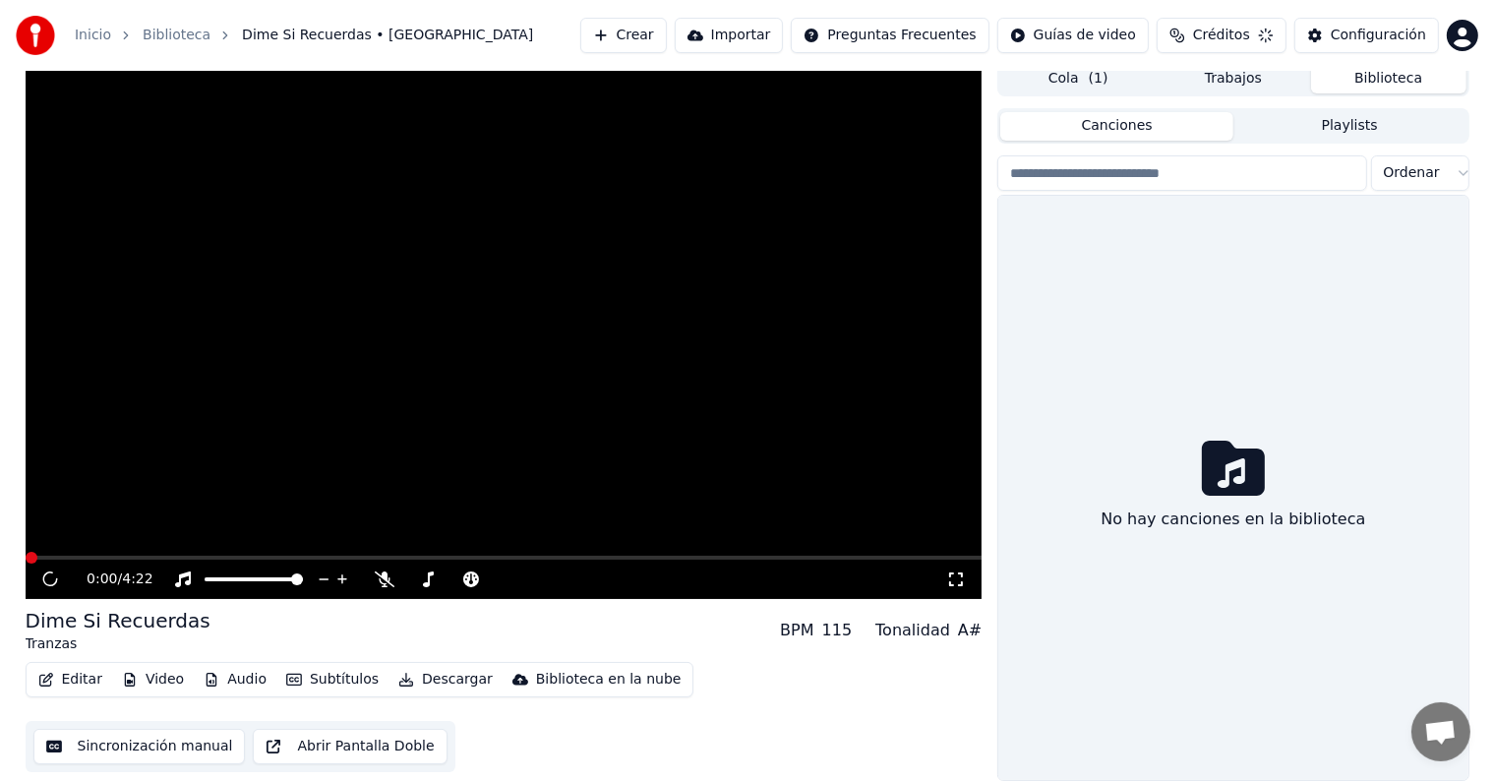
scroll to position [9, 0]
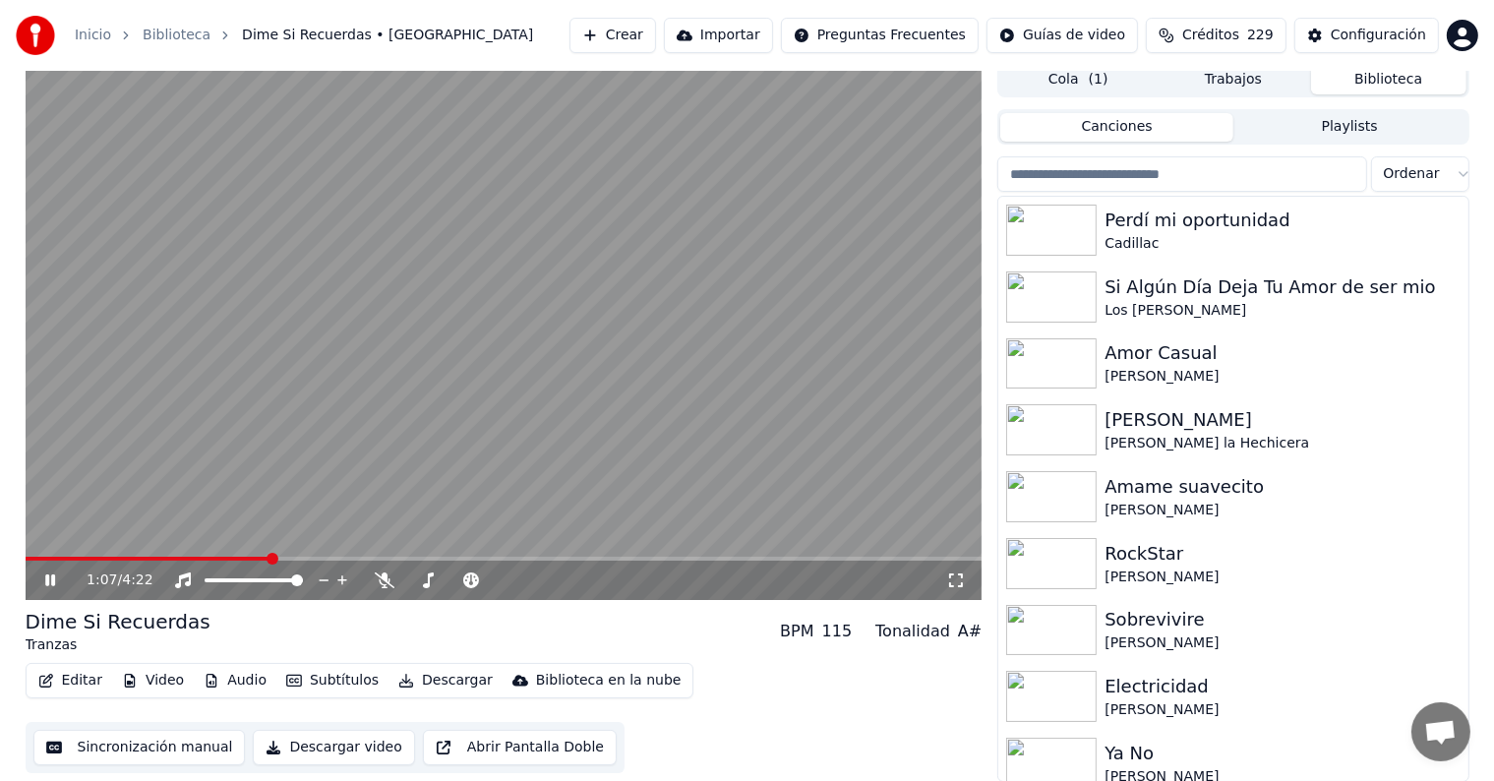
click at [268, 560] on span at bounding box center [504, 559] width 957 height 4
click at [30, 588] on div "1:23 / 4:22" at bounding box center [504, 580] width 957 height 39
click at [48, 586] on icon at bounding box center [64, 581] width 46 height 16
